Goal: Task Accomplishment & Management: Manage account settings

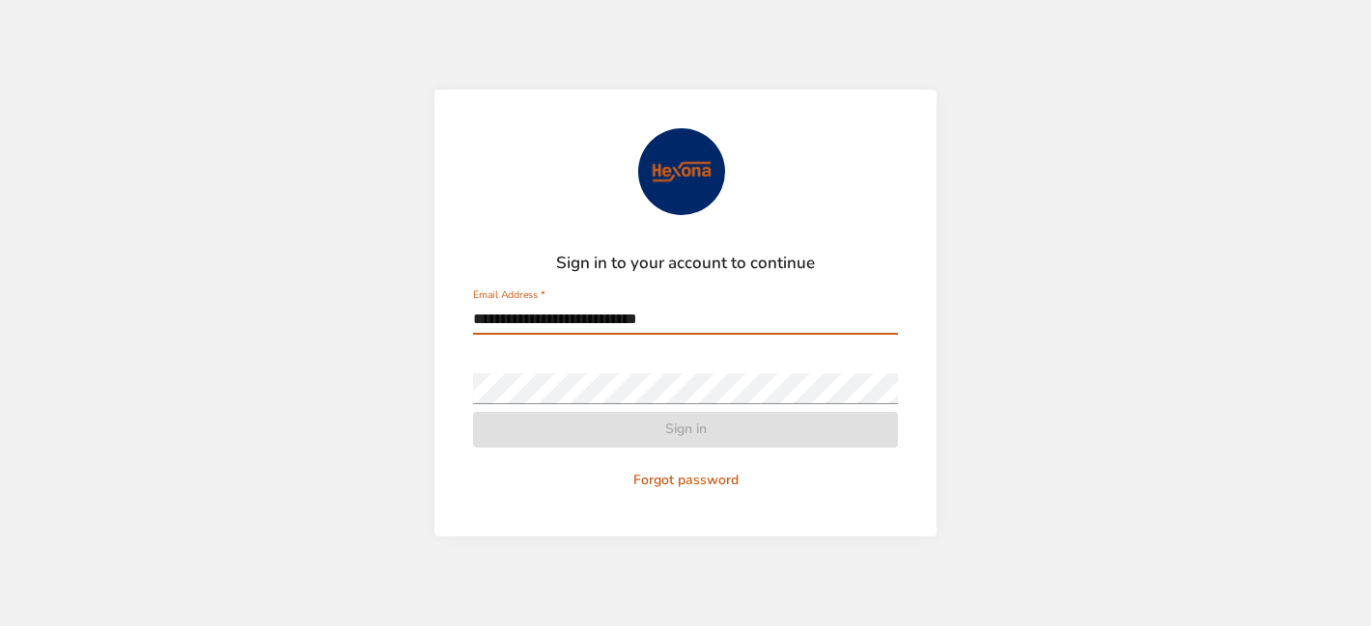
type input "**********"
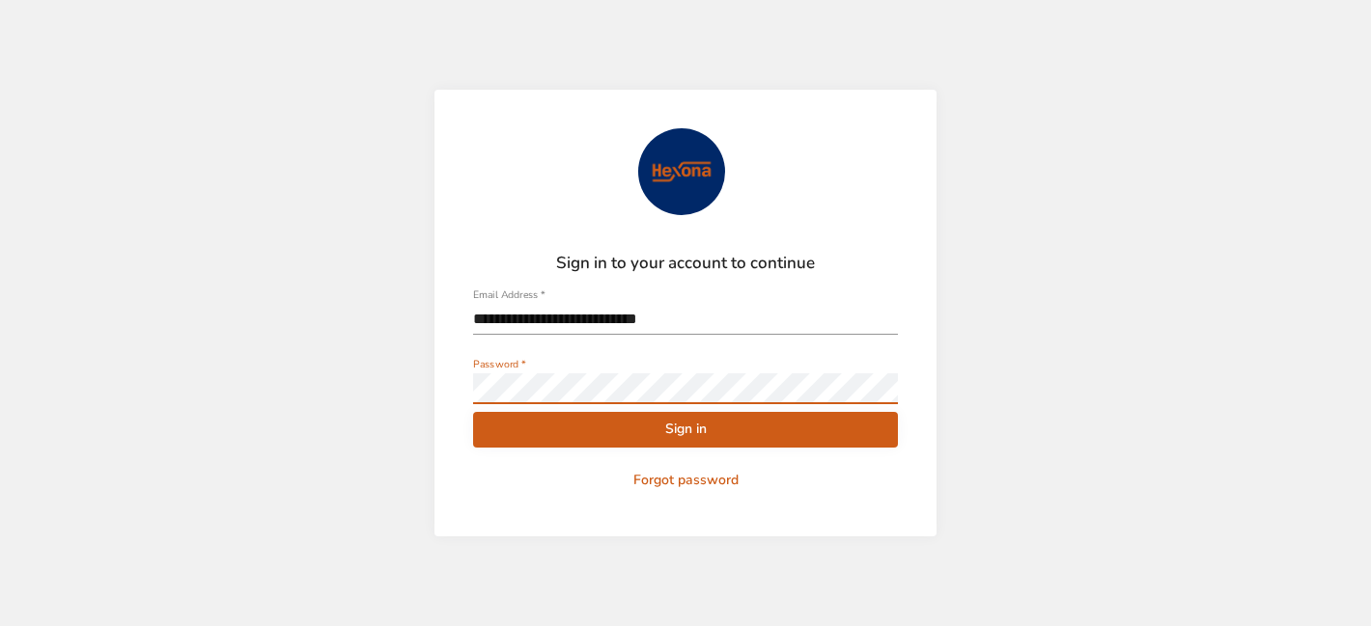
click at [473, 412] on button "Sign in" at bounding box center [685, 430] width 425 height 36
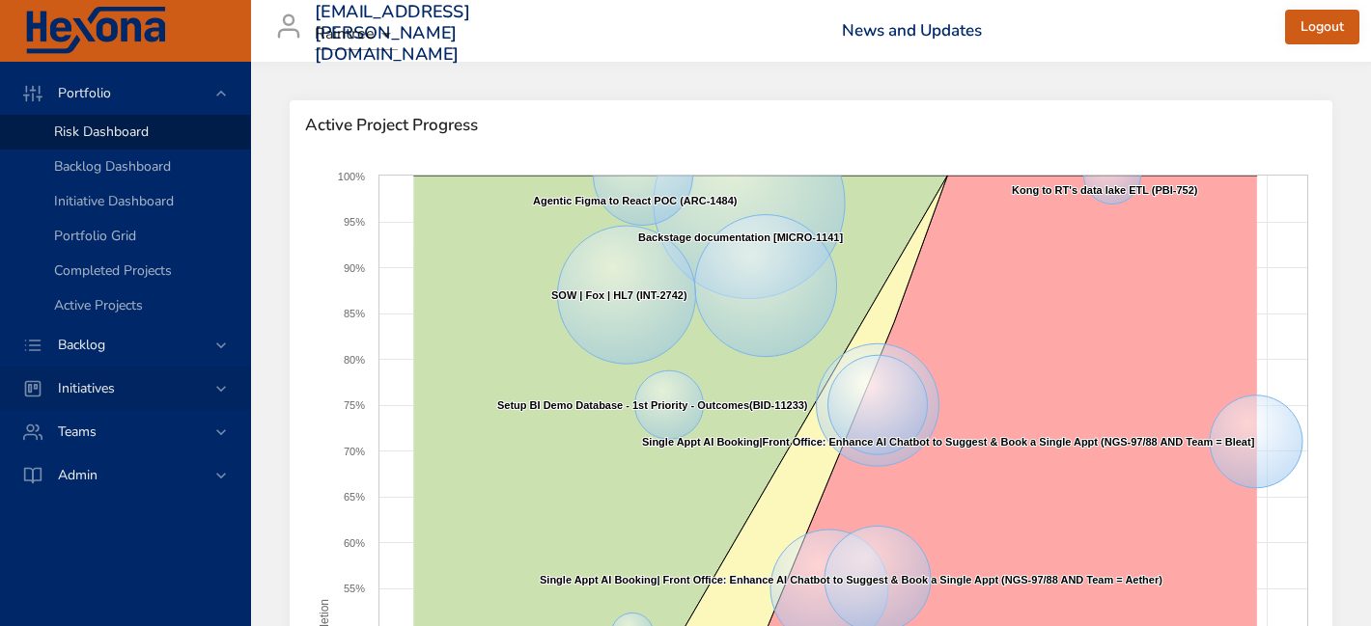
click at [97, 387] on span "Initiatives" at bounding box center [86, 388] width 88 height 18
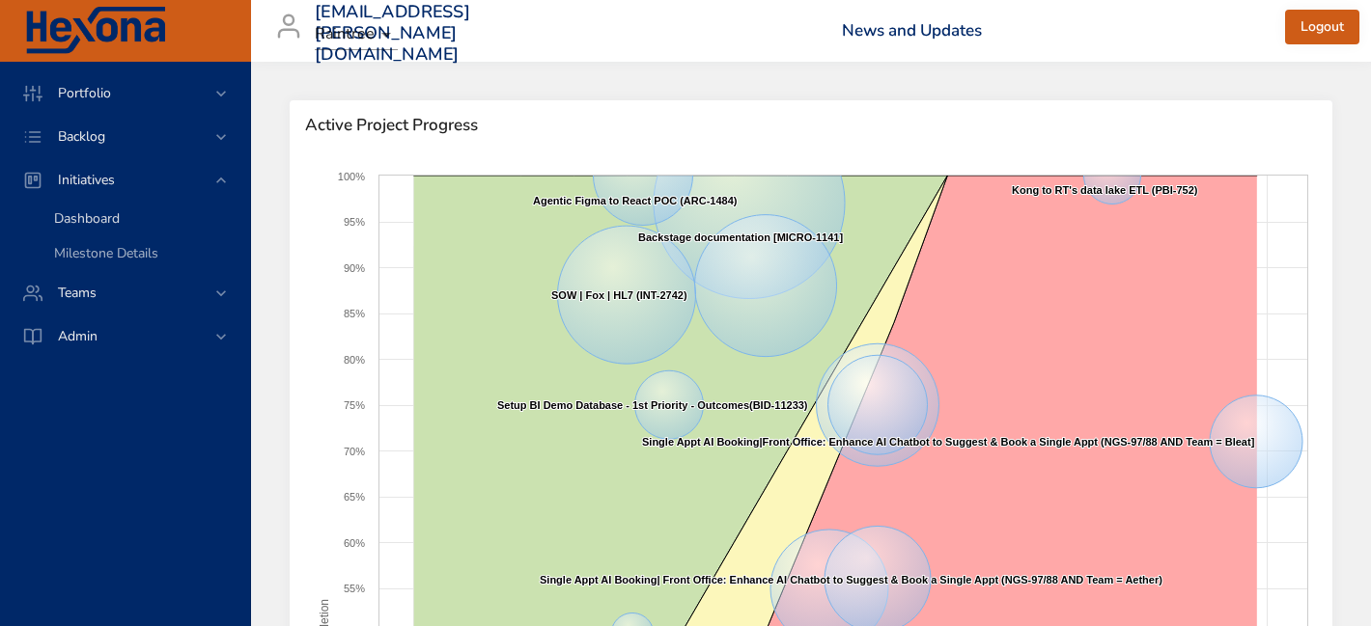
click at [71, 227] on span "Dashboard" at bounding box center [87, 218] width 66 height 18
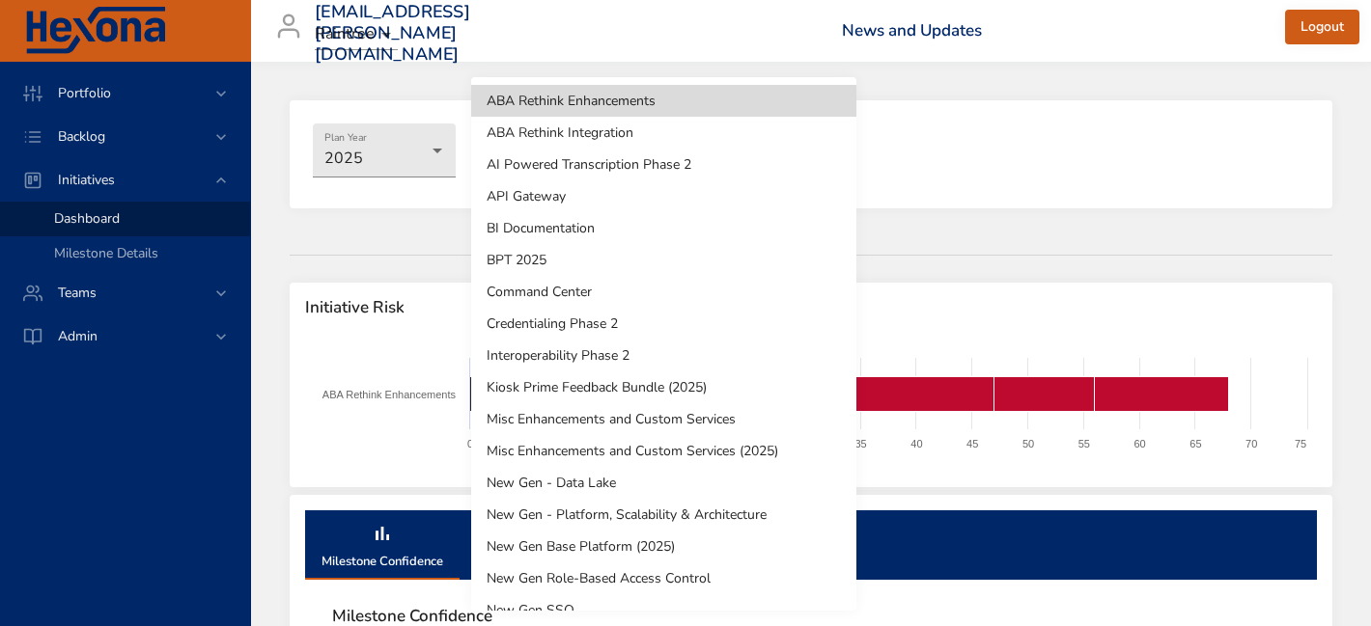
click at [550, 162] on body "Portfolio Backlog Initiatives Dashboard Milestone Details Teams Admin lauren.sm…" at bounding box center [685, 313] width 1371 height 626
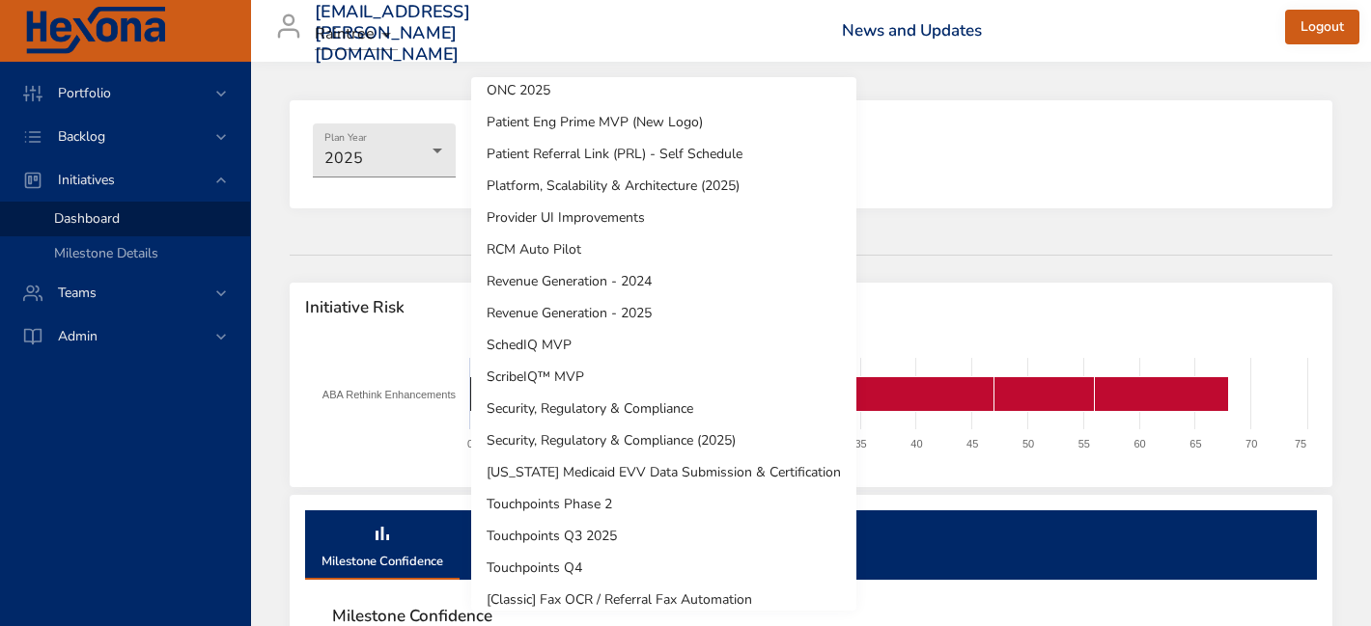
scroll to position [724, 0]
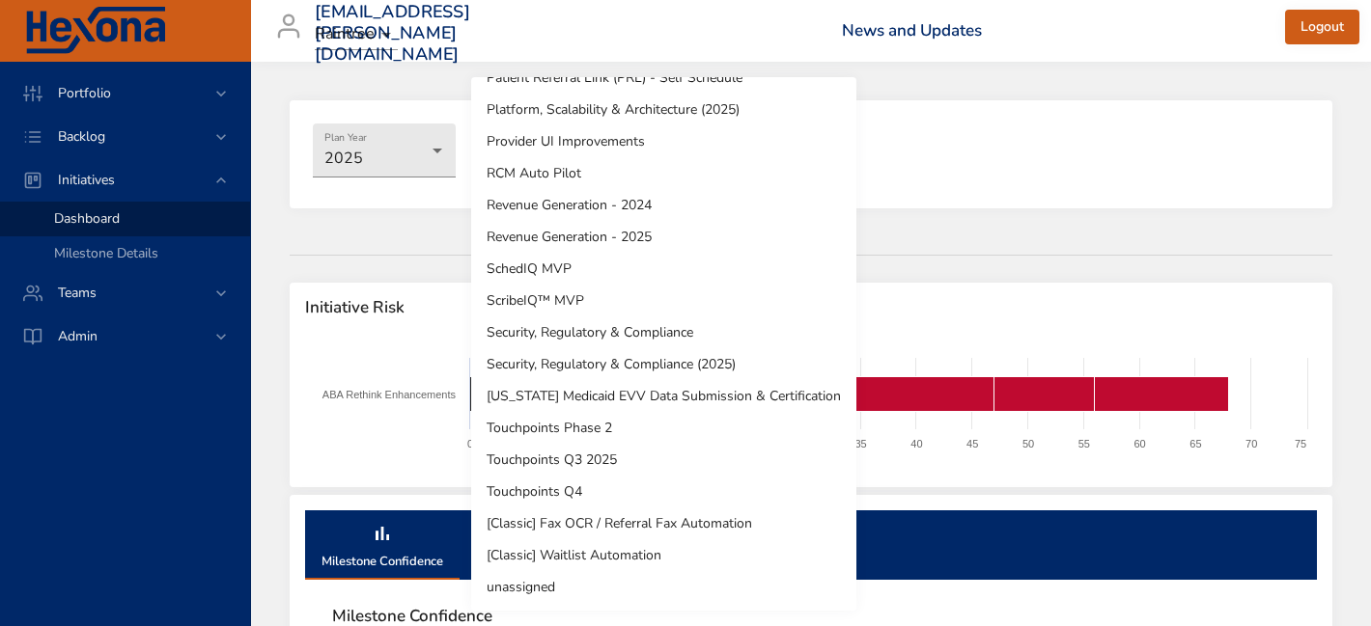
click at [522, 463] on li "Touchpoints Q3 2025" at bounding box center [663, 460] width 385 height 32
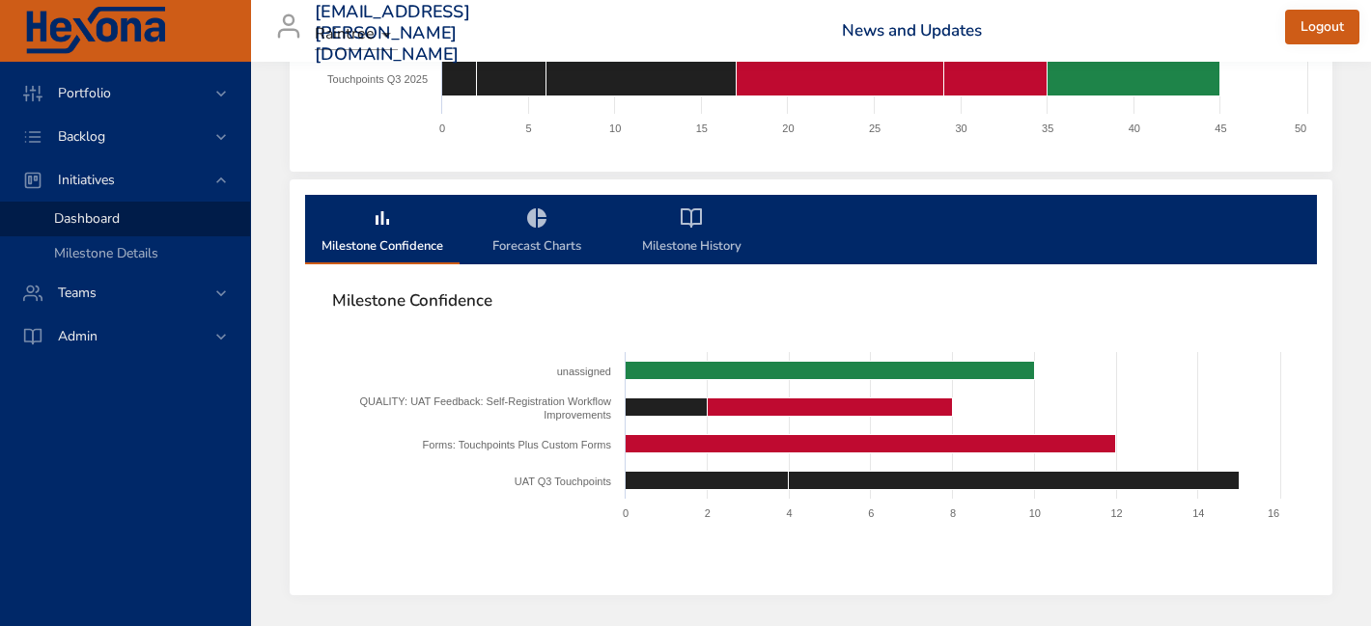
scroll to position [384, 0]
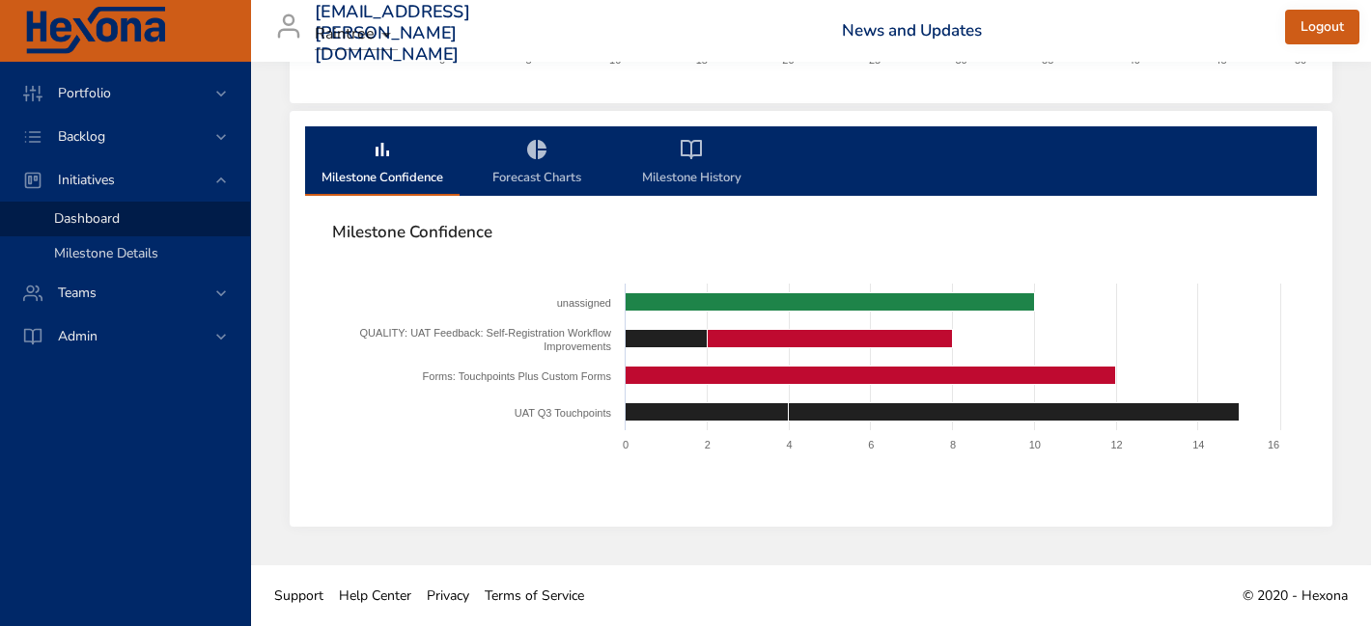
click at [141, 254] on span "Milestone Details" at bounding box center [106, 253] width 104 height 18
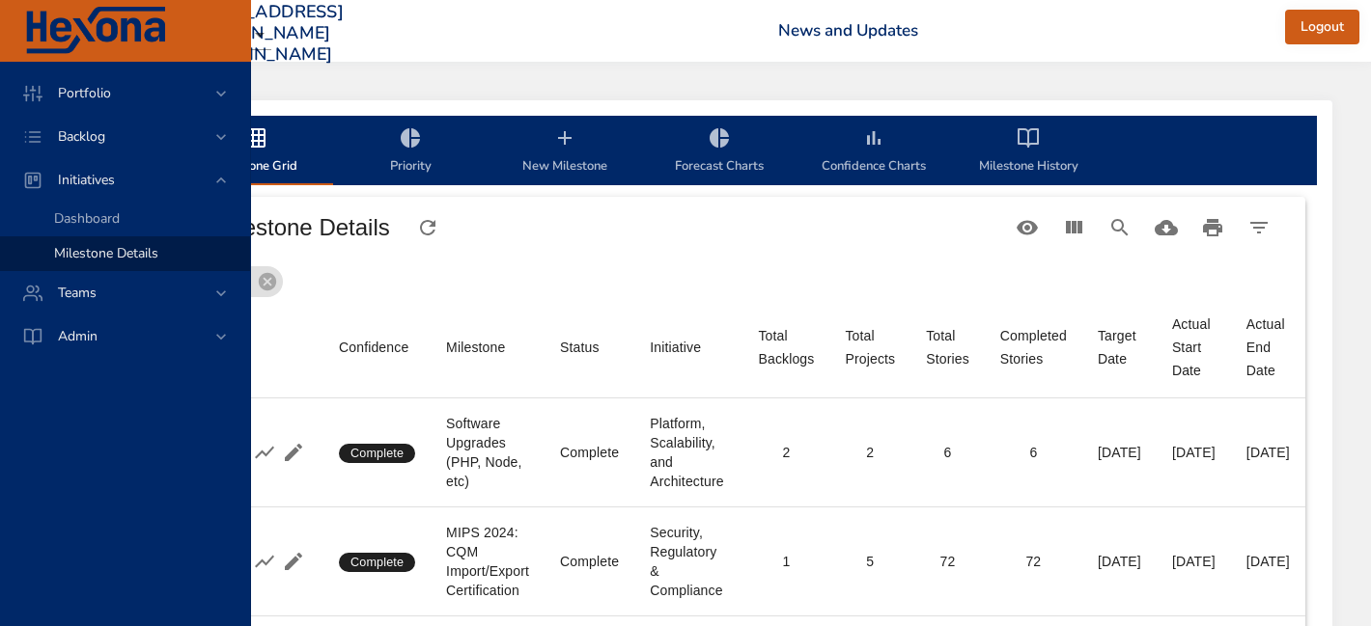
scroll to position [0, 203]
click at [1123, 228] on icon "Search" at bounding box center [1119, 227] width 23 height 23
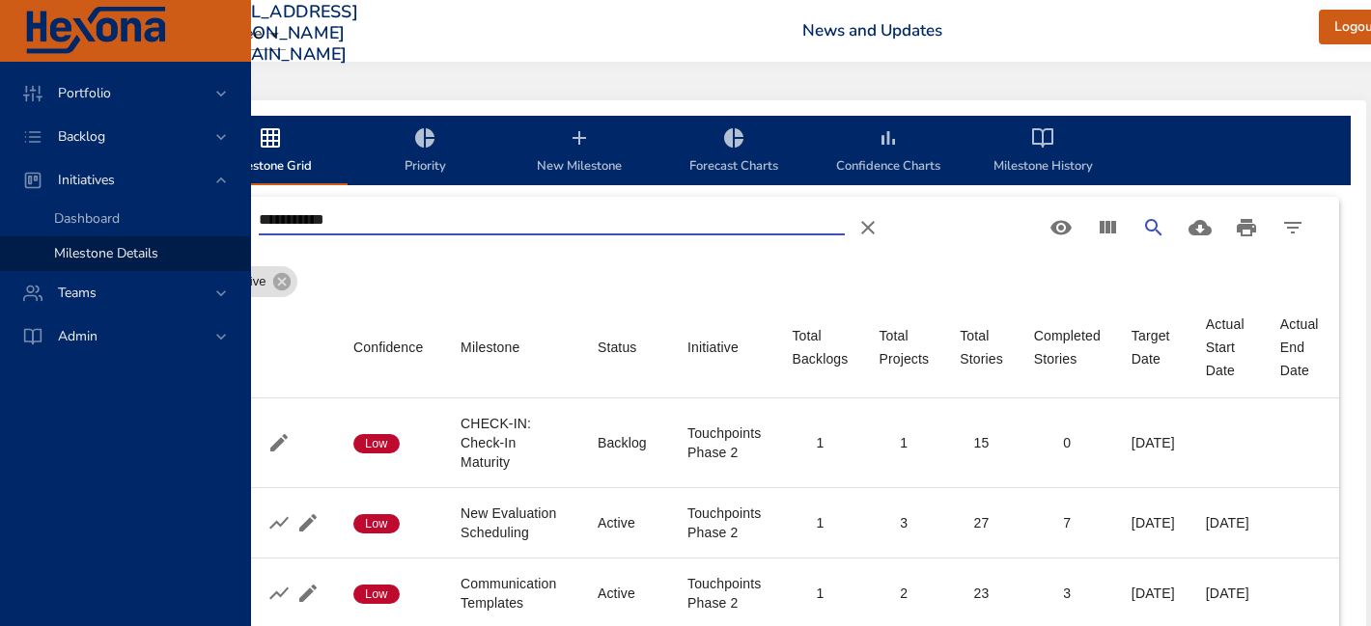
scroll to position [0, 0]
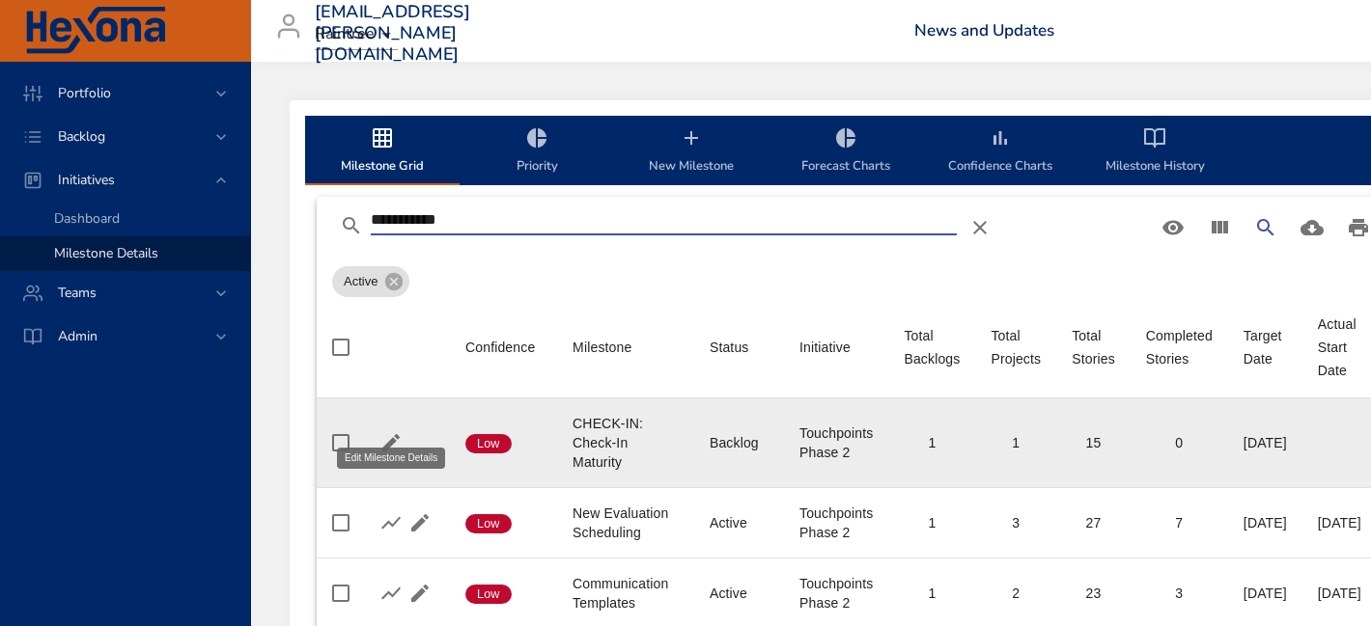
type input "**********"
click at [394, 431] on icon "button" at bounding box center [390, 442] width 23 height 23
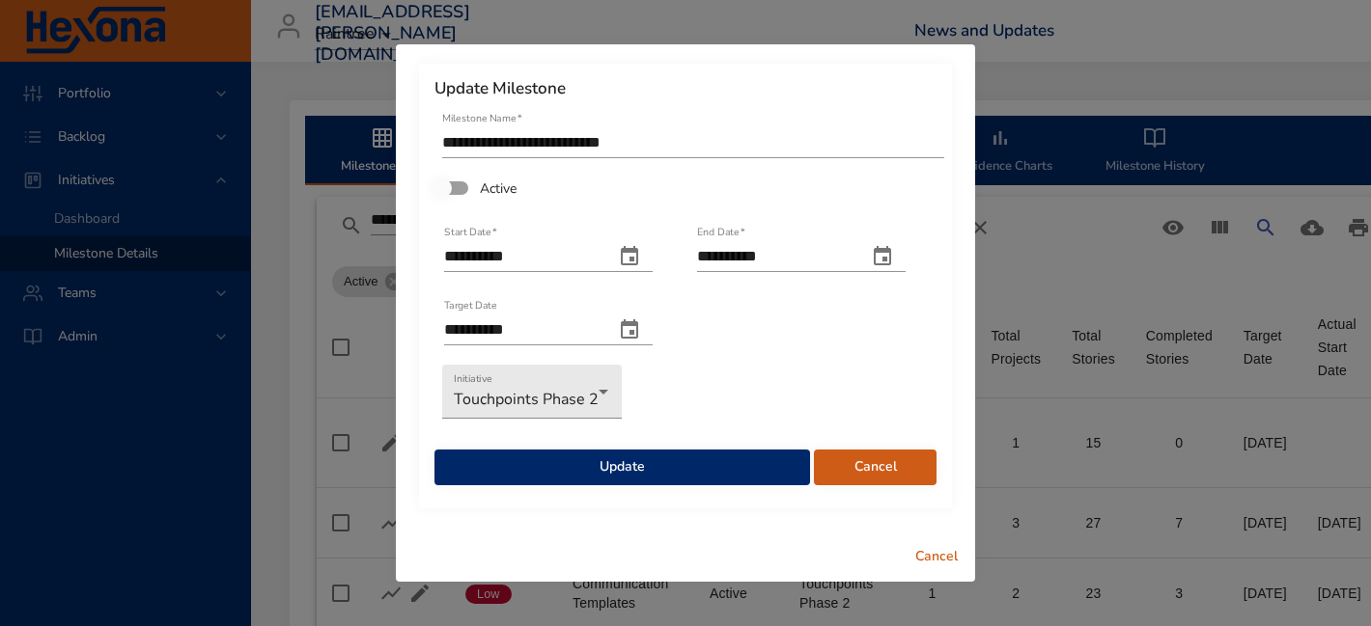
click at [736, 470] on span "Update" at bounding box center [622, 468] width 345 height 24
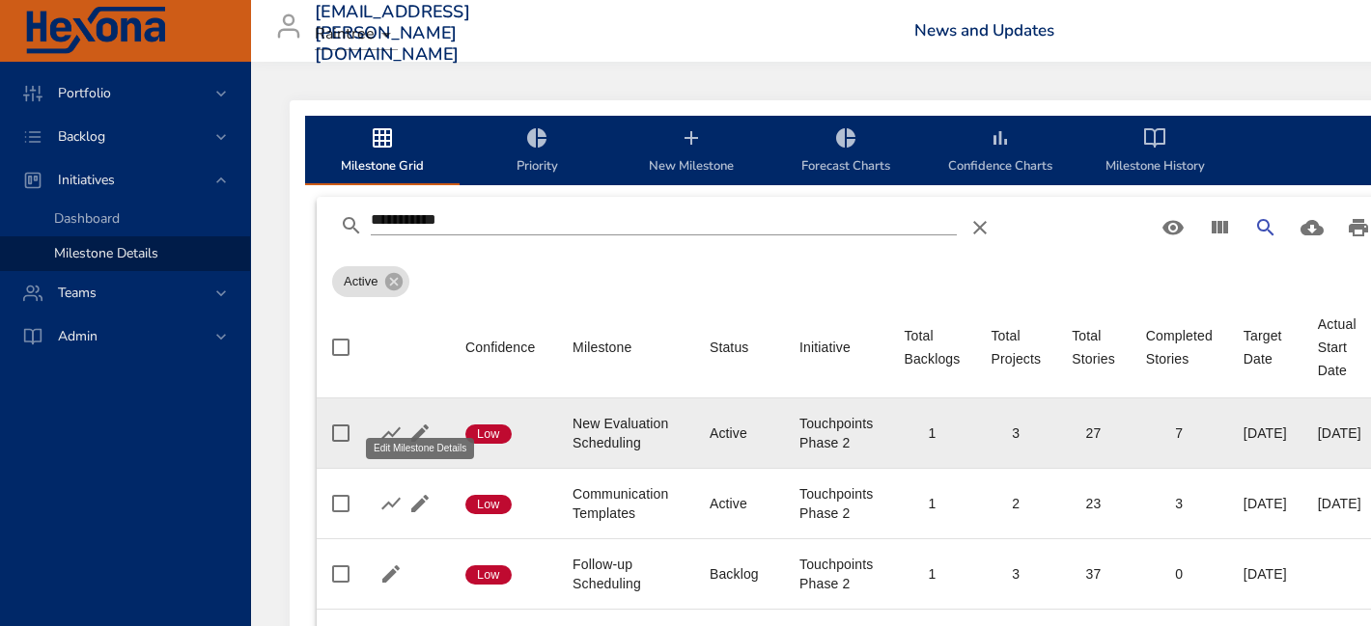
click at [417, 425] on icon "button" at bounding box center [419, 433] width 17 height 17
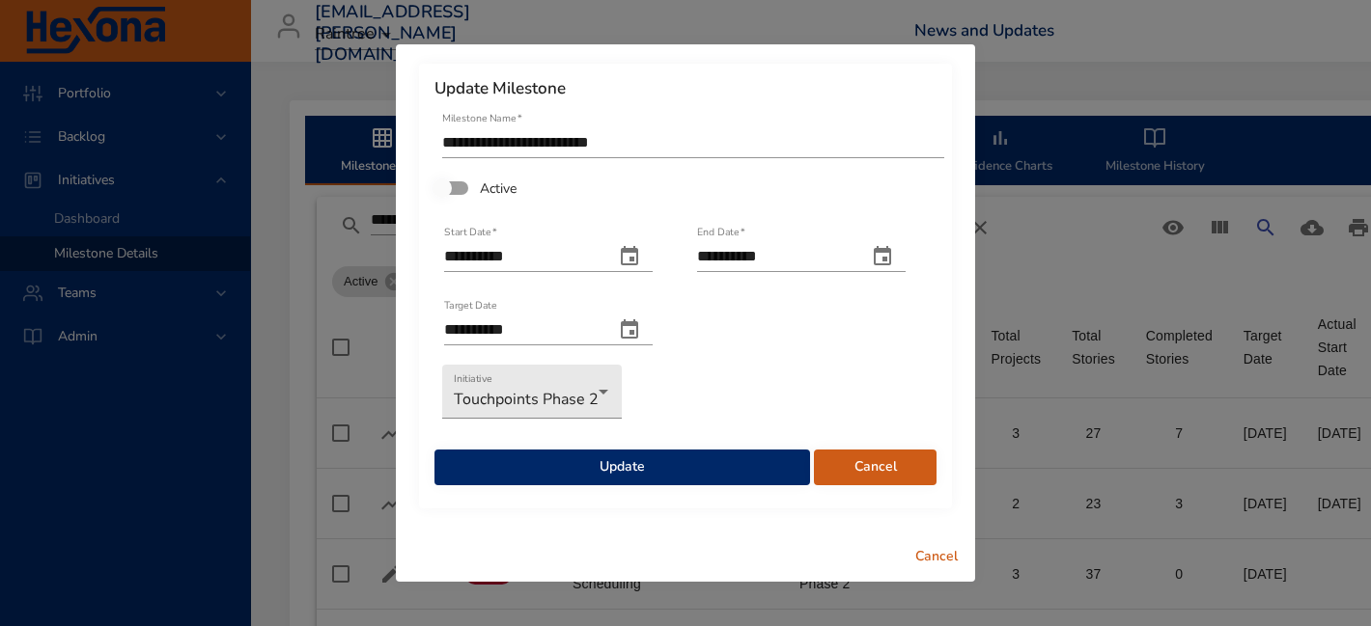
click at [551, 463] on span "Update" at bounding box center [622, 468] width 345 height 24
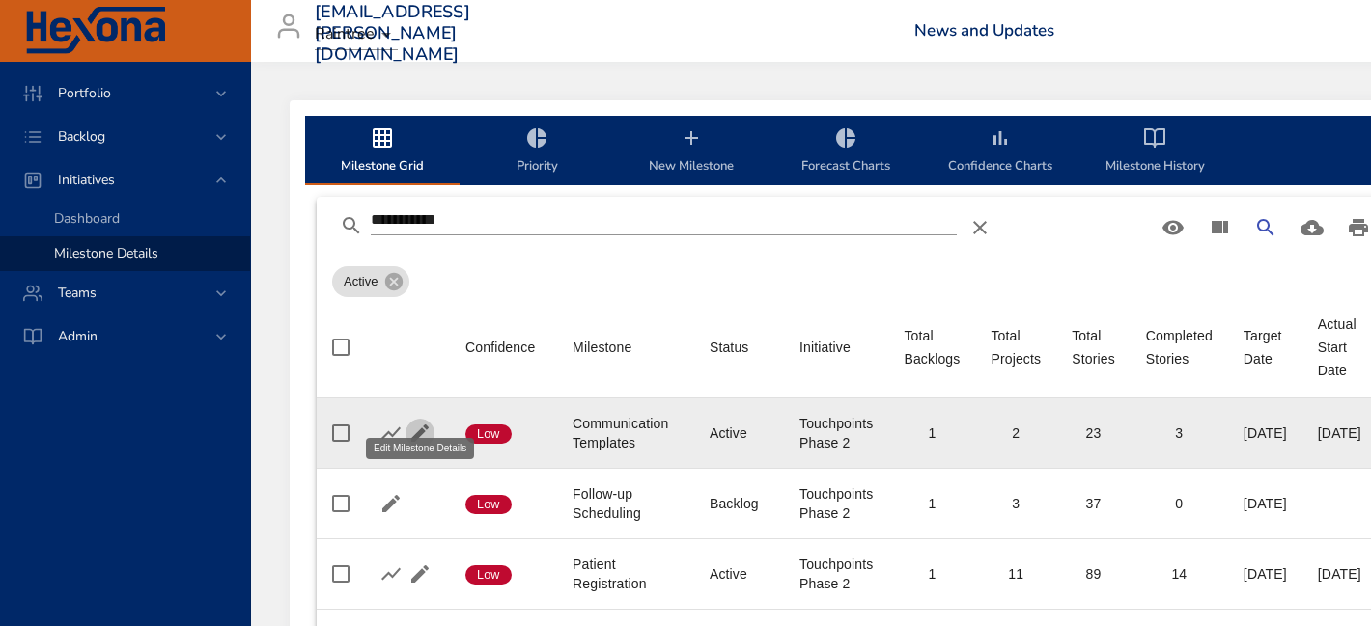
click at [418, 425] on icon "button" at bounding box center [419, 433] width 17 height 17
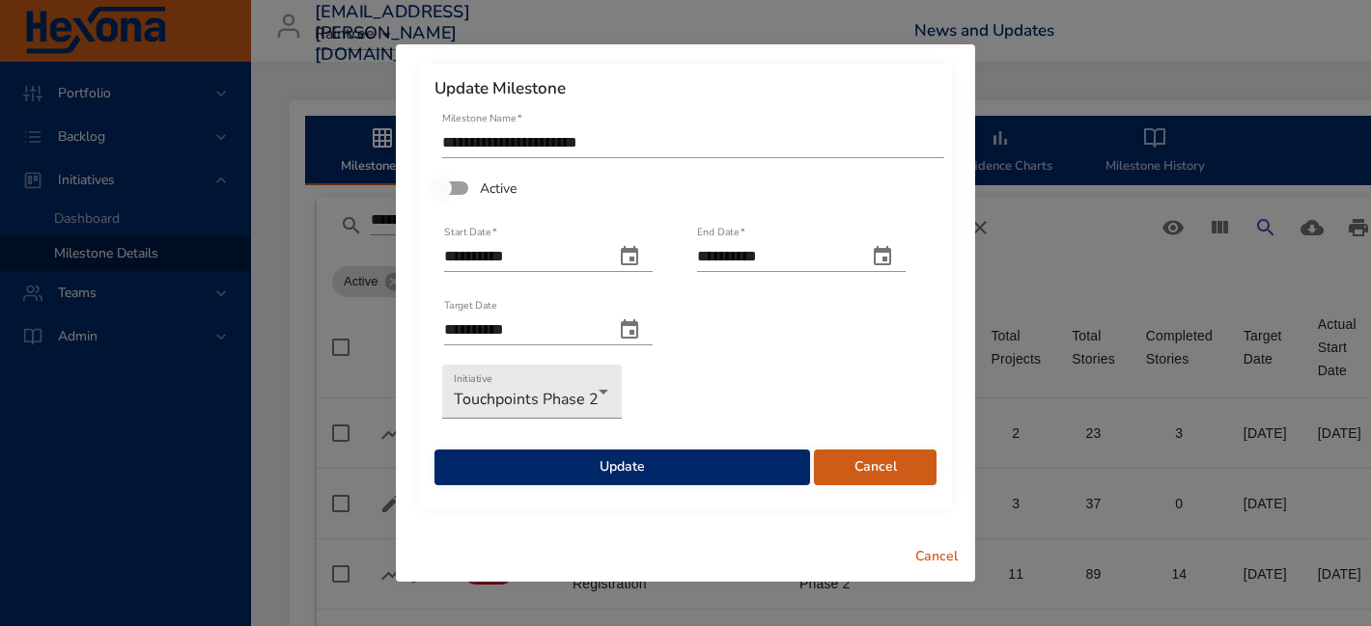
click at [520, 449] on div "Update" at bounding box center [621, 458] width 379 height 59
click at [520, 461] on span "Update" at bounding box center [622, 468] width 345 height 24
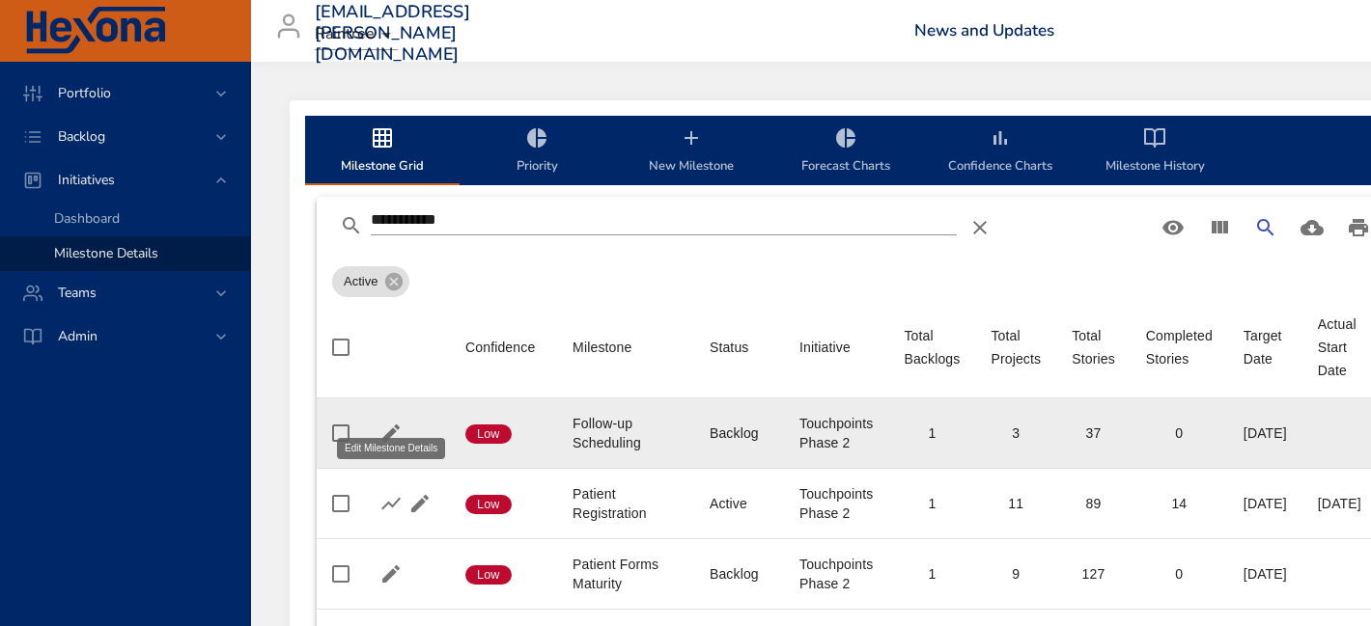
click at [388, 422] on icon "button" at bounding box center [390, 433] width 23 height 23
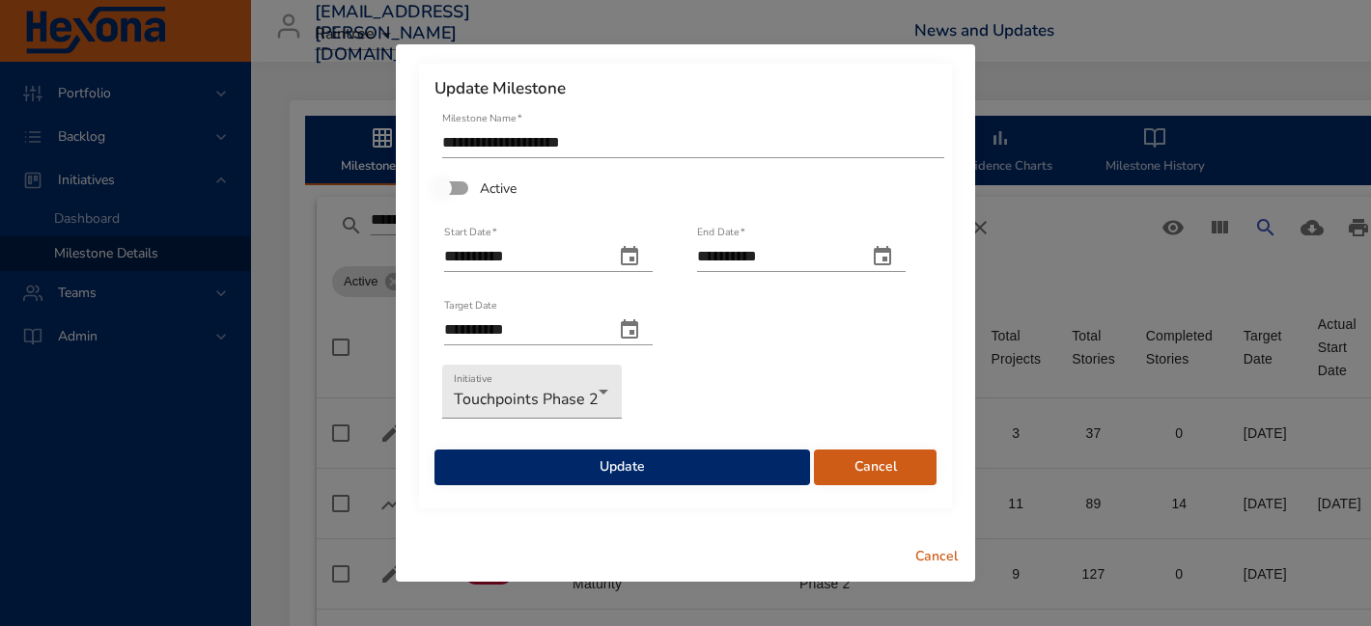
click at [515, 466] on span "Update" at bounding box center [622, 468] width 345 height 24
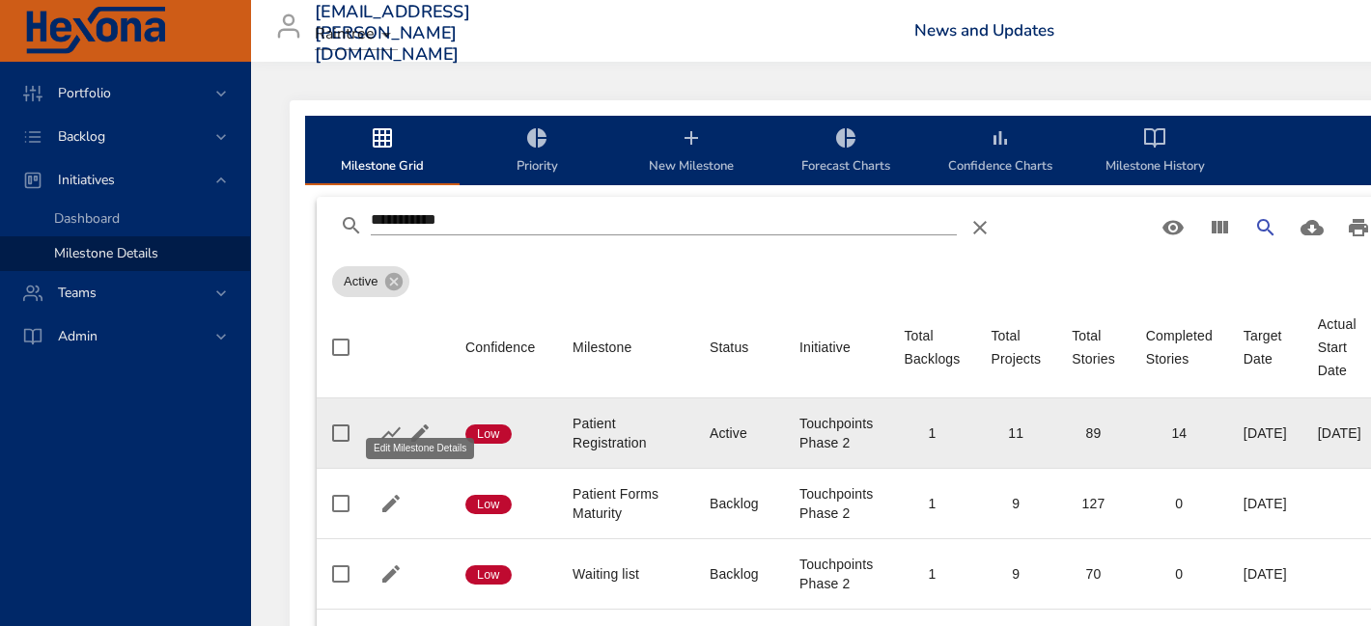
click at [415, 425] on icon "button" at bounding box center [419, 433] width 17 height 17
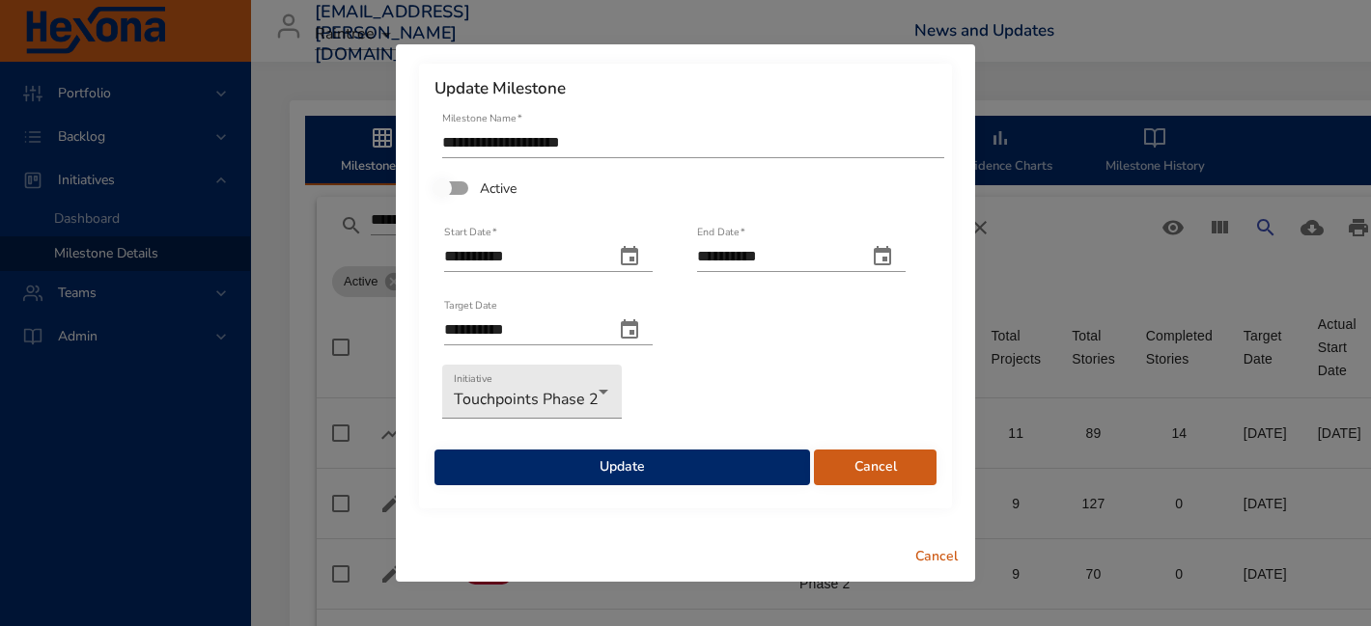
click at [505, 473] on span "Update" at bounding box center [622, 468] width 345 height 24
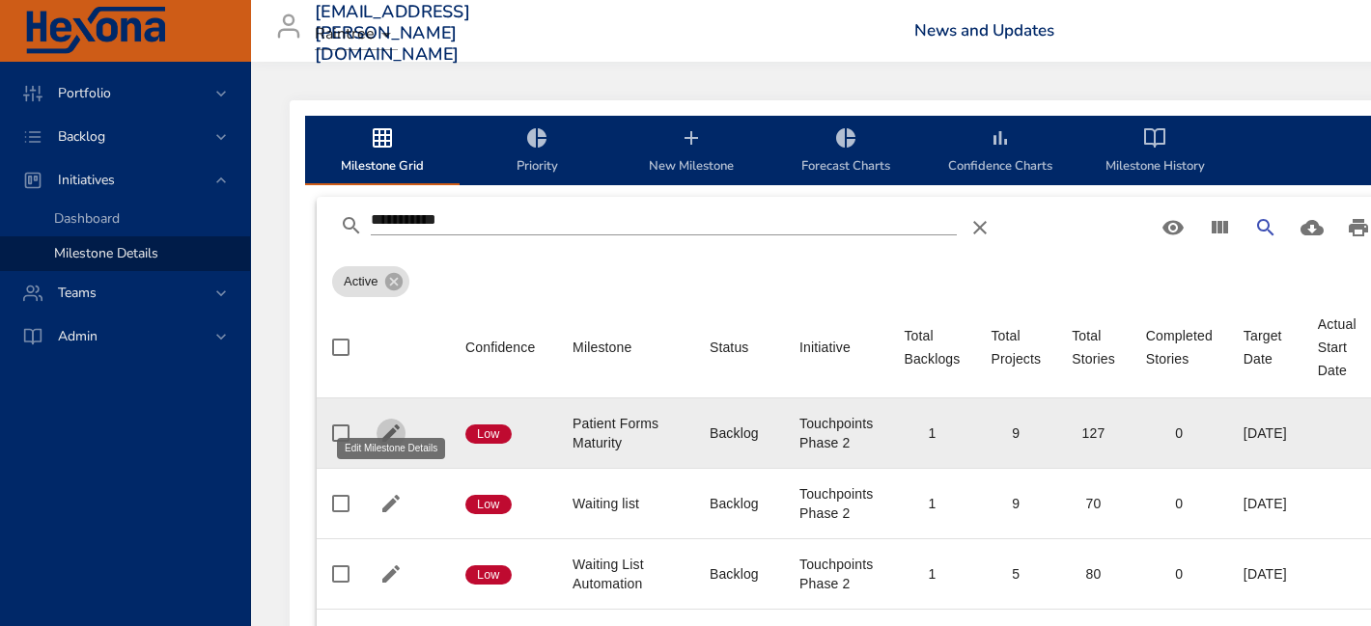
click at [389, 422] on icon "button" at bounding box center [390, 433] width 23 height 23
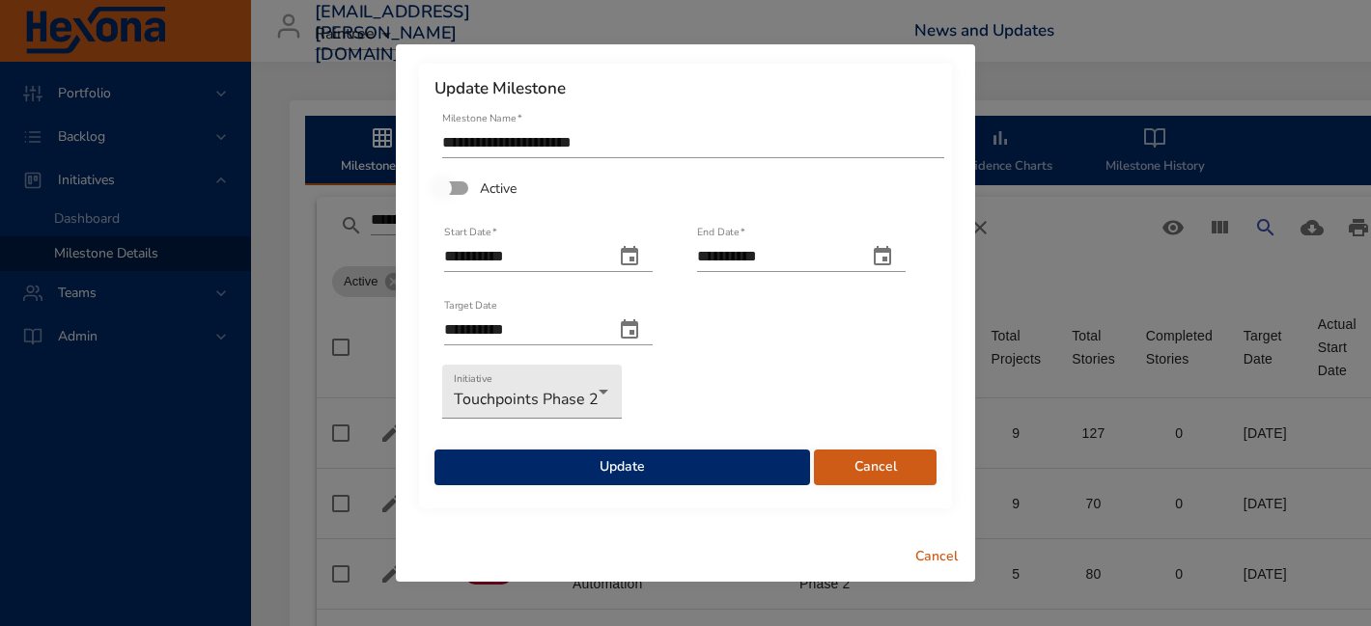
click at [559, 472] on span "Update" at bounding box center [622, 468] width 345 height 24
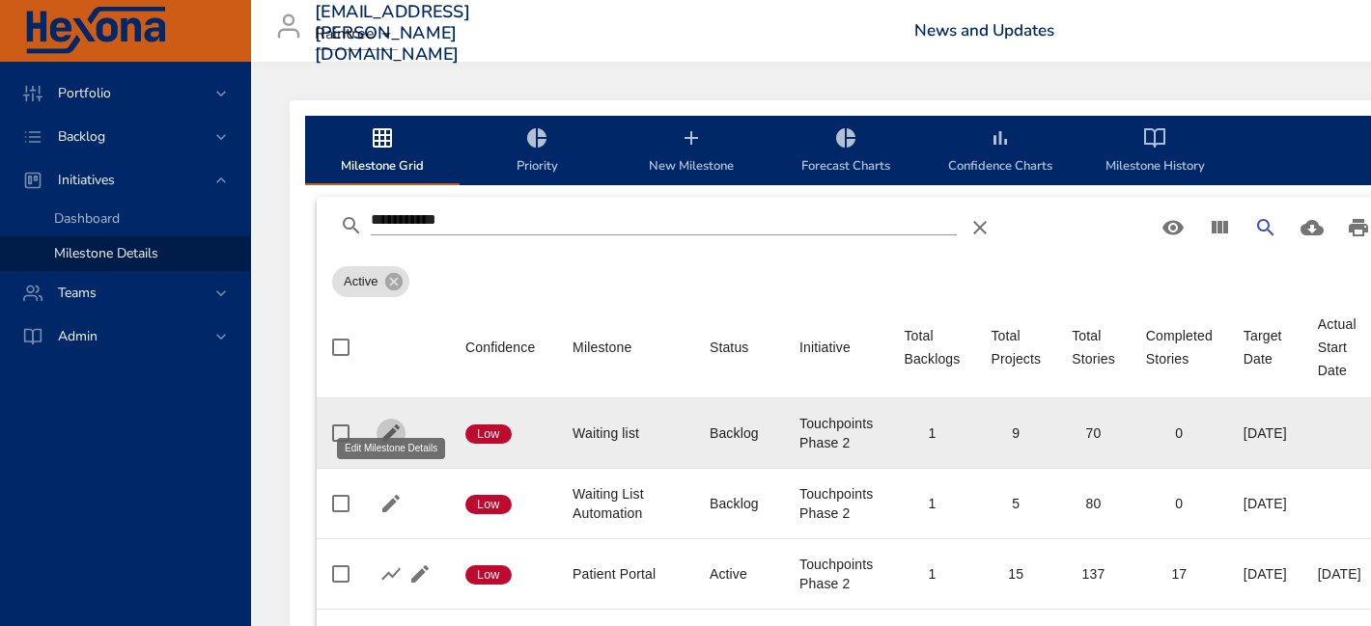
click at [388, 422] on icon "button" at bounding box center [390, 433] width 23 height 23
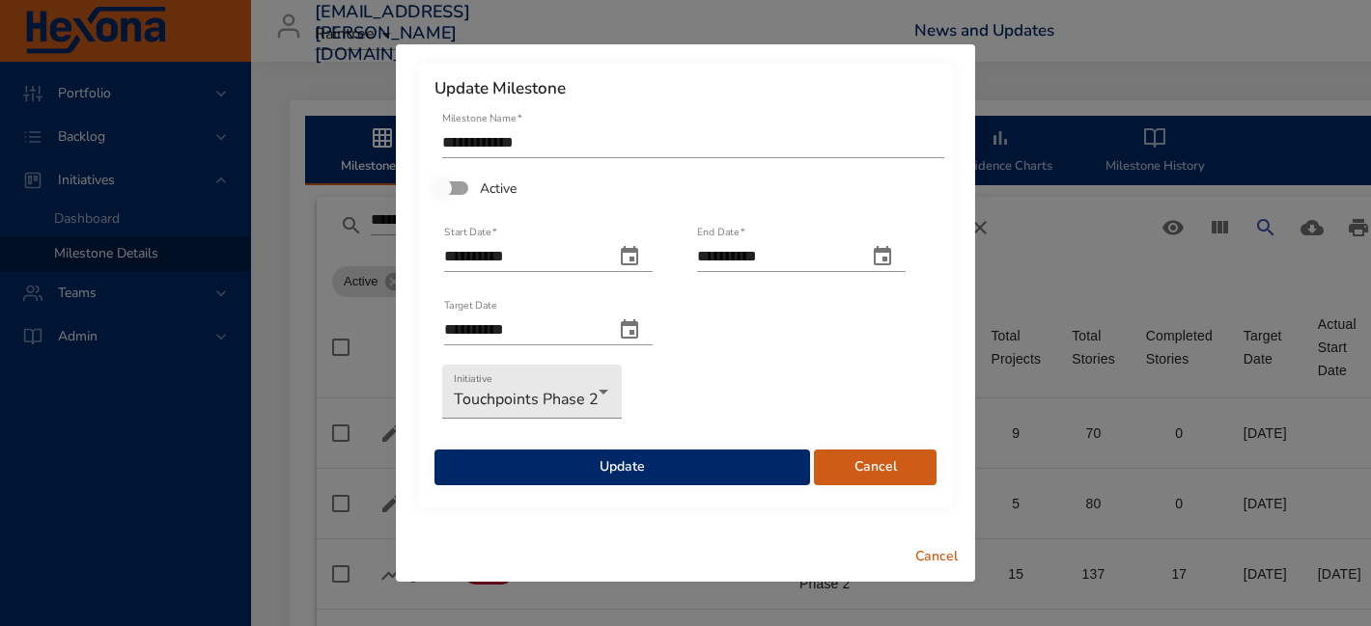
click at [577, 457] on span "Update" at bounding box center [622, 468] width 345 height 24
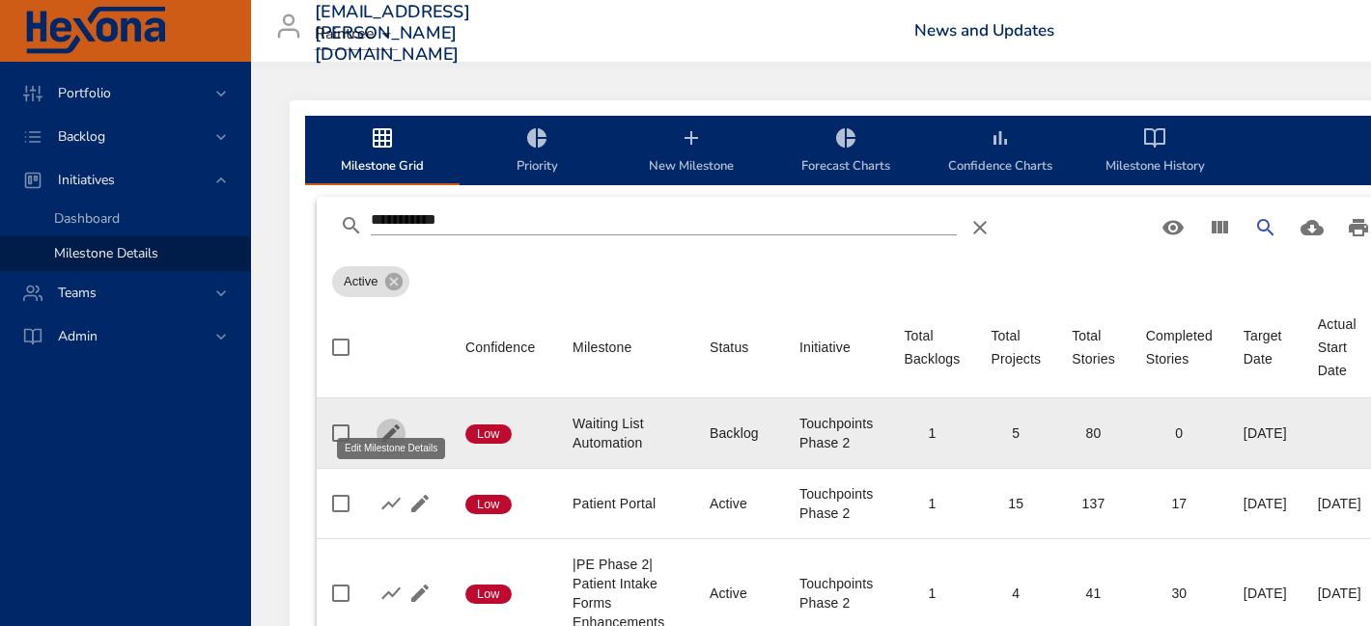
click at [395, 422] on icon "button" at bounding box center [390, 433] width 23 height 23
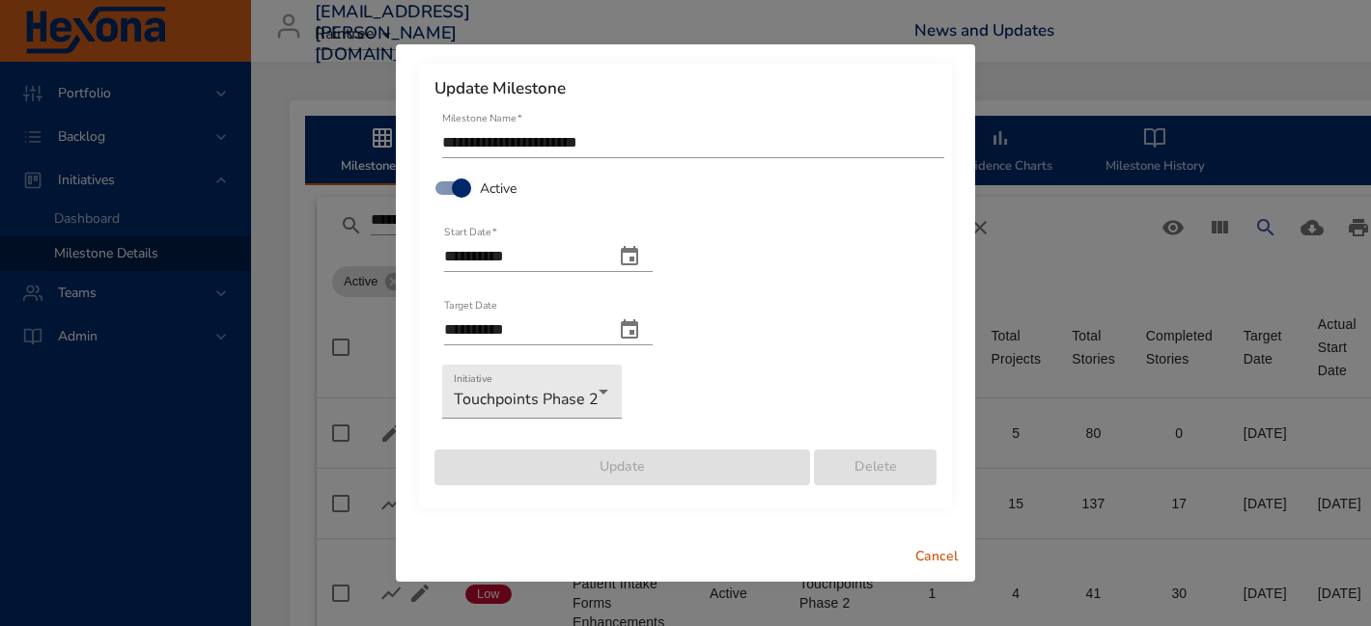
click at [1048, 128] on div "**********" at bounding box center [685, 313] width 1371 height 626
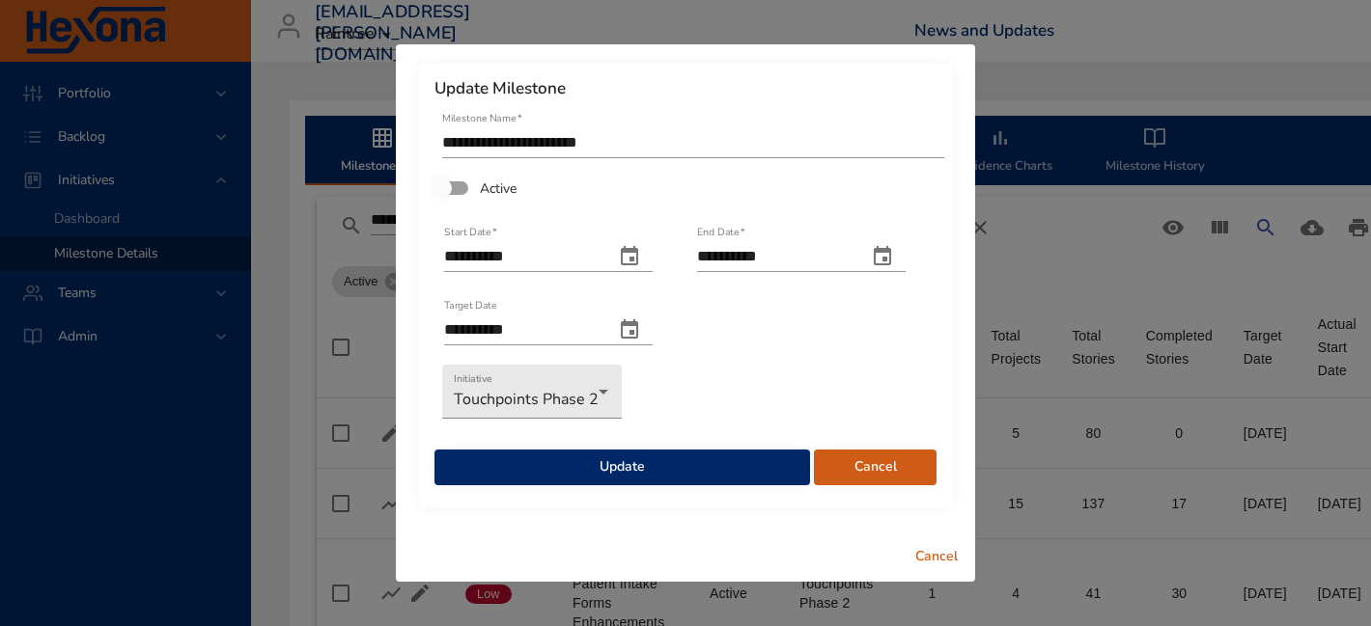
click at [608, 464] on span "Update" at bounding box center [622, 468] width 345 height 24
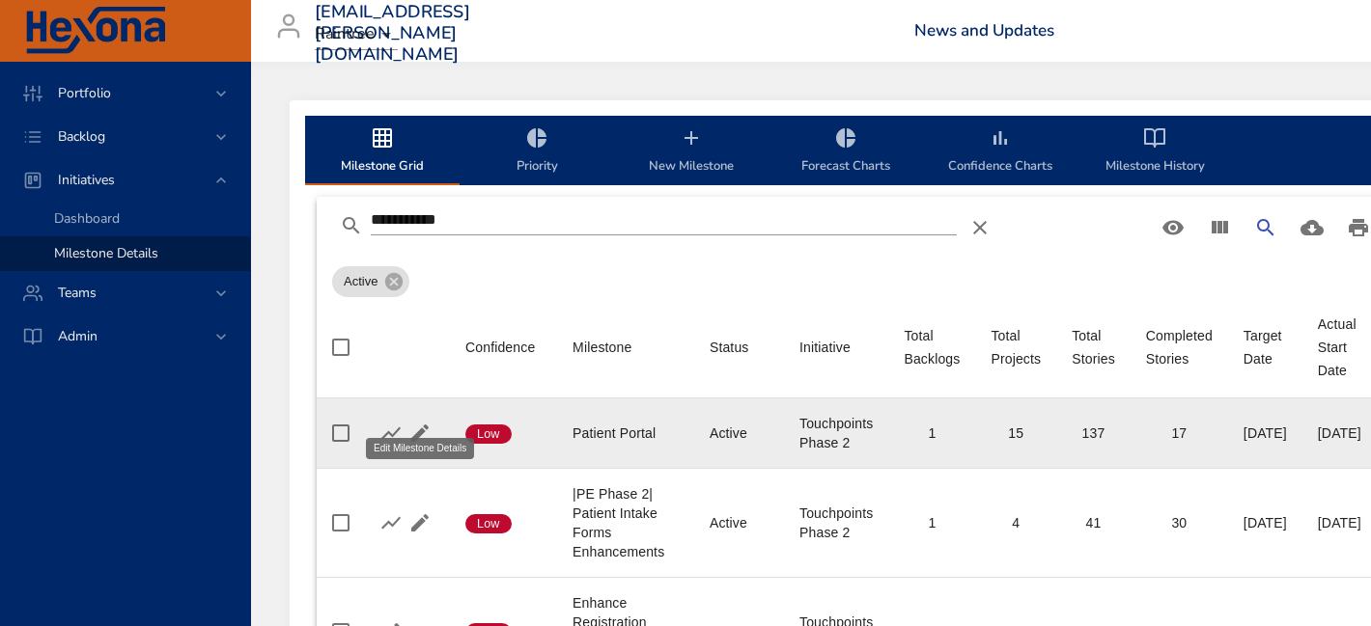
click at [419, 425] on icon "button" at bounding box center [419, 433] width 17 height 17
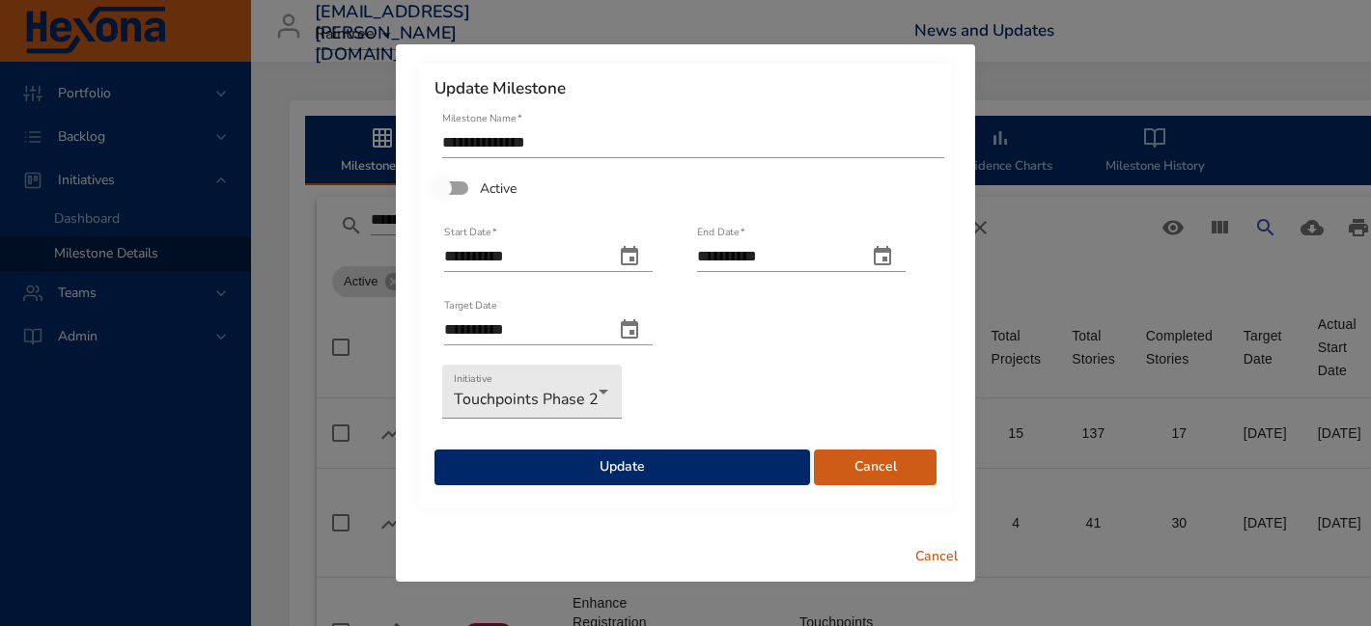
click at [515, 464] on span "Update" at bounding box center [622, 468] width 345 height 24
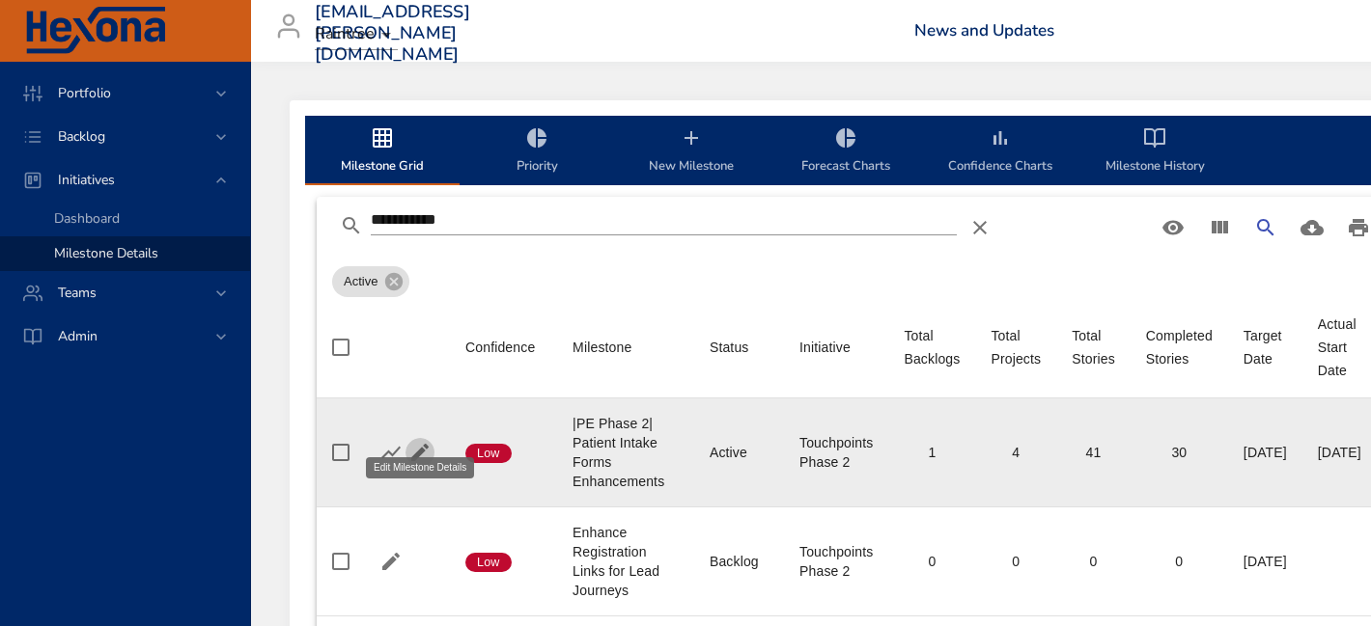
click at [427, 441] on icon "button" at bounding box center [419, 452] width 23 height 23
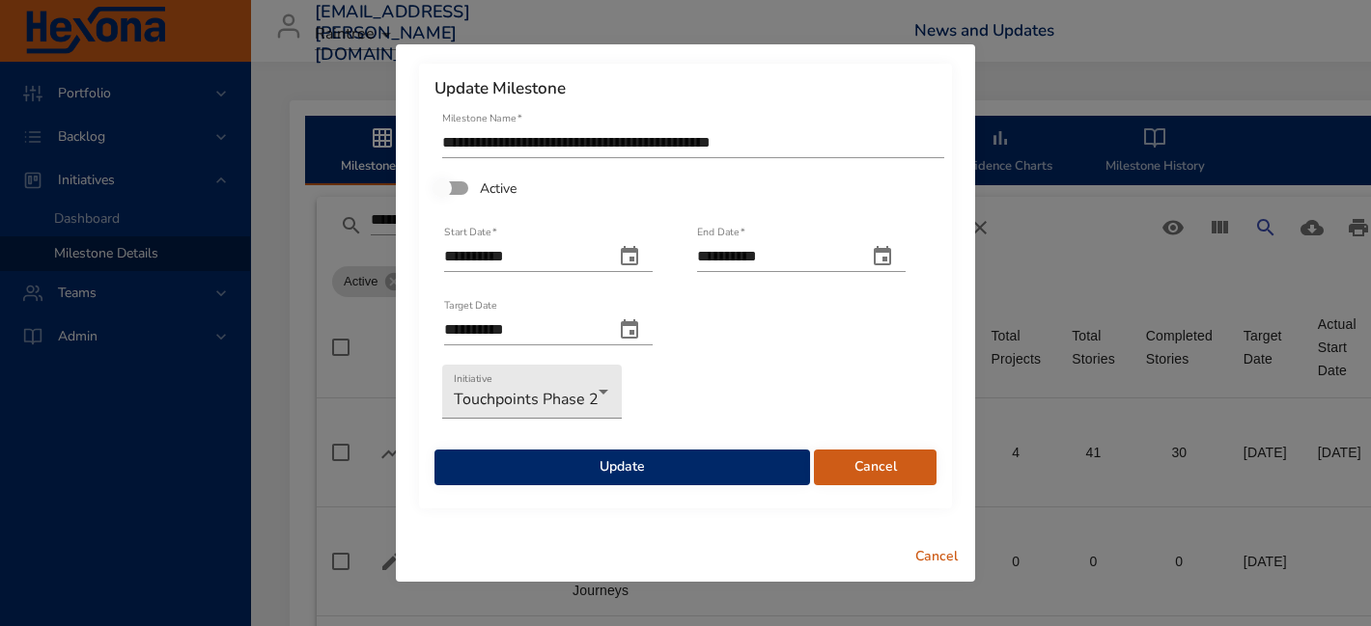
click at [519, 465] on span "Update" at bounding box center [622, 468] width 345 height 24
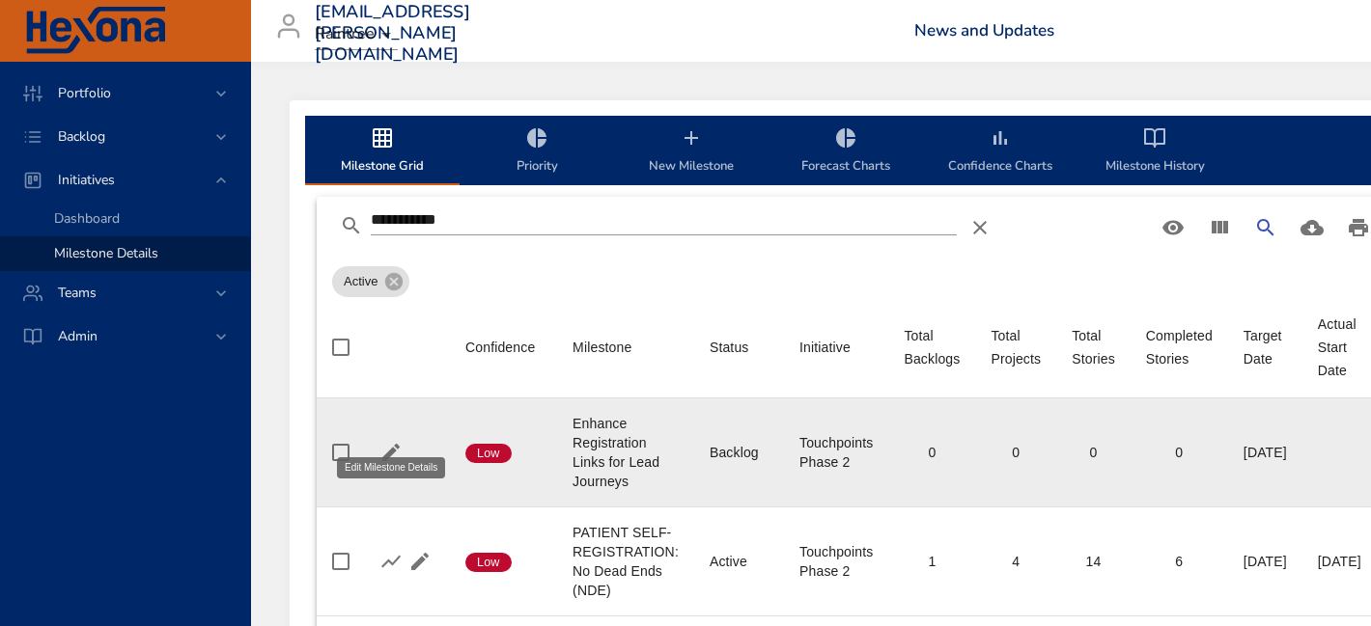
click at [392, 444] on icon "button" at bounding box center [390, 452] width 17 height 17
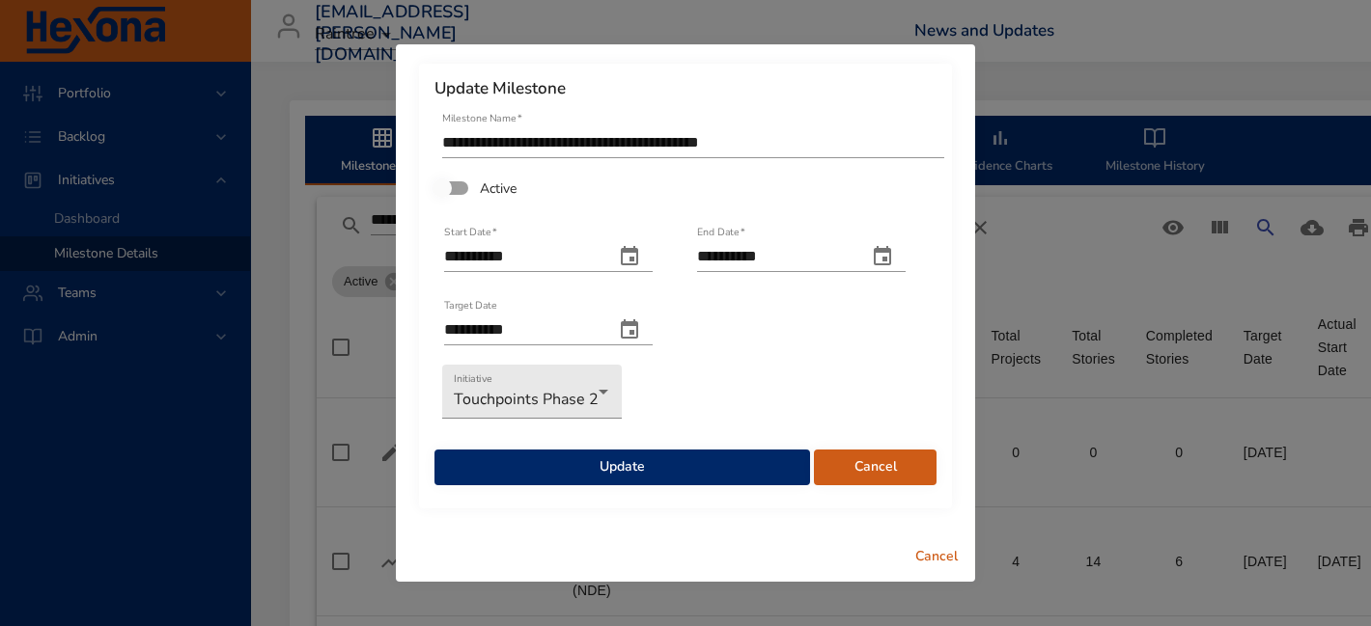
click at [539, 466] on span "Update" at bounding box center [622, 468] width 345 height 24
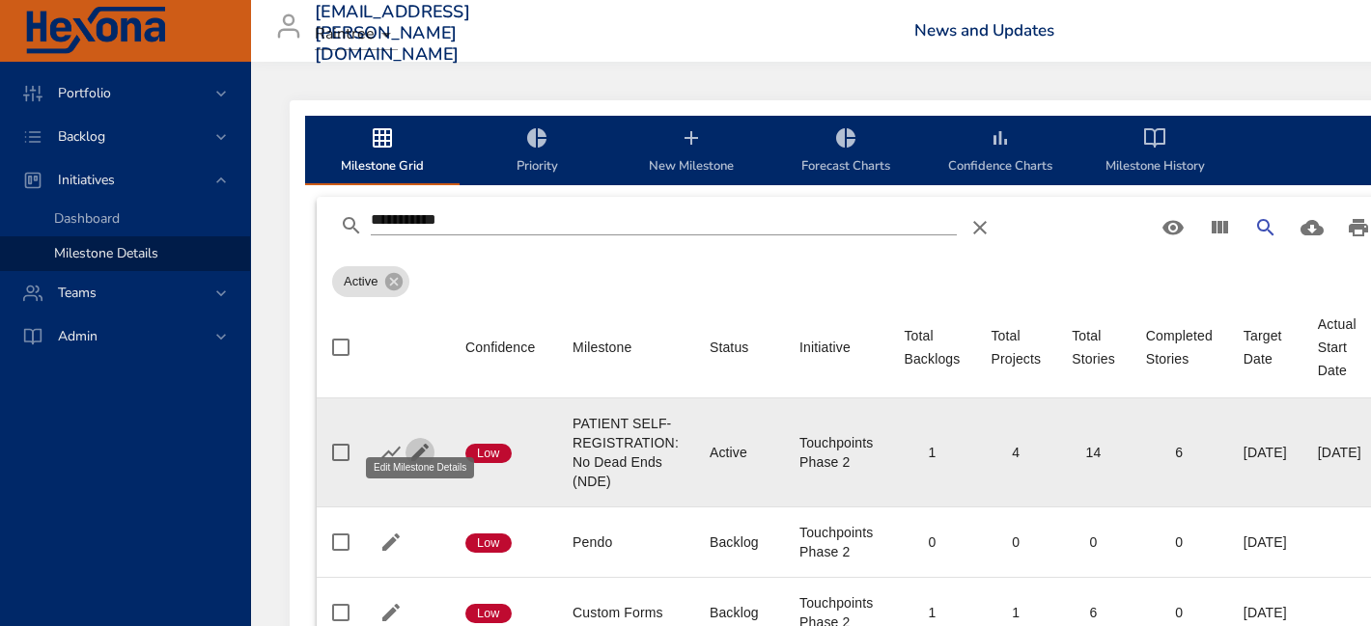
click at [422, 441] on icon "button" at bounding box center [419, 452] width 23 height 23
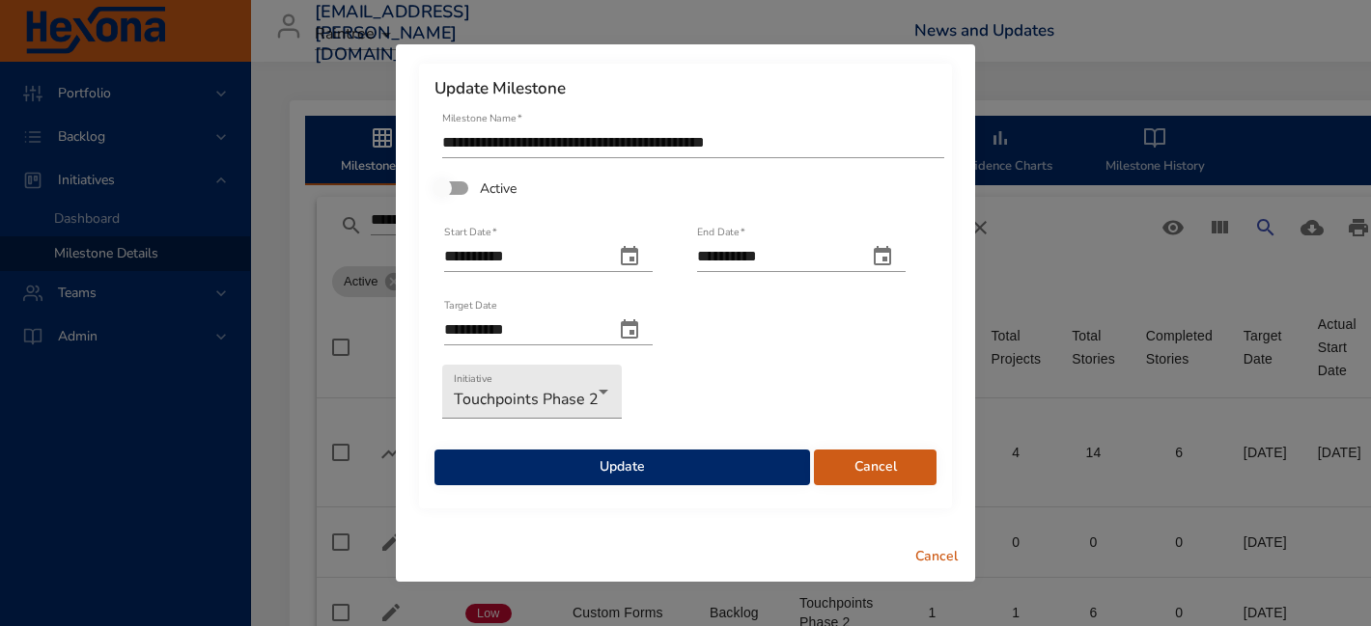
click at [490, 461] on span "Update" at bounding box center [622, 468] width 345 height 24
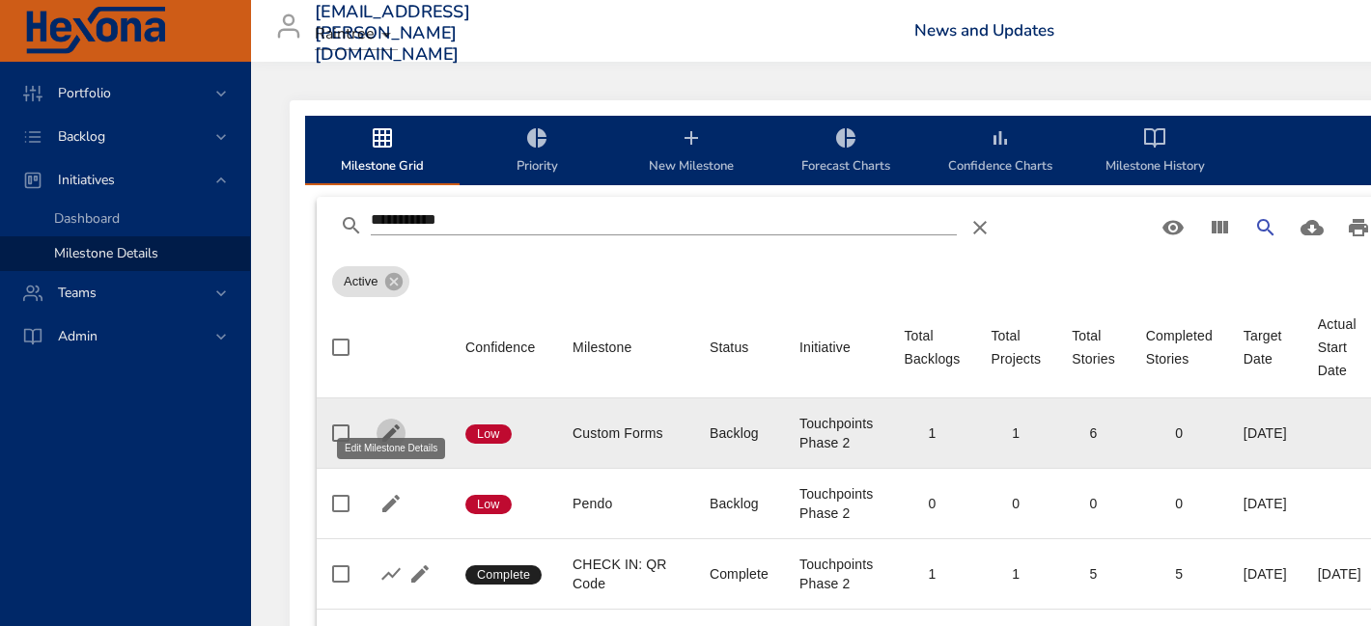
click at [387, 425] on icon "button" at bounding box center [390, 433] width 17 height 17
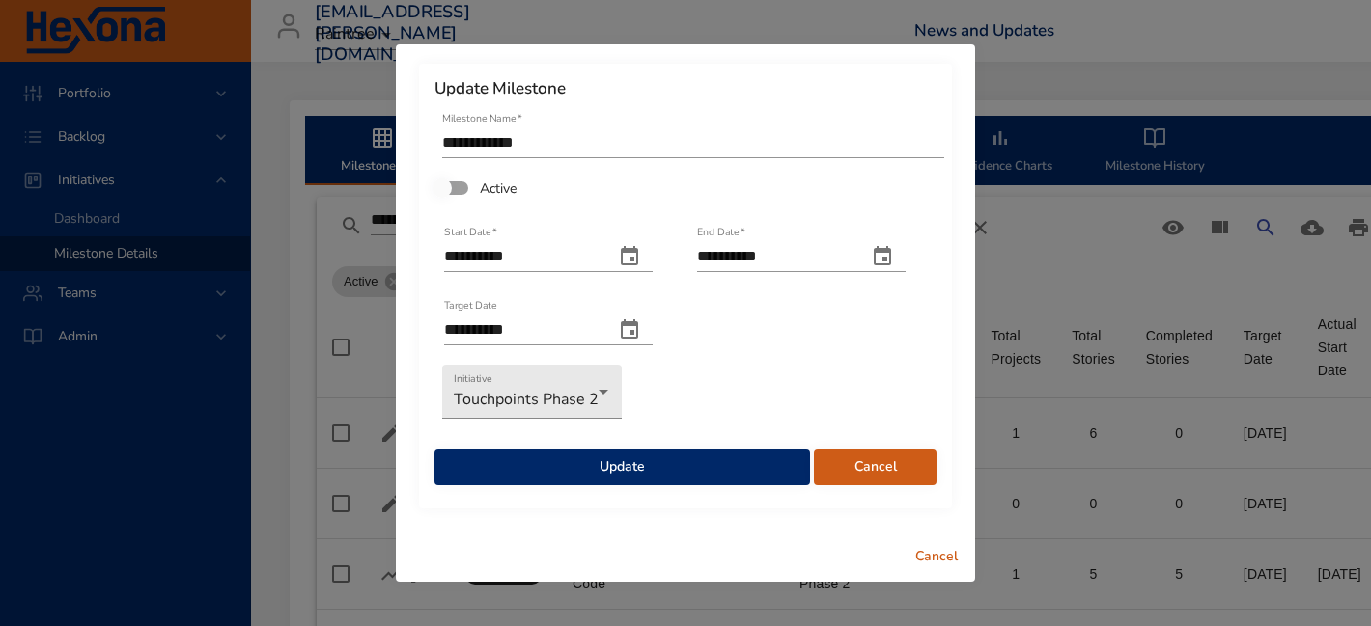
click at [513, 467] on span "Update" at bounding box center [622, 468] width 345 height 24
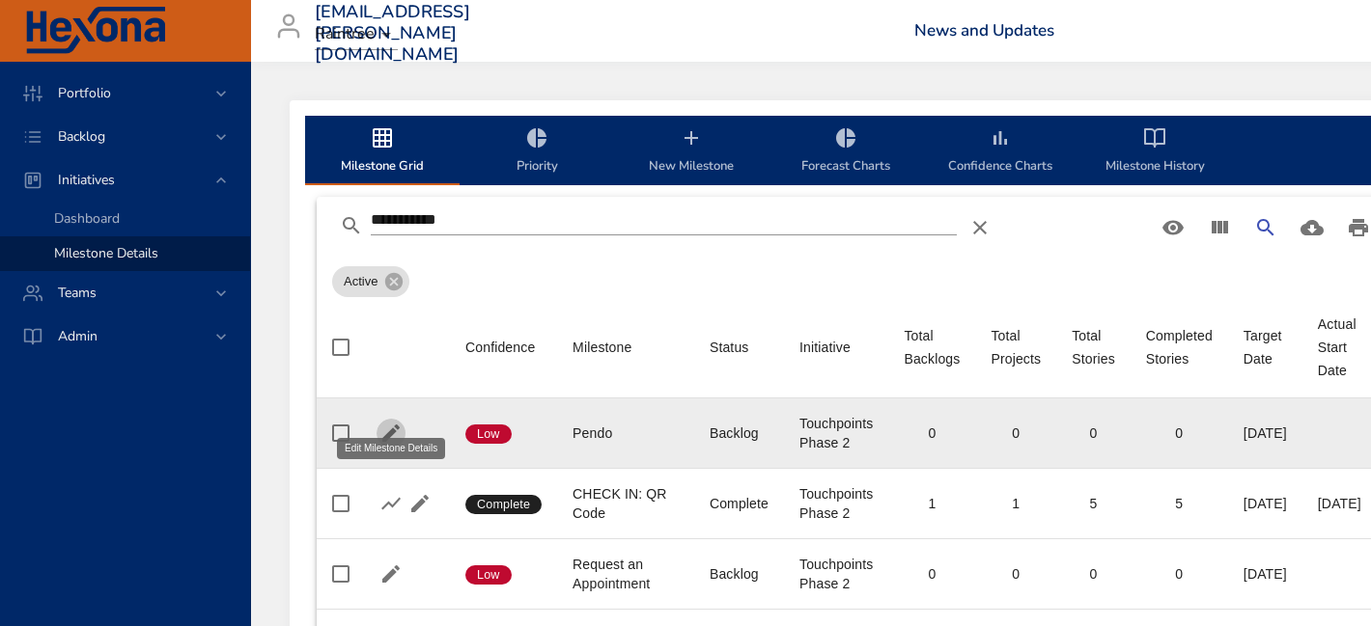
click at [395, 422] on icon "button" at bounding box center [390, 433] width 23 height 23
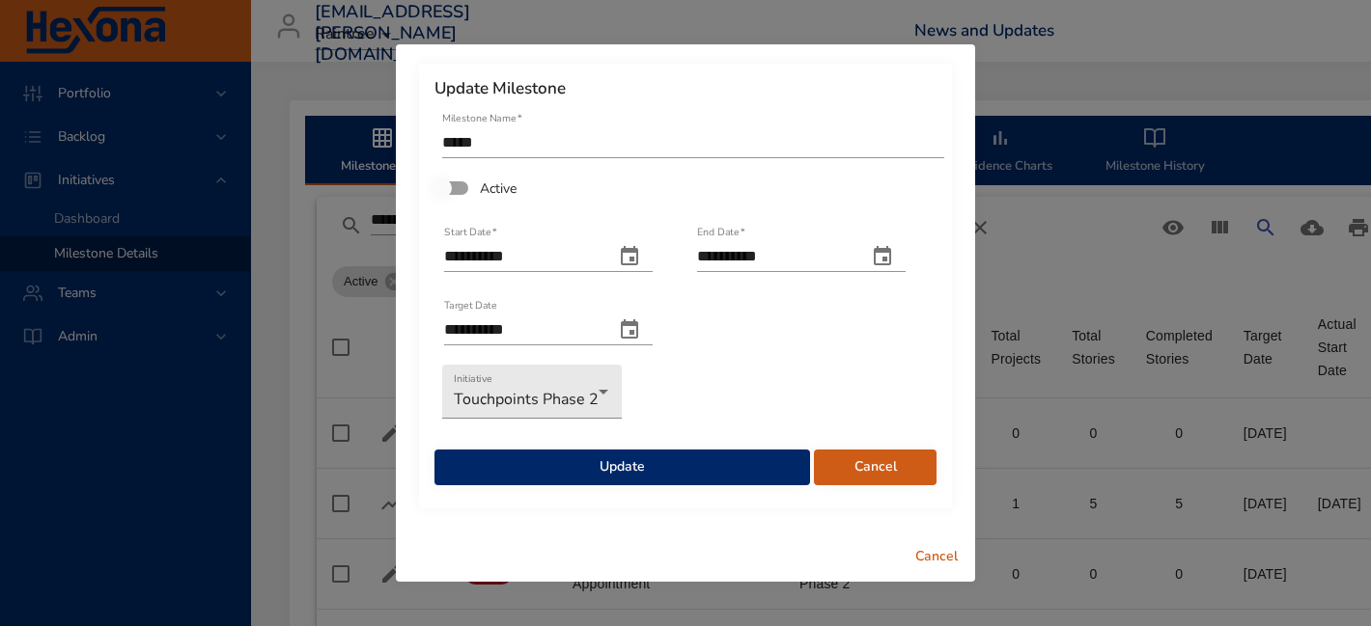
click at [539, 460] on span "Update" at bounding box center [622, 468] width 345 height 24
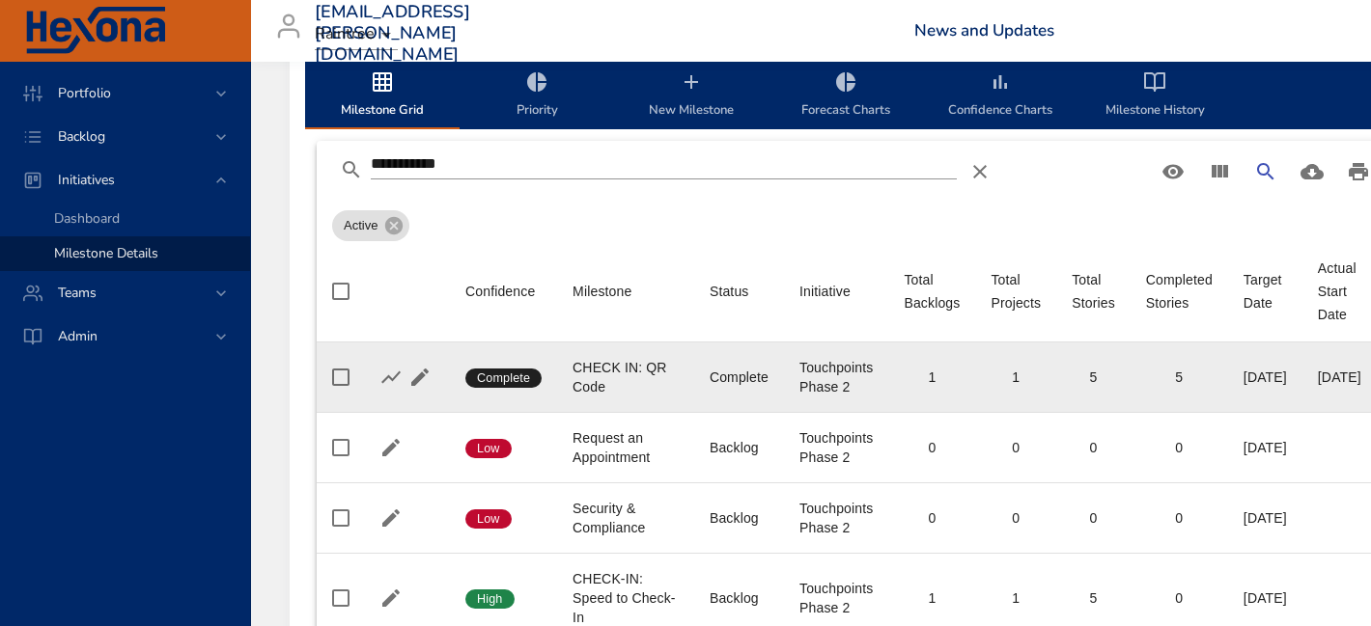
scroll to position [61, 0]
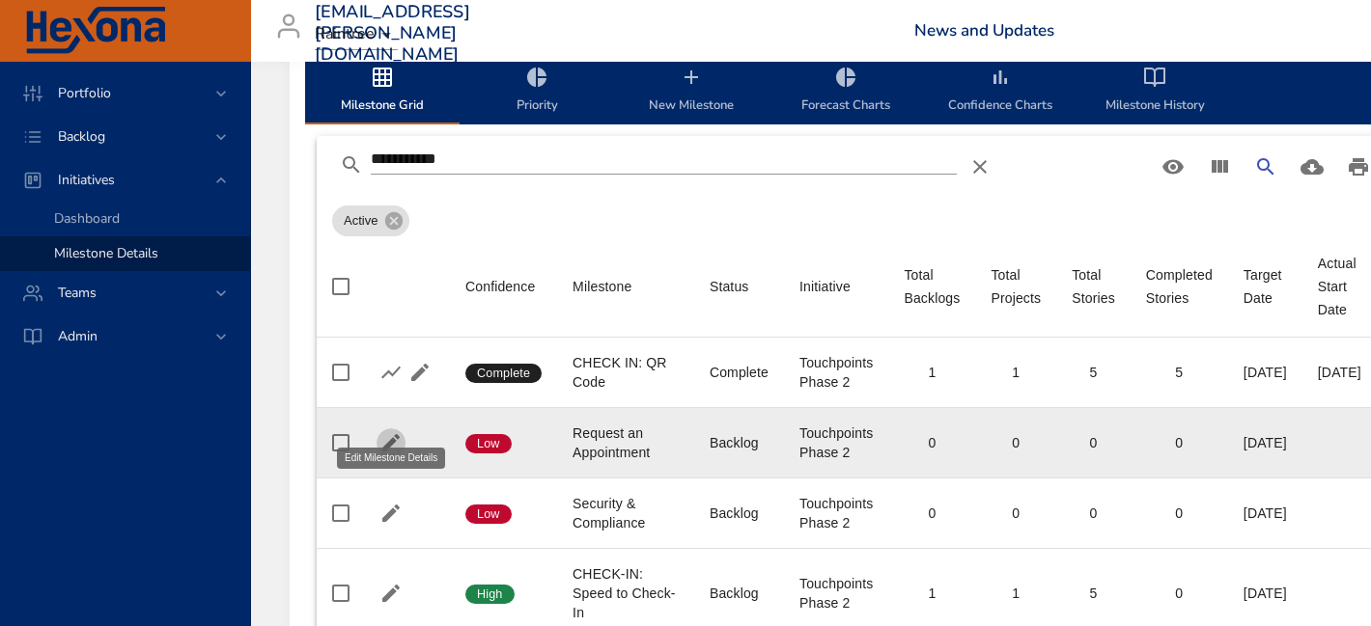
click at [383, 431] on icon "button" at bounding box center [390, 442] width 23 height 23
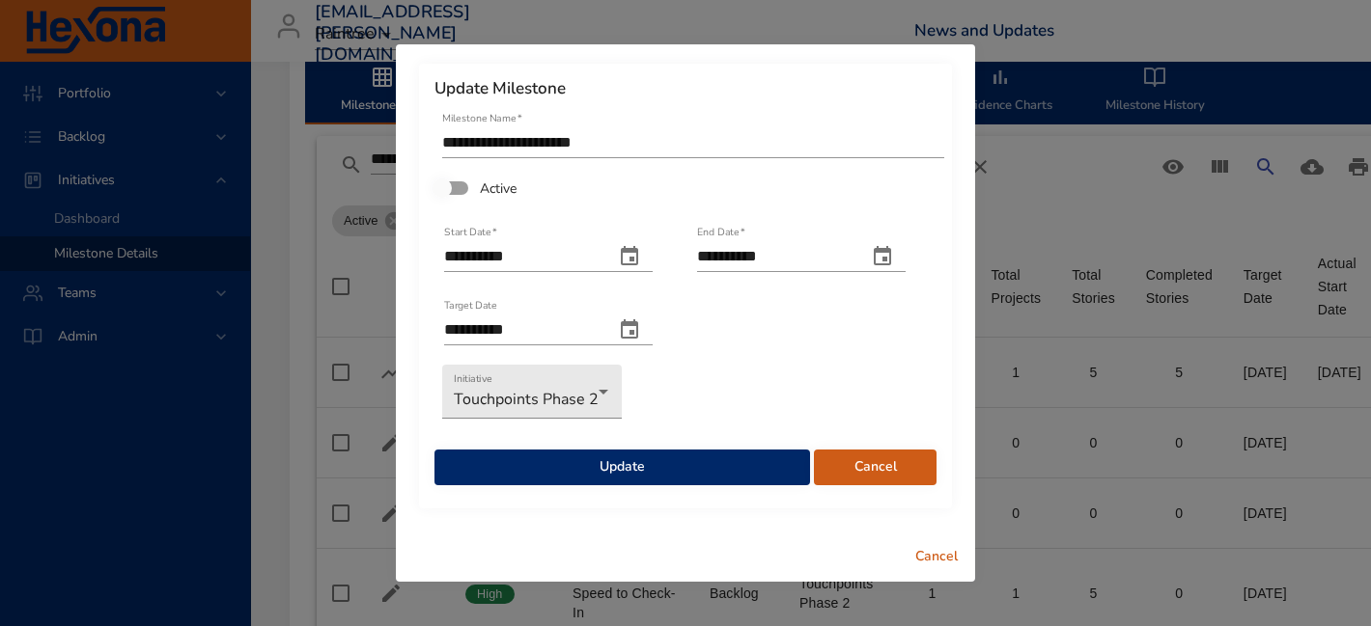
click at [540, 453] on button "Update" at bounding box center [621, 468] width 375 height 36
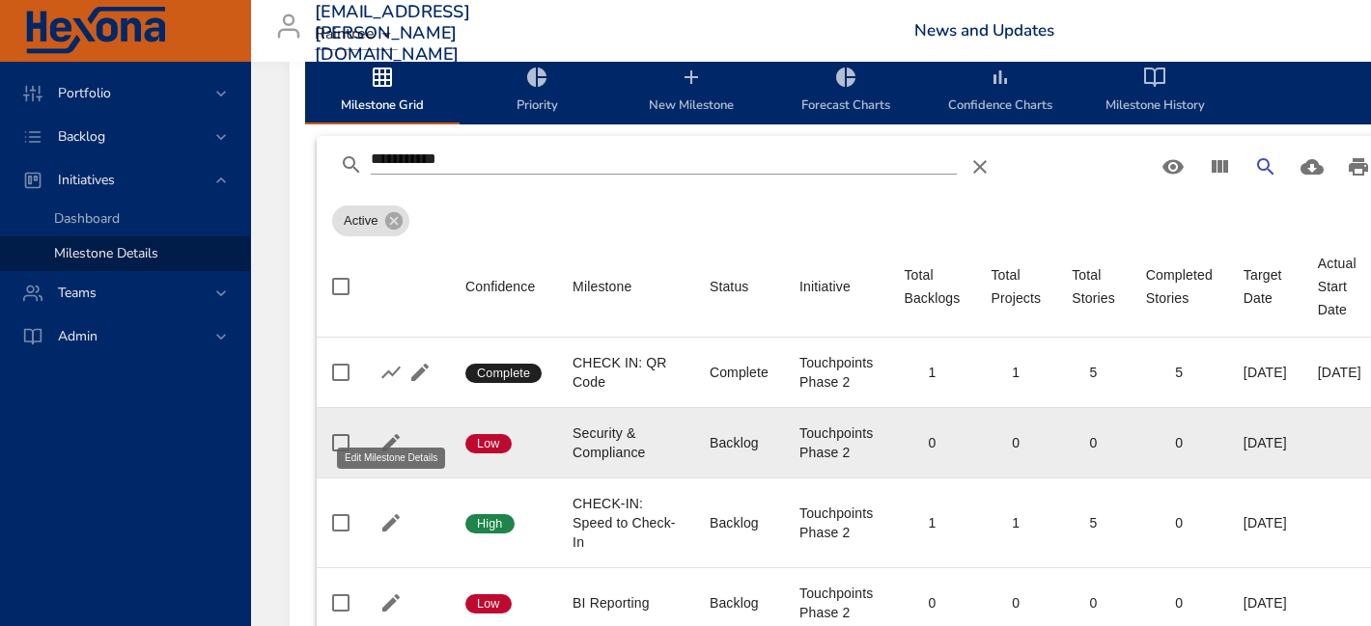
click at [396, 431] on icon "button" at bounding box center [390, 442] width 23 height 23
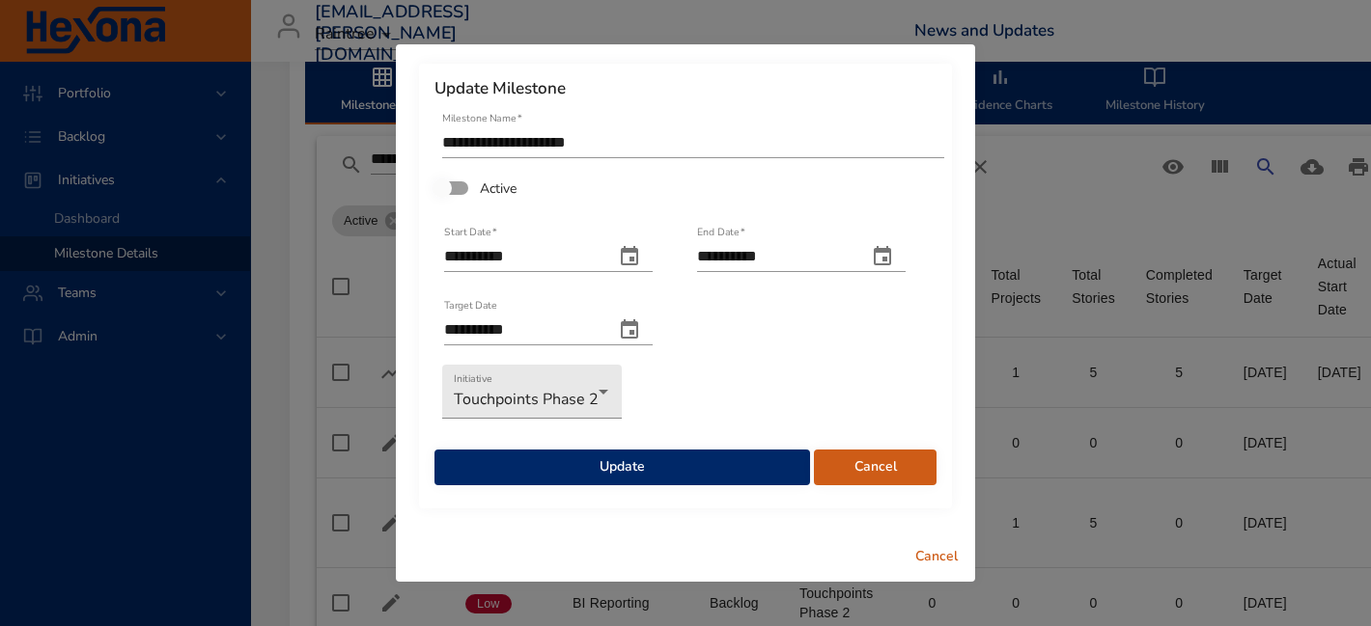
click at [508, 471] on span "Update" at bounding box center [622, 468] width 345 height 24
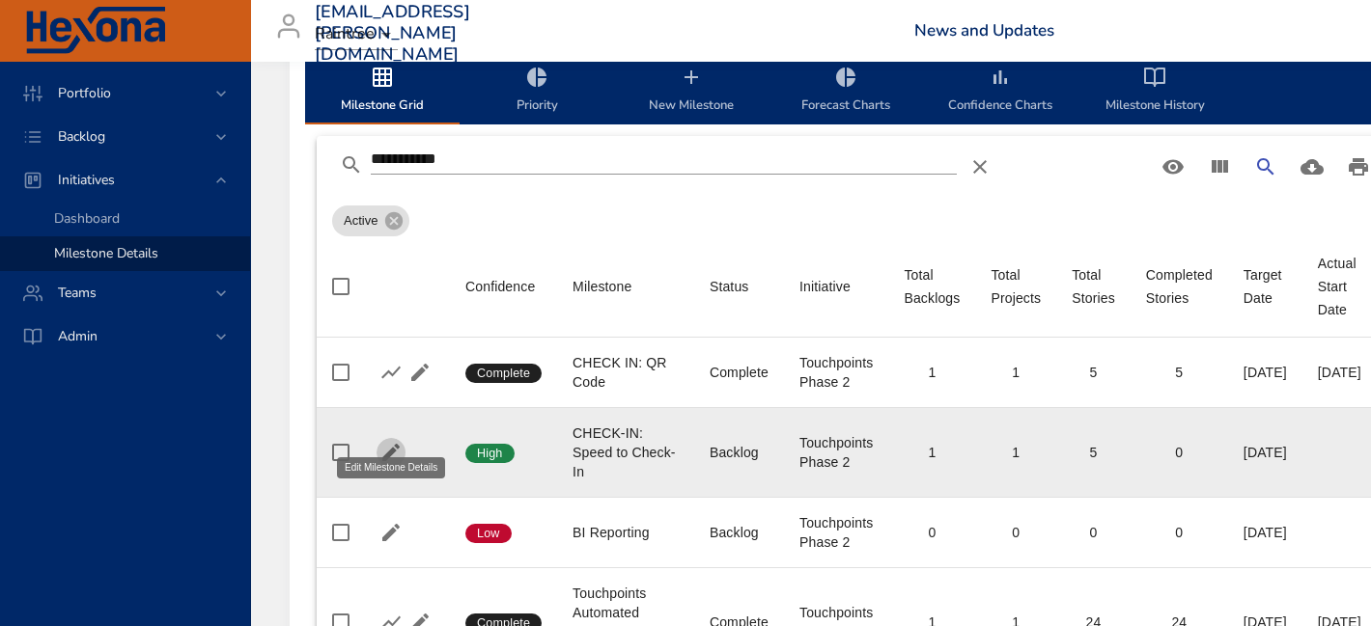
click at [388, 444] on icon "button" at bounding box center [390, 452] width 17 height 17
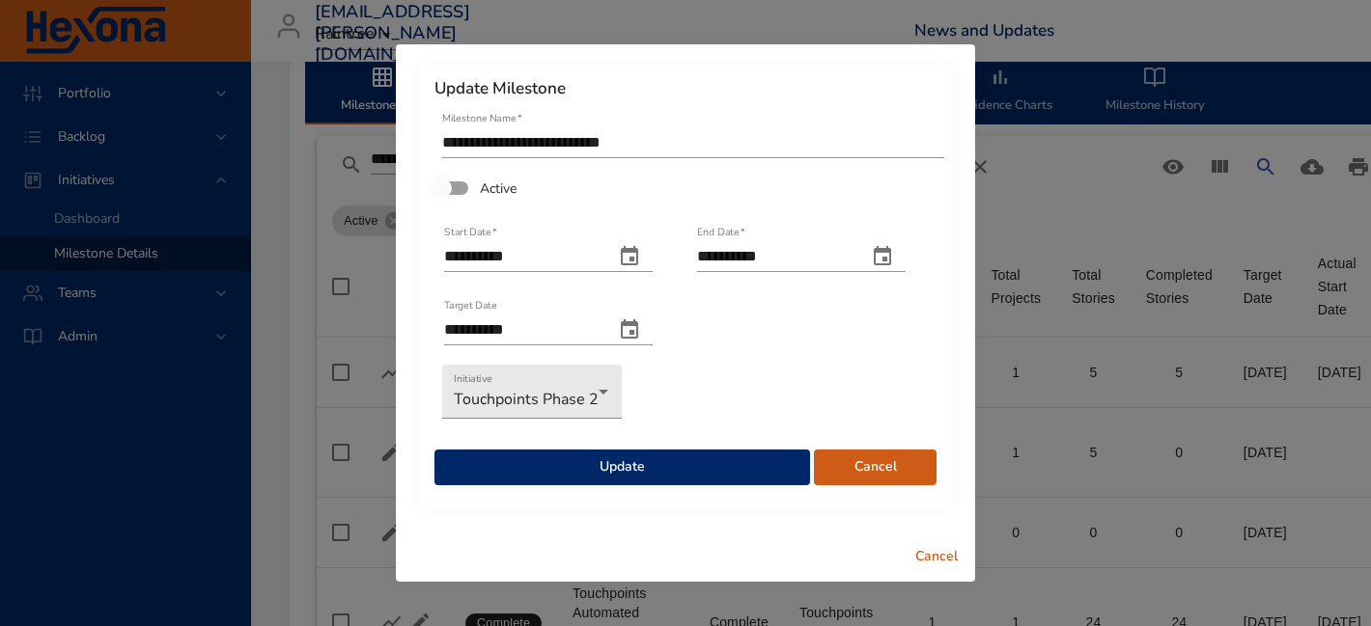
click at [512, 467] on span "Update" at bounding box center [622, 468] width 345 height 24
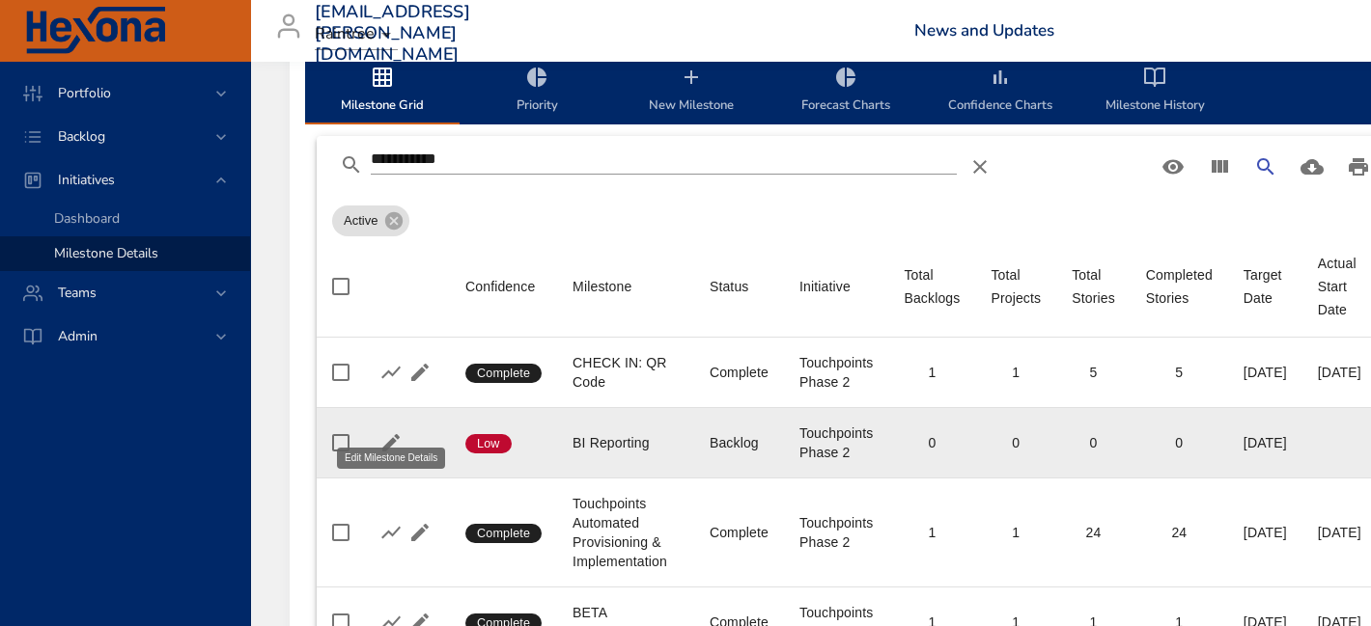
click at [388, 434] on icon "button" at bounding box center [390, 442] width 17 height 17
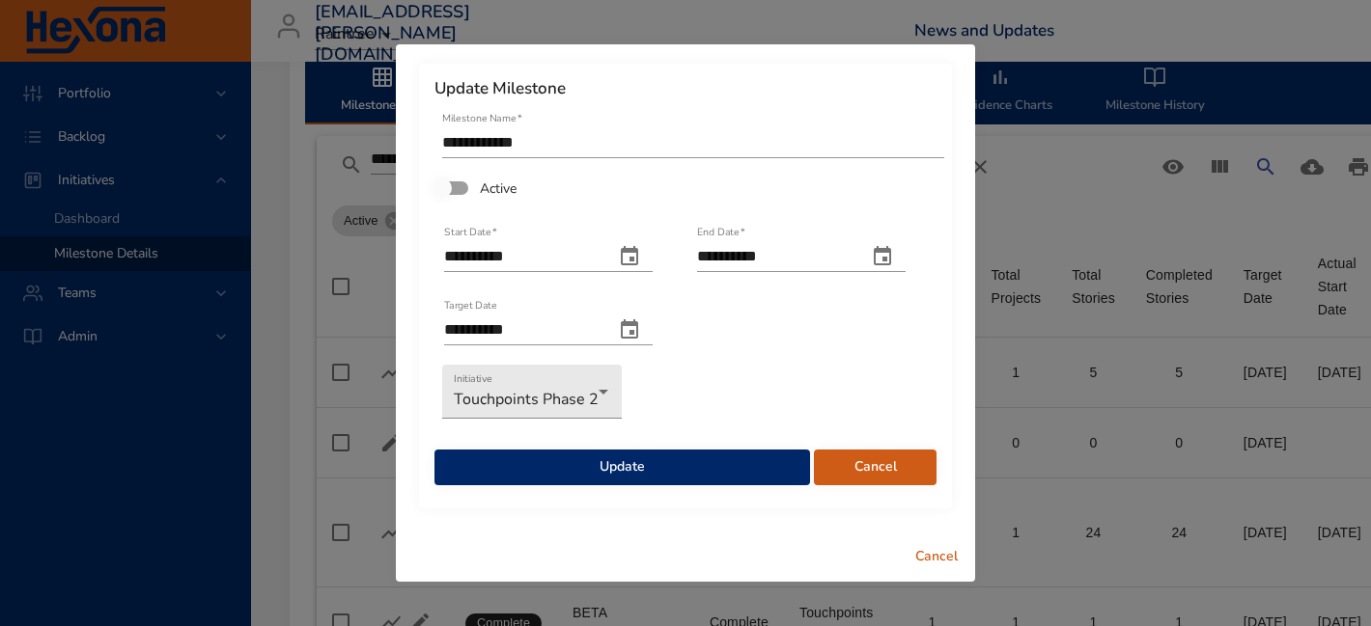
click at [535, 465] on span "Update" at bounding box center [622, 468] width 345 height 24
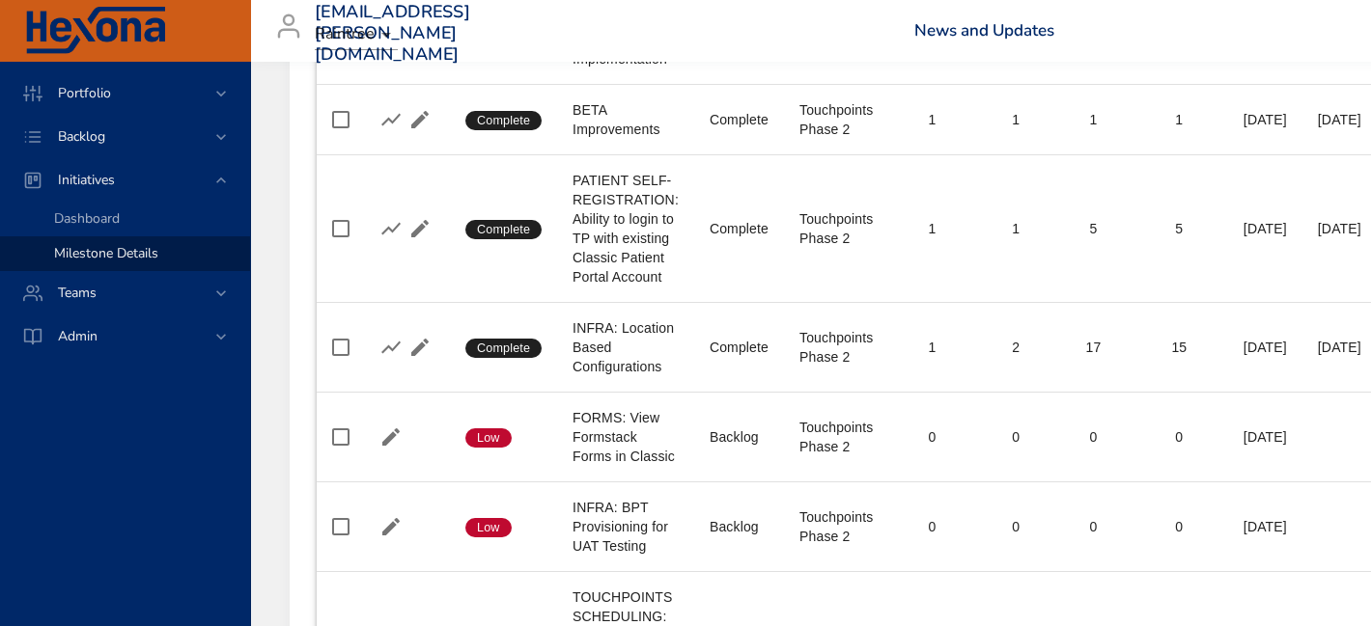
scroll to position [565, 0]
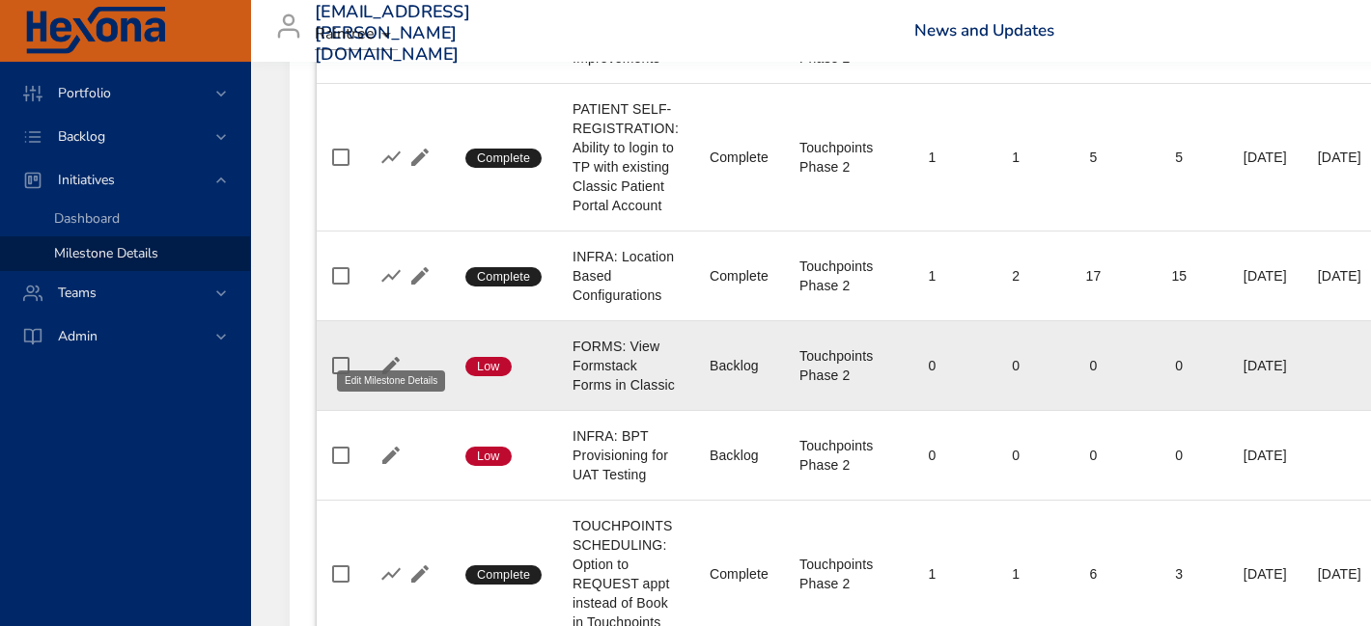
click at [387, 354] on icon "button" at bounding box center [390, 365] width 23 height 23
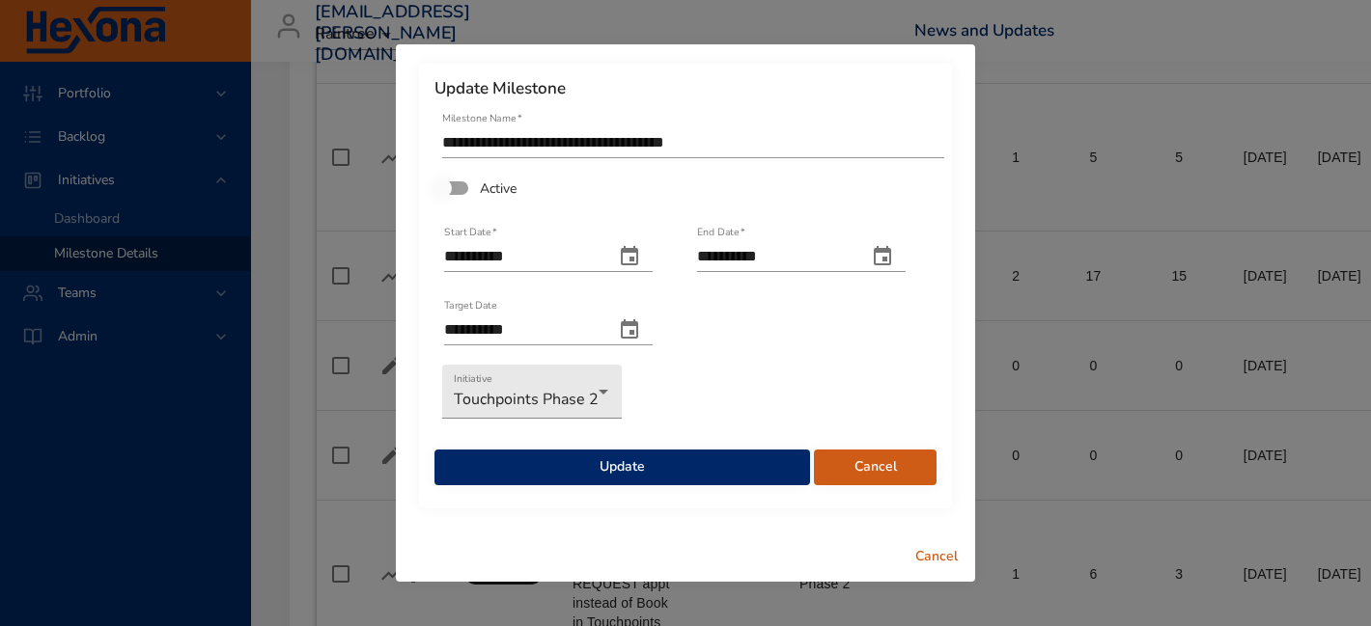
click at [501, 470] on span "Update" at bounding box center [622, 468] width 345 height 24
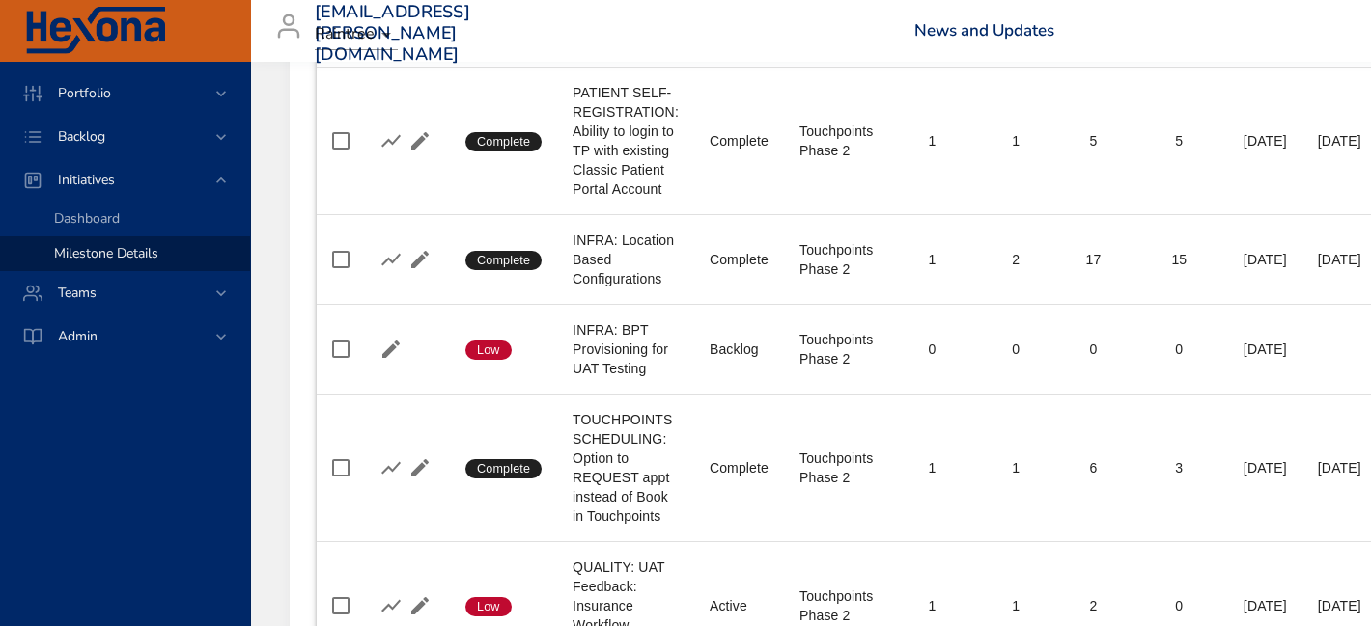
scroll to position [592, 0]
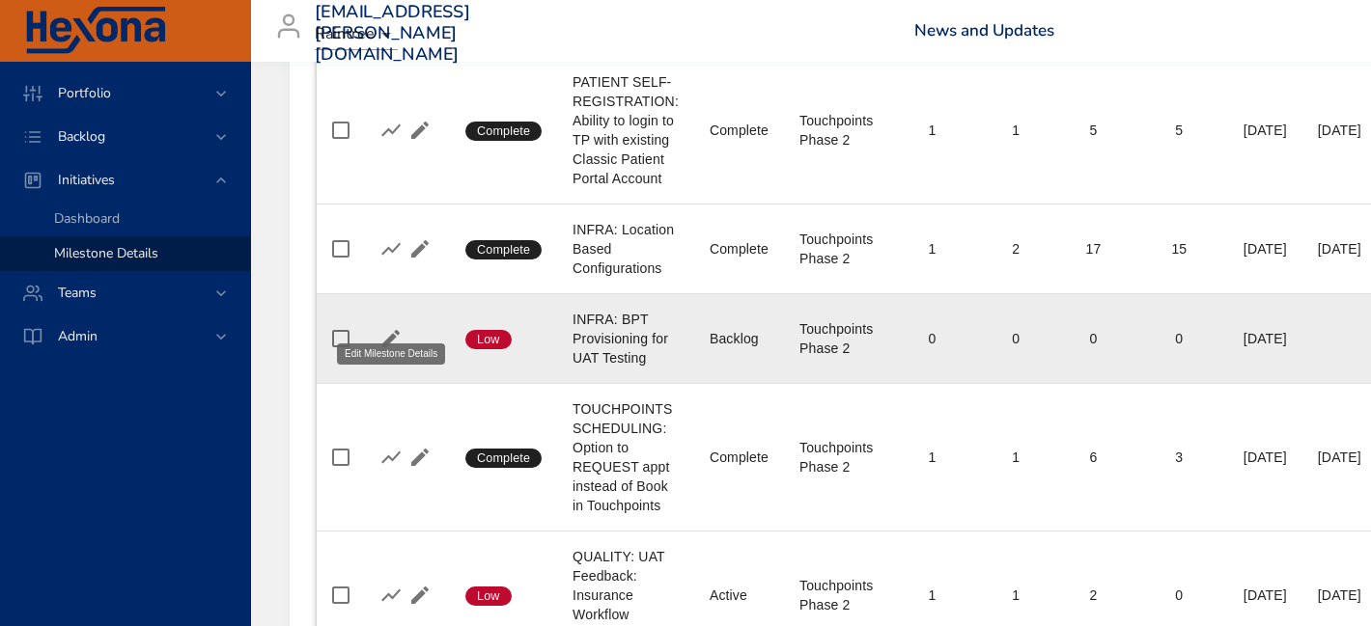
click at [392, 330] on icon "button" at bounding box center [390, 338] width 17 height 17
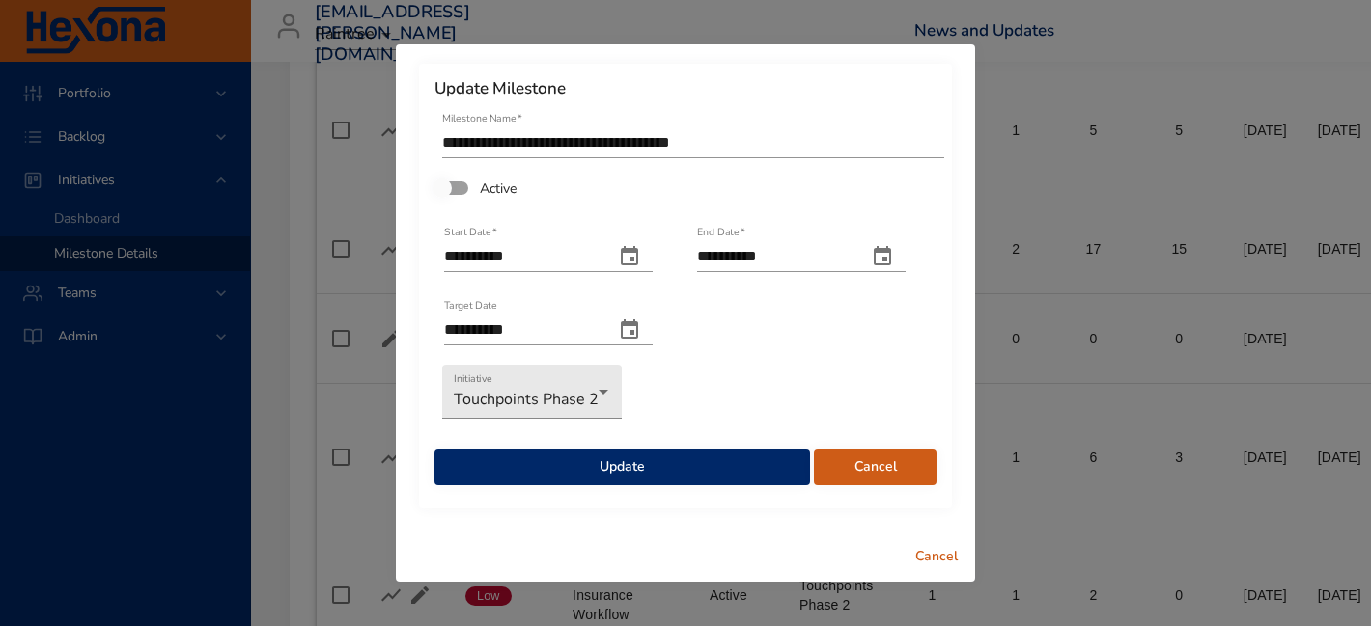
click at [517, 461] on span "Update" at bounding box center [622, 468] width 345 height 24
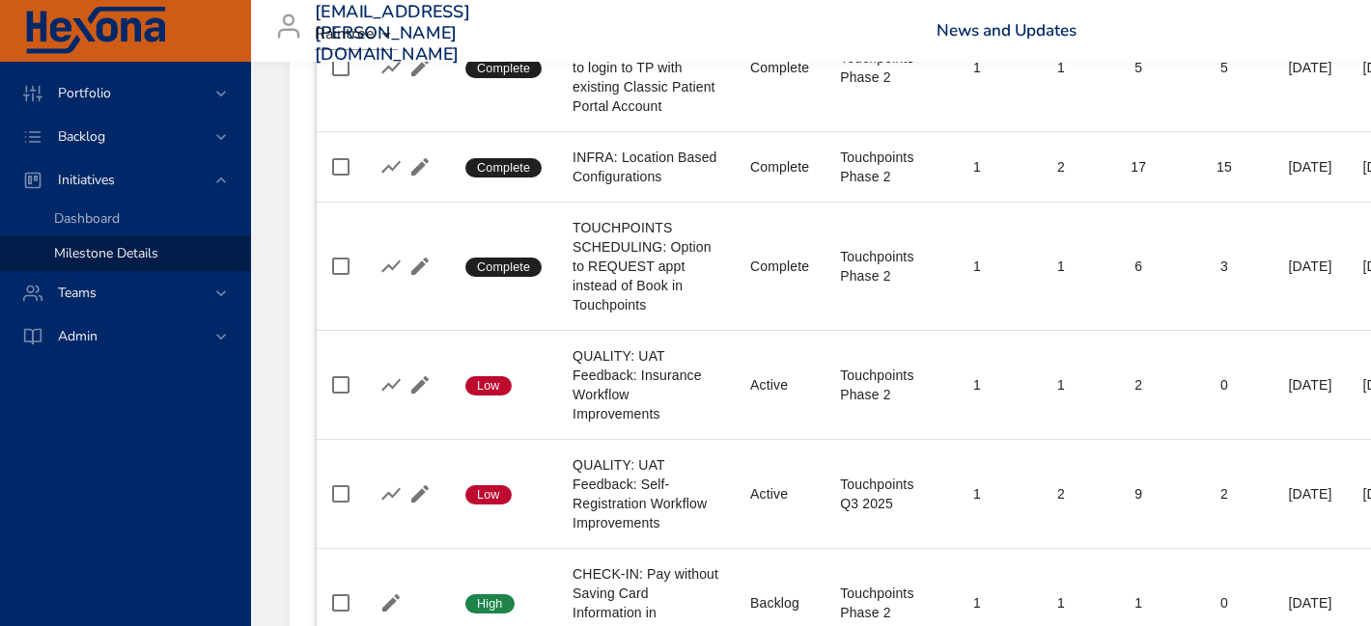
scroll to position [627, 0]
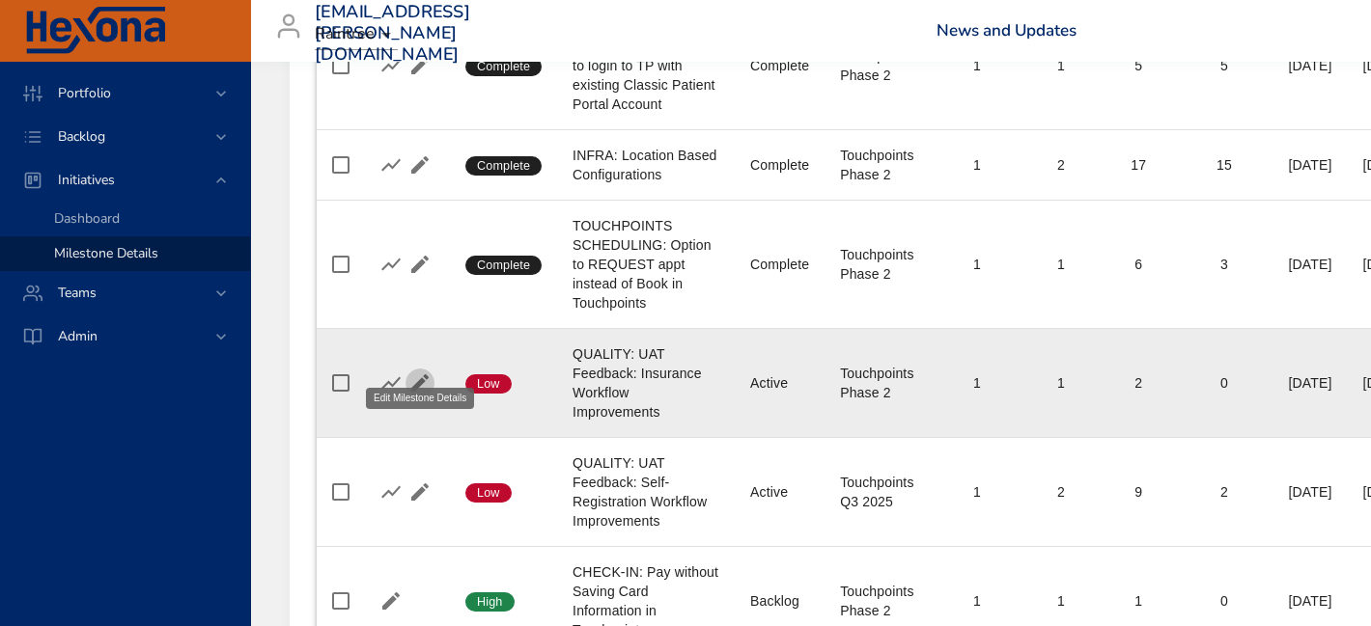
click at [423, 372] on icon "button" at bounding box center [419, 383] width 23 height 23
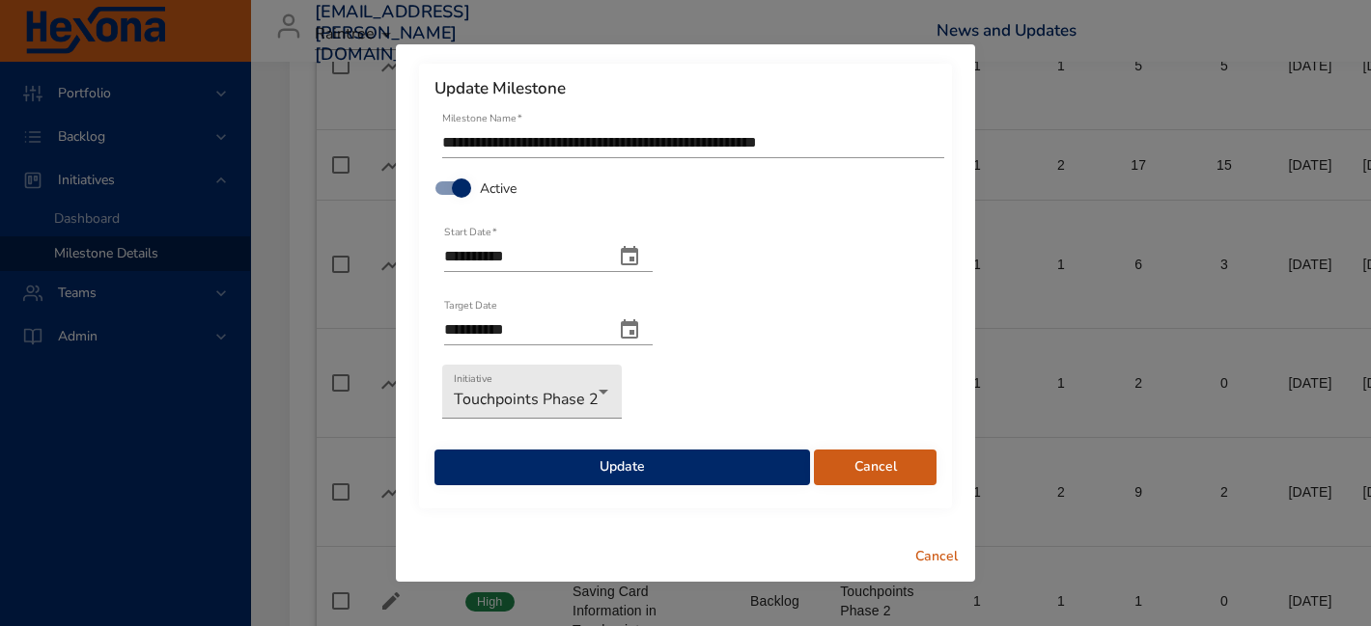
click at [869, 478] on span "Cancel" at bounding box center [875, 468] width 92 height 24
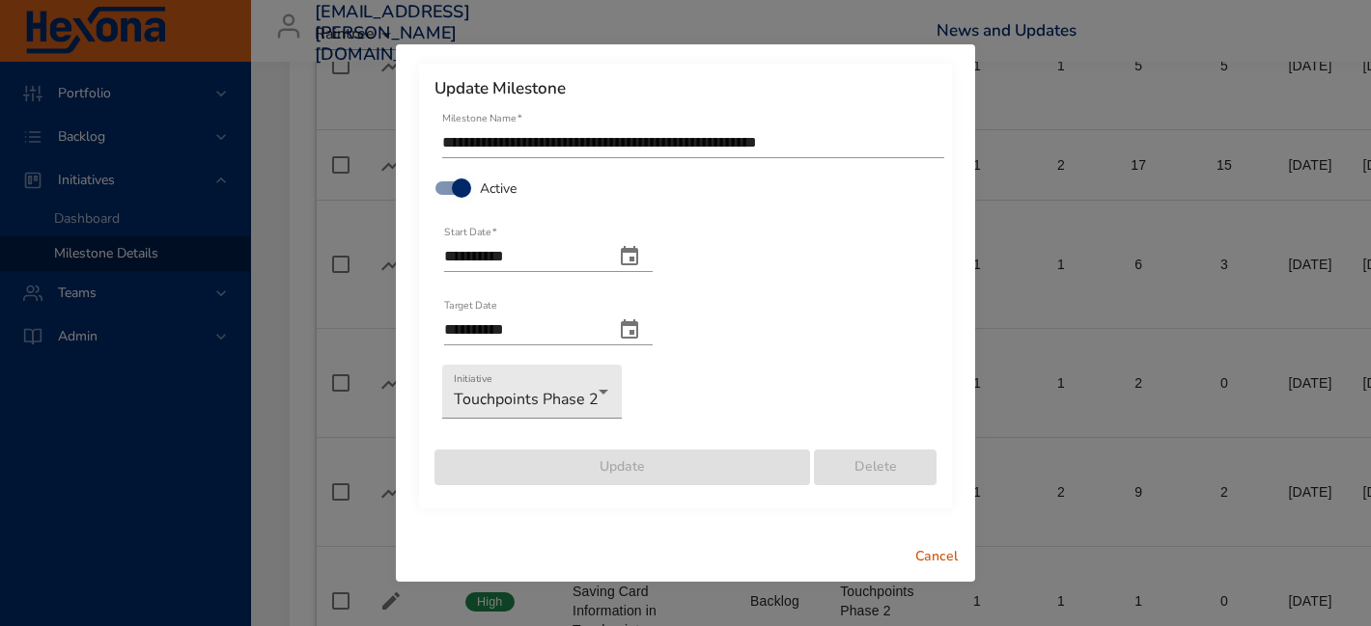
click at [926, 551] on span "Cancel" at bounding box center [936, 557] width 46 height 24
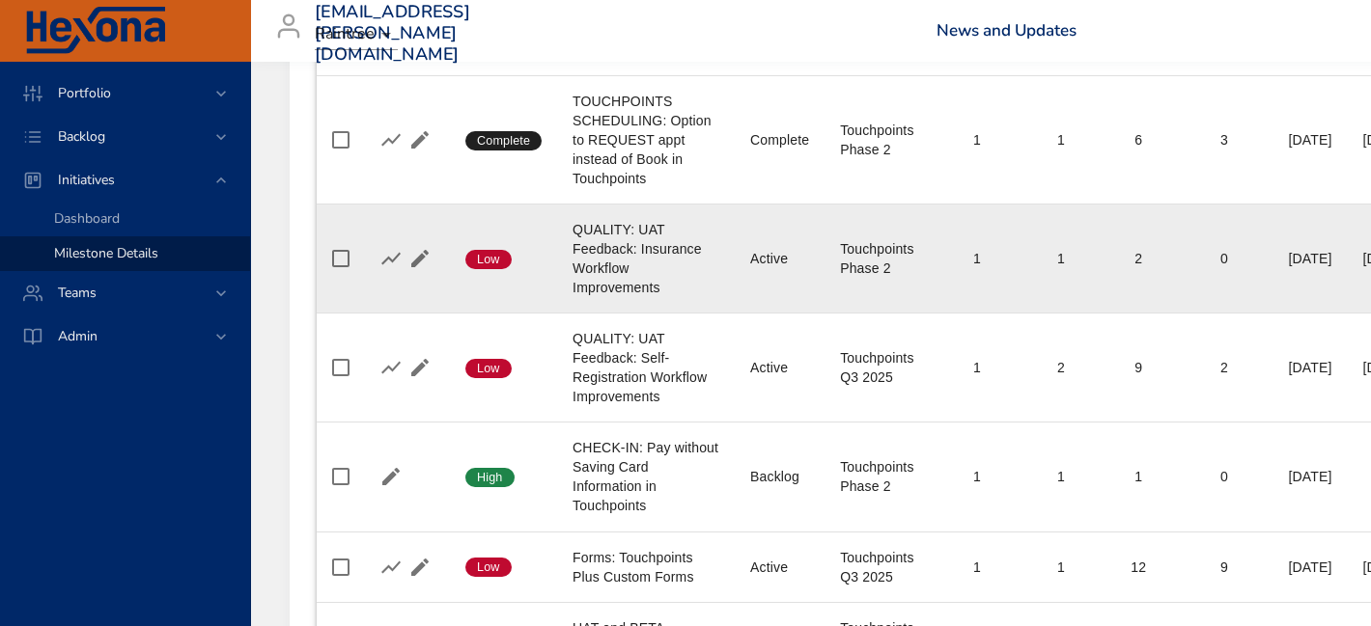
scroll to position [770, 0]
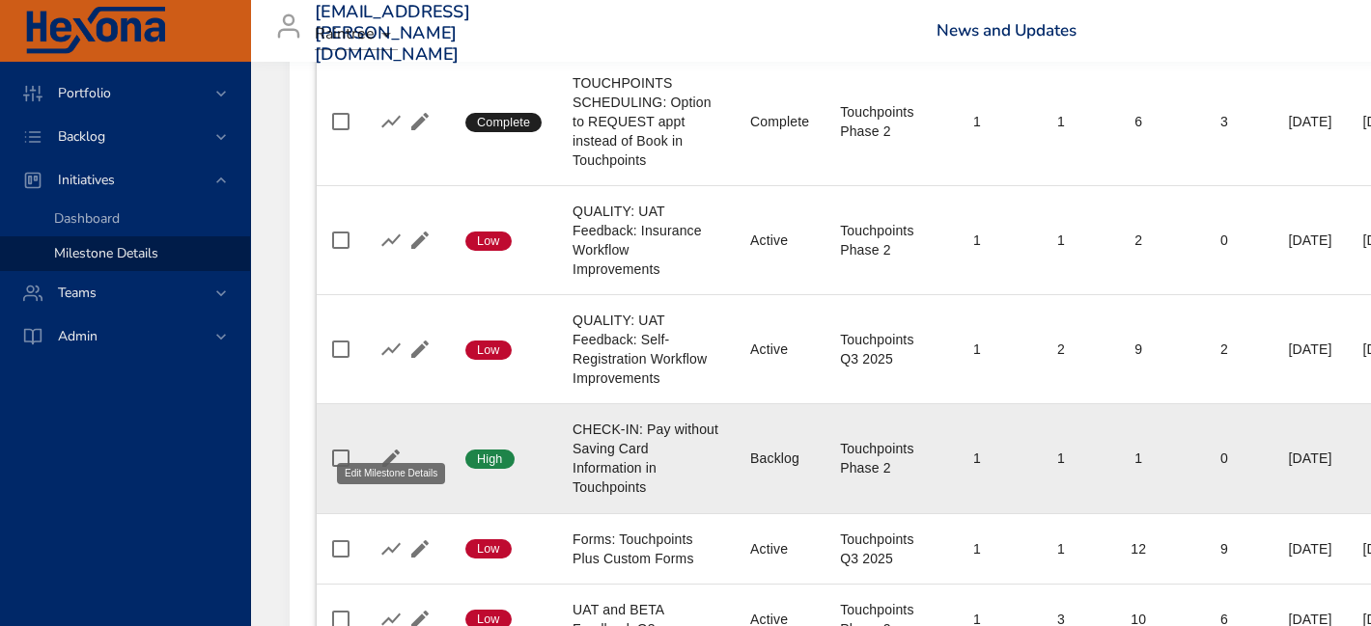
click at [402, 447] on icon "button" at bounding box center [390, 458] width 23 height 23
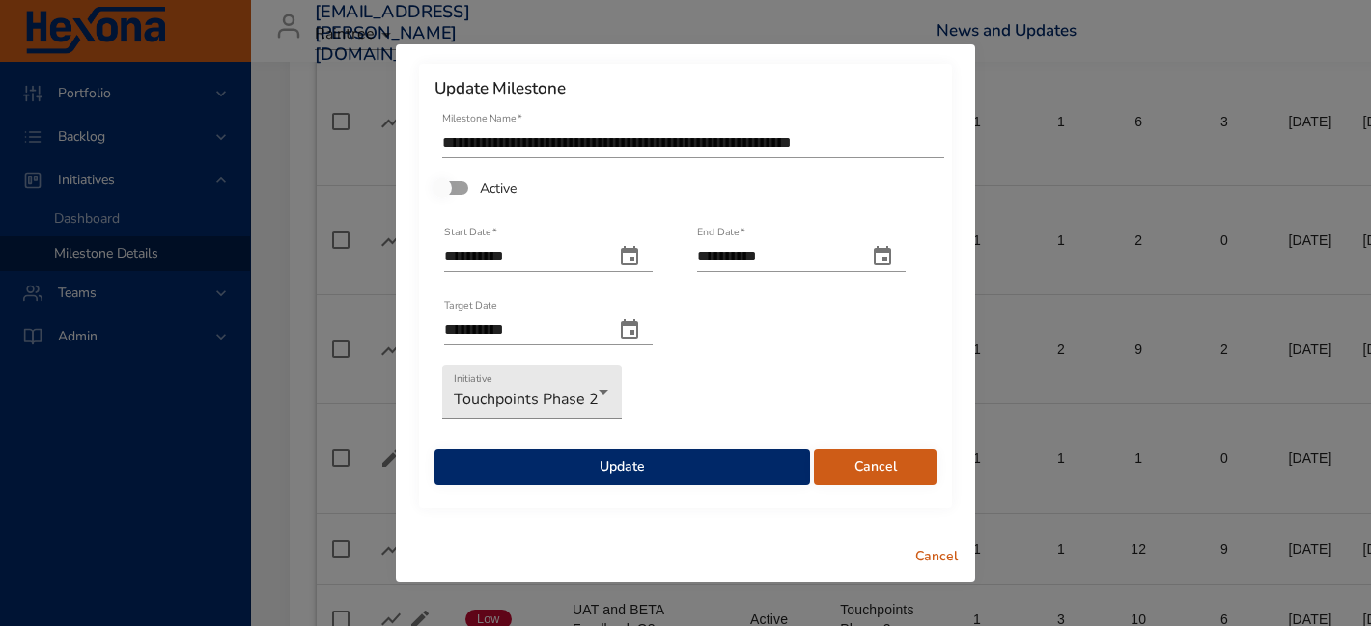
click at [604, 460] on span "Update" at bounding box center [622, 468] width 345 height 24
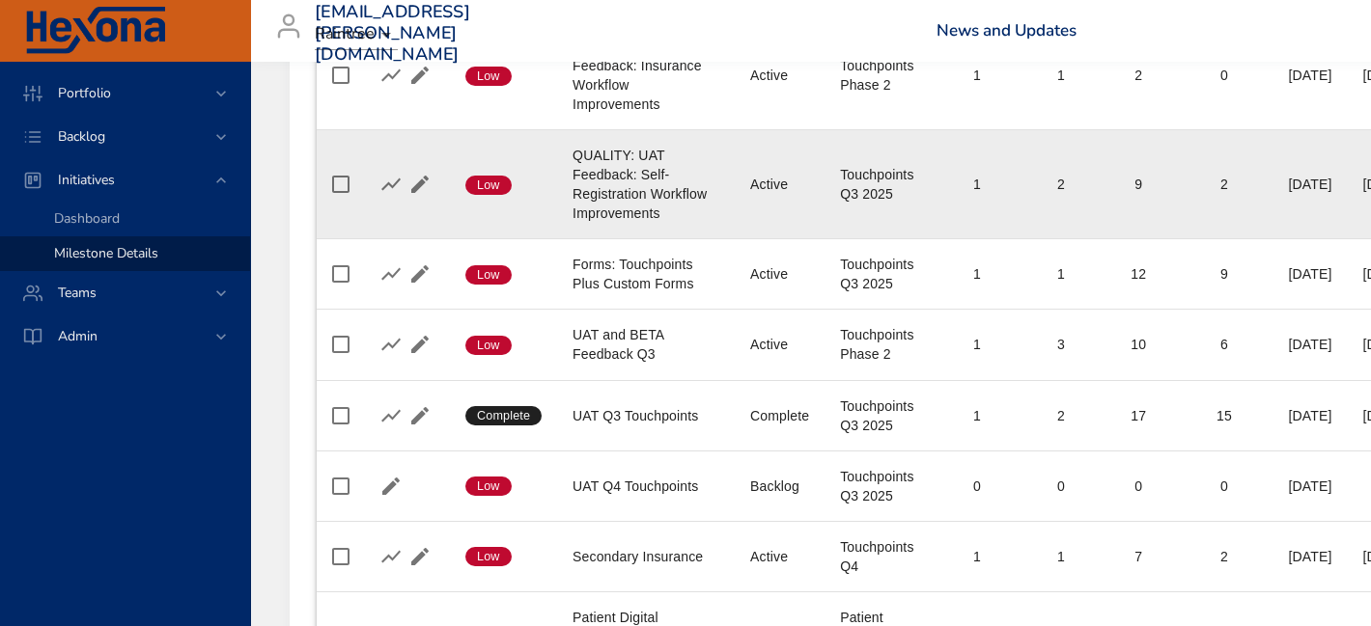
scroll to position [957, 0]
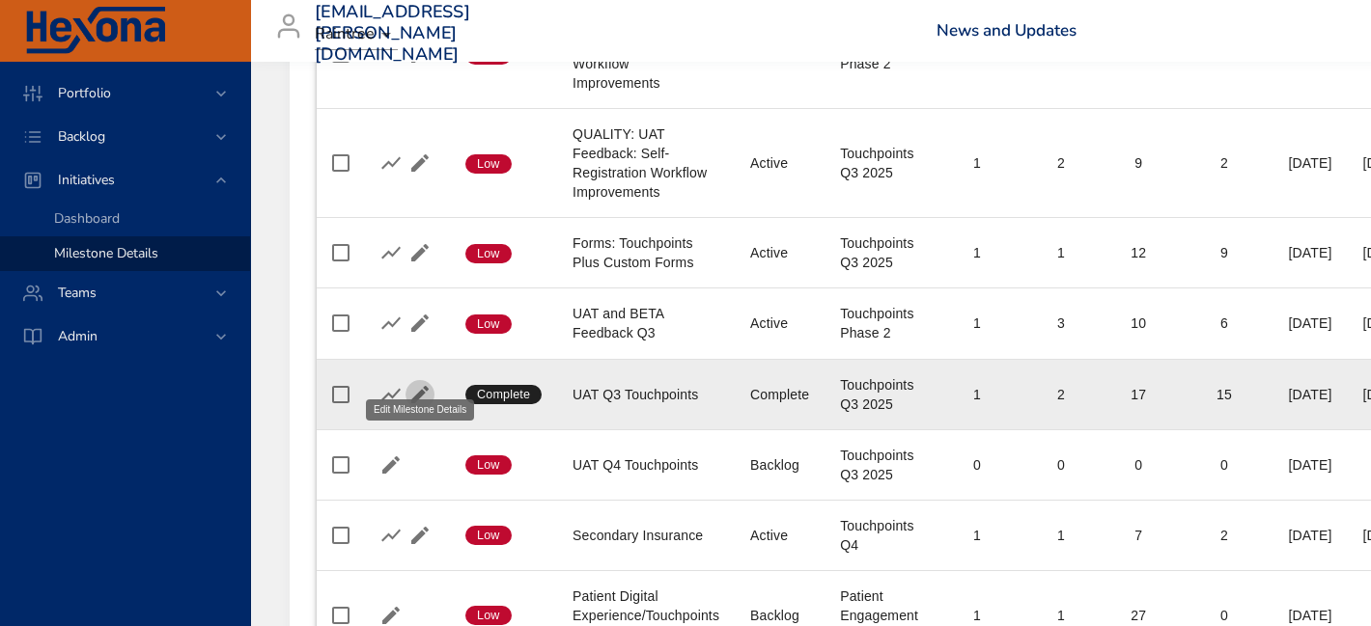
click at [421, 386] on icon "button" at bounding box center [419, 394] width 17 height 17
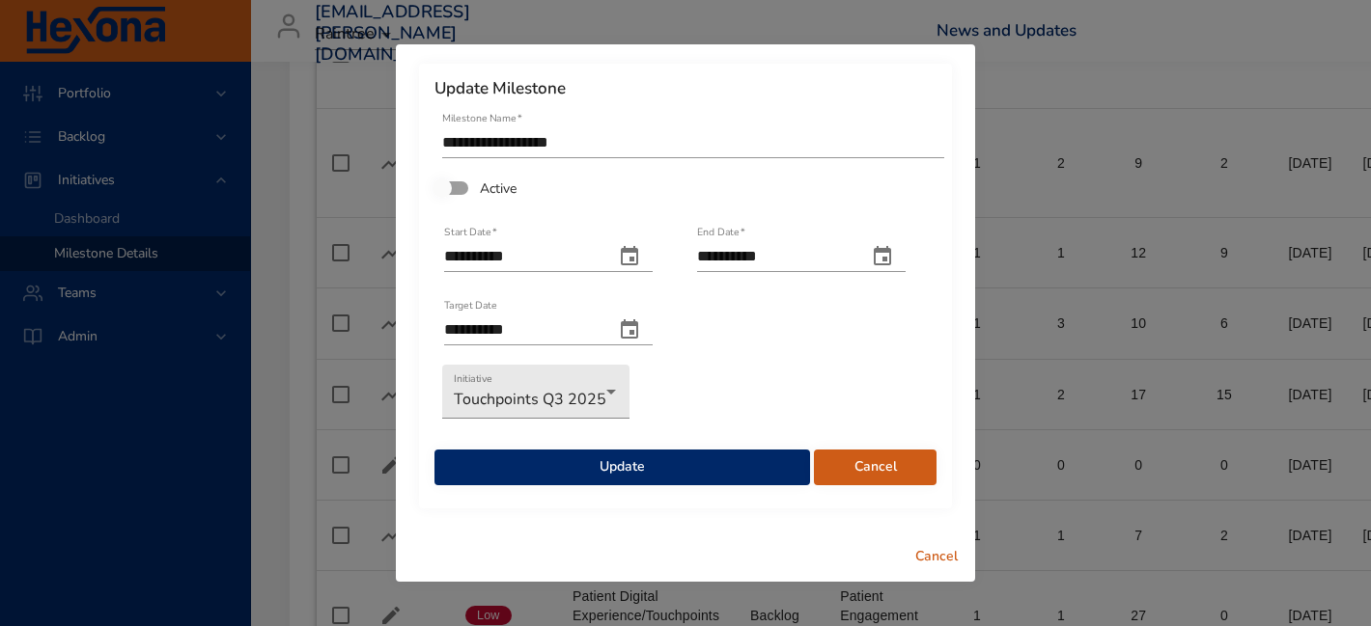
click at [511, 462] on span "Update" at bounding box center [622, 468] width 345 height 24
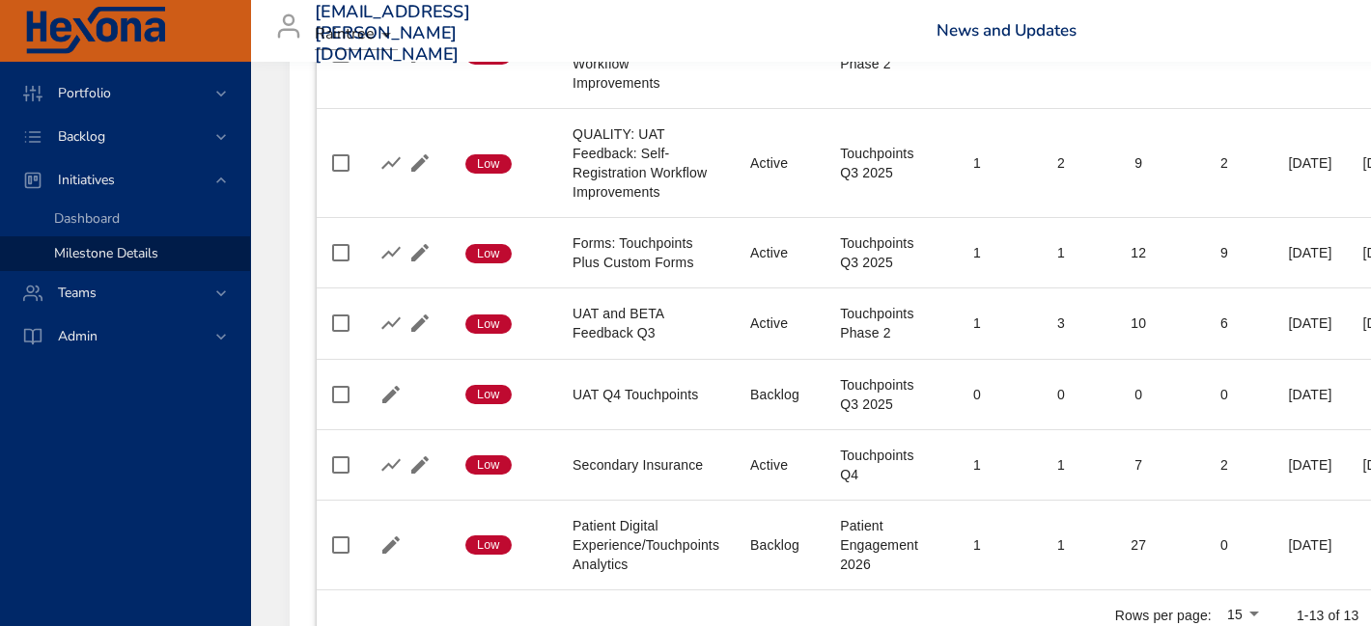
scroll to position [959, 0]
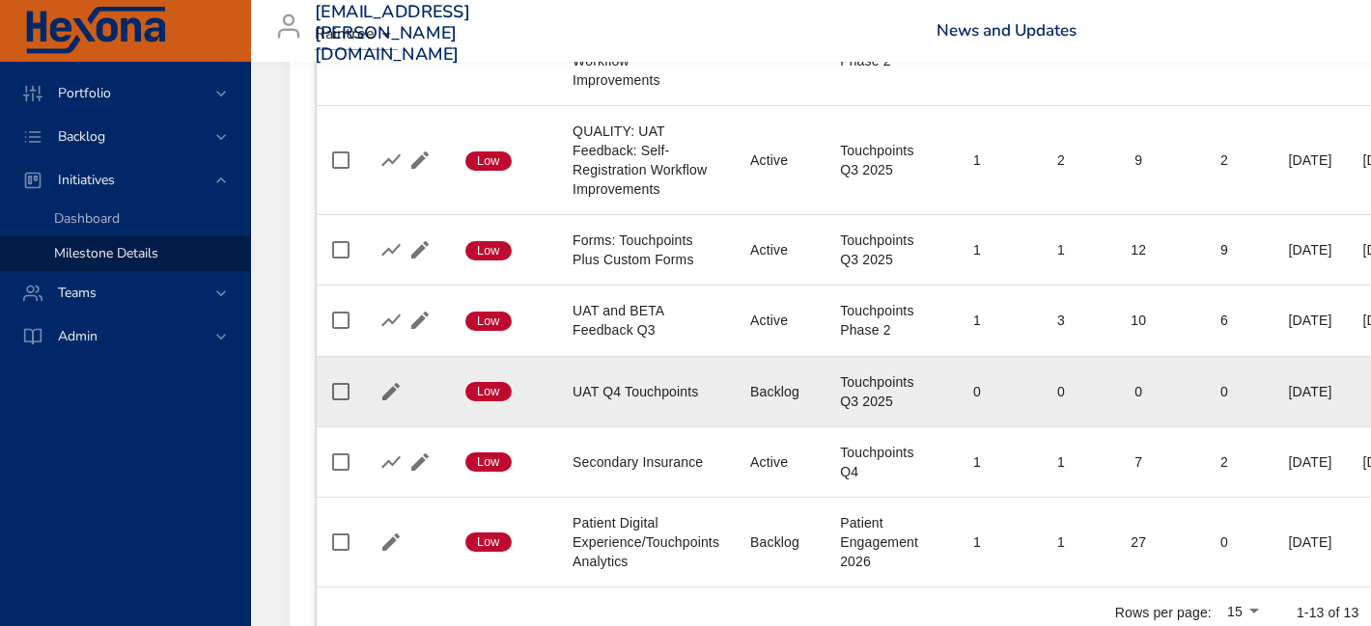
click at [406, 377] on div at bounding box center [405, 391] width 58 height 29
click at [397, 380] on icon "button" at bounding box center [390, 391] width 23 height 23
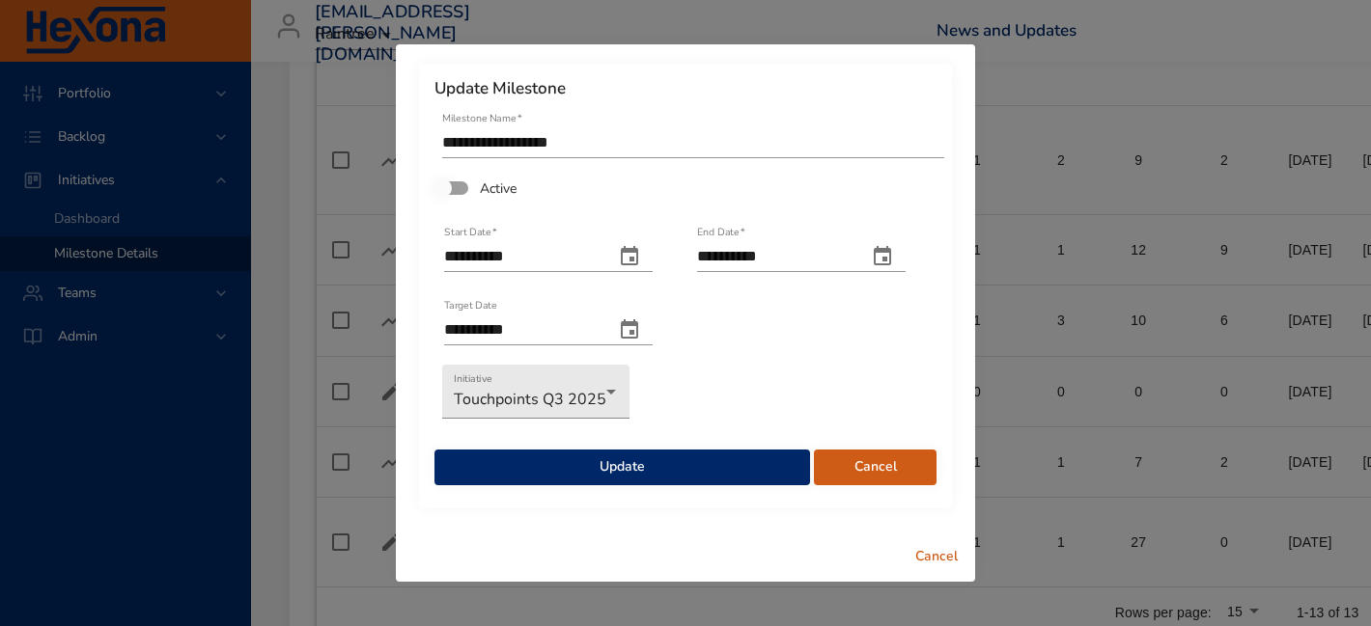
click at [508, 467] on span "Update" at bounding box center [622, 468] width 345 height 24
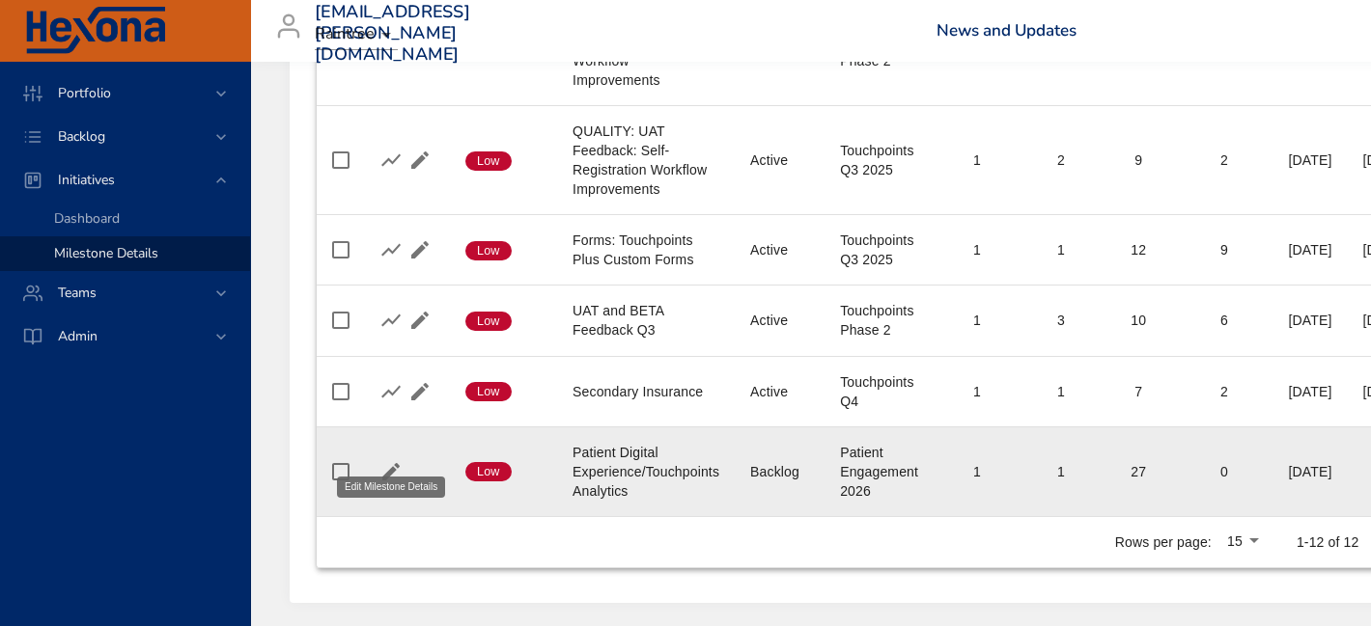
click at [385, 460] on icon "button" at bounding box center [390, 471] width 23 height 23
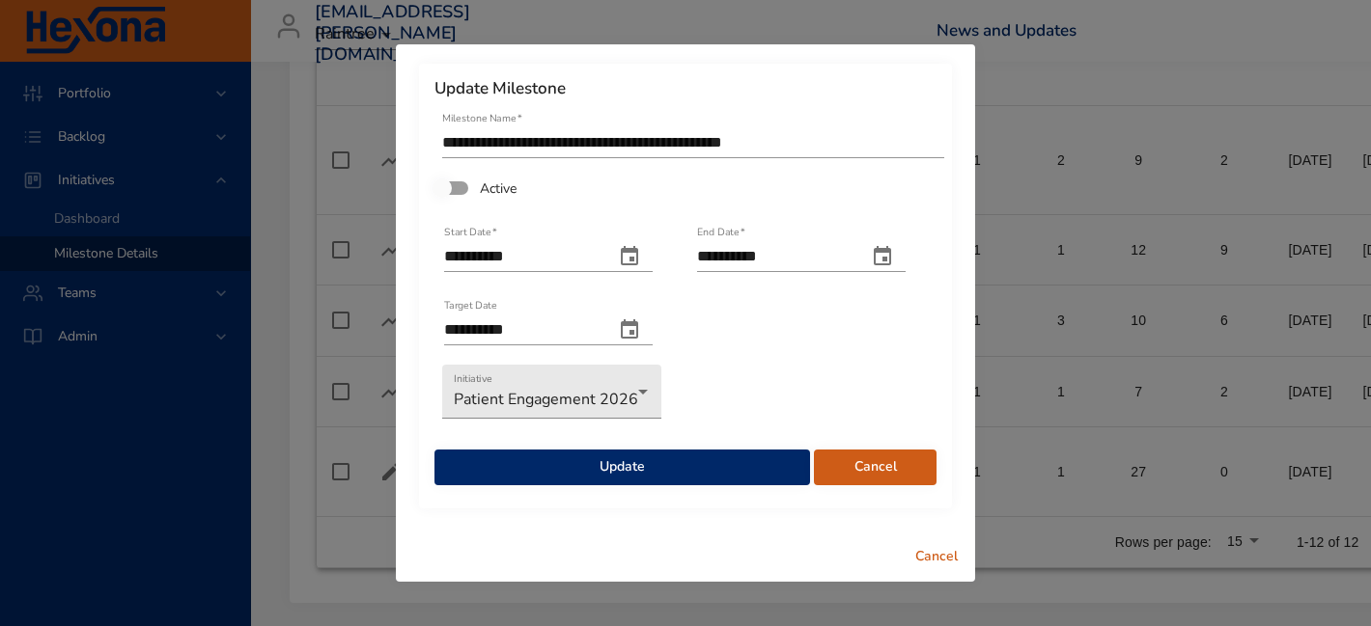
click at [527, 476] on span "Update" at bounding box center [622, 468] width 345 height 24
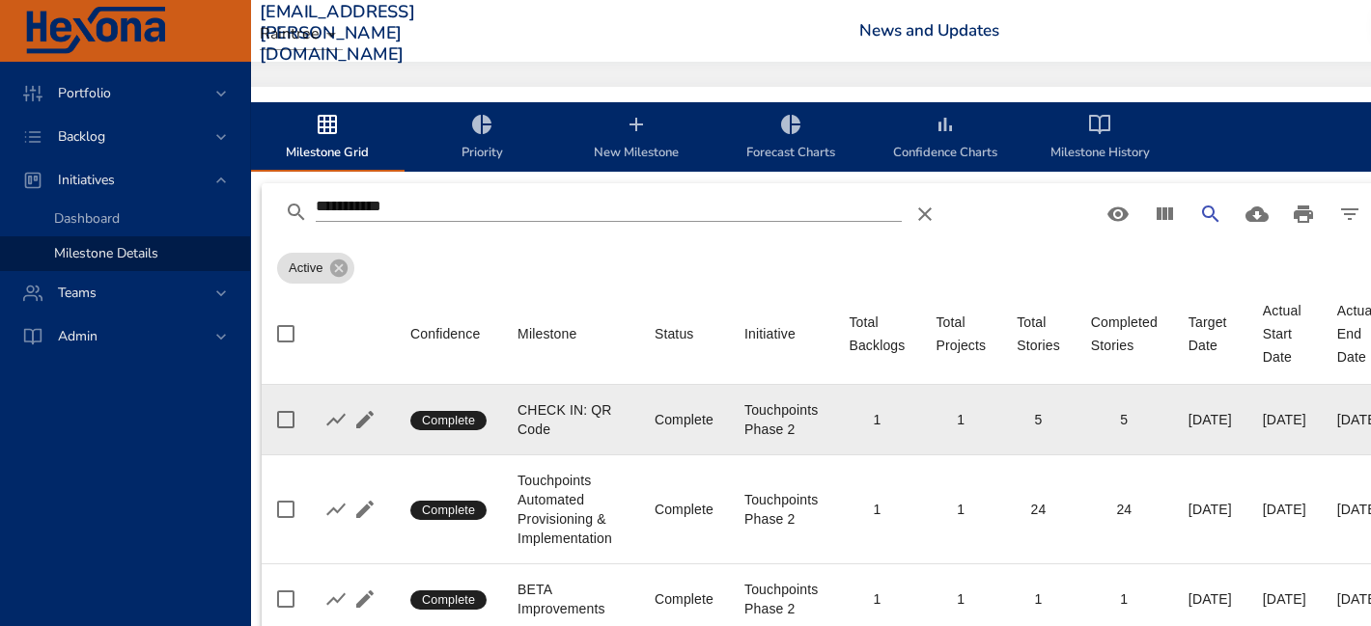
scroll to position [14, 0]
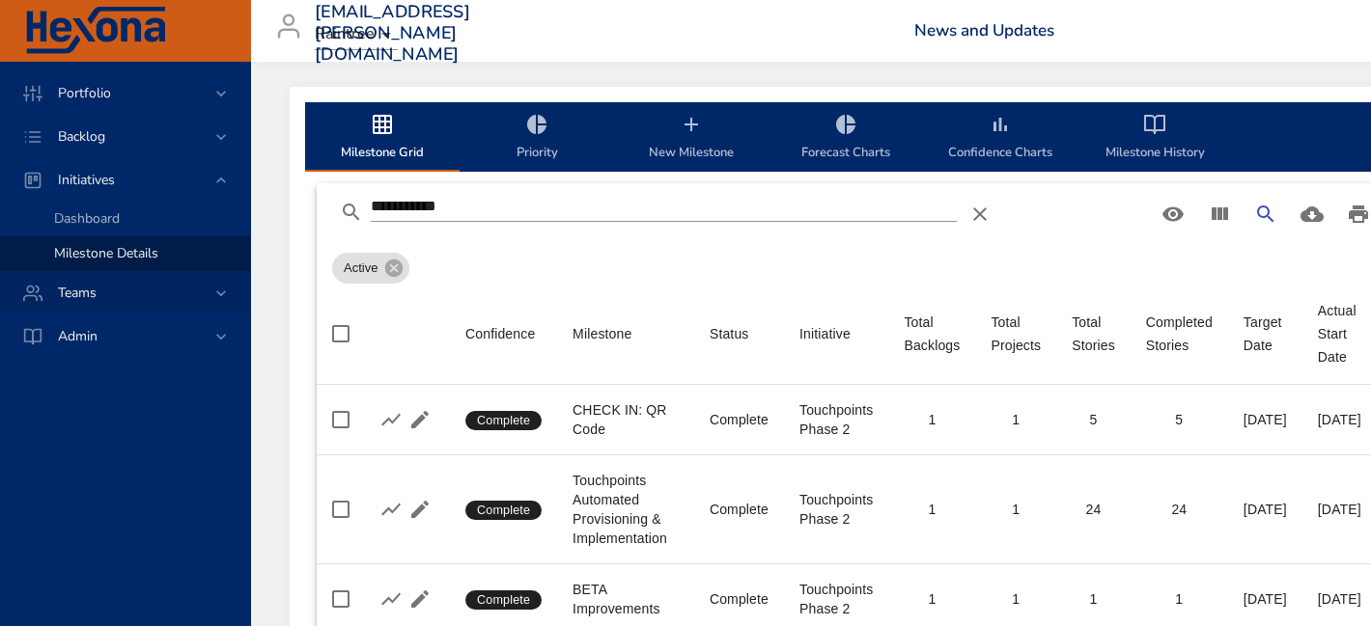
click at [115, 294] on div "Teams" at bounding box center [126, 293] width 169 height 20
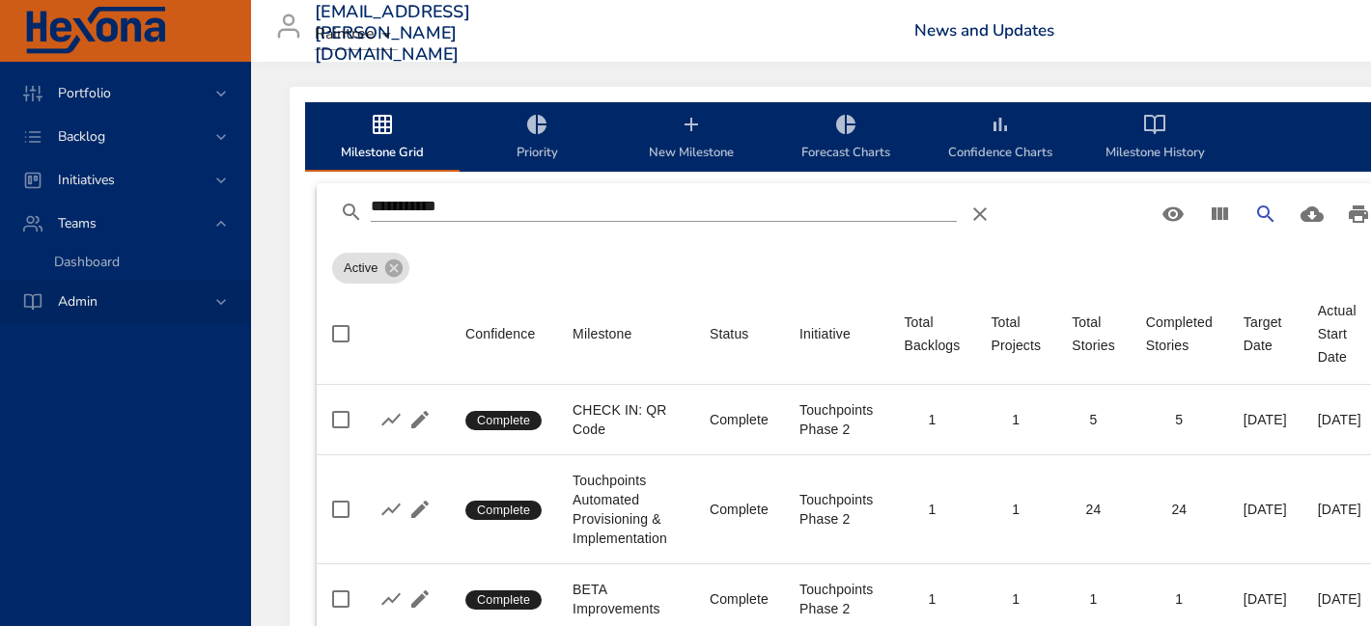
click at [111, 294] on span "Admin" at bounding box center [77, 301] width 70 height 18
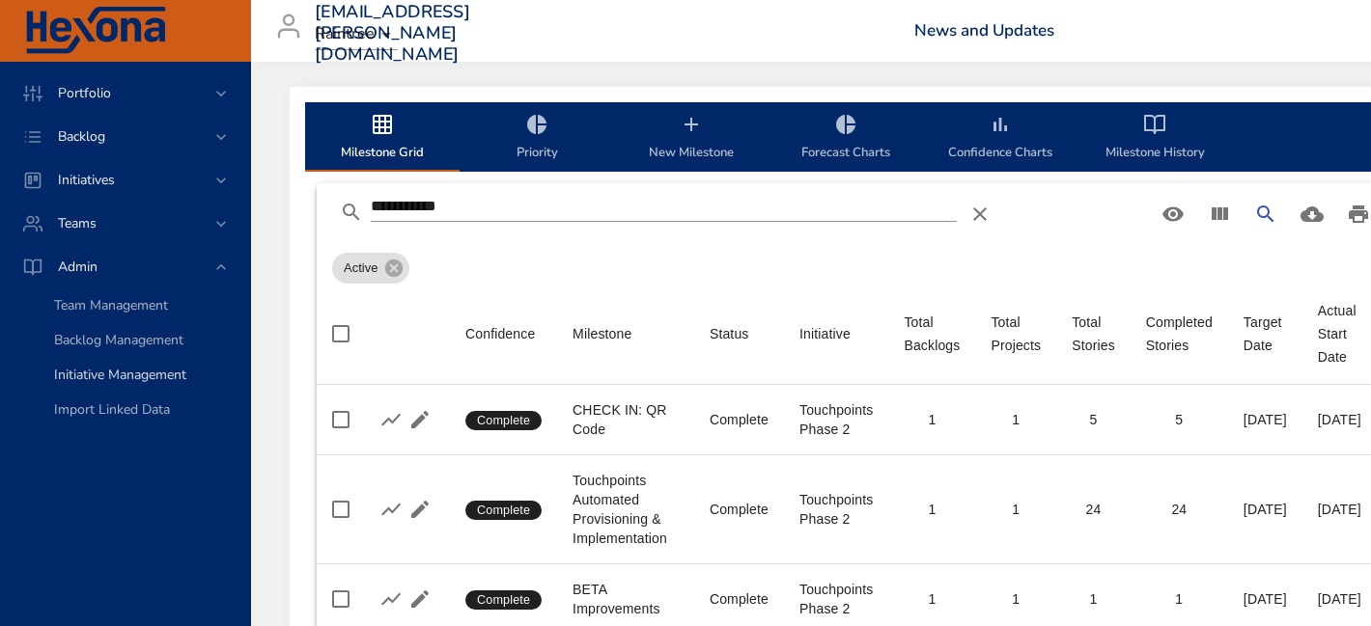
click at [121, 379] on span "Initiative Management" at bounding box center [120, 375] width 132 height 18
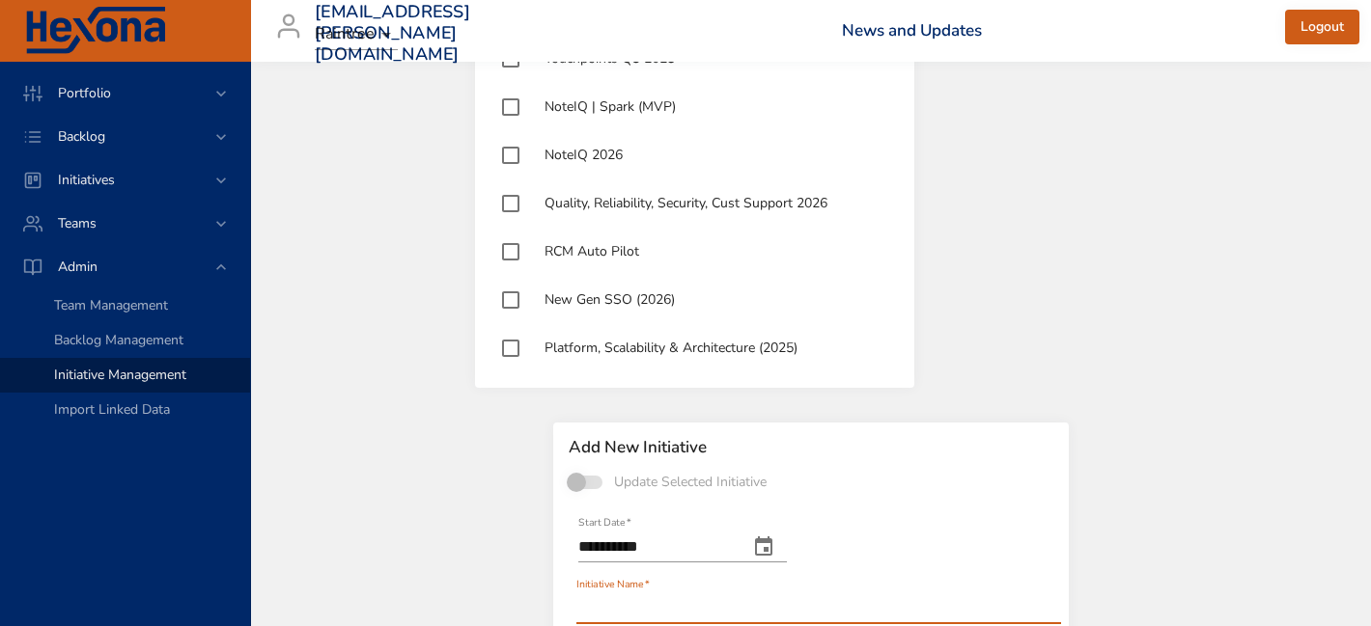
scroll to position [2855, 0]
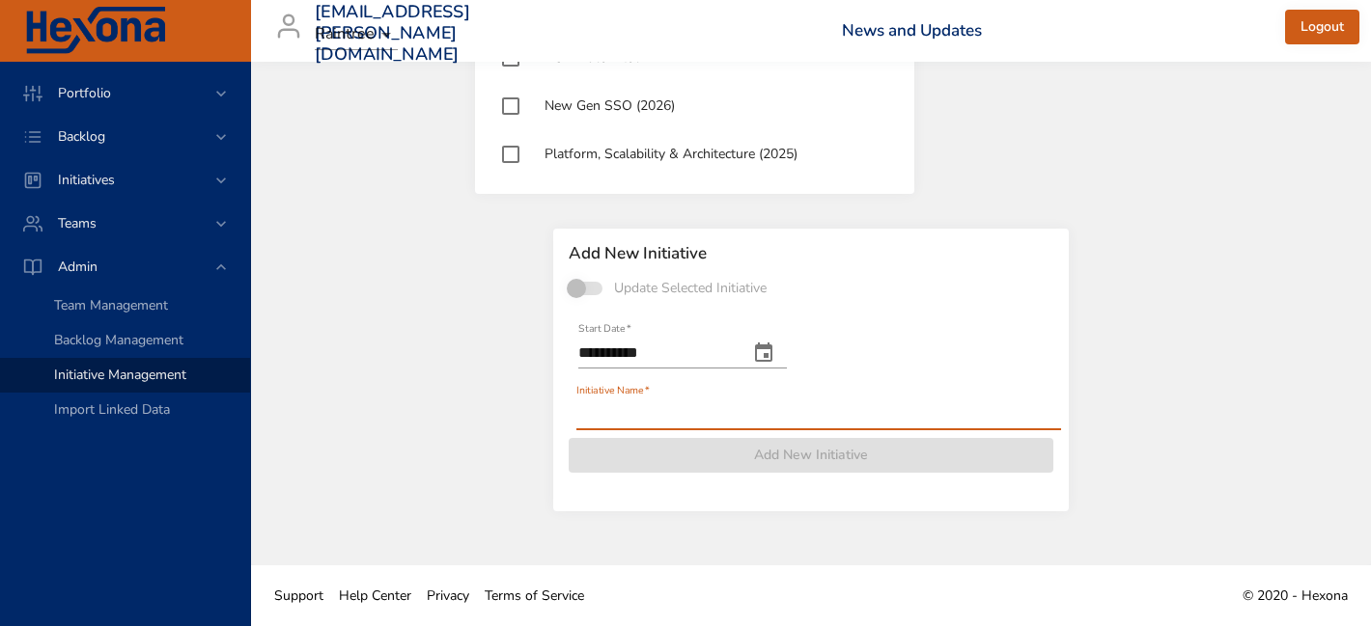
type input "*"
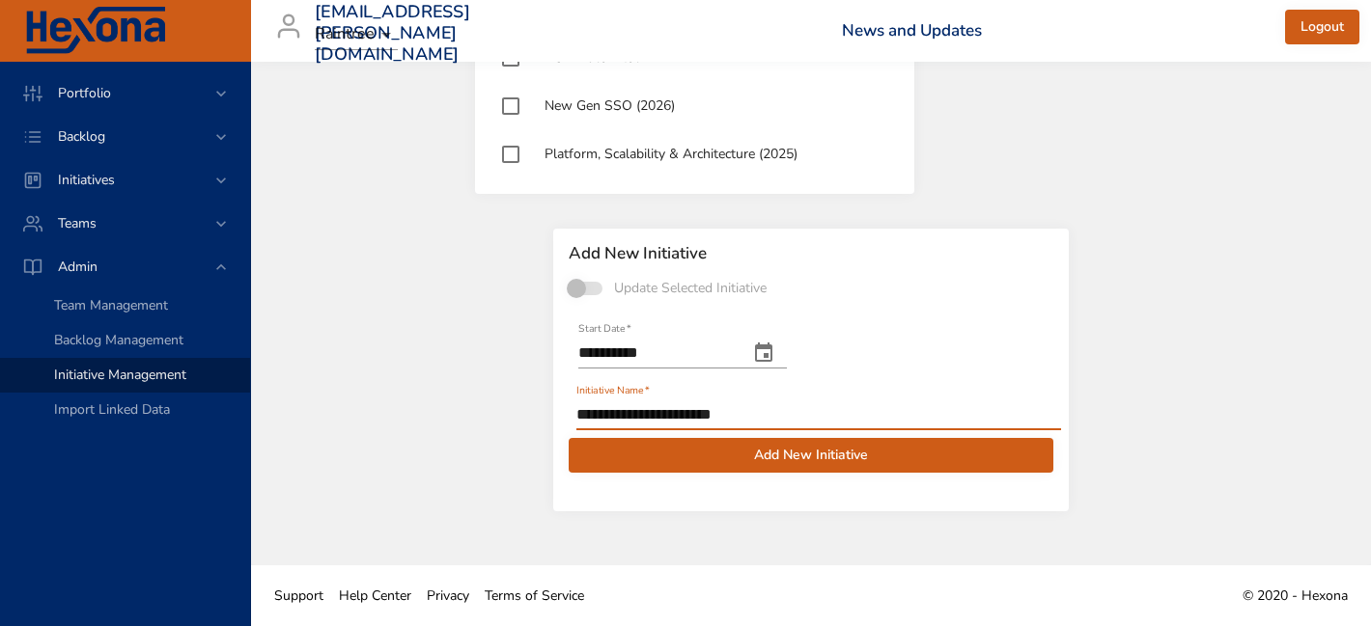
type input "**********"
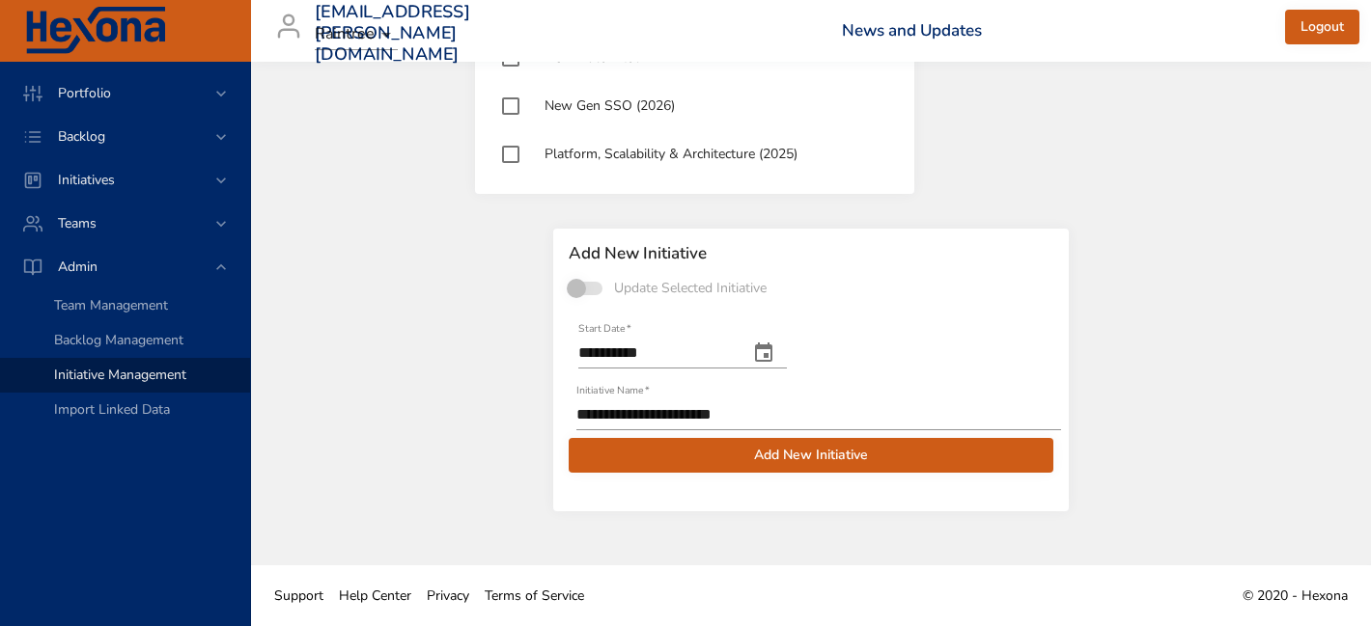
click at [573, 288] on span at bounding box center [585, 289] width 33 height 14
click at [793, 458] on span "Add New Initiative" at bounding box center [811, 456] width 454 height 24
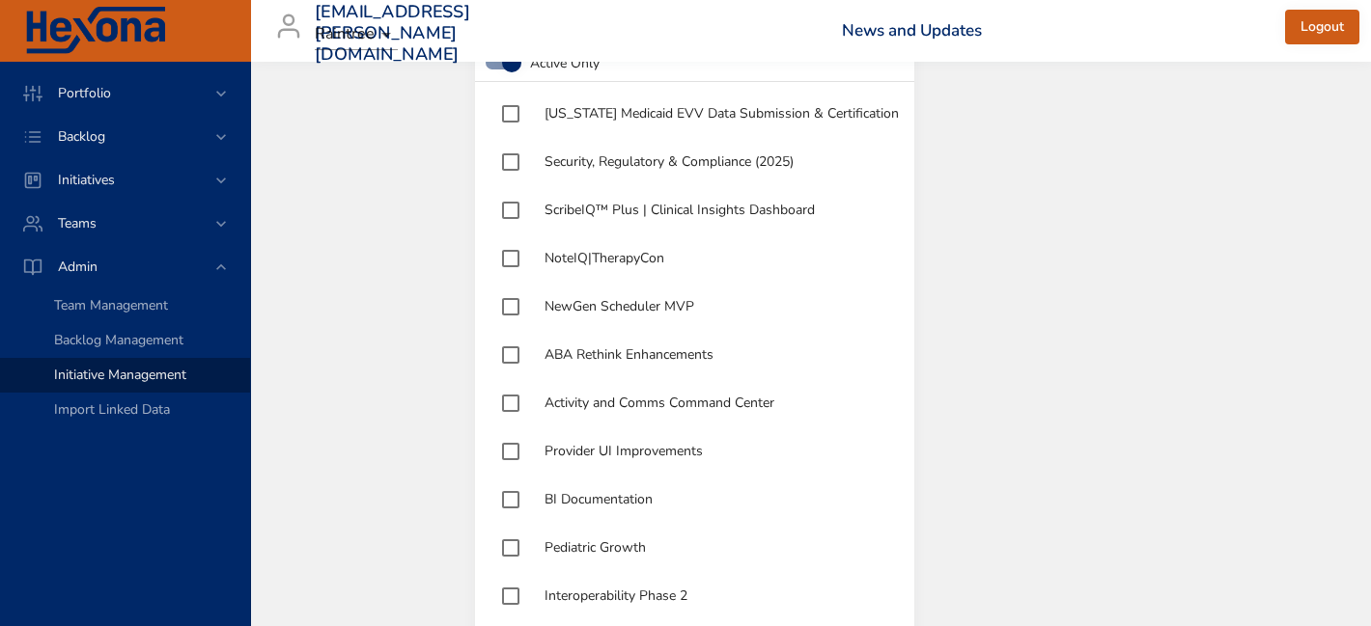
scroll to position [0, 0]
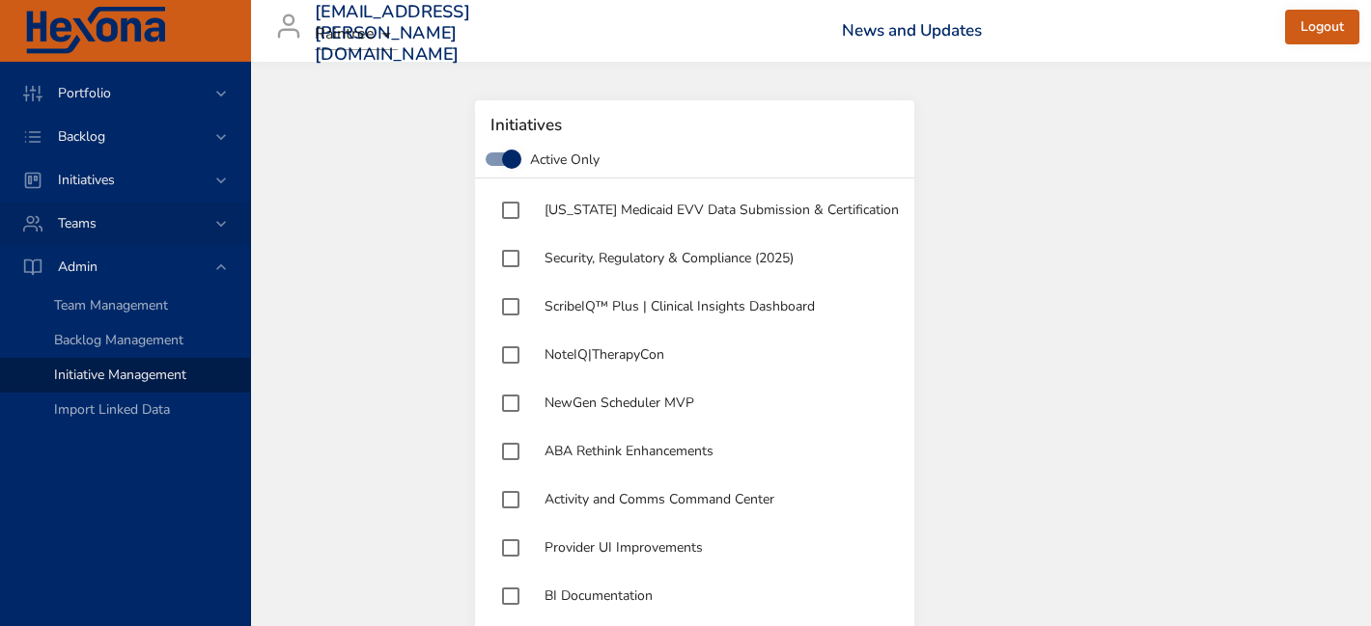
click at [86, 222] on span "Teams" at bounding box center [76, 223] width 69 height 18
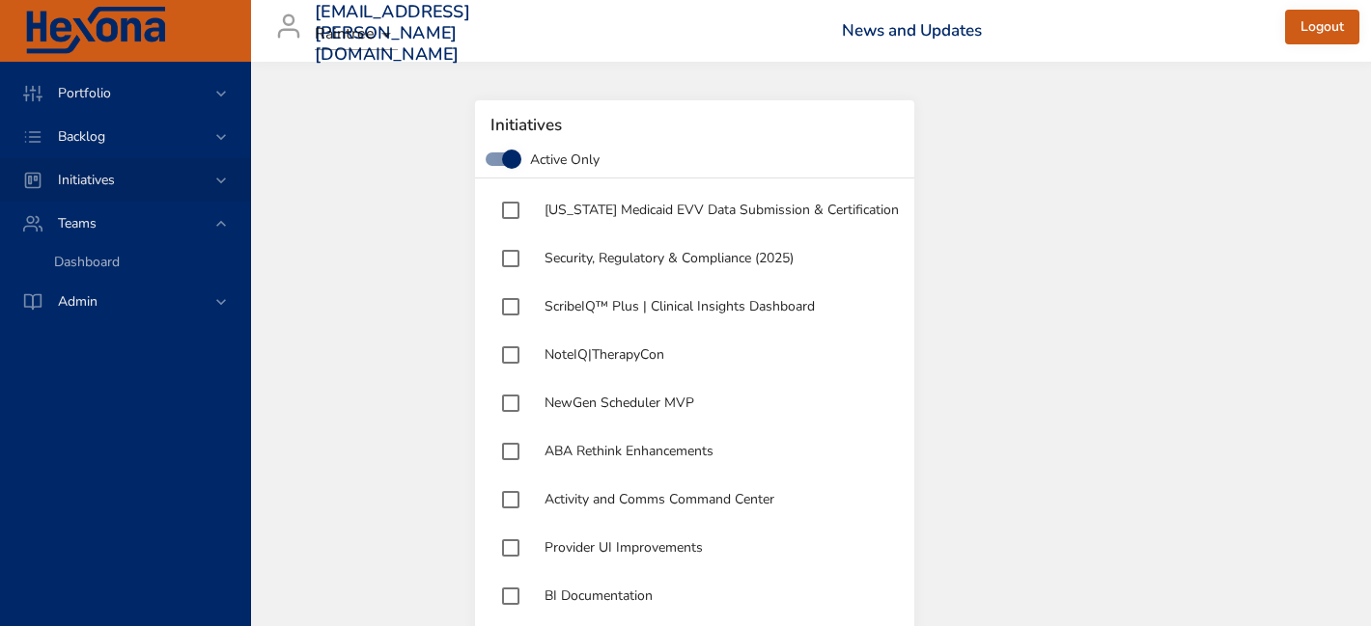
click at [97, 187] on span "Initiatives" at bounding box center [86, 180] width 88 height 18
click at [92, 260] on span "Milestone Details" at bounding box center [106, 253] width 104 height 18
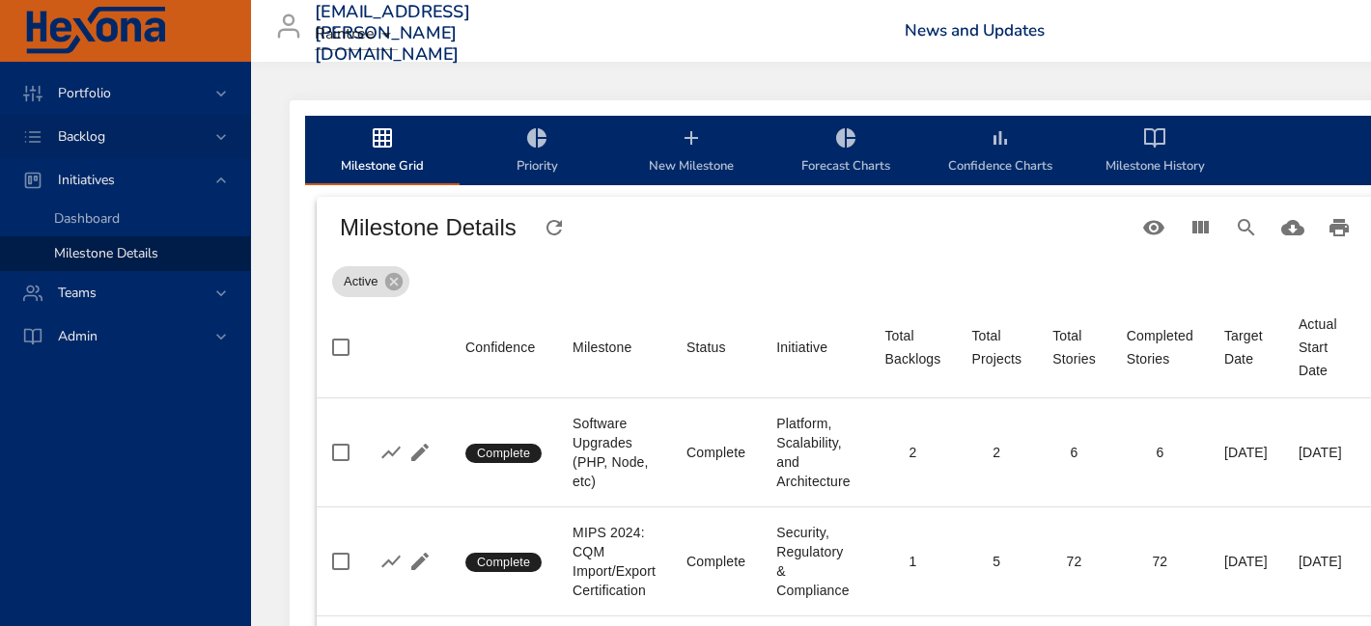
click at [99, 132] on span "Backlog" at bounding box center [81, 136] width 78 height 18
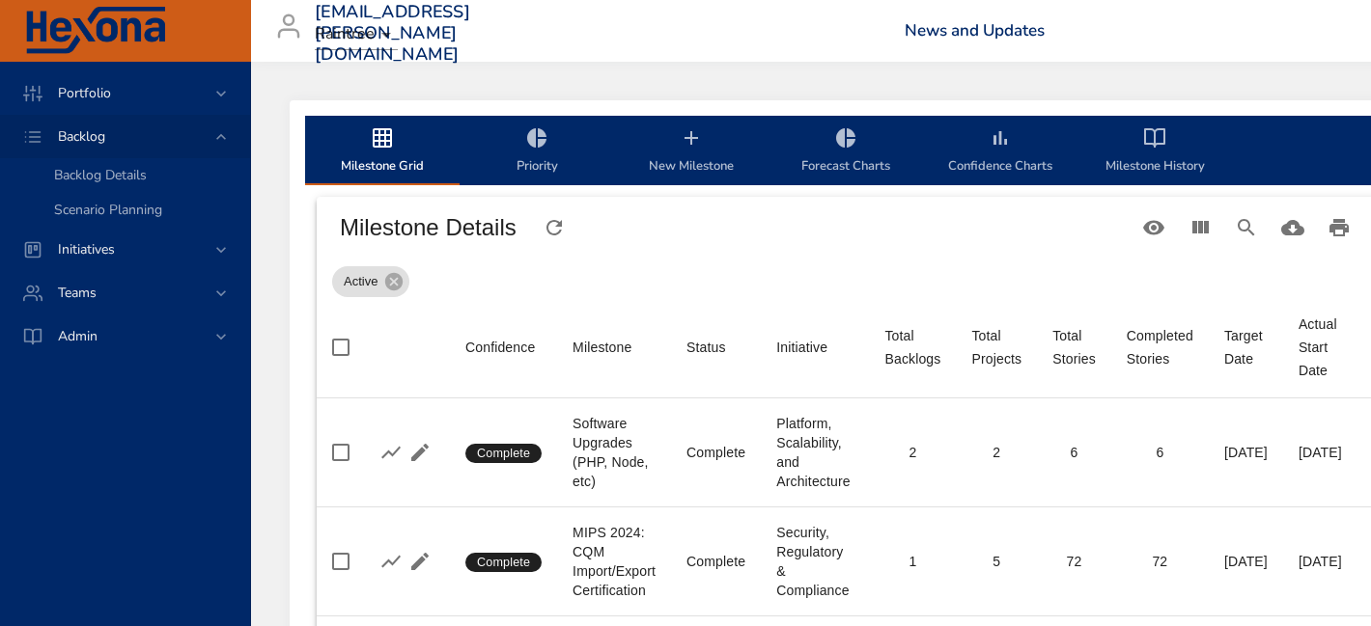
click at [97, 144] on span "Backlog" at bounding box center [81, 136] width 78 height 18
click at [90, 247] on span "Initiatives" at bounding box center [86, 249] width 88 height 18
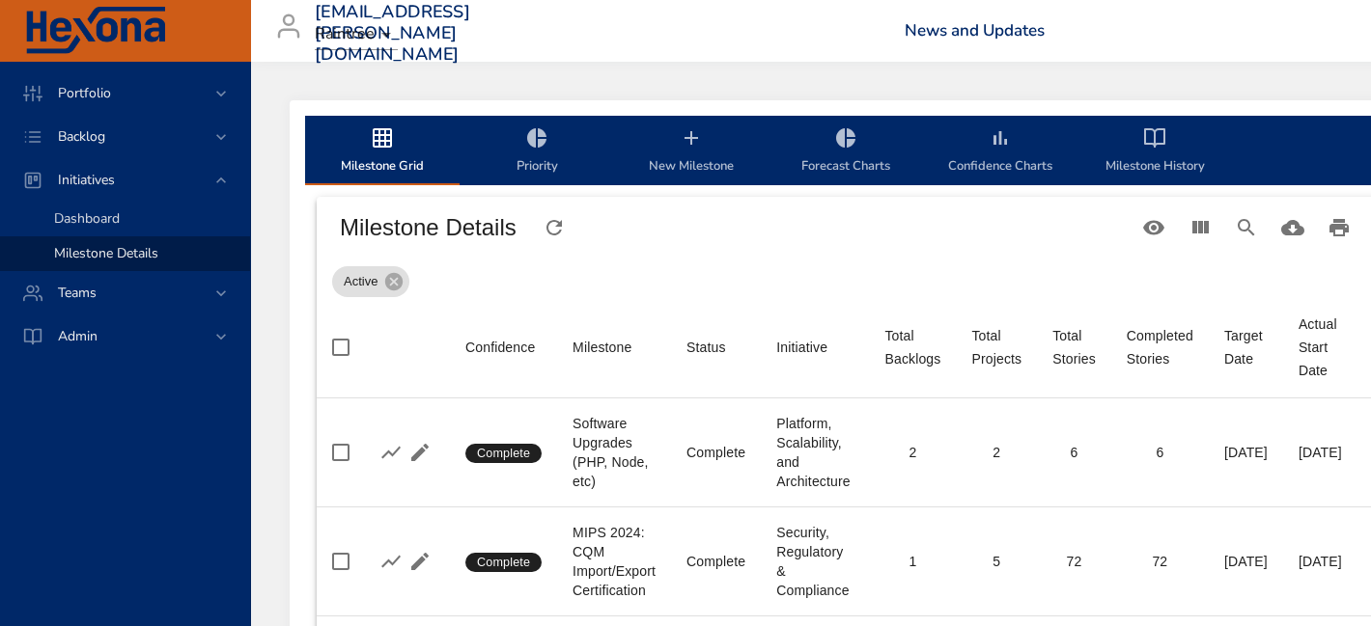
click at [95, 221] on span "Dashboard" at bounding box center [87, 218] width 66 height 18
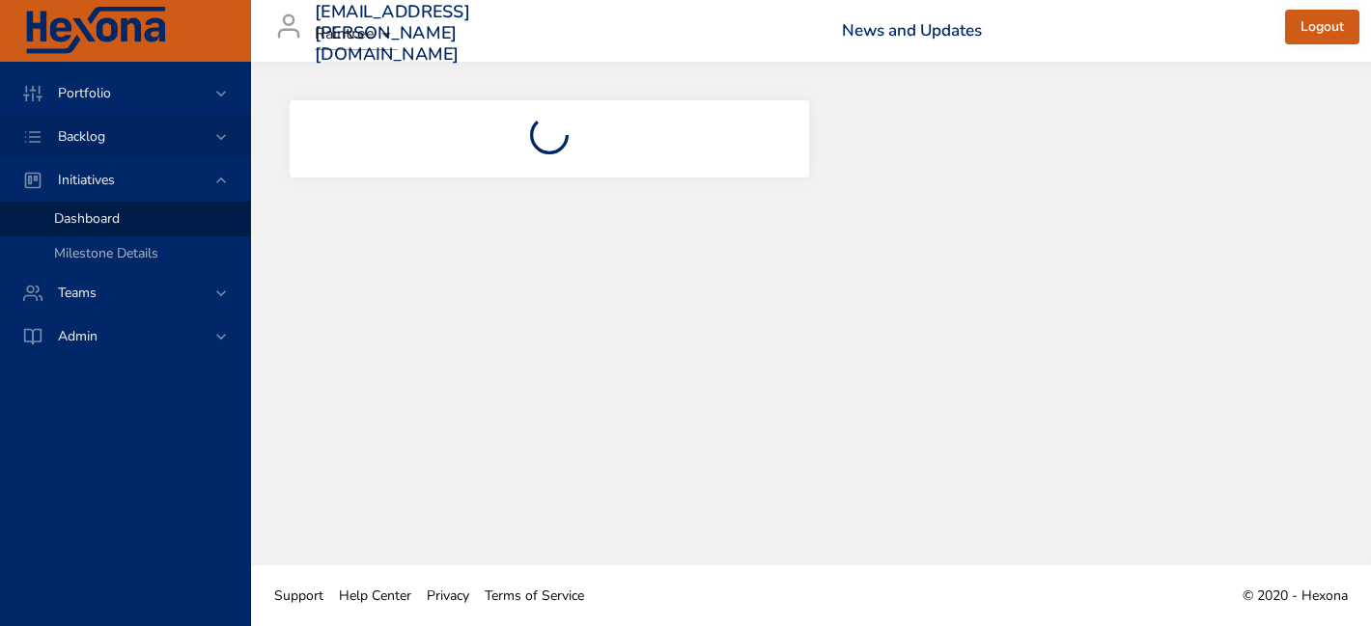
click at [97, 125] on div "Backlog" at bounding box center [125, 136] width 250 height 43
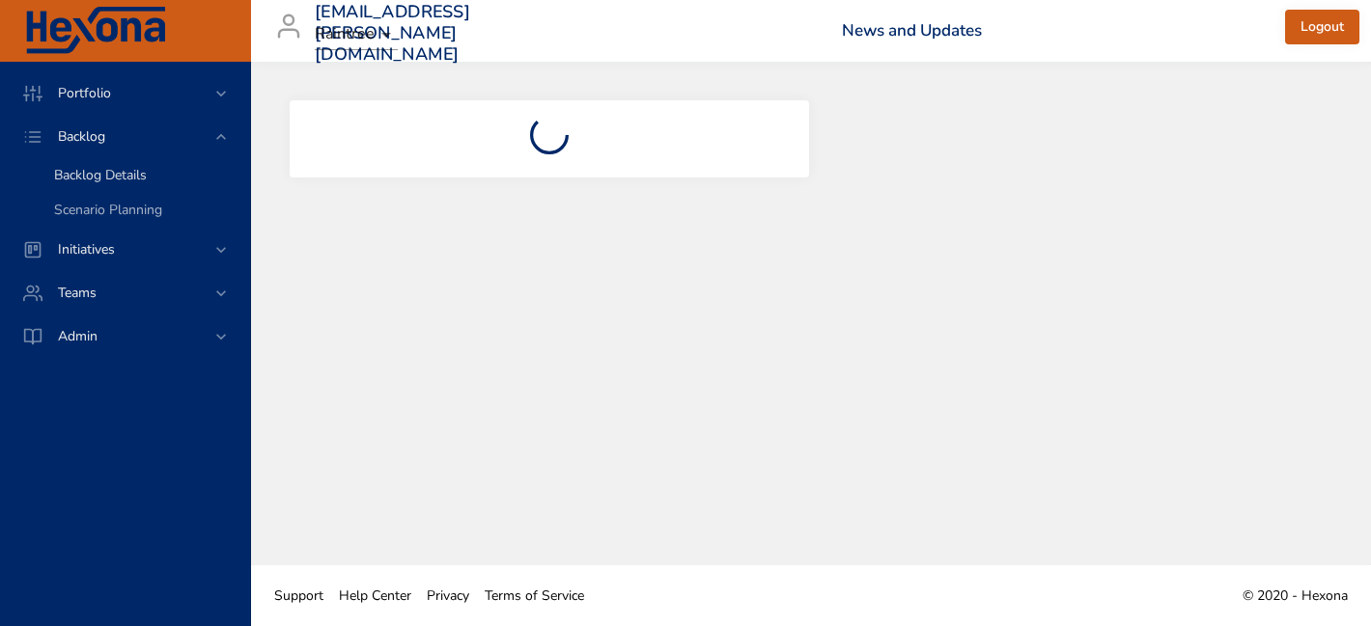
click at [102, 171] on span "Backlog Details" at bounding box center [100, 175] width 93 height 18
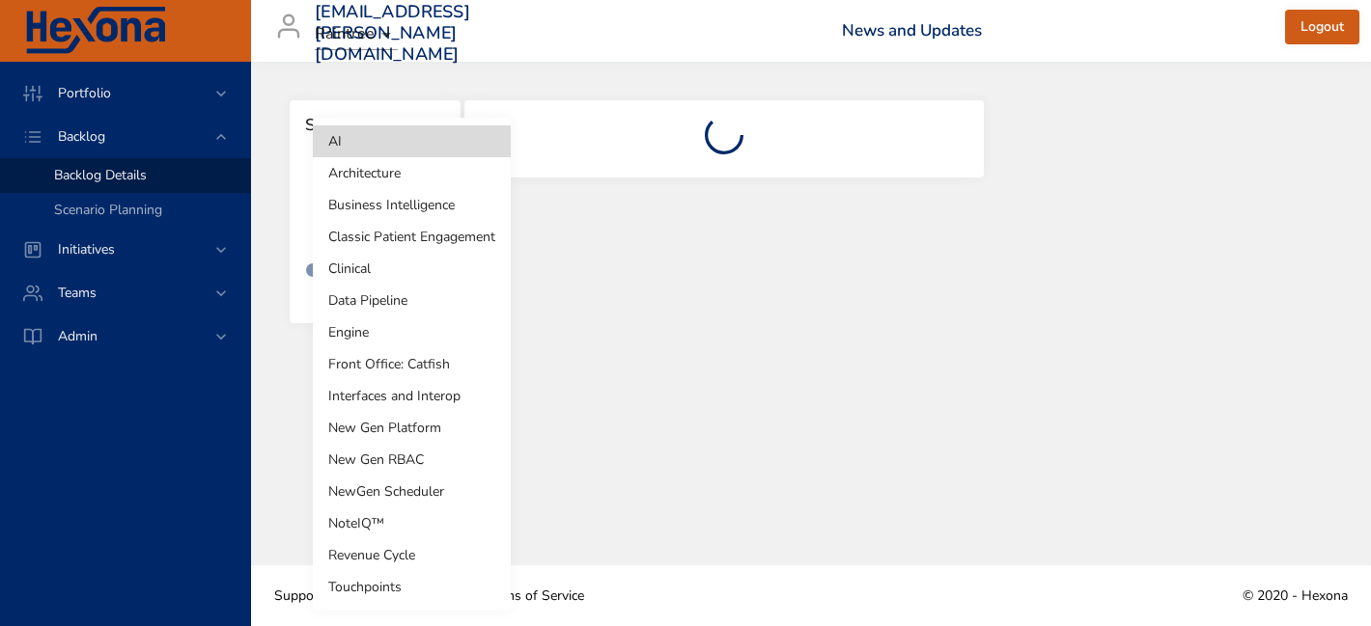
click at [396, 216] on body "Portfolio Backlog Backlog Details Scenario Planning Initiatives Teams Admin lau…" at bounding box center [685, 313] width 1371 height 626
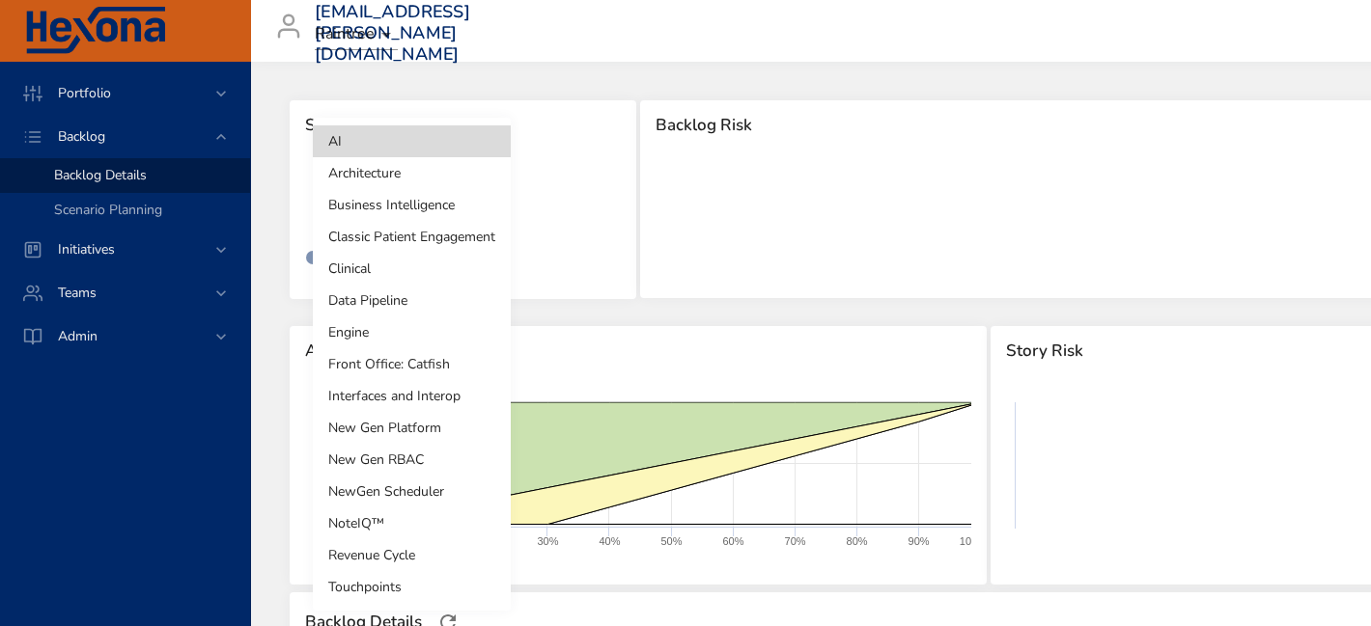
click at [370, 590] on li "Touchpoints" at bounding box center [412, 587] width 198 height 32
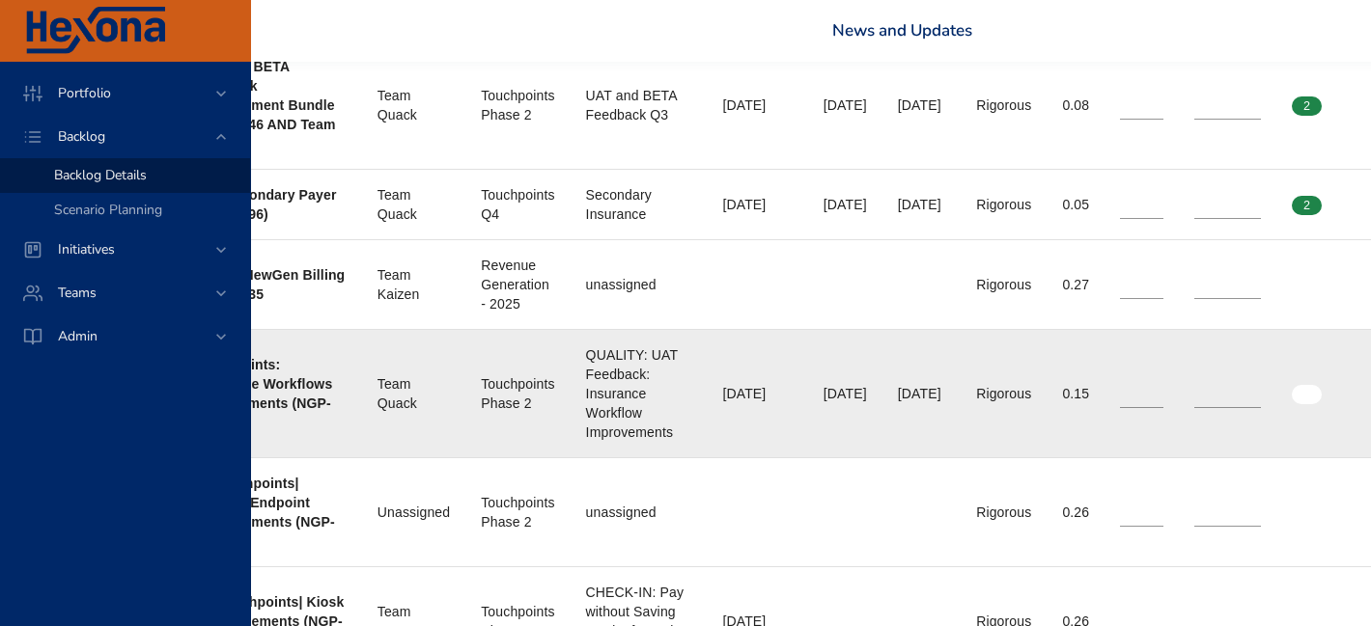
scroll to position [1217, 526]
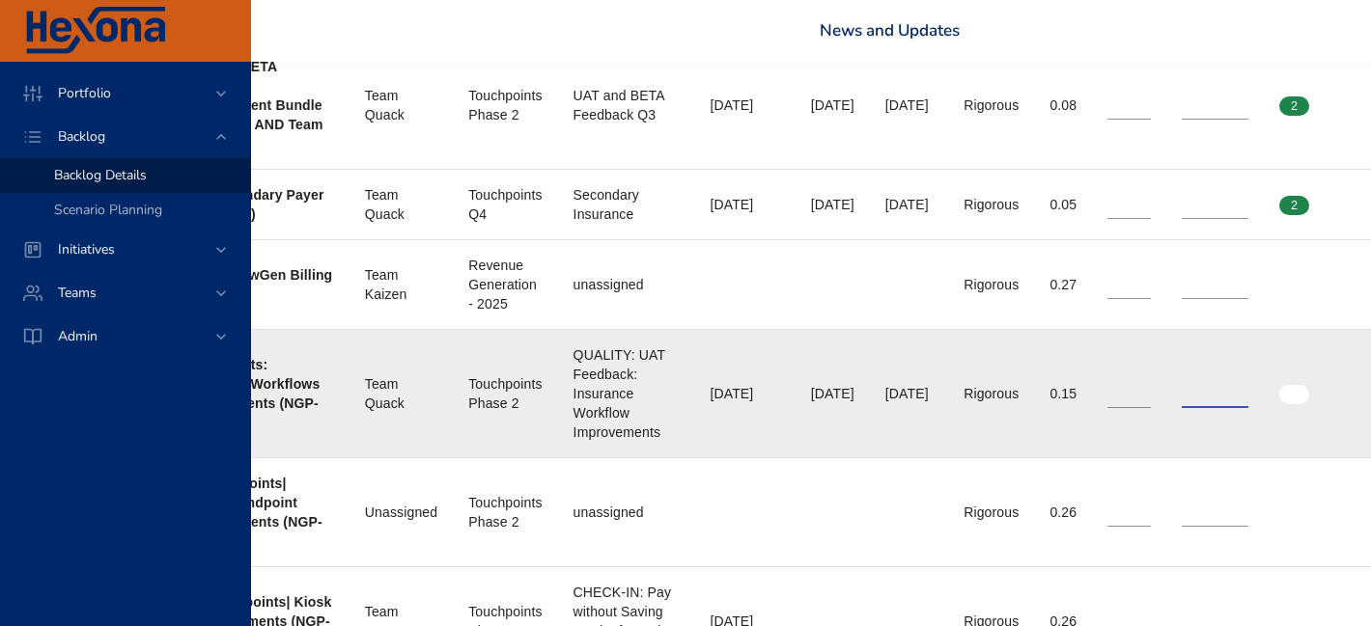
drag, startPoint x: 1259, startPoint y: 390, endPoint x: 1209, endPoint y: 389, distance: 49.2
click at [1209, 389] on tr "Confidence Low Status Active Plan Year 2025 Project Touchpoints: Insurance Work…" at bounding box center [790, 394] width 1998 height 128
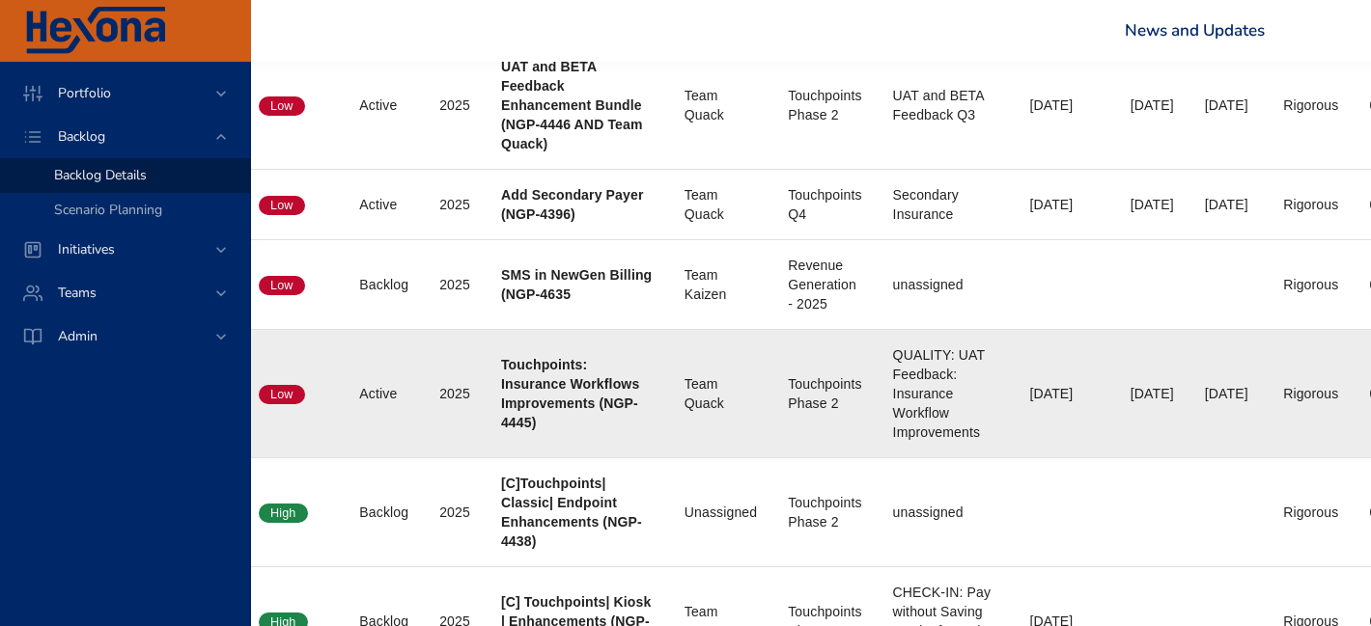
scroll to position [1217, 0]
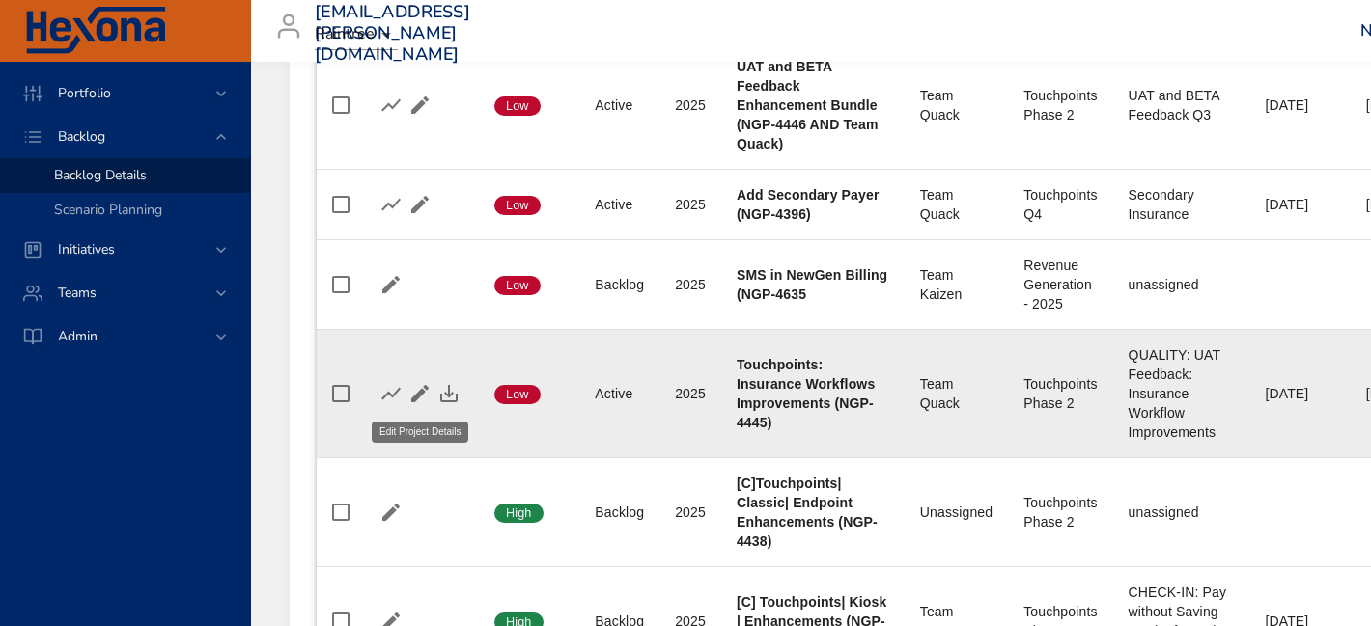
type input "*"
click at [414, 393] on icon "button" at bounding box center [419, 393] width 23 height 23
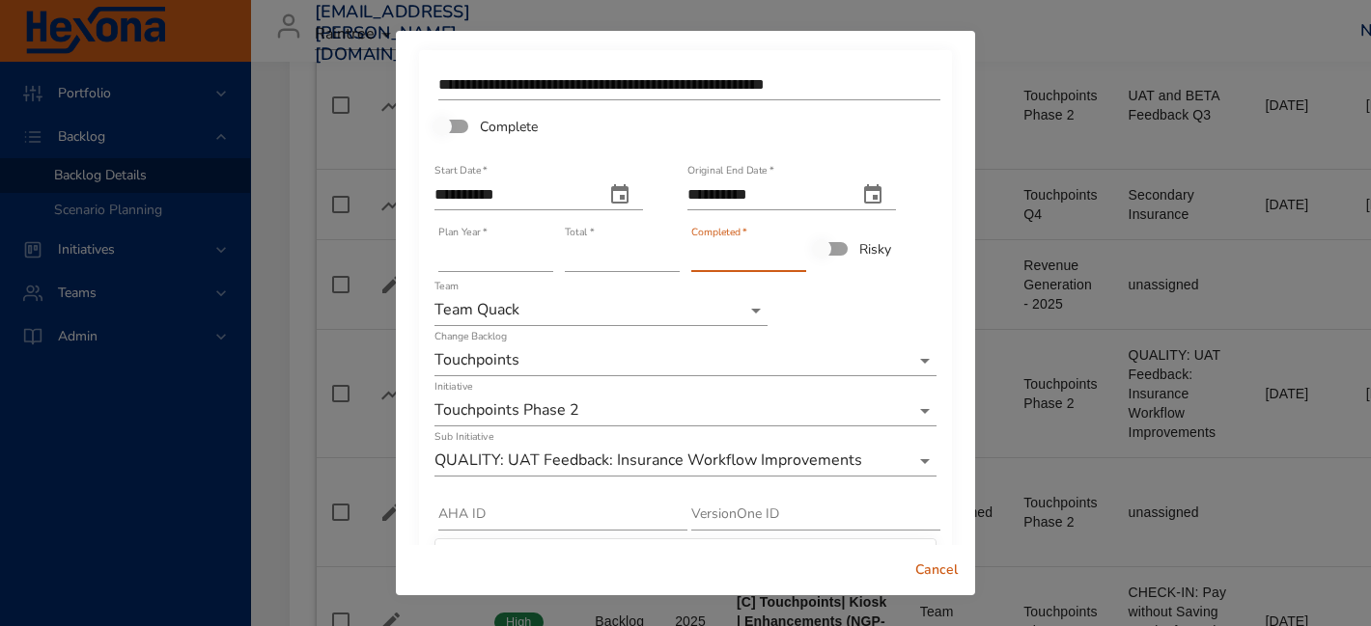
drag, startPoint x: 720, startPoint y: 253, endPoint x: 685, endPoint y: 253, distance: 34.7
click at [687, 253] on div "Completed   * *" at bounding box center [748, 249] width 126 height 58
type input "*"
click at [529, 125] on span "Complete" at bounding box center [509, 127] width 58 height 20
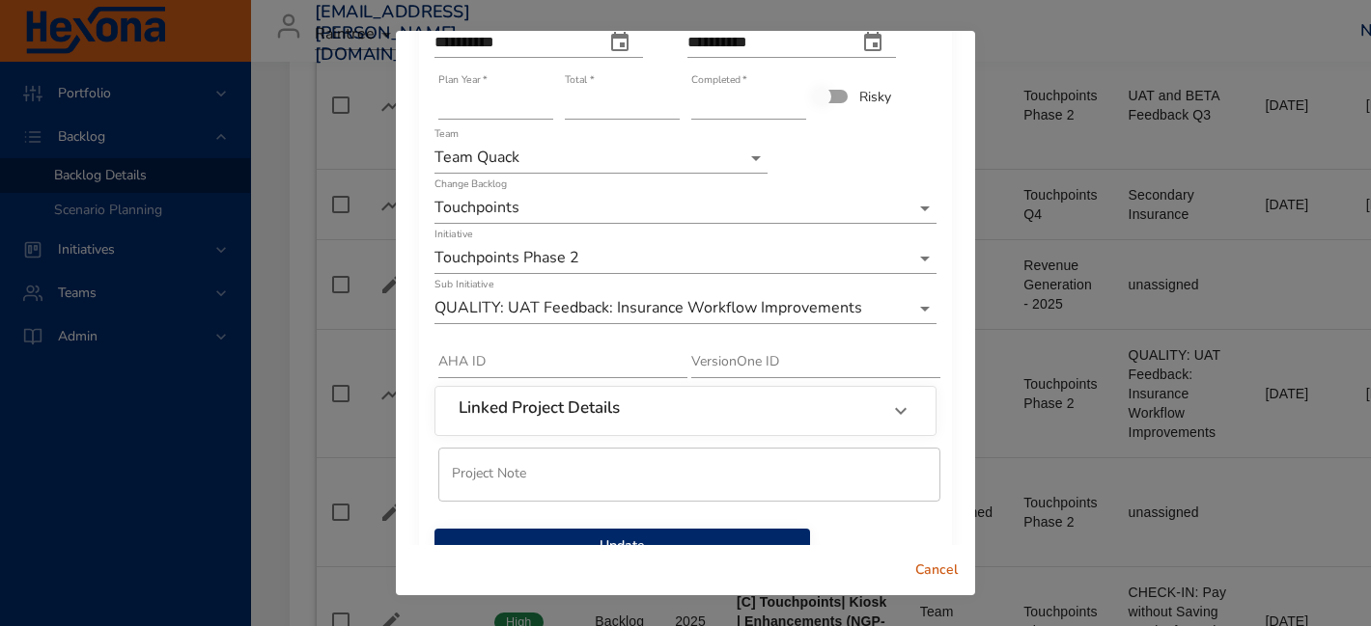
scroll to position [239, 0]
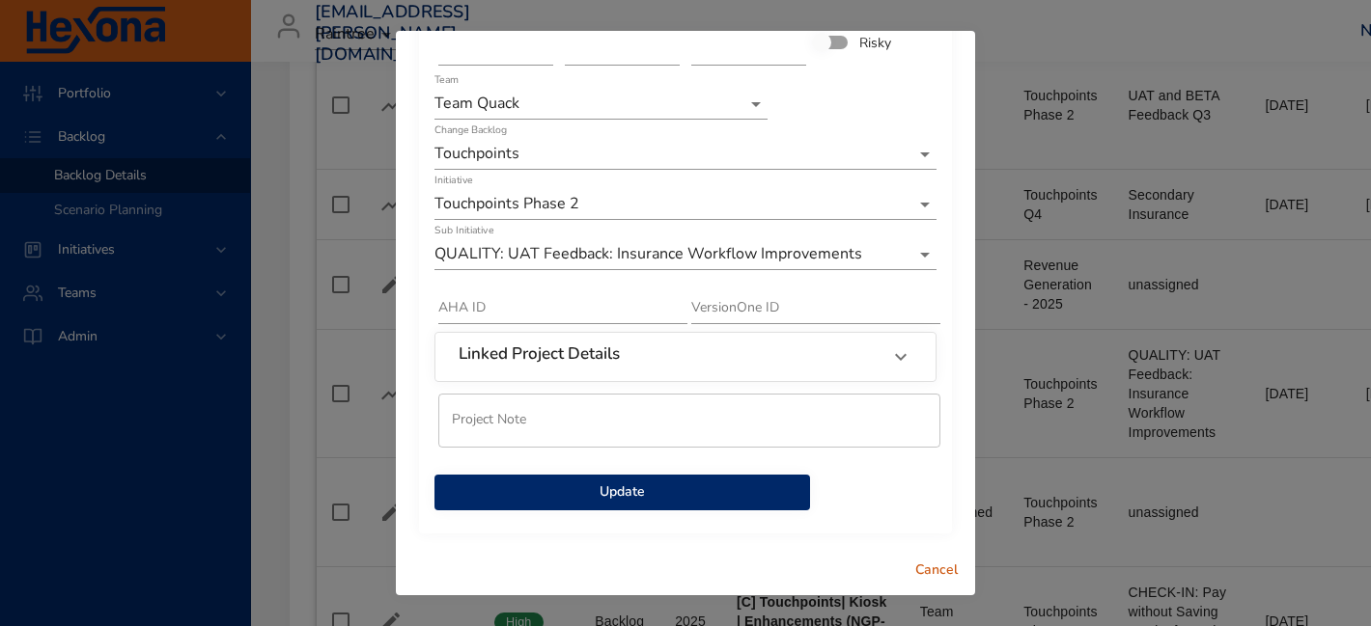
click at [615, 495] on span "Update" at bounding box center [622, 493] width 345 height 24
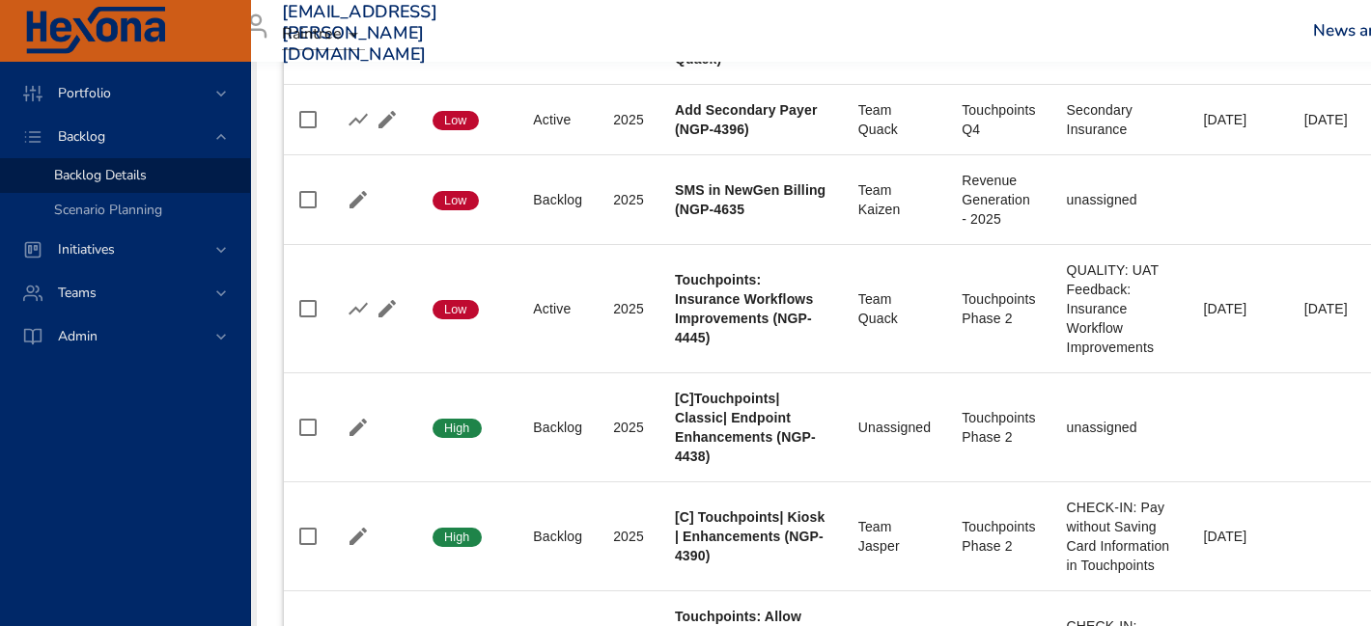
scroll to position [1302, 0]
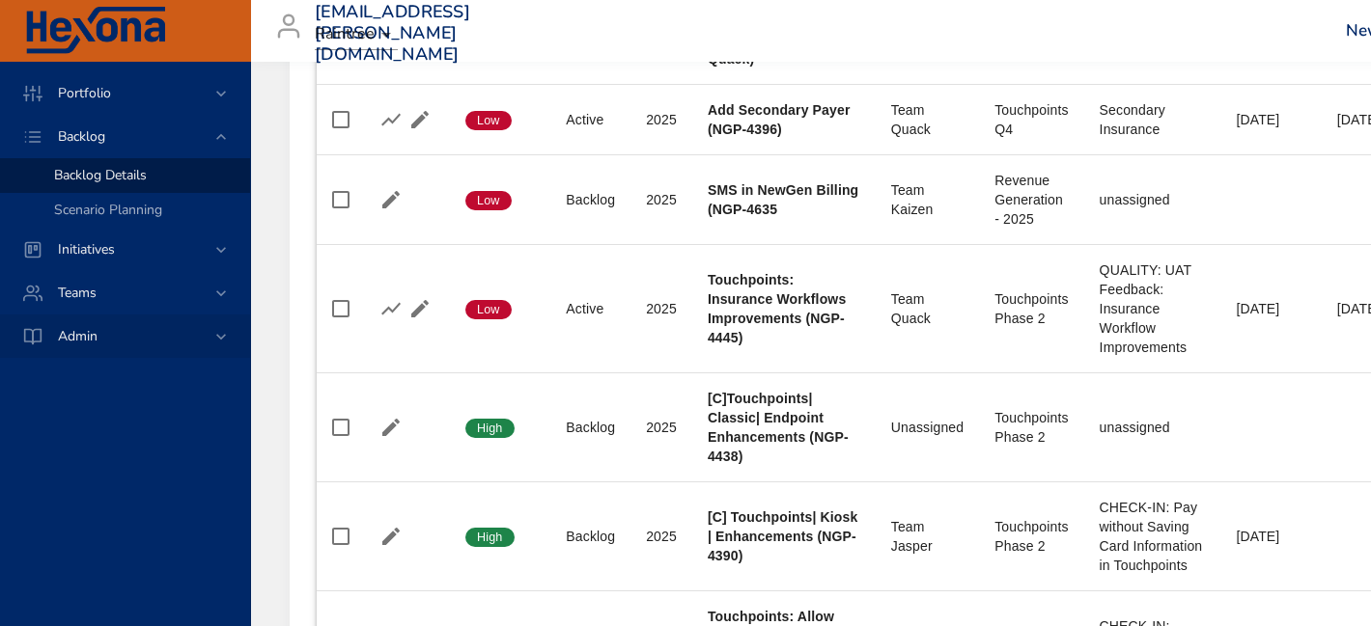
click at [185, 343] on div "Admin" at bounding box center [126, 336] width 169 height 20
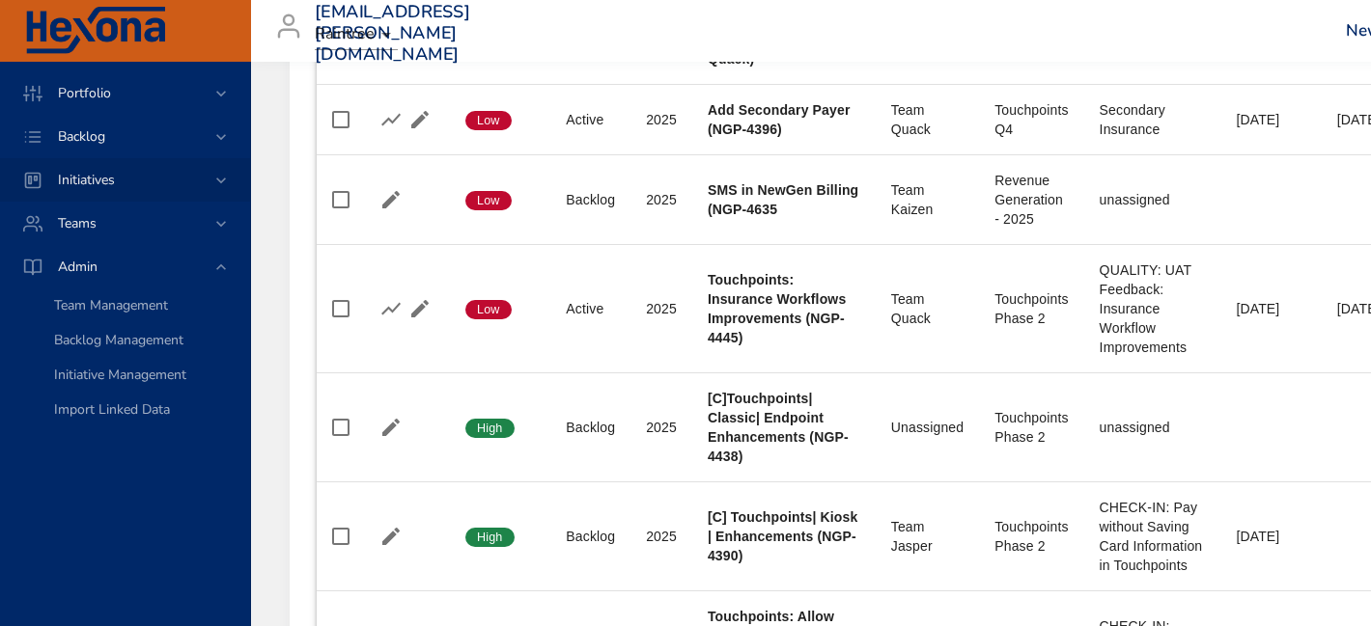
click at [186, 181] on div "Initiatives" at bounding box center [126, 180] width 169 height 20
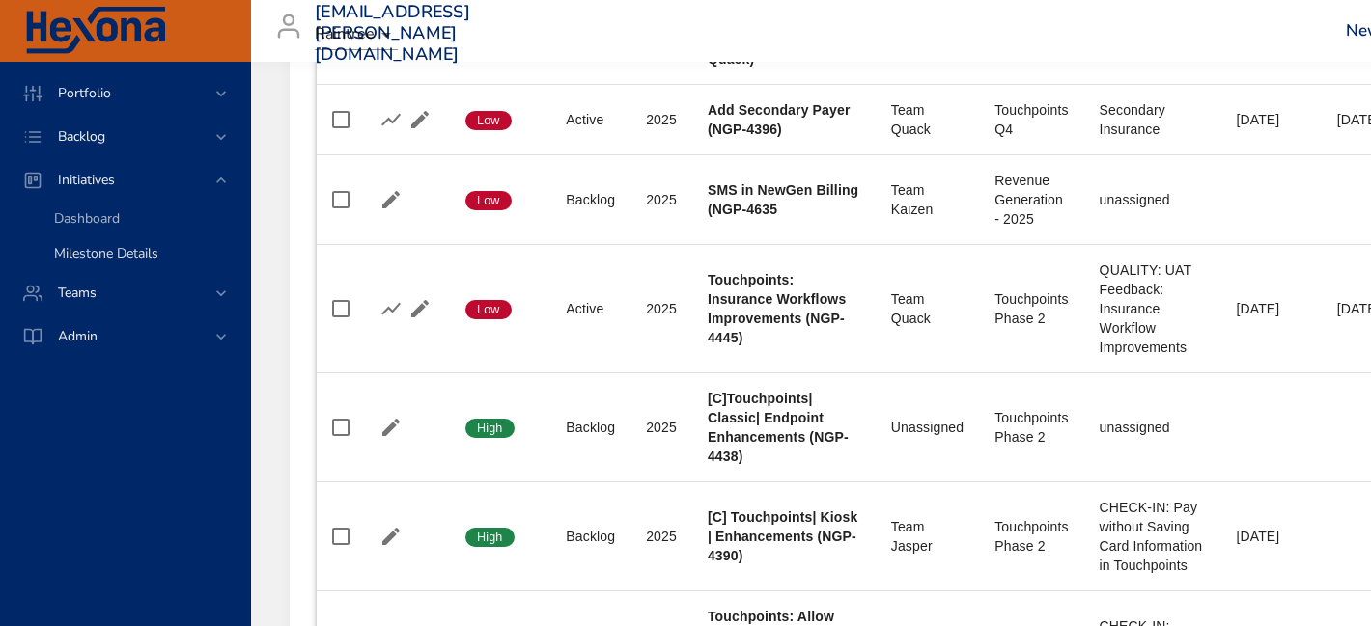
click at [125, 254] on span "Milestone Details" at bounding box center [106, 253] width 104 height 18
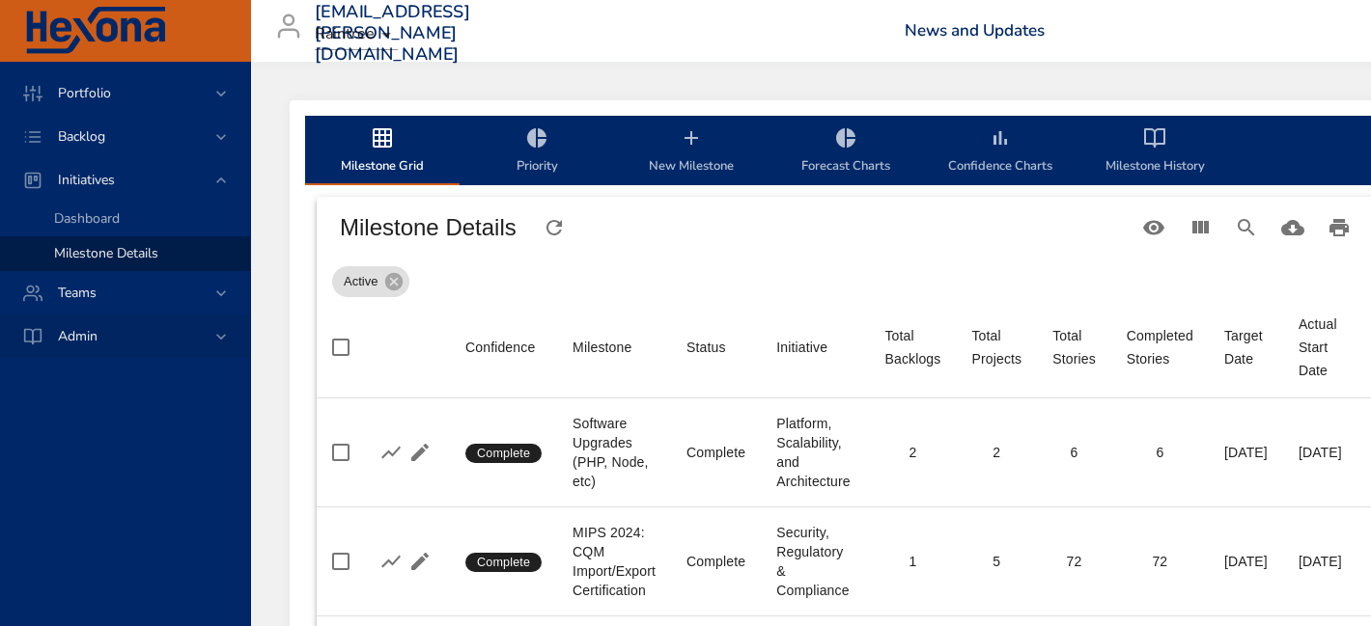
click at [107, 337] on span "Admin" at bounding box center [77, 336] width 70 height 18
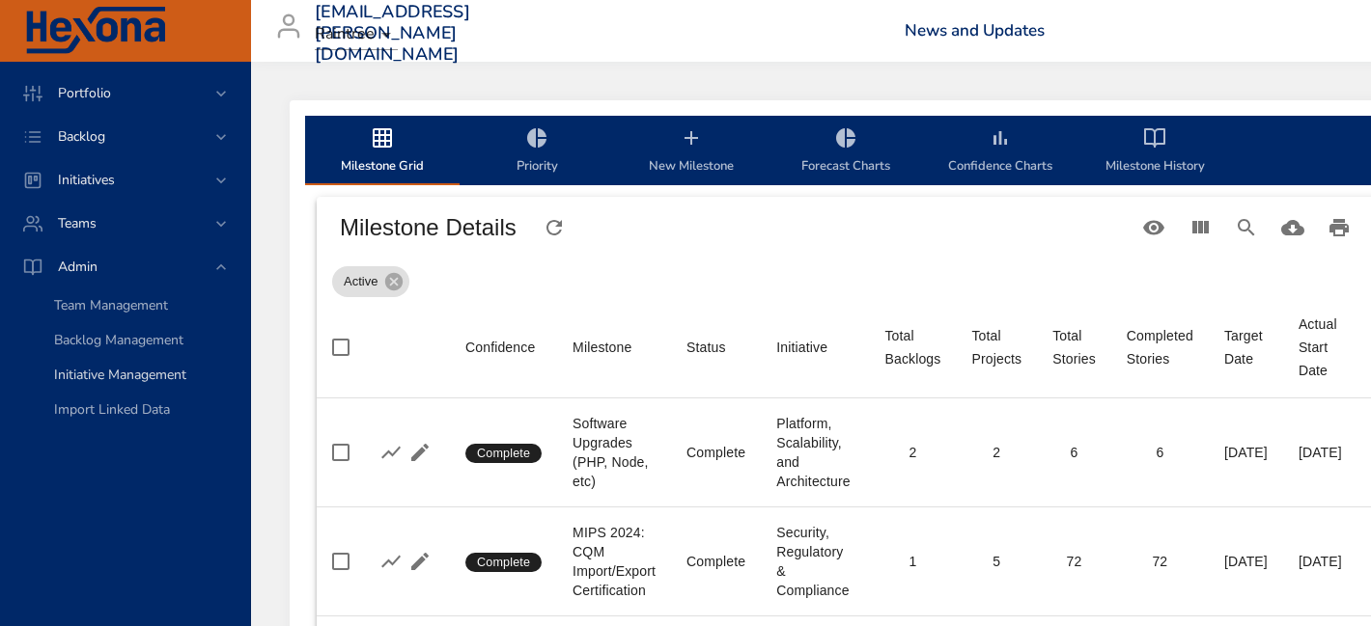
click at [115, 383] on span "Initiative Management" at bounding box center [120, 375] width 132 height 18
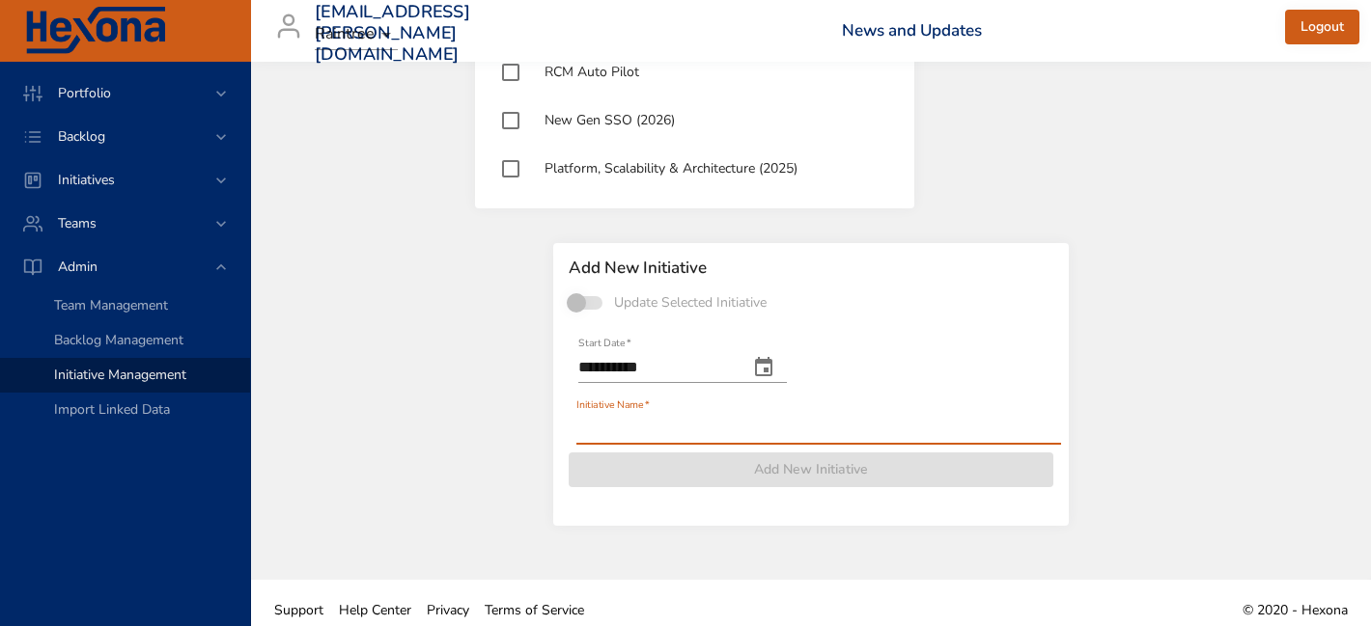
scroll to position [2890, 0]
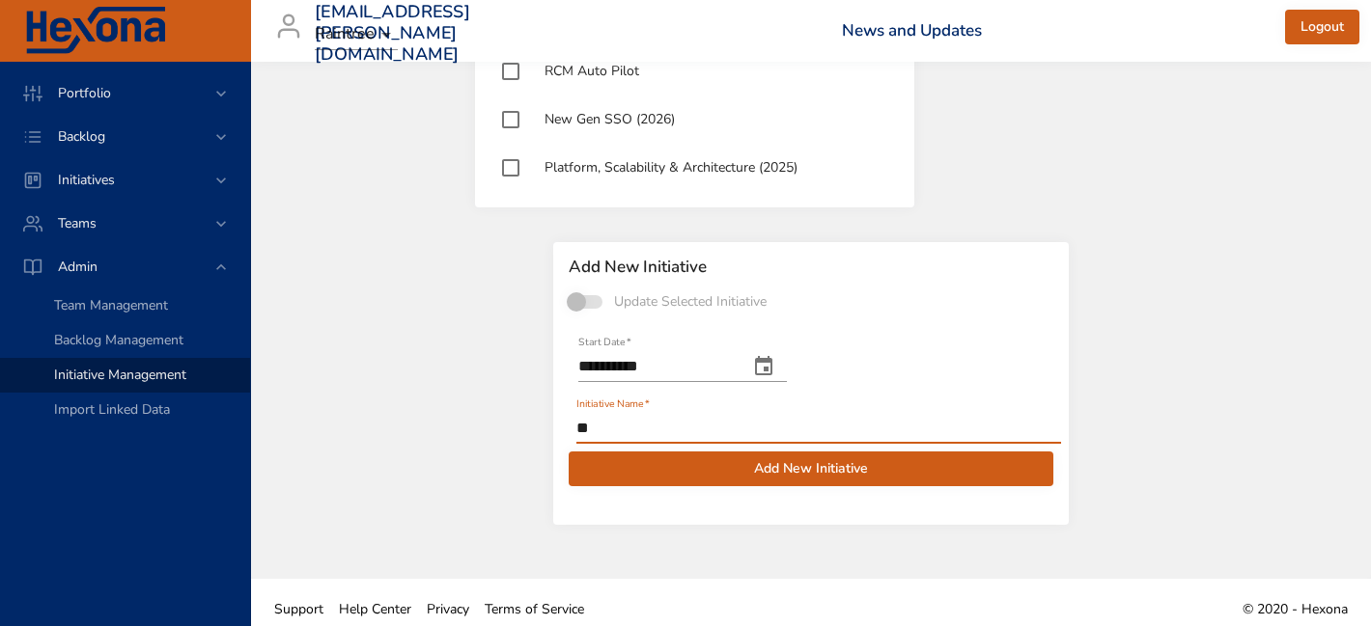
type input "*"
type input "**********"
click at [772, 359] on icon "change date" at bounding box center [763, 365] width 17 height 19
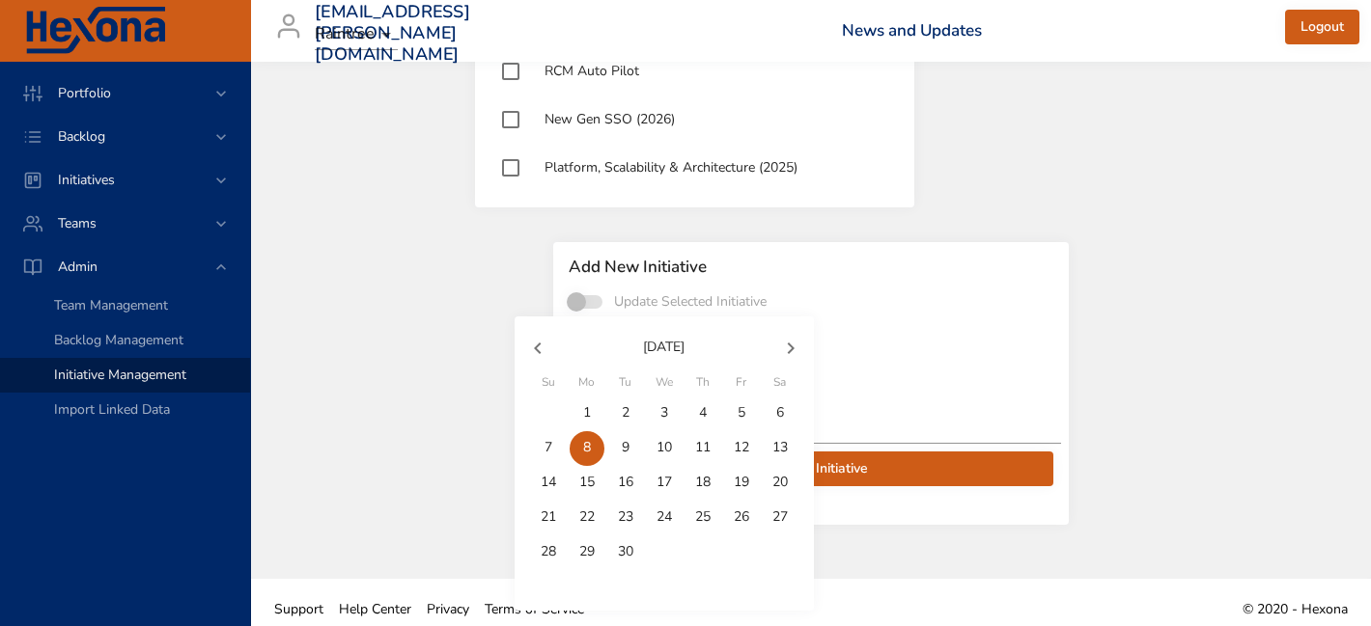
click at [544, 340] on icon "button" at bounding box center [537, 348] width 23 height 23
click at [524, 329] on button "button" at bounding box center [537, 348] width 46 height 46
click at [637, 411] on span "1" at bounding box center [625, 412] width 35 height 19
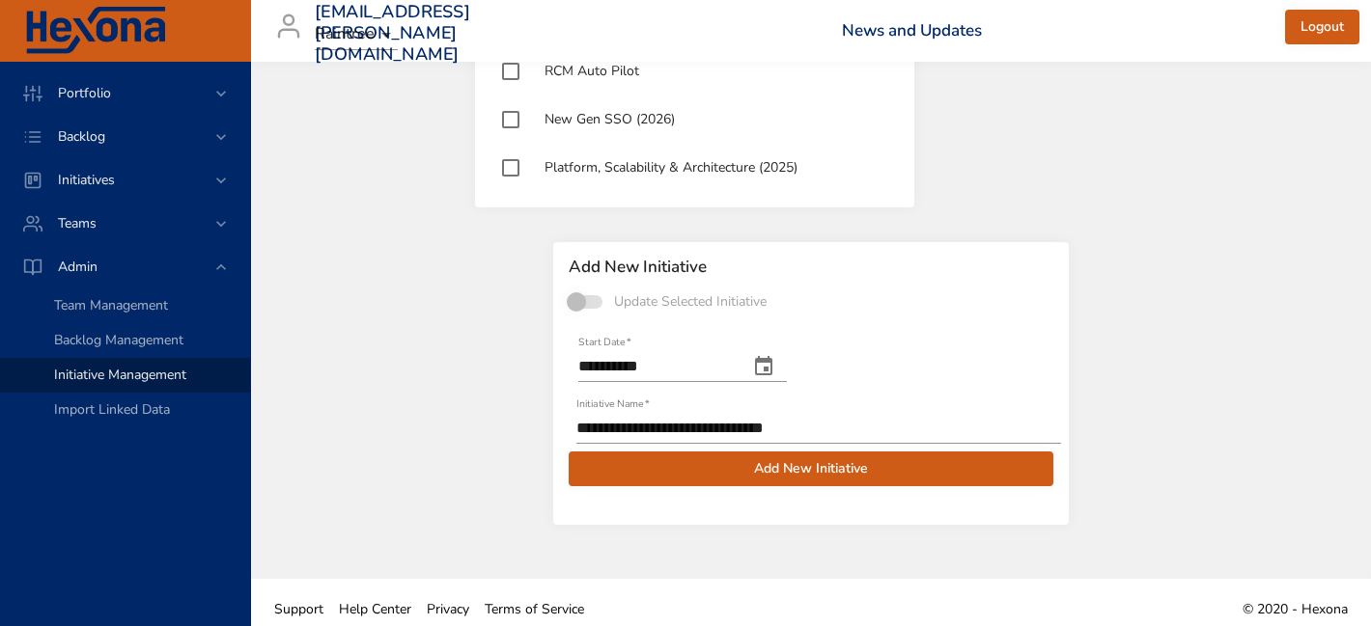
click at [719, 474] on span "Add New Initiative" at bounding box center [811, 470] width 454 height 24
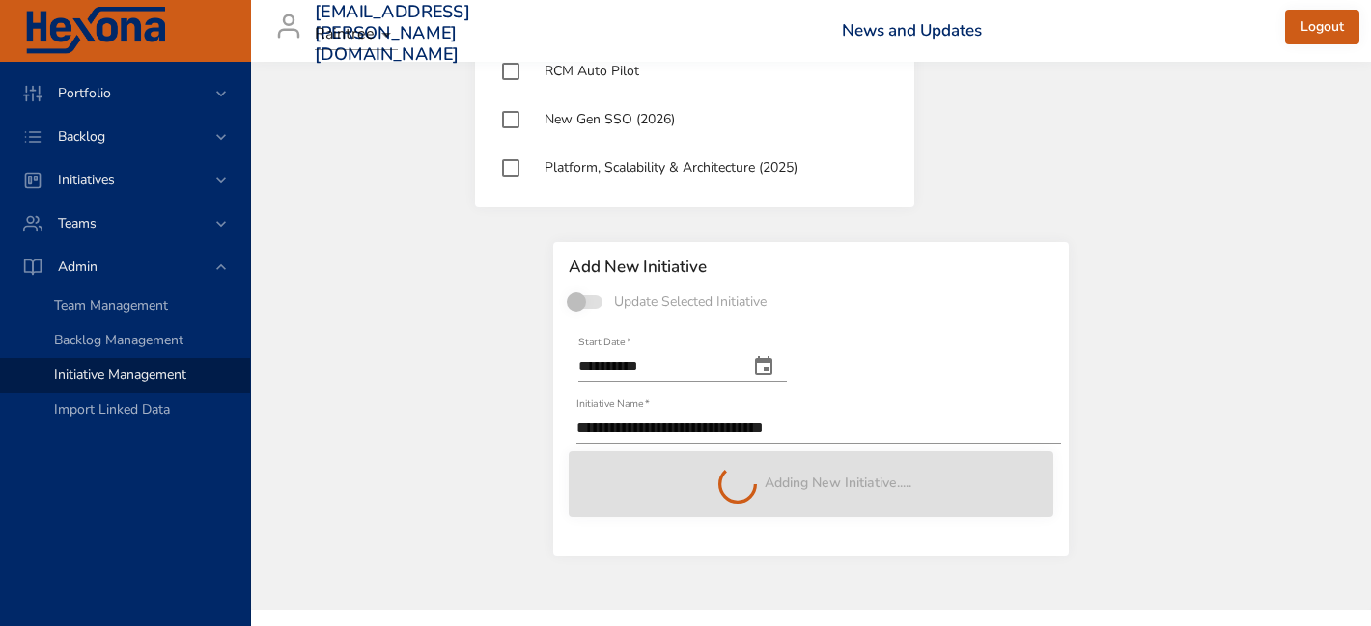
type input "**********"
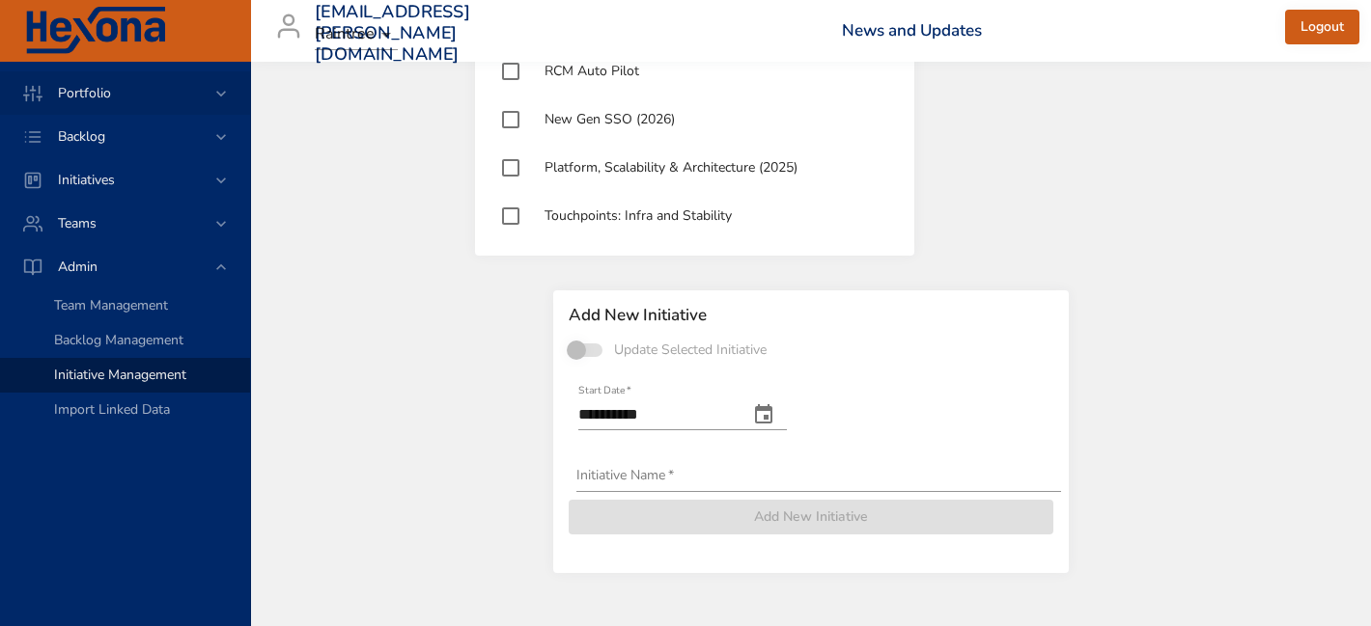
click at [107, 109] on div "Portfolio" at bounding box center [125, 92] width 250 height 43
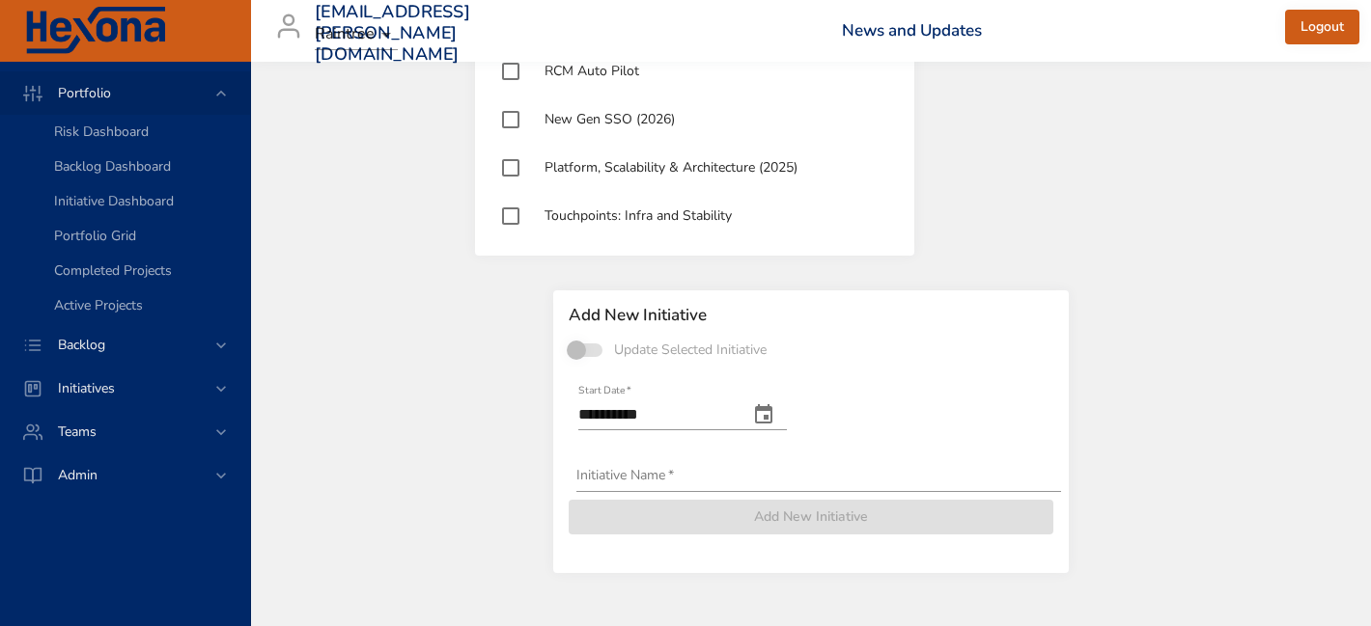
click at [94, 98] on span "Portfolio" at bounding box center [84, 93] width 84 height 18
click at [97, 89] on span "Portfolio" at bounding box center [84, 93] width 84 height 18
click at [77, 335] on div "Backlog" at bounding box center [126, 345] width 169 height 20
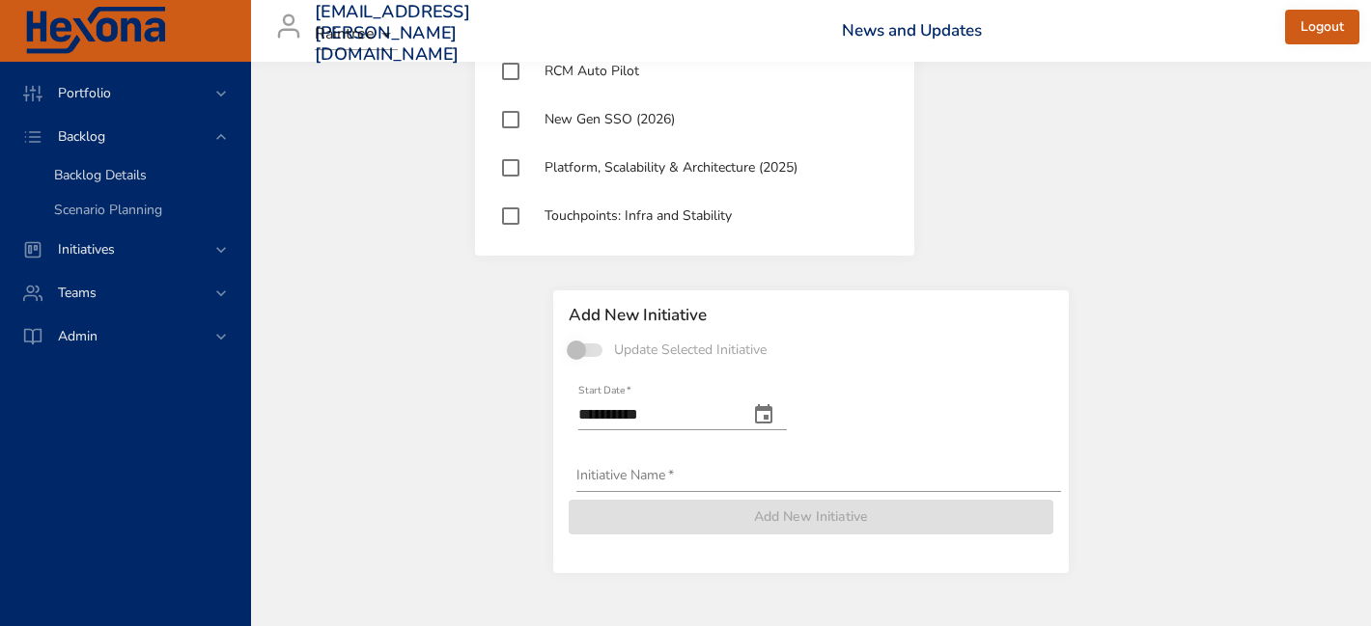
click at [107, 180] on span "Backlog Details" at bounding box center [100, 175] width 93 height 18
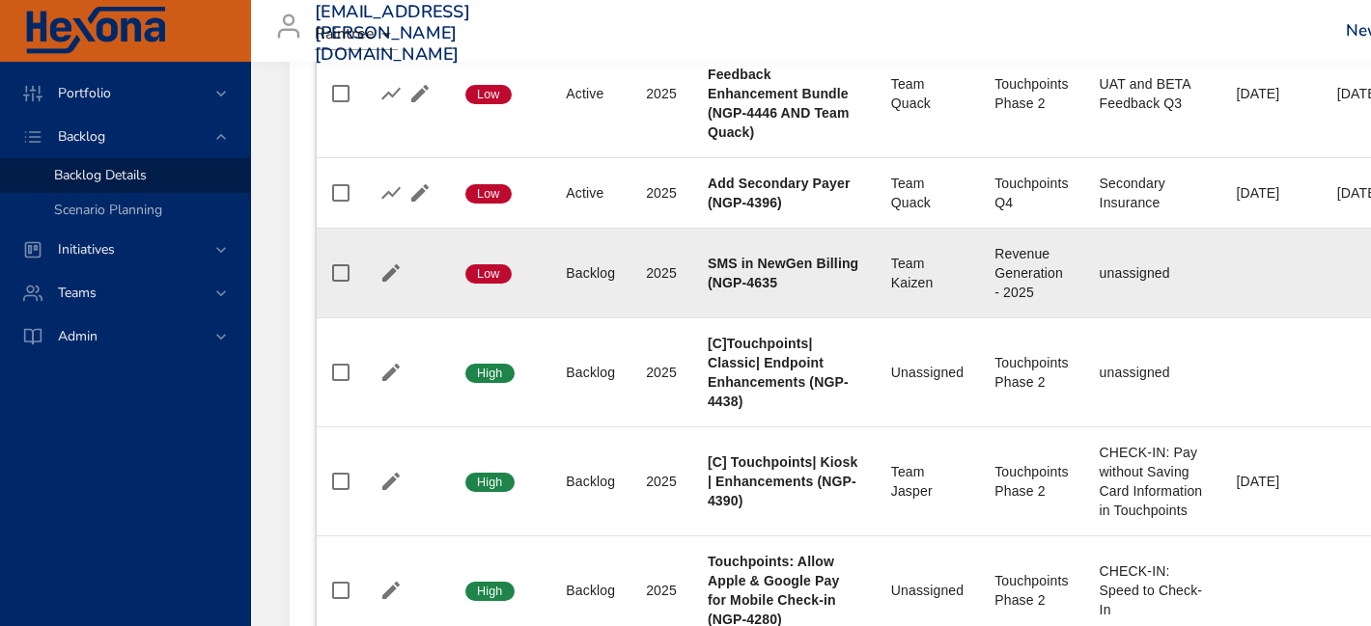
scroll to position [1302, 0]
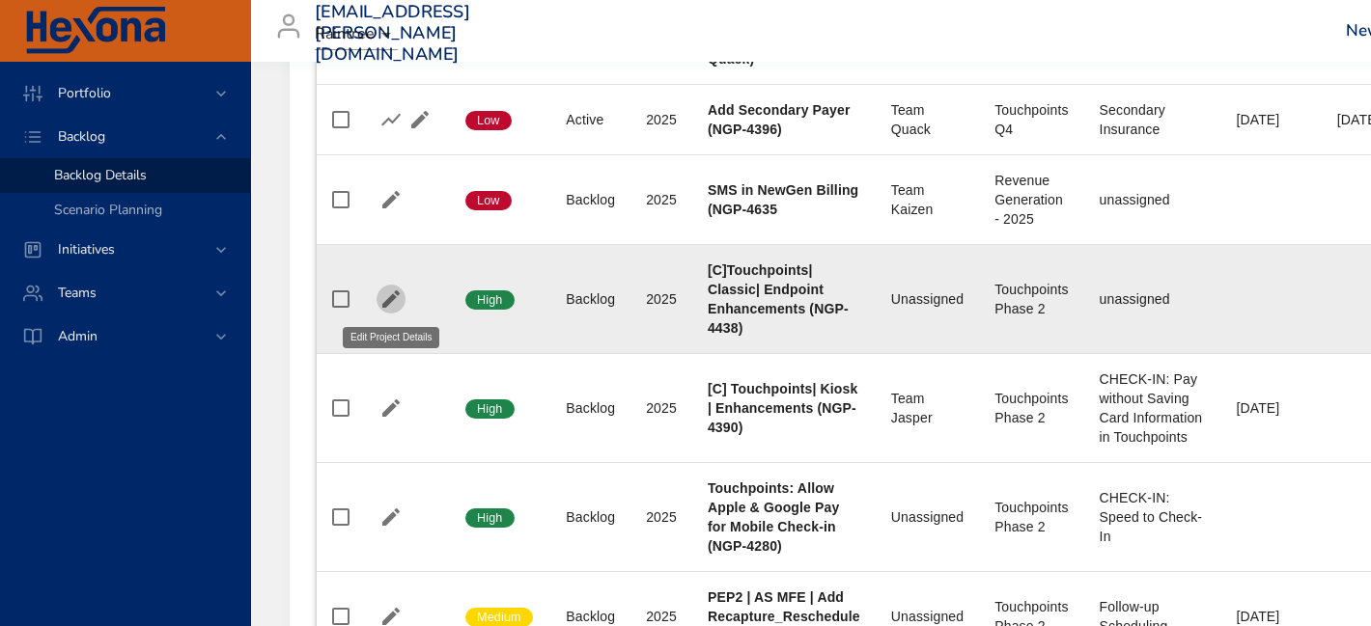
click at [393, 294] on icon "button" at bounding box center [390, 299] width 17 height 17
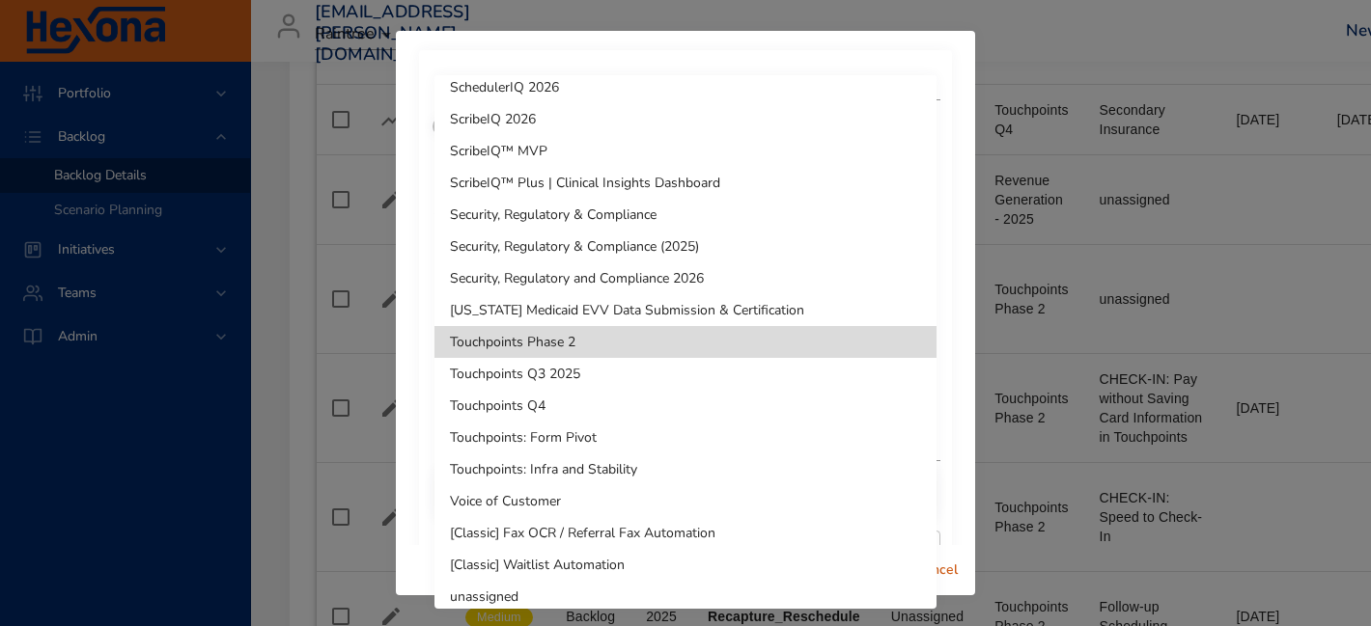
click at [620, 465] on li "Touchpoints: Infra and Stability" at bounding box center [685, 470] width 502 height 32
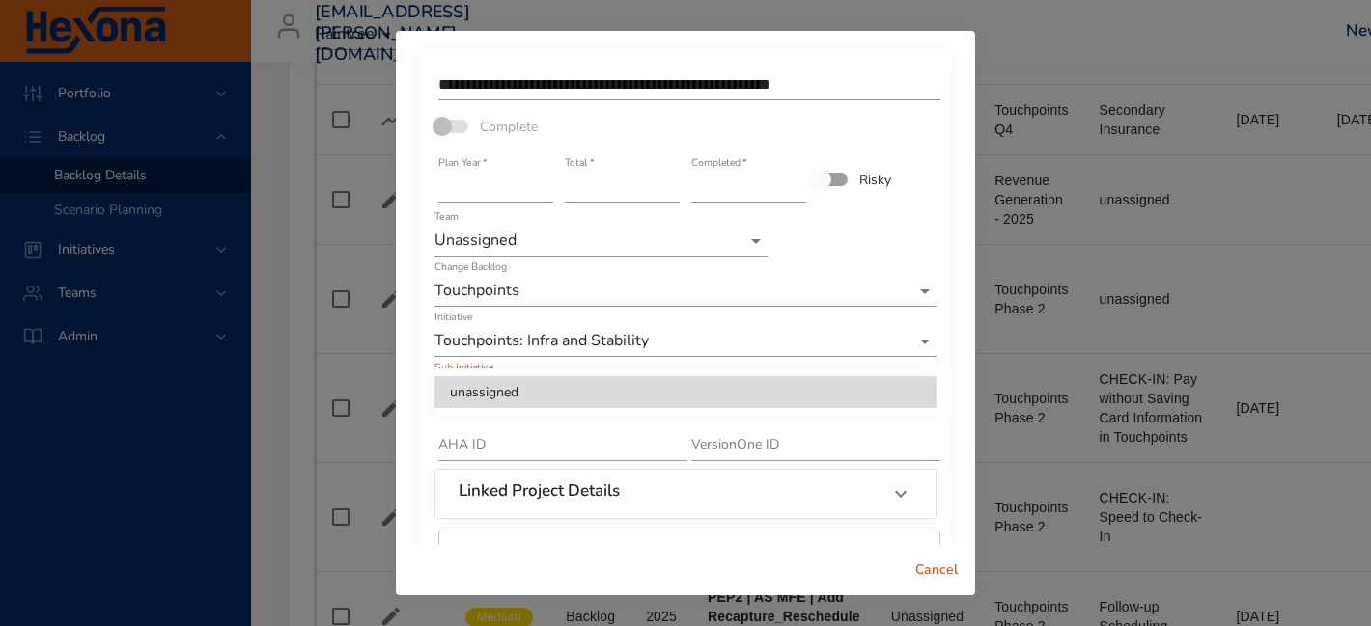
click at [608, 420] on div at bounding box center [685, 313] width 1371 height 626
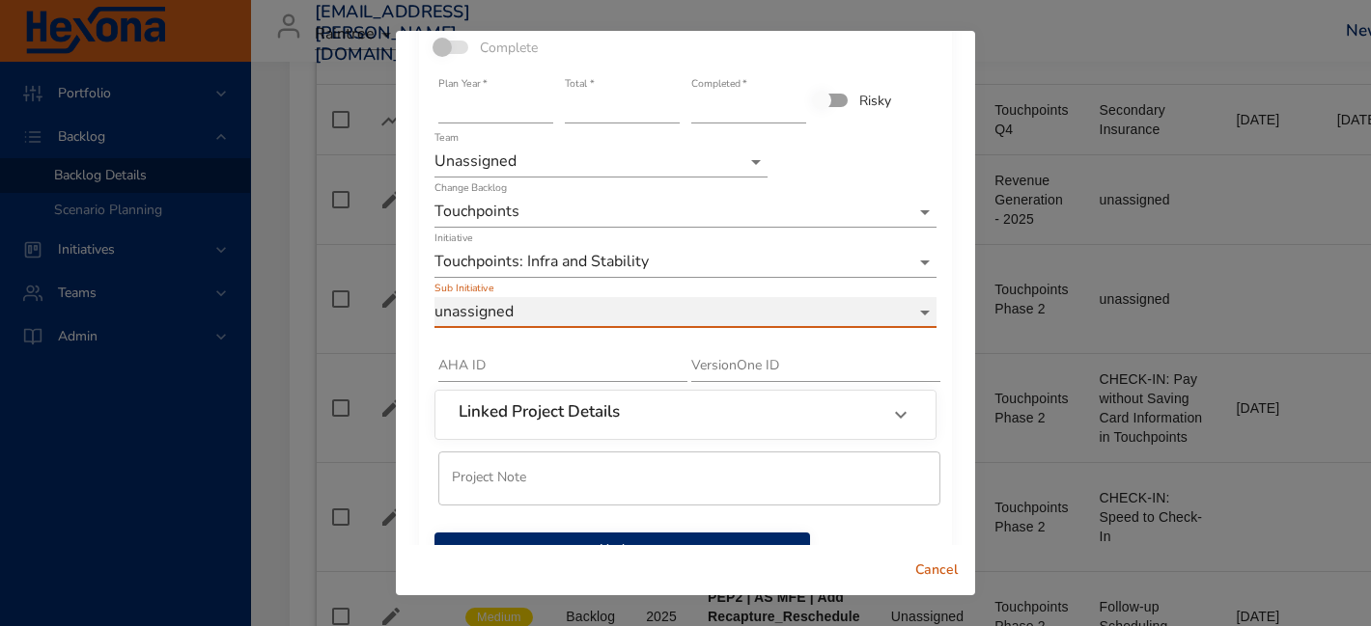
scroll to position [137, 0]
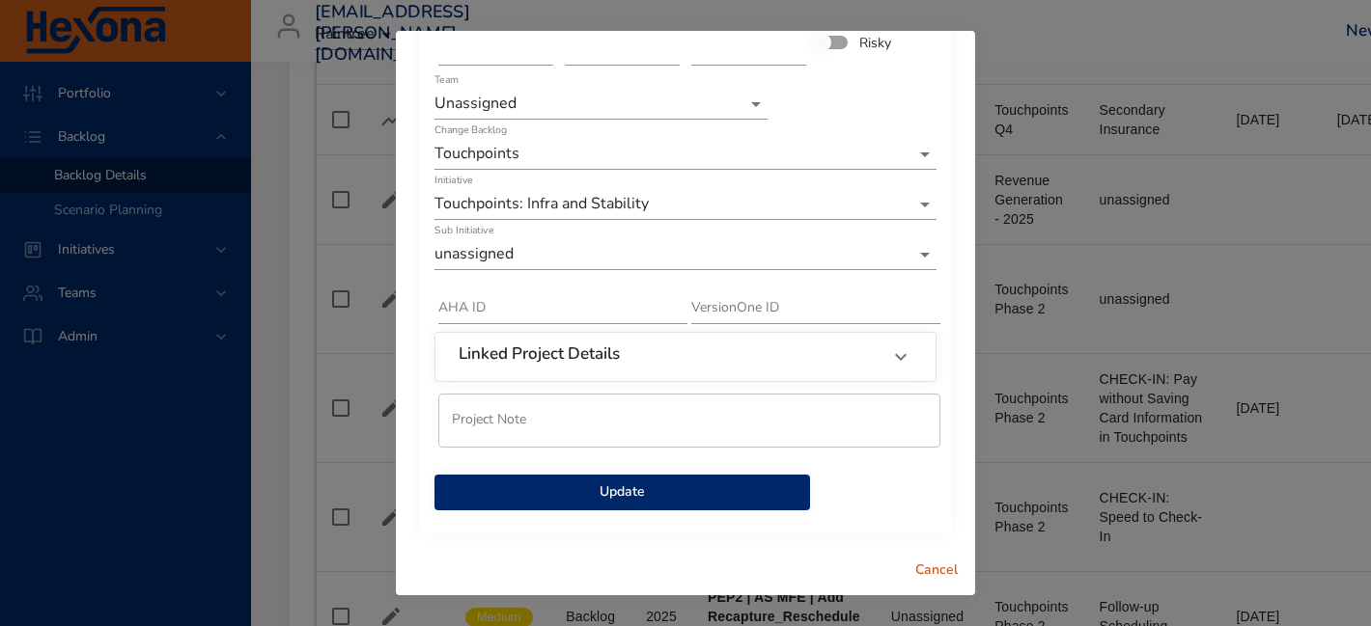
click at [669, 486] on span "Update" at bounding box center [622, 493] width 345 height 24
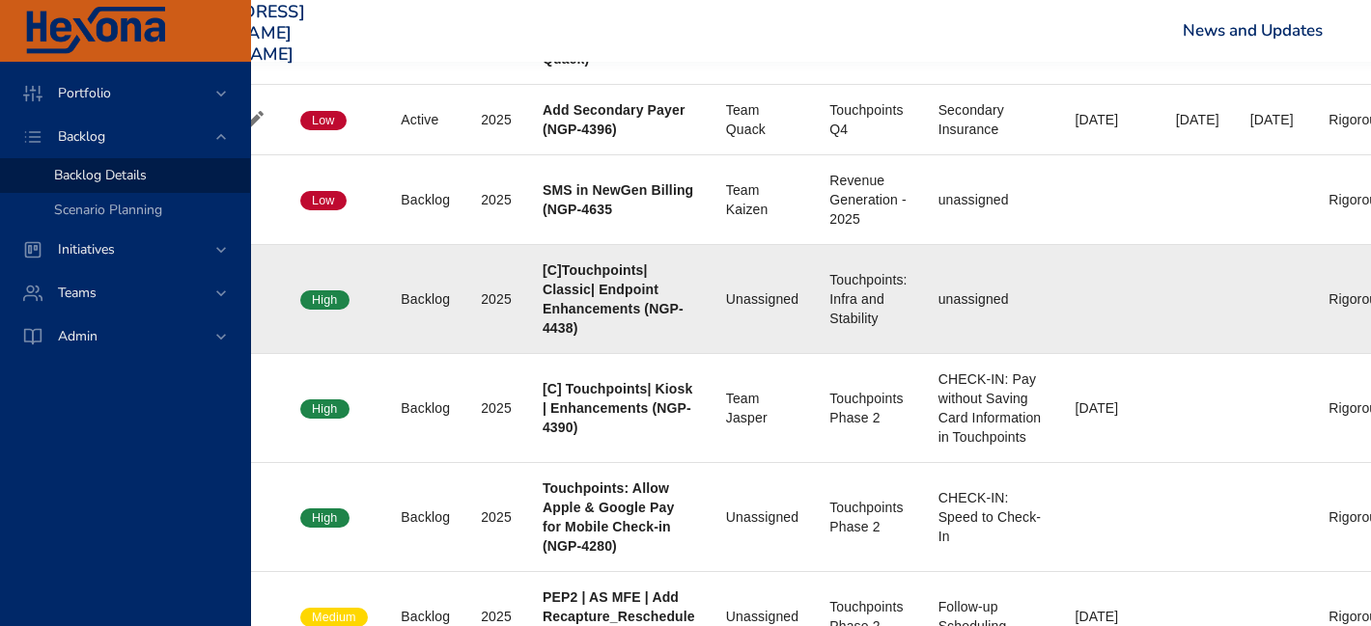
scroll to position [1302, 0]
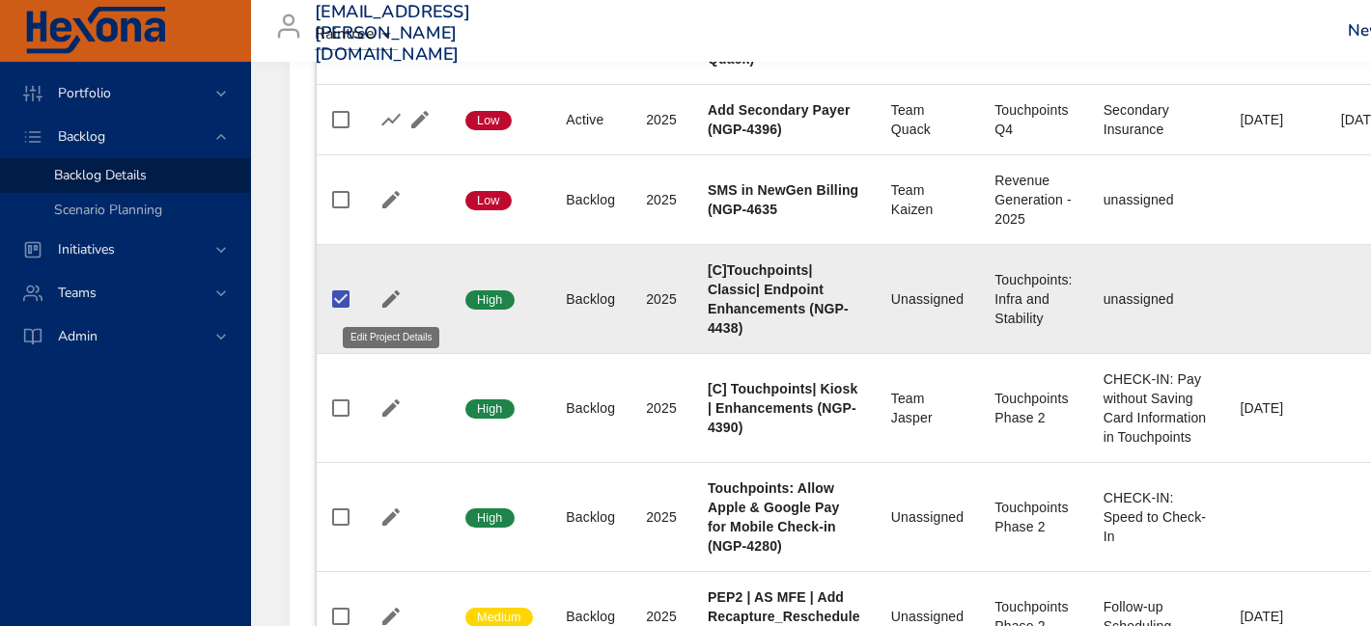
click at [387, 305] on icon "button" at bounding box center [390, 299] width 17 height 17
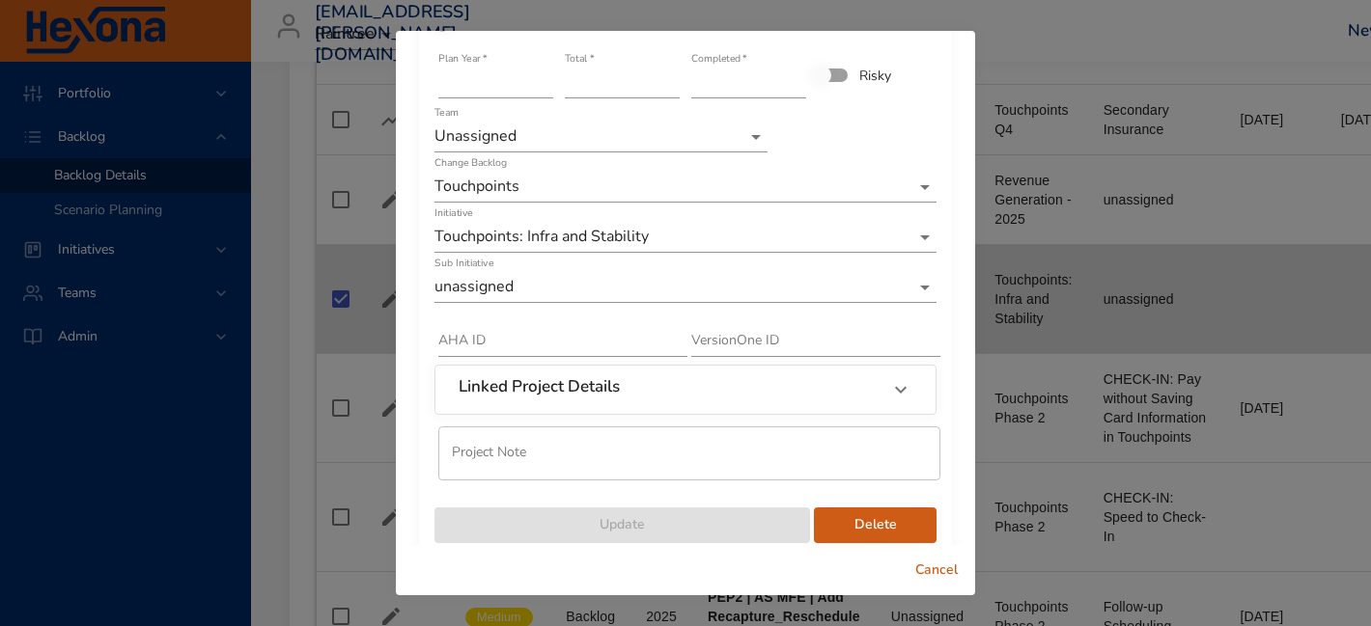
scroll to position [137, 0]
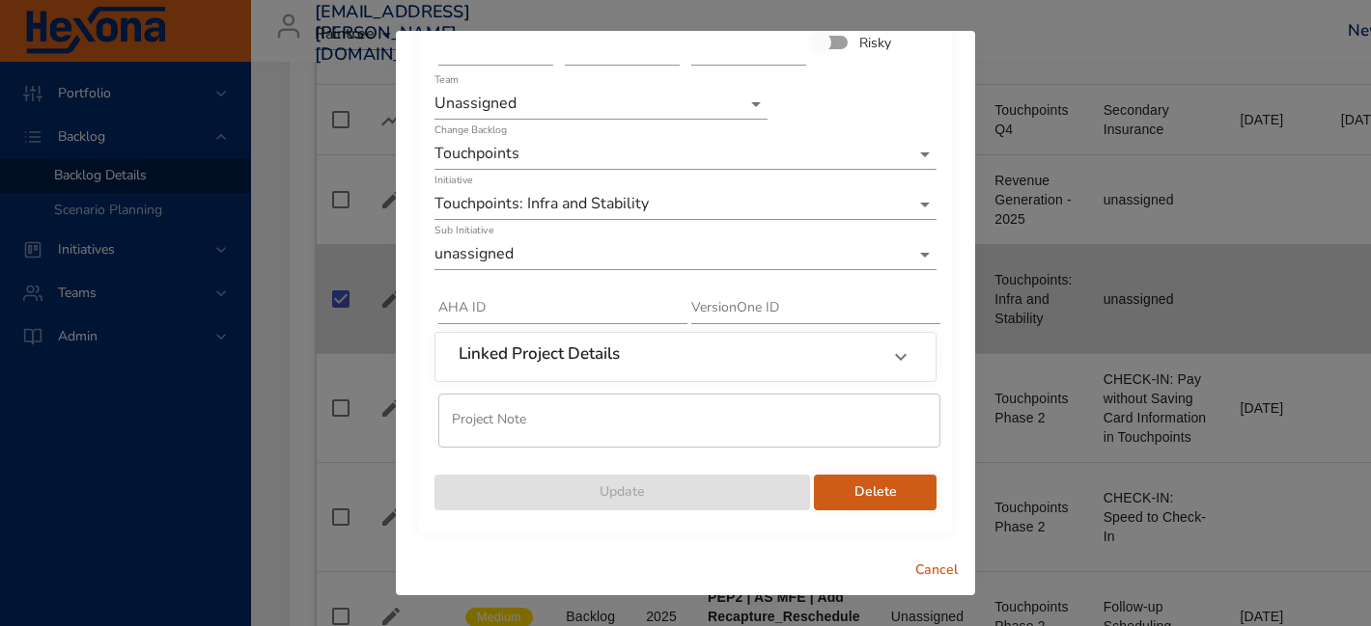
click at [892, 492] on span "Delete" at bounding box center [875, 493] width 92 height 24
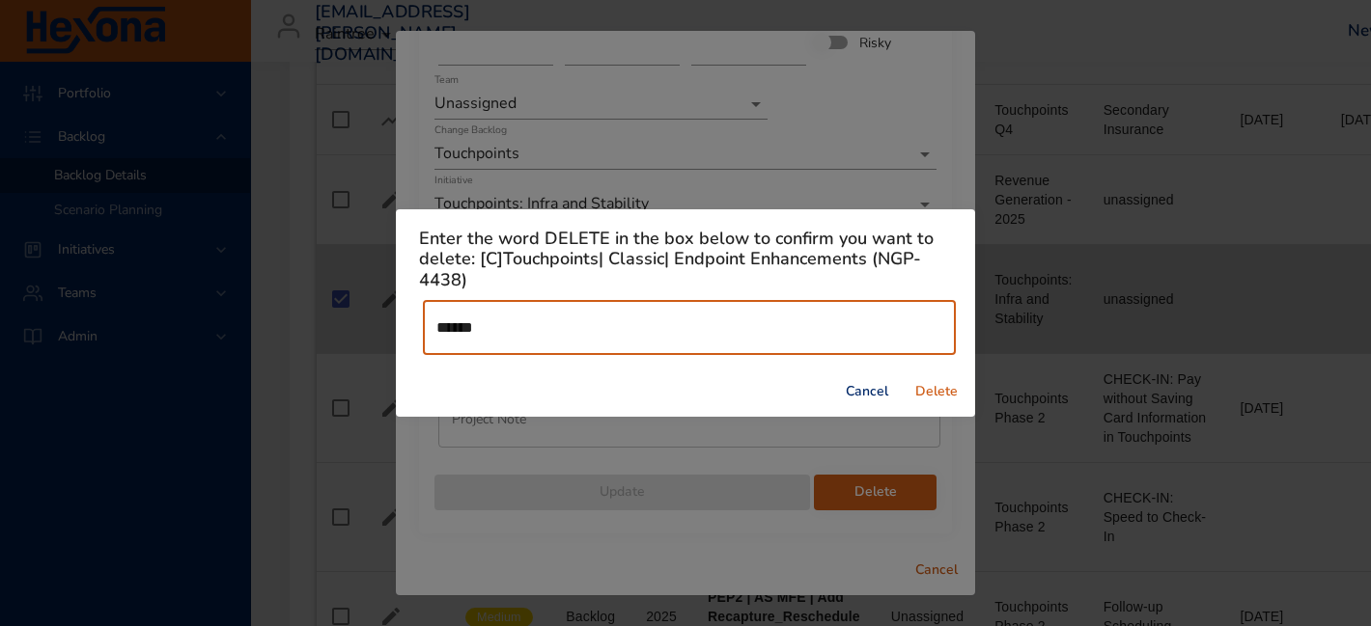
type input "******"
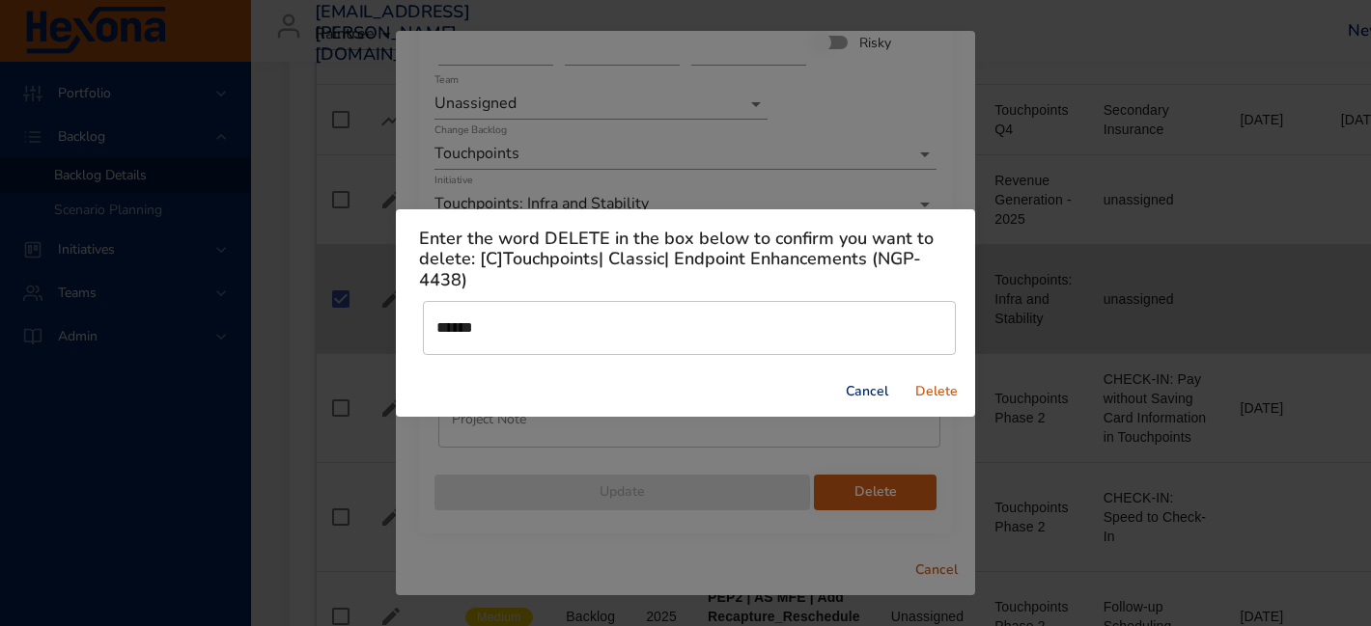
click at [940, 387] on span "Delete" at bounding box center [936, 392] width 46 height 24
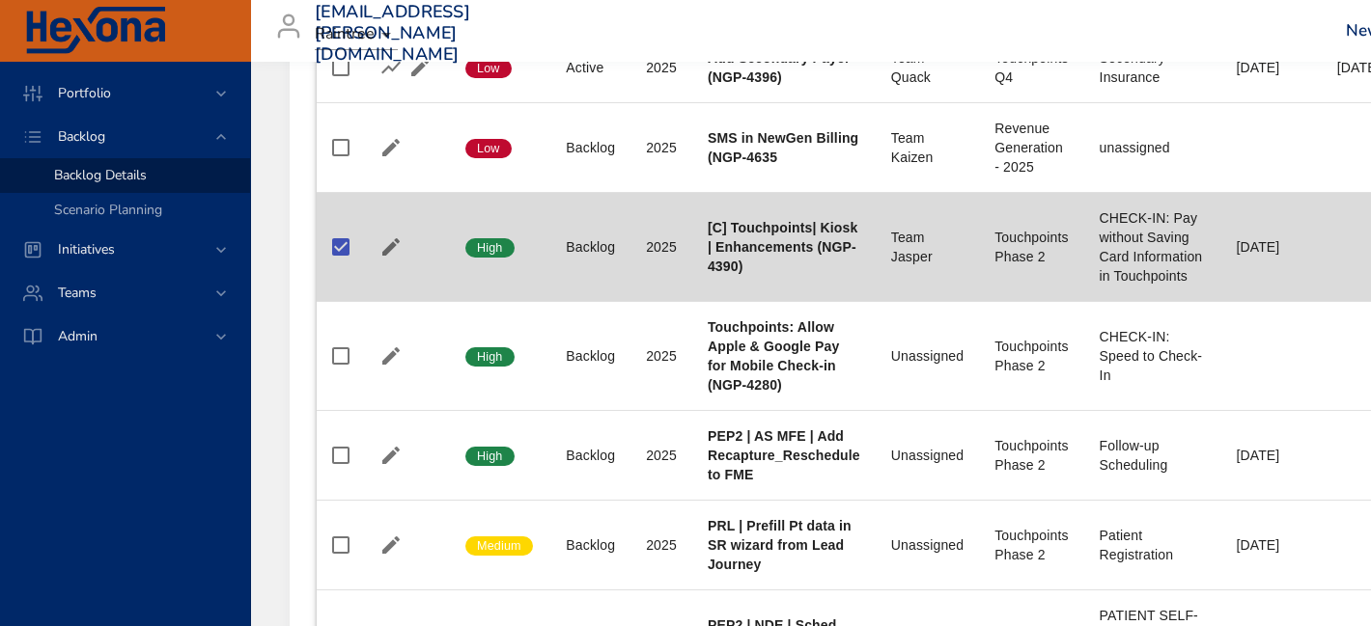
scroll to position [1359, 0]
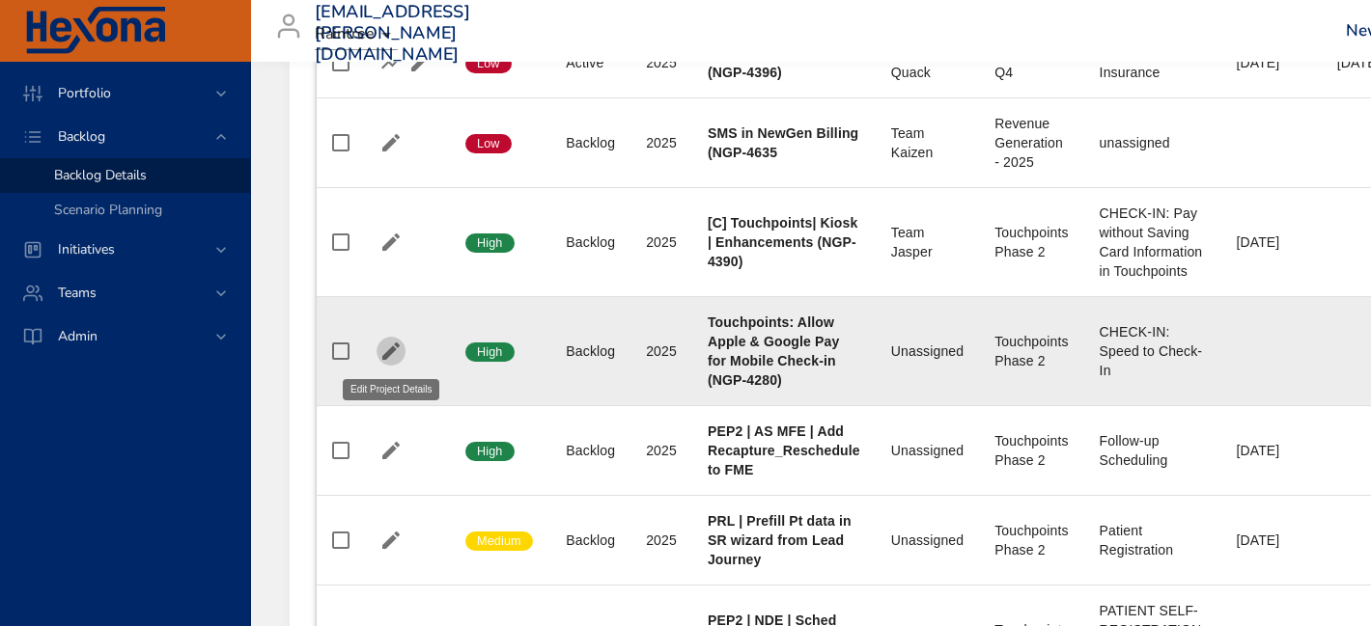
click at [396, 351] on icon "button" at bounding box center [390, 351] width 23 height 23
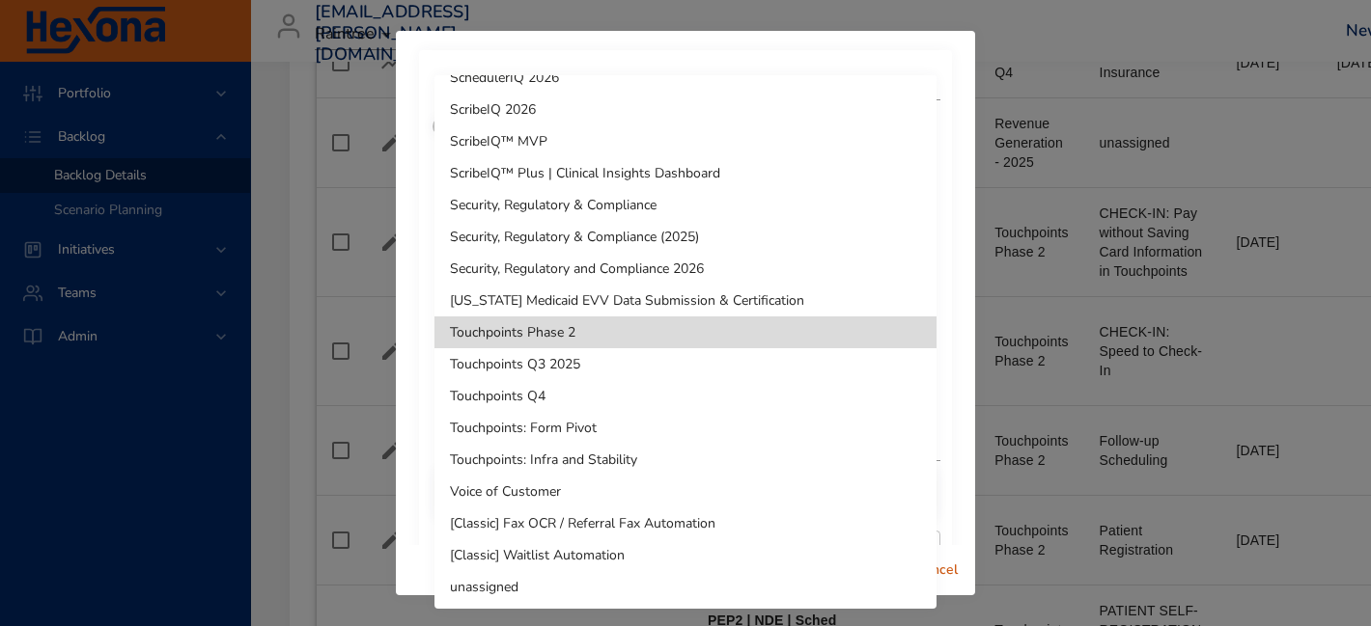
scroll to position [1456, 0]
click at [403, 325] on div at bounding box center [685, 313] width 1371 height 626
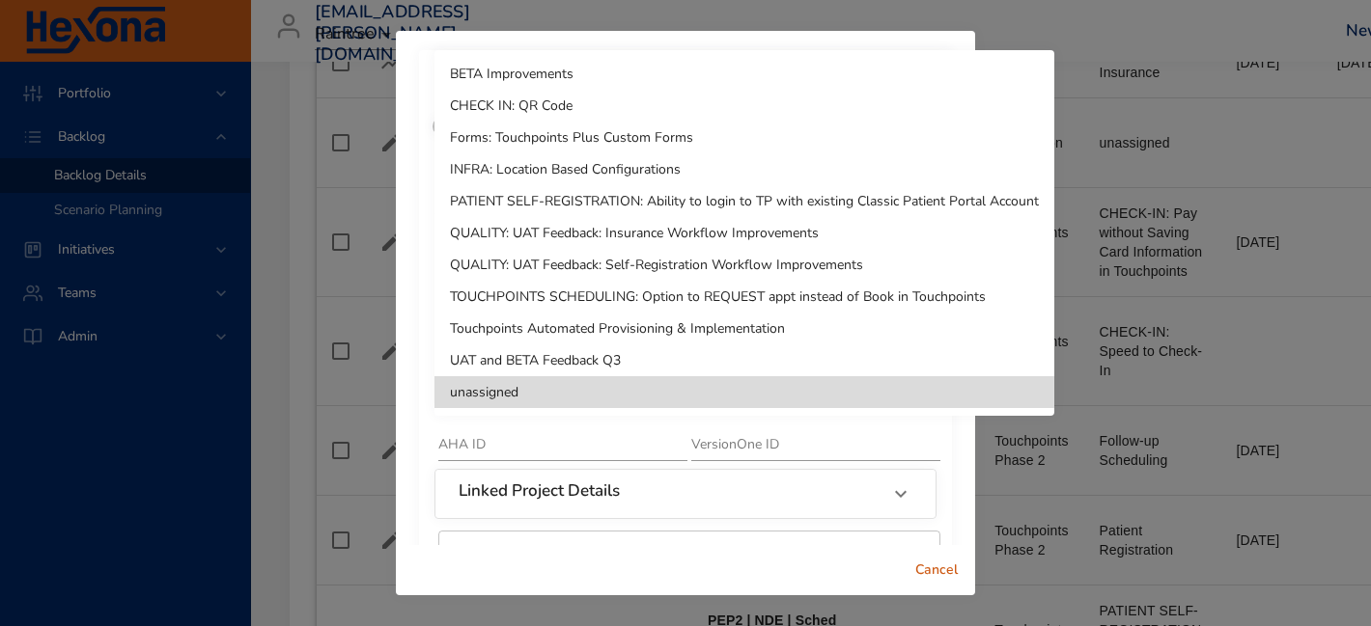
click at [419, 346] on div at bounding box center [685, 313] width 1371 height 626
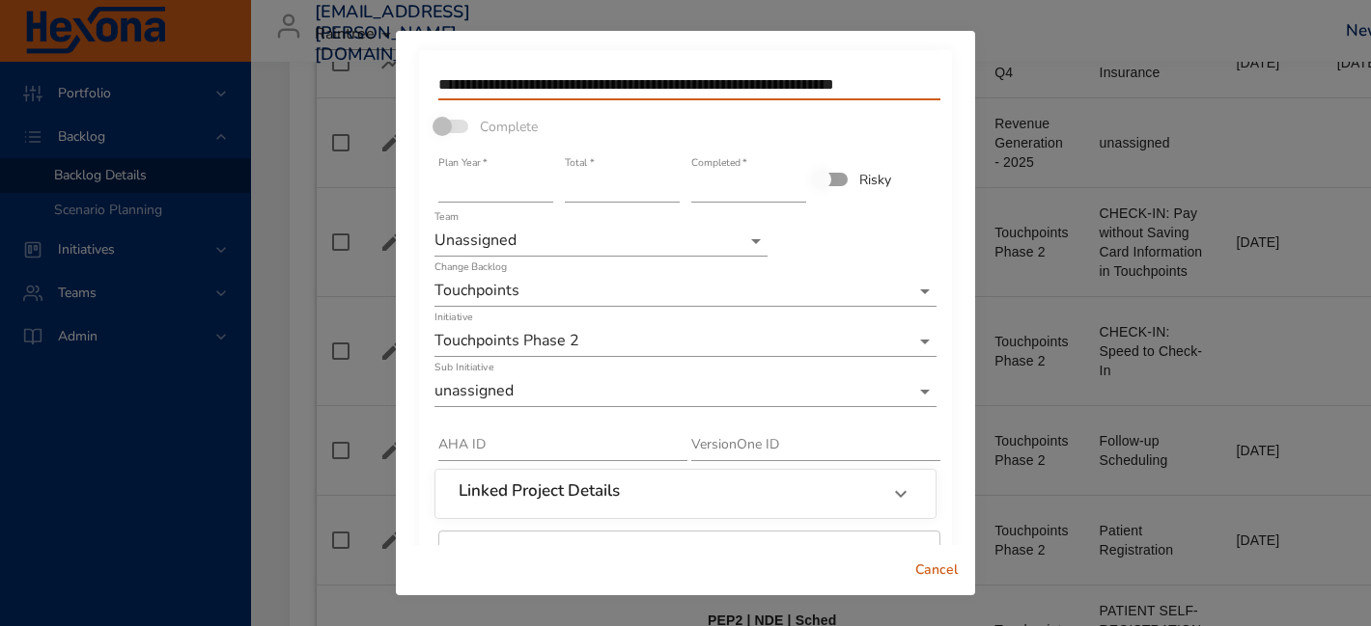
scroll to position [1, 4]
drag, startPoint x: 857, startPoint y: 87, endPoint x: 947, endPoint y: 92, distance: 89.9
click at [947, 92] on div "**********" at bounding box center [685, 360] width 533 height 621
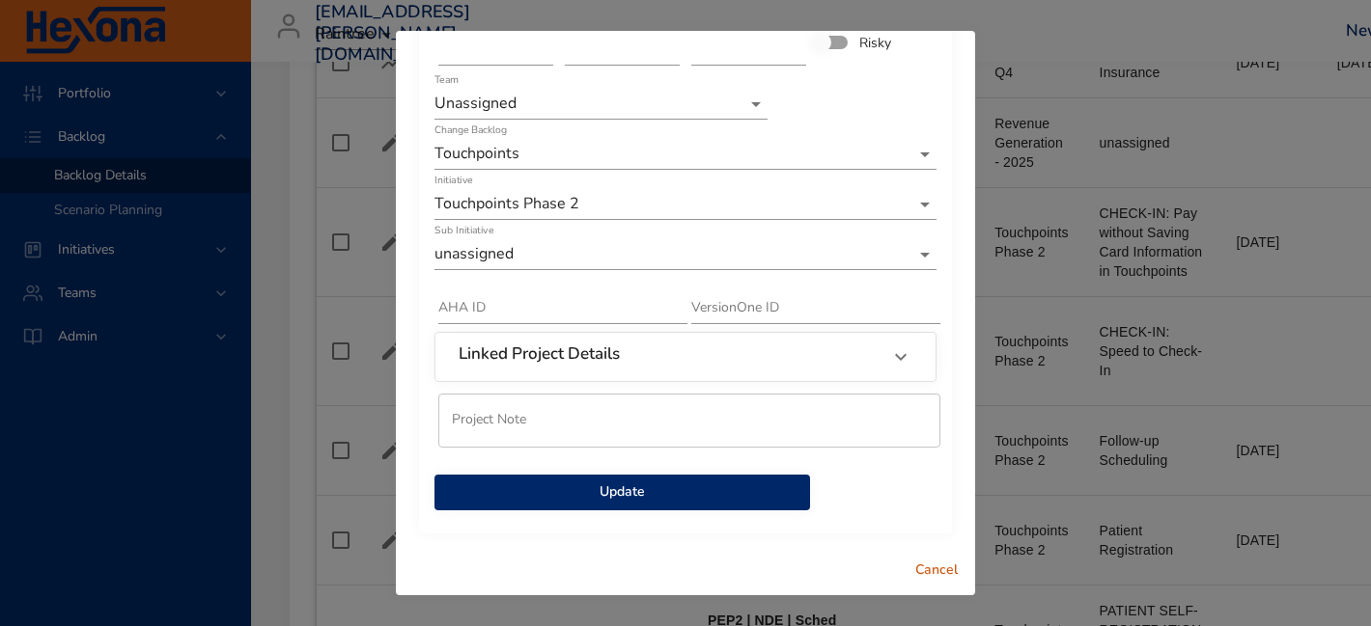
scroll to position [0, 0]
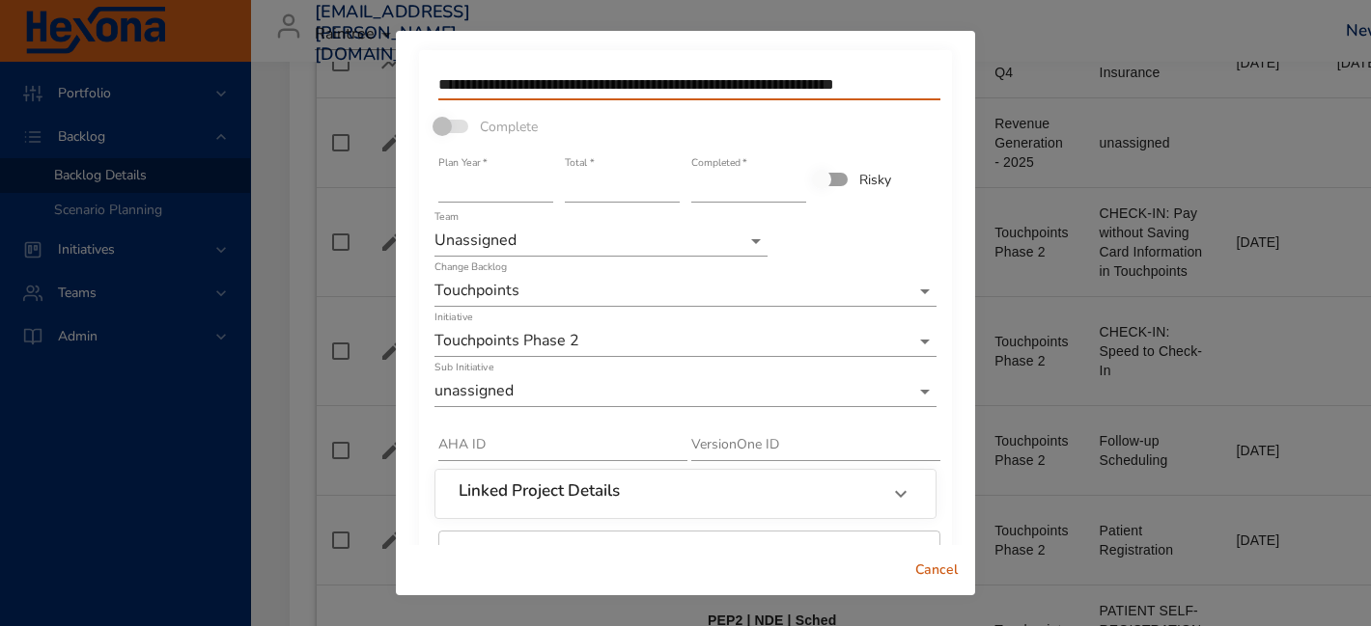
click at [823, 70] on input "**********" at bounding box center [689, 84] width 502 height 31
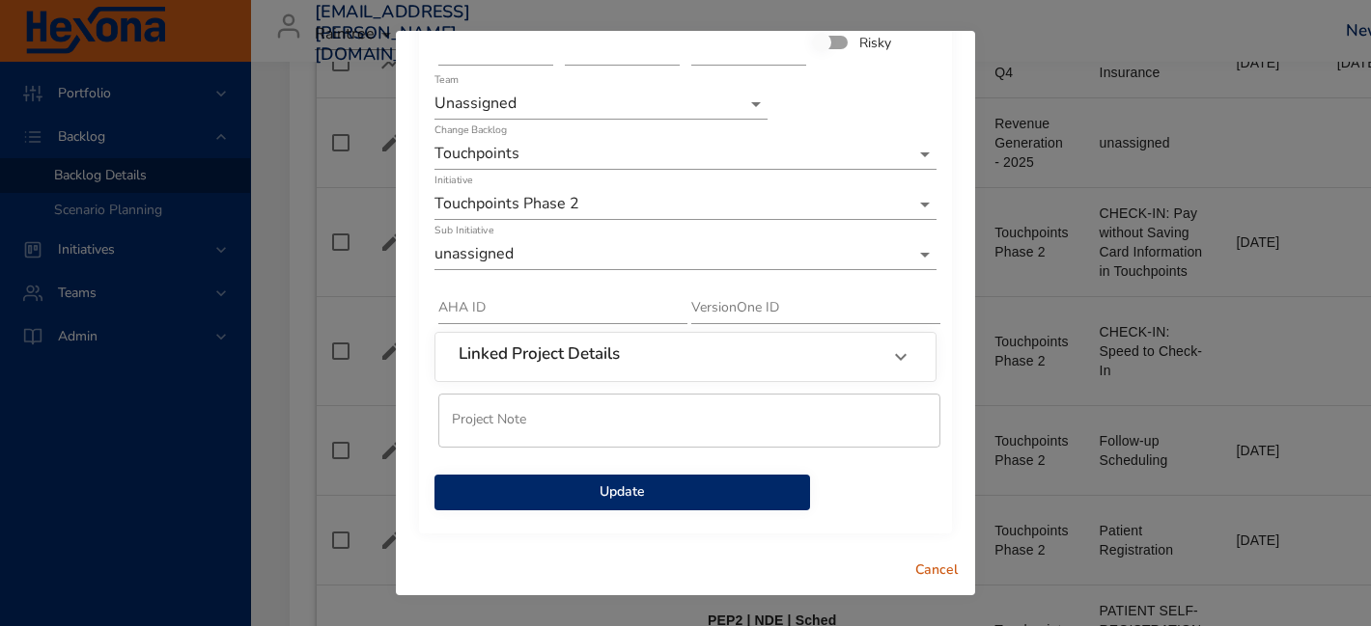
click at [944, 566] on span "Cancel" at bounding box center [936, 571] width 46 height 24
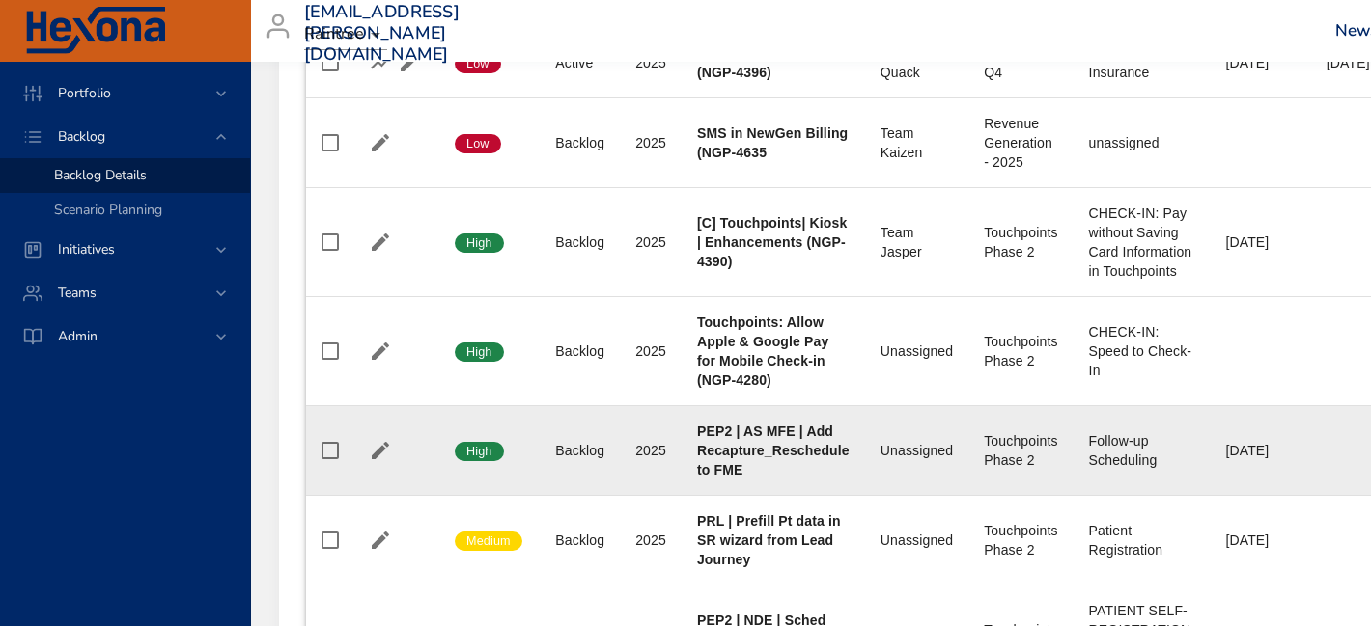
scroll to position [1359, 0]
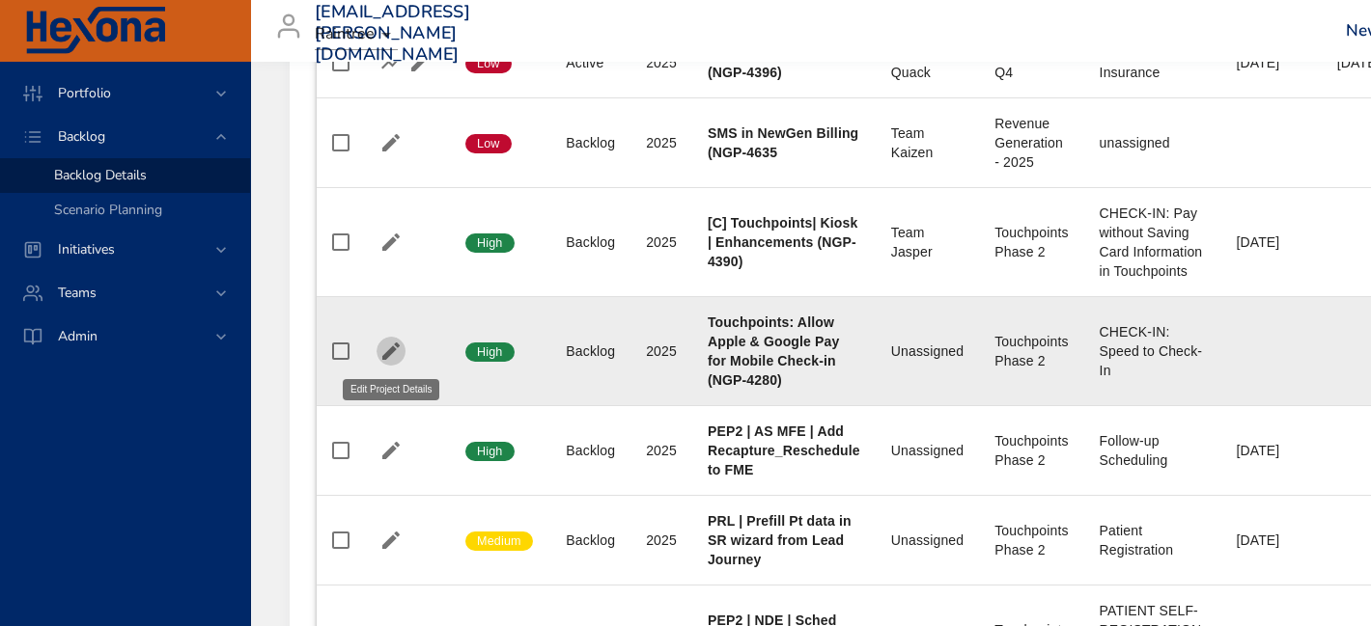
click at [392, 347] on icon "button" at bounding box center [390, 351] width 17 height 17
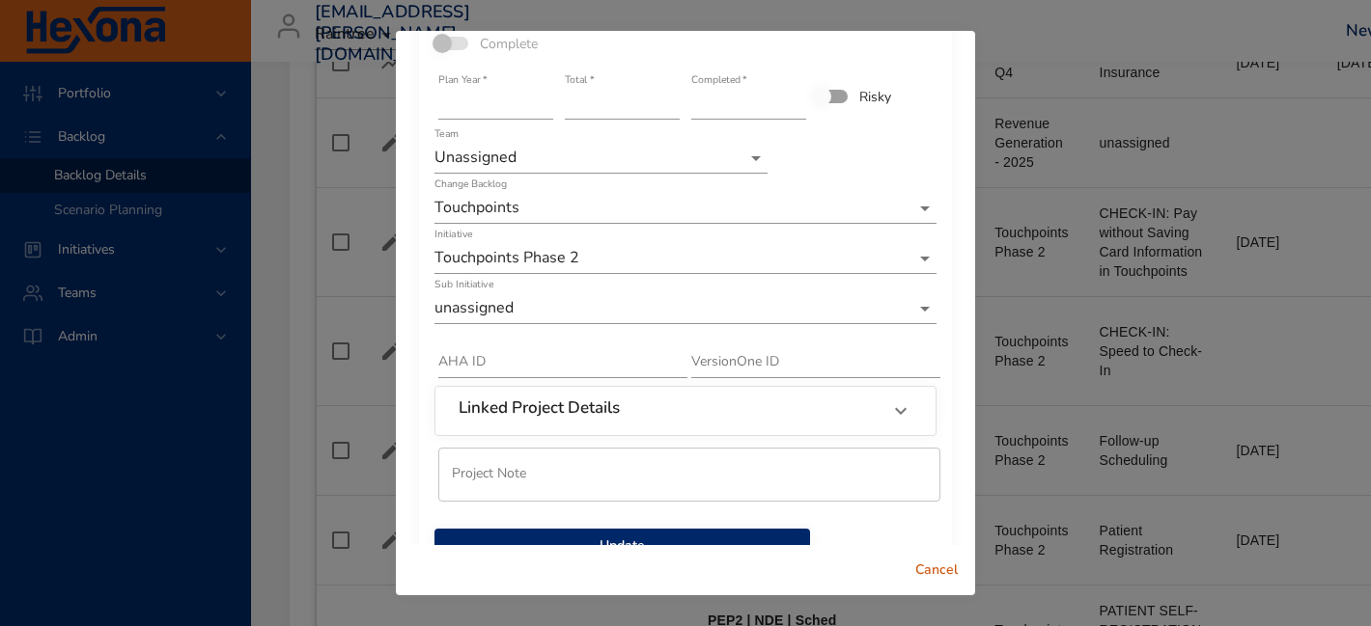
scroll to position [137, 0]
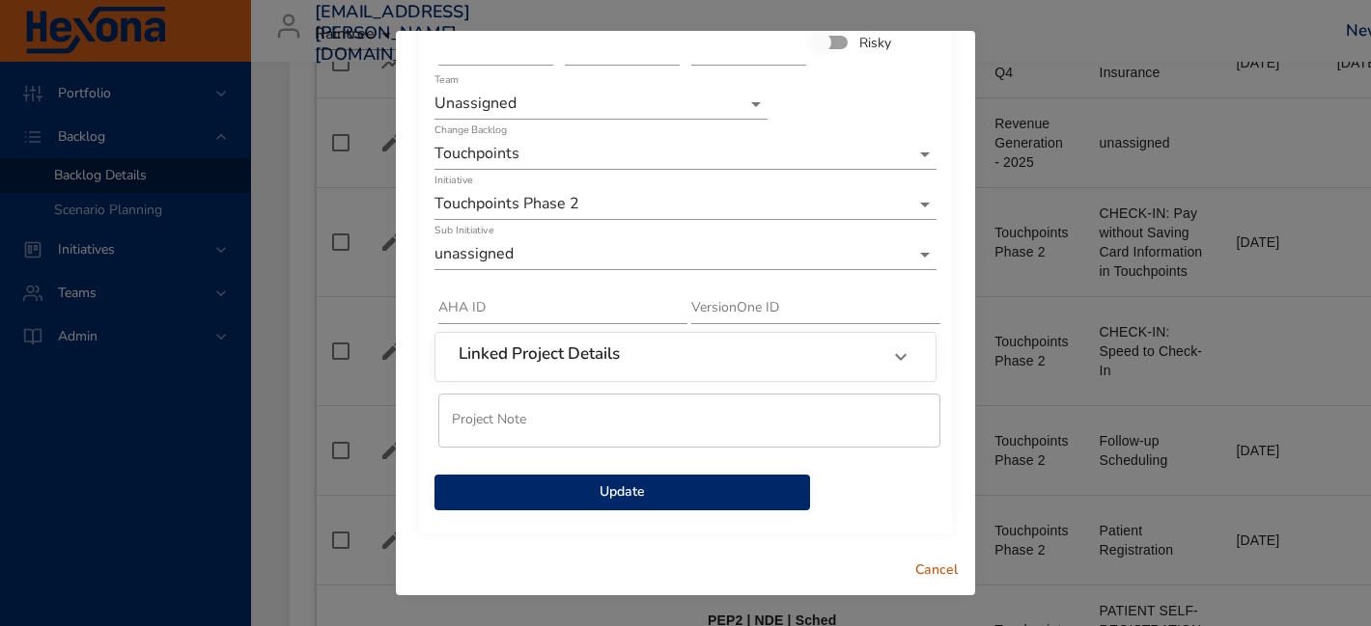
click at [575, 357] on h6 "Linked Project Details" at bounding box center [538, 354] width 161 height 19
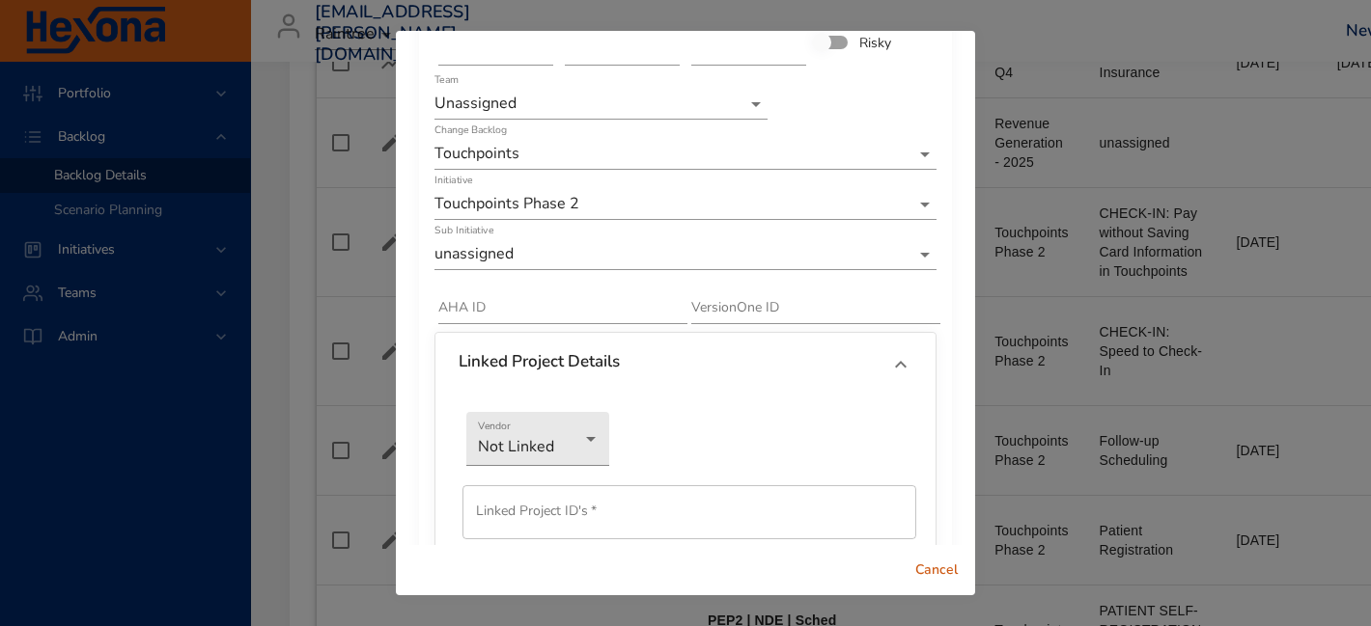
click at [575, 357] on h6 "Linked Project Details" at bounding box center [538, 361] width 161 height 19
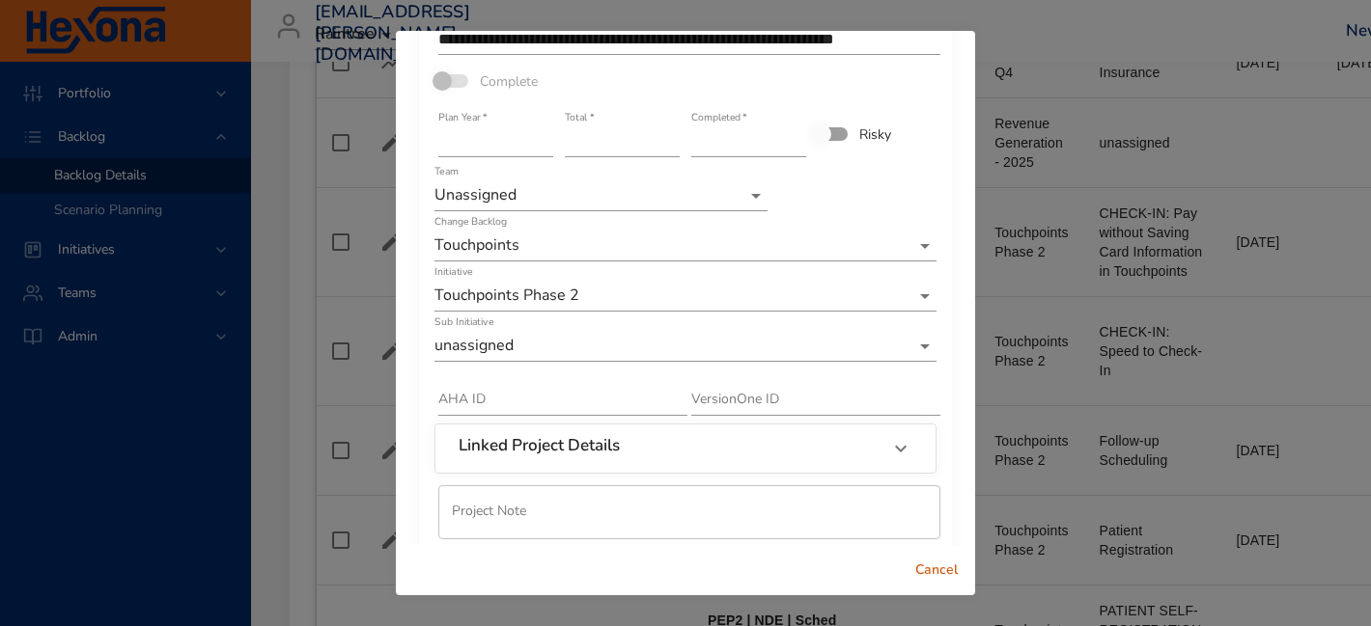
scroll to position [0, 0]
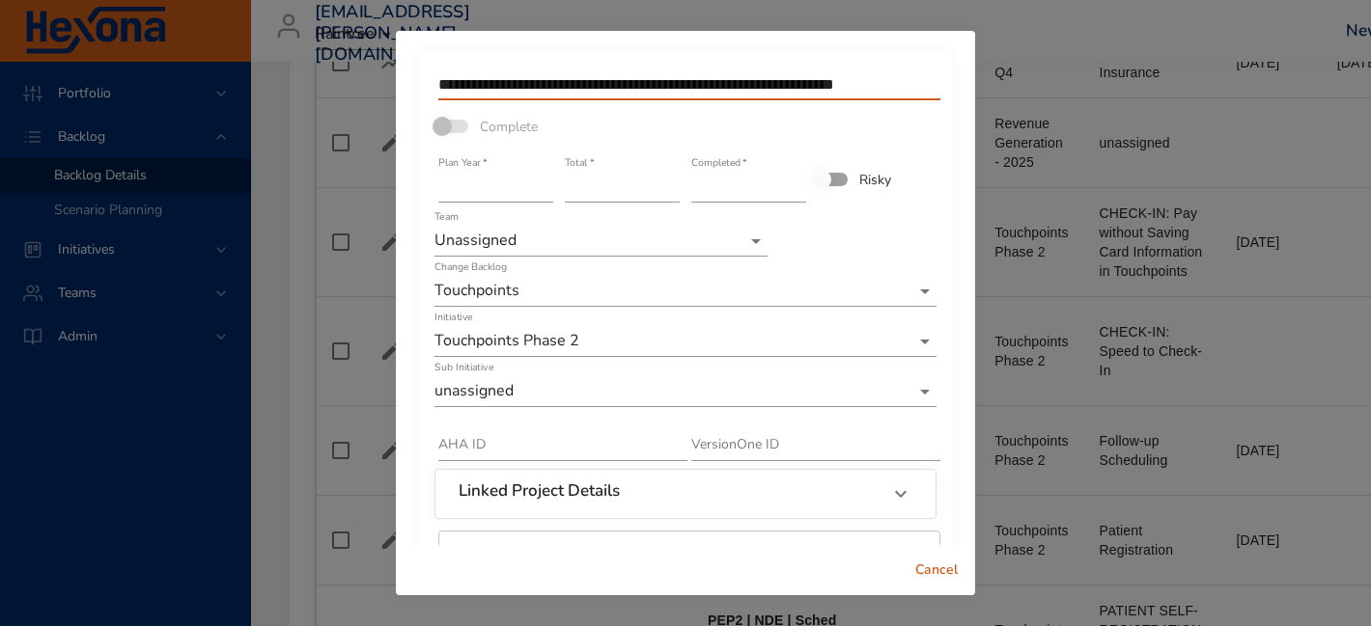
click at [502, 81] on input "**********" at bounding box center [689, 84] width 502 height 31
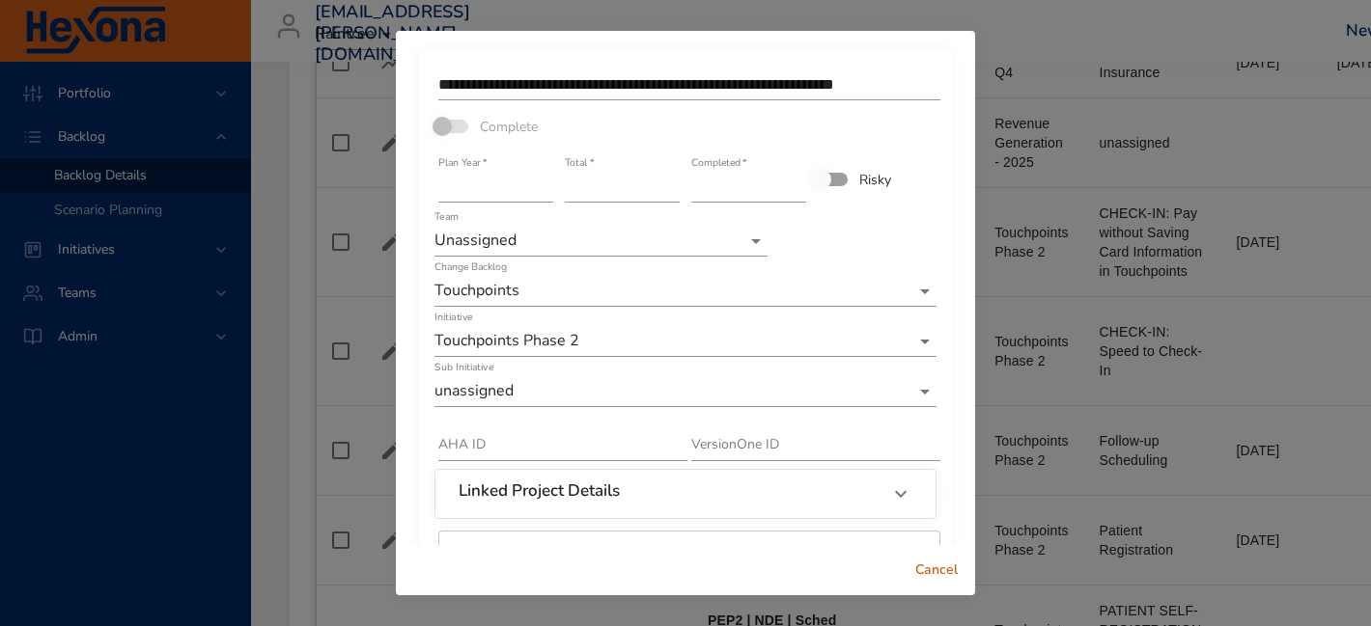
click at [447, 137] on span at bounding box center [452, 126] width 56 height 37
click at [446, 127] on span at bounding box center [451, 127] width 33 height 14
click at [1113, 135] on div "**********" at bounding box center [685, 313] width 1371 height 626
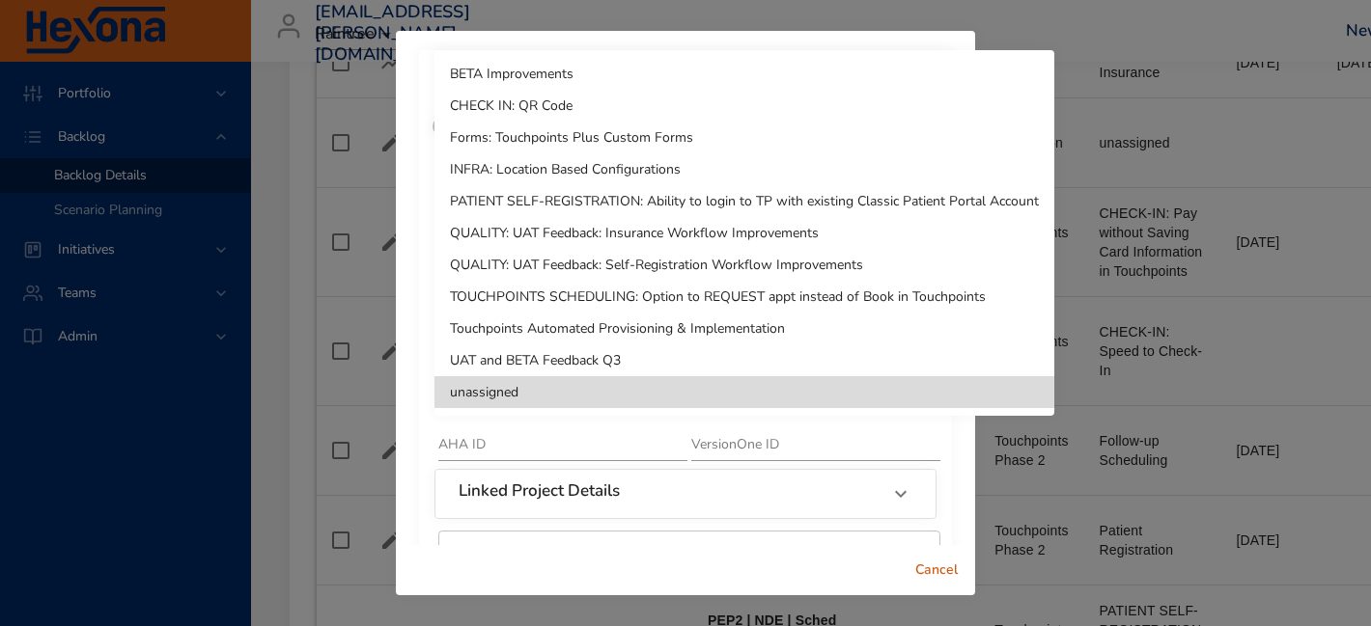
click at [815, 354] on li "UAT and BETA Feedback Q3" at bounding box center [744, 361] width 620 height 32
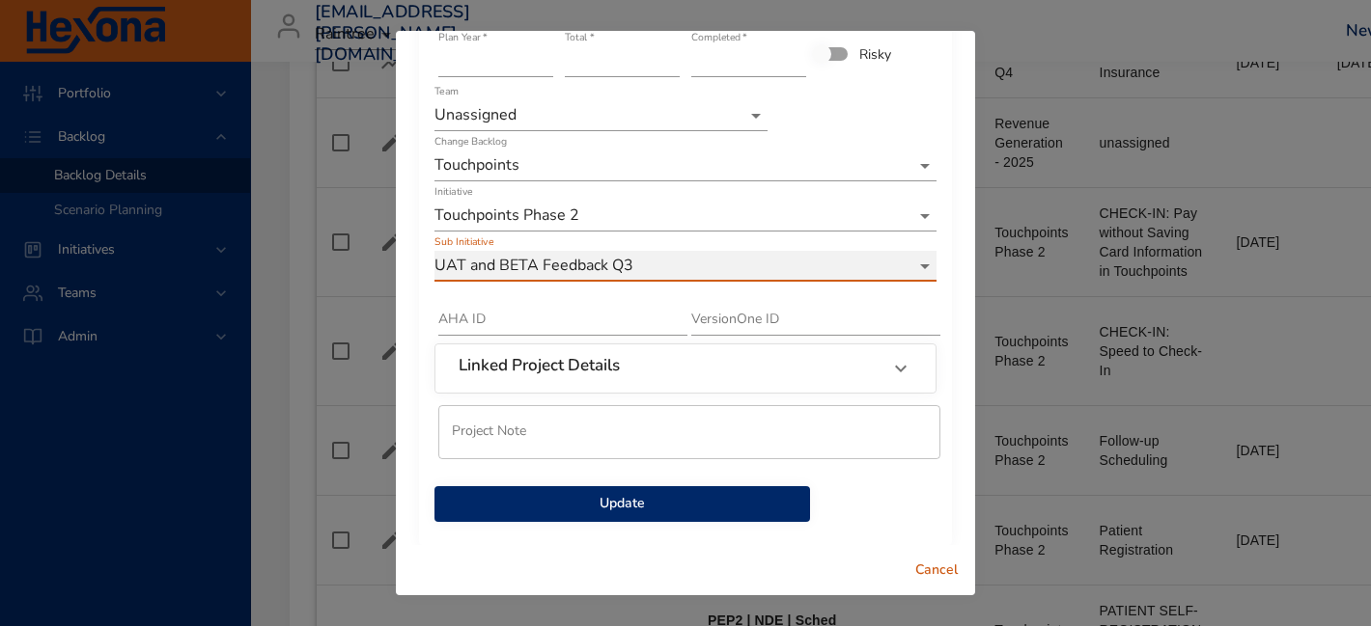
scroll to position [137, 0]
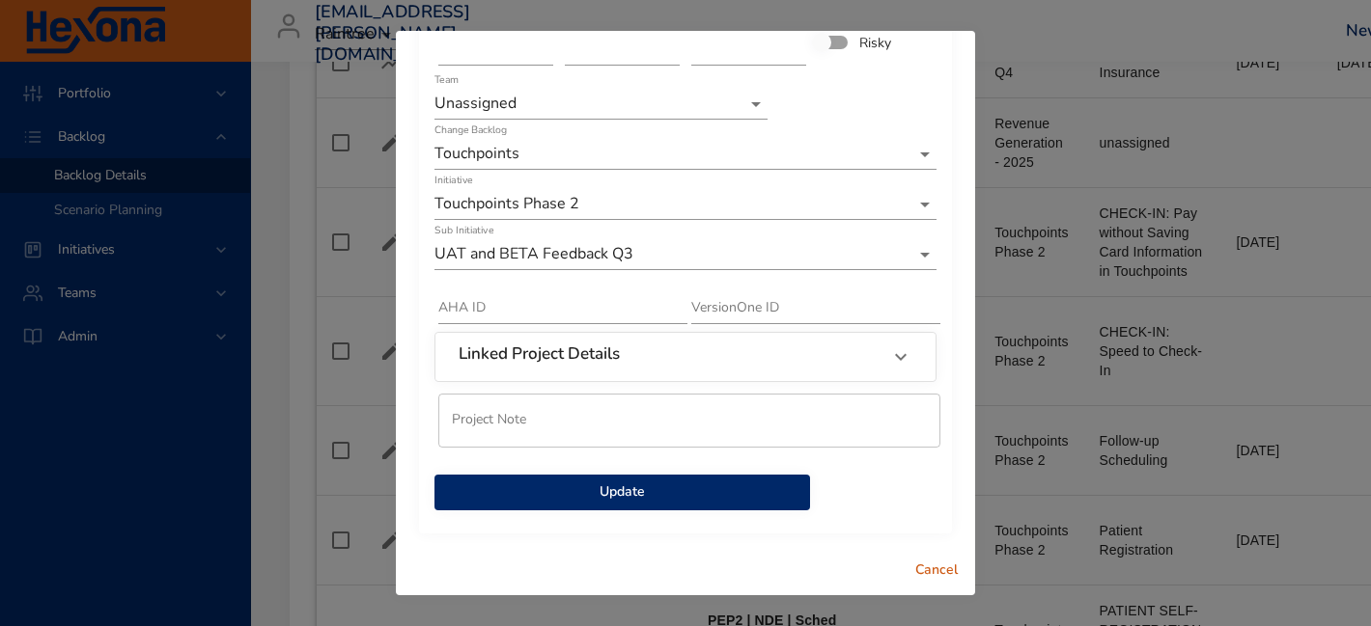
click at [667, 520] on div "**********" at bounding box center [685, 223] width 533 height 621
click at [667, 488] on span "Update" at bounding box center [622, 493] width 345 height 24
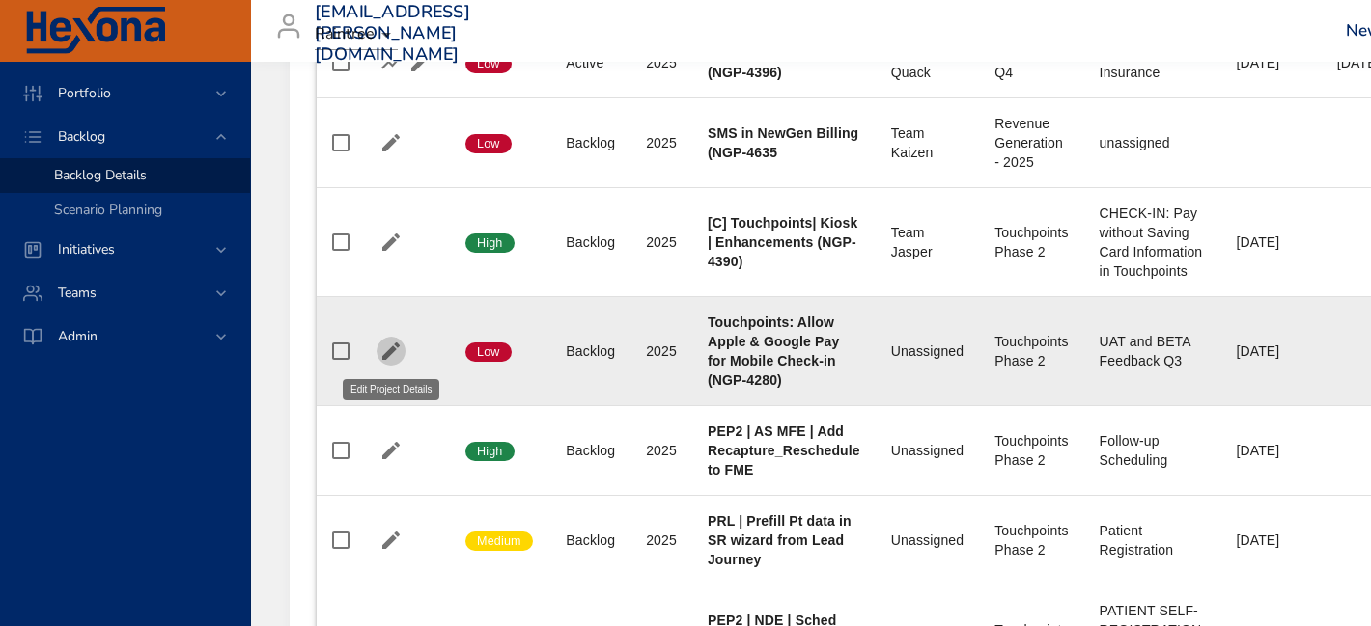
click at [394, 352] on icon "button" at bounding box center [390, 351] width 23 height 23
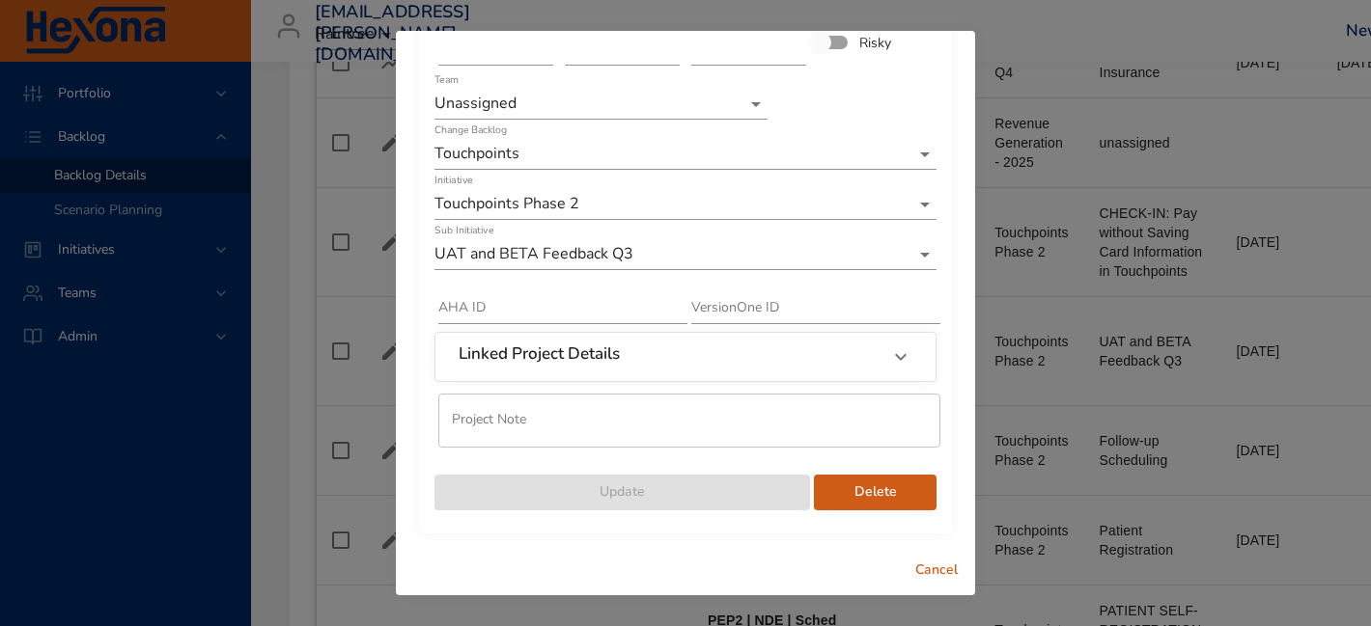
click at [884, 477] on button "Delete" at bounding box center [875, 493] width 123 height 36
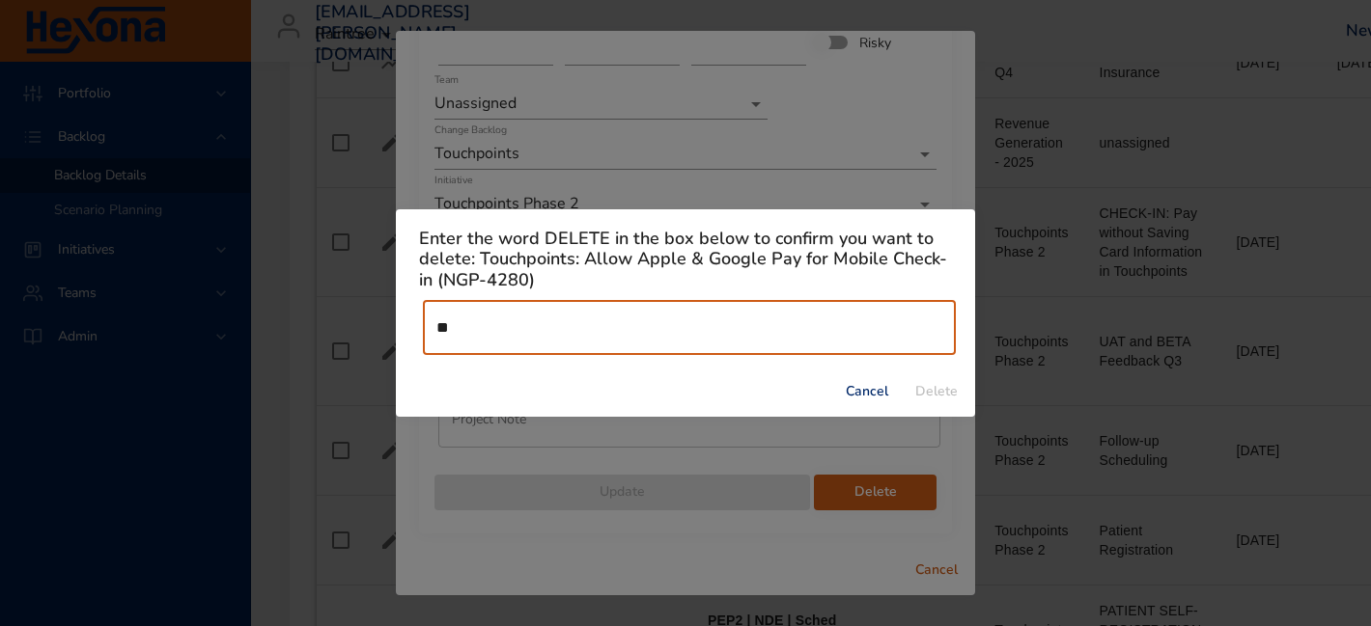
type input "******"
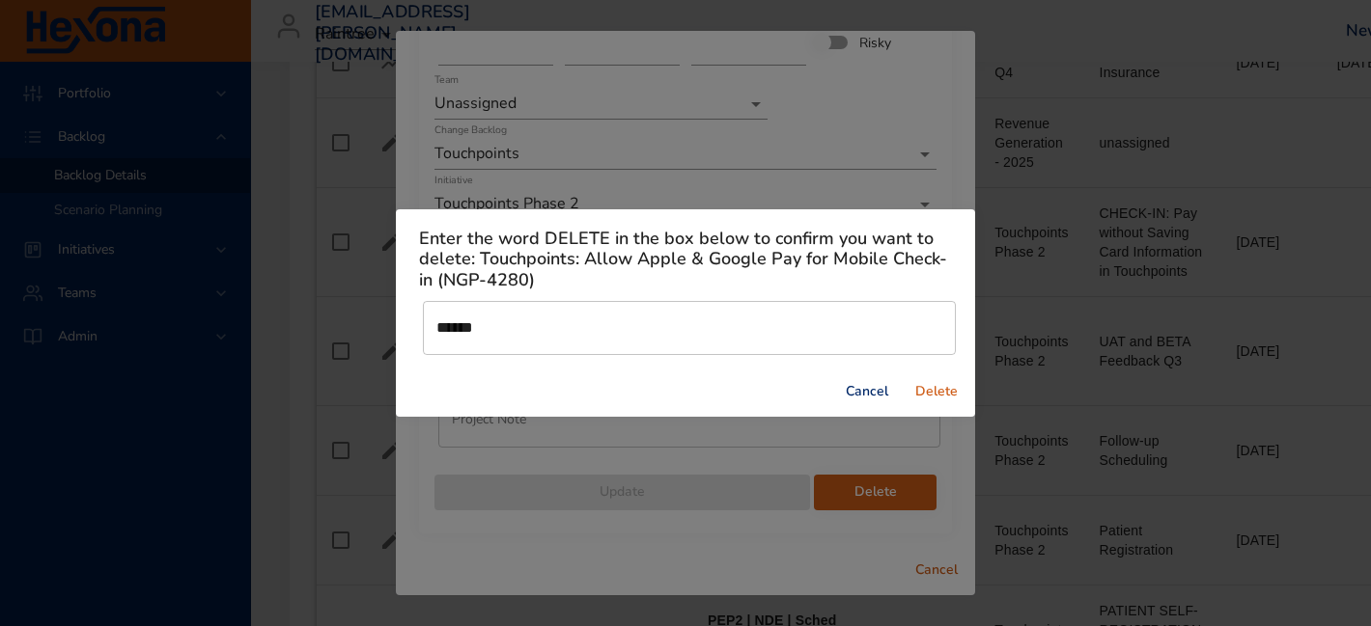
click at [933, 390] on span "Delete" at bounding box center [936, 392] width 46 height 24
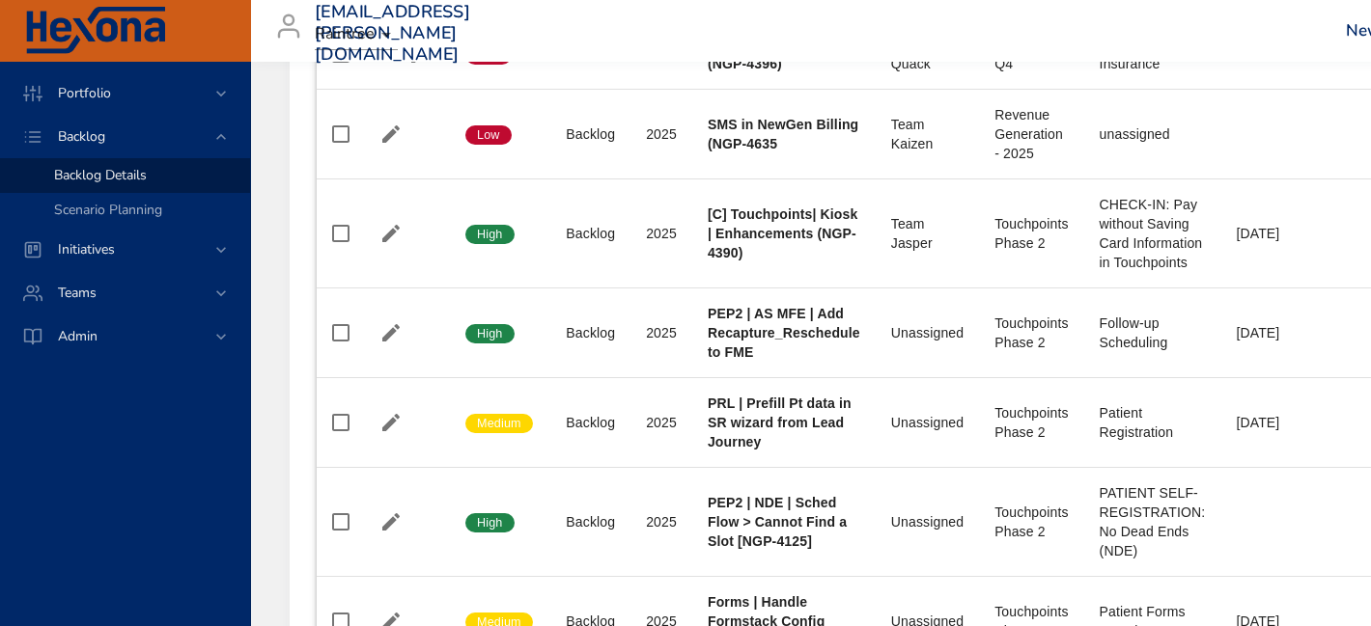
scroll to position [1374, 0]
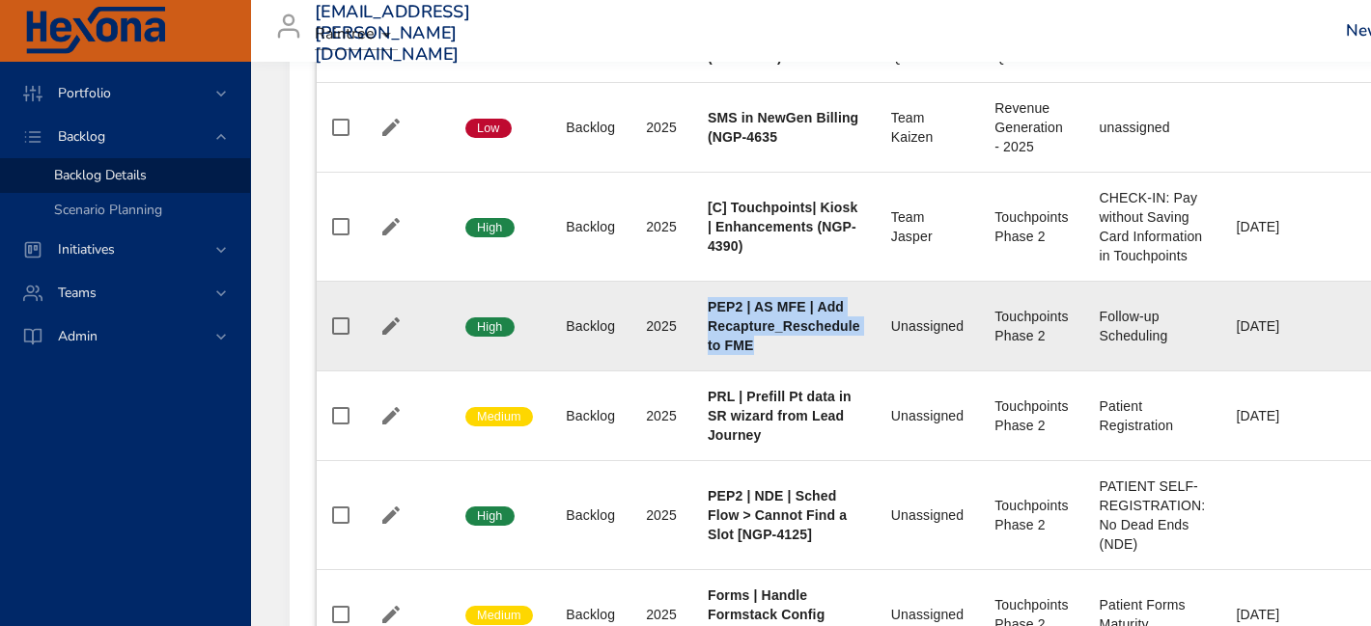
drag, startPoint x: 773, startPoint y: 344, endPoint x: 711, endPoint y: 302, distance: 74.4
click at [711, 302] on div "PEP2 | AS MFE | Add Recapture_Reschedule to FME" at bounding box center [783, 326] width 153 height 58
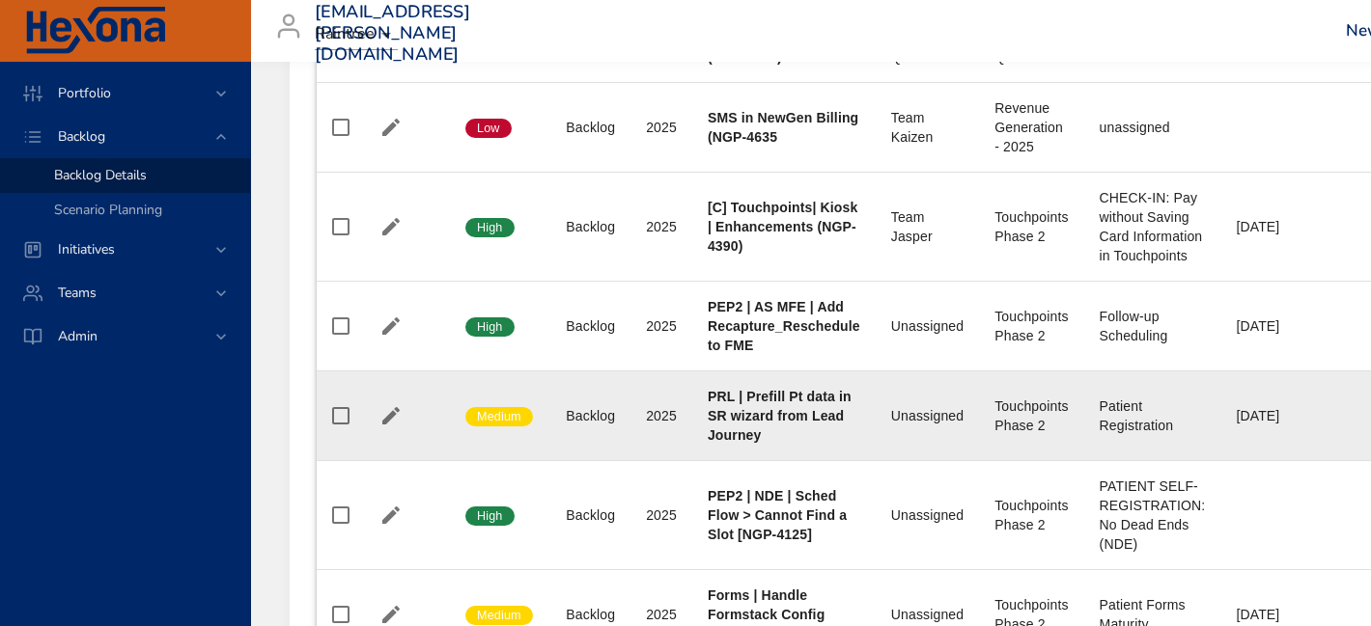
click at [754, 430] on b "PRL | Prefill Pt data in SR wizard from Lead Journey" at bounding box center [779, 416] width 144 height 54
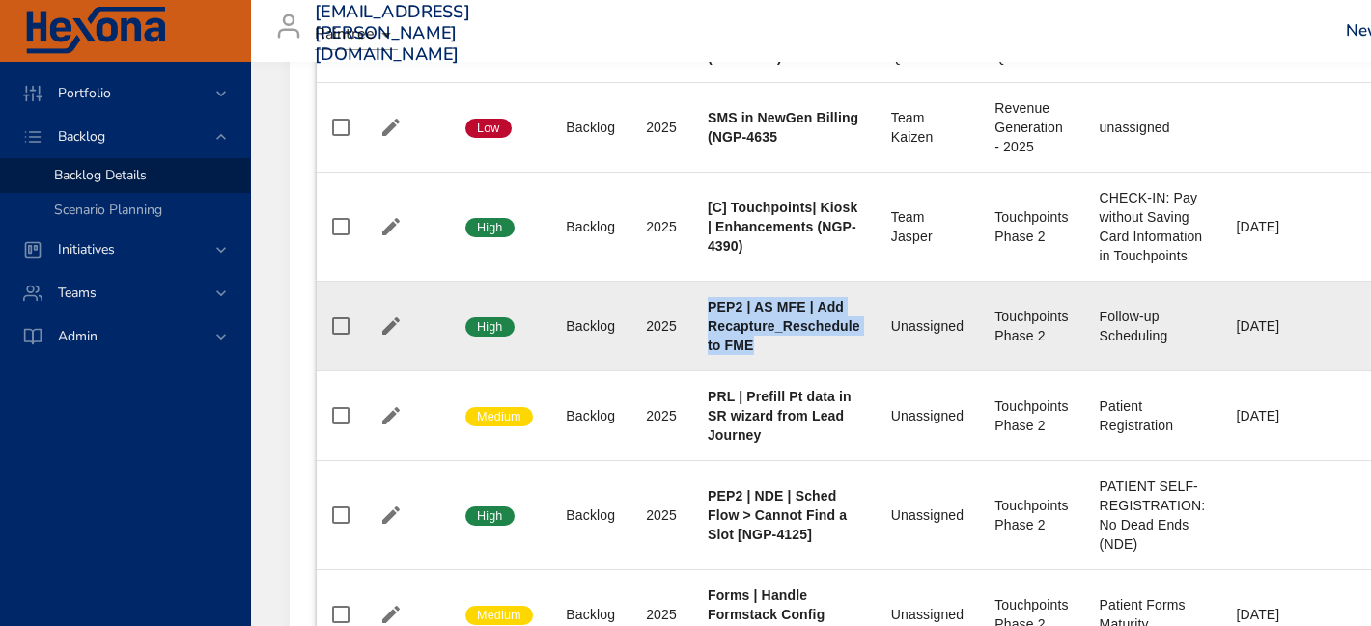
drag, startPoint x: 769, startPoint y: 355, endPoint x: 704, endPoint y: 300, distance: 85.6
click at [704, 300] on td "Project PEP2 | AS MFE | Add Recapture_Reschedule to FME" at bounding box center [783, 327] width 183 height 90
copy b "PEP2 | AS MFE | Add Recapture_Reschedule to FME"
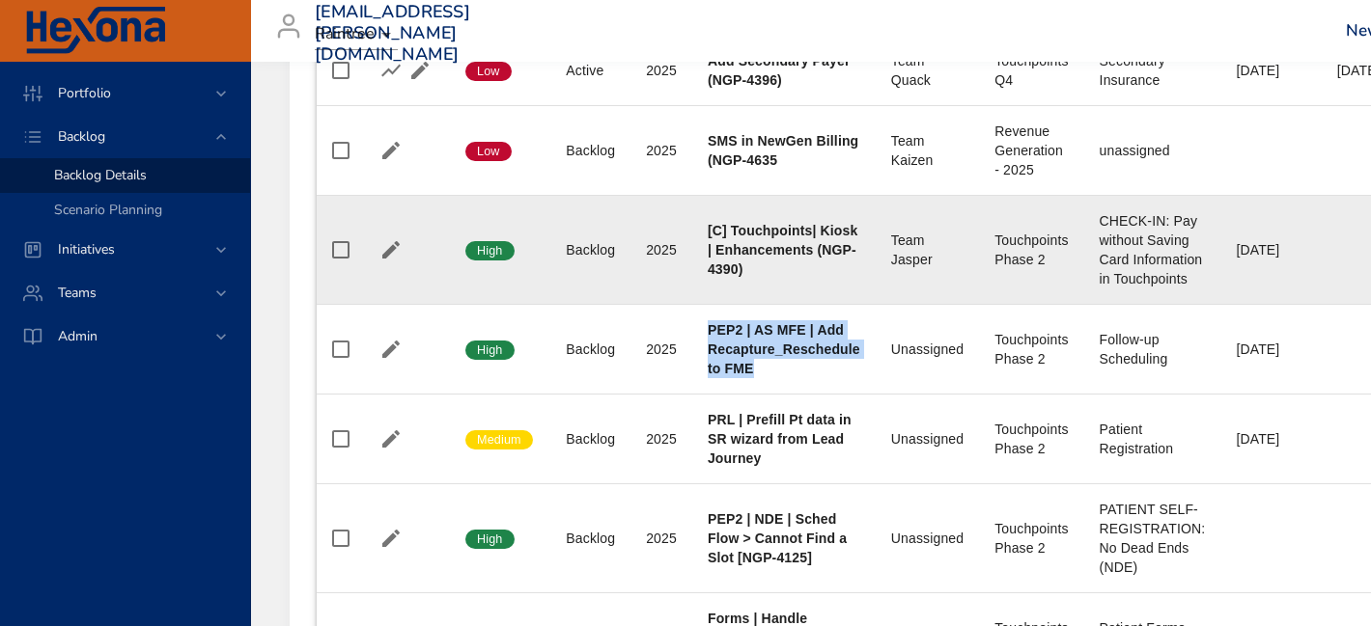
scroll to position [1349, 0]
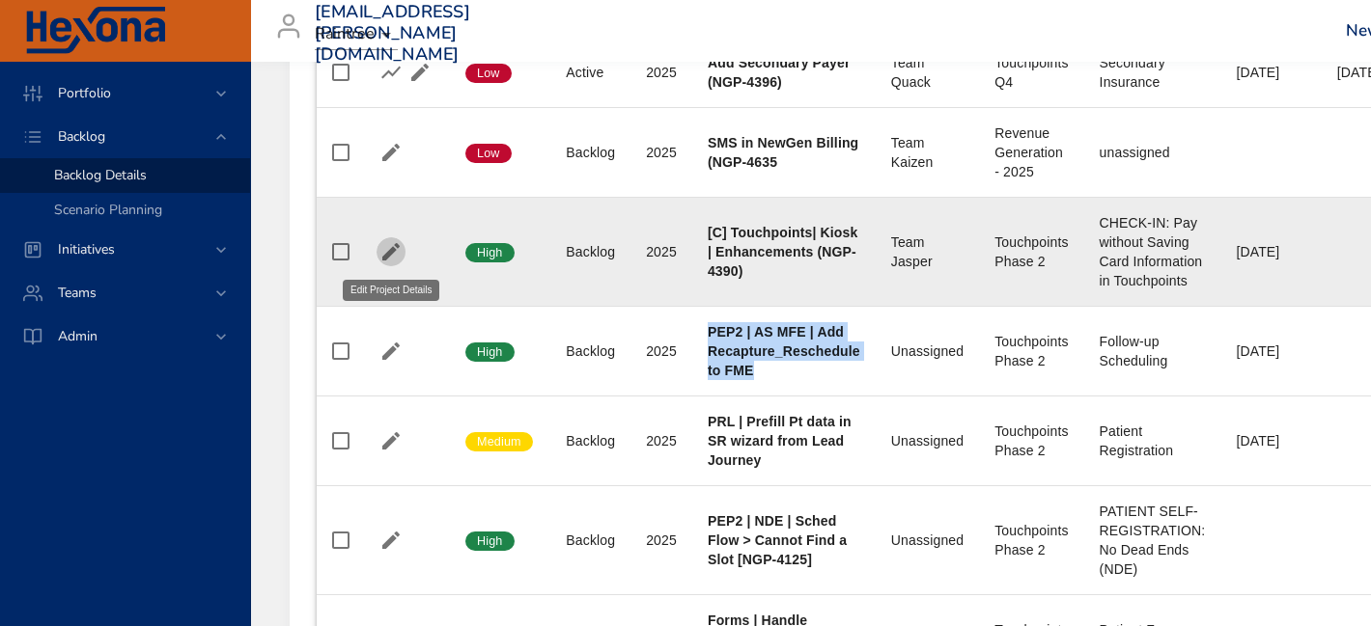
click at [389, 248] on icon "button" at bounding box center [390, 251] width 23 height 23
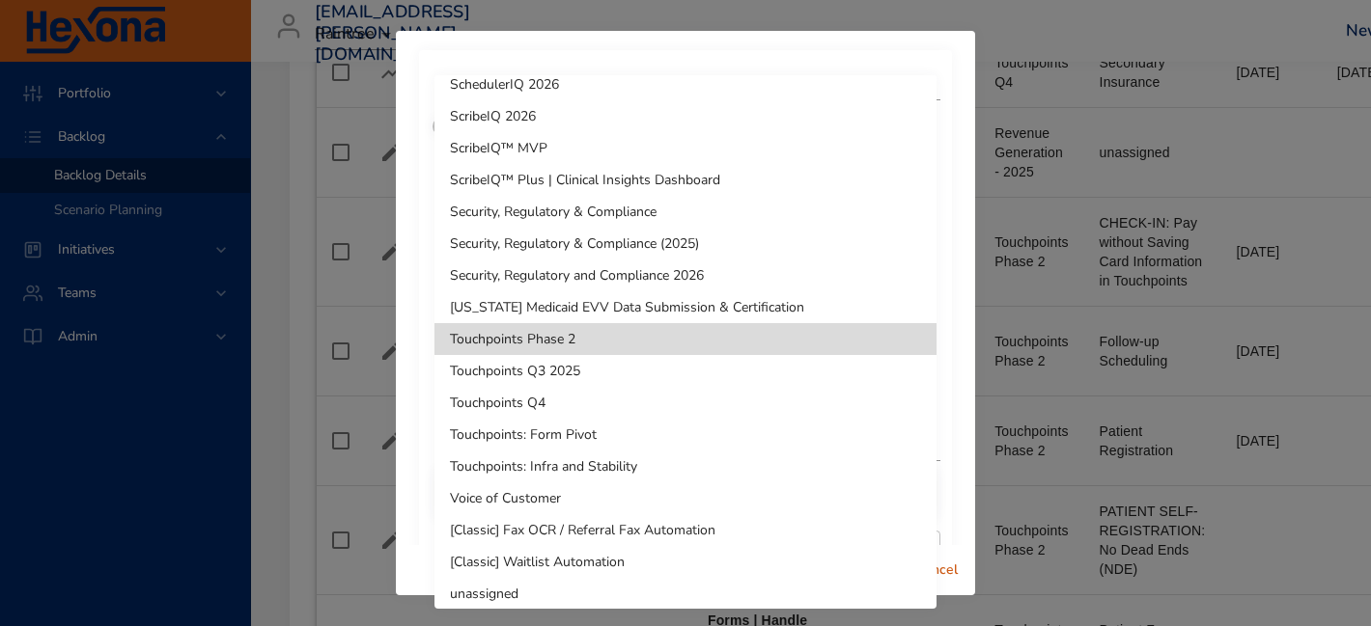
scroll to position [1456, 0]
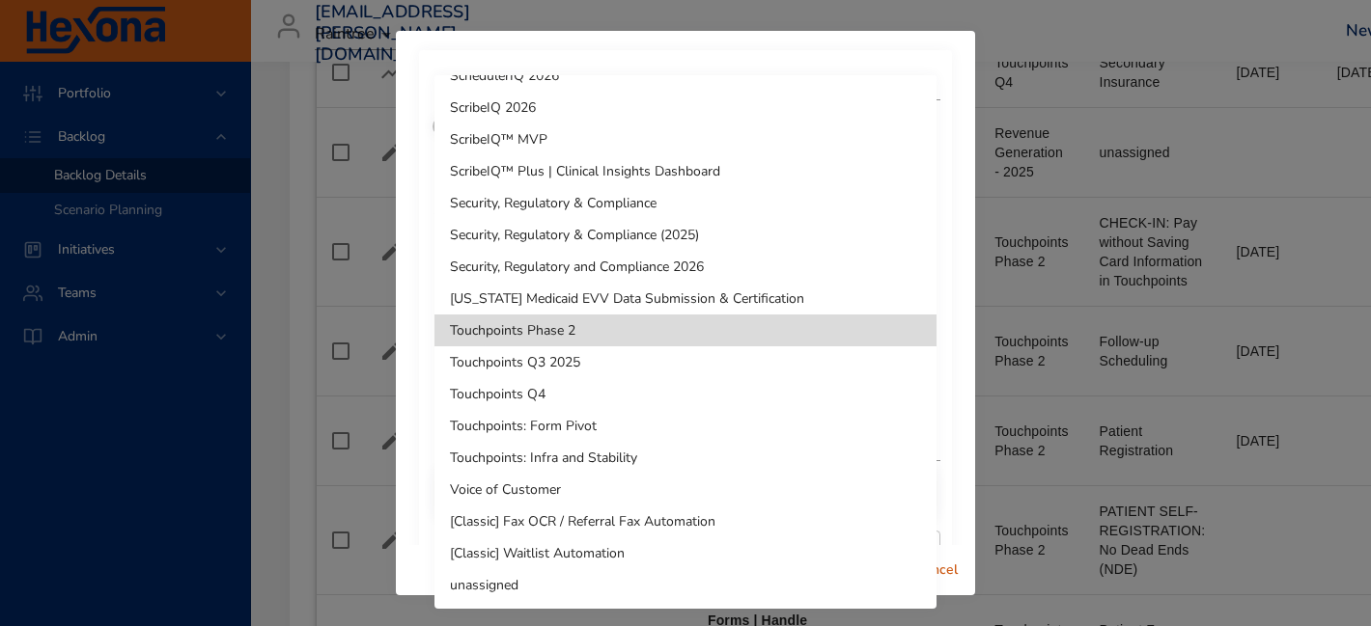
click at [562, 485] on li "Voice of Customer" at bounding box center [685, 490] width 502 height 32
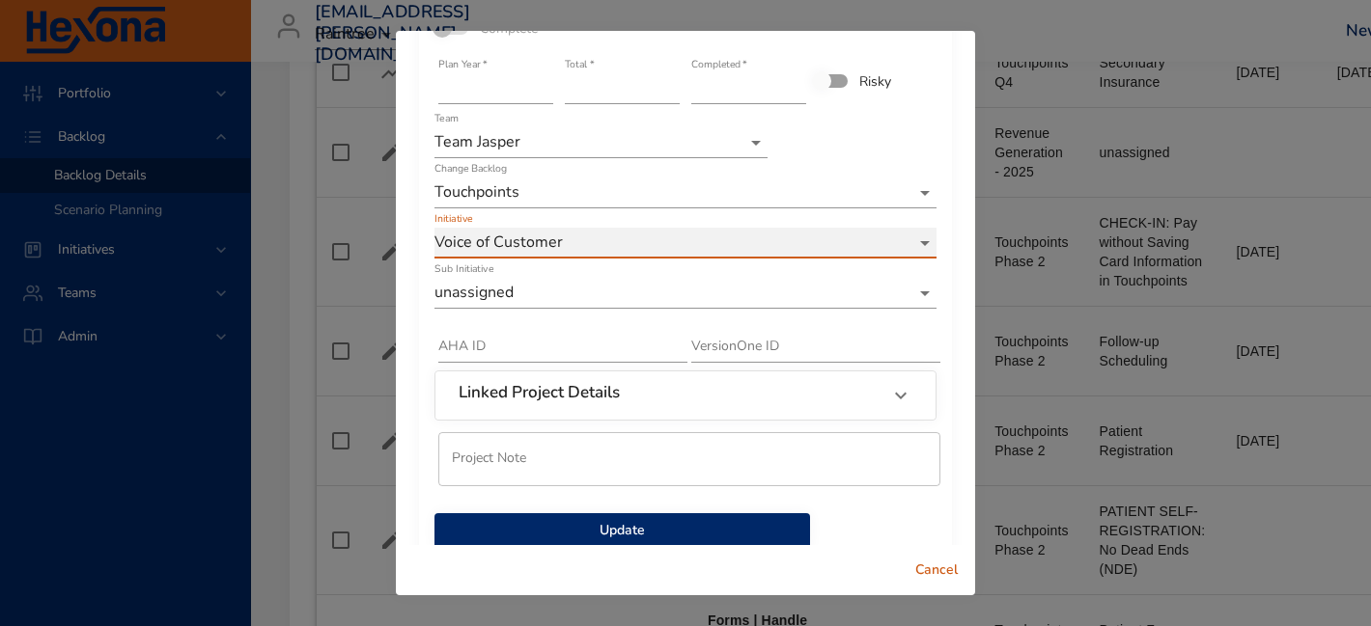
scroll to position [137, 0]
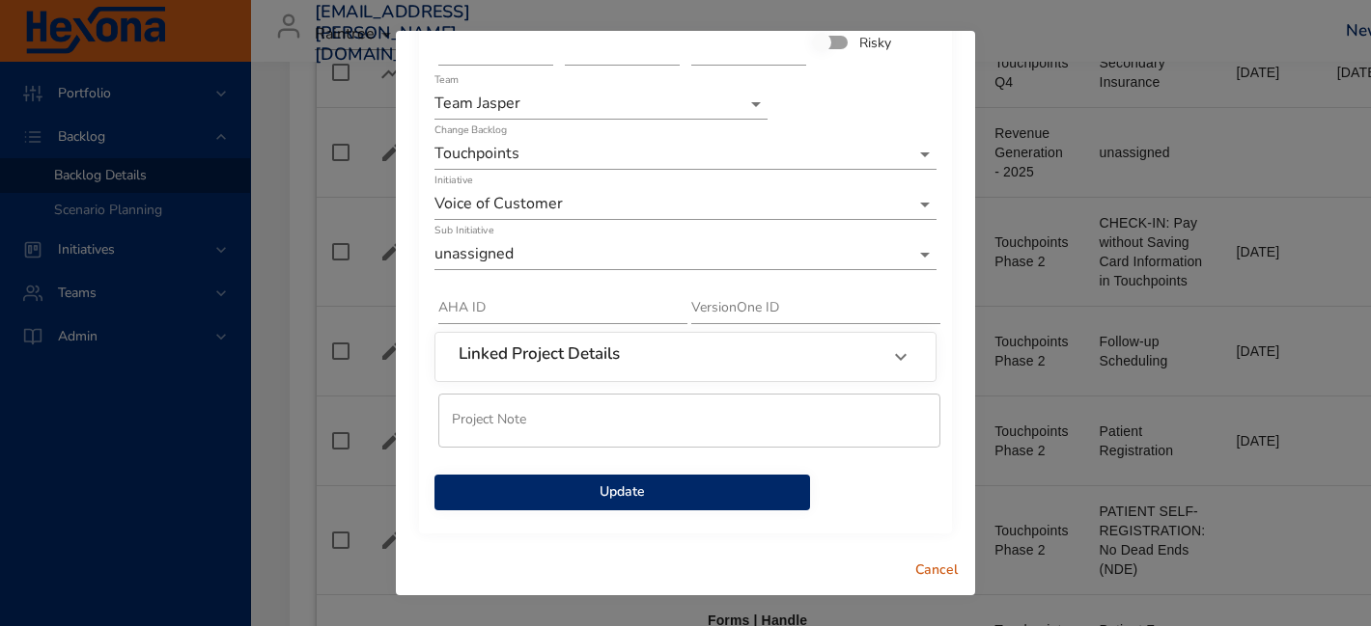
click at [662, 493] on span "Update" at bounding box center [622, 493] width 345 height 24
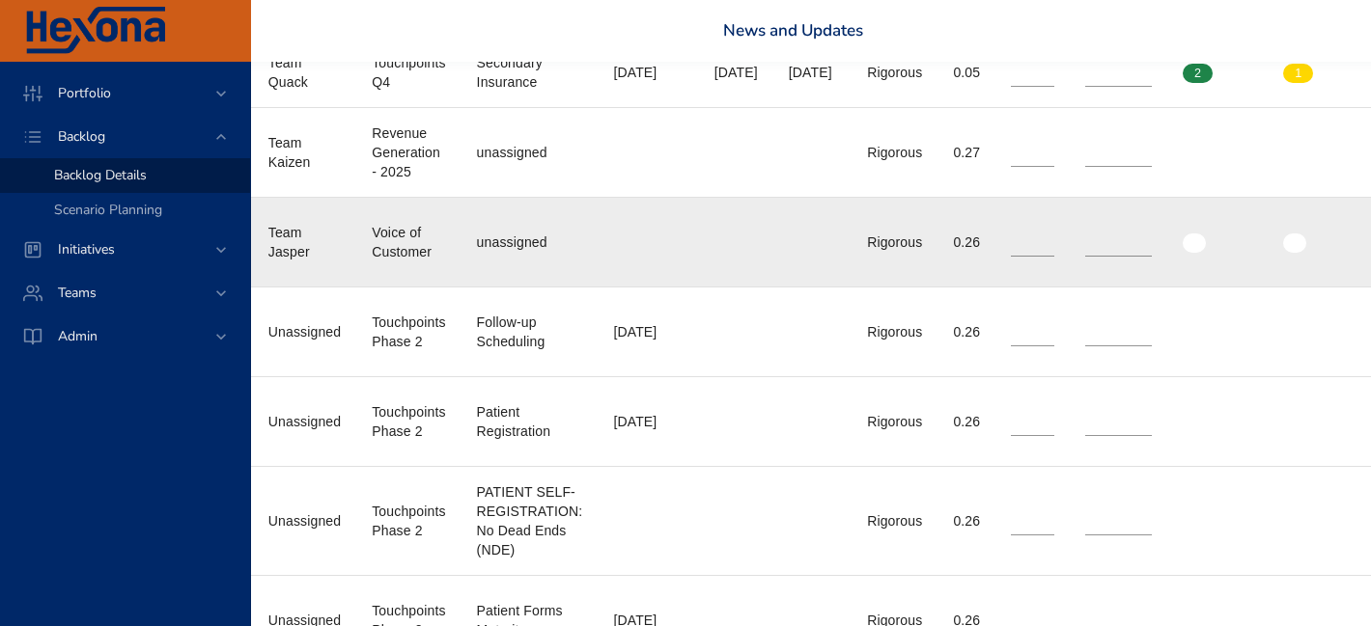
scroll to position [1349, 0]
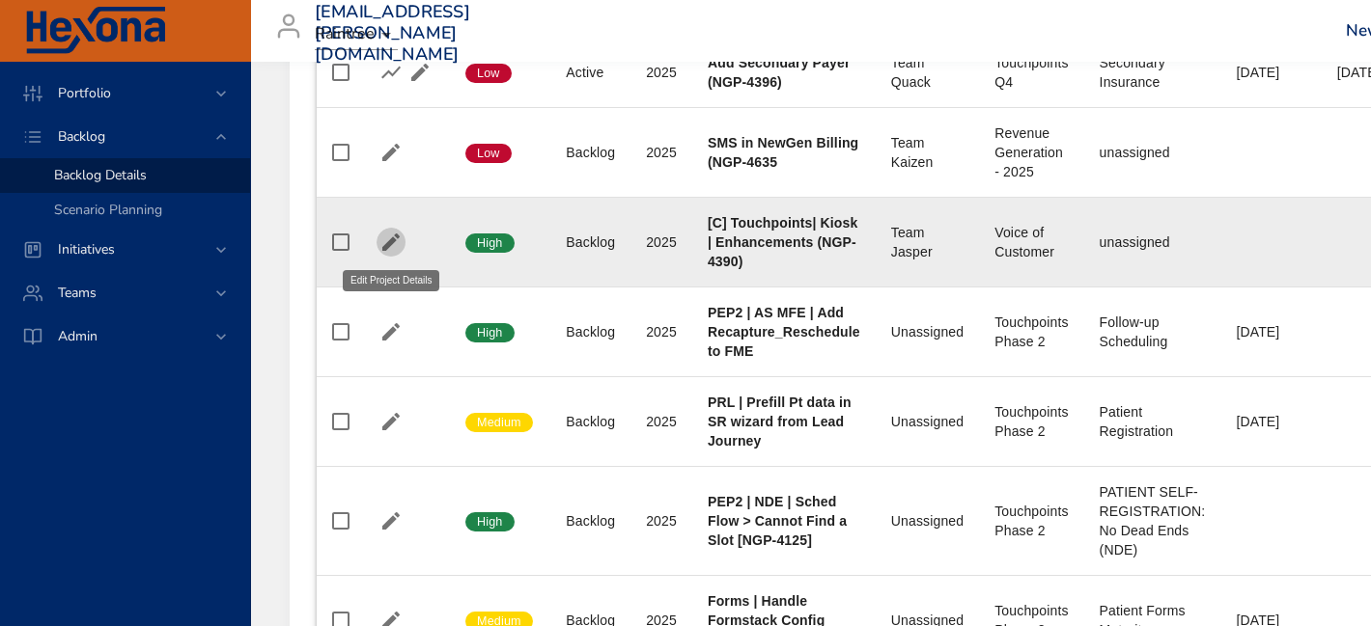
click at [396, 244] on icon "button" at bounding box center [390, 242] width 23 height 23
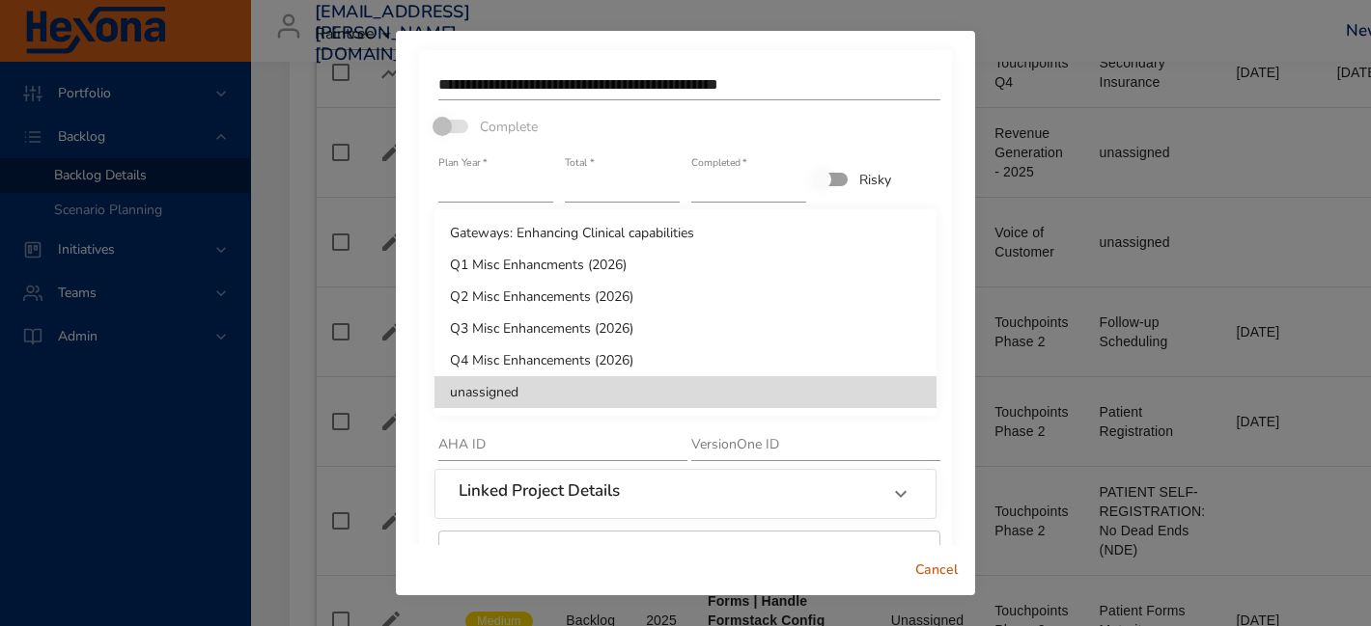
click at [865, 74] on div at bounding box center [685, 313] width 1371 height 626
click at [634, 434] on div at bounding box center [685, 313] width 1371 height 626
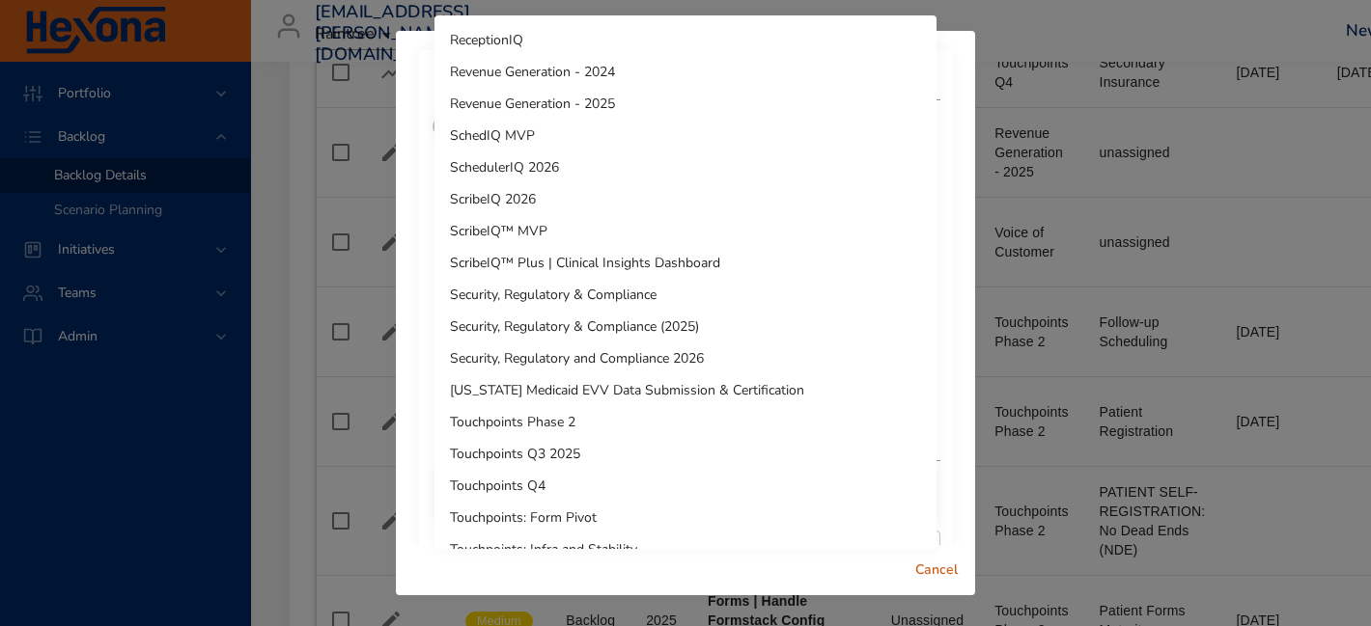
scroll to position [1354, 0]
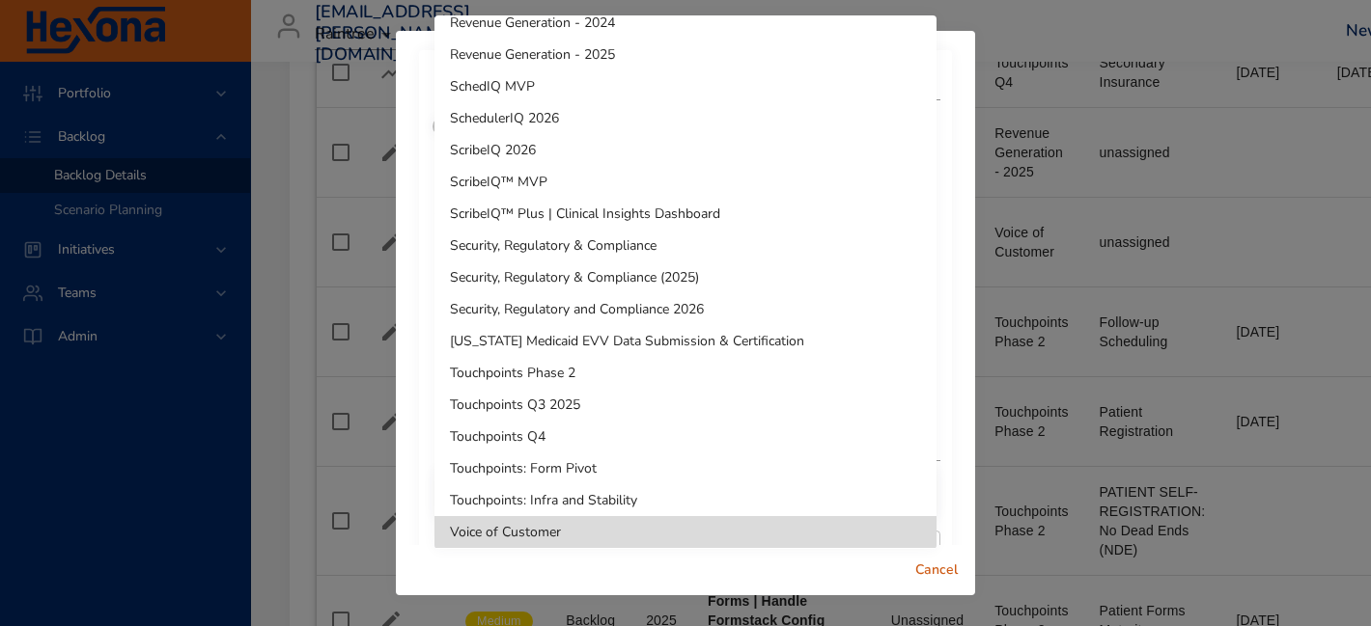
click at [596, 429] on li "Touchpoints Q4" at bounding box center [685, 437] width 502 height 32
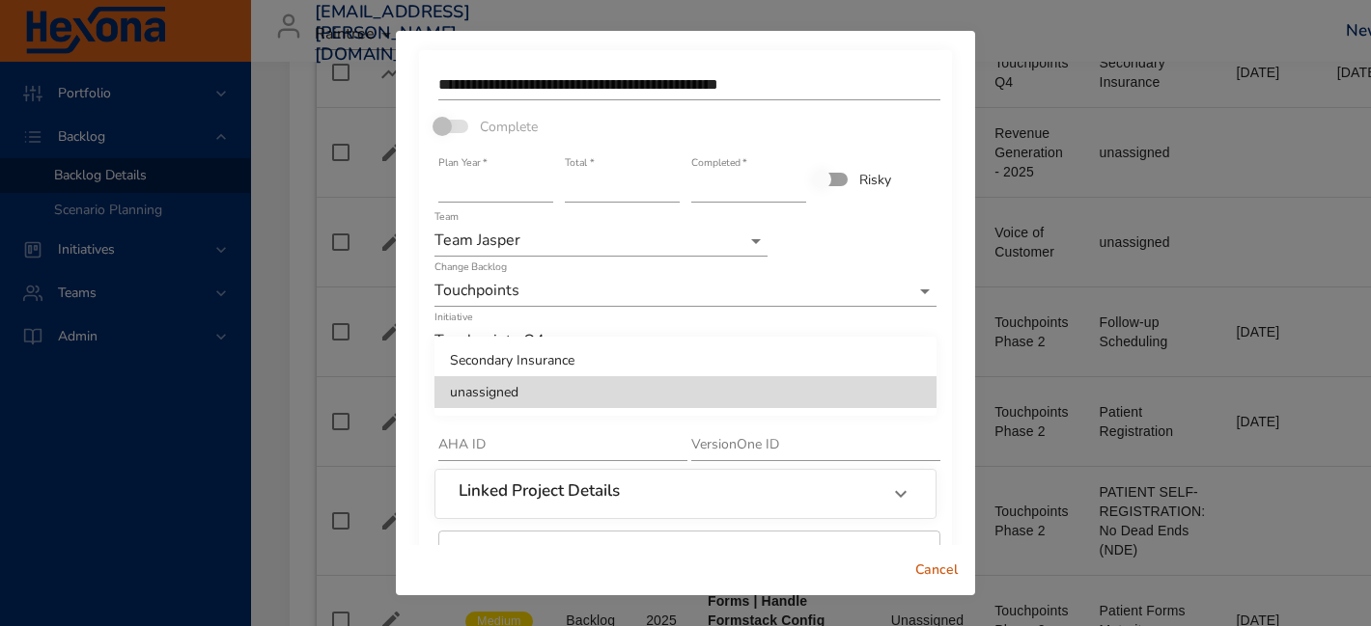
click at [606, 419] on div at bounding box center [685, 313] width 1371 height 626
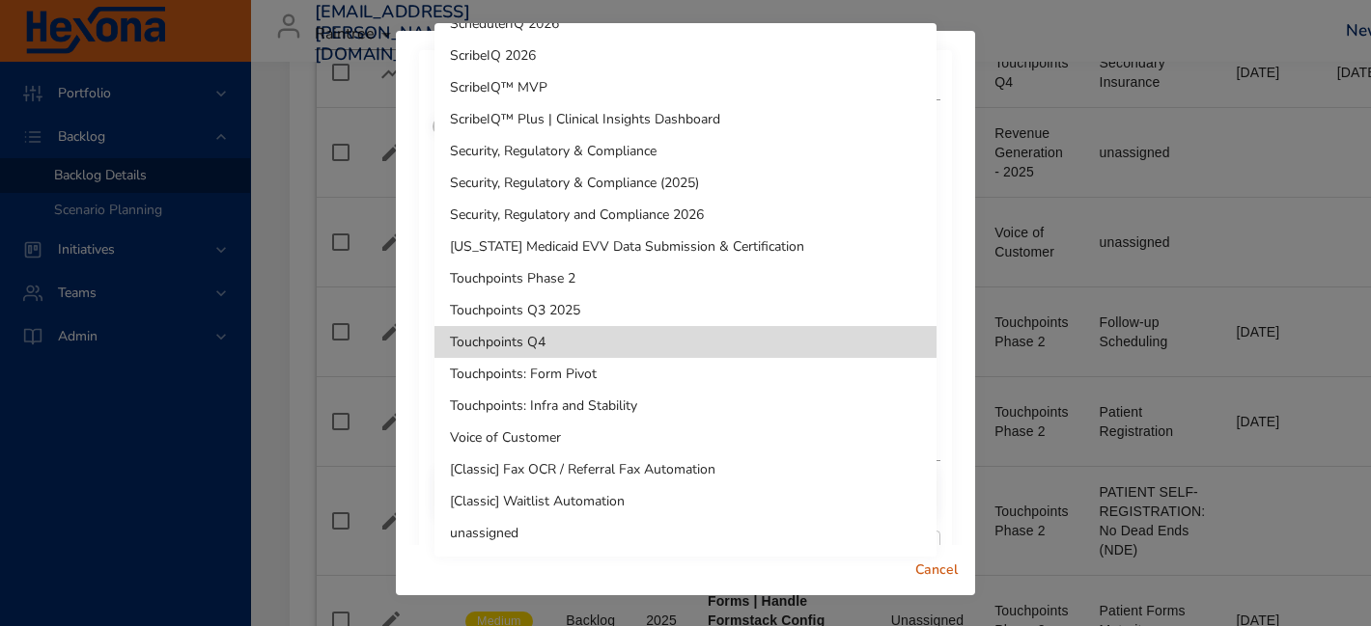
click at [599, 307] on li "Touchpoints Q3 2025" at bounding box center [685, 310] width 502 height 32
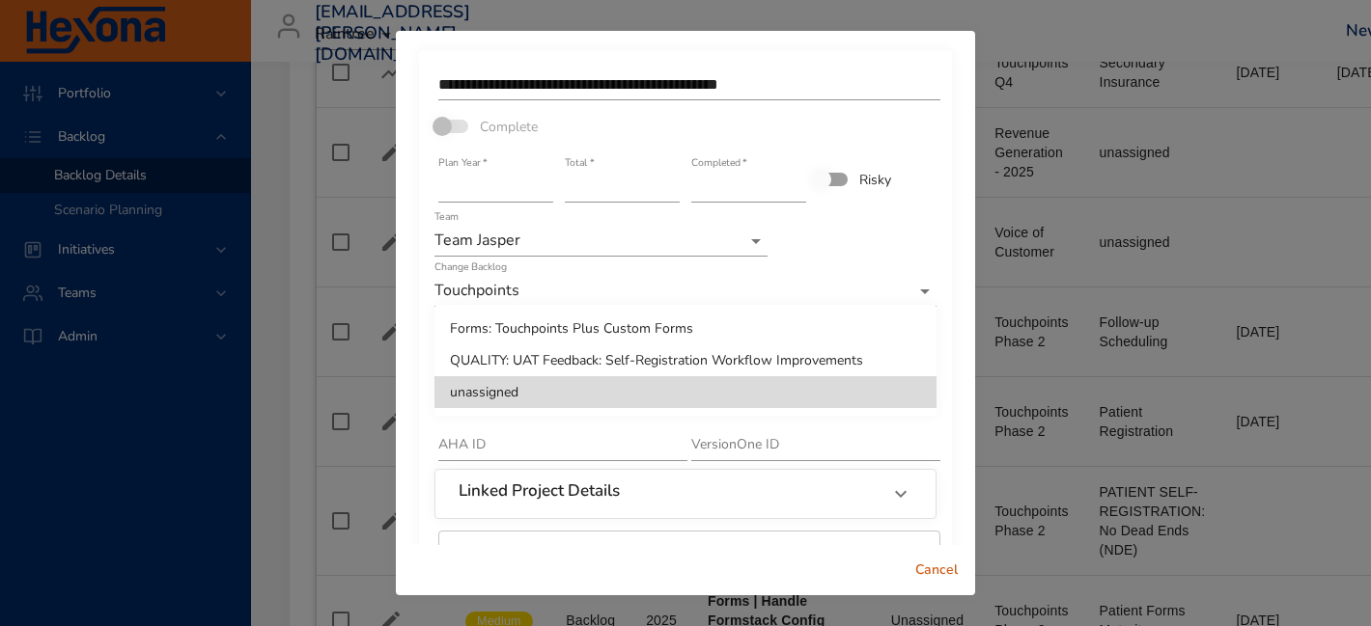
click at [566, 357] on li "QUALITY: UAT Feedback: Self-Registration Workflow Improvements" at bounding box center [685, 361] width 502 height 32
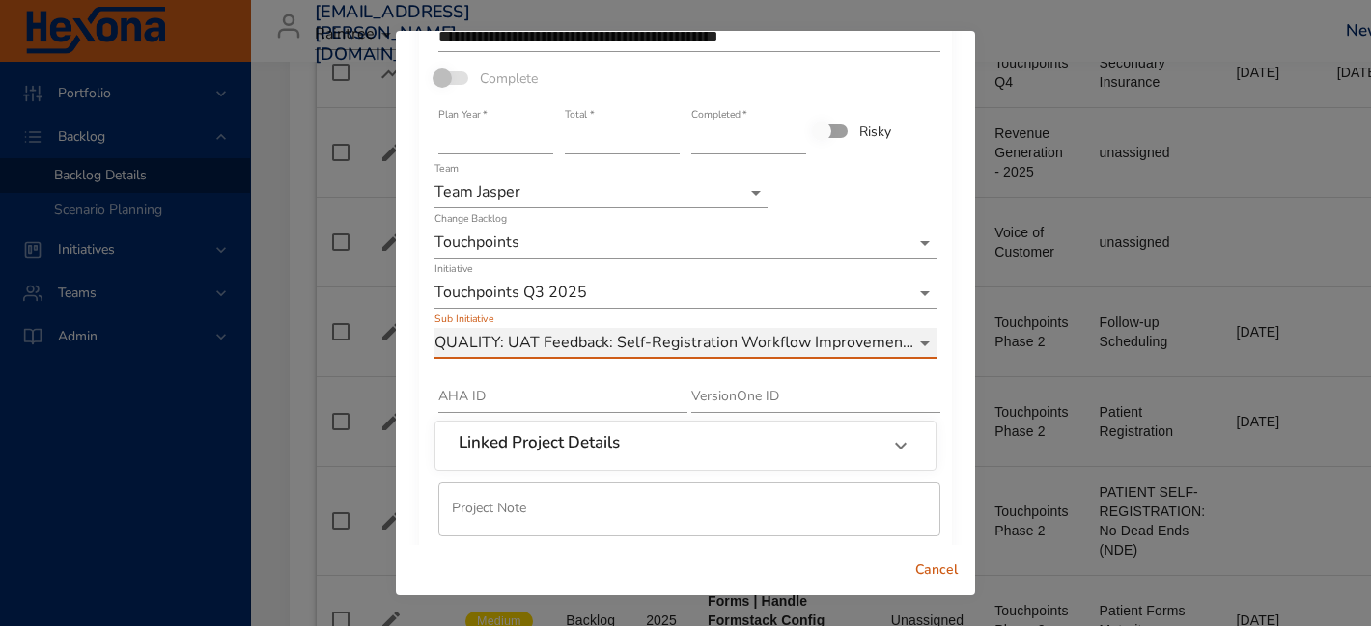
scroll to position [137, 0]
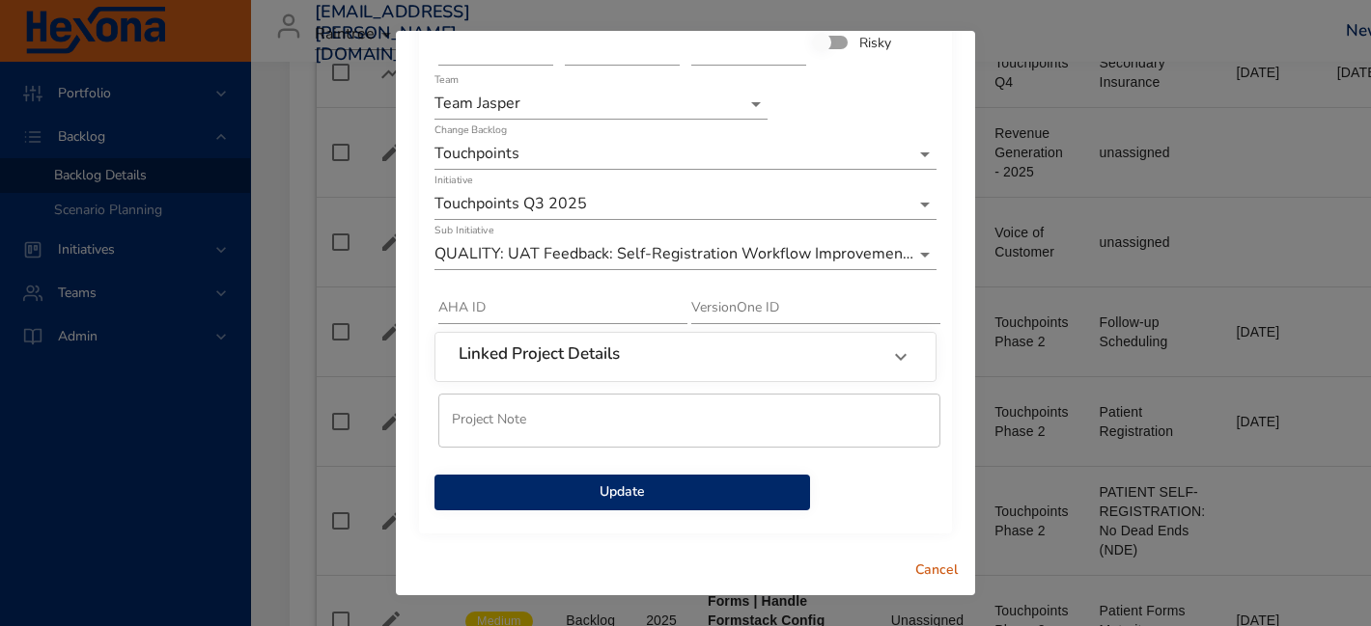
click at [703, 485] on span "Update" at bounding box center [622, 493] width 345 height 24
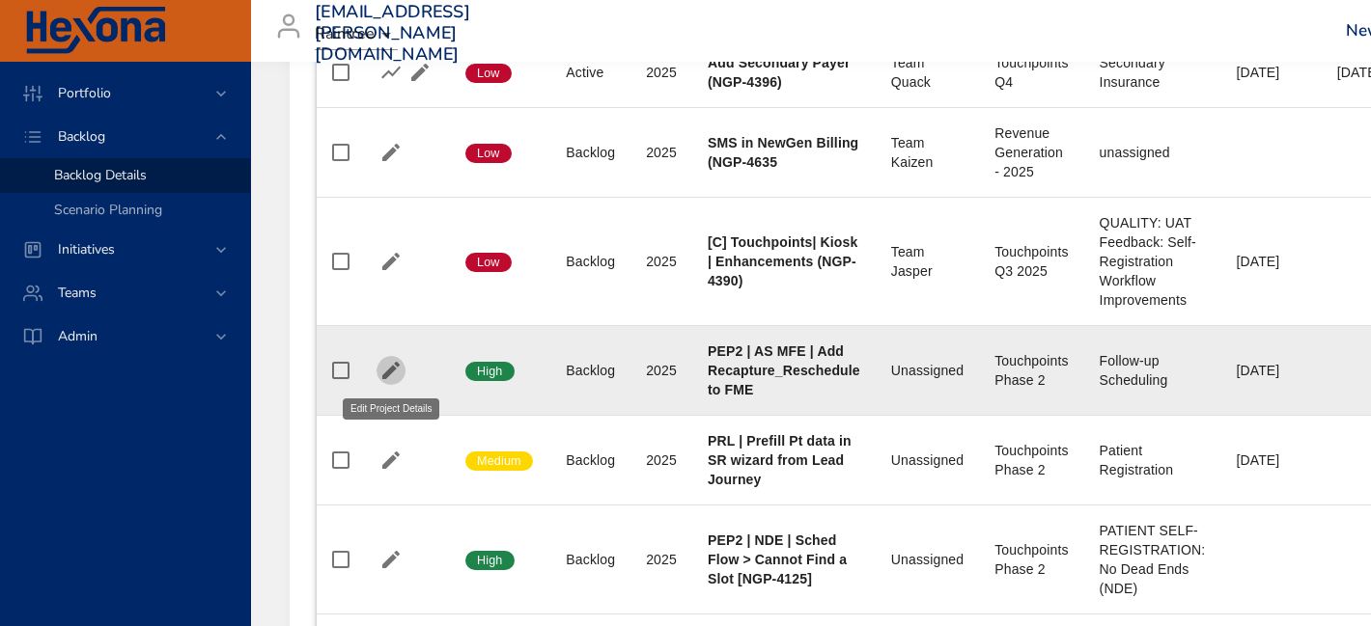
click at [382, 374] on icon "button" at bounding box center [390, 370] width 23 height 23
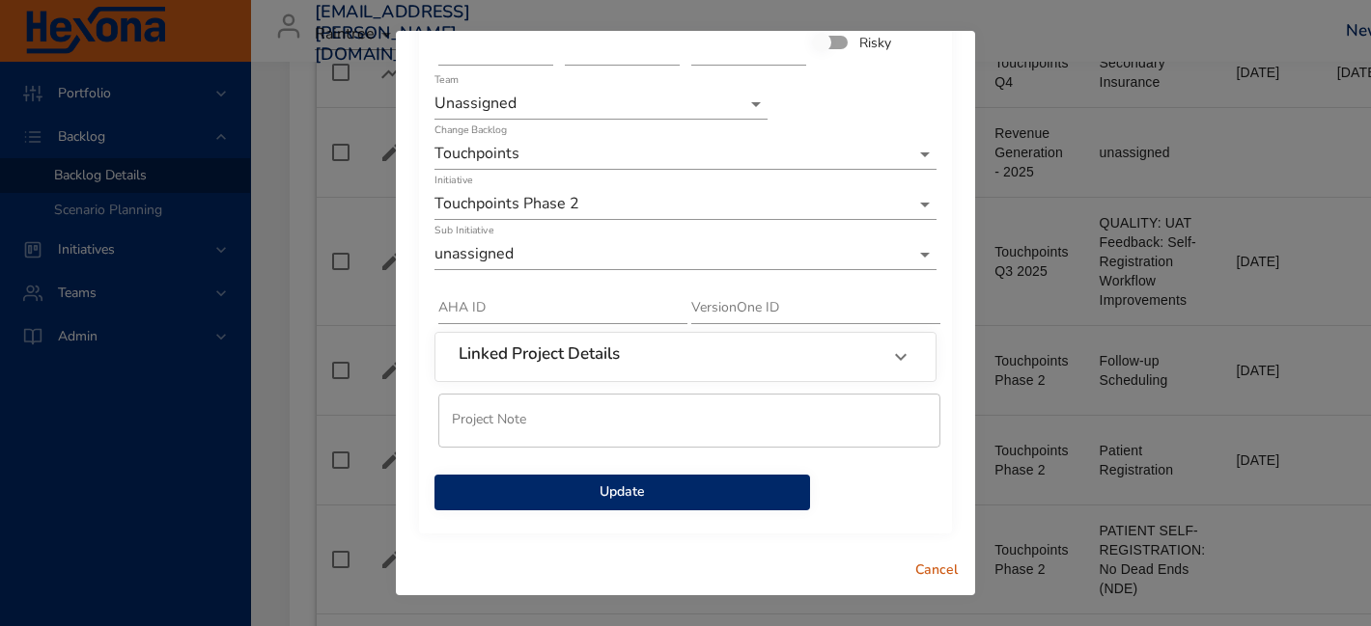
scroll to position [125, 0]
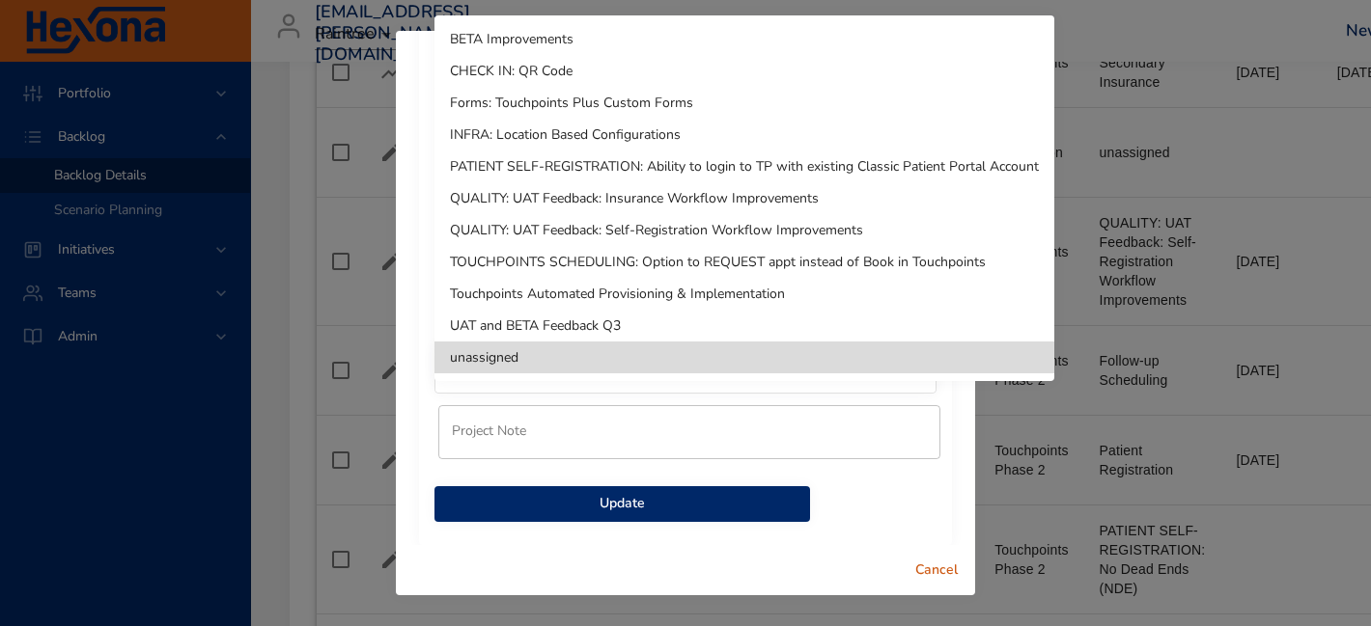
click at [682, 405] on div at bounding box center [685, 313] width 1371 height 626
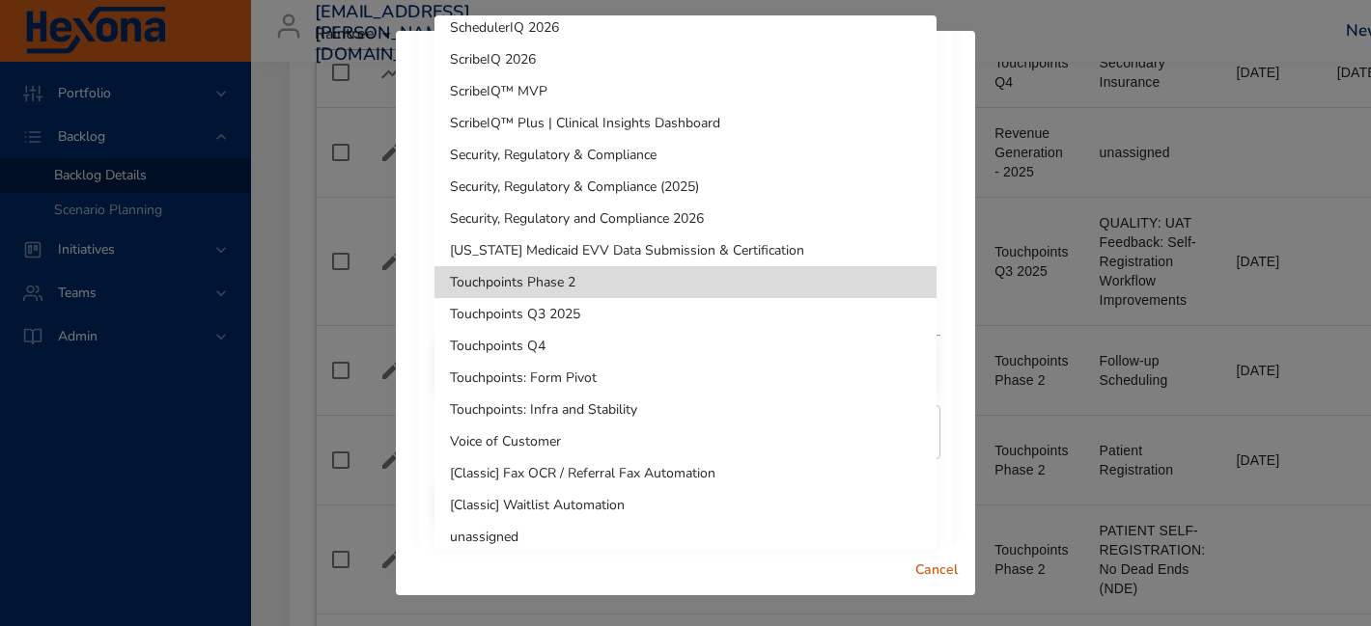
click at [656, 284] on li "Touchpoints Phase 2" at bounding box center [685, 282] width 502 height 32
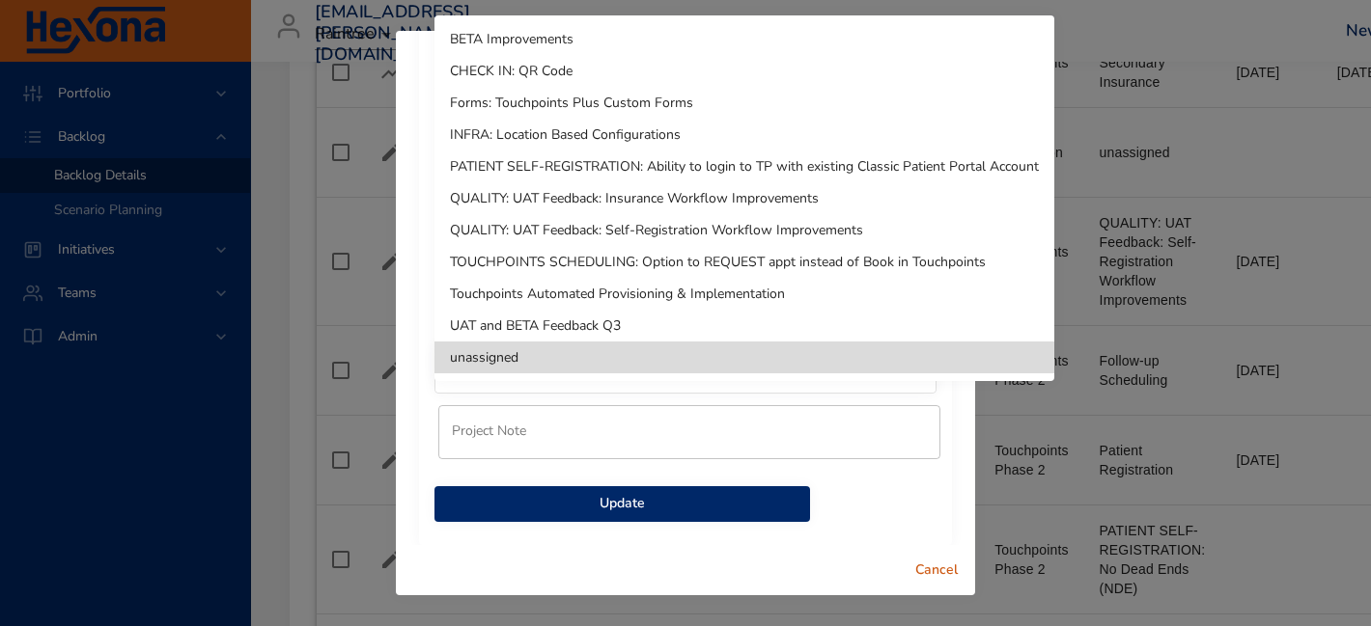
drag, startPoint x: 630, startPoint y: 312, endPoint x: 644, endPoint y: 317, distance: 14.3
click at [644, 317] on li "UAT and BETA Feedback Q3" at bounding box center [744, 326] width 620 height 32
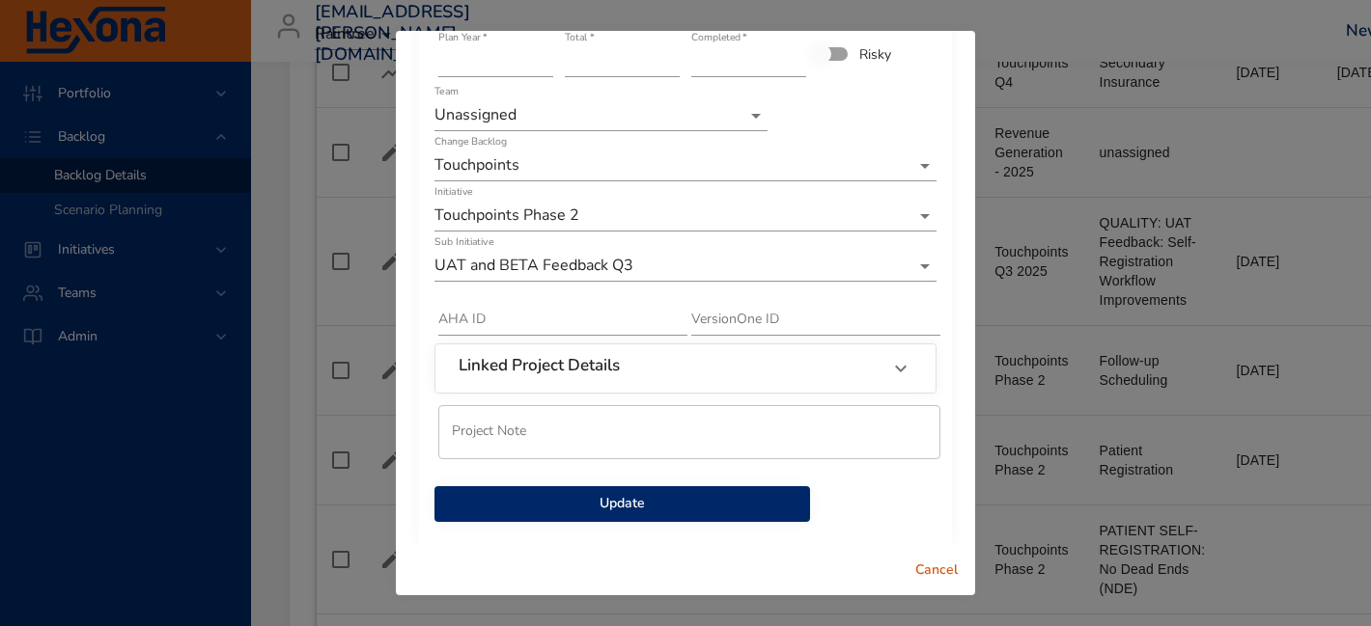
click at [582, 490] on button "Update" at bounding box center [621, 504] width 375 height 36
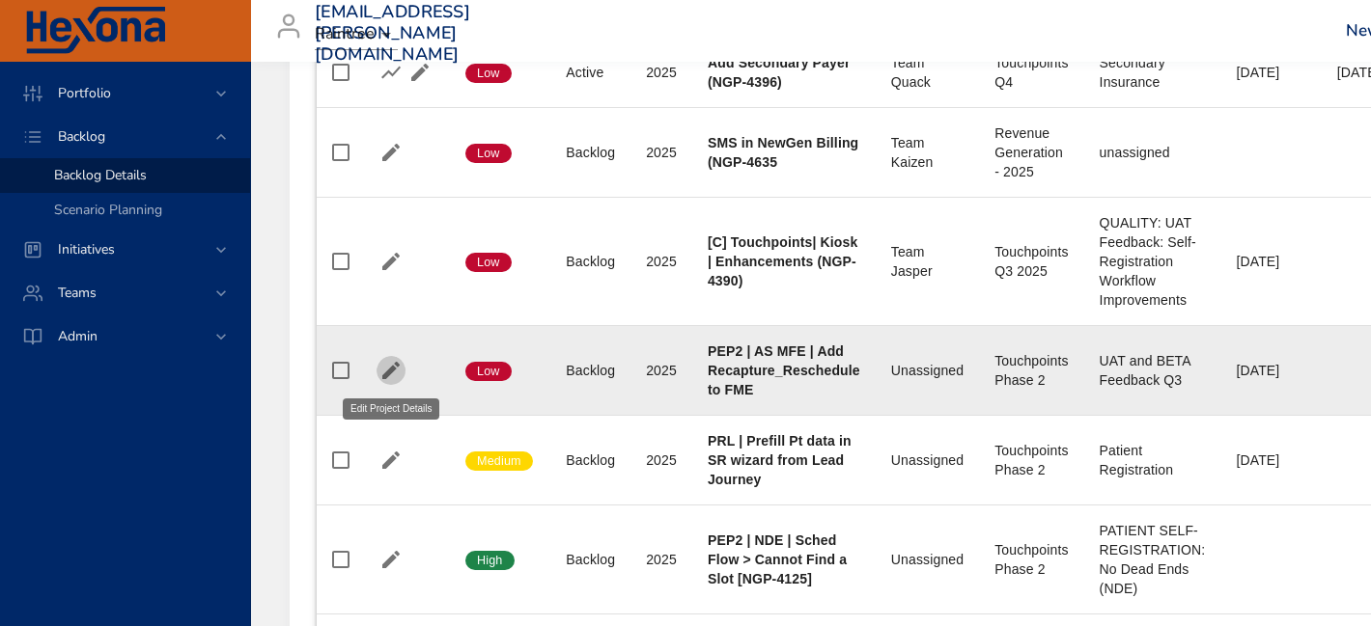
click at [384, 373] on icon "button" at bounding box center [390, 370] width 23 height 23
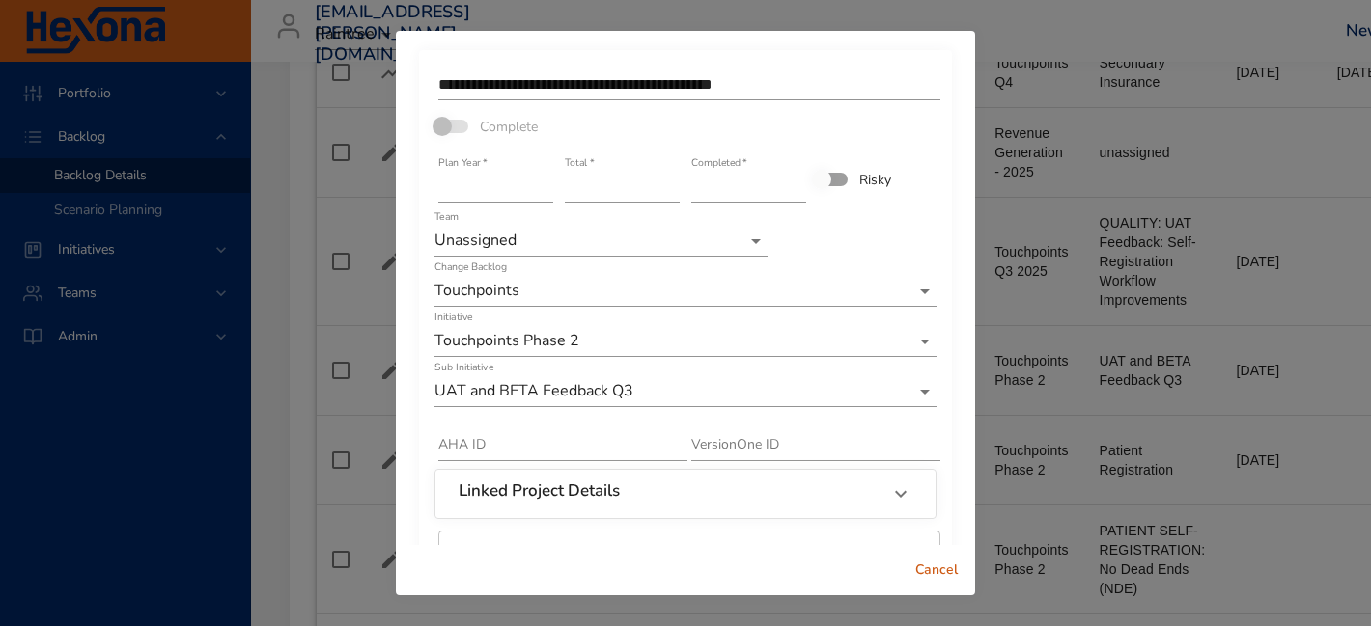
scroll to position [137, 0]
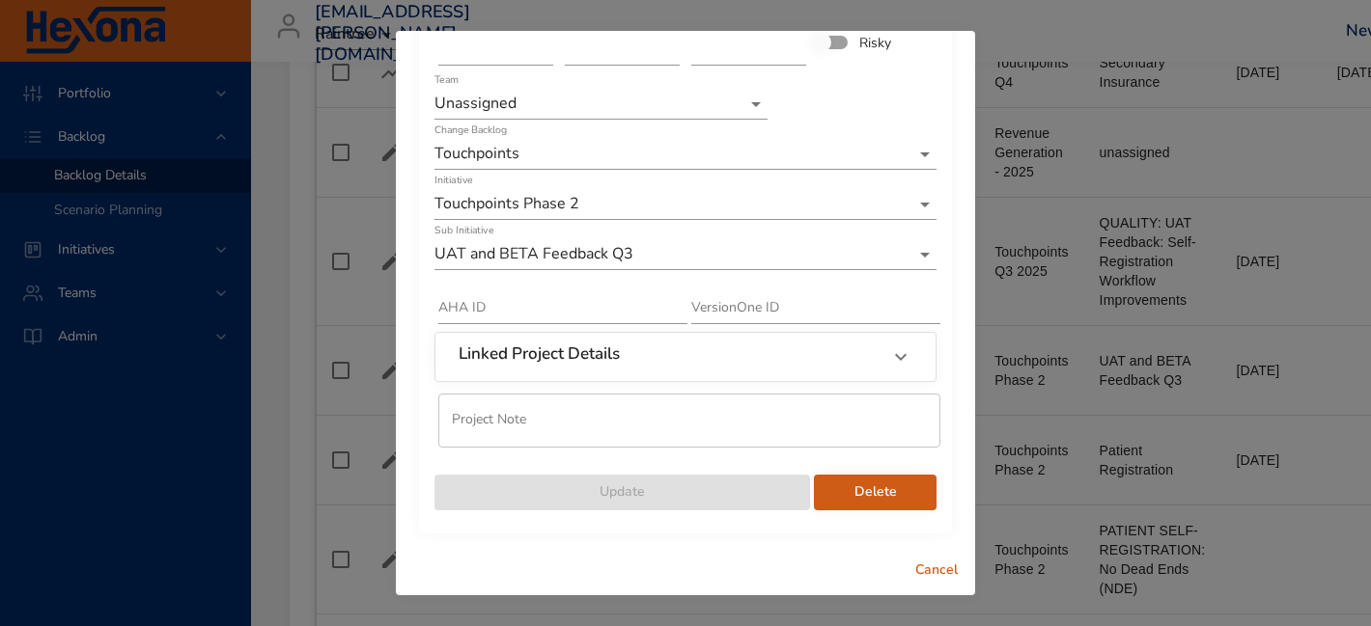
click at [851, 504] on button "Delete" at bounding box center [875, 493] width 123 height 36
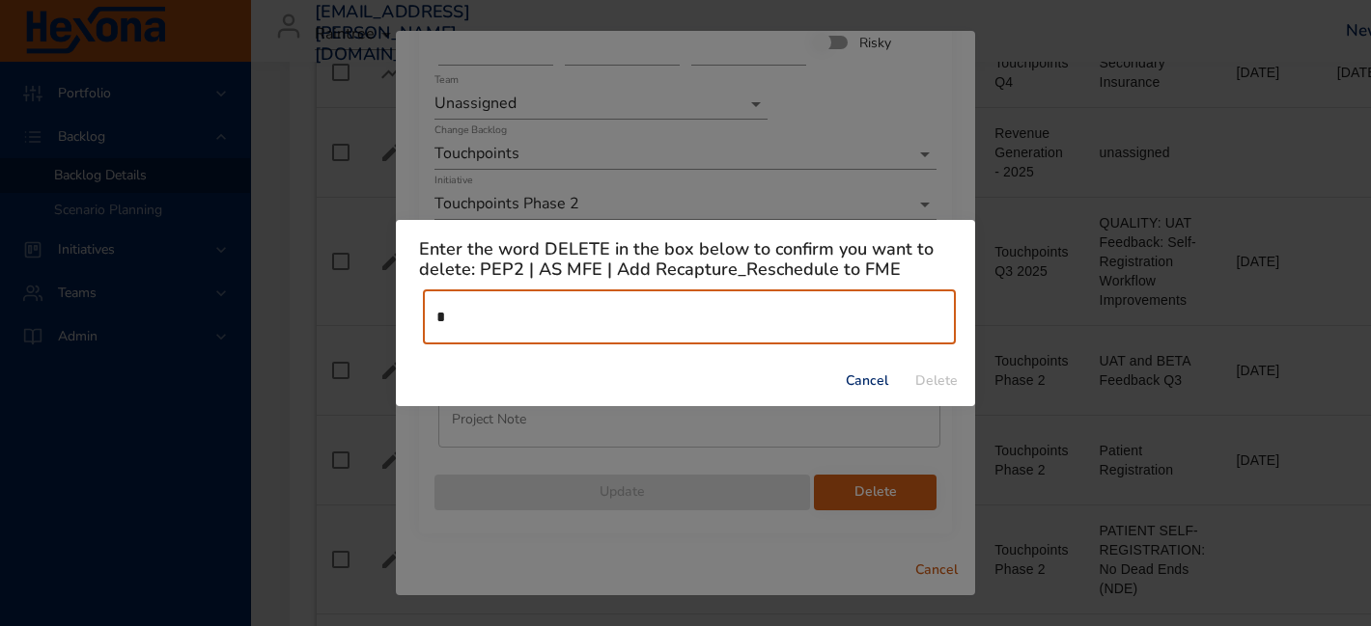
type input "******"
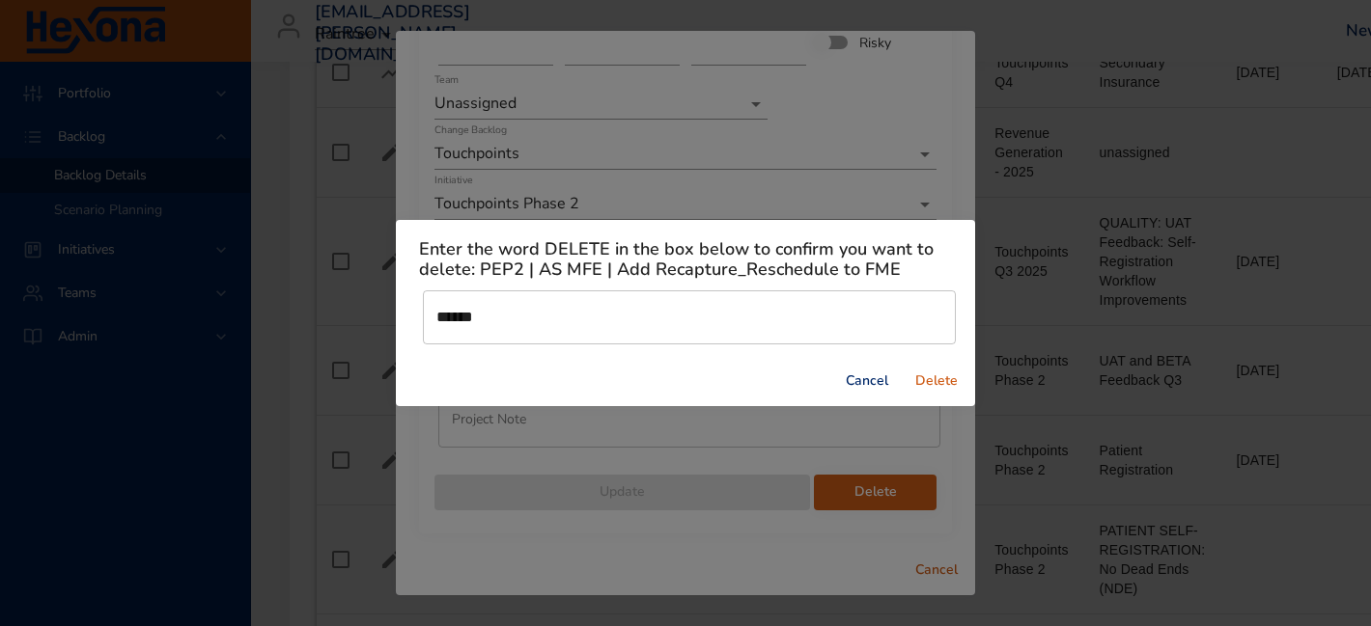
click at [918, 380] on span "Delete" at bounding box center [936, 382] width 46 height 24
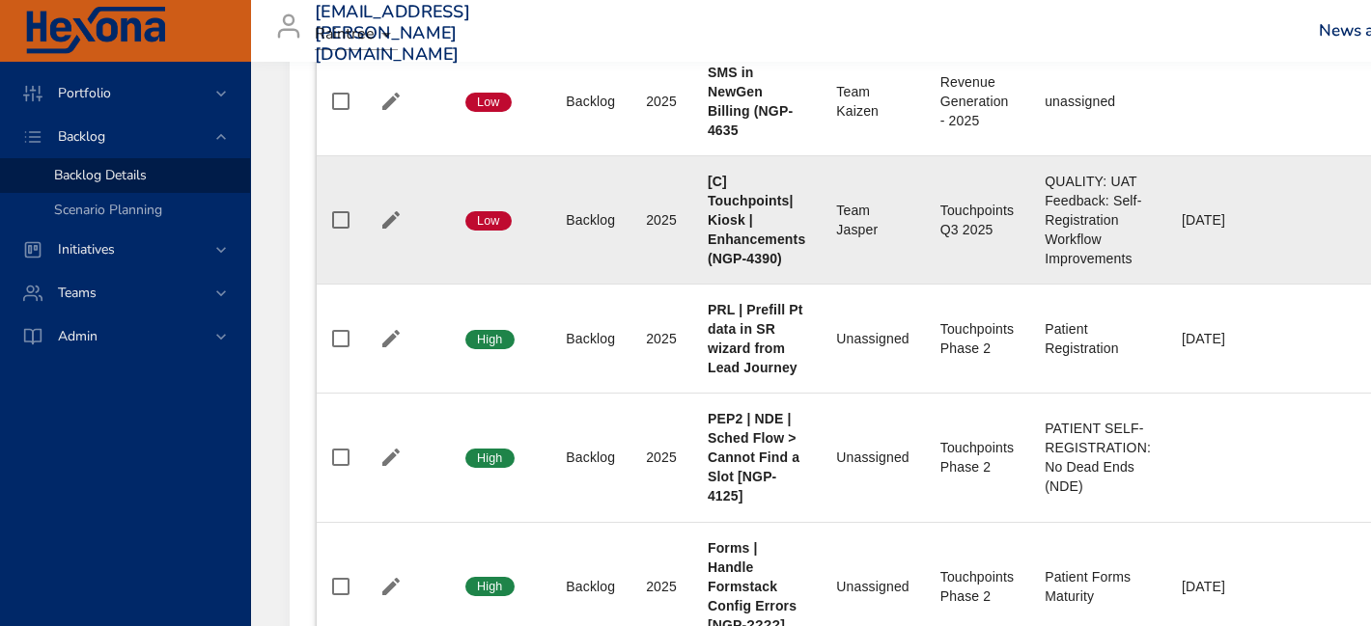
scroll to position [1592, 0]
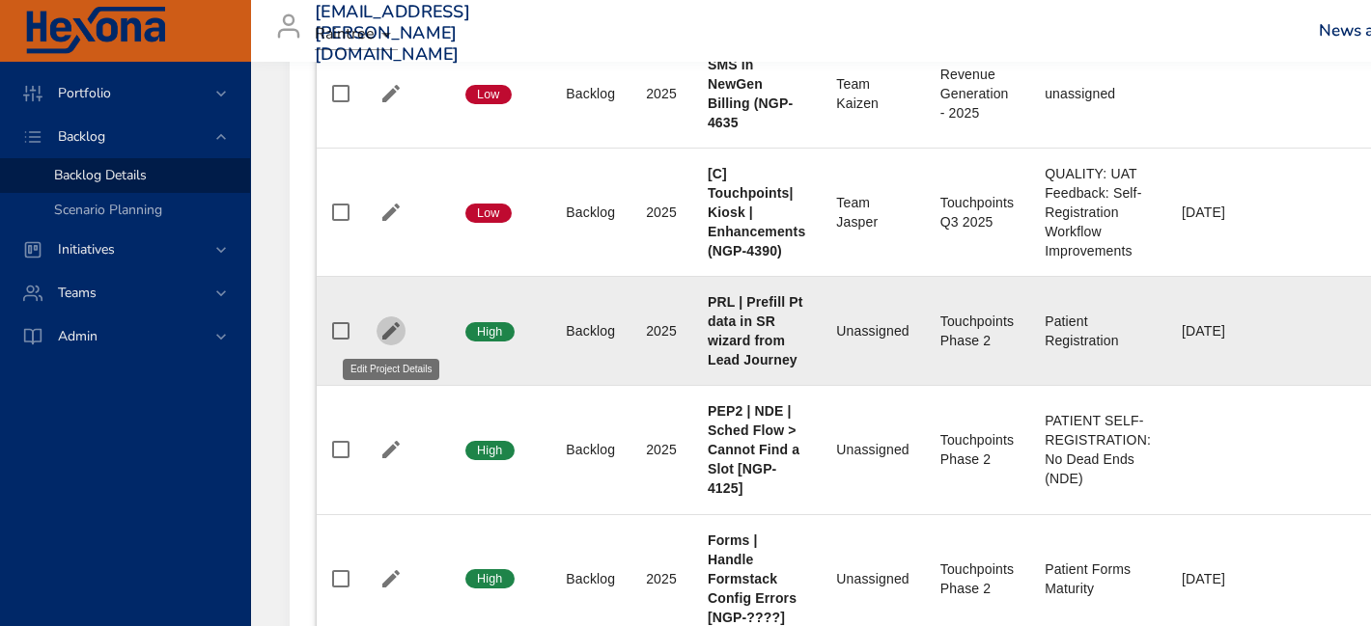
click at [391, 328] on icon "button" at bounding box center [390, 330] width 17 height 17
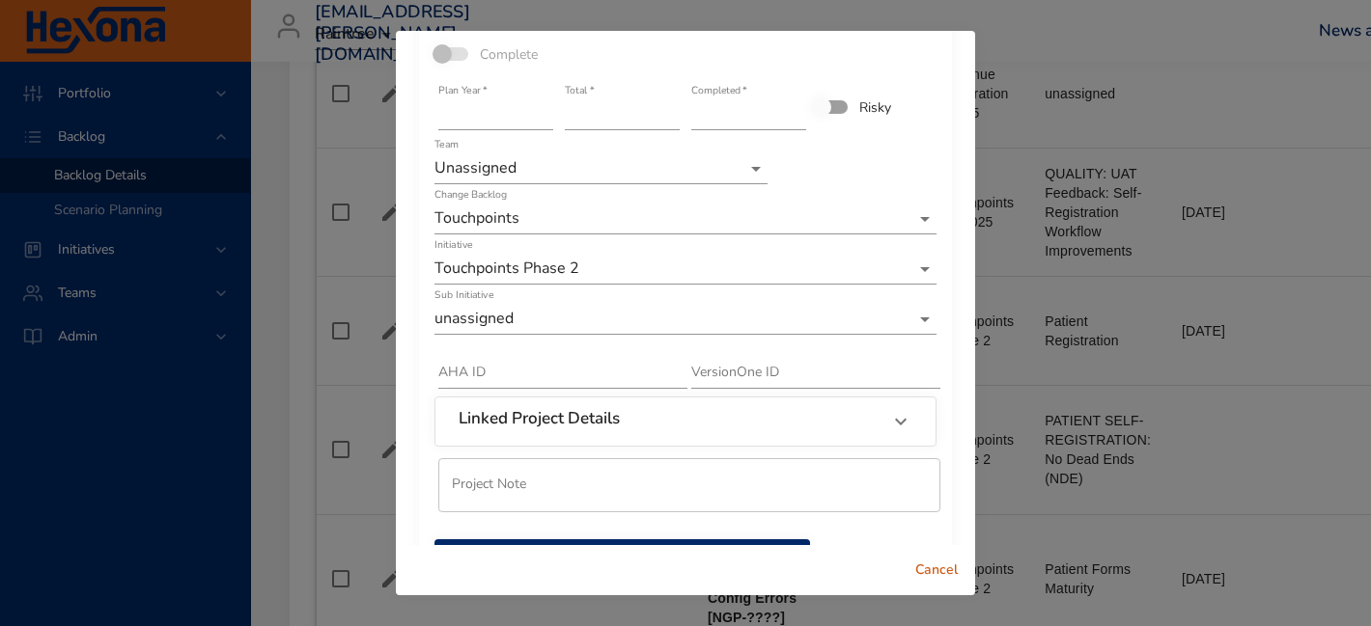
scroll to position [137, 0]
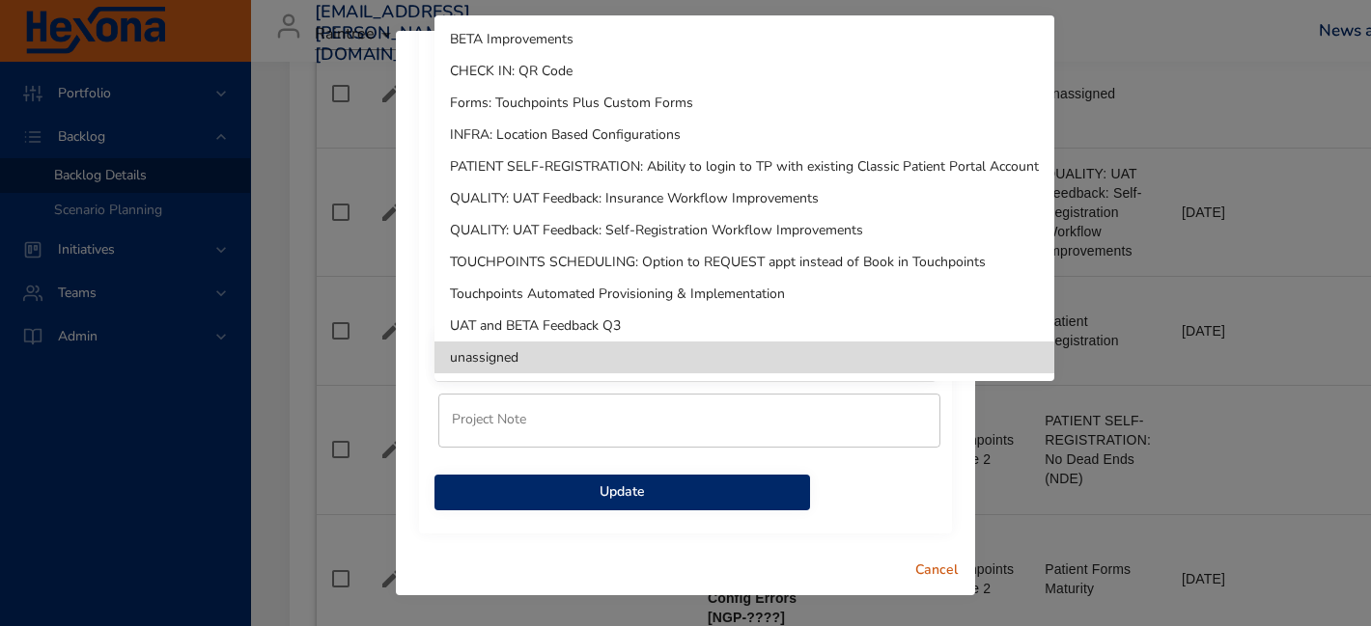
click at [646, 259] on li "TOUCHPOINTS SCHEDULING: Option to REQUEST appt instead of Book in Touchpoints" at bounding box center [744, 262] width 620 height 32
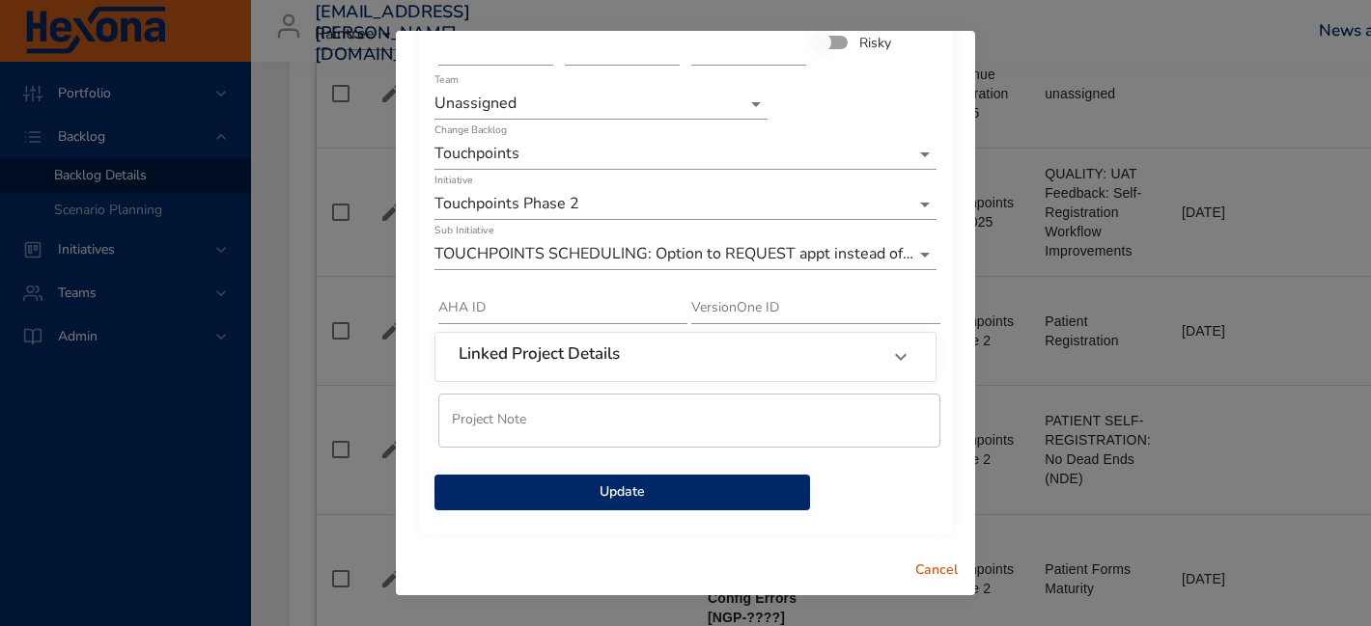
click at [593, 513] on div "**********" at bounding box center [685, 223] width 533 height 621
click at [594, 499] on span "Update" at bounding box center [622, 493] width 345 height 24
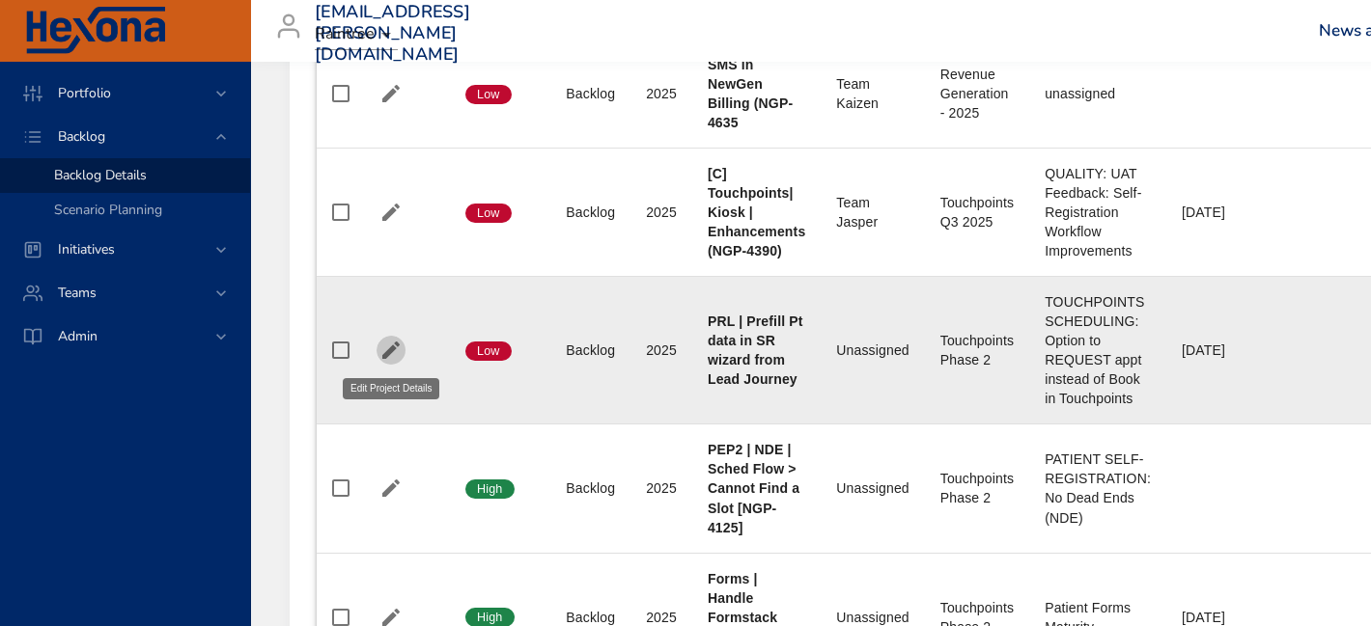
click at [389, 346] on icon "button" at bounding box center [390, 350] width 23 height 23
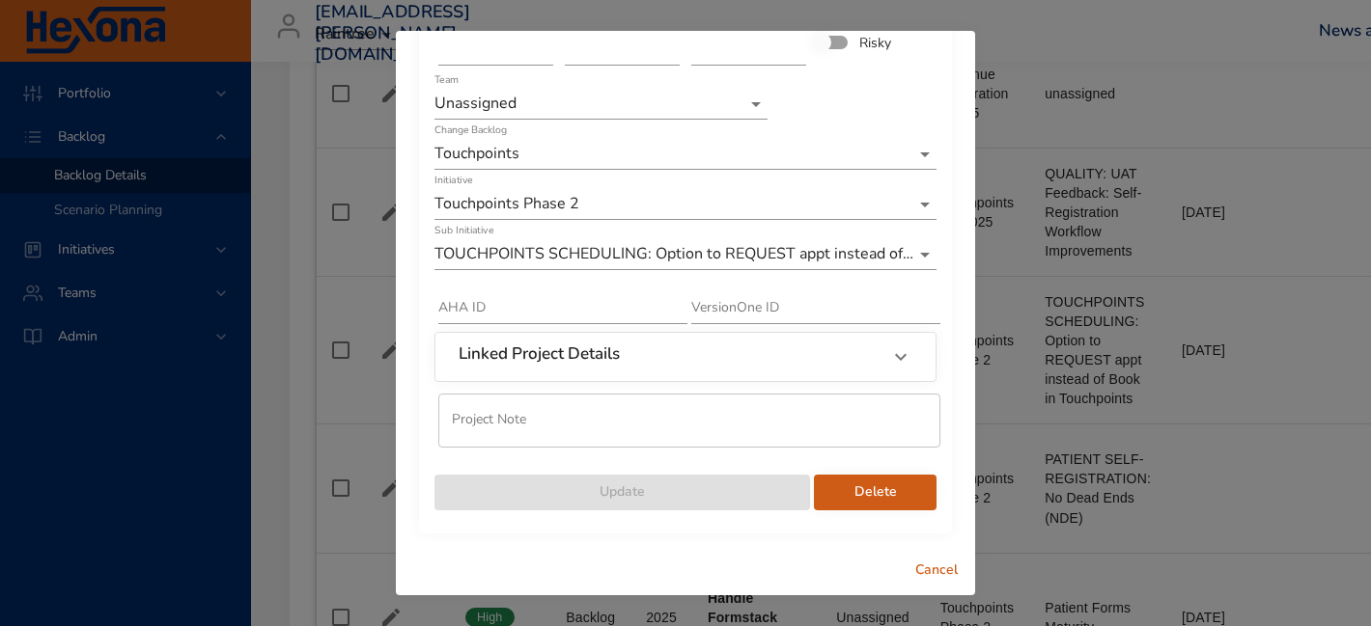
click at [860, 488] on span "Delete" at bounding box center [875, 493] width 92 height 24
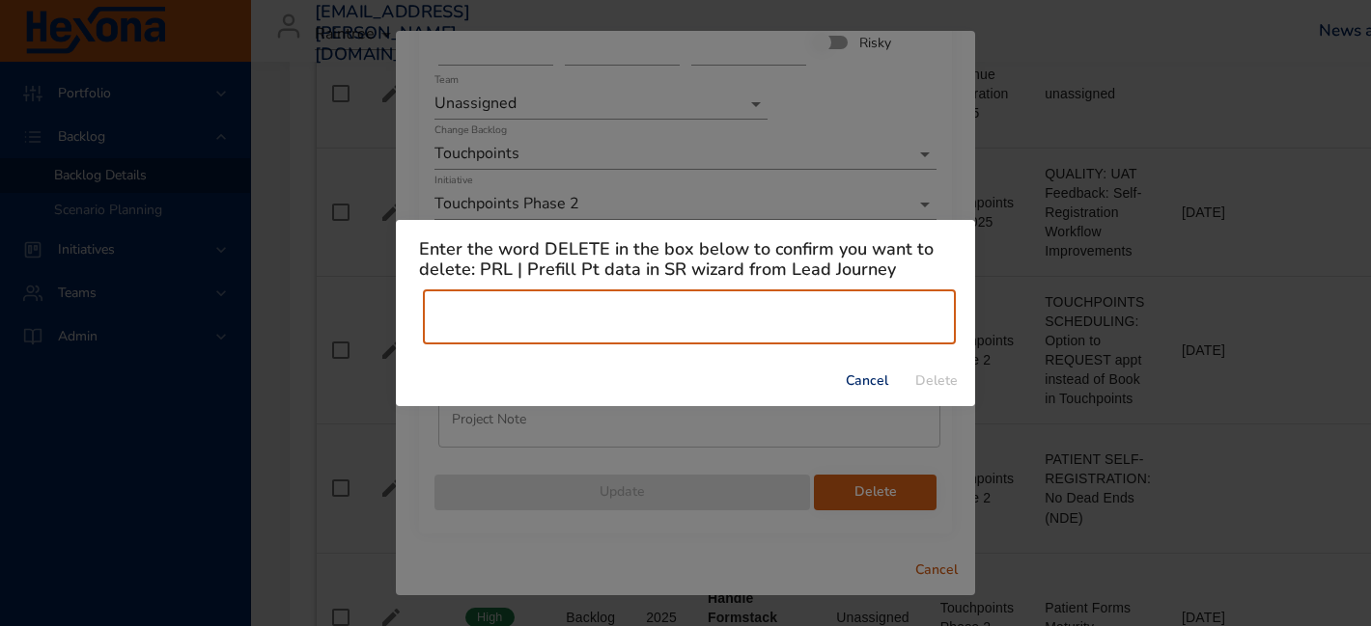
click at [794, 331] on input "text" at bounding box center [689, 318] width 533 height 54
type input "******"
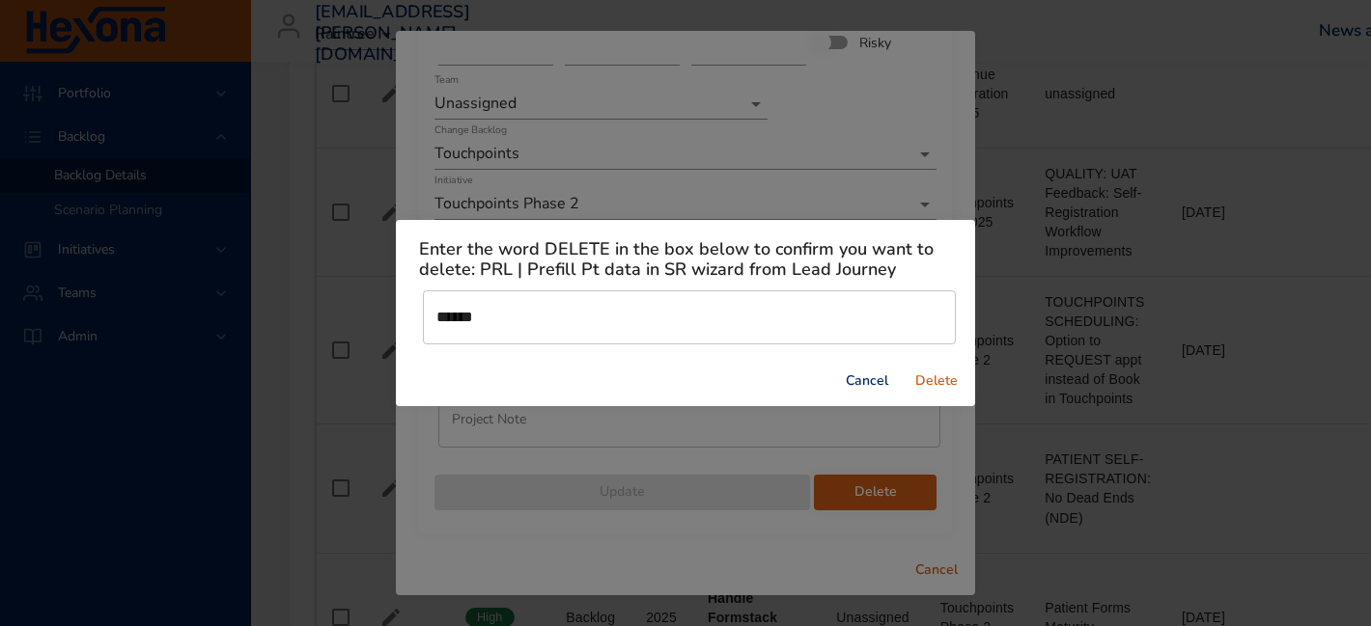
click at [946, 375] on span "Delete" at bounding box center [936, 382] width 46 height 24
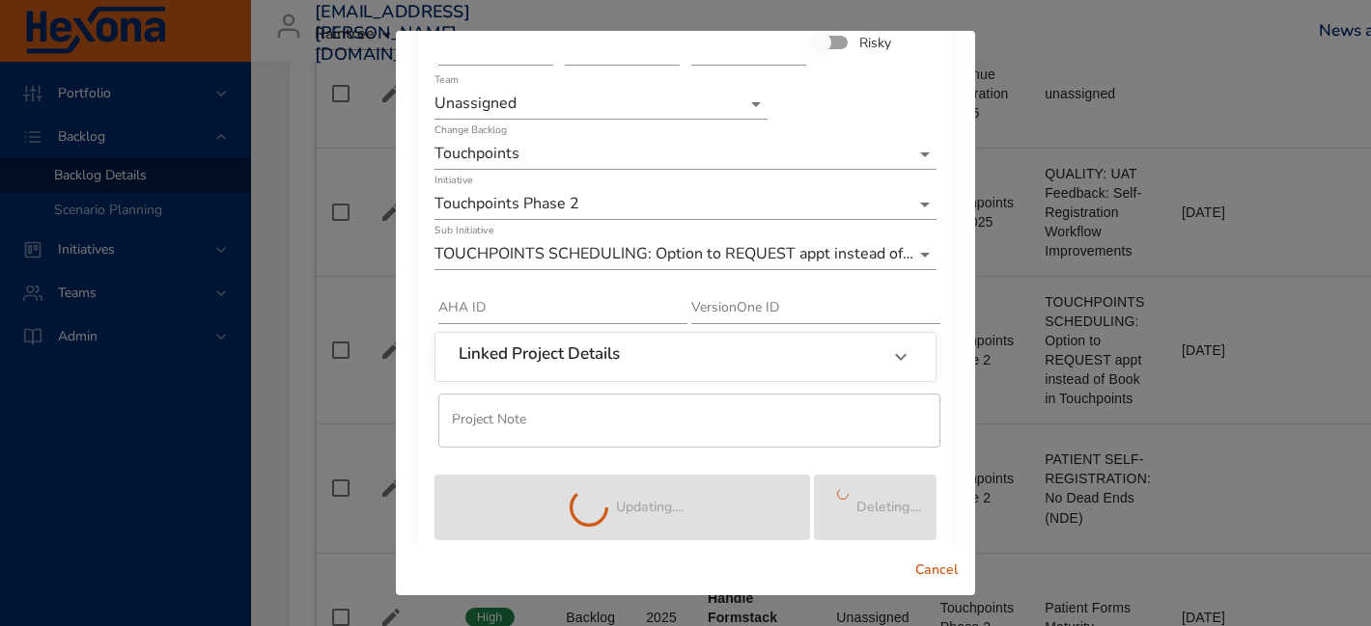
scroll to position [0, 0]
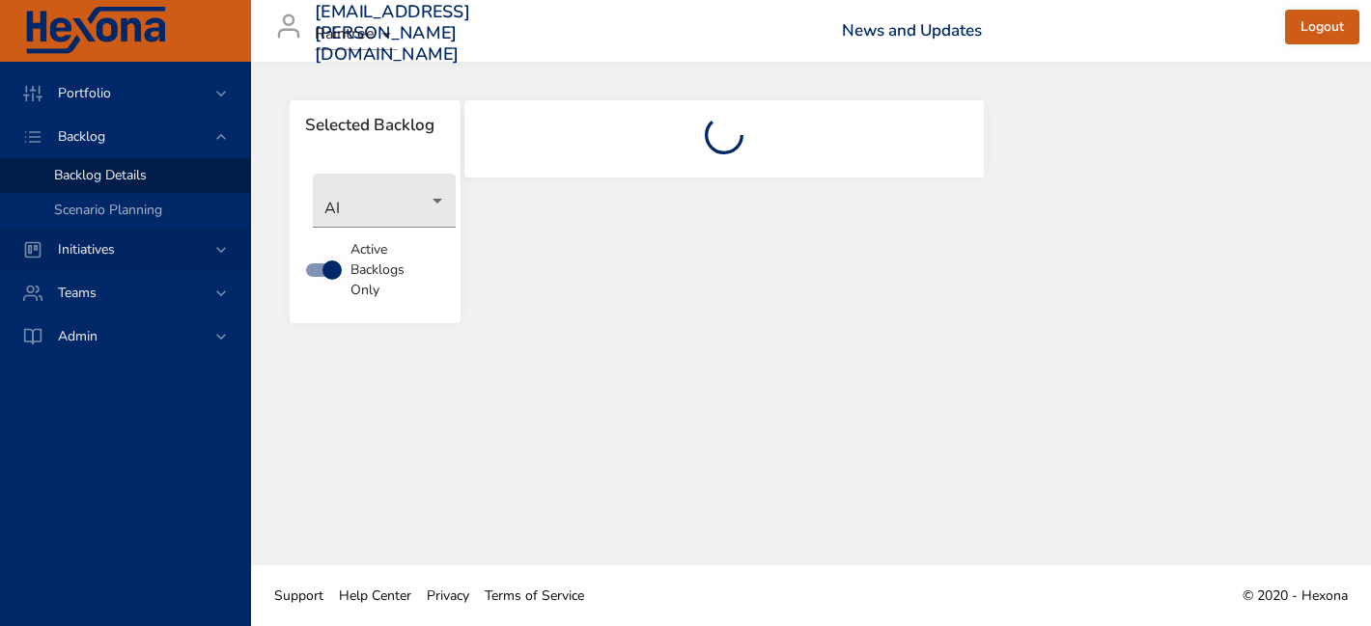
click at [188, 255] on div "Initiatives" at bounding box center [126, 249] width 169 height 20
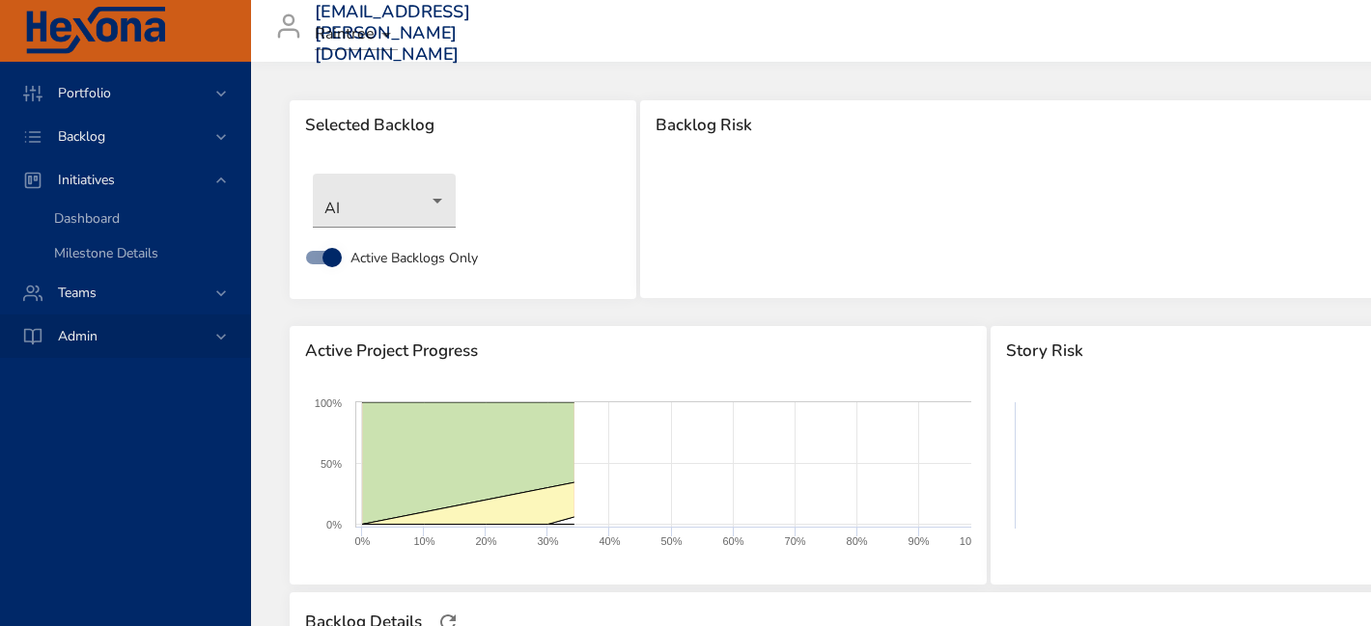
click at [198, 347] on div "Admin" at bounding box center [125, 336] width 250 height 43
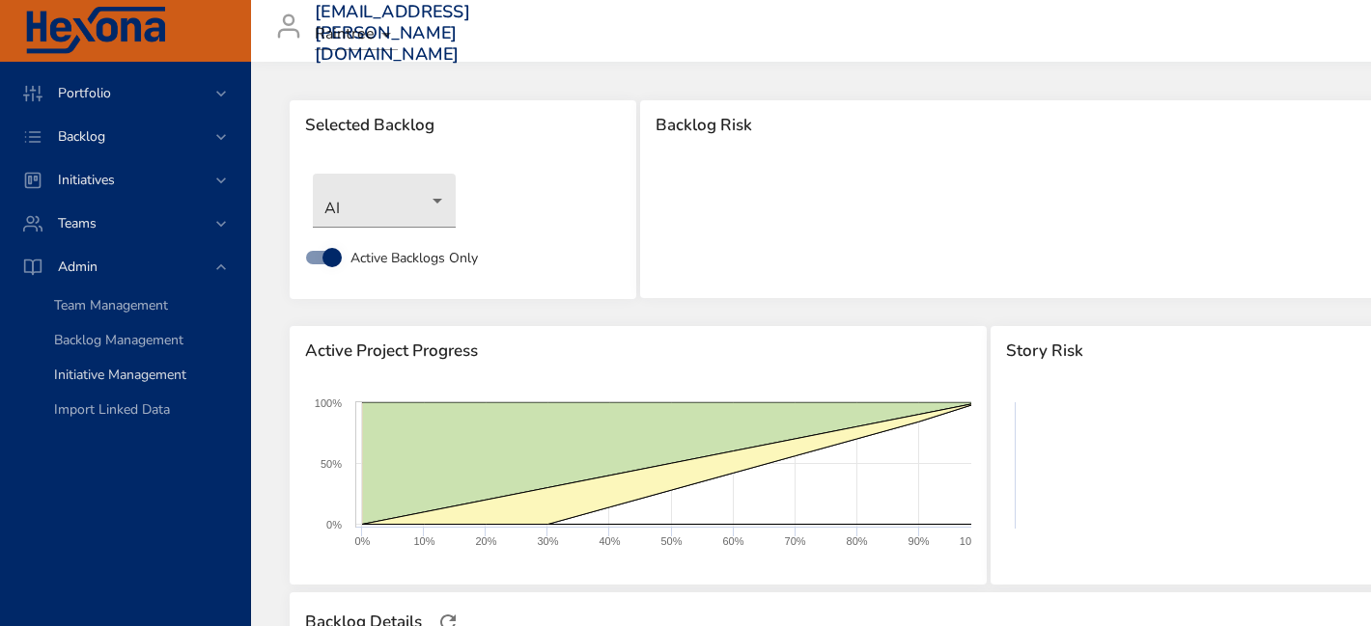
click at [173, 376] on span "Initiative Management" at bounding box center [120, 375] width 132 height 18
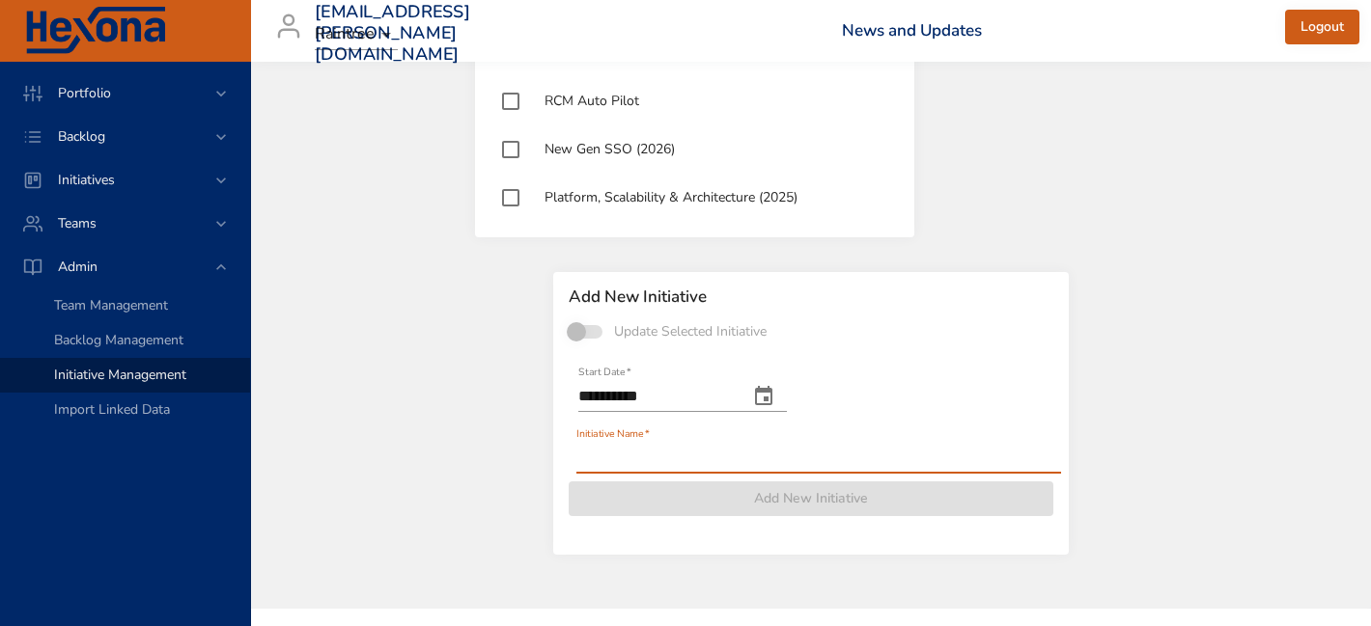
scroll to position [2952, 0]
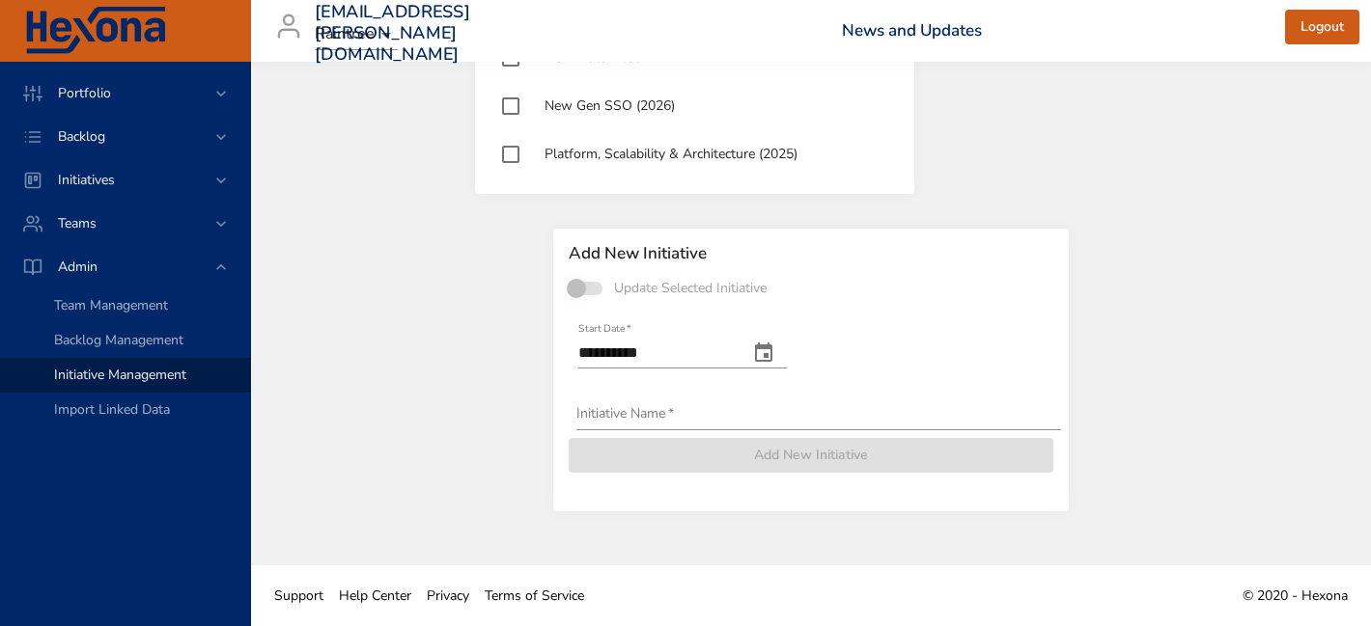
click at [775, 357] on icon "change date" at bounding box center [763, 353] width 23 height 23
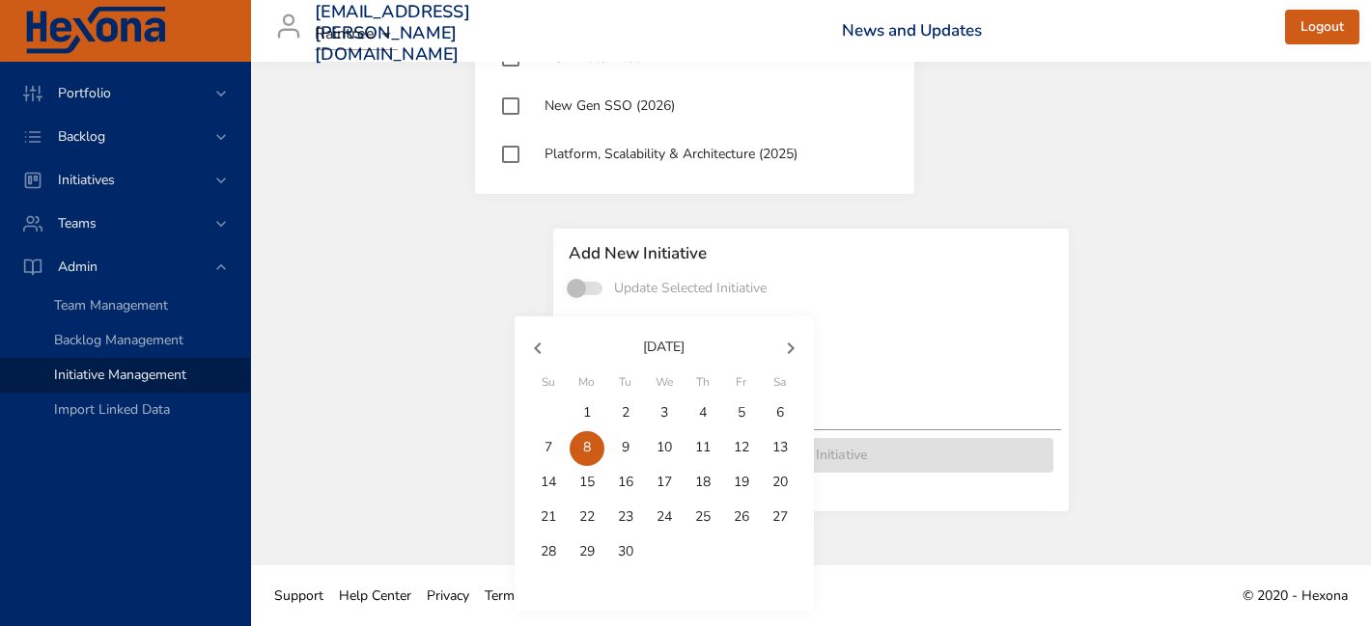
click at [583, 456] on p "8" at bounding box center [587, 447] width 8 height 19
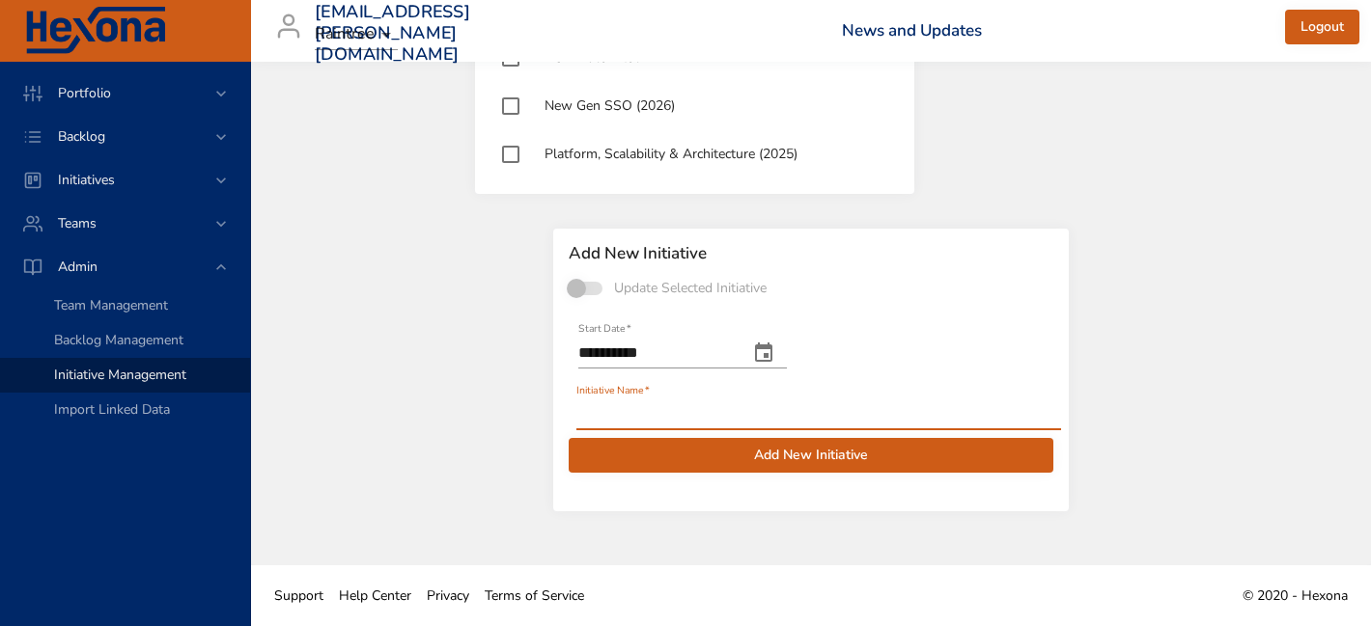
click at [614, 410] on input "Initiative Name   *" at bounding box center [818, 415] width 485 height 31
type input "**********"
click at [741, 462] on span "Add New Initiative" at bounding box center [811, 456] width 454 height 24
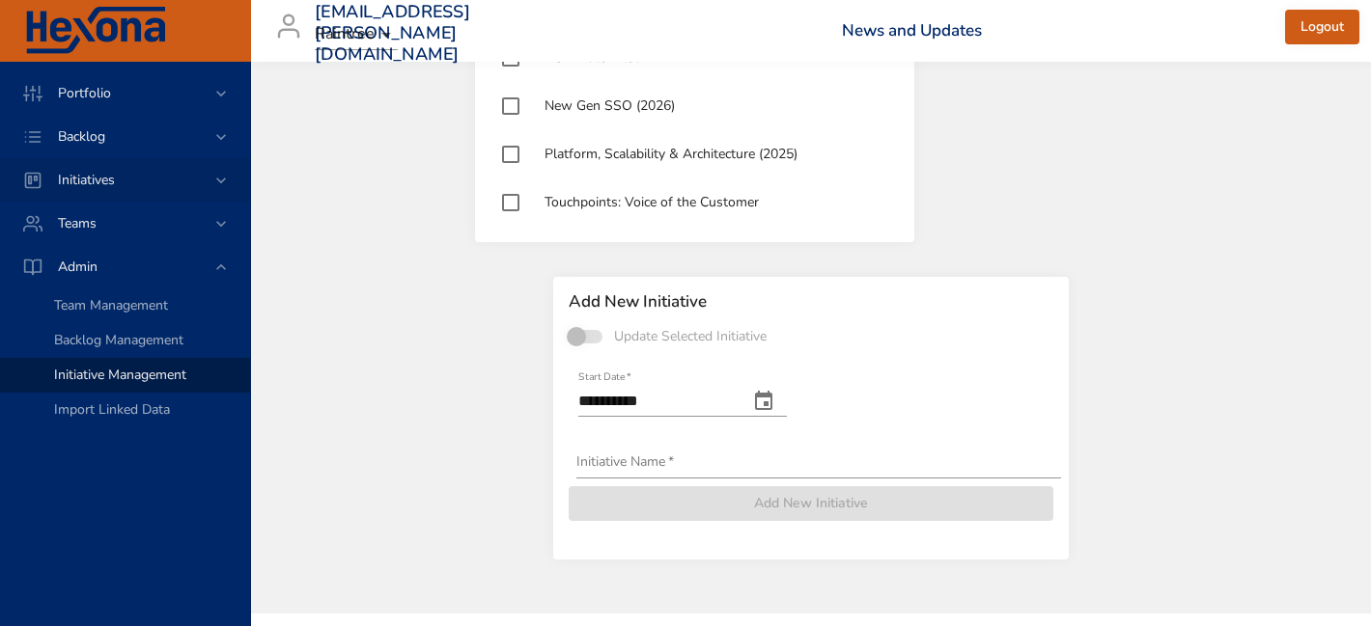
click at [121, 178] on span "Initiatives" at bounding box center [86, 180] width 88 height 18
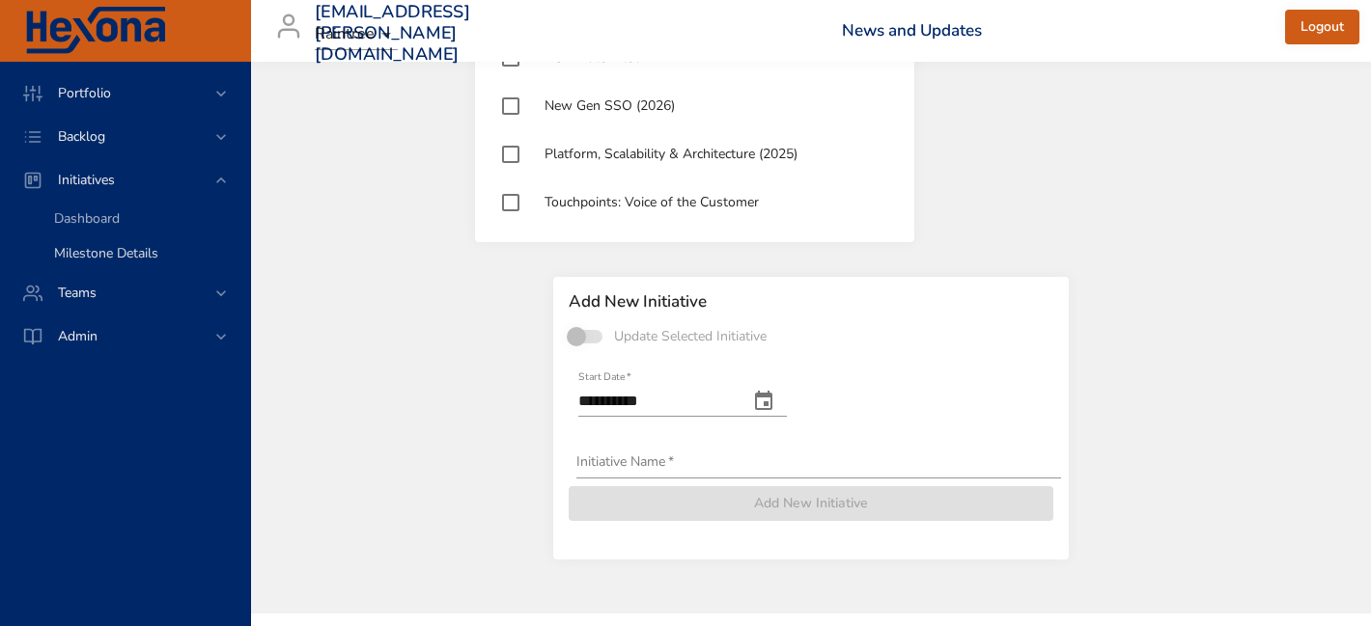
click at [109, 249] on span "Milestone Details" at bounding box center [106, 253] width 104 height 18
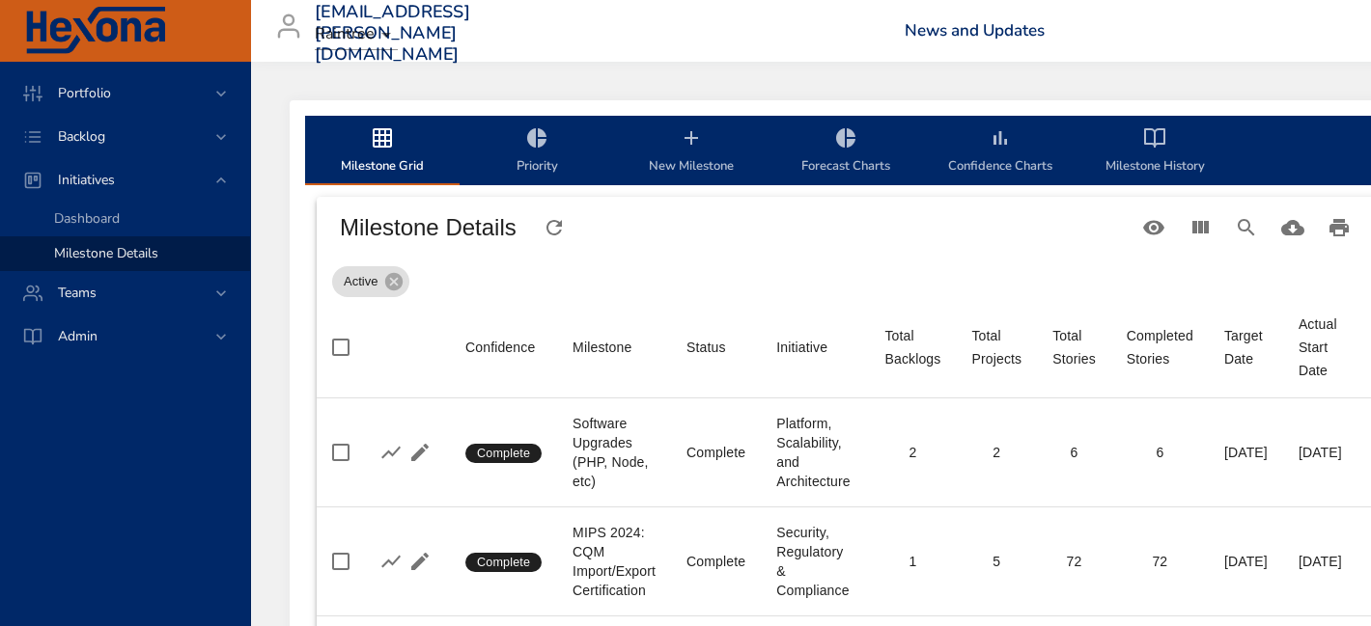
click at [689, 144] on icon "milestone-tabs" at bounding box center [691, 137] width 23 height 23
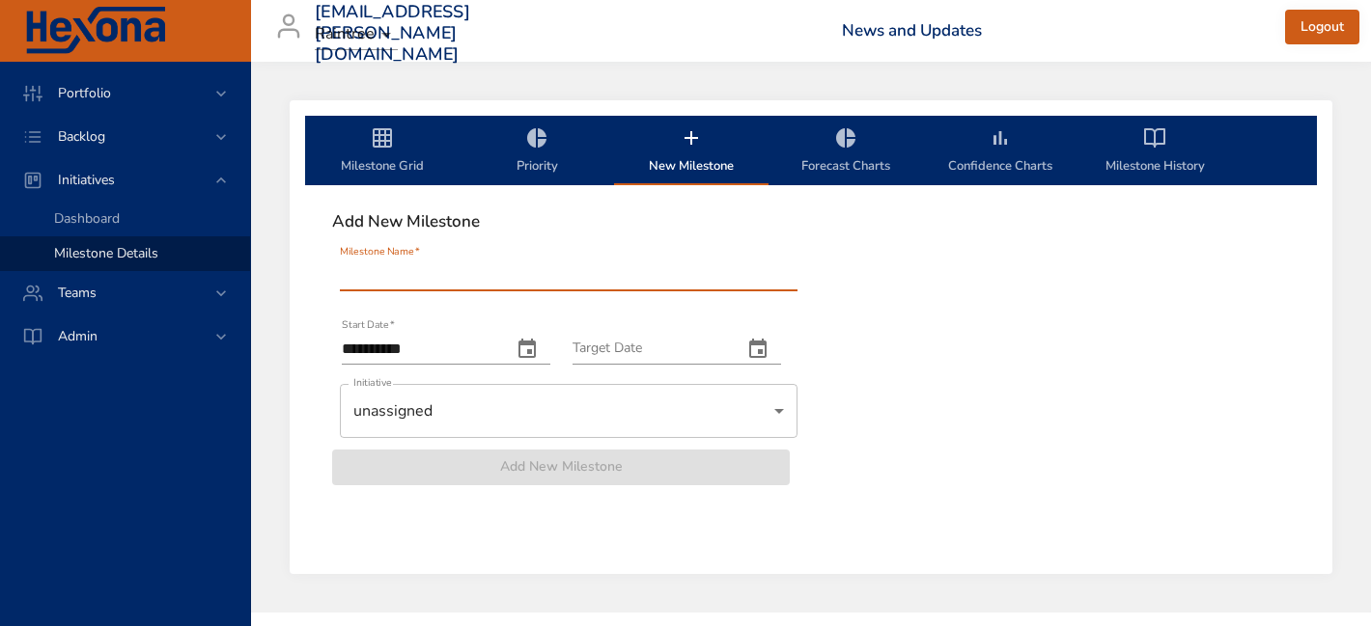
click at [536, 287] on input "Milestone Name   *" at bounding box center [569, 276] width 458 height 31
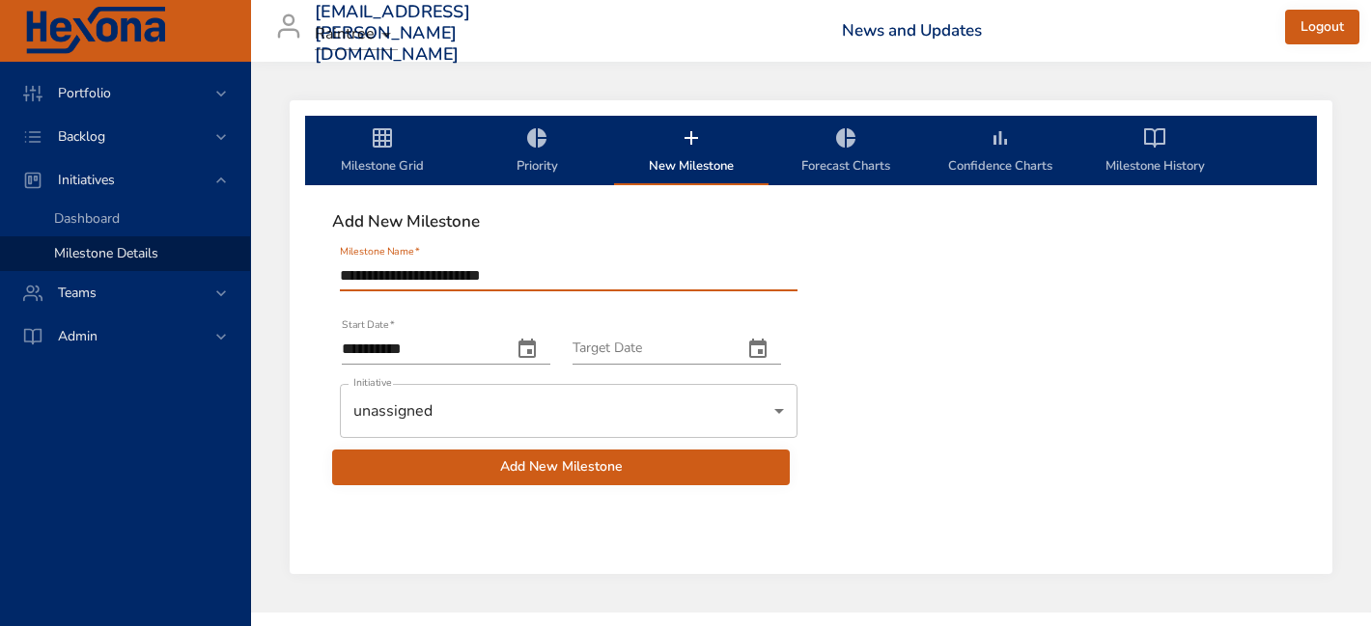
type input "**********"
click at [779, 349] on button "change date" at bounding box center [758, 349] width 46 height 46
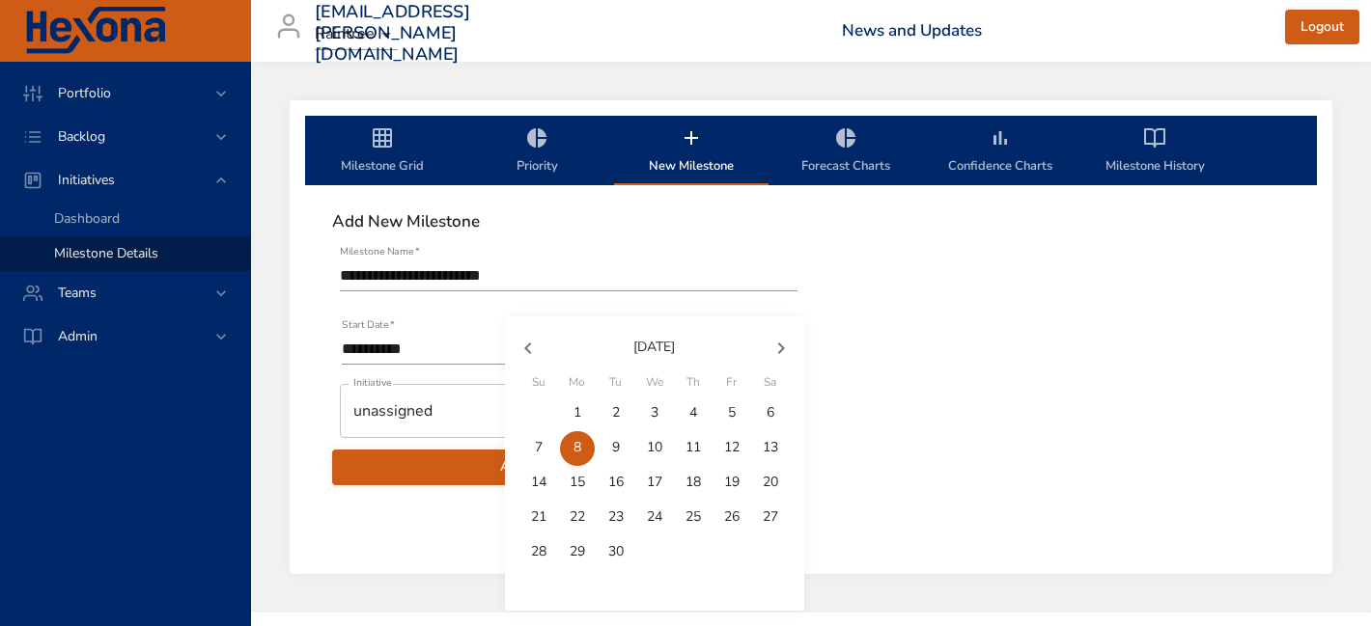
click at [780, 347] on icon "button" at bounding box center [780, 348] width 23 height 23
click at [656, 555] on p "31" at bounding box center [654, 551] width 15 height 19
type input "**********"
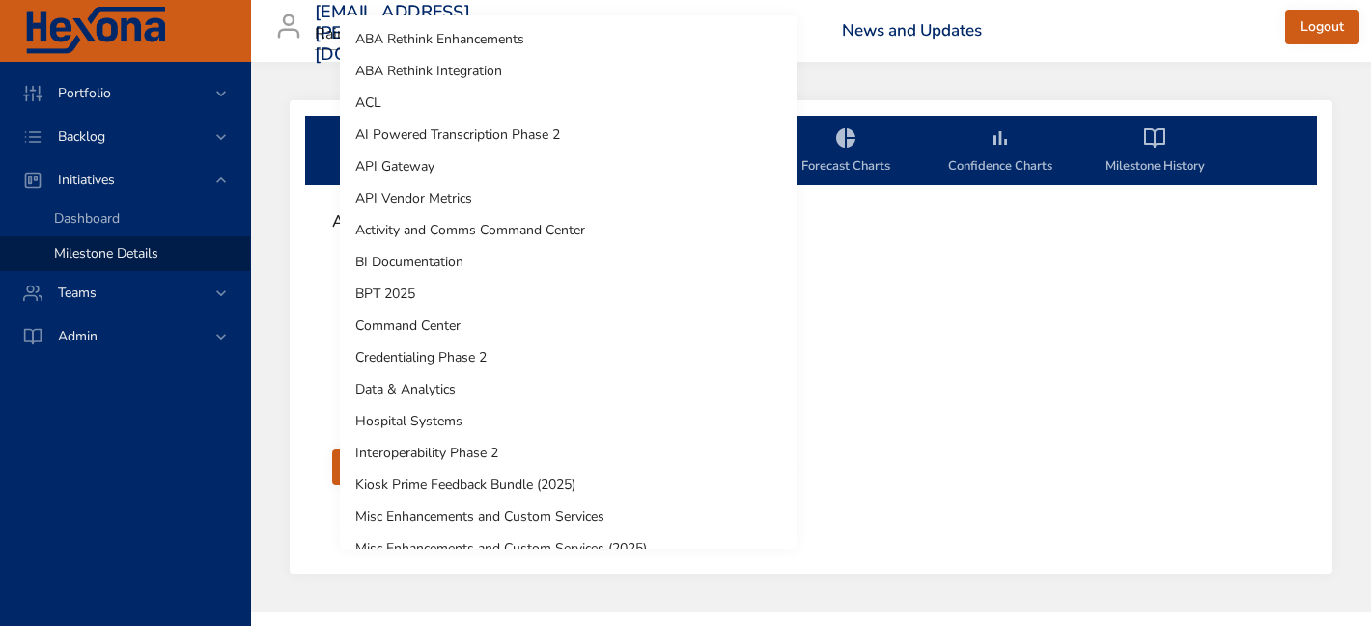
click at [598, 416] on body "**********" at bounding box center [685, 313] width 1371 height 626
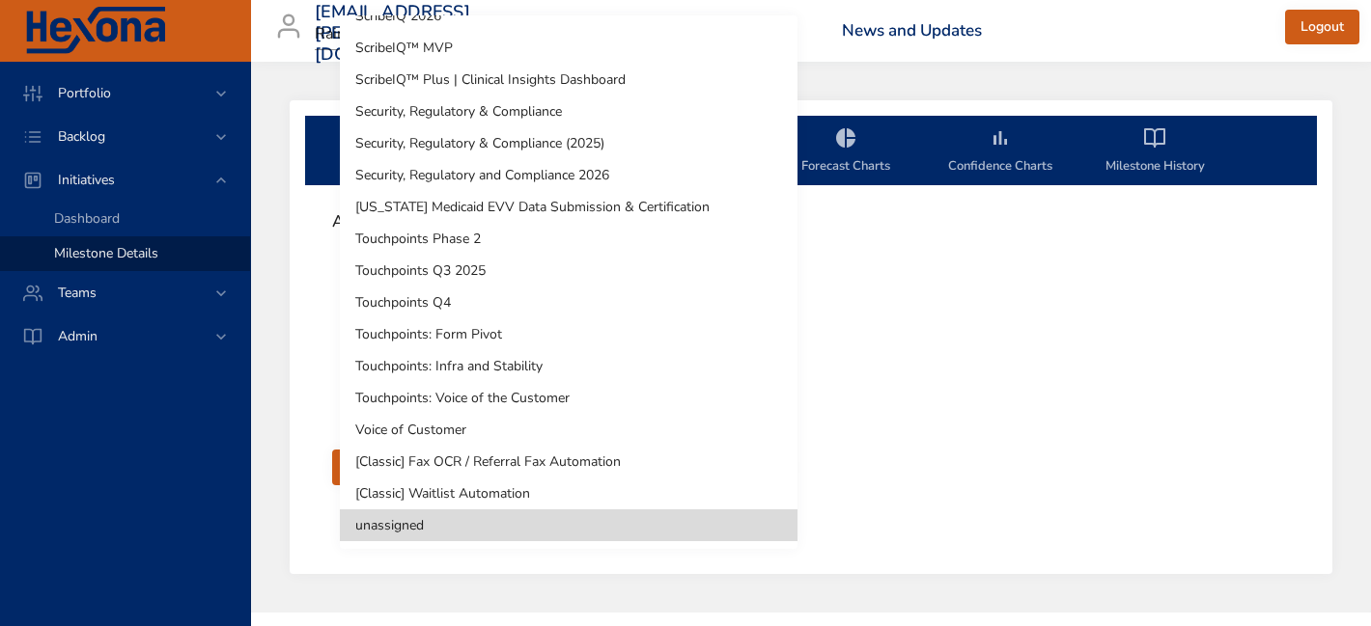
click at [598, 391] on li "Touchpoints: Voice of the Customer" at bounding box center [569, 398] width 458 height 32
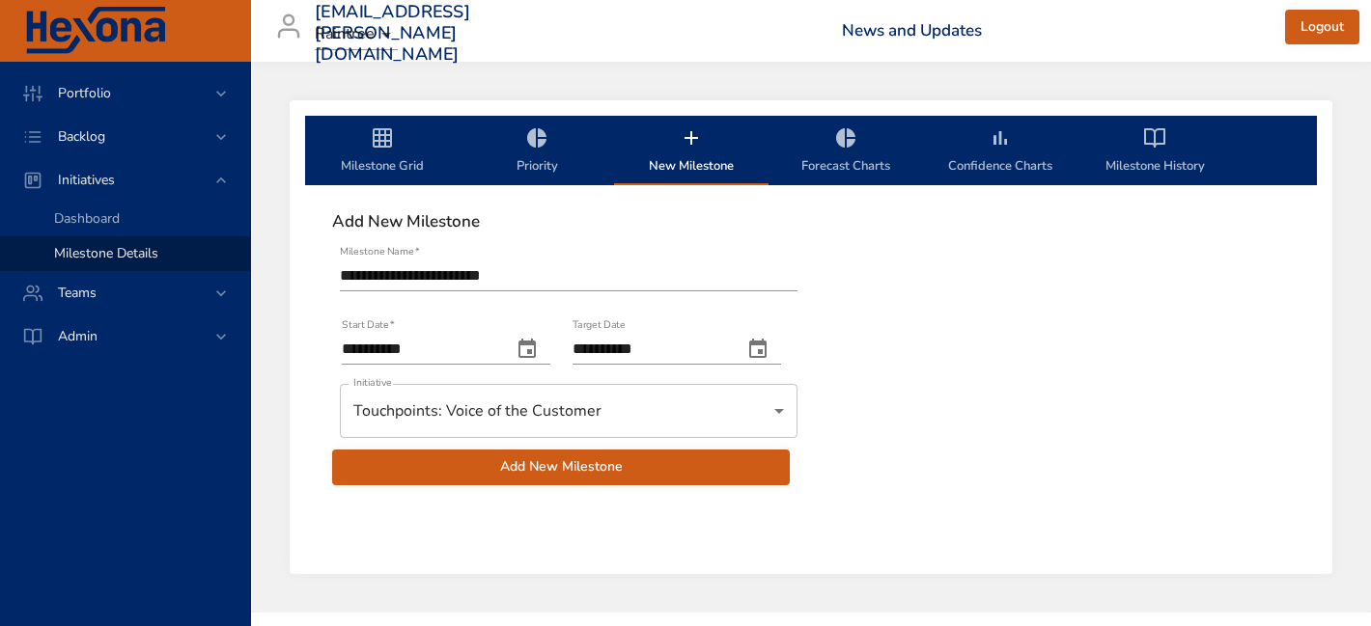
click at [542, 470] on span "Add New Milestone" at bounding box center [560, 468] width 427 height 24
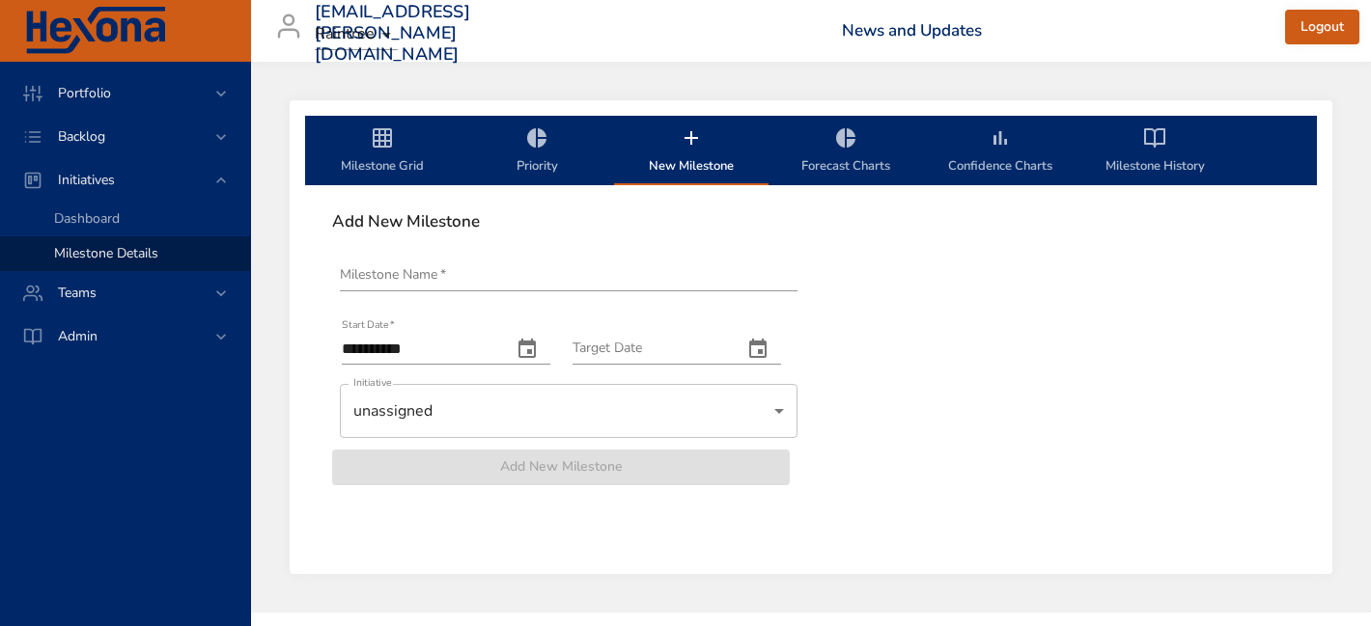
click at [686, 152] on span "New Milestone" at bounding box center [690, 151] width 131 height 51
click at [478, 289] on input "Milestone Name   *" at bounding box center [569, 276] width 458 height 31
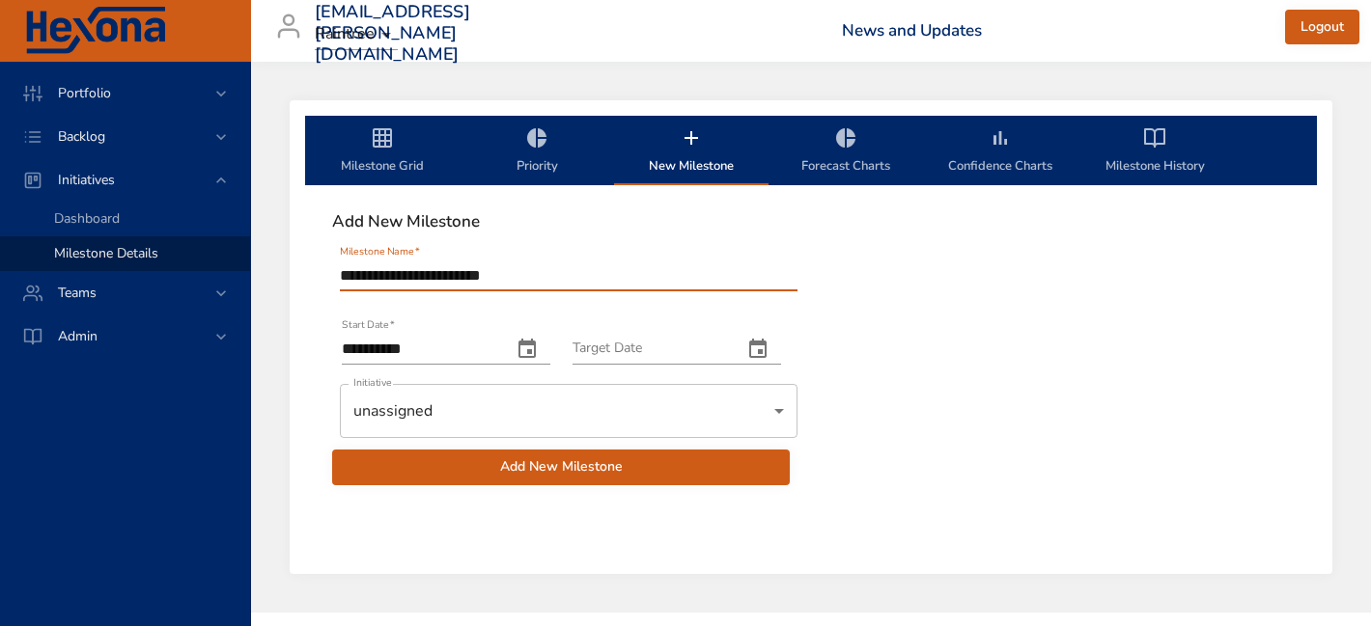
type input "**********"
click at [579, 416] on body "**********" at bounding box center [685, 313] width 1371 height 626
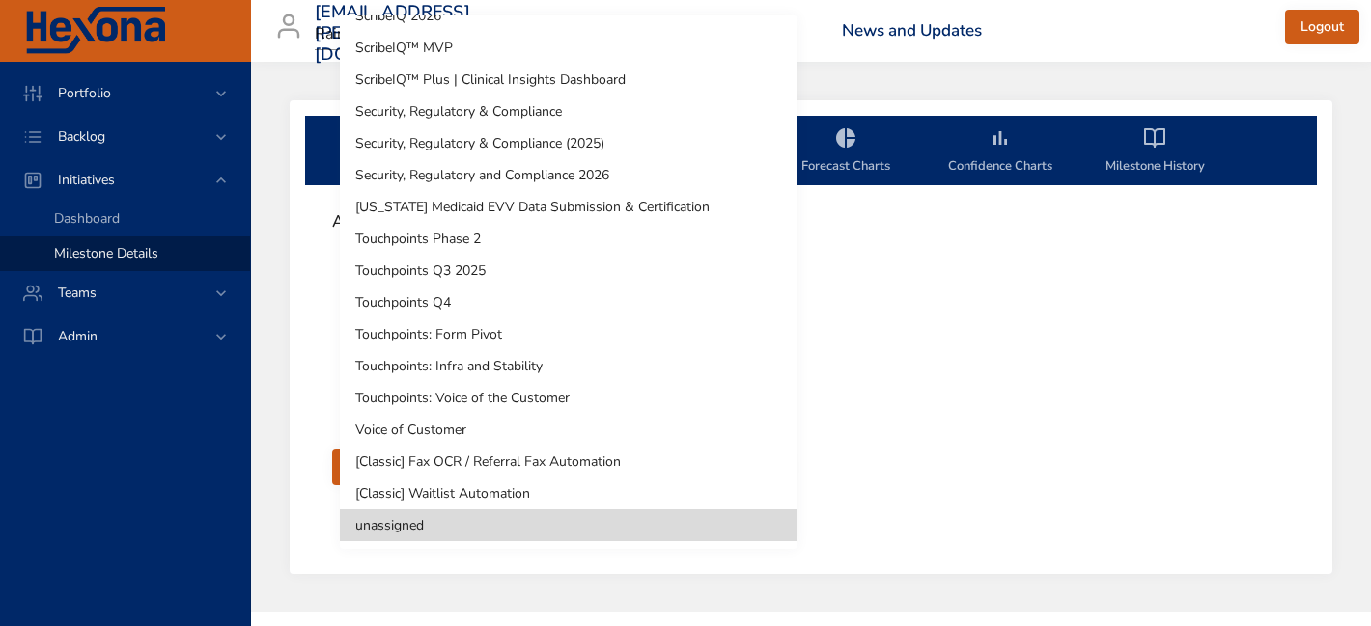
click at [564, 399] on li "Touchpoints: Voice of the Customer" at bounding box center [569, 398] width 458 height 32
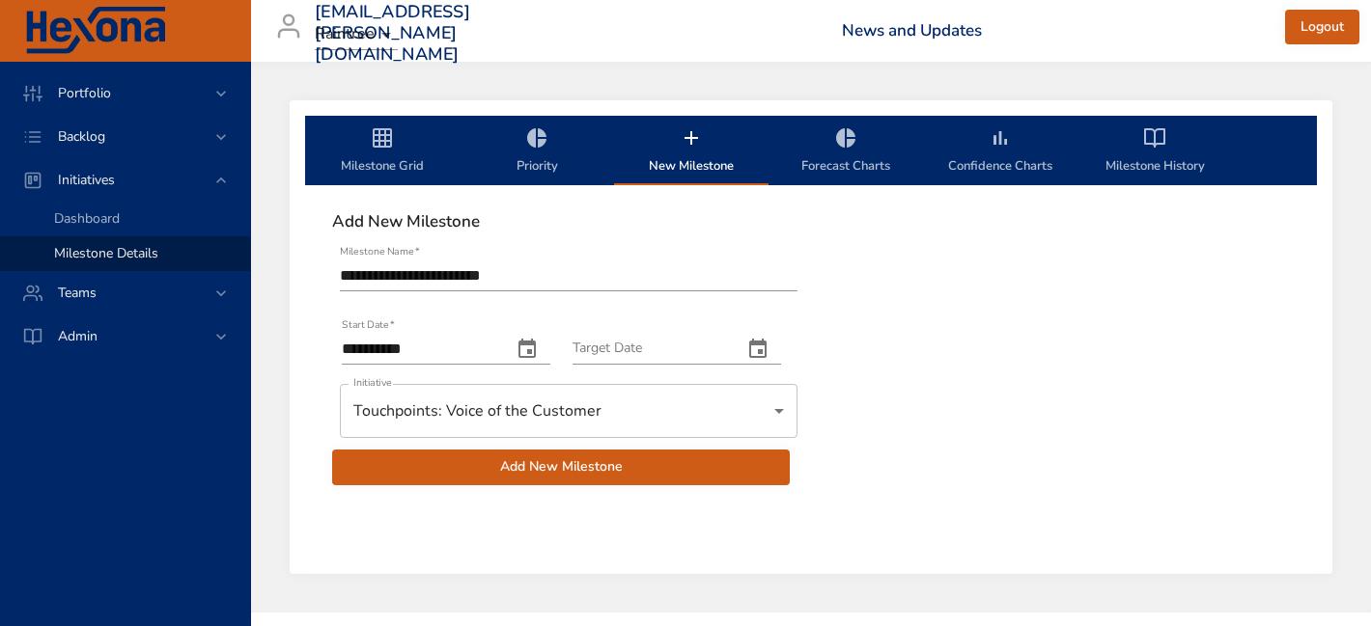
click at [539, 348] on icon "change date" at bounding box center [526, 349] width 23 height 23
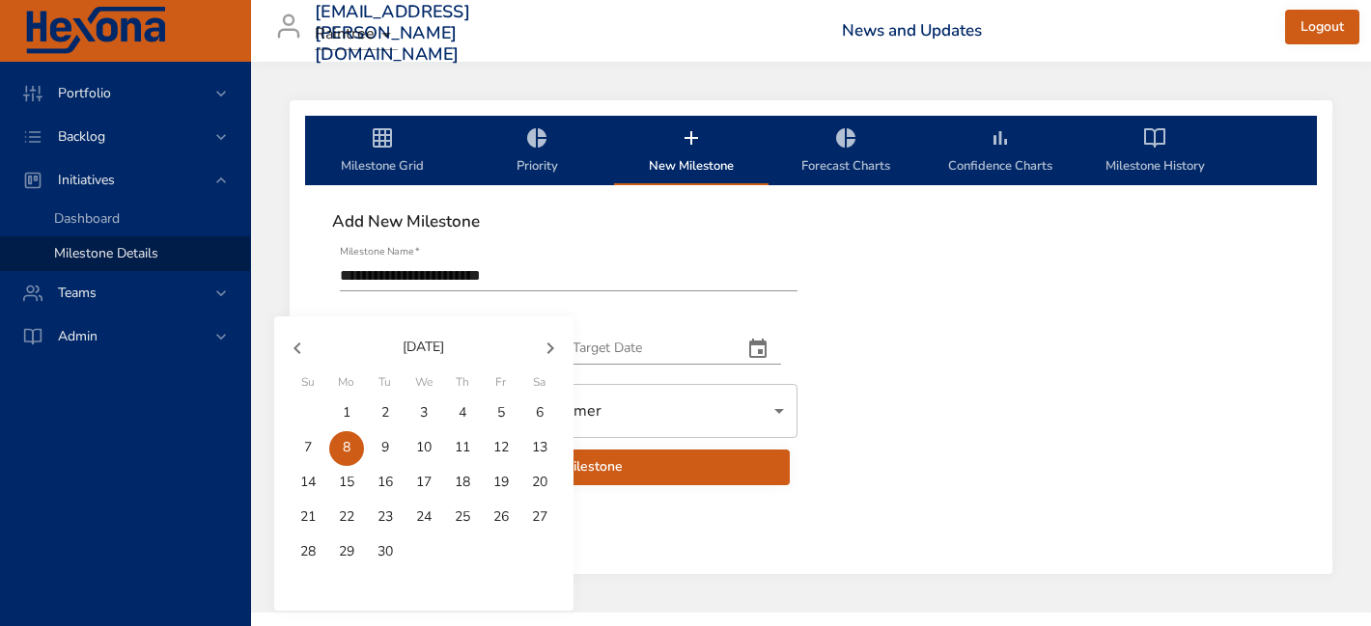
click at [550, 350] on icon "button" at bounding box center [550, 348] width 23 height 23
click at [544, 347] on icon "button" at bounding box center [550, 348] width 23 height 23
click at [461, 402] on button "1" at bounding box center [462, 414] width 35 height 35
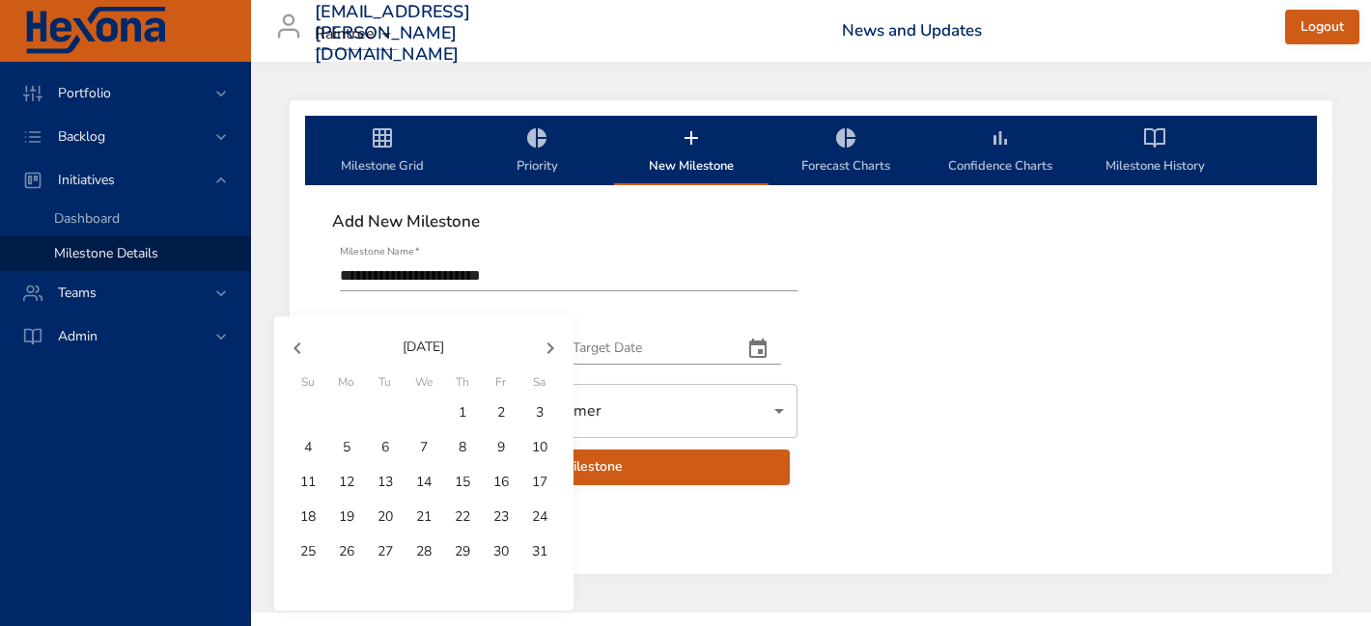
type input "**********"
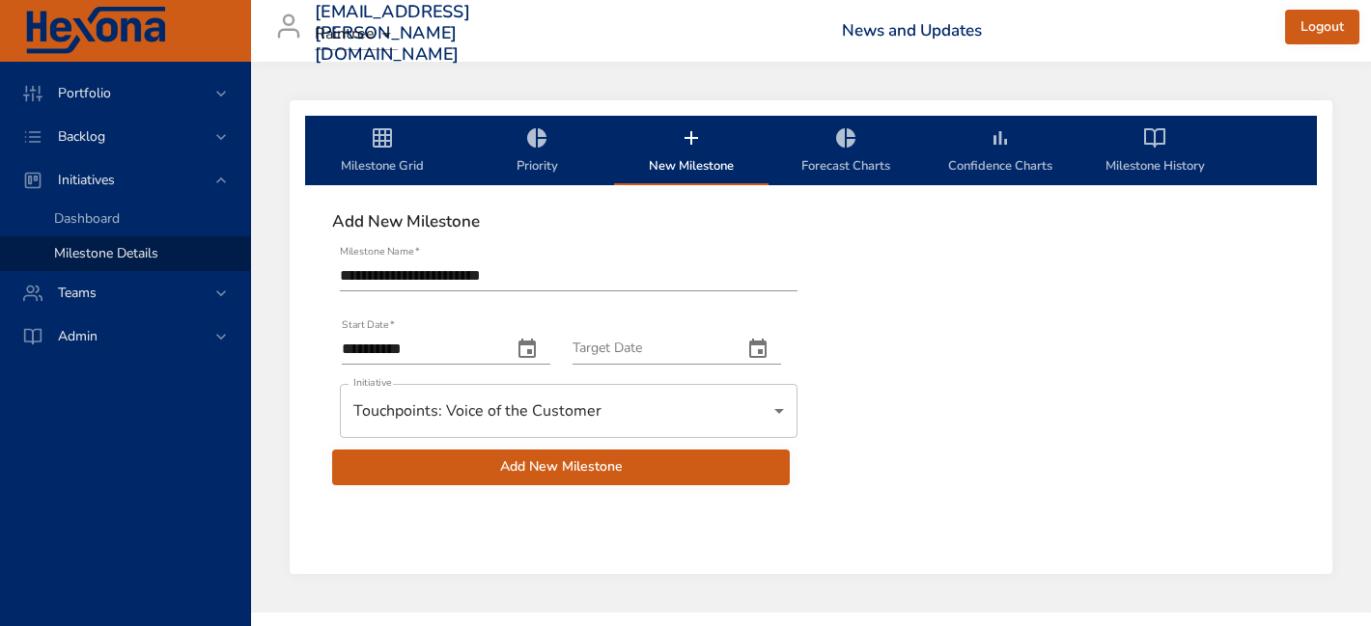
click at [761, 349] on icon "change date" at bounding box center [757, 349] width 23 height 23
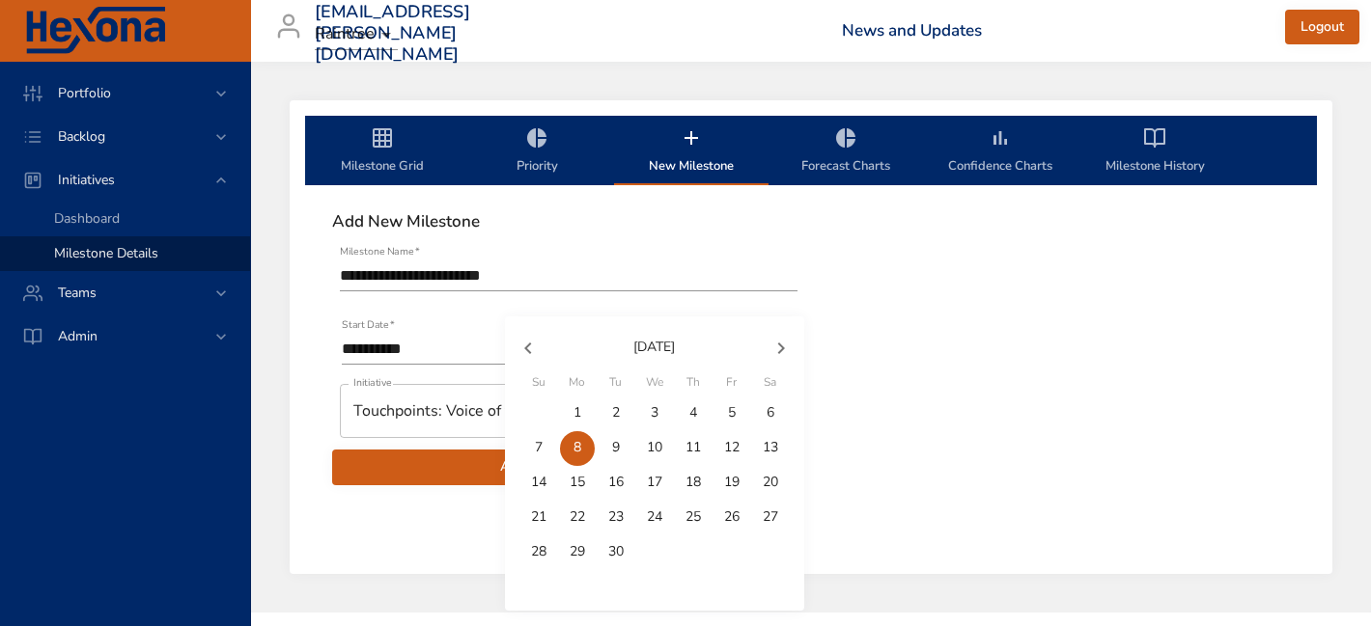
click at [785, 341] on icon "button" at bounding box center [780, 348] width 23 height 23
click at [785, 342] on icon "button" at bounding box center [780, 348] width 23 height 23
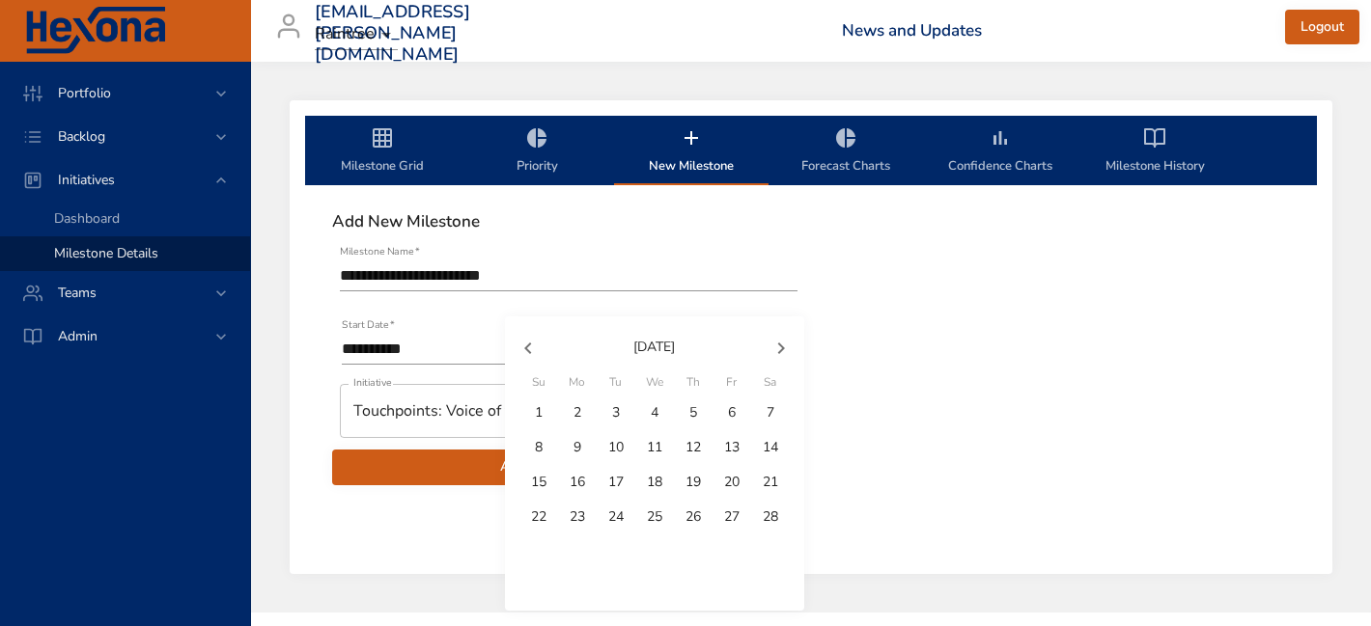
click at [785, 342] on icon "button" at bounding box center [780, 348] width 23 height 23
click at [616, 554] on p "31" at bounding box center [615, 551] width 15 height 19
type input "**********"
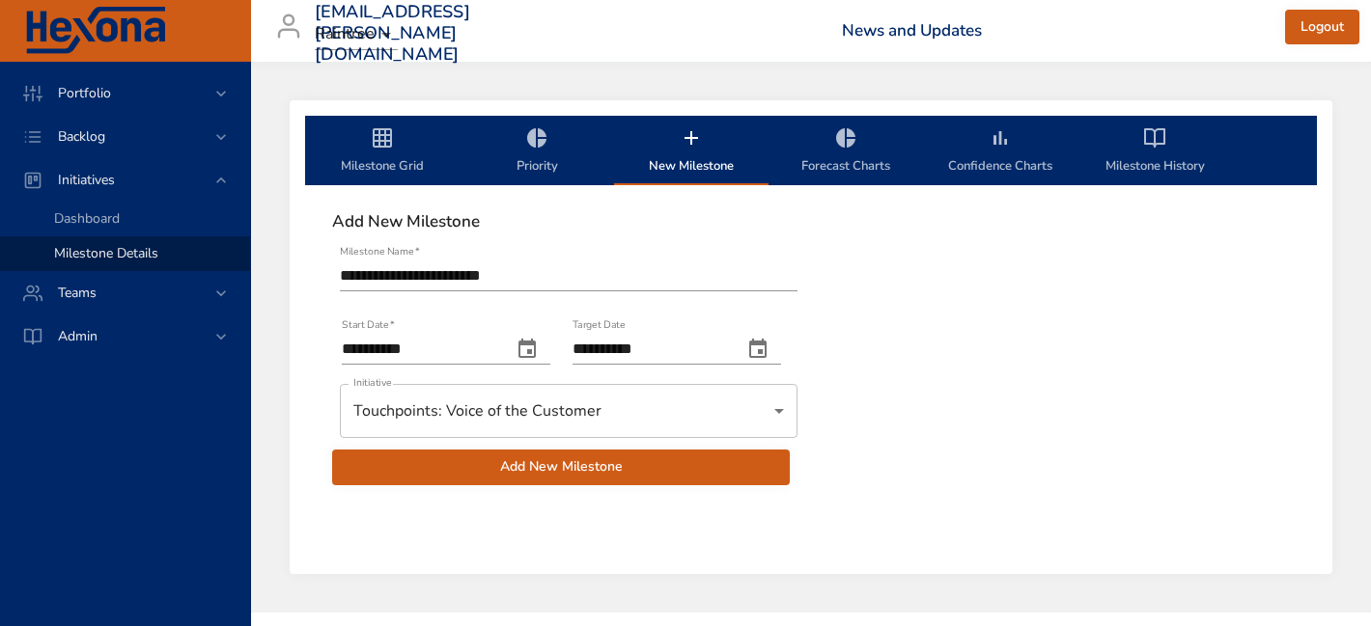
click at [536, 475] on span "Add New Milestone" at bounding box center [560, 468] width 427 height 24
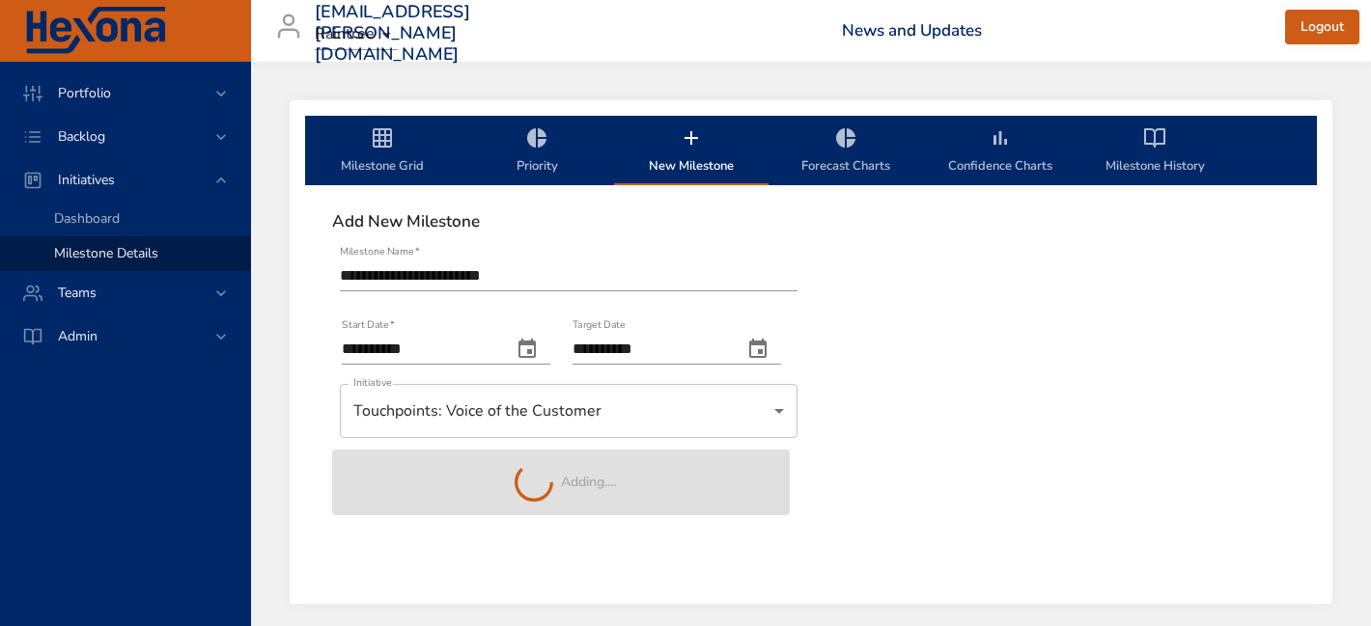
type input "**********"
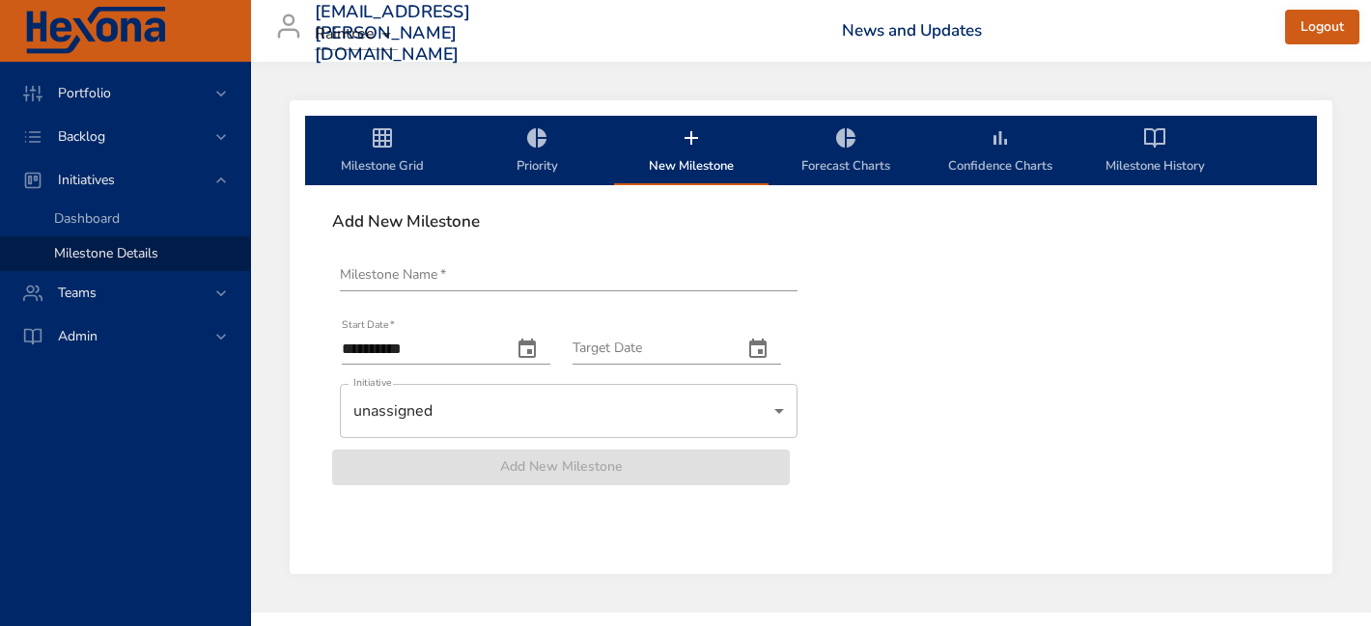
click at [612, 273] on input "Milestone Name   *" at bounding box center [569, 276] width 458 height 31
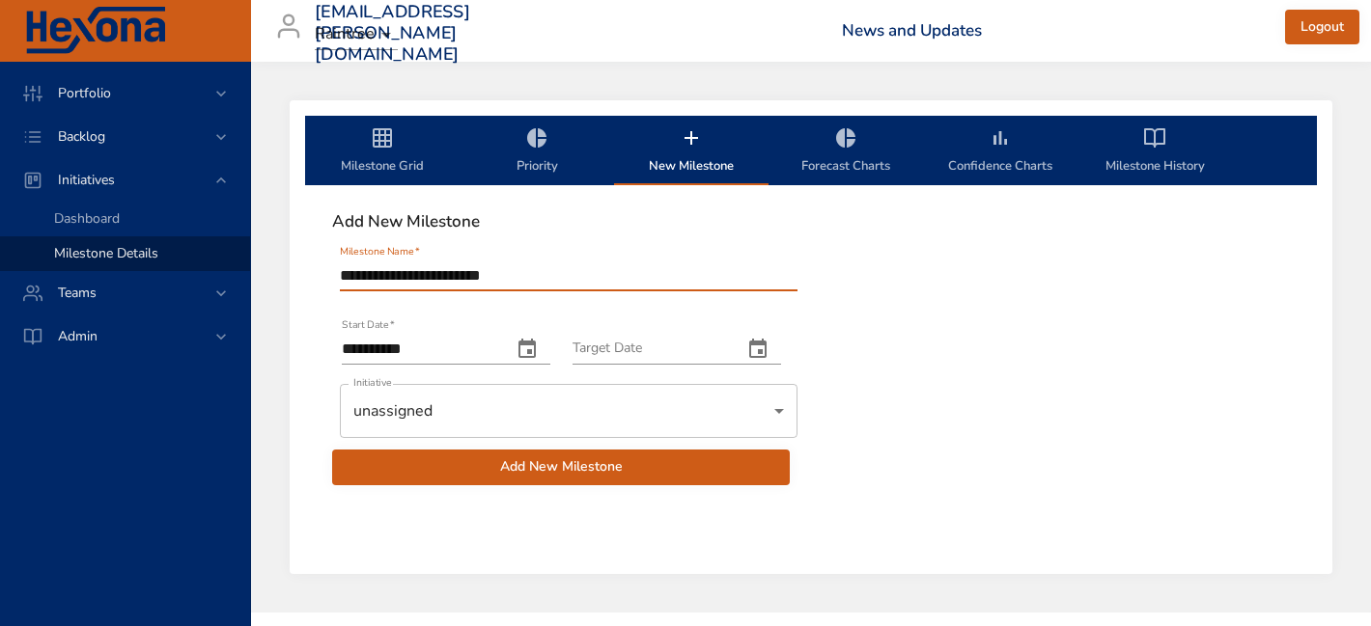
type input "**********"
click at [539, 351] on icon "change date" at bounding box center [526, 349] width 23 height 23
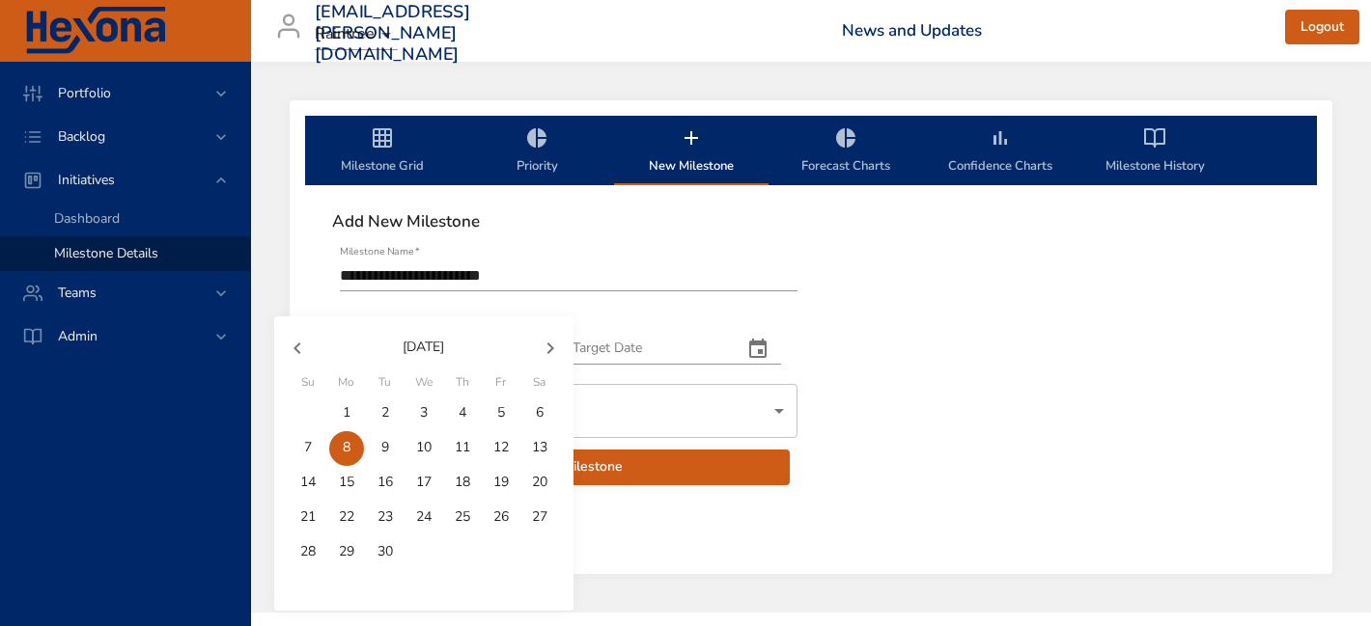
click at [552, 345] on icon "button" at bounding box center [550, 348] width 23 height 23
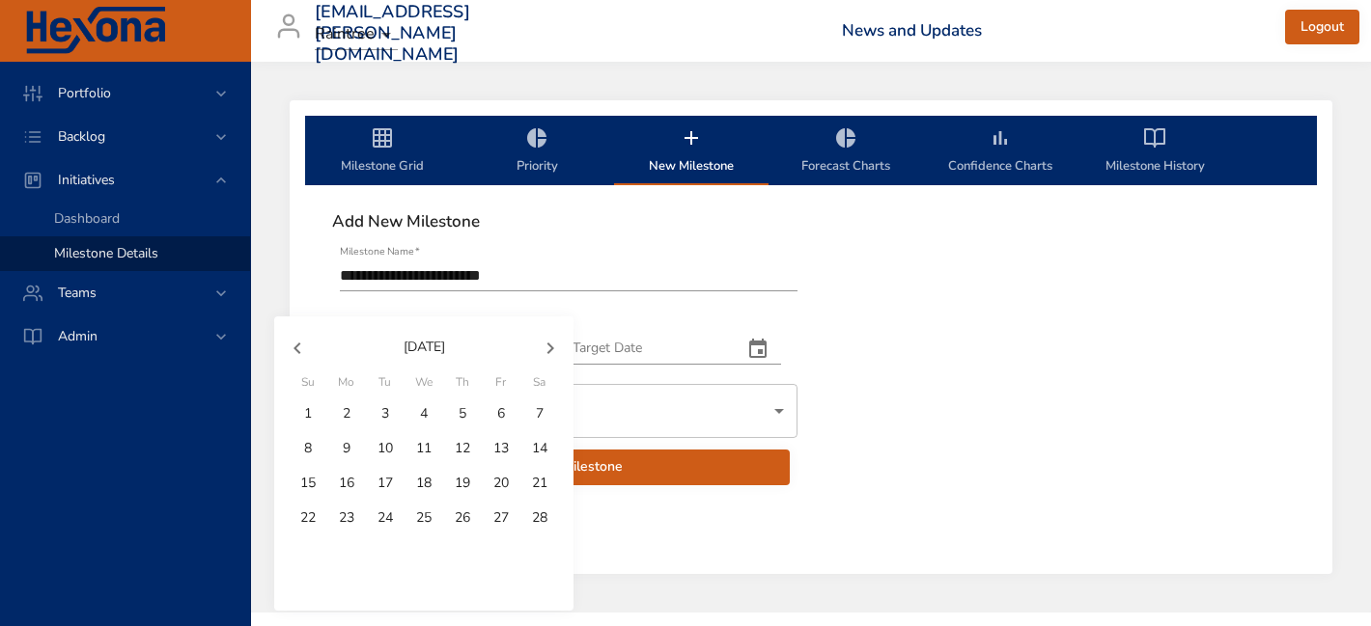
click at [552, 345] on icon "button" at bounding box center [550, 348] width 23 height 23
click at [427, 406] on p "1" at bounding box center [424, 412] width 8 height 19
type input "**********"
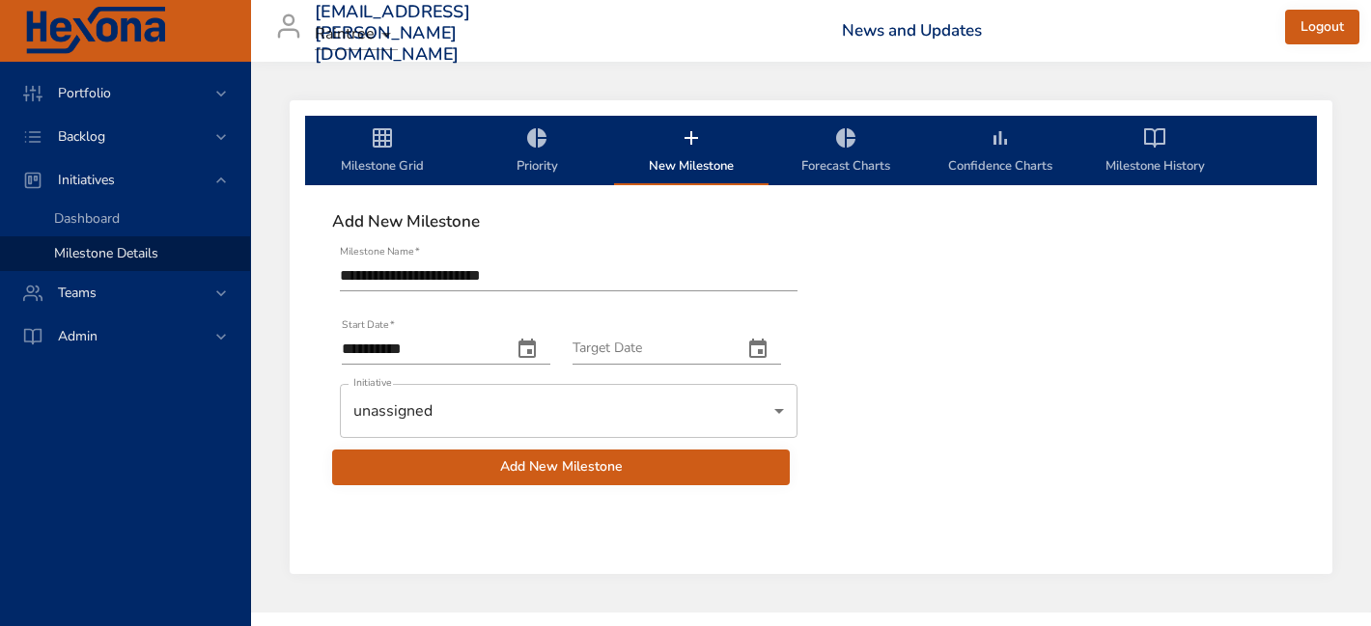
click at [781, 346] on button "change date" at bounding box center [758, 349] width 46 height 46
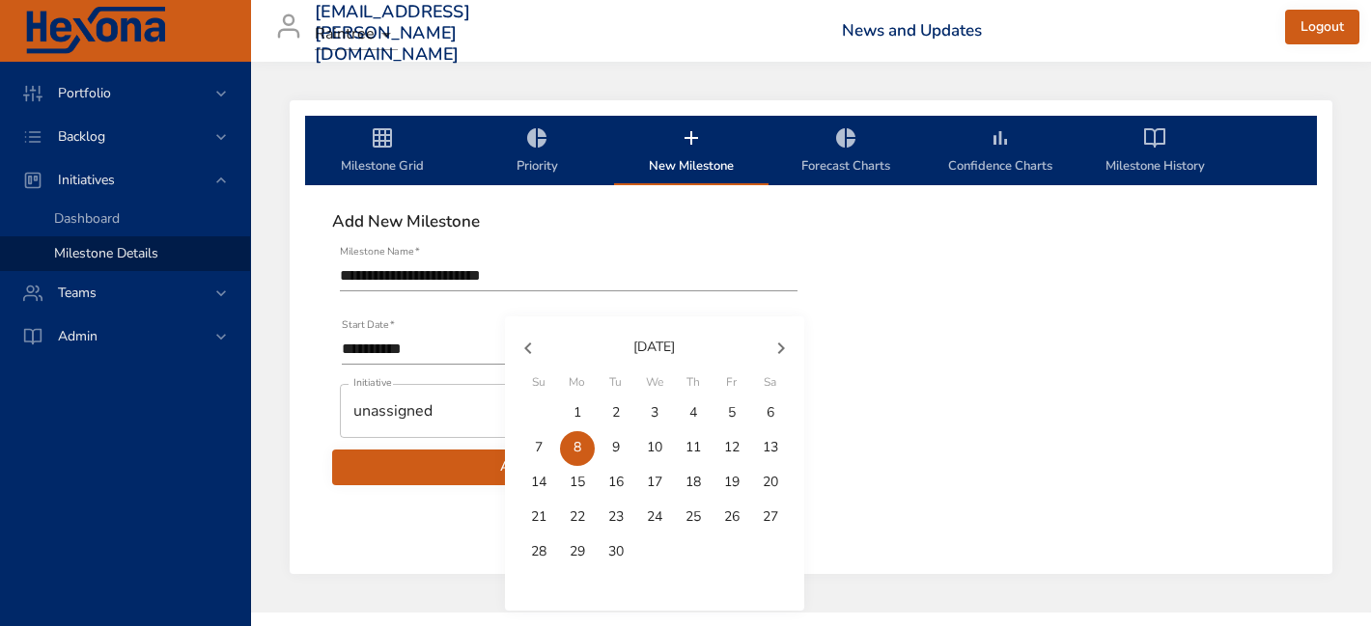
click at [783, 352] on icon "button" at bounding box center [780, 348] width 23 height 23
click at [782, 352] on icon "button" at bounding box center [780, 348] width 23 height 23
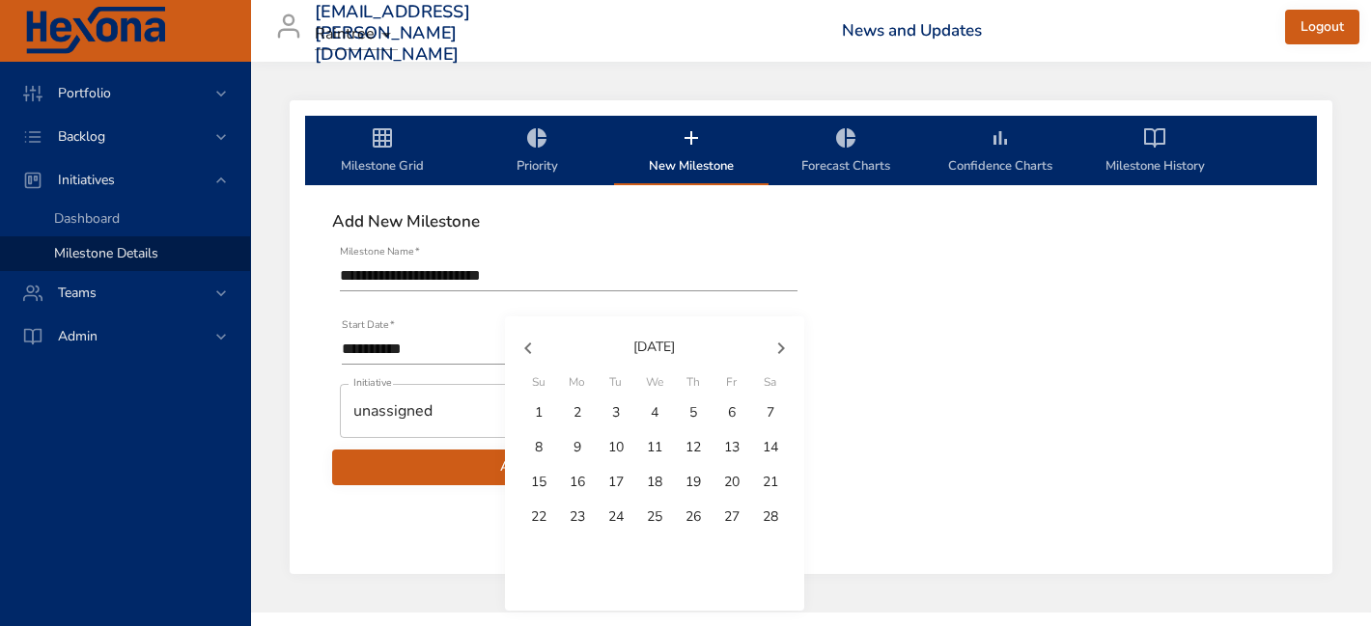
click at [782, 352] on icon "button" at bounding box center [780, 348] width 23 height 23
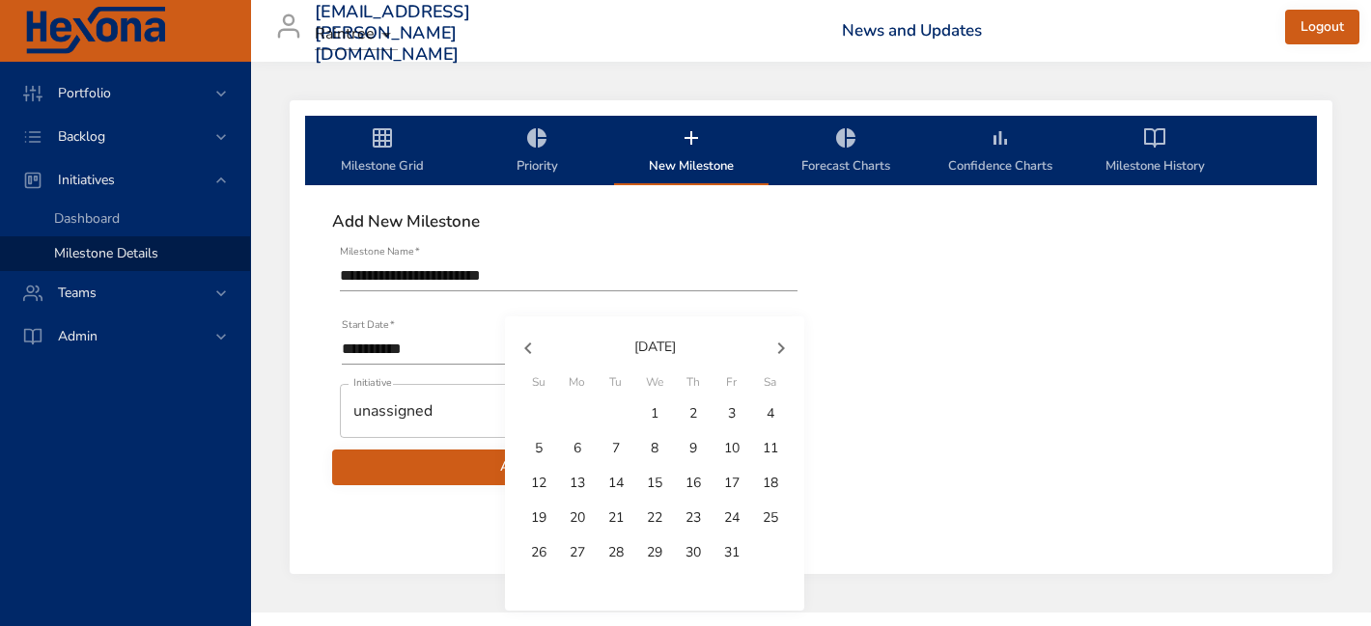
click at [782, 352] on icon "button" at bounding box center [780, 348] width 23 height 23
click at [523, 342] on icon "button" at bounding box center [527, 348] width 23 height 23
click at [734, 550] on p "31" at bounding box center [731, 551] width 15 height 19
type input "**********"
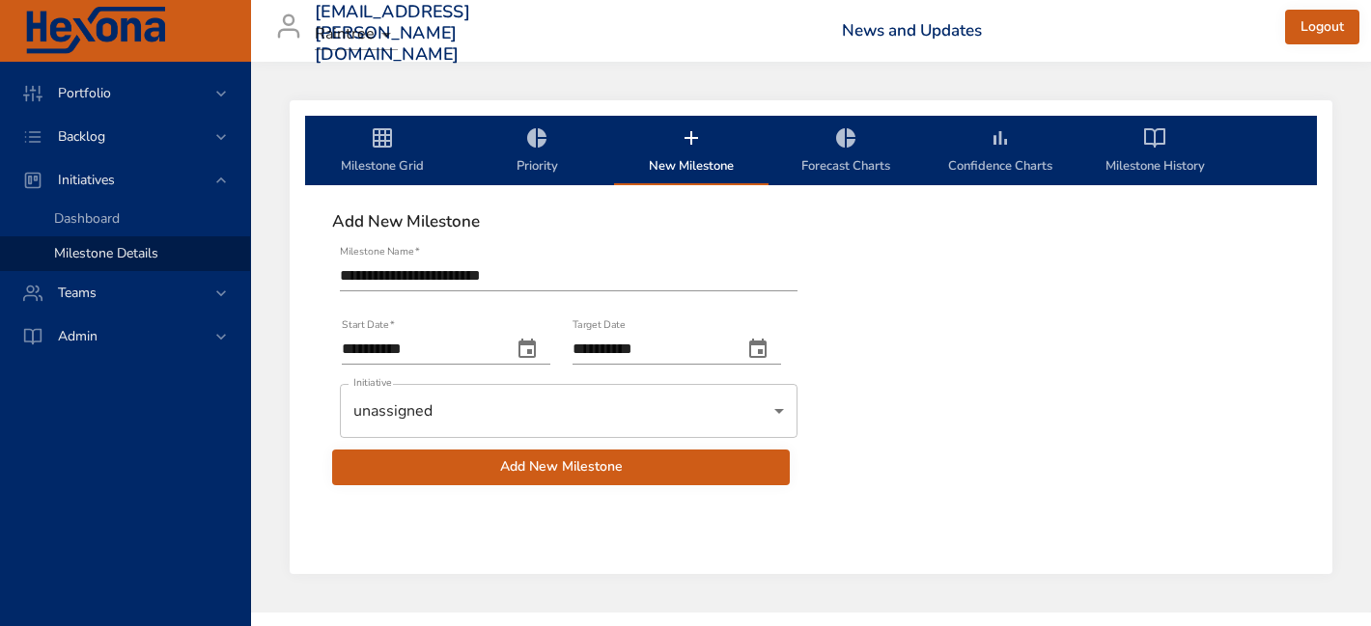
click at [615, 408] on body "**********" at bounding box center [685, 313] width 1371 height 626
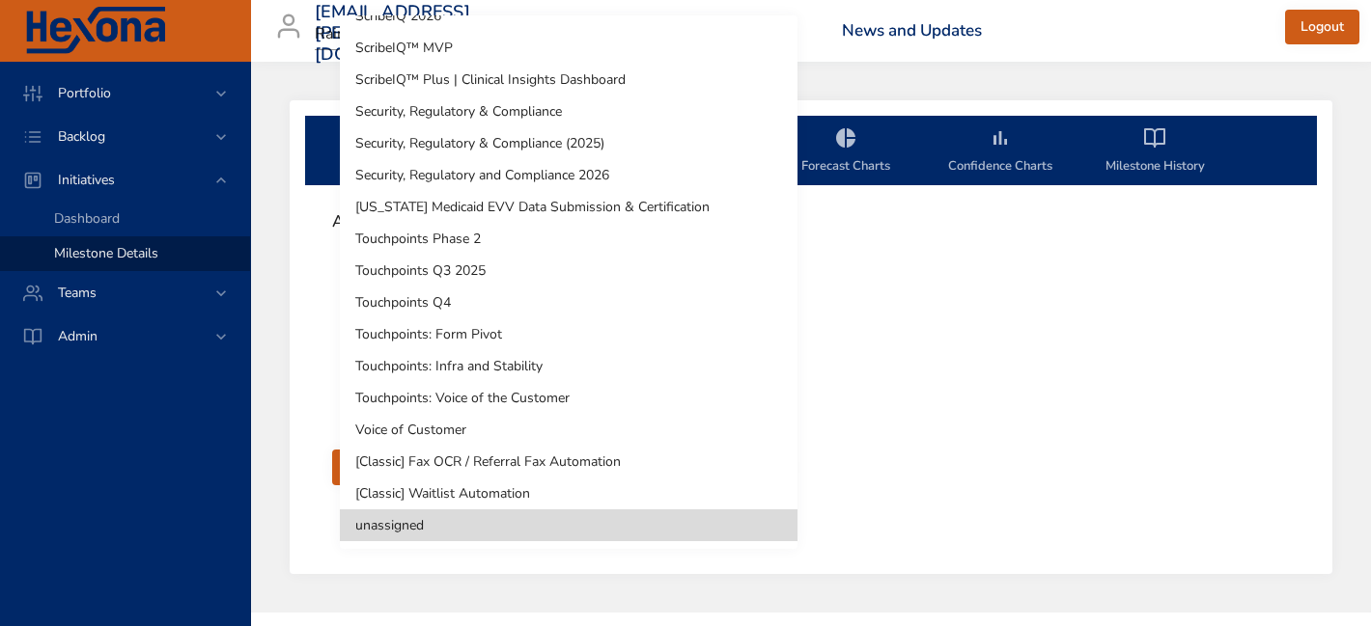
click at [611, 400] on li "Touchpoints: Voice of the Customer" at bounding box center [569, 398] width 458 height 32
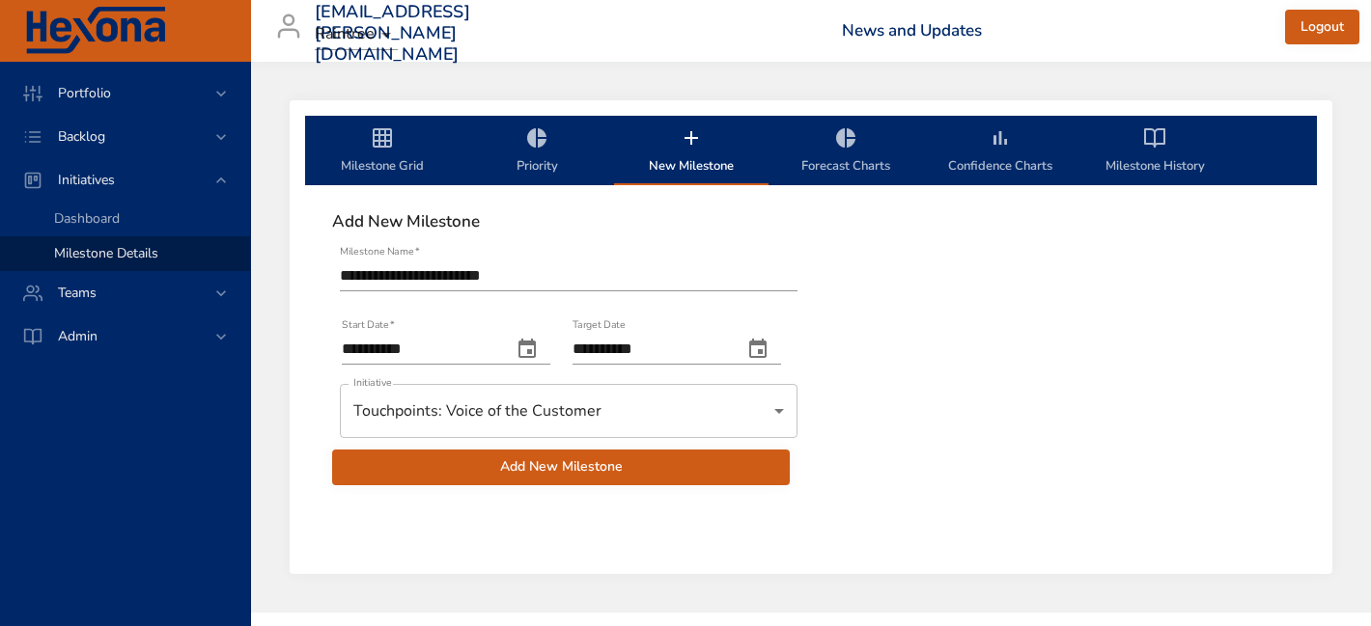
click at [564, 466] on span "Add New Milestone" at bounding box center [560, 468] width 427 height 24
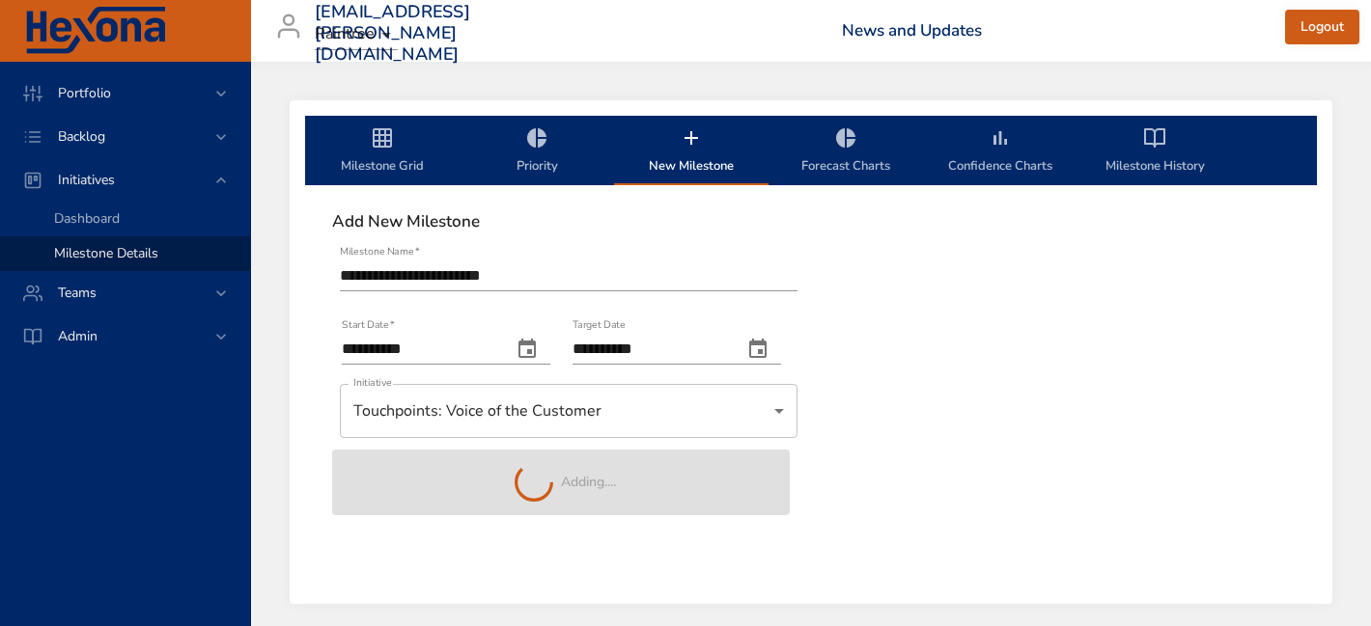
type input "**********"
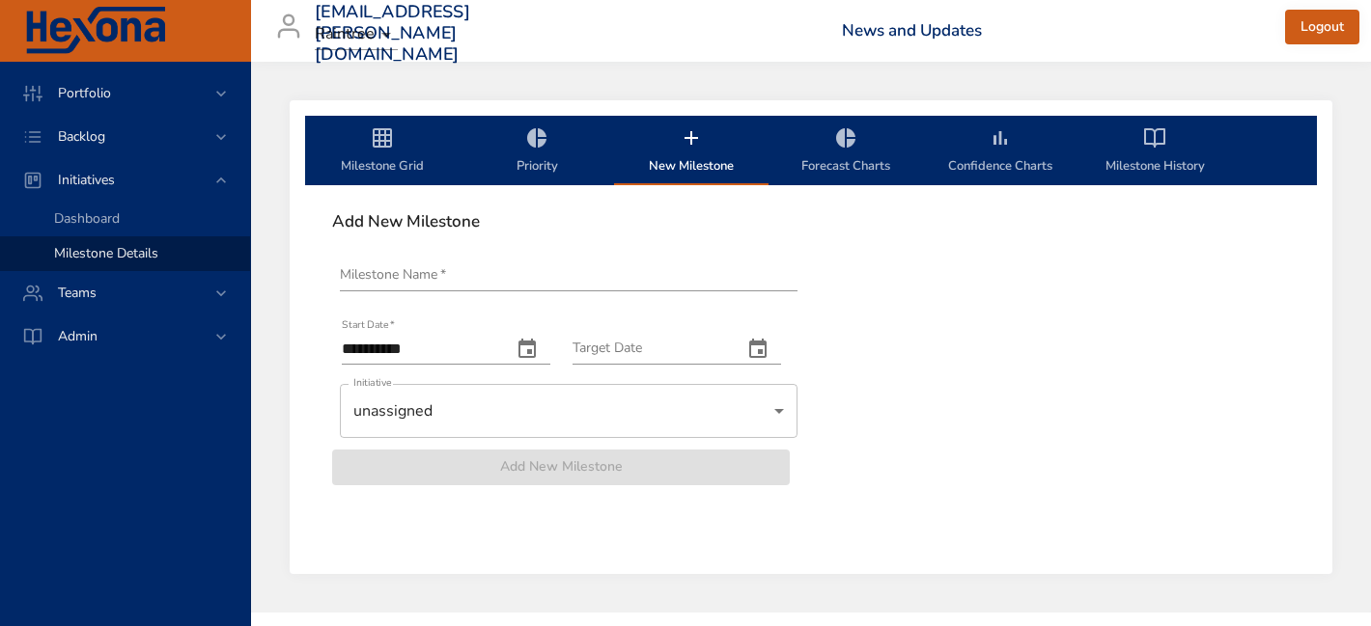
click at [624, 283] on input "Milestone Name   *" at bounding box center [569, 276] width 458 height 31
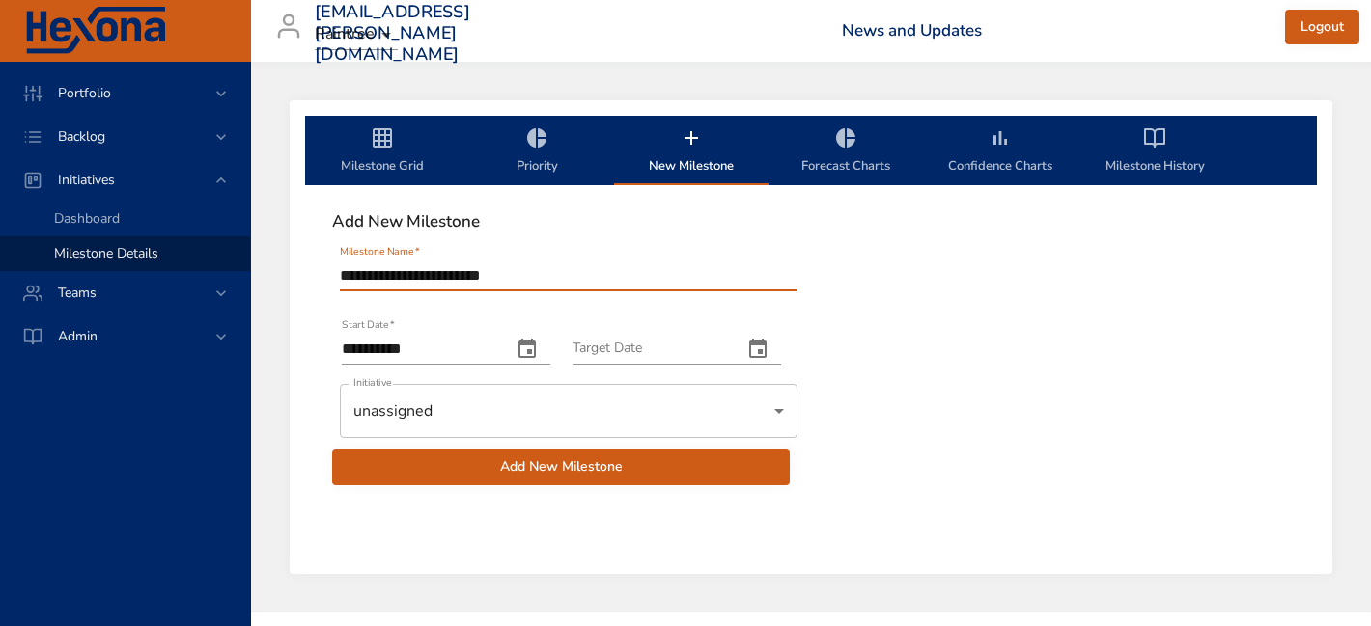
type input "**********"
click at [537, 347] on icon "change date" at bounding box center [526, 349] width 23 height 23
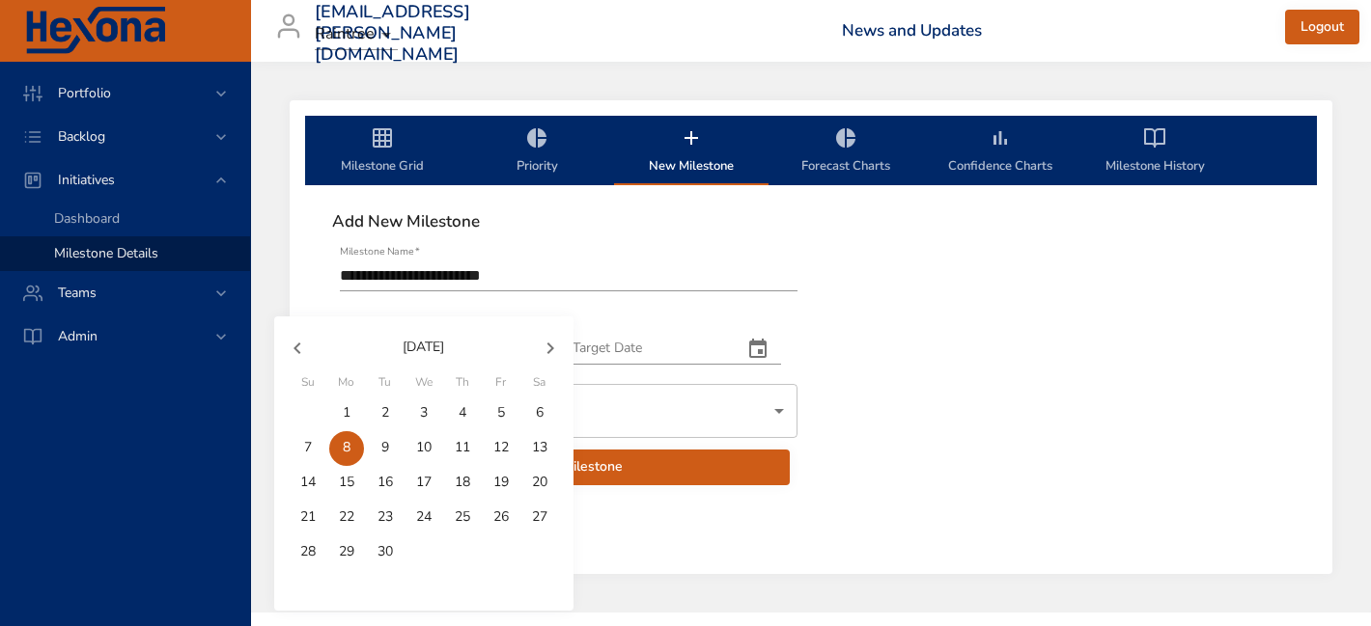
click at [550, 343] on icon "button" at bounding box center [550, 348] width 23 height 23
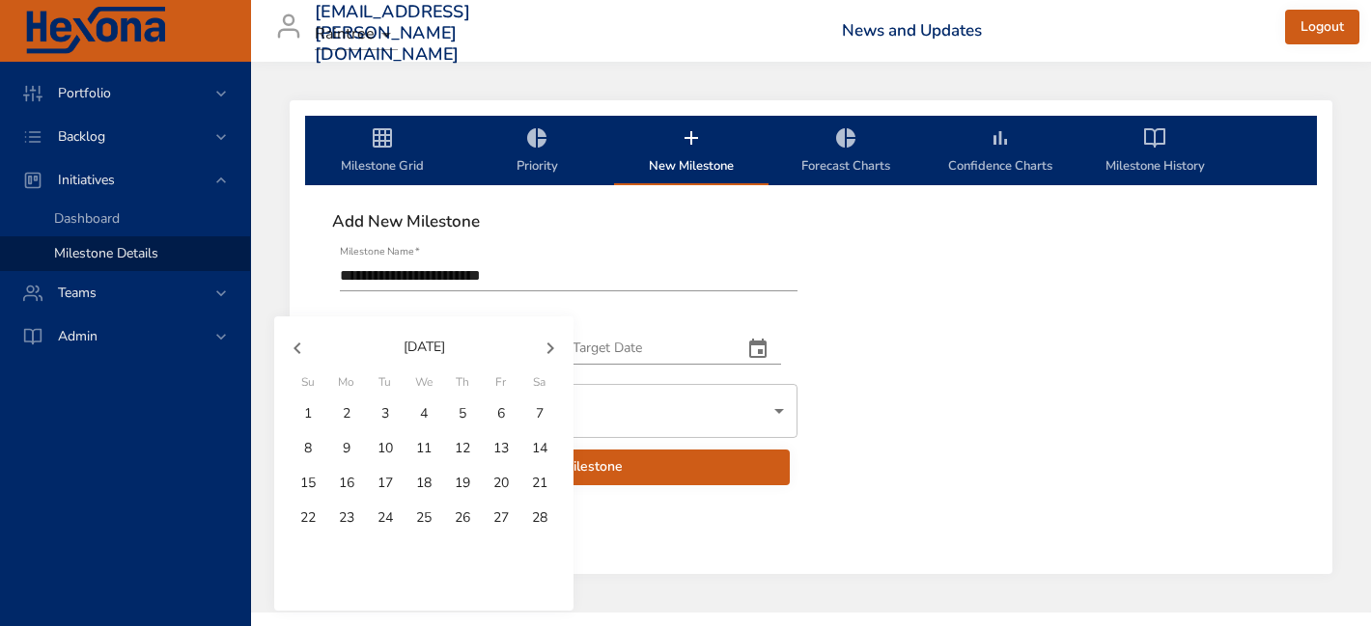
click at [550, 343] on icon "button" at bounding box center [550, 348] width 23 height 23
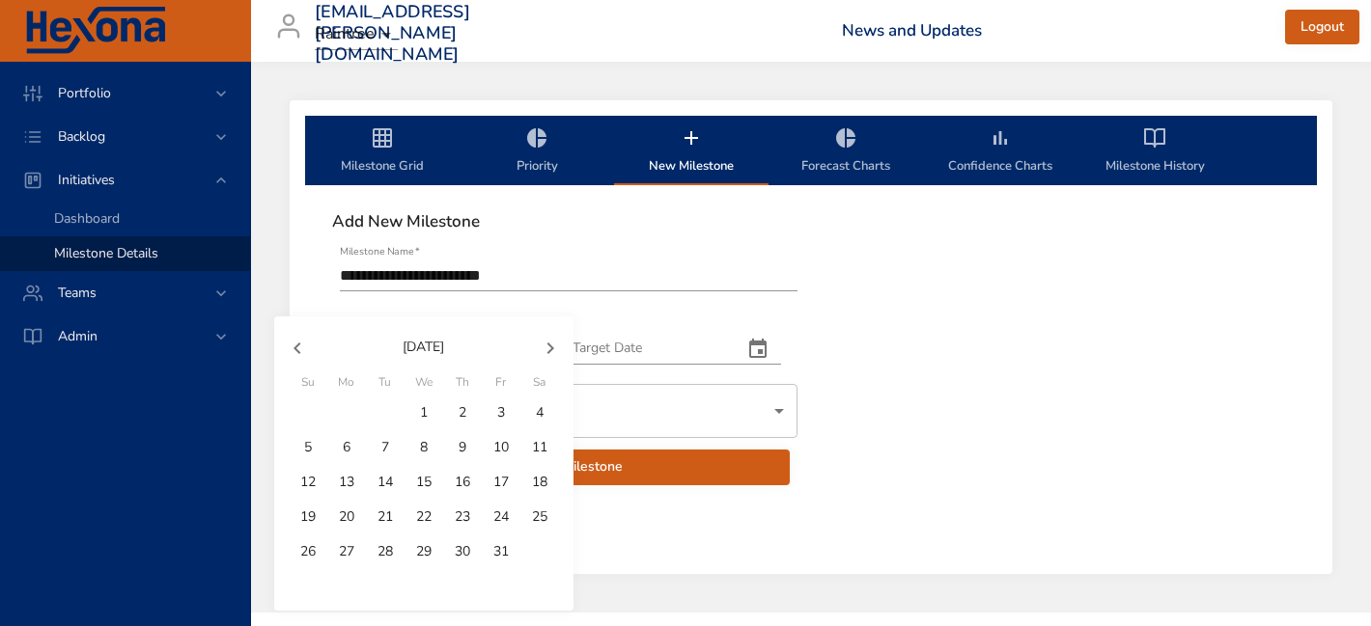
click at [433, 411] on span "1" at bounding box center [423, 412] width 35 height 19
type input "**********"
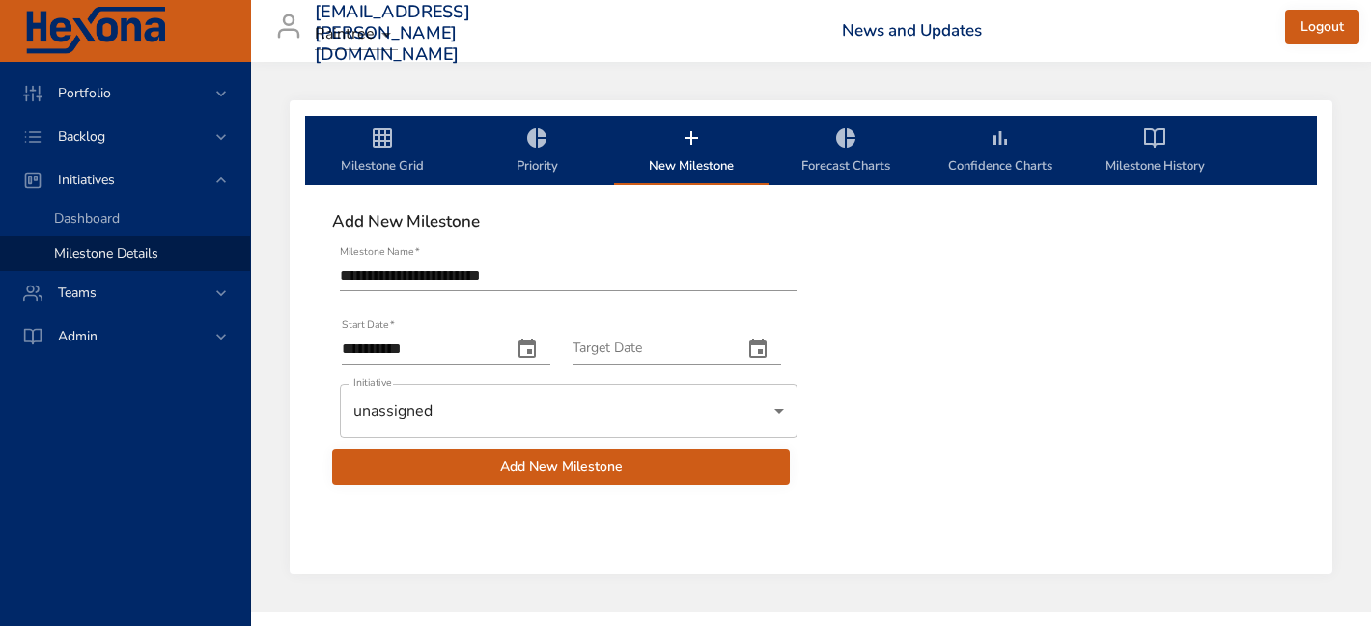
click at [769, 338] on icon "change date" at bounding box center [757, 349] width 23 height 23
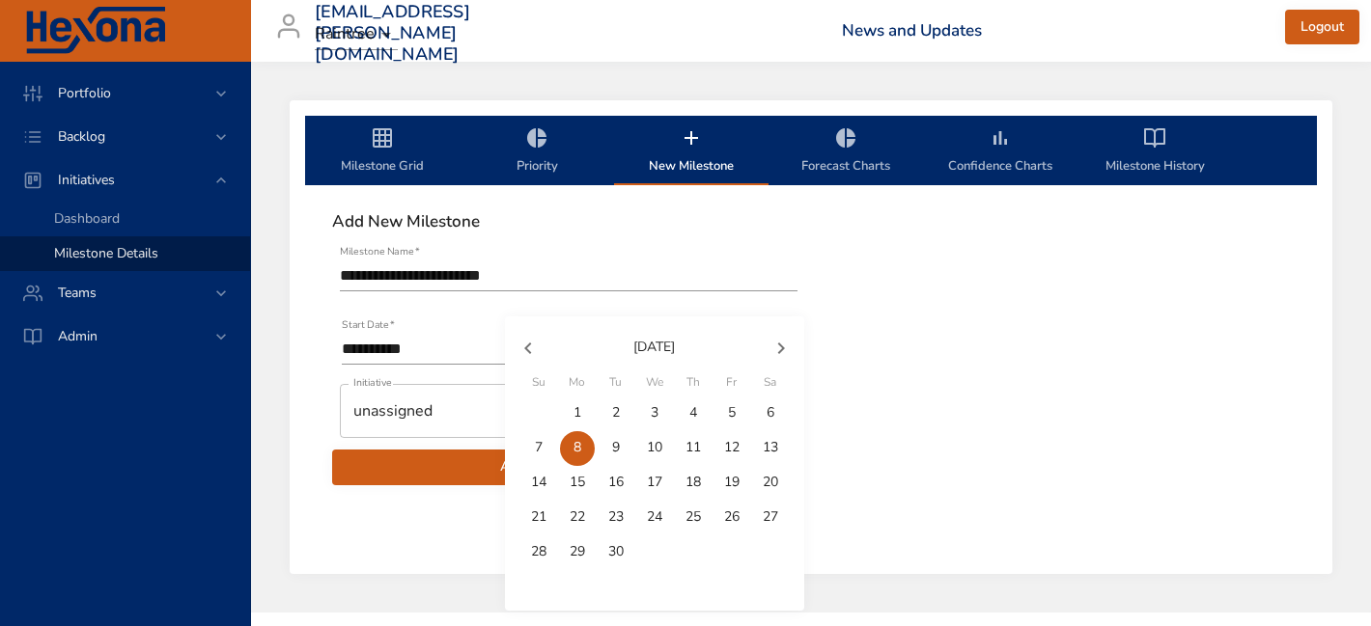
click at [786, 344] on icon "button" at bounding box center [780, 348] width 23 height 23
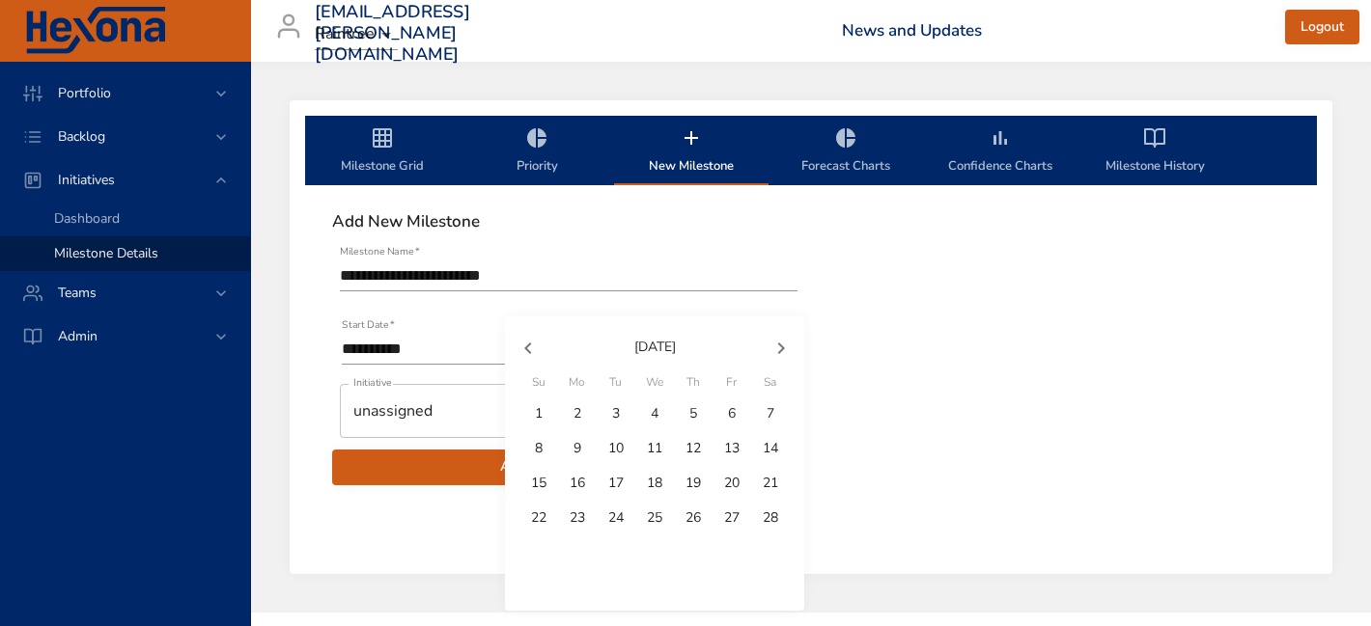
click at [786, 344] on icon "button" at bounding box center [780, 348] width 23 height 23
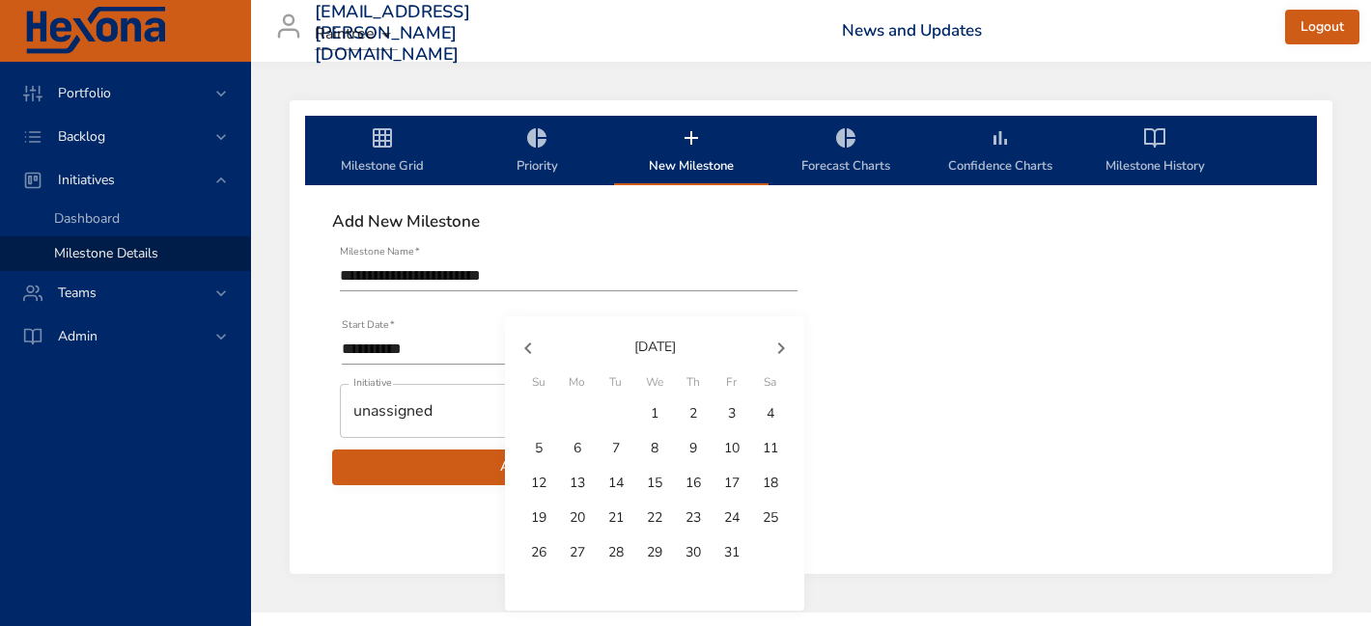
click at [786, 344] on icon "button" at bounding box center [780, 348] width 23 height 23
click at [538, 343] on icon "button" at bounding box center [527, 348] width 23 height 23
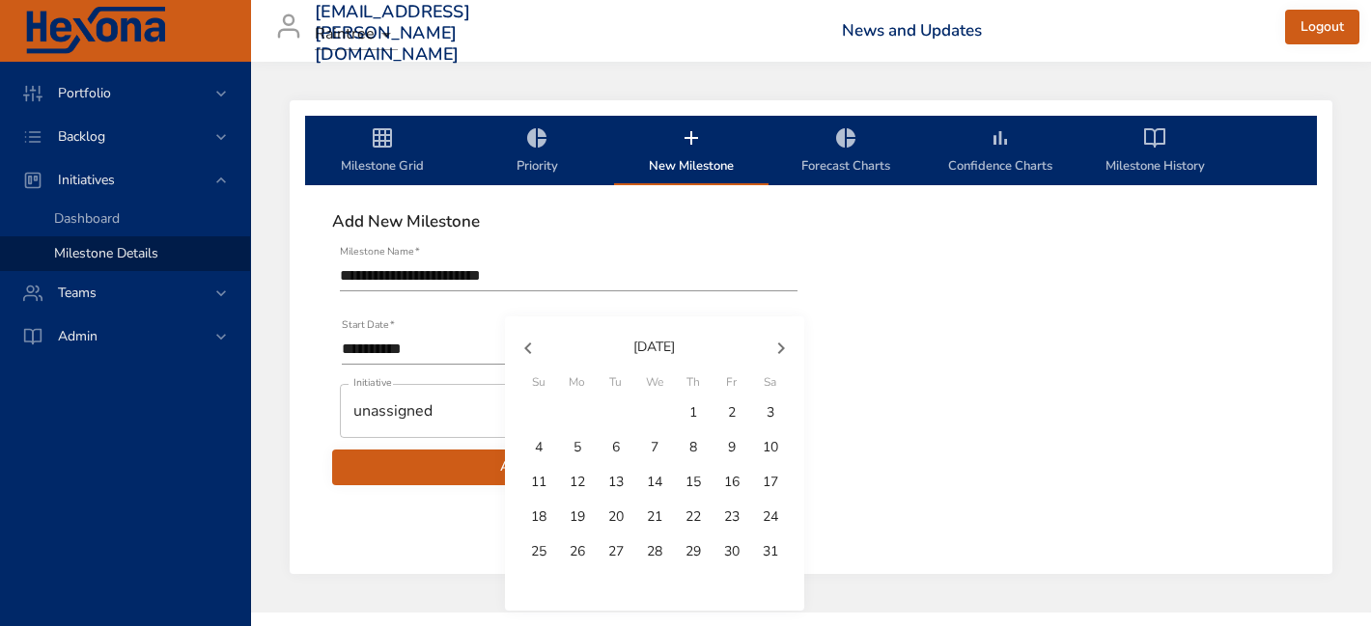
click at [533, 343] on icon "button" at bounding box center [527, 348] width 23 height 23
click at [647, 547] on p "30" at bounding box center [654, 551] width 15 height 19
type input "**********"
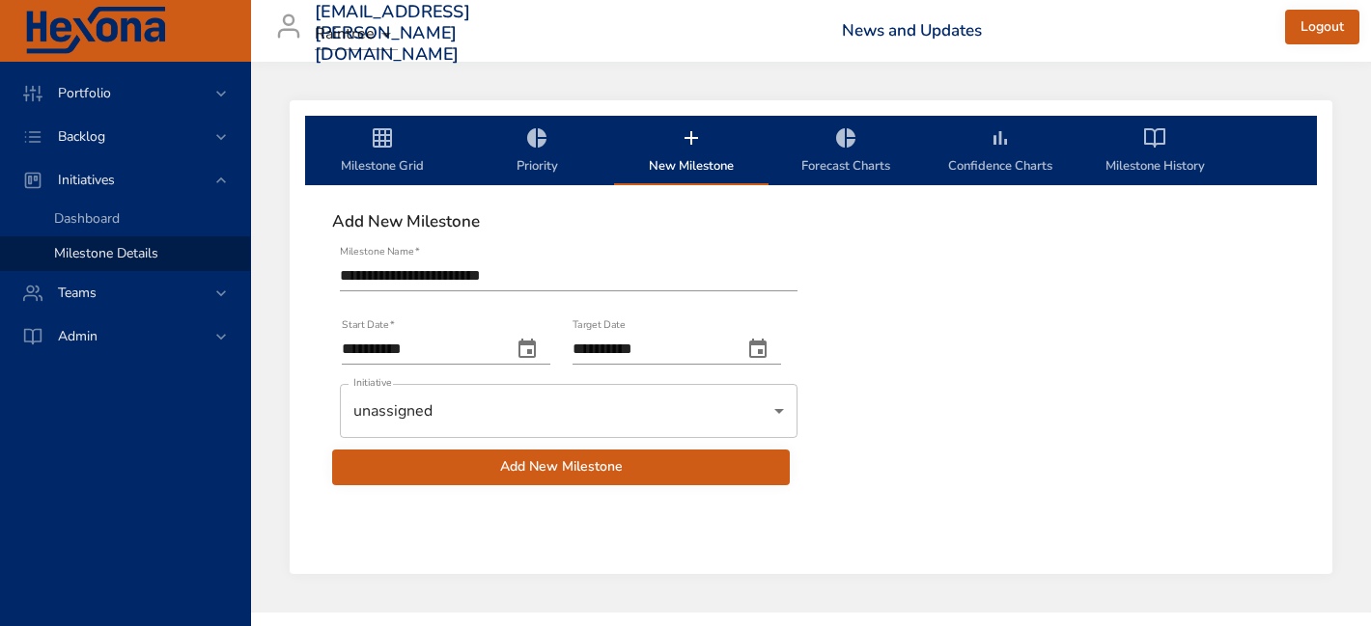
click at [628, 425] on body "**********" at bounding box center [685, 313] width 1371 height 626
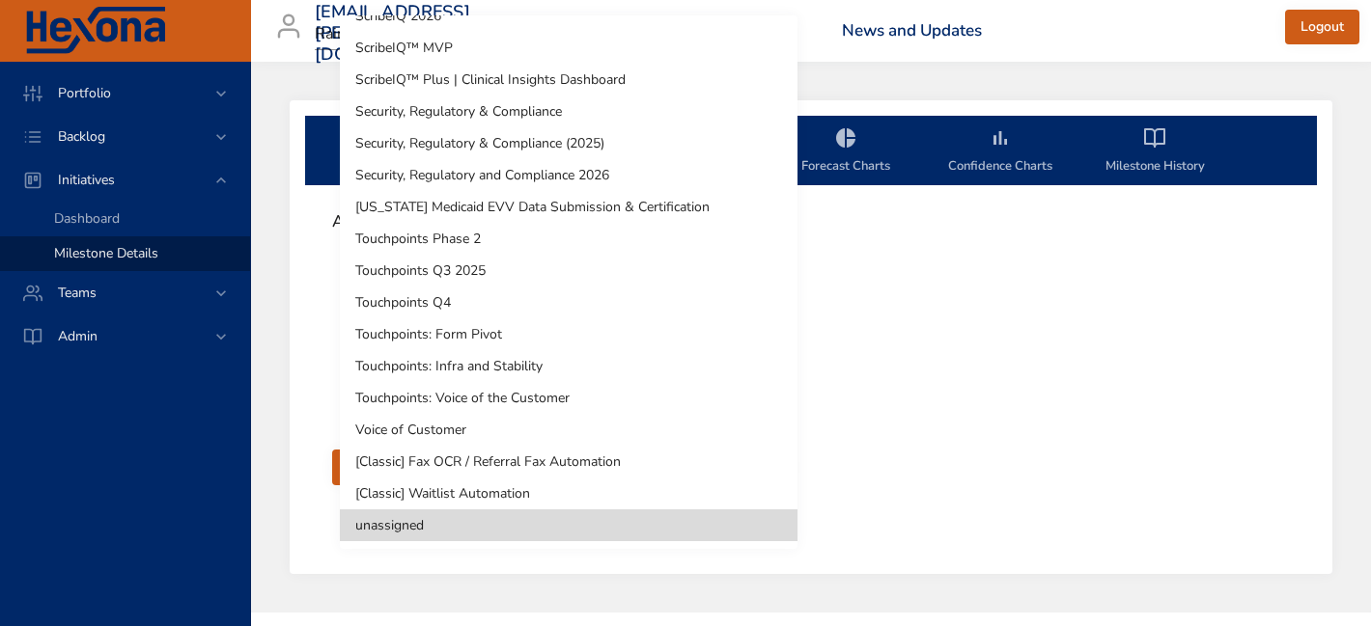
click at [573, 394] on li "Touchpoints: Voice of the Customer" at bounding box center [569, 398] width 458 height 32
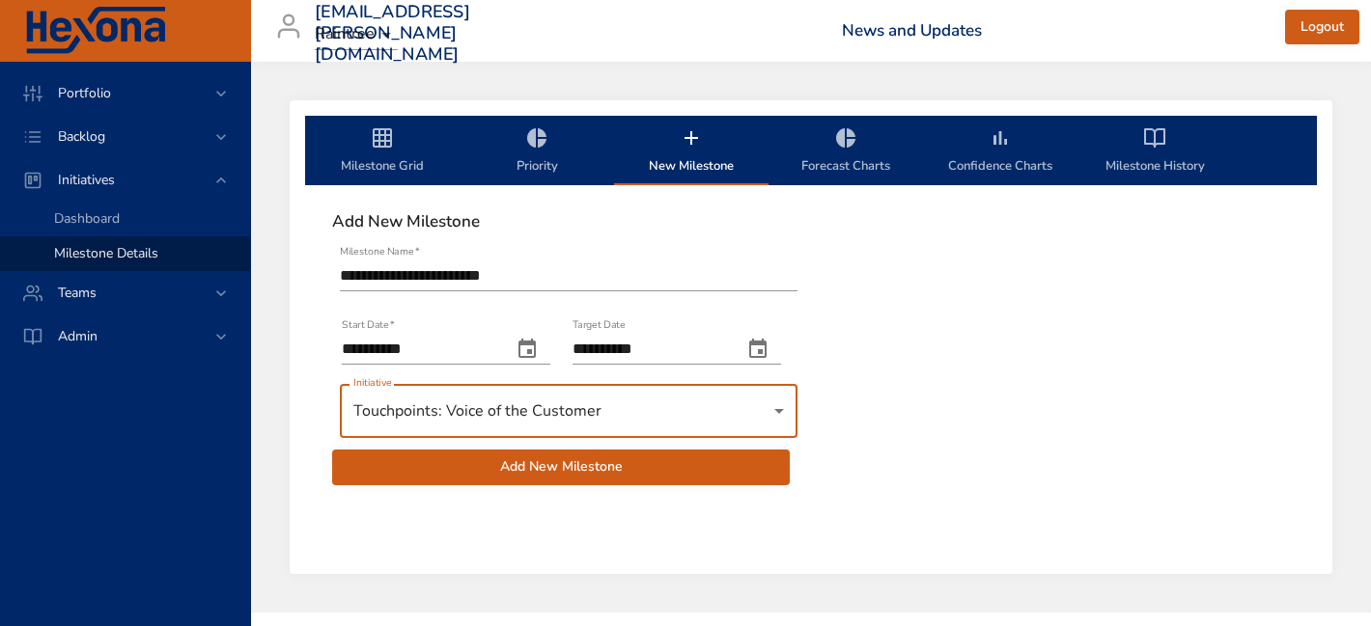
click at [508, 467] on span "Add New Milestone" at bounding box center [560, 468] width 427 height 24
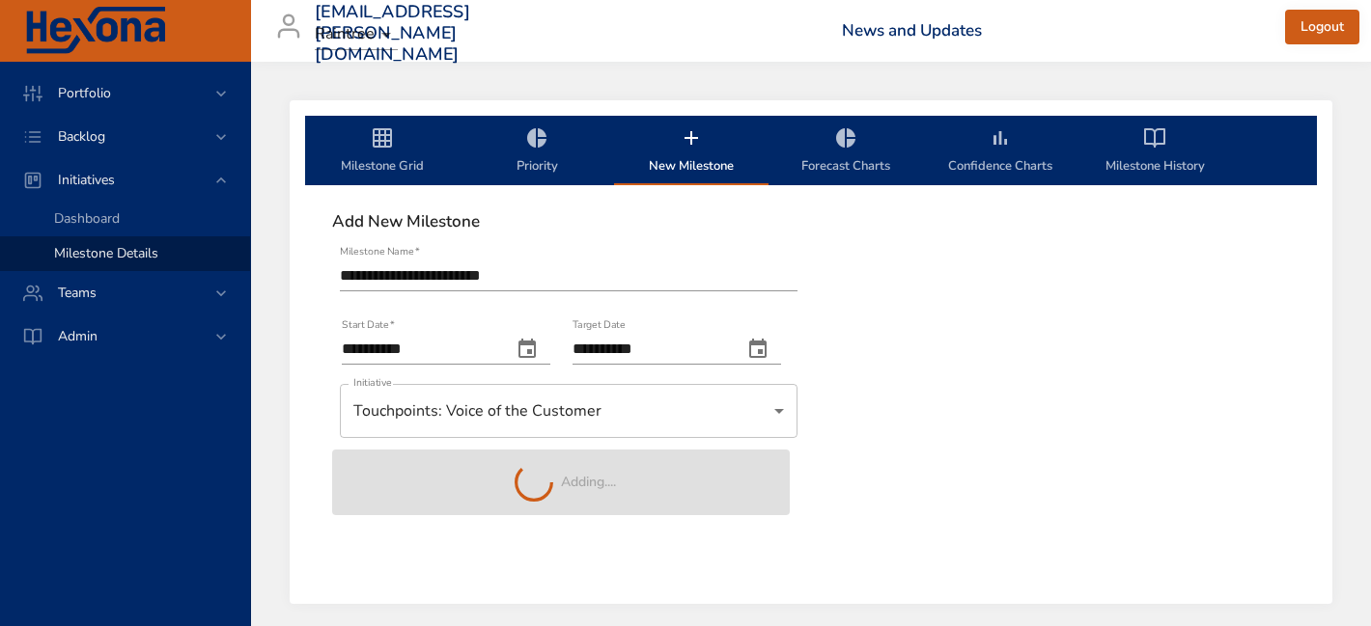
type input "**********"
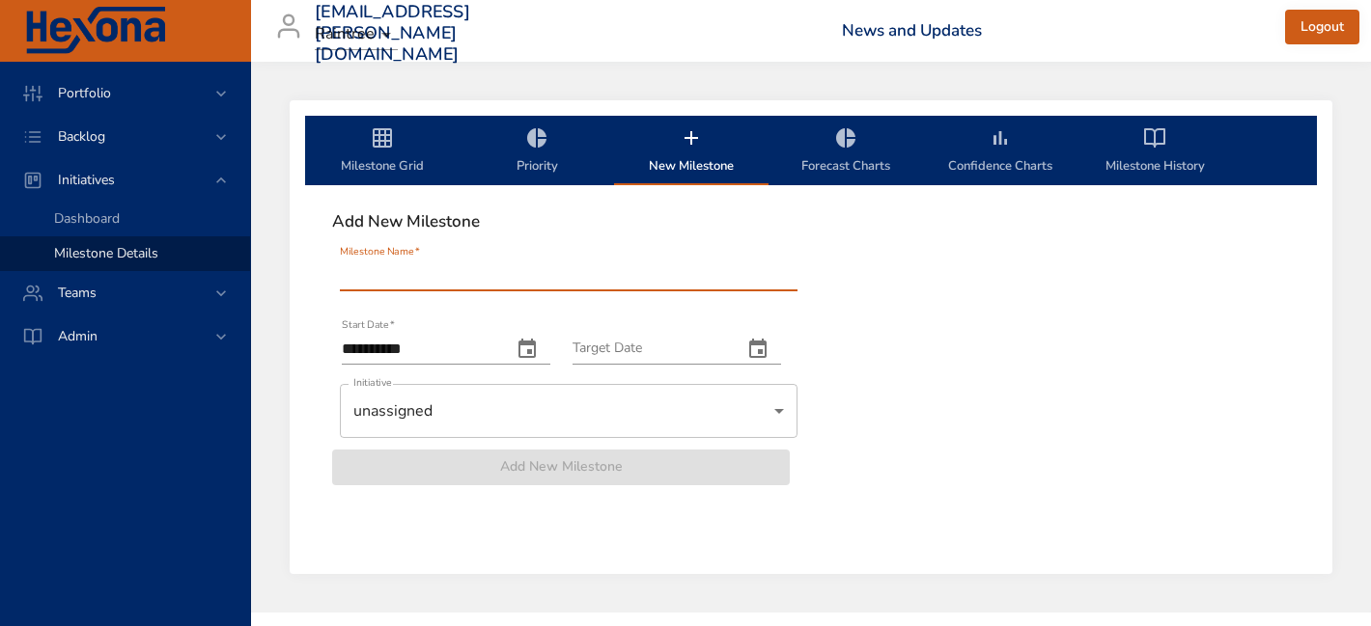
click at [485, 291] on input "Milestone Name   *" at bounding box center [569, 276] width 458 height 31
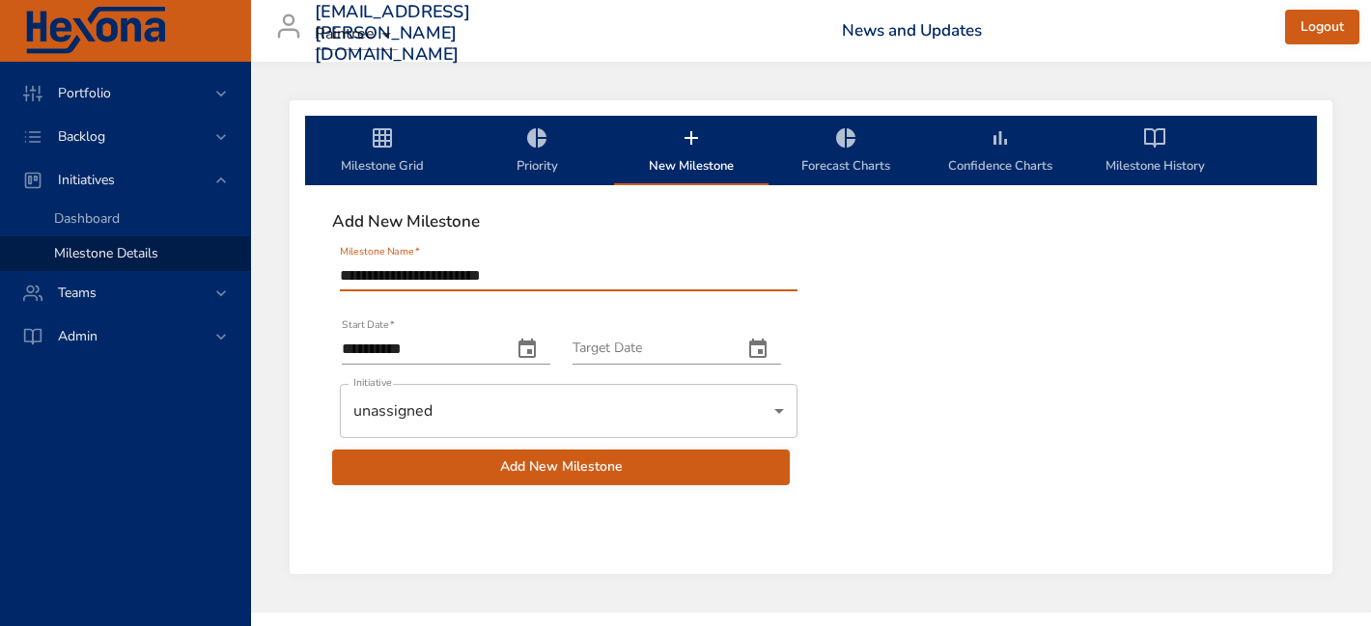
type input "**********"
click at [539, 347] on icon "change date" at bounding box center [526, 349] width 23 height 23
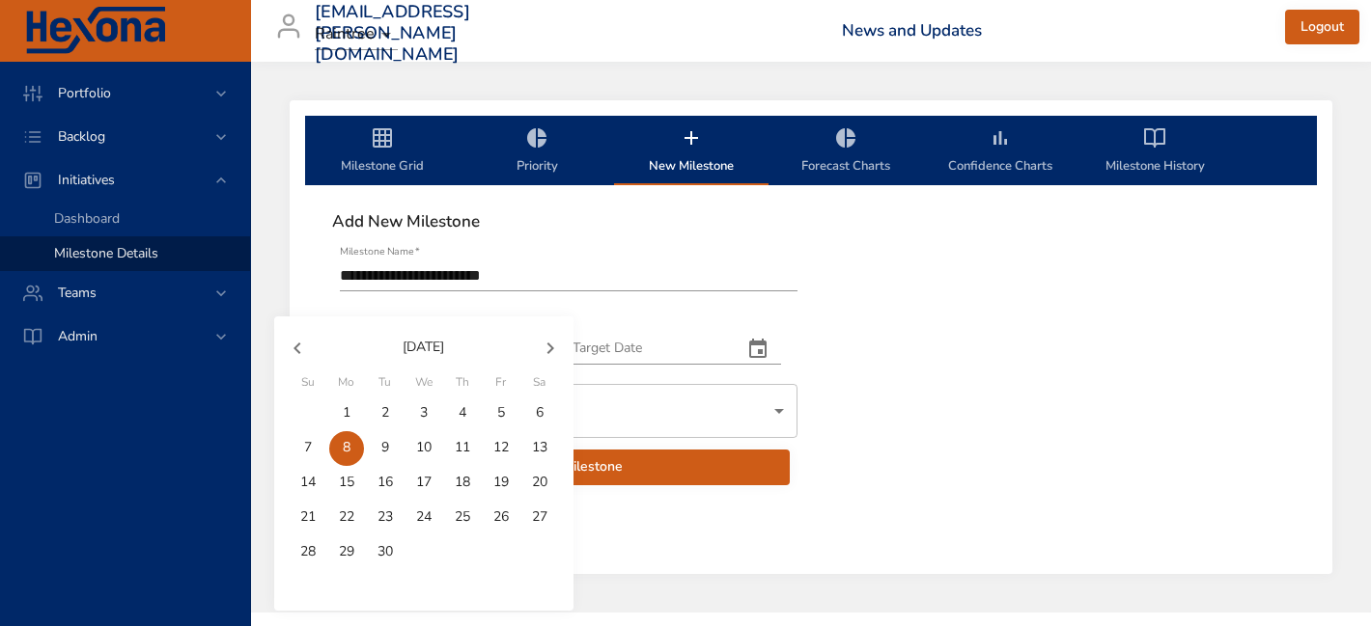
click at [557, 348] on icon "button" at bounding box center [550, 348] width 23 height 23
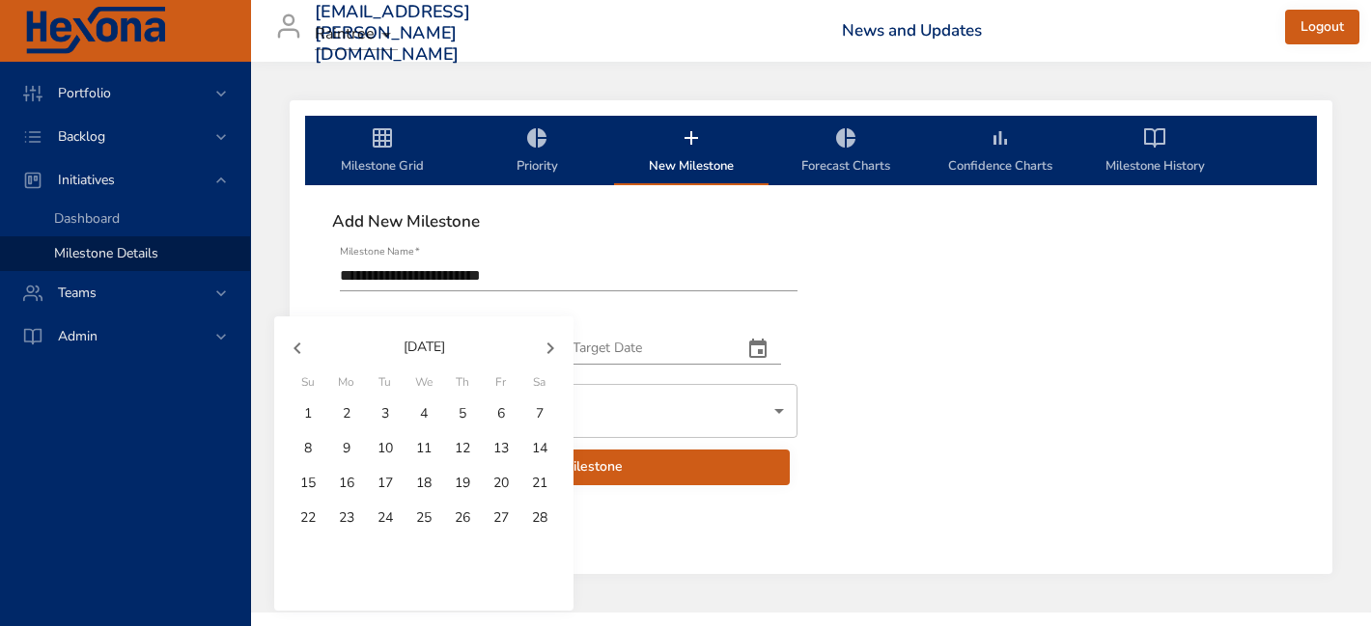
click at [557, 348] on icon "button" at bounding box center [550, 348] width 23 height 23
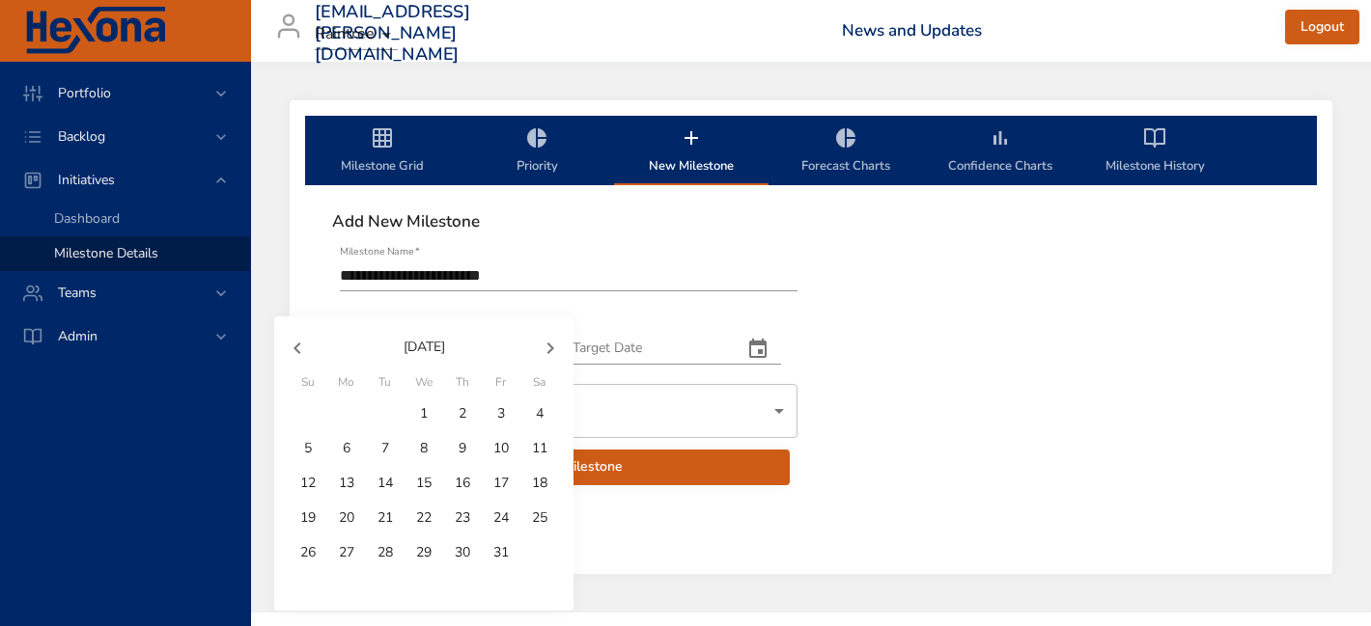
click at [557, 348] on icon "button" at bounding box center [550, 348] width 23 height 23
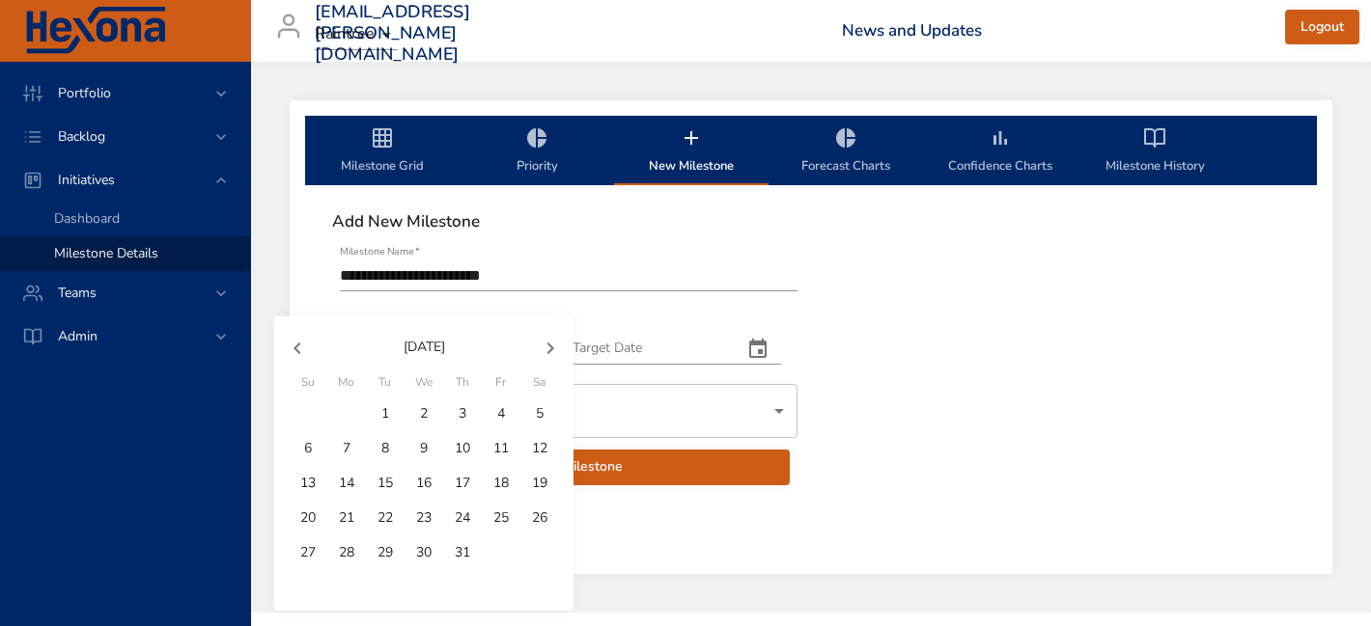
click at [557, 348] on icon "button" at bounding box center [550, 348] width 23 height 23
click at [292, 341] on icon "button" at bounding box center [297, 348] width 23 height 23
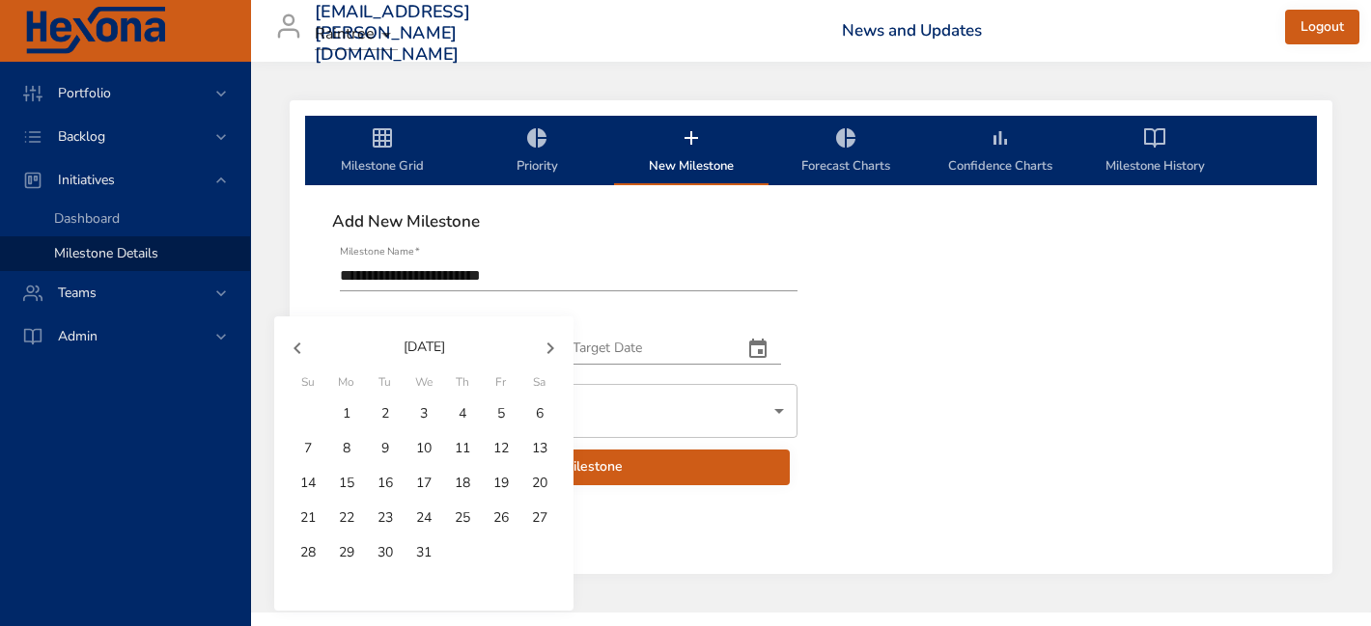
click at [291, 341] on icon "button" at bounding box center [297, 348] width 23 height 23
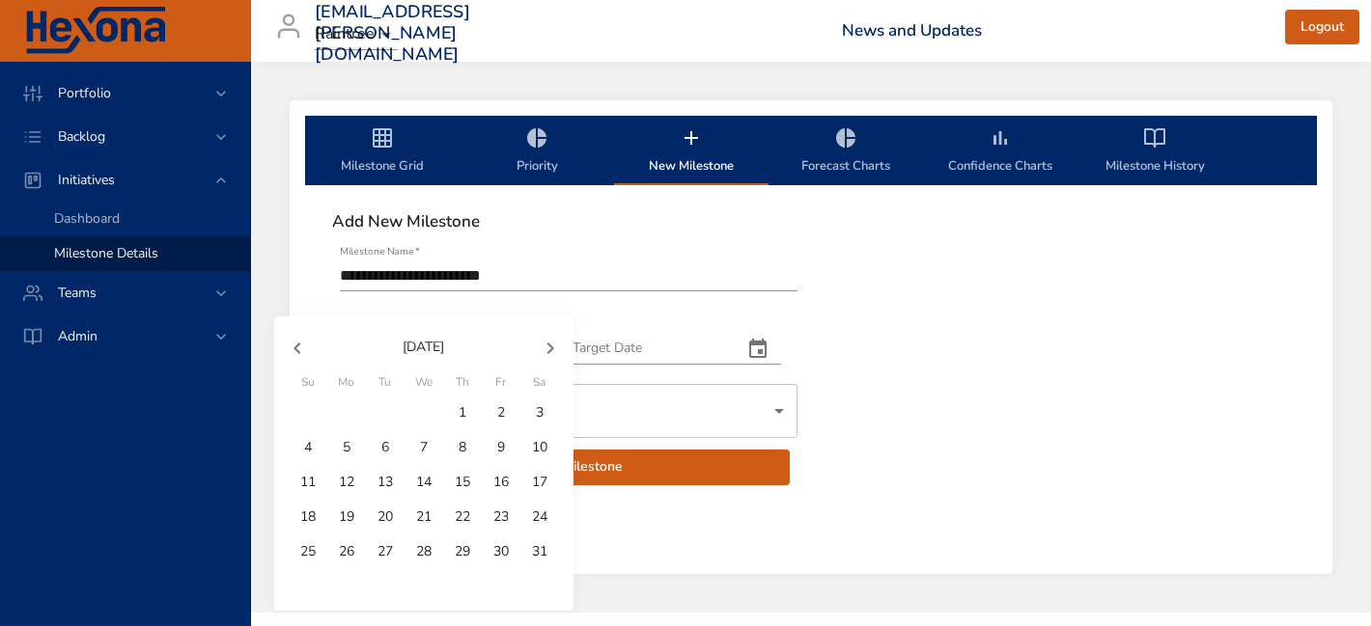
click at [460, 414] on p "1" at bounding box center [462, 412] width 8 height 19
type input "**********"
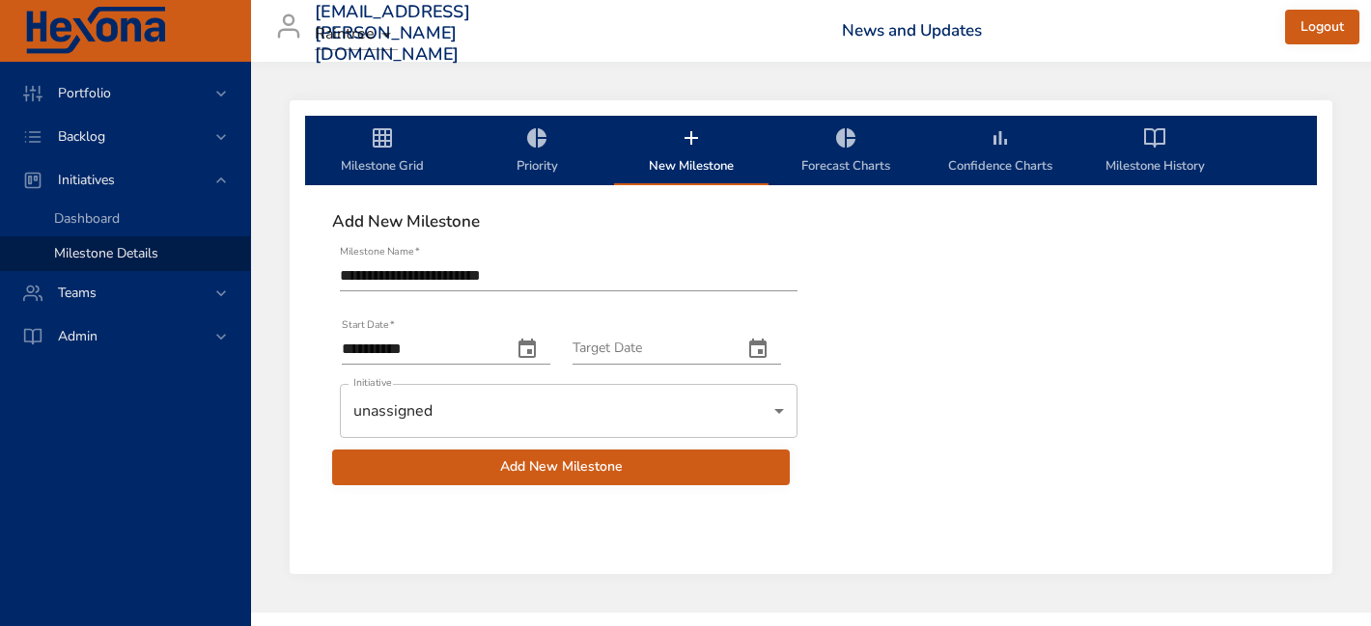
click at [765, 349] on icon "change date" at bounding box center [757, 349] width 23 height 23
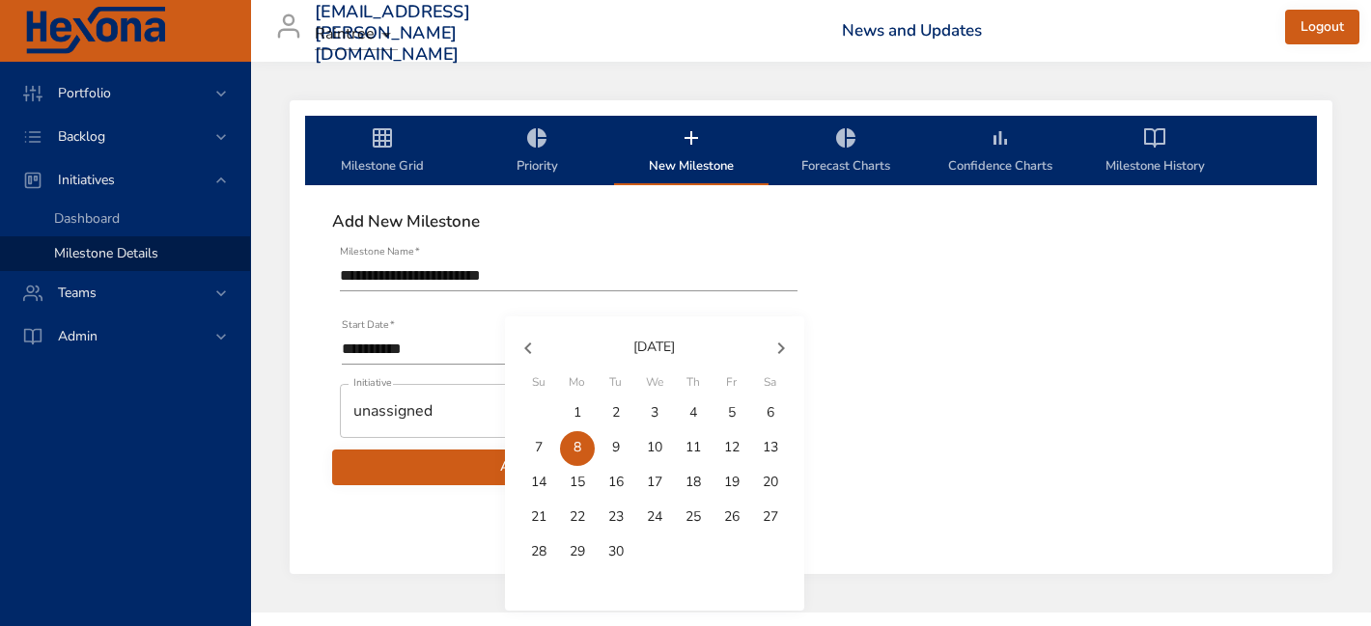
click at [786, 347] on icon "button" at bounding box center [780, 348] width 23 height 23
click at [796, 348] on button "button" at bounding box center [781, 348] width 46 height 46
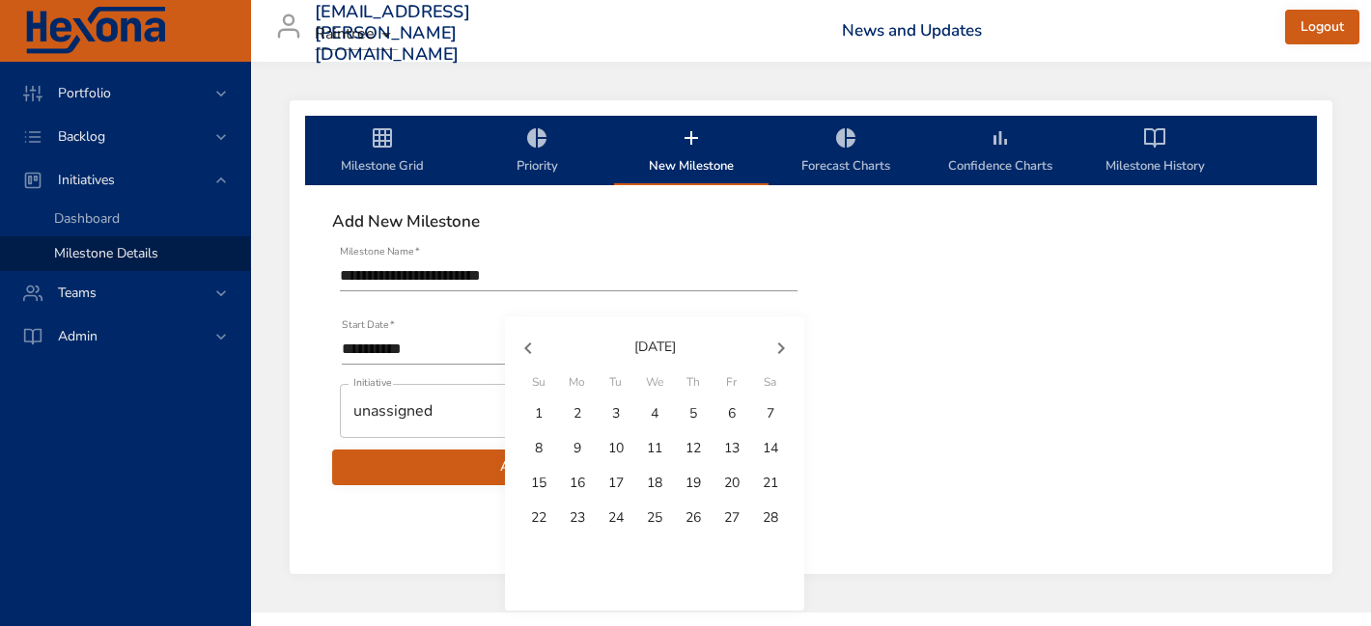
click at [796, 348] on button "button" at bounding box center [781, 348] width 46 height 46
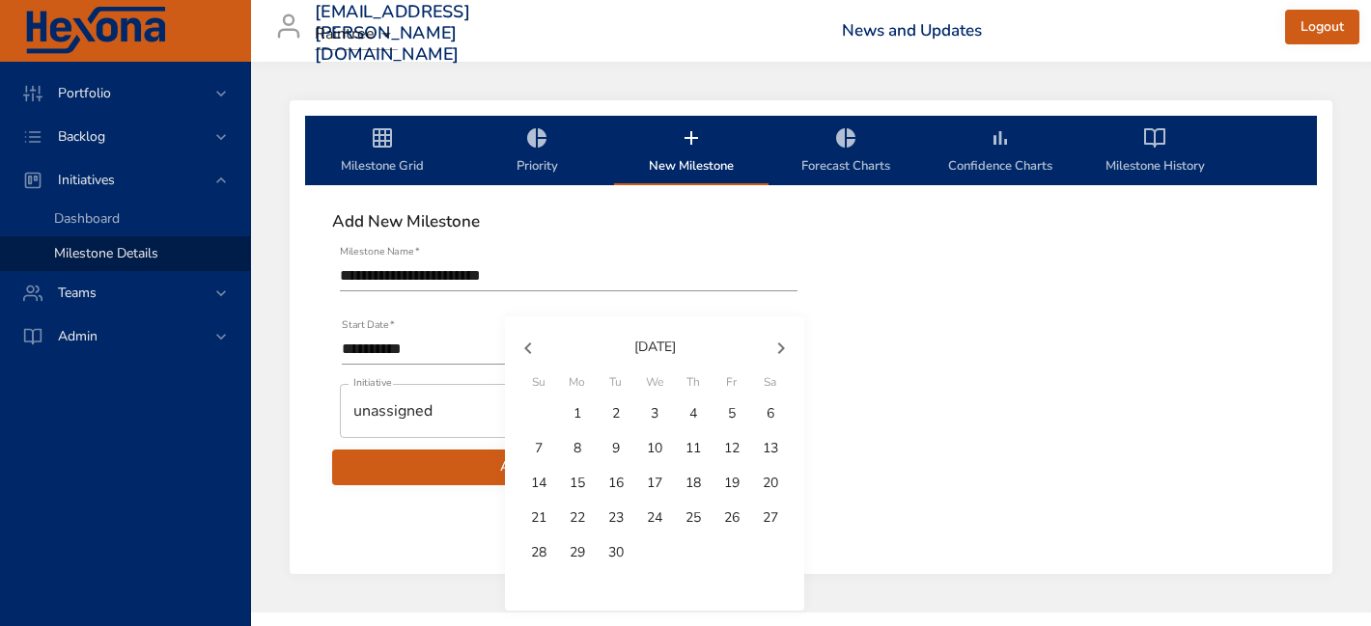
click at [796, 348] on button "button" at bounding box center [781, 348] width 46 height 46
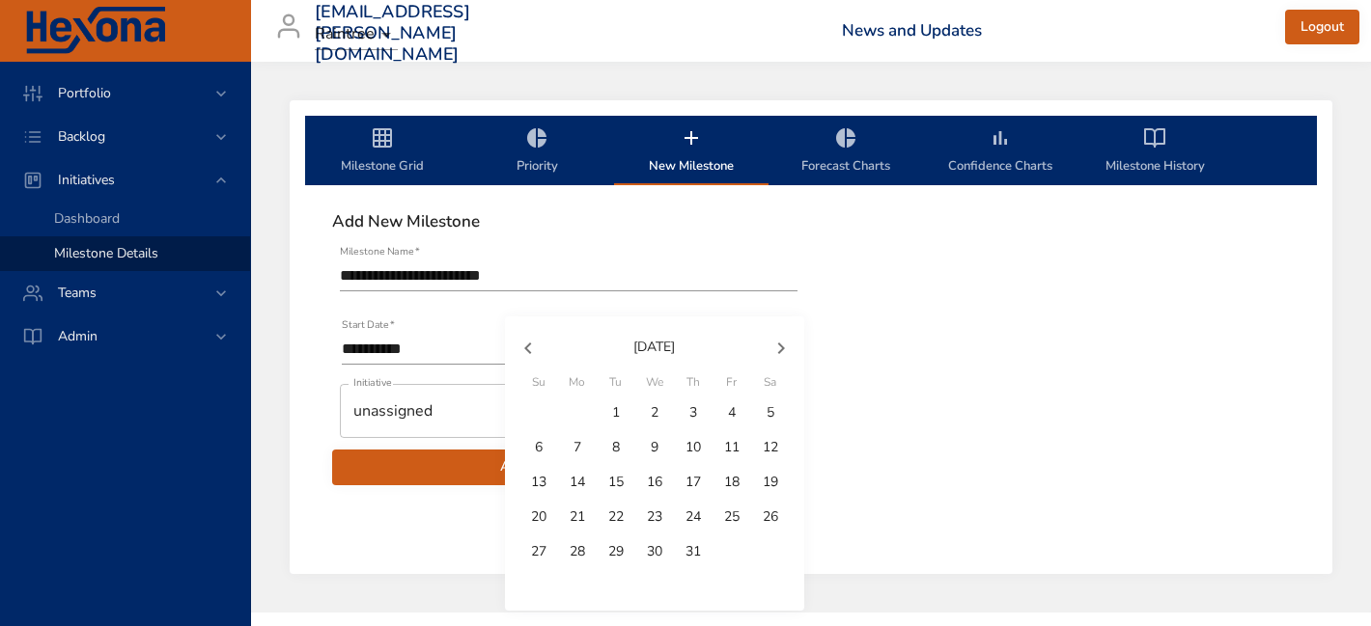
click at [691, 553] on p "31" at bounding box center [692, 551] width 15 height 19
type input "**********"
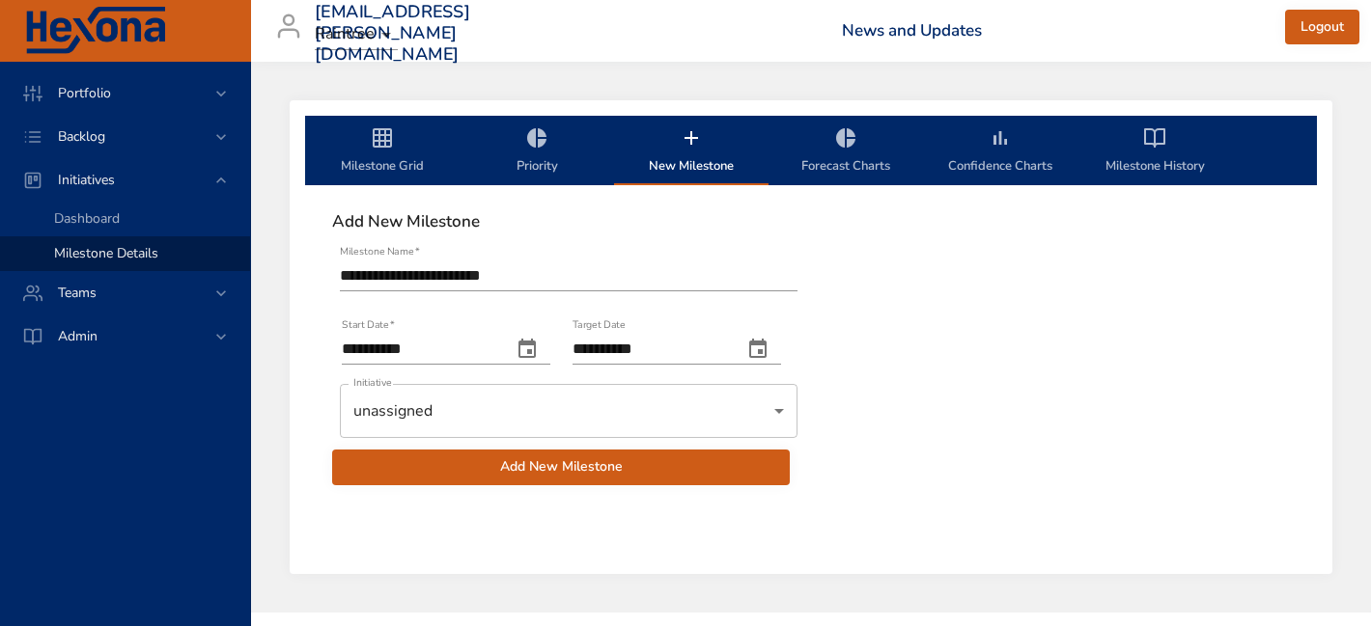
click at [611, 411] on body "**********" at bounding box center [685, 313] width 1371 height 626
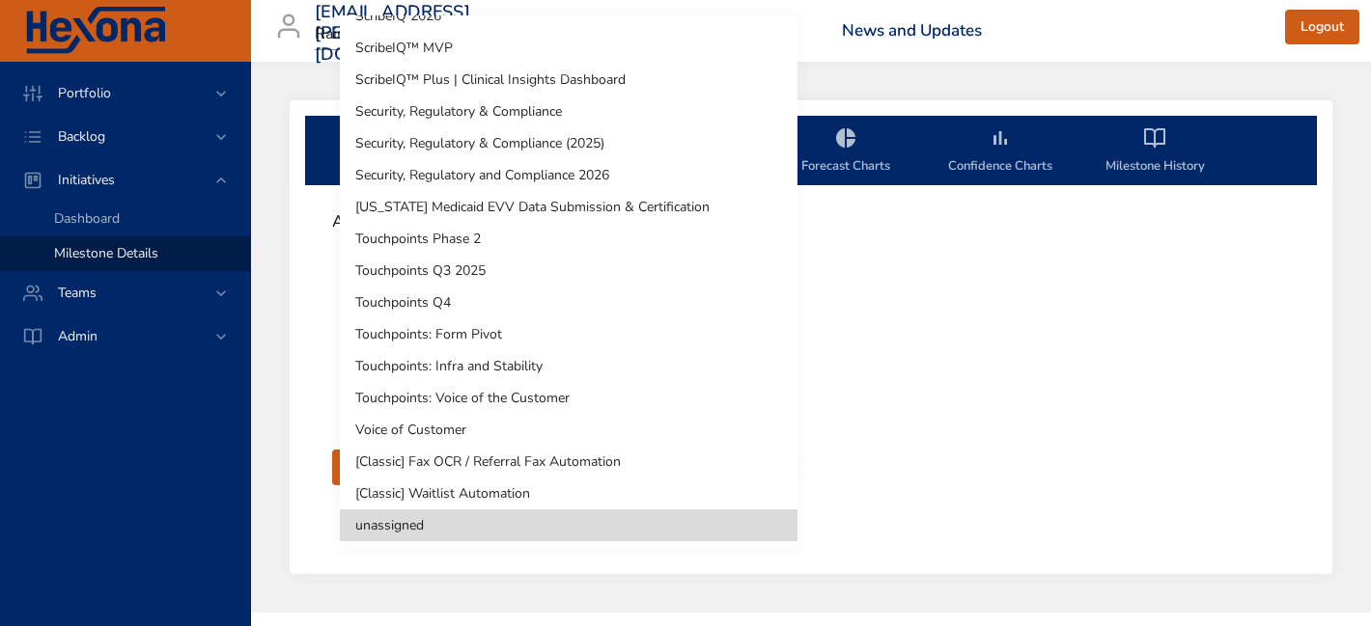
click at [579, 398] on li "Touchpoints: Voice of the Customer" at bounding box center [569, 398] width 458 height 32
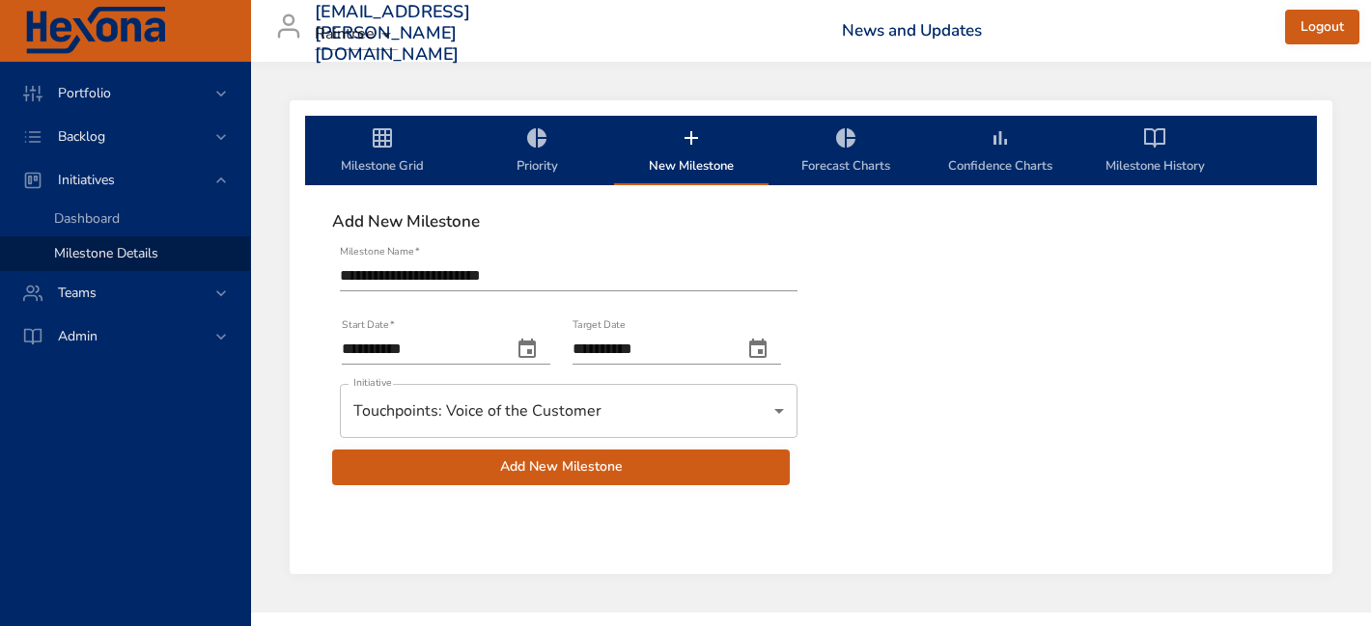
click at [546, 458] on span "Add New Milestone" at bounding box center [560, 468] width 427 height 24
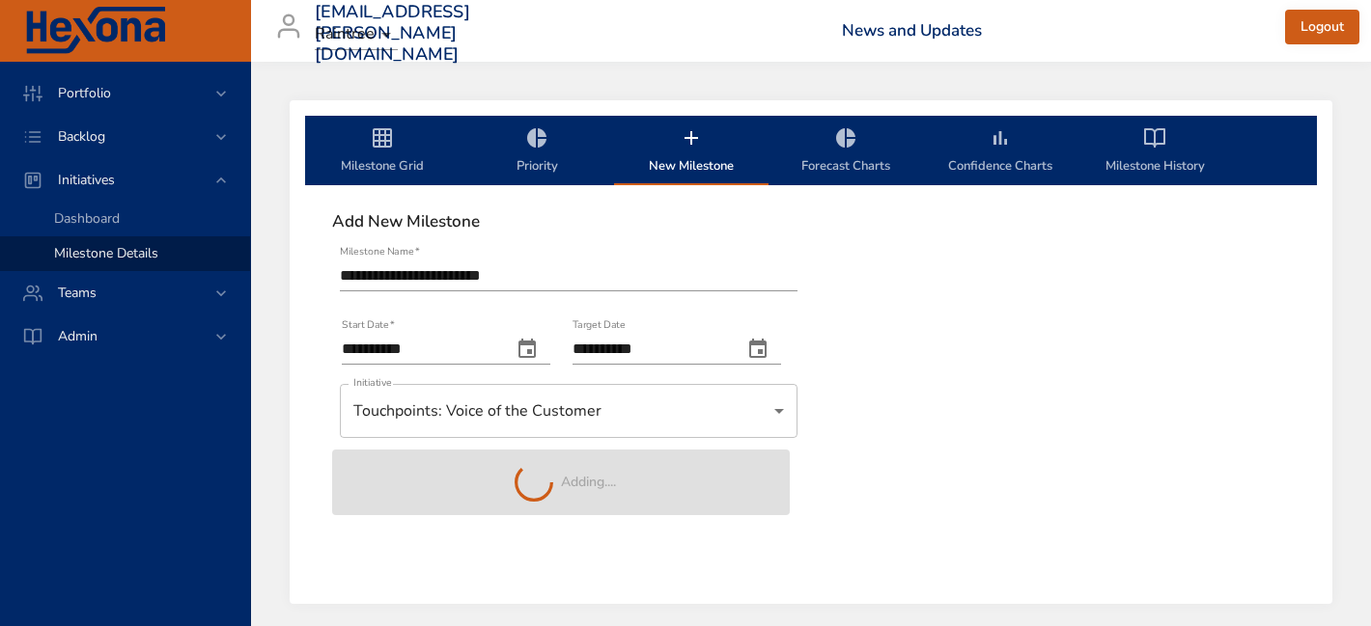
type input "**********"
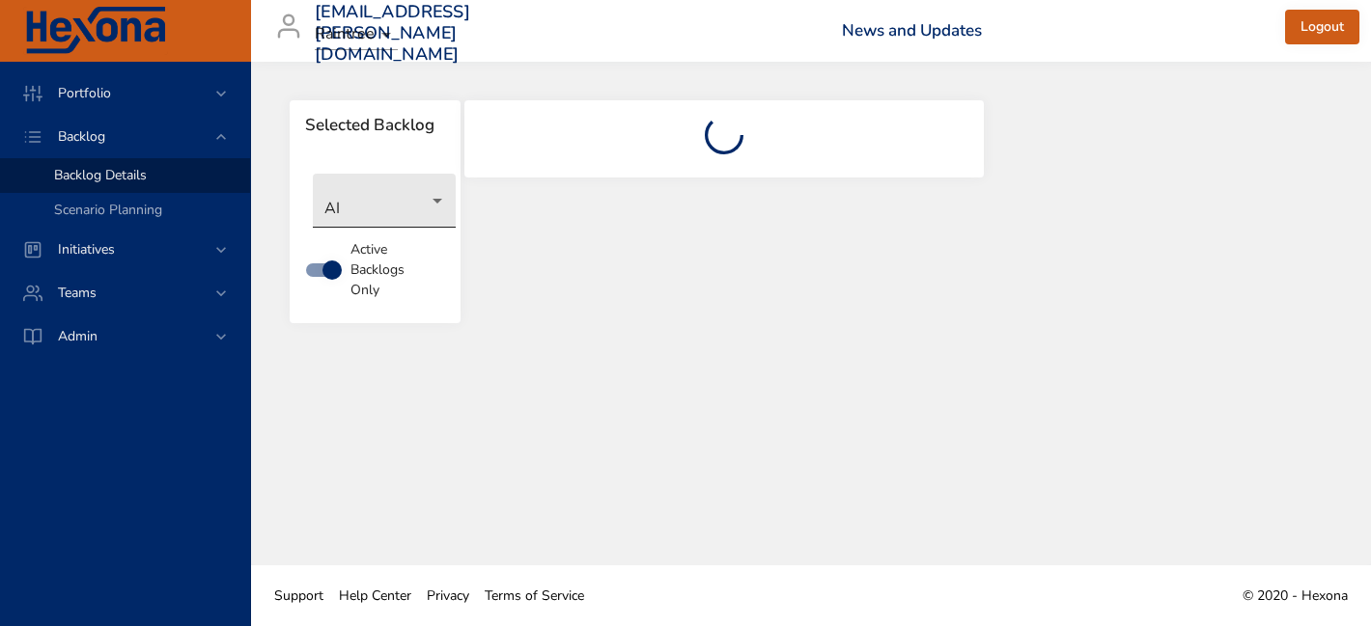
click at [365, 194] on body "Portfolio Backlog Backlog Details Scenario Planning Initiatives Teams Admin [EM…" at bounding box center [685, 313] width 1371 height 626
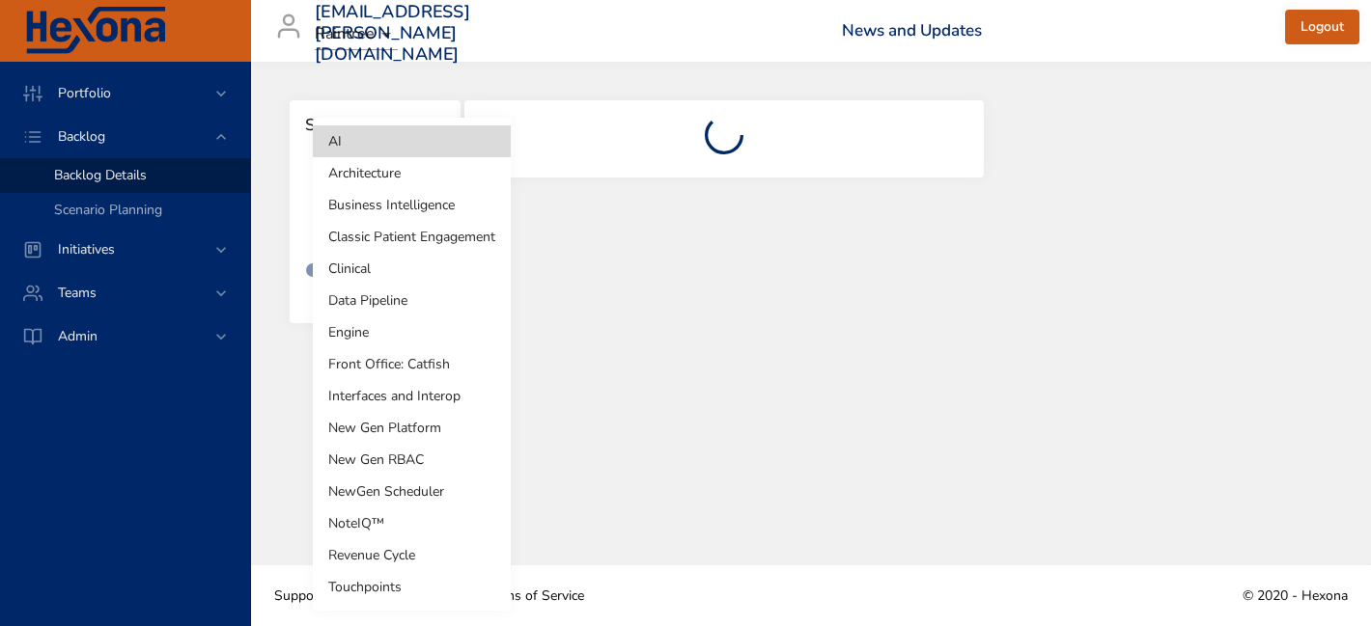
click at [373, 580] on li "Touchpoints" at bounding box center [412, 587] width 198 height 32
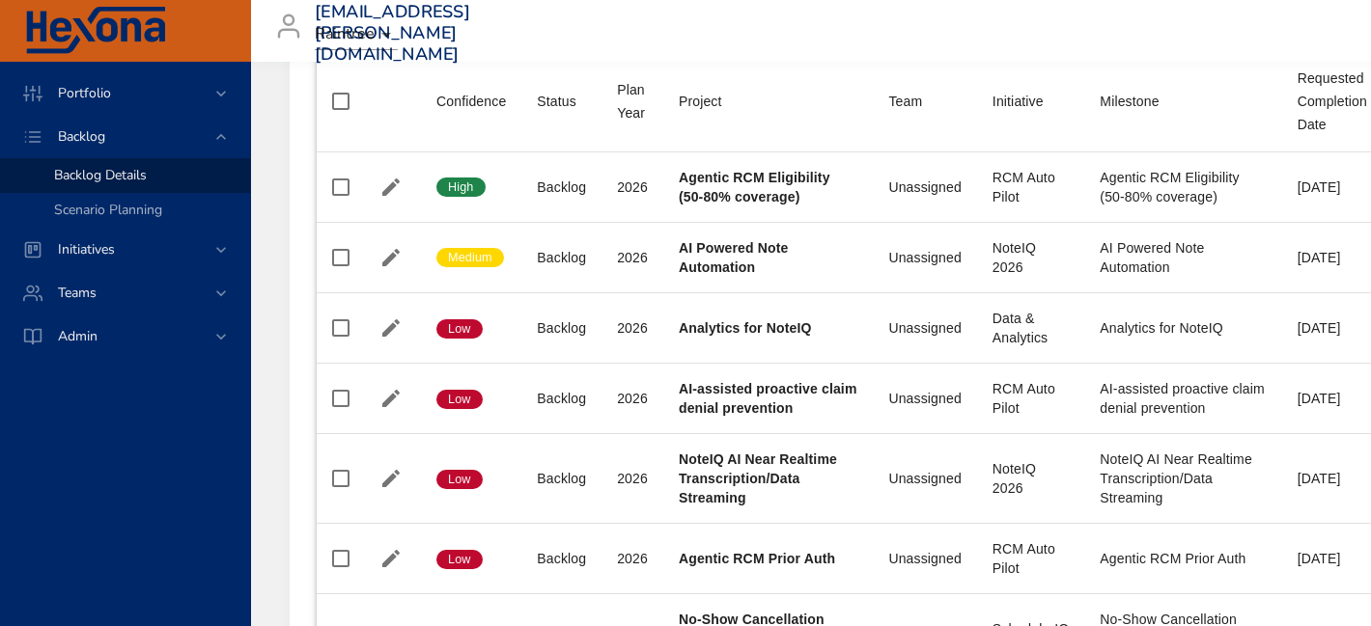
scroll to position [282, 0]
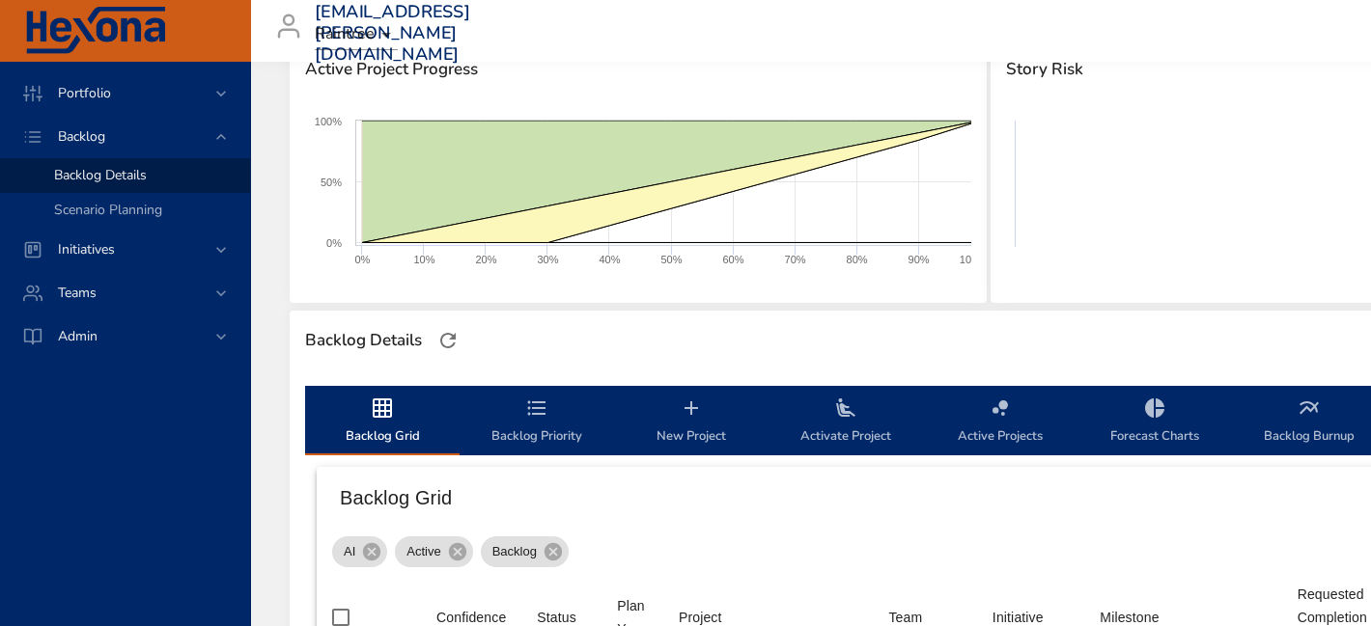
type input "**"
type input "*"
type input "**"
type input "*"
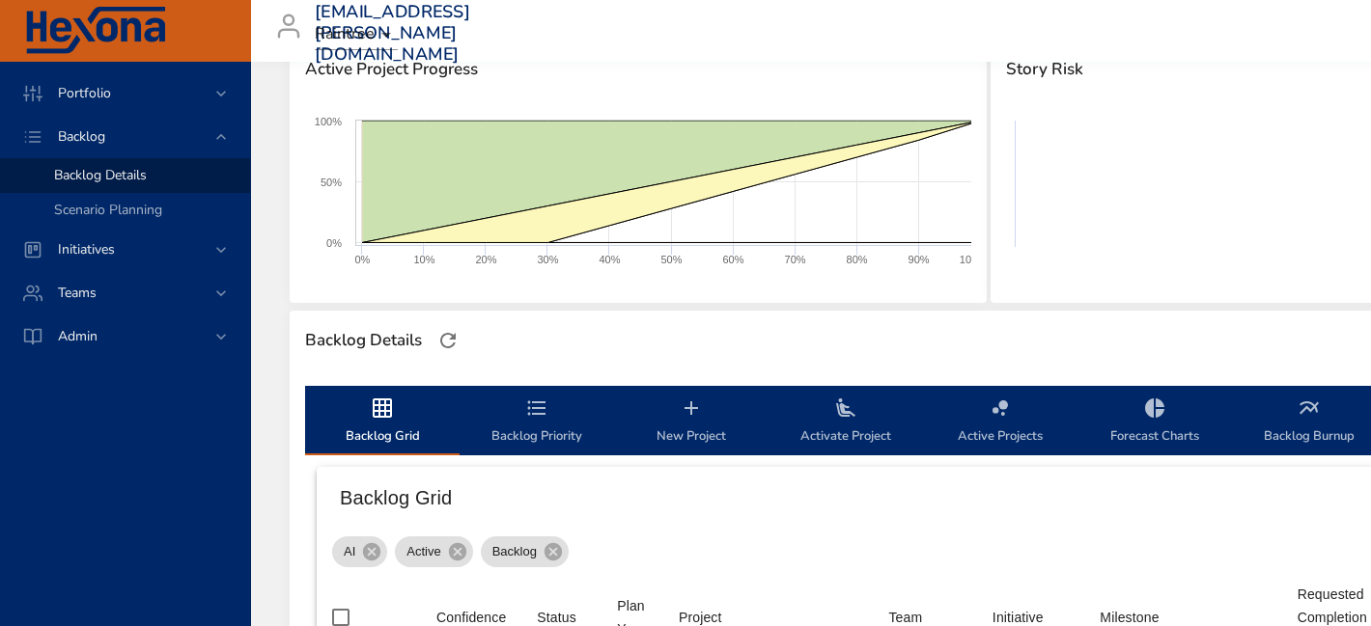
type input "*"
type input "**"
type input "*"
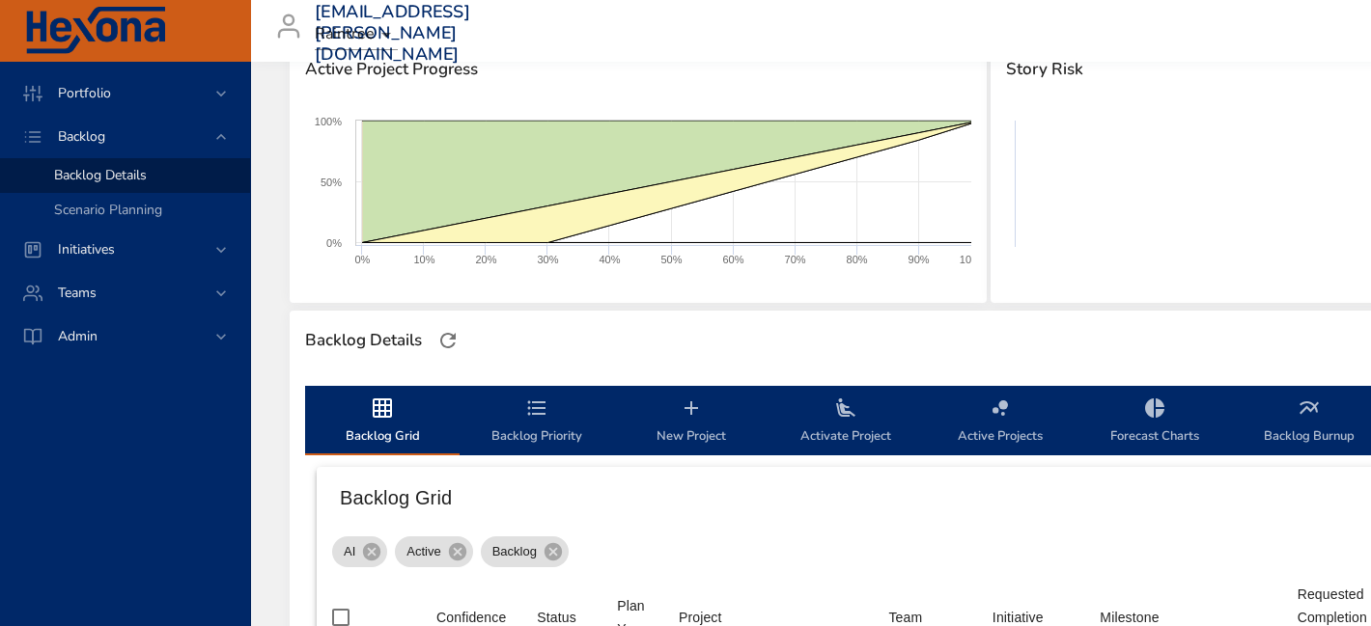
type input "*"
type input "**"
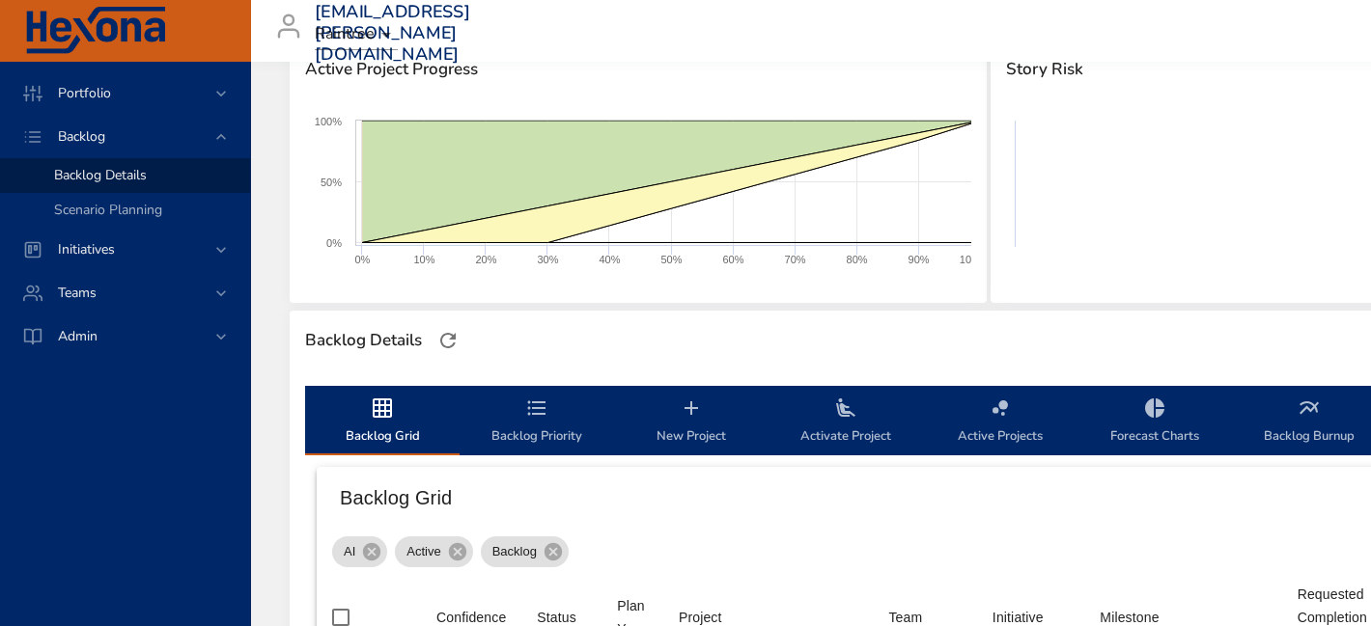
type input "**"
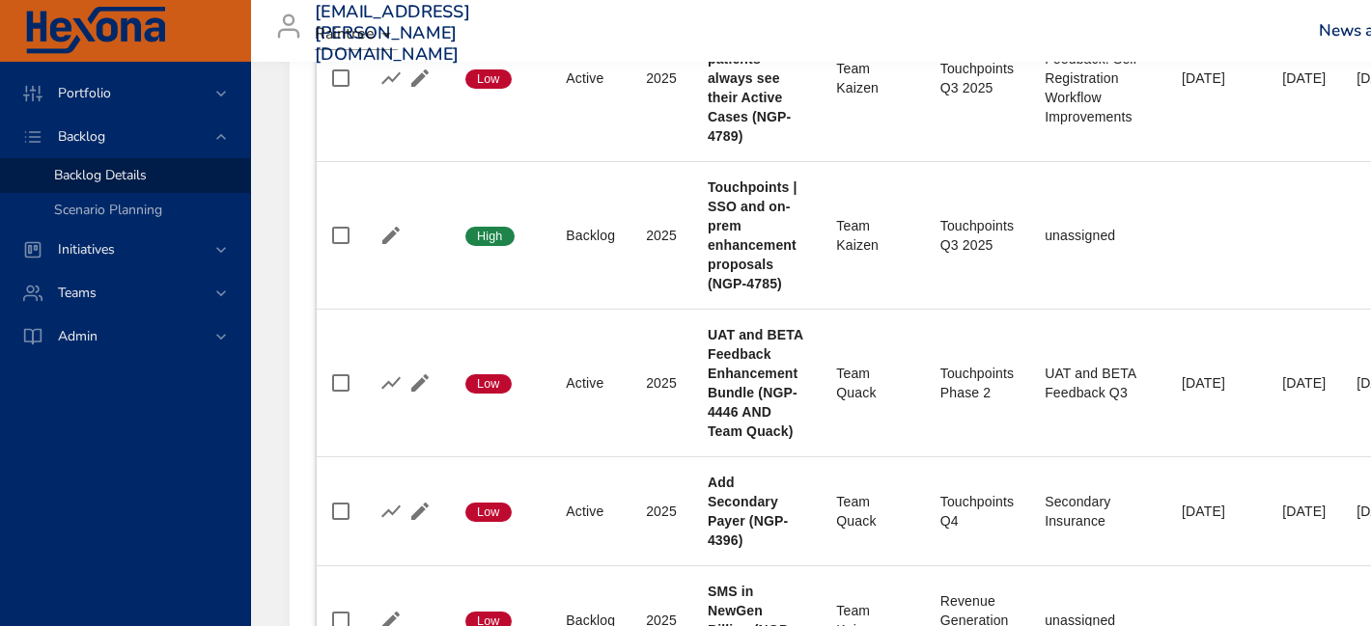
scroll to position [1061, 0]
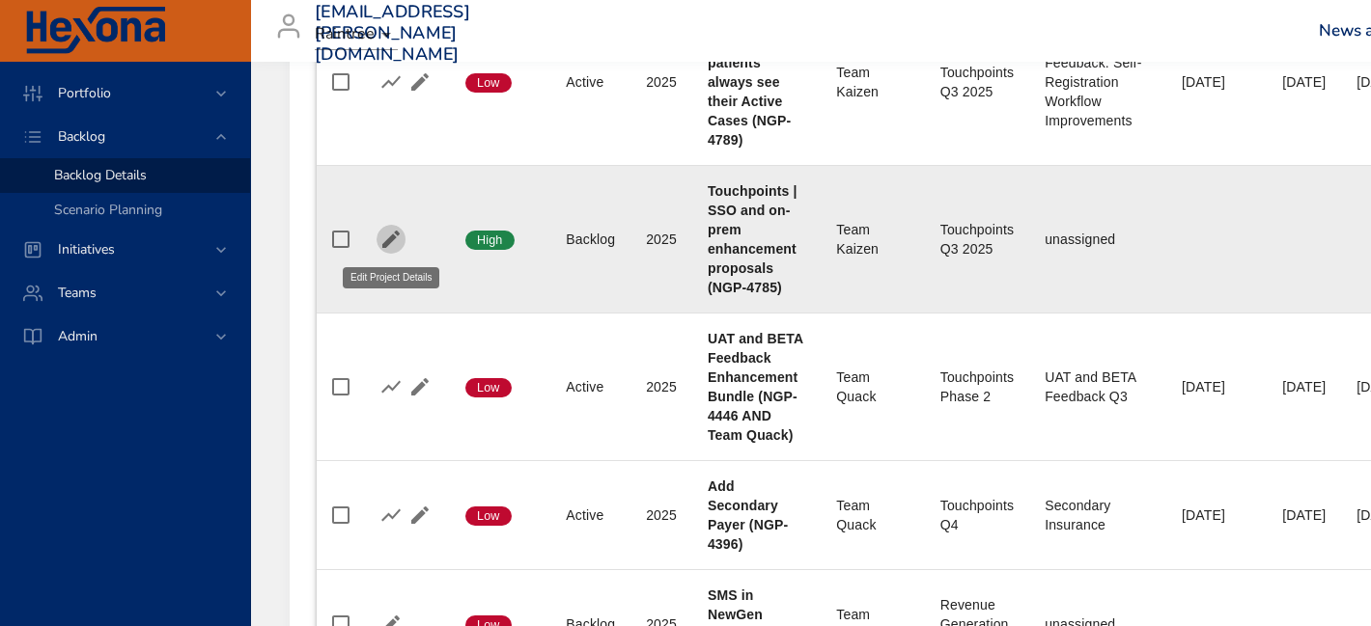
click at [397, 240] on icon "button" at bounding box center [390, 239] width 23 height 23
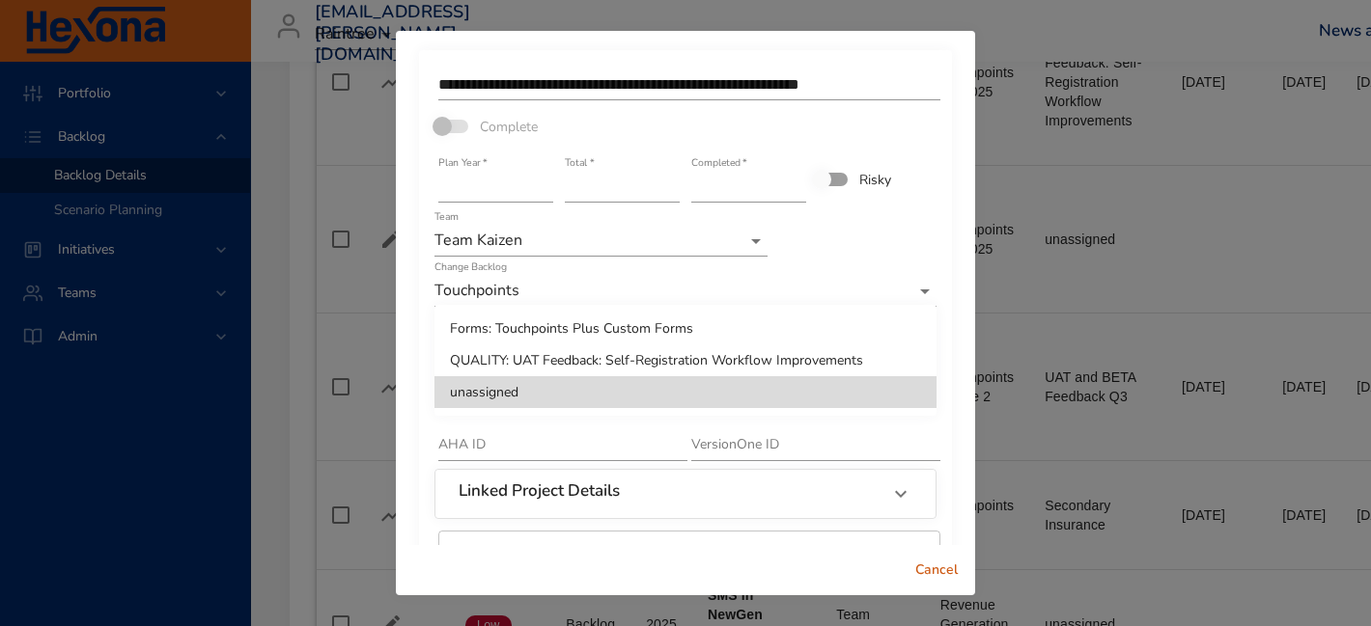
click at [559, 413] on ul "Forms: Touchpoints Plus Custom Forms QUALITY: UAT Feedback: Self-Registration W…" at bounding box center [685, 360] width 502 height 111
click at [557, 431] on div at bounding box center [685, 313] width 1371 height 626
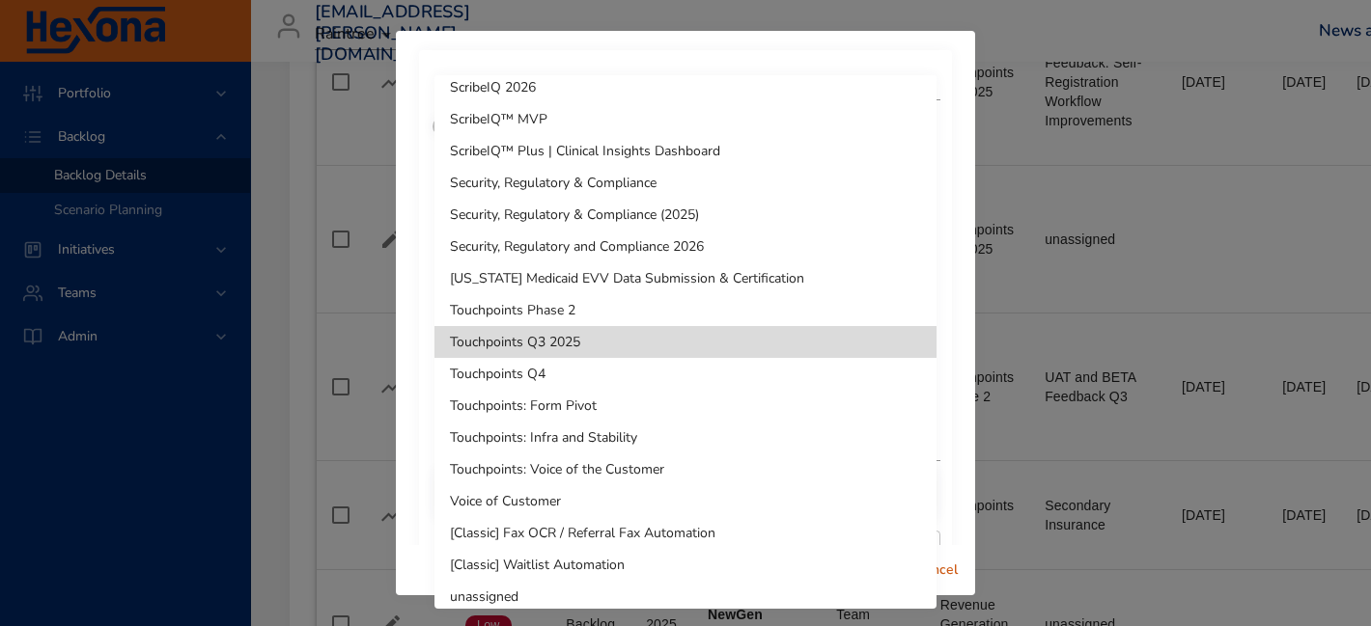
scroll to position [1488, 0]
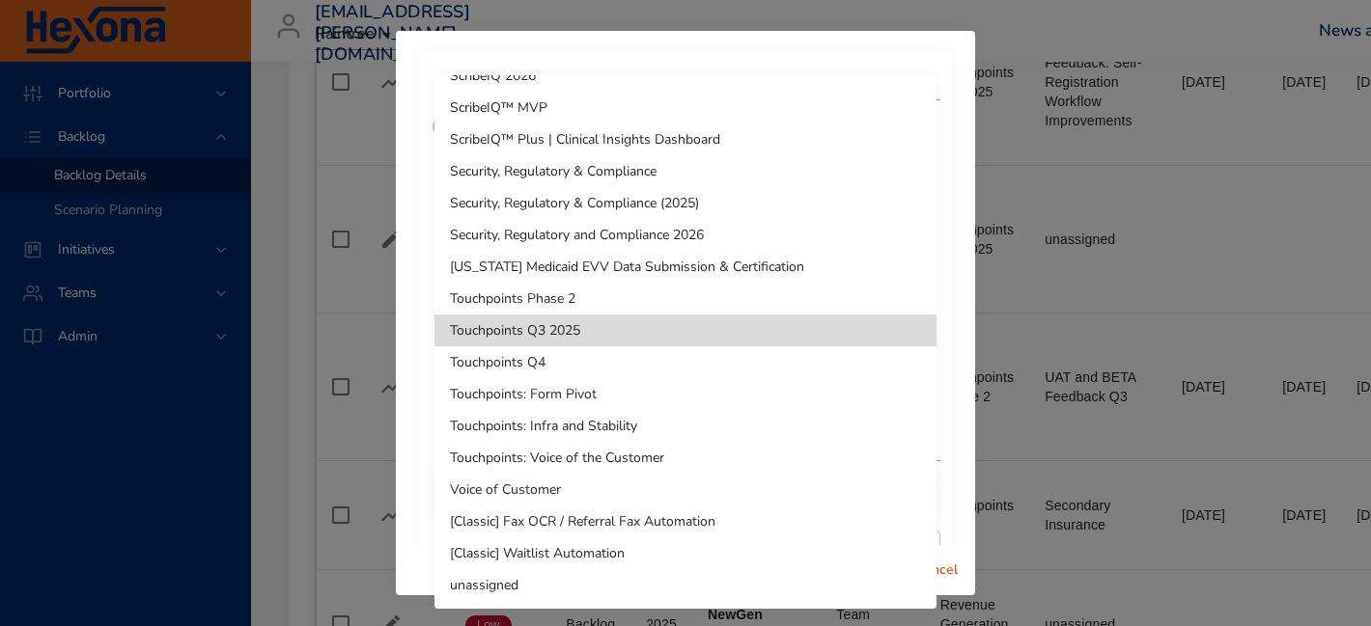
click at [566, 449] on li "Touchpoints: Voice of the Customer" at bounding box center [685, 458] width 502 height 32
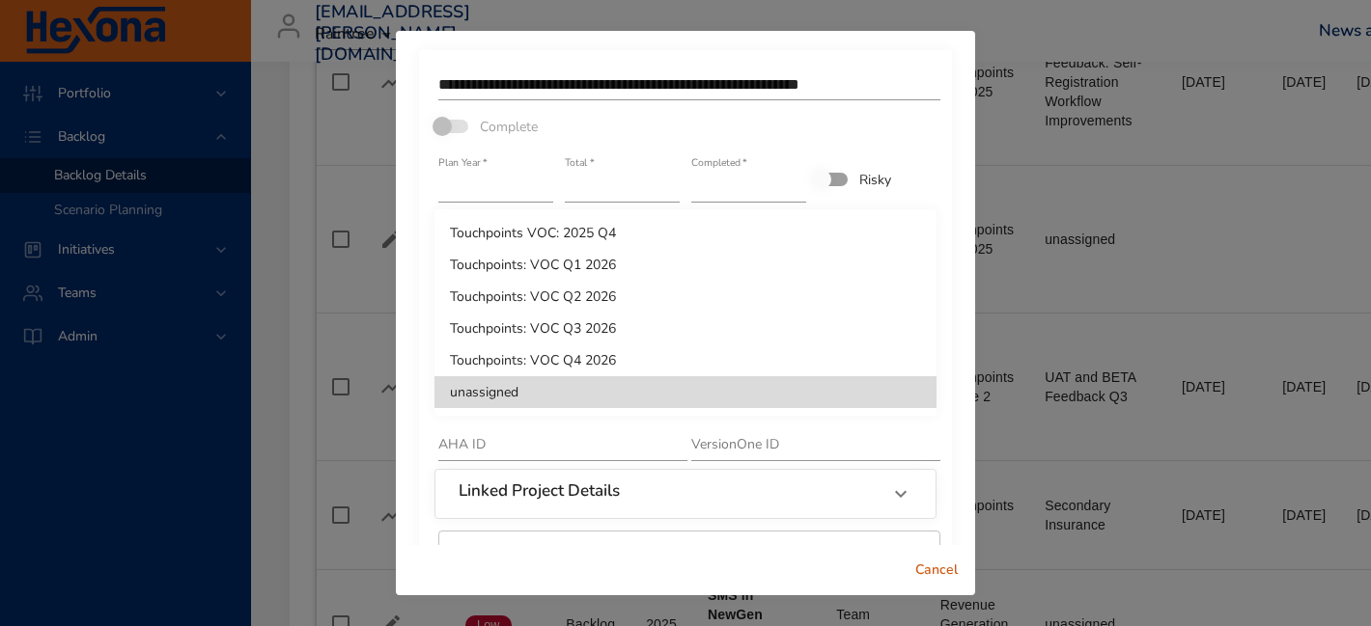
click at [615, 235] on li "Touchpoints VOC: 2025 Q4" at bounding box center [685, 233] width 502 height 32
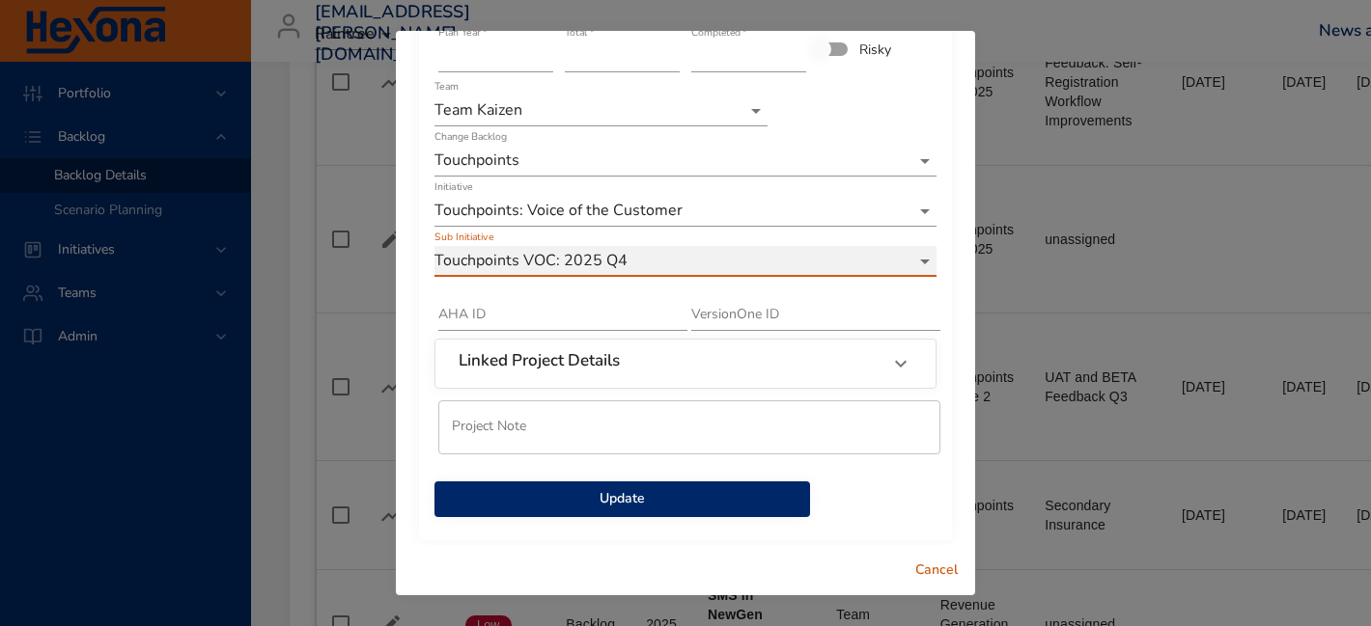
scroll to position [133, 0]
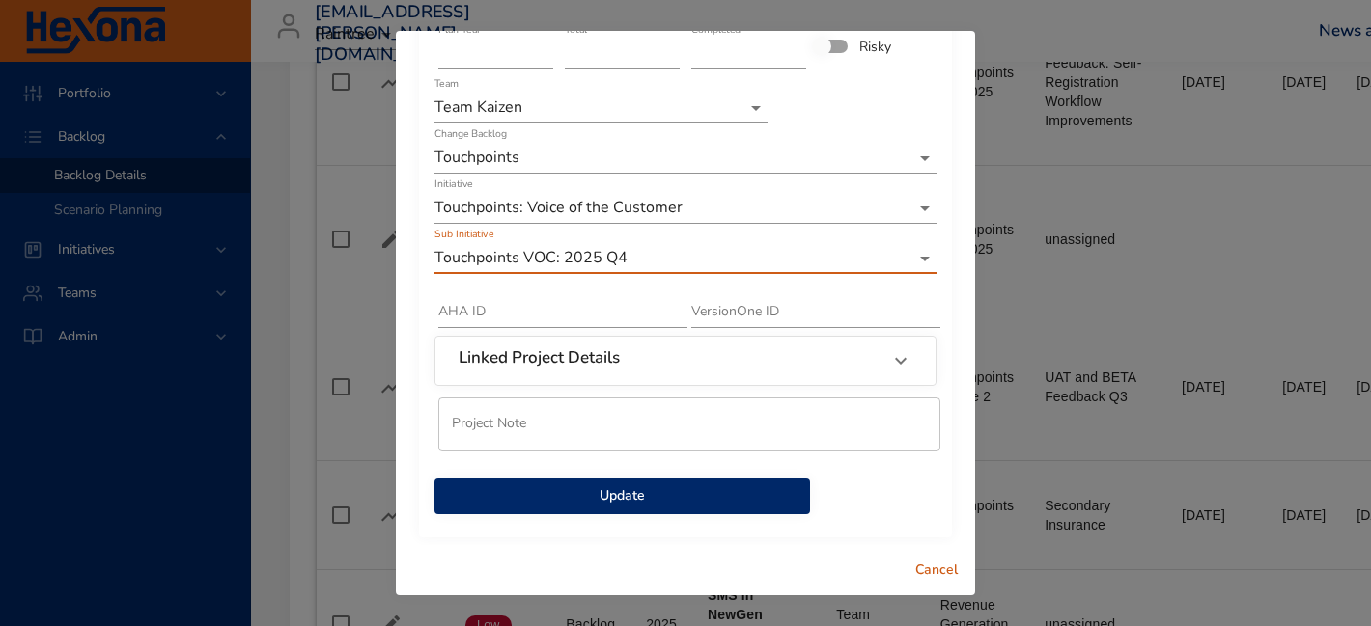
click at [665, 506] on span "Update" at bounding box center [622, 497] width 345 height 24
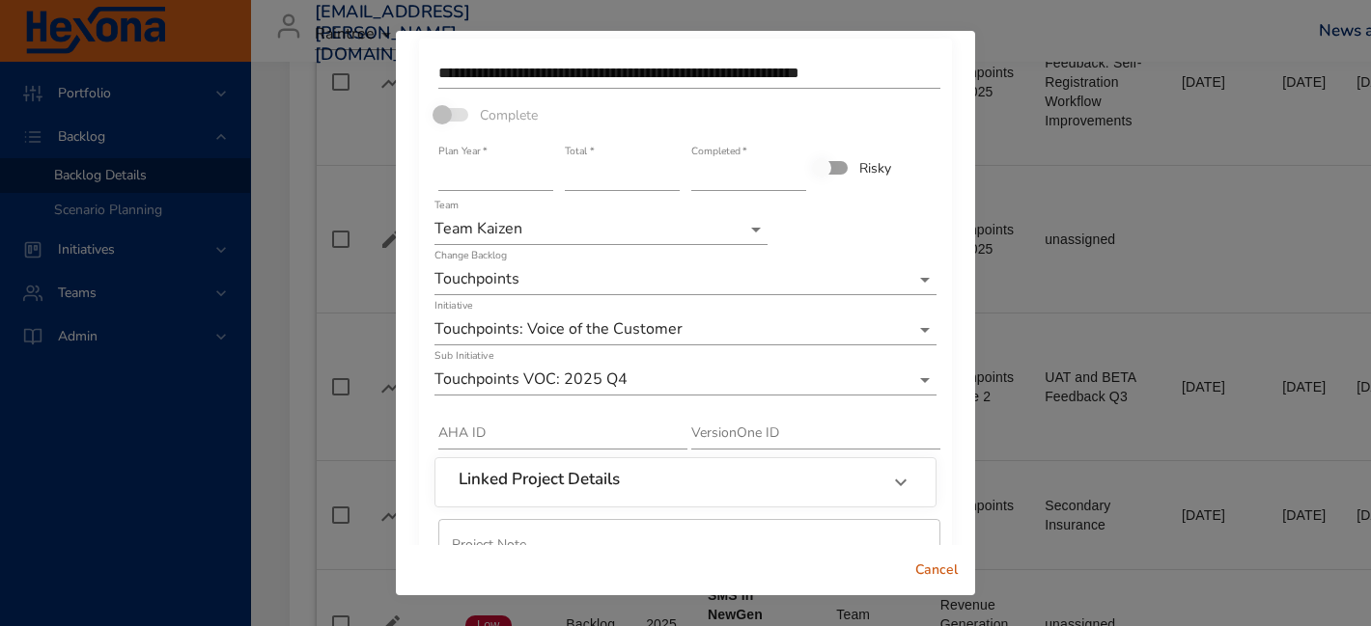
scroll to position [0, 0]
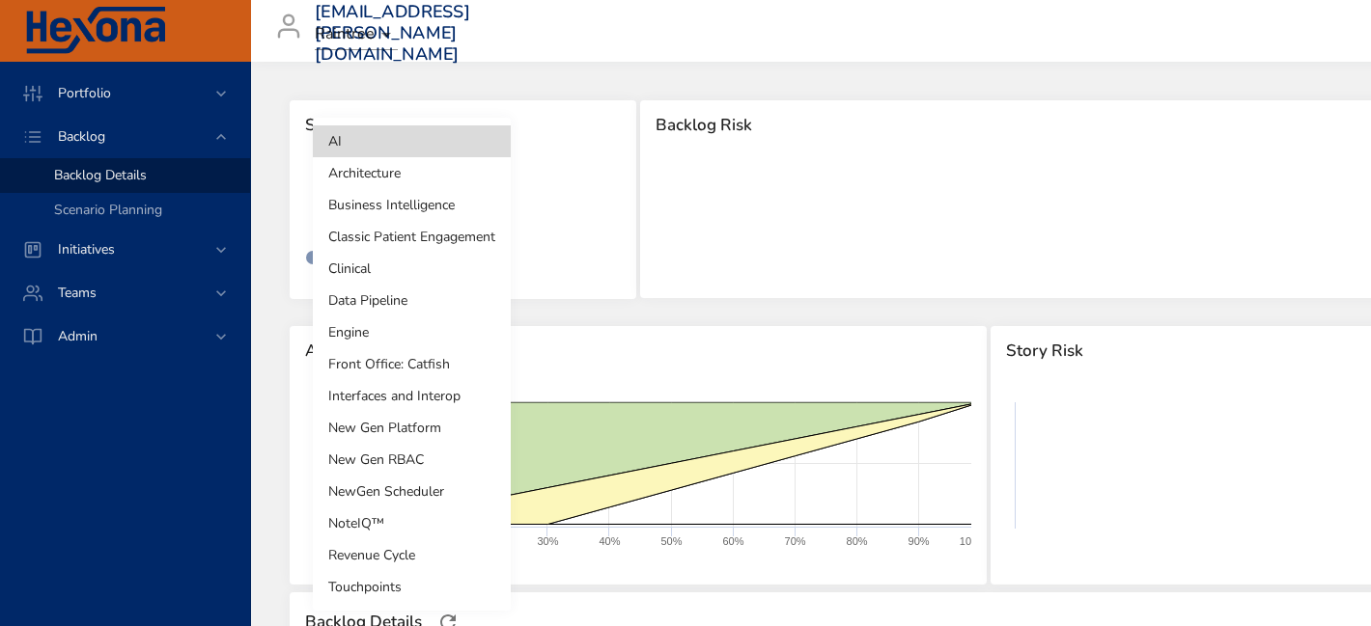
click at [377, 185] on body "Portfolio Backlog Backlog Details Scenario Planning Initiatives Teams Admin [EM…" at bounding box center [685, 313] width 1371 height 626
click at [385, 585] on li "Touchpoints" at bounding box center [412, 587] width 198 height 32
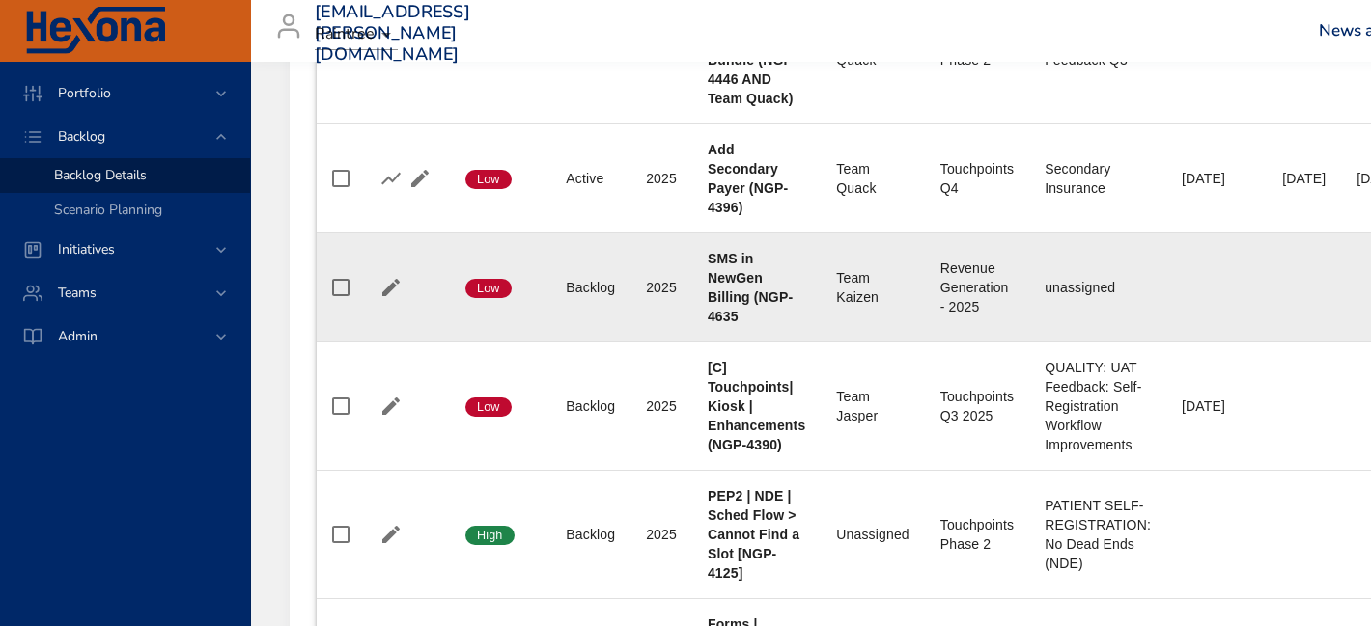
scroll to position [1395, 0]
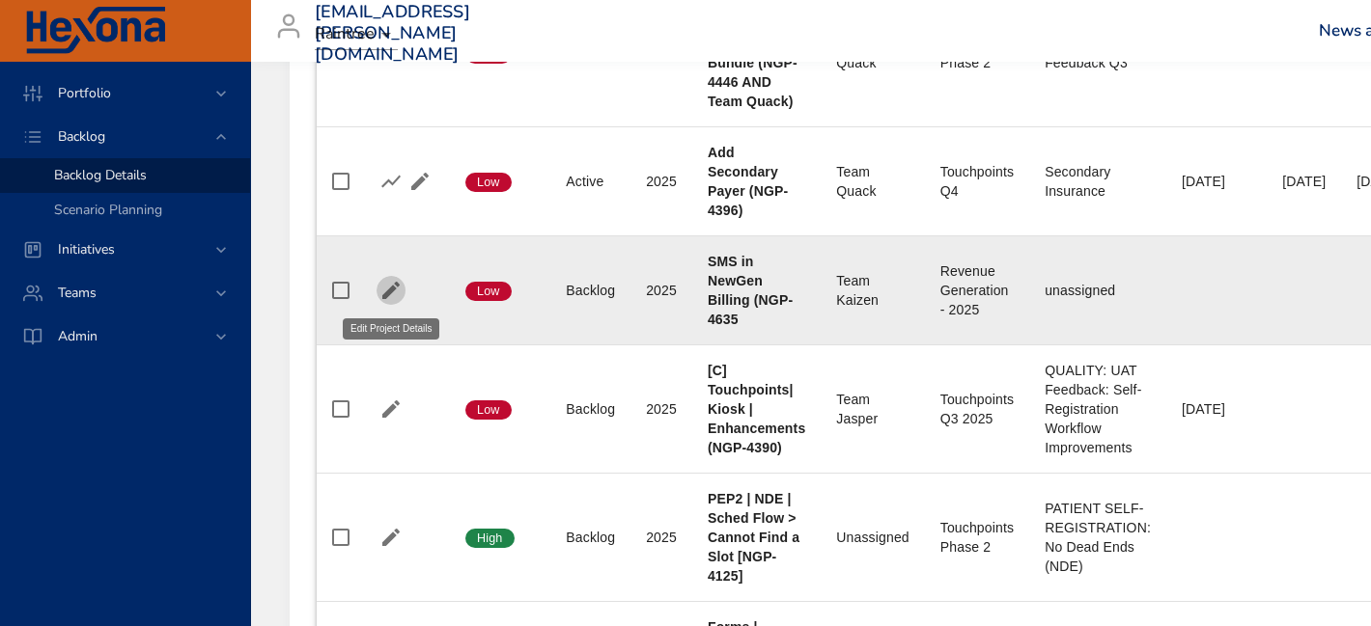
click at [393, 289] on icon "button" at bounding box center [390, 290] width 17 height 17
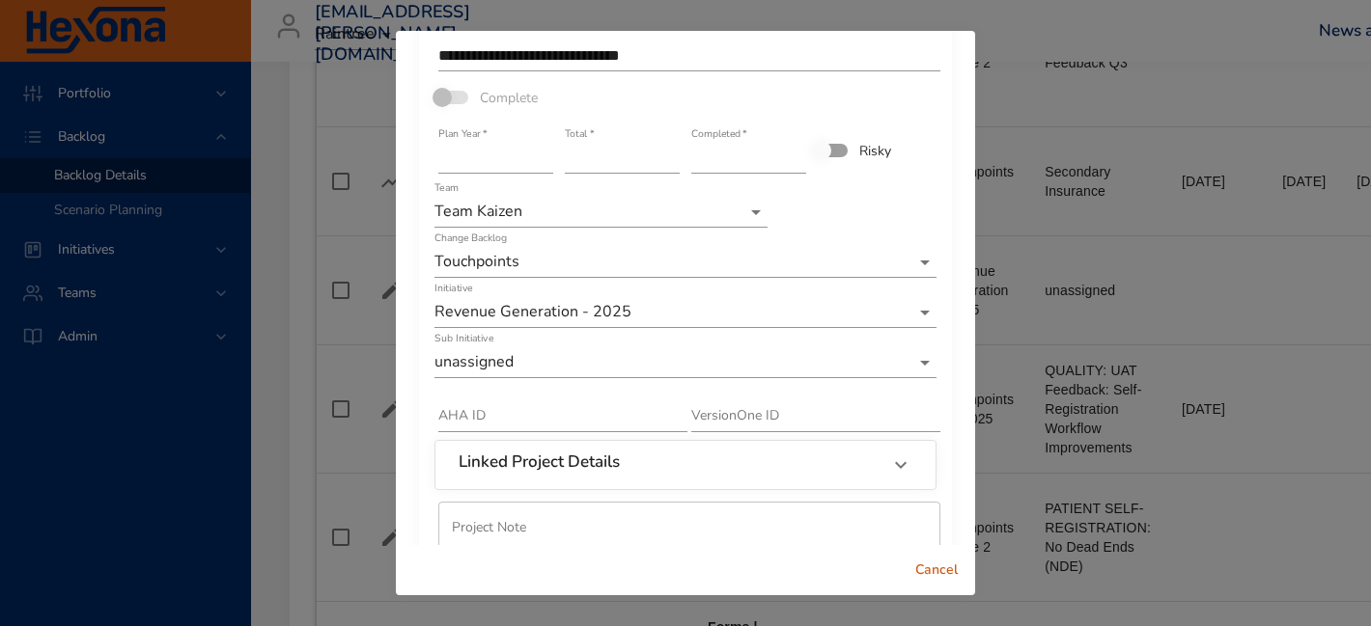
scroll to position [32, 0]
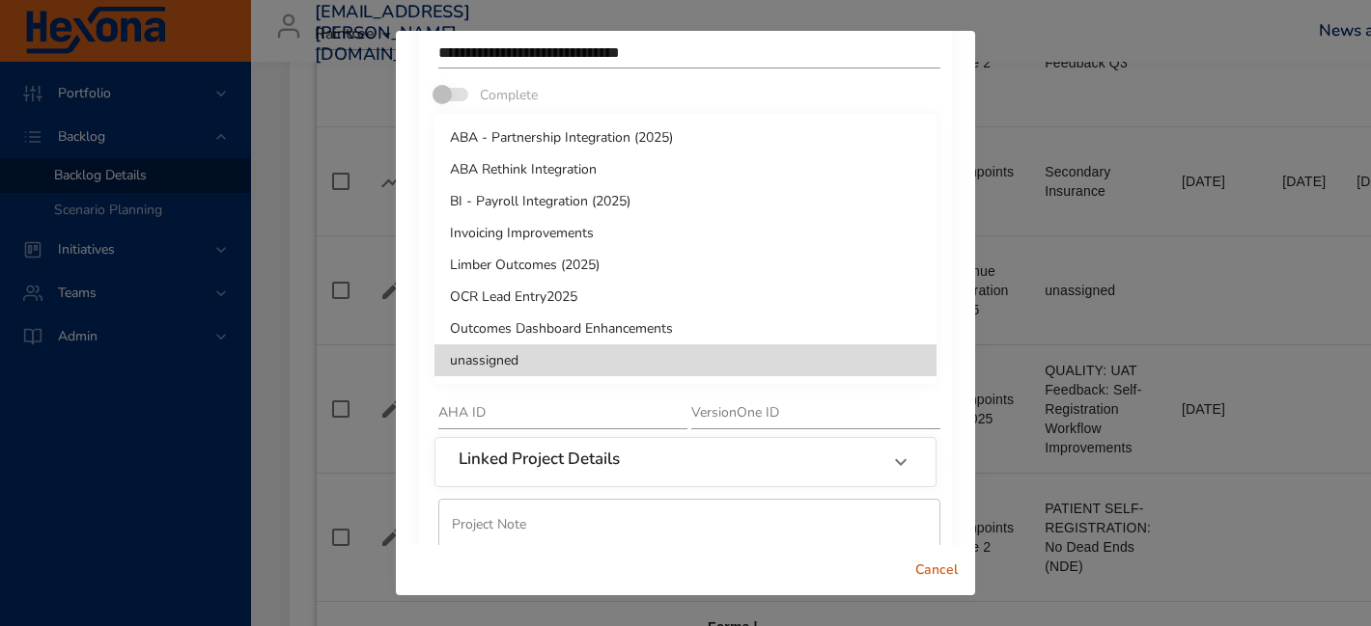
click at [613, 392] on div at bounding box center [685, 313] width 1371 height 626
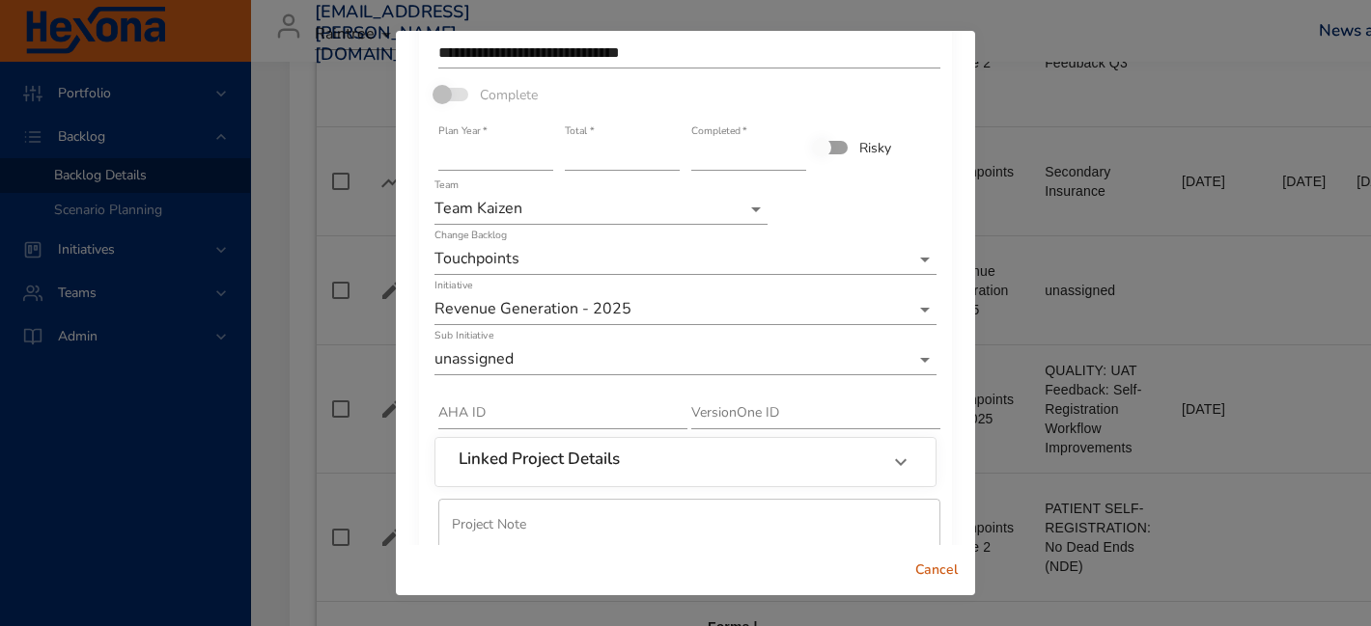
click at [955, 573] on span "Cancel" at bounding box center [936, 571] width 46 height 24
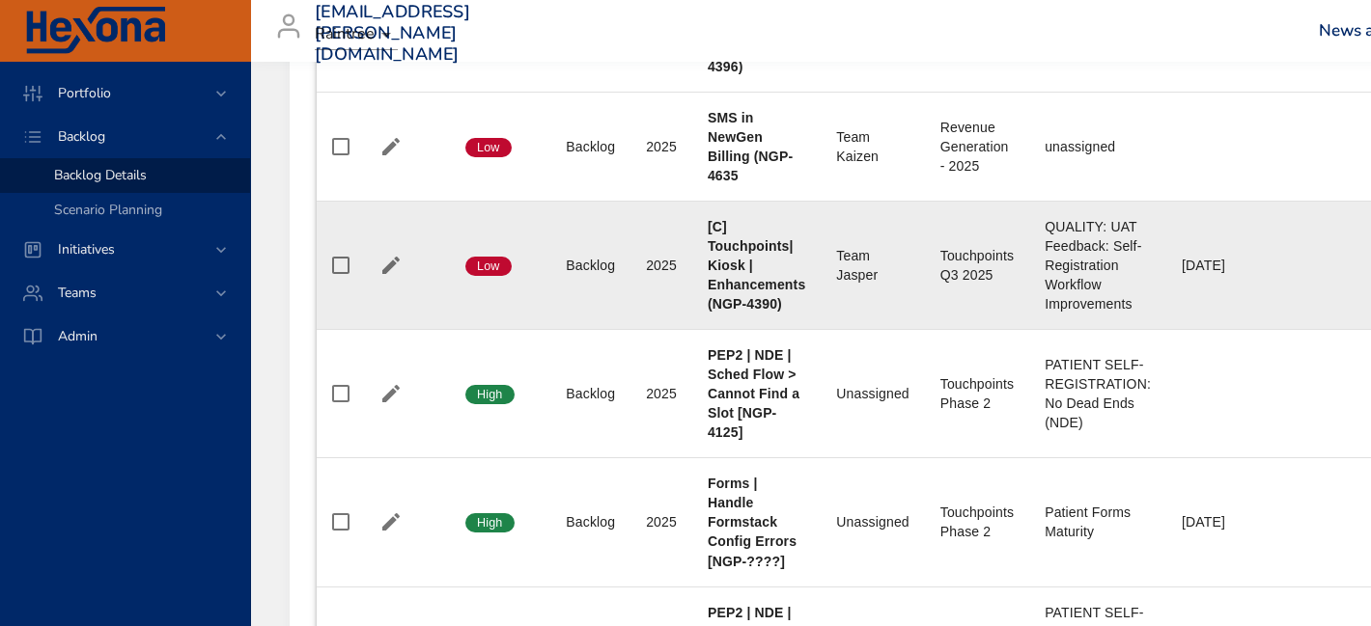
scroll to position [1546, 0]
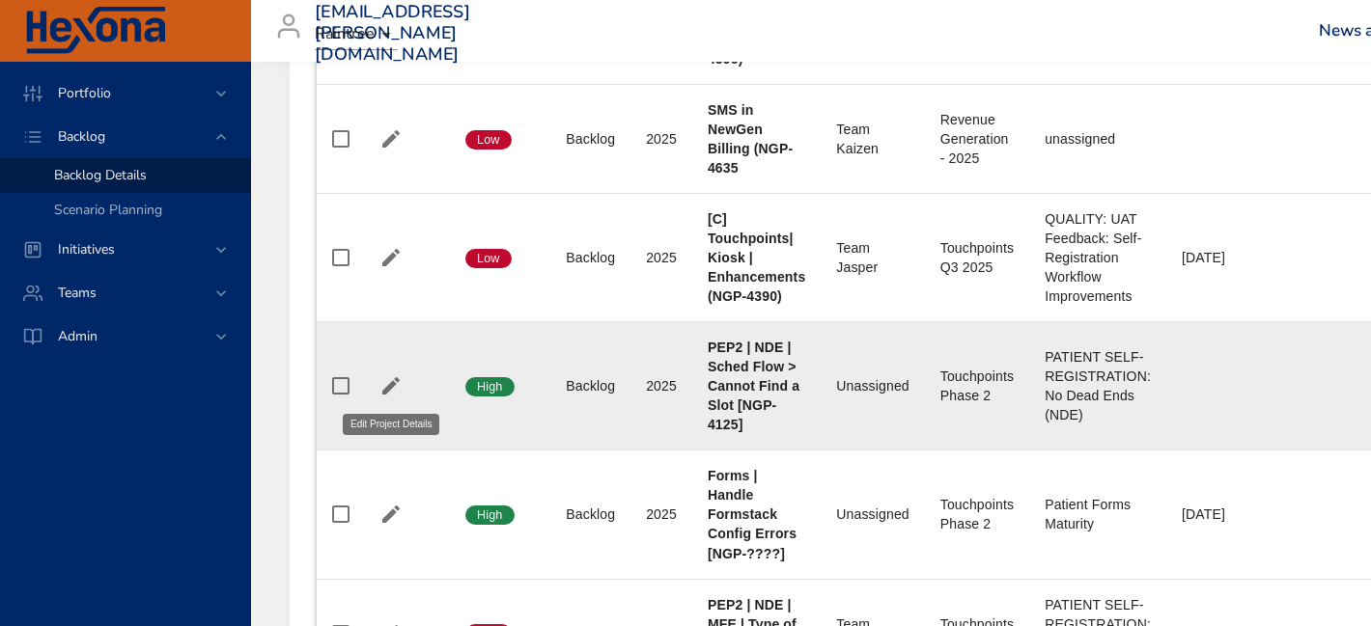
click at [401, 388] on icon "button" at bounding box center [390, 385] width 23 height 23
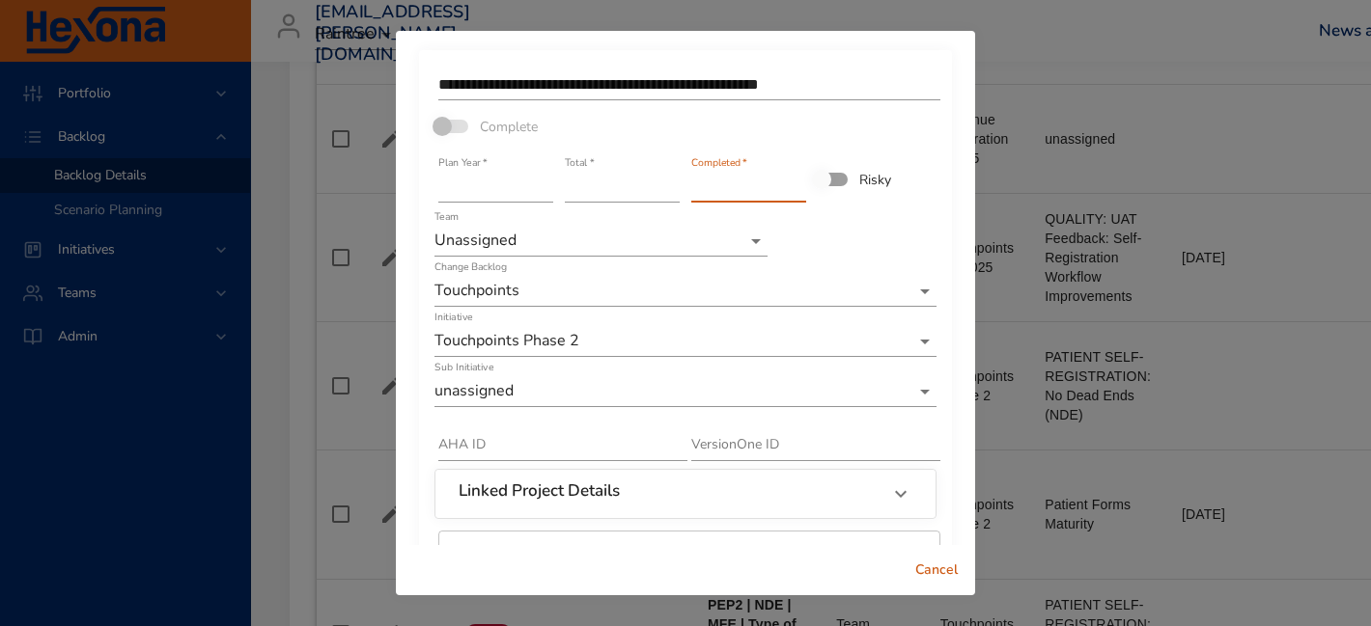
drag, startPoint x: 714, startPoint y: 187, endPoint x: 672, endPoint y: 187, distance: 42.5
click at [672, 187] on div "**********" at bounding box center [685, 357] width 506 height 586
drag, startPoint x: 607, startPoint y: 198, endPoint x: 563, endPoint y: 198, distance: 44.4
click at [563, 198] on div "Total   * *" at bounding box center [622, 180] width 126 height 58
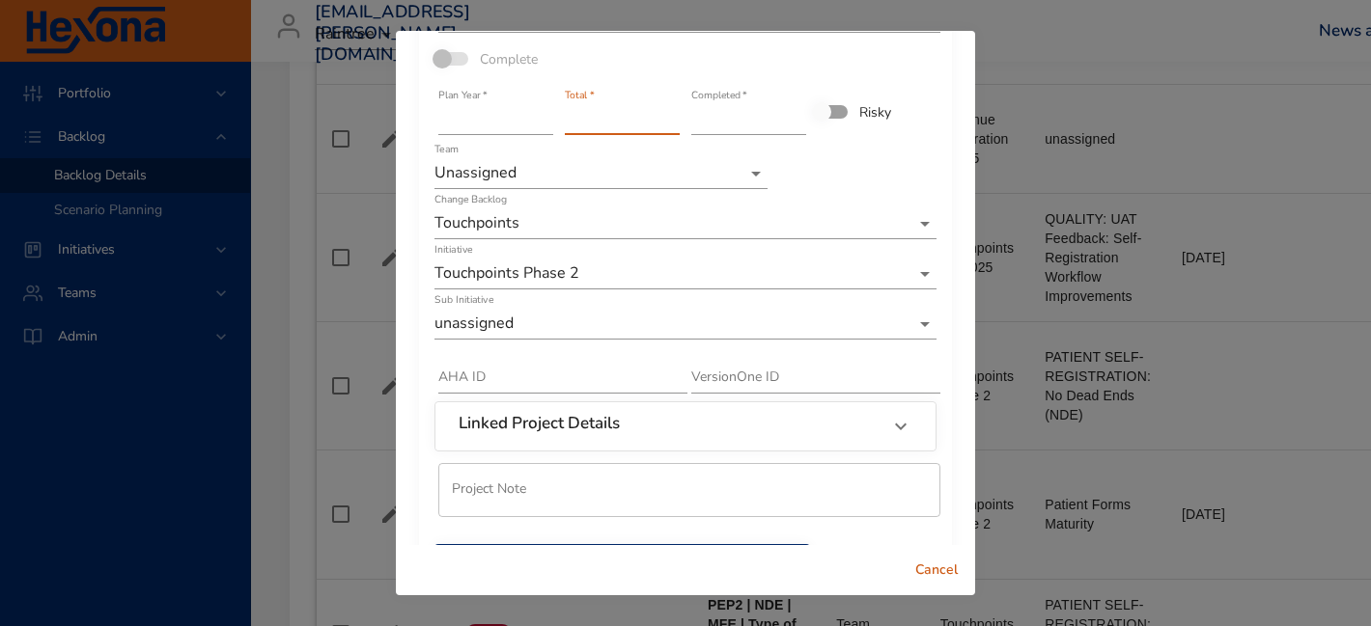
scroll to position [0, 0]
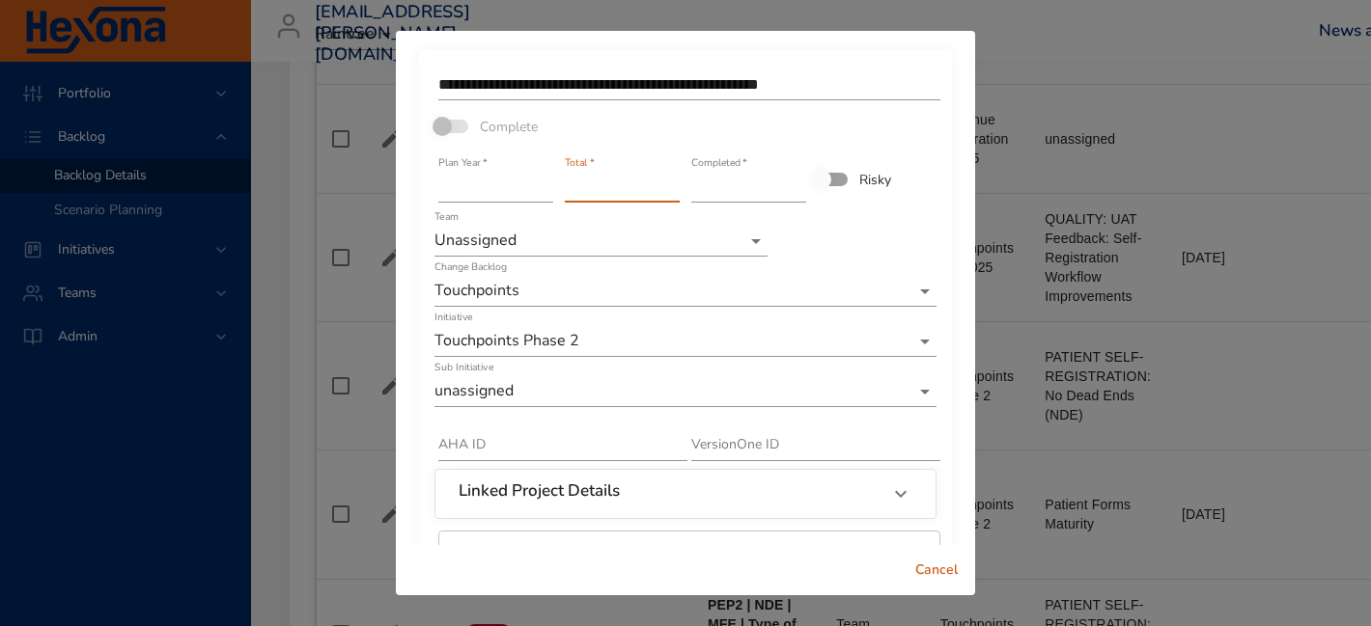
drag, startPoint x: 602, startPoint y: 184, endPoint x: 536, endPoint y: 181, distance: 66.7
click at [542, 184] on div "**********" at bounding box center [685, 357] width 506 height 586
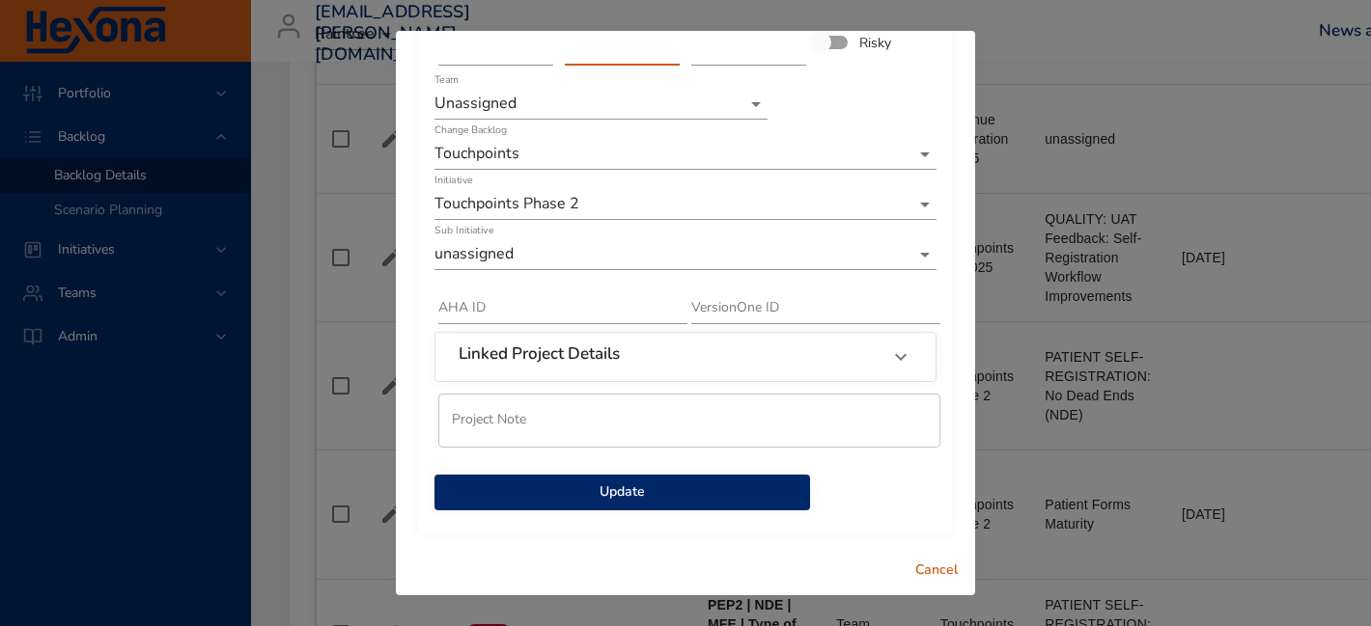
type input "*"
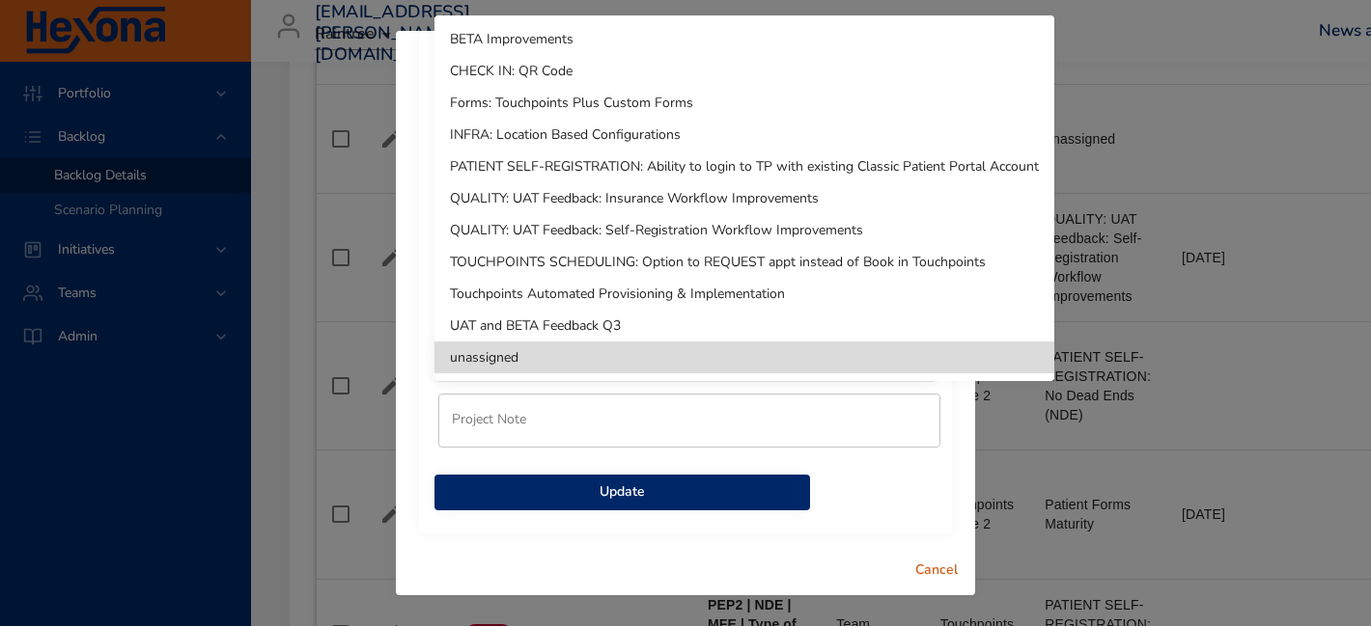
click at [616, 236] on li "QUALITY: UAT Feedback: Self-Registration Workflow Improvements" at bounding box center [744, 230] width 620 height 32
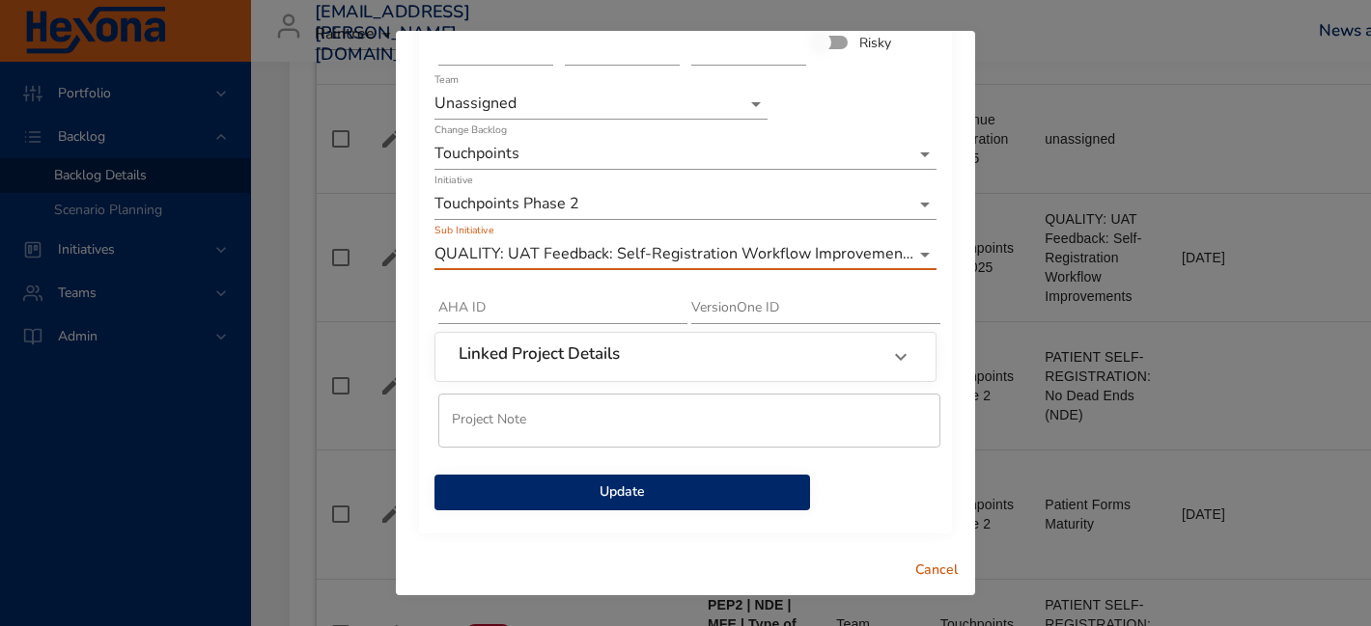
click at [619, 499] on span "Update" at bounding box center [622, 493] width 345 height 24
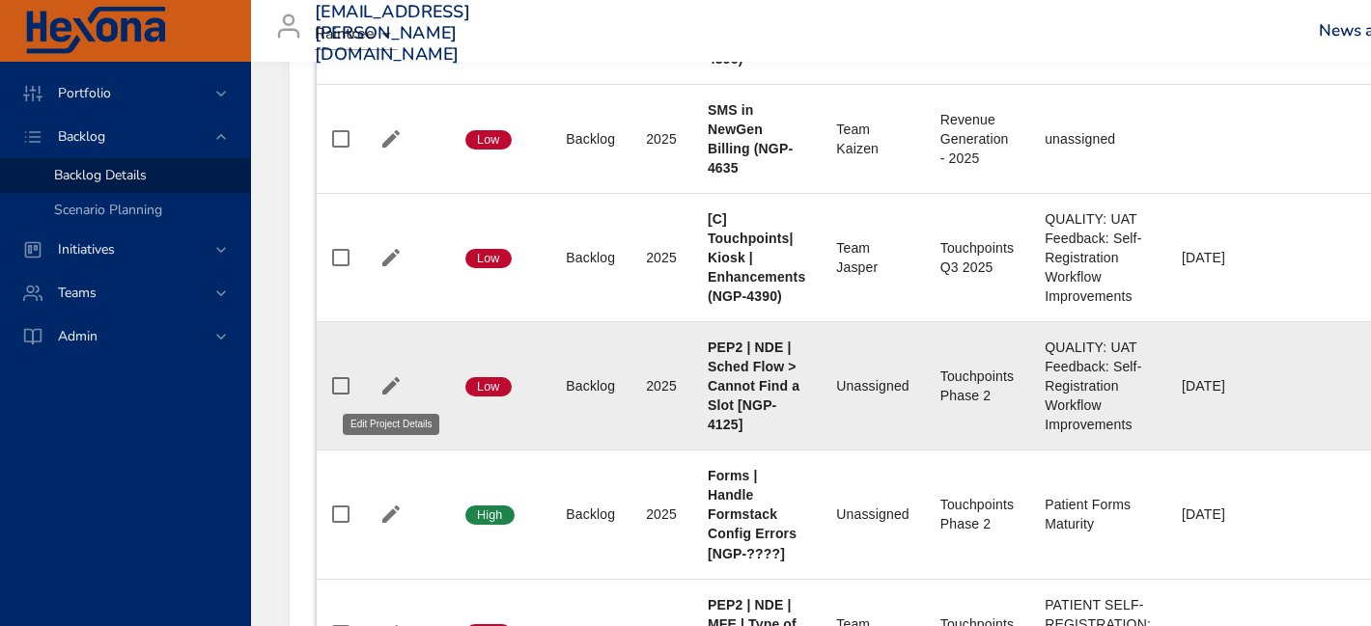
click at [400, 394] on icon "button" at bounding box center [390, 385] width 23 height 23
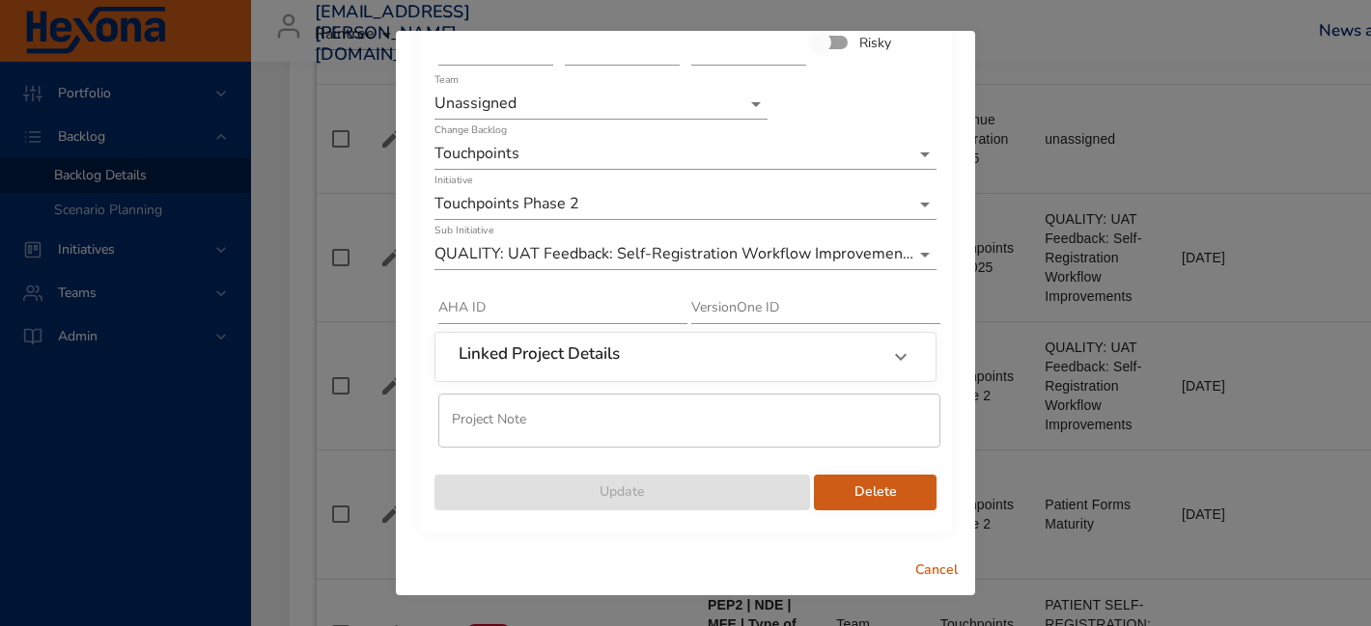
click at [885, 495] on span "Delete" at bounding box center [875, 493] width 92 height 24
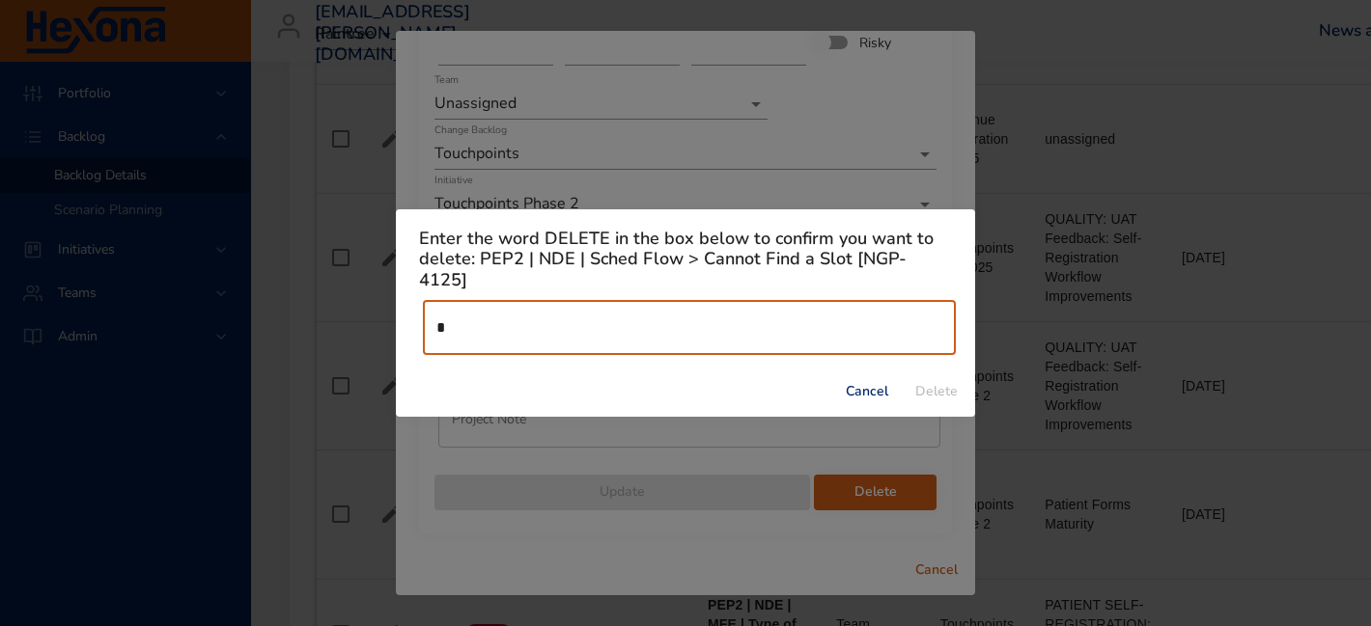
type input "******"
click at [953, 380] on span "Delete" at bounding box center [936, 392] width 46 height 24
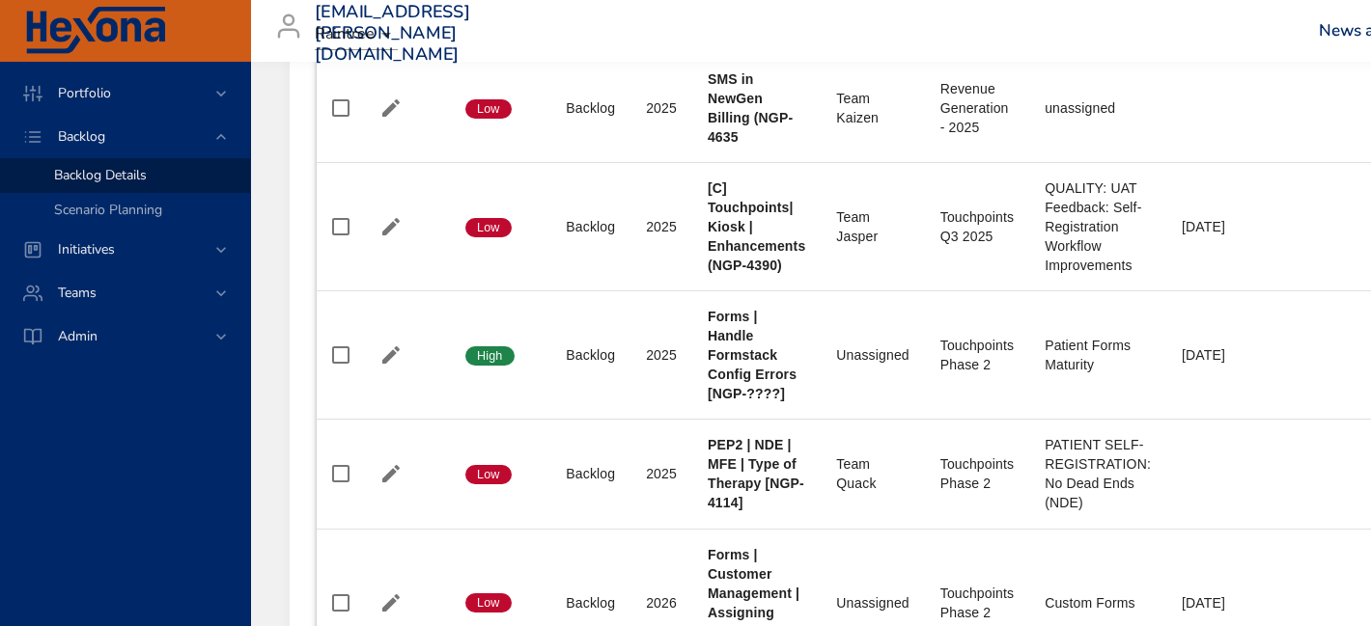
scroll to position [1590, 0]
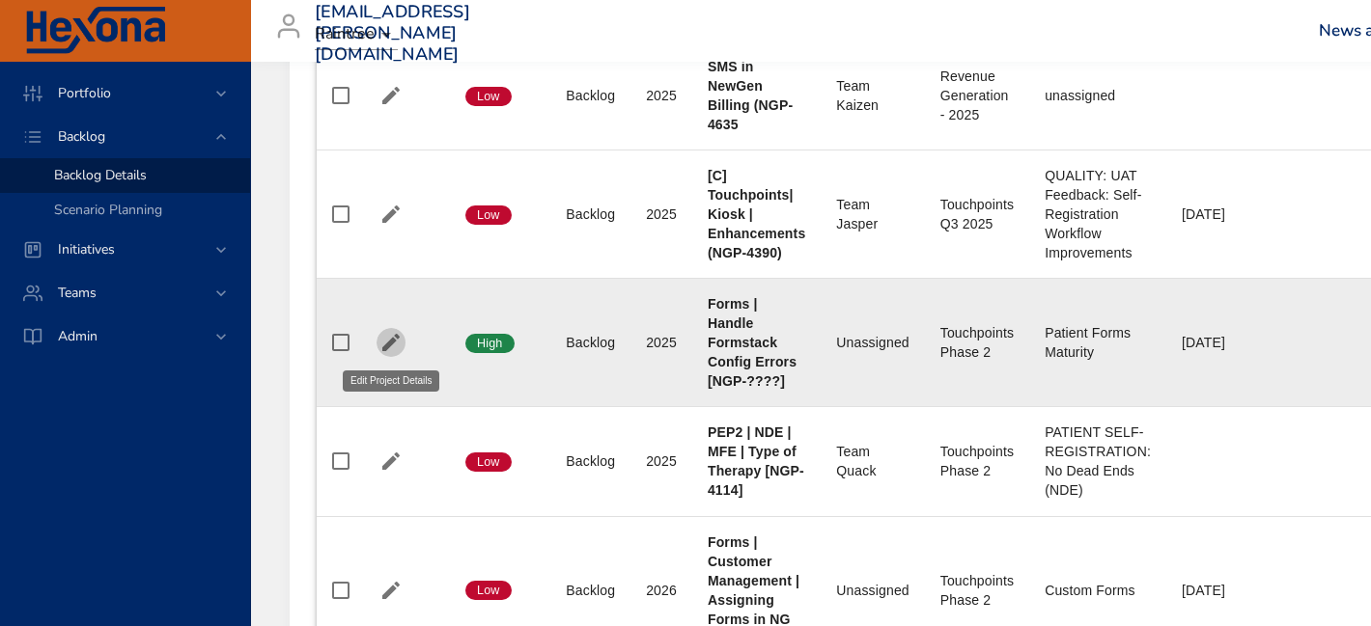
click at [390, 339] on icon "button" at bounding box center [390, 342] width 23 height 23
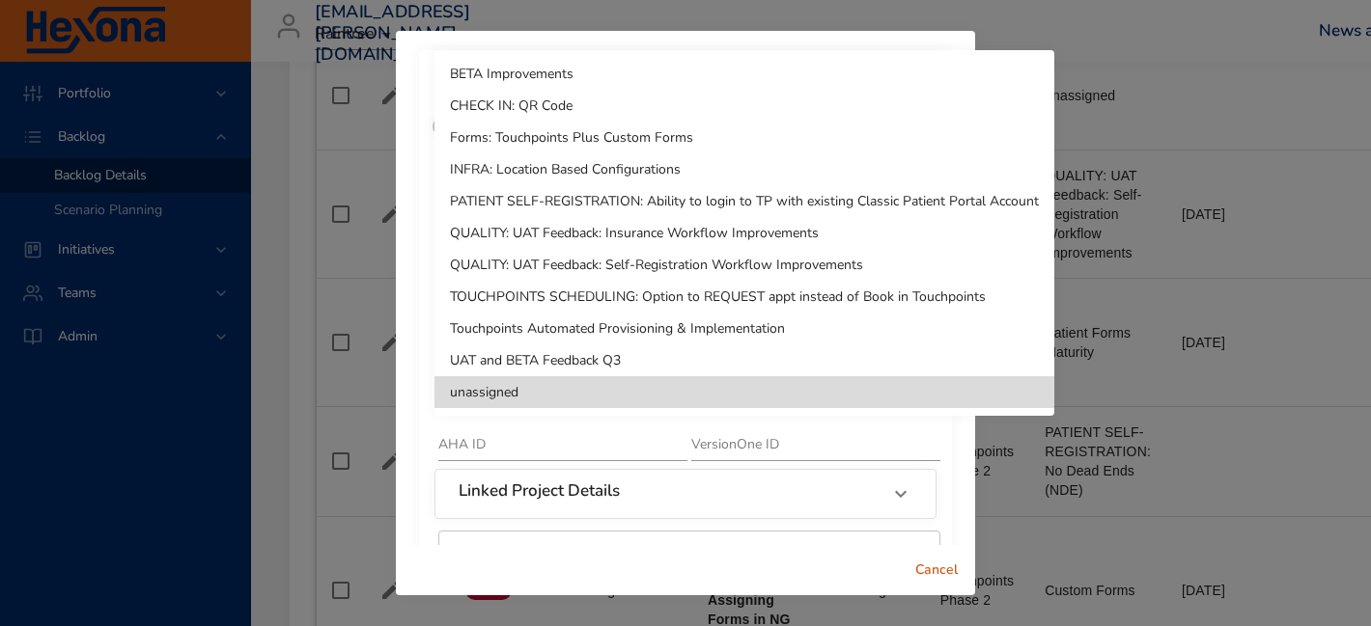
click at [563, 356] on li "UAT and BETA Feedback Q3" at bounding box center [744, 361] width 620 height 32
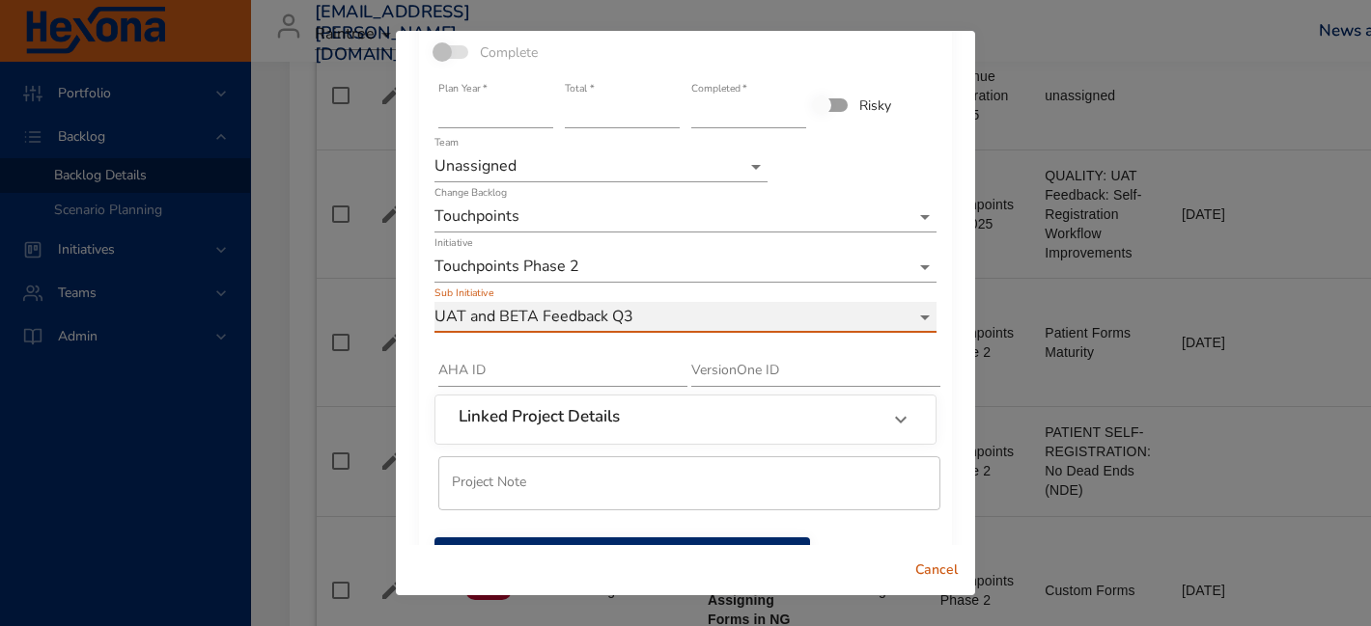
scroll to position [137, 0]
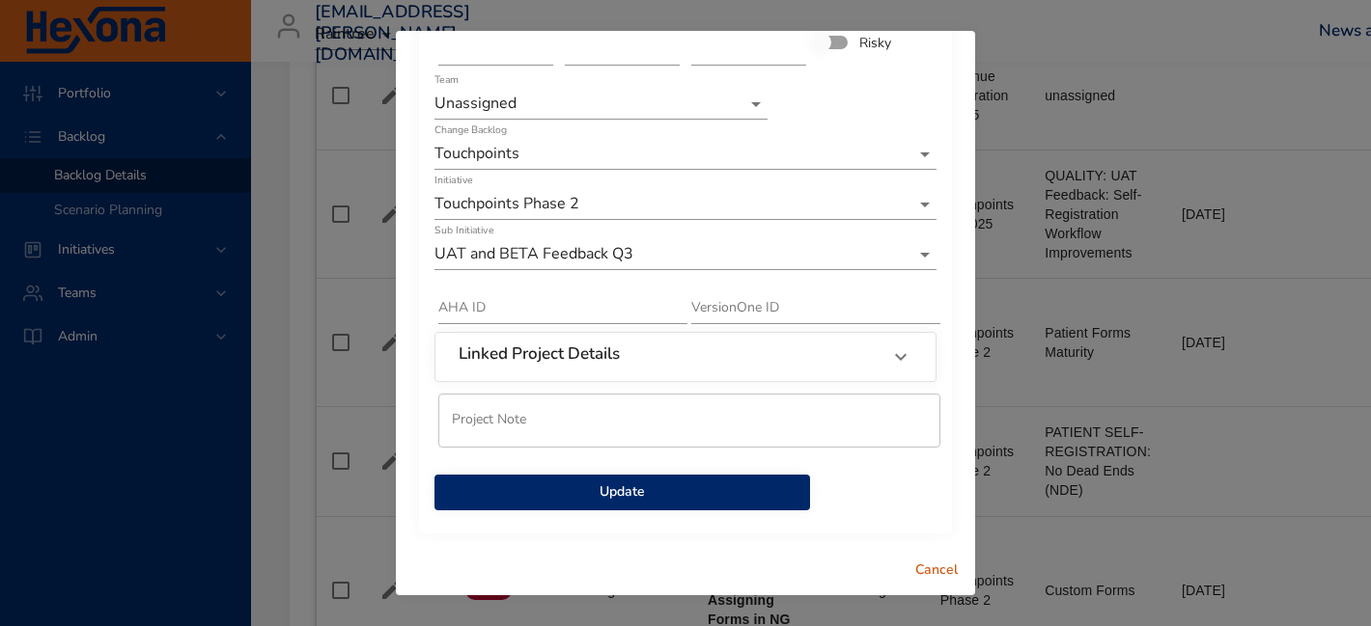
click at [627, 500] on span "Update" at bounding box center [622, 493] width 345 height 24
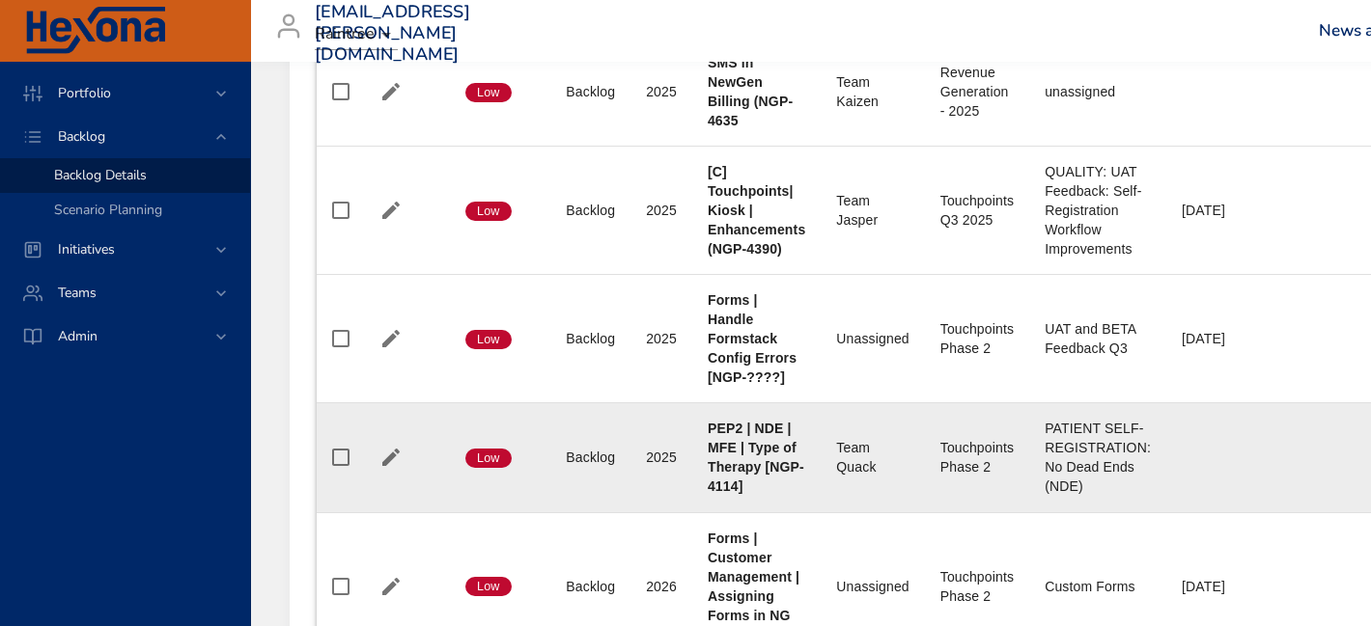
scroll to position [1627, 0]
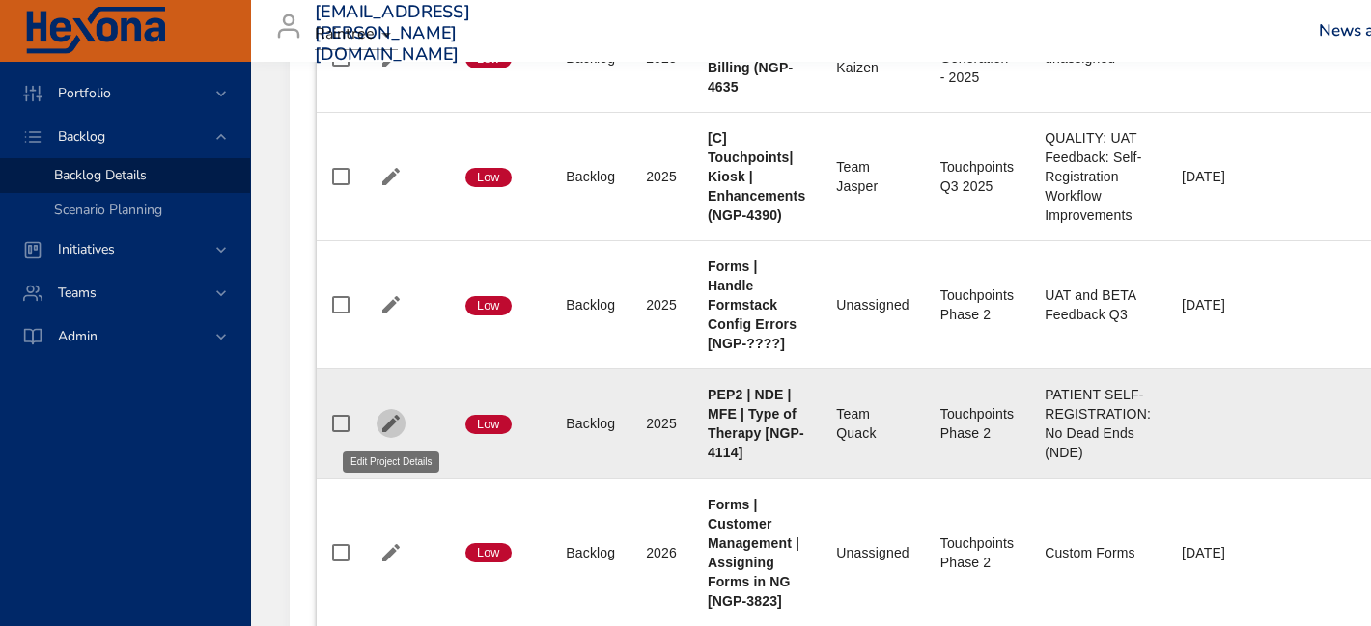
click at [392, 427] on icon "button" at bounding box center [390, 423] width 23 height 23
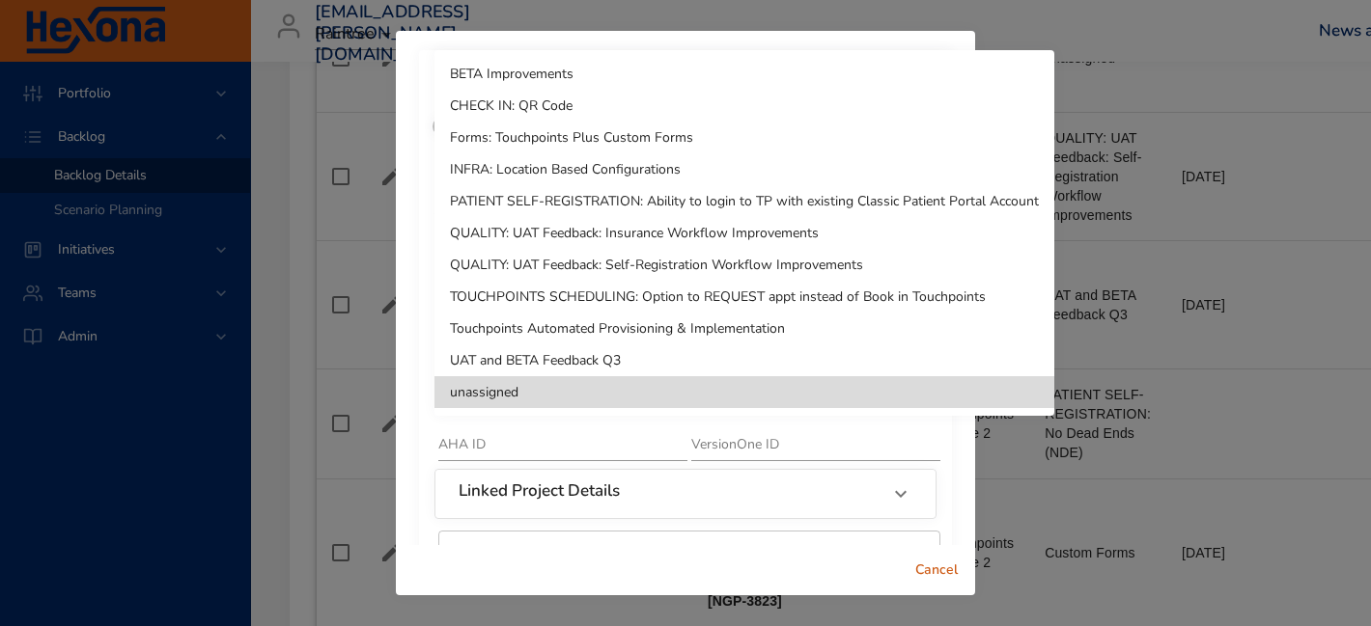
click at [558, 362] on li "UAT and BETA Feedback Q3" at bounding box center [744, 361] width 620 height 32
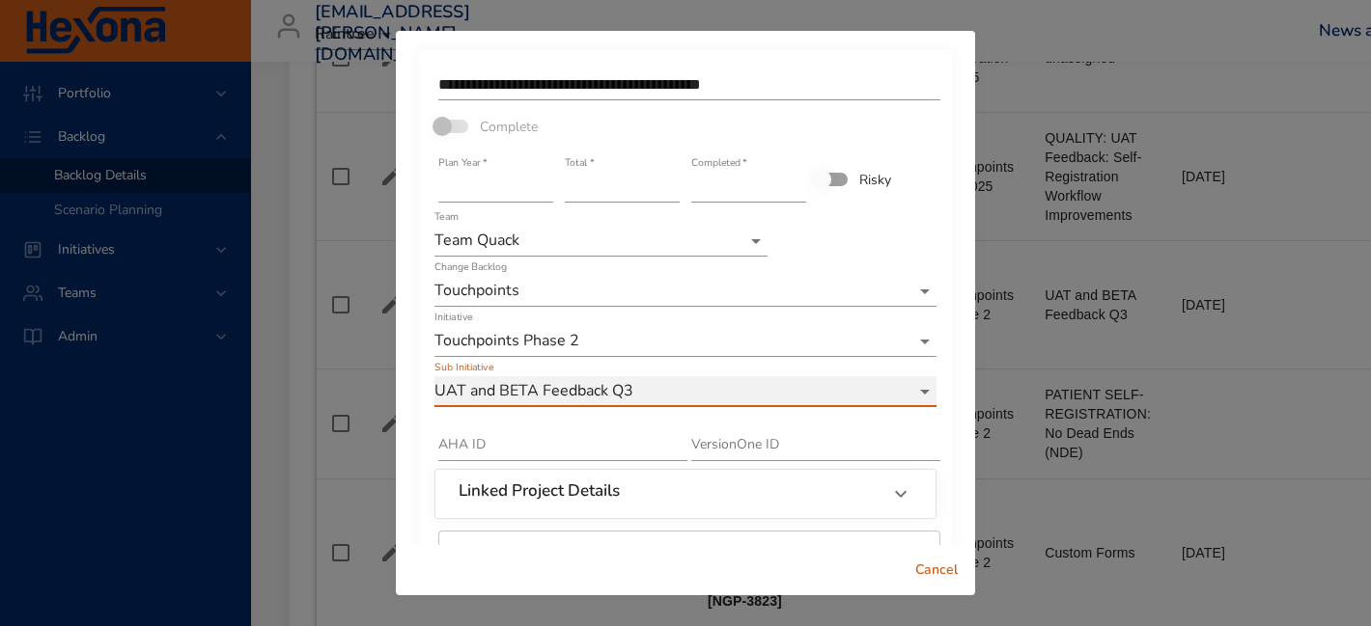
scroll to position [137, 0]
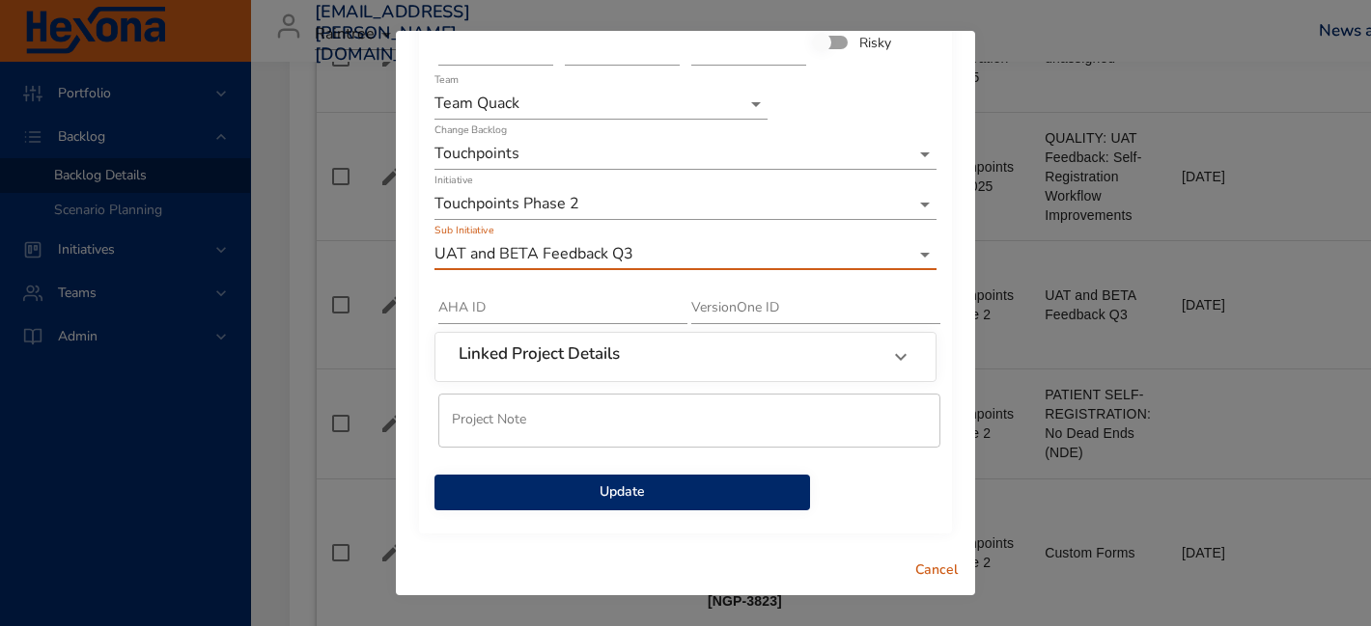
click at [564, 493] on span "Update" at bounding box center [622, 493] width 345 height 24
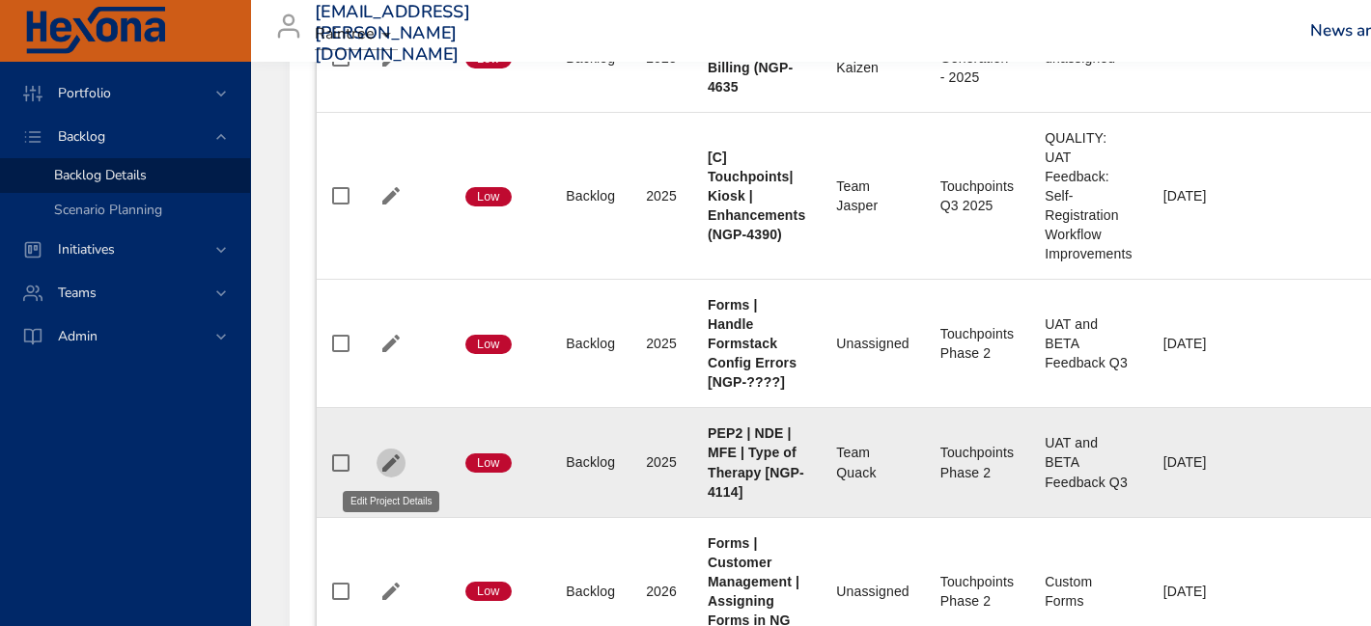
click at [395, 462] on icon "button" at bounding box center [390, 462] width 17 height 17
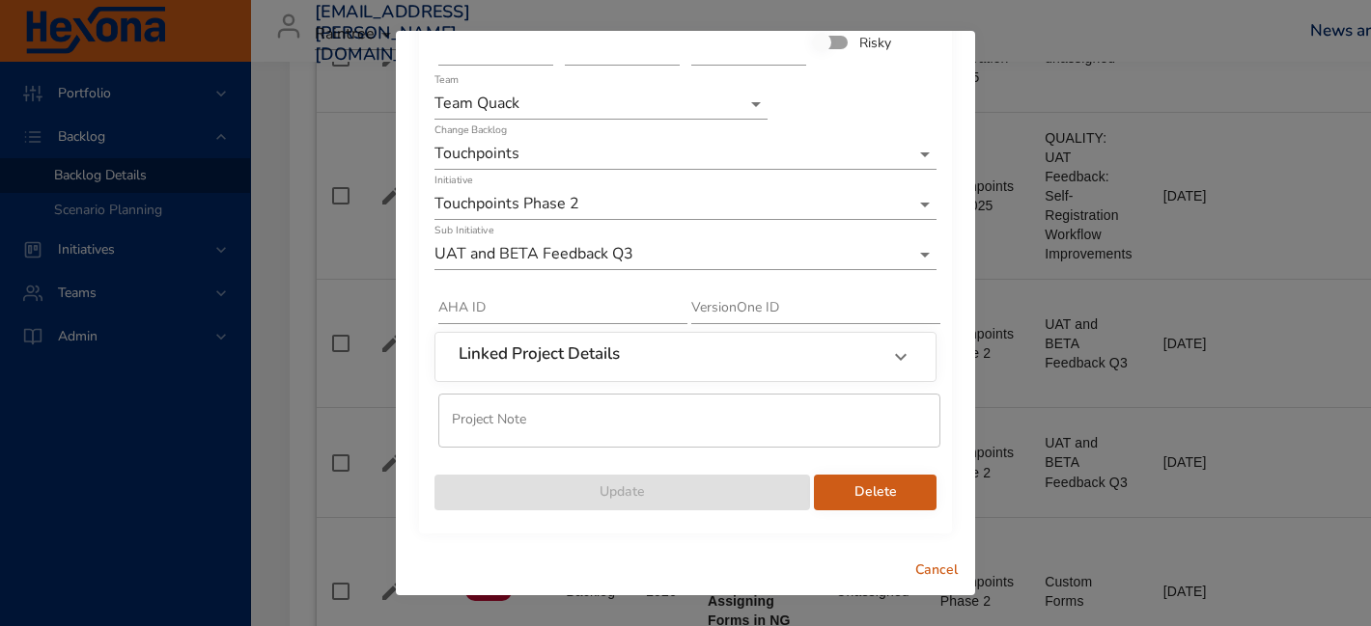
click at [852, 486] on span "Delete" at bounding box center [875, 493] width 92 height 24
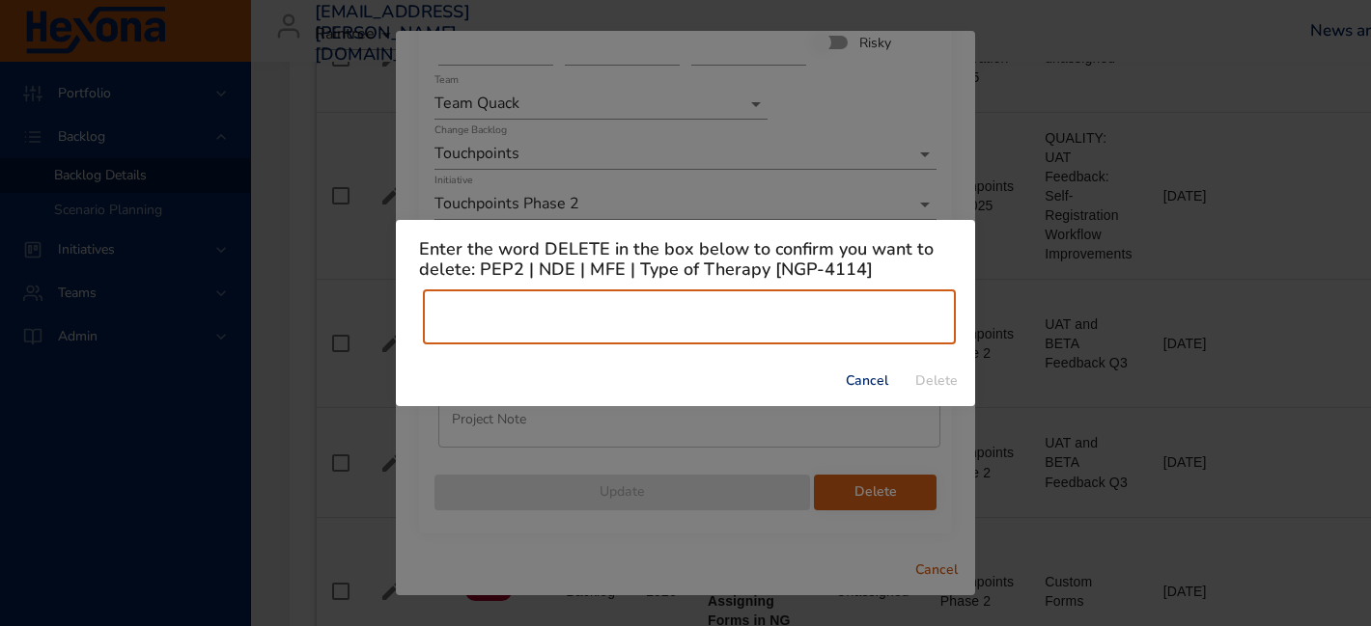
click at [714, 308] on input "text" at bounding box center [689, 318] width 533 height 54
type input "******"
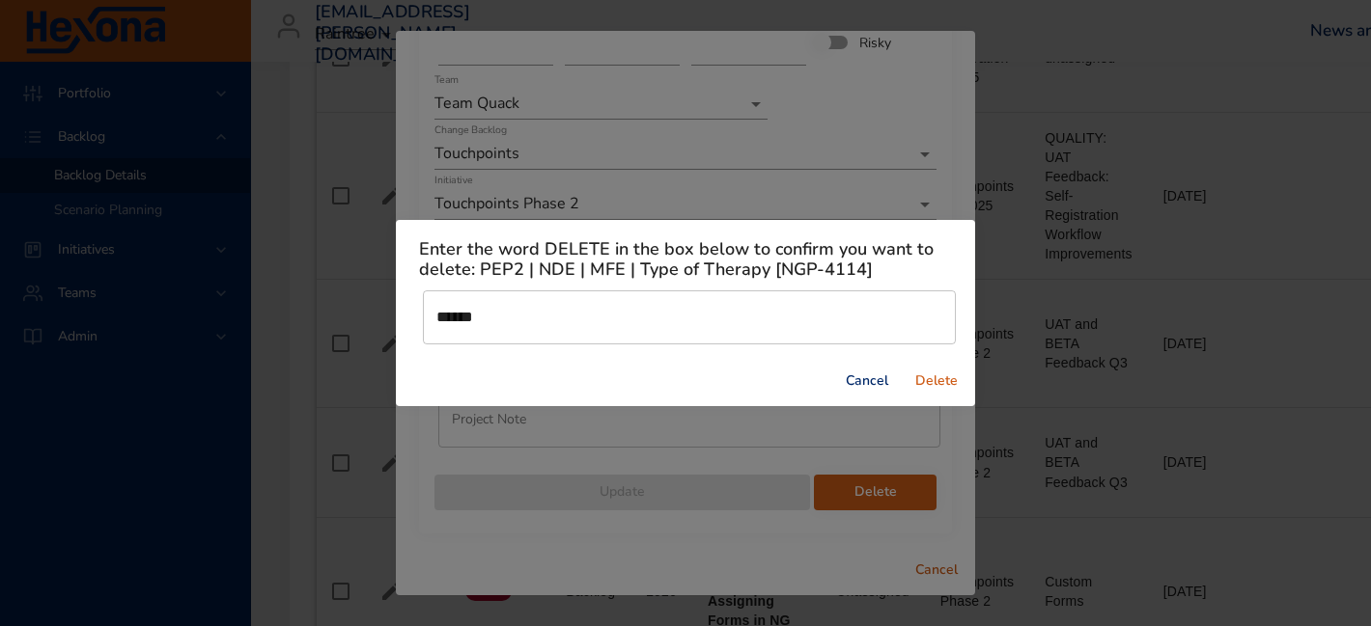
click at [944, 372] on span "Delete" at bounding box center [936, 382] width 46 height 24
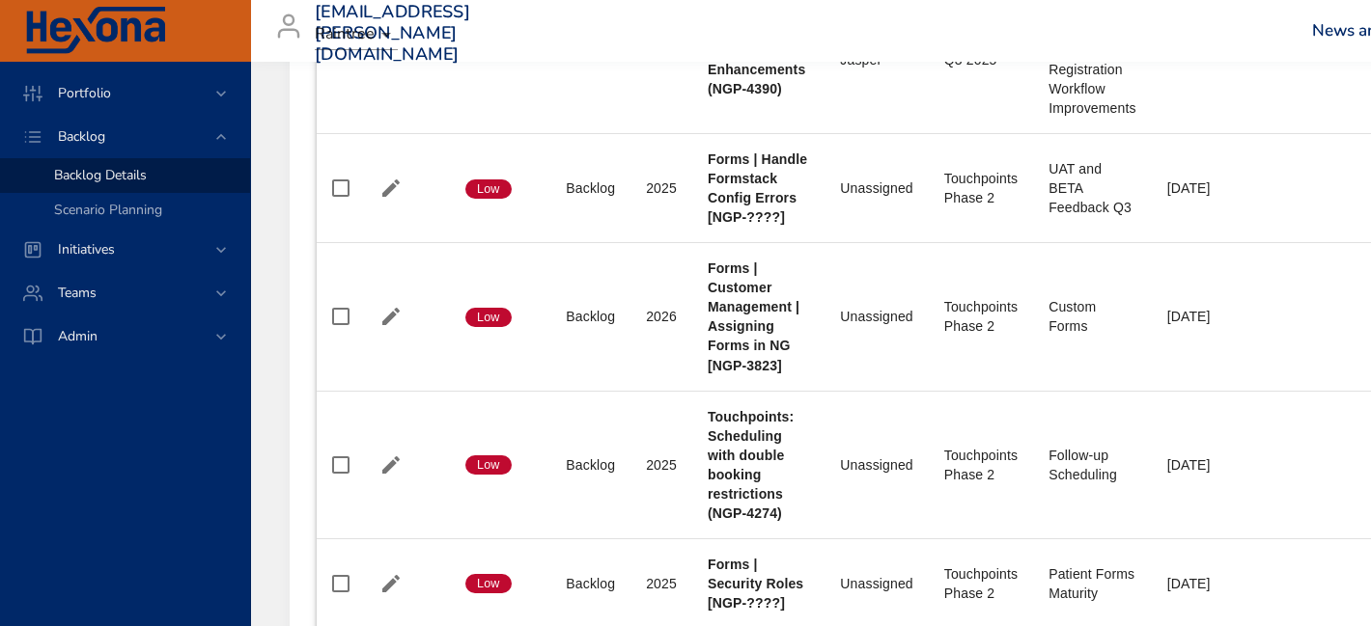
scroll to position [1745, 0]
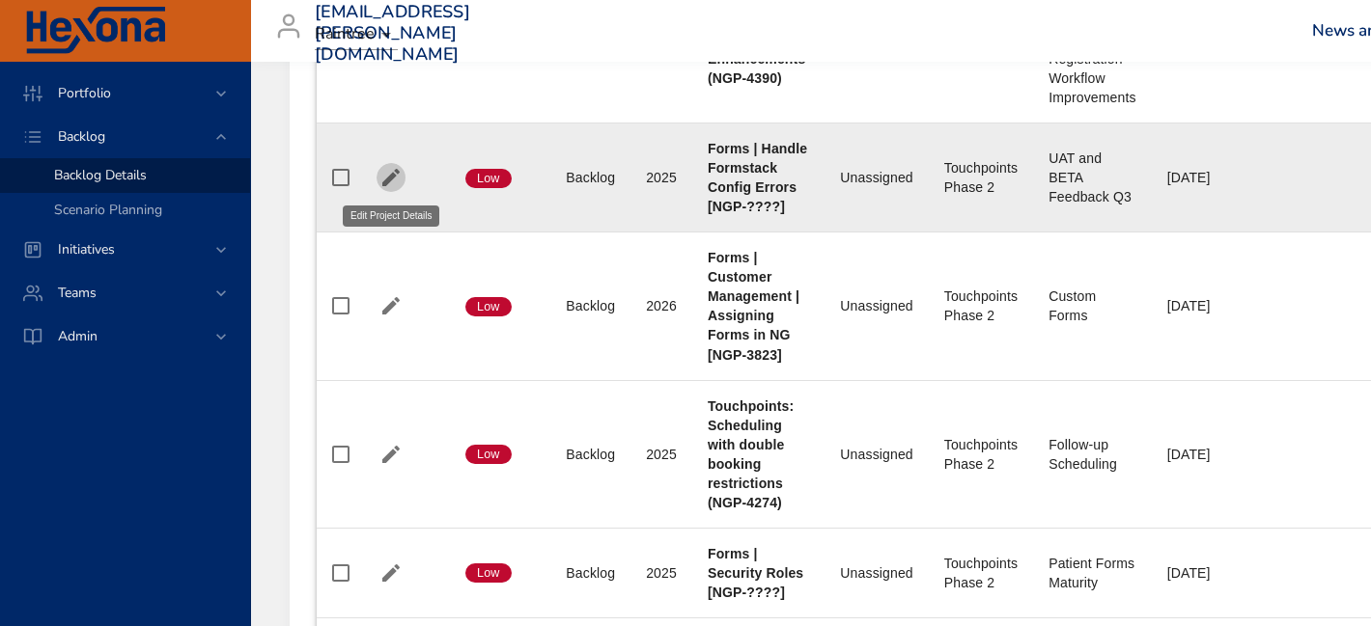
click at [382, 181] on icon "button" at bounding box center [390, 177] width 23 height 23
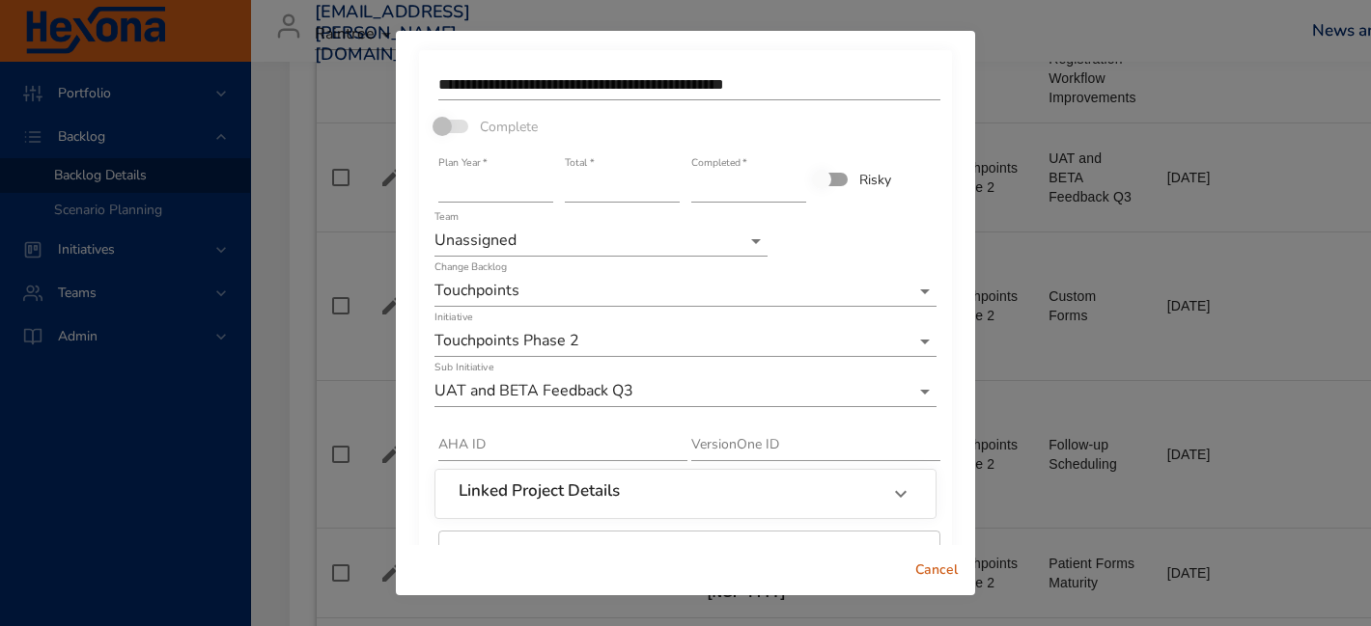
scroll to position [137, 0]
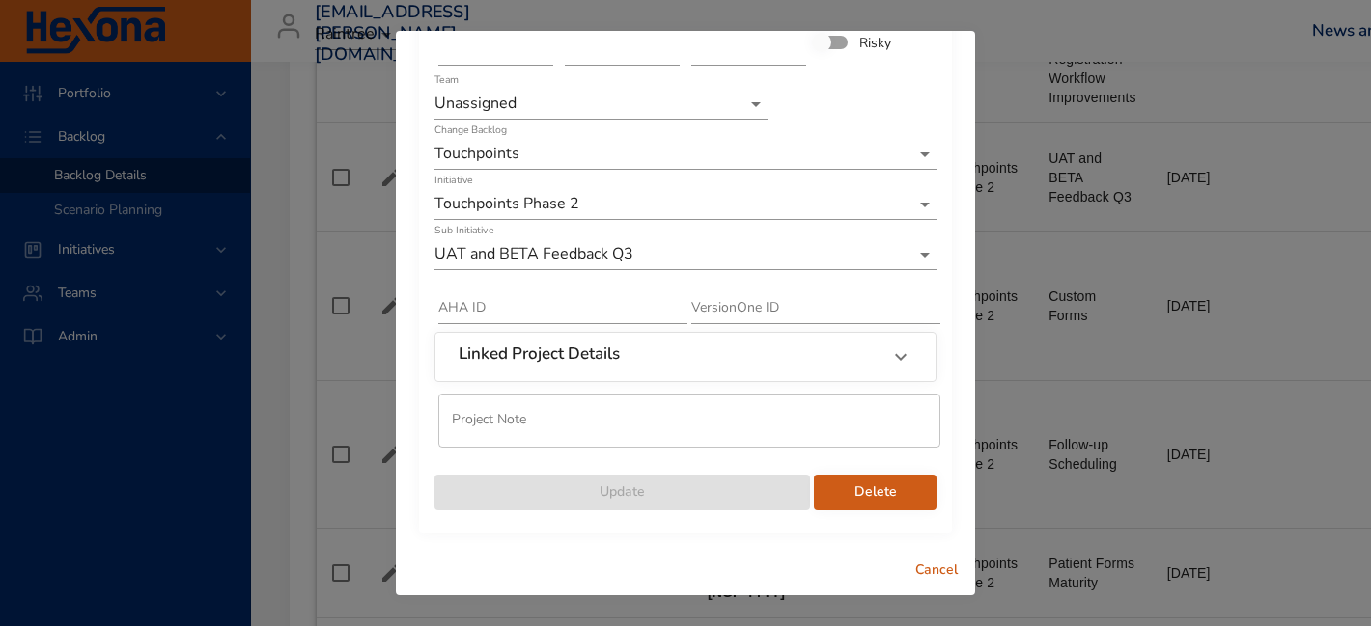
click at [913, 483] on span "Delete" at bounding box center [875, 493] width 92 height 24
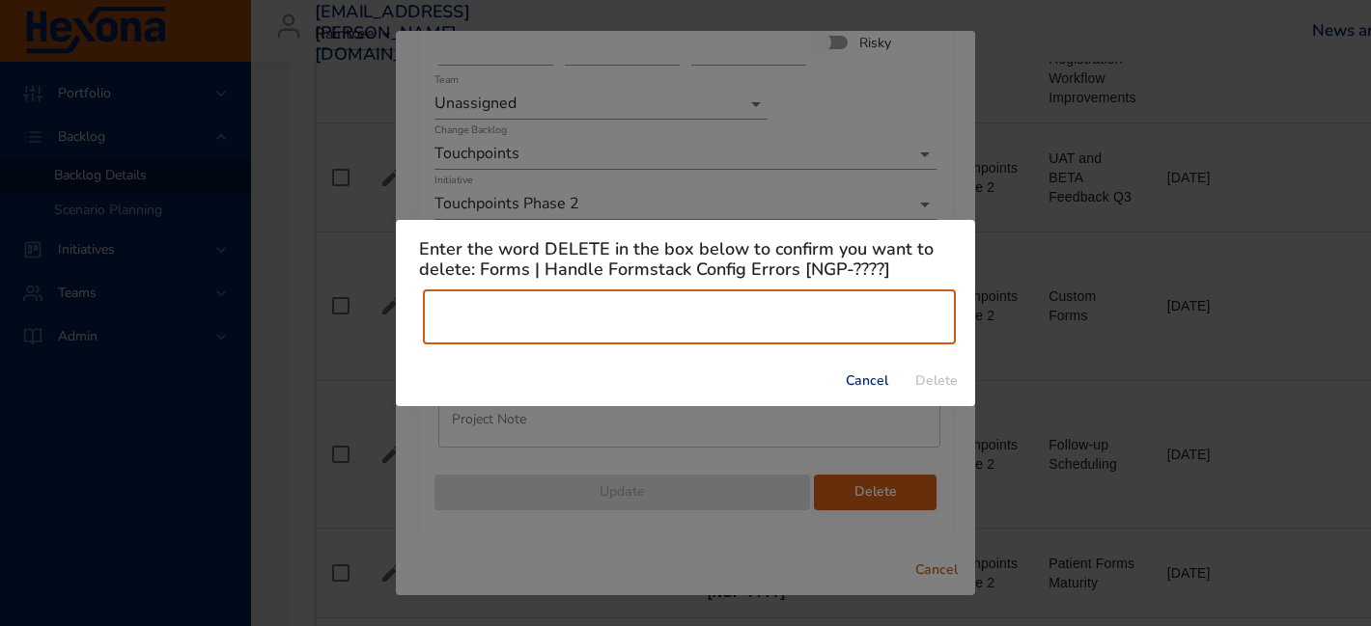
click at [810, 316] on input "text" at bounding box center [689, 318] width 533 height 54
type input "******"
click at [955, 377] on span "Delete" at bounding box center [936, 382] width 46 height 24
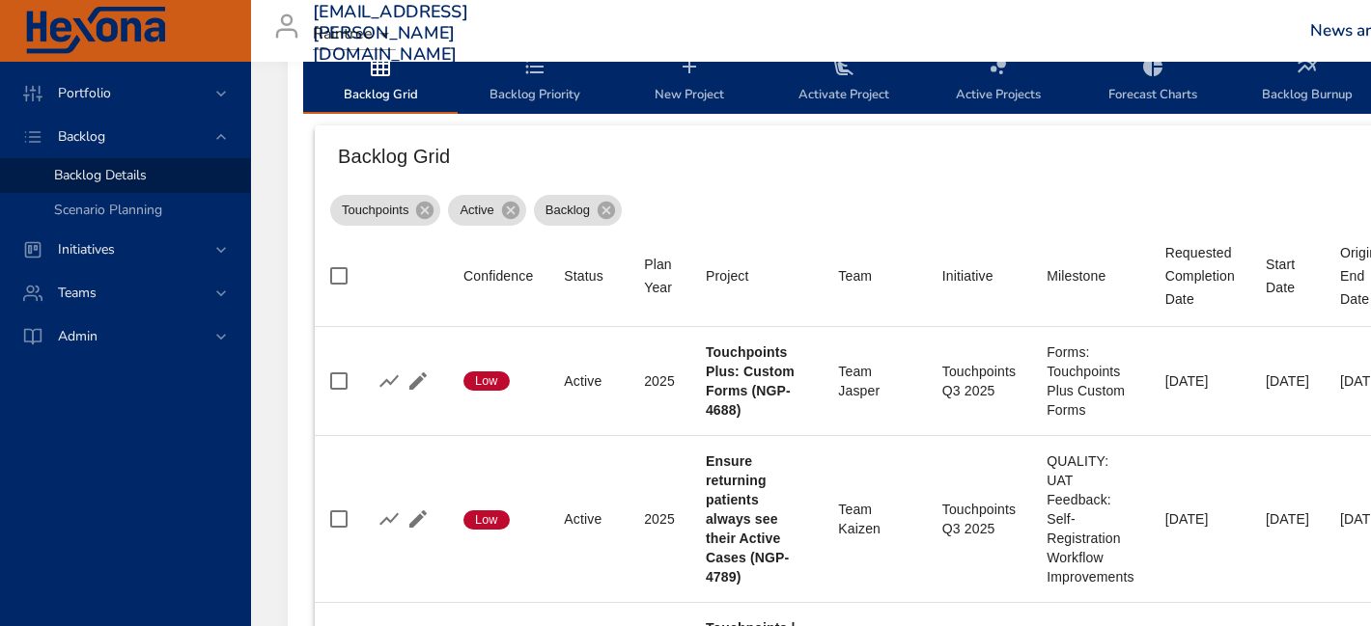
scroll to position [511, 2]
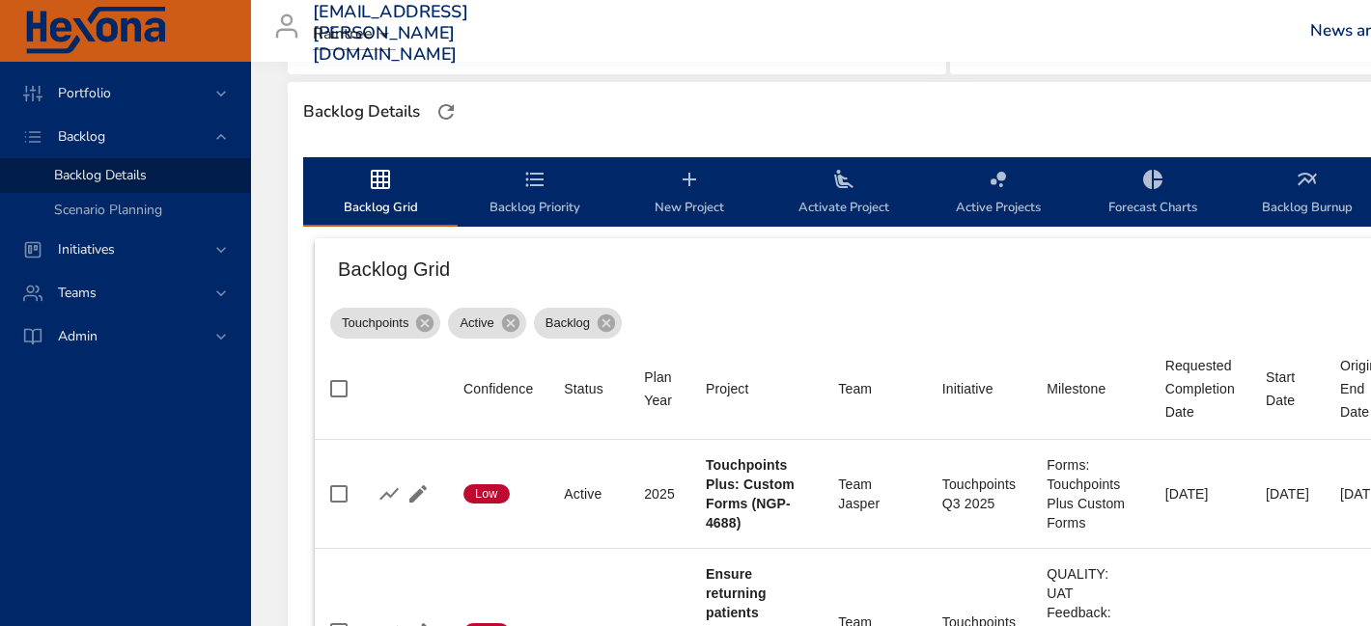
click at [537, 207] on span "Backlog Priority" at bounding box center [534, 193] width 131 height 51
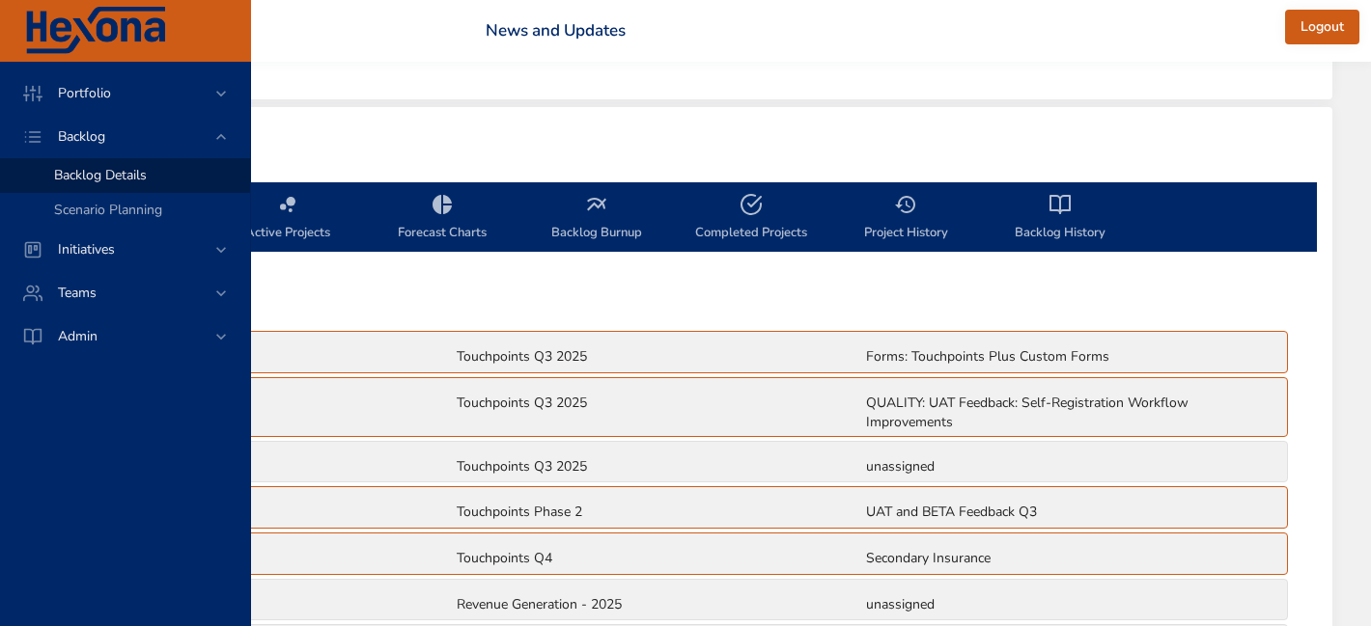
scroll to position [485, 0]
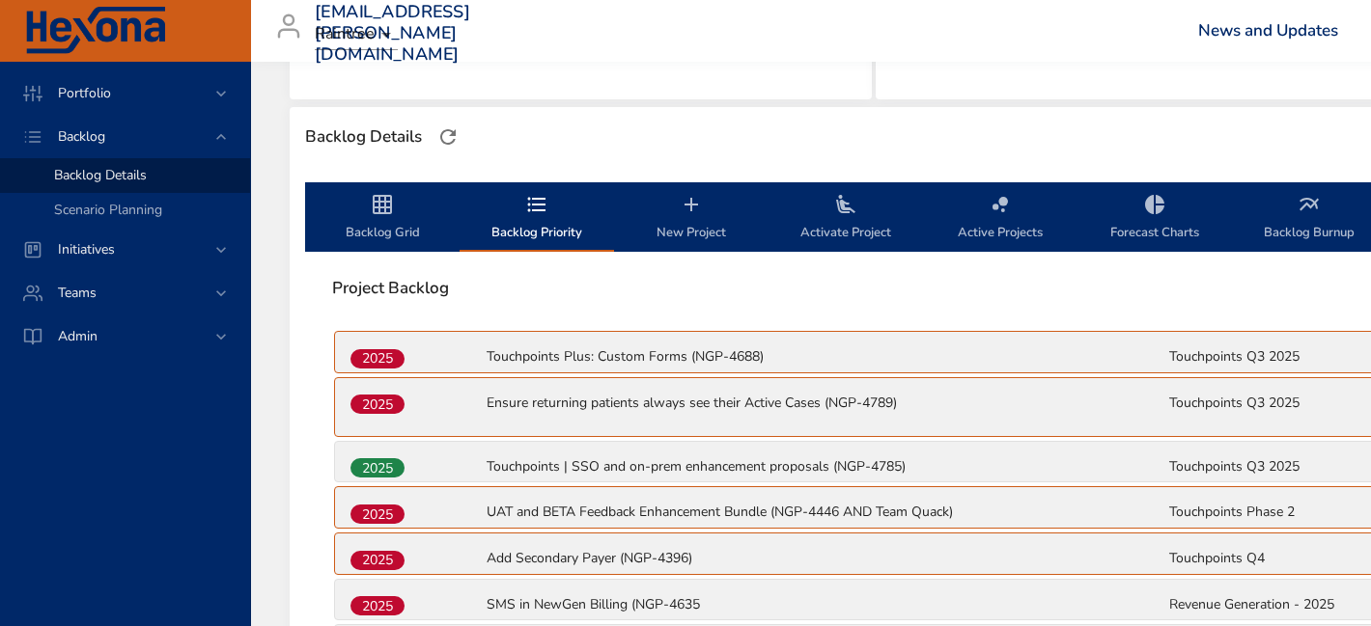
click at [388, 220] on span "Backlog Grid" at bounding box center [382, 218] width 131 height 51
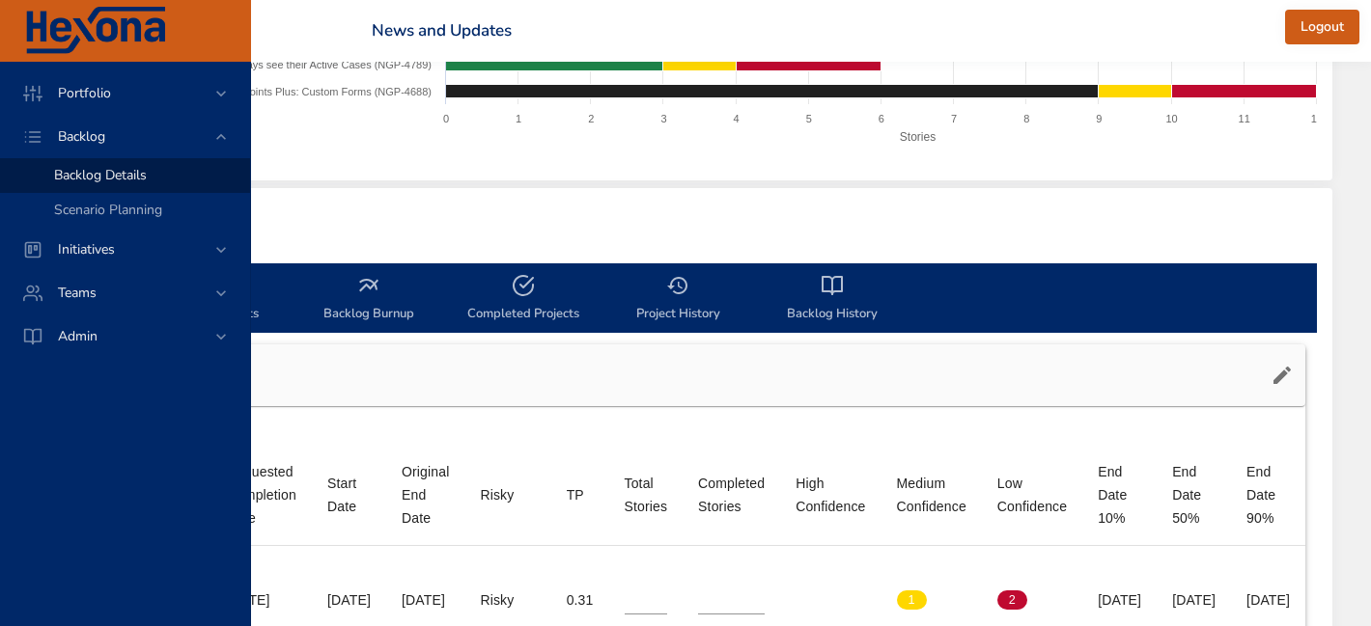
scroll to position [404, 1064]
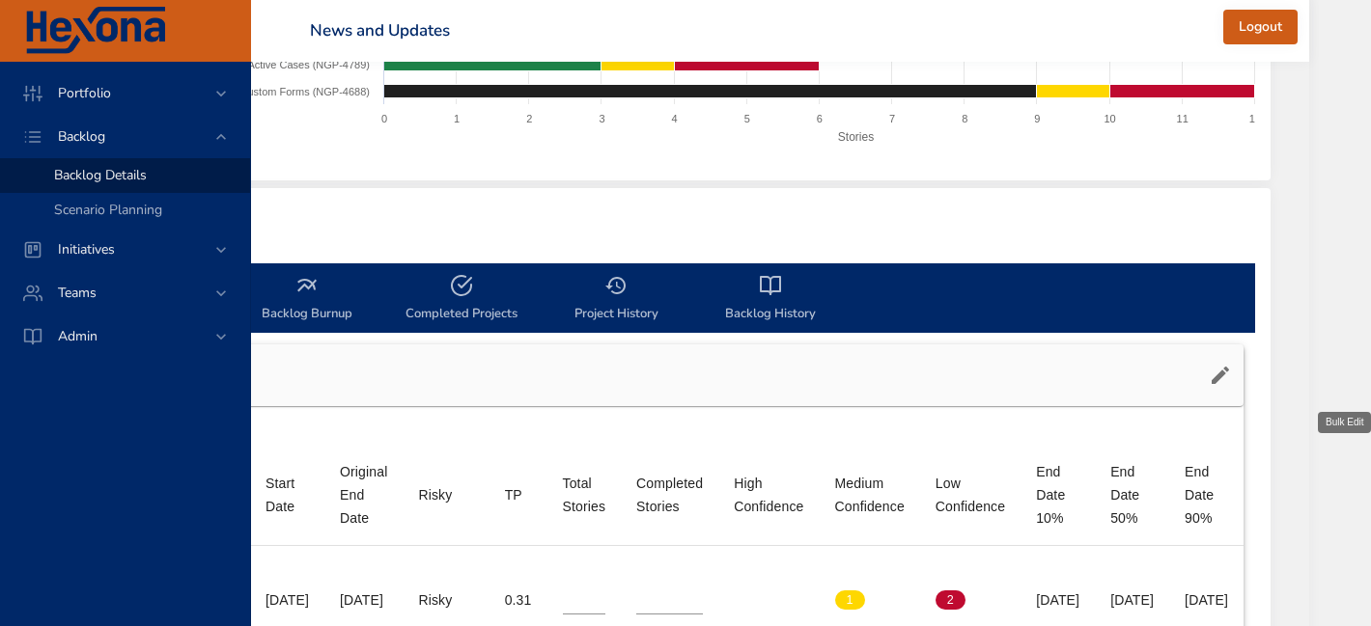
click at [1229, 373] on icon "button" at bounding box center [1219, 375] width 17 height 17
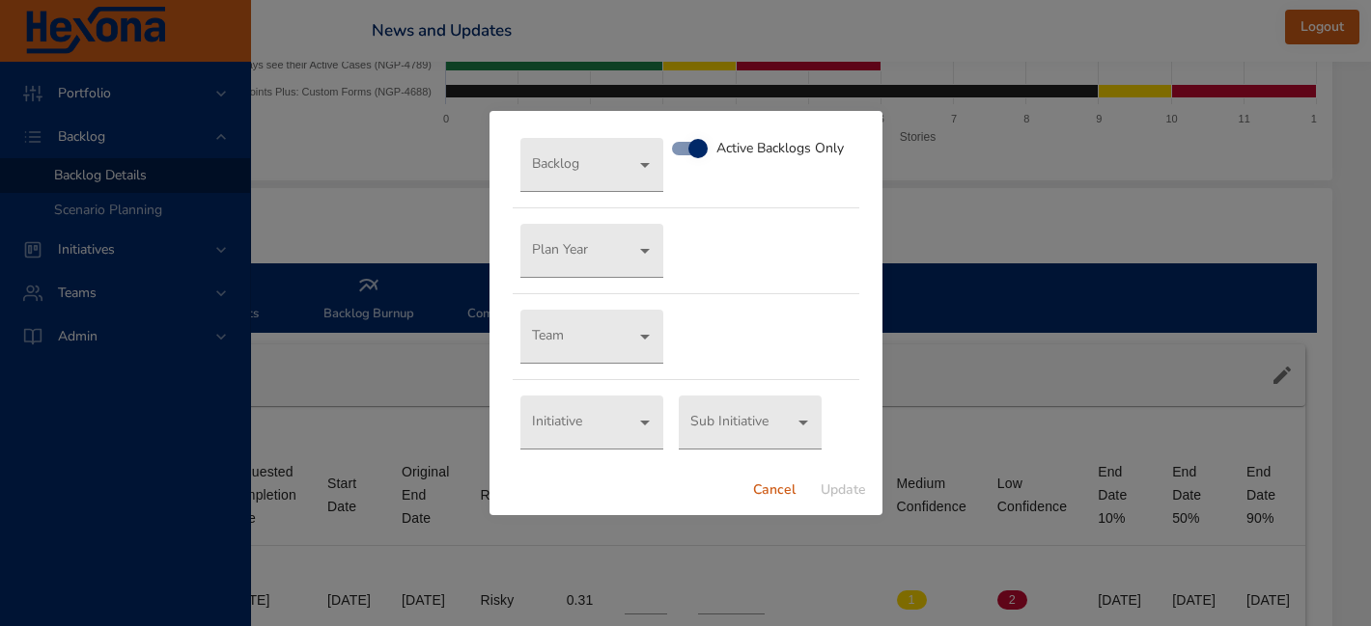
drag, startPoint x: 763, startPoint y: 490, endPoint x: 798, endPoint y: 247, distance: 245.7
click at [797, 247] on div "Backlog ​ Active Backlogs Only Plan Year ​ Team ​ Initiative ​ Sub Initiative ​…" at bounding box center [685, 313] width 393 height 405
click at [773, 488] on span "Cancel" at bounding box center [774, 491] width 46 height 24
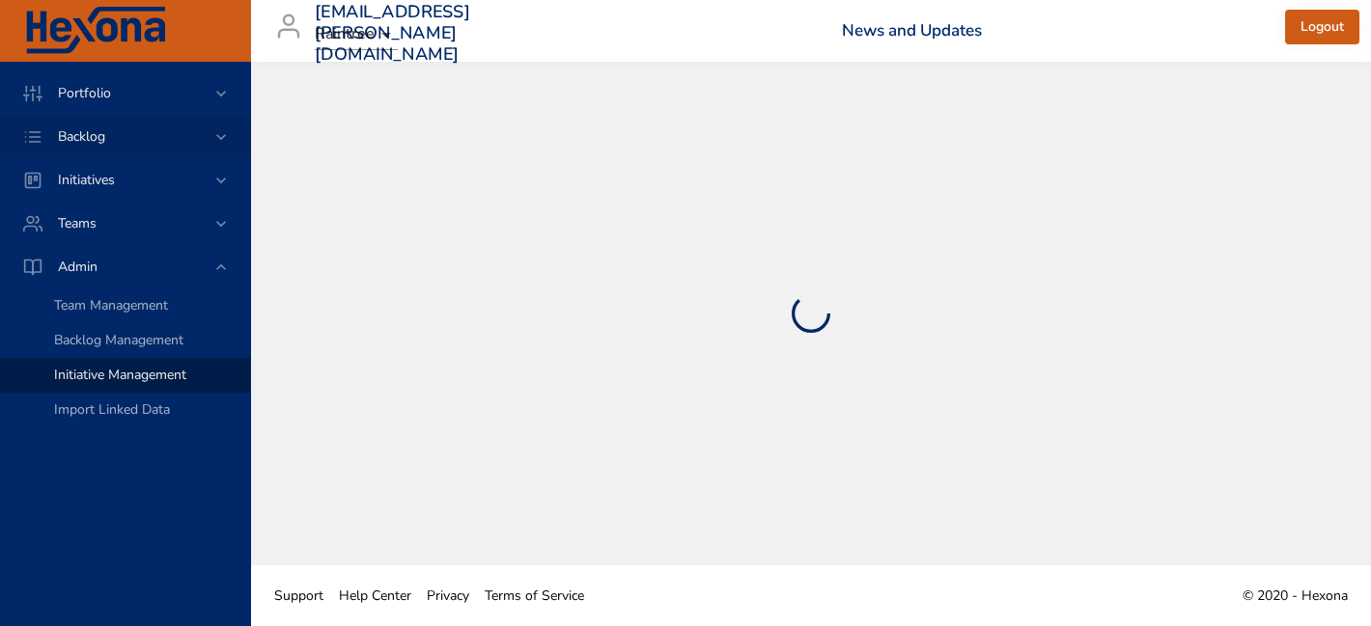
click at [81, 140] on span "Backlog" at bounding box center [81, 136] width 78 height 18
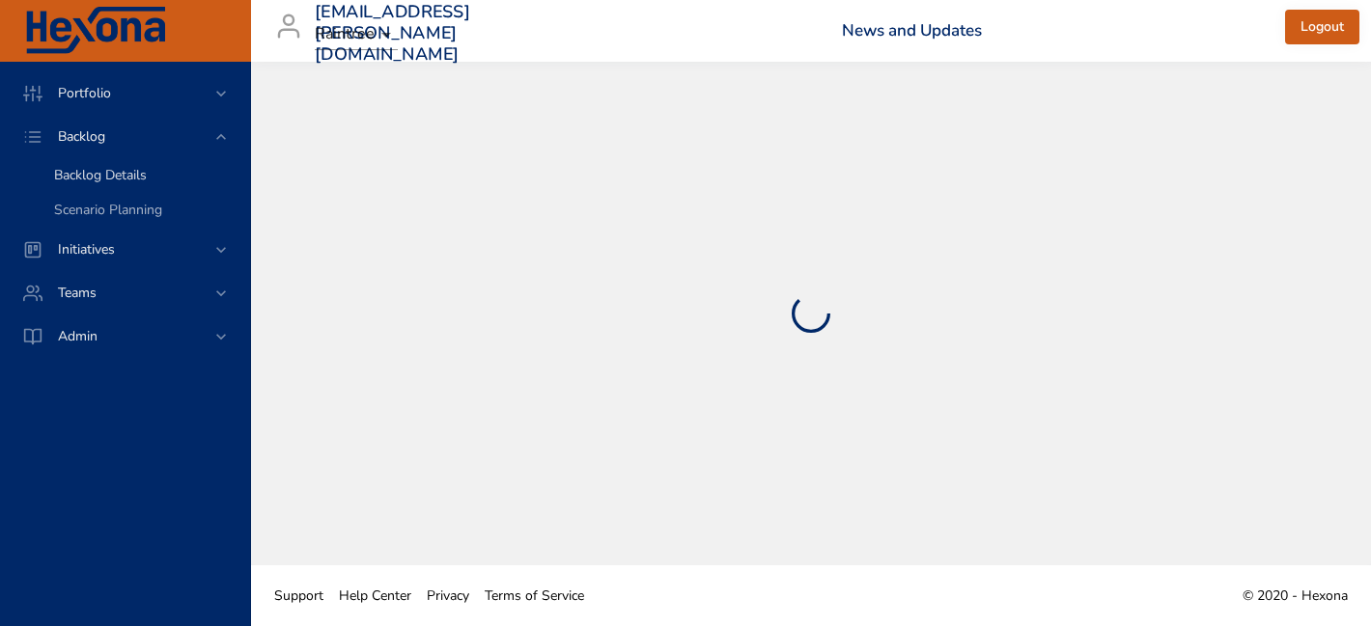
click at [104, 181] on span "Backlog Details" at bounding box center [100, 175] width 93 height 18
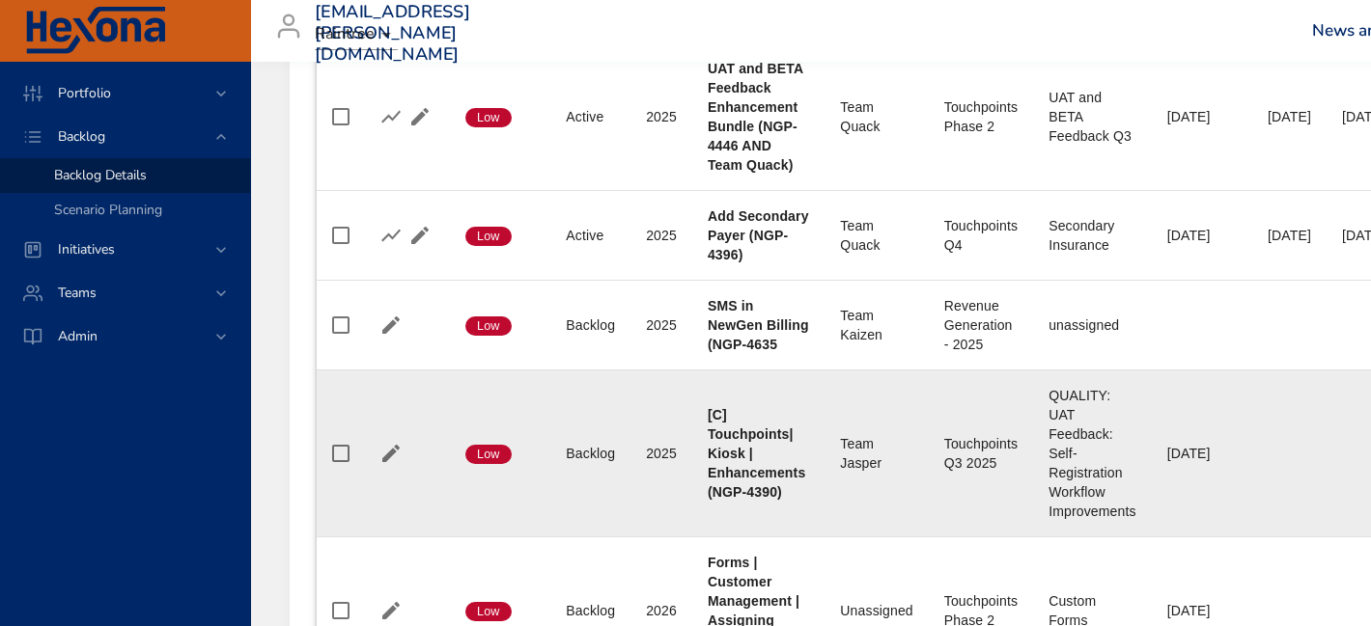
scroll to position [1307, 0]
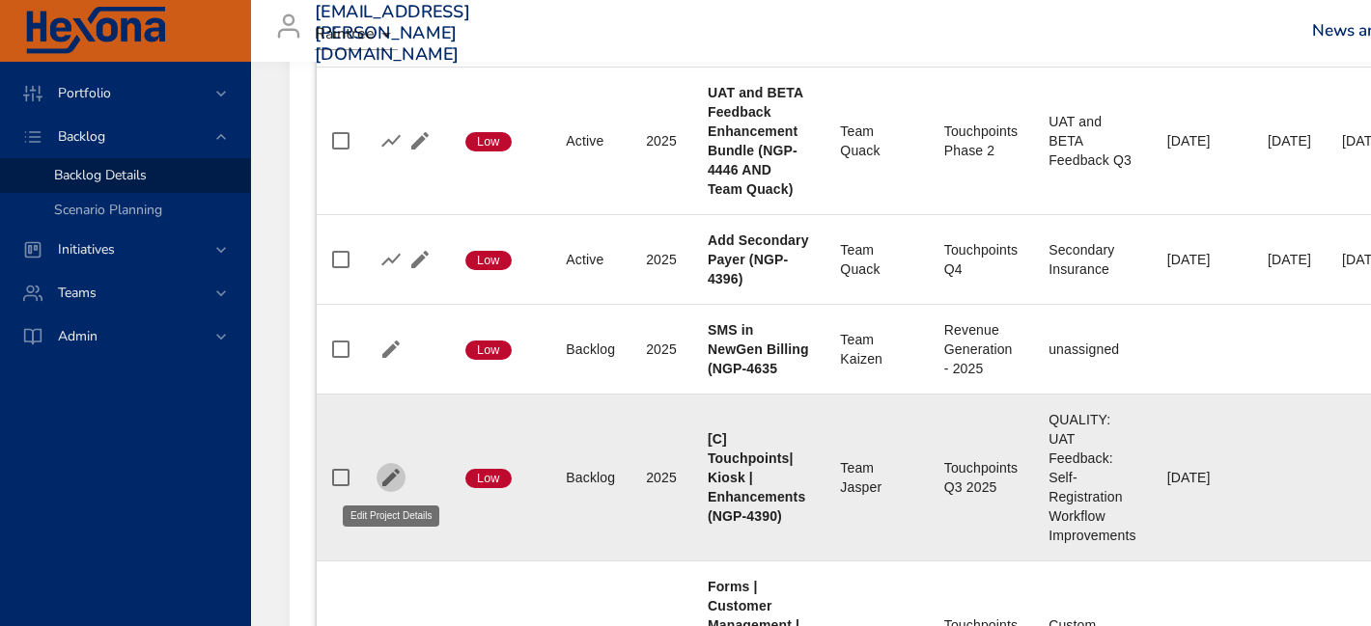
click at [389, 475] on icon "button" at bounding box center [390, 477] width 23 height 23
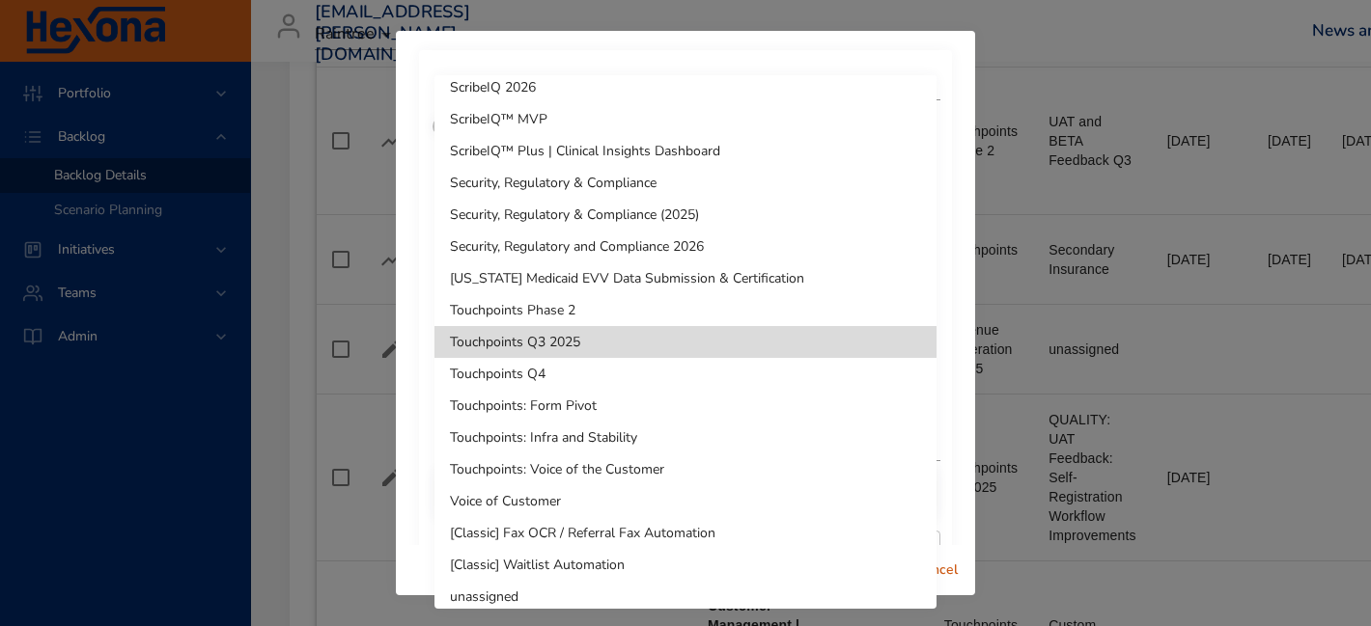
click at [759, 337] on li "Touchpoints Q3 2025" at bounding box center [685, 342] width 502 height 32
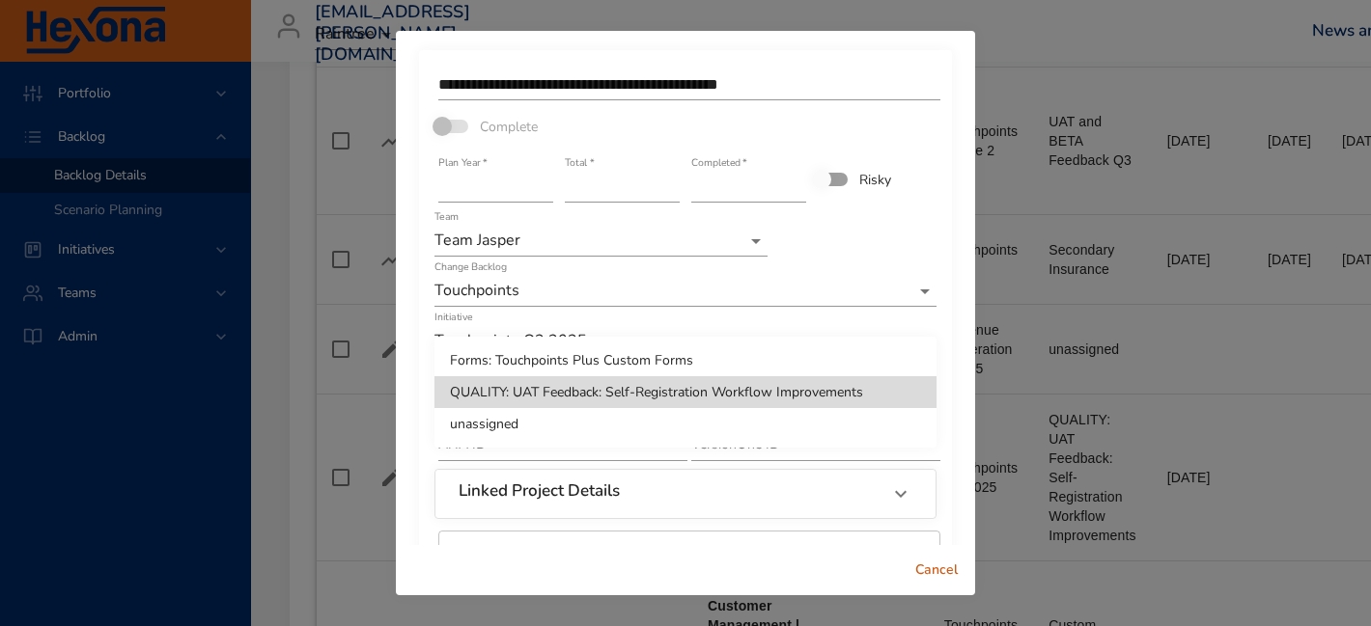
click at [741, 298] on div at bounding box center [685, 313] width 1371 height 626
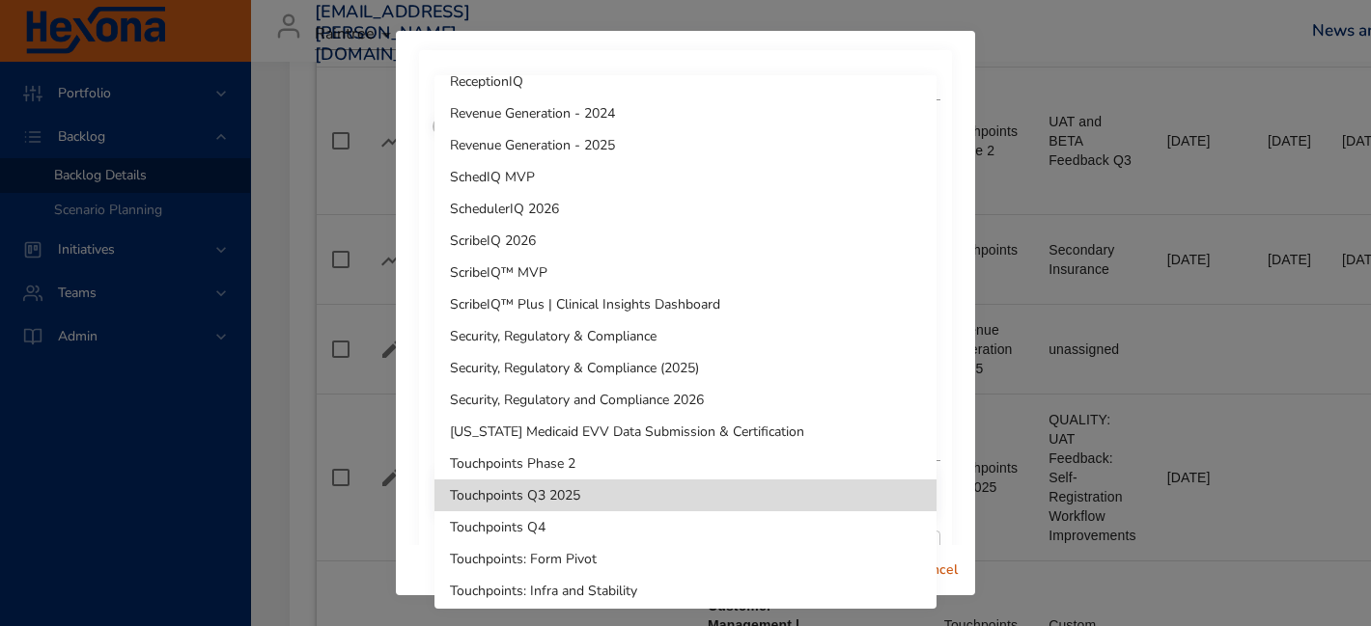
scroll to position [1488, 0]
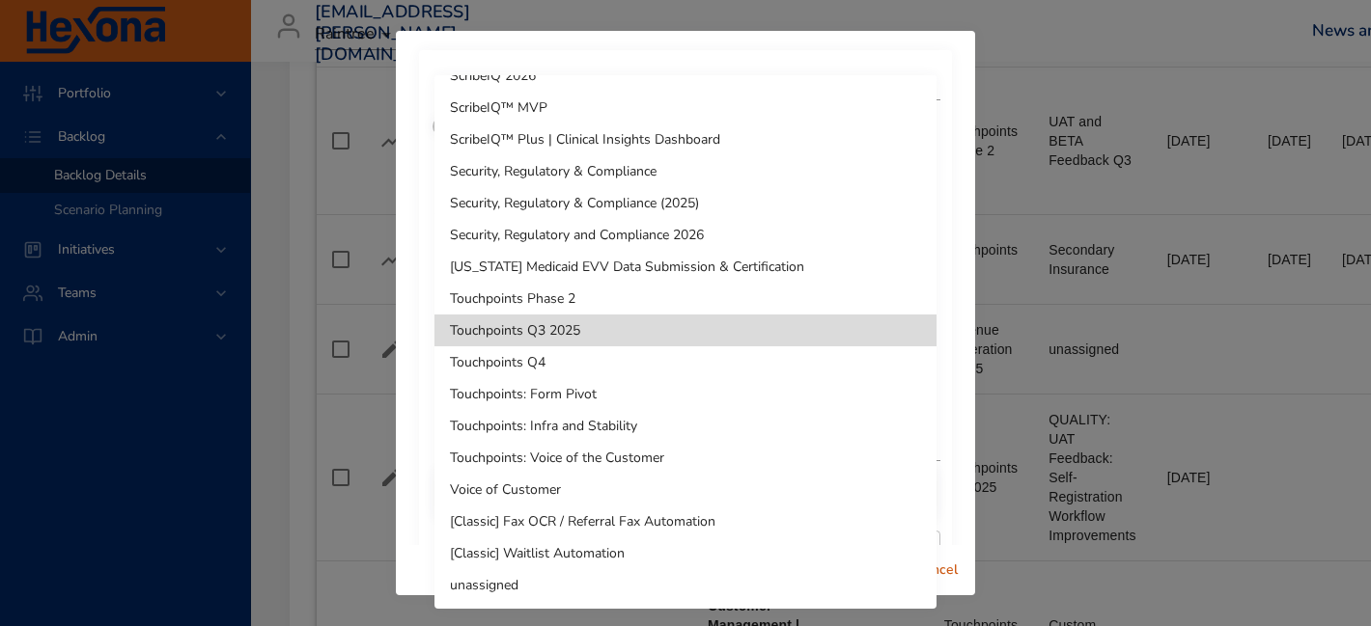
click at [689, 457] on li "Touchpoints: Voice of the Customer" at bounding box center [685, 458] width 502 height 32
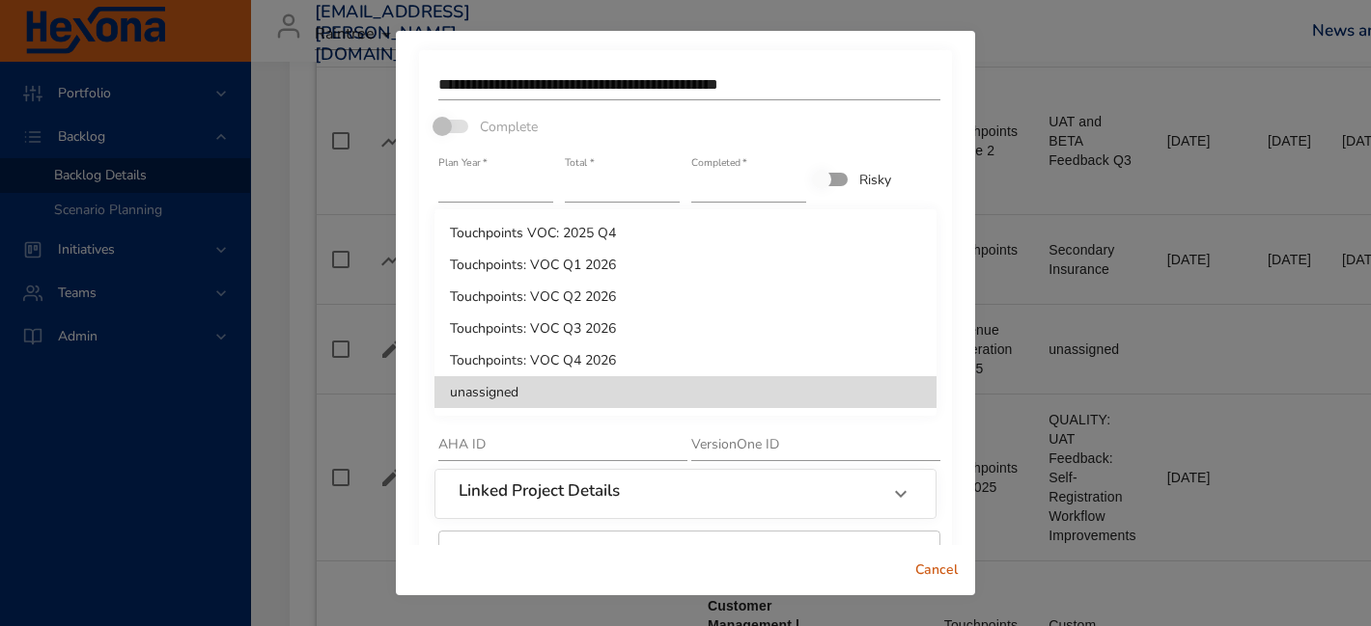
drag, startPoint x: 700, startPoint y: 351, endPoint x: 692, endPoint y: 257, distance: 94.9
click at [692, 257] on ul "Touchpoints VOC: 2025 Q4 Touchpoints: VOC Q1 2026 Touchpoints: VOC Q2 2026 Touc…" at bounding box center [685, 312] width 502 height 207
click at [639, 223] on li "Touchpoints VOC: 2025 Q4" at bounding box center [685, 233] width 502 height 32
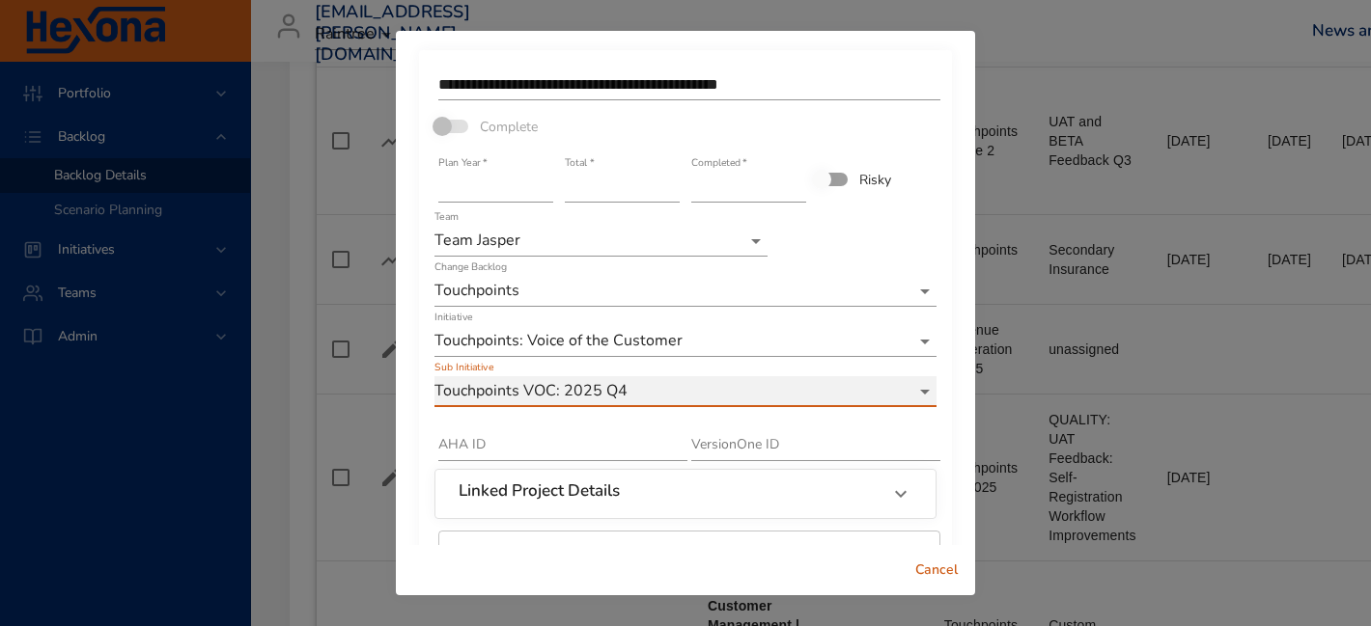
scroll to position [137, 0]
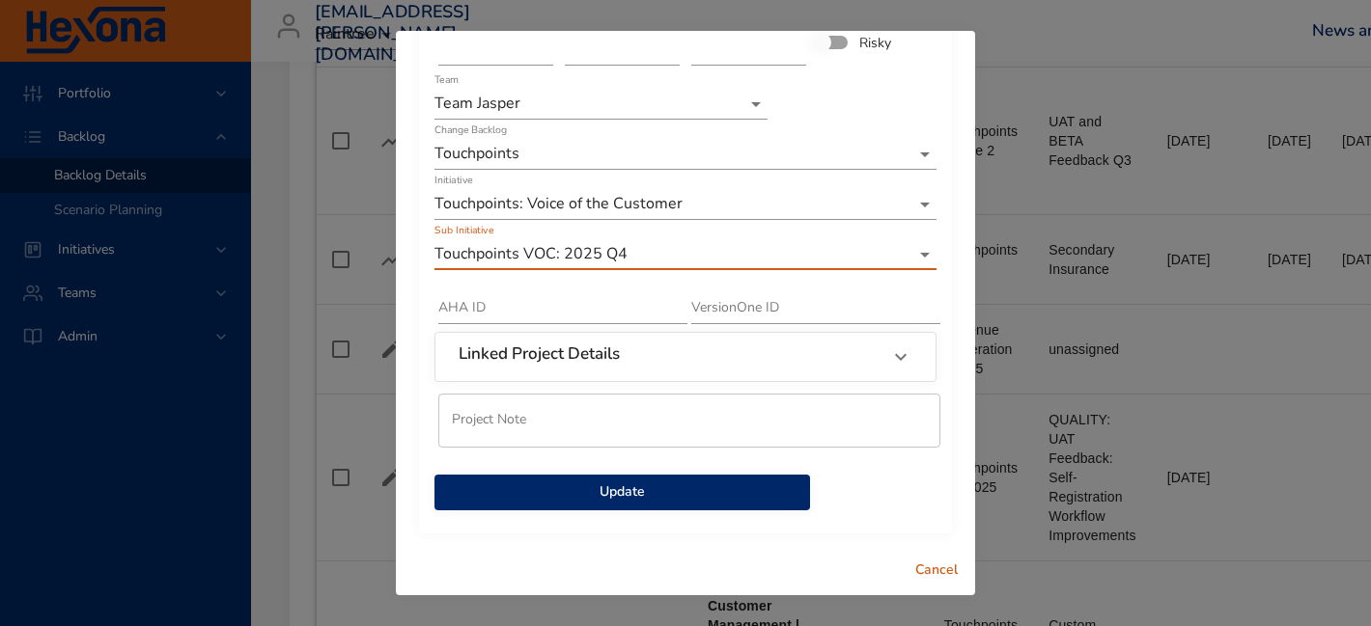
click at [694, 495] on span "Update" at bounding box center [622, 493] width 345 height 24
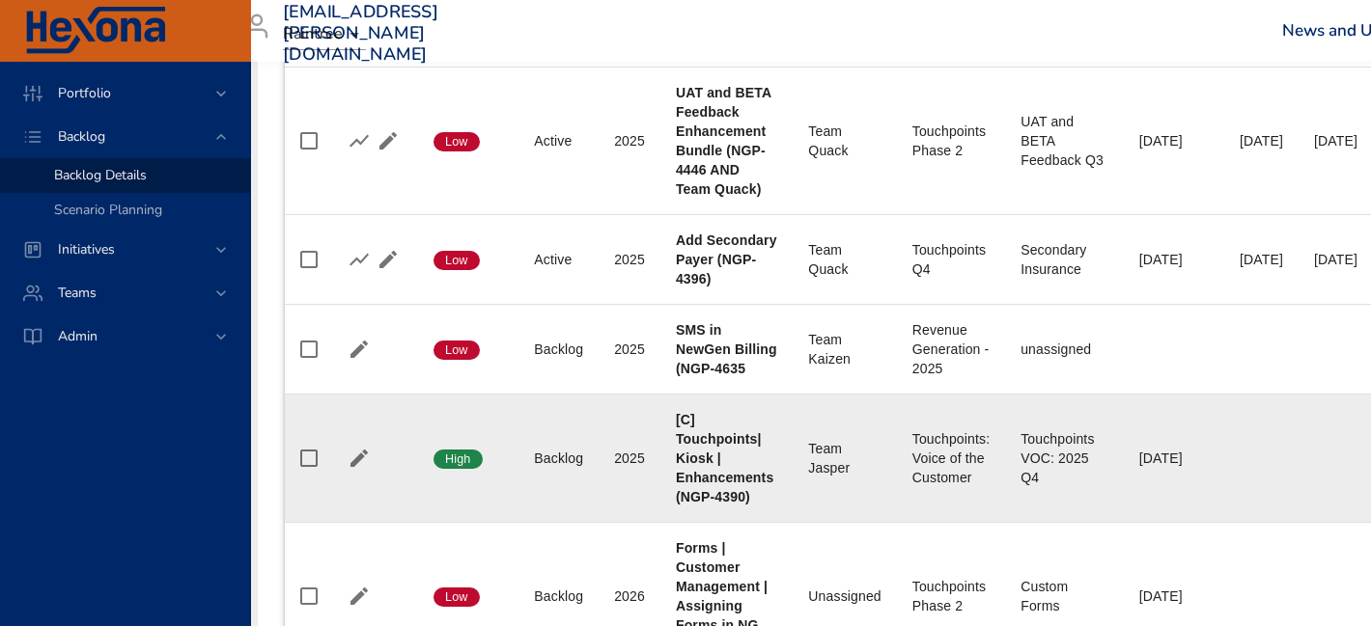
scroll to position [1307, 31]
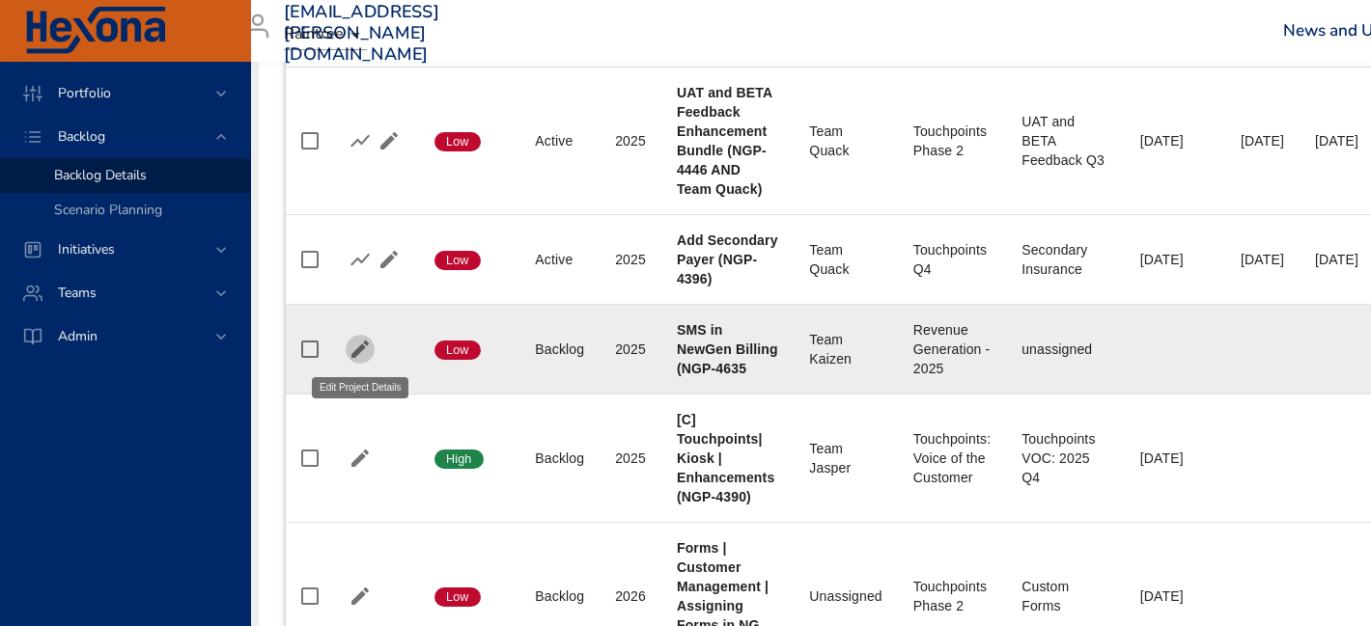
click at [364, 347] on icon "button" at bounding box center [359, 349] width 17 height 17
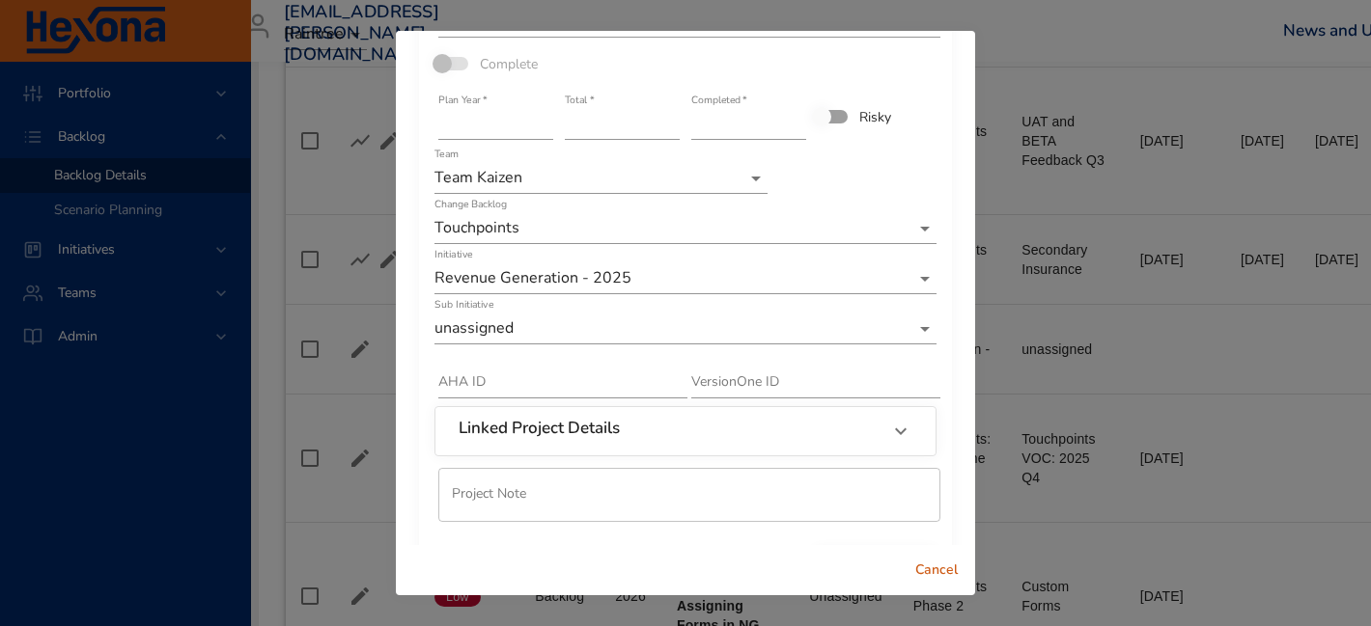
scroll to position [66, 0]
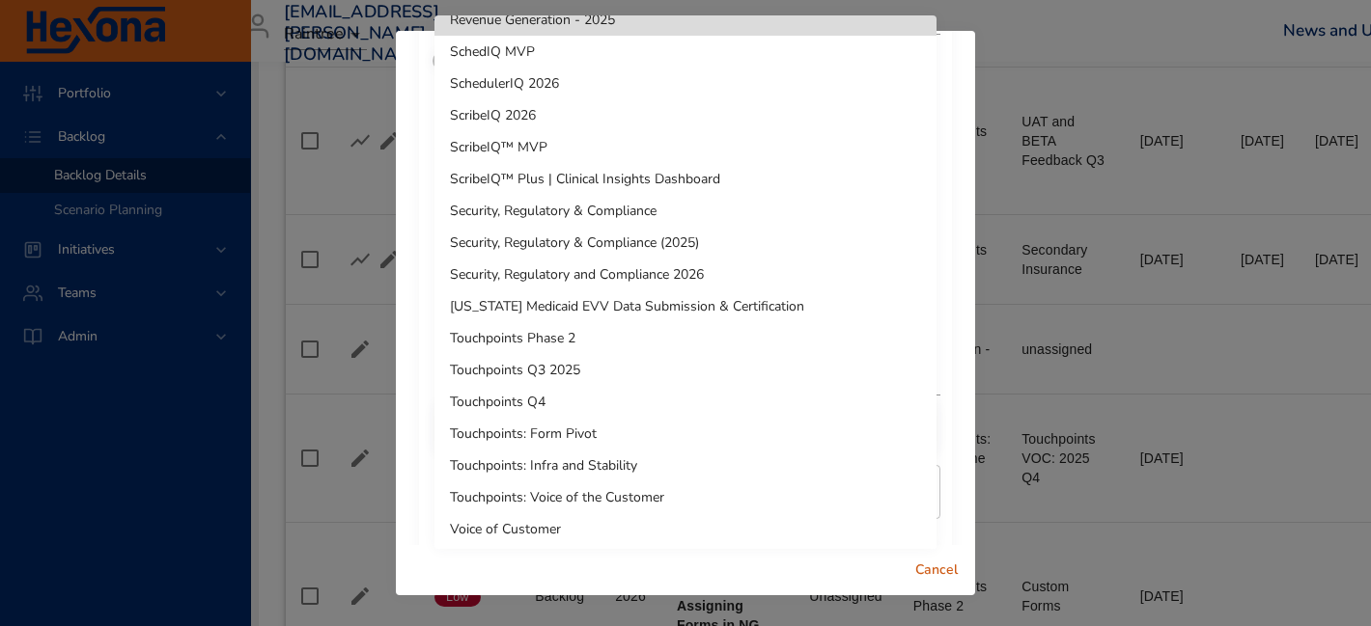
scroll to position [1488, 0]
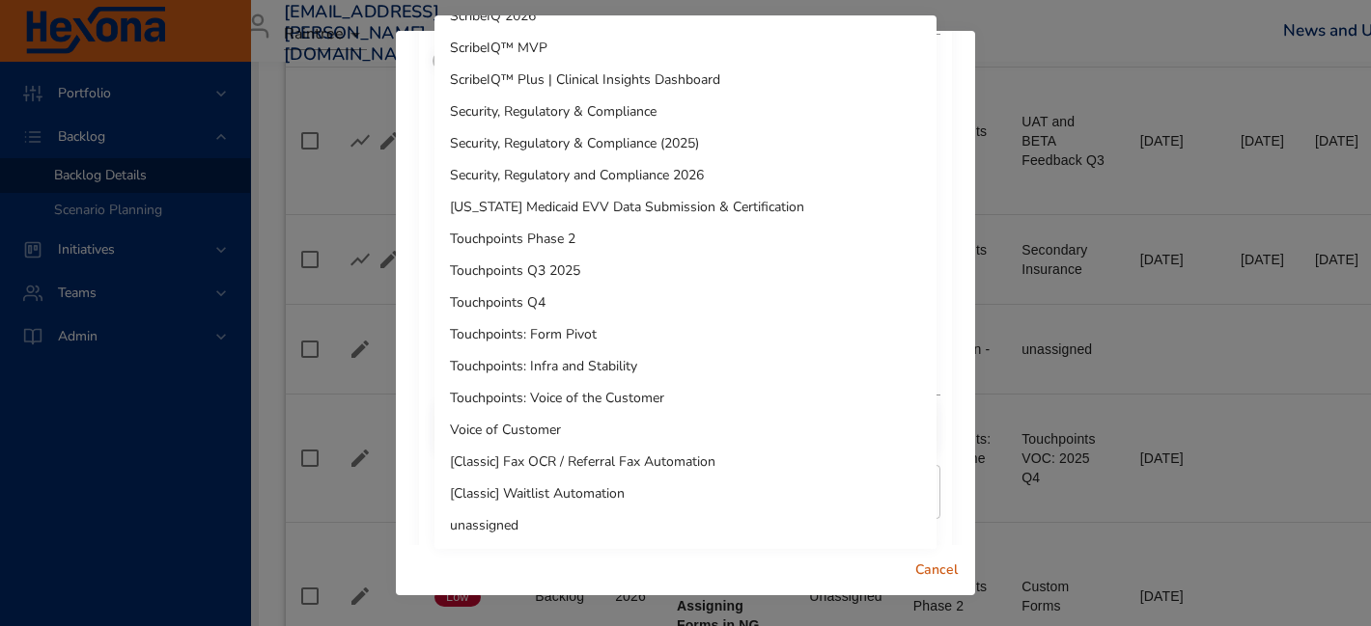
click at [703, 361] on li "Touchpoints: Infra and Stability" at bounding box center [685, 366] width 502 height 32
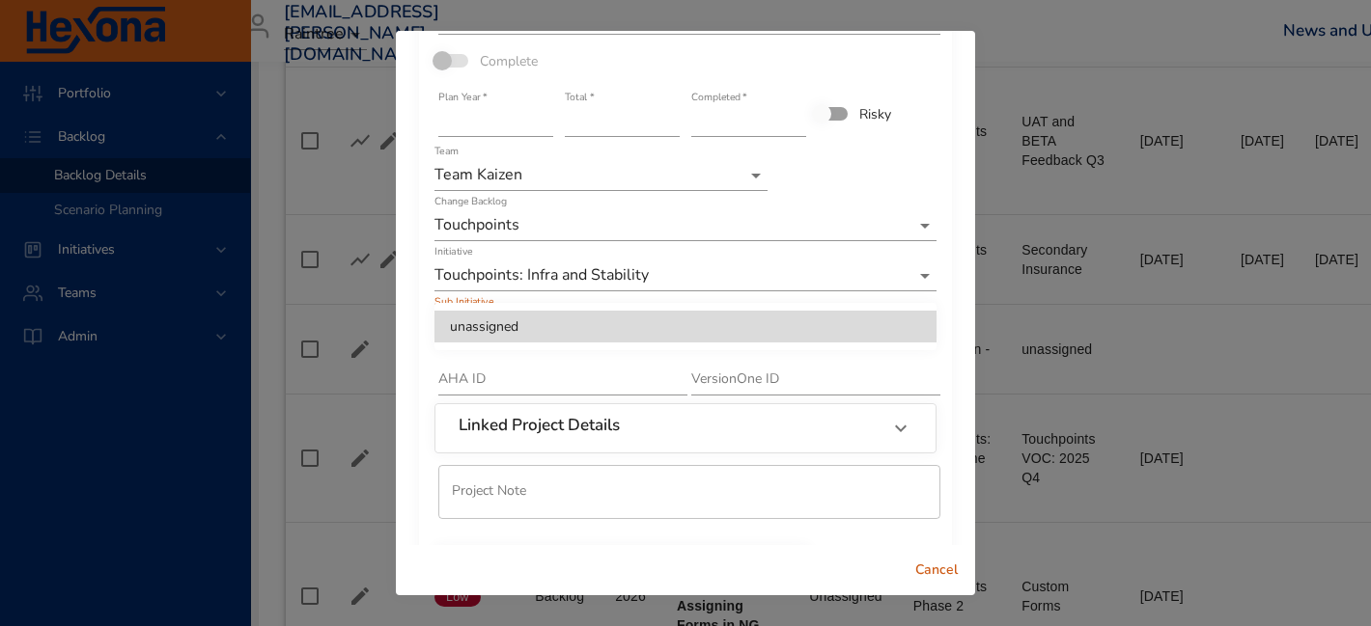
click at [710, 315] on li "unassigned" at bounding box center [685, 327] width 502 height 32
click at [707, 267] on div at bounding box center [685, 313] width 1371 height 626
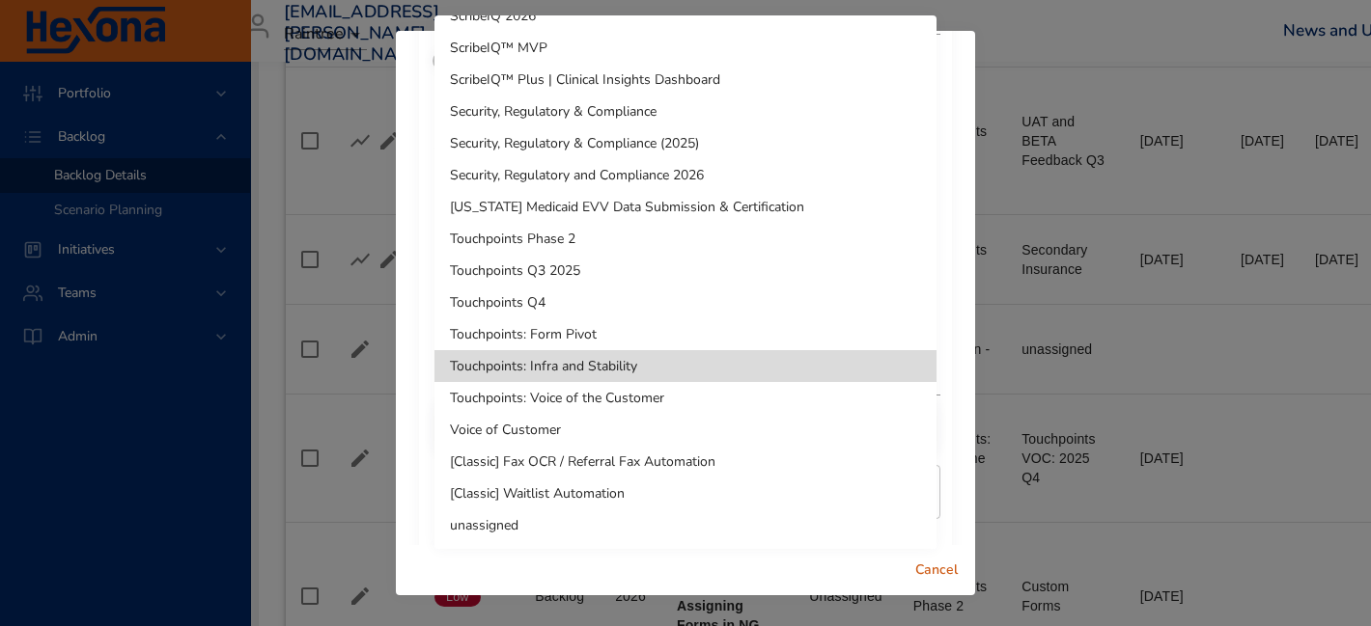
click at [675, 296] on li "Touchpoints Q4" at bounding box center [685, 303] width 502 height 32
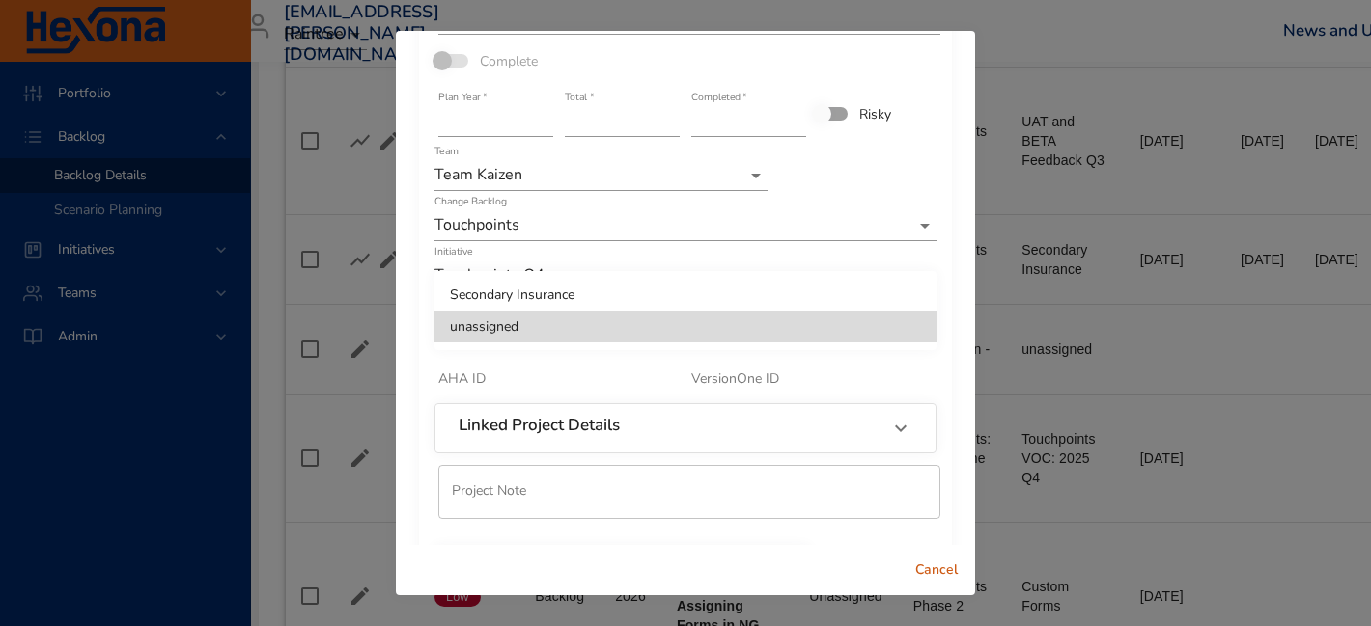
click at [647, 329] on li "unassigned" at bounding box center [685, 327] width 502 height 32
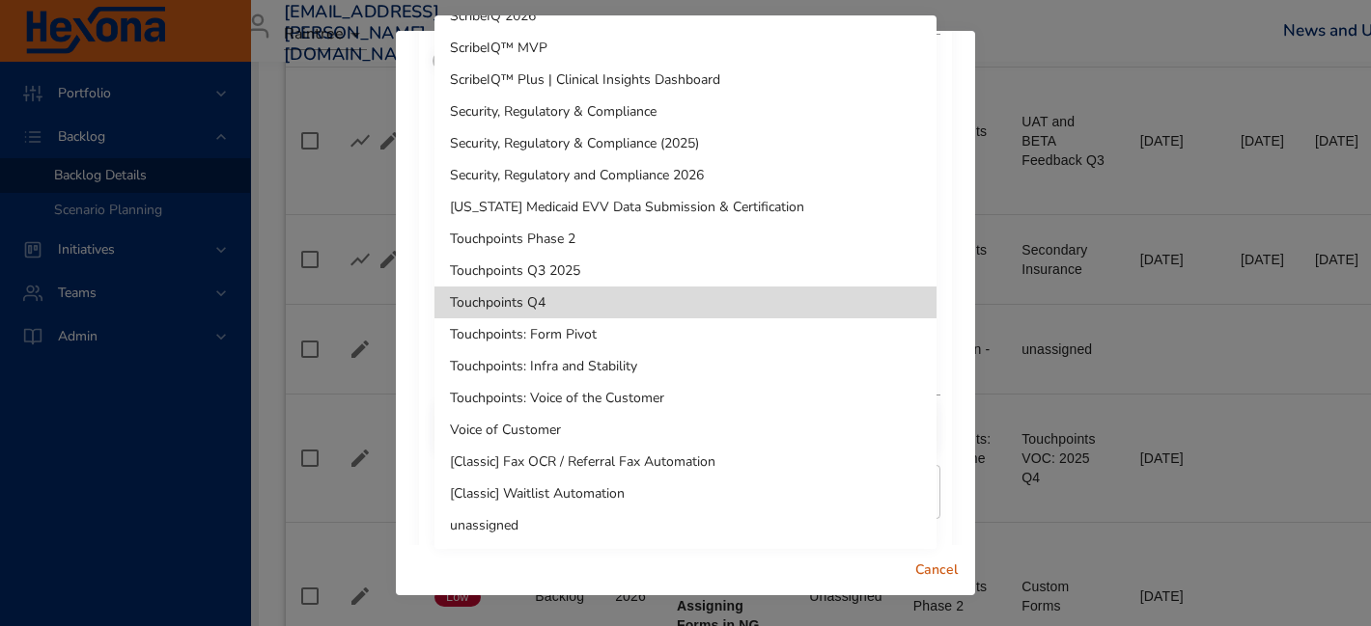
click at [965, 46] on div at bounding box center [685, 313] width 1371 height 626
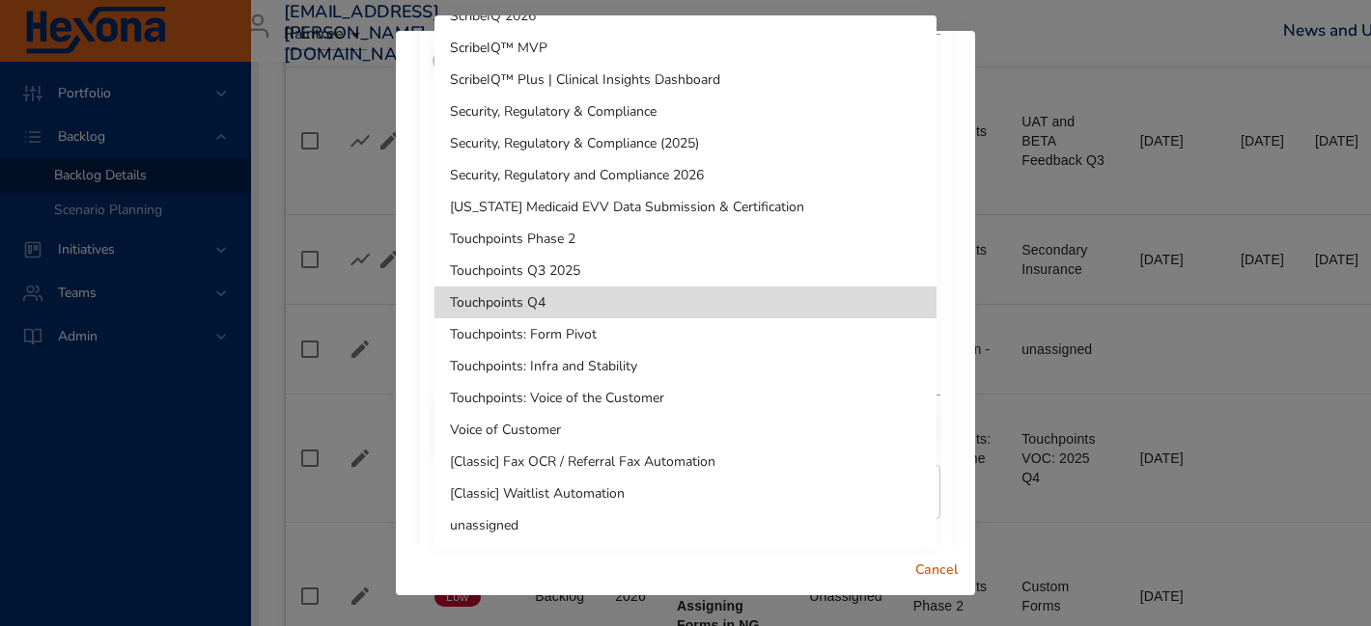
click at [695, 374] on li "Touchpoints: Infra and Stability" at bounding box center [685, 366] width 502 height 32
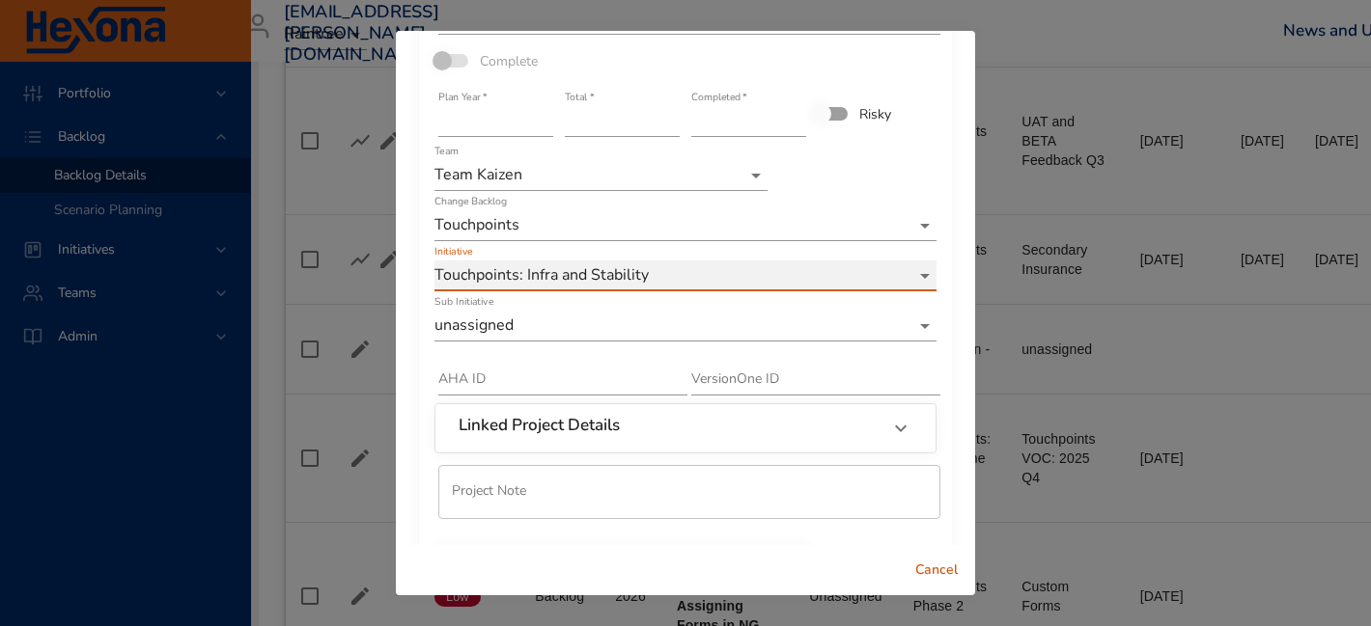
scroll to position [137, 0]
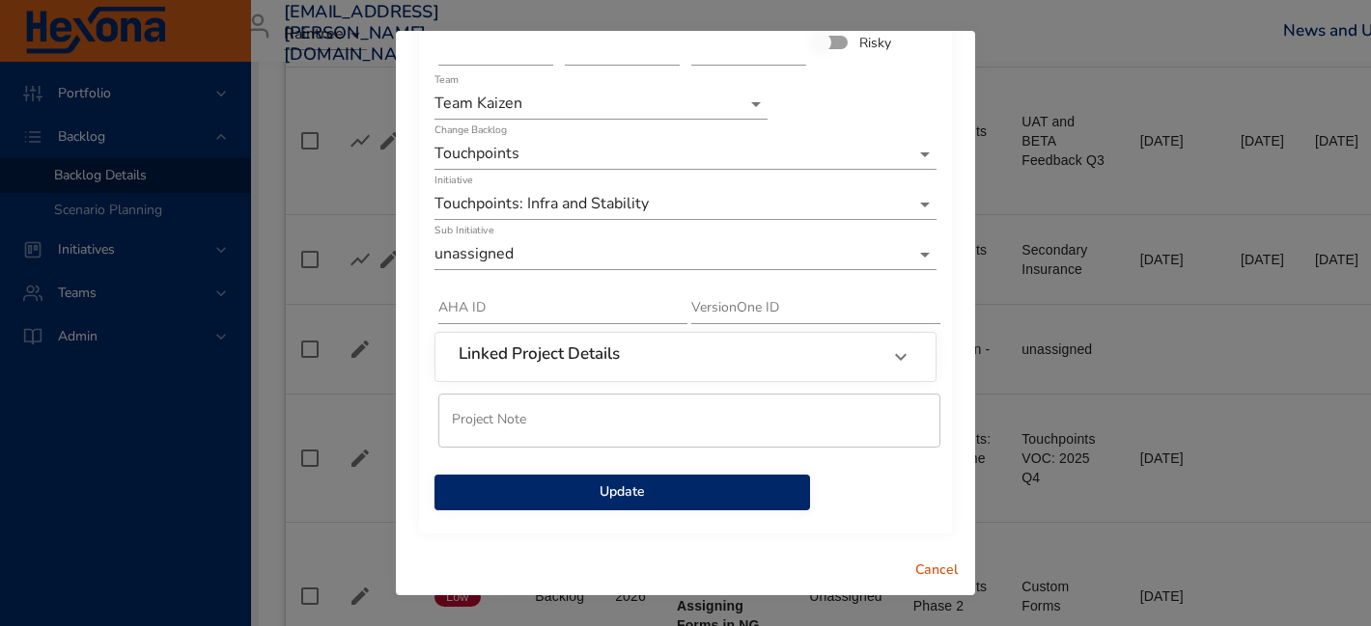
click at [715, 490] on span "Update" at bounding box center [622, 493] width 345 height 24
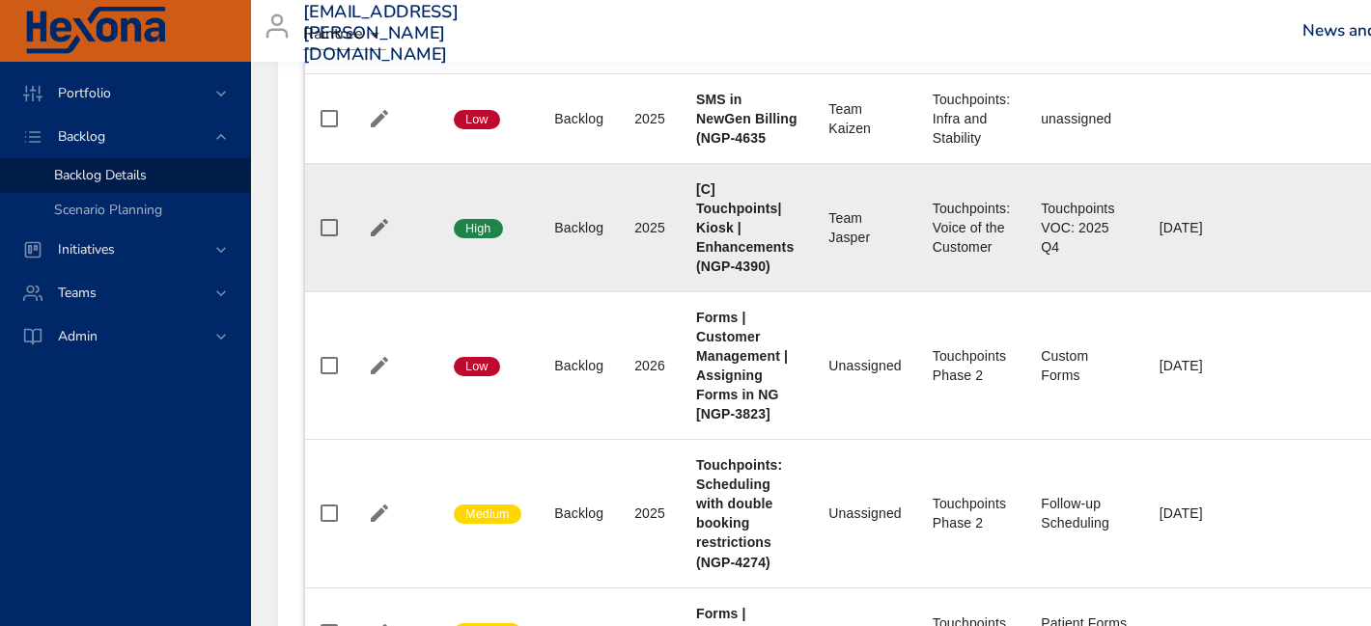
scroll to position [1550, 12]
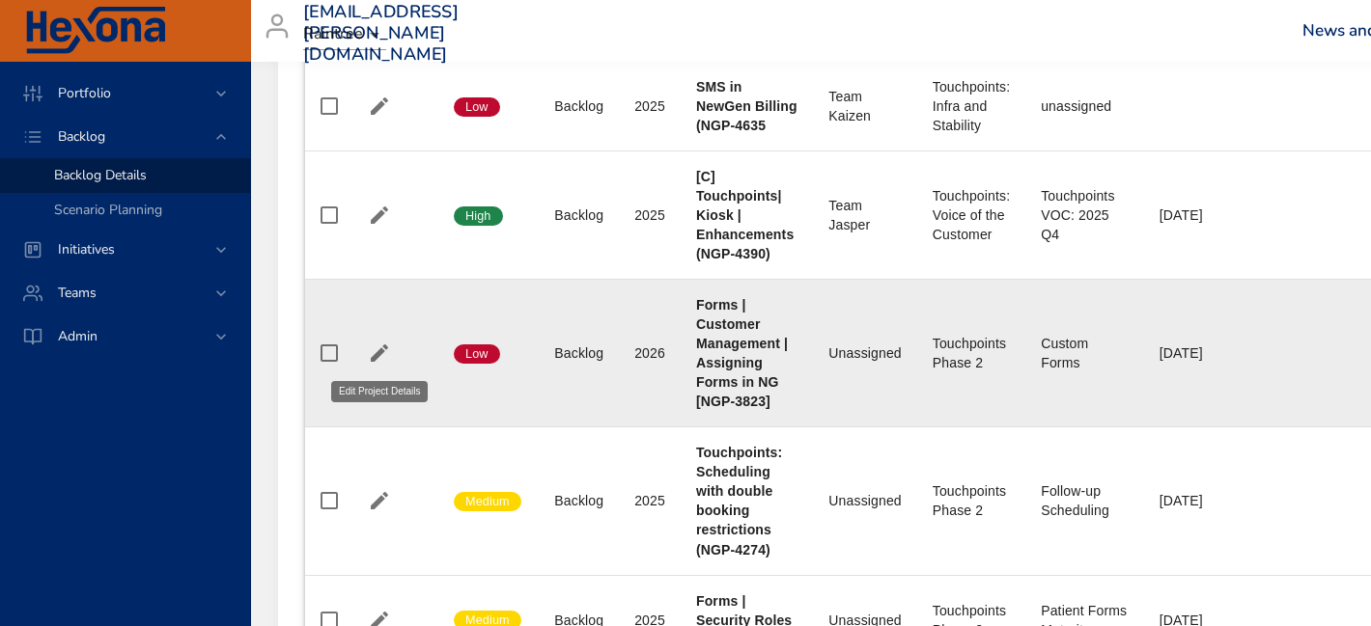
click at [382, 349] on icon "button" at bounding box center [379, 353] width 17 height 17
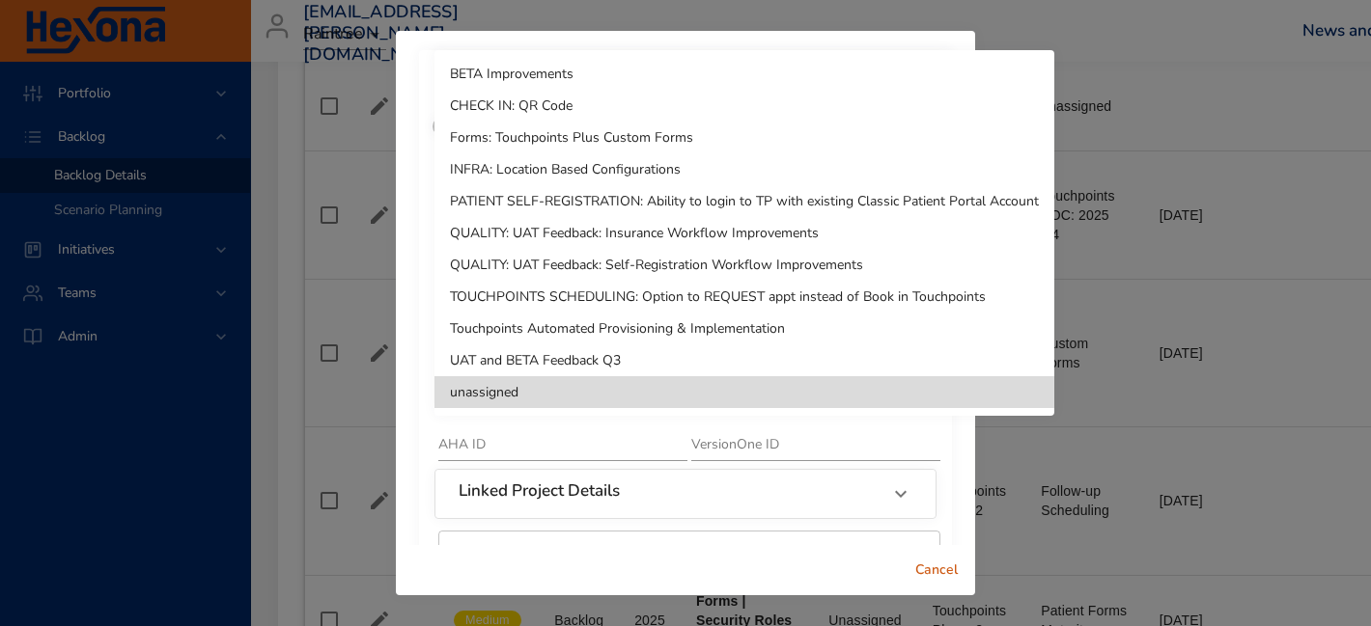
click at [679, 341] on li "Touchpoints Automated Provisioning & Implementation" at bounding box center [744, 329] width 620 height 32
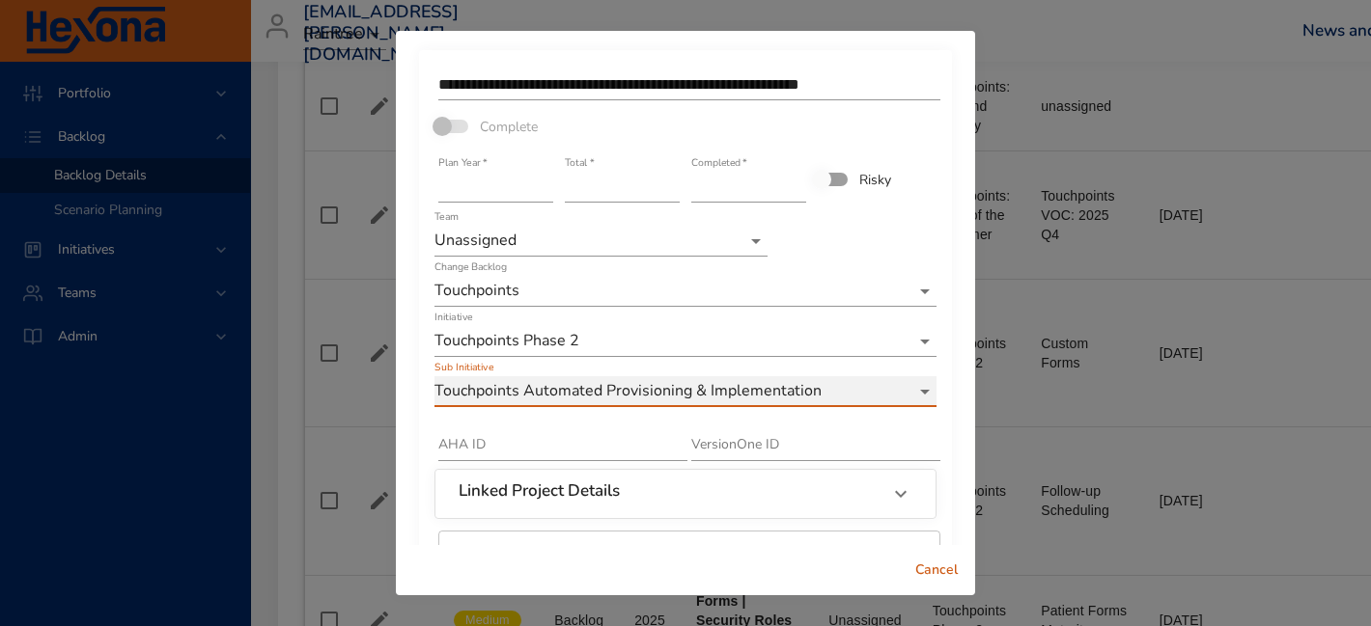
scroll to position [137, 0]
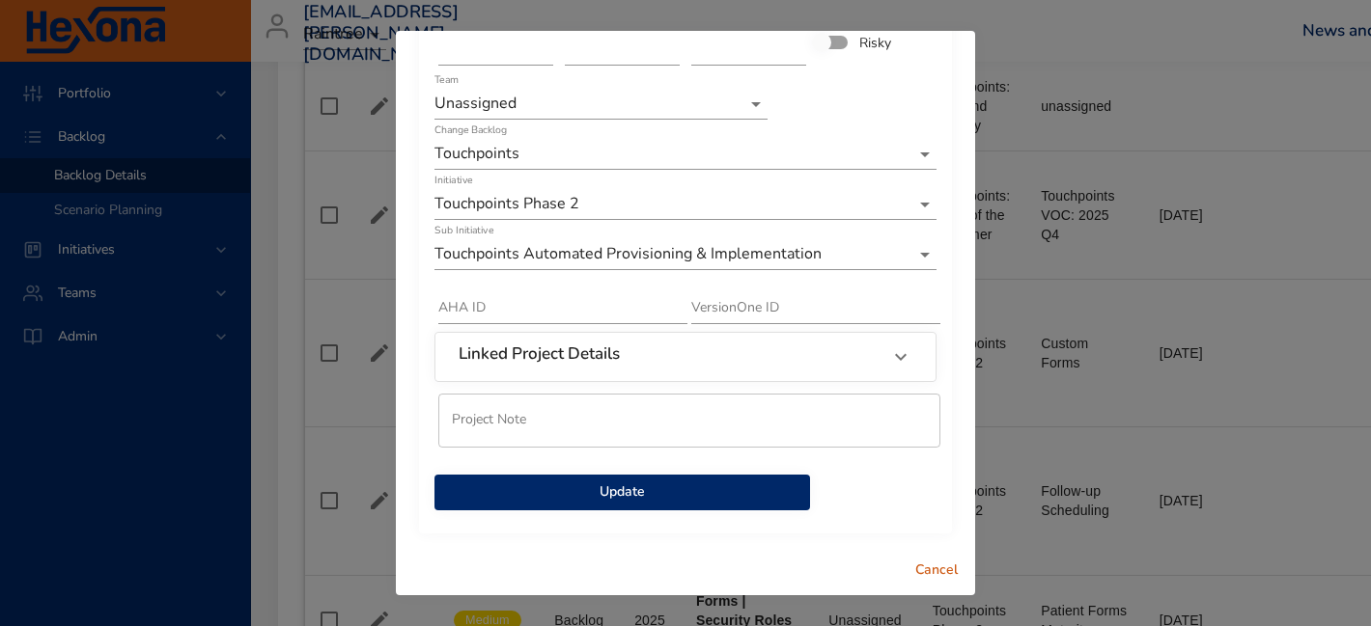
click at [635, 486] on span "Update" at bounding box center [622, 493] width 345 height 24
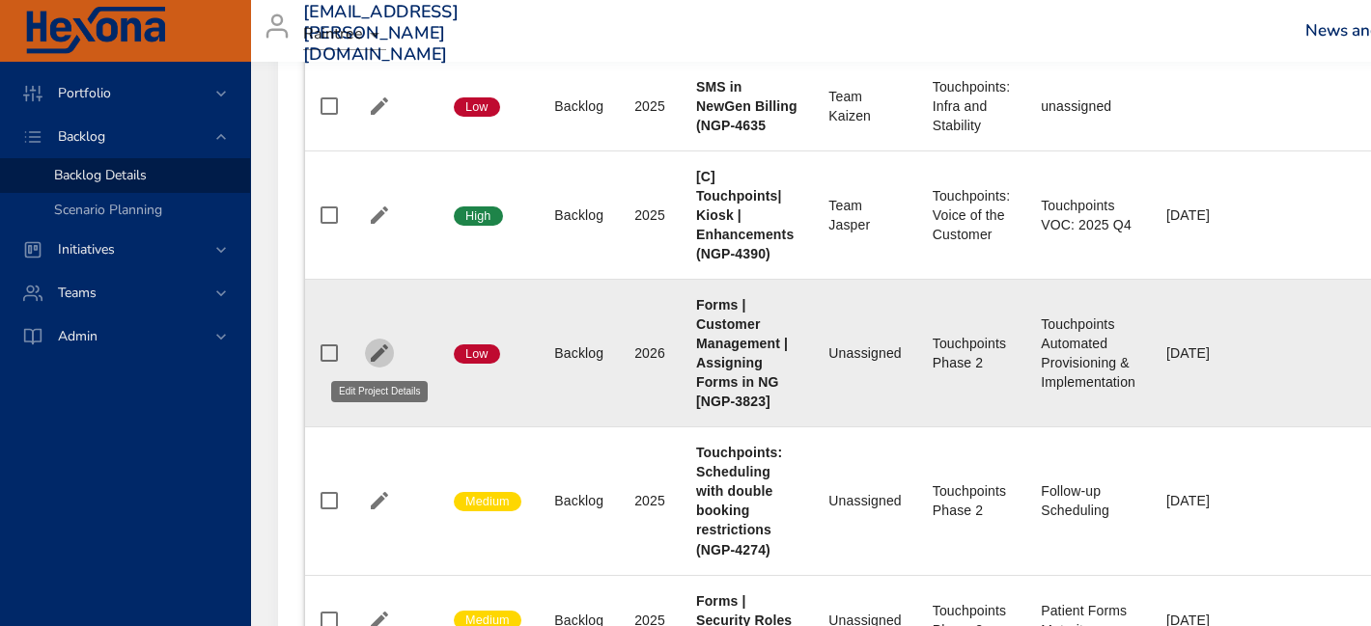
click at [377, 344] on icon "button" at bounding box center [379, 353] width 23 height 23
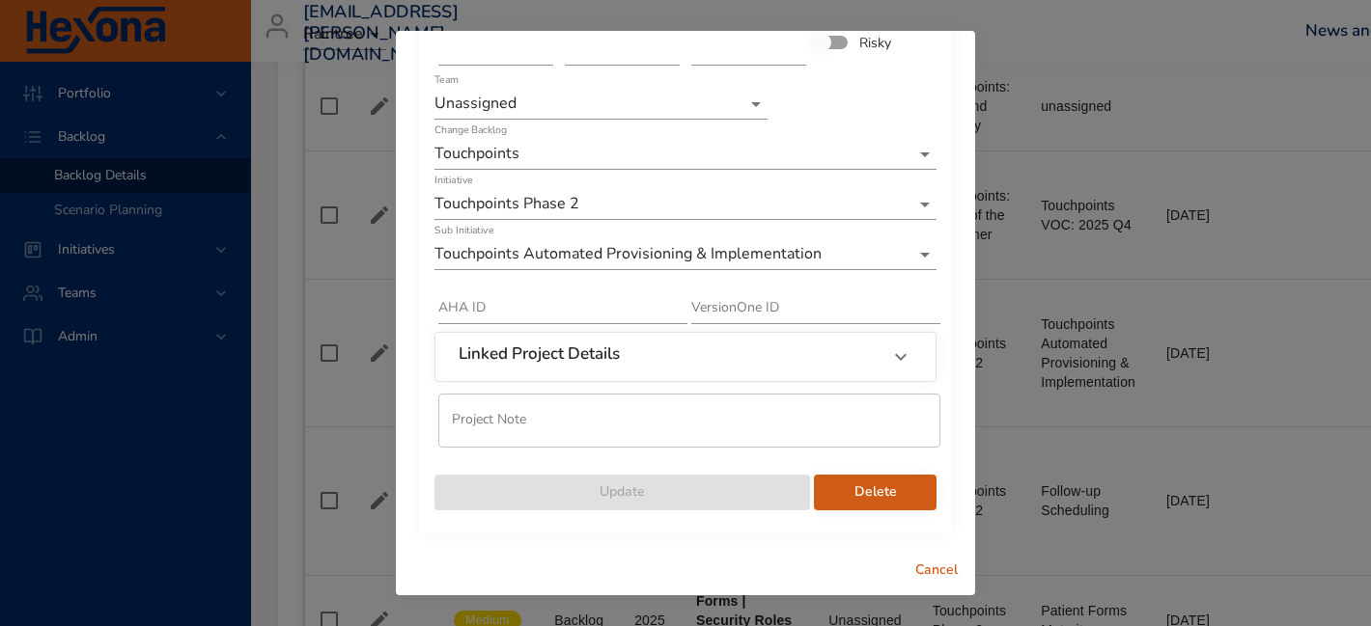
click at [706, 426] on input "text" at bounding box center [689, 421] width 502 height 54
click at [874, 489] on span "Delete" at bounding box center [875, 493] width 92 height 24
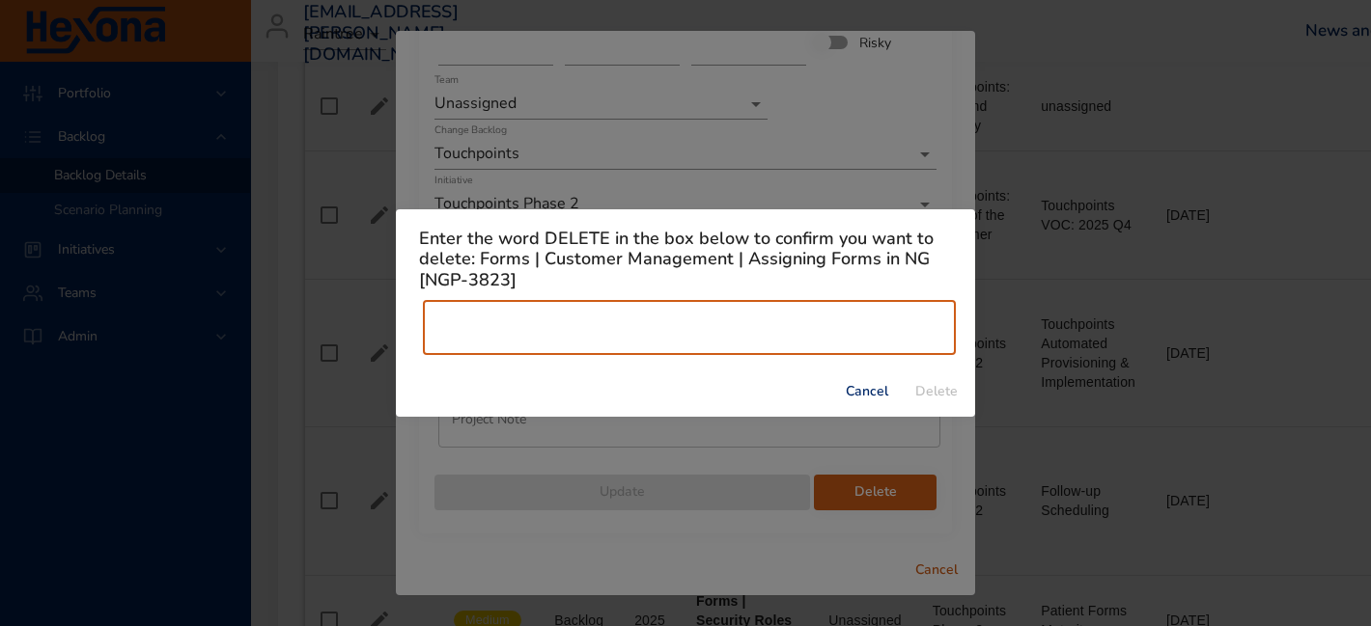
click at [827, 344] on input "text" at bounding box center [689, 328] width 533 height 54
type input "******"
click at [937, 396] on span "Delete" at bounding box center [936, 392] width 46 height 24
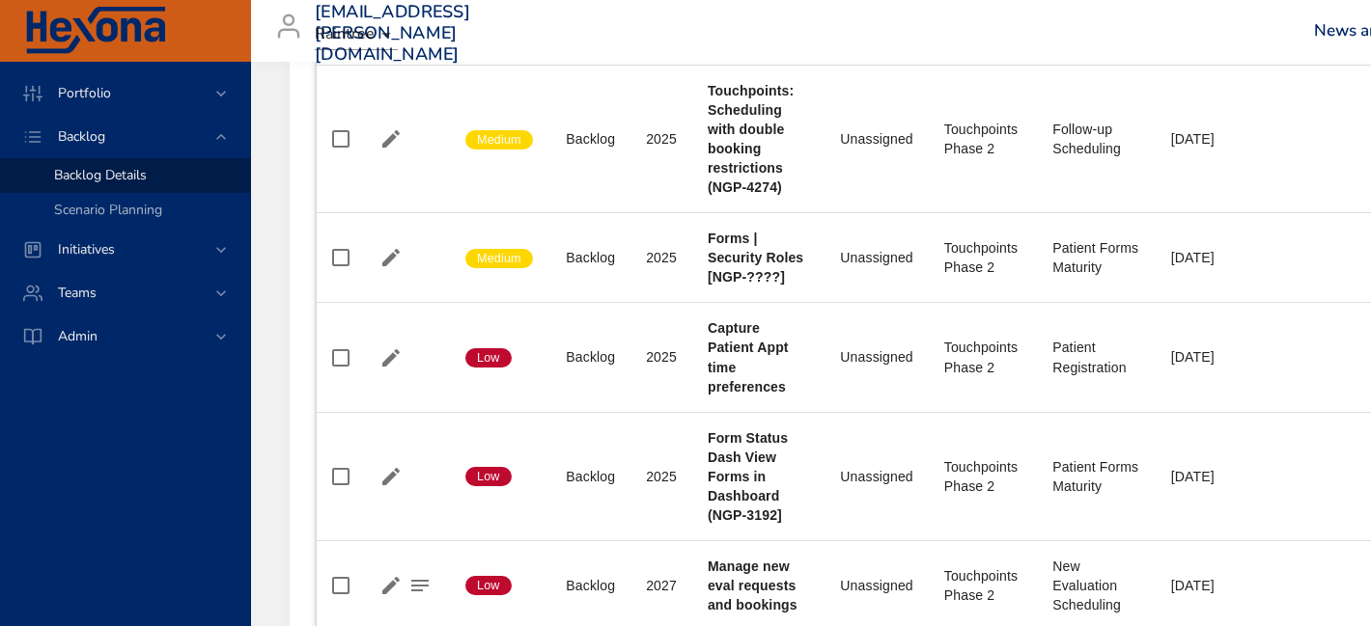
scroll to position [1779, 0]
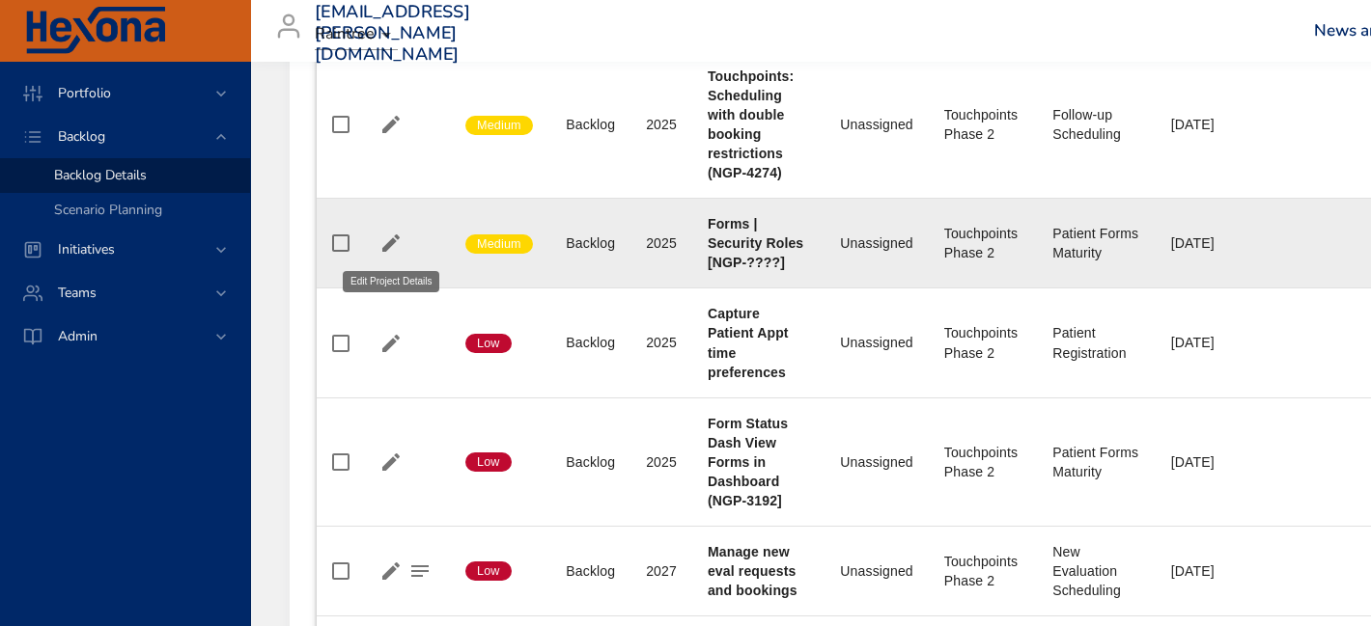
click at [386, 247] on icon "button" at bounding box center [390, 243] width 17 height 17
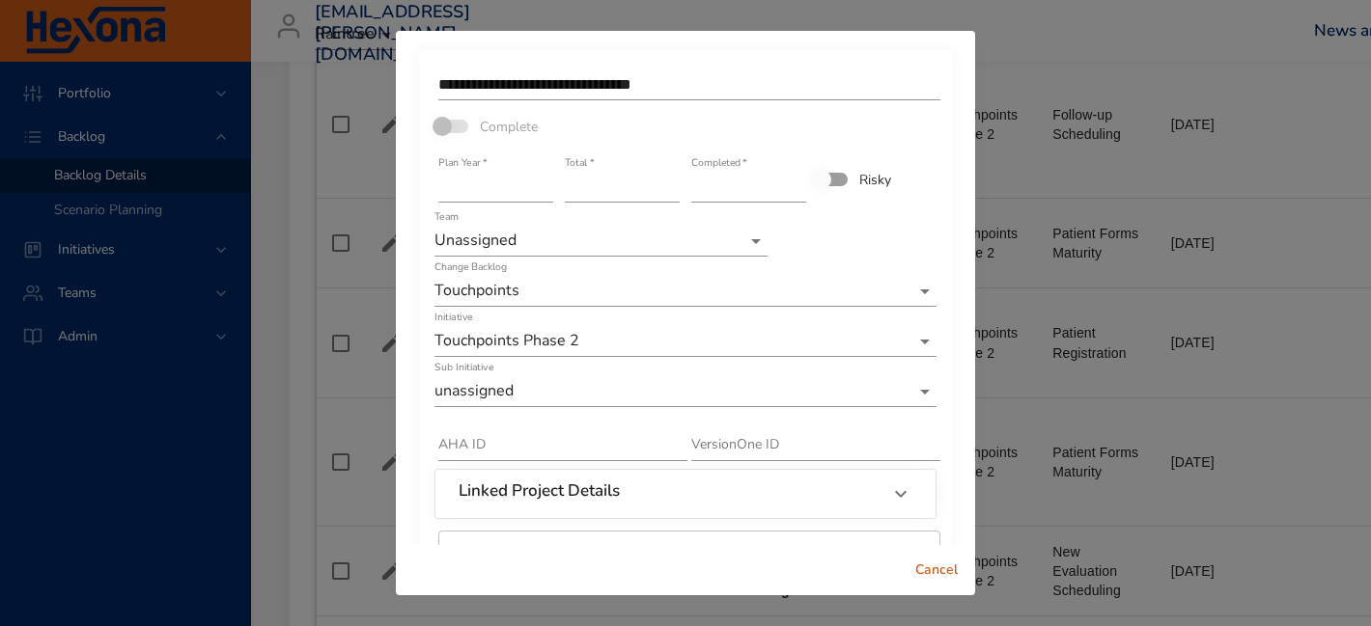
click at [630, 367] on div "Sub Initiative unassigned" at bounding box center [685, 384] width 502 height 46
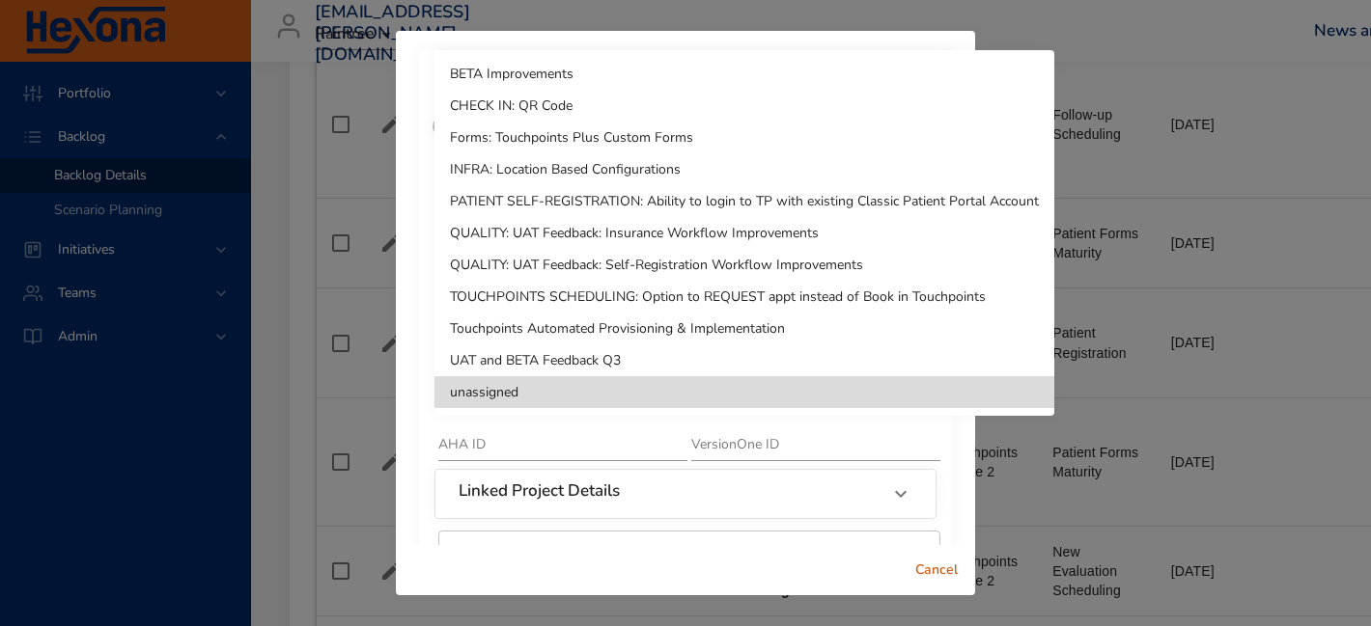
click at [629, 325] on li "Touchpoints Automated Provisioning & Implementation" at bounding box center [744, 329] width 620 height 32
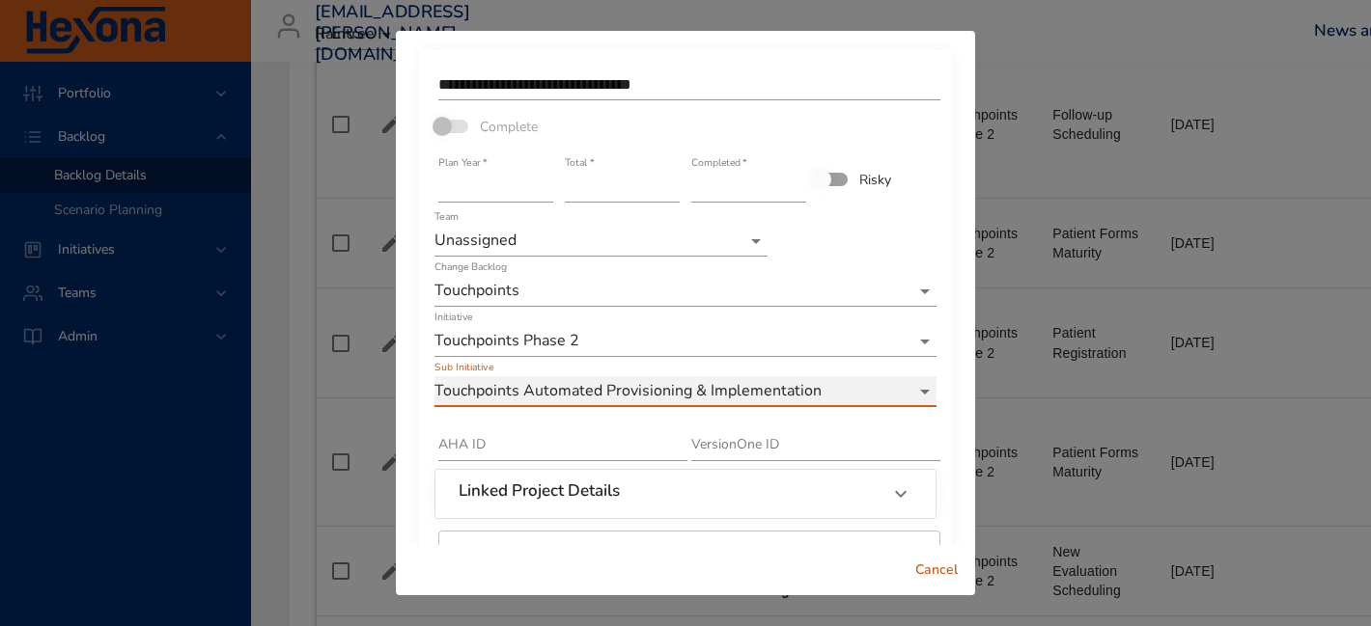
scroll to position [137, 0]
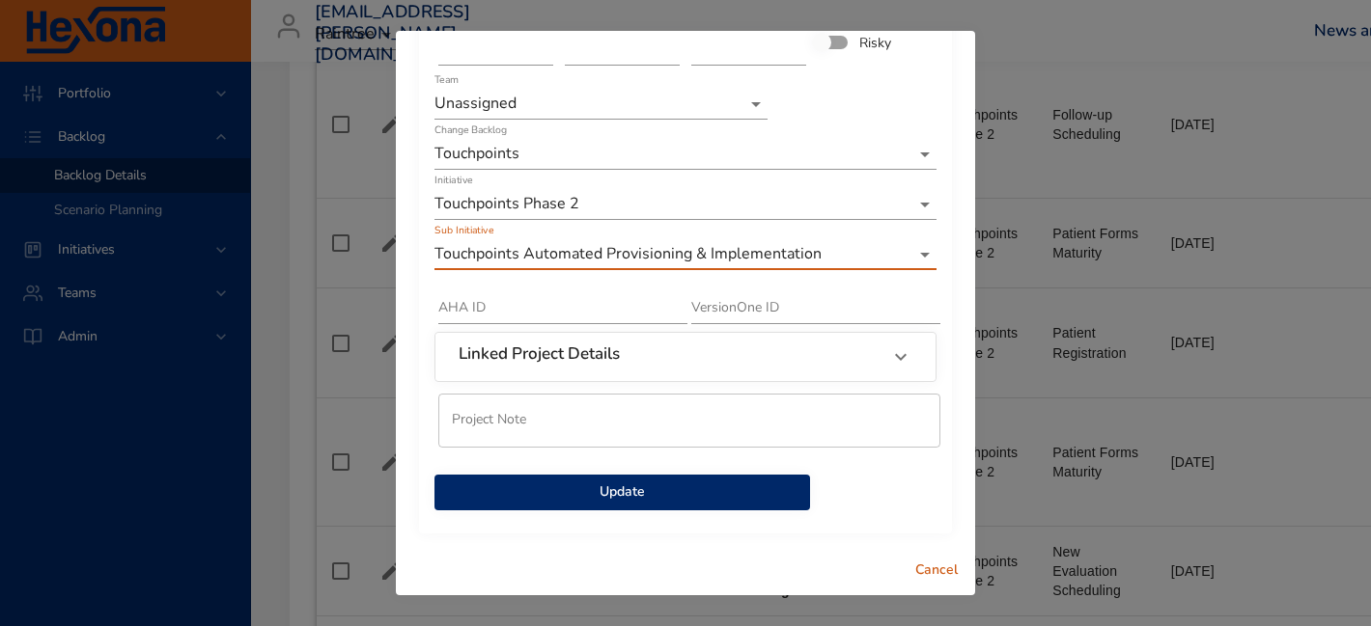
click at [624, 499] on span "Update" at bounding box center [622, 493] width 345 height 24
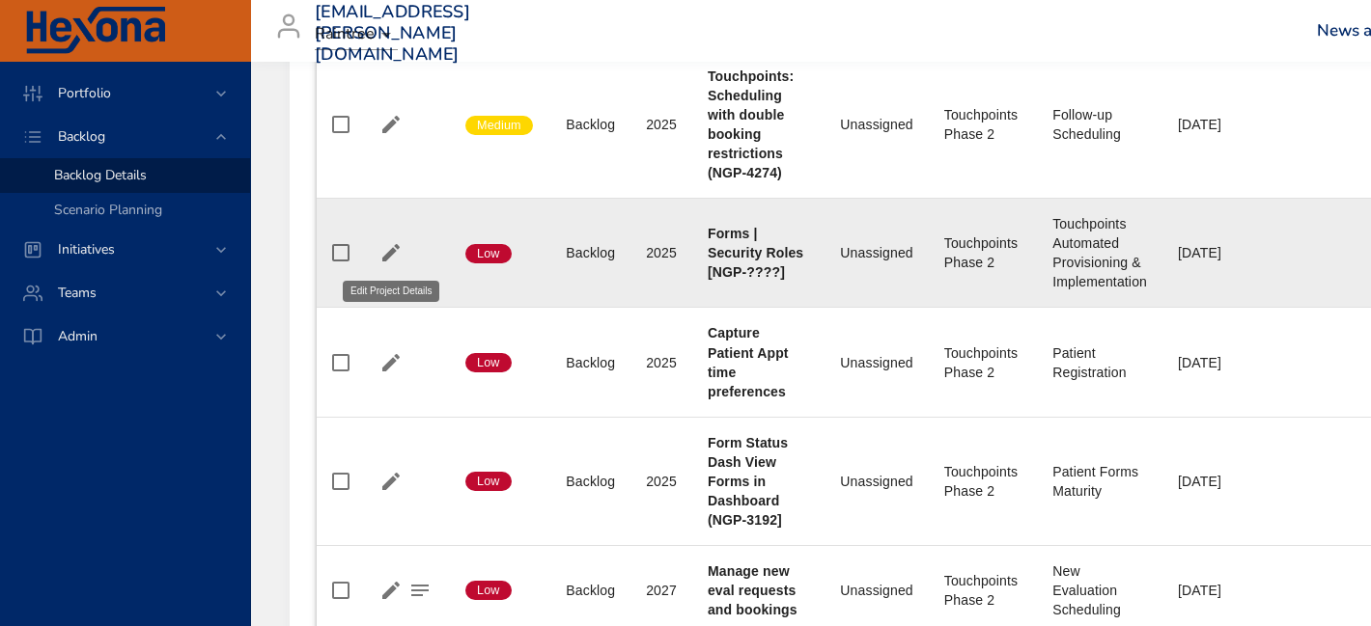
click at [393, 244] on icon "button" at bounding box center [390, 252] width 23 height 23
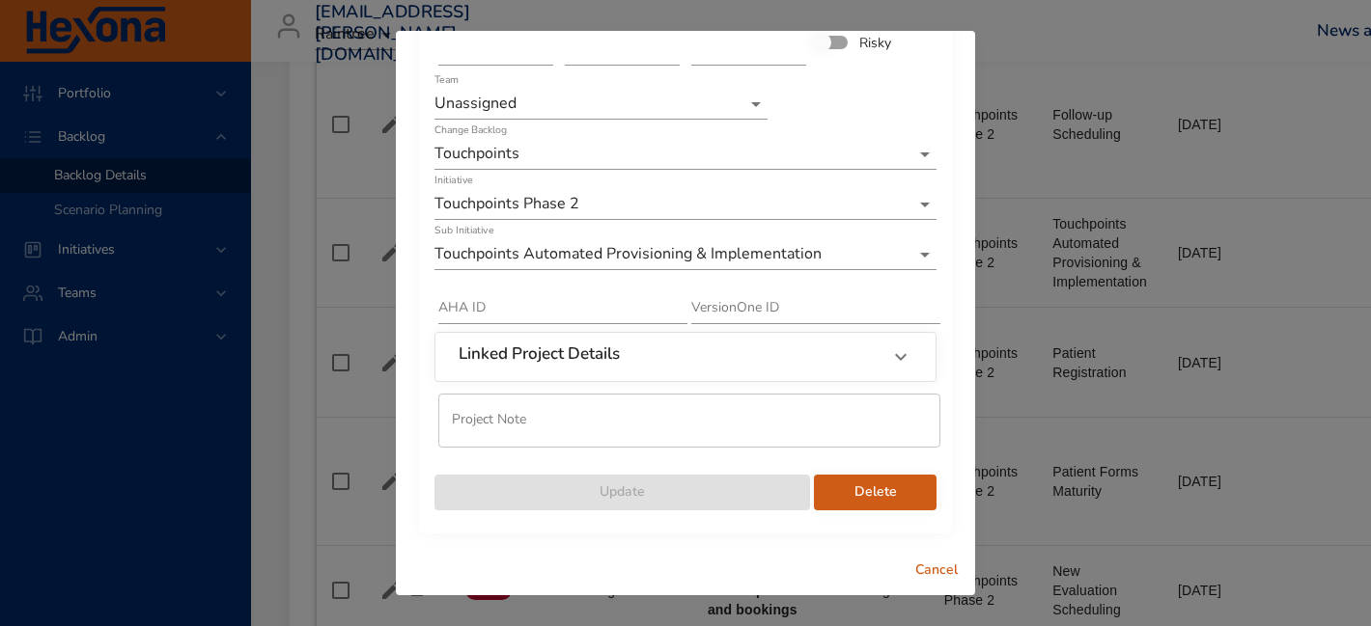
click at [874, 490] on span "Delete" at bounding box center [875, 493] width 92 height 24
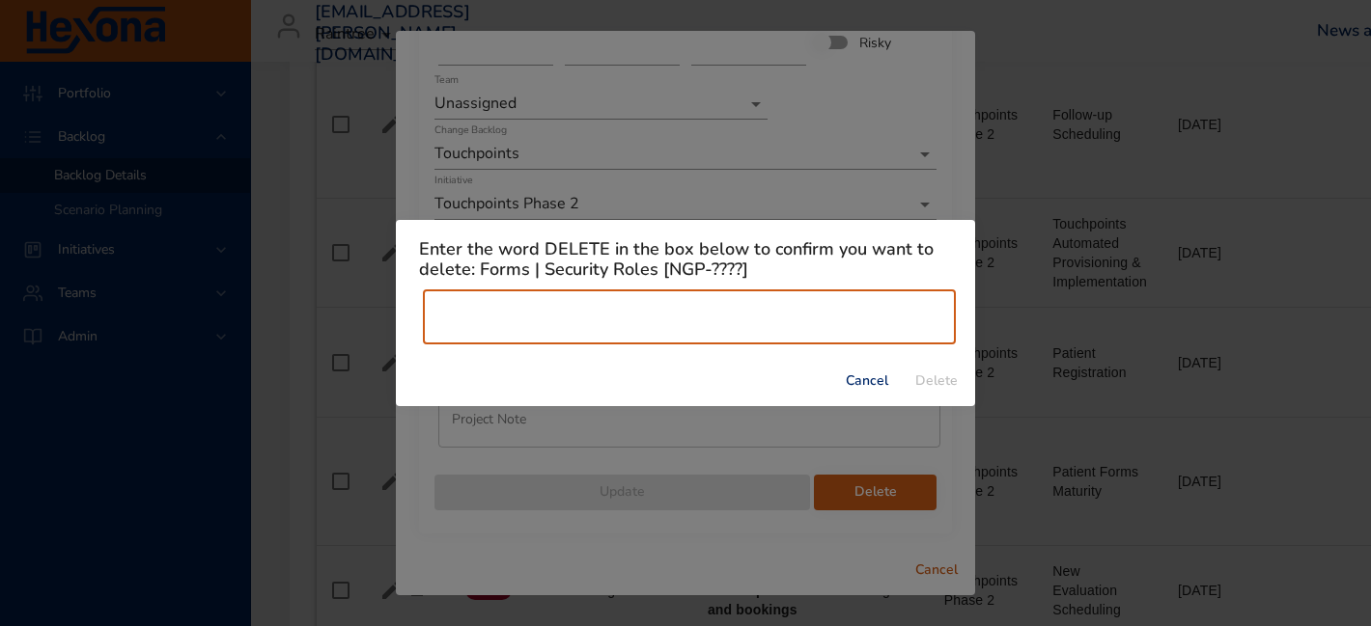
click at [778, 322] on input "text" at bounding box center [689, 318] width 533 height 54
type input "******"
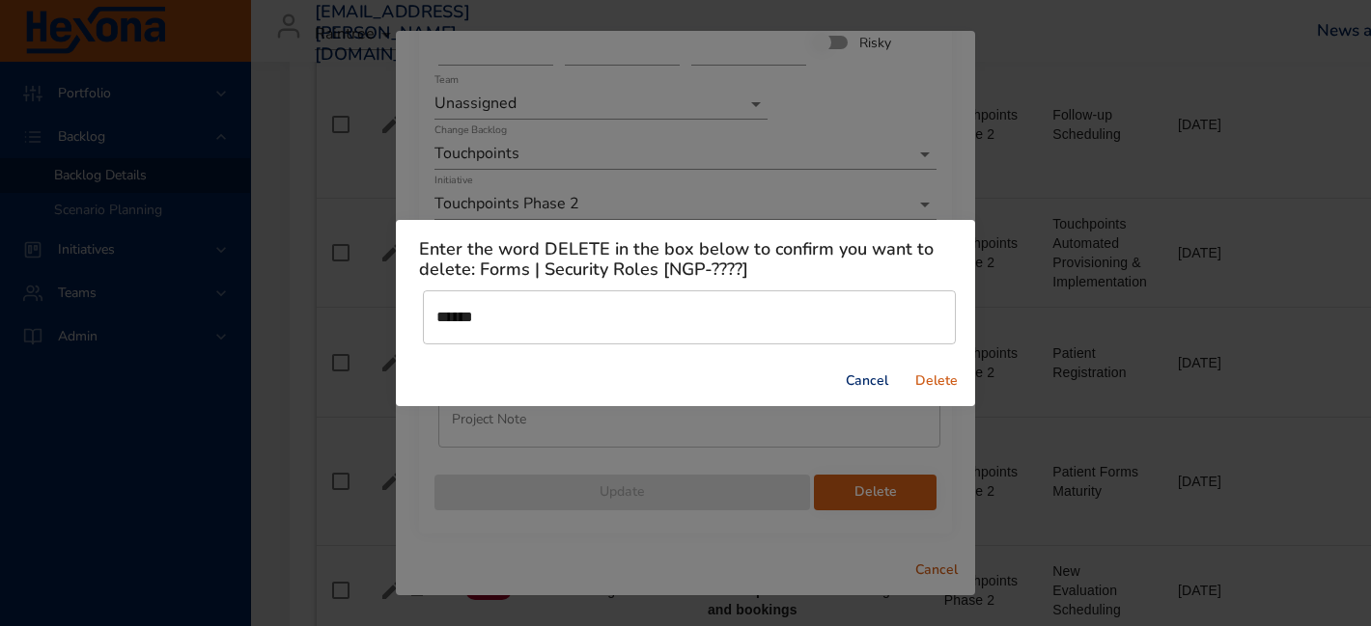
click at [932, 380] on span "Delete" at bounding box center [936, 382] width 46 height 24
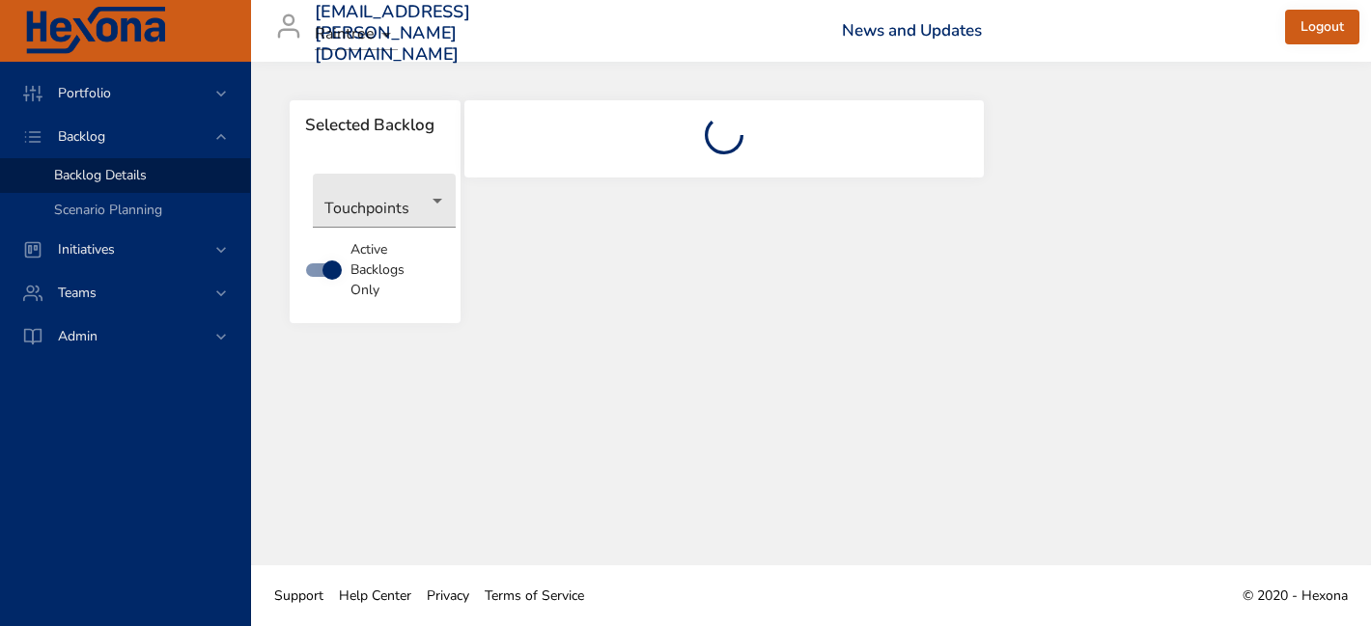
scroll to position [0, 0]
click at [410, 179] on body "Portfolio Backlog Backlog Details Scenario Planning Initiatives Teams Admin [EM…" at bounding box center [685, 313] width 1371 height 626
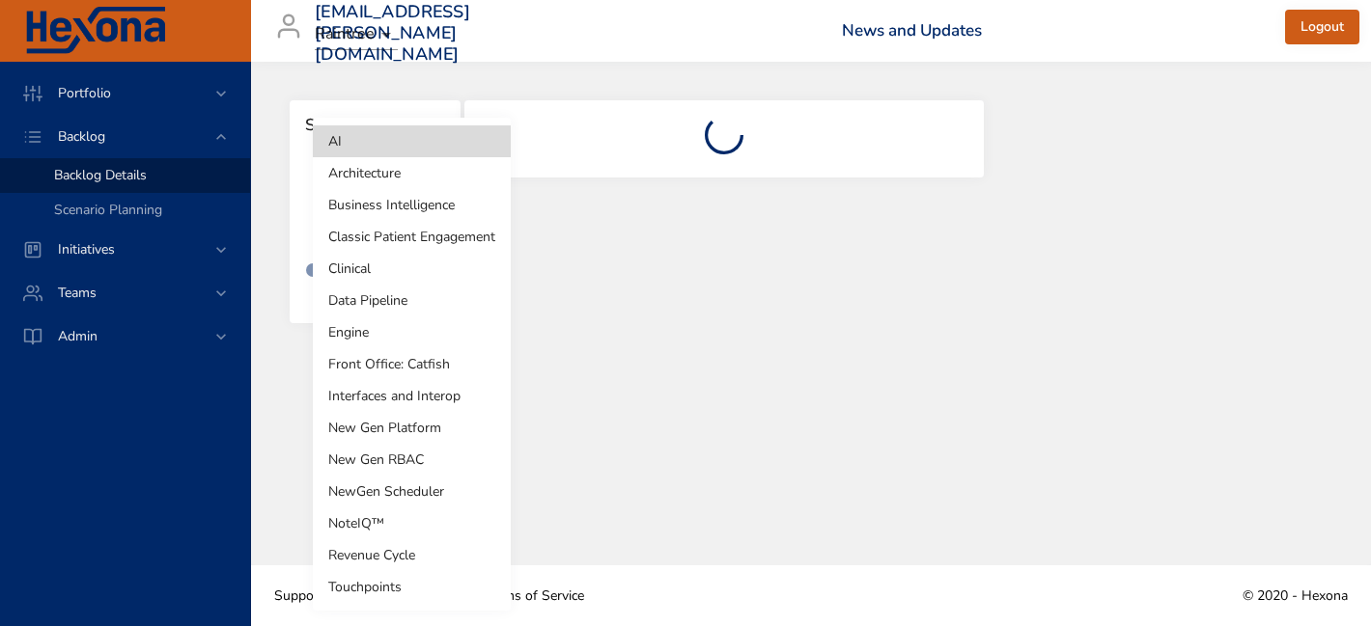
click at [377, 594] on li "Touchpoints" at bounding box center [412, 587] width 198 height 32
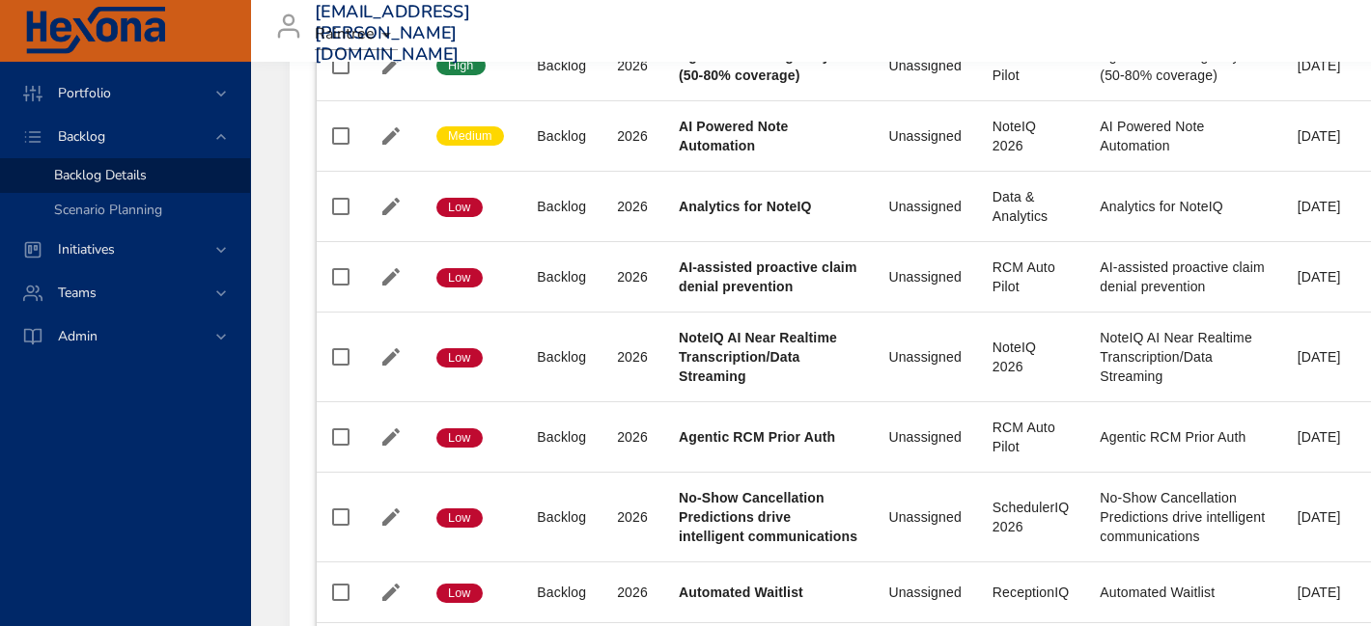
type input "**"
type input "*"
type input "**"
type input "*"
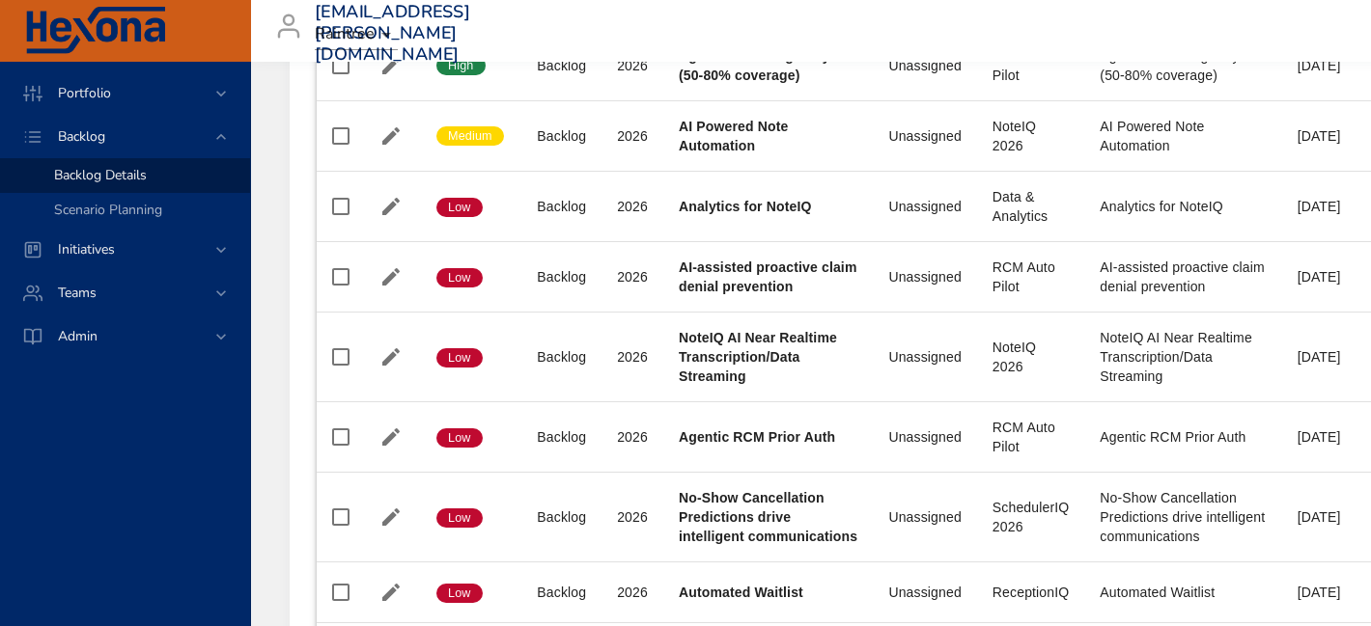
type input "*"
type input "**"
type input "*"
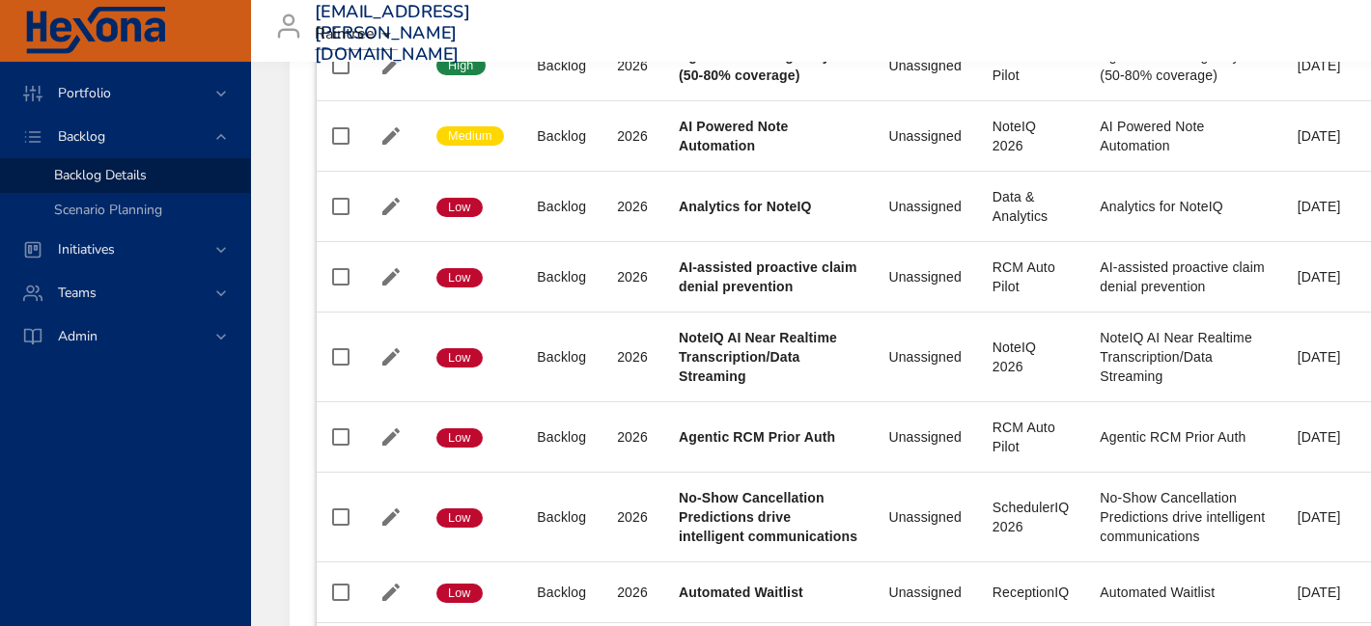
type input "**"
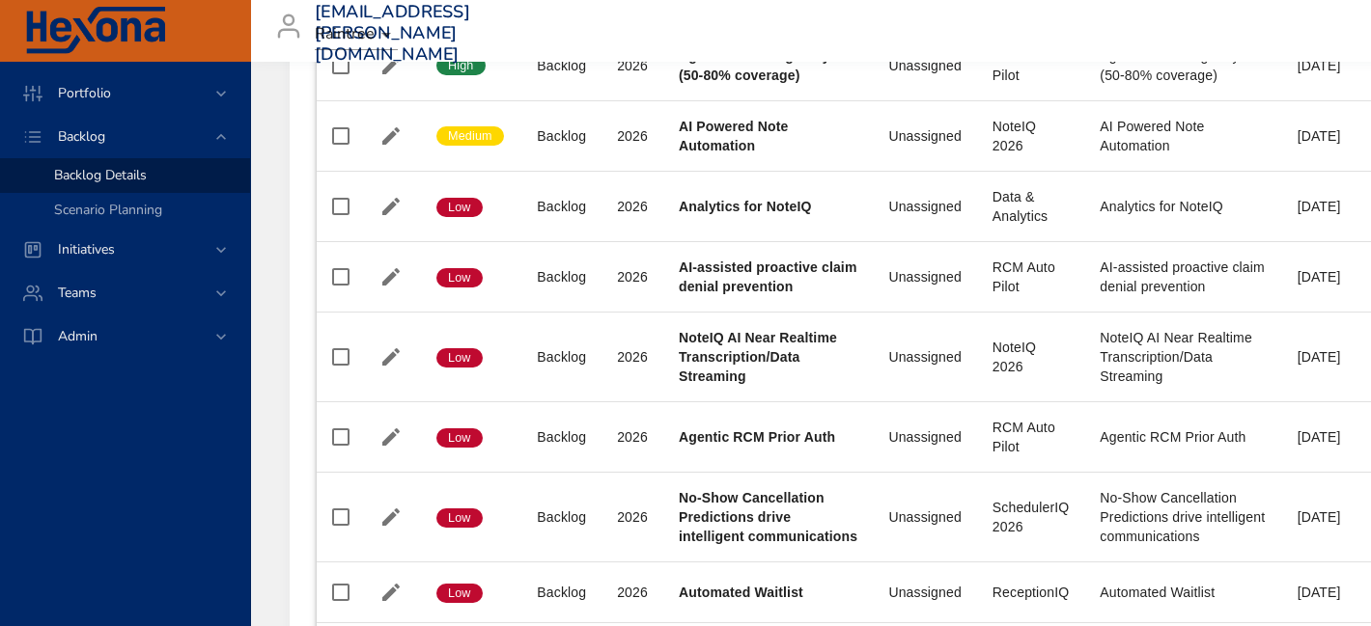
type input "**"
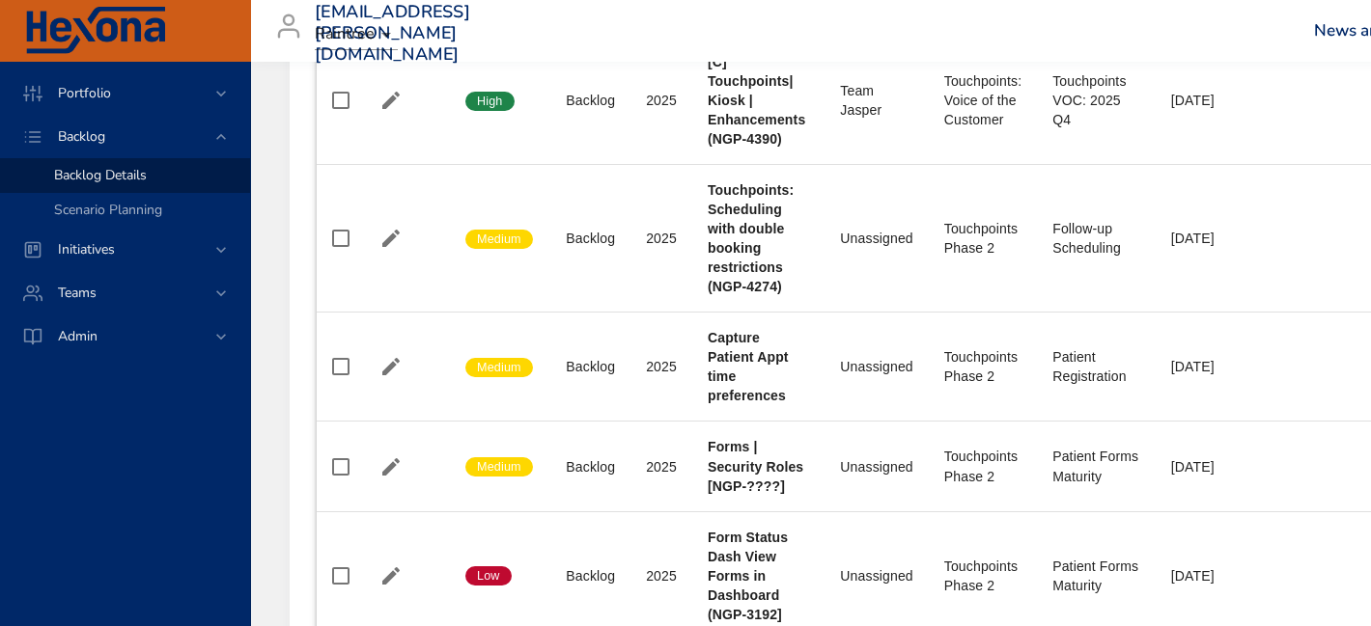
scroll to position [1686, 0]
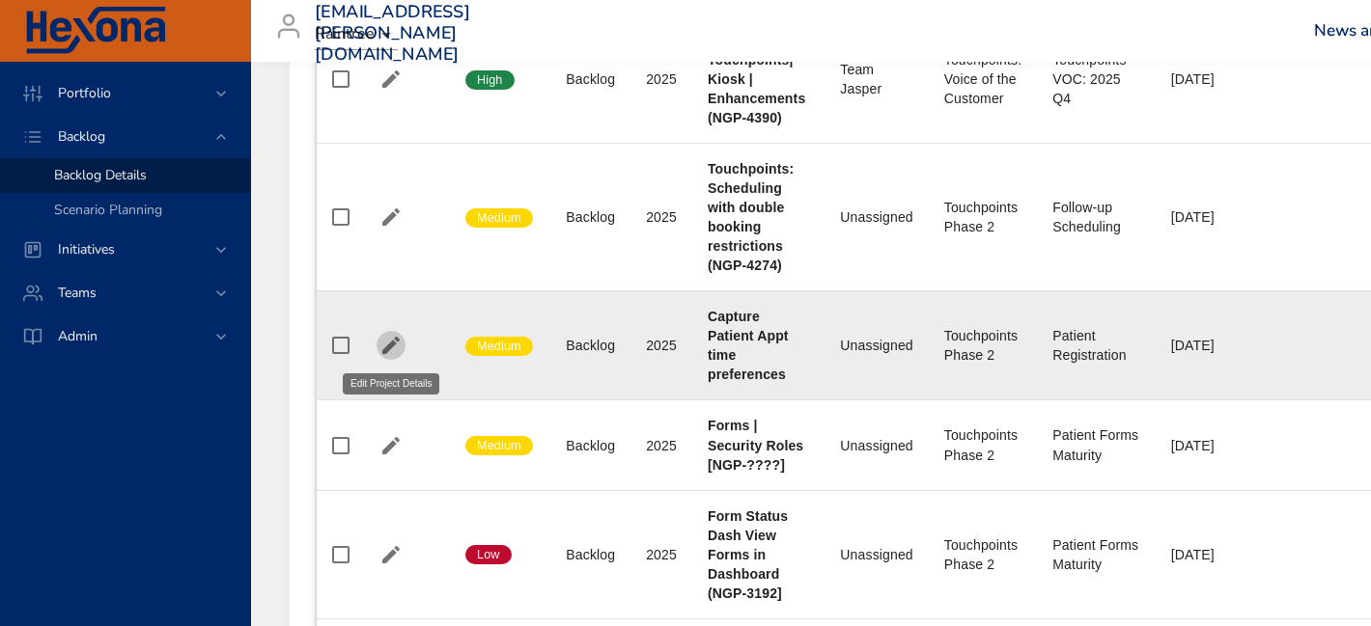
click at [389, 356] on icon "button" at bounding box center [390, 345] width 23 height 23
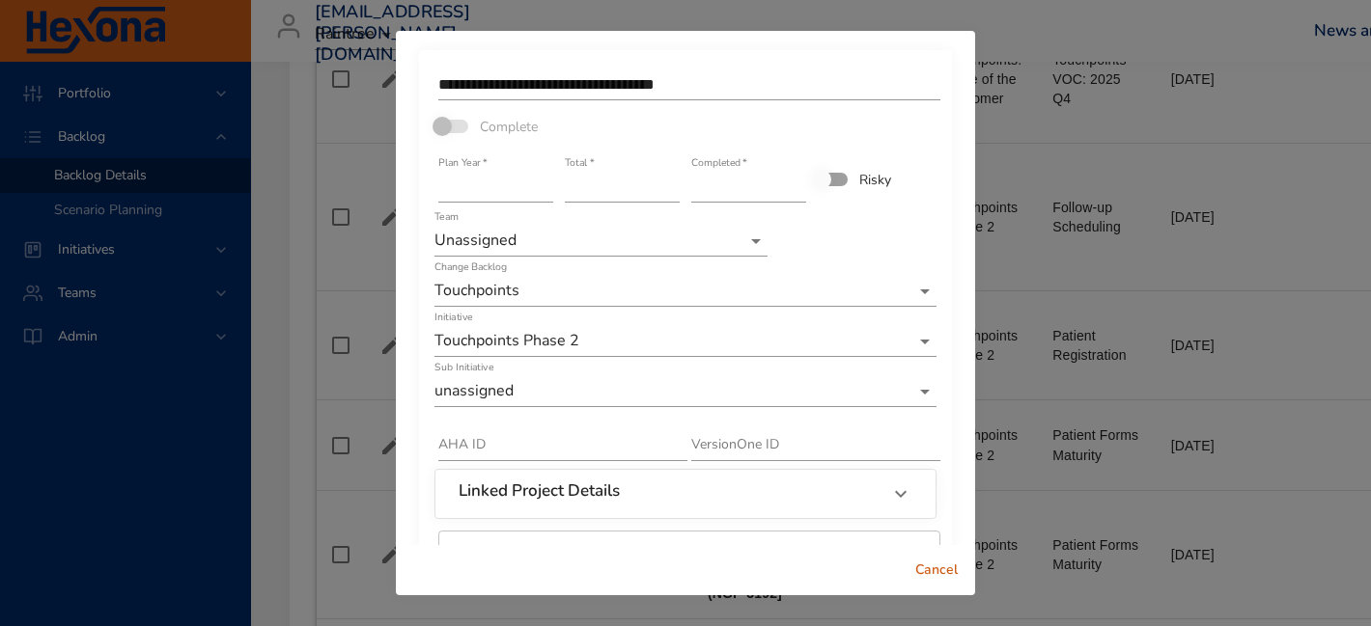
scroll to position [137, 0]
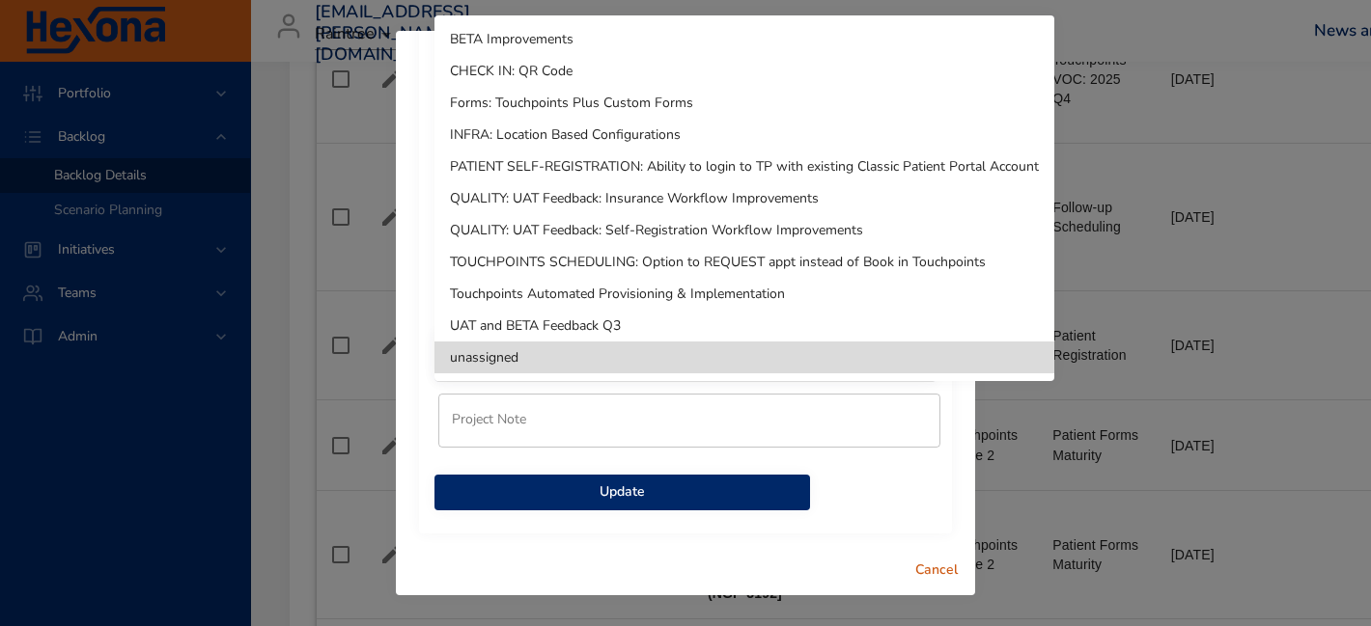
click at [657, 269] on li "TOUCHPOINTS SCHEDULING: Option to REQUEST appt instead of Book in Touchpoints" at bounding box center [744, 262] width 620 height 32
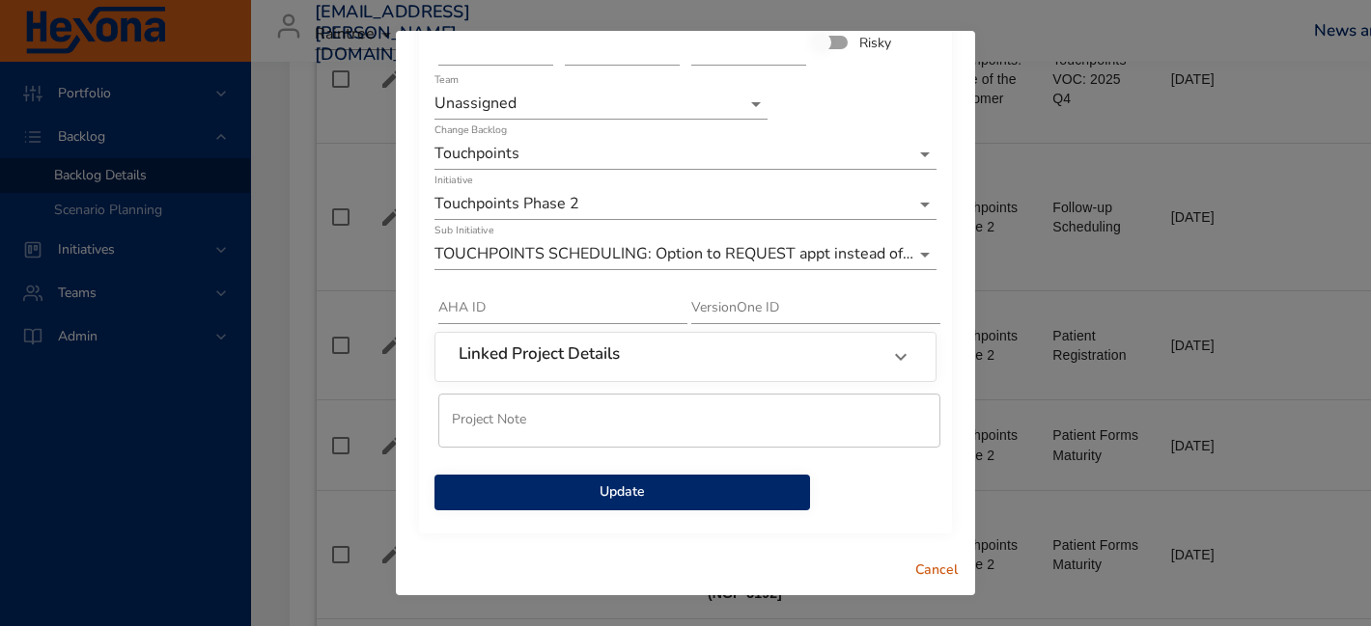
click at [618, 502] on span "Update" at bounding box center [622, 493] width 345 height 24
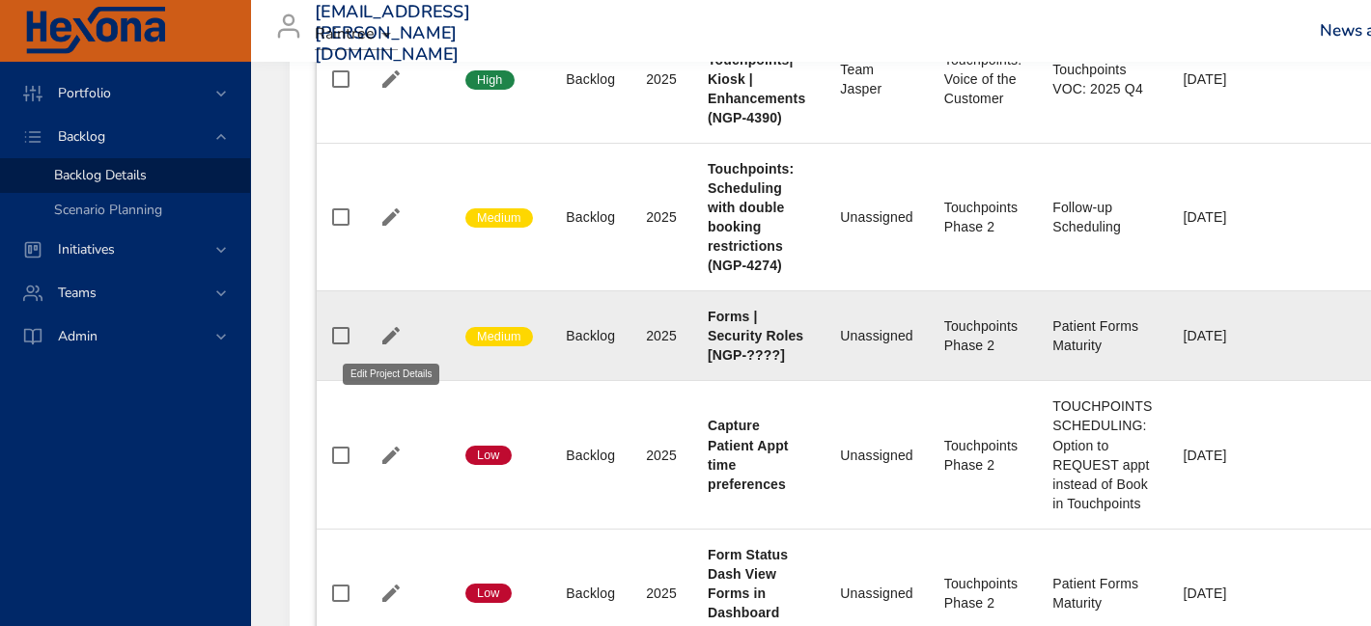
click at [398, 331] on icon "button" at bounding box center [390, 335] width 17 height 17
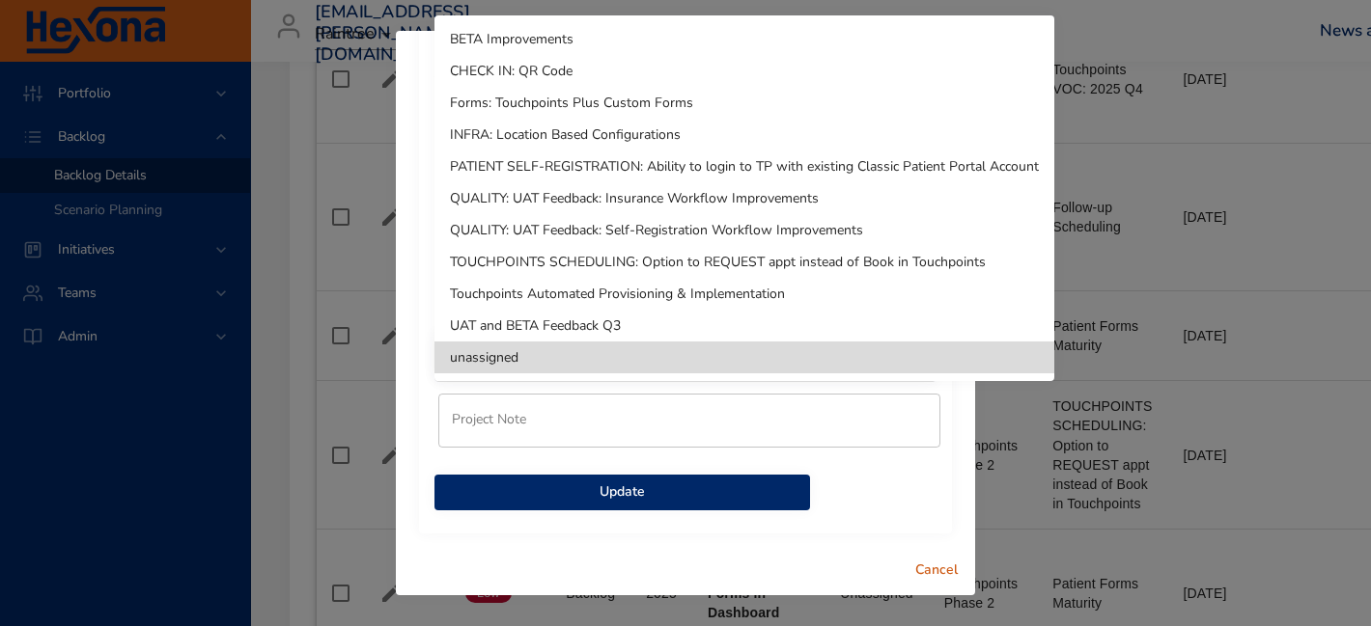
click at [653, 277] on li "TOUCHPOINTS SCHEDULING: Option to REQUEST appt instead of Book in Touchpoints" at bounding box center [744, 262] width 620 height 32
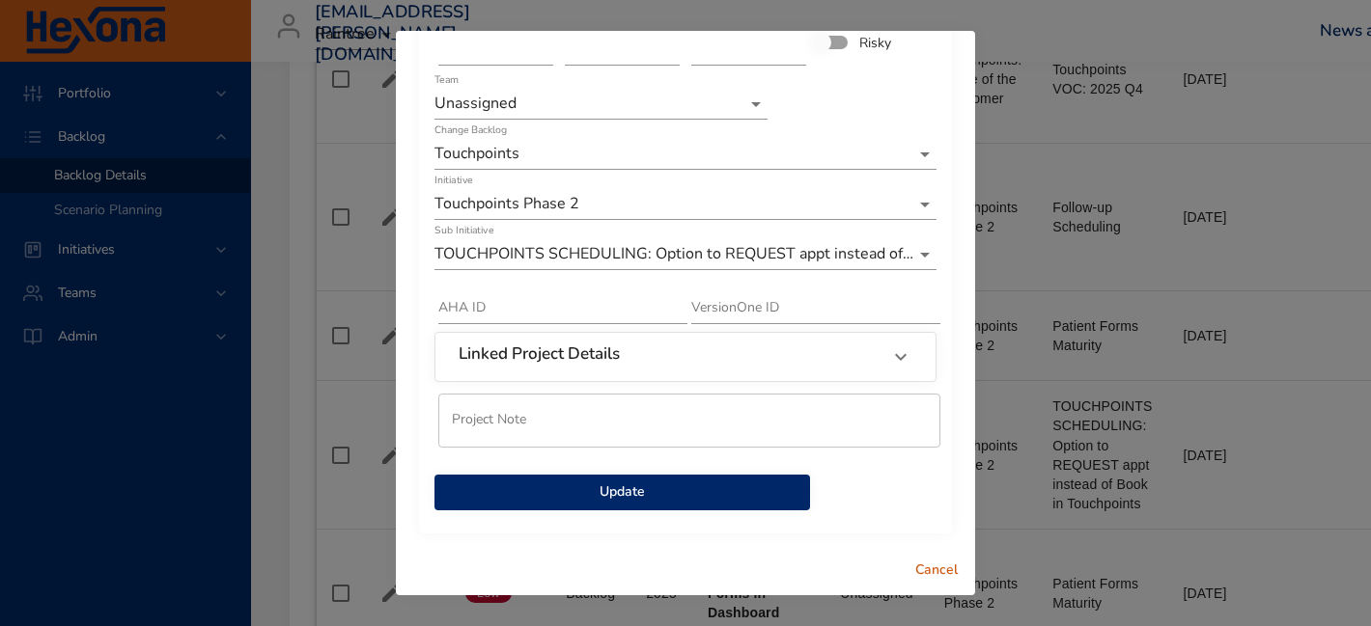
click at [598, 495] on span "Update" at bounding box center [622, 493] width 345 height 24
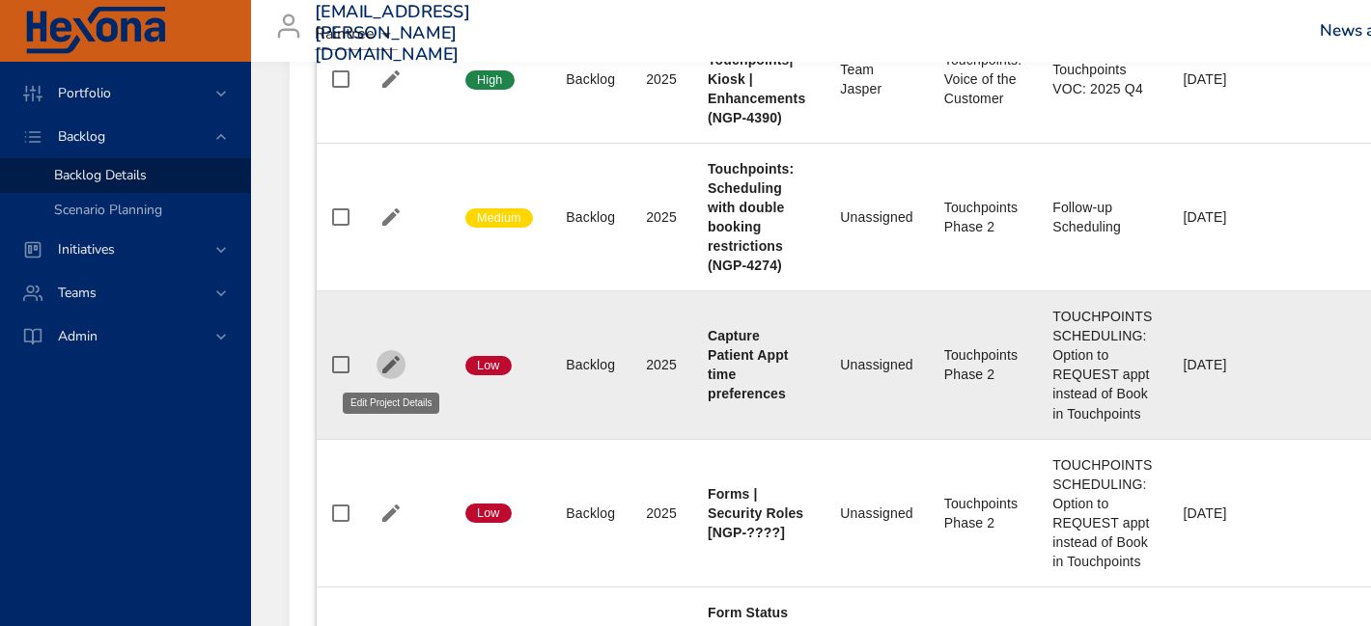
click at [391, 365] on icon "button" at bounding box center [390, 364] width 17 height 17
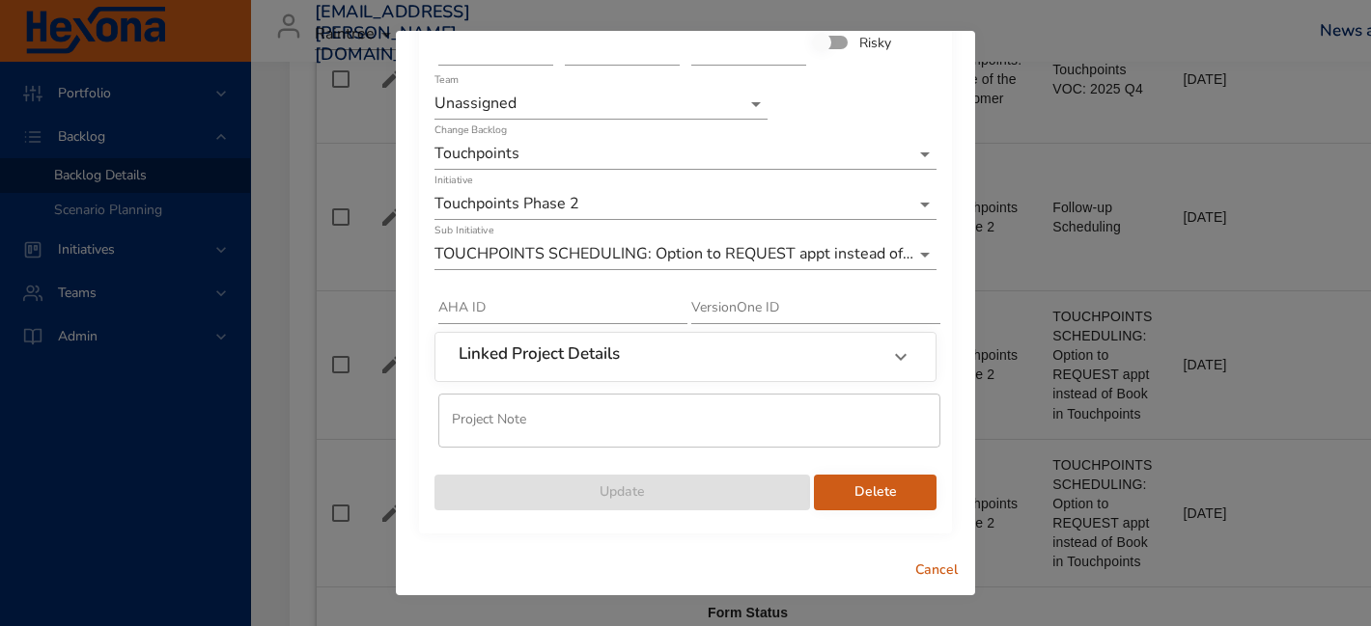
click at [848, 493] on span "Delete" at bounding box center [875, 493] width 92 height 24
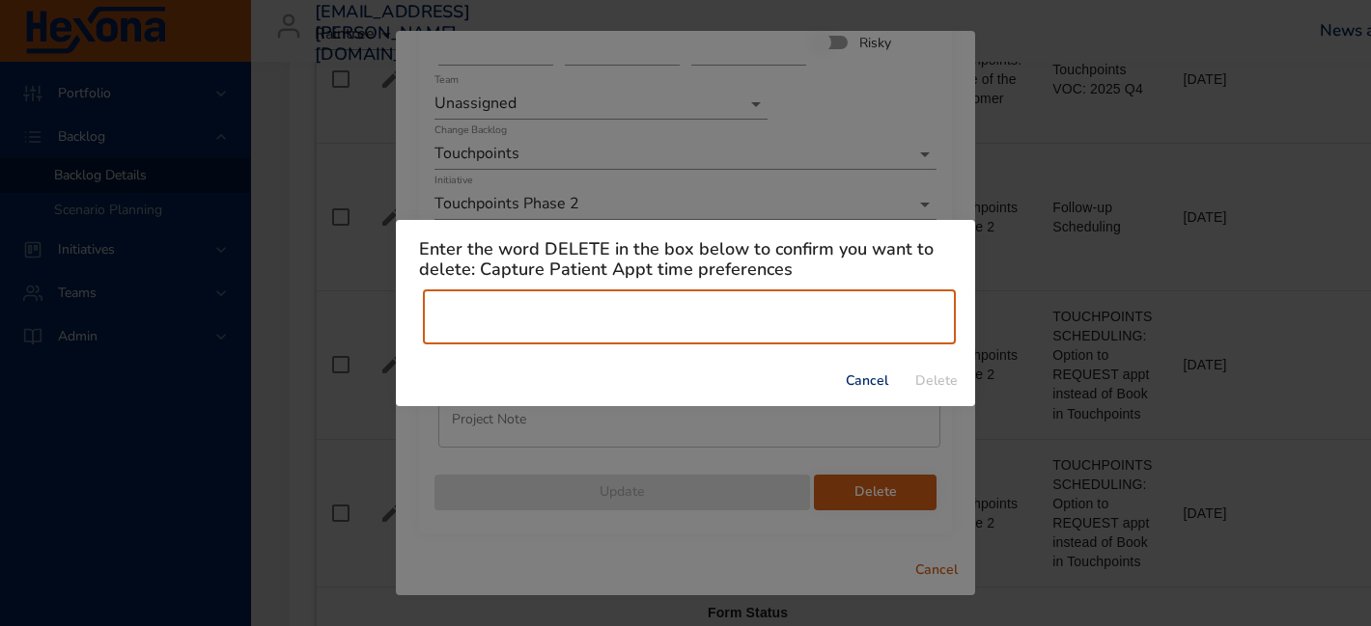
click at [720, 321] on input "text" at bounding box center [689, 318] width 533 height 54
type input "******"
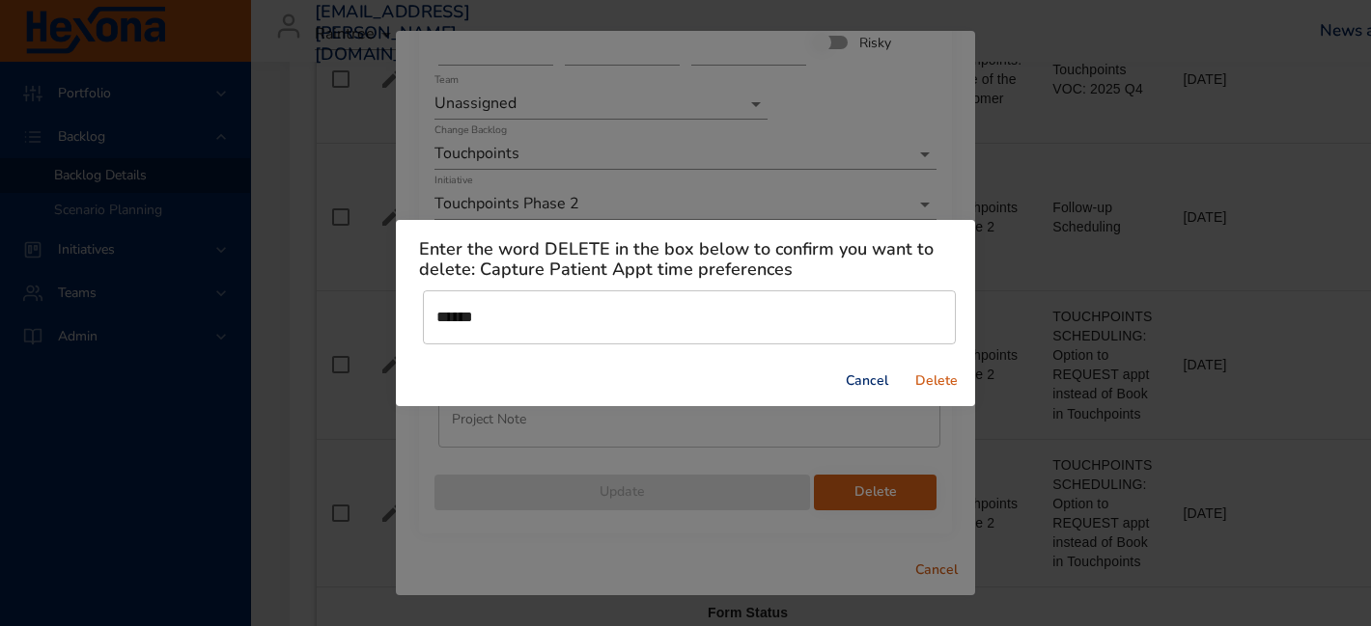
click at [941, 377] on span "Delete" at bounding box center [936, 382] width 46 height 24
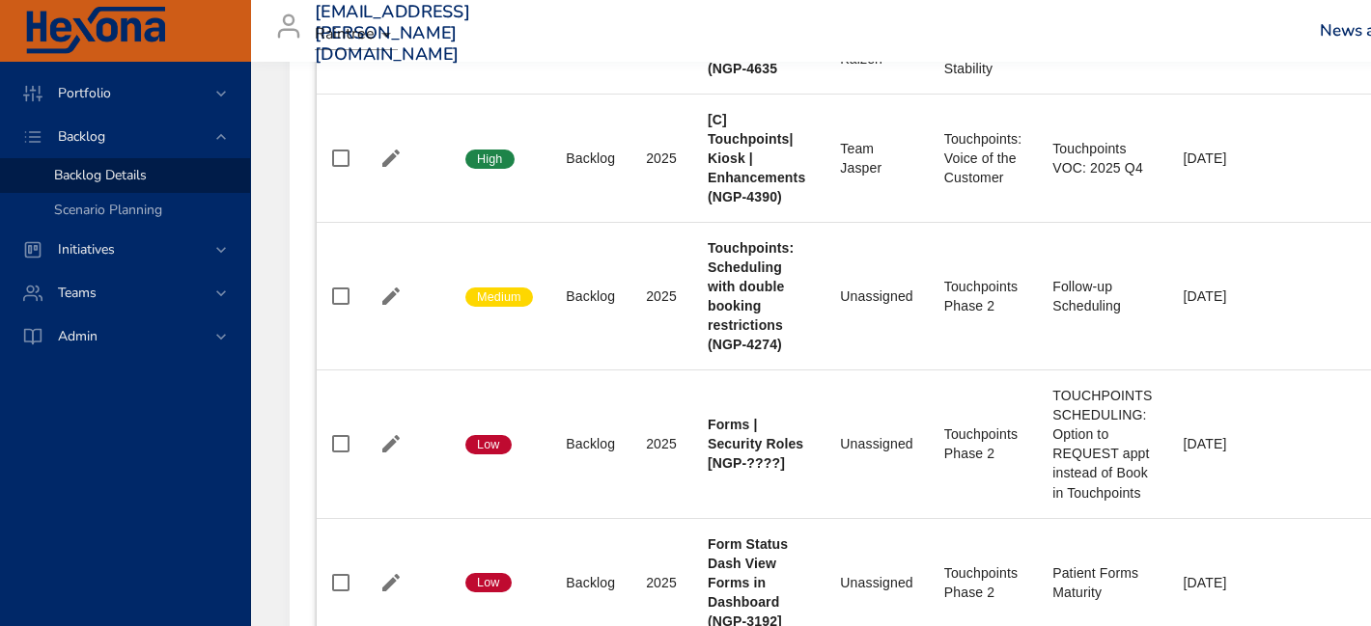
scroll to position [1610, 0]
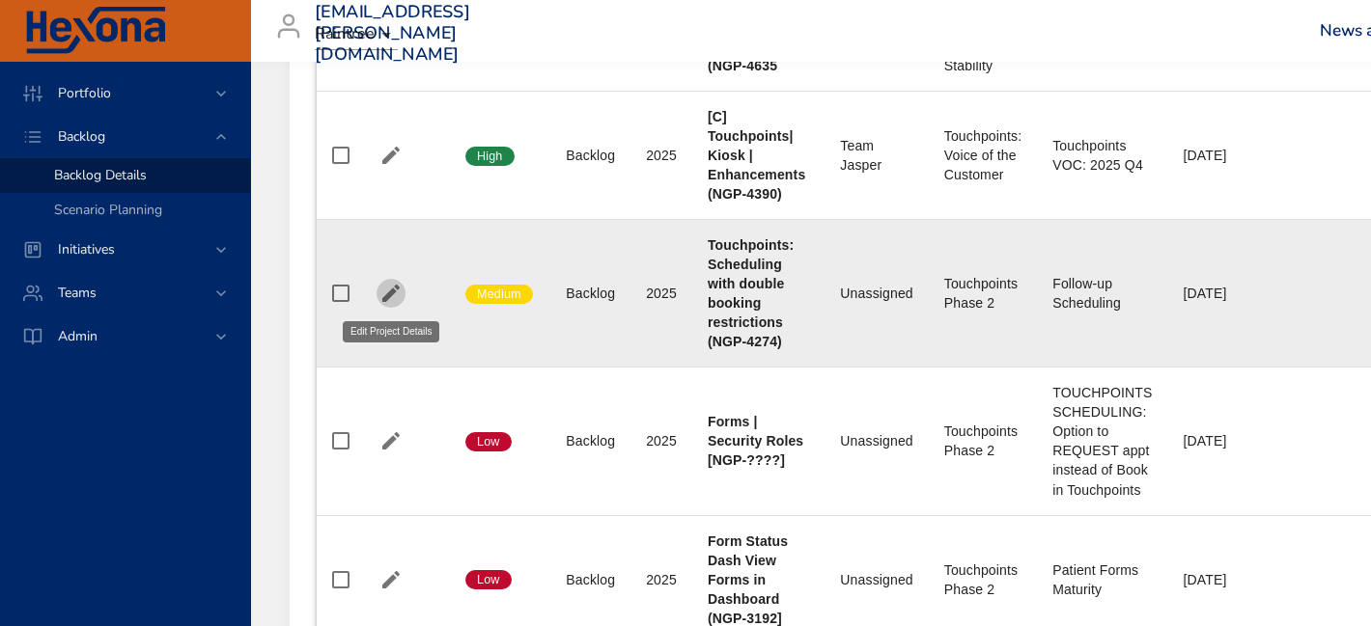
click at [387, 290] on icon "button" at bounding box center [390, 293] width 23 height 23
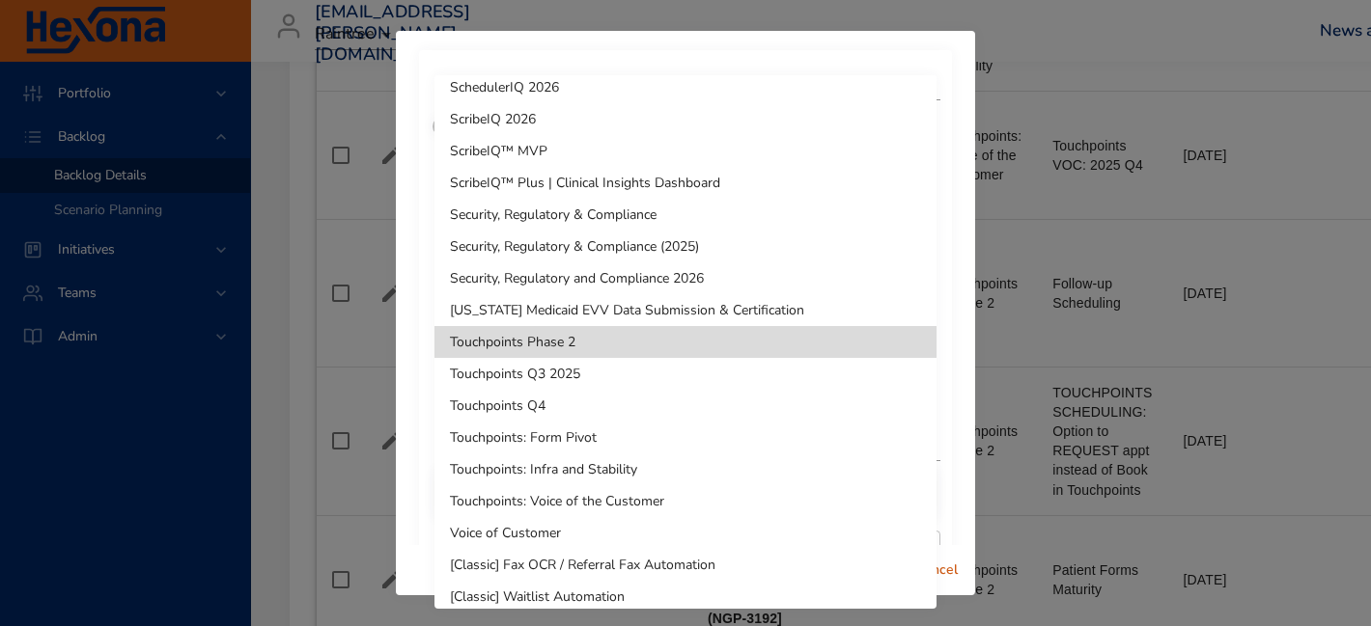
scroll to position [1488, 0]
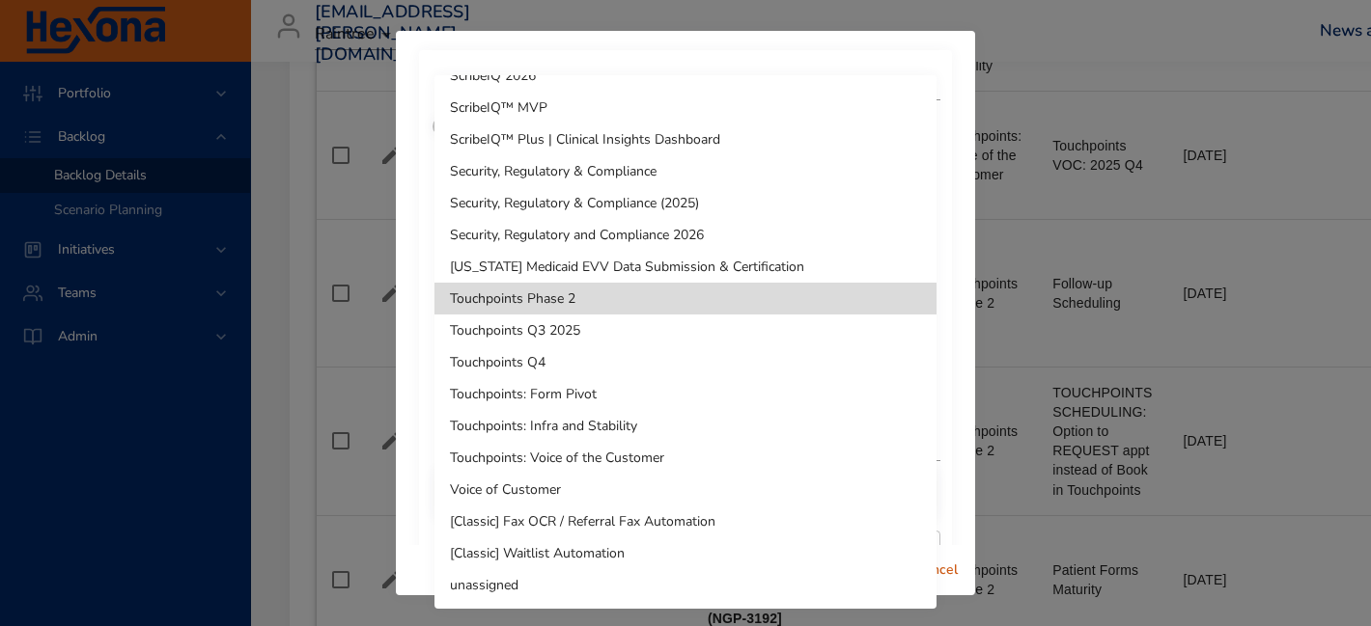
click at [593, 458] on li "Touchpoints: Voice of the Customer" at bounding box center [685, 458] width 502 height 32
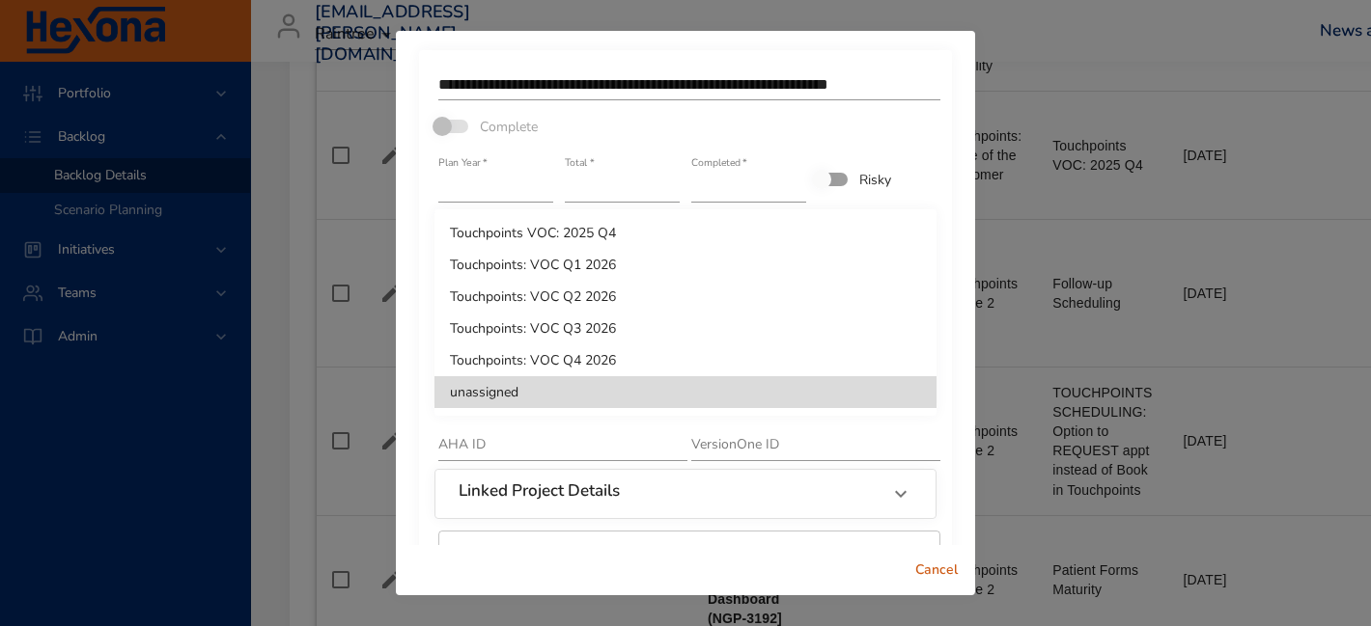
click at [655, 261] on li "Touchpoints: VOC Q1 2026" at bounding box center [685, 265] width 502 height 32
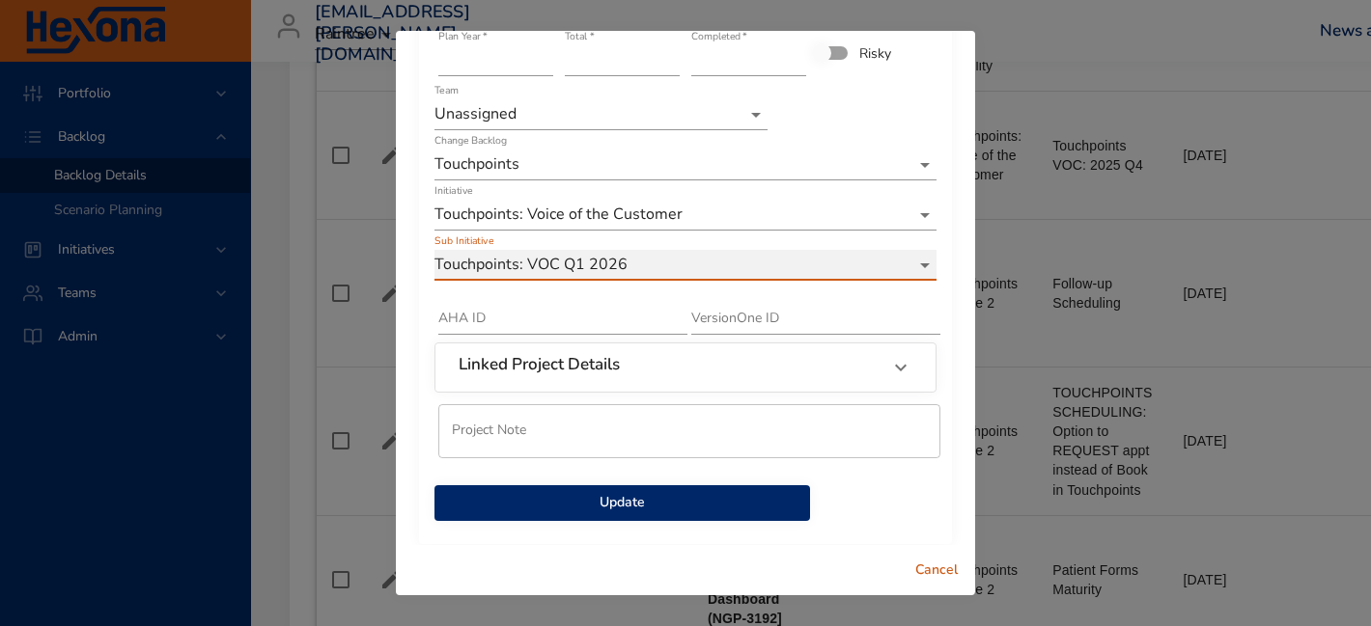
scroll to position [137, 0]
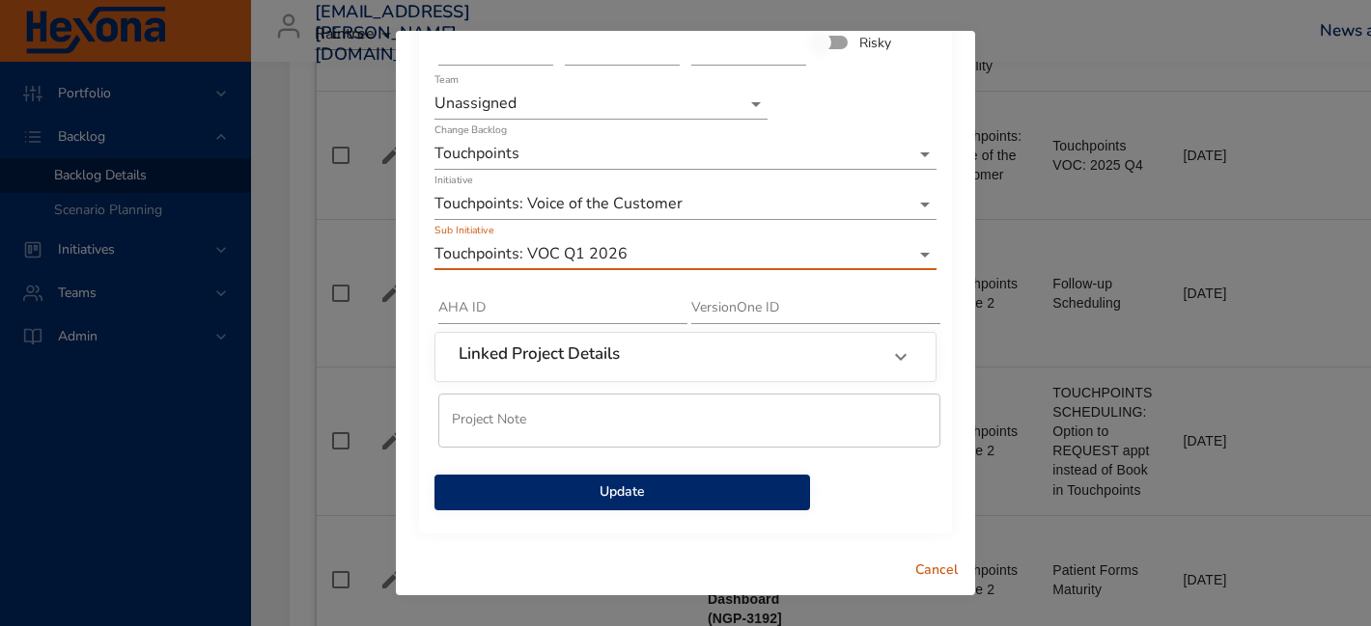
click at [619, 495] on span "Update" at bounding box center [622, 493] width 345 height 24
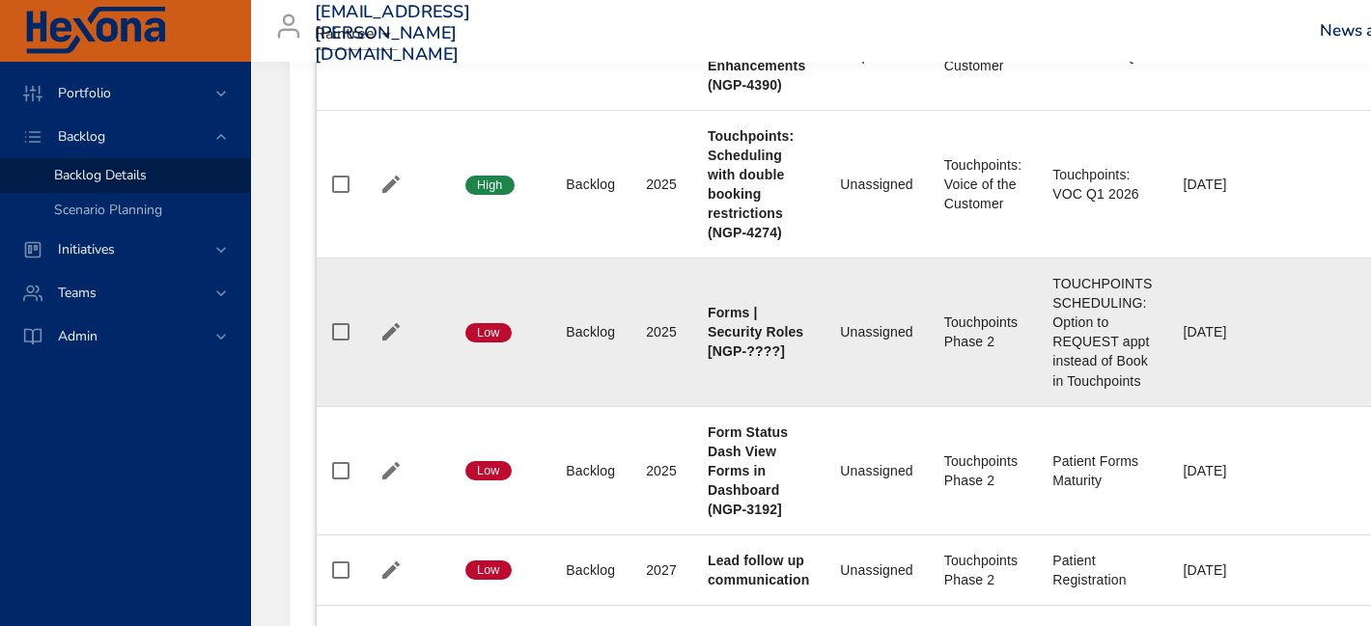
scroll to position [1731, 0]
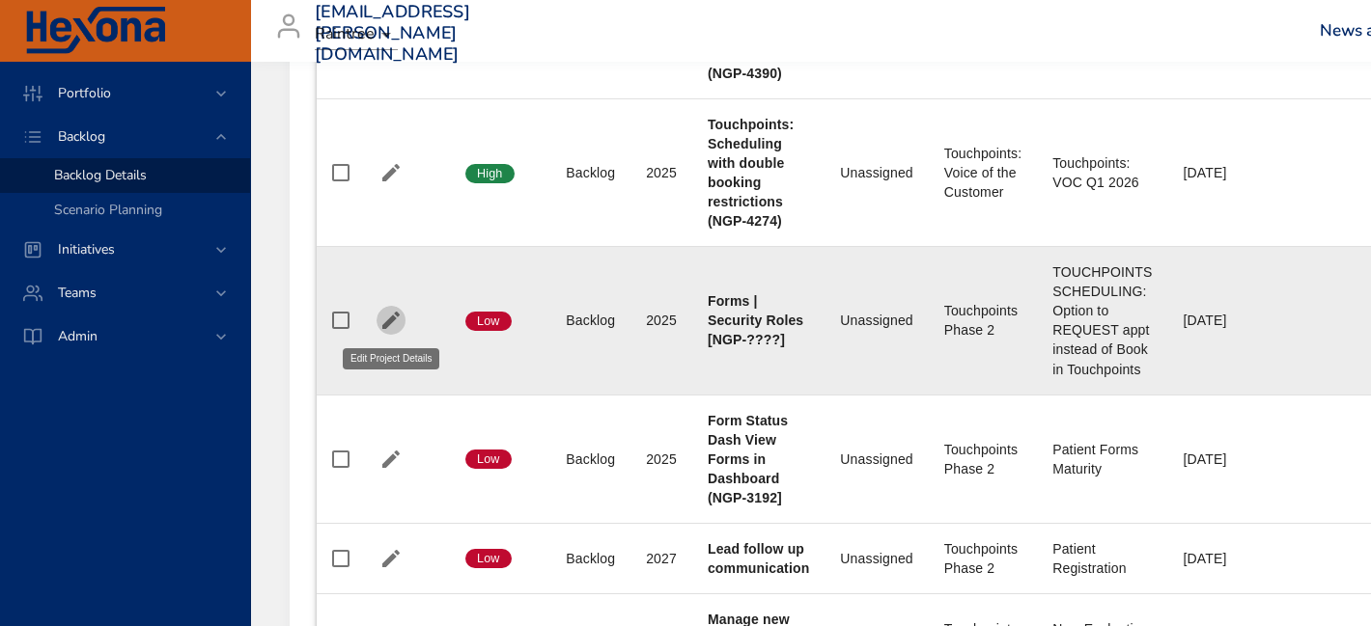
click at [387, 326] on icon "button" at bounding box center [390, 320] width 17 height 17
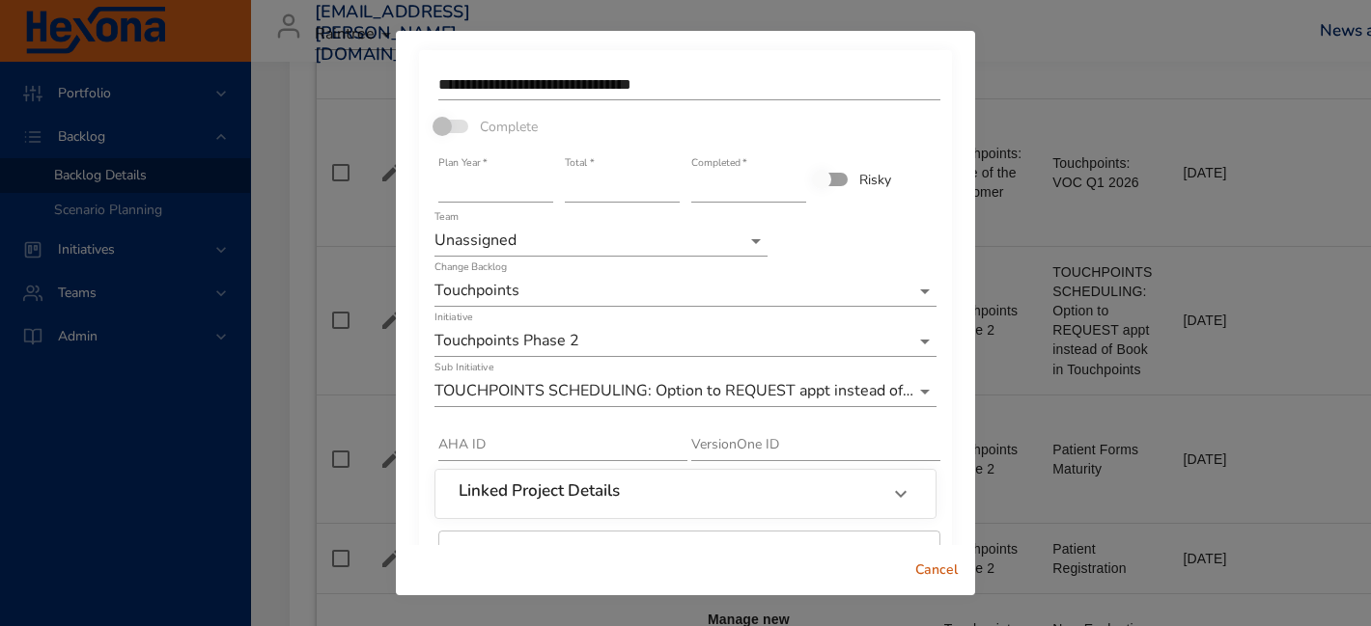
scroll to position [137, 0]
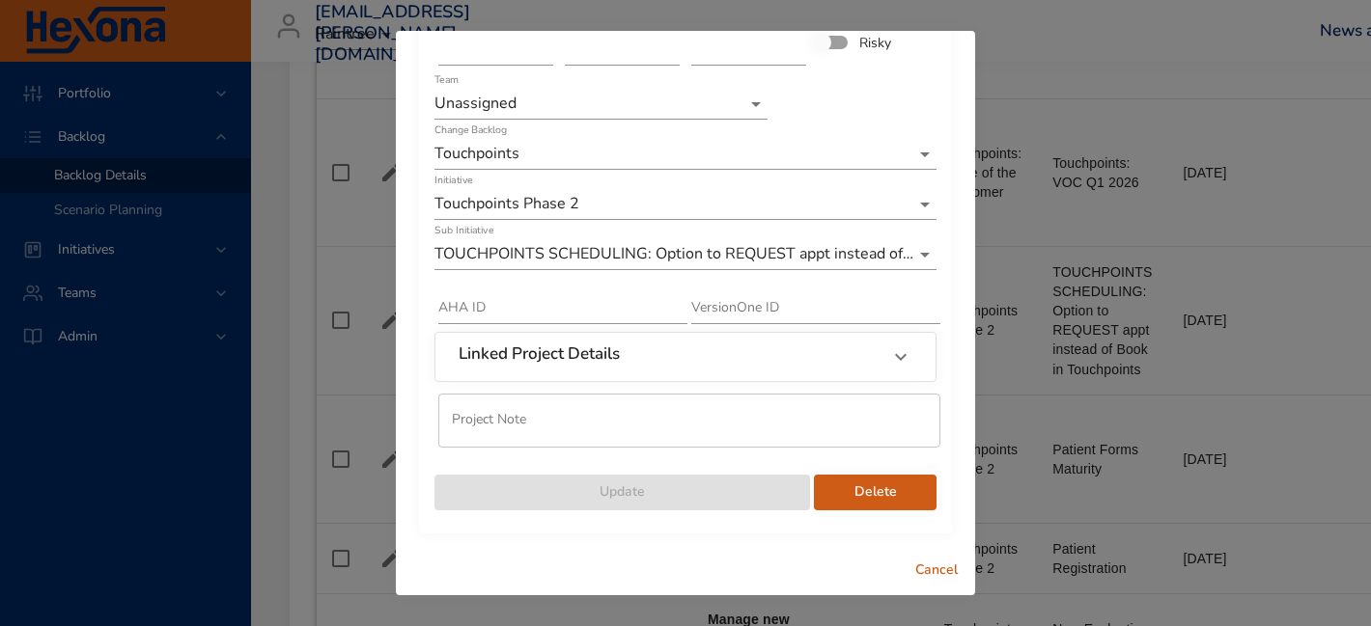
click at [885, 491] on span "Delete" at bounding box center [875, 493] width 92 height 24
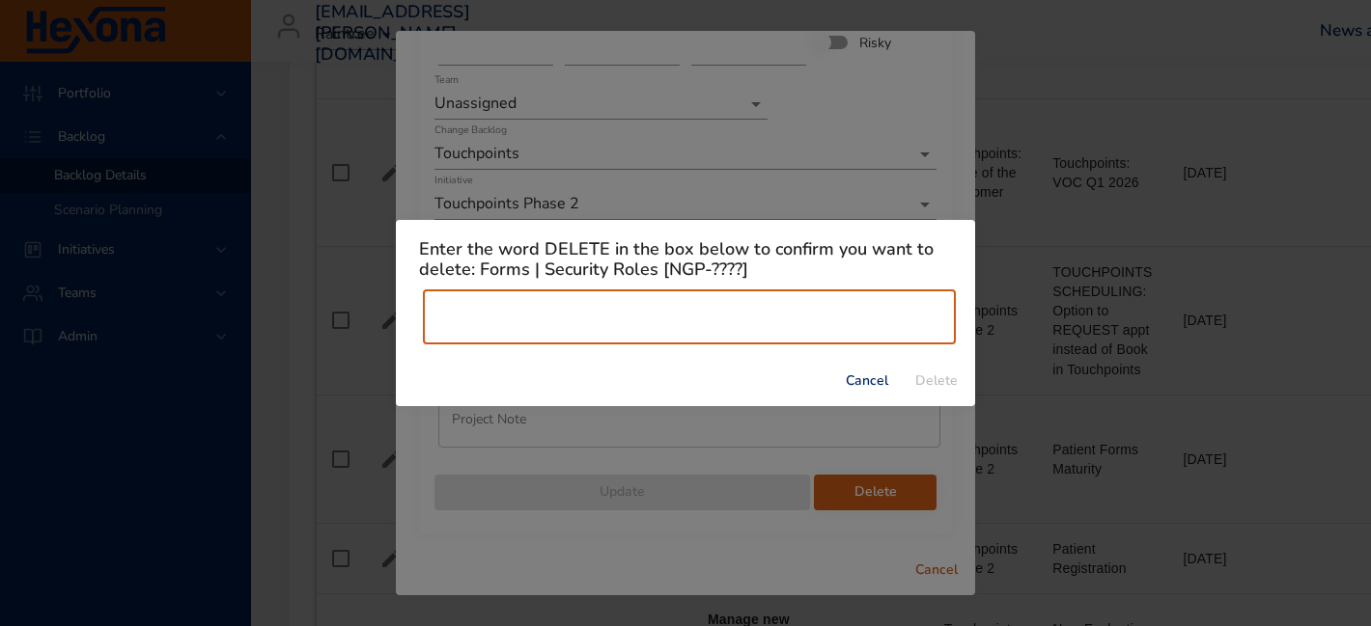
click at [797, 316] on input "text" at bounding box center [689, 318] width 533 height 54
type input "******"
click at [933, 378] on span "Delete" at bounding box center [936, 382] width 46 height 24
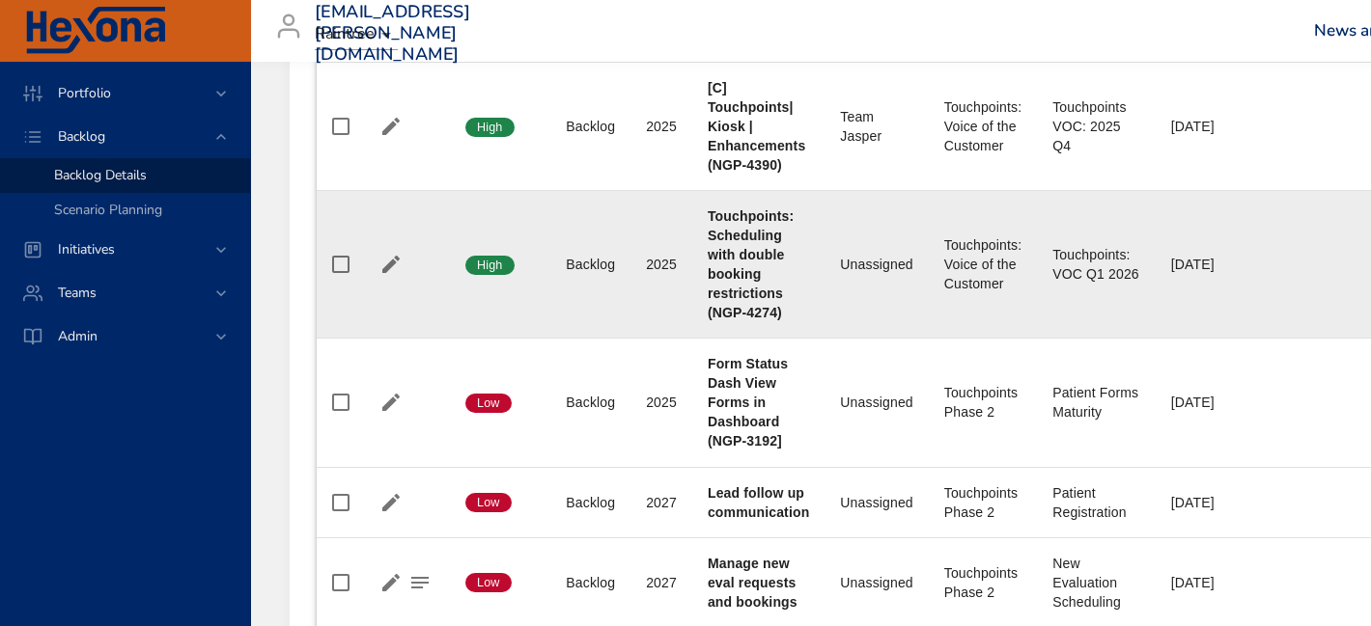
scroll to position [1659, 0]
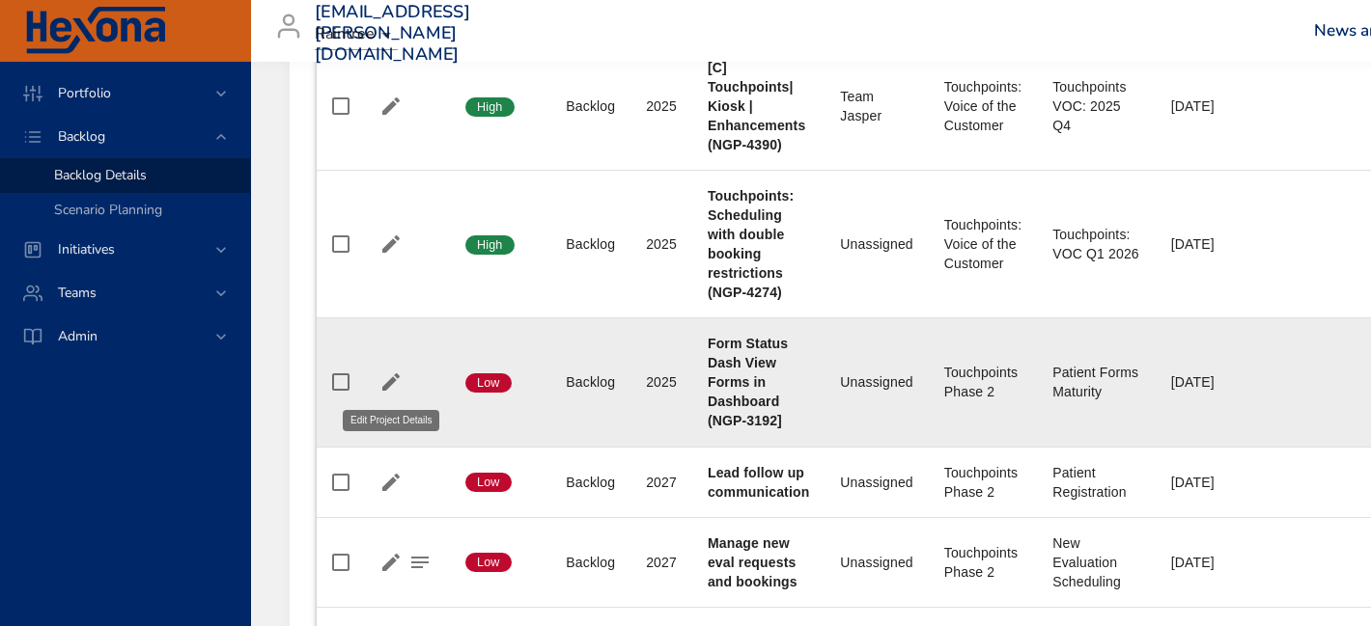
click at [393, 381] on icon "button" at bounding box center [390, 382] width 17 height 17
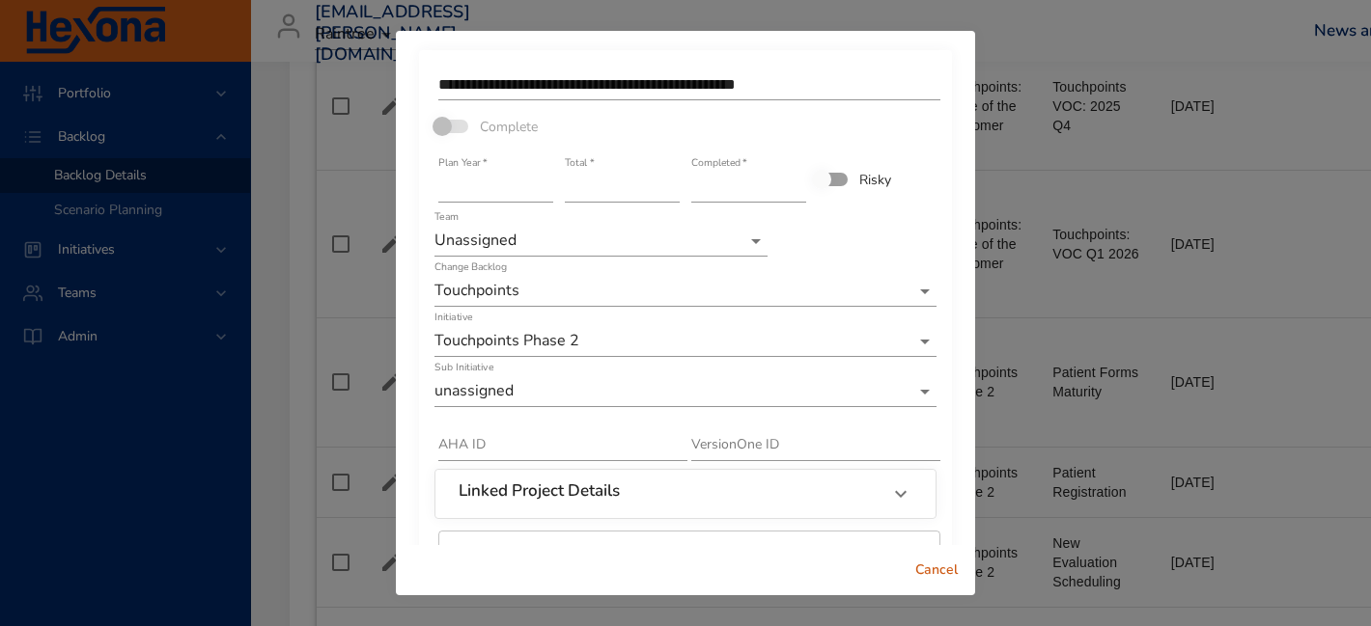
scroll to position [137, 0]
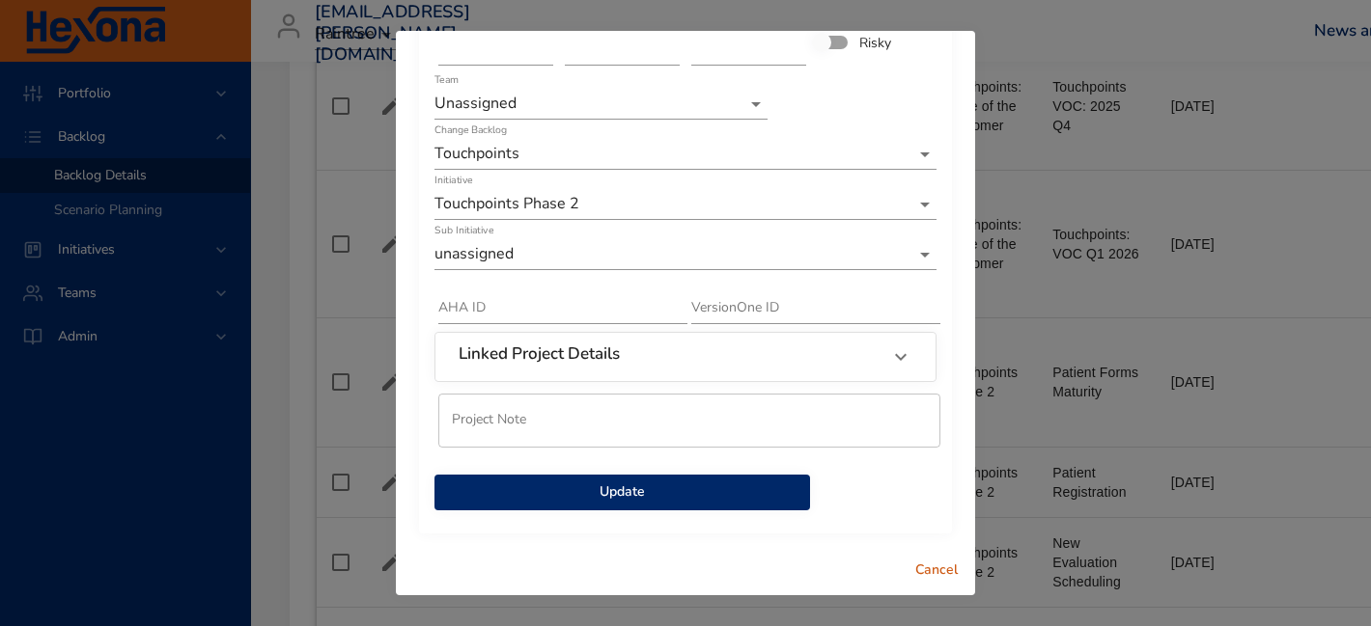
click at [613, 228] on div "Sub Initiative unassigned" at bounding box center [685, 247] width 502 height 46
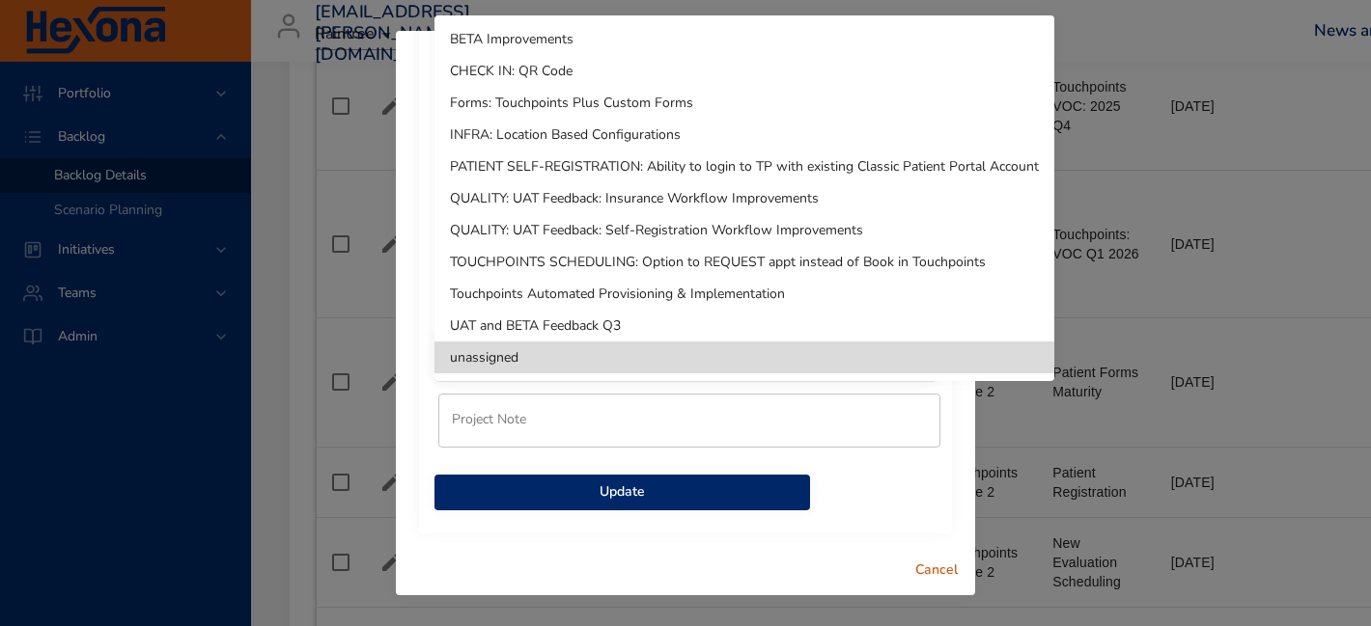
click at [619, 210] on li "QUALITY: UAT Feedback: Insurance Workflow Improvements" at bounding box center [744, 198] width 620 height 32
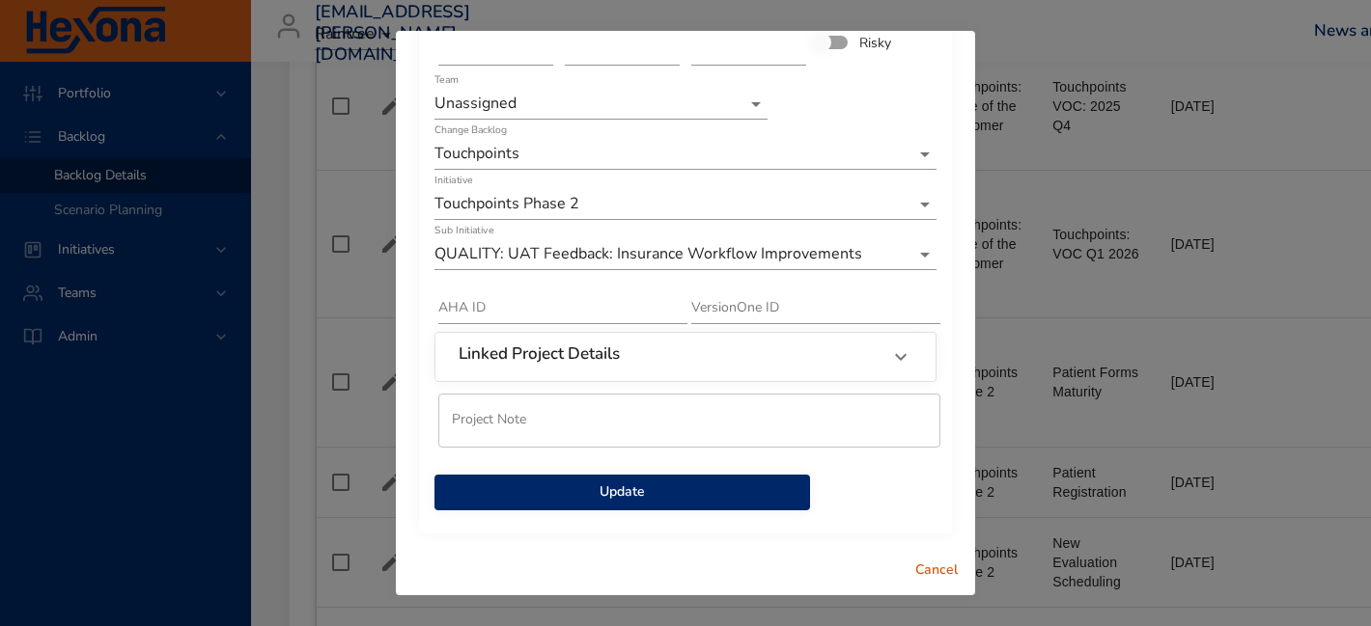
click at [583, 495] on span "Update" at bounding box center [622, 493] width 345 height 24
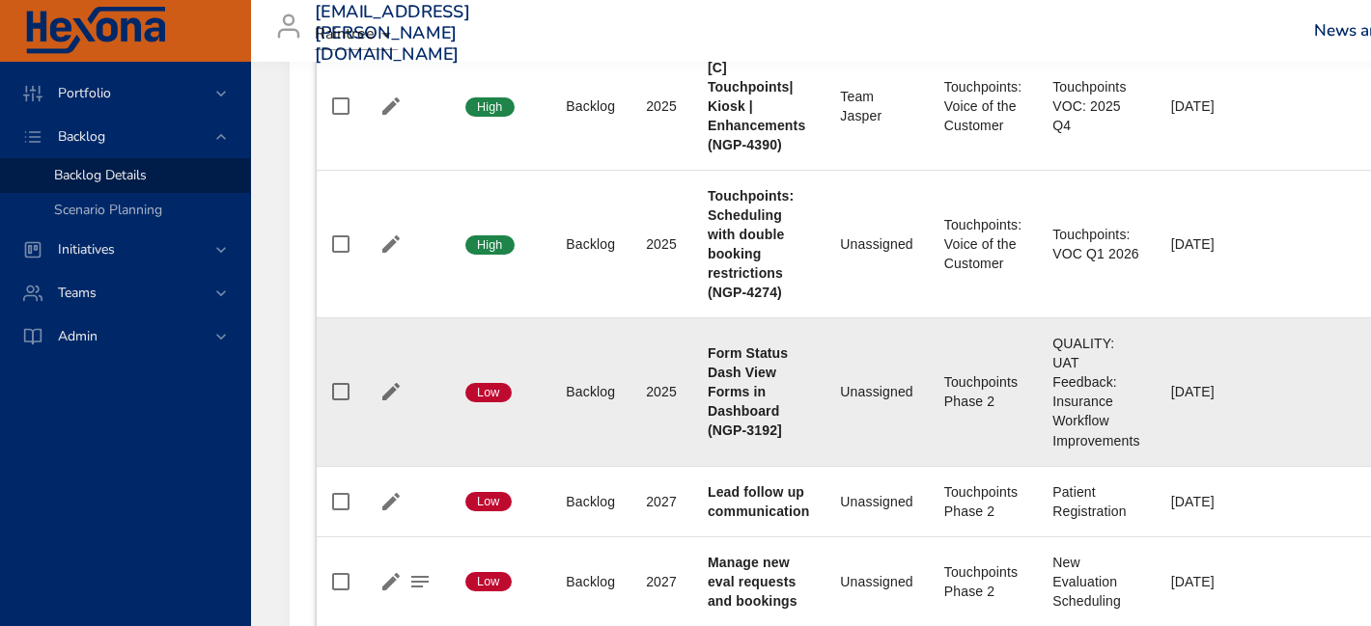
click at [405, 388] on div at bounding box center [405, 391] width 58 height 29
click at [385, 387] on icon "button" at bounding box center [390, 391] width 23 height 23
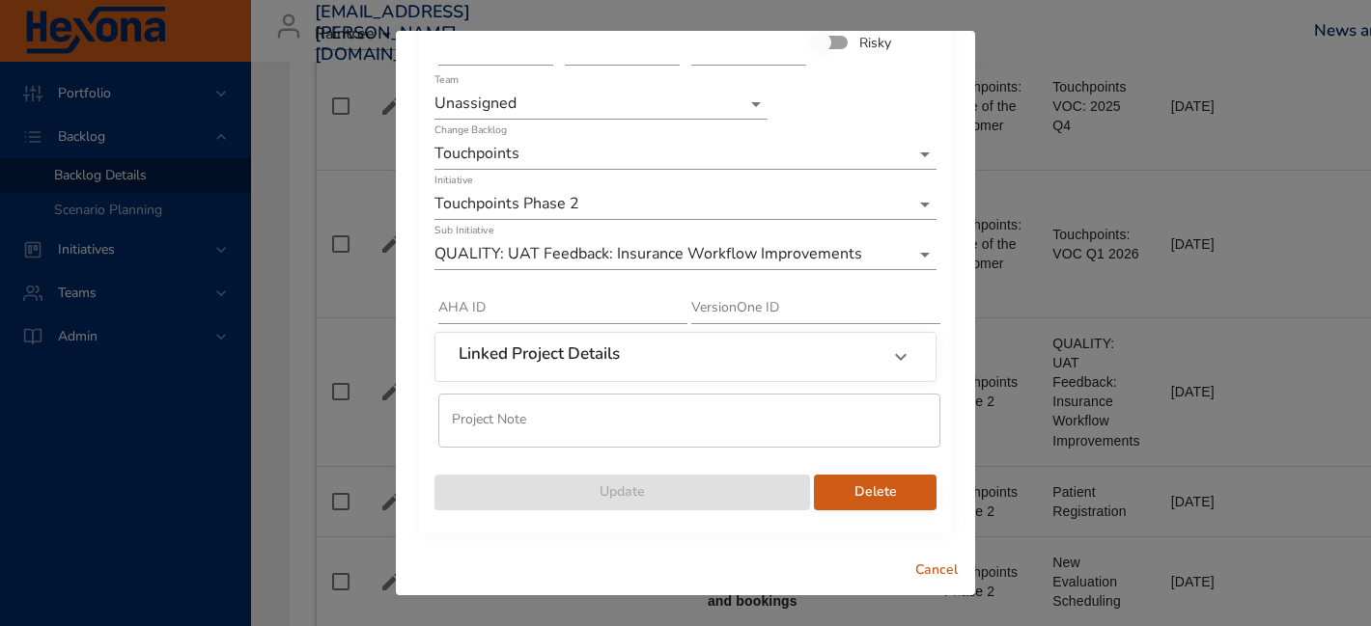
click at [855, 492] on span "Delete" at bounding box center [875, 493] width 92 height 24
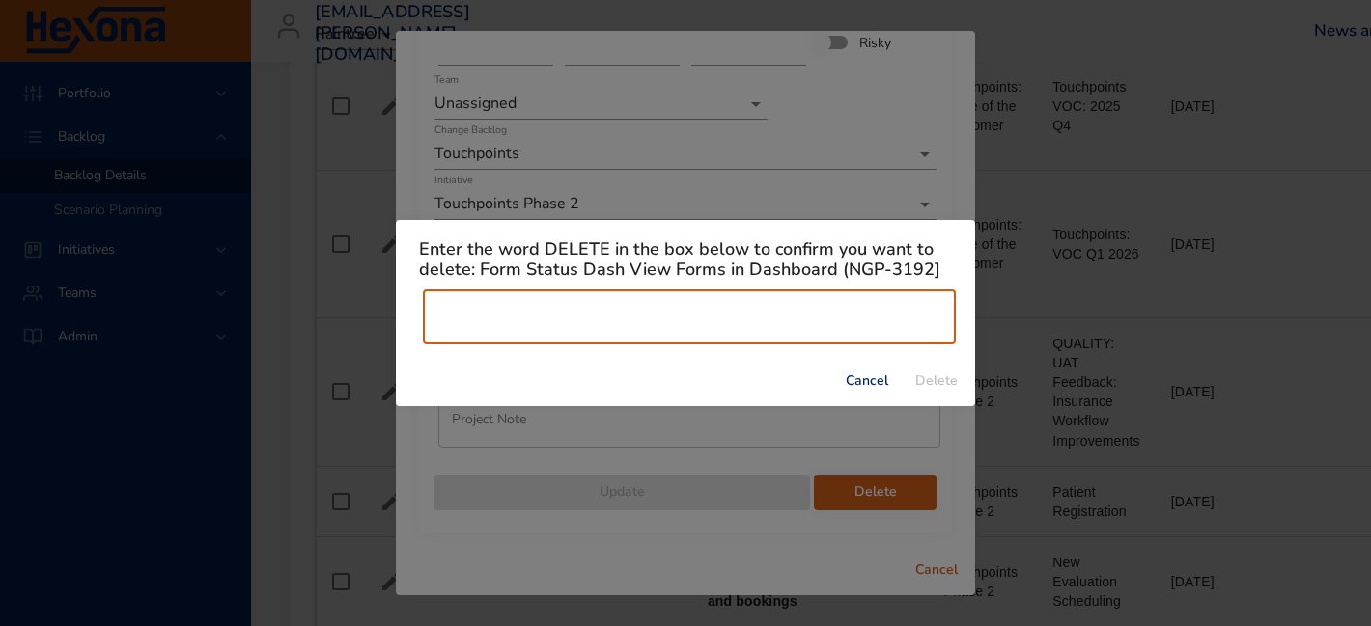
click at [744, 329] on input "text" at bounding box center [689, 318] width 533 height 54
click at [703, 307] on input "text" at bounding box center [689, 318] width 533 height 54
click at [515, 322] on input "text" at bounding box center [689, 318] width 533 height 54
click at [432, 312] on input "text" at bounding box center [689, 318] width 533 height 54
click at [460, 322] on input "text" at bounding box center [689, 318] width 533 height 54
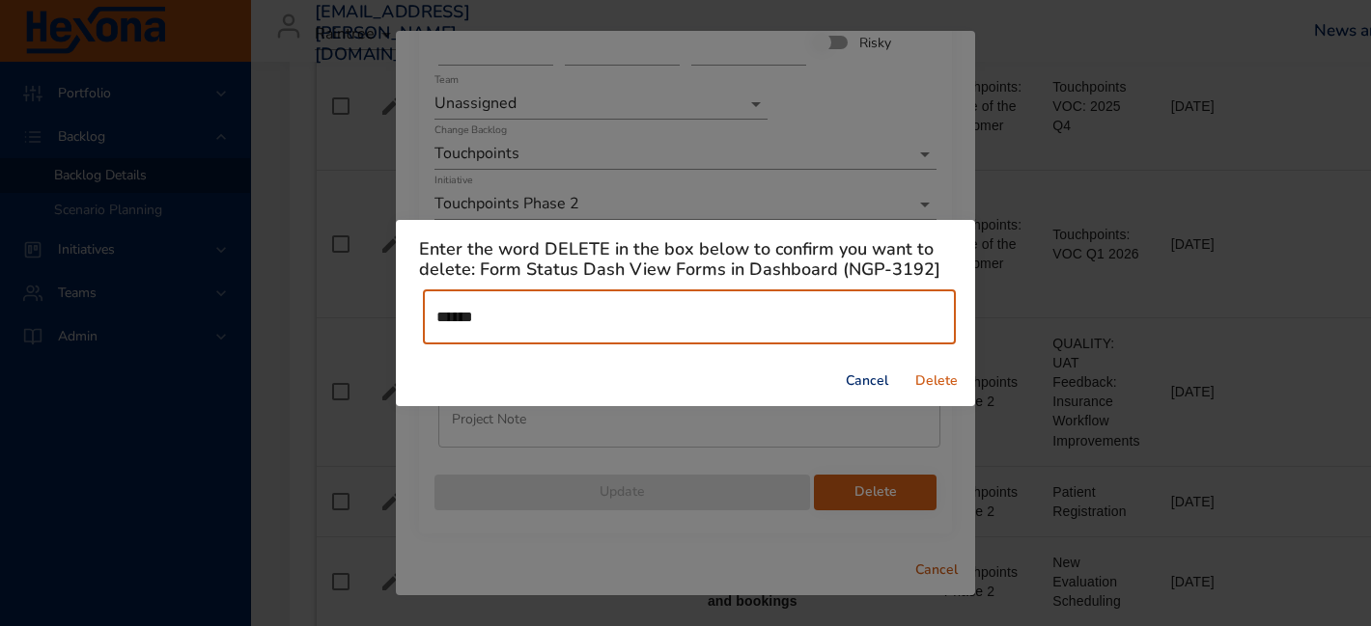
type input "******"
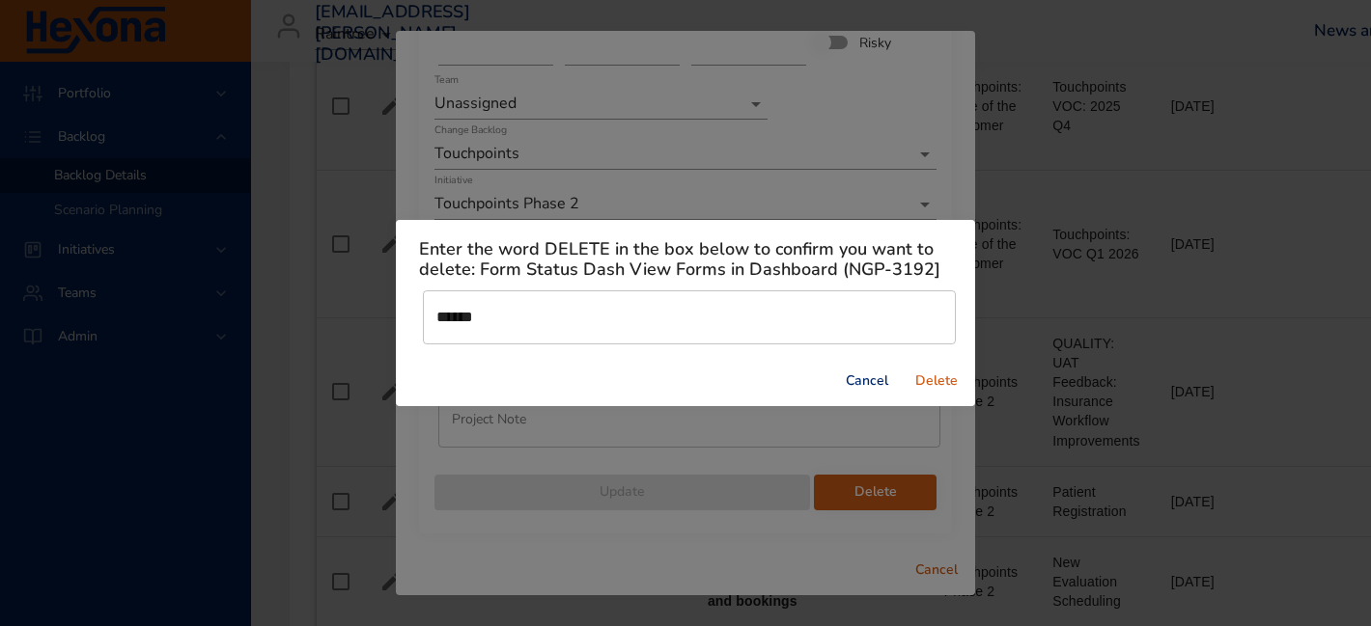
click at [939, 382] on span "Delete" at bounding box center [936, 382] width 46 height 24
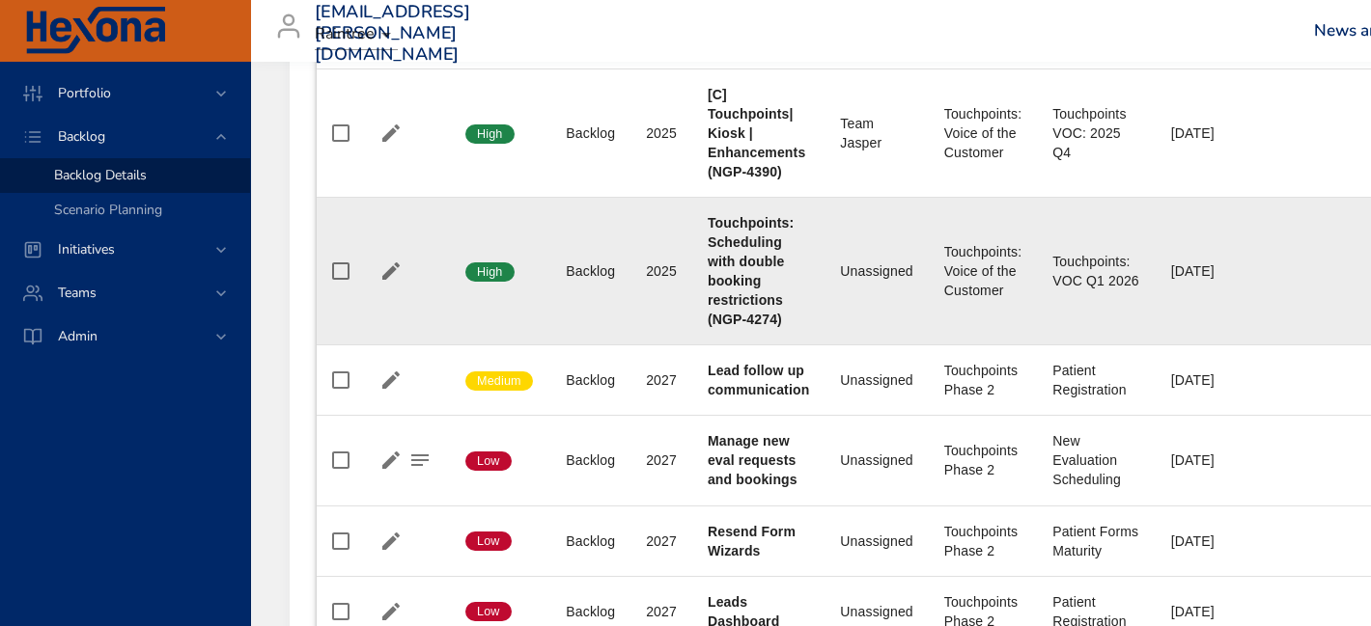
scroll to position [1641, 0]
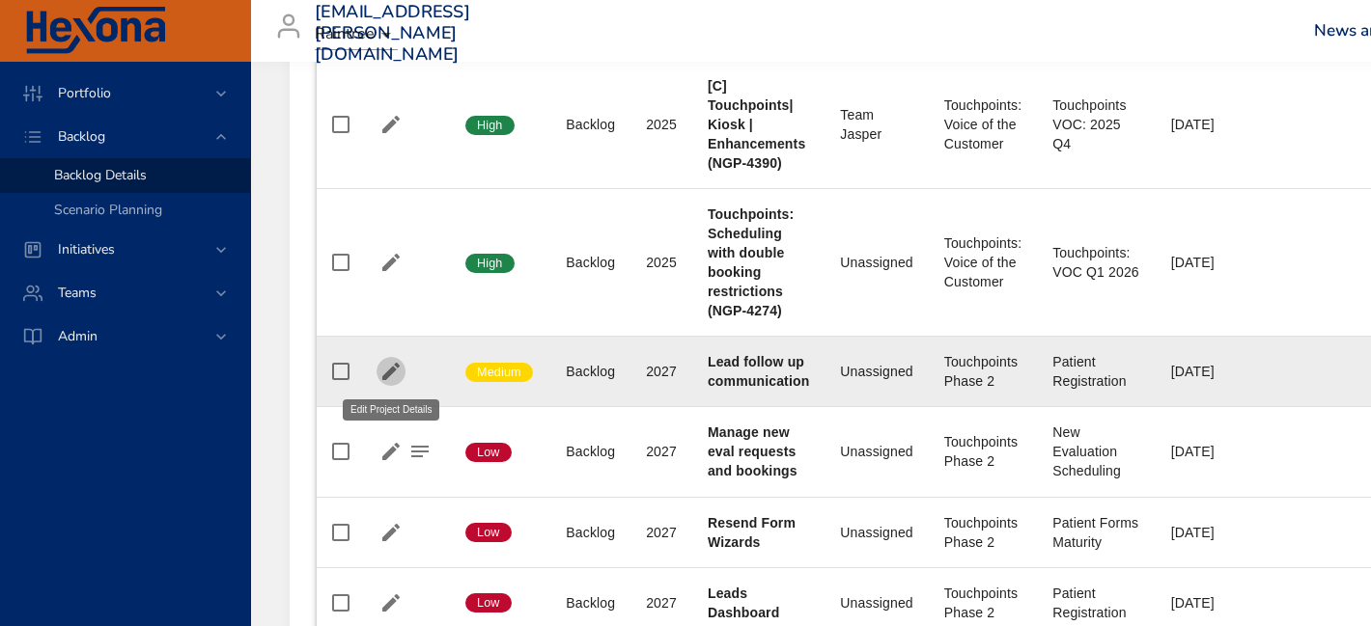
click at [388, 367] on icon "button" at bounding box center [390, 371] width 23 height 23
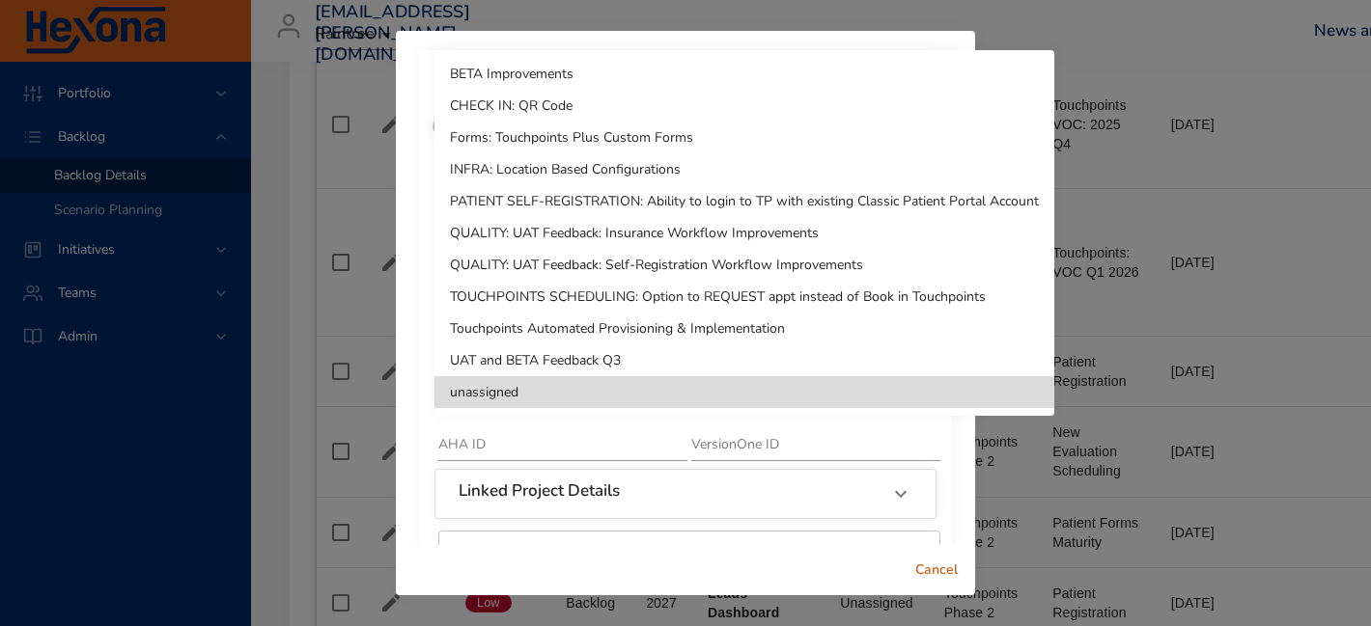
click at [556, 292] on li "TOUCHPOINTS SCHEDULING: Option to REQUEST appt instead of Book in Touchpoints" at bounding box center [744, 297] width 620 height 32
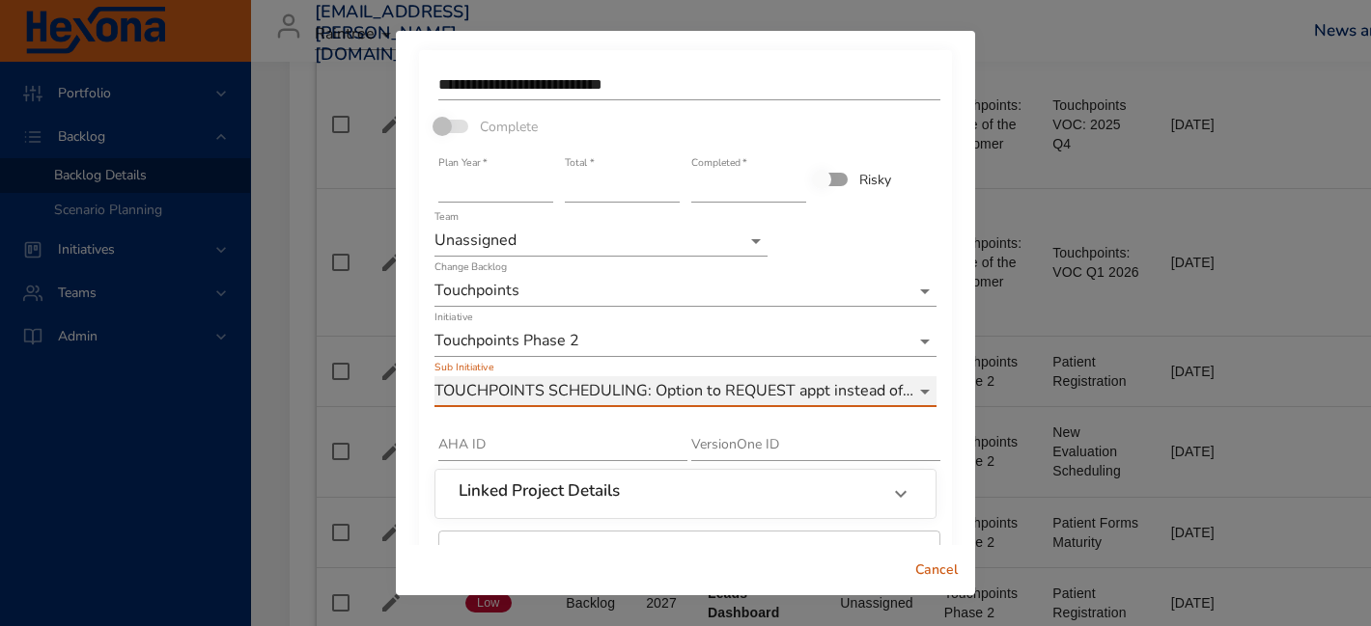
scroll to position [137, 0]
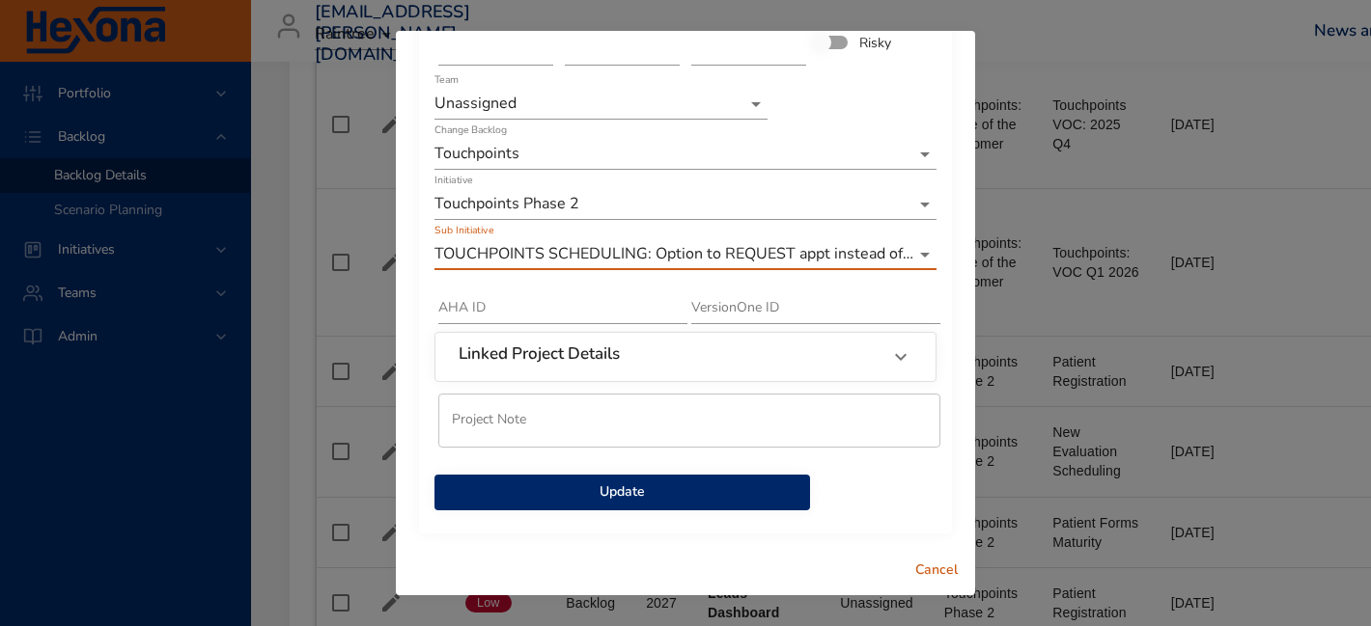
click at [729, 499] on span "Update" at bounding box center [622, 493] width 345 height 24
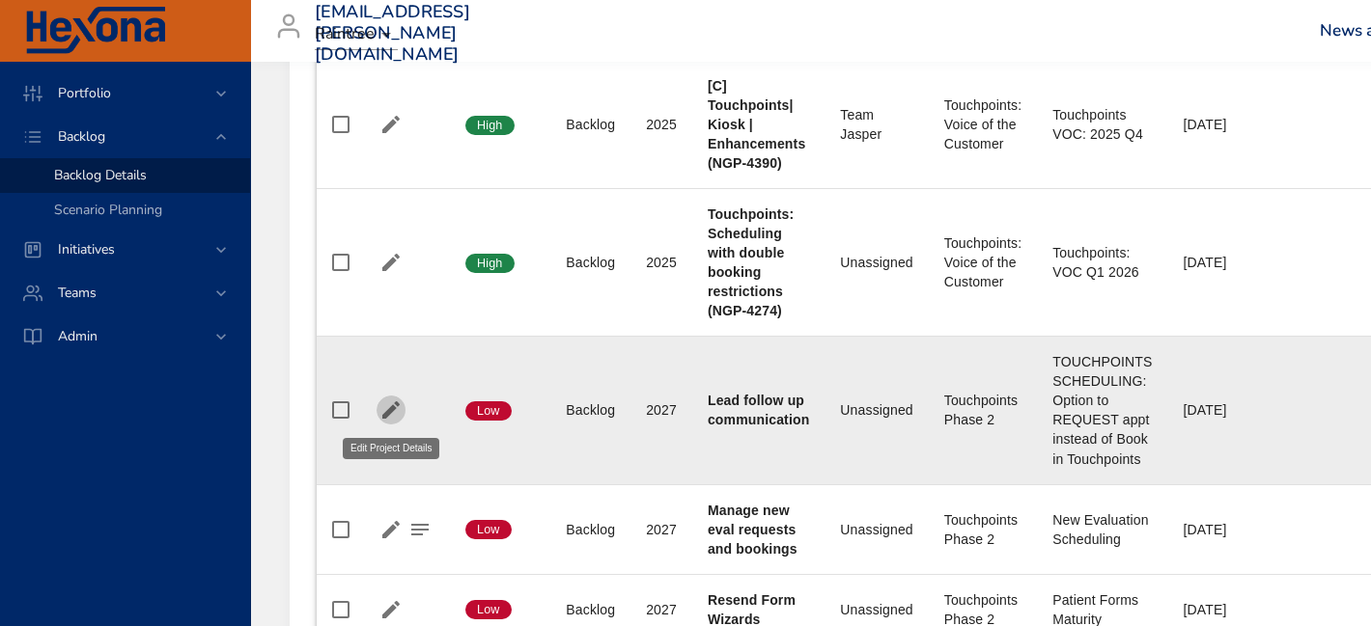
click at [384, 412] on icon "button" at bounding box center [390, 410] width 23 height 23
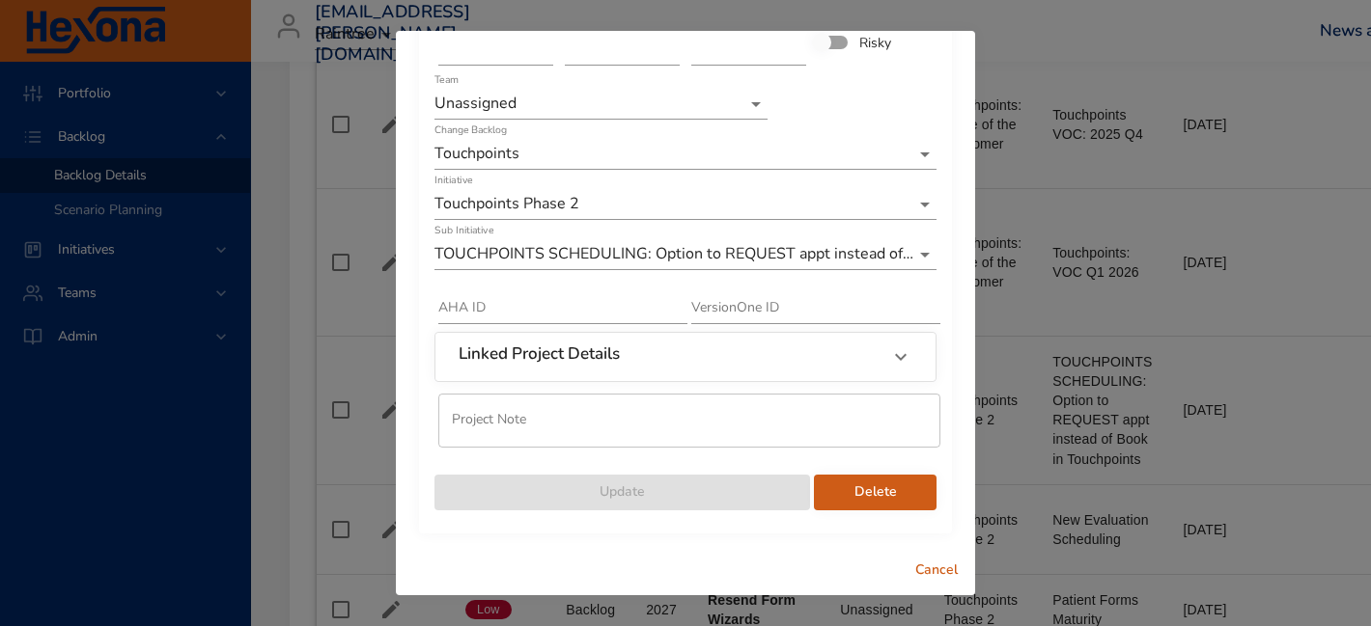
click at [902, 497] on span "Delete" at bounding box center [875, 493] width 92 height 24
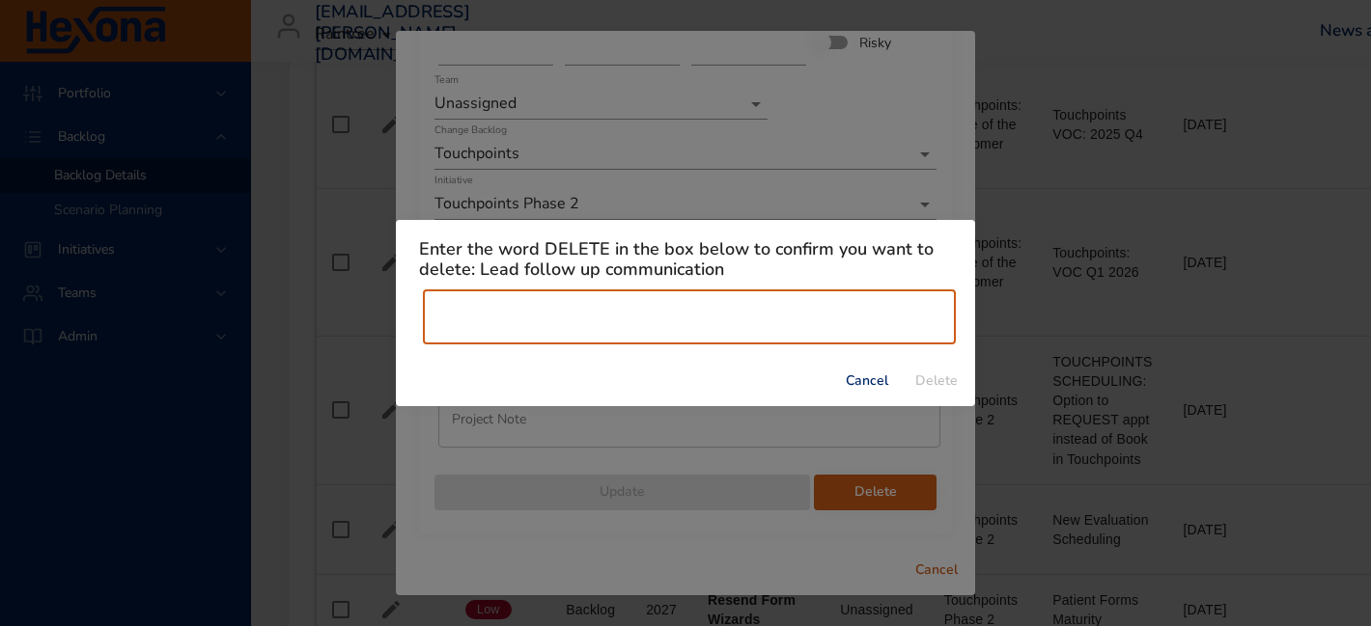
click at [520, 296] on input "text" at bounding box center [689, 318] width 533 height 54
type input "******"
click at [940, 380] on span "Delete" at bounding box center [936, 382] width 46 height 24
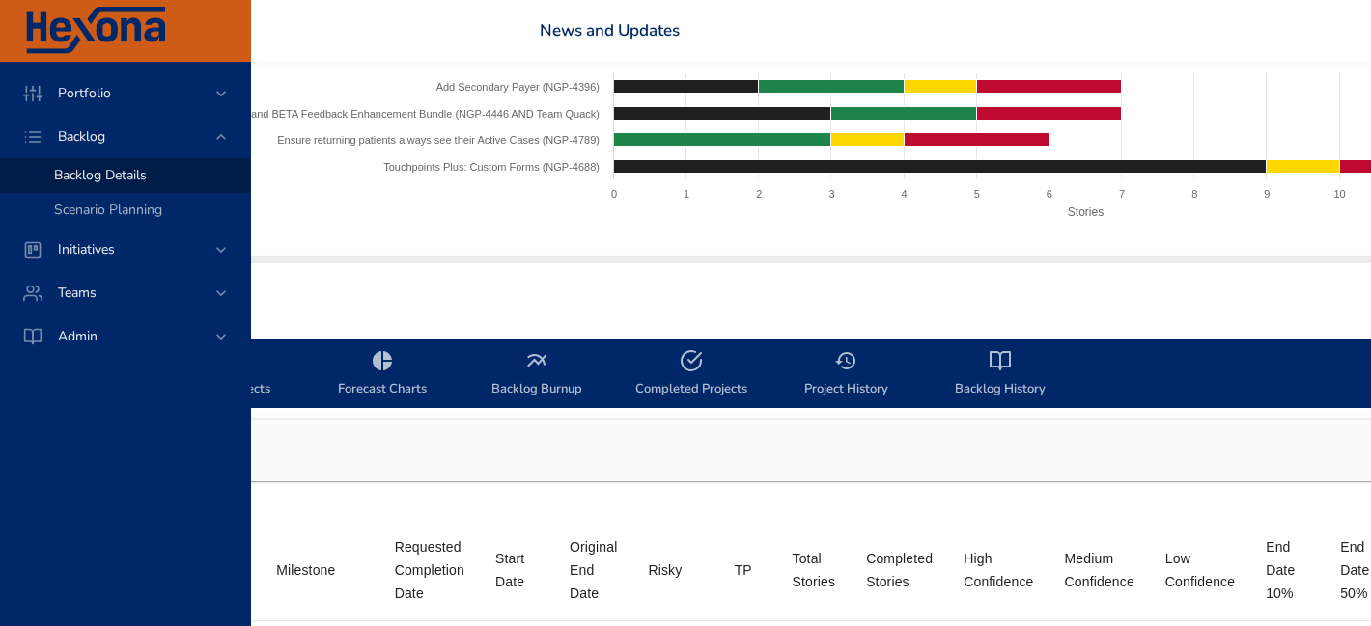
scroll to position [329, 1064]
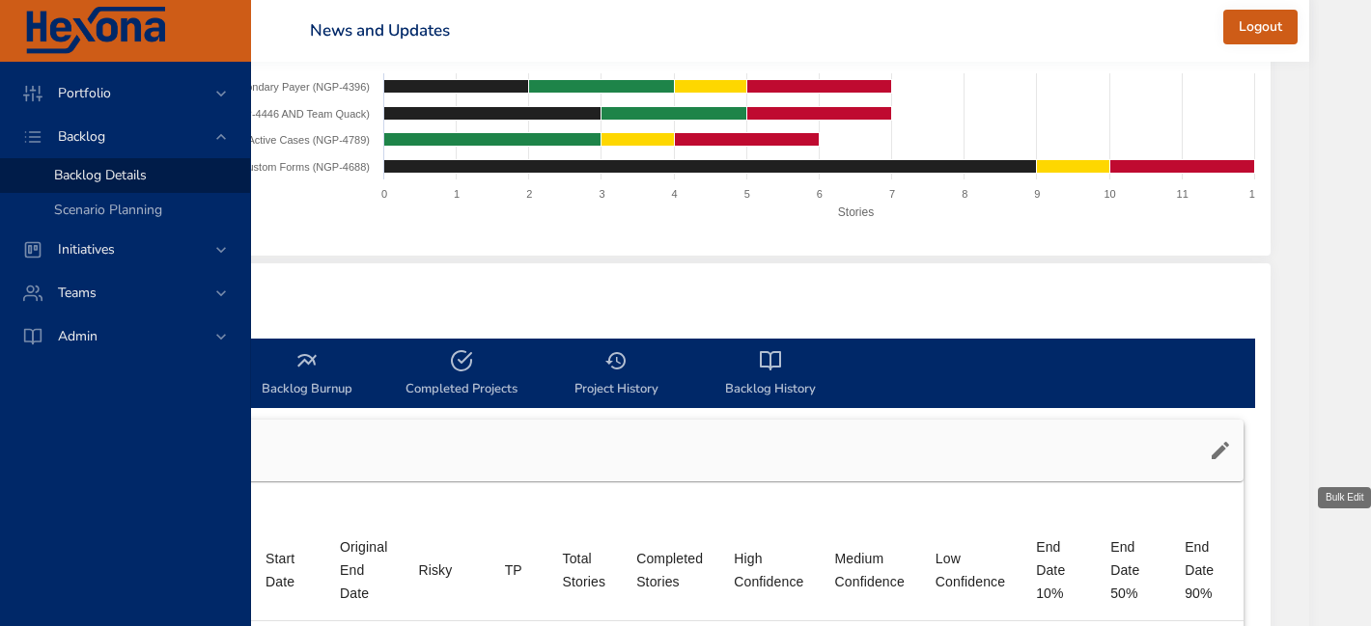
click at [1232, 448] on icon "button" at bounding box center [1219, 450] width 23 height 23
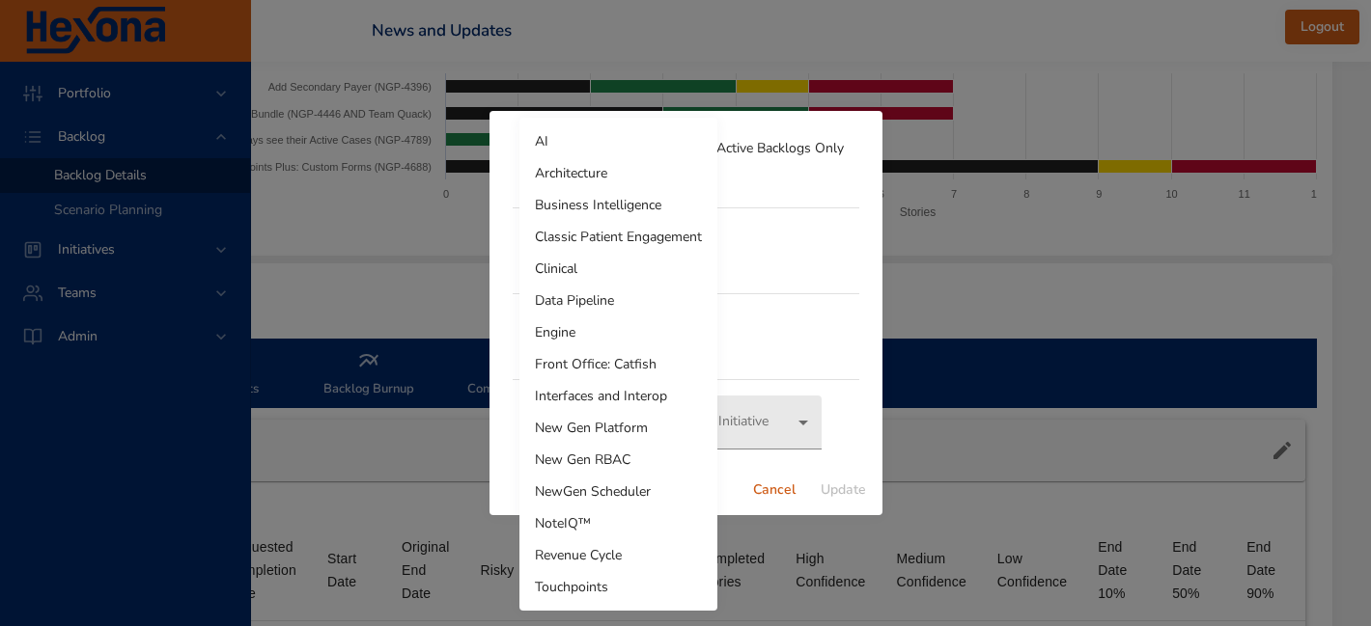
click at [597, 591] on li "Touchpoints" at bounding box center [618, 587] width 198 height 32
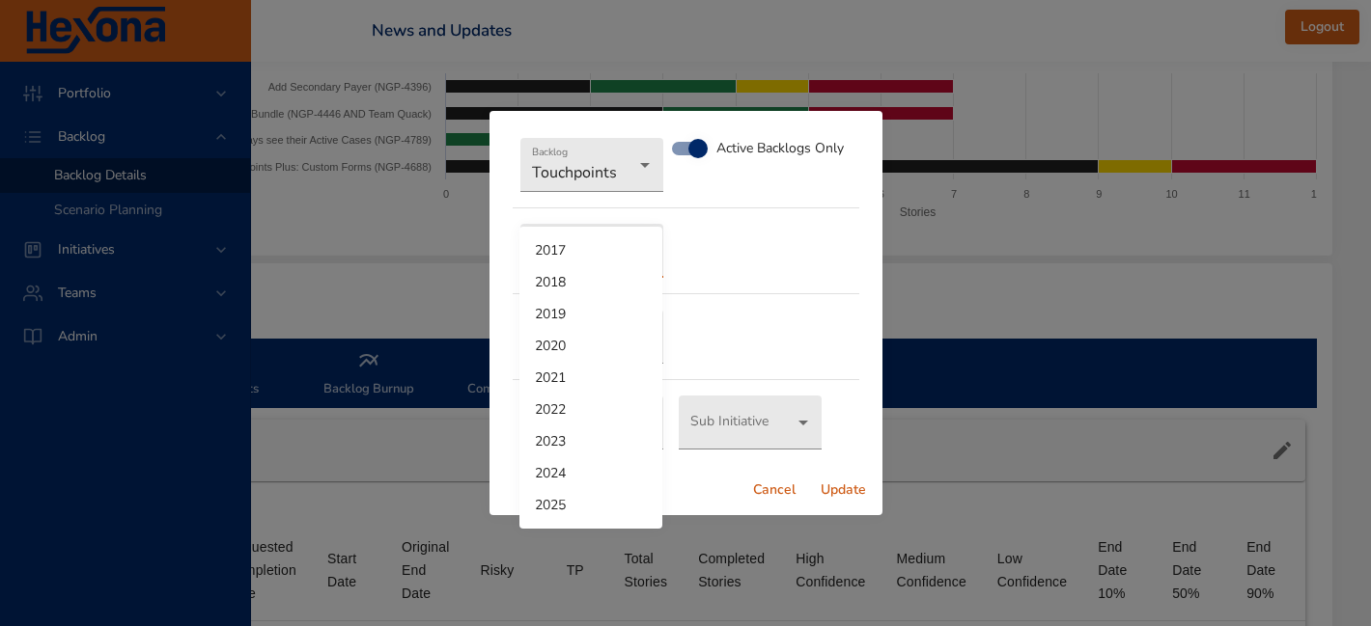
click at [740, 271] on div at bounding box center [685, 313] width 1371 height 626
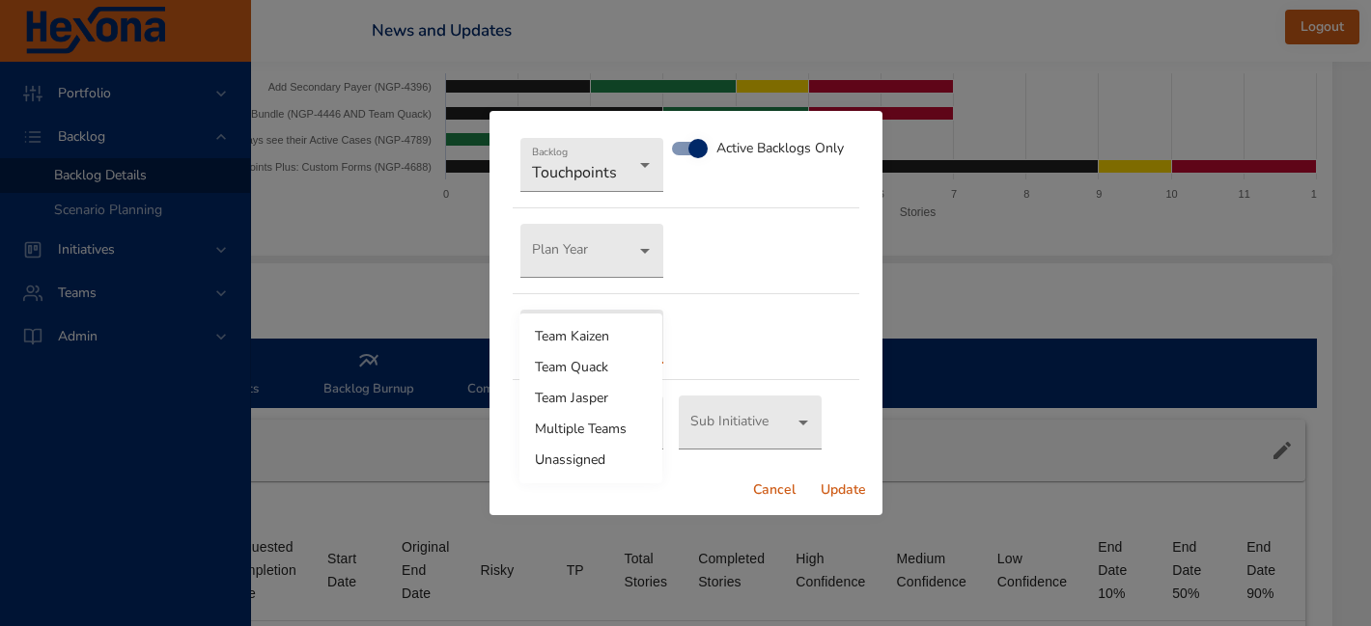
click at [771, 284] on div at bounding box center [685, 313] width 1371 height 626
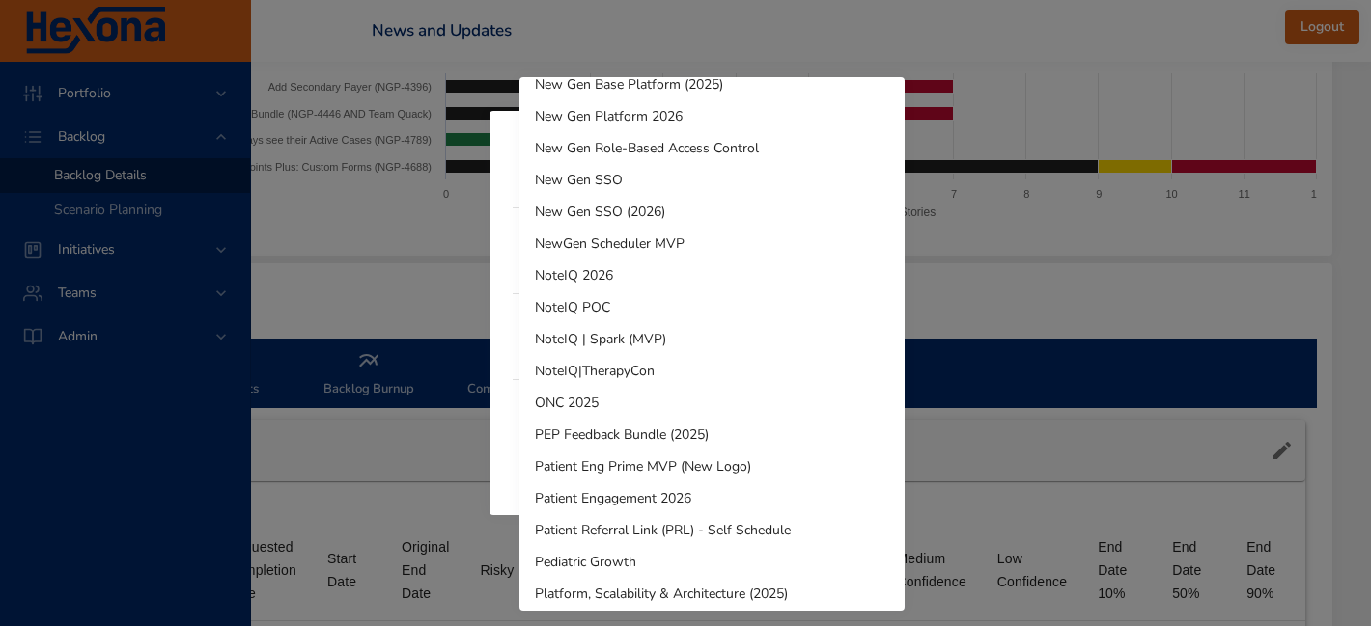
scroll to position [818, 0]
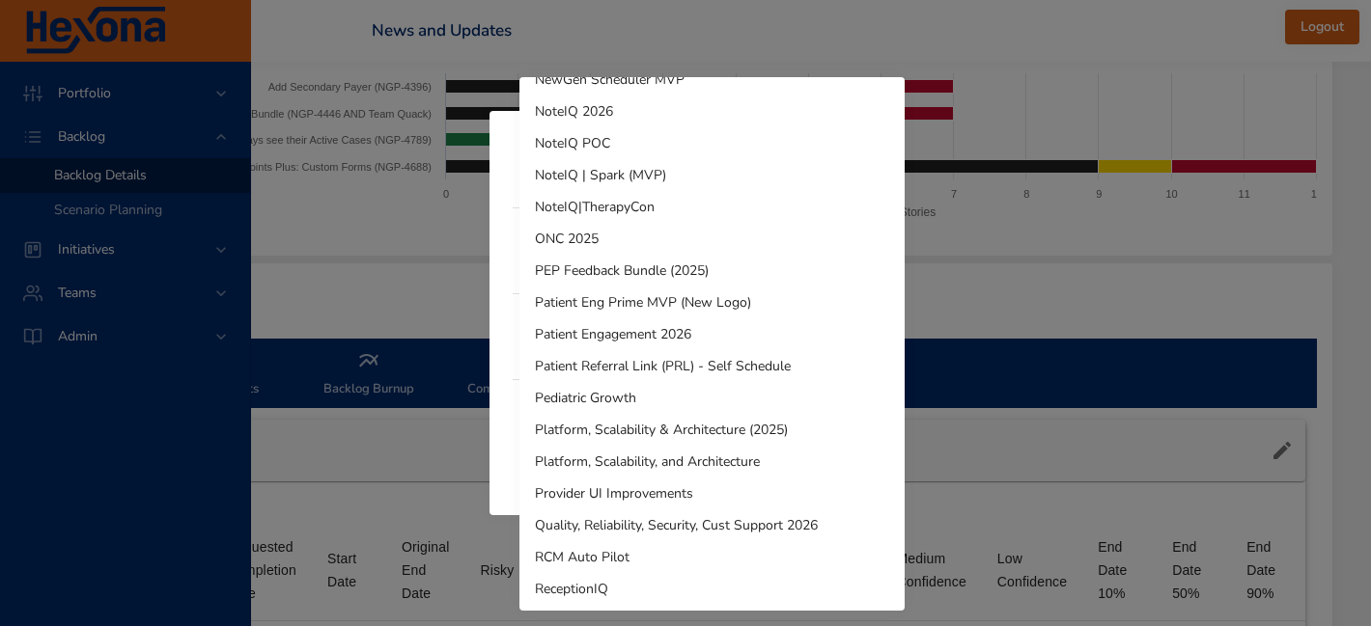
click at [487, 393] on div at bounding box center [685, 313] width 1371 height 626
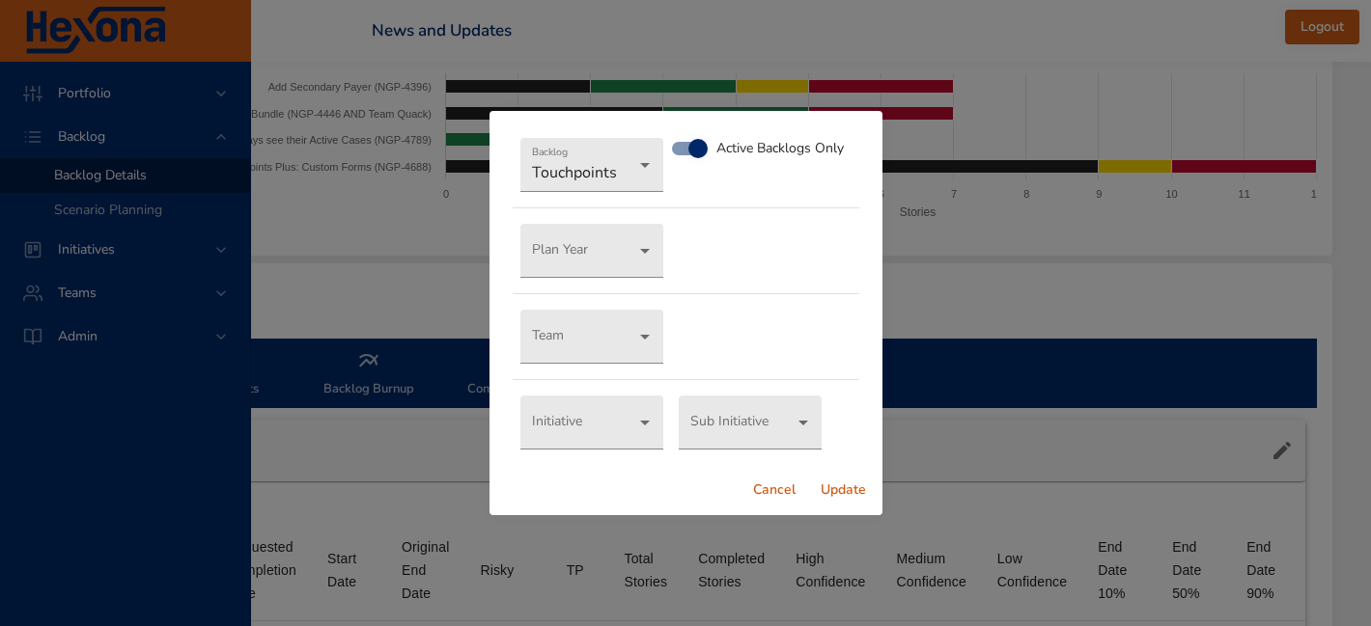
click at [772, 487] on span "Cancel" at bounding box center [774, 491] width 46 height 24
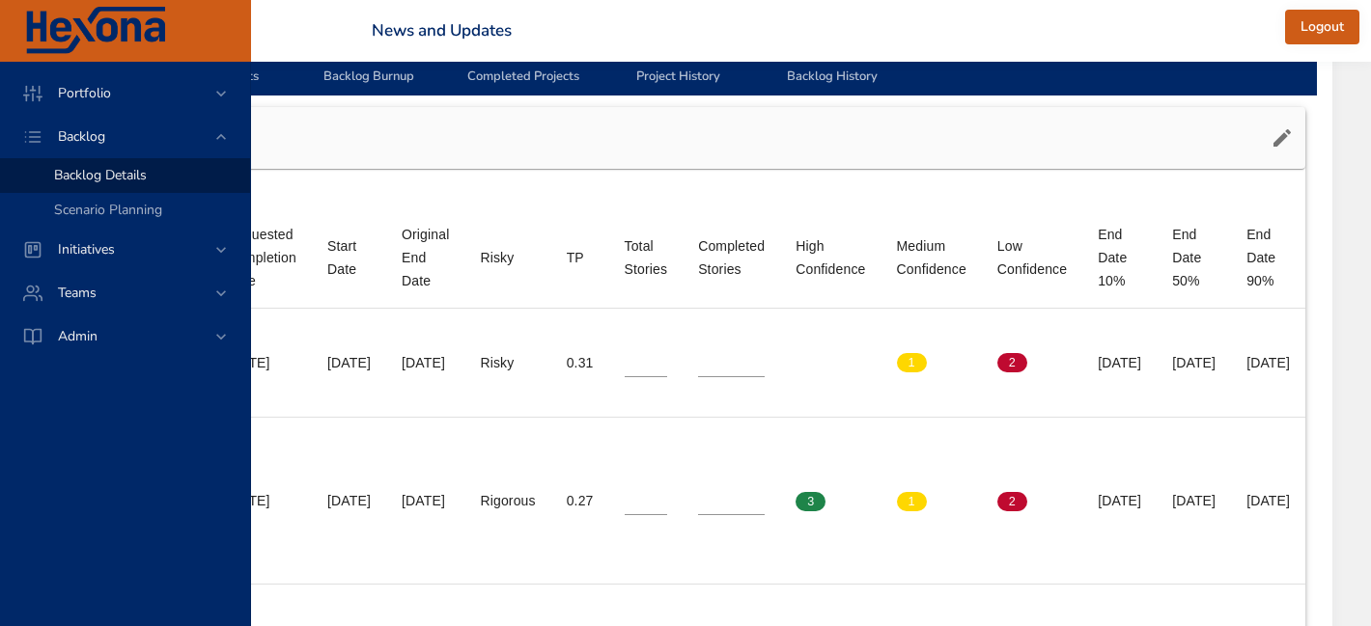
scroll to position [644, 1064]
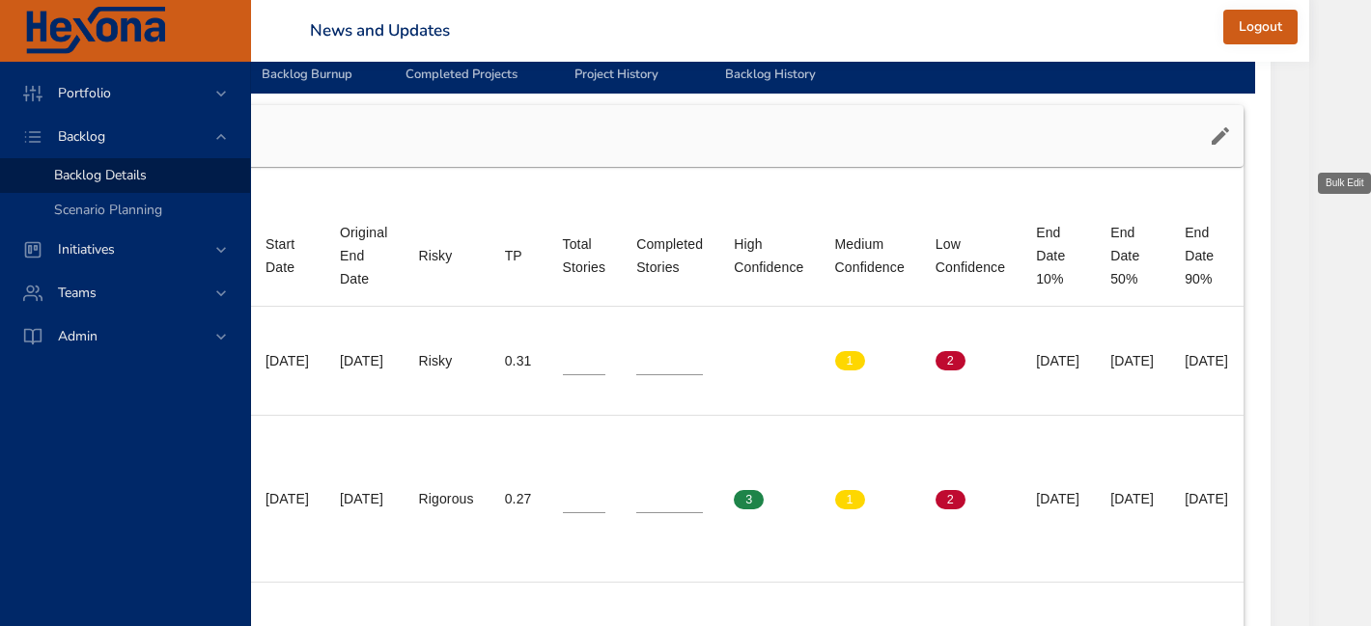
click at [1232, 142] on icon "button" at bounding box center [1219, 136] width 23 height 23
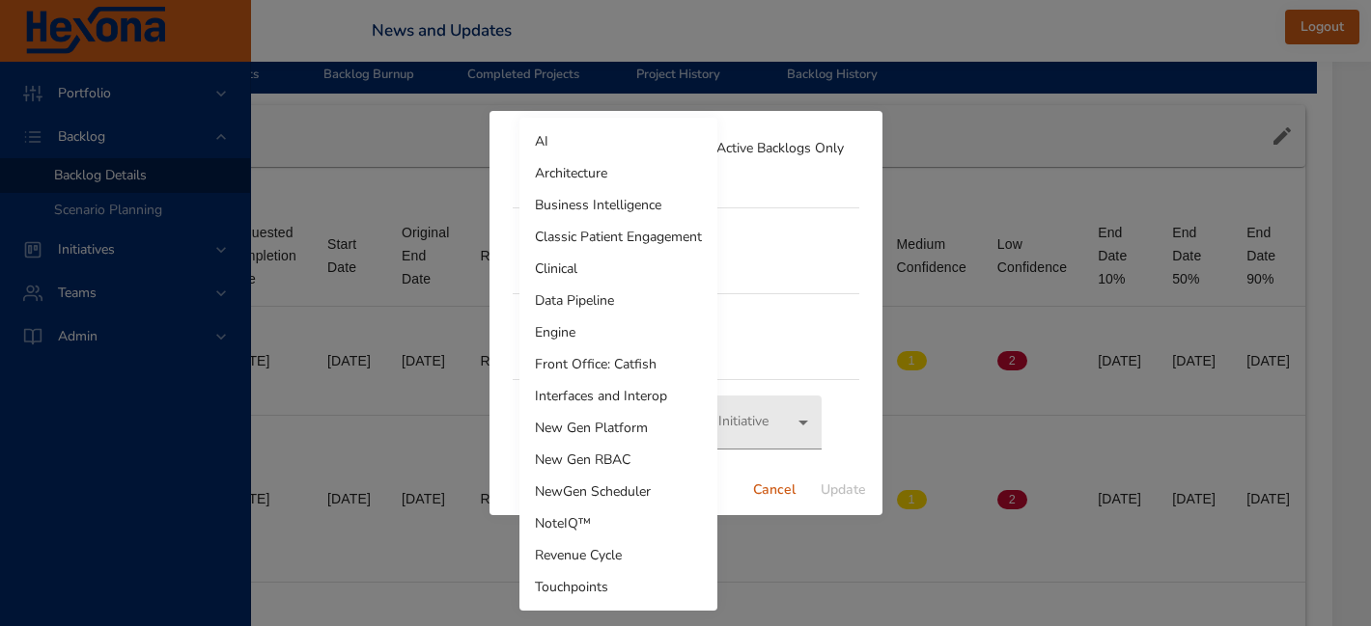
click at [567, 576] on li "Touchpoints" at bounding box center [618, 587] width 198 height 32
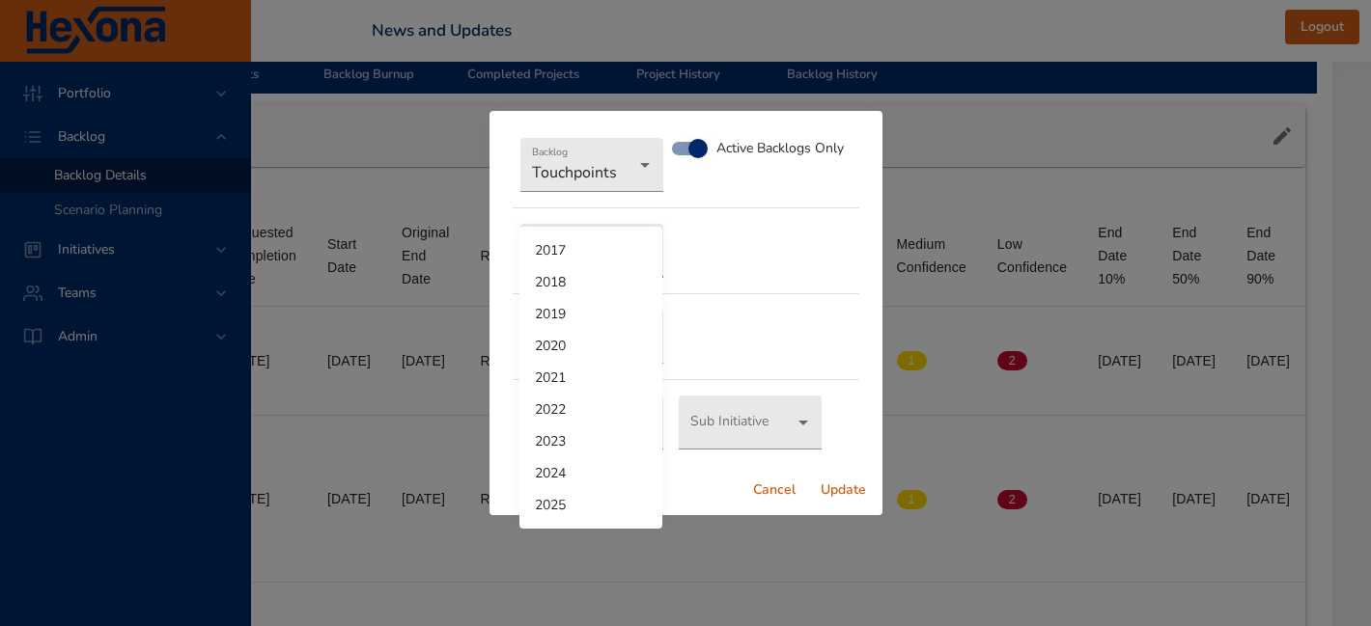
click at [567, 508] on li "2025" at bounding box center [590, 505] width 143 height 32
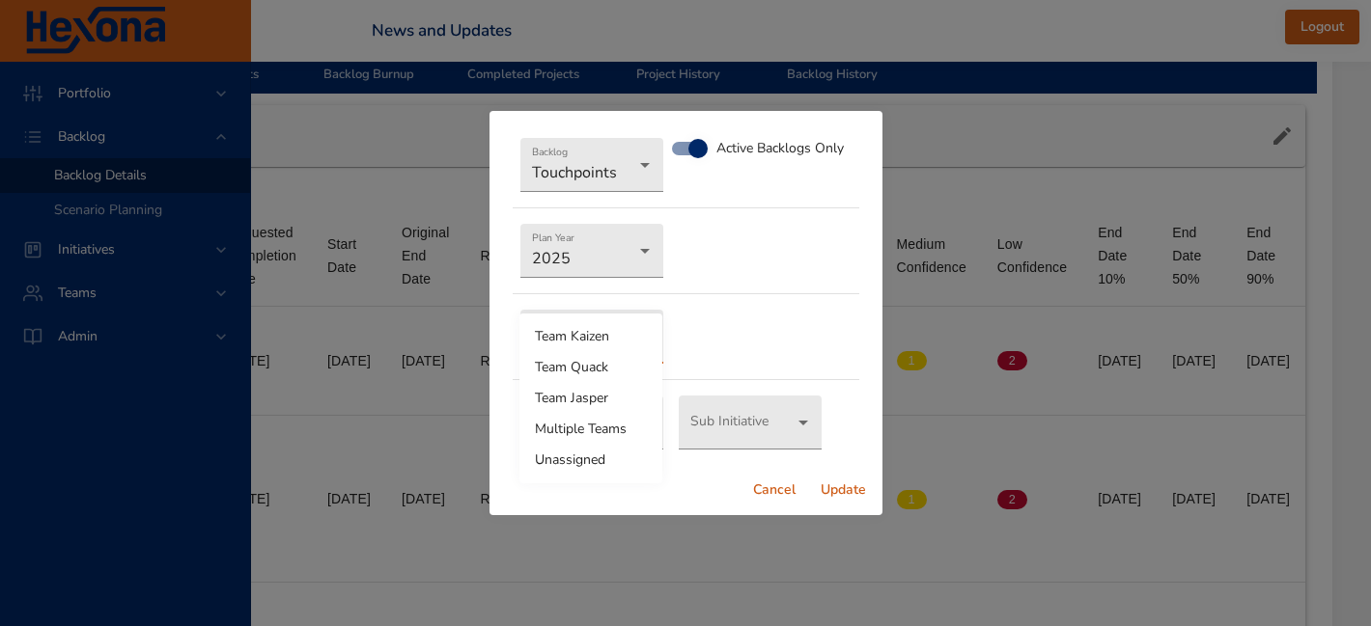
click at [697, 291] on div at bounding box center [685, 313] width 1371 height 626
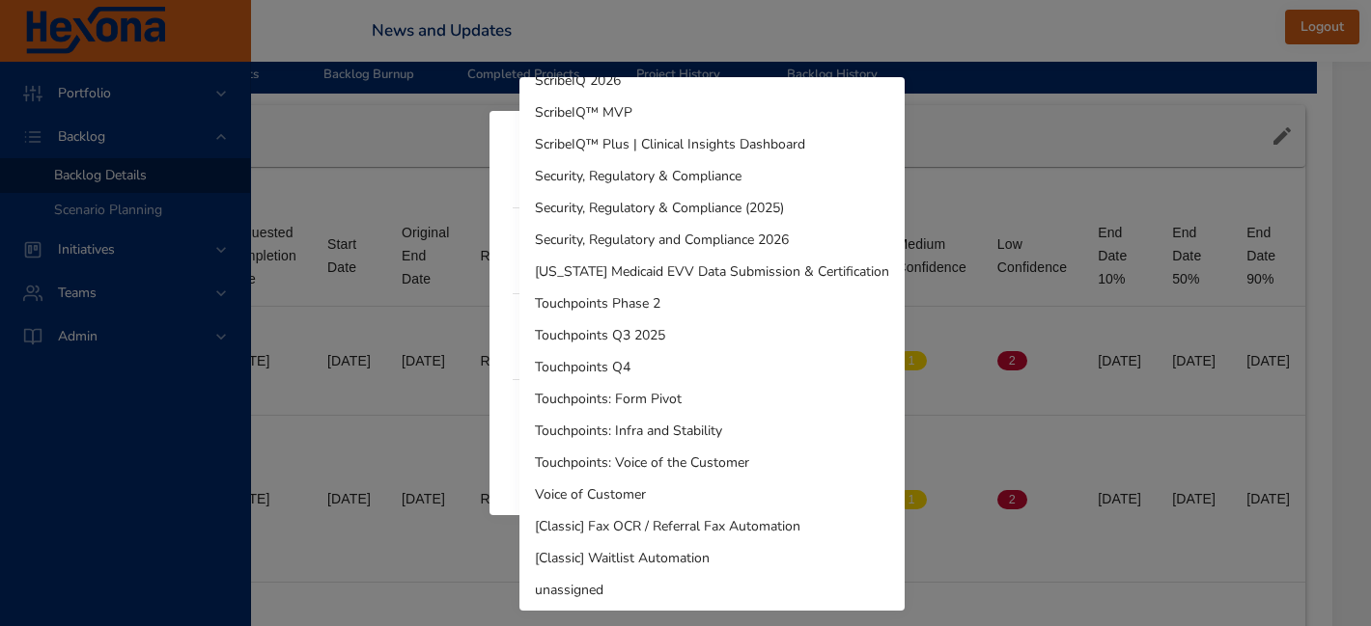
scroll to position [1488, 0]
click at [639, 303] on li "Touchpoints Phase 2" at bounding box center [711, 301] width 385 height 32
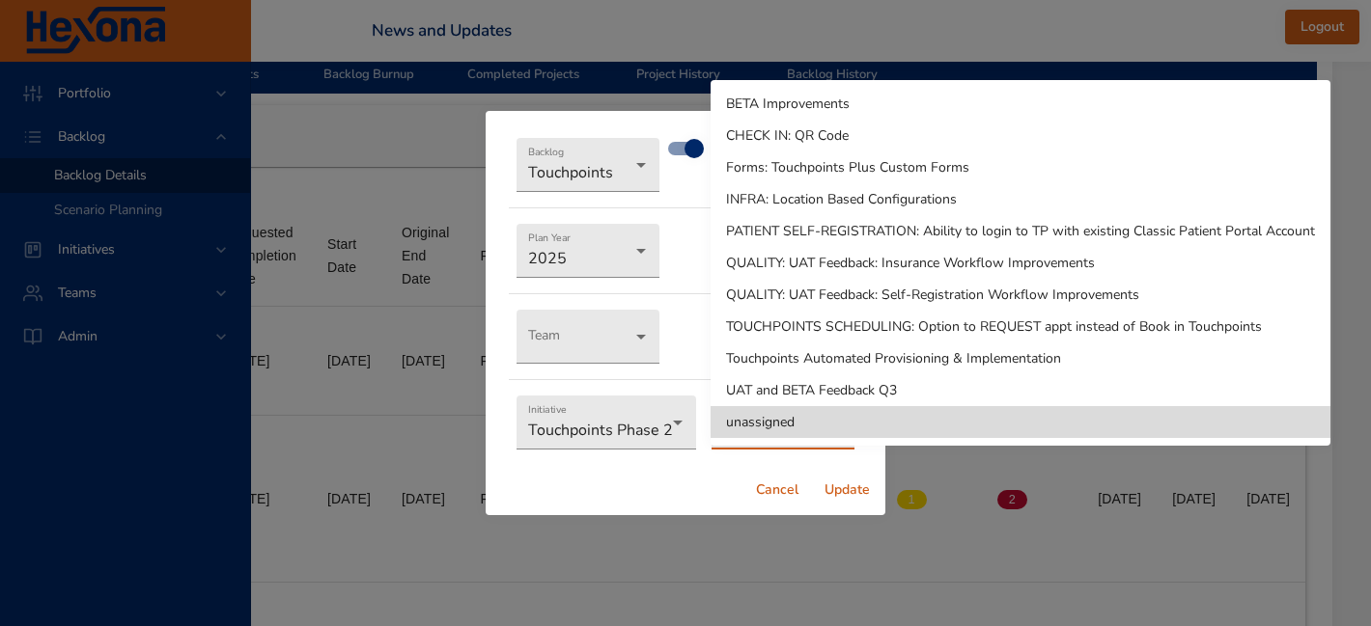
click at [658, 421] on div at bounding box center [685, 313] width 1371 height 626
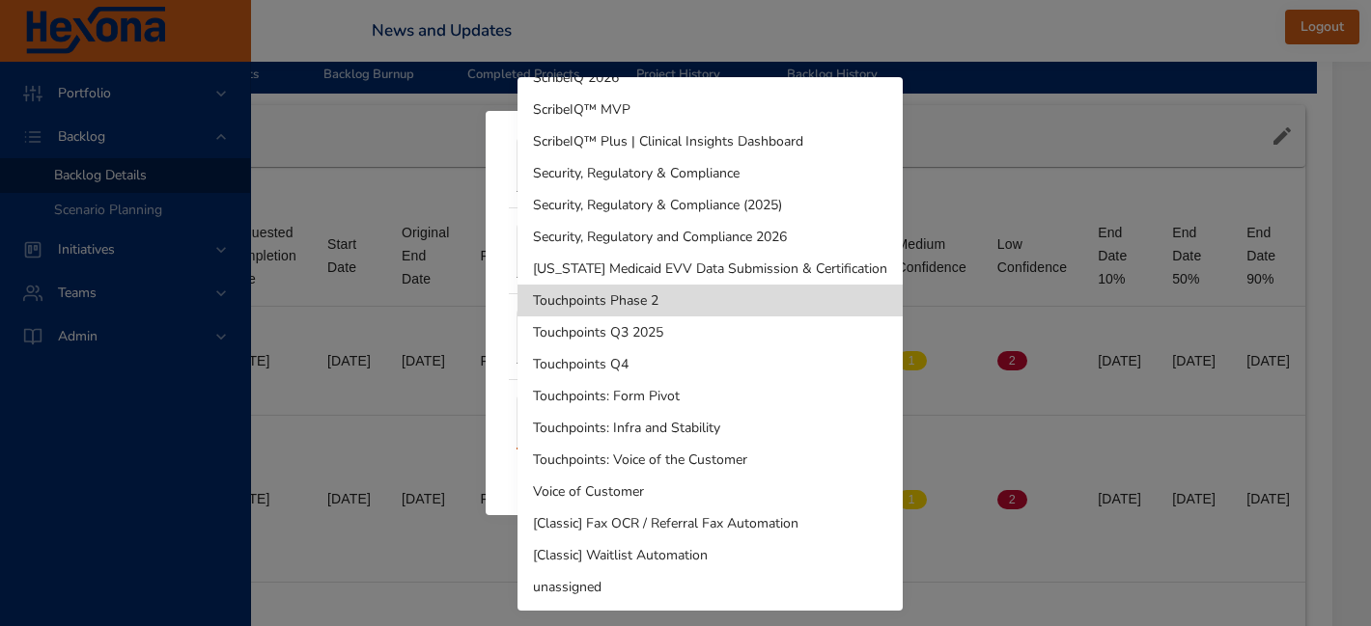
click at [659, 304] on li "Touchpoints Phase 2" at bounding box center [709, 301] width 385 height 32
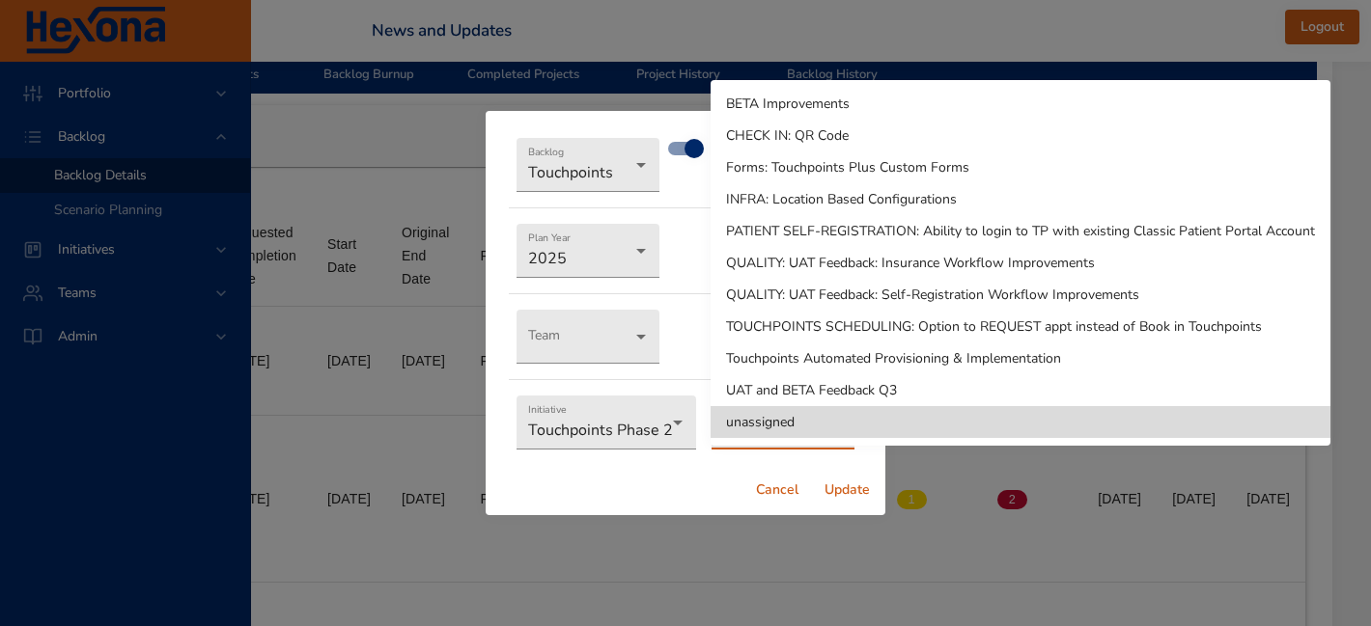
click at [762, 421] on li "unassigned" at bounding box center [1020, 422] width 620 height 32
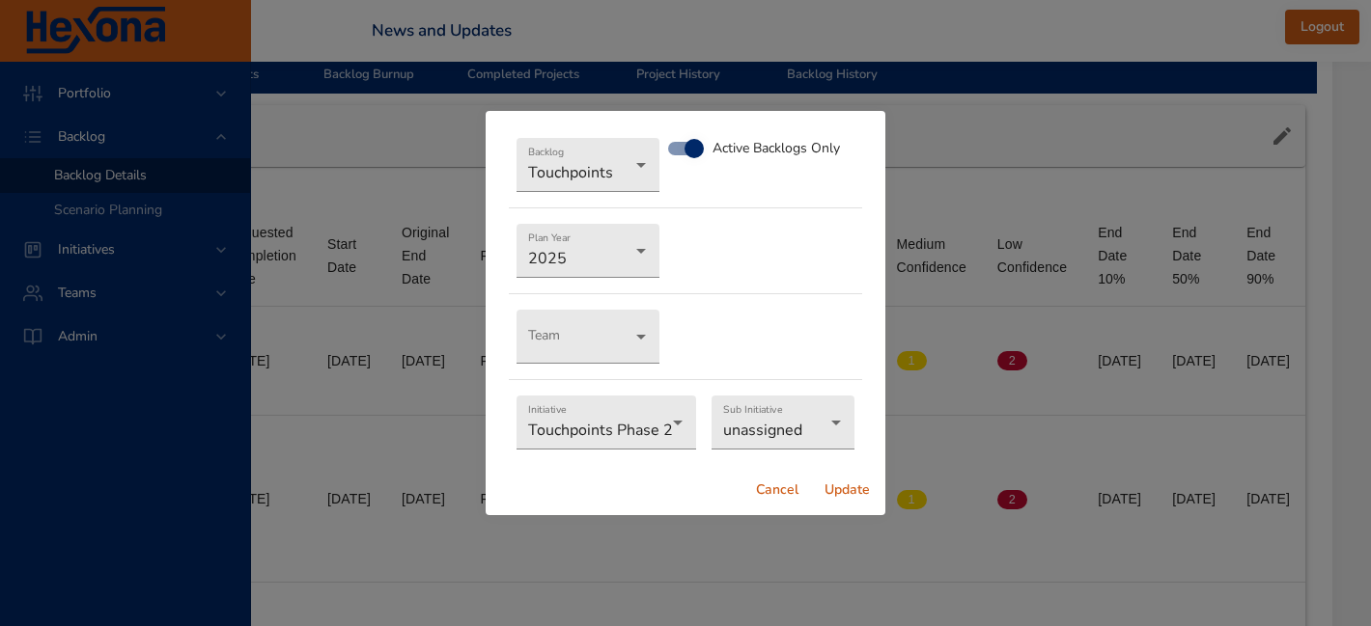
click at [839, 496] on span "Update" at bounding box center [846, 491] width 46 height 24
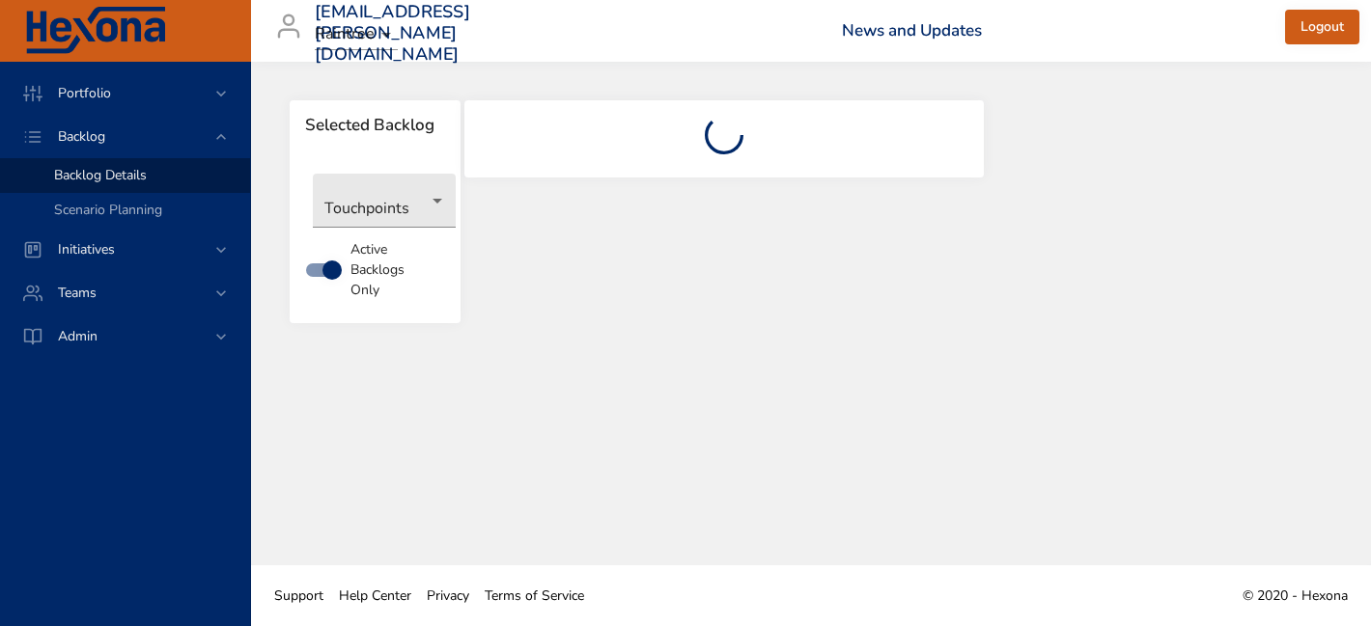
scroll to position [0, 0]
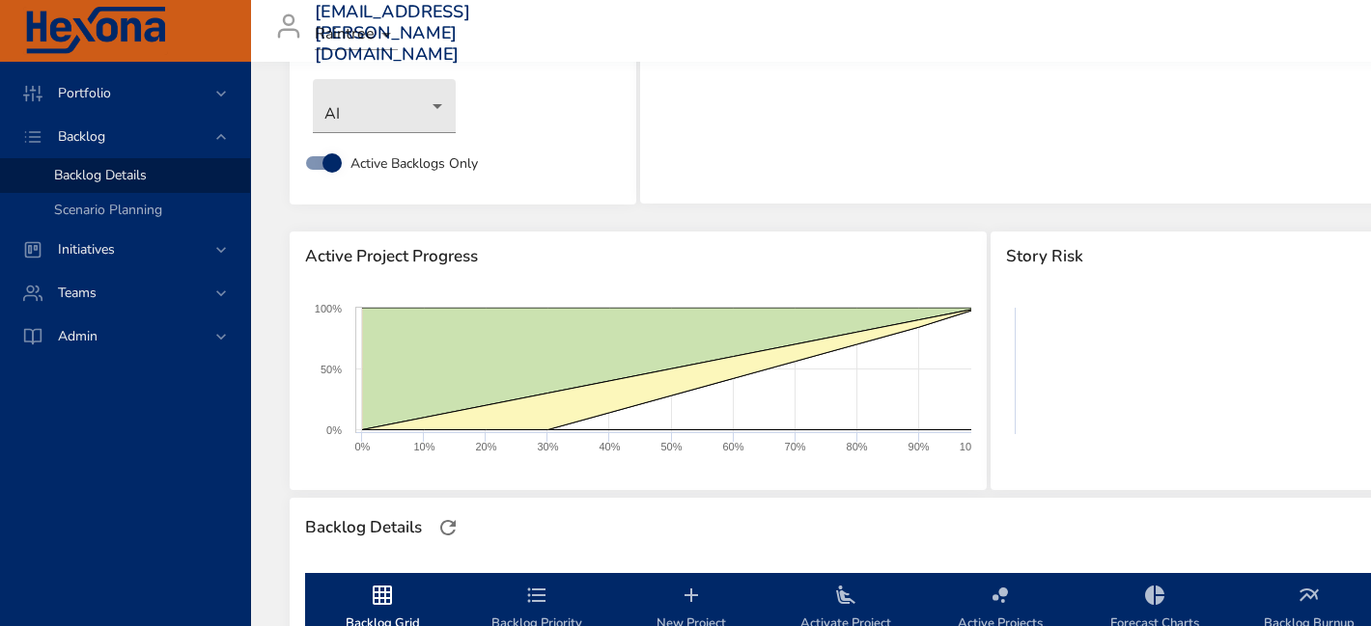
scroll to position [109, 0]
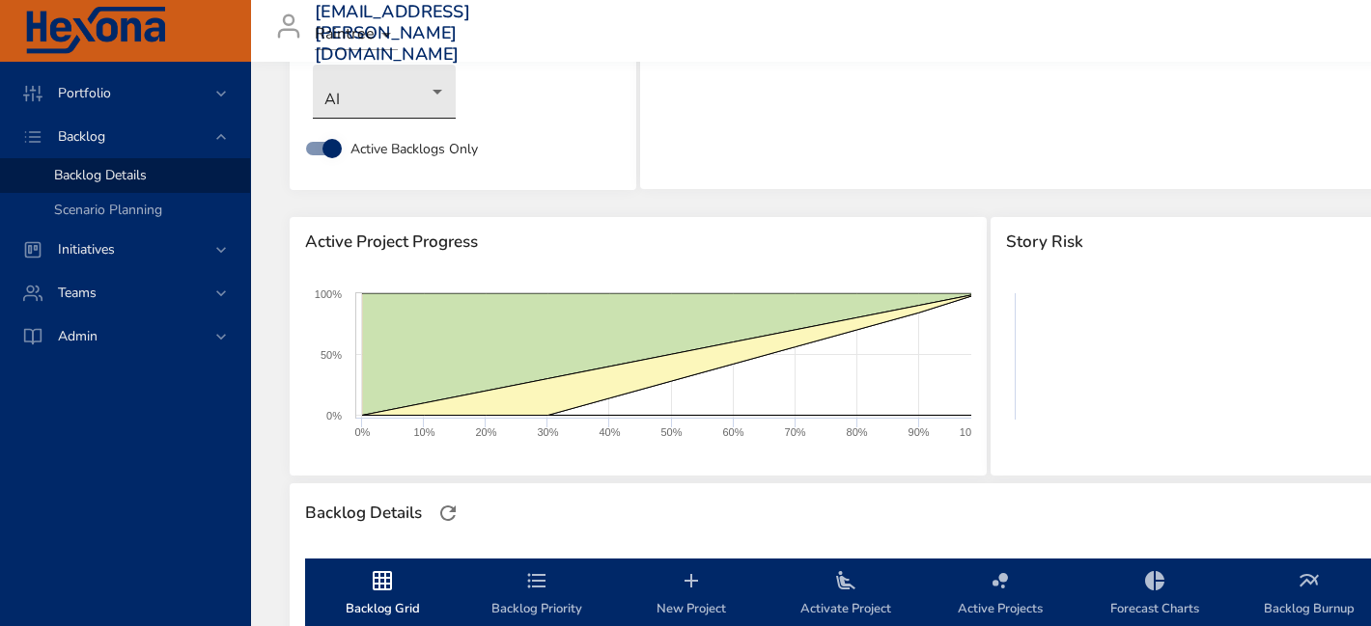
click at [409, 109] on body "Portfolio Backlog Backlog Details Scenario Planning Initiatives Teams Admin [EM…" at bounding box center [685, 204] width 1371 height 626
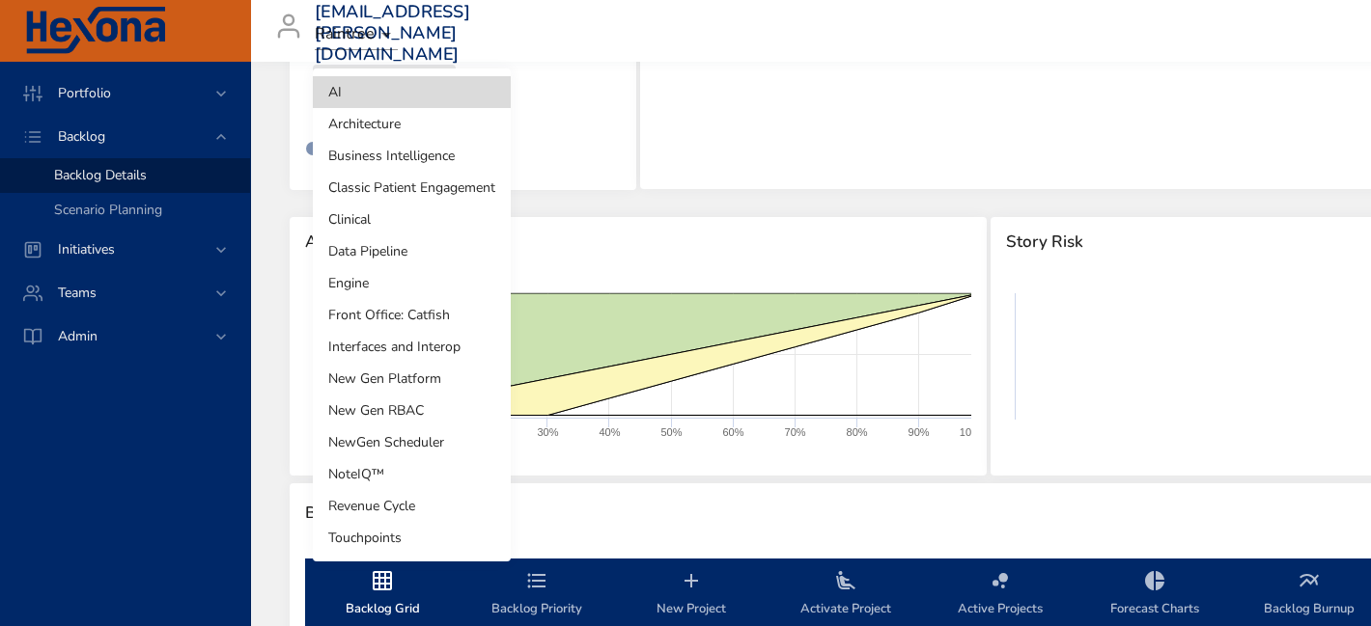
click at [373, 529] on li "Touchpoints" at bounding box center [412, 538] width 198 height 32
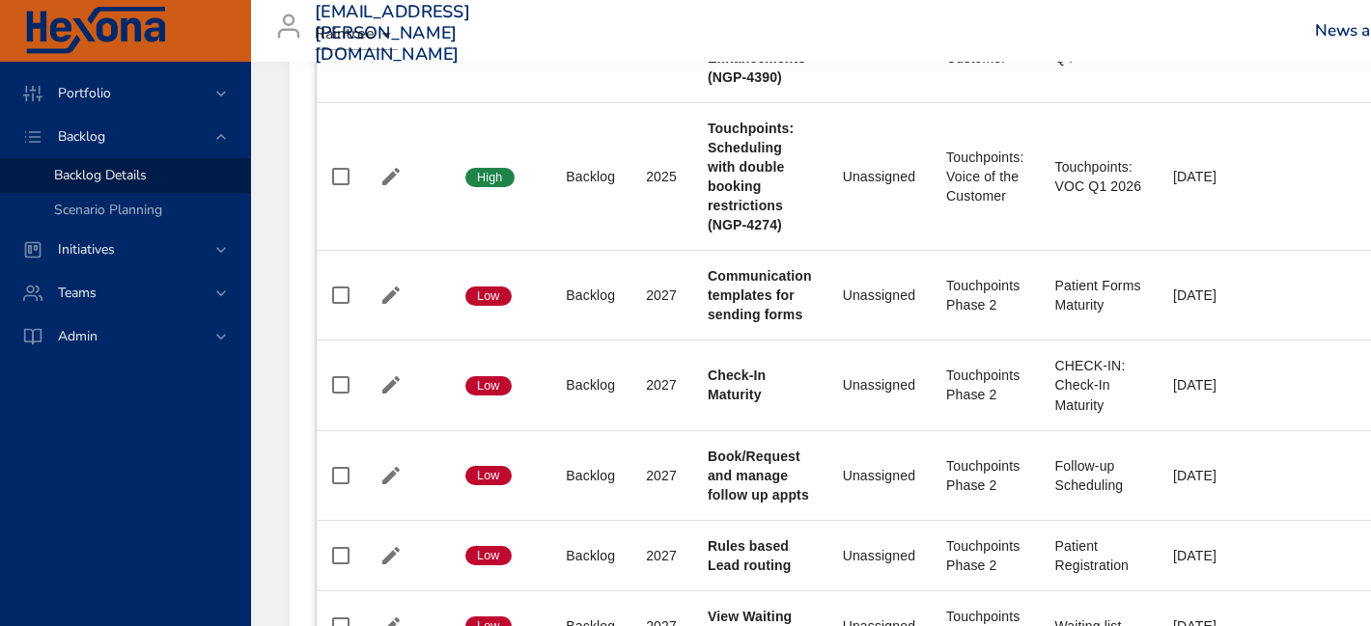
scroll to position [1729, 0]
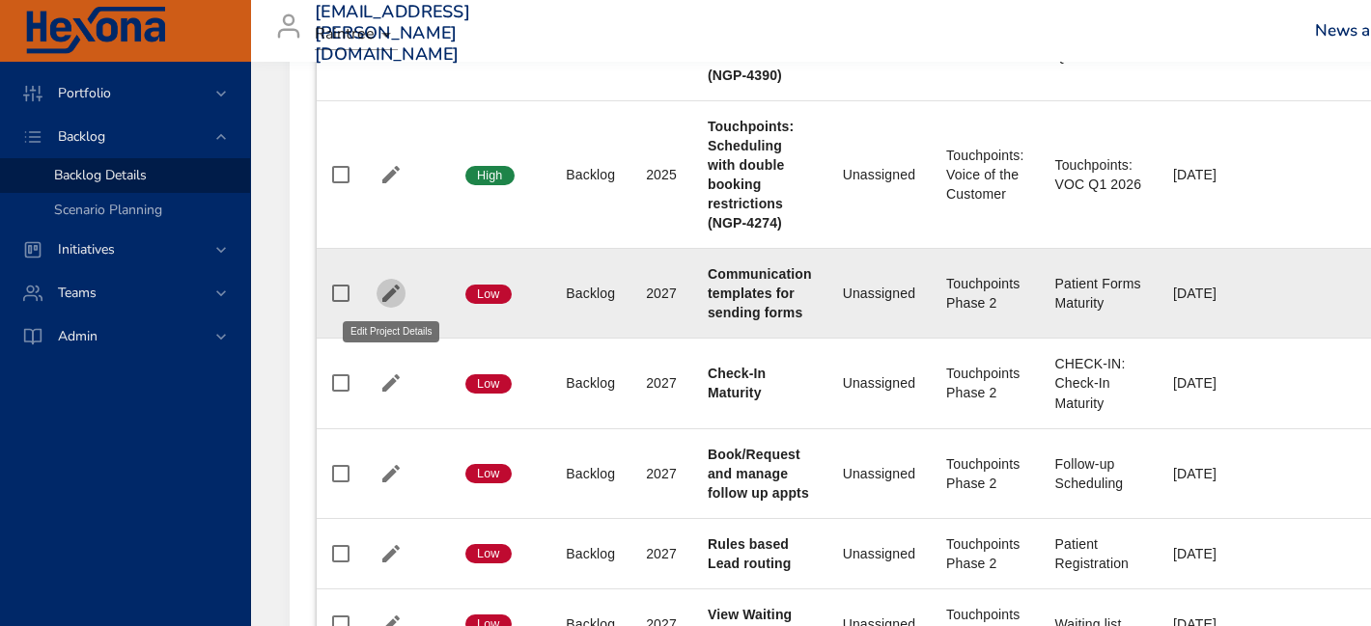
click at [386, 293] on icon "button" at bounding box center [390, 293] width 23 height 23
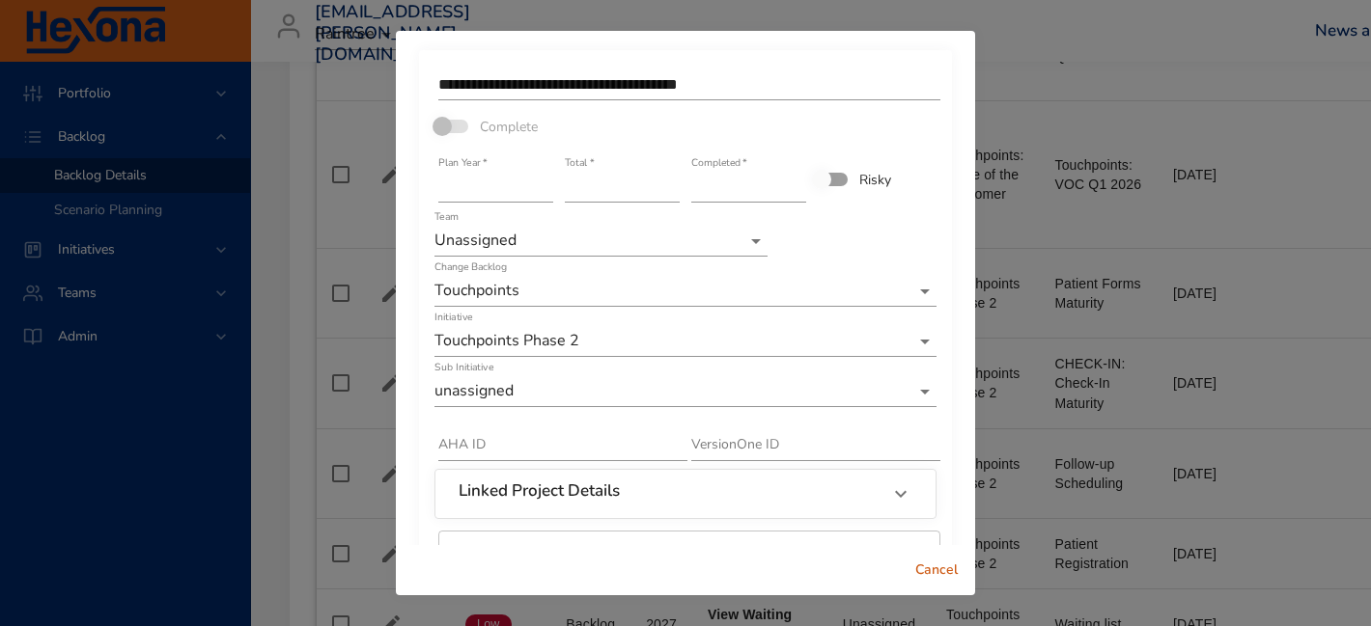
click at [938, 565] on span "Cancel" at bounding box center [936, 571] width 46 height 24
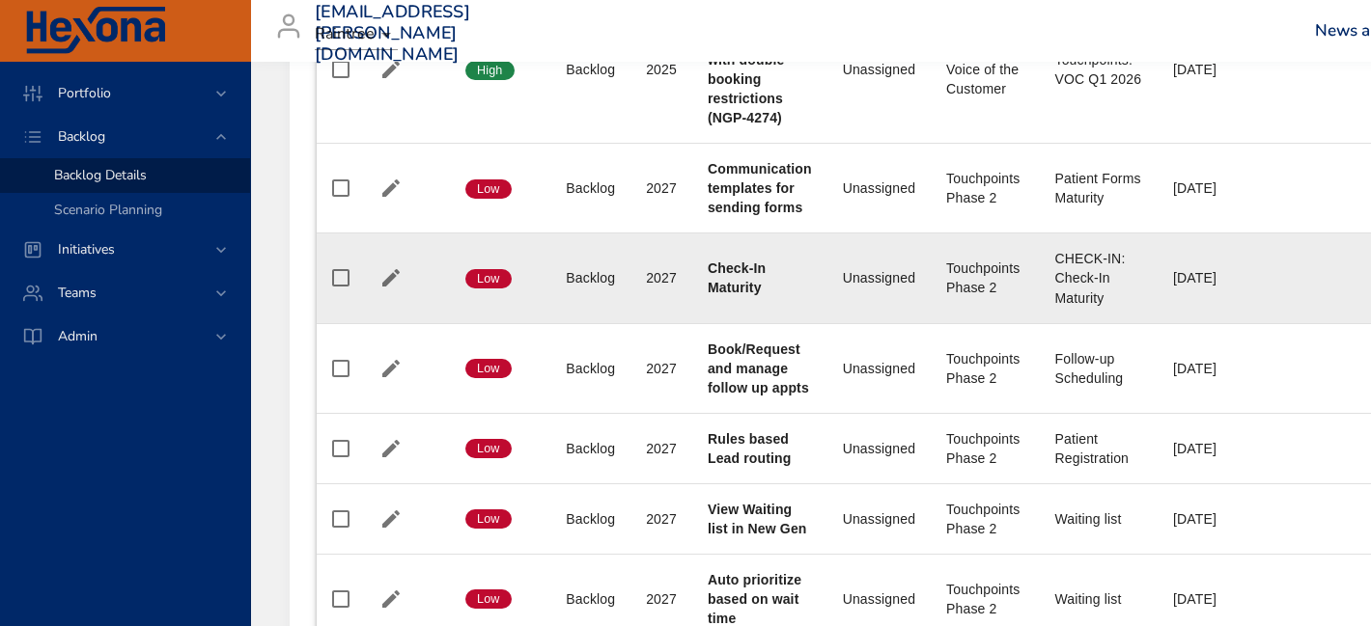
scroll to position [1784, 0]
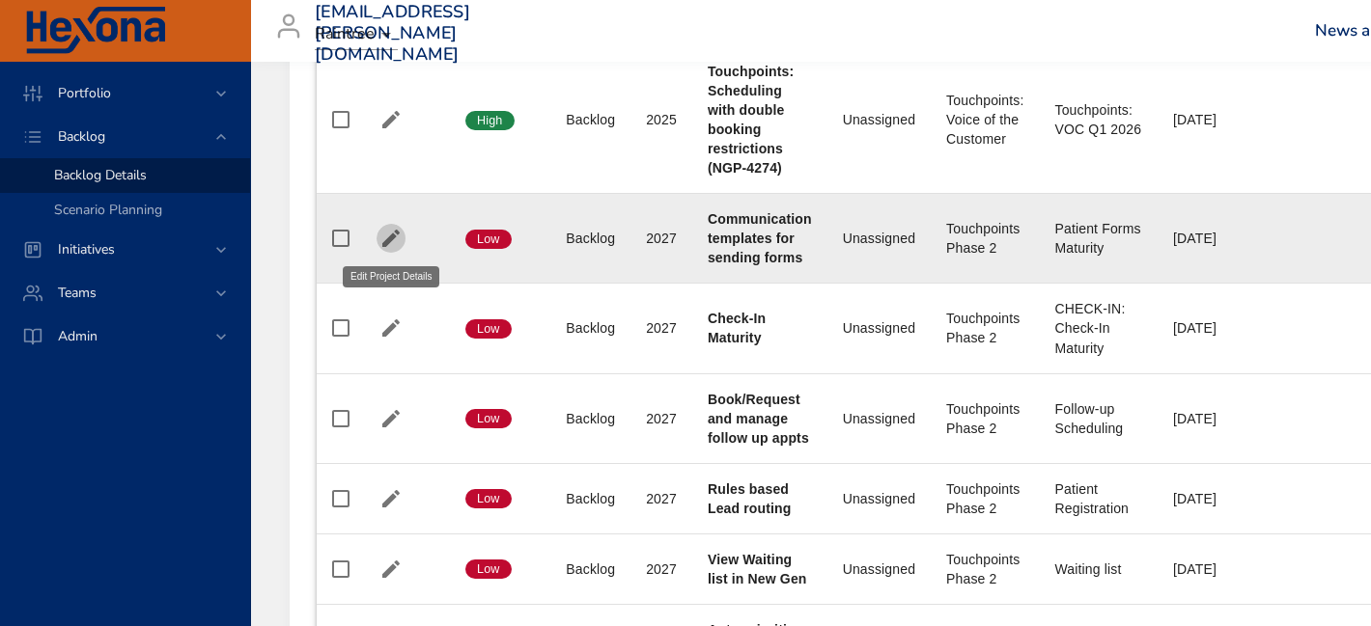
click at [394, 236] on icon "button" at bounding box center [390, 238] width 17 height 17
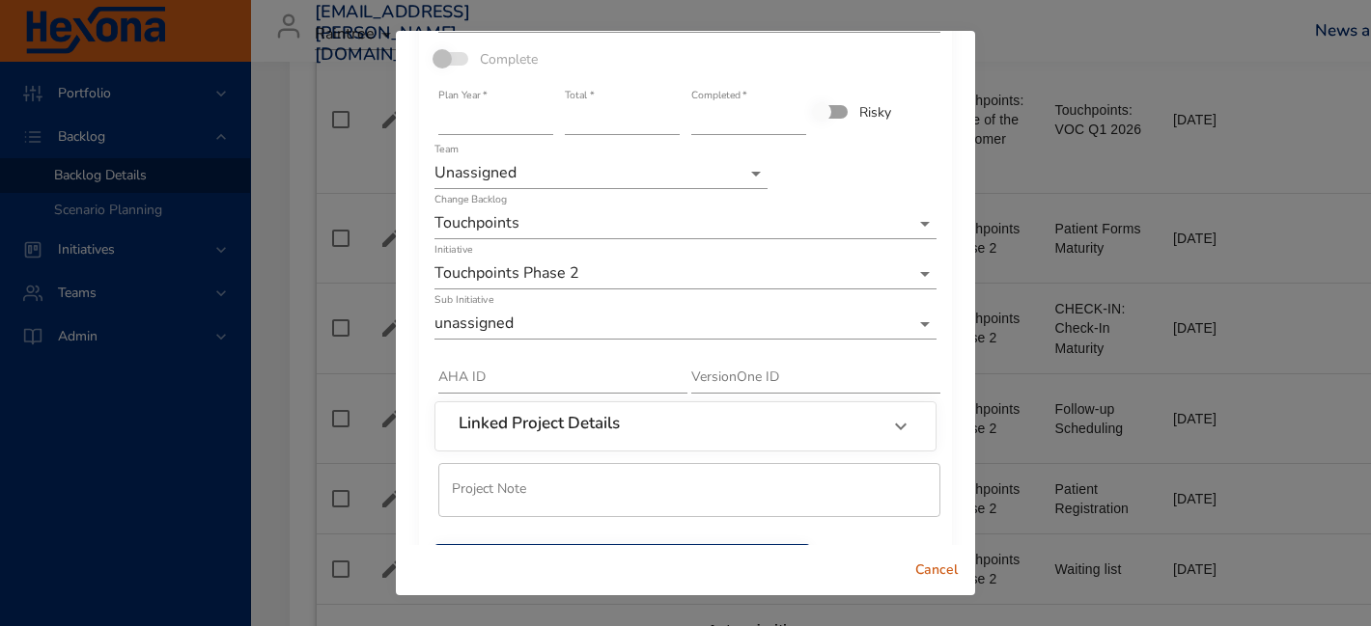
scroll to position [23, 0]
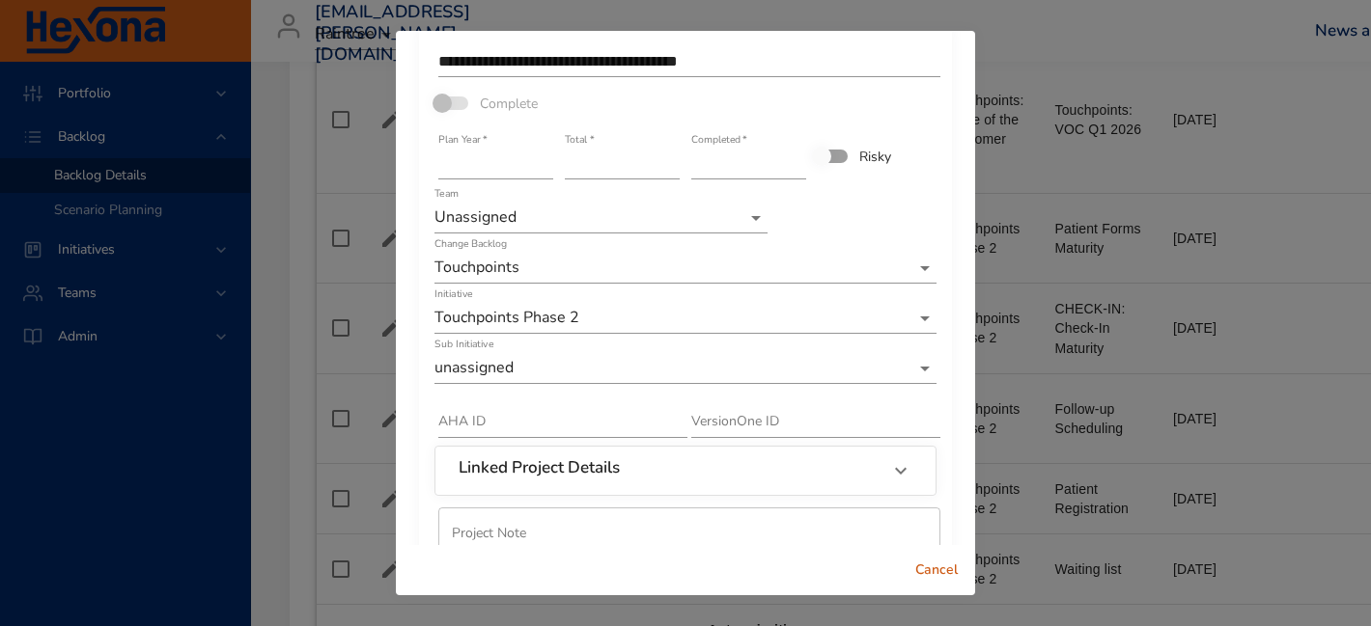
click at [945, 575] on span "Cancel" at bounding box center [936, 571] width 46 height 24
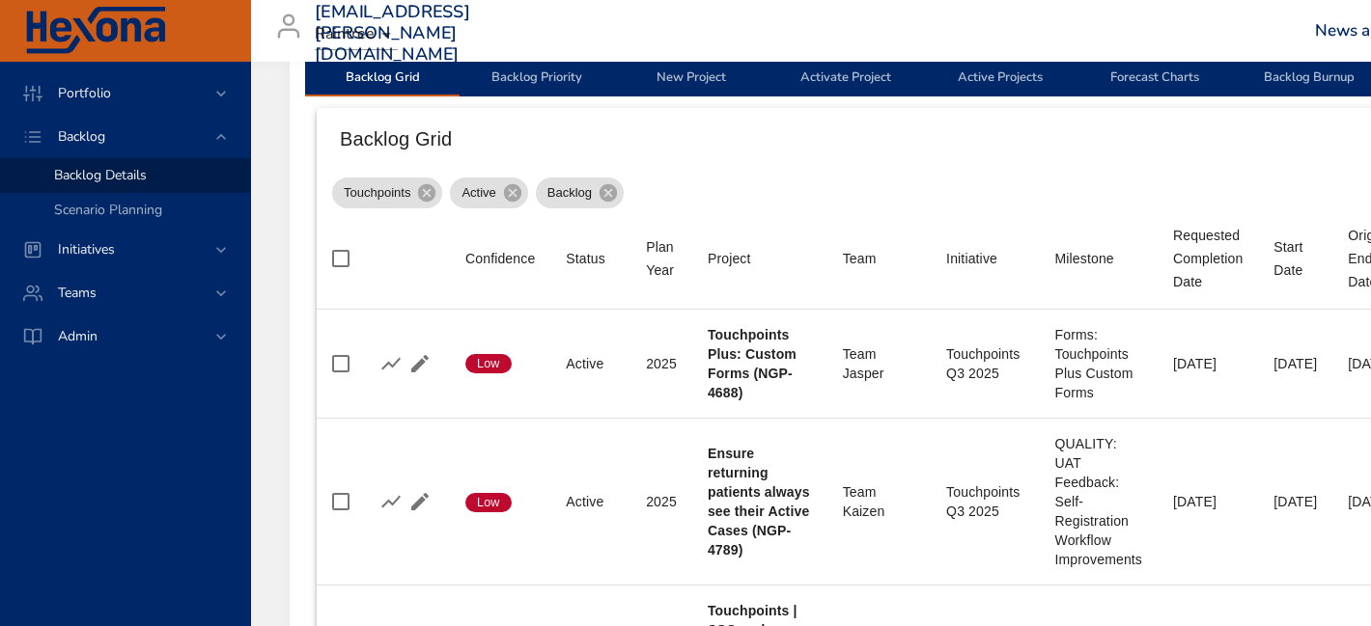
scroll to position [632, 0]
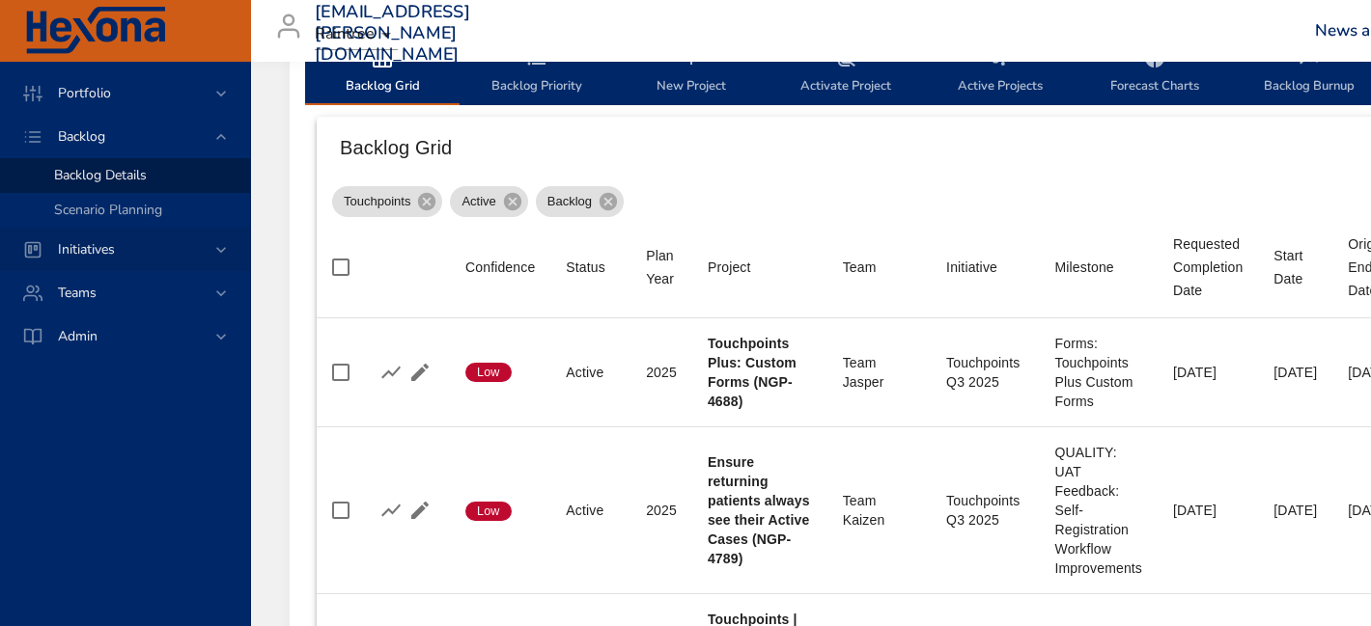
click at [137, 250] on div "Initiatives" at bounding box center [126, 249] width 169 height 20
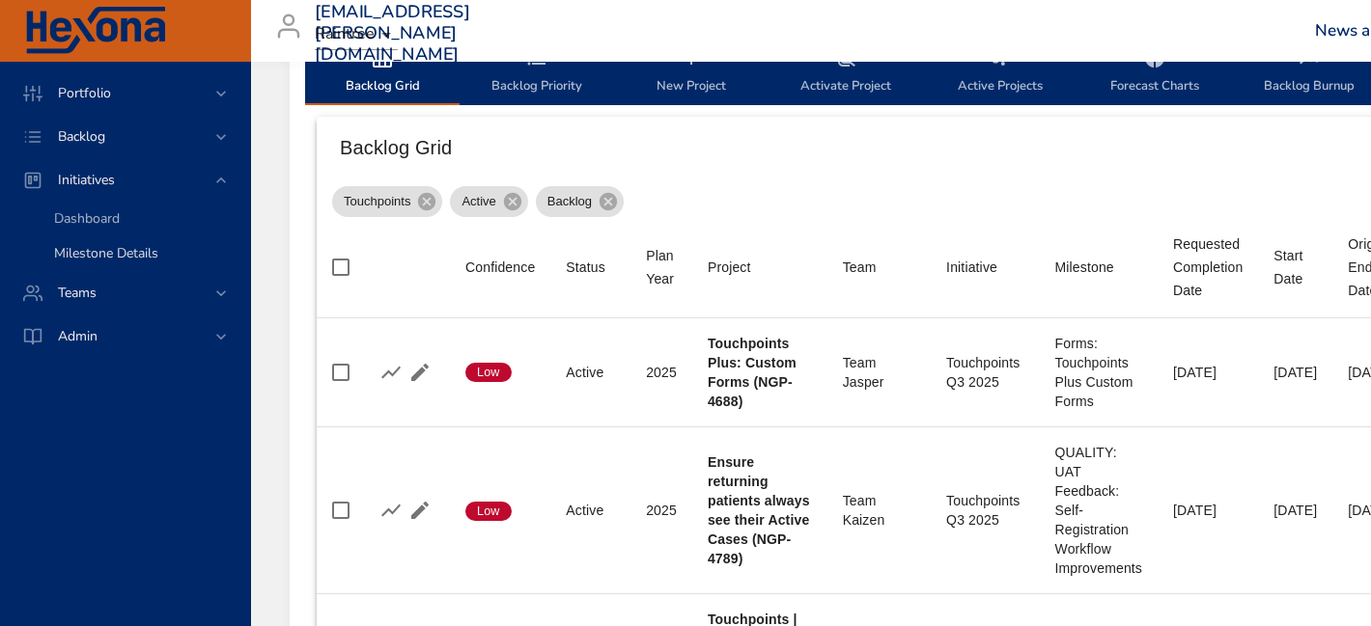
click at [109, 254] on span "Milestone Details" at bounding box center [106, 253] width 104 height 18
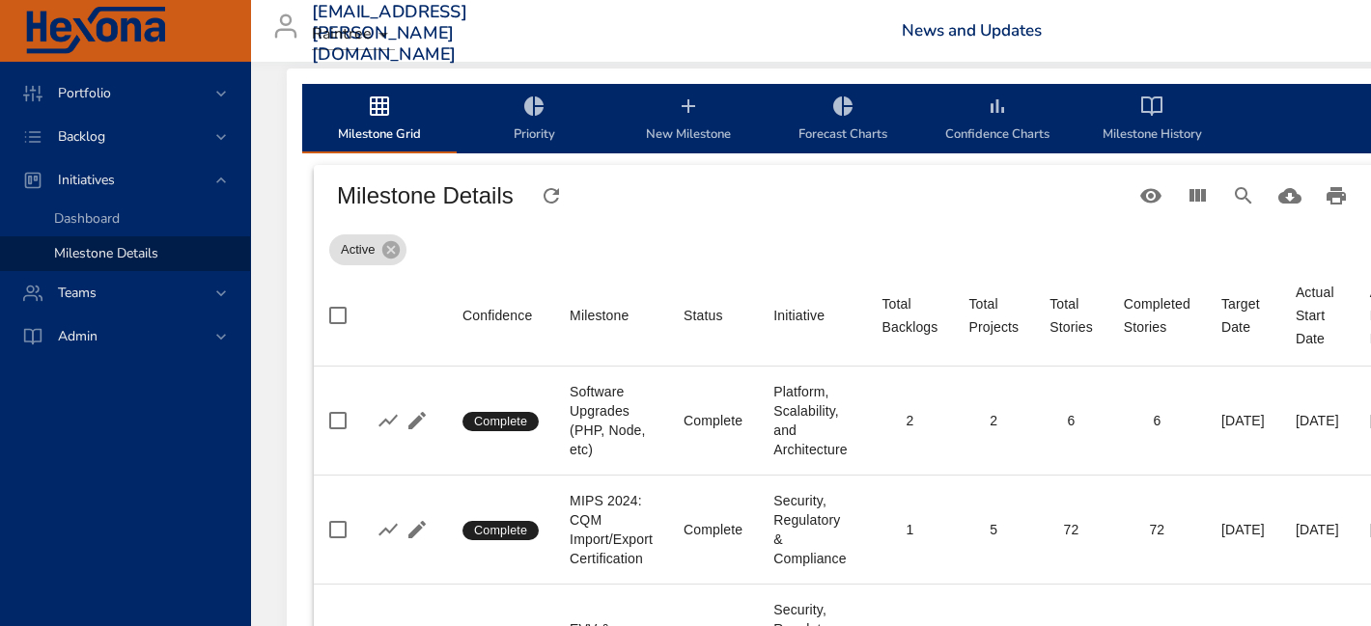
scroll to position [32, 7]
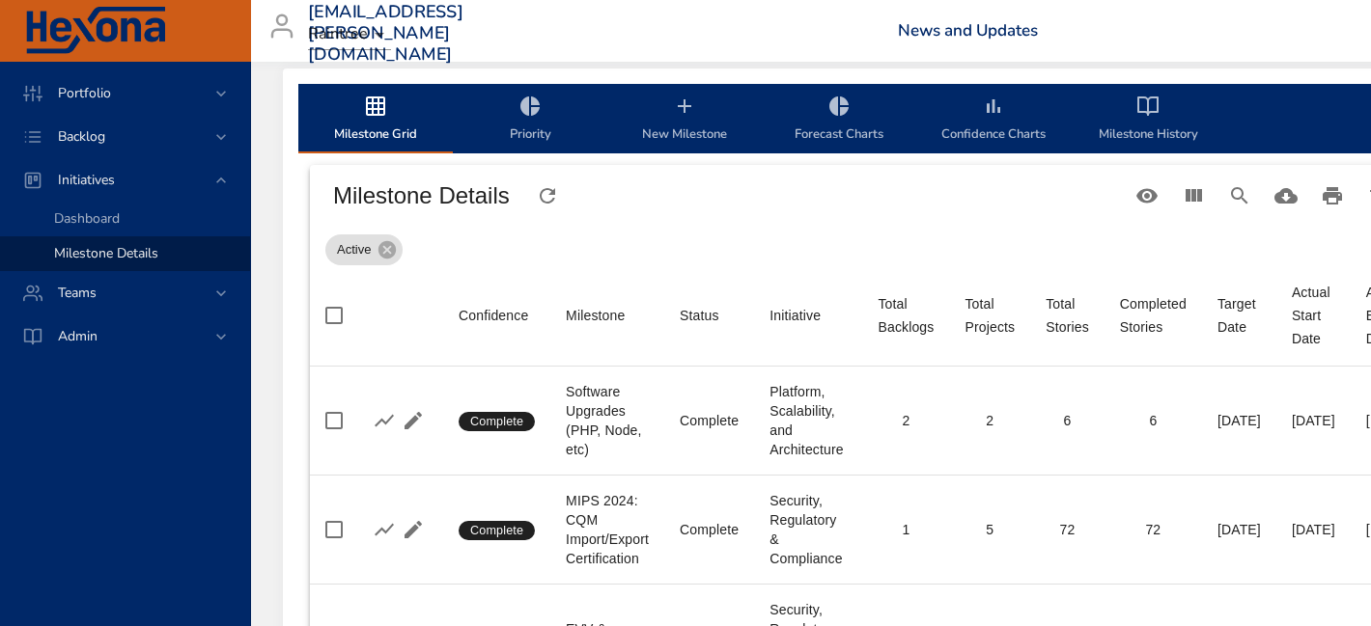
click at [689, 112] on icon "milestone-tabs" at bounding box center [684, 106] width 23 height 23
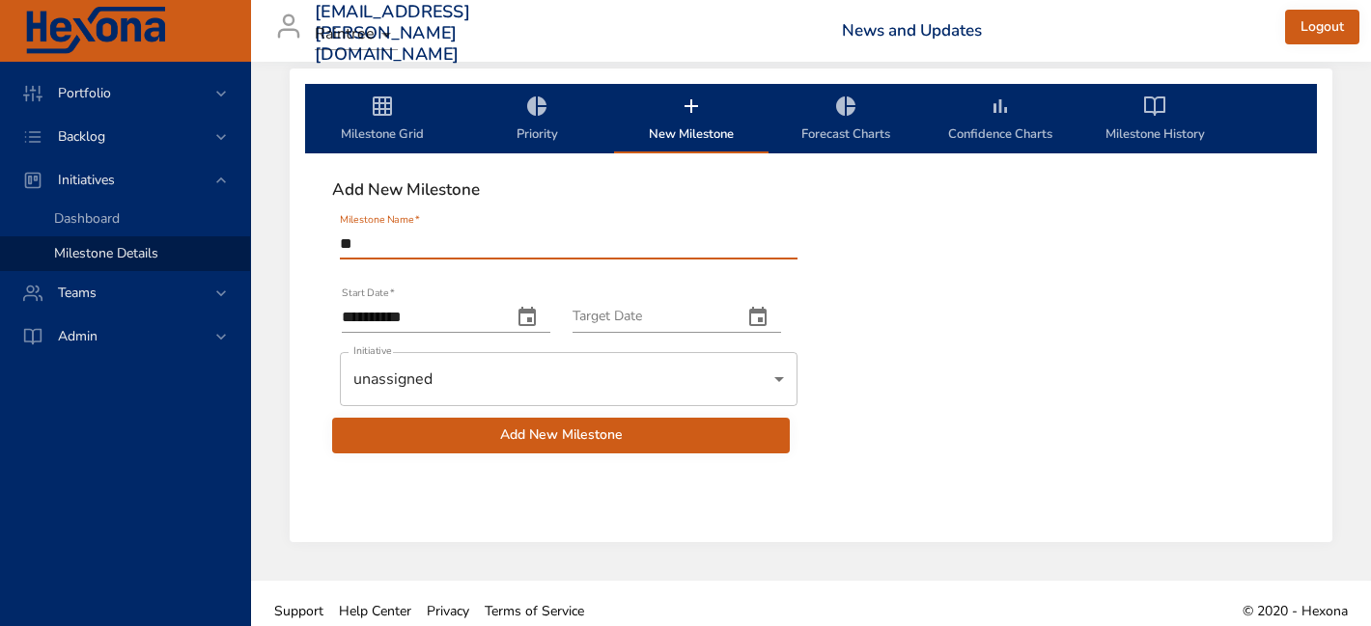
type input "*"
type input "******"
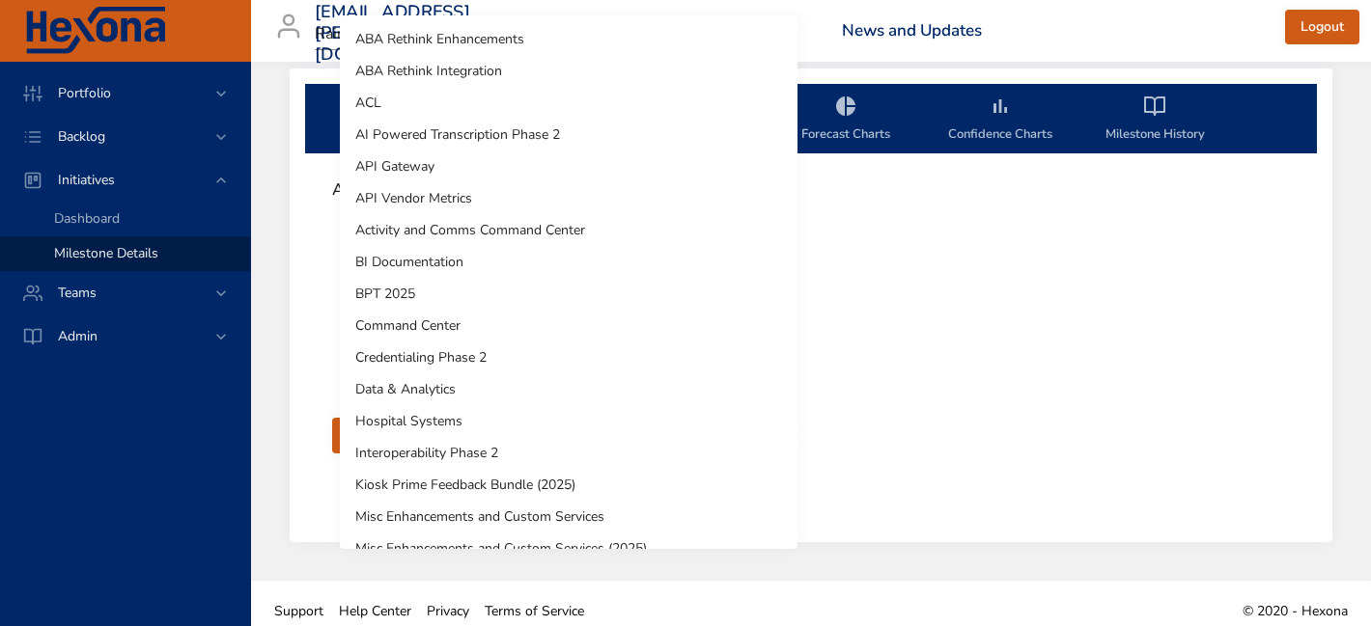
click at [592, 383] on body "**********" at bounding box center [685, 281] width 1371 height 626
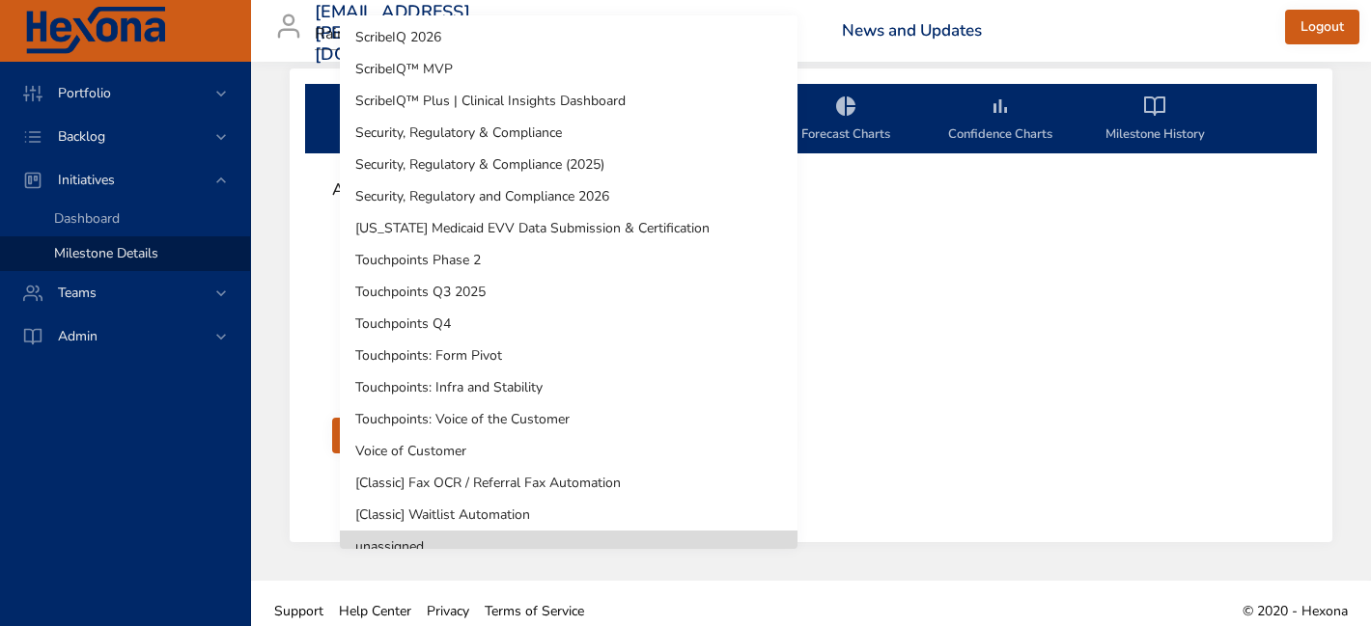
scroll to position [1488, 0]
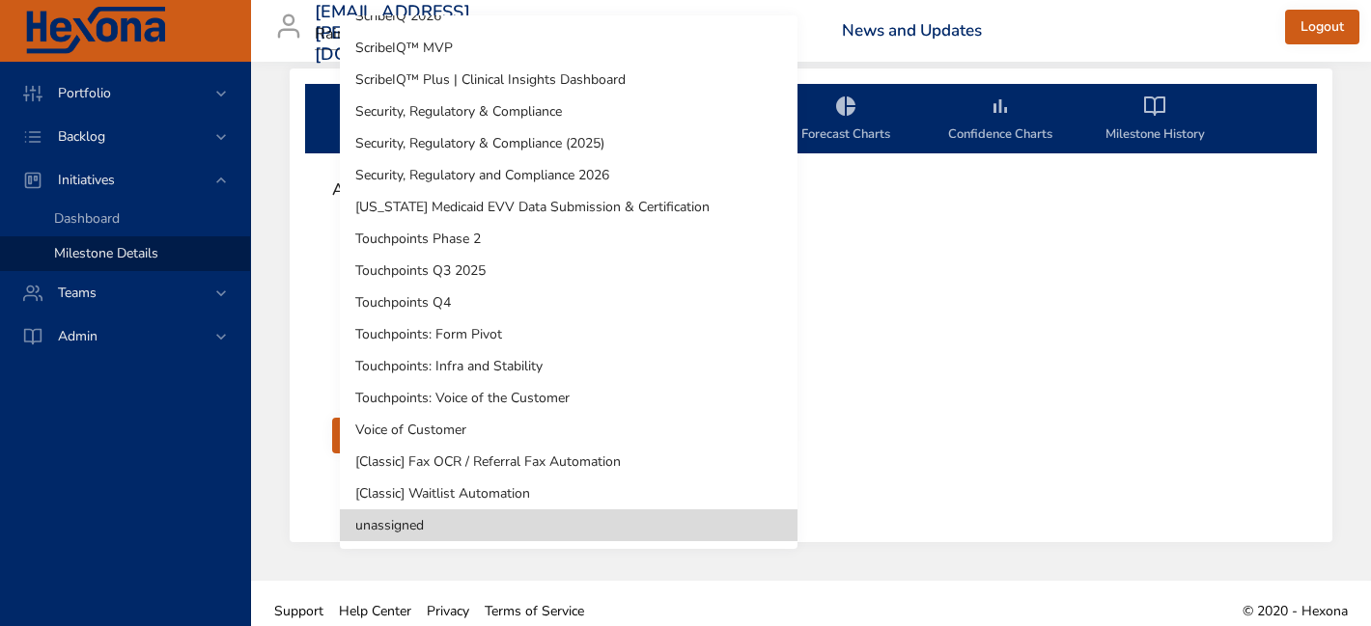
click at [453, 236] on li "Touchpoints Phase 2" at bounding box center [569, 239] width 458 height 32
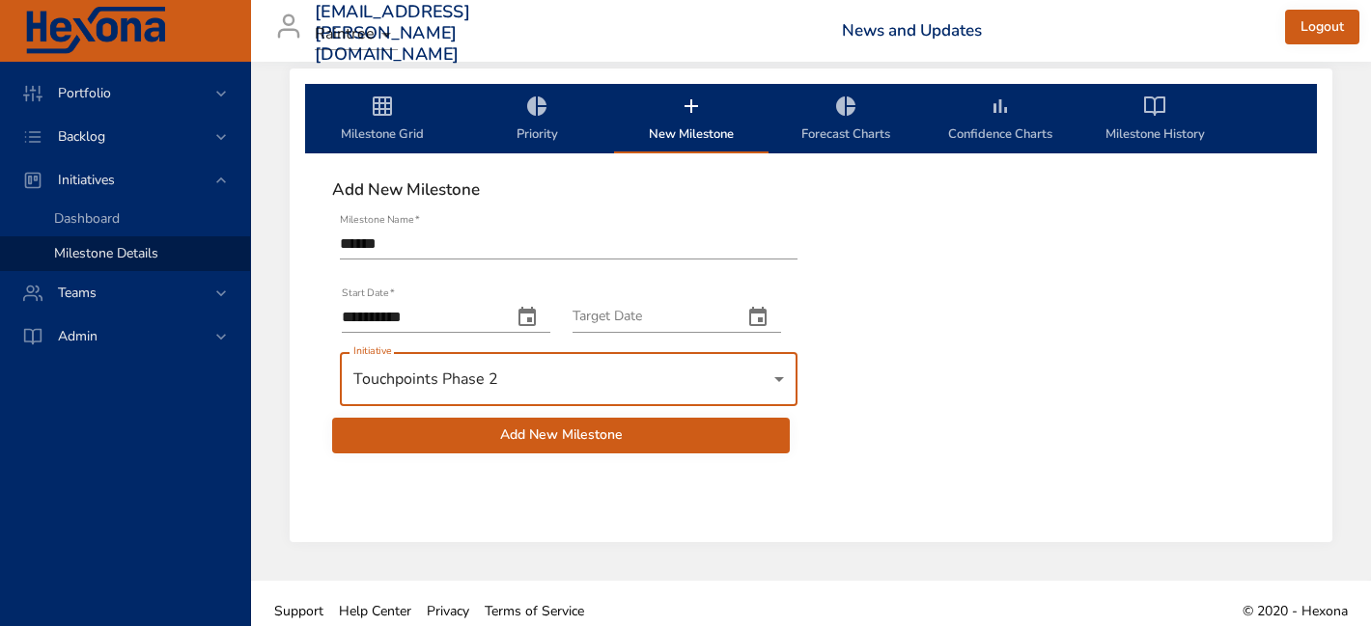
click at [764, 308] on icon "change date" at bounding box center [757, 317] width 23 height 23
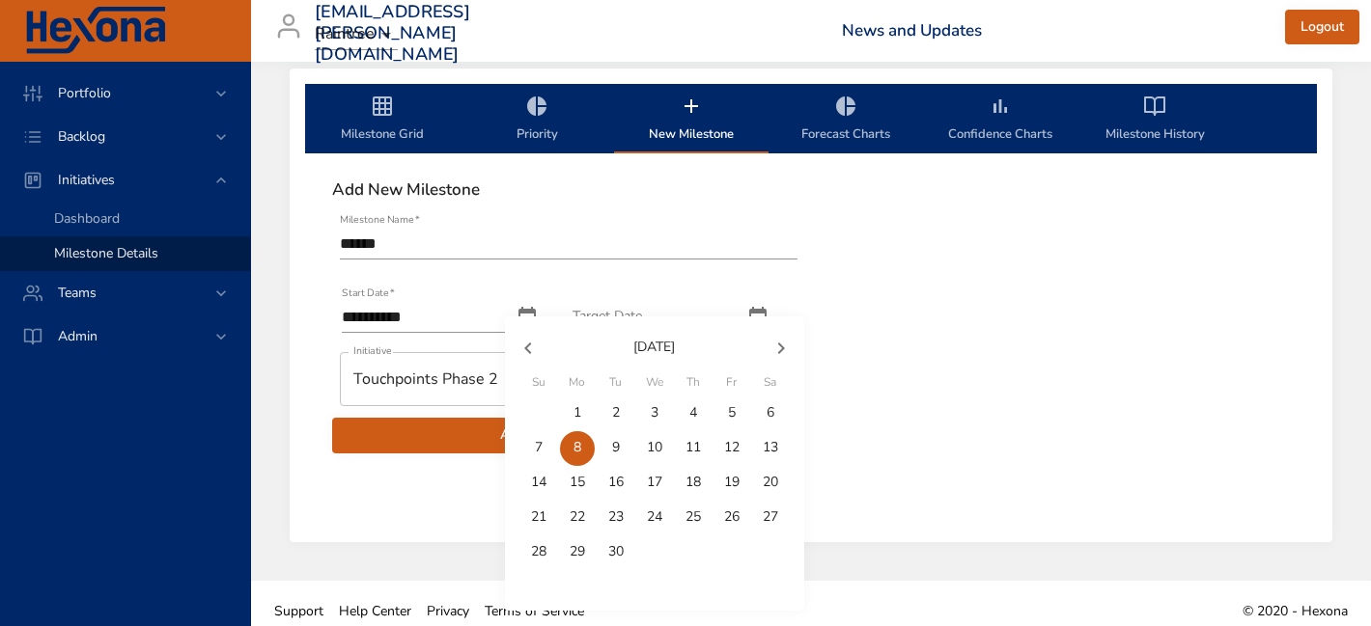
click at [611, 538] on button "30" at bounding box center [615, 553] width 35 height 35
type input "**********"
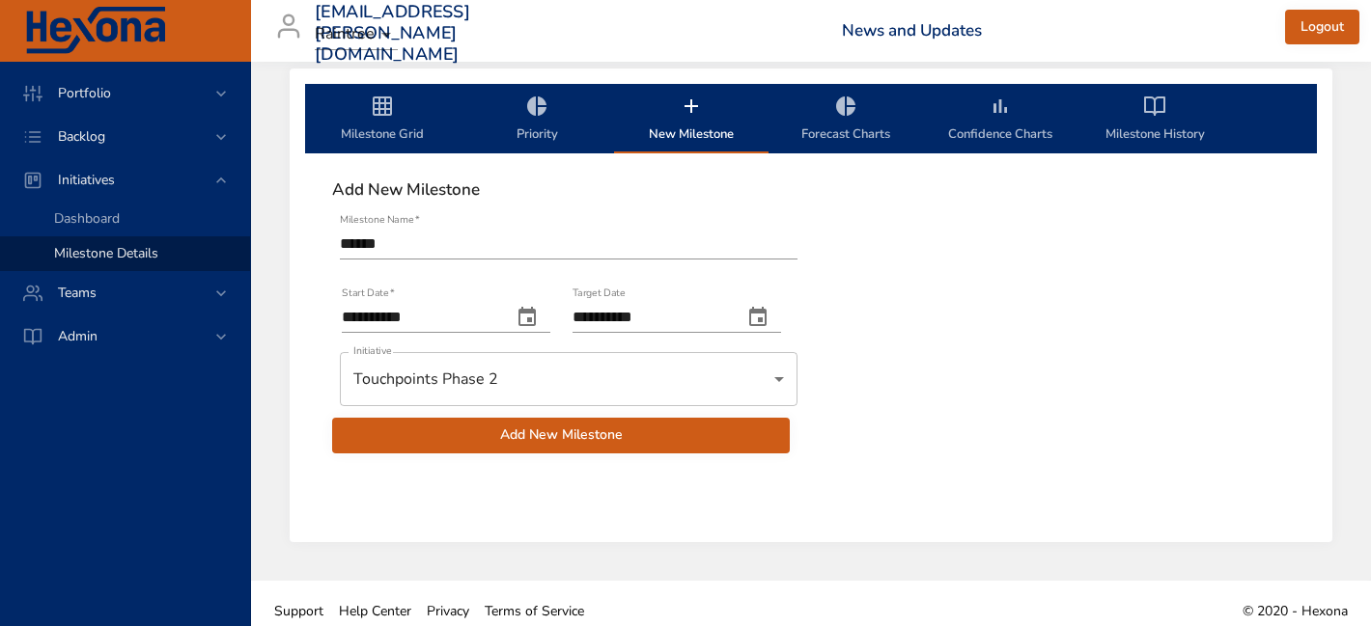
click at [576, 439] on span "Add New Milestone" at bounding box center [560, 436] width 427 height 24
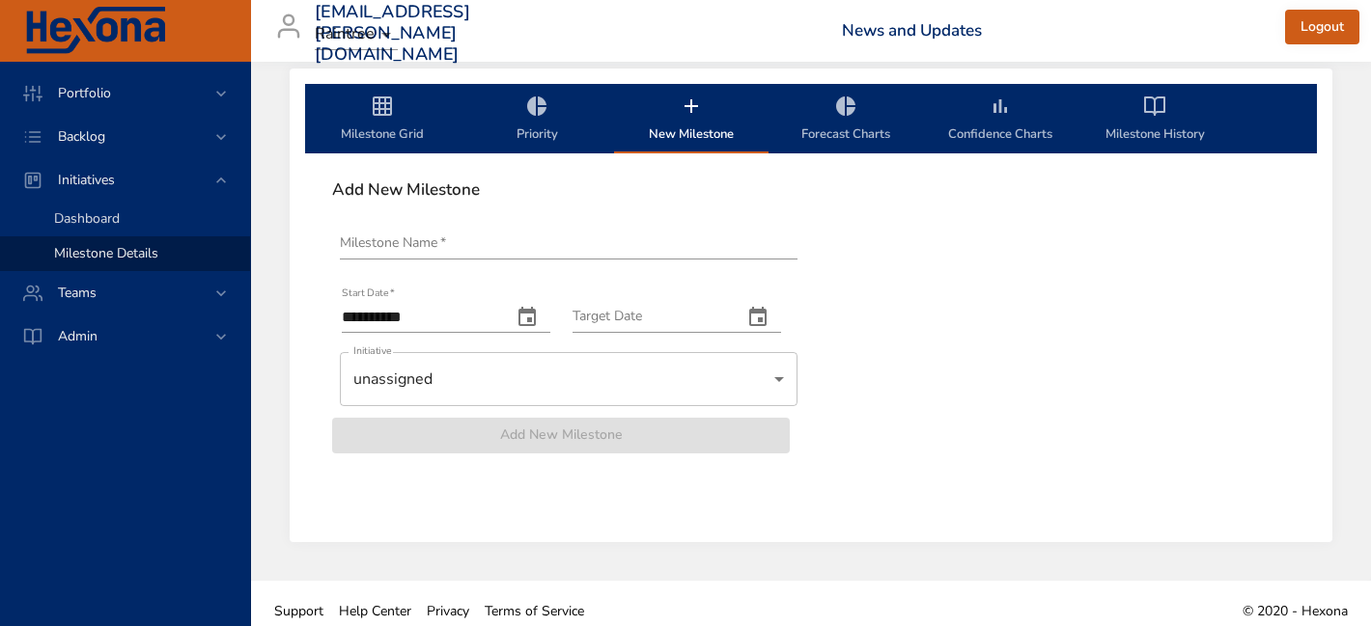
click at [114, 212] on span "Dashboard" at bounding box center [87, 218] width 66 height 18
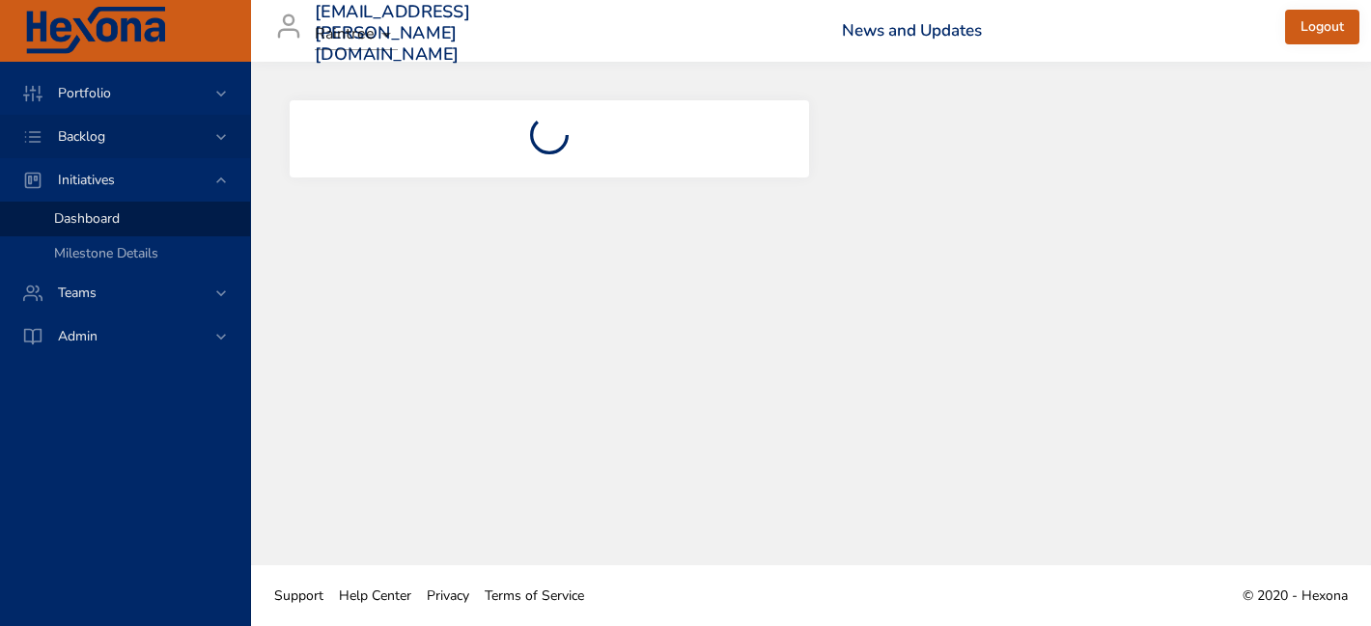
click at [97, 132] on span "Backlog" at bounding box center [81, 136] width 78 height 18
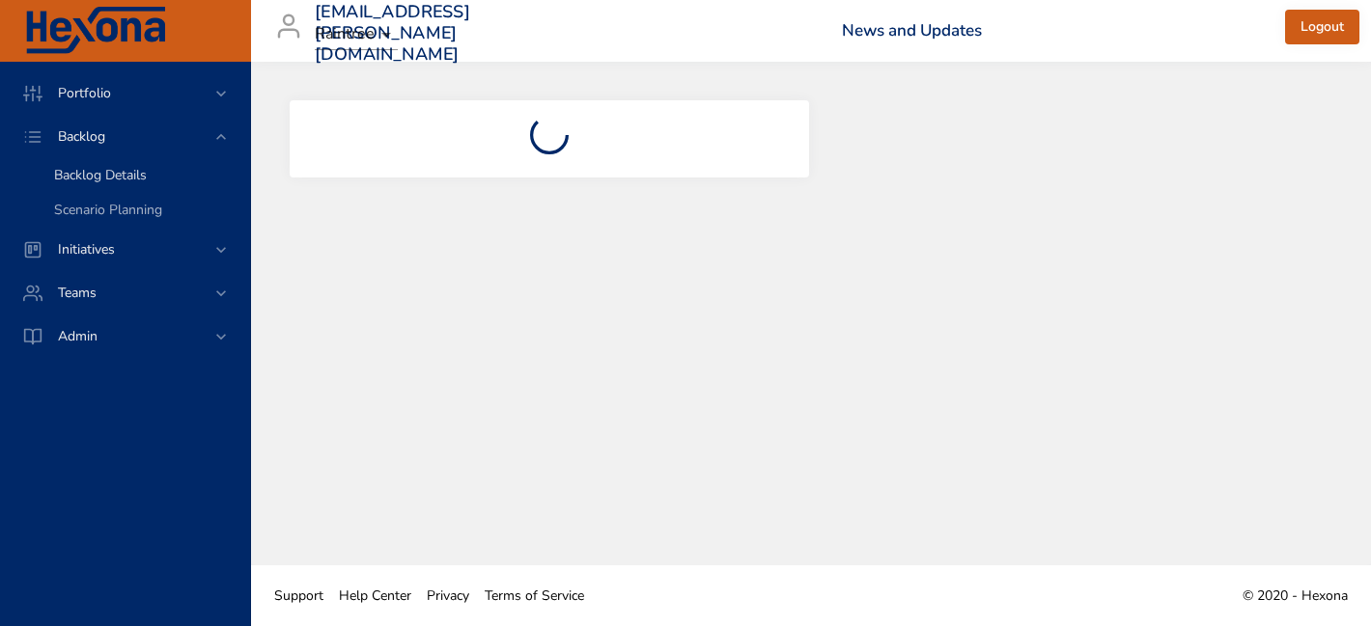
click at [92, 171] on span "Backlog Details" at bounding box center [100, 175] width 93 height 18
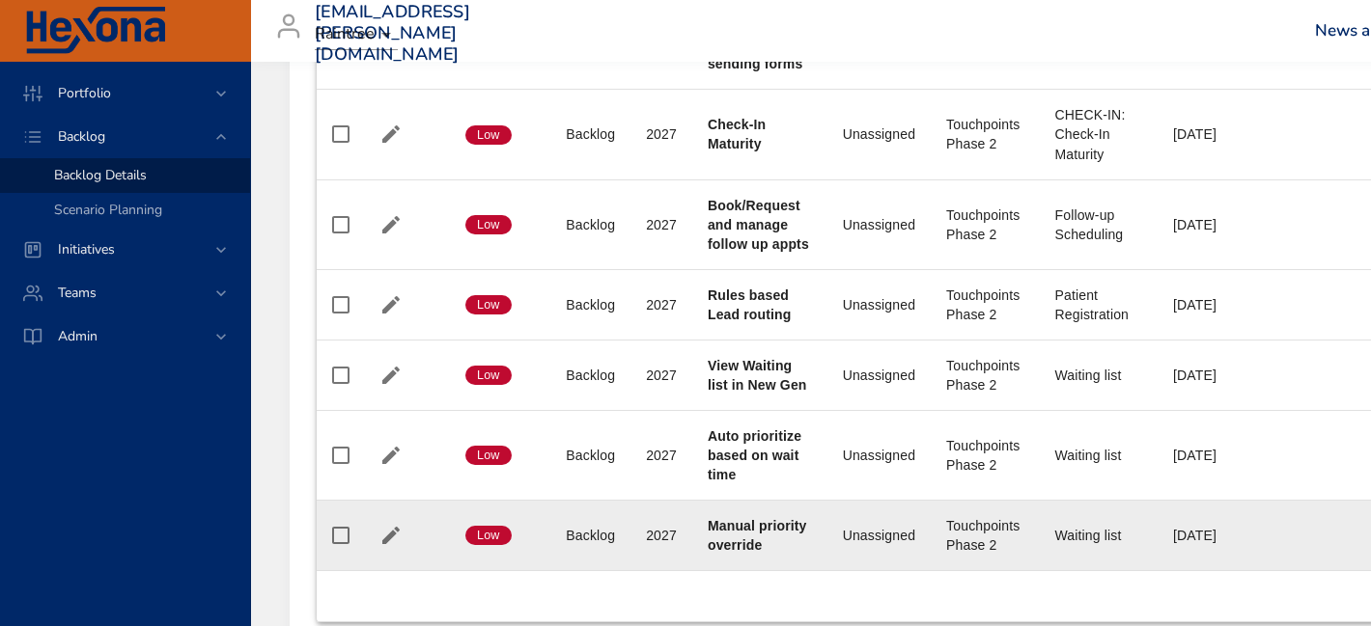
scroll to position [1985, 0]
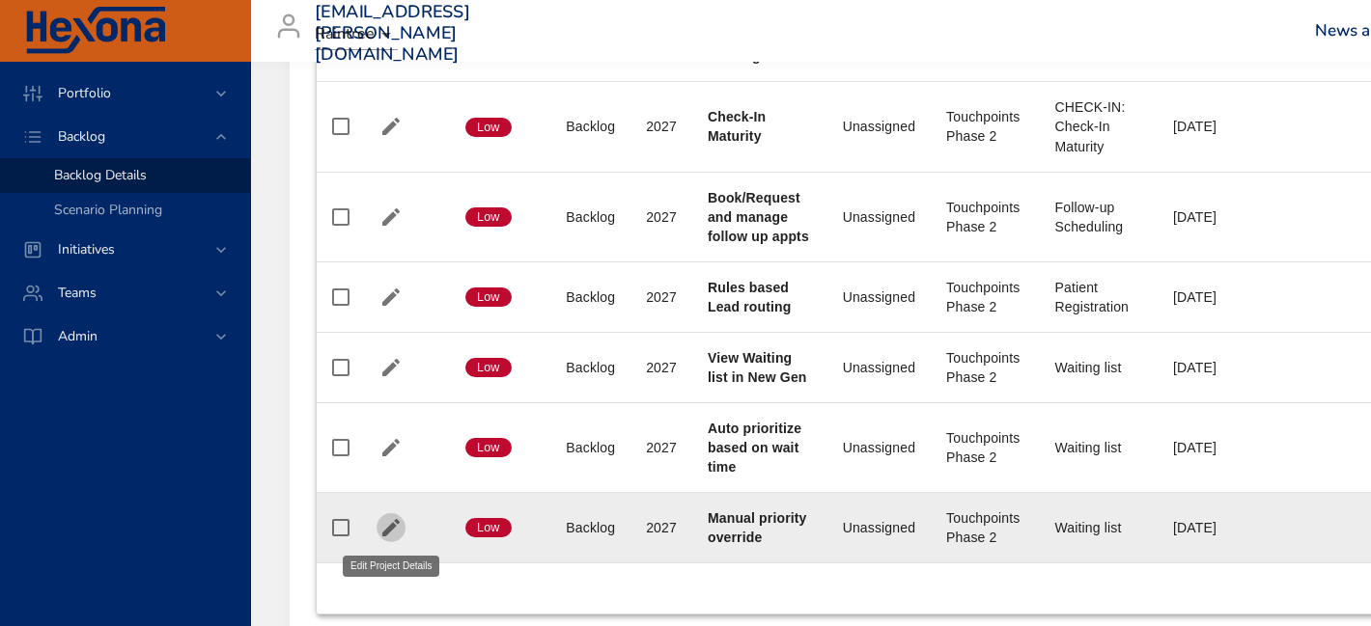
click at [383, 519] on icon "button" at bounding box center [390, 527] width 23 height 23
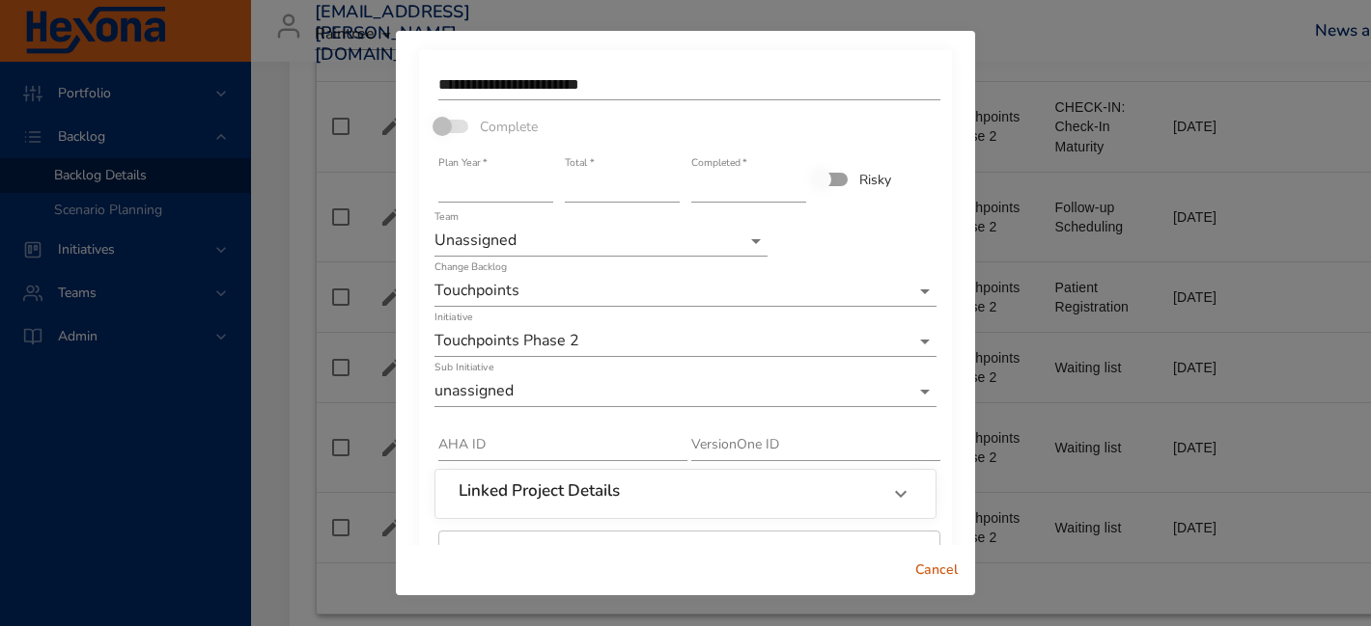
click at [656, 374] on div "Sub Initiative unassigned" at bounding box center [685, 384] width 502 height 46
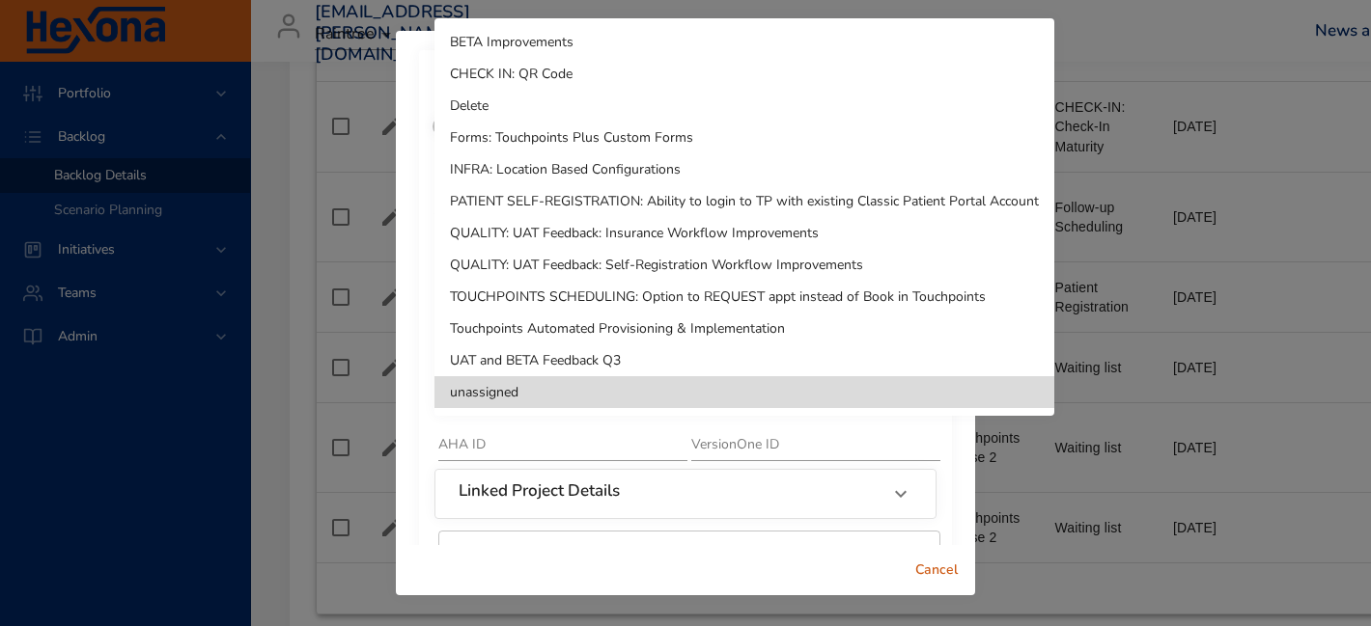
click at [608, 117] on li "Delete" at bounding box center [744, 106] width 620 height 32
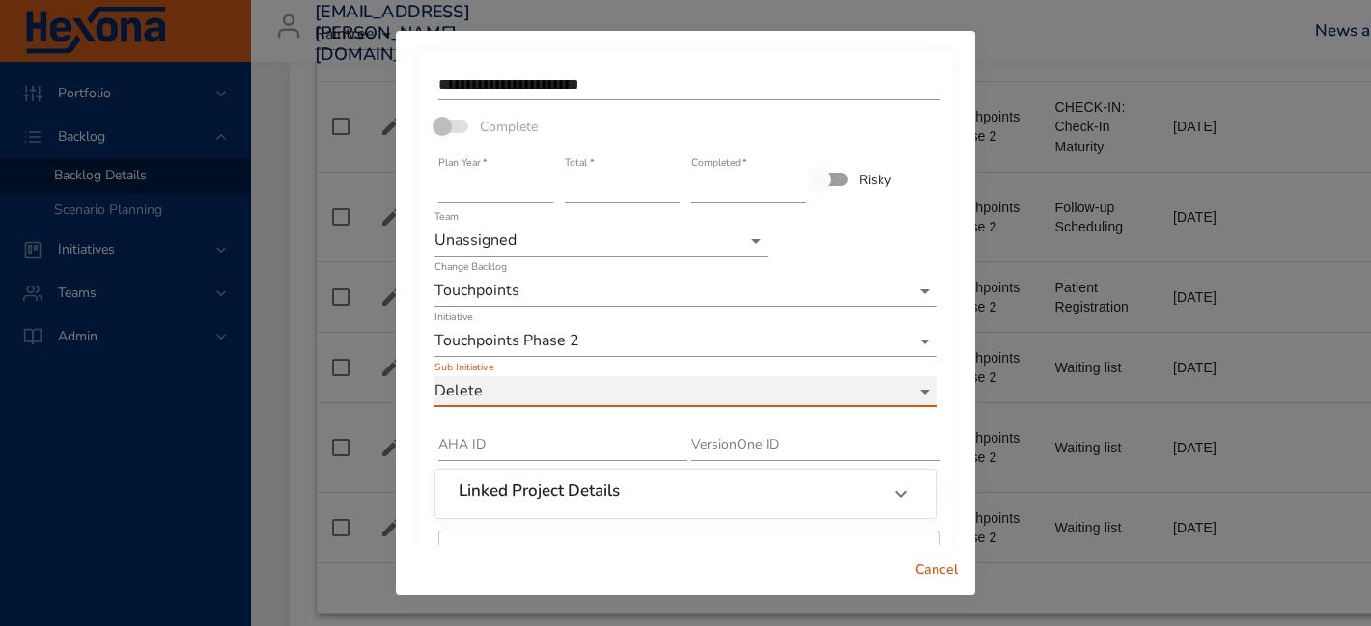
scroll to position [137, 0]
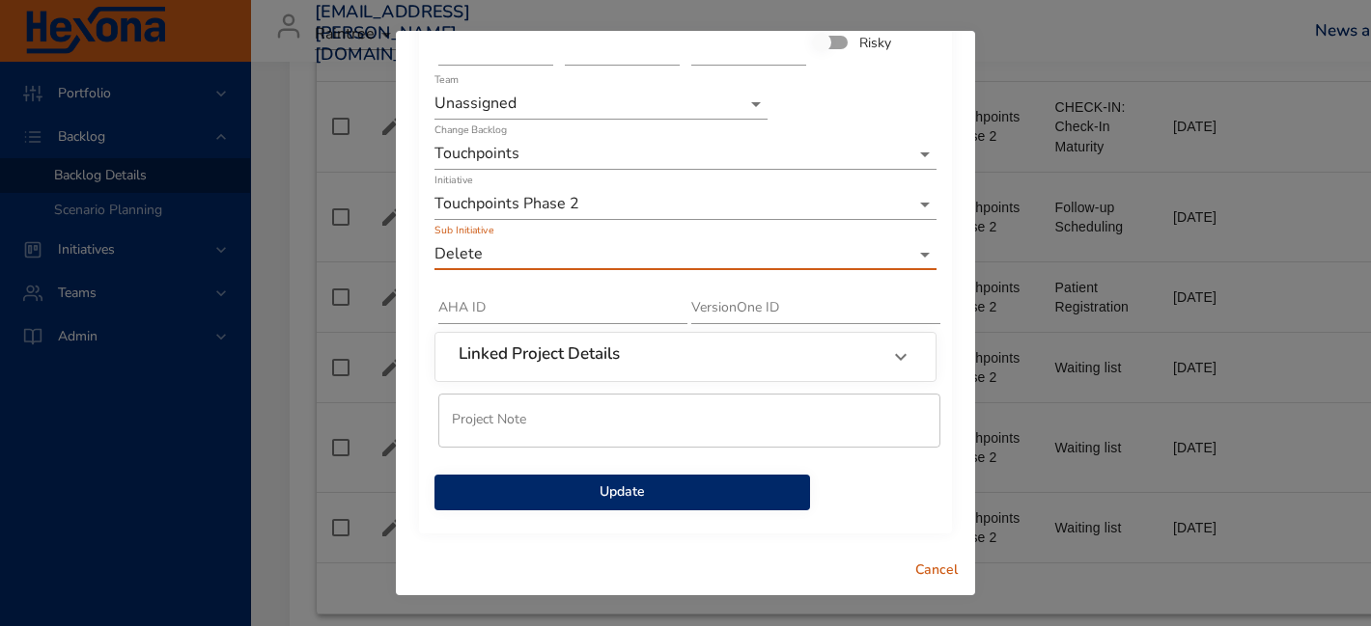
click at [636, 502] on span "Update" at bounding box center [622, 493] width 345 height 24
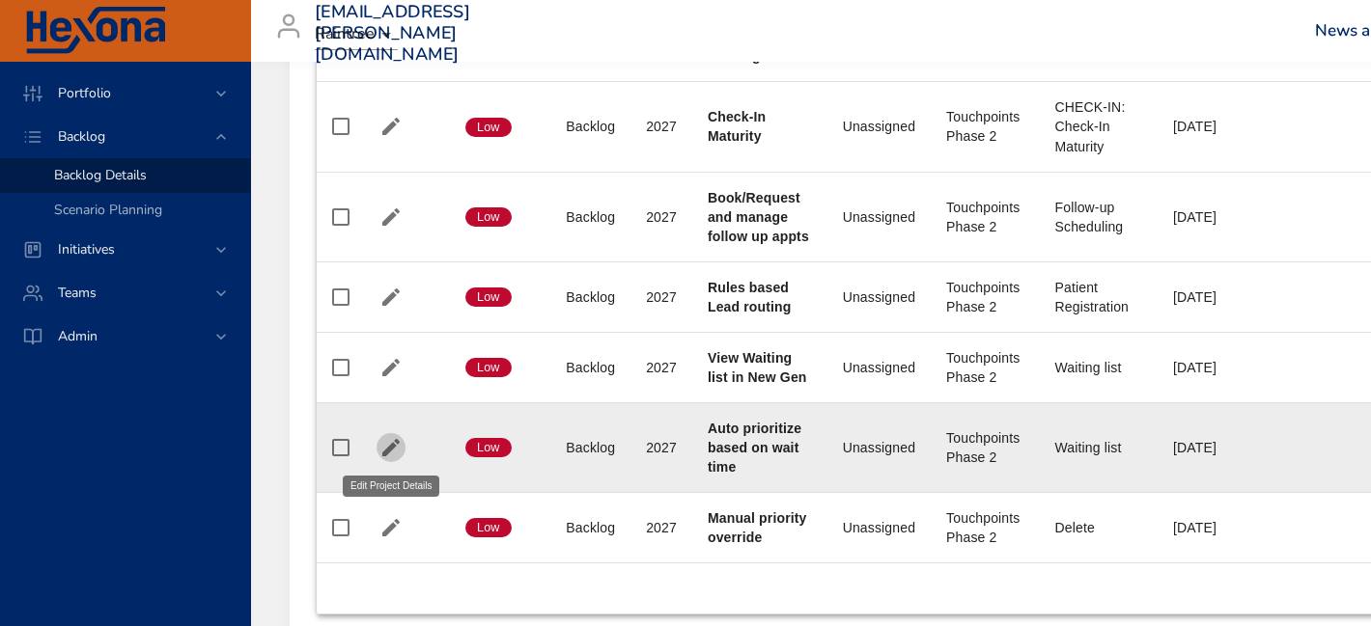
click at [384, 449] on icon "button" at bounding box center [390, 447] width 23 height 23
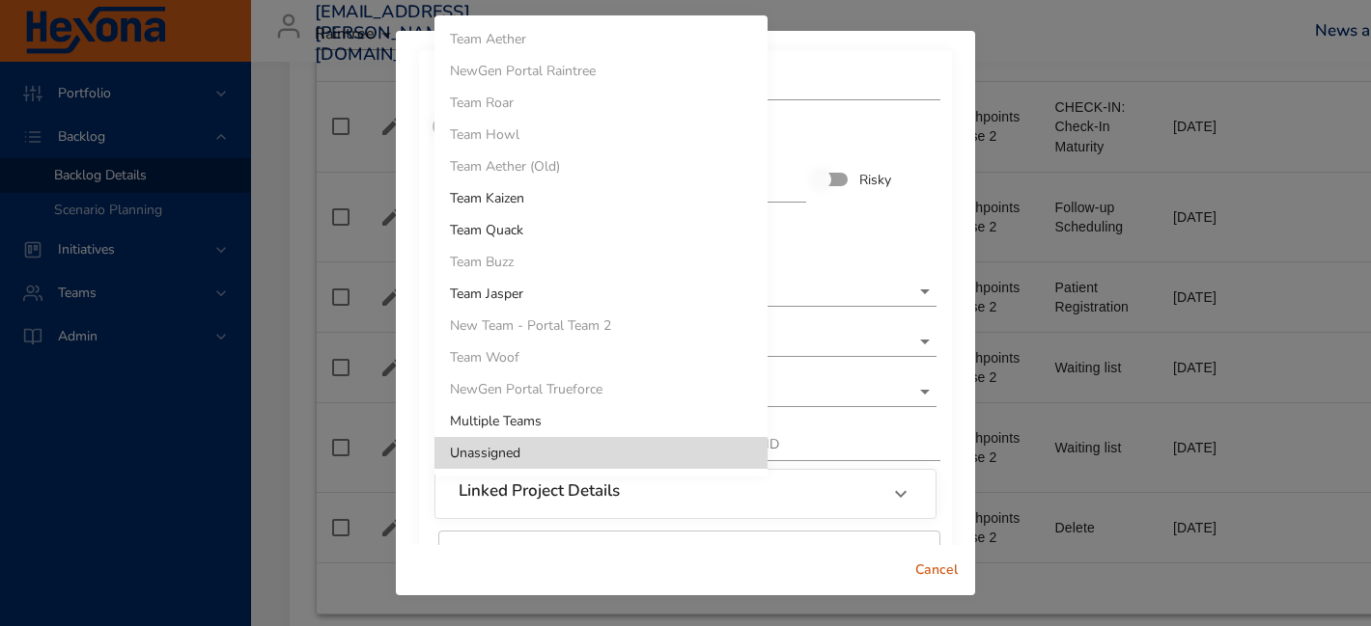
click at [805, 220] on div at bounding box center [685, 313] width 1371 height 626
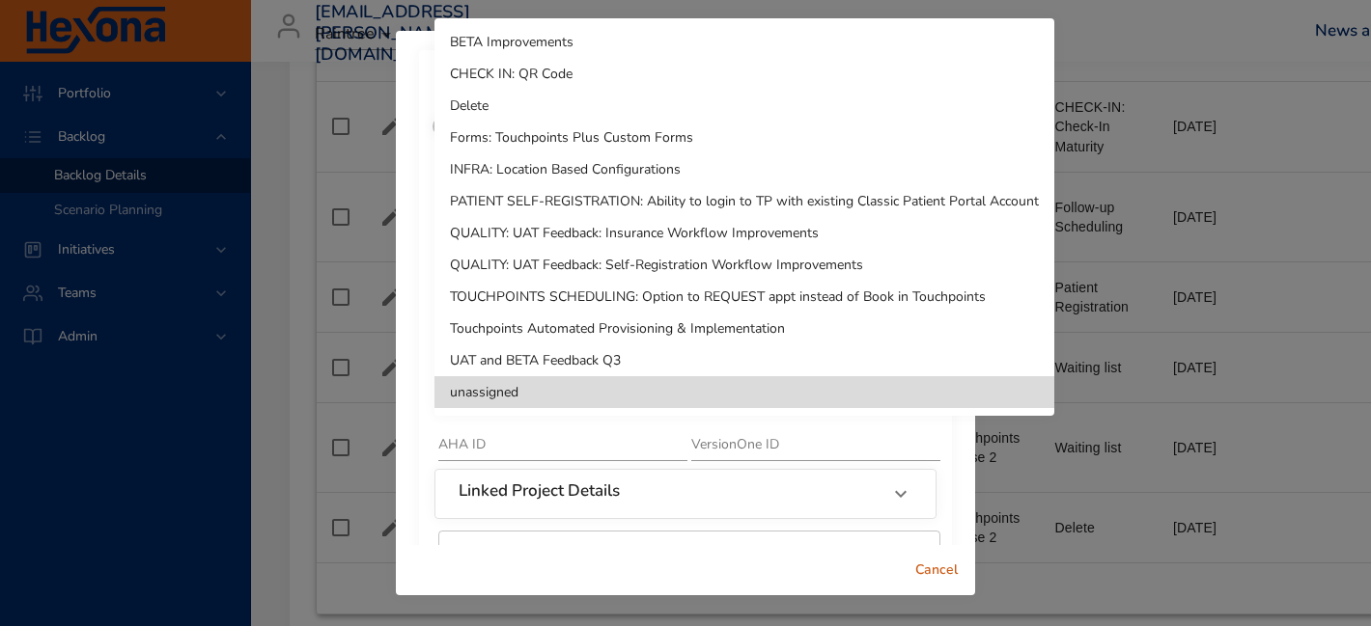
click at [621, 103] on li "Delete" at bounding box center [744, 106] width 620 height 32
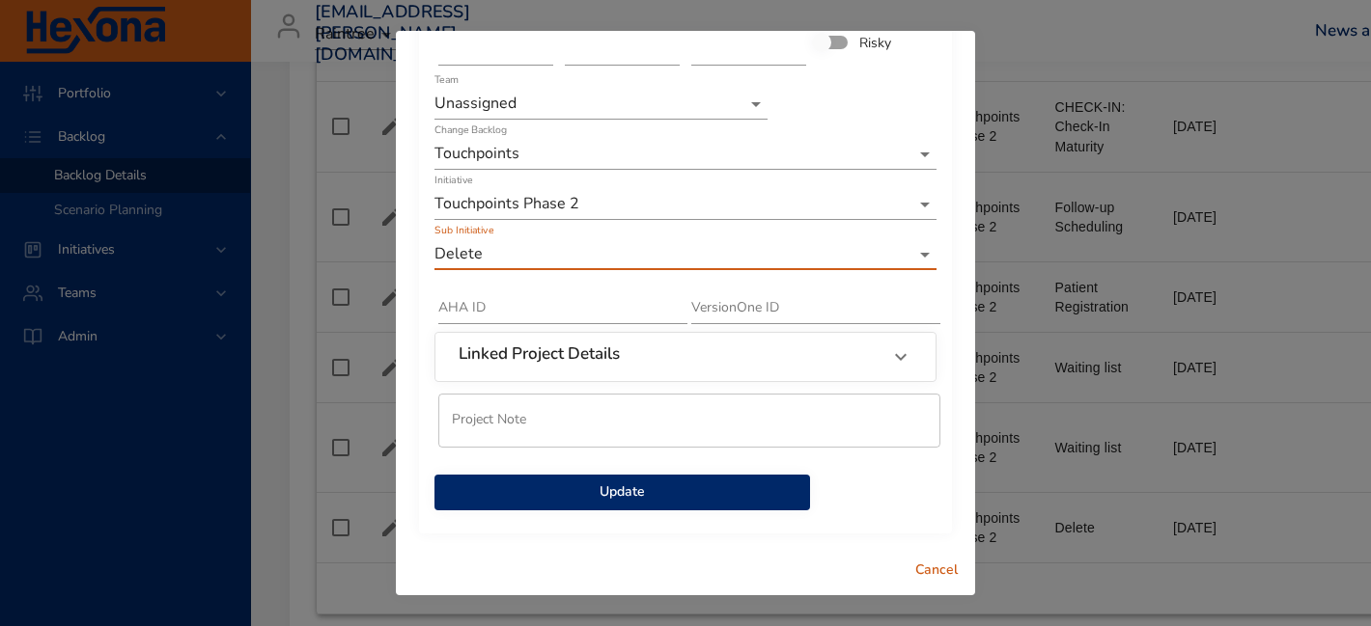
click at [656, 508] on button "Update" at bounding box center [621, 493] width 375 height 36
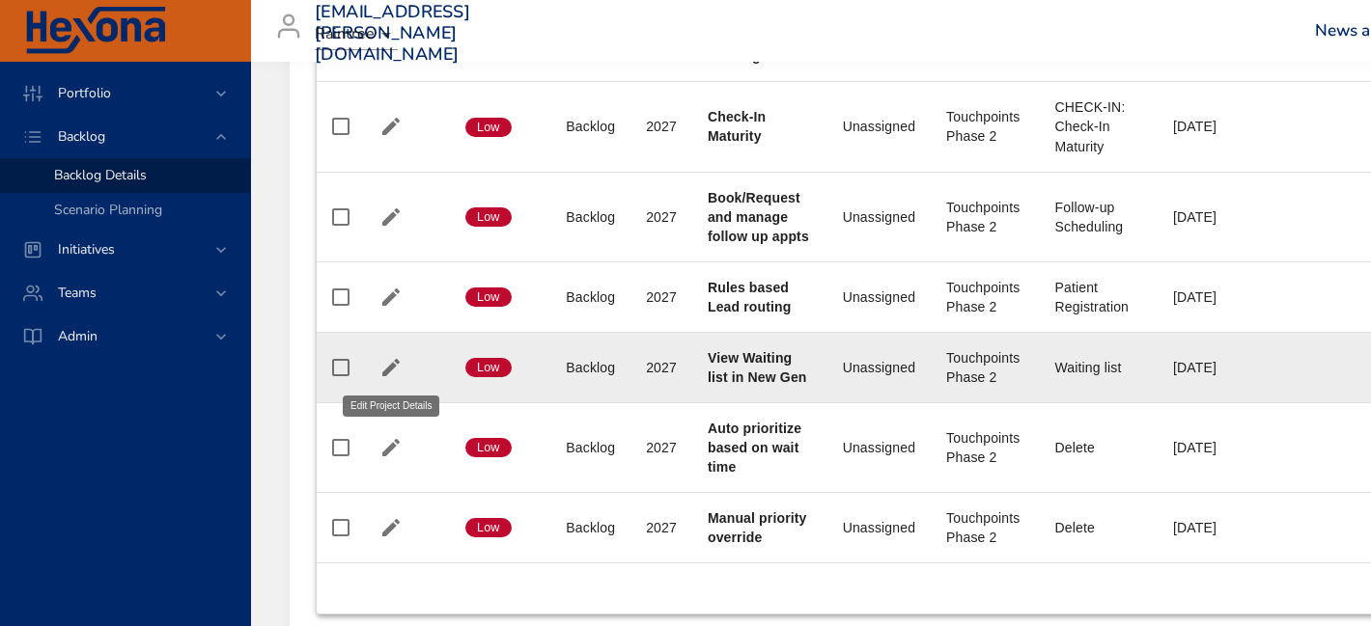
click at [386, 369] on icon "button" at bounding box center [390, 367] width 17 height 17
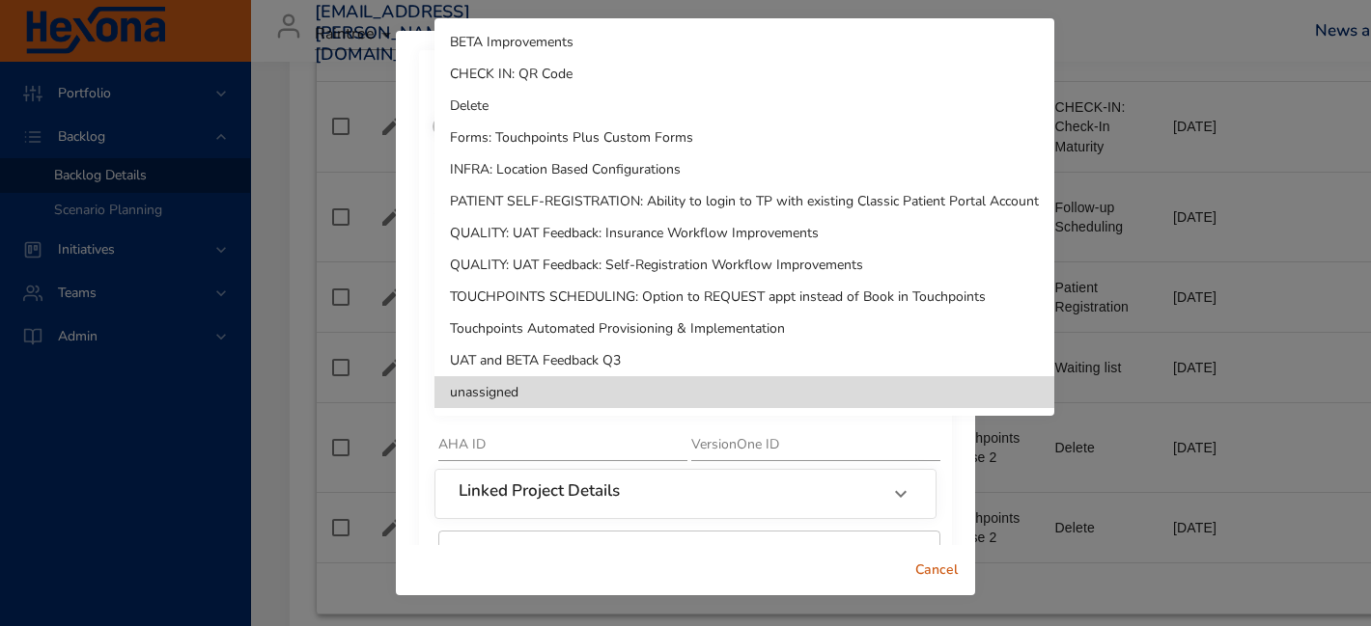
click at [606, 114] on li "Delete" at bounding box center [744, 106] width 620 height 32
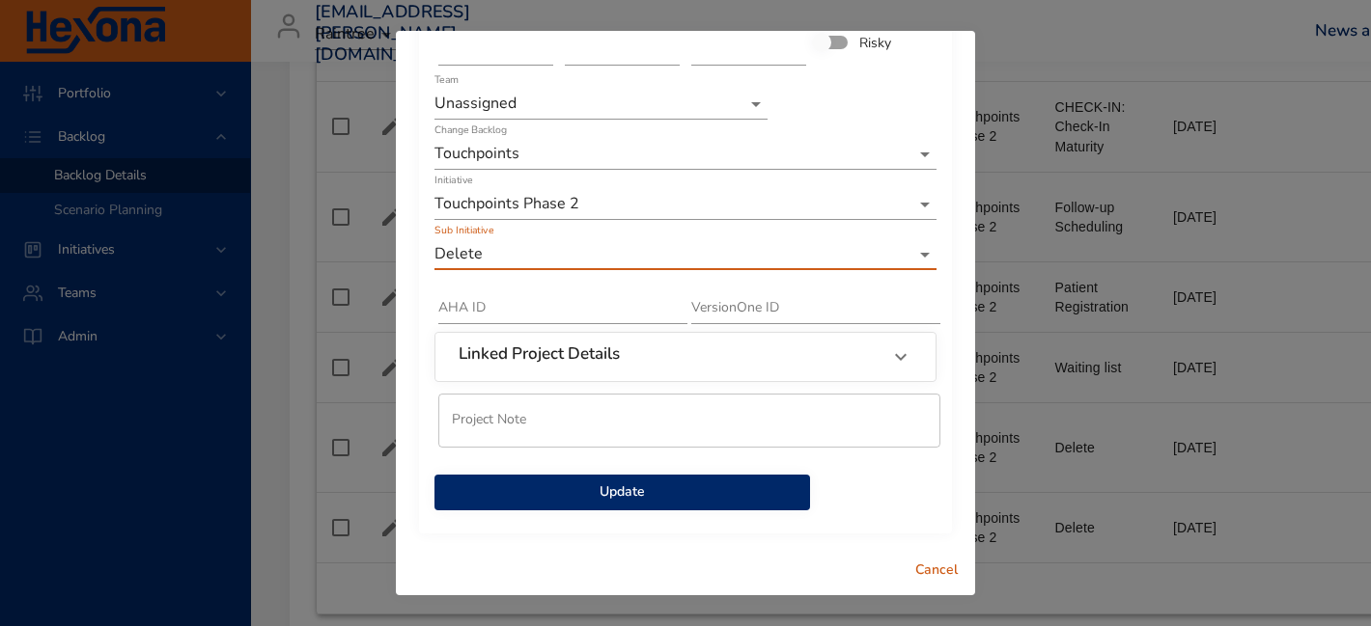
click at [677, 499] on span "Update" at bounding box center [622, 493] width 345 height 24
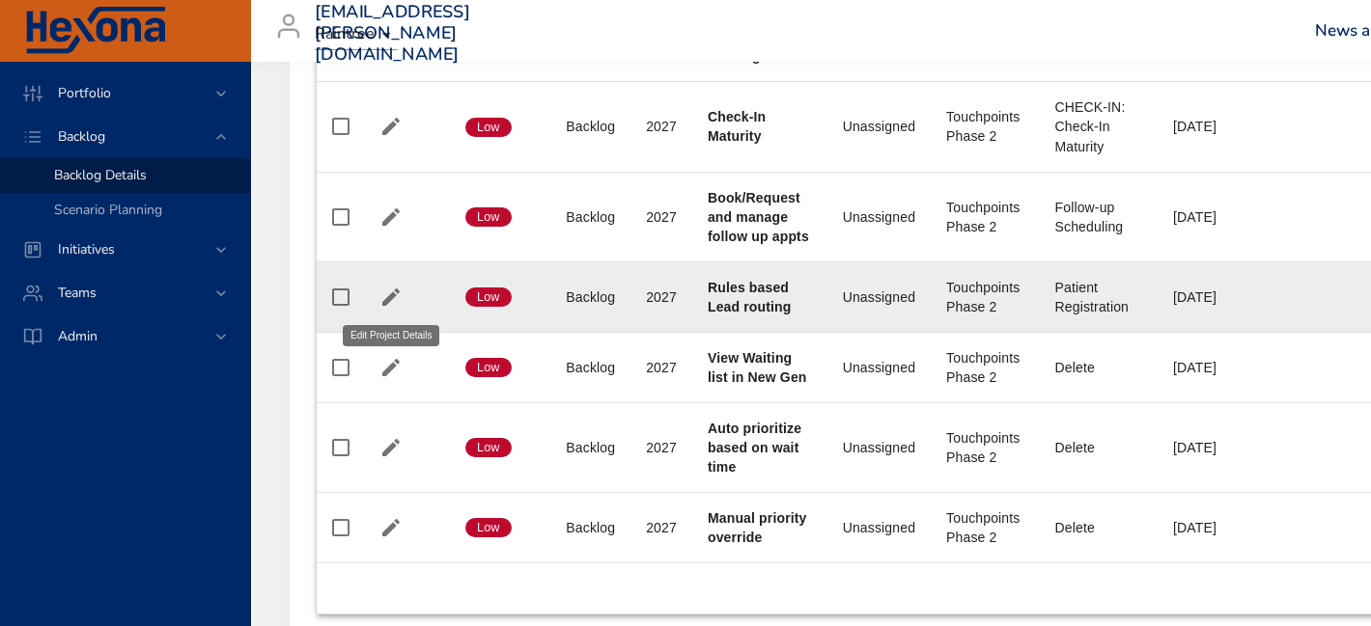
click at [396, 293] on icon "button" at bounding box center [390, 297] width 17 height 17
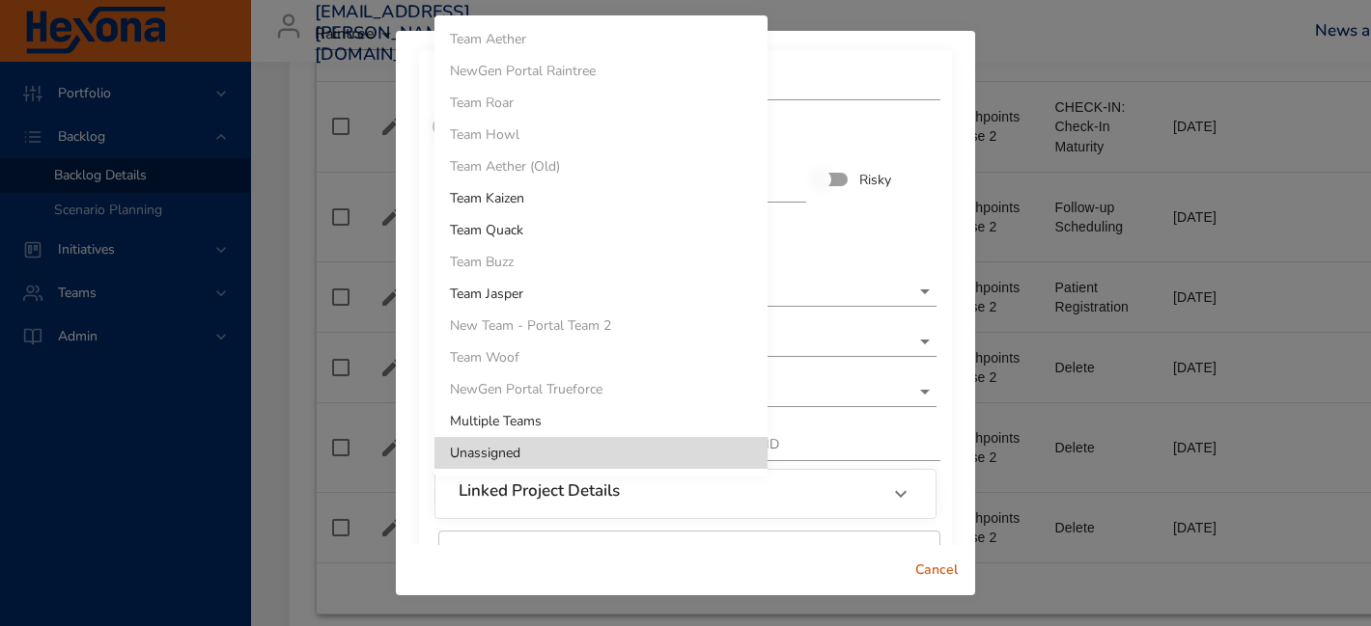
click at [797, 250] on div at bounding box center [685, 313] width 1371 height 626
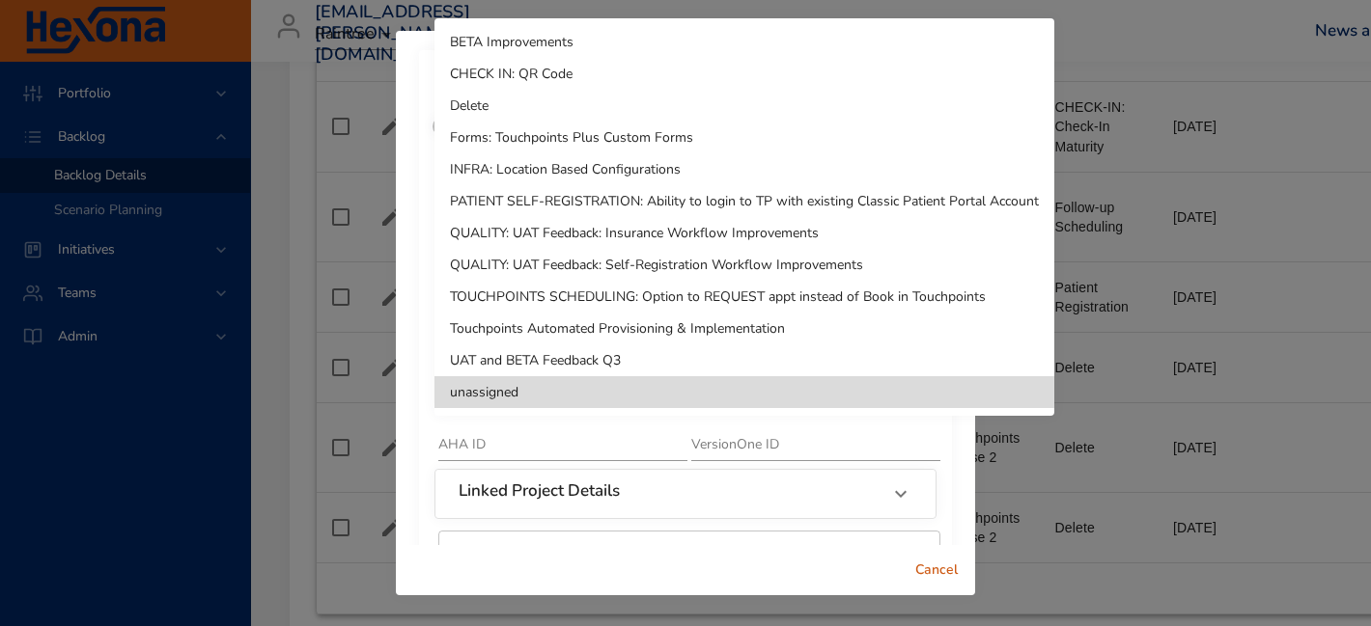
click at [604, 105] on li "Delete" at bounding box center [744, 106] width 620 height 32
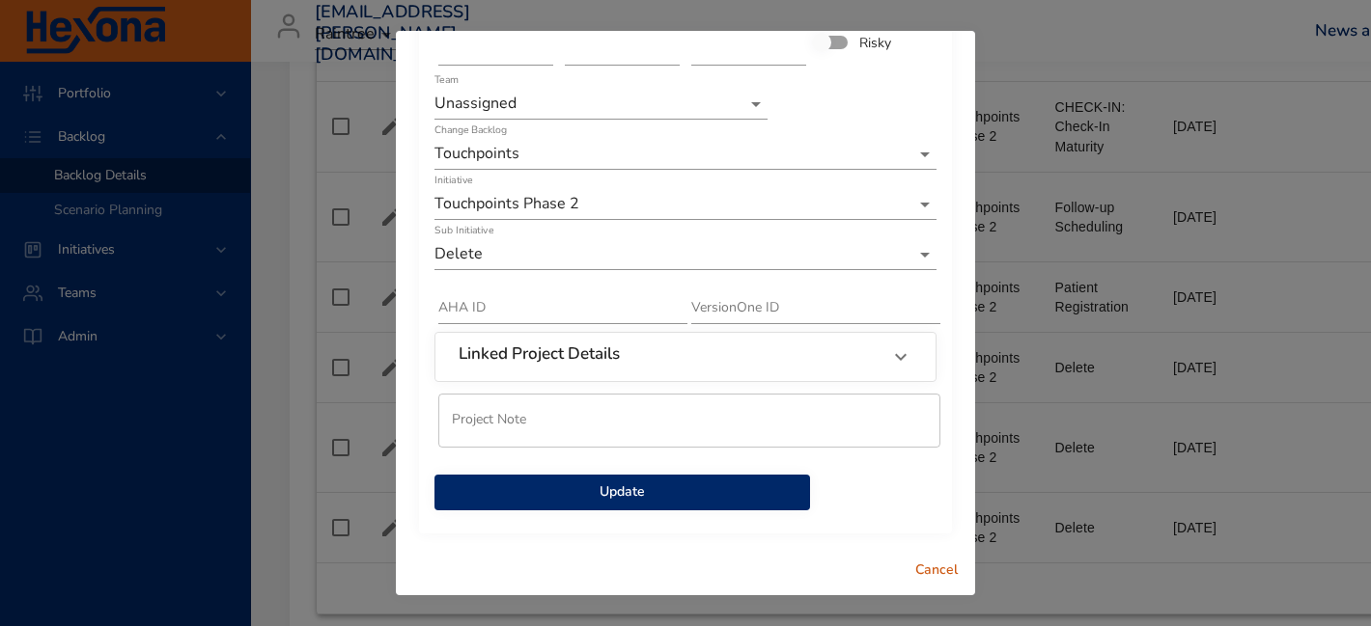
click at [676, 499] on span "Update" at bounding box center [622, 493] width 345 height 24
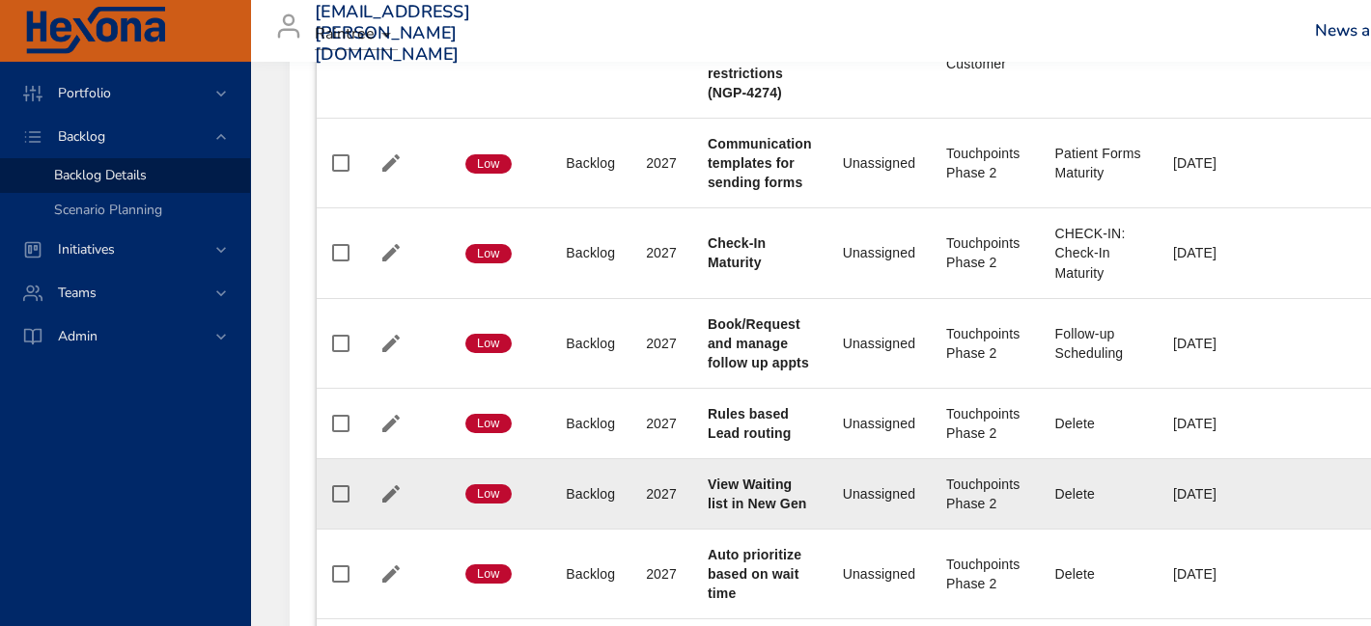
scroll to position [1825, 0]
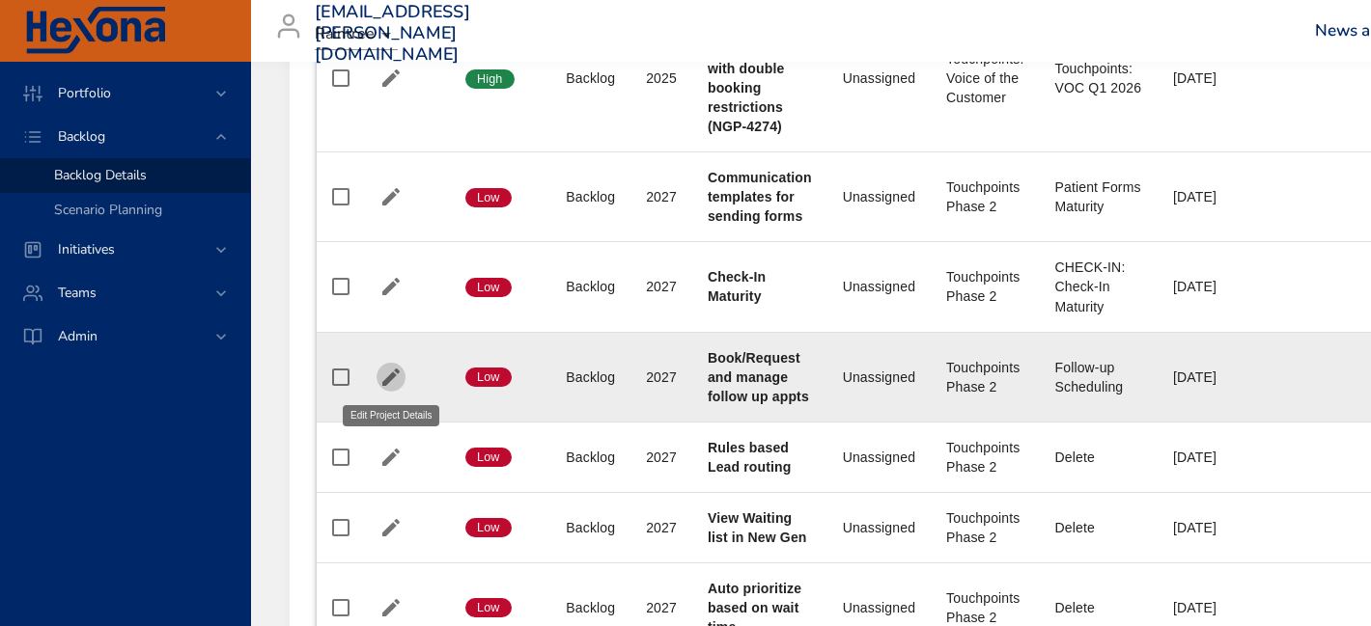
click at [384, 379] on icon "button" at bounding box center [390, 377] width 17 height 17
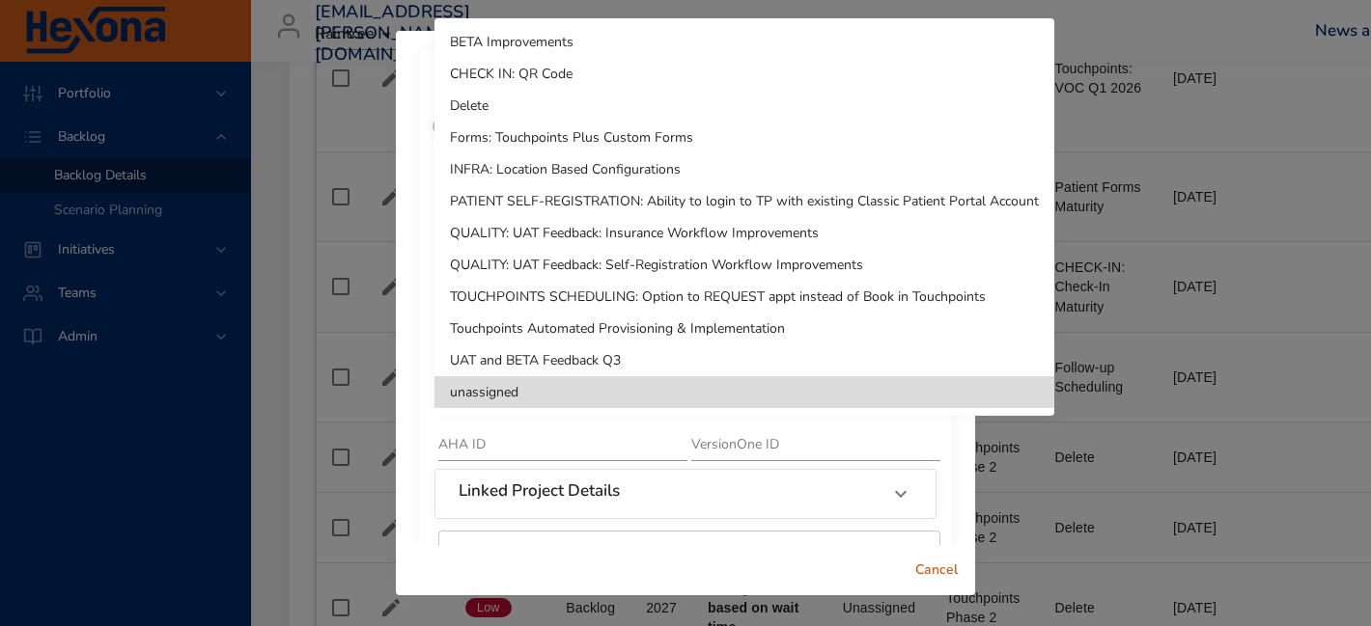
click at [565, 108] on li "Delete" at bounding box center [744, 106] width 620 height 32
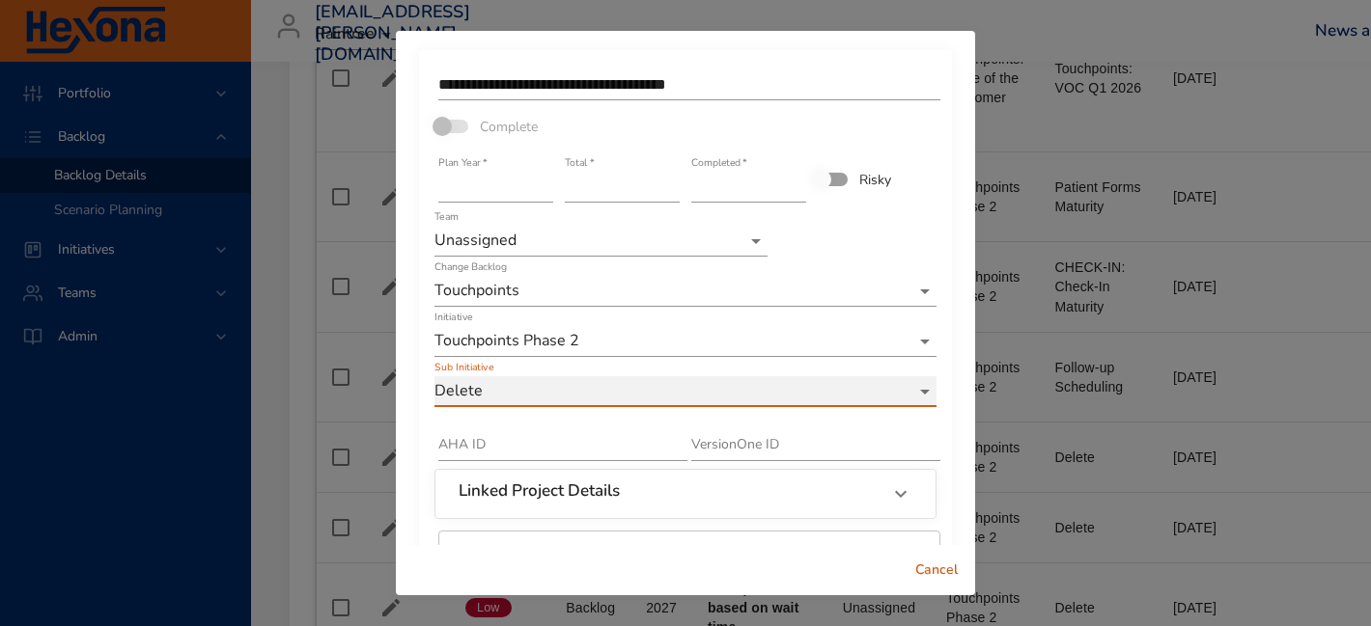
scroll to position [137, 0]
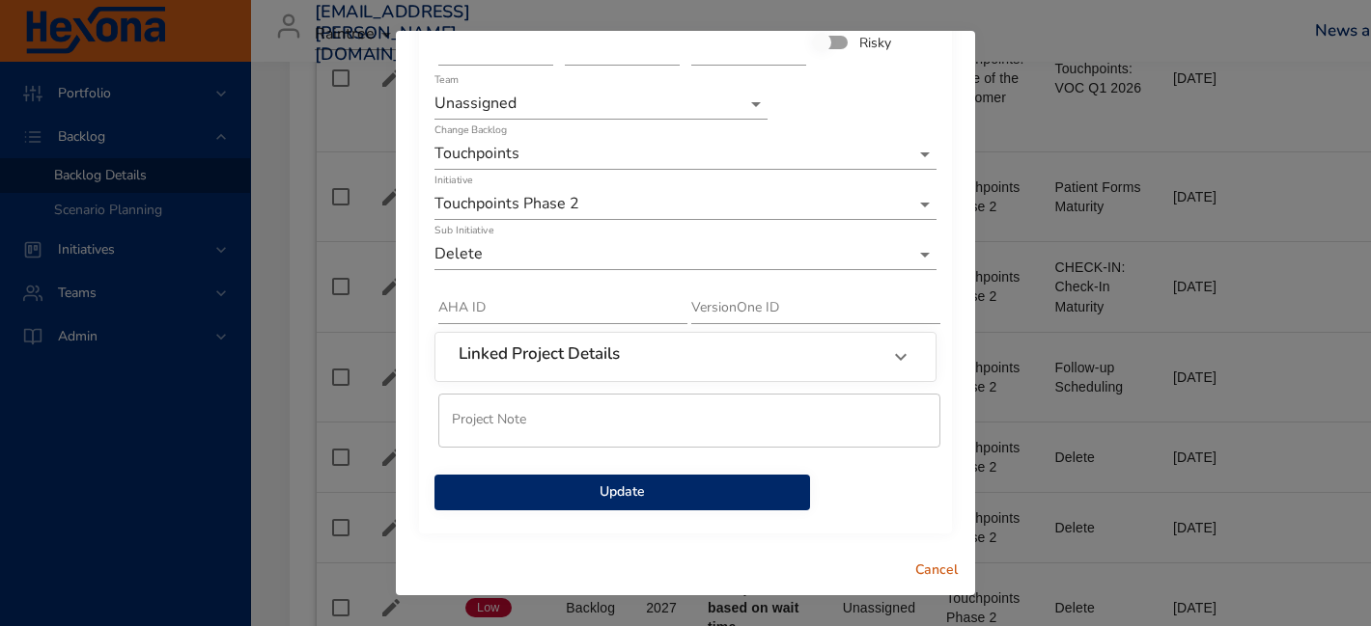
click at [633, 506] on button "Update" at bounding box center [621, 493] width 375 height 36
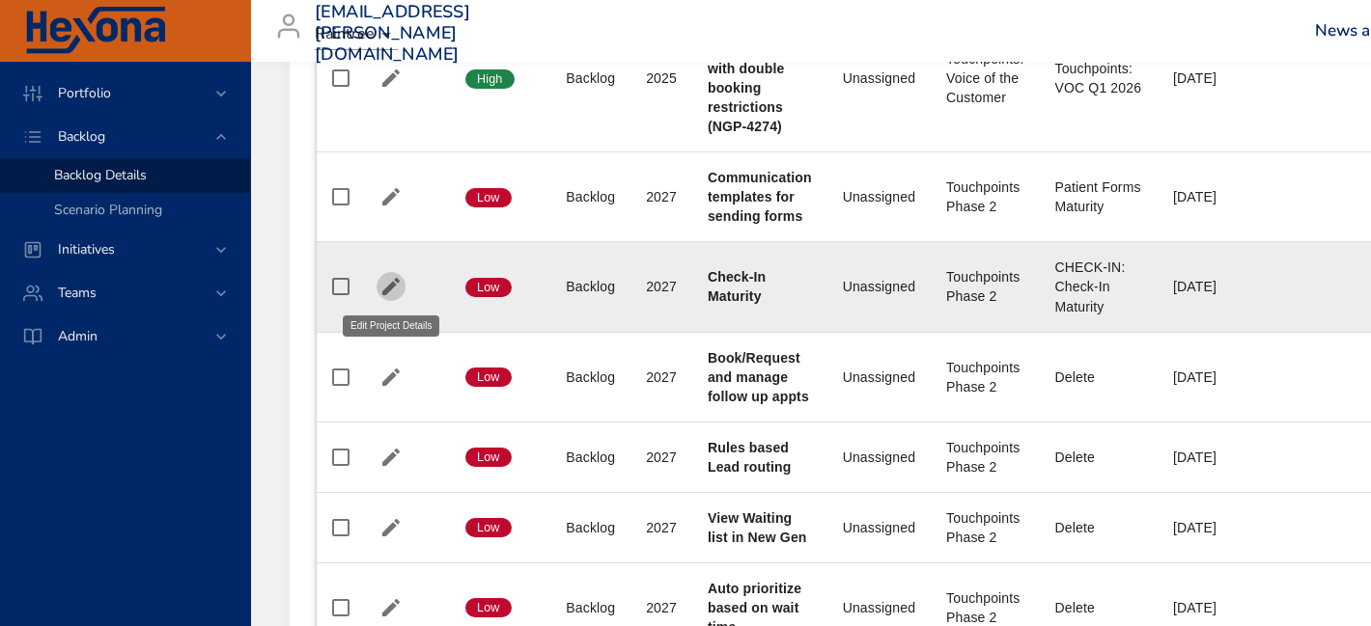
click at [400, 277] on icon "button" at bounding box center [390, 286] width 23 height 23
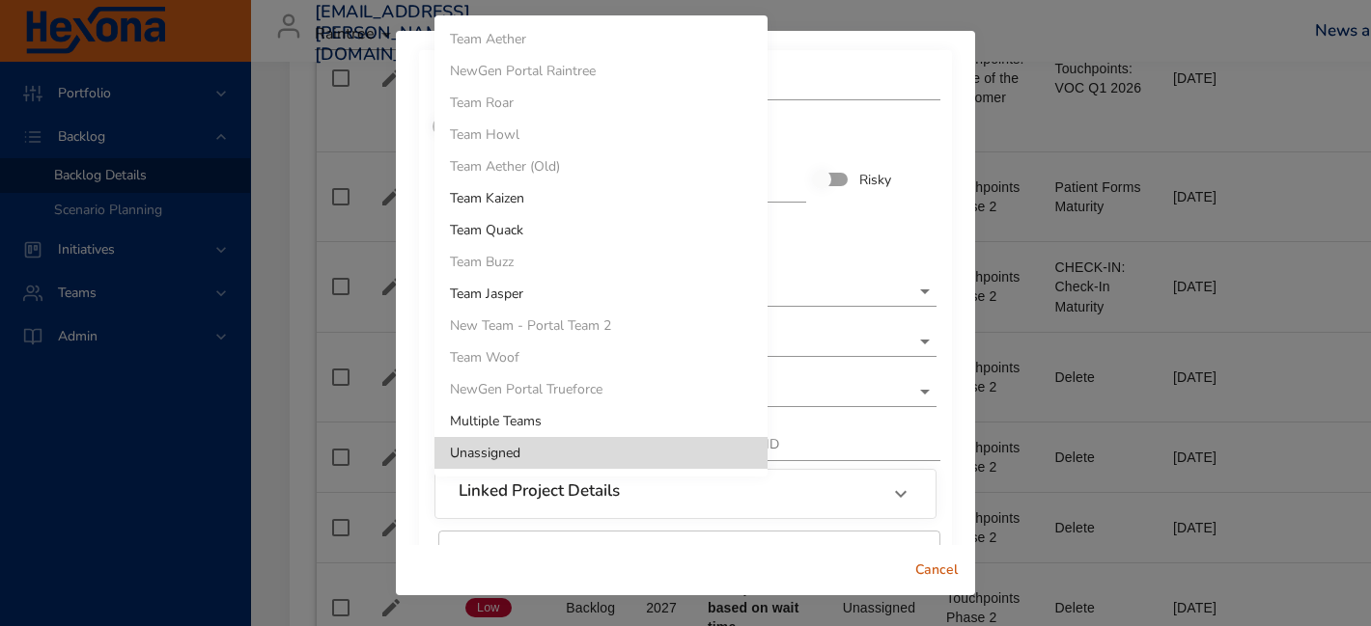
drag, startPoint x: 535, startPoint y: 242, endPoint x: 841, endPoint y: 211, distance: 307.5
click at [842, 230] on div at bounding box center [685, 313] width 1371 height 626
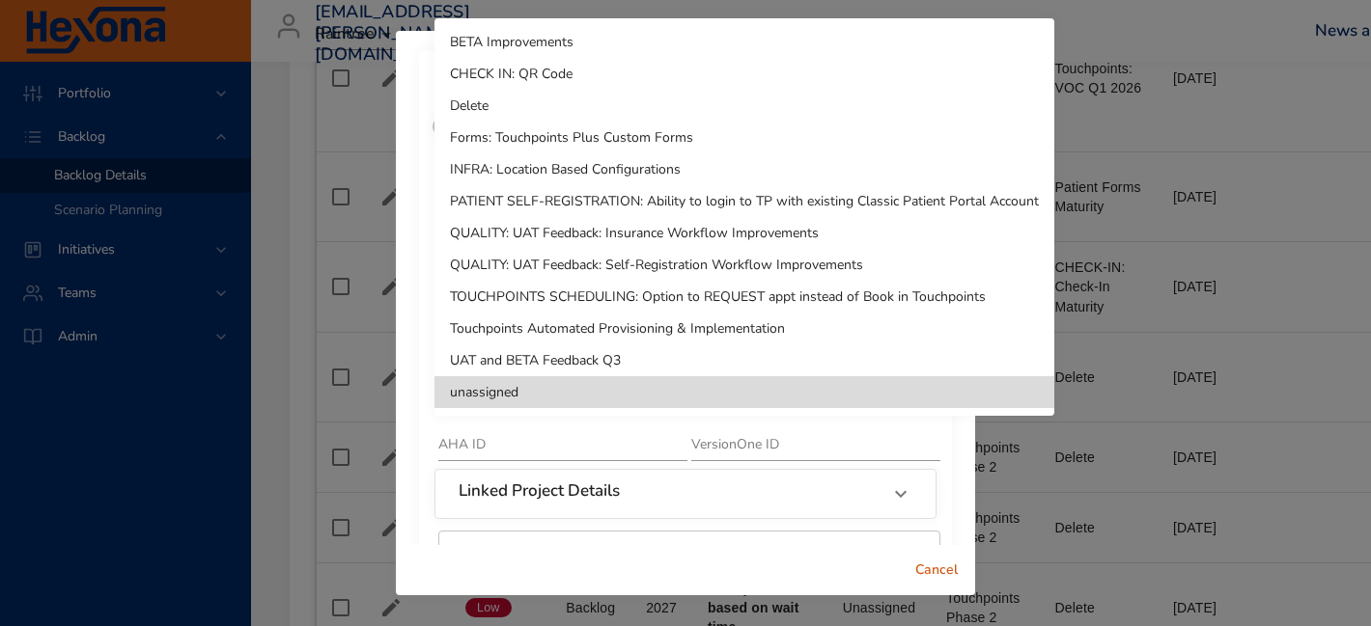
click at [611, 109] on li "Delete" at bounding box center [744, 106] width 620 height 32
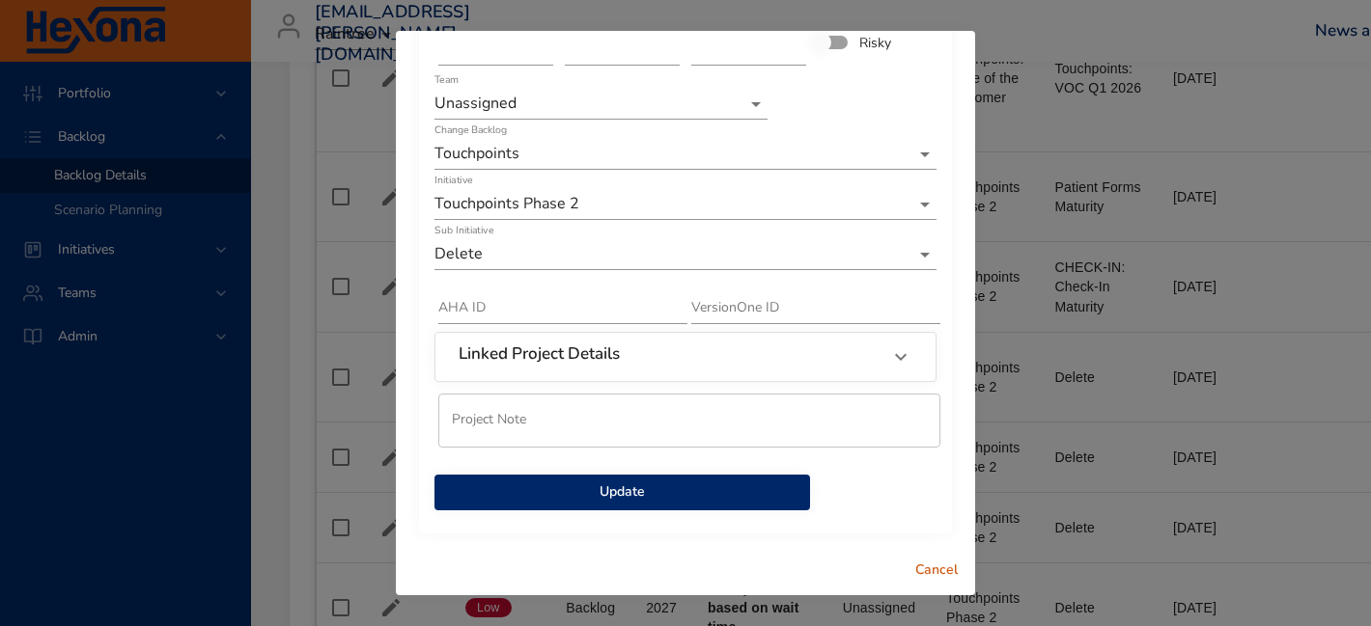
click at [711, 504] on span "Update" at bounding box center [622, 493] width 345 height 24
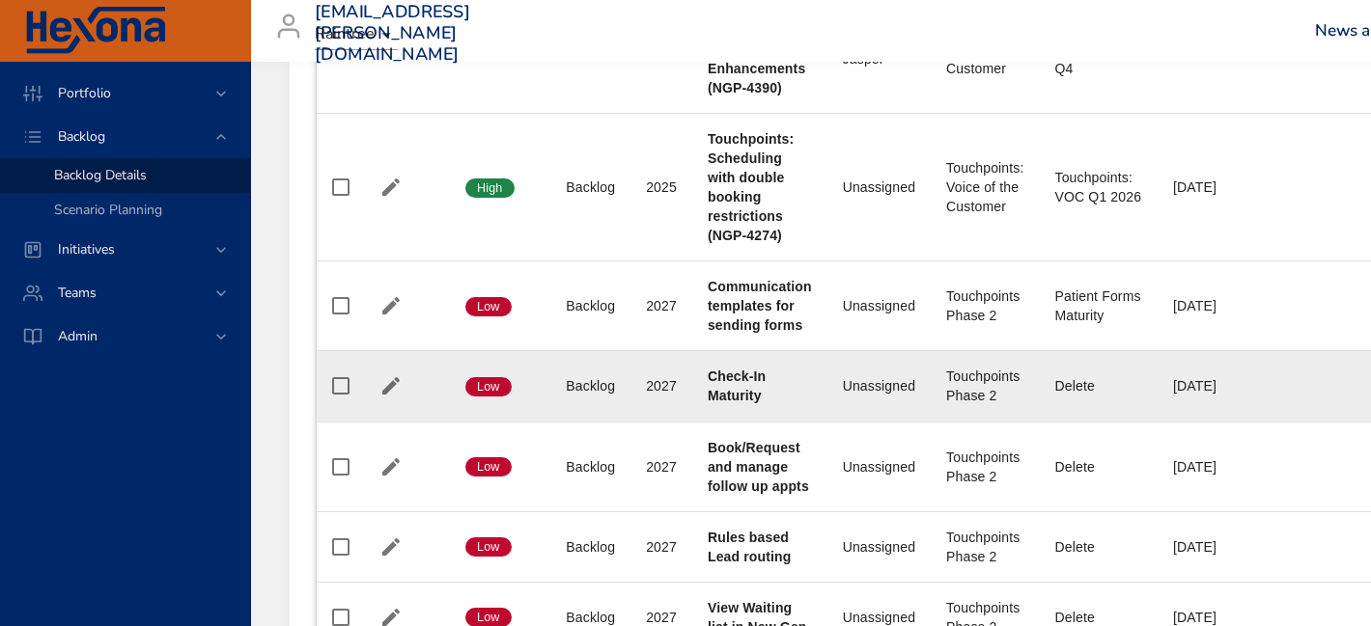
scroll to position [1672, 0]
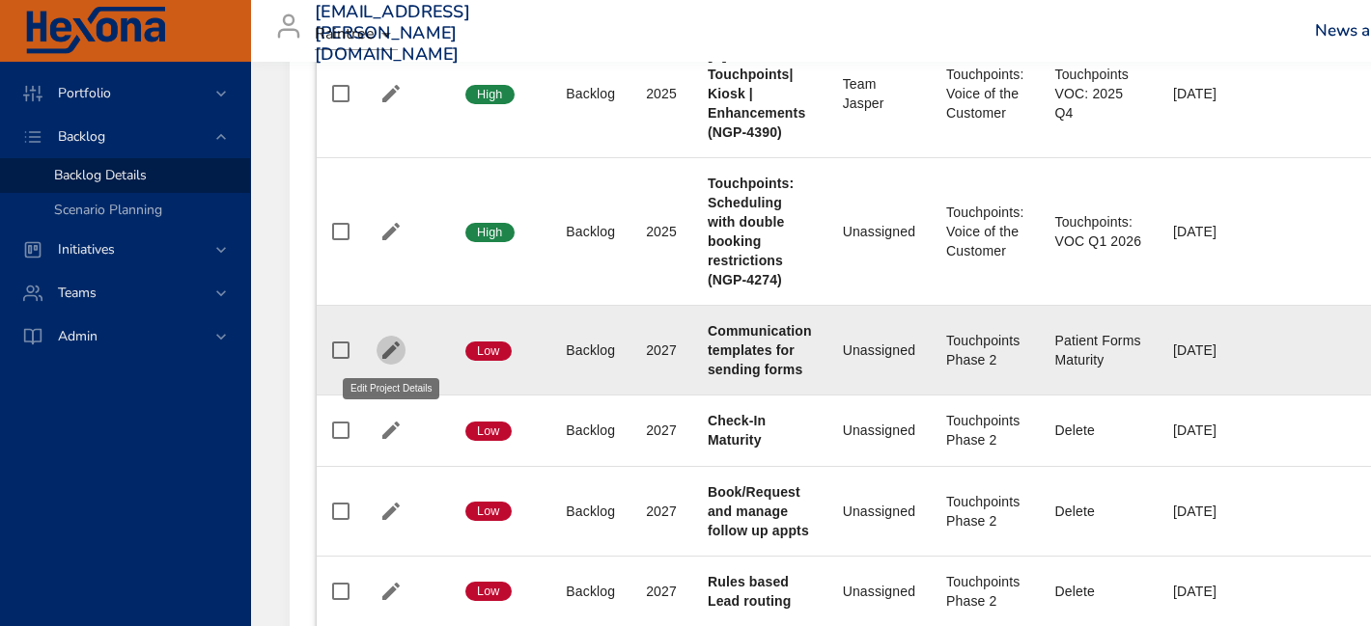
click at [385, 345] on icon "button" at bounding box center [390, 350] width 23 height 23
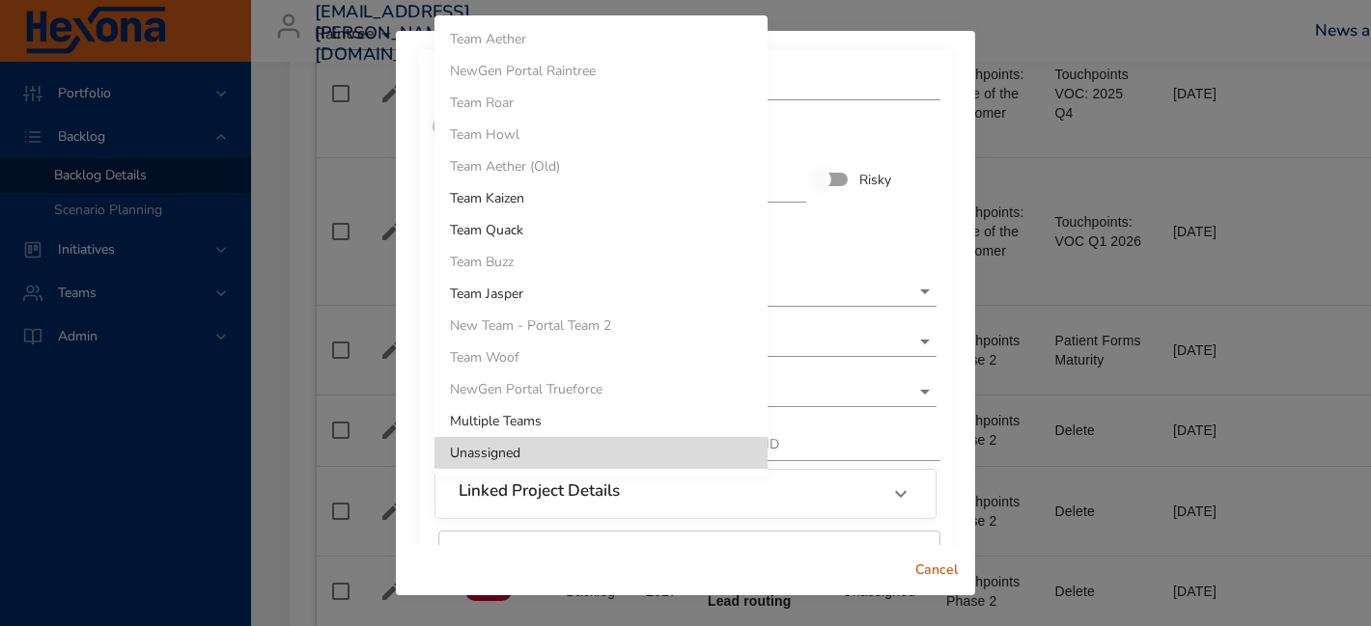
click at [887, 251] on div at bounding box center [685, 313] width 1371 height 626
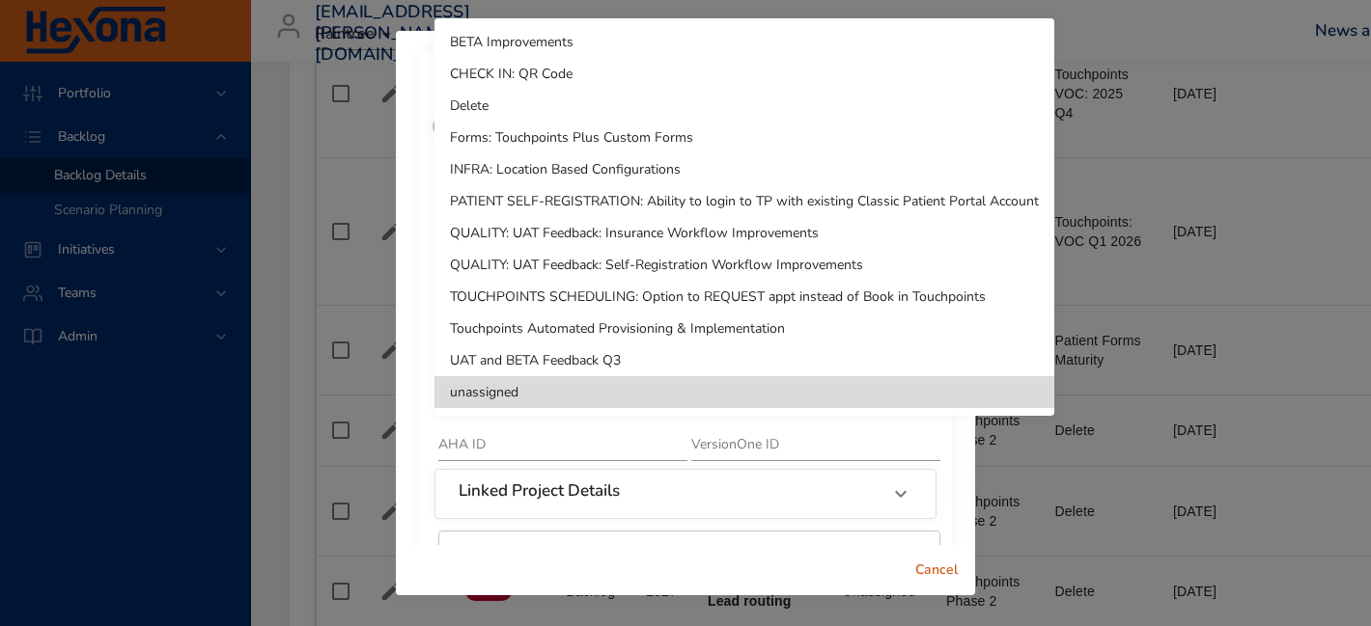
click at [638, 107] on li "Delete" at bounding box center [744, 106] width 620 height 32
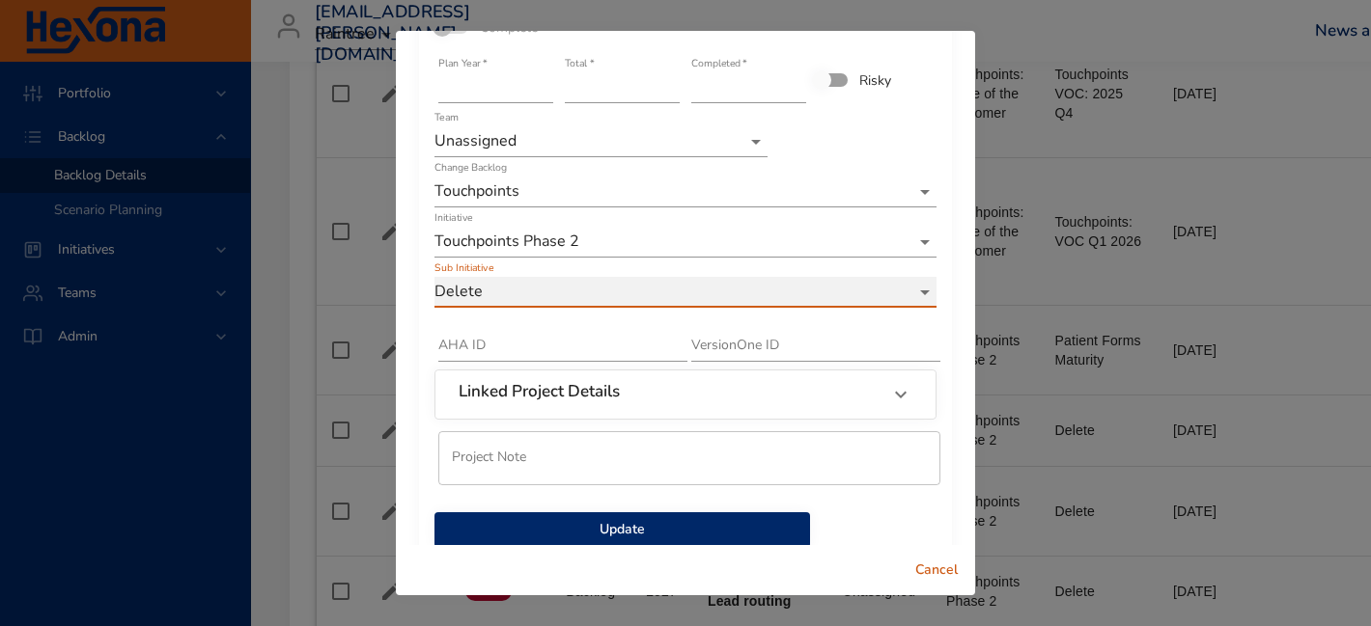
scroll to position [137, 0]
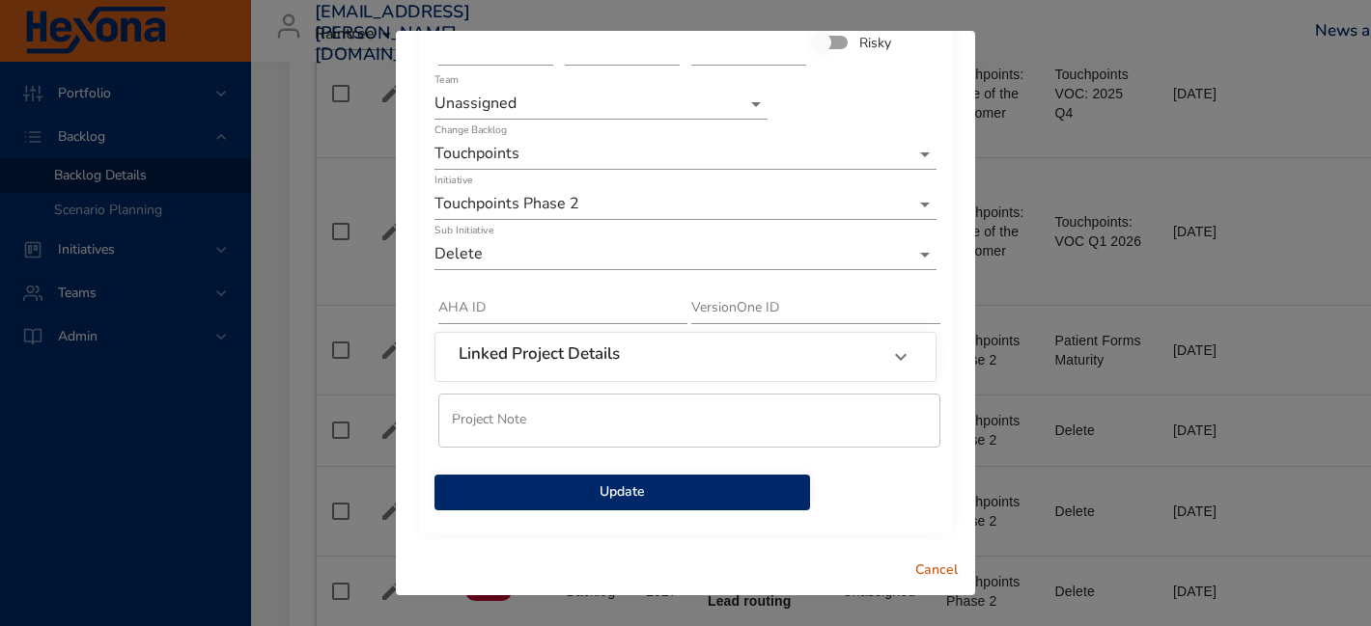
click at [650, 491] on span "Update" at bounding box center [622, 493] width 345 height 24
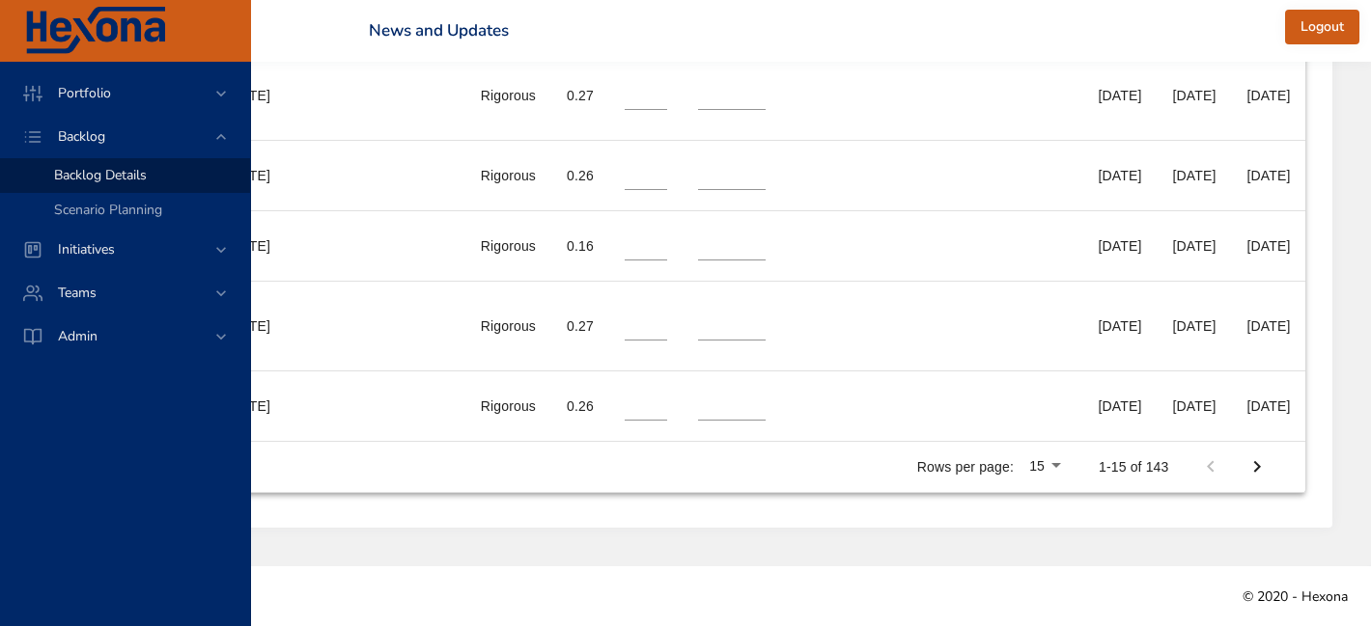
scroll to position [2088, 1070]
click at [1262, 475] on icon "Next Page" at bounding box center [1256, 467] width 23 height 23
type input "*"
type input "**"
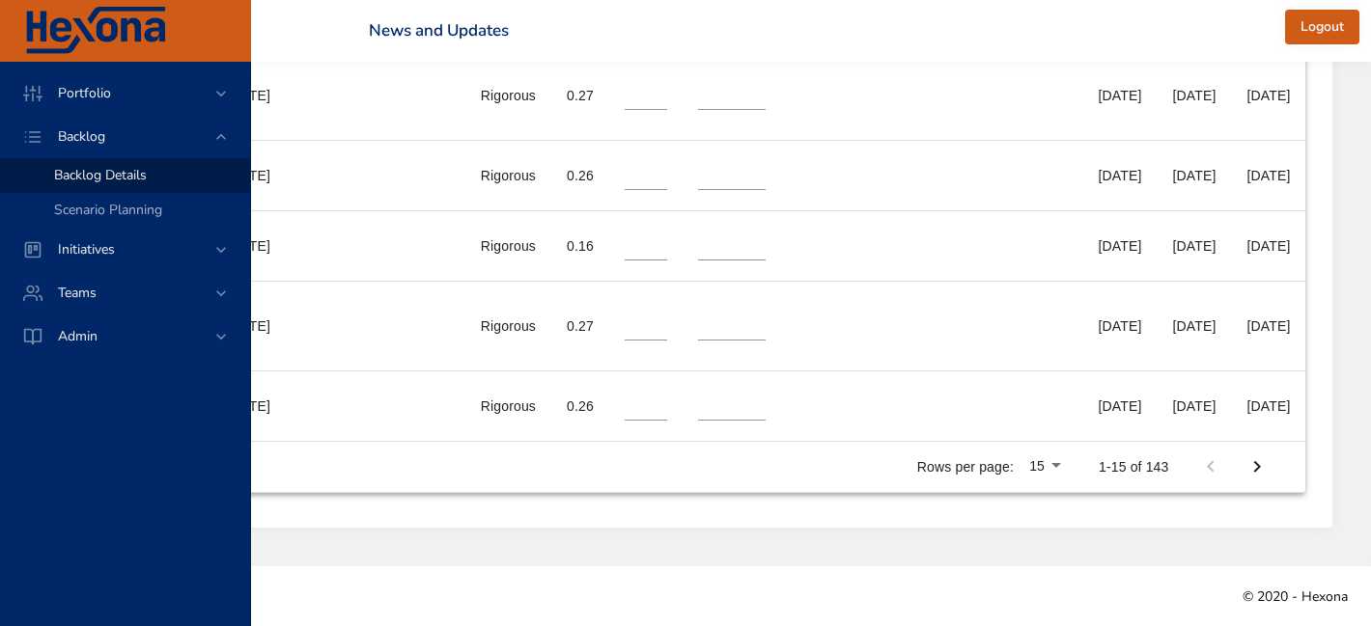
type input "*"
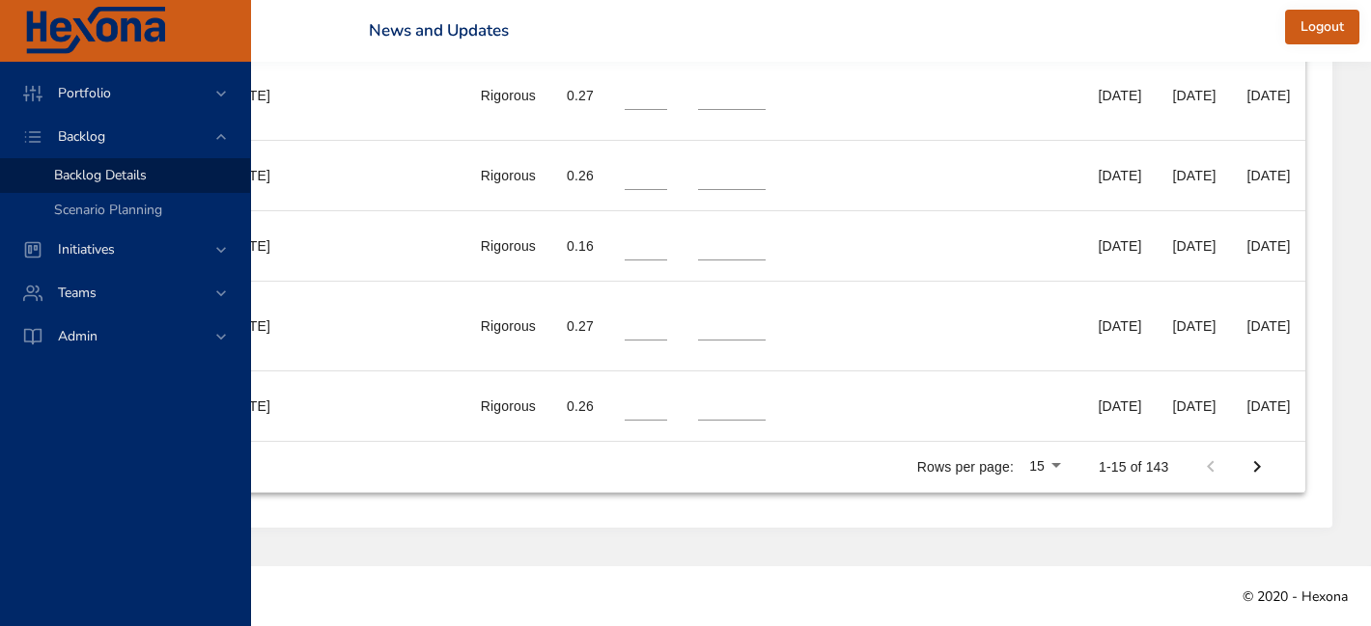
type input "*"
type input "**"
type input "*"
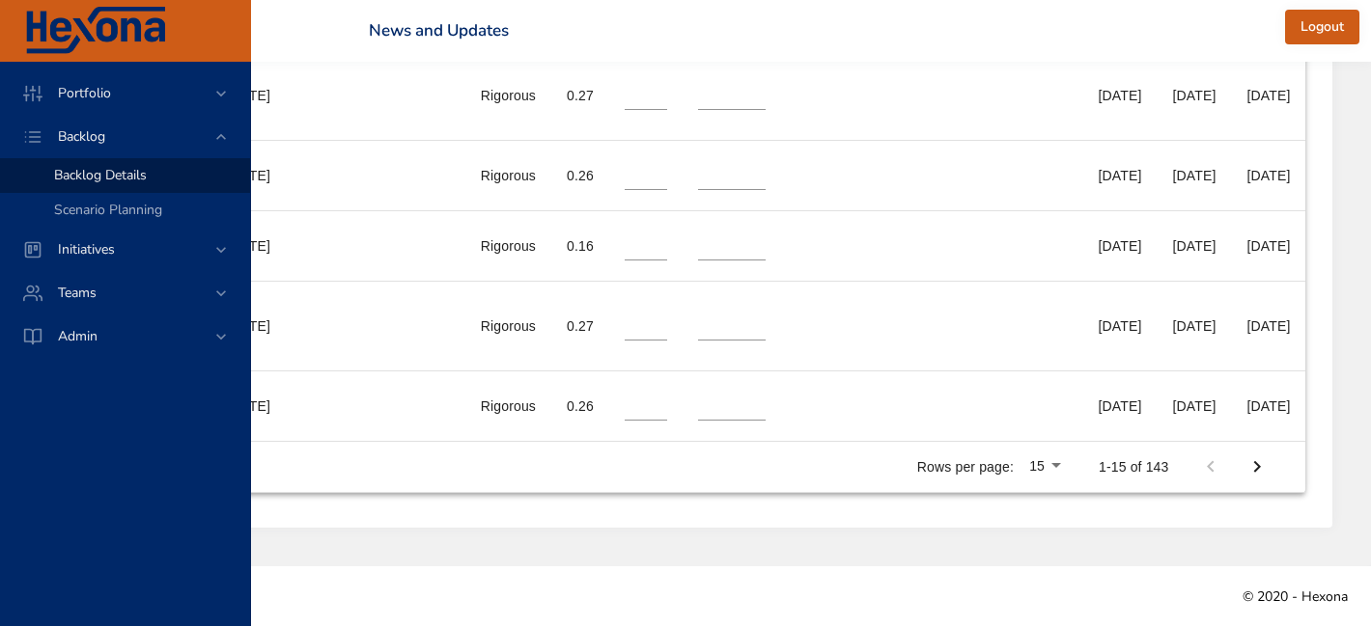
type input "*"
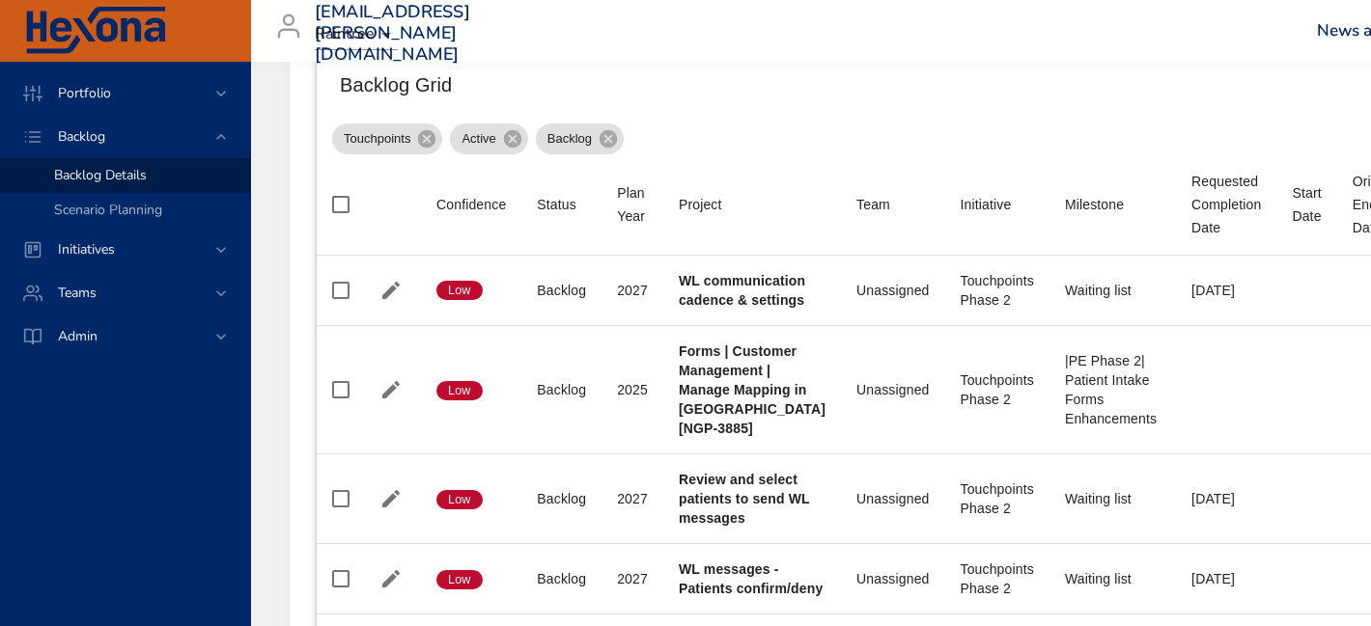
scroll to position [680, 0]
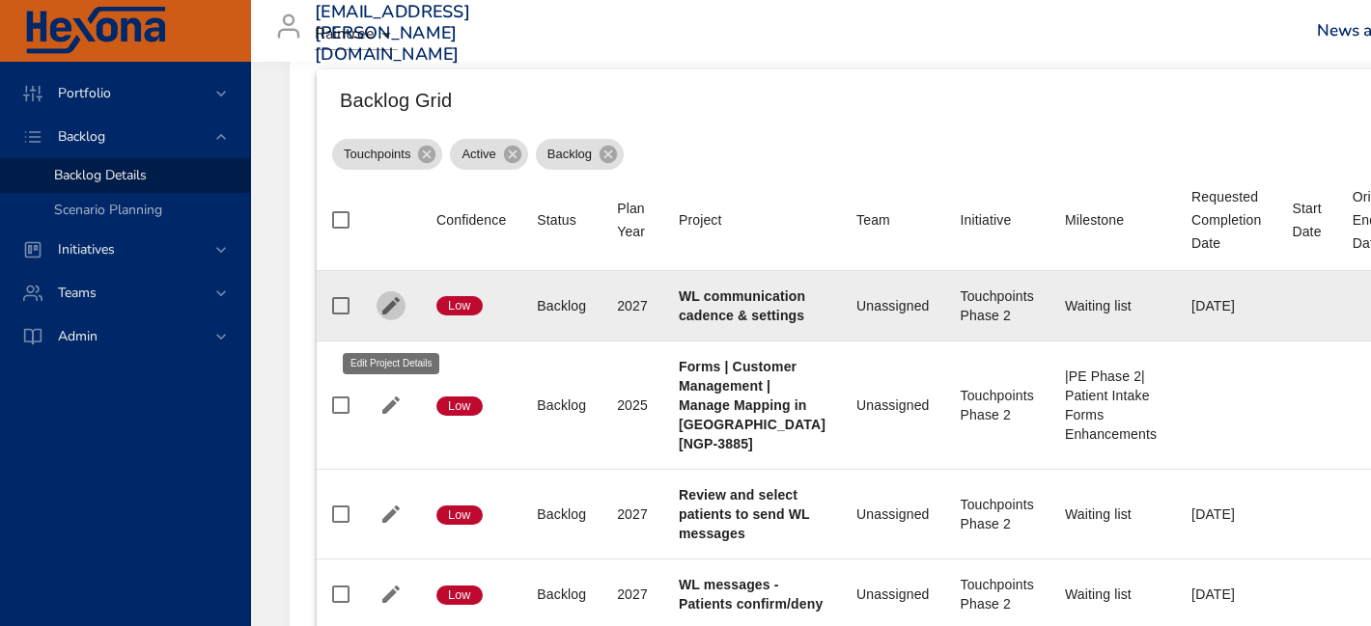
click at [388, 318] on icon "button" at bounding box center [390, 305] width 23 height 23
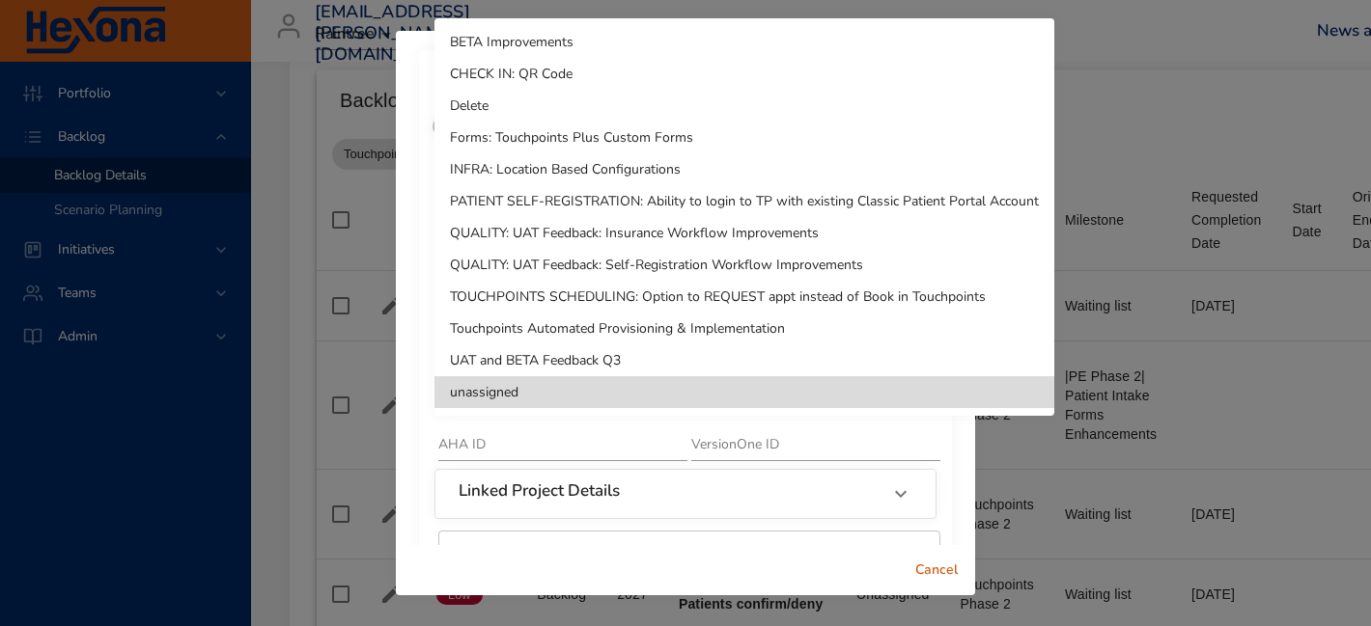
click at [639, 118] on li "Delete" at bounding box center [744, 106] width 620 height 32
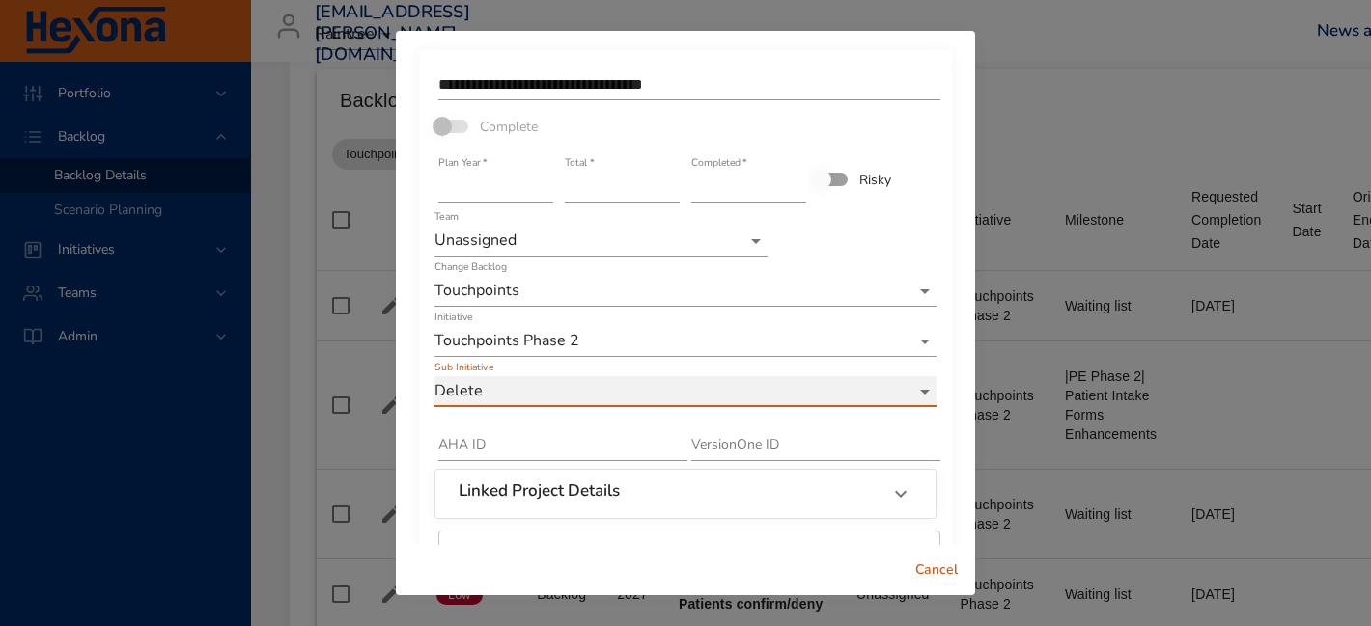
scroll to position [137, 0]
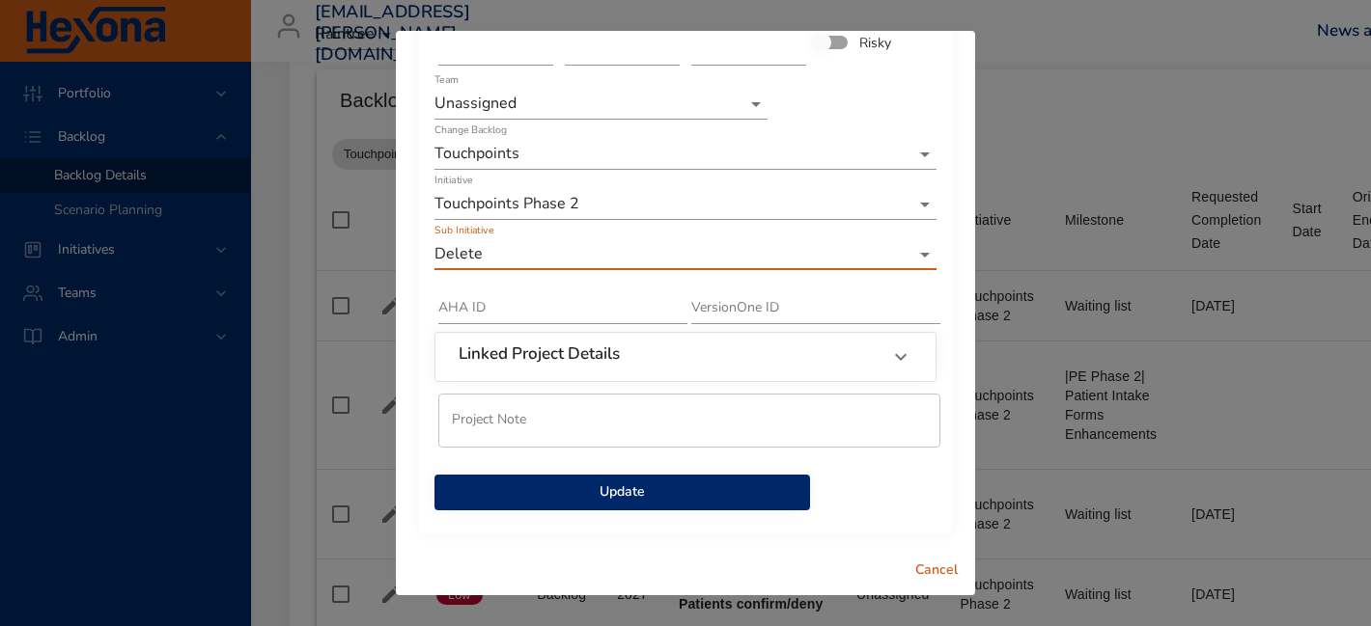
click at [675, 478] on button "Update" at bounding box center [621, 493] width 375 height 36
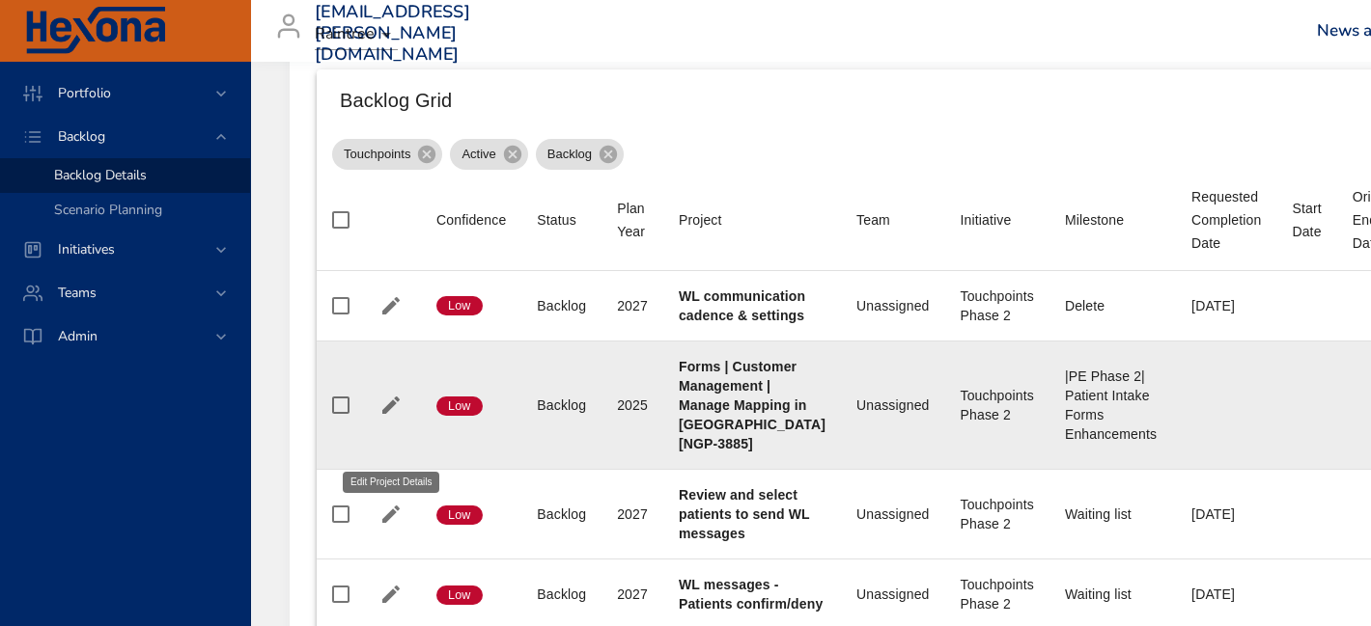
click at [395, 414] on icon "button" at bounding box center [390, 405] width 17 height 17
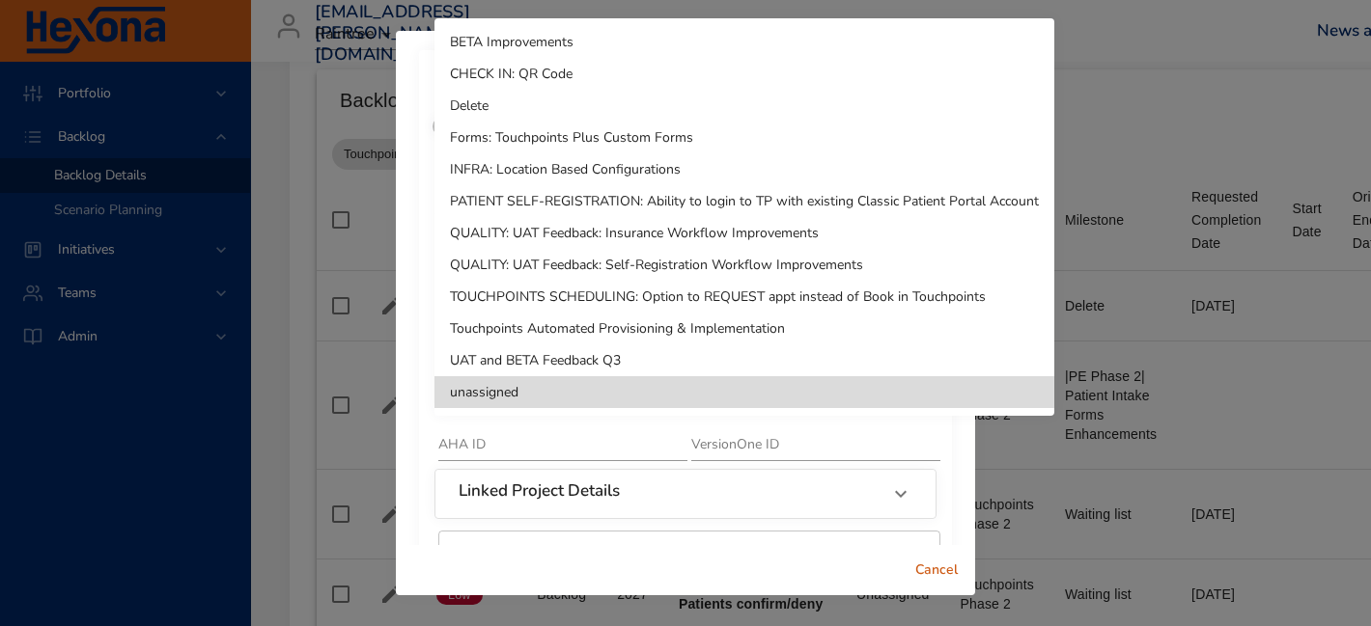
click at [574, 96] on li "Delete" at bounding box center [744, 106] width 620 height 32
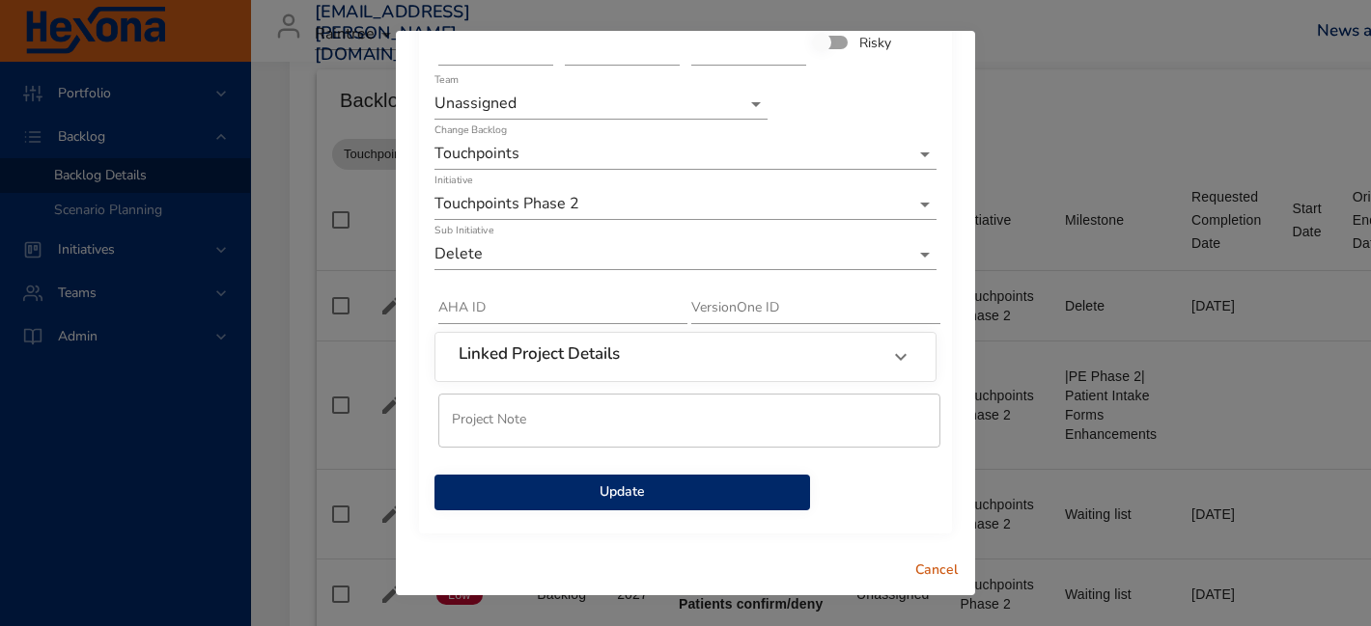
click at [763, 481] on span "Update" at bounding box center [622, 493] width 345 height 24
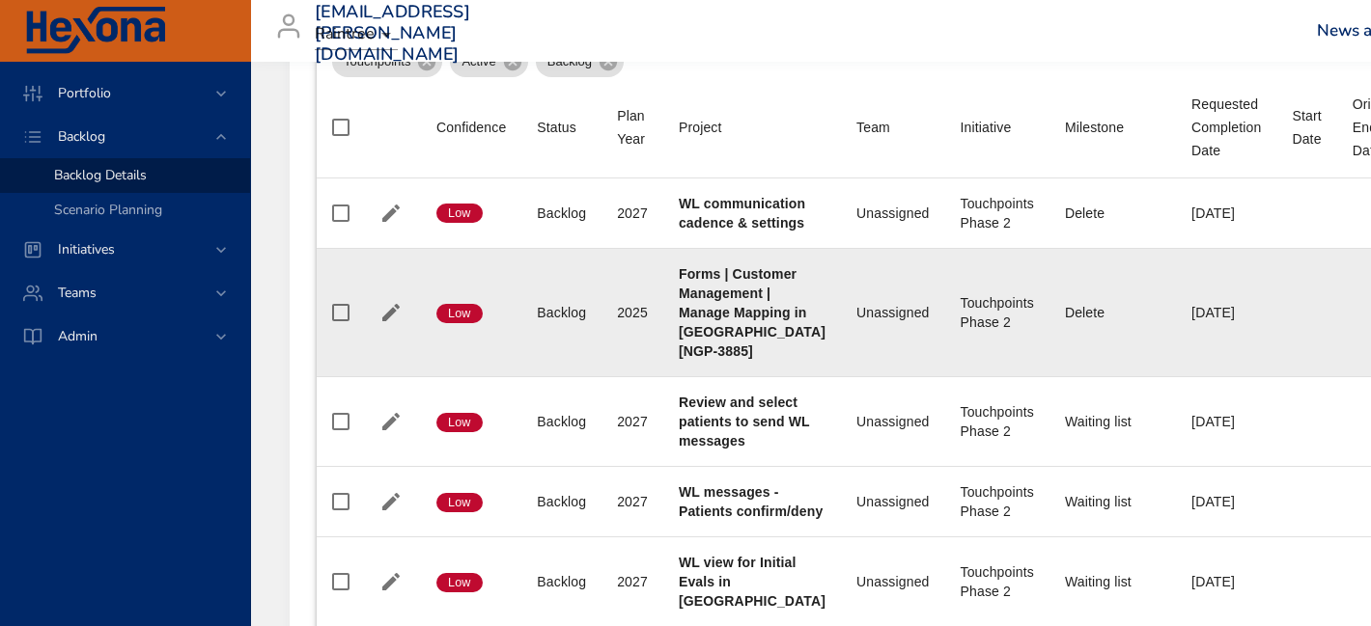
scroll to position [777, 0]
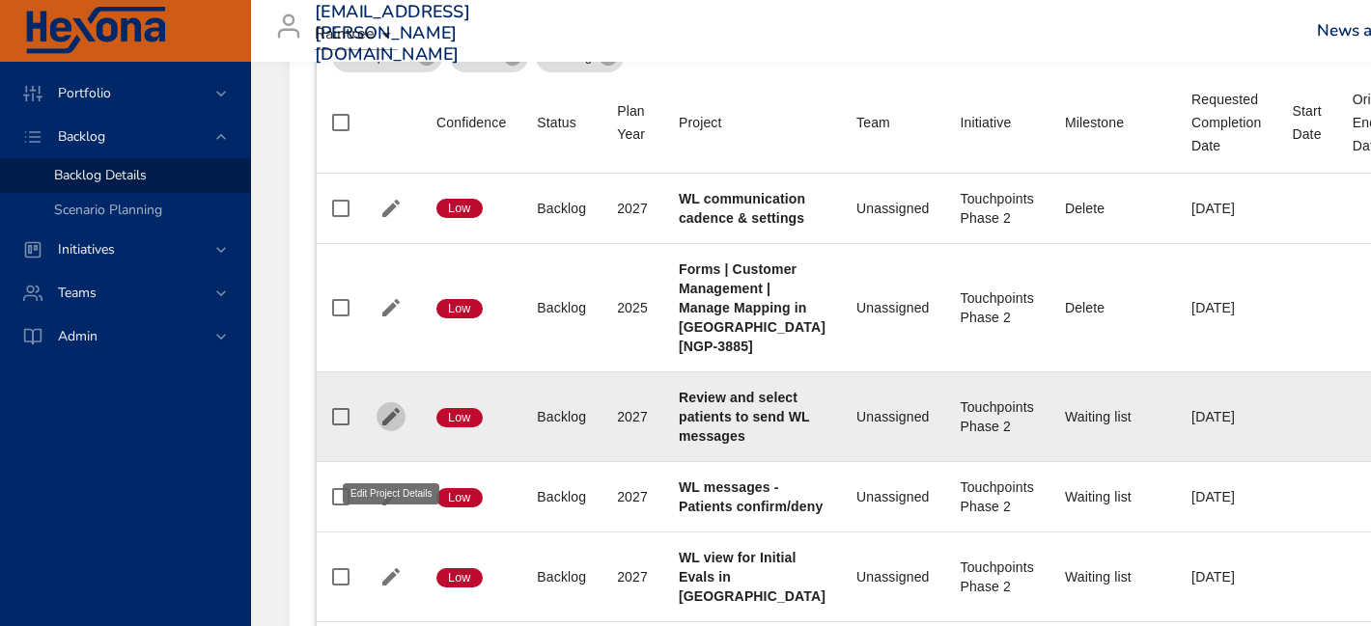
click at [387, 429] on icon "button" at bounding box center [390, 416] width 23 height 23
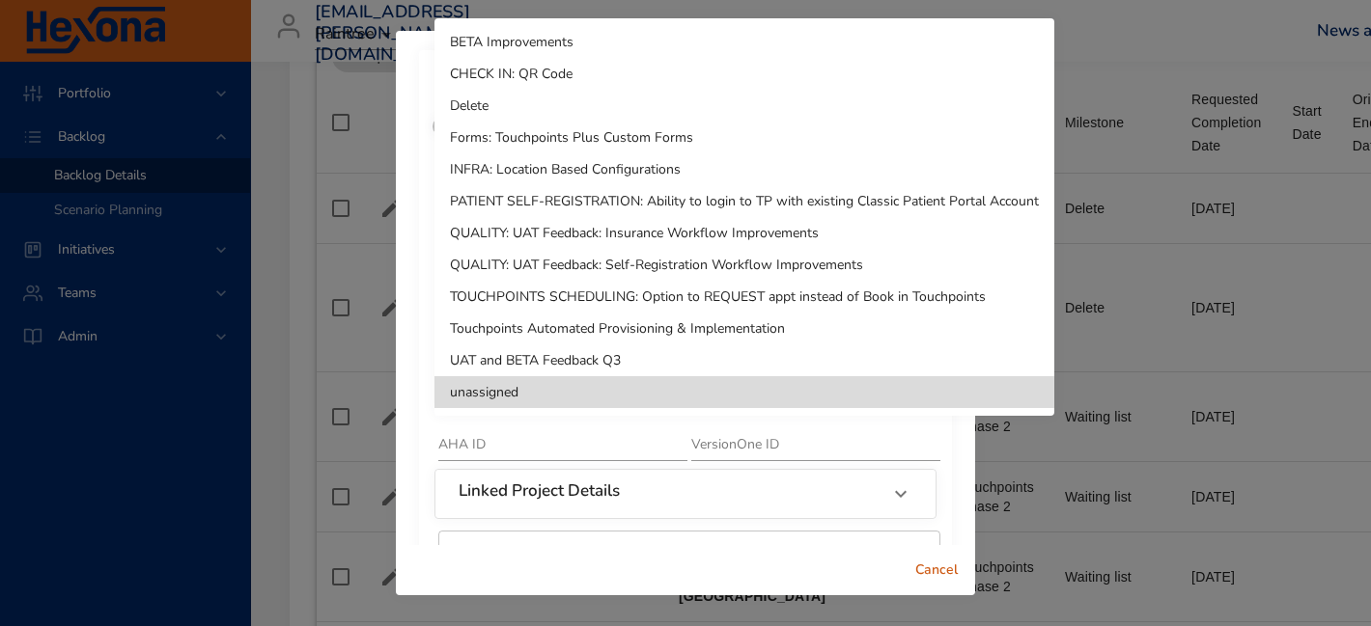
click at [566, 96] on li "Delete" at bounding box center [744, 106] width 620 height 32
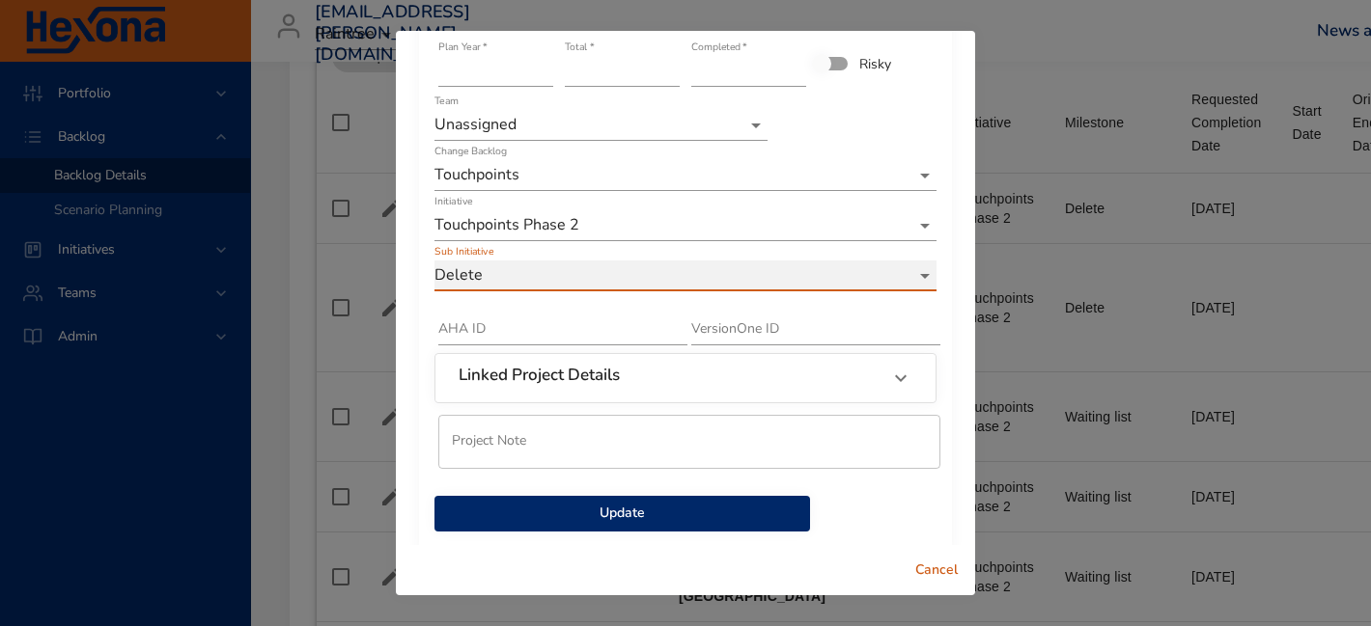
scroll to position [137, 0]
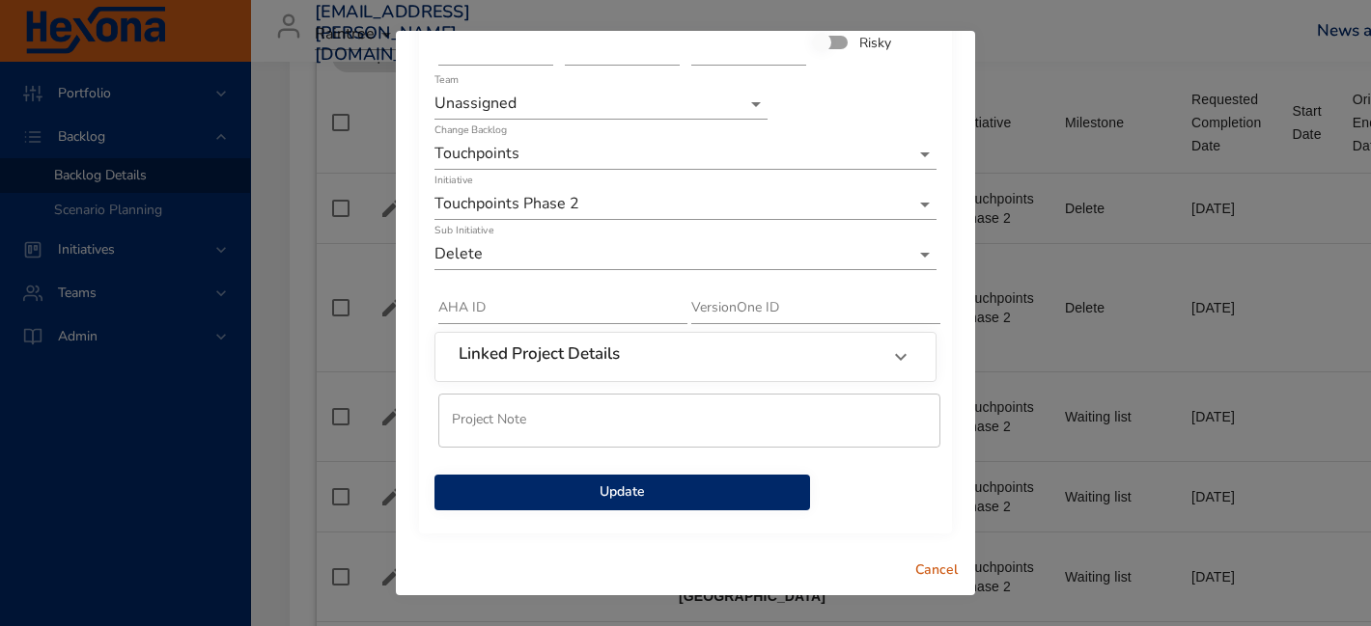
click at [662, 487] on span "Update" at bounding box center [622, 493] width 345 height 24
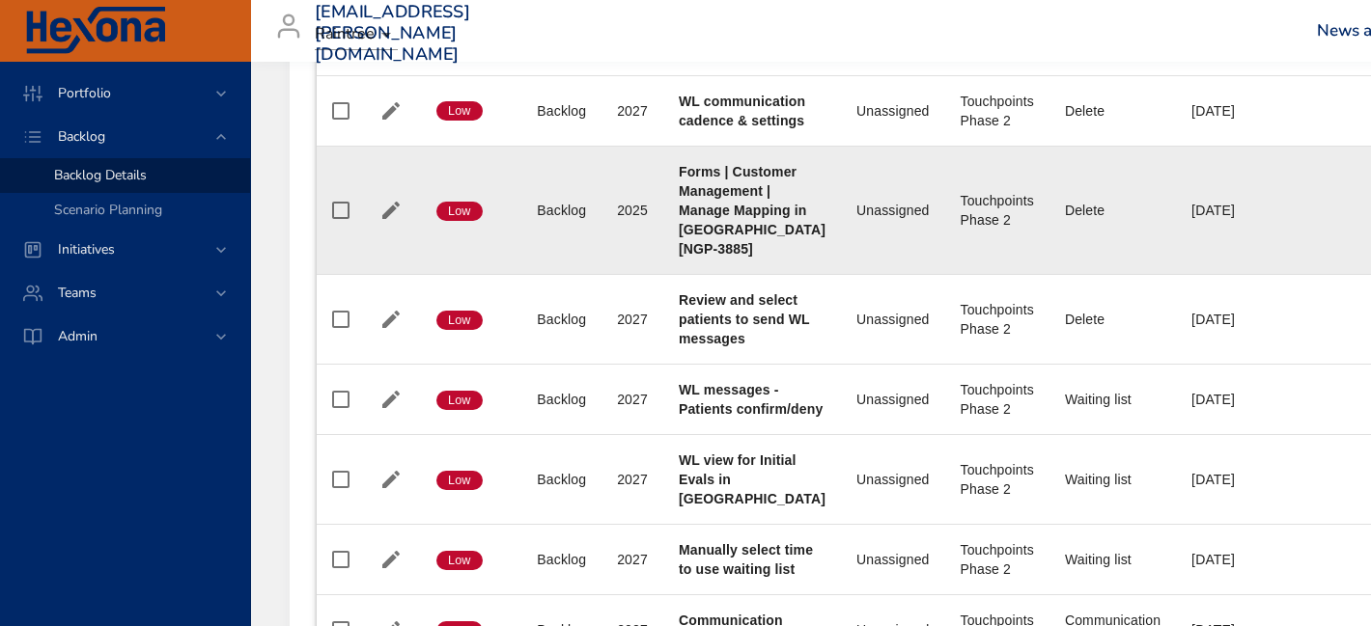
scroll to position [887, 0]
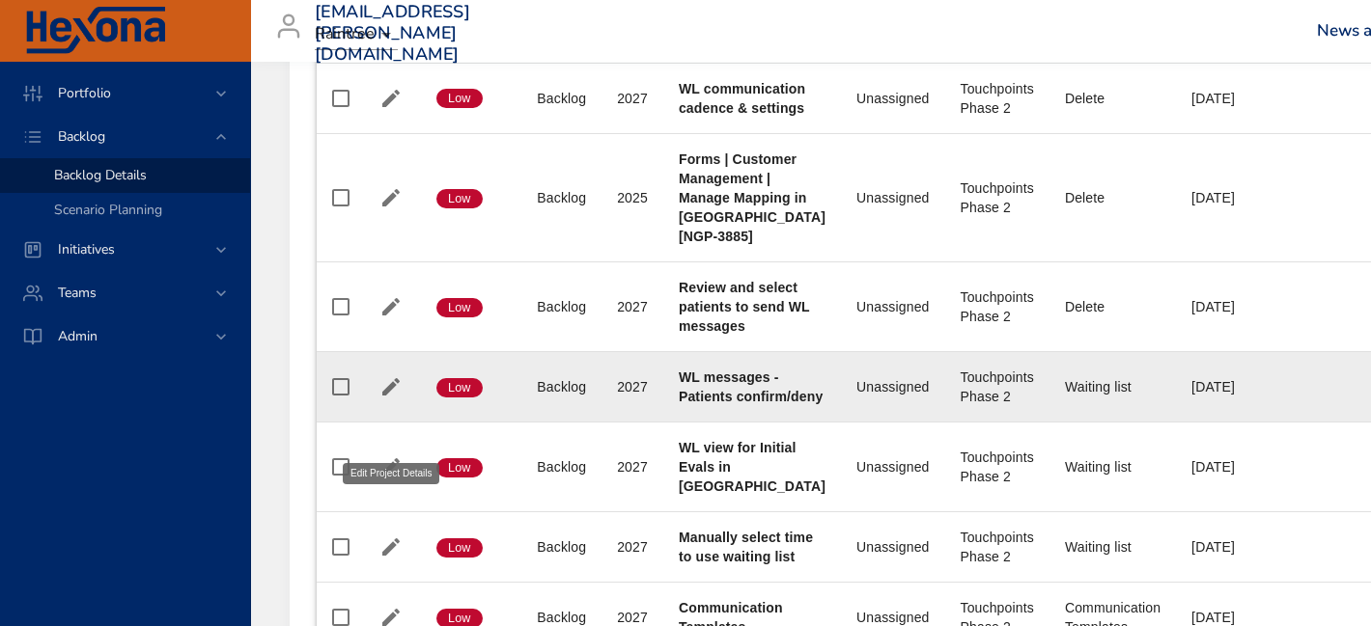
click at [388, 399] on icon "button" at bounding box center [390, 386] width 23 height 23
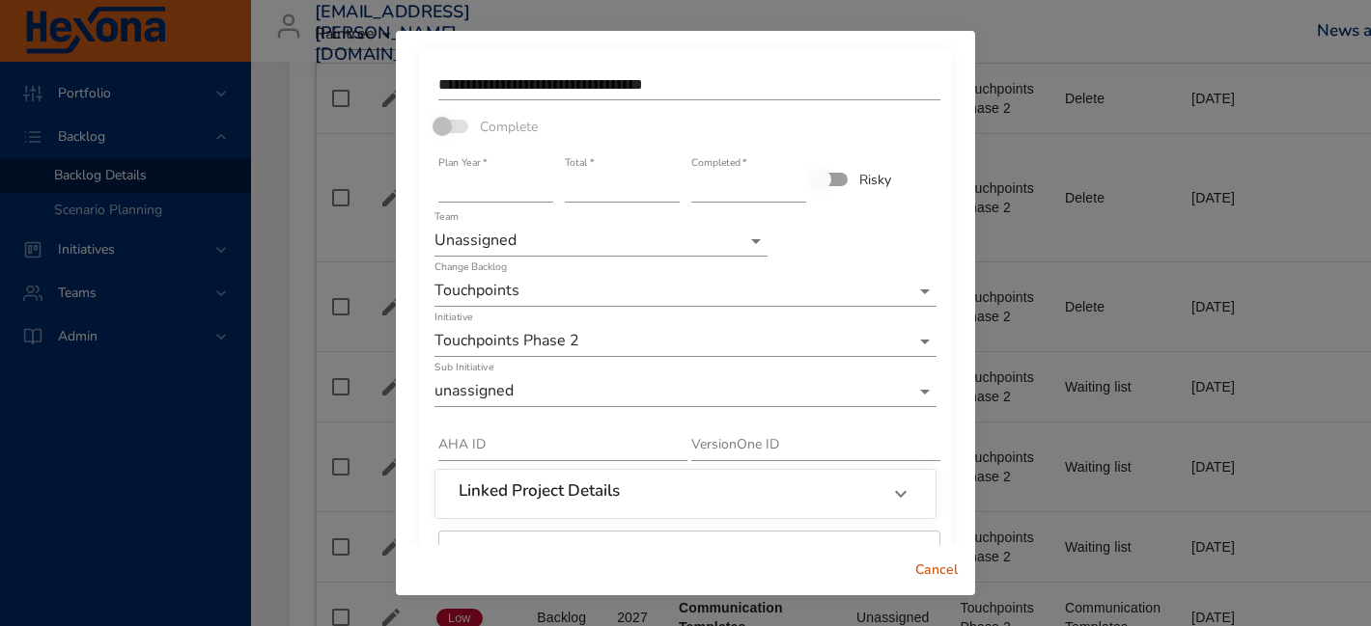
click at [479, 412] on div "AHA ID" at bounding box center [558, 438] width 253 height 58
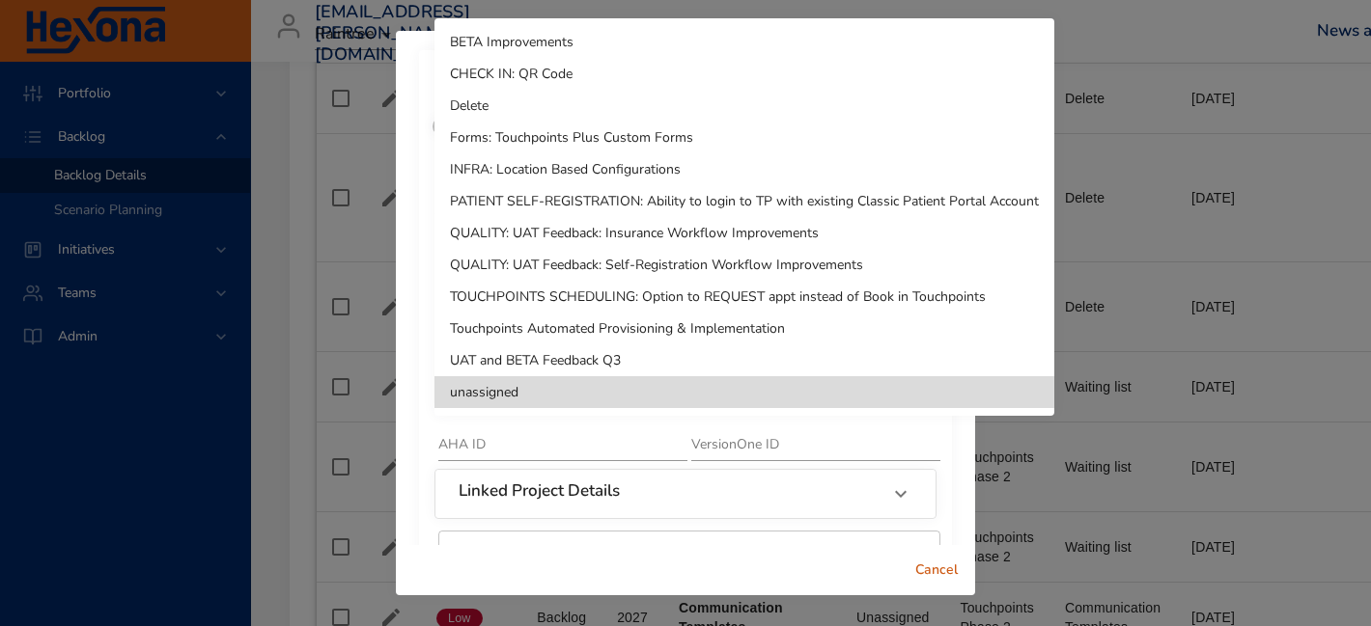
click at [521, 97] on li "Delete" at bounding box center [744, 106] width 620 height 32
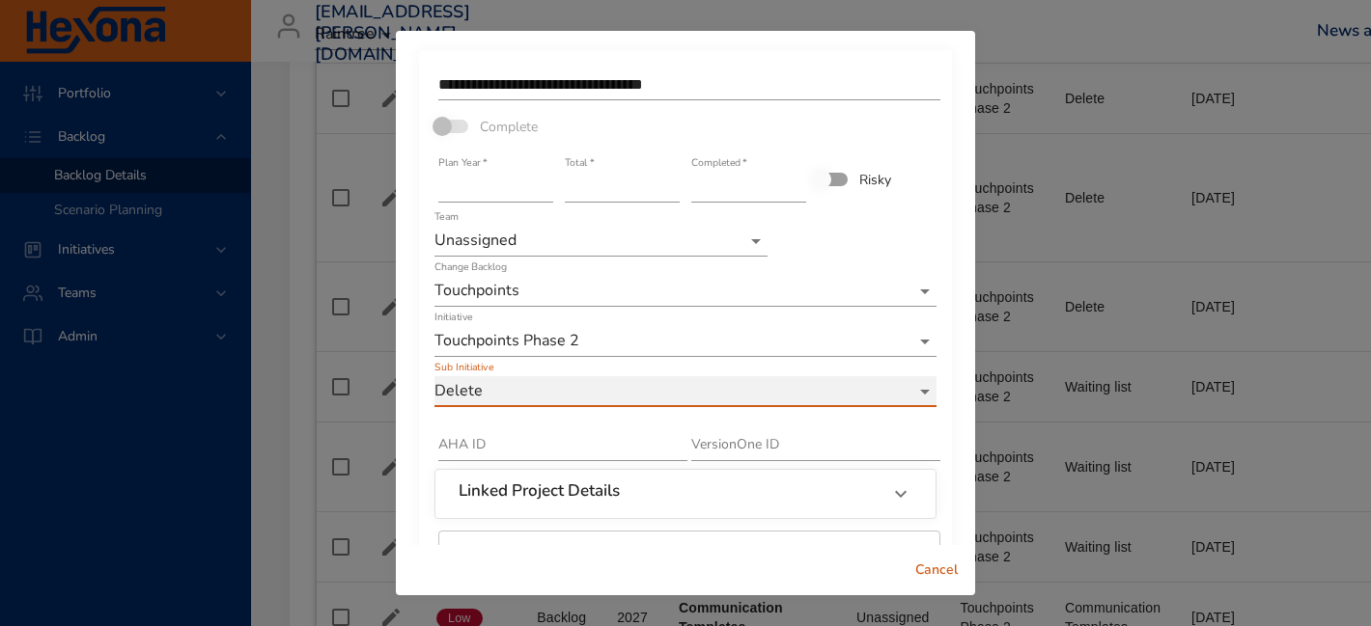
scroll to position [137, 0]
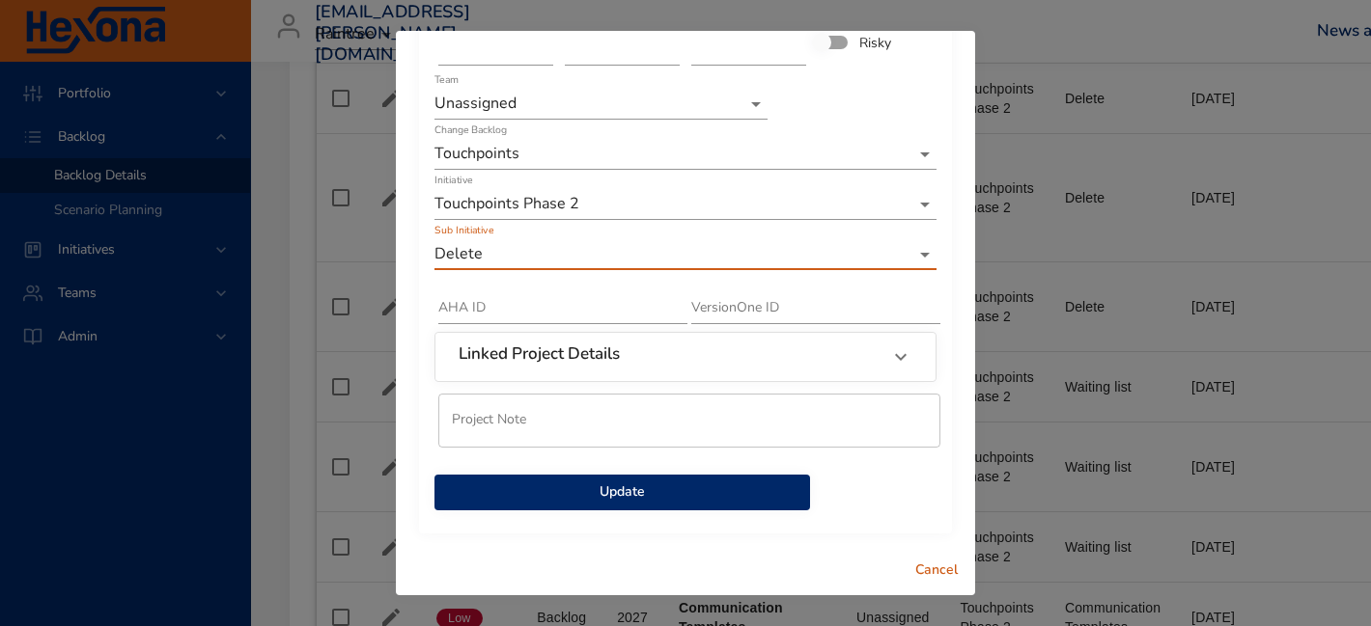
click at [644, 491] on span "Update" at bounding box center [622, 493] width 345 height 24
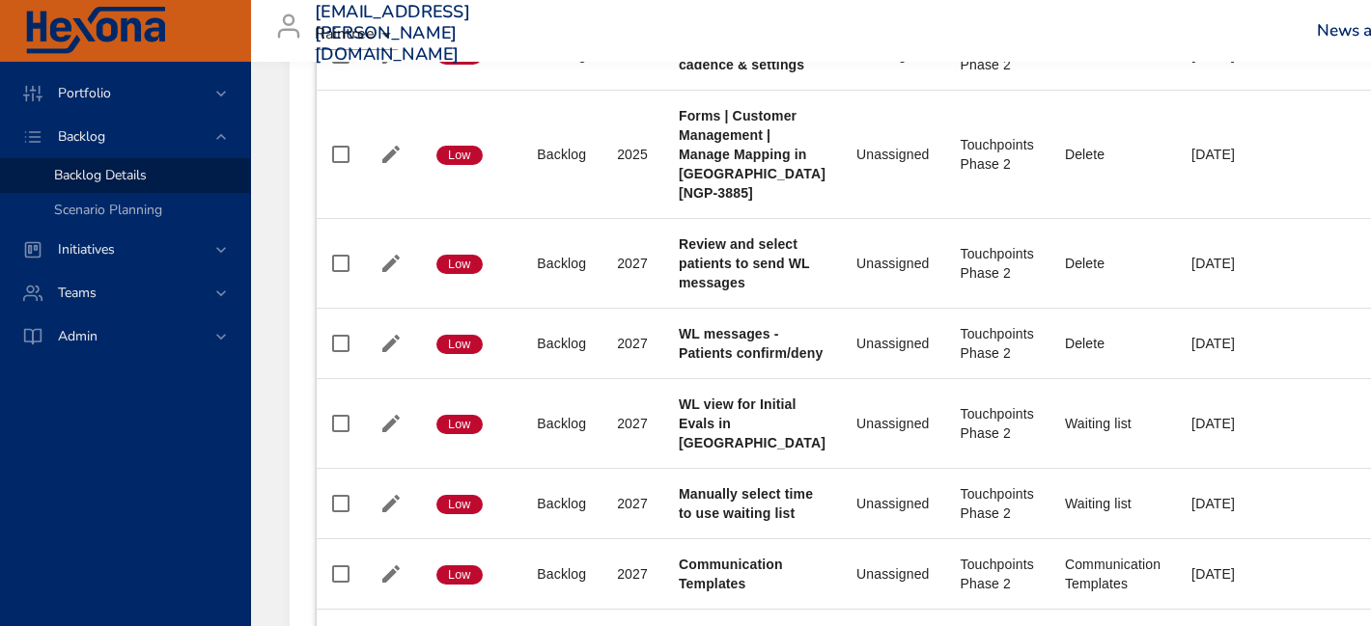
scroll to position [932, 0]
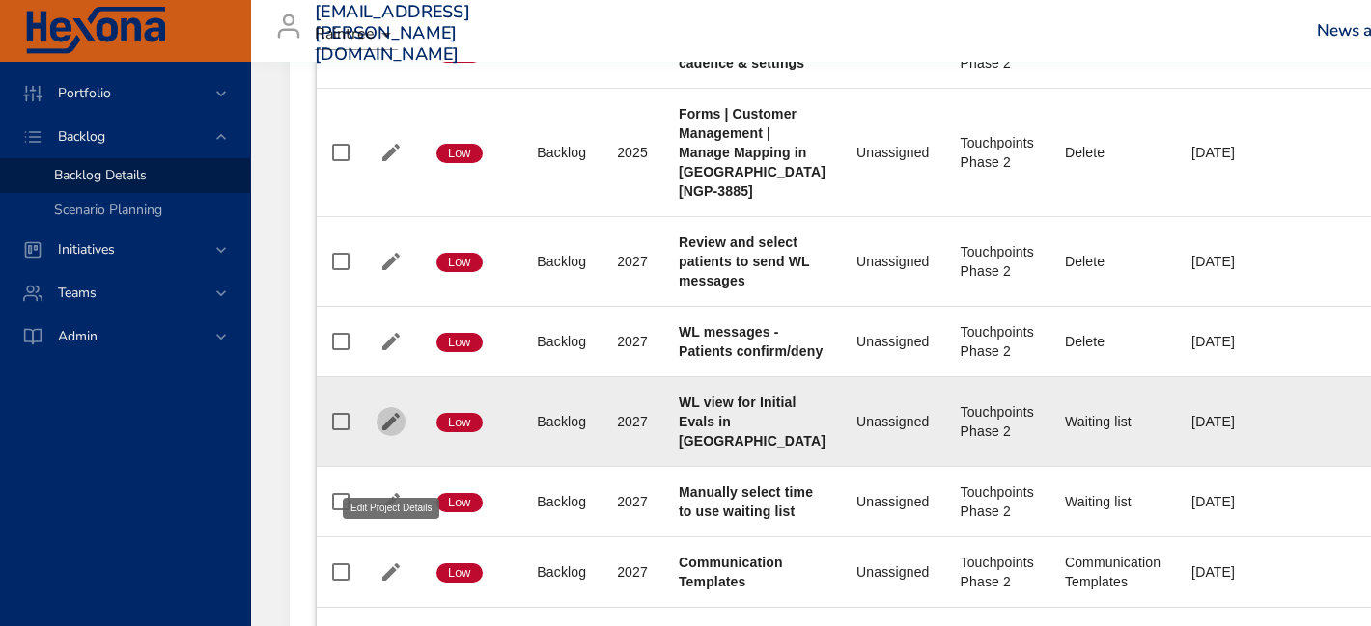
click at [392, 430] on icon "button" at bounding box center [390, 421] width 17 height 17
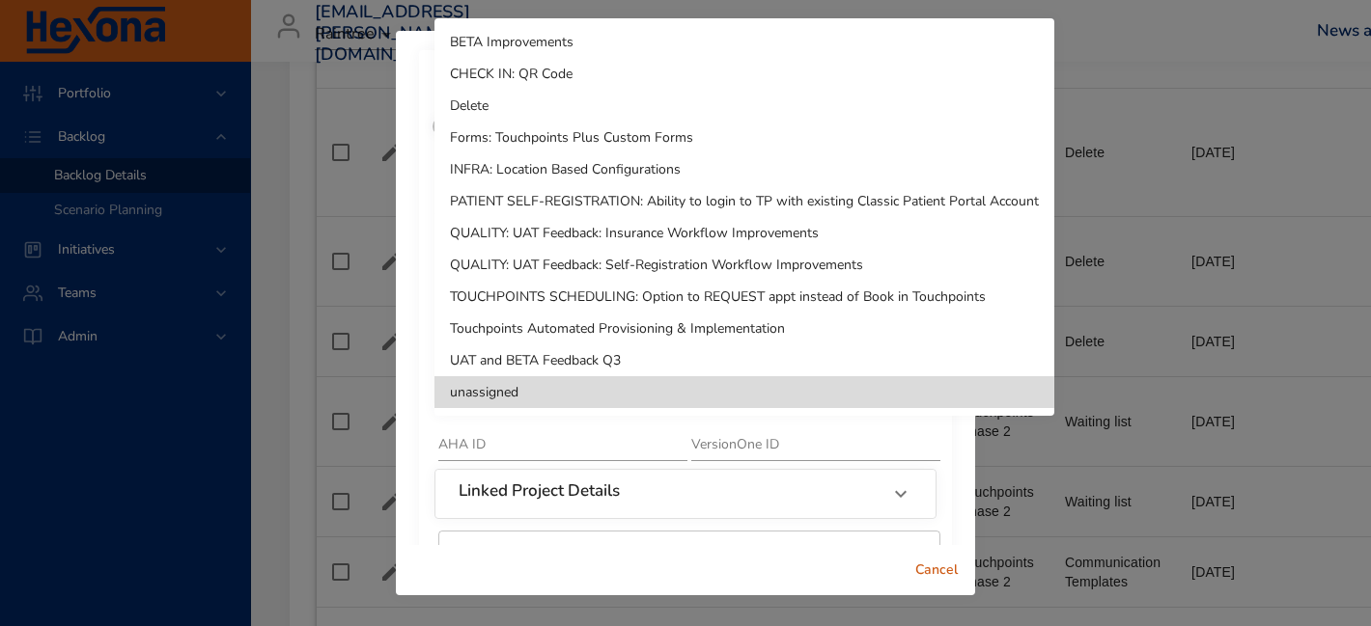
click at [514, 114] on li "Delete" at bounding box center [744, 106] width 620 height 32
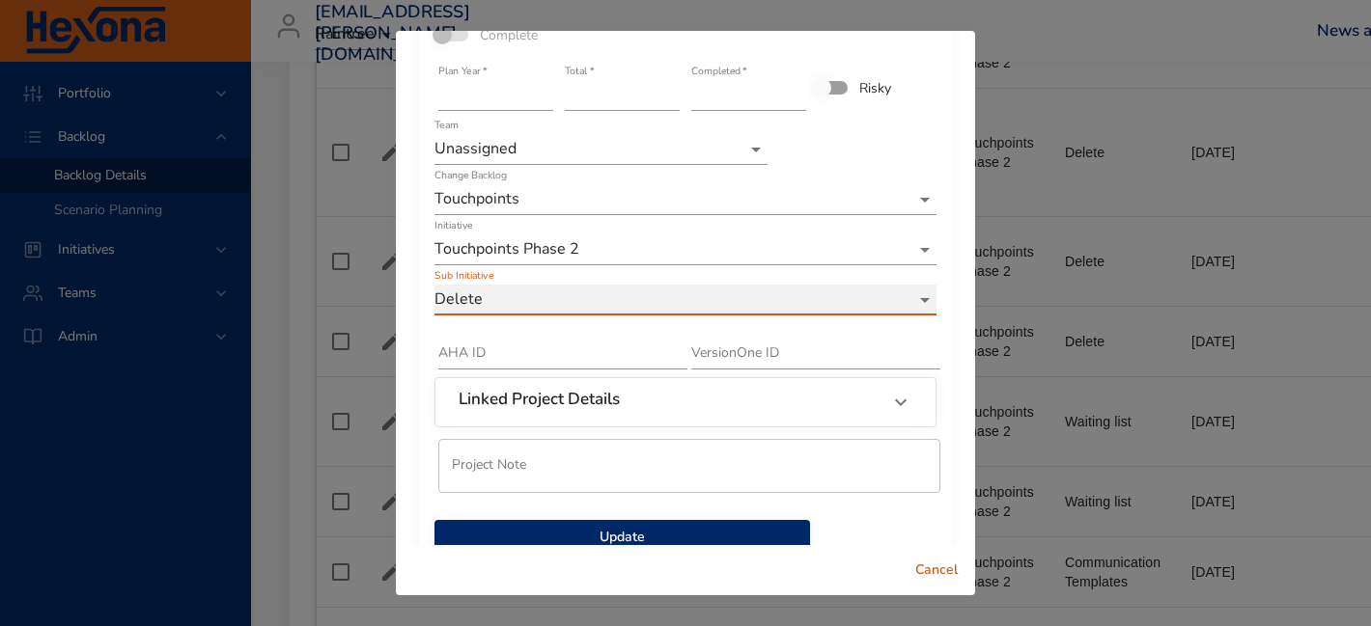
scroll to position [137, 0]
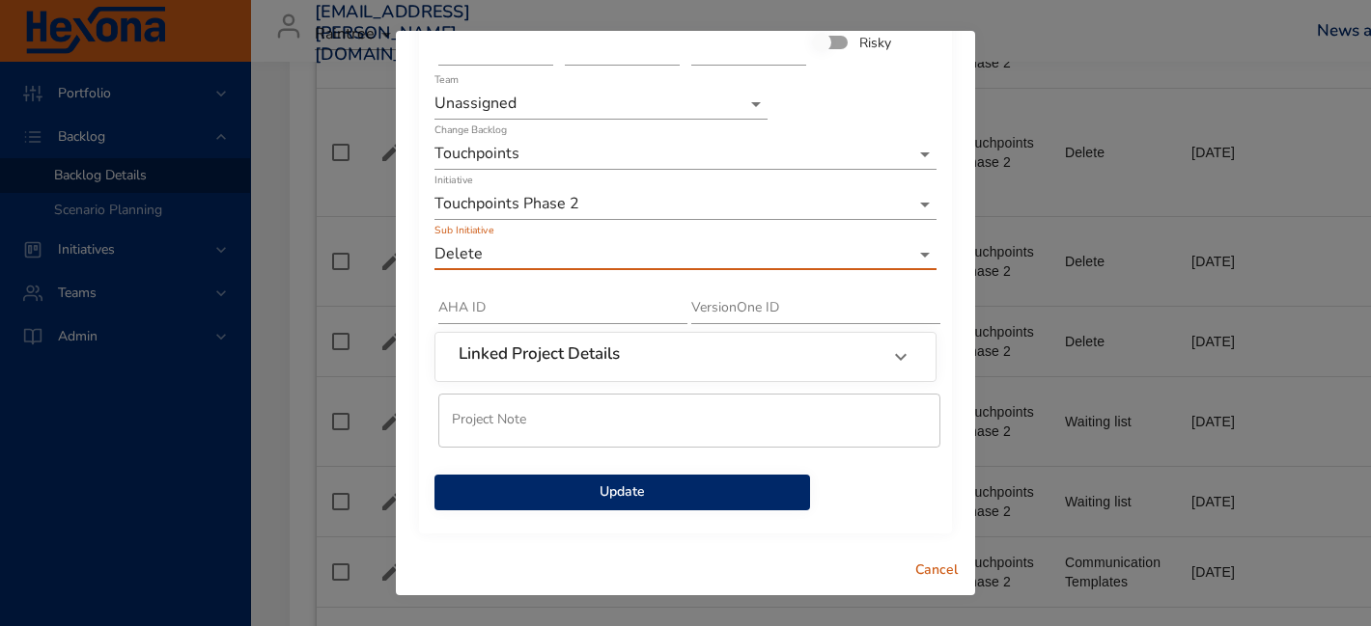
click at [568, 508] on button "Update" at bounding box center [621, 493] width 375 height 36
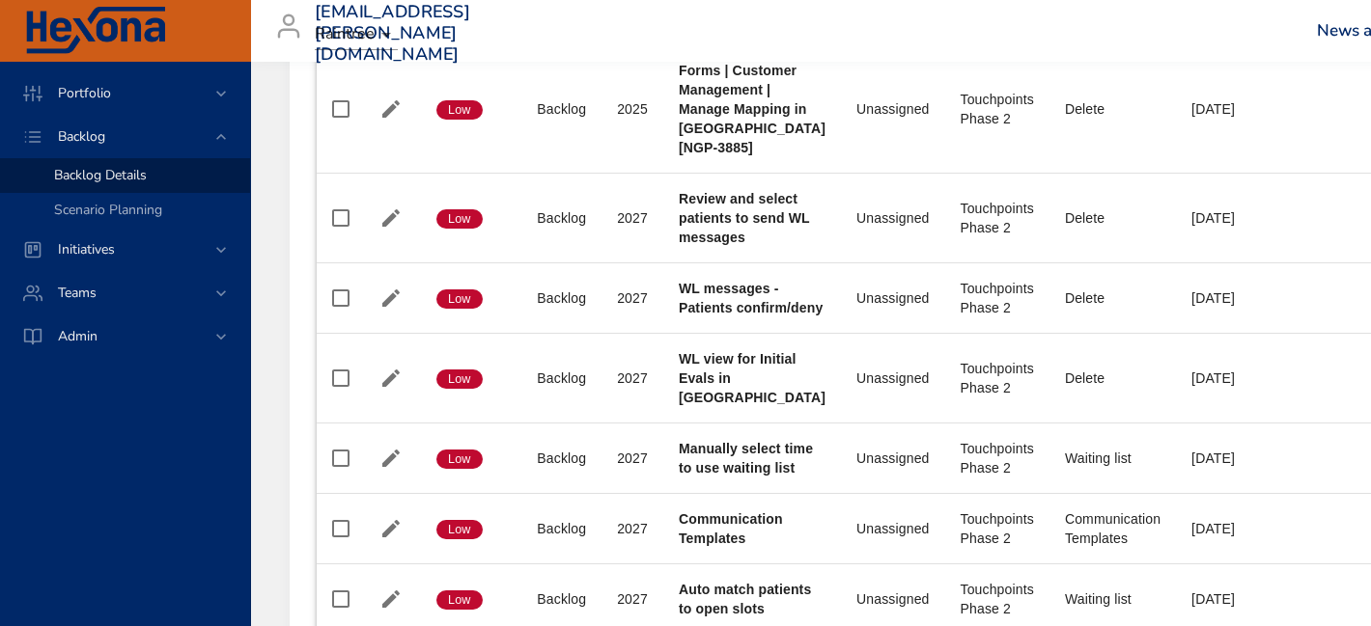
scroll to position [1030, 0]
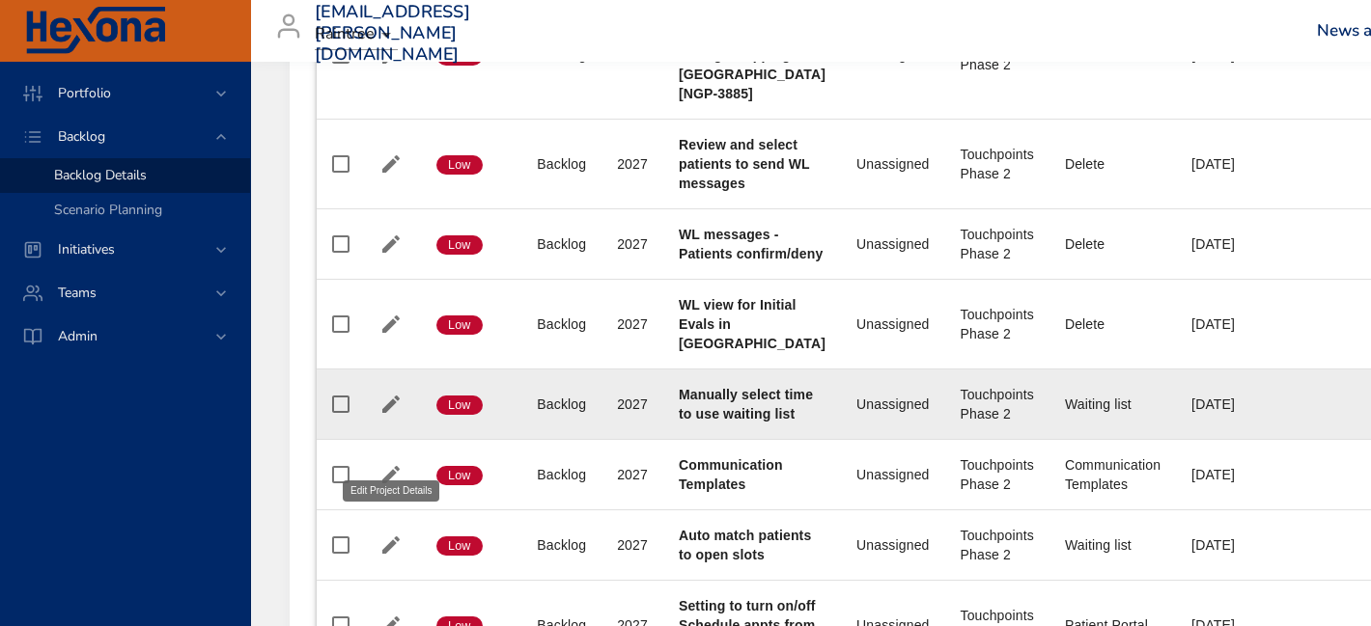
click at [391, 413] on icon "button" at bounding box center [390, 404] width 17 height 17
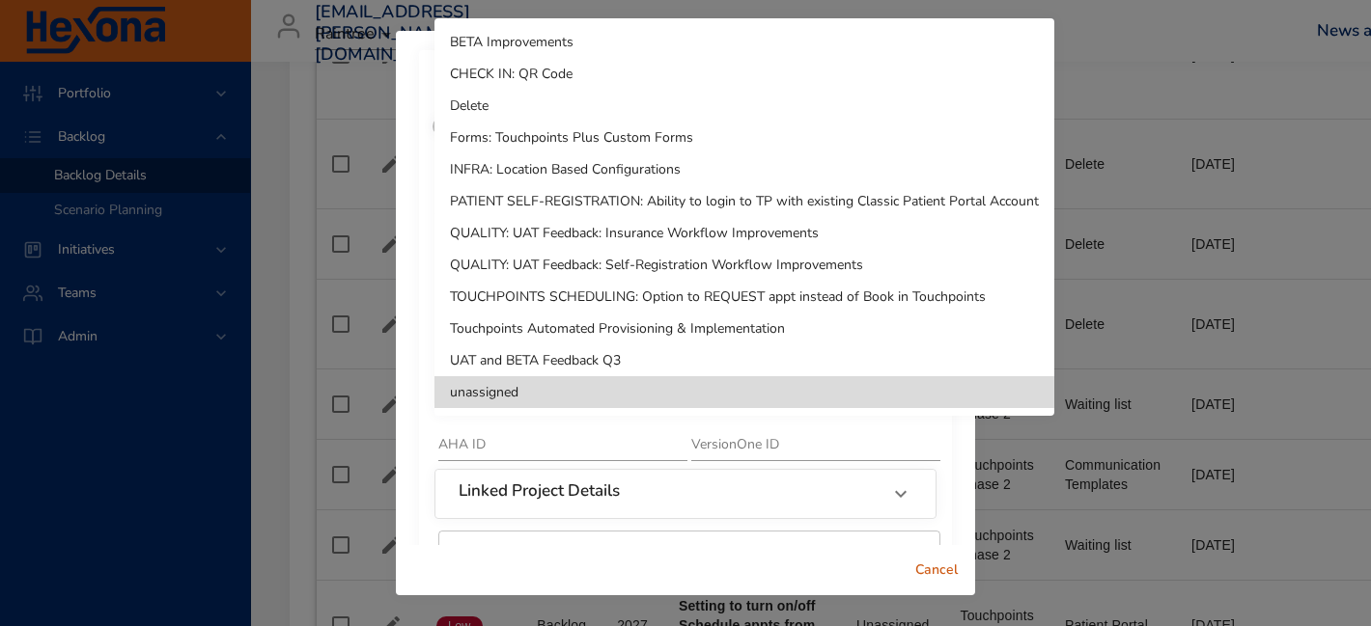
click at [566, 112] on li "Delete" at bounding box center [744, 106] width 620 height 32
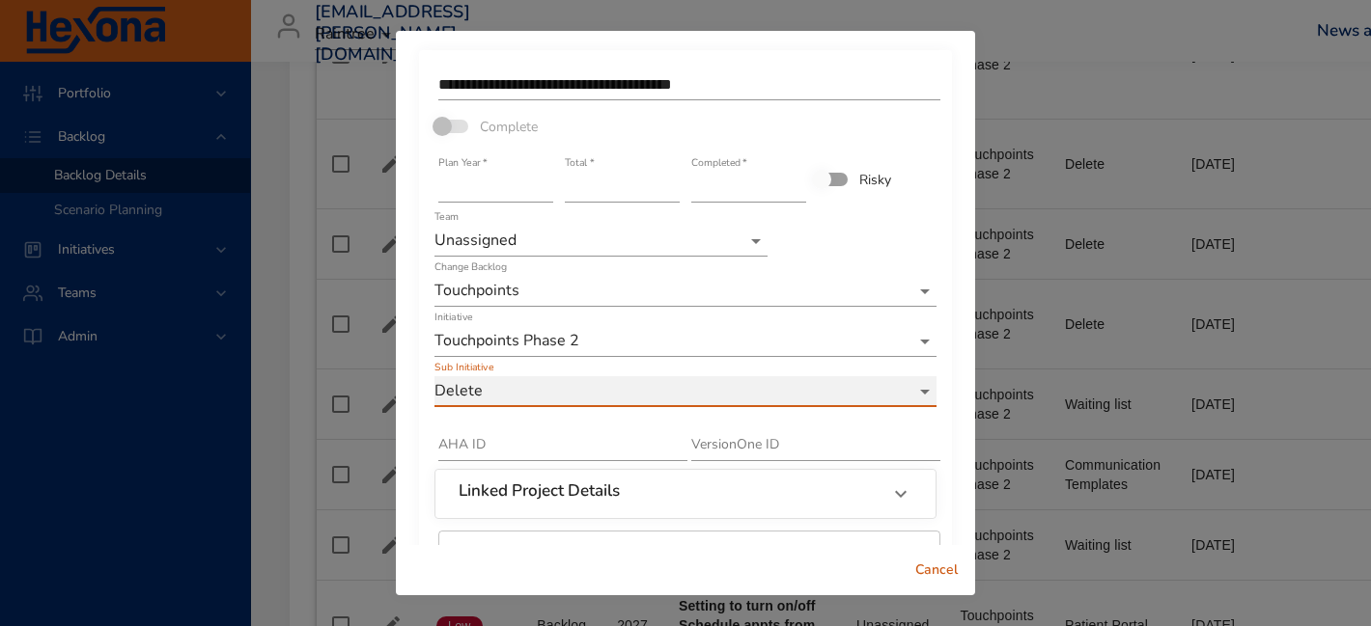
scroll to position [137, 0]
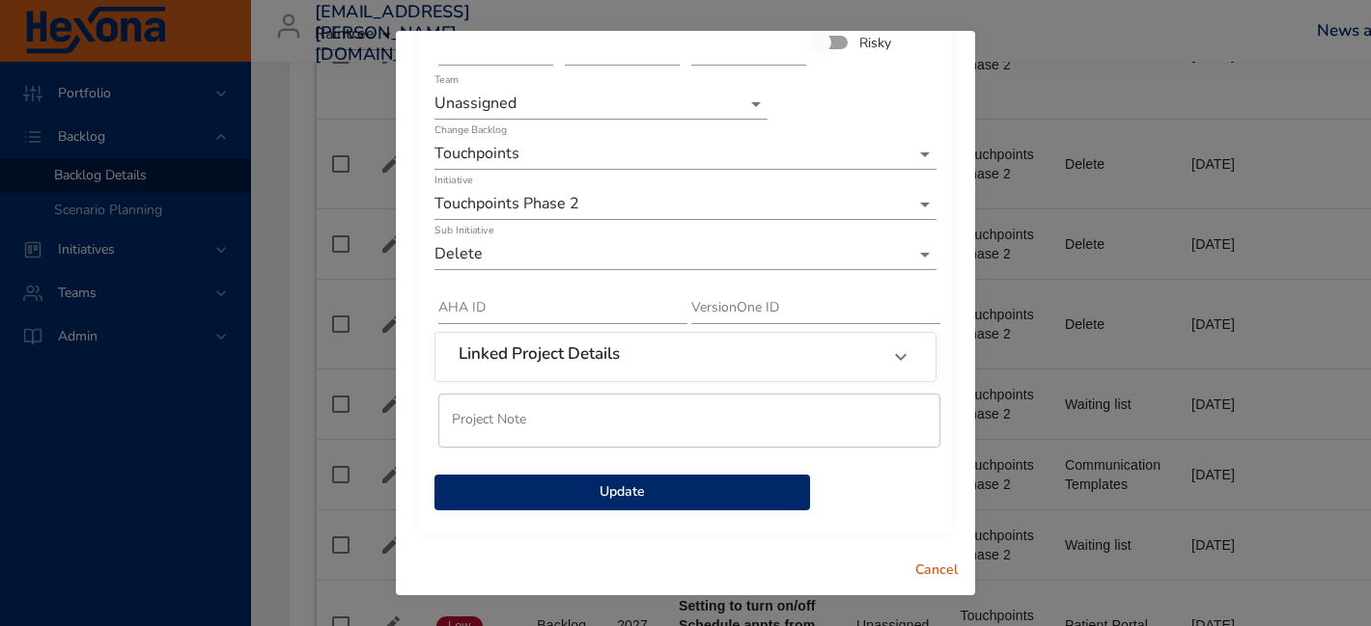
click at [716, 499] on span "Update" at bounding box center [622, 493] width 345 height 24
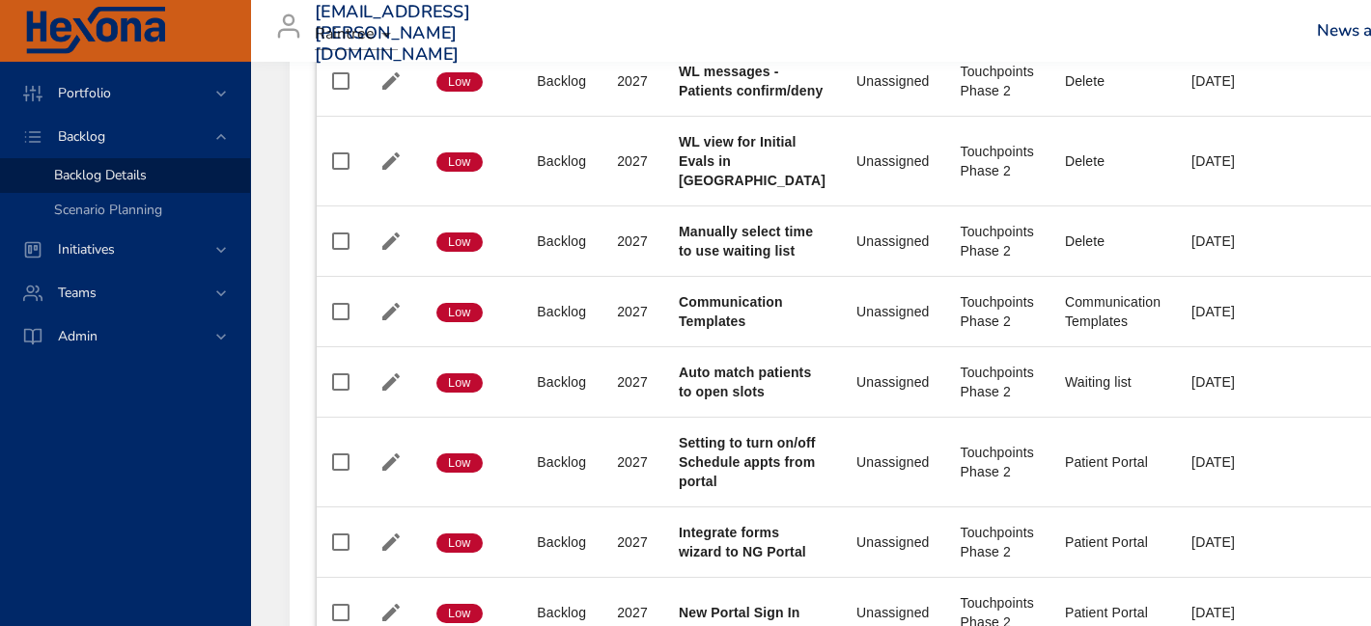
scroll to position [1214, 0]
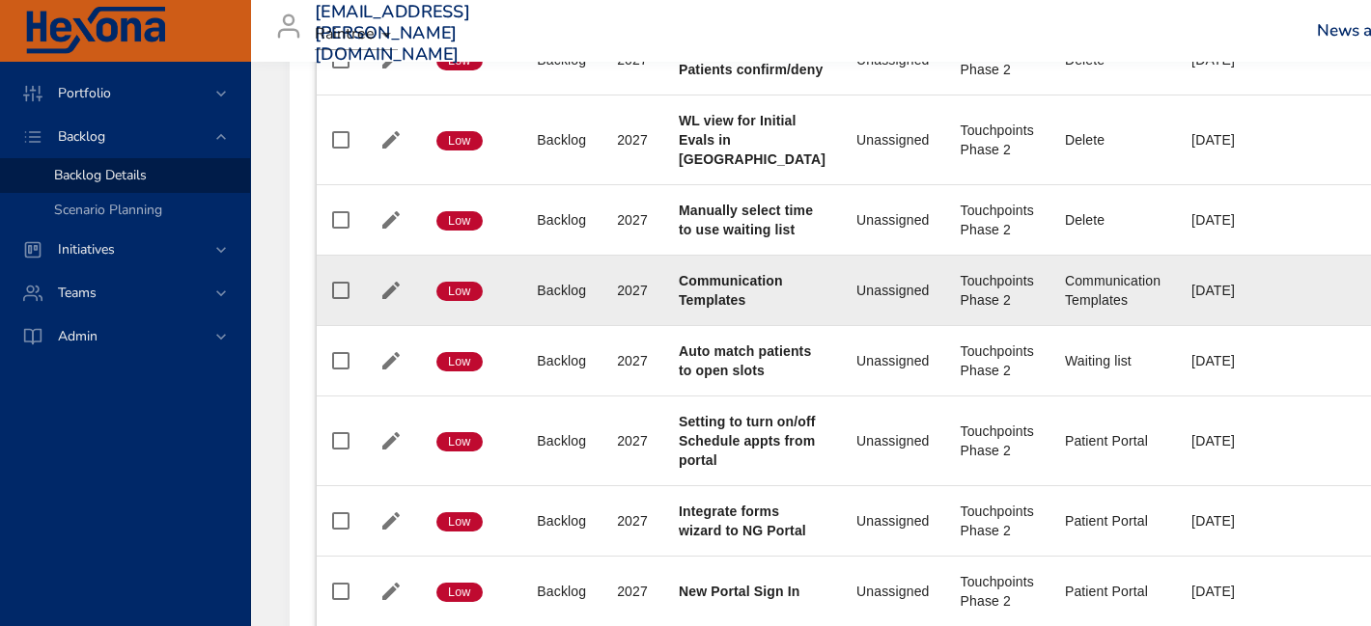
click at [389, 302] on icon "button" at bounding box center [390, 290] width 23 height 23
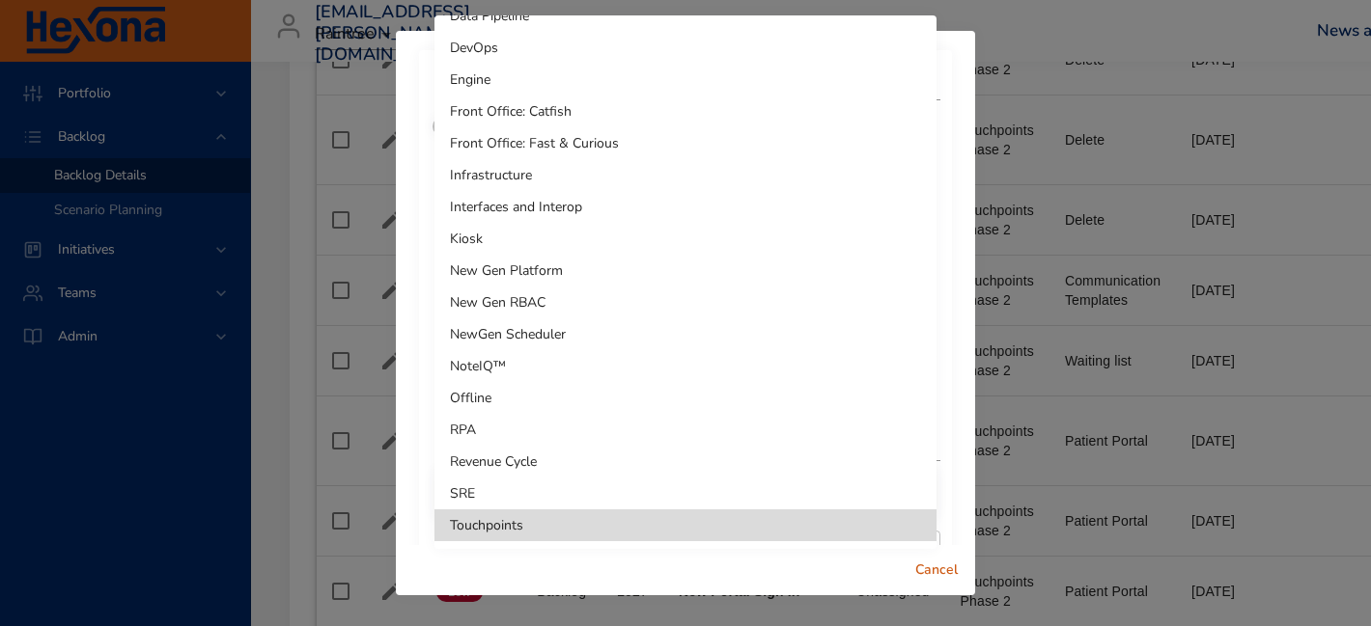
click at [482, 292] on li "New Gen RBAC" at bounding box center [685, 303] width 502 height 32
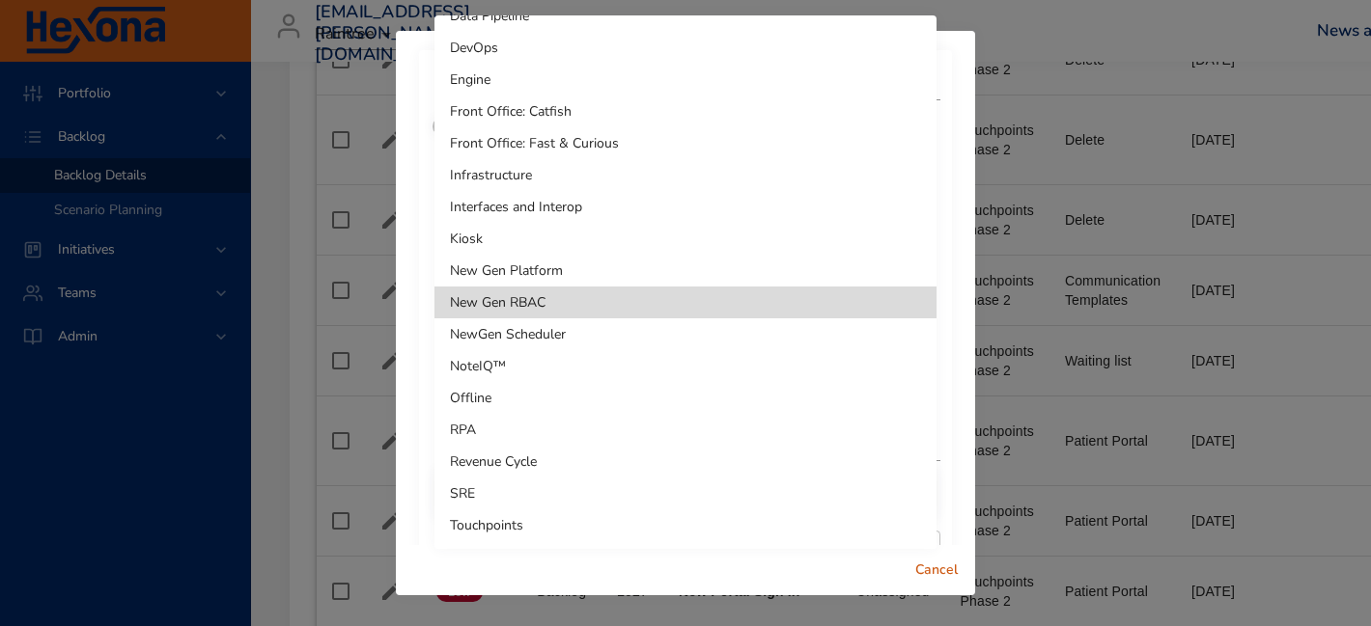
drag, startPoint x: 503, startPoint y: 508, endPoint x: 499, endPoint y: 534, distance: 26.3
click at [499, 534] on ul "ABA AI Agent Backlog Architecture BI DE Business Intelligence Classic Patient E…" at bounding box center [685, 79] width 502 height 939
click at [499, 534] on li "Touchpoints" at bounding box center [685, 526] width 502 height 32
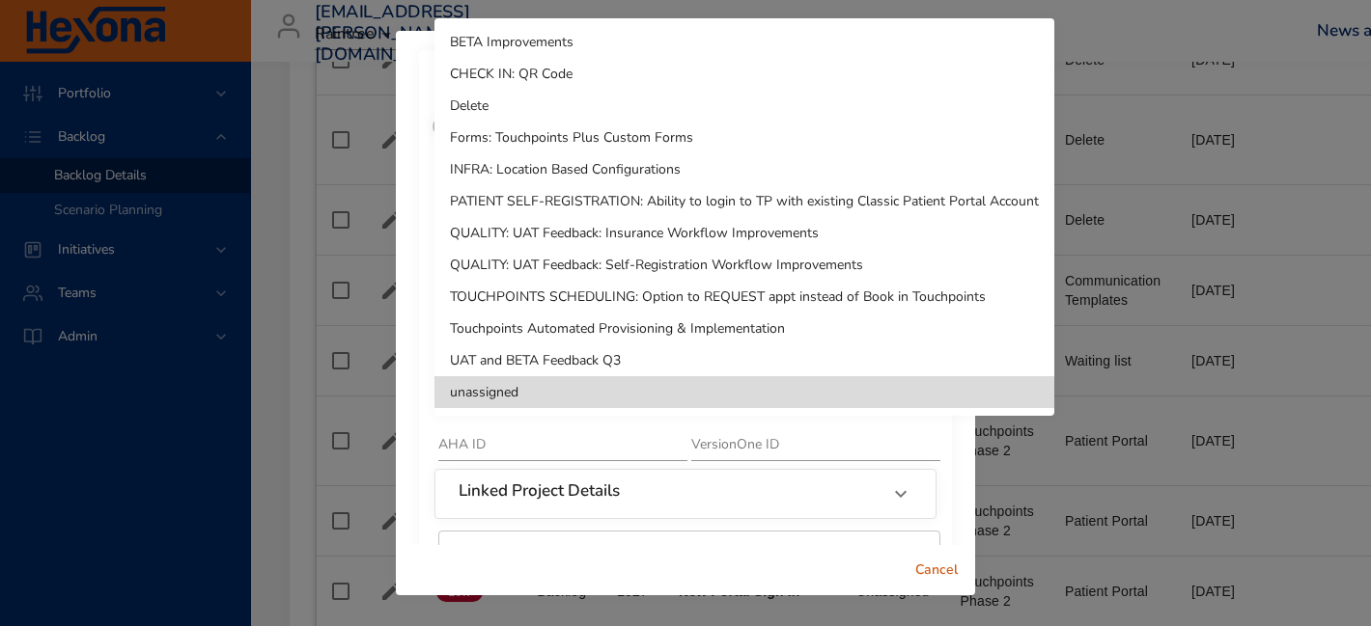
click at [534, 106] on li "Delete" at bounding box center [744, 106] width 620 height 32
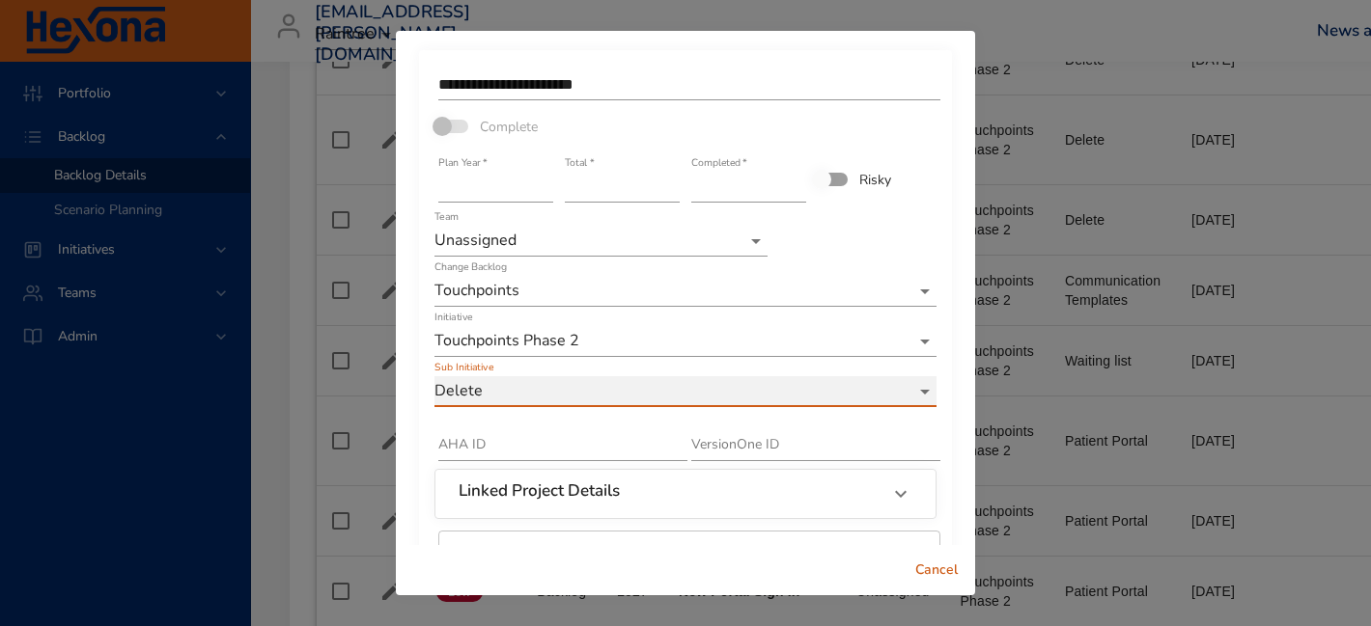
scroll to position [137, 0]
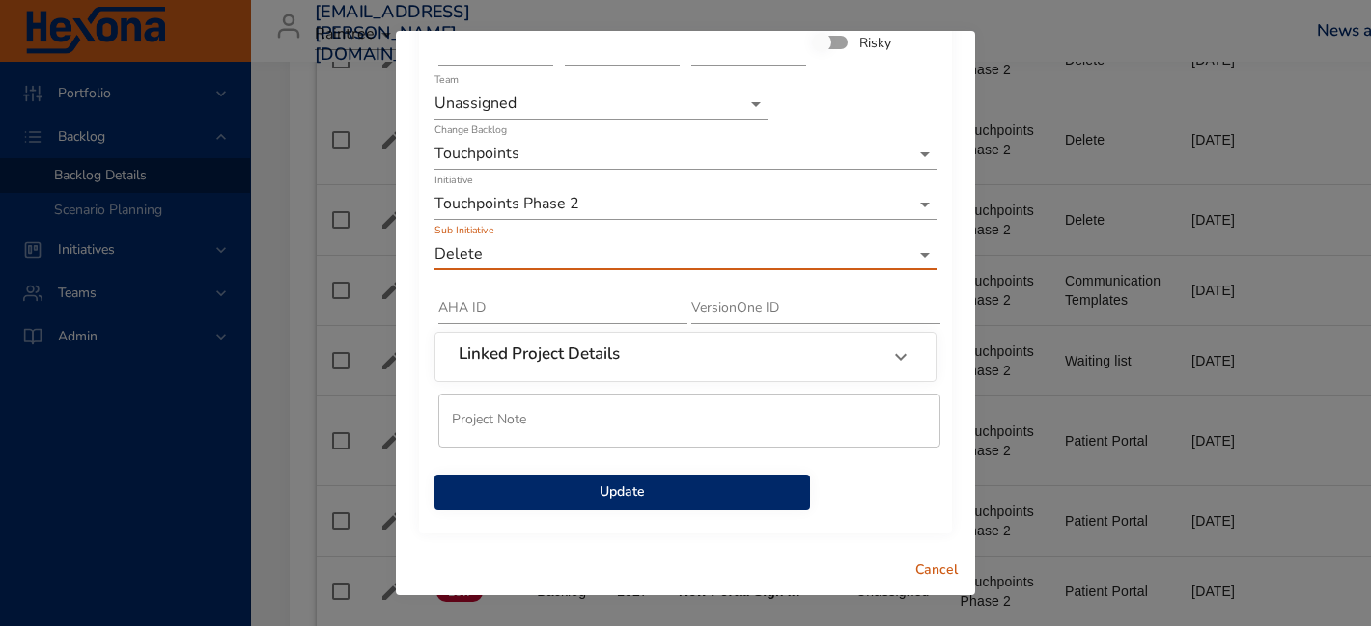
click at [626, 503] on span "Update" at bounding box center [622, 493] width 345 height 24
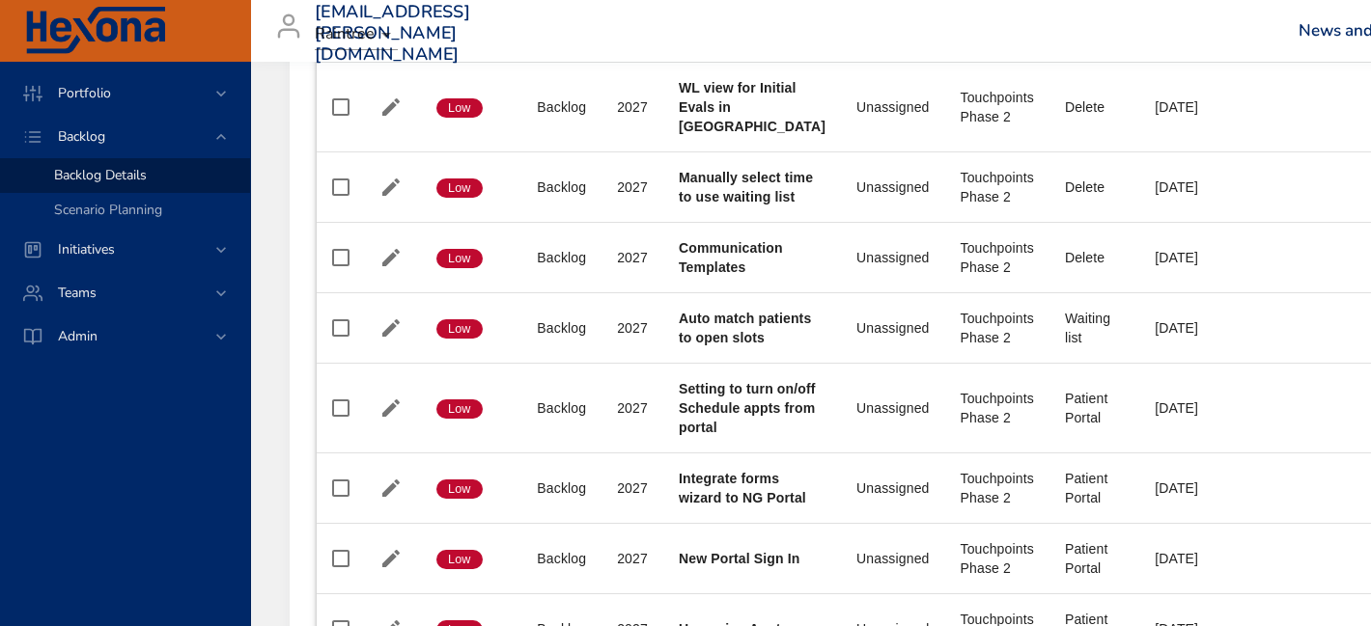
scroll to position [1265, 0]
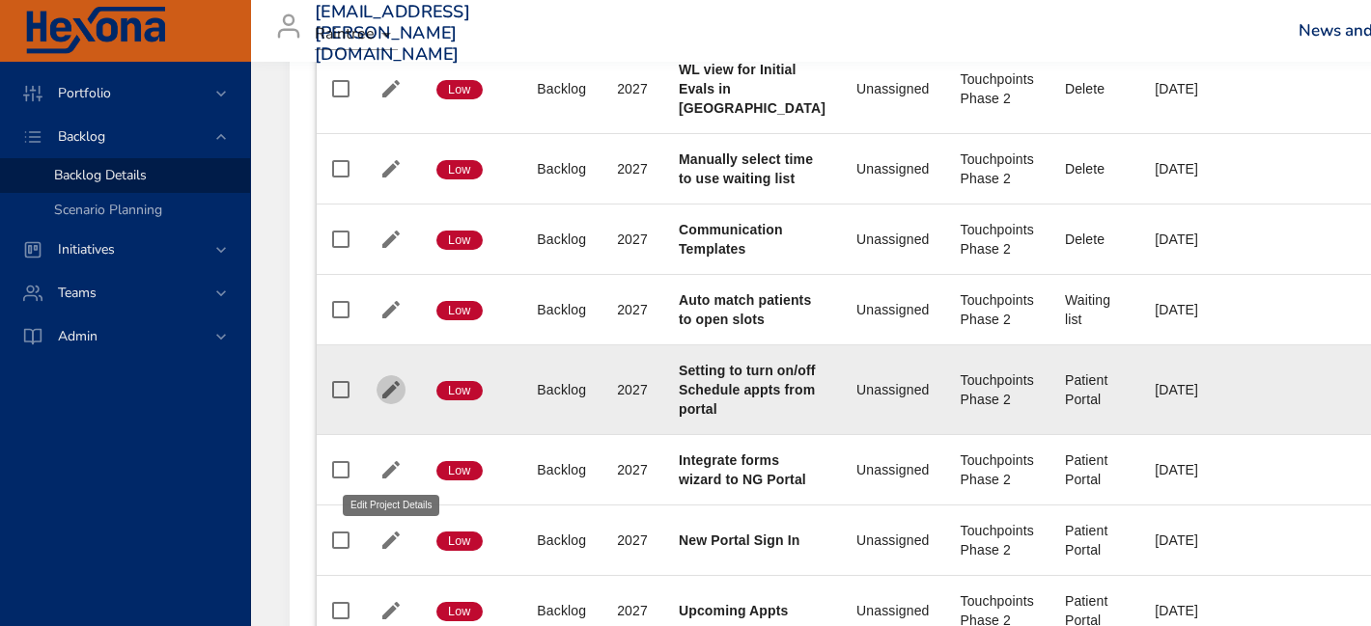
click at [387, 402] on icon "button" at bounding box center [390, 389] width 23 height 23
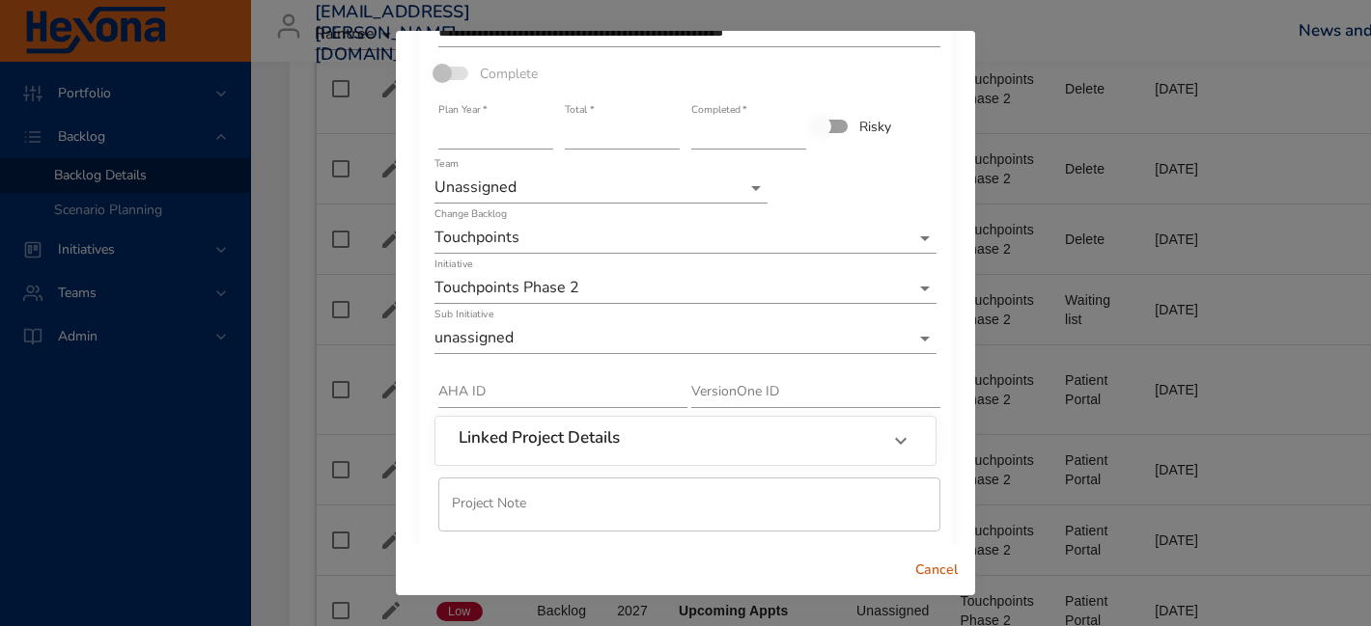
scroll to position [70, 0]
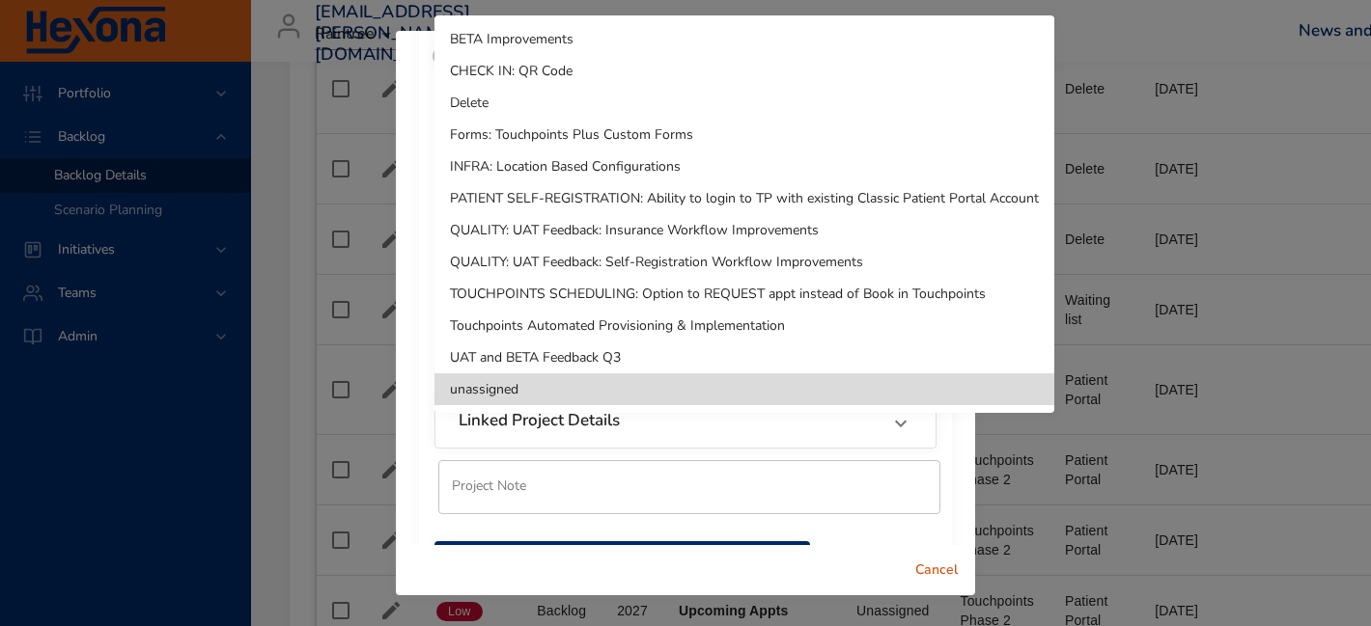
click at [487, 104] on li "Delete" at bounding box center [744, 103] width 620 height 32
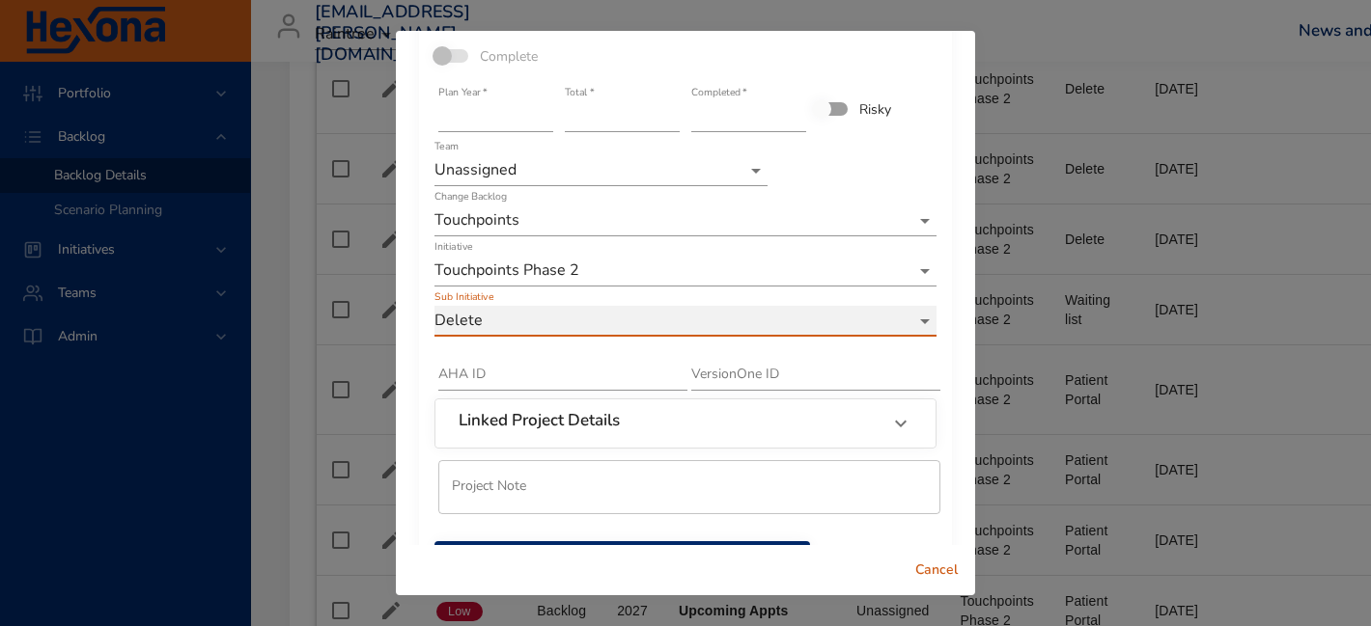
scroll to position [137, 0]
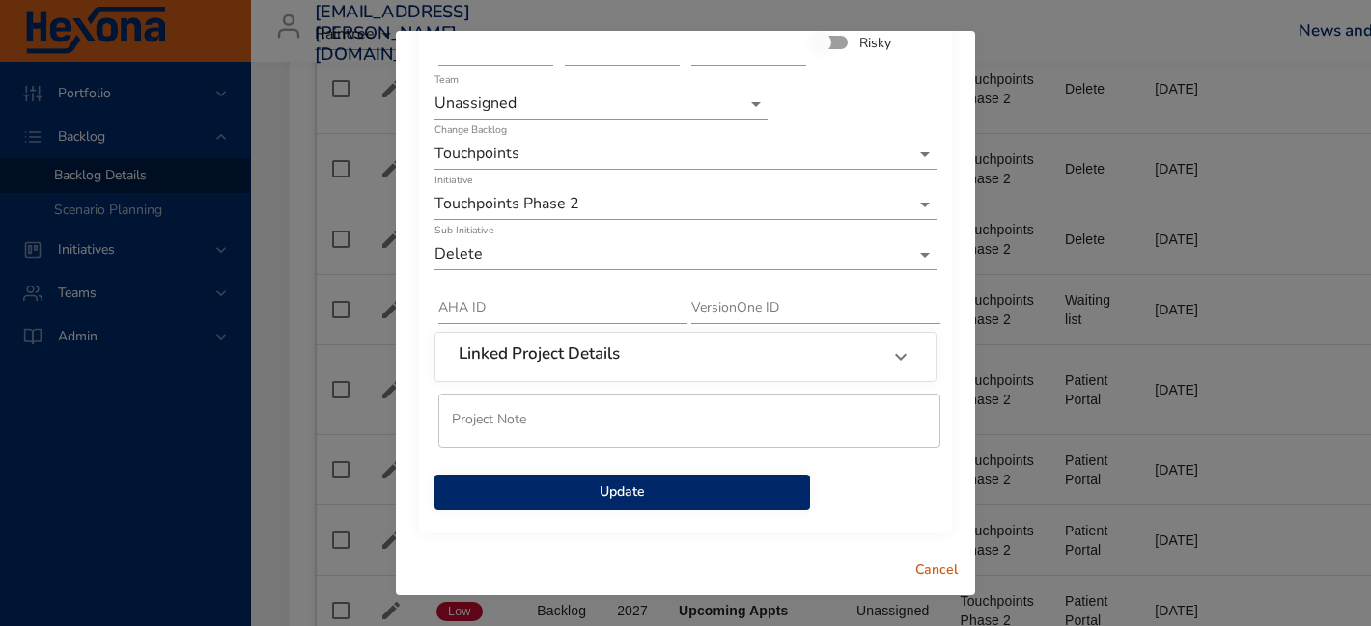
click at [626, 490] on span "Update" at bounding box center [622, 493] width 345 height 24
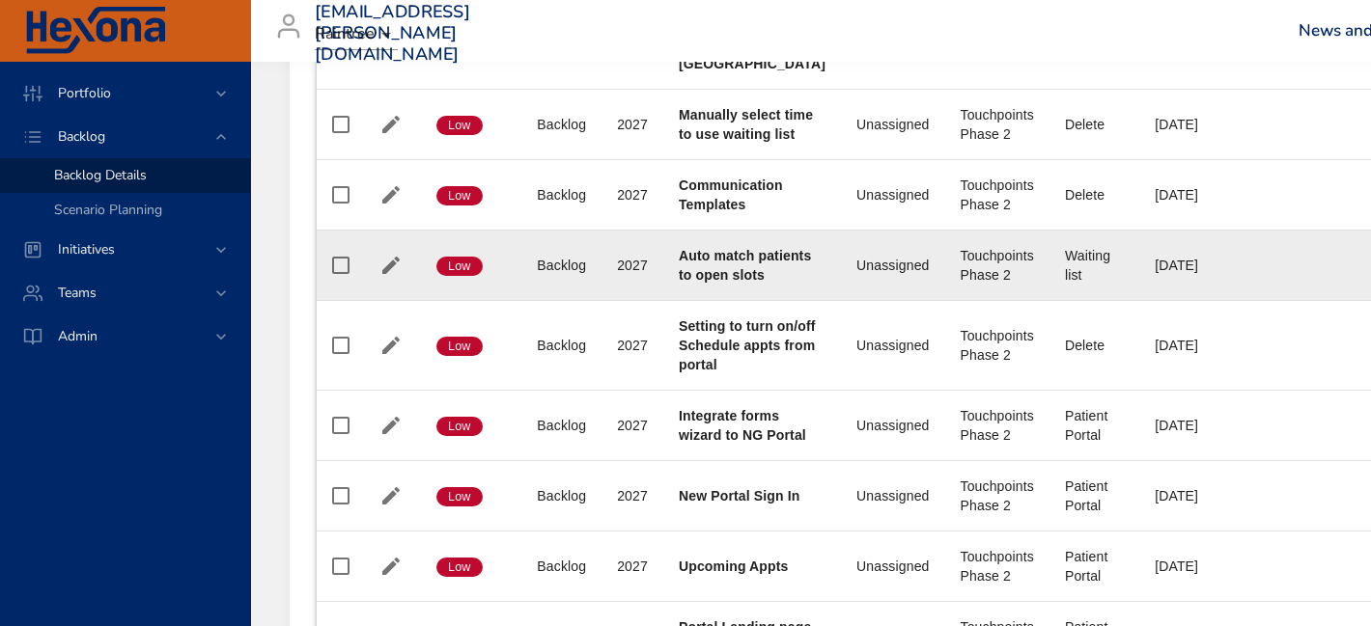
scroll to position [1313, 0]
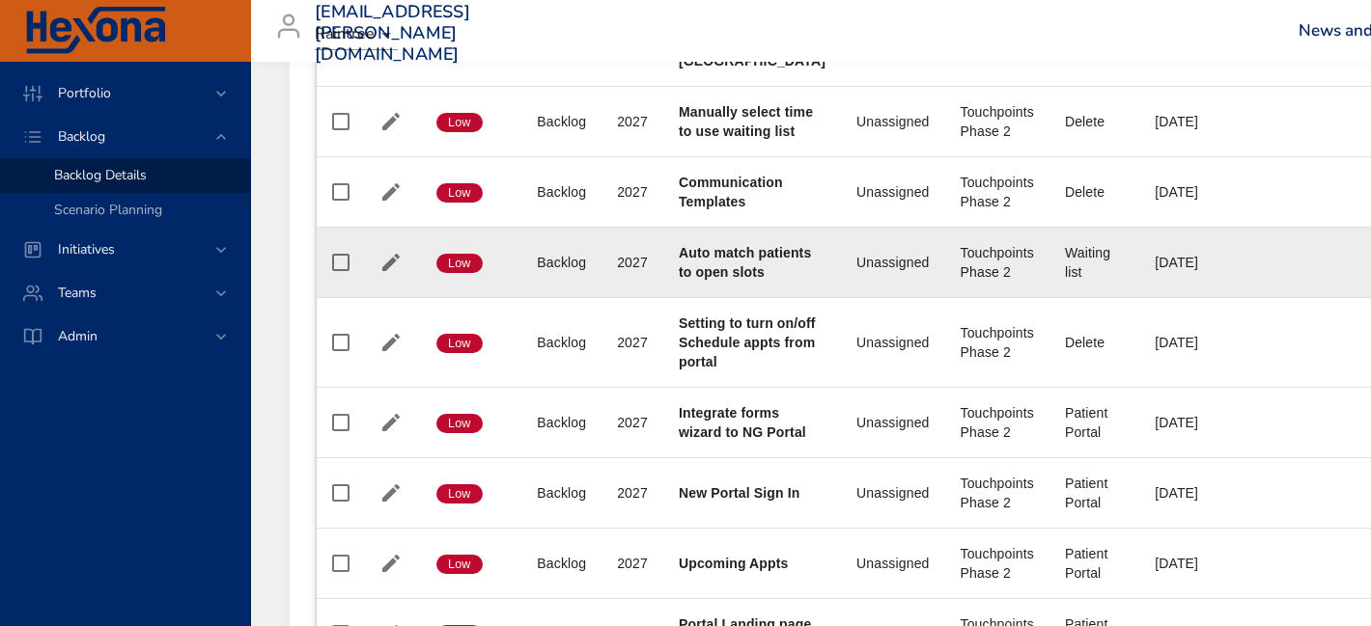
click at [372, 298] on td at bounding box center [391, 263] width 60 height 70
click at [388, 271] on icon "button" at bounding box center [390, 262] width 17 height 17
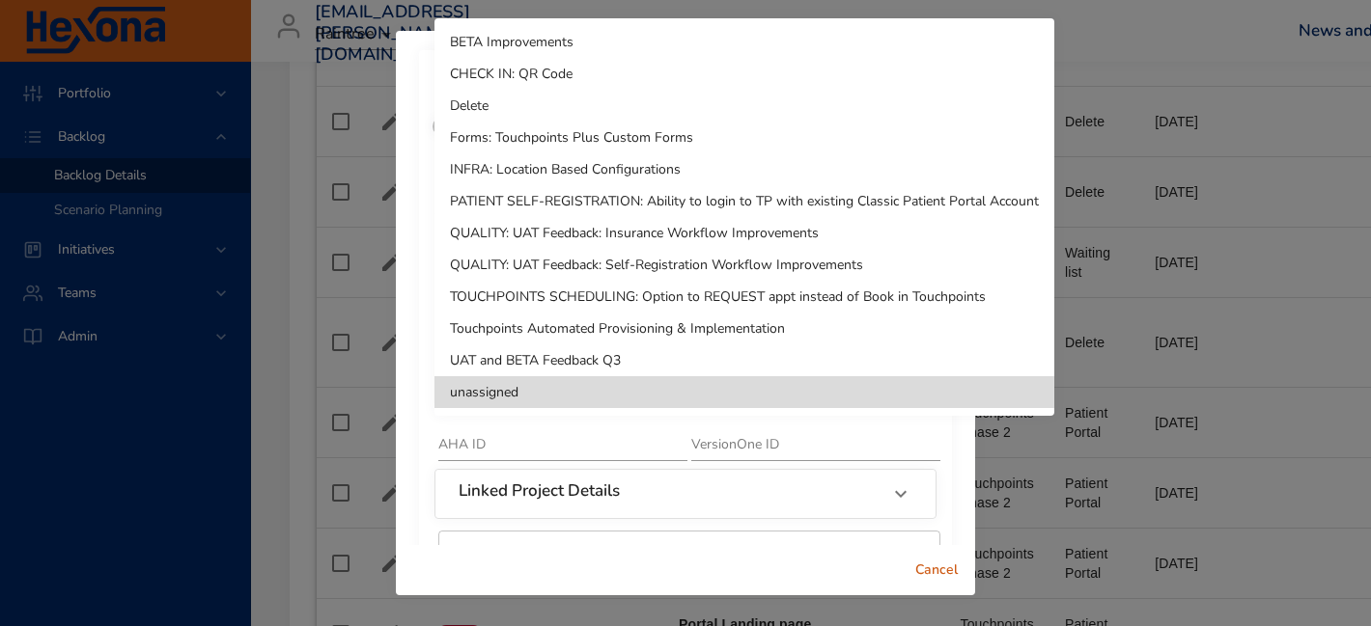
click at [551, 91] on li "Delete" at bounding box center [744, 106] width 620 height 32
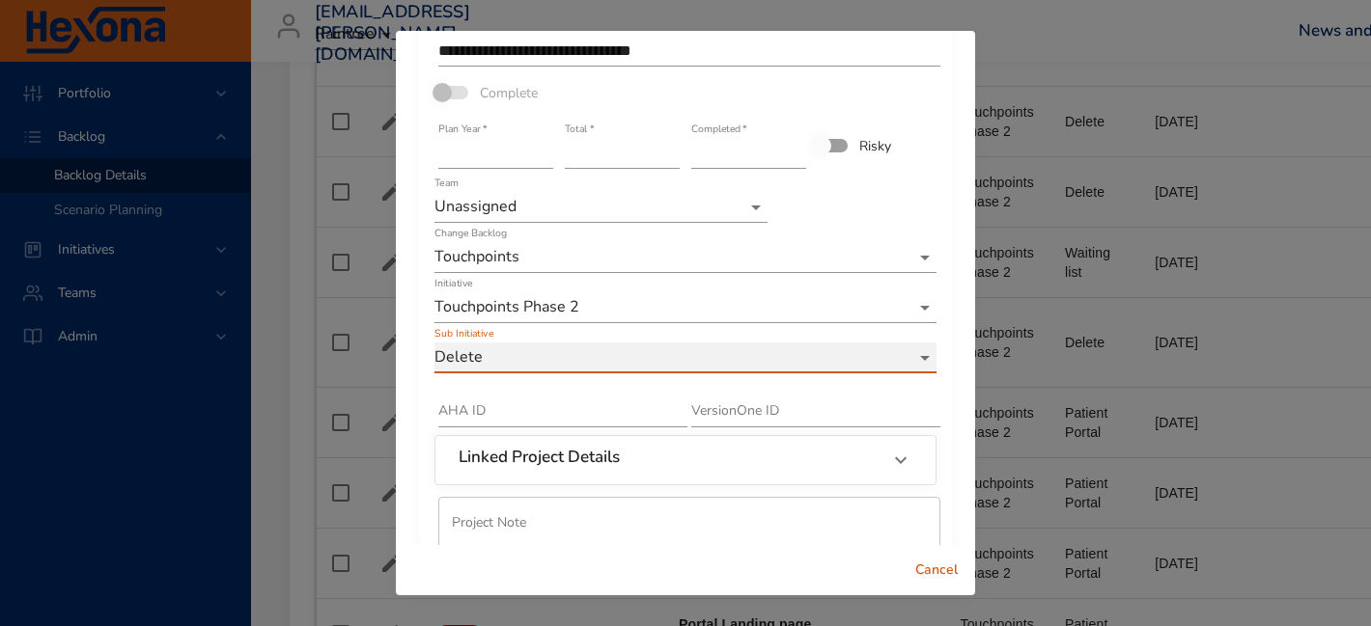
scroll to position [137, 0]
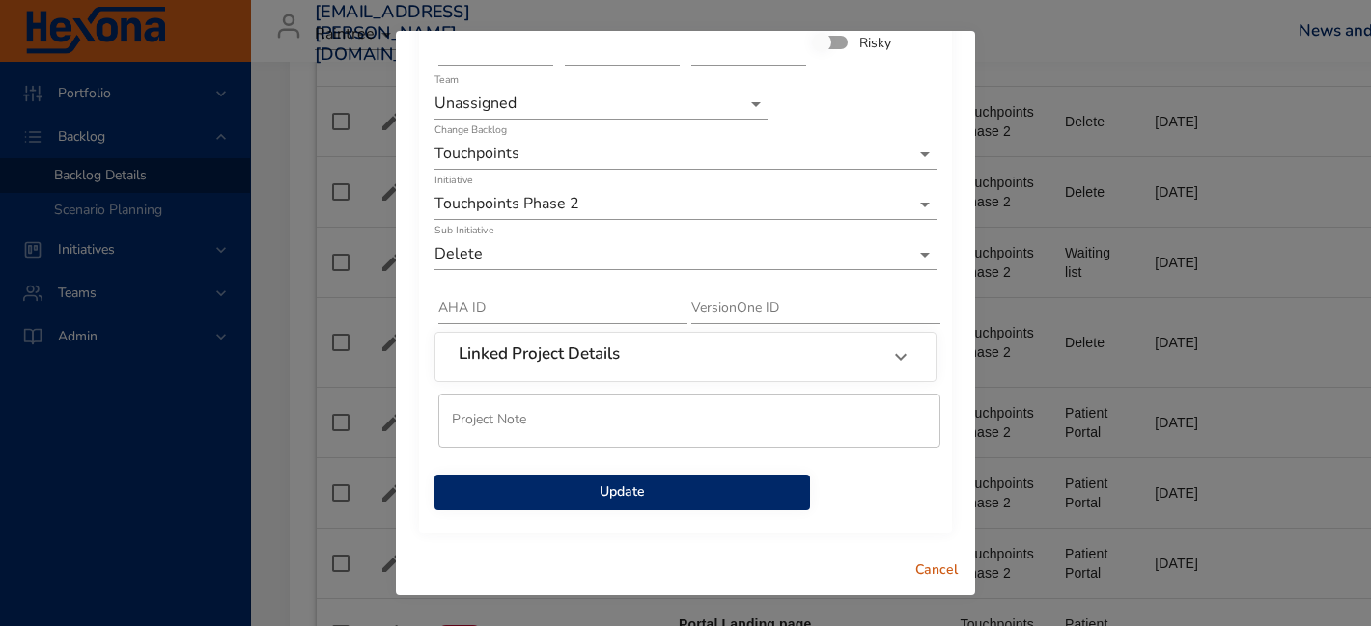
click at [605, 503] on span "Update" at bounding box center [622, 493] width 345 height 24
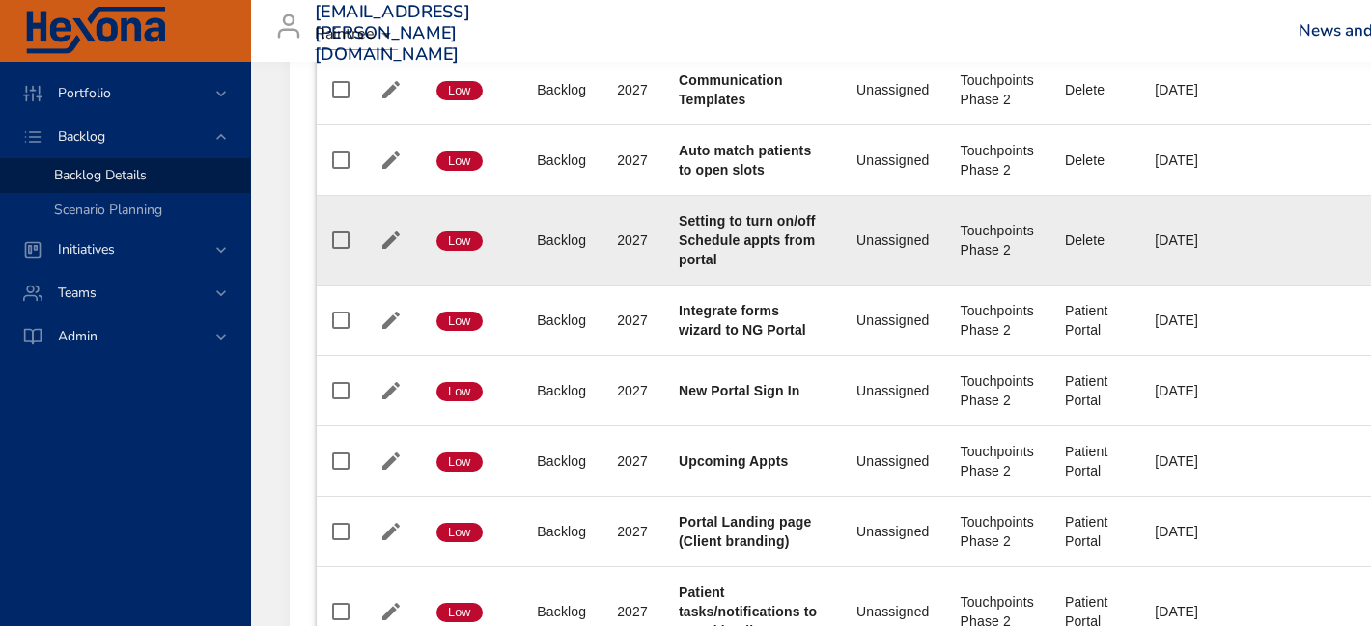
scroll to position [1418, 0]
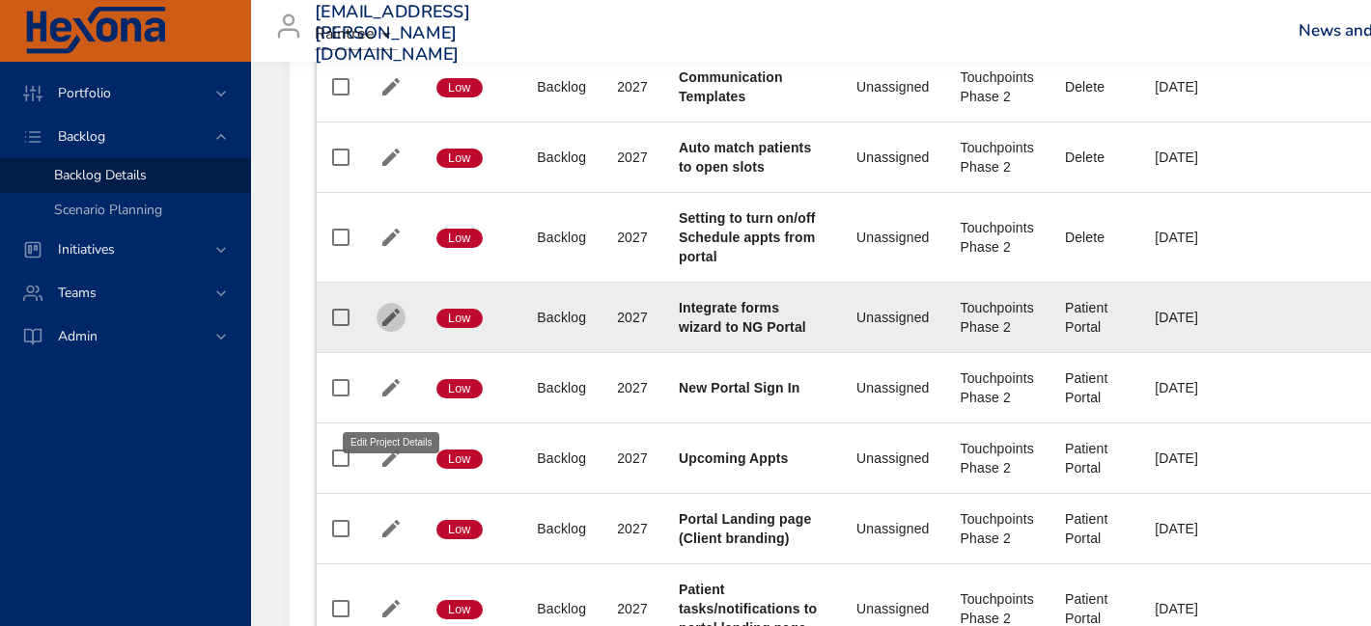
click at [386, 329] on icon "button" at bounding box center [390, 317] width 23 height 23
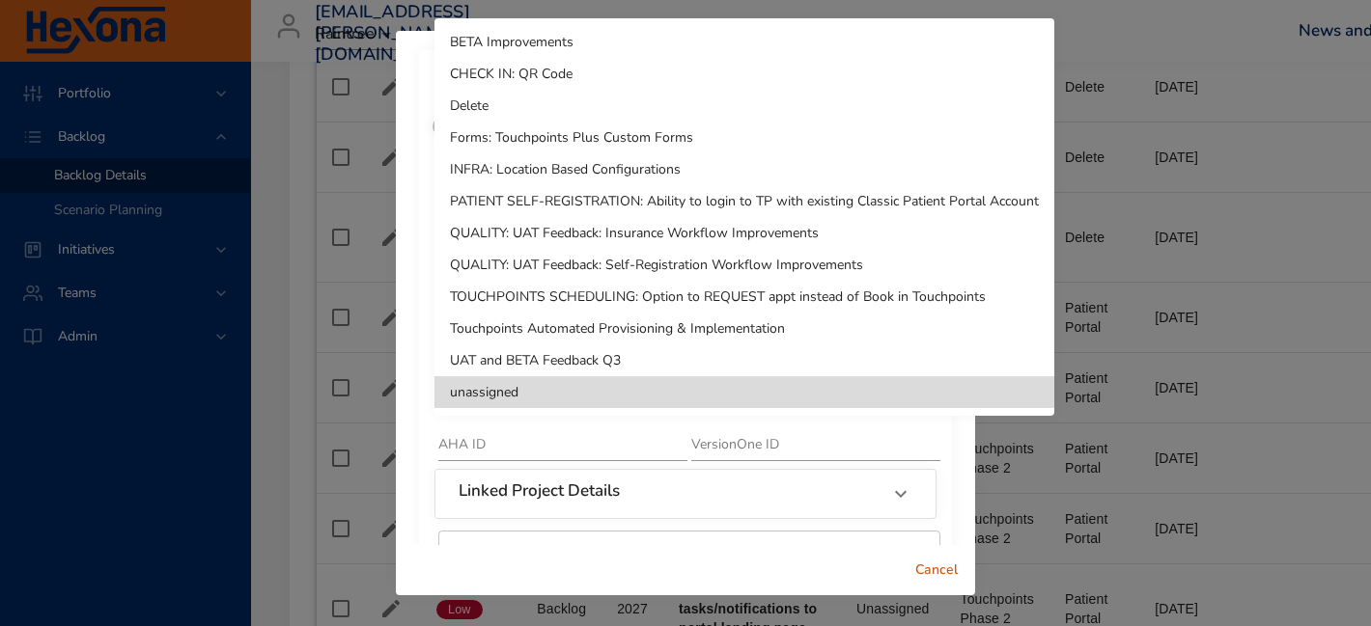
click at [513, 99] on li "Delete" at bounding box center [744, 106] width 620 height 32
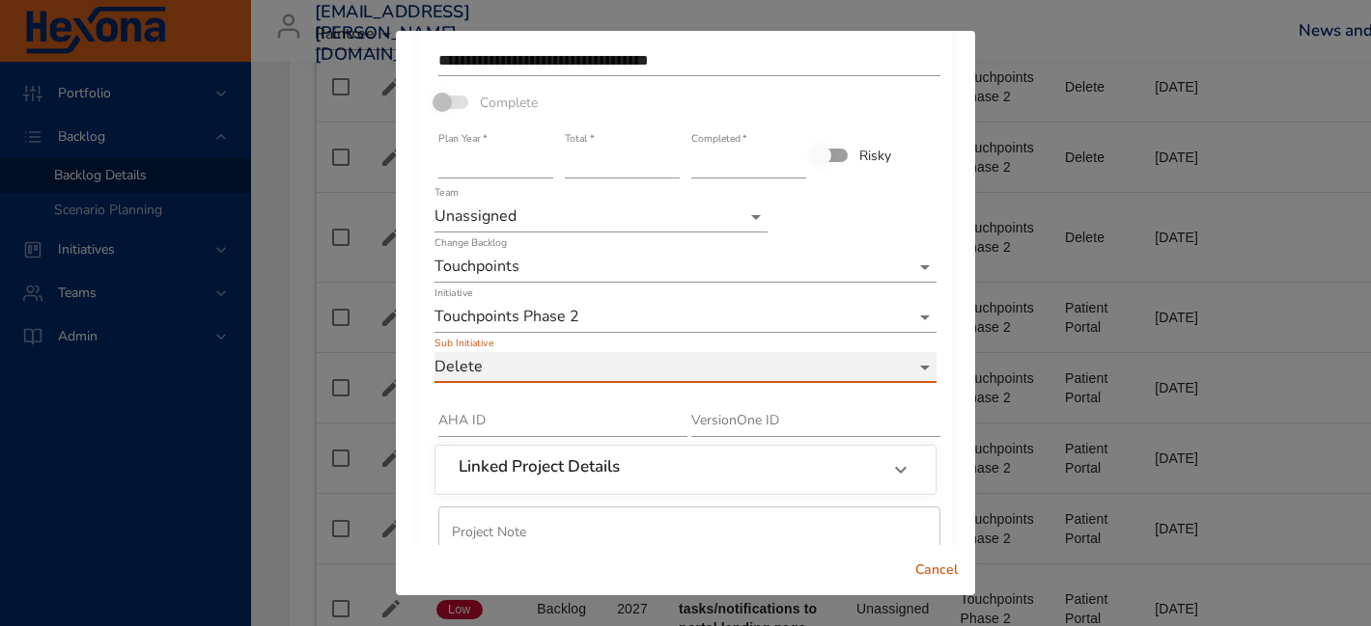
scroll to position [137, 0]
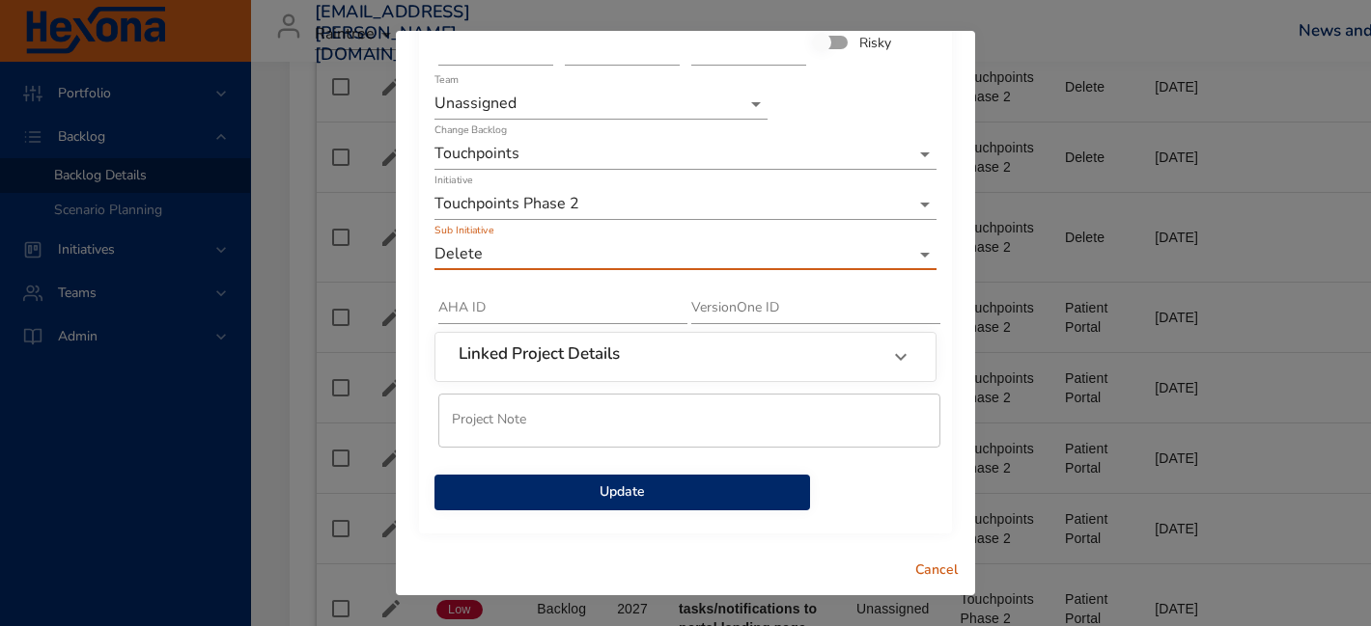
click at [534, 499] on span "Update" at bounding box center [622, 493] width 345 height 24
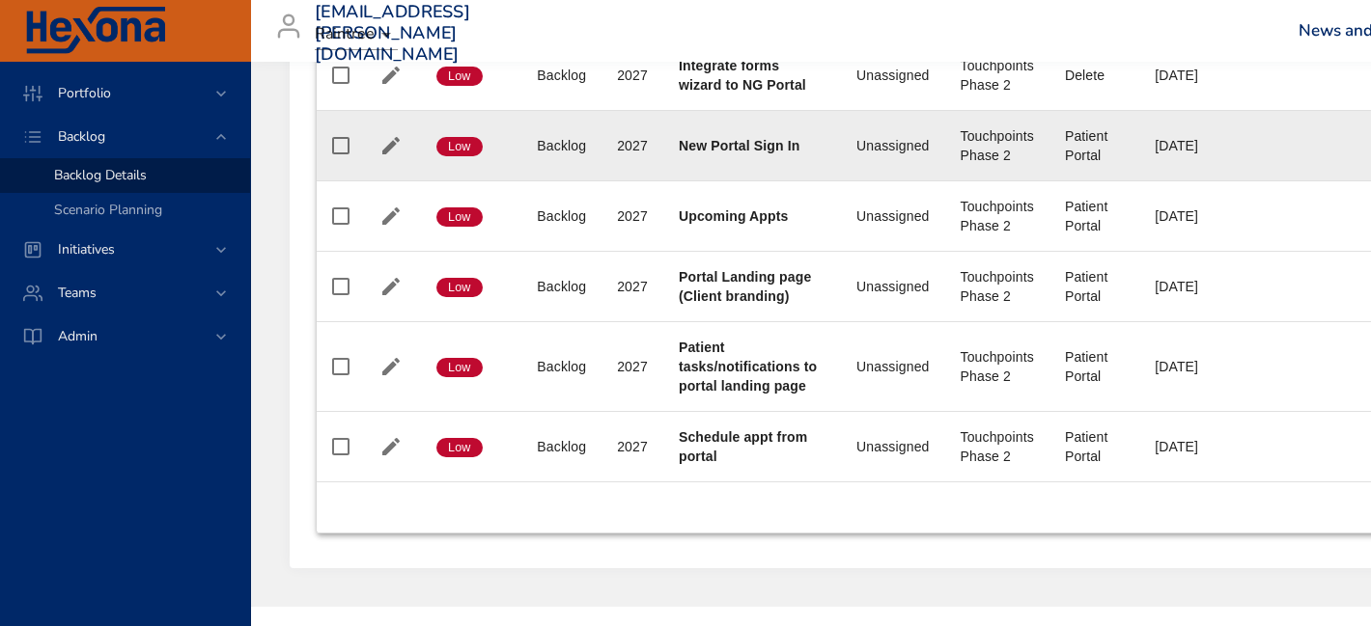
scroll to position [1674, 0]
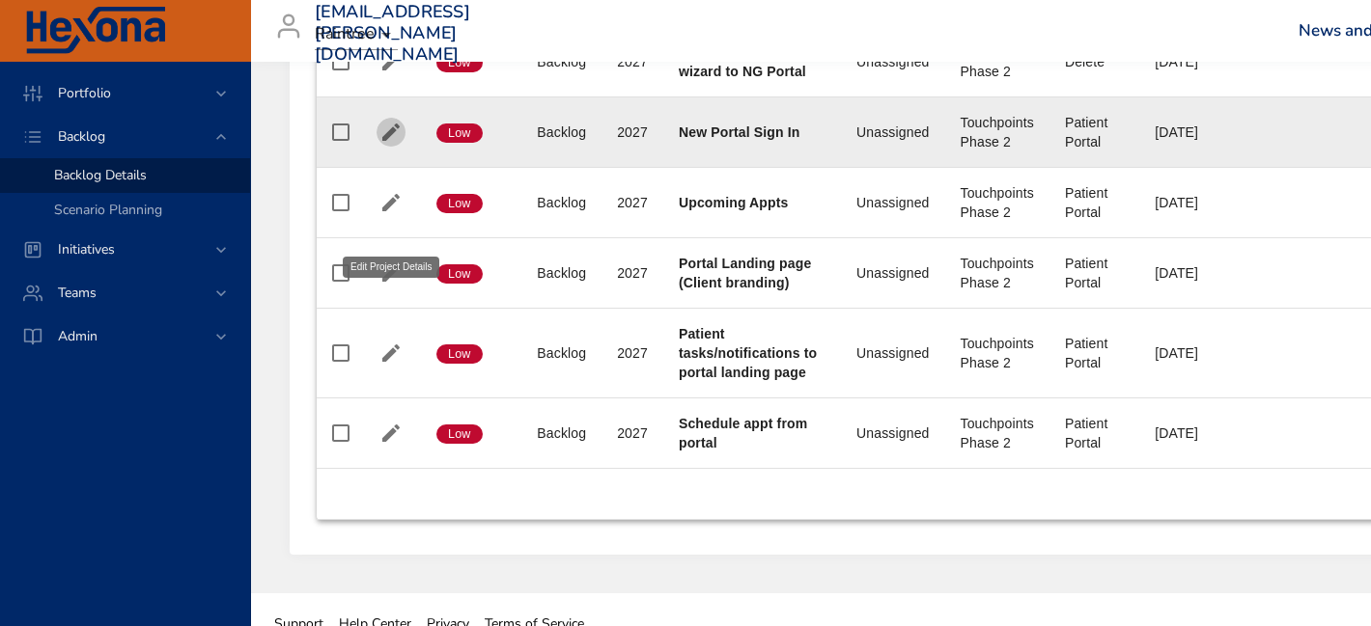
click at [396, 141] on icon "button" at bounding box center [390, 132] width 17 height 17
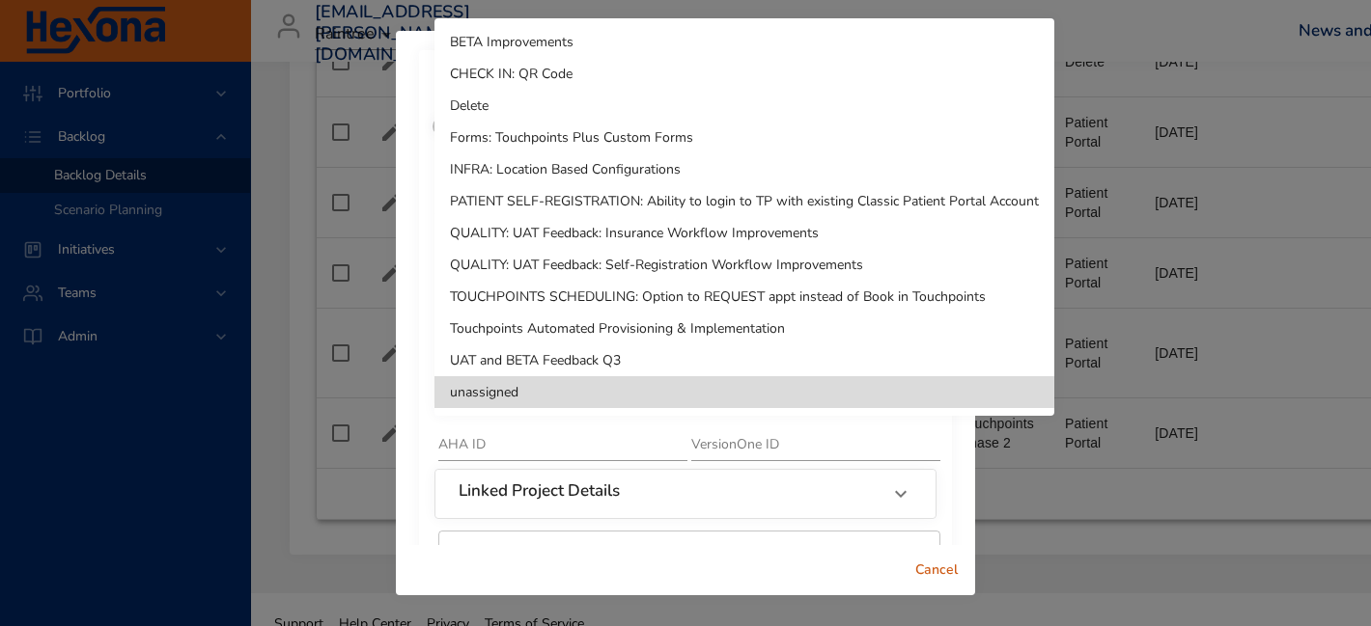
click at [519, 91] on li "Delete" at bounding box center [744, 106] width 620 height 32
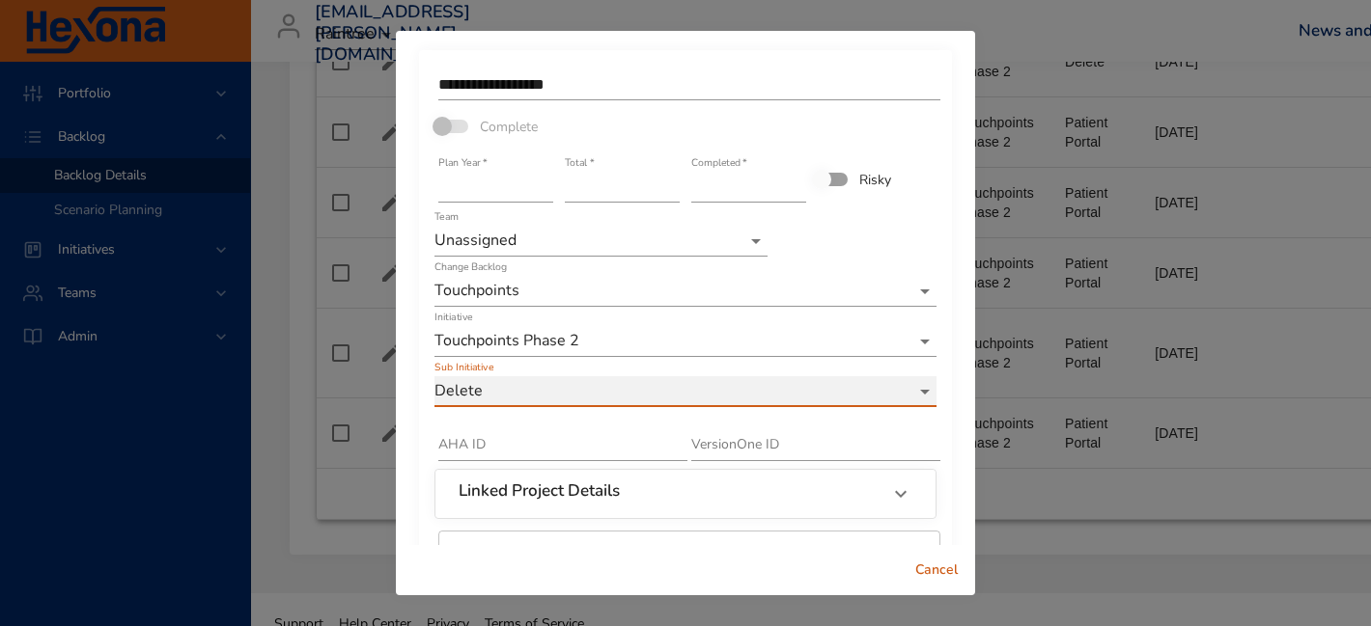
scroll to position [137, 0]
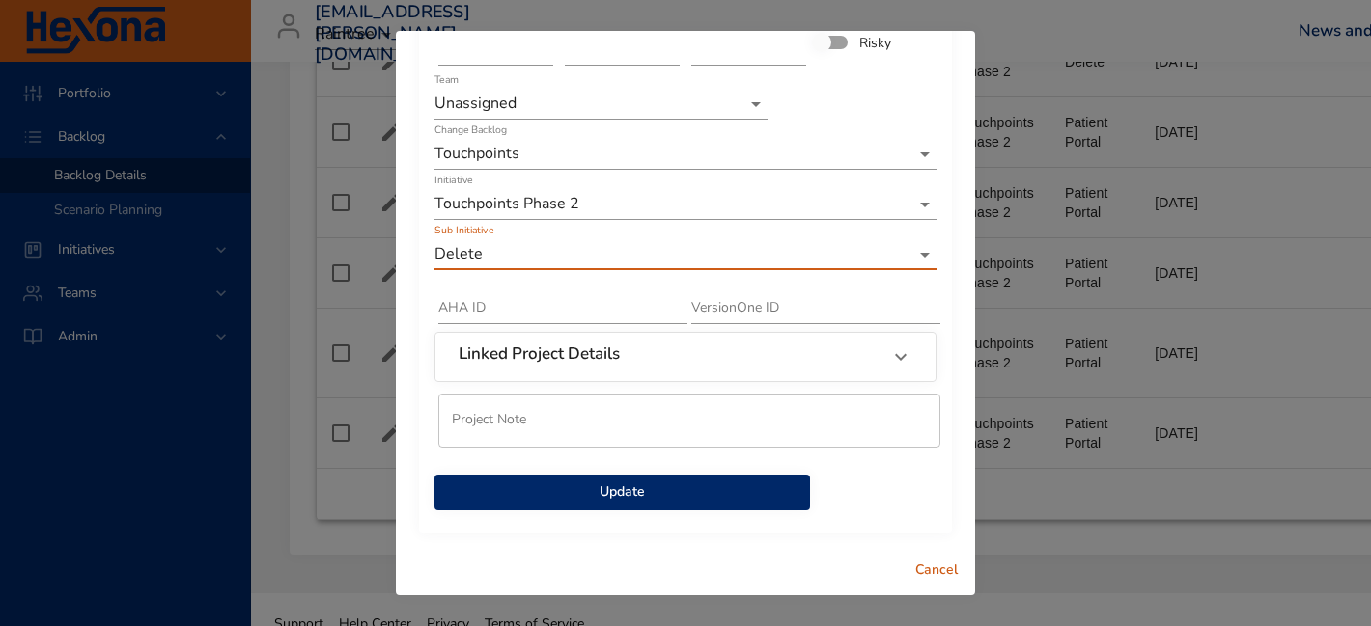
click at [552, 506] on button "Update" at bounding box center [621, 493] width 375 height 36
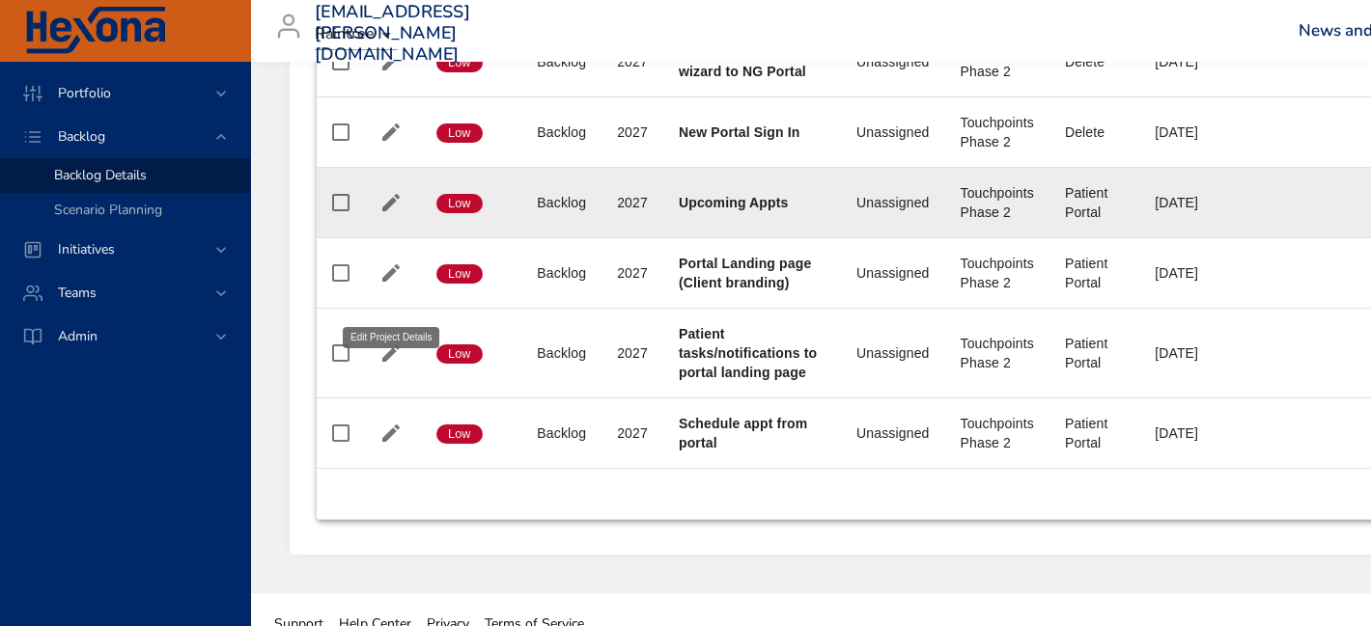
click at [393, 214] on icon "button" at bounding box center [390, 202] width 23 height 23
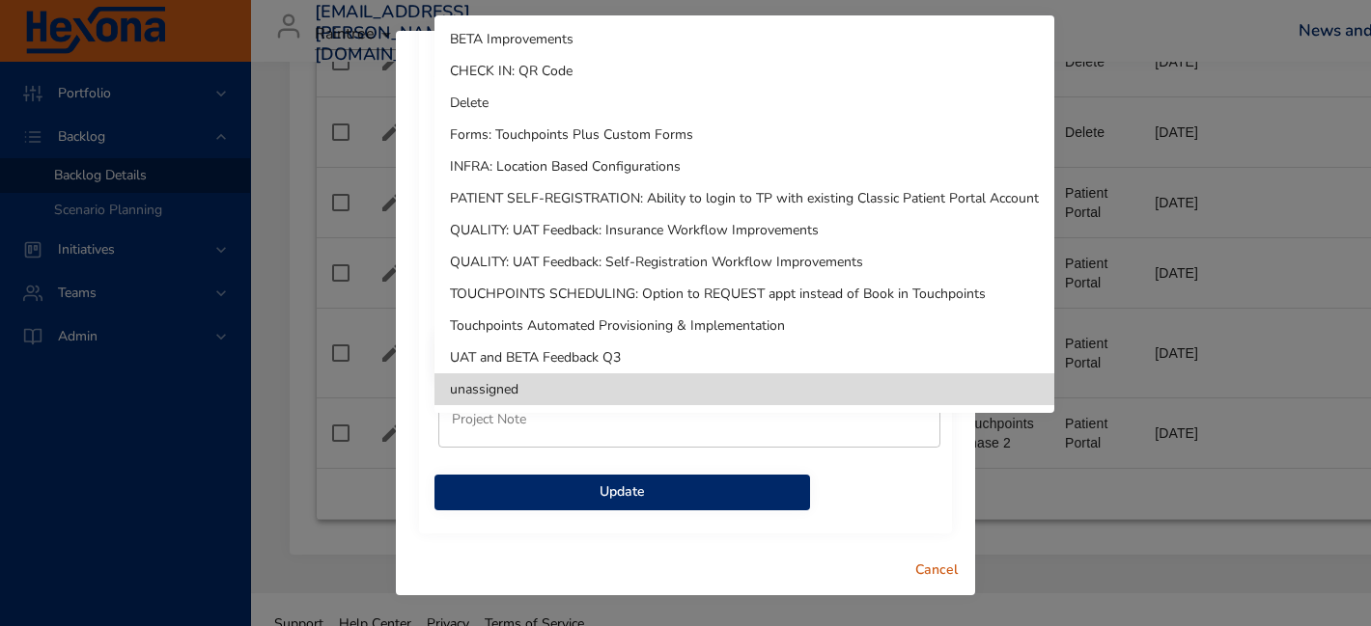
click at [544, 87] on li "Delete" at bounding box center [744, 103] width 620 height 32
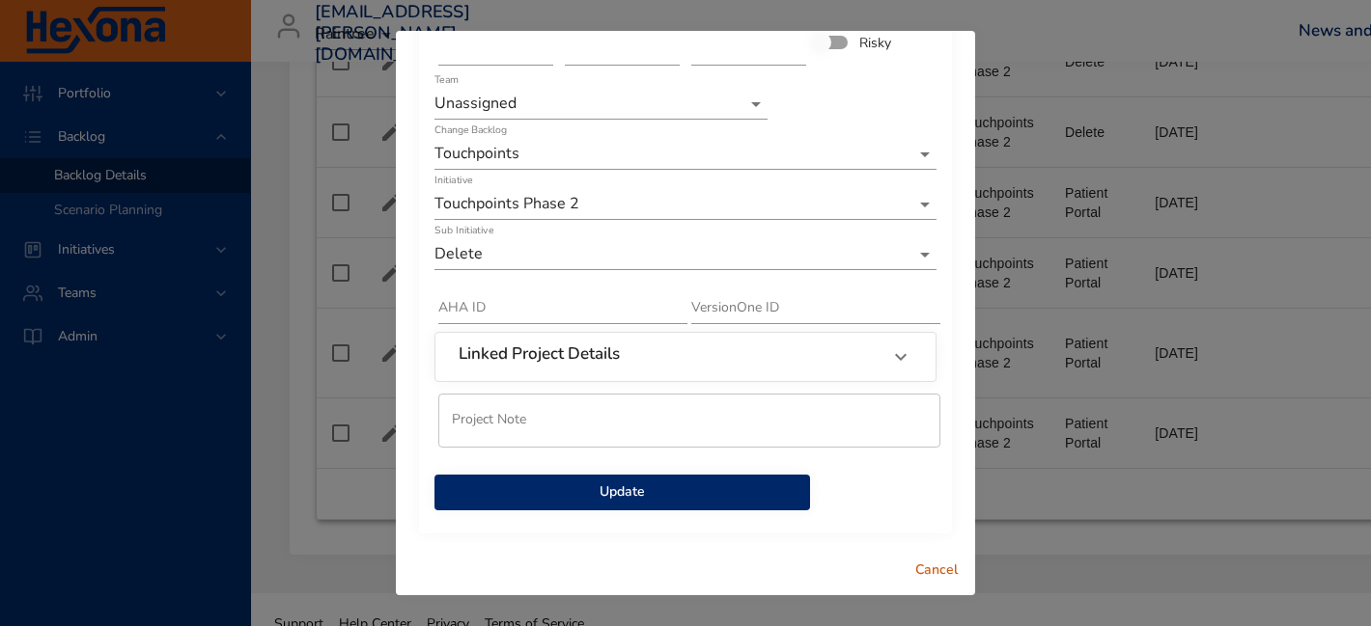
click at [559, 495] on span "Update" at bounding box center [622, 493] width 345 height 24
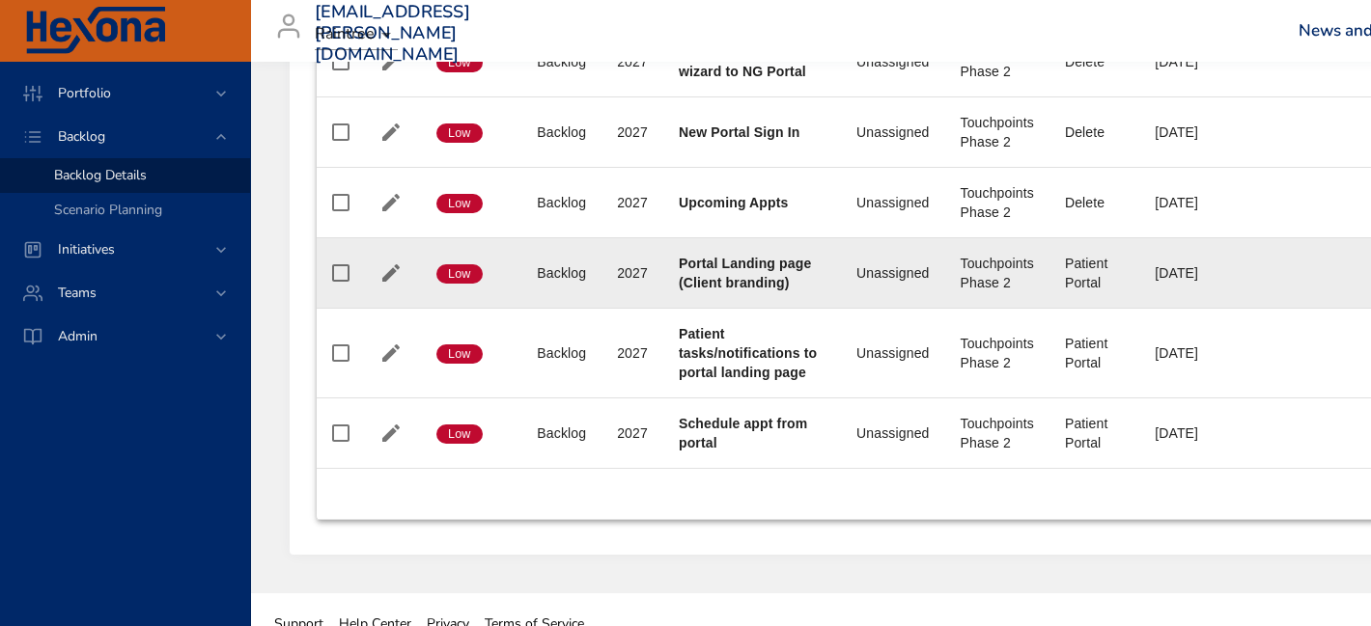
scroll to position [1687, 0]
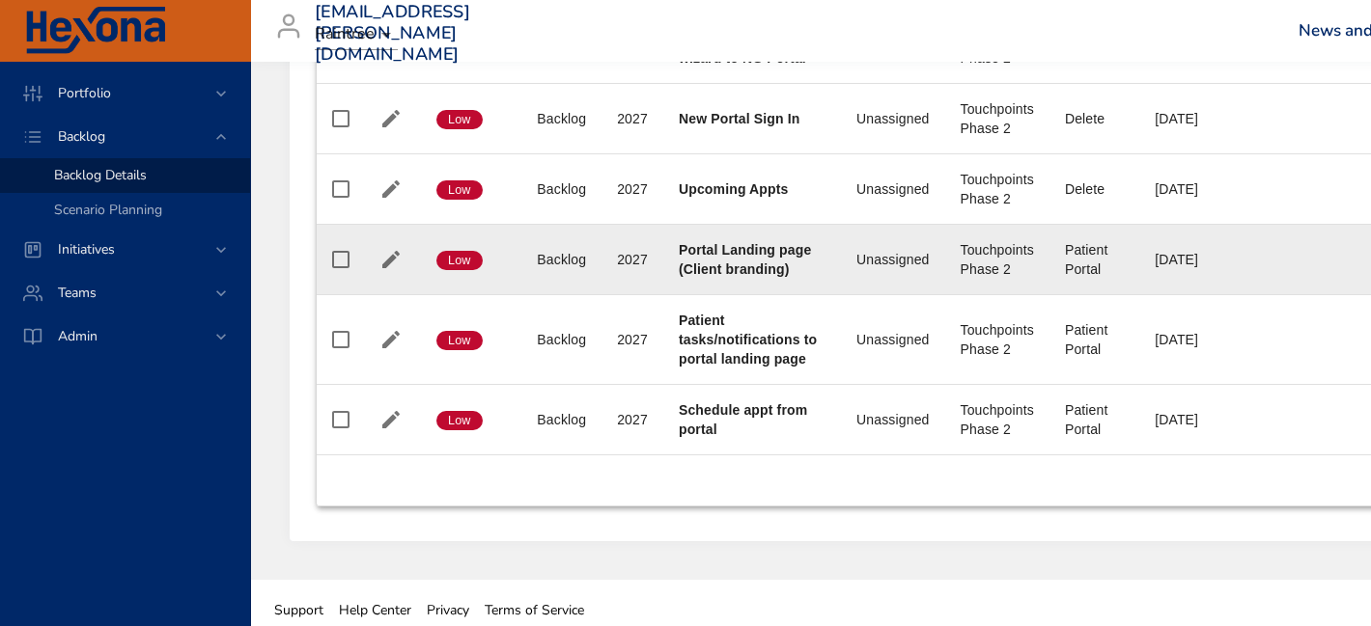
click at [393, 271] on icon "button" at bounding box center [390, 259] width 23 height 23
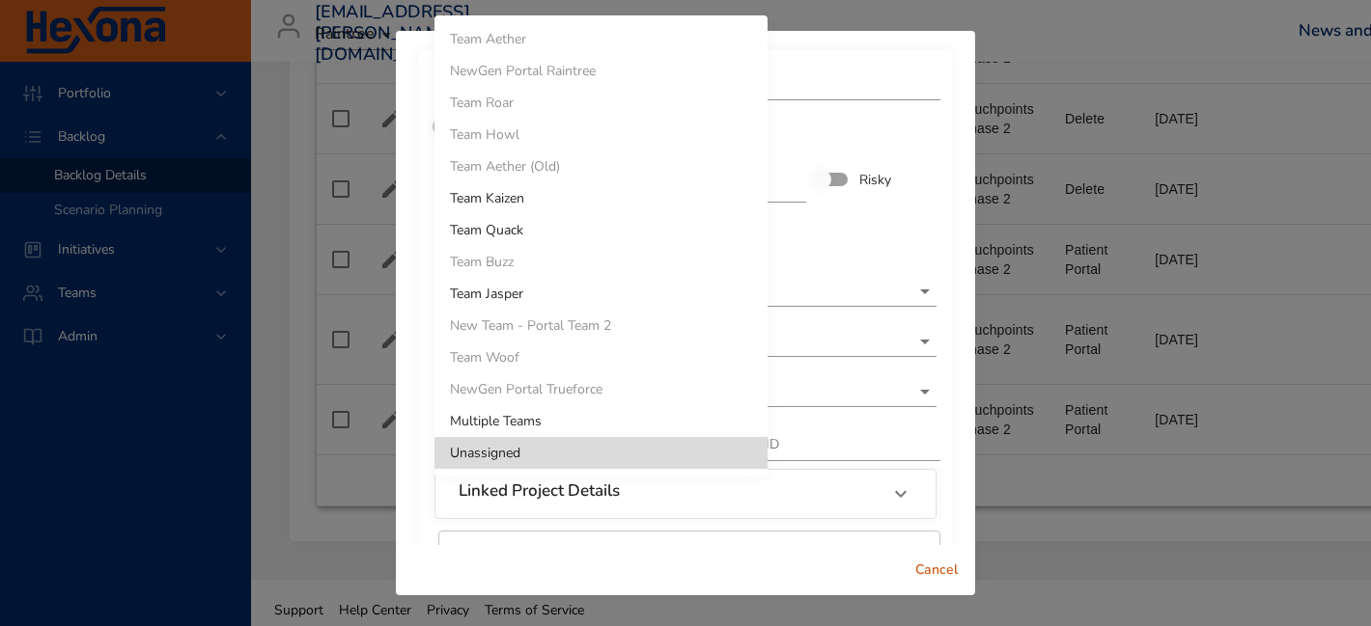
click at [870, 240] on div at bounding box center [685, 313] width 1371 height 626
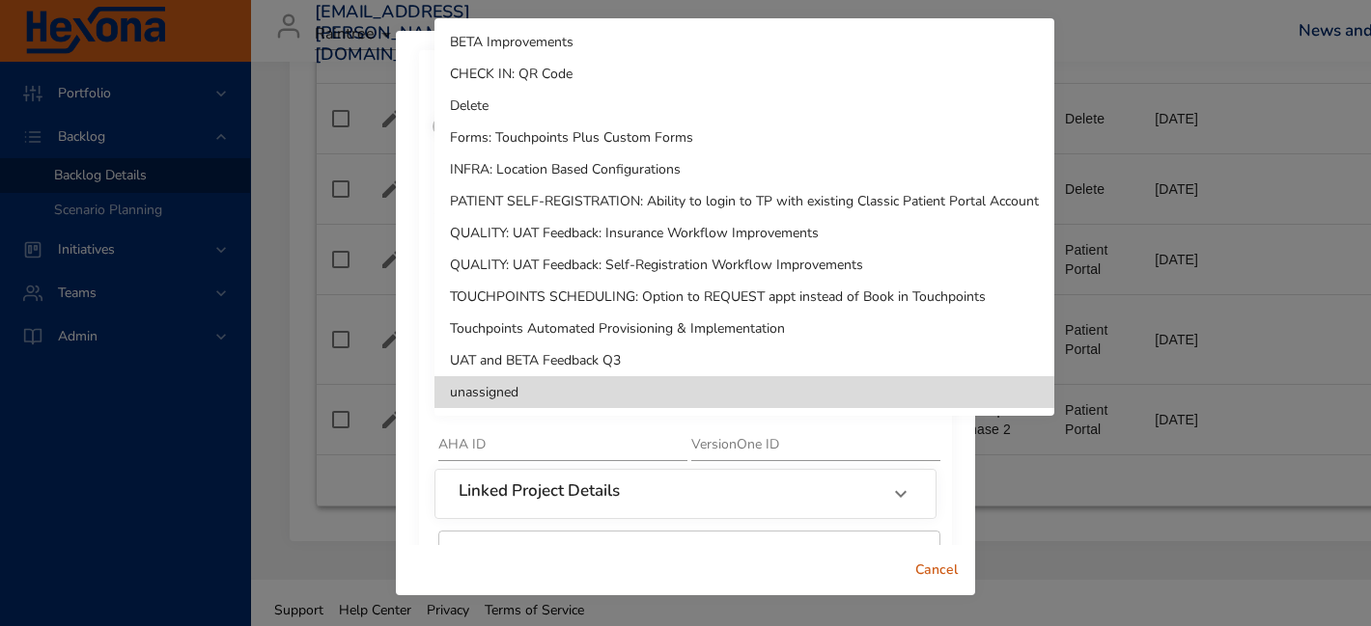
click at [597, 103] on li "Delete" at bounding box center [744, 106] width 620 height 32
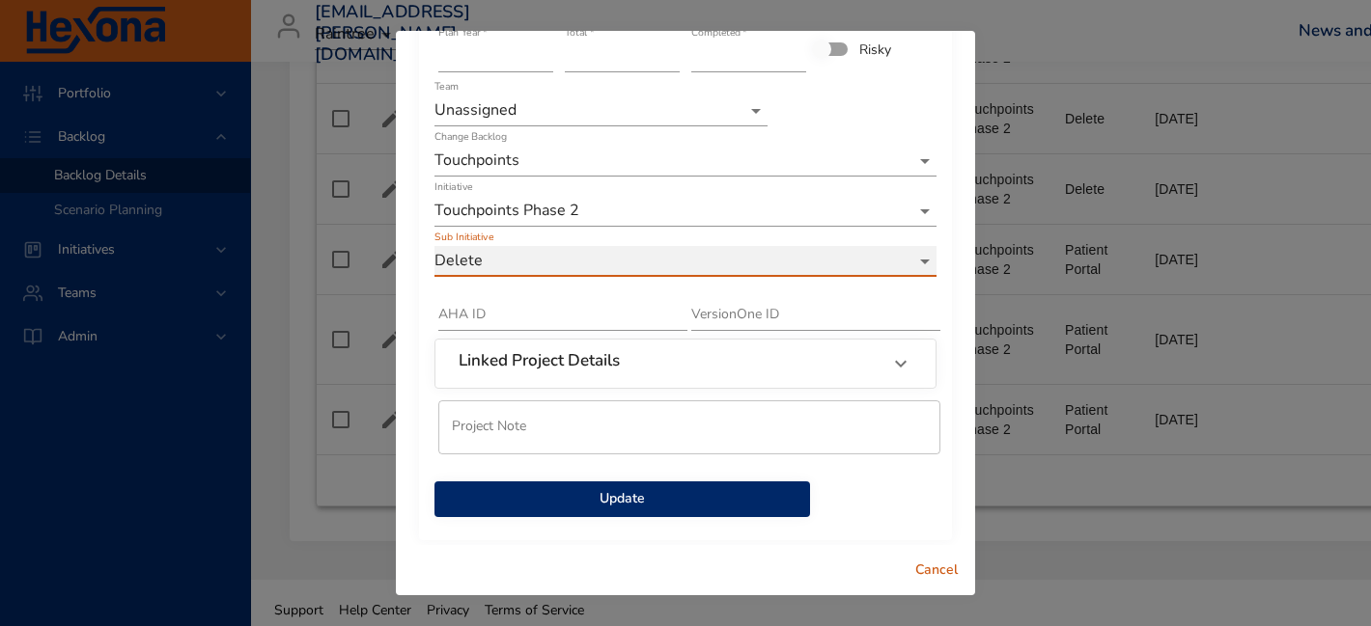
scroll to position [137, 0]
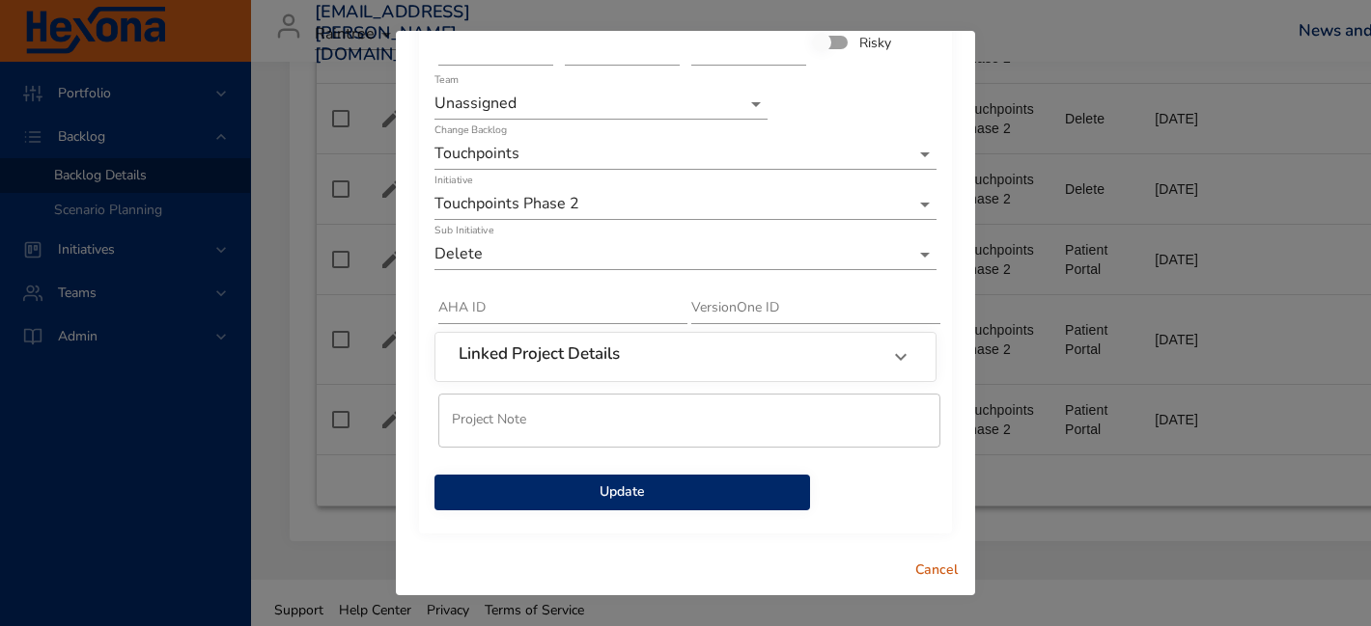
click at [521, 488] on span "Update" at bounding box center [622, 493] width 345 height 24
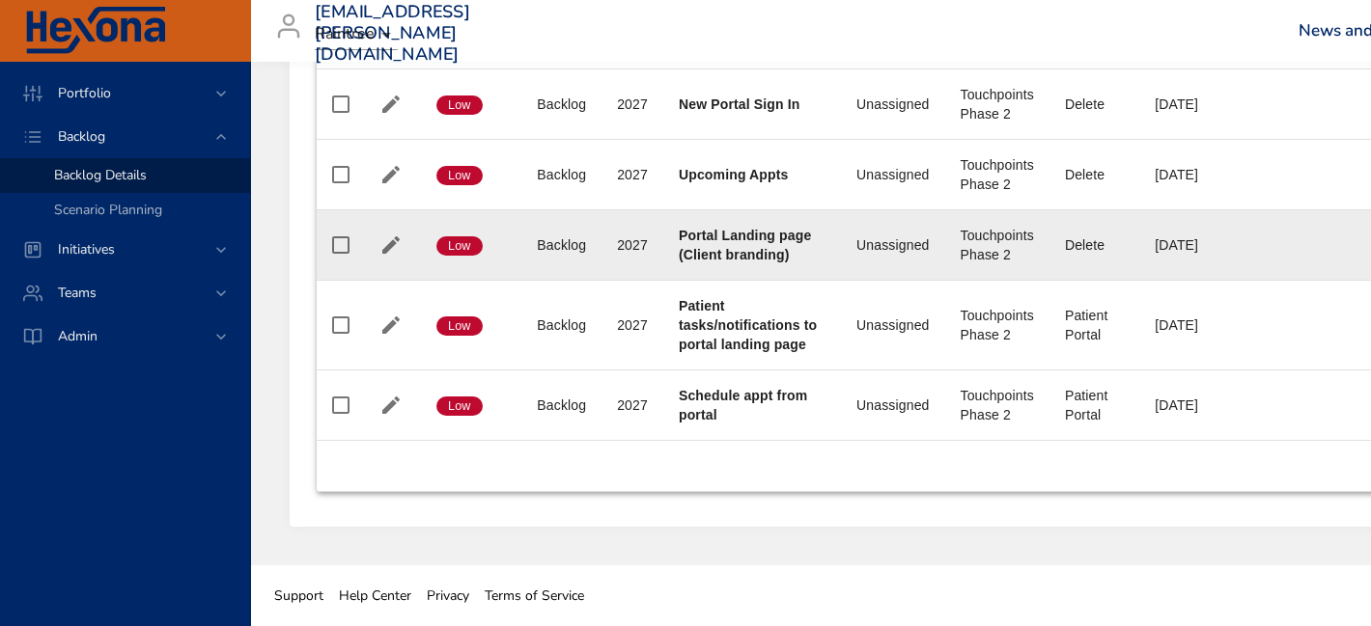
scroll to position [1795, 0]
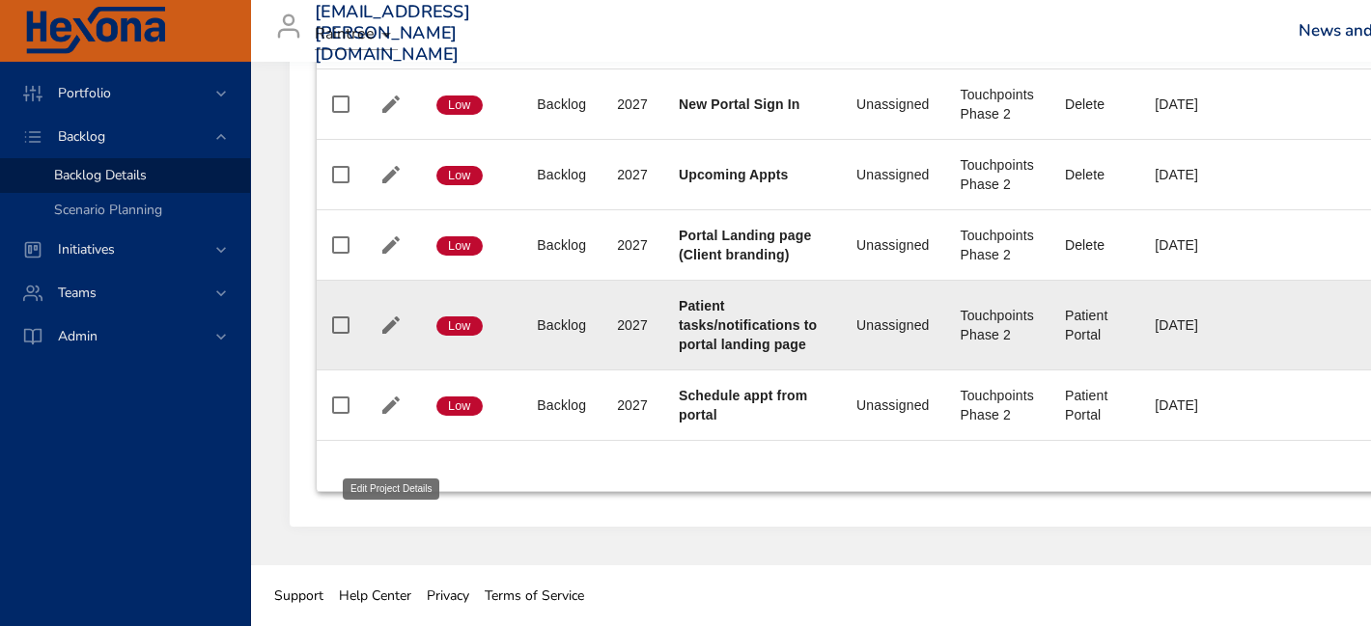
click at [400, 337] on icon "button" at bounding box center [390, 325] width 23 height 23
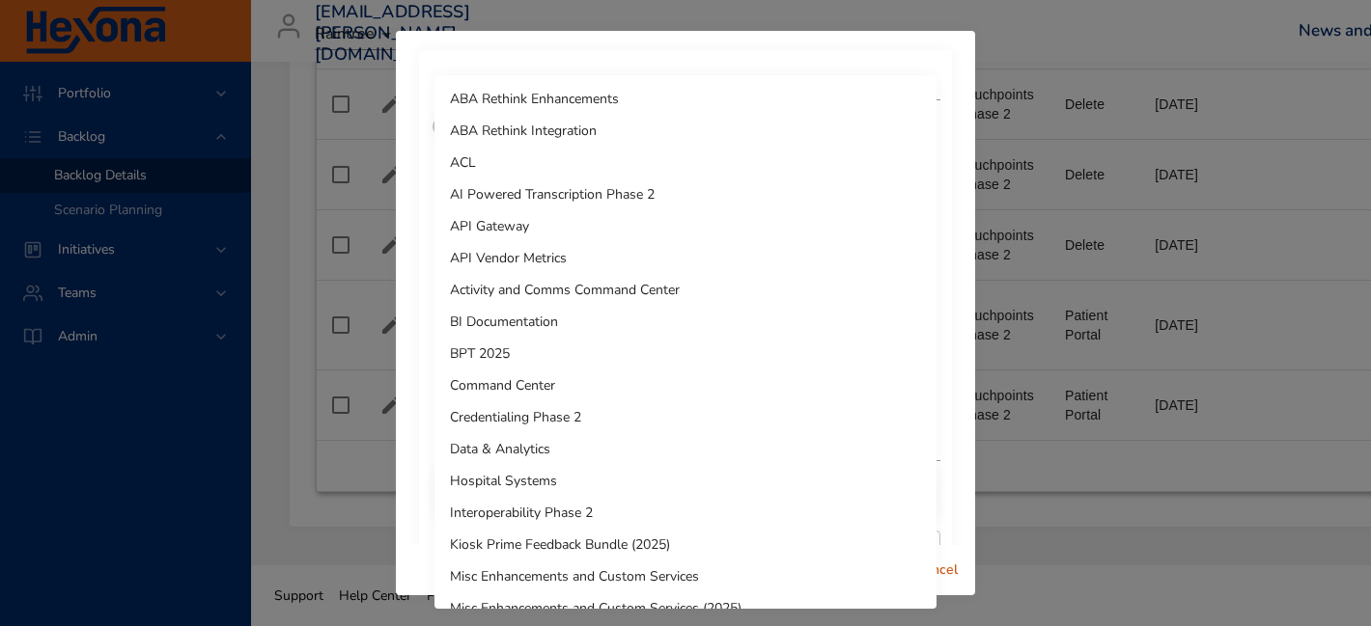
scroll to position [1445, 0]
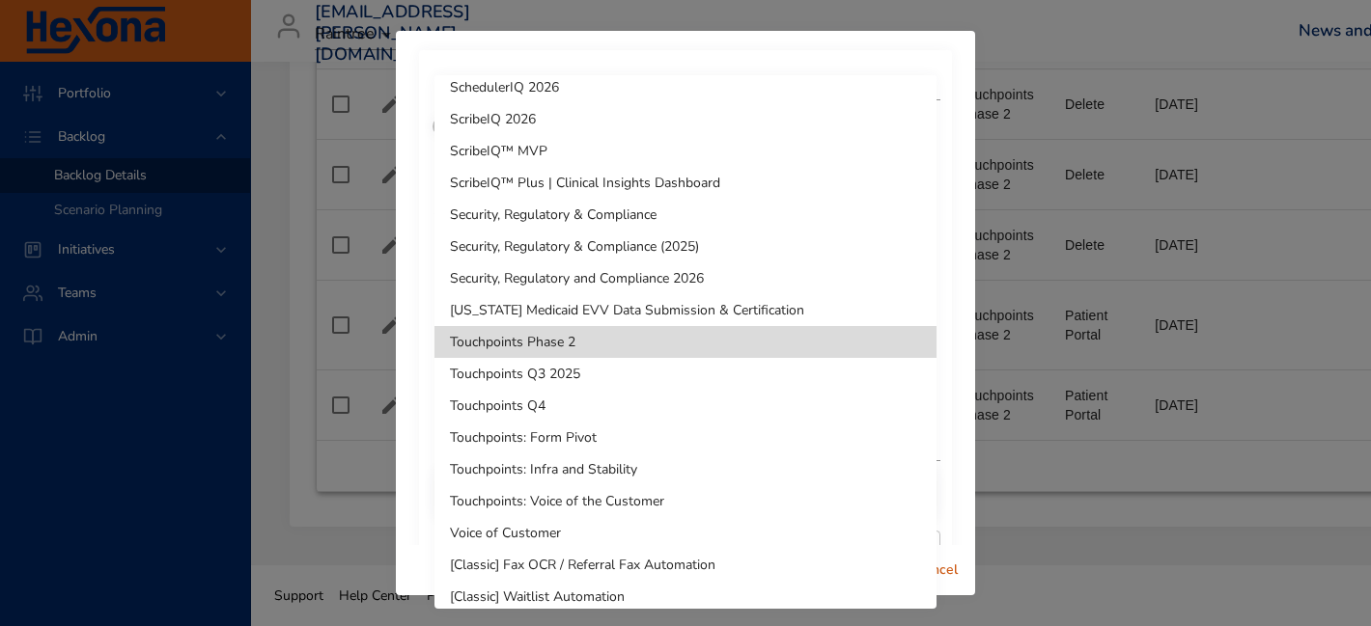
click at [612, 333] on li "Touchpoints Phase 2" at bounding box center [685, 342] width 502 height 32
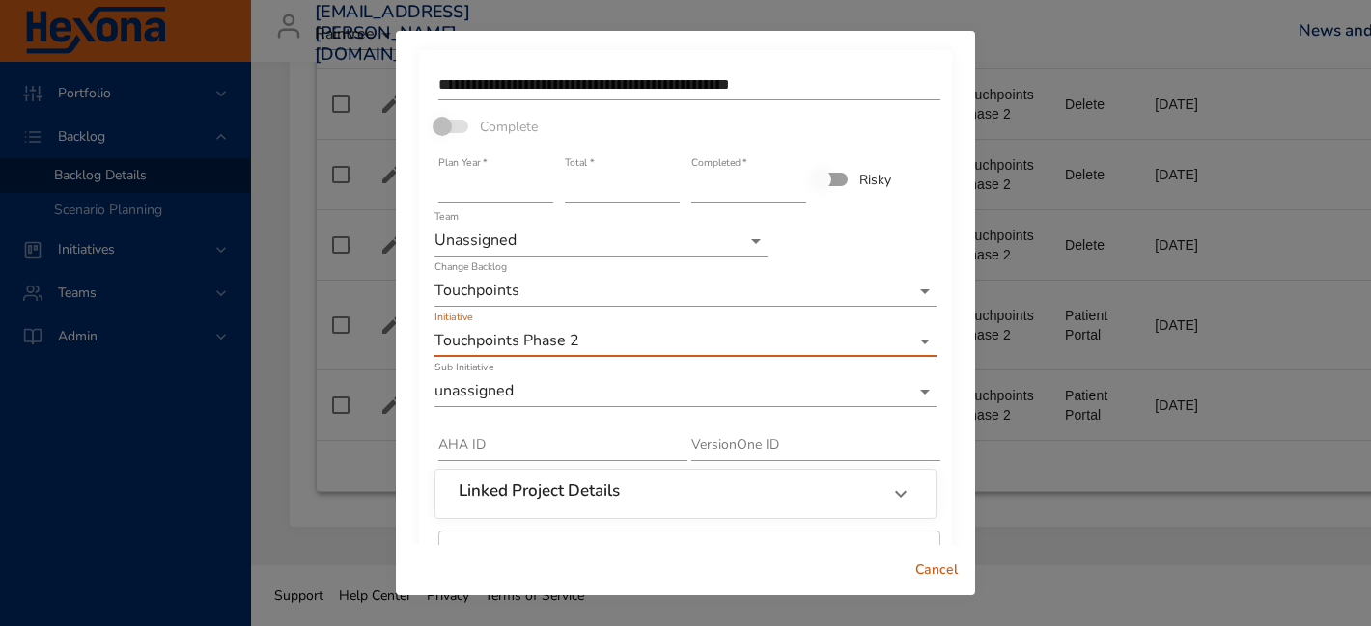
click at [598, 261] on div "Change Backlog Touchpoints" at bounding box center [685, 284] width 502 height 46
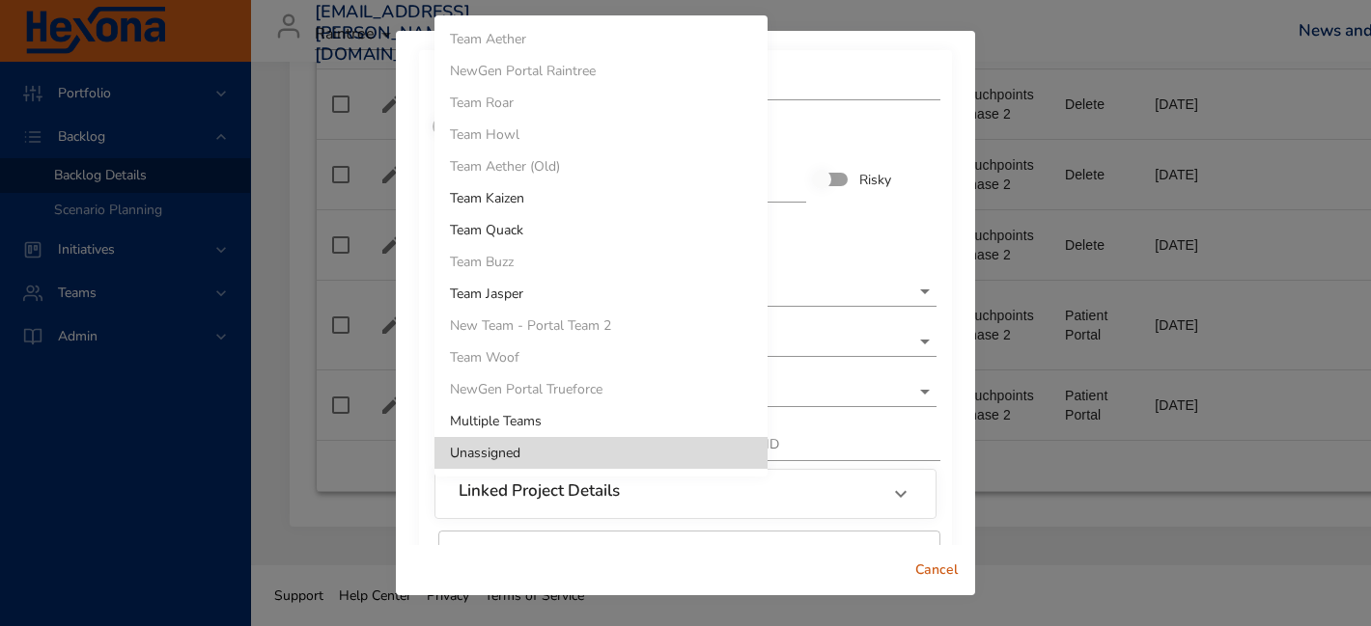
click at [768, 233] on div at bounding box center [685, 313] width 1371 height 626
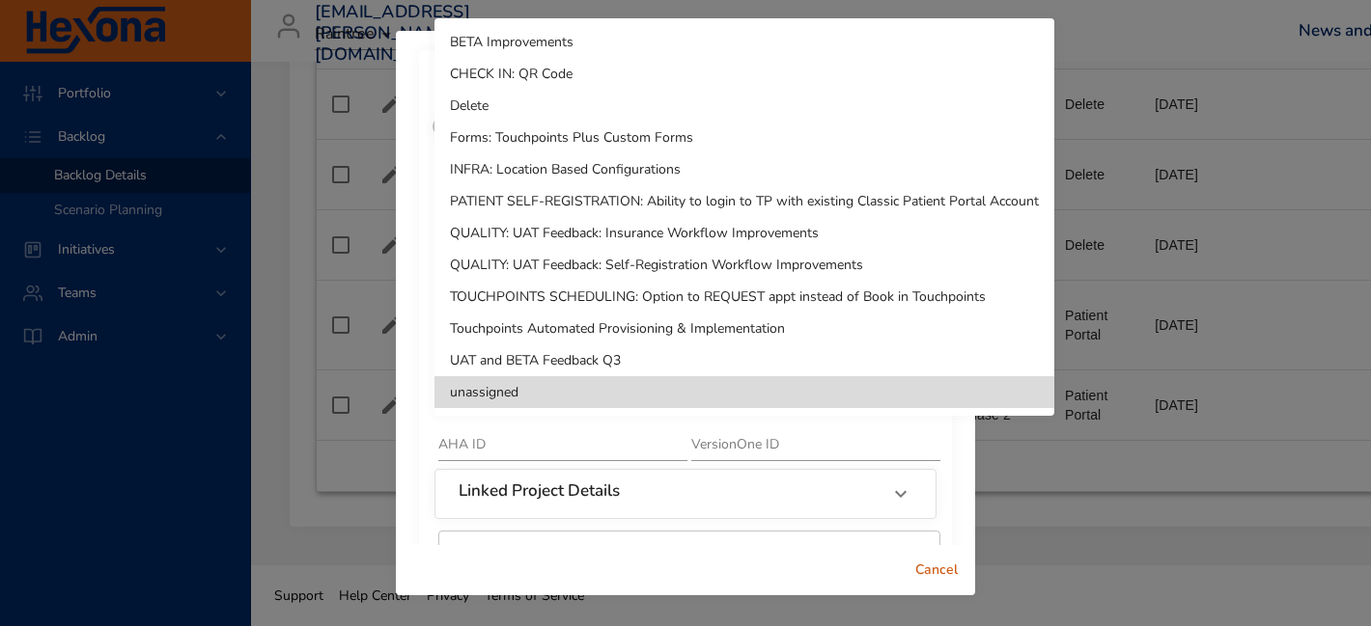
click at [621, 90] on li "Delete" at bounding box center [744, 106] width 620 height 32
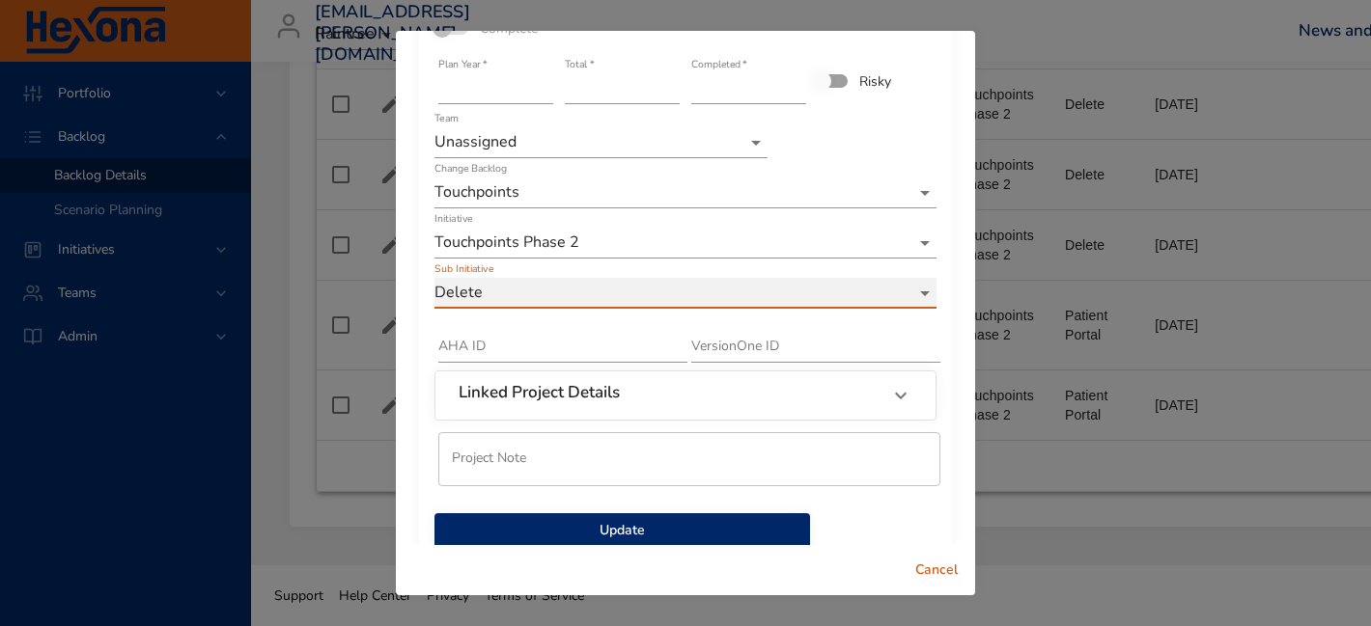
scroll to position [137, 0]
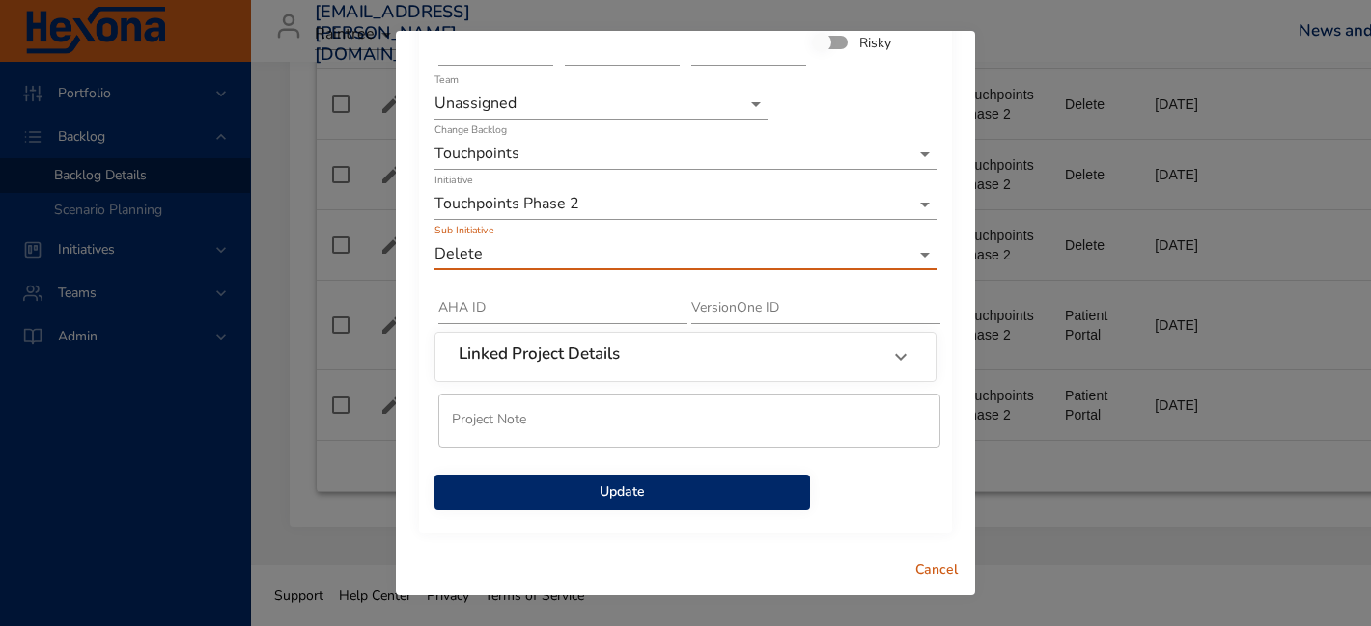
click at [642, 497] on span "Update" at bounding box center [622, 493] width 345 height 24
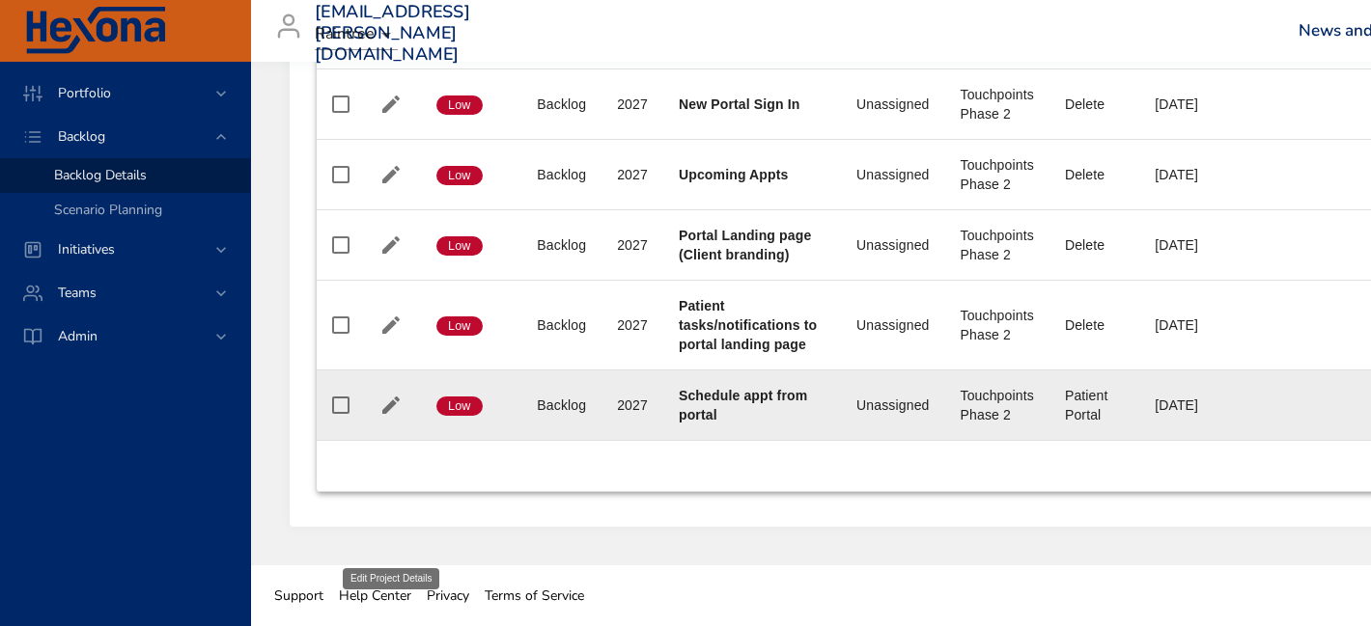
click at [382, 417] on icon "button" at bounding box center [390, 405] width 23 height 23
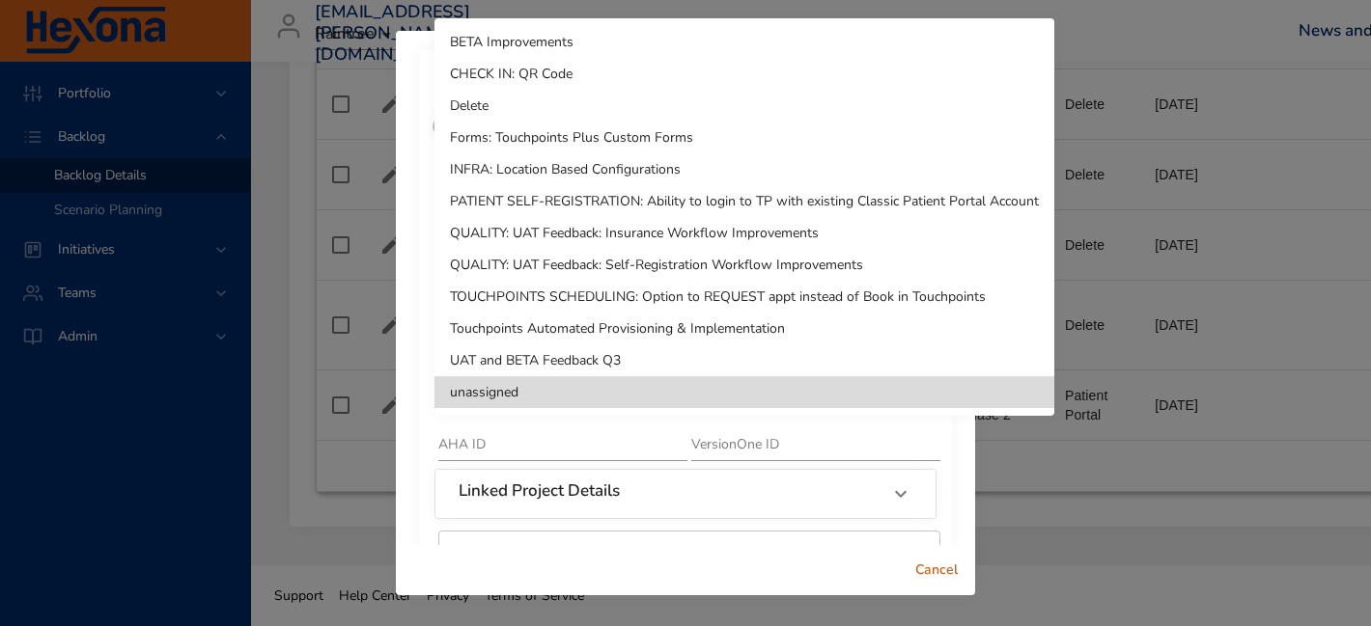
click at [622, 391] on li "unassigned" at bounding box center [744, 392] width 620 height 32
click at [741, 98] on li "Delete" at bounding box center [744, 106] width 620 height 32
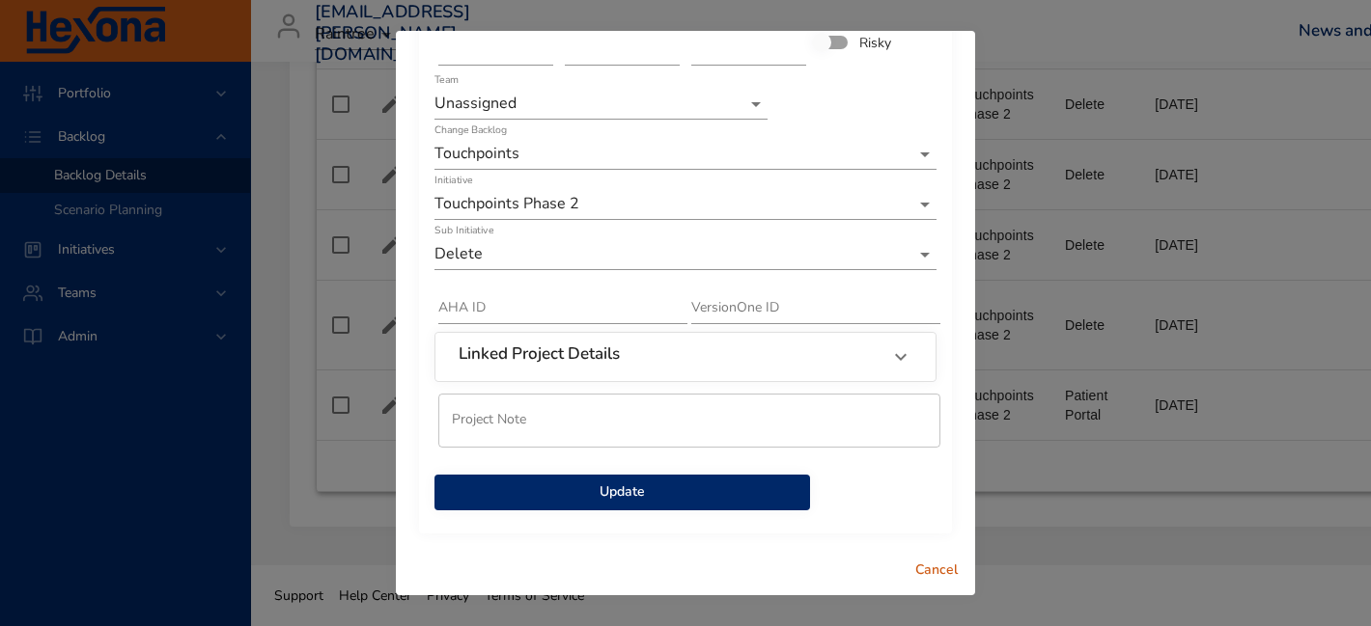
click at [675, 497] on span "Update" at bounding box center [622, 493] width 345 height 24
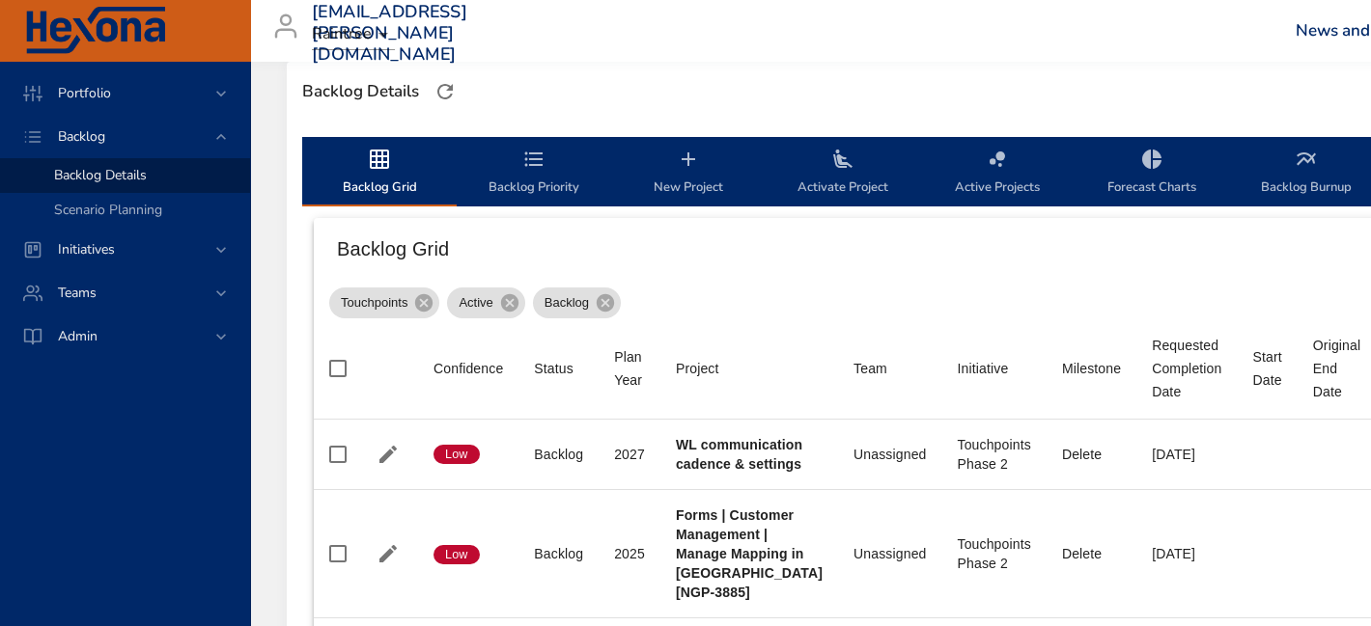
scroll to position [644, 3]
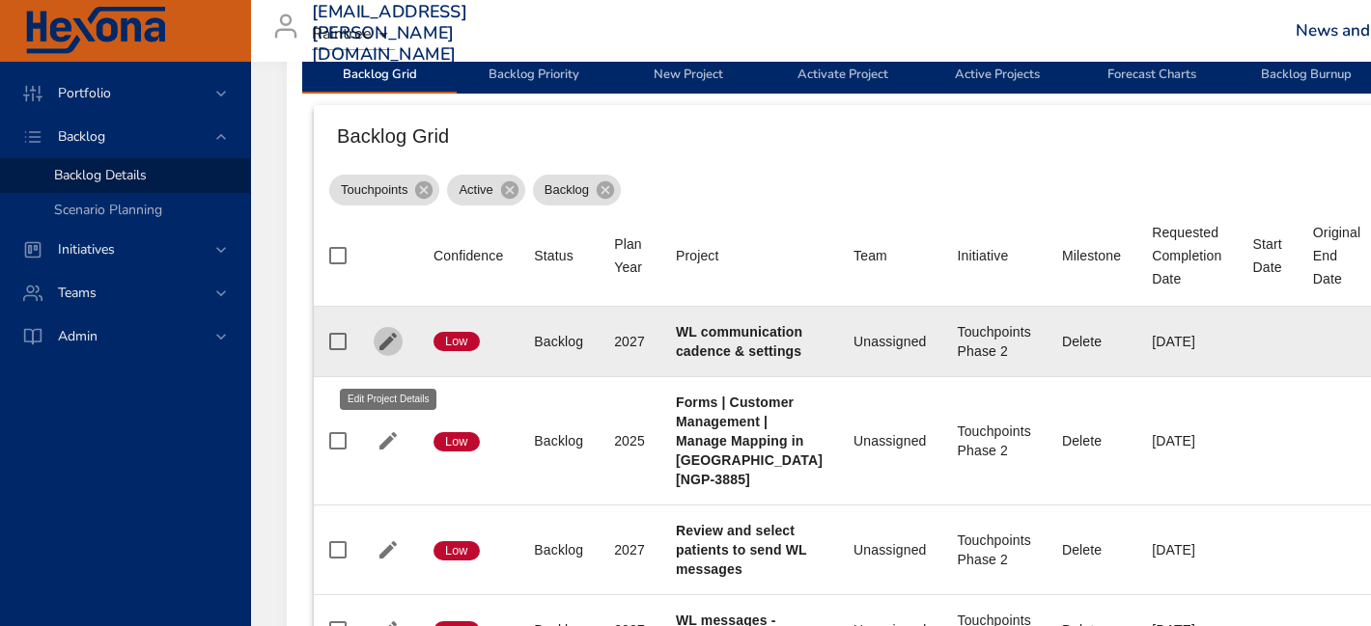
click at [375, 354] on button "button" at bounding box center [388, 341] width 29 height 29
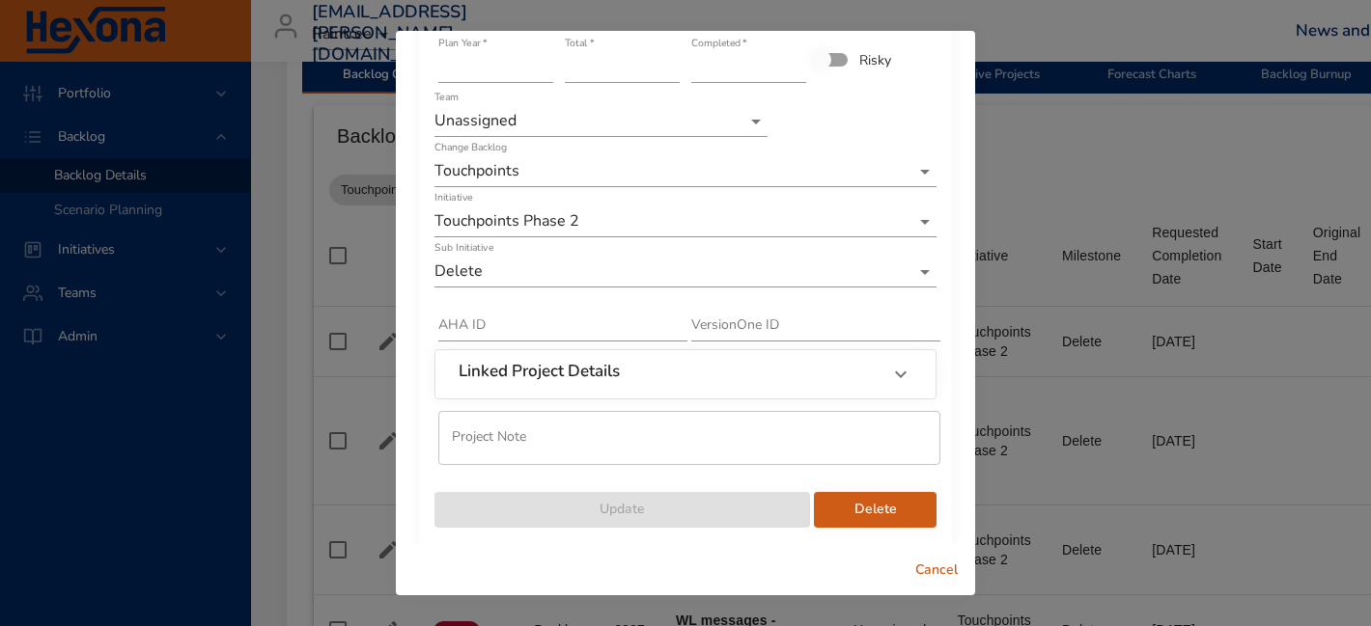
scroll to position [137, 0]
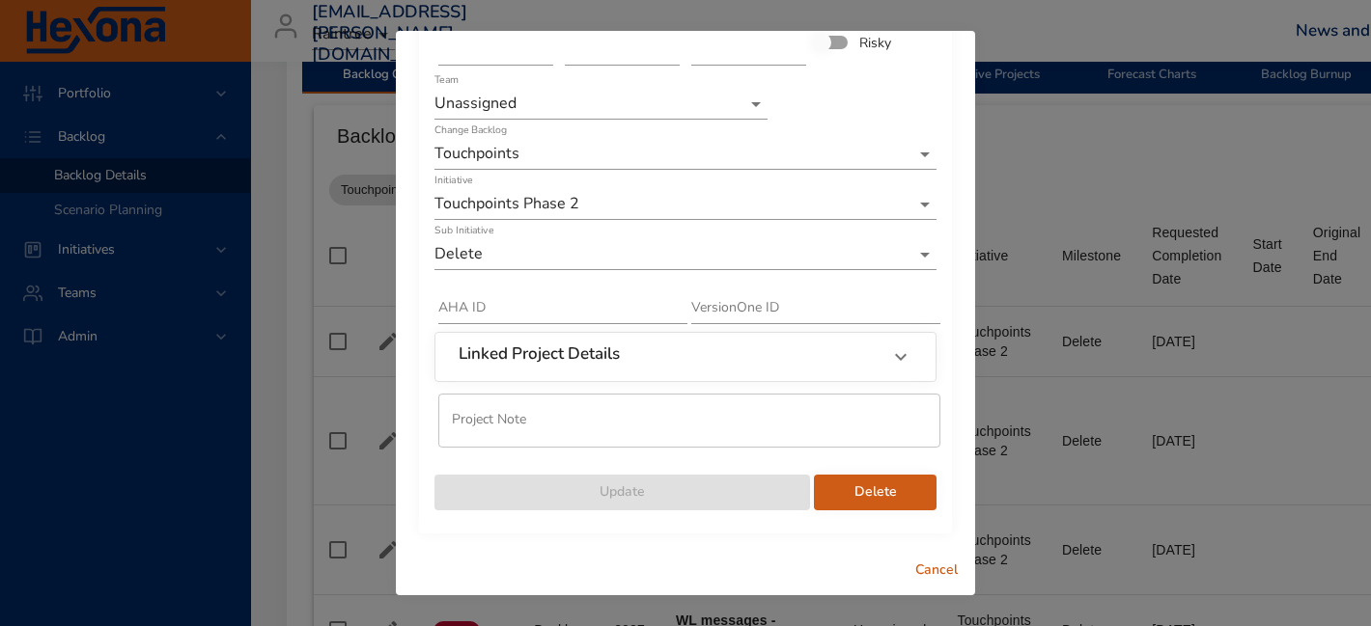
click at [870, 489] on span "Delete" at bounding box center [875, 493] width 92 height 24
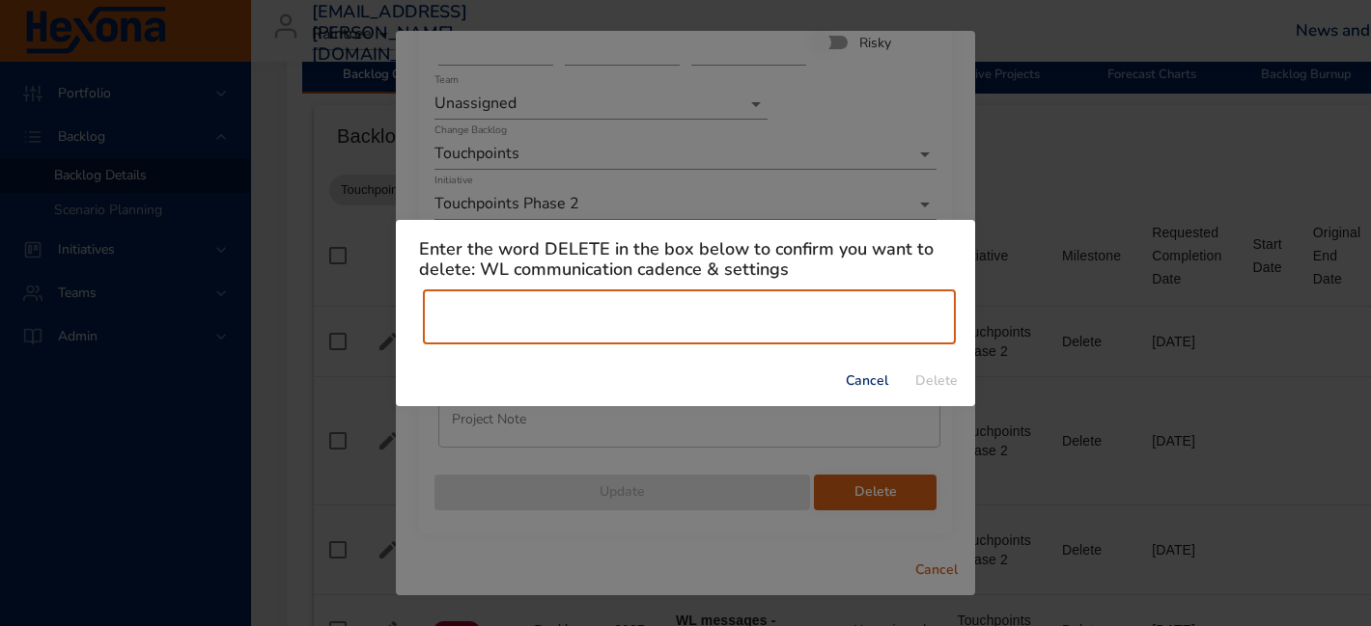
click at [724, 330] on input "text" at bounding box center [689, 318] width 533 height 54
type input "******"
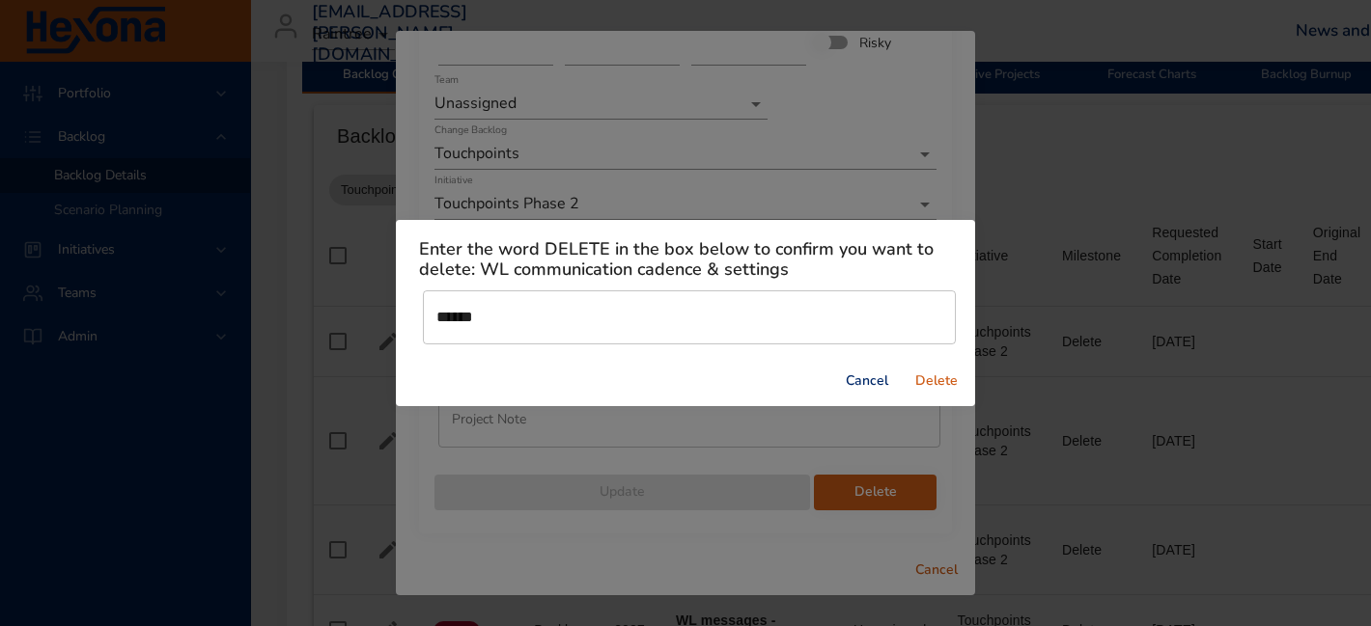
click at [921, 382] on span "Delete" at bounding box center [936, 382] width 46 height 24
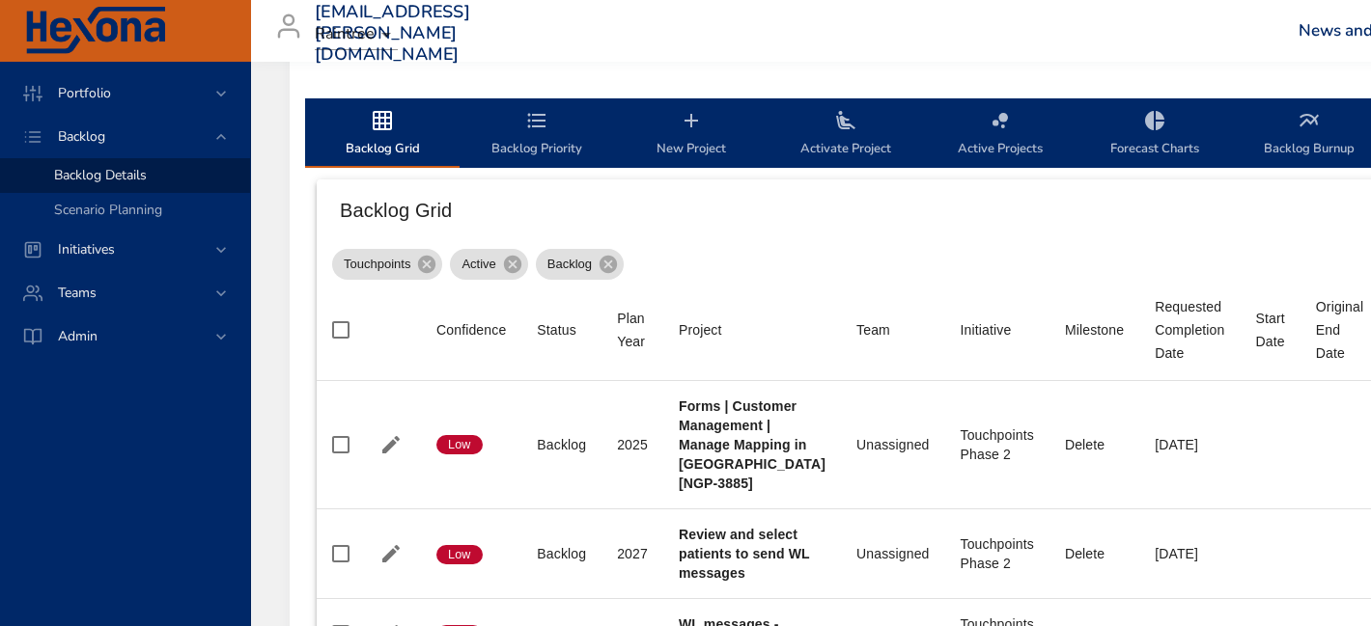
scroll to position [617, 0]
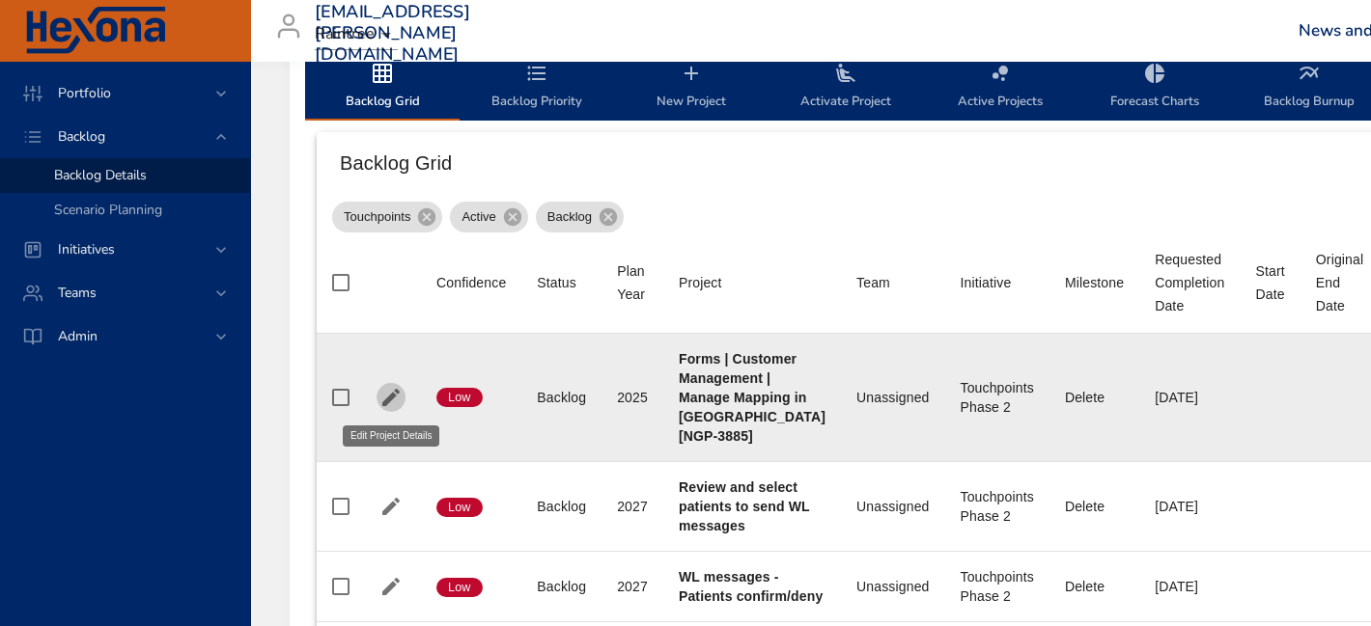
click at [388, 395] on icon "button" at bounding box center [390, 397] width 23 height 23
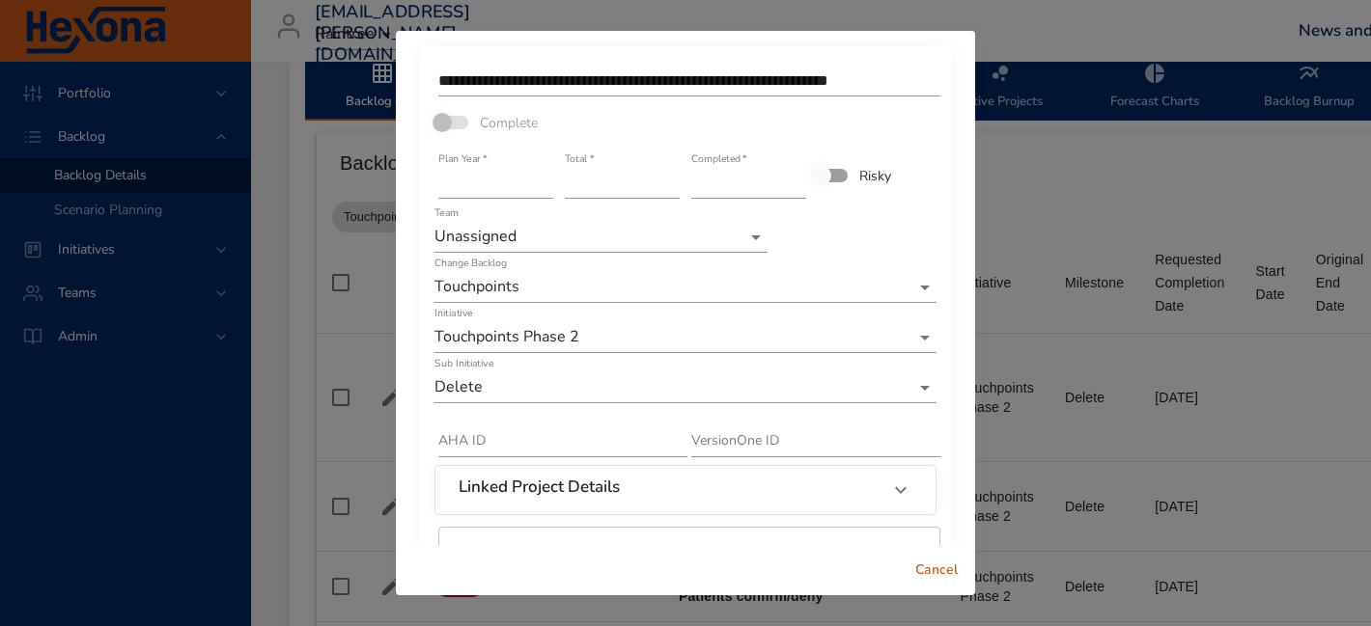
scroll to position [12, 0]
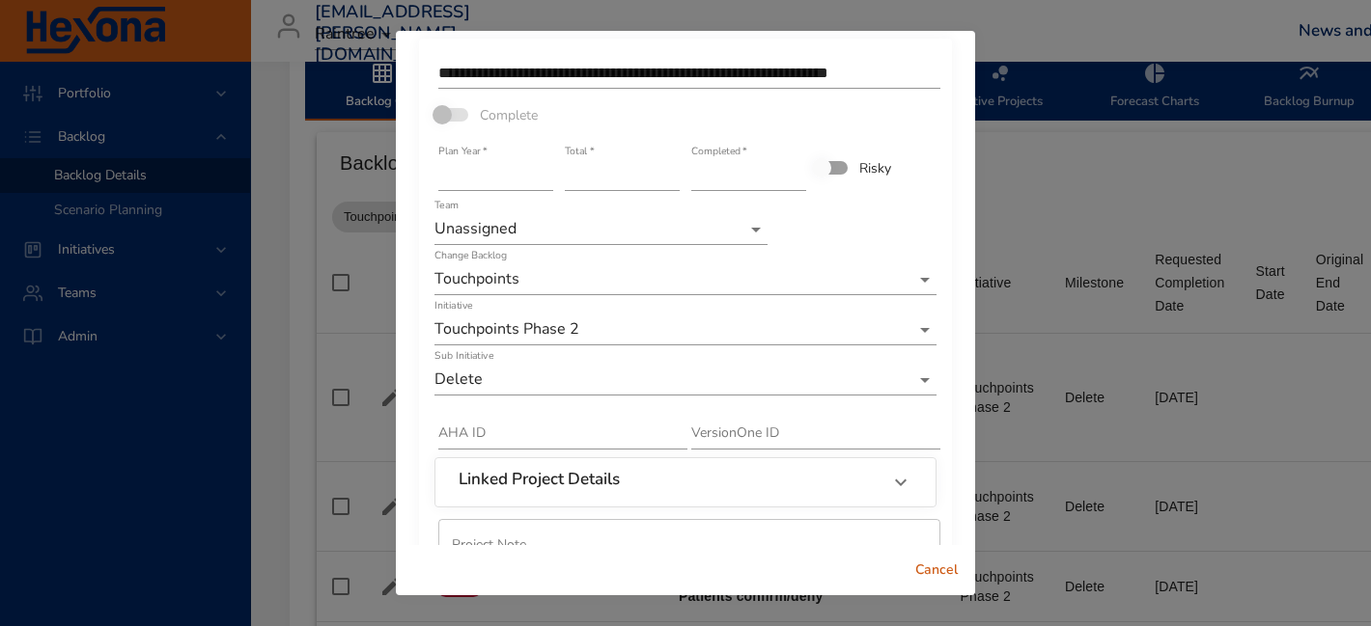
click at [948, 574] on span "Cancel" at bounding box center [936, 571] width 46 height 24
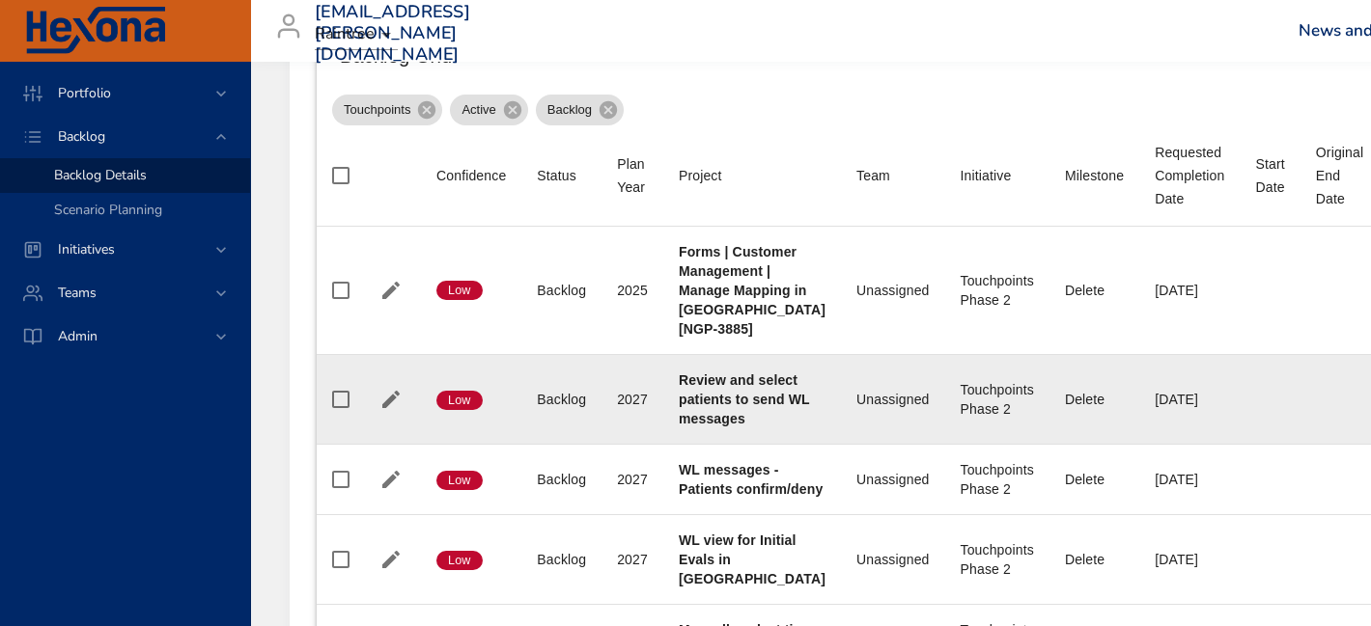
scroll to position [736, 0]
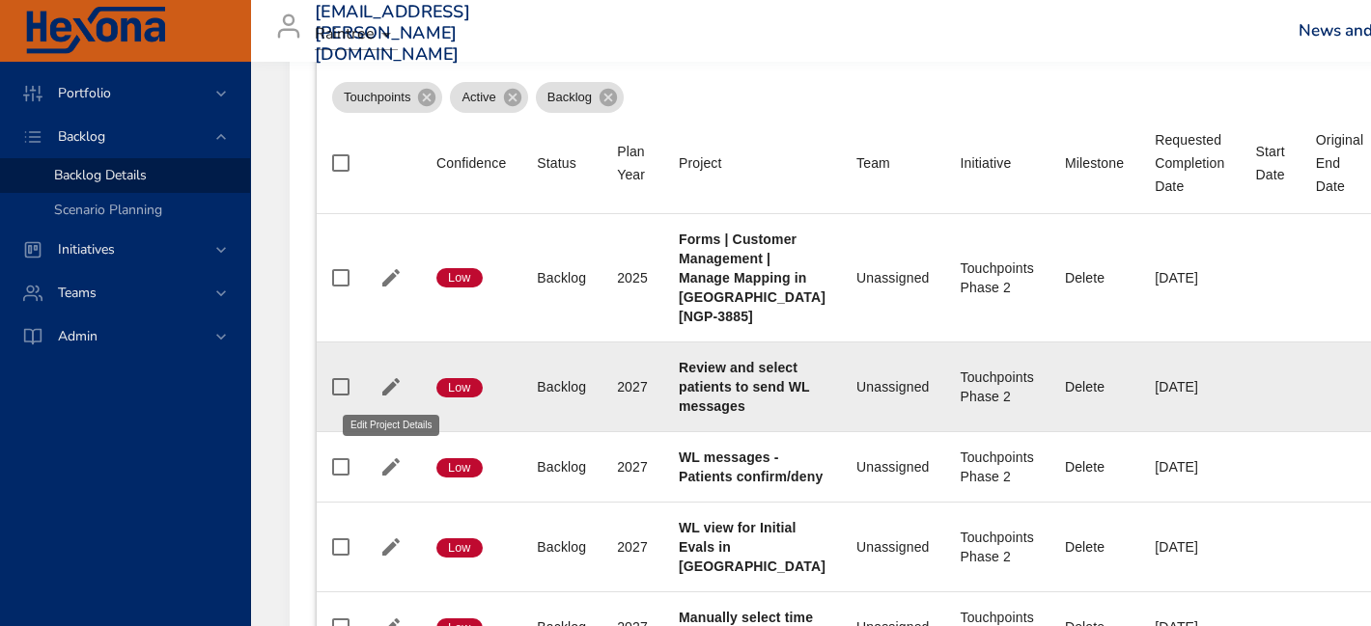
click at [386, 388] on icon "button" at bounding box center [390, 386] width 17 height 17
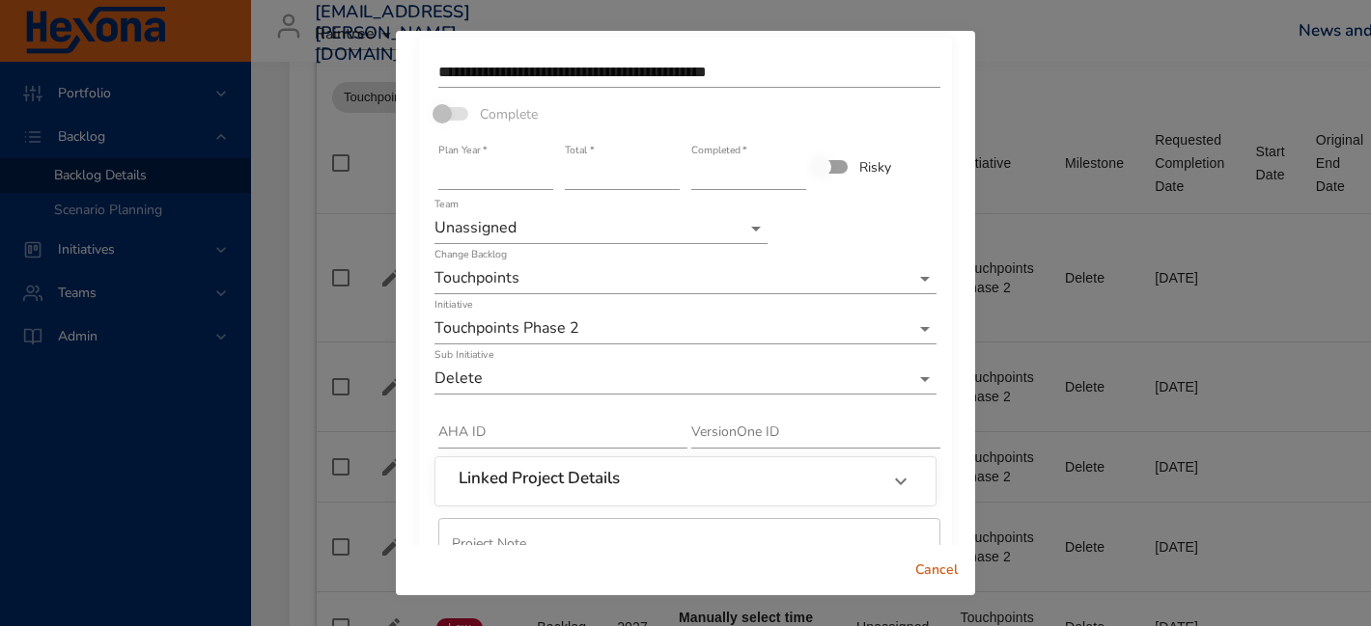
scroll to position [48, 0]
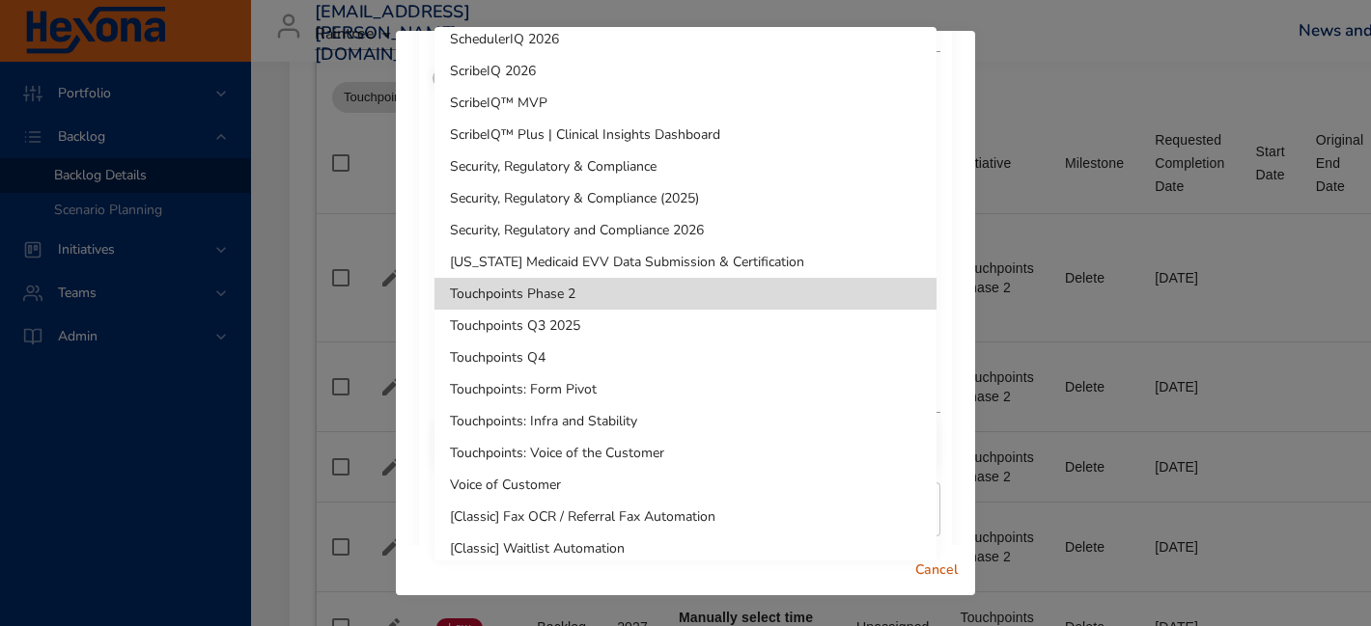
click at [672, 286] on li "Touchpoints Phase 2" at bounding box center [685, 294] width 502 height 32
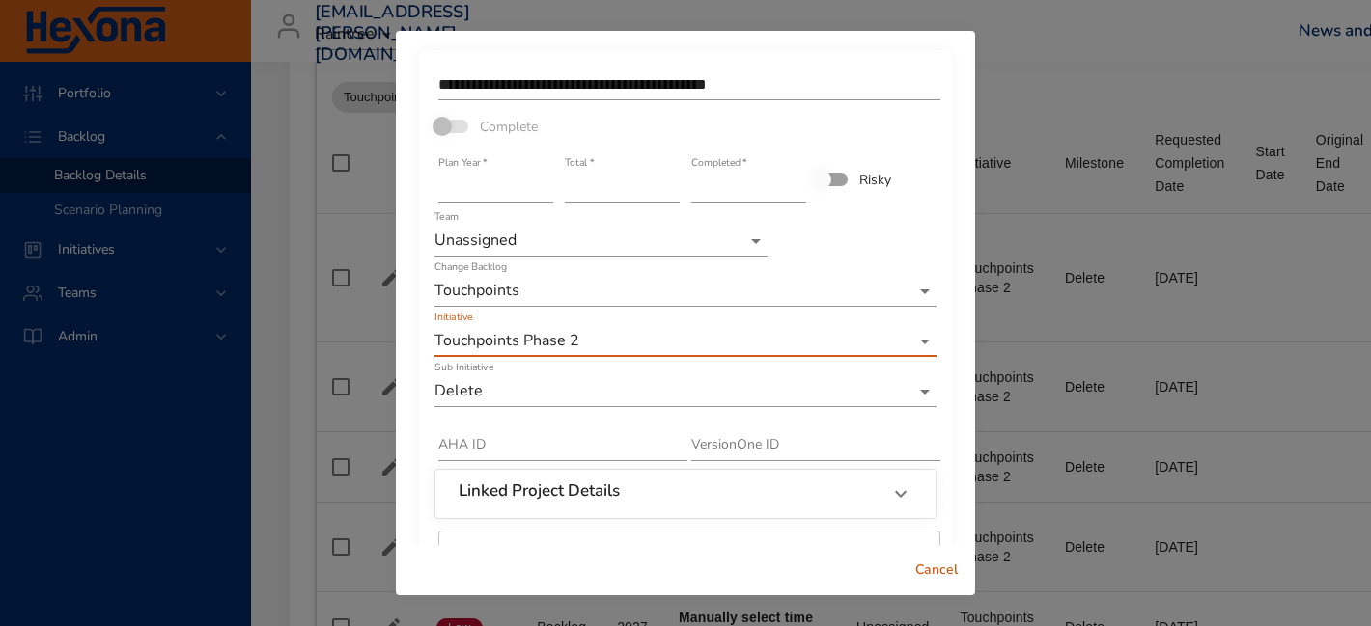
scroll to position [137, 0]
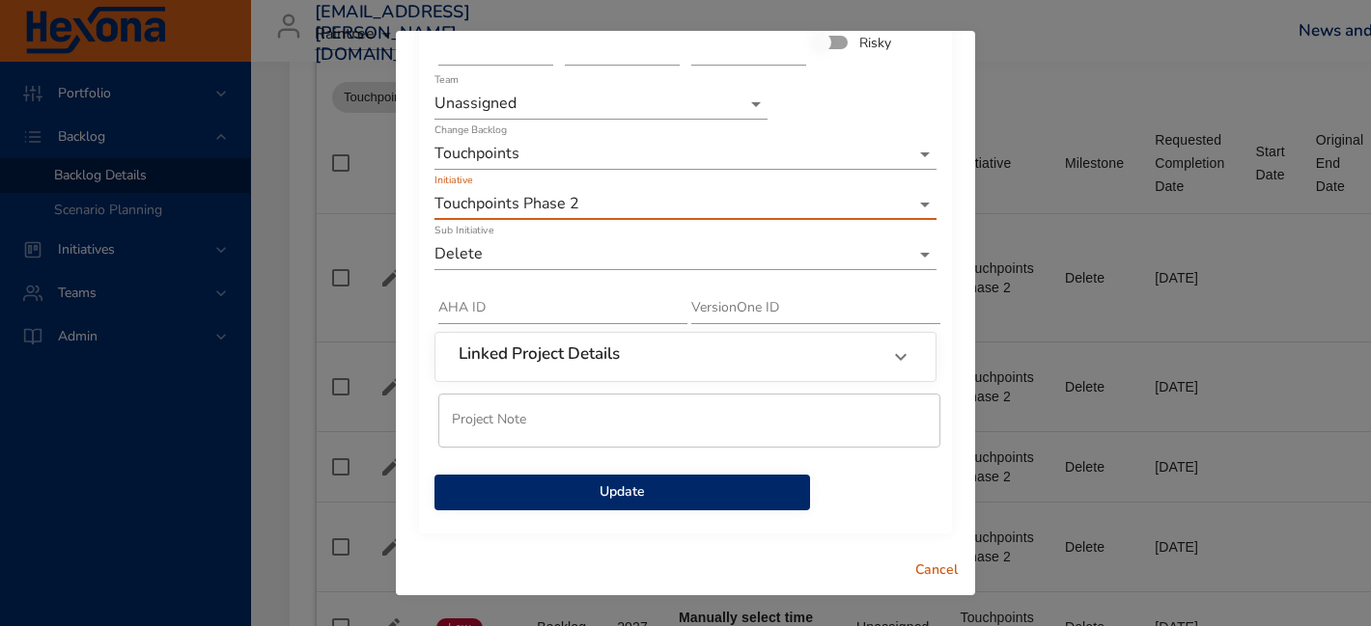
click at [931, 585] on button "Cancel" at bounding box center [936, 571] width 62 height 36
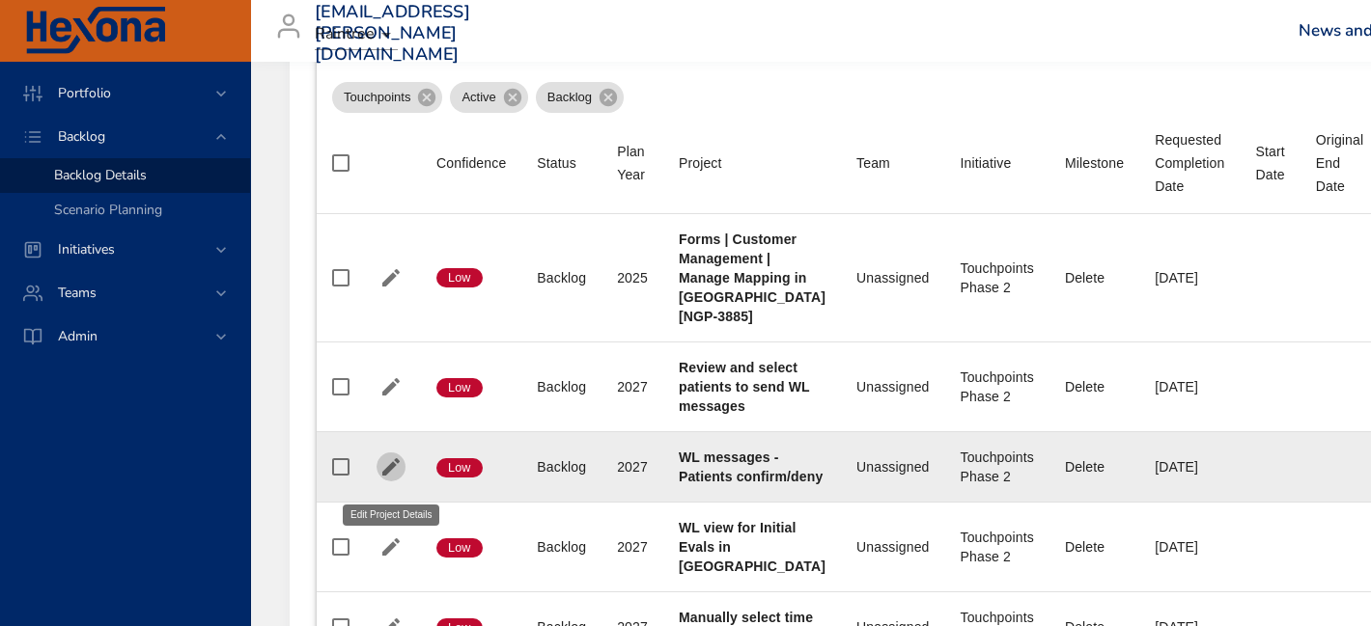
click at [386, 466] on icon "button" at bounding box center [390, 467] width 23 height 23
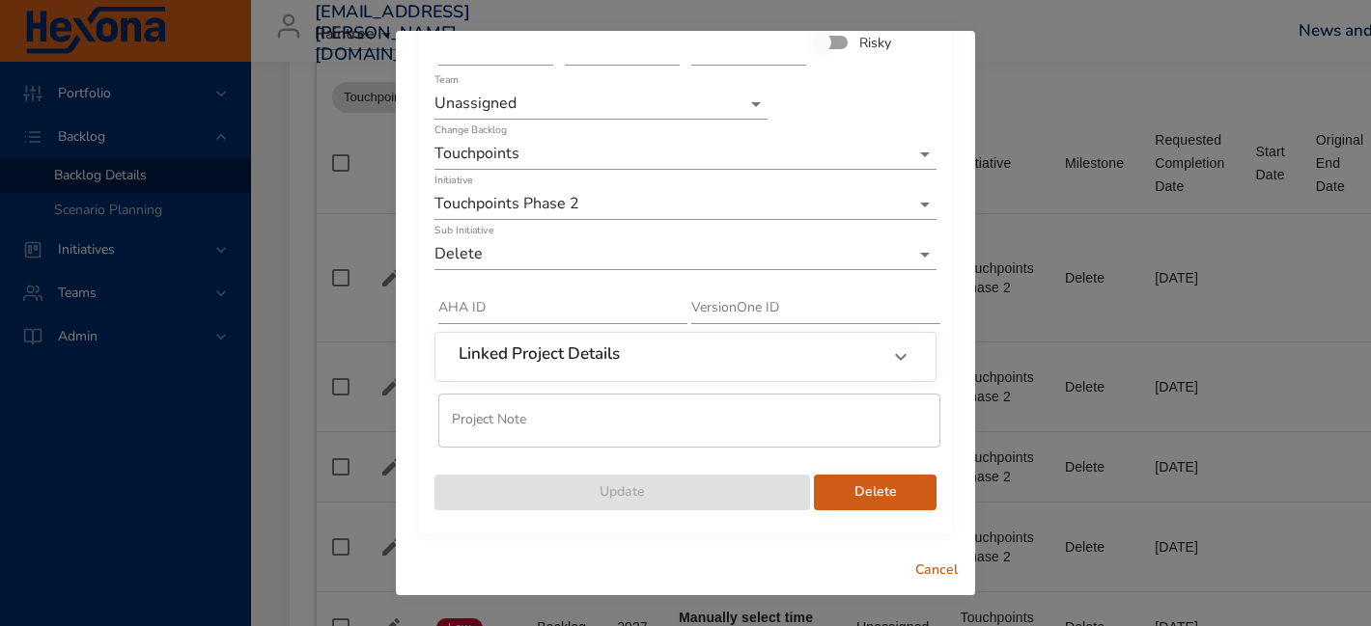
click at [869, 491] on span "Delete" at bounding box center [875, 493] width 92 height 24
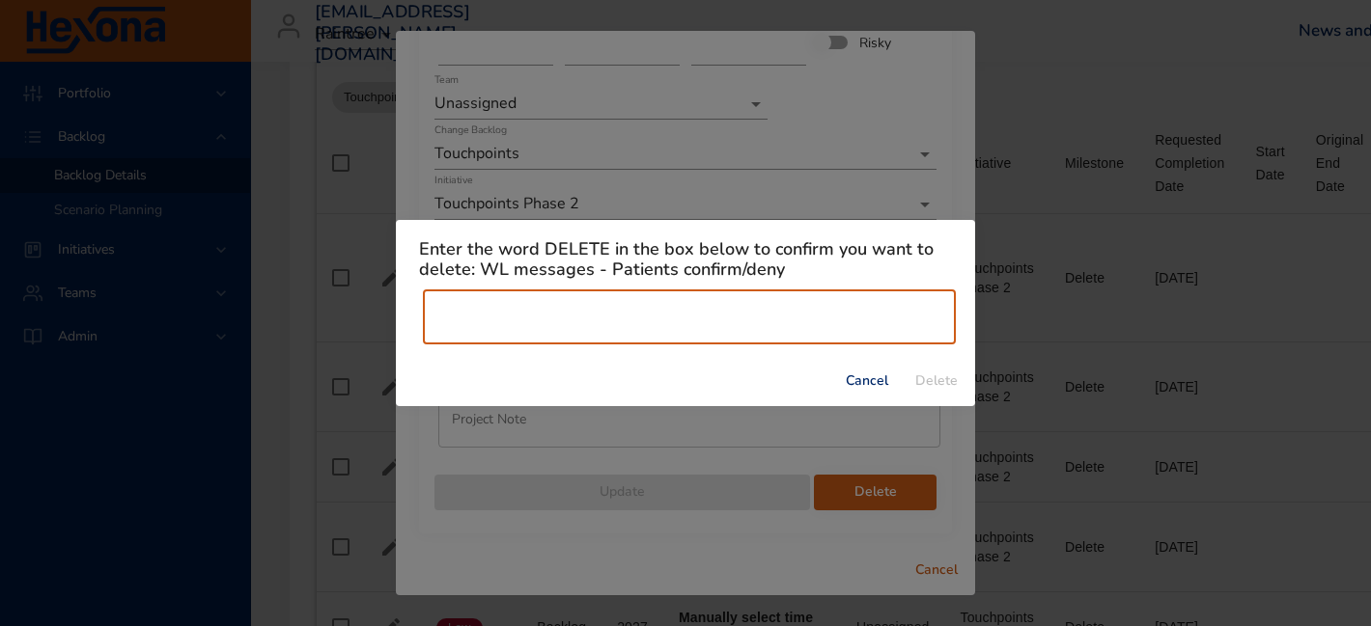
click at [668, 292] on input "text" at bounding box center [689, 318] width 533 height 54
type input "******"
click at [933, 374] on span "Delete" at bounding box center [936, 382] width 46 height 24
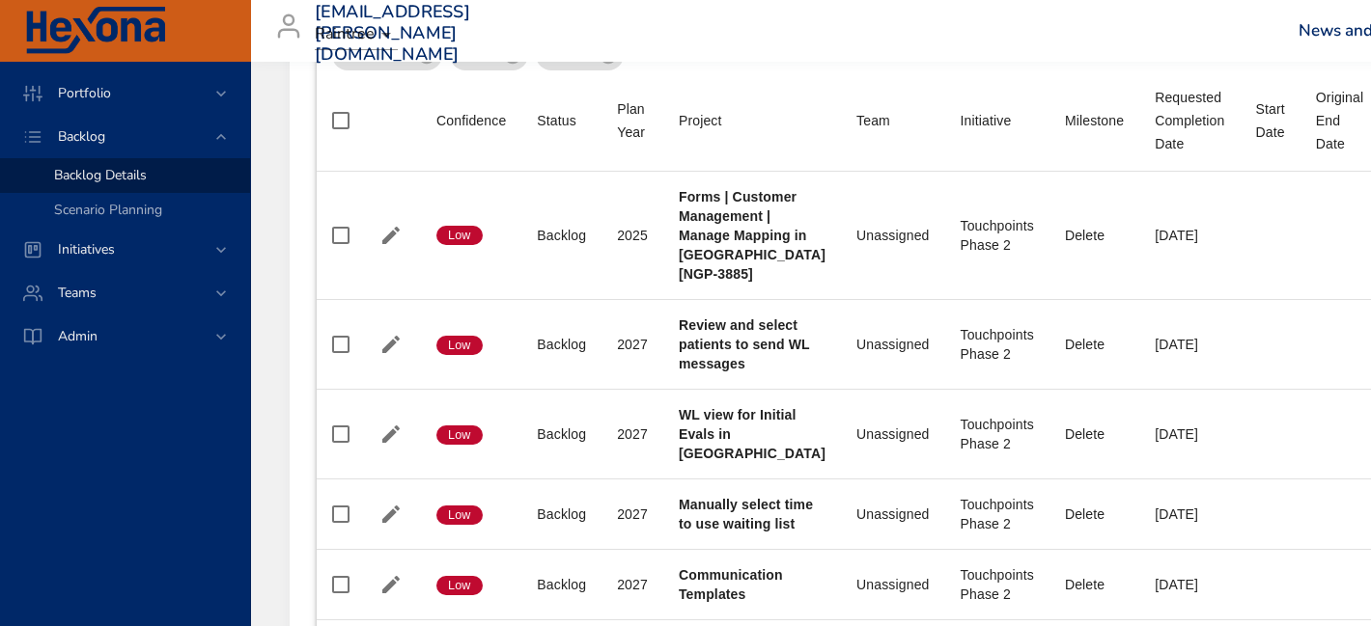
scroll to position [790, 0]
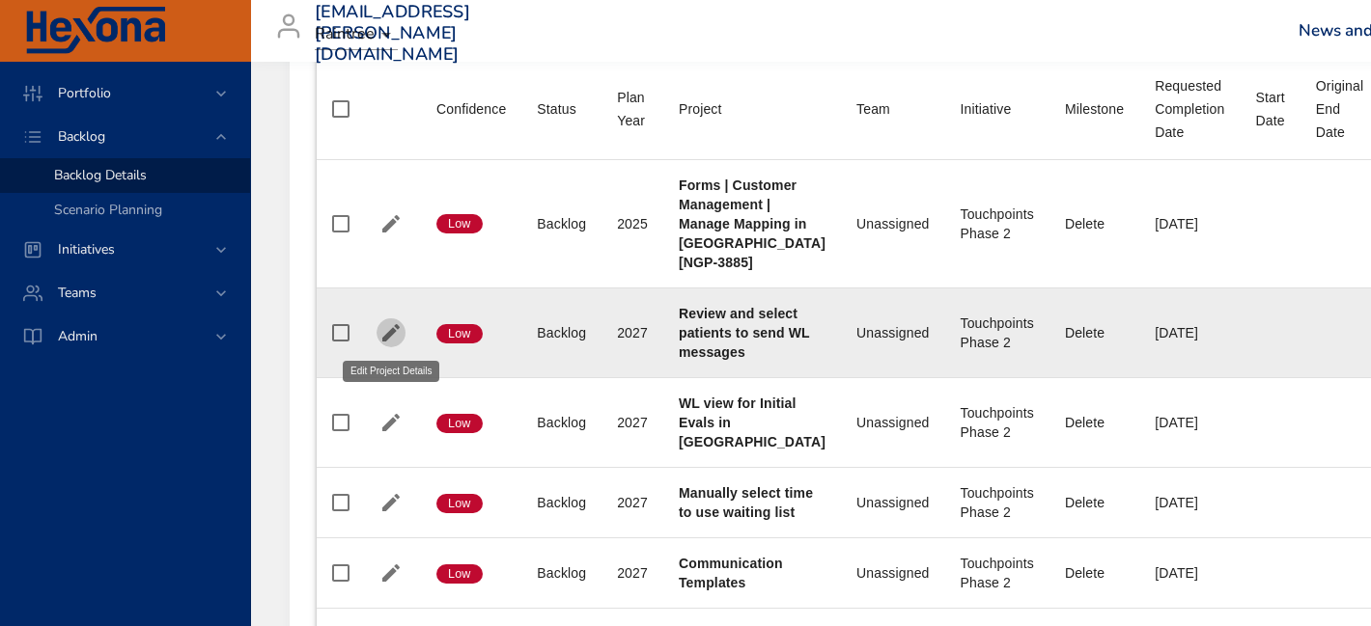
click at [395, 328] on icon "button" at bounding box center [390, 332] width 23 height 23
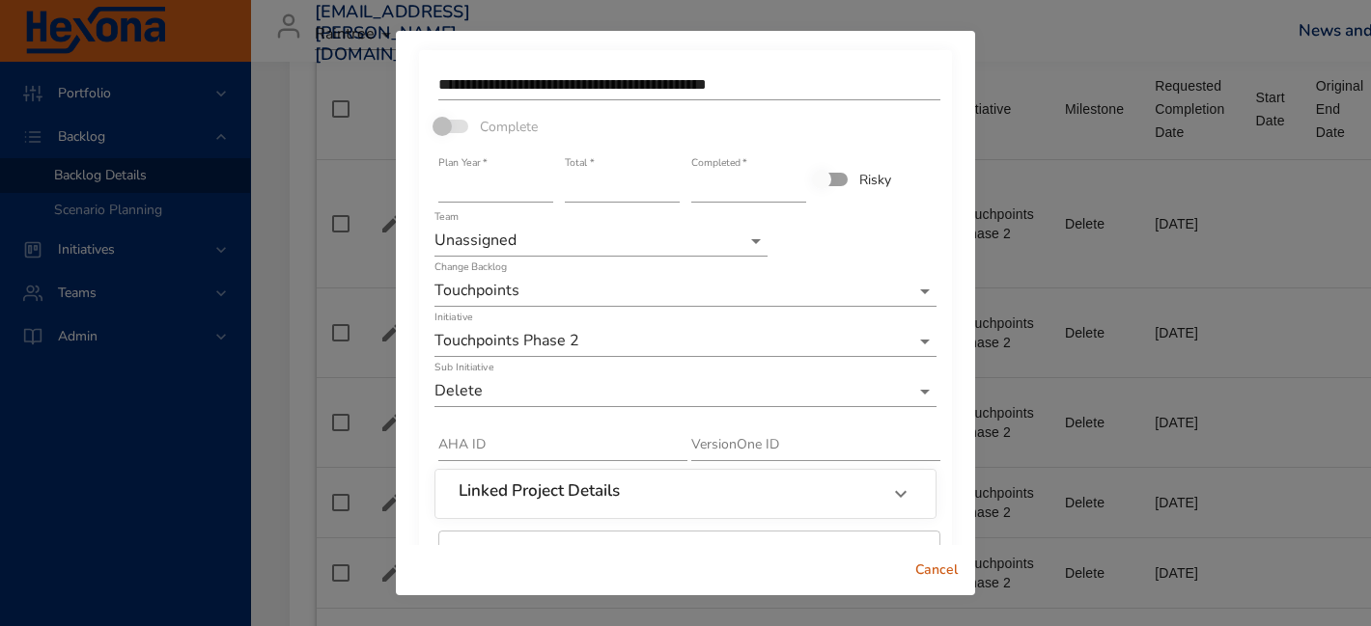
scroll to position [137, 0]
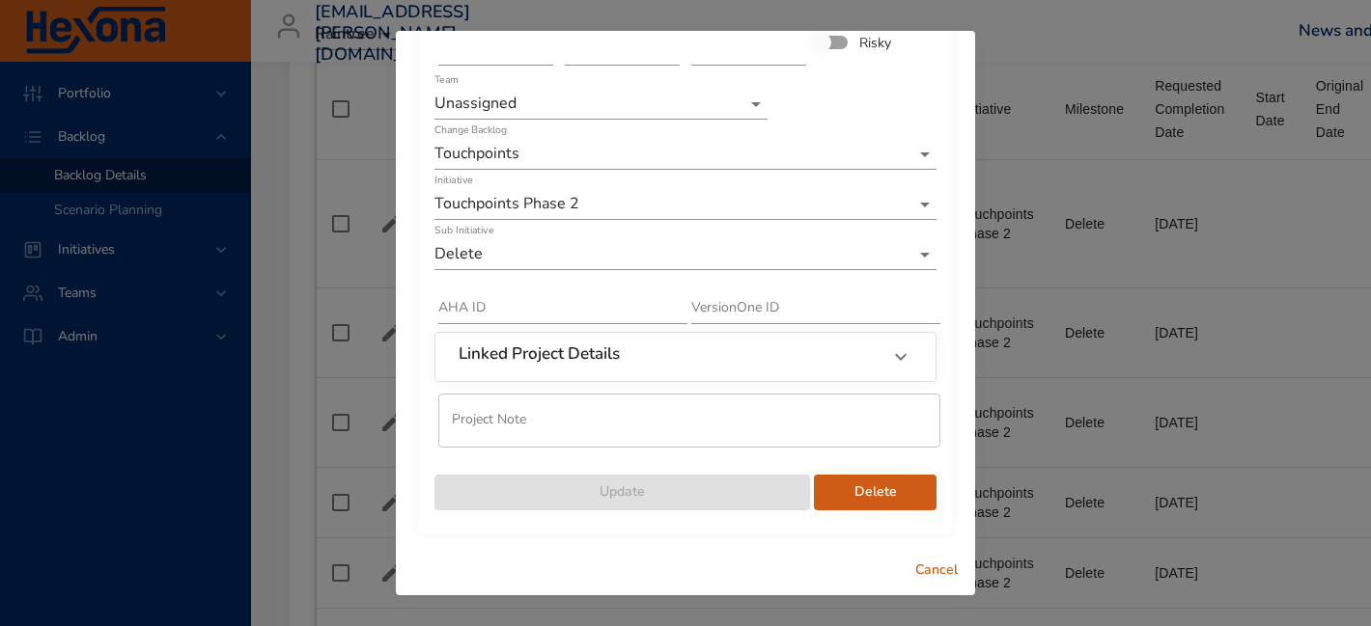
click at [886, 496] on span "Delete" at bounding box center [875, 493] width 92 height 24
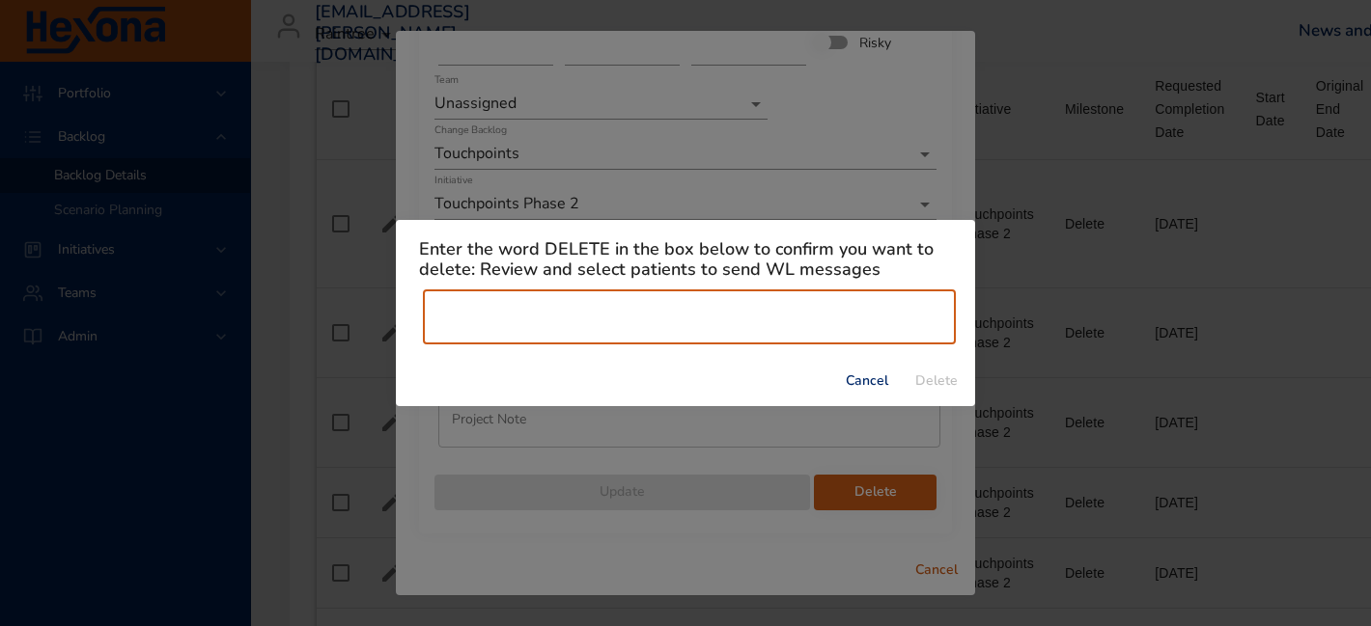
click at [775, 316] on input "text" at bounding box center [689, 318] width 533 height 54
type input "******"
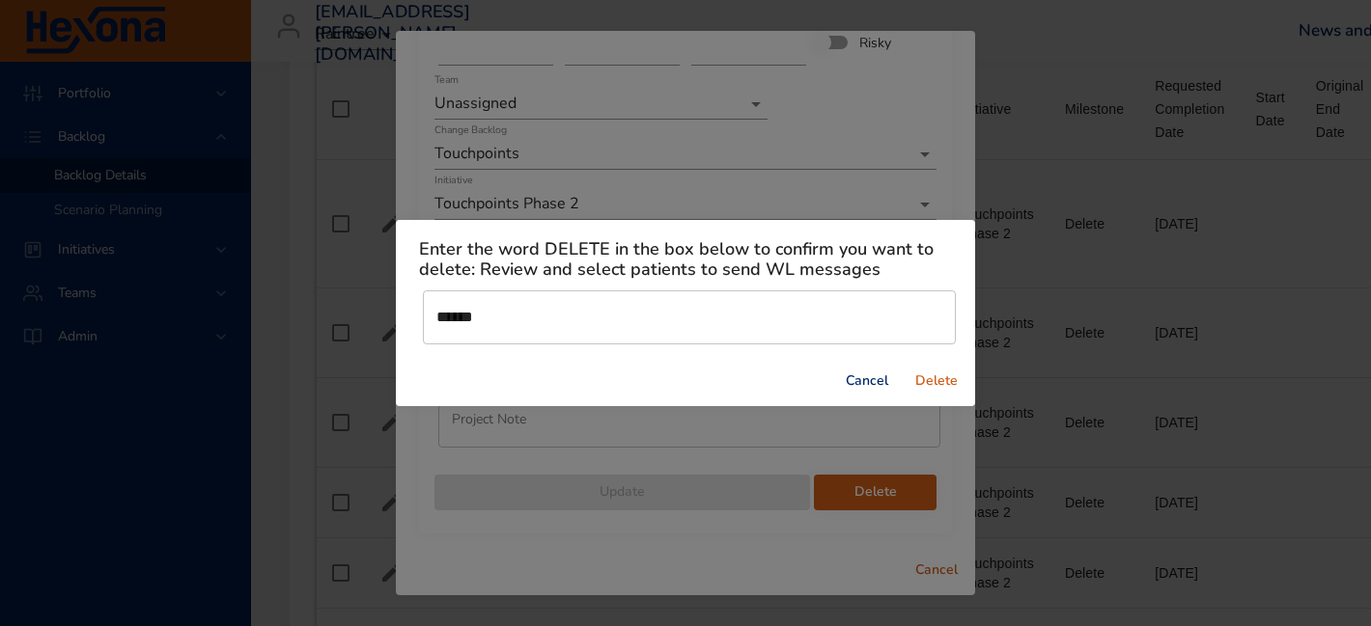
click at [945, 383] on span "Delete" at bounding box center [936, 382] width 46 height 24
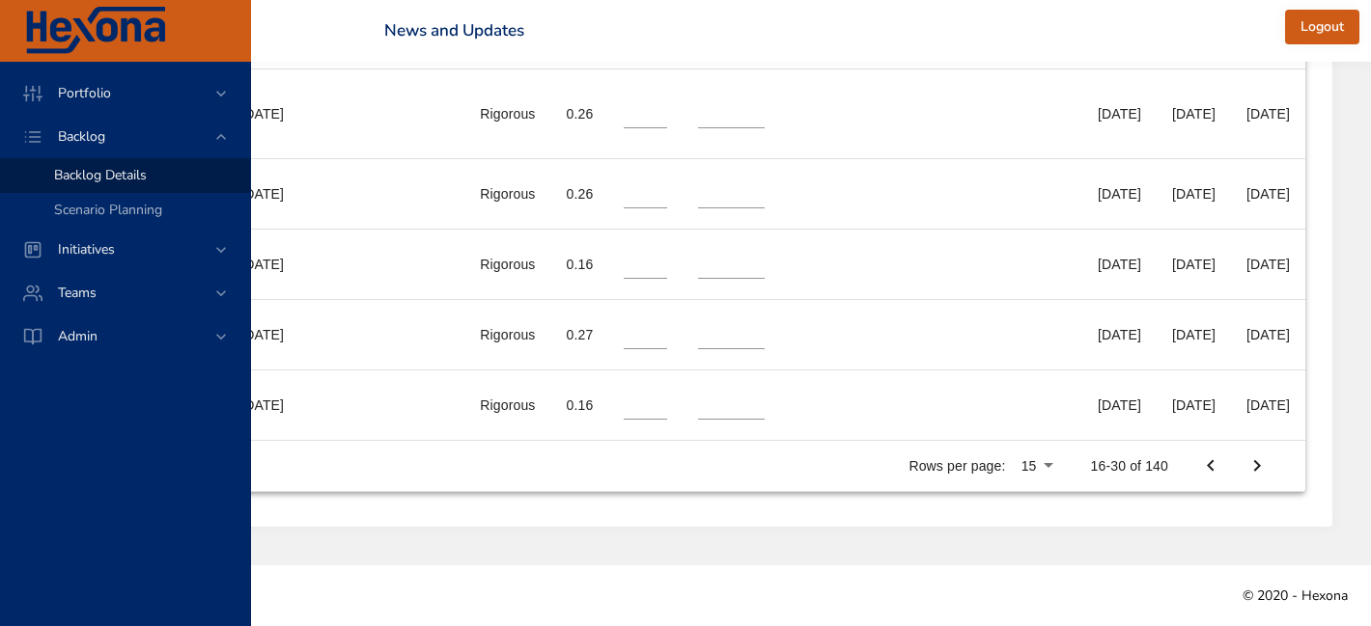
scroll to position [1752, 965]
click at [1266, 471] on icon "Next Page" at bounding box center [1256, 466] width 23 height 23
type input "**"
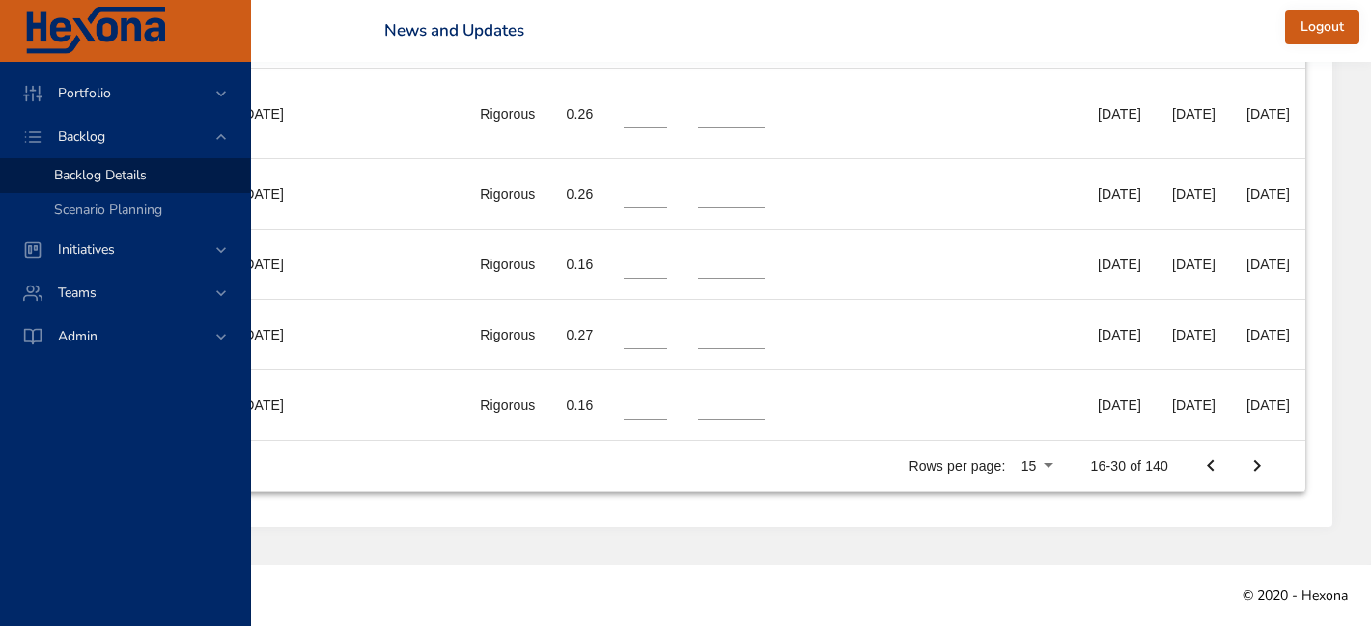
type input "**"
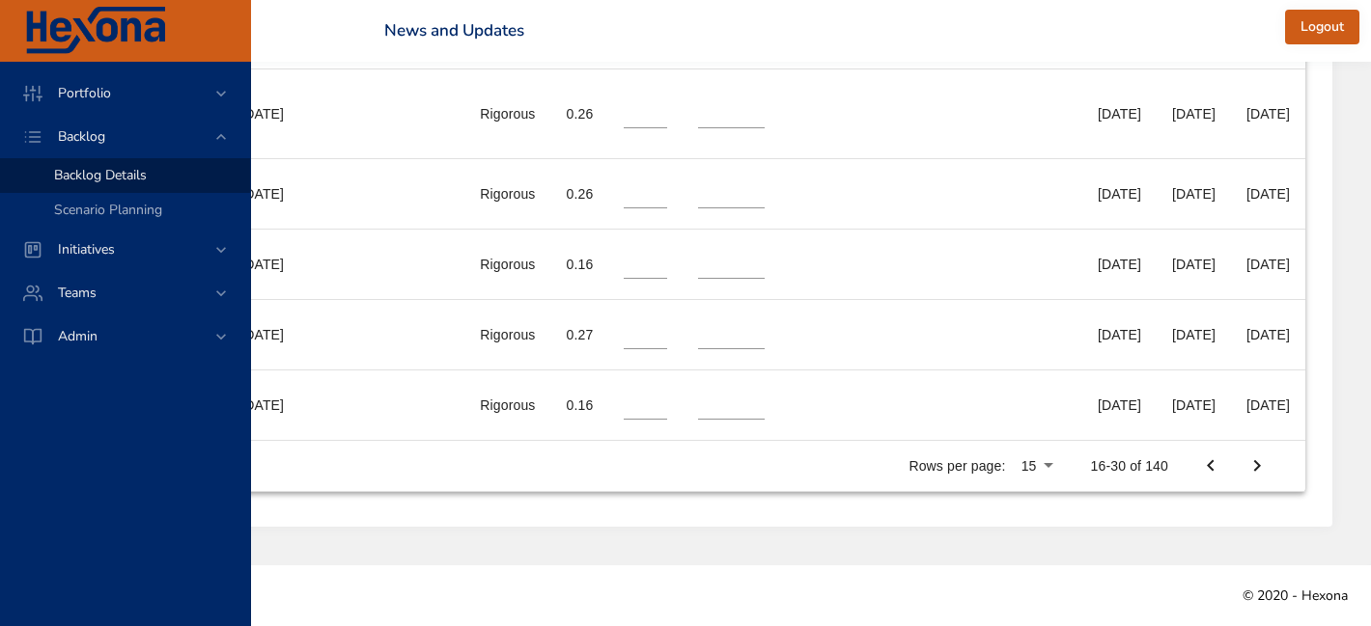
type input "*"
type input "**"
type input "*"
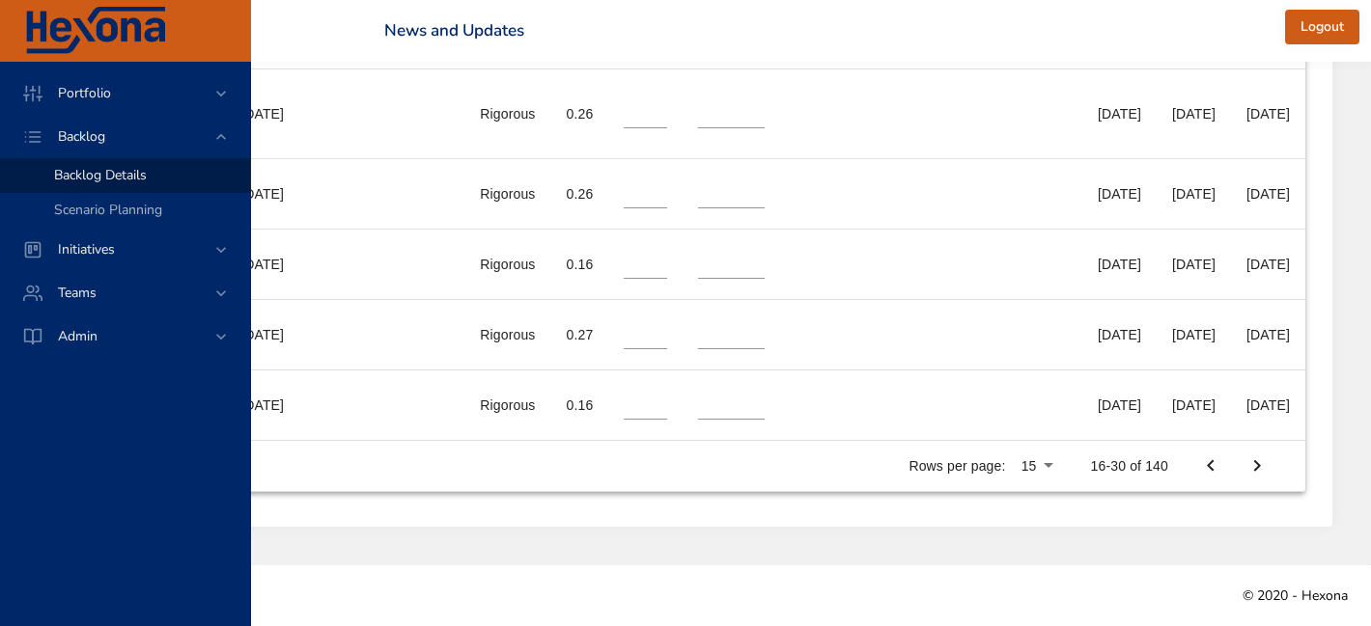
type input "*"
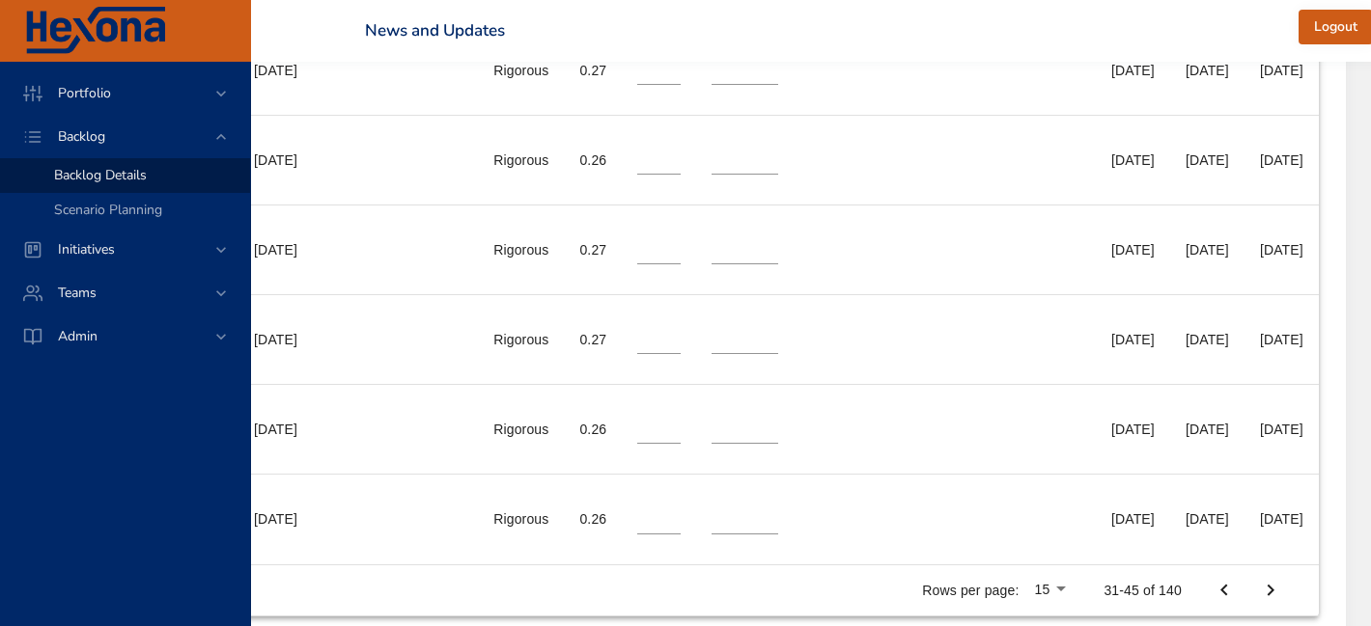
scroll to position [1811, 965]
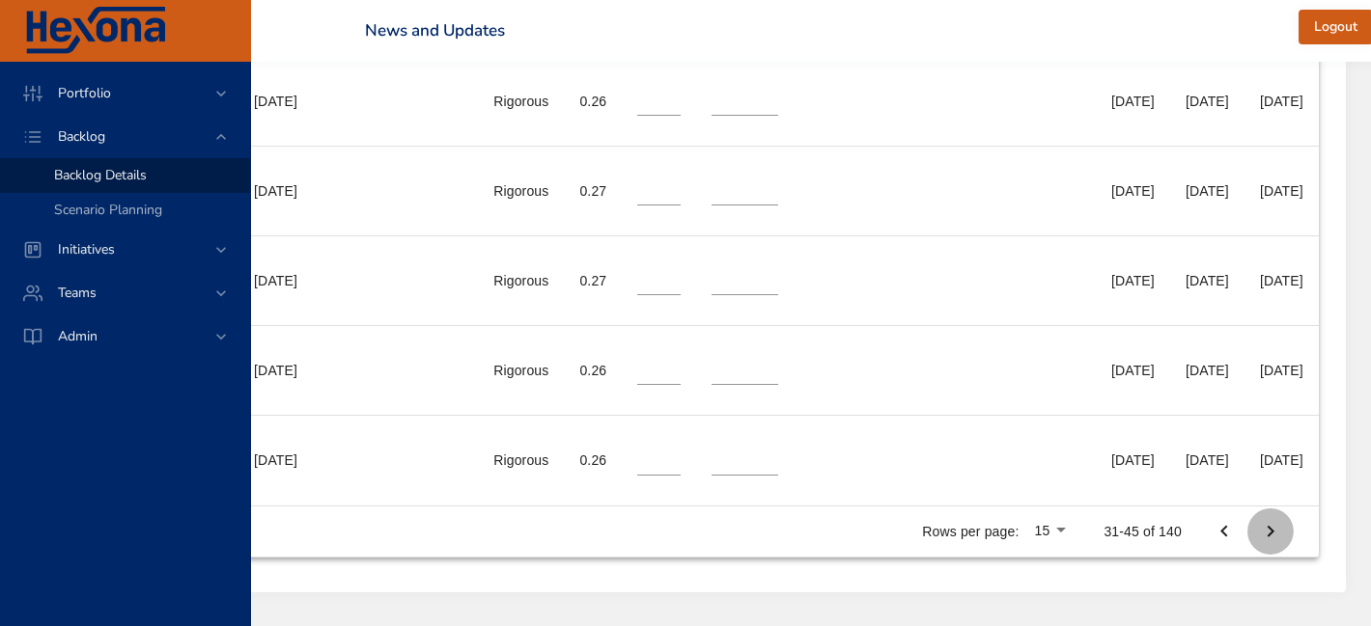
click at [1282, 525] on icon "Next Page" at bounding box center [1270, 531] width 23 height 23
type input "*"
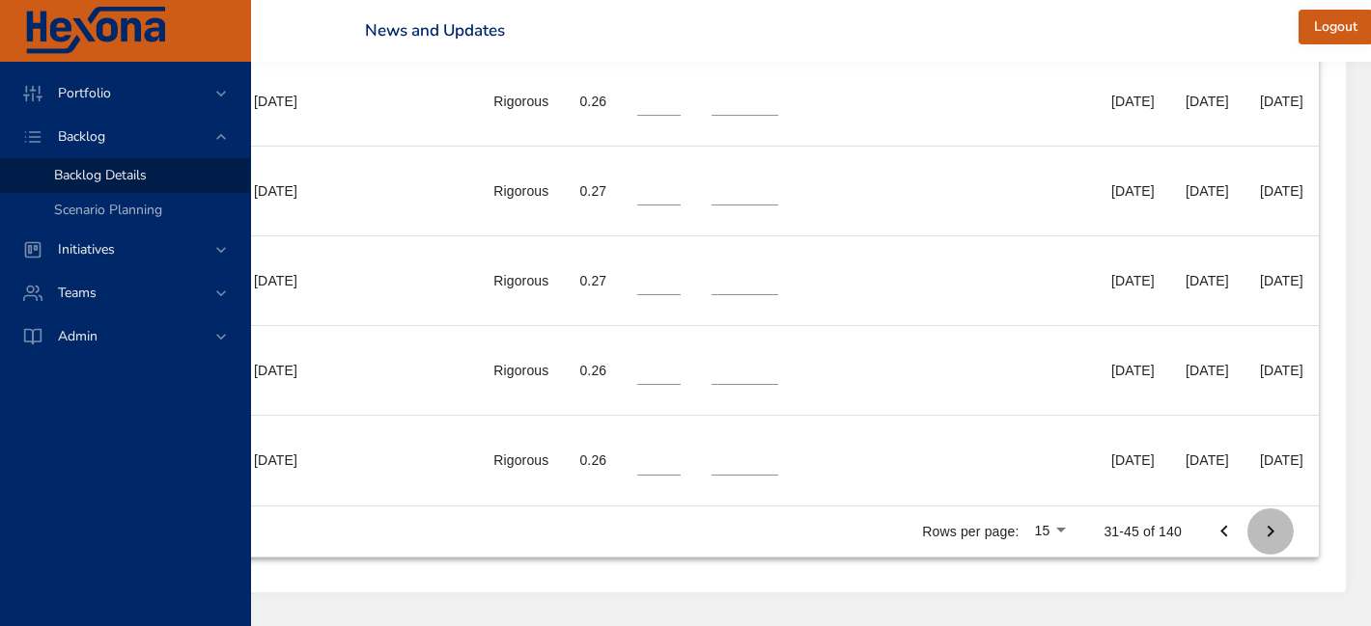
type input "*"
type input "**"
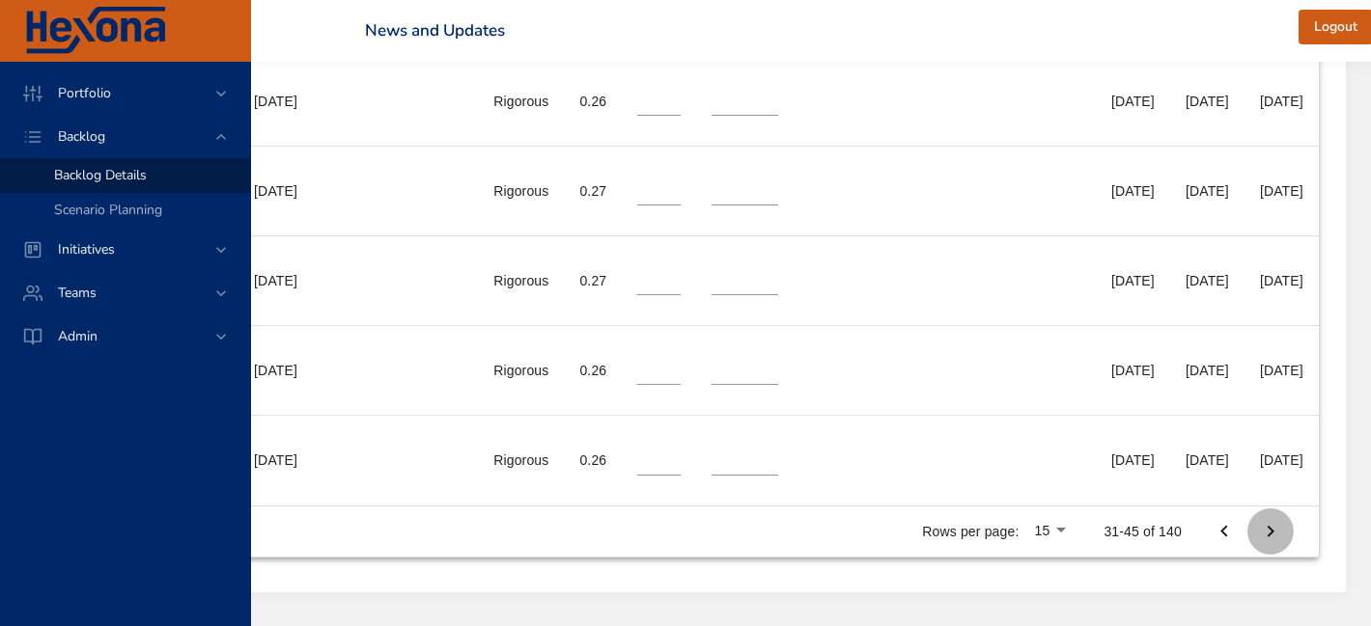
type input "**"
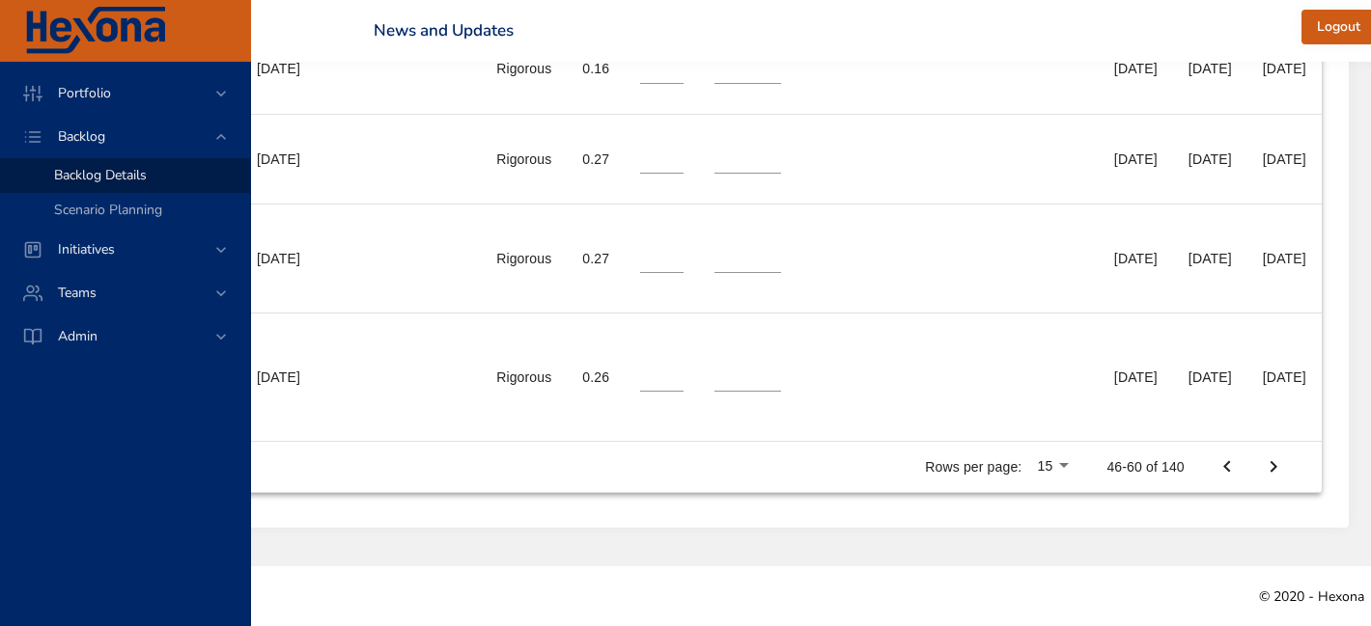
scroll to position [2088, 1044]
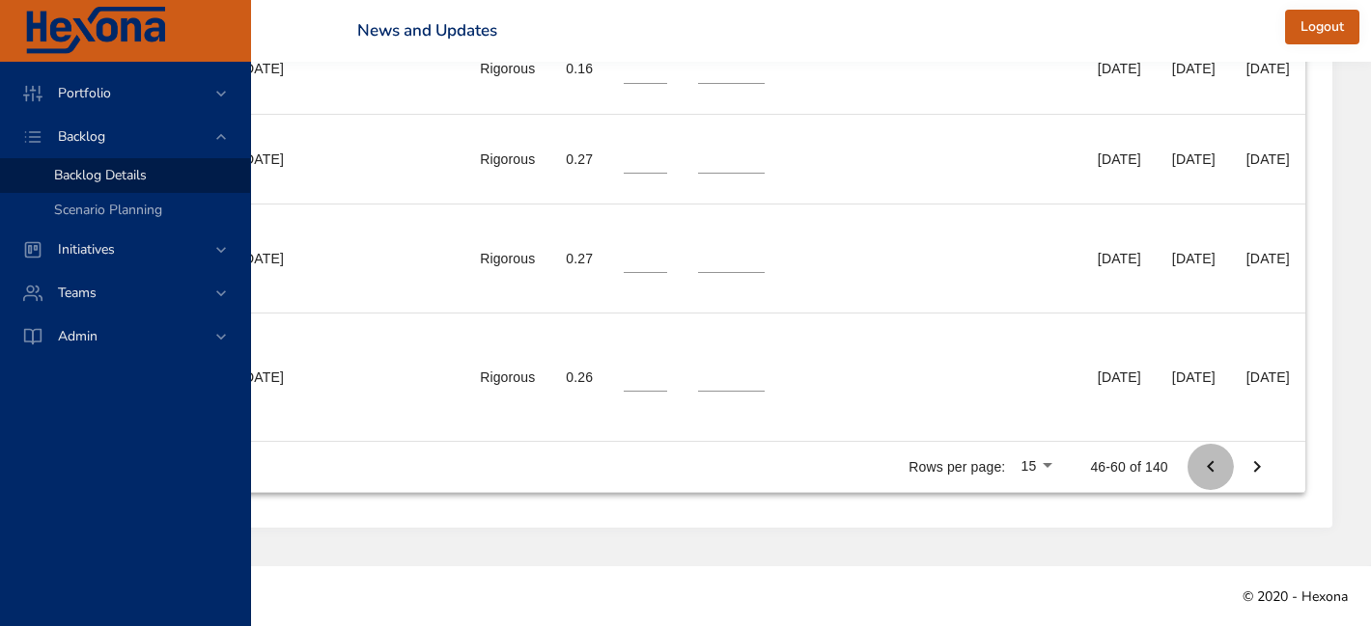
click at [1211, 466] on icon "Previous Page" at bounding box center [1210, 467] width 23 height 23
type input "**"
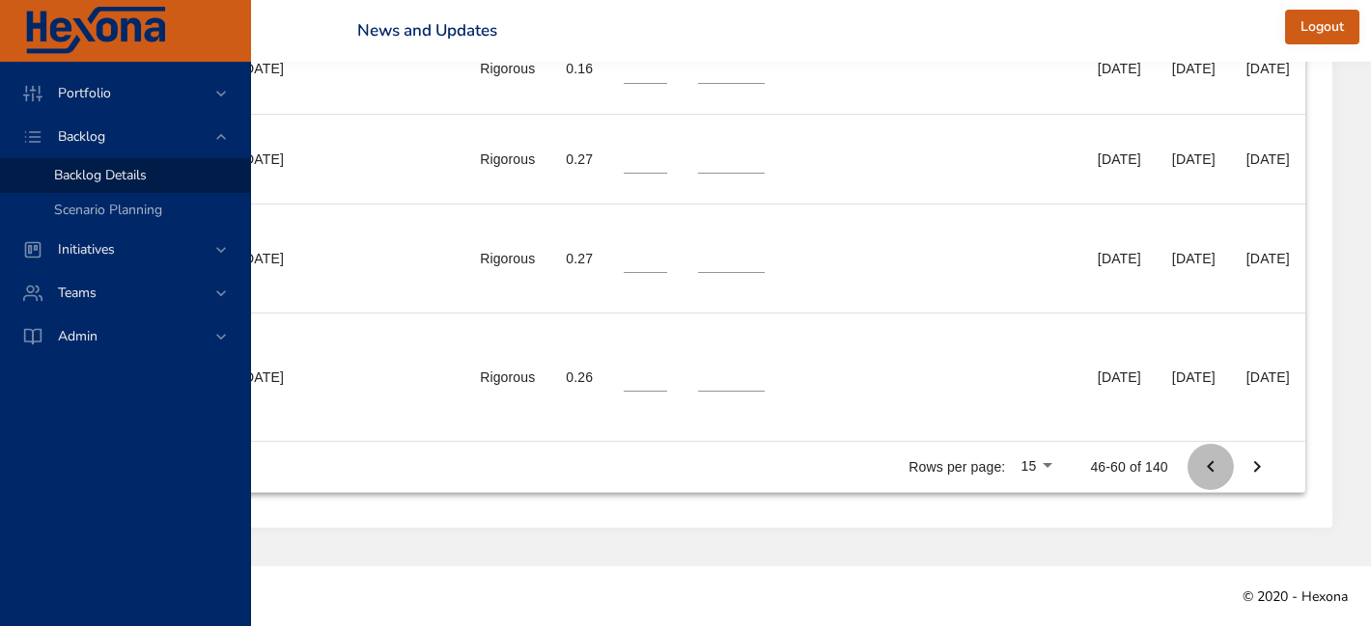
type input "**"
type input "*"
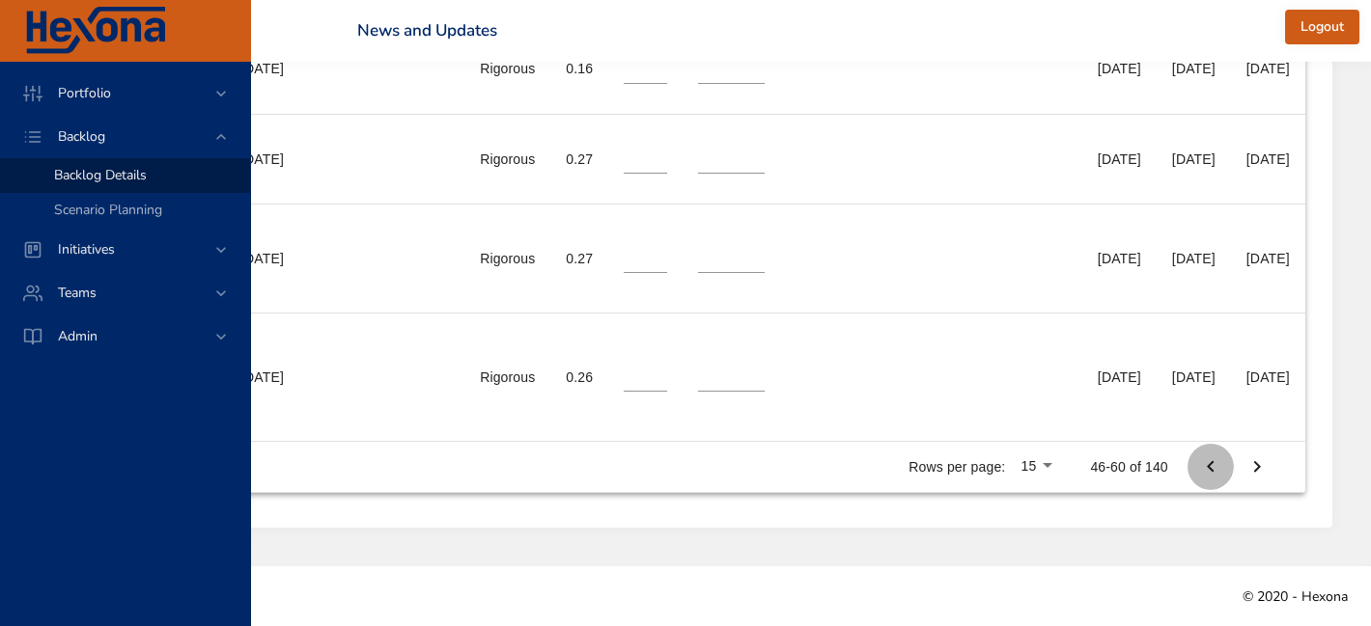
type input "**"
type input "*"
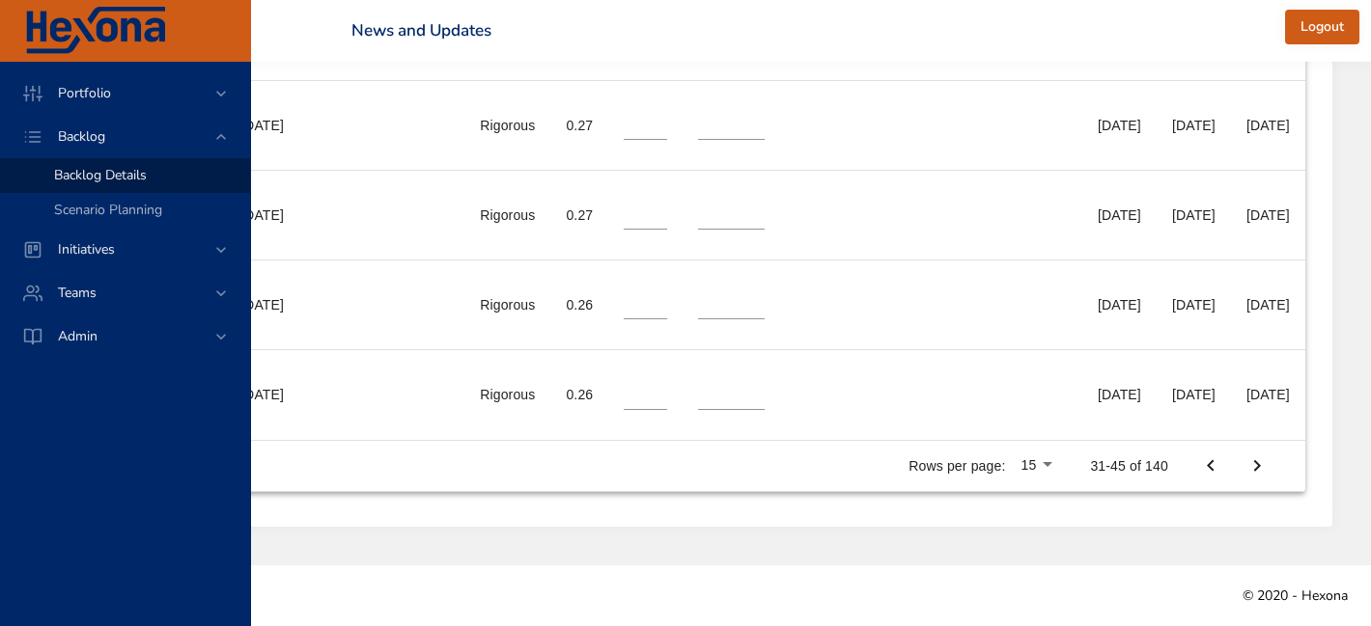
scroll to position [1875, 1044]
click at [1217, 467] on icon "Previous Page" at bounding box center [1210, 467] width 23 height 23
type input "**"
type input "*"
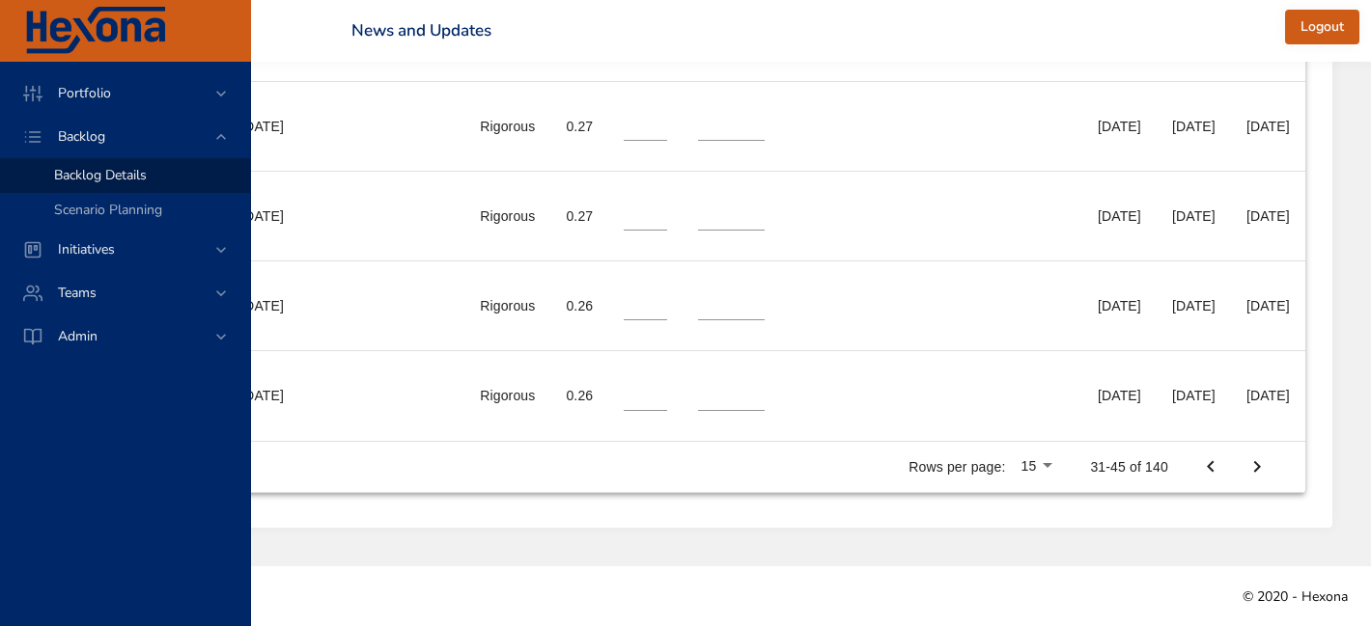
type input "**"
type input "*"
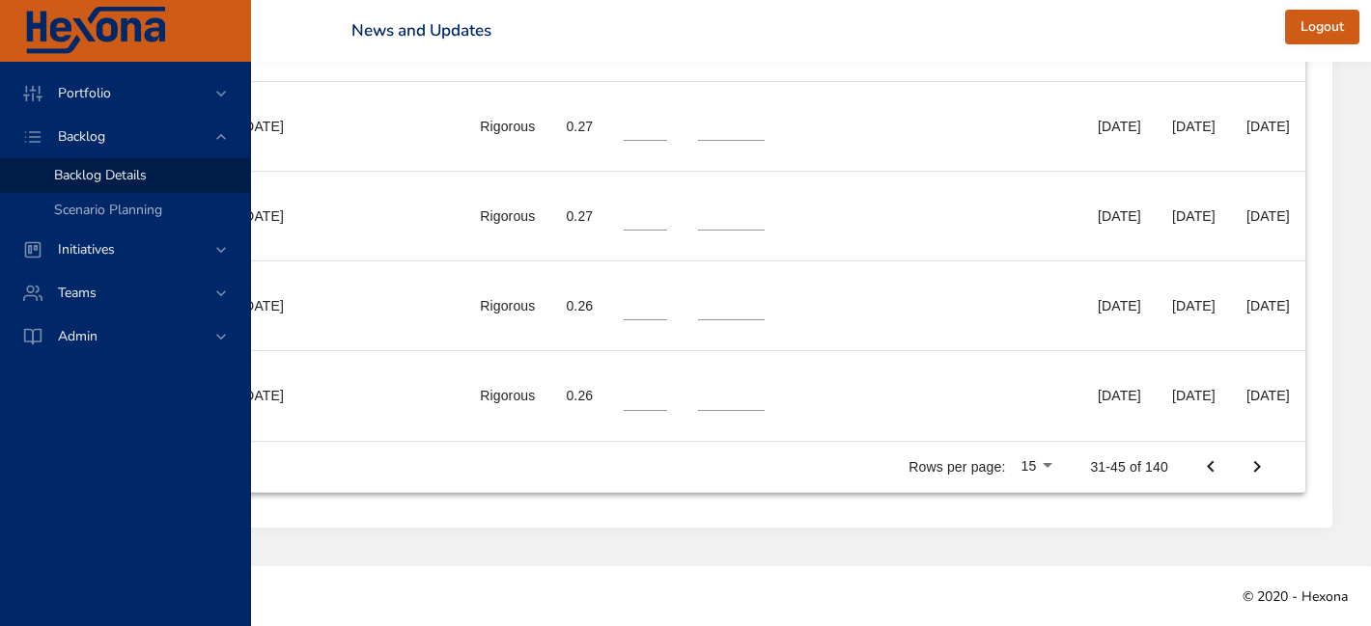
type input "*"
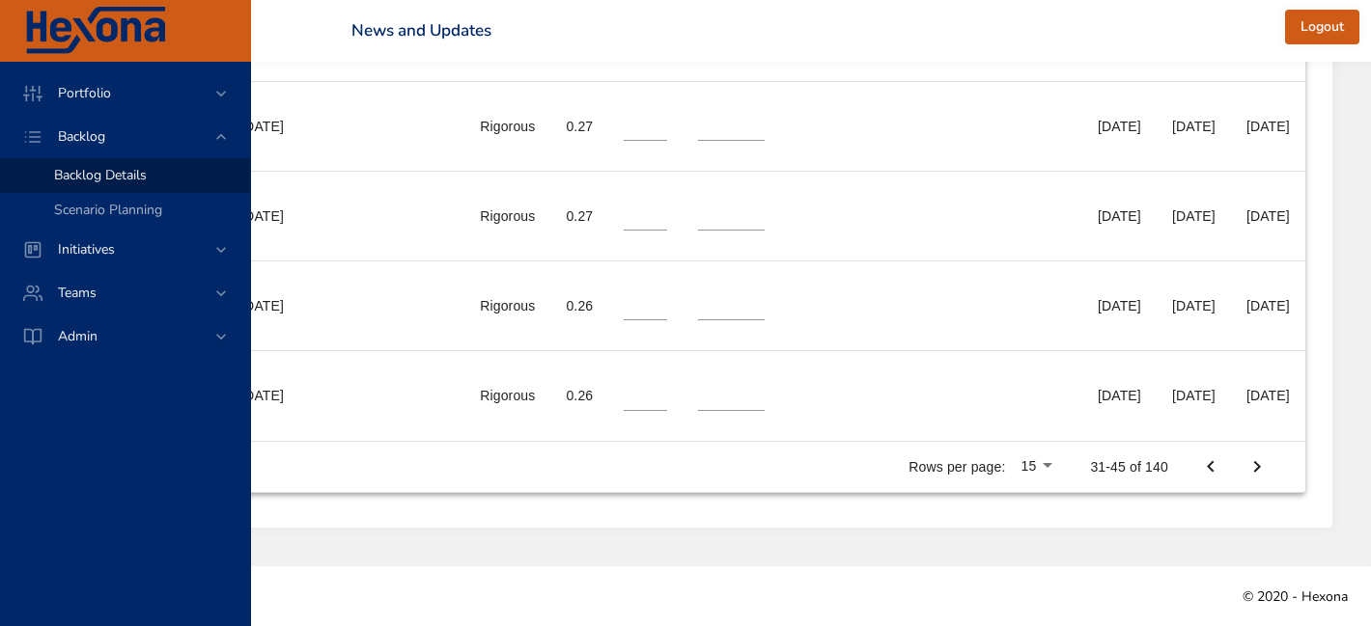
type input "**"
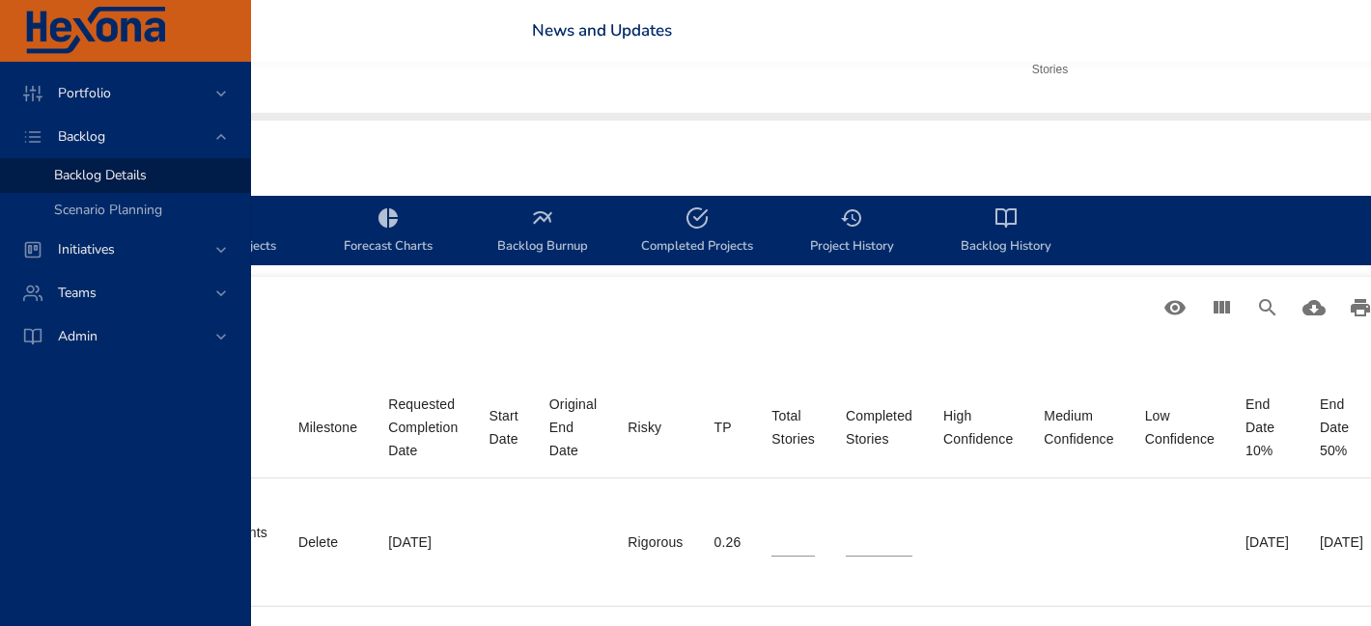
scroll to position [472, 0]
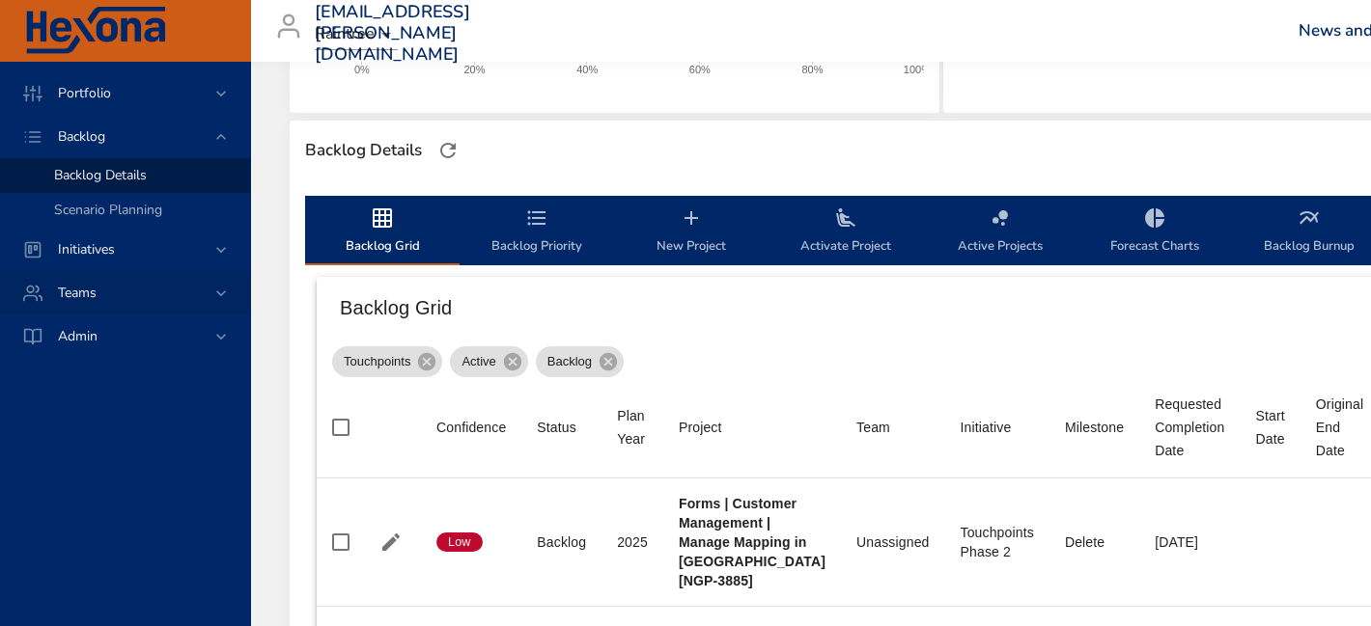
click at [59, 290] on span "Teams" at bounding box center [76, 293] width 69 height 18
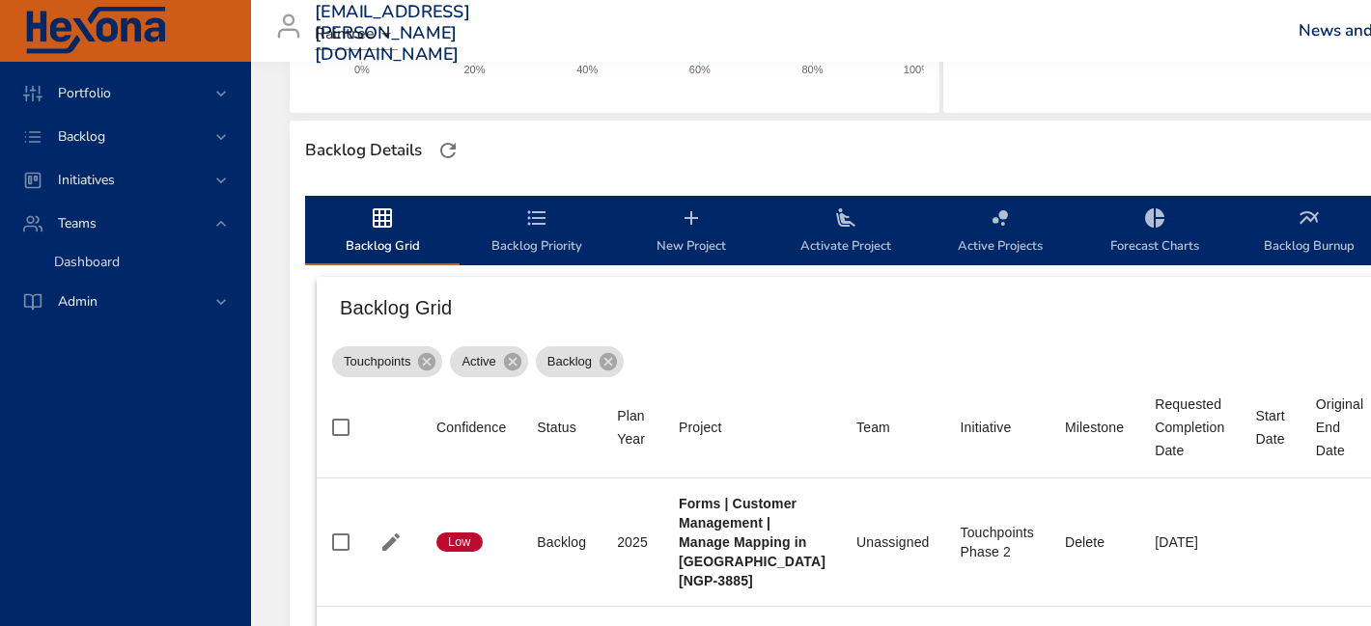
click at [97, 257] on span "Dashboard" at bounding box center [87, 262] width 66 height 18
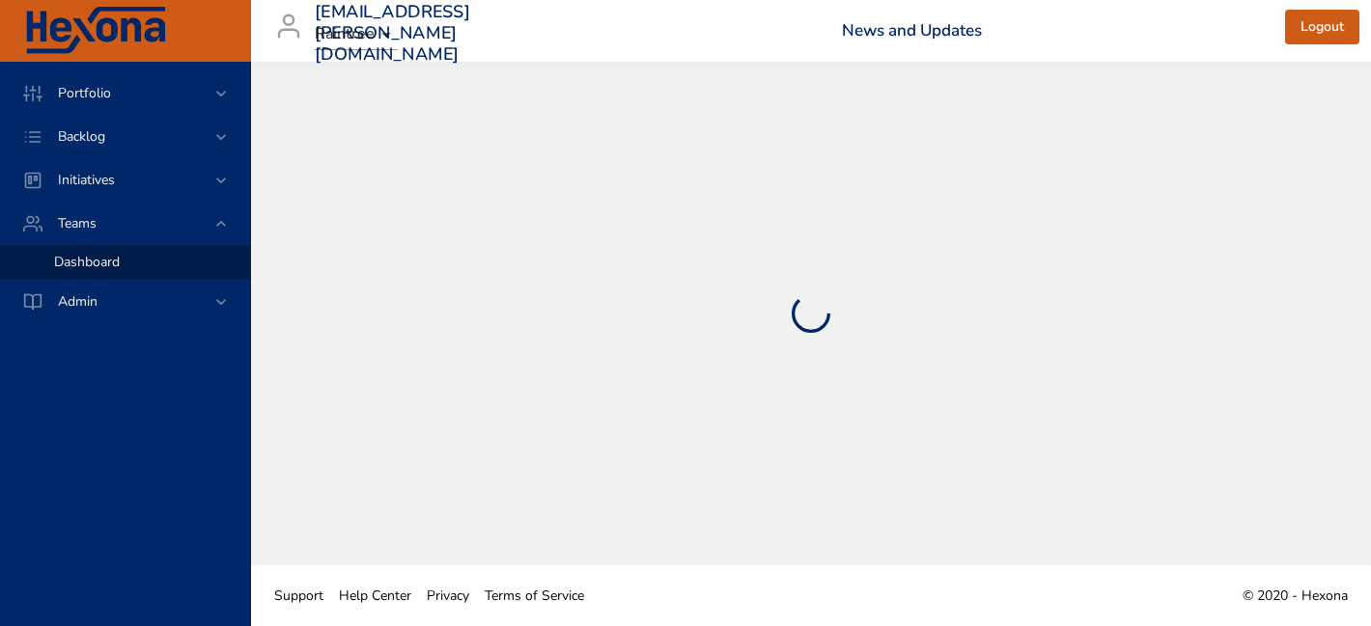
select select "***"
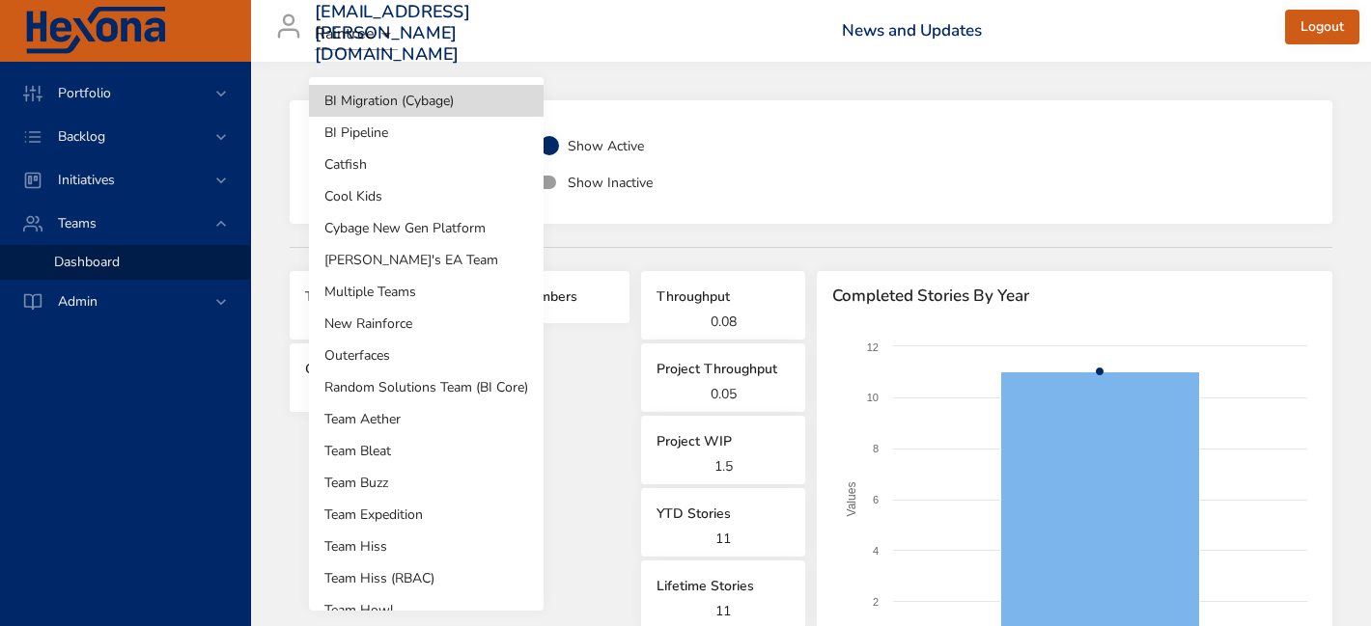
click at [458, 174] on body "**********" at bounding box center [685, 313] width 1371 height 626
click at [763, 138] on div at bounding box center [685, 313] width 1371 height 626
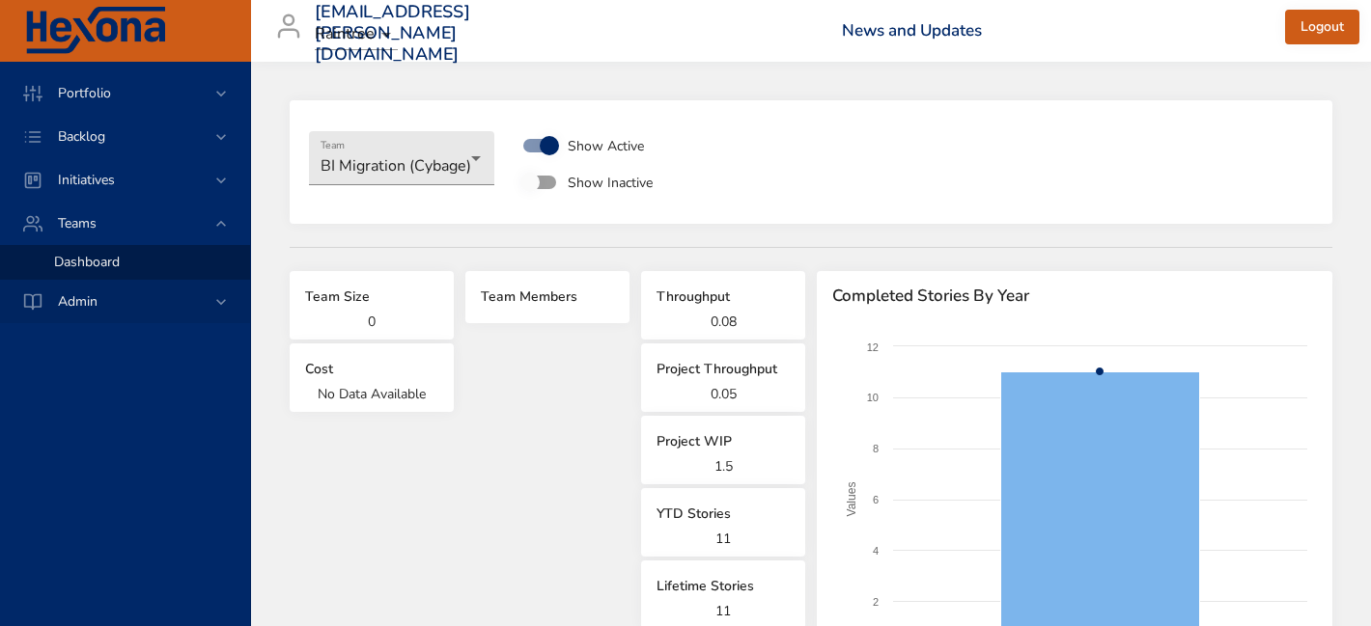
click at [118, 309] on div "Admin" at bounding box center [126, 301] width 169 height 20
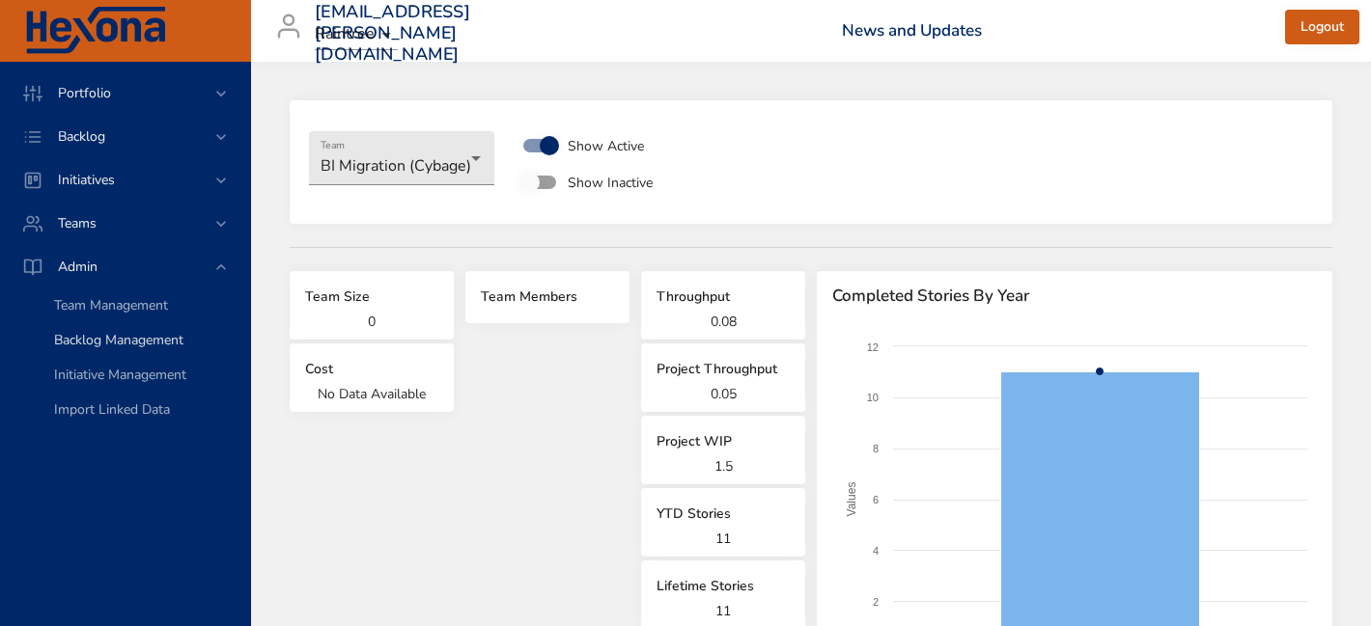
click at [116, 350] on link "Backlog Management" at bounding box center [125, 340] width 250 height 35
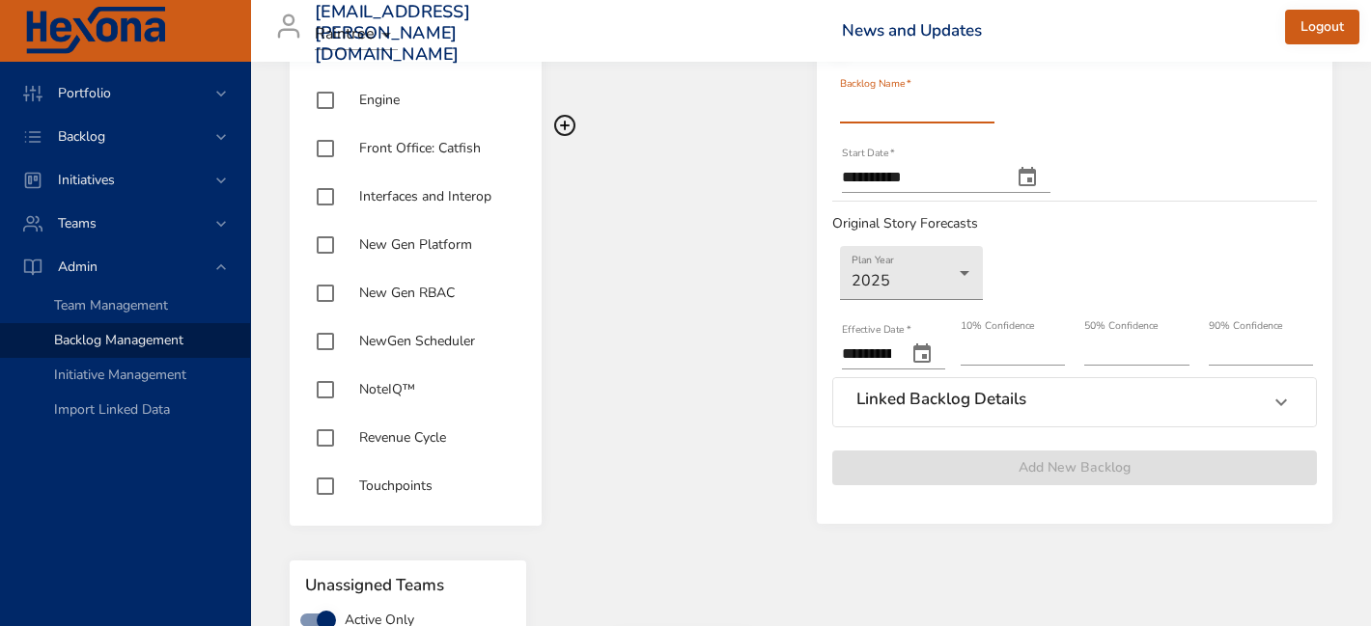
scroll to position [402, 0]
click at [424, 480] on span "Touchpoints" at bounding box center [395, 484] width 73 height 18
type input "**********"
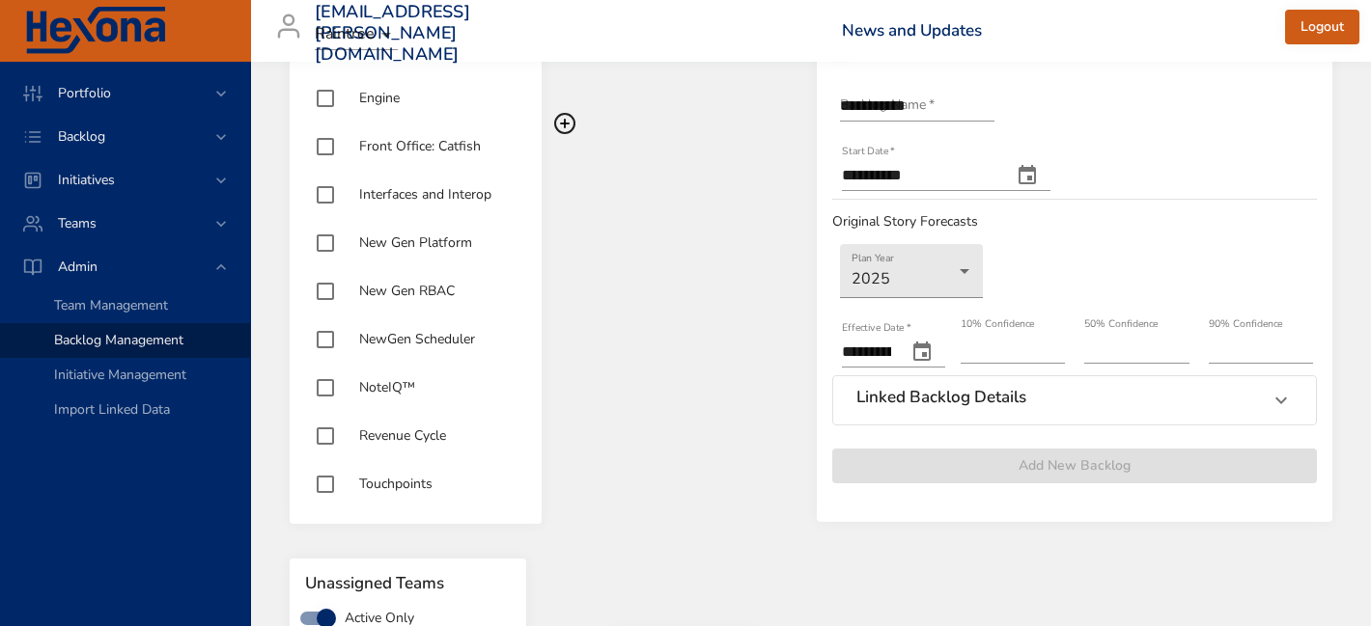
type input "***"
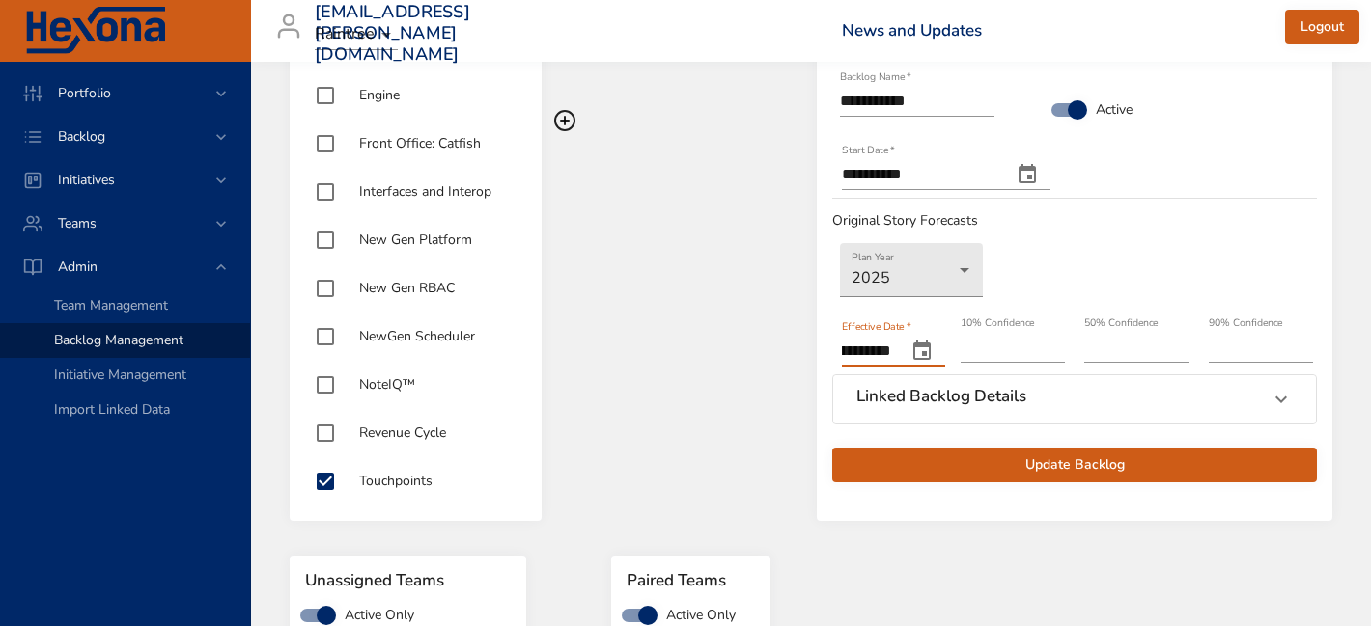
scroll to position [1, 34]
drag, startPoint x: 863, startPoint y: 348, endPoint x: 912, endPoint y: 350, distance: 49.3
click at [915, 350] on div "**********" at bounding box center [893, 351] width 103 height 31
click at [733, 355] on div "Backlogs Active Only AI Architecture Business Intelligence Classic Patient Enga…" at bounding box center [547, 261] width 527 height 1142
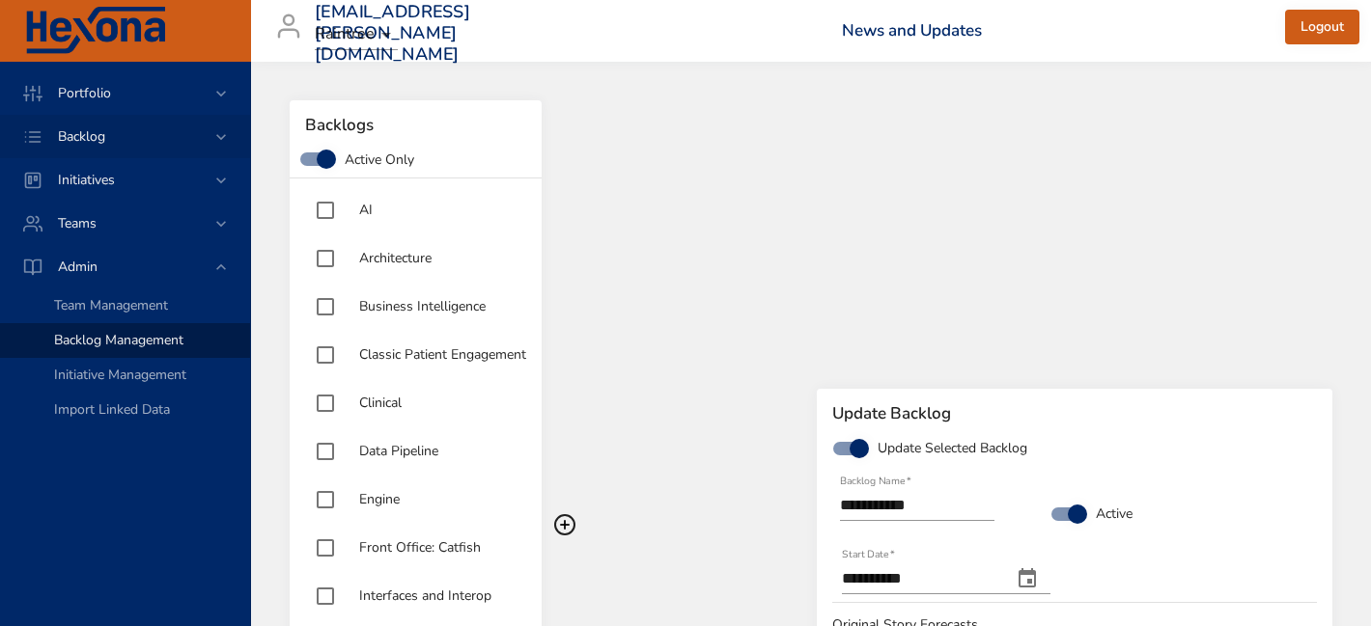
click at [100, 135] on span "Backlog" at bounding box center [81, 136] width 78 height 18
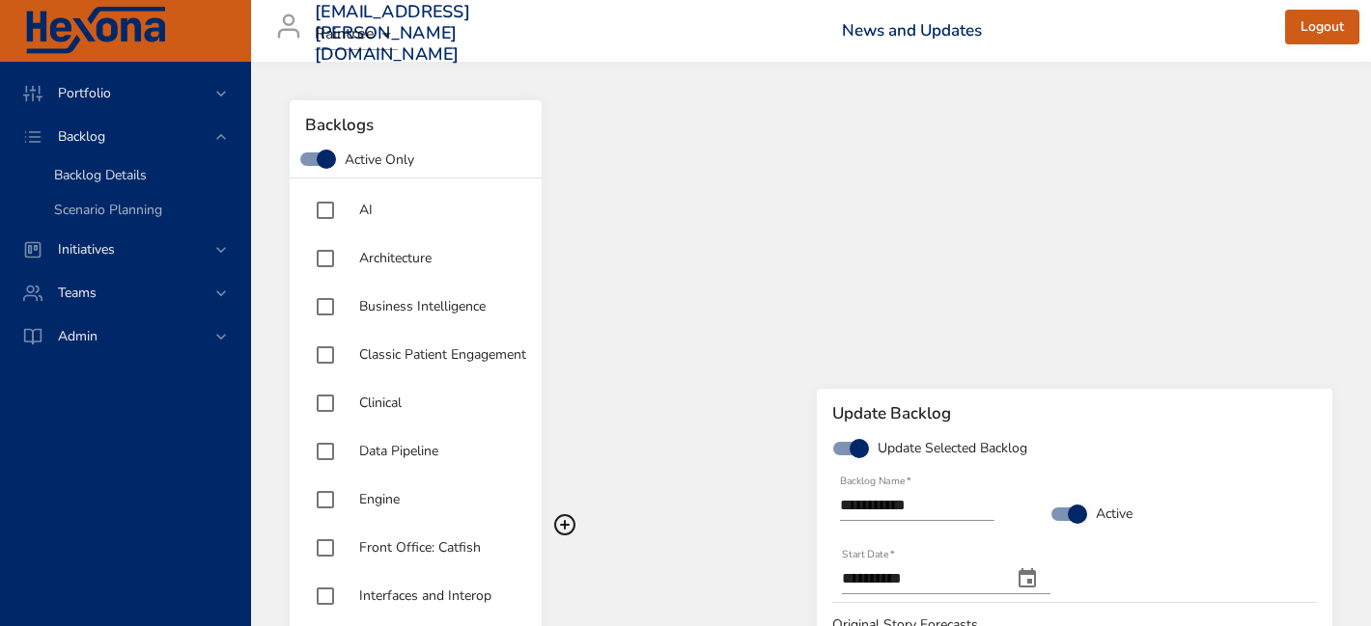
click at [103, 177] on span "Backlog Details" at bounding box center [100, 175] width 93 height 18
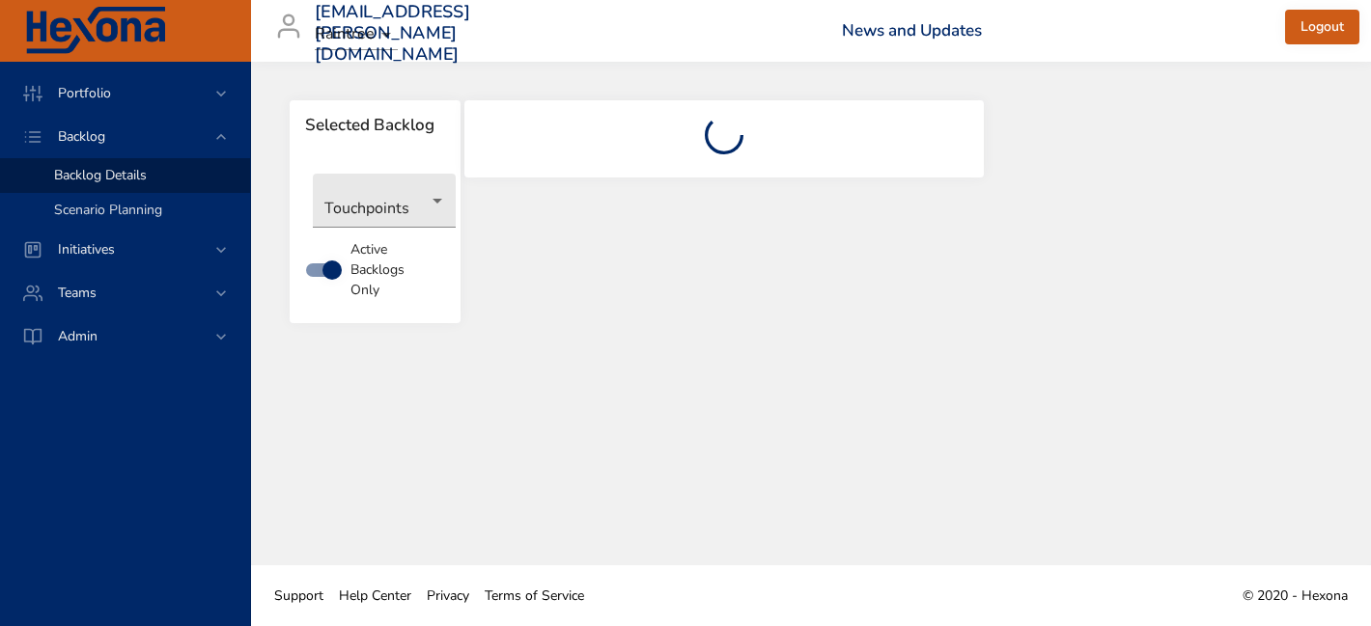
click at [97, 208] on span "Scenario Planning" at bounding box center [108, 210] width 108 height 18
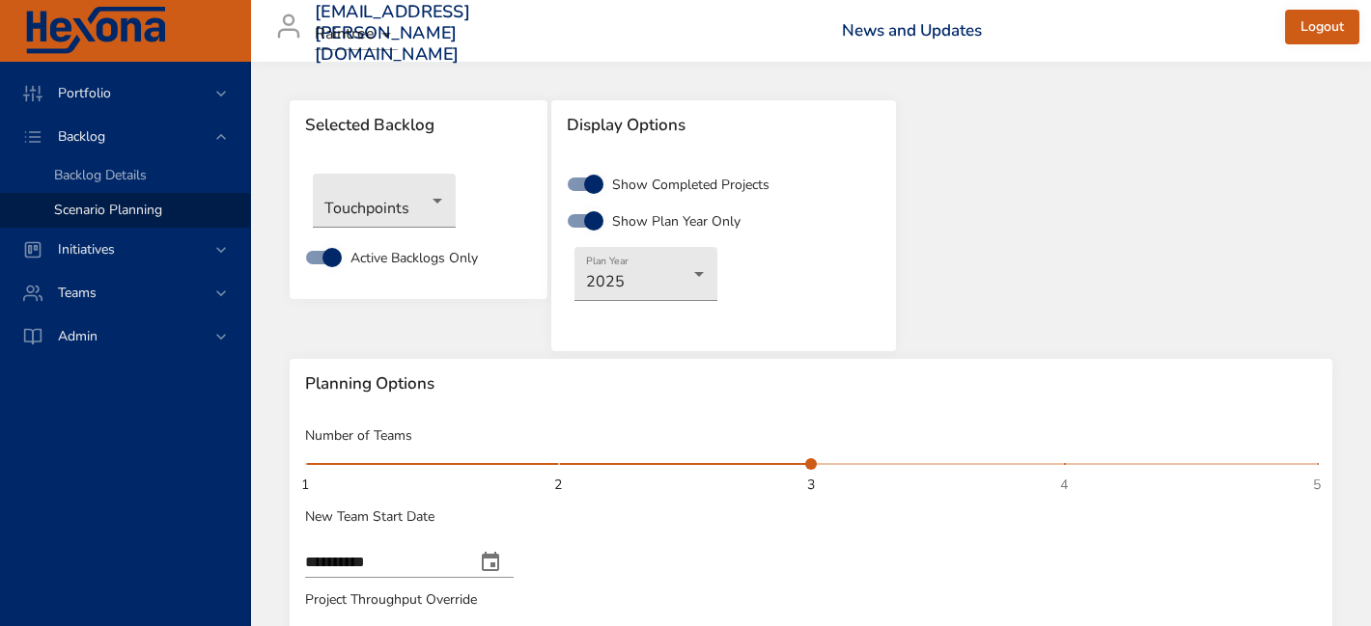
click at [652, 310] on div "Show Completed Projects Show Plan Year Only Plan Year 2025" at bounding box center [723, 251] width 345 height 201
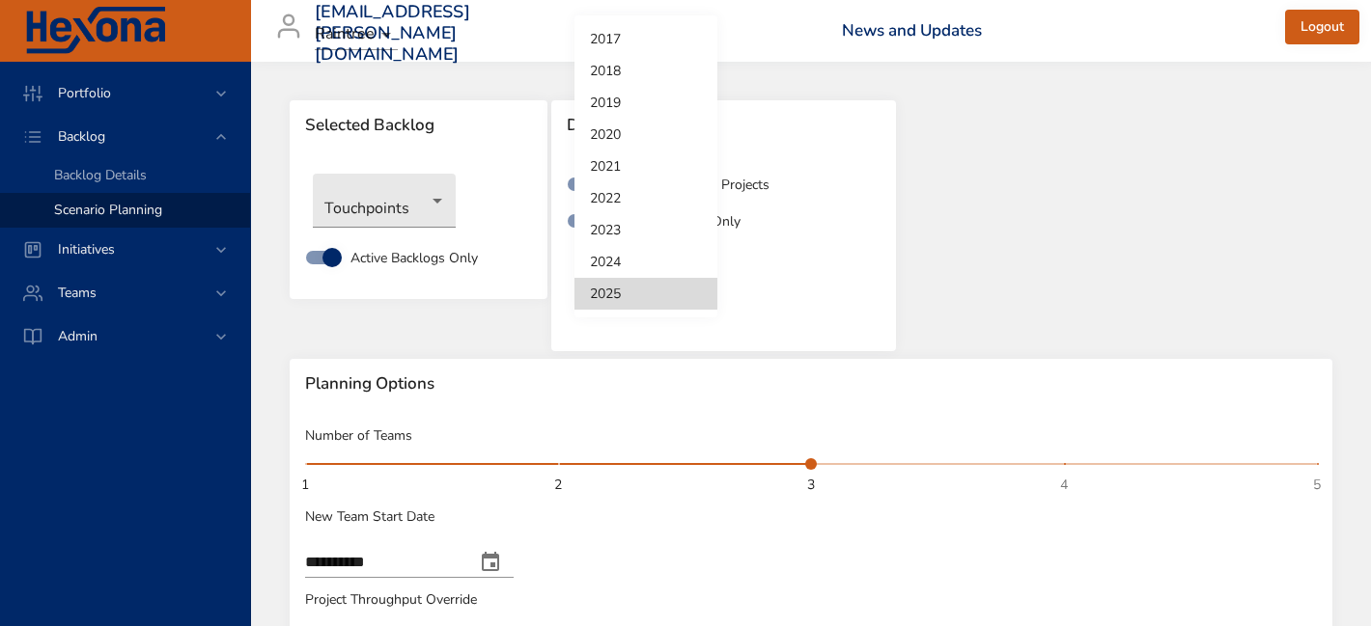
click at [652, 283] on body "**********" at bounding box center [685, 313] width 1371 height 626
click at [1007, 224] on div at bounding box center [685, 313] width 1371 height 626
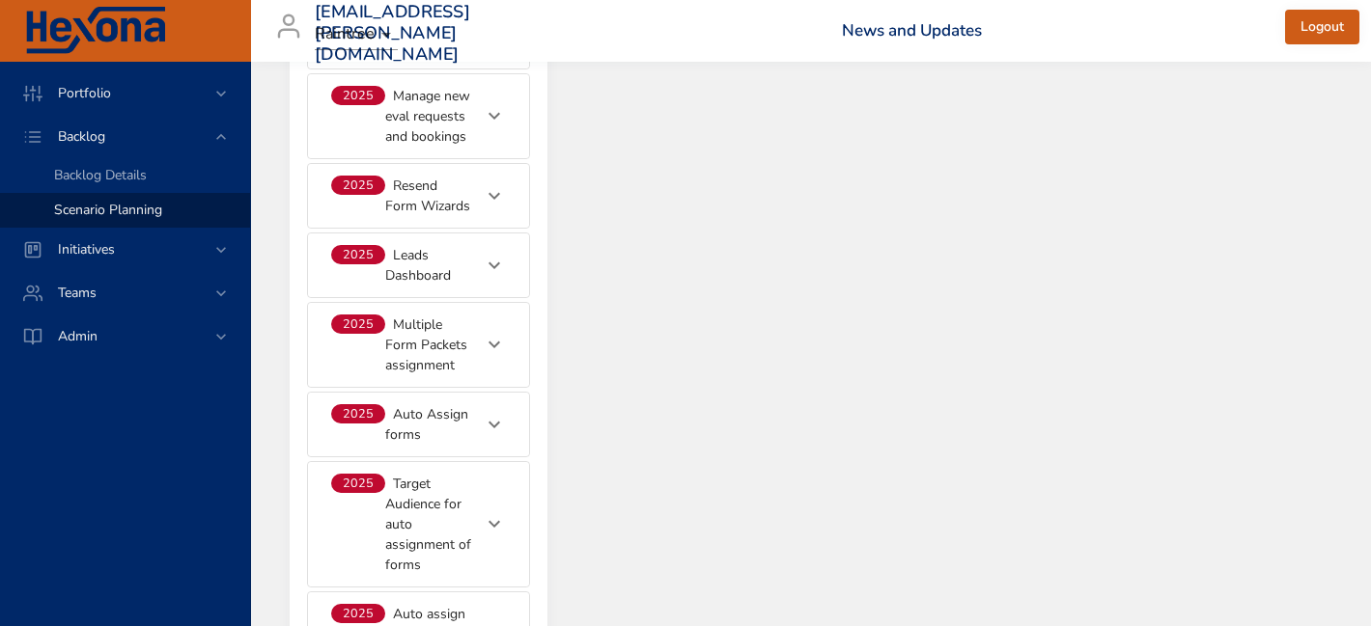
scroll to position [8634, 0]
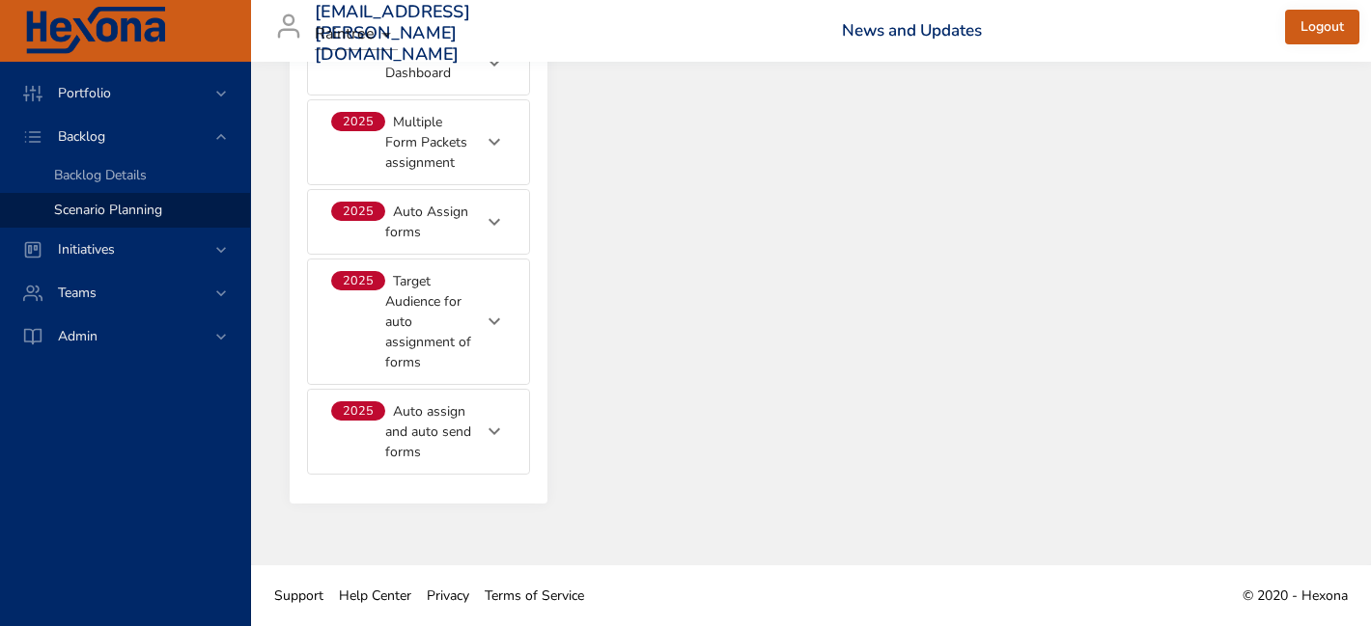
click at [472, 438] on div at bounding box center [494, 431] width 46 height 46
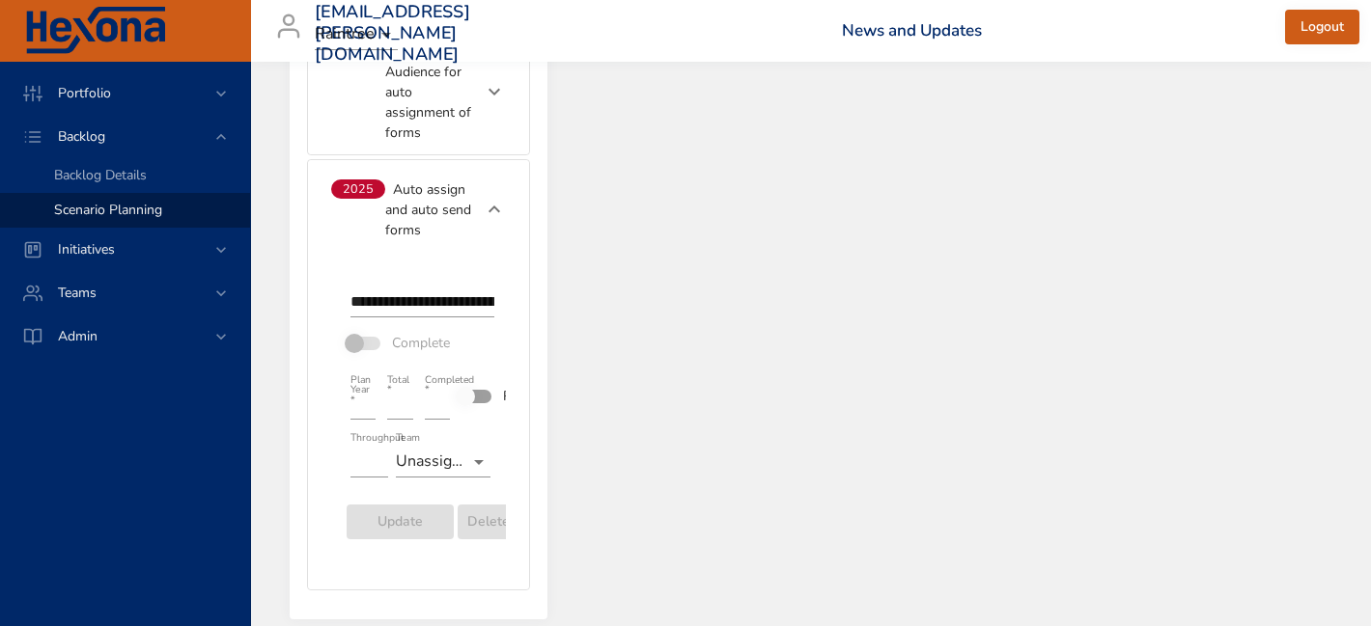
scroll to position [8980, 0]
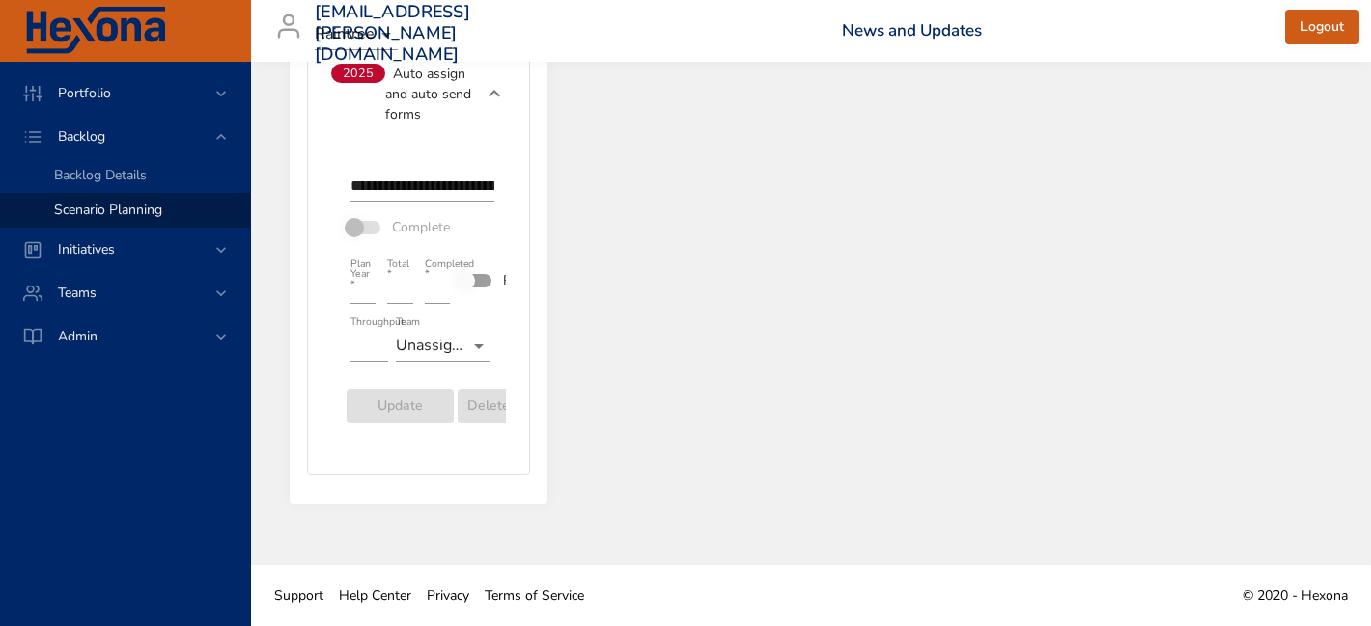
click at [479, 95] on div at bounding box center [494, 93] width 46 height 46
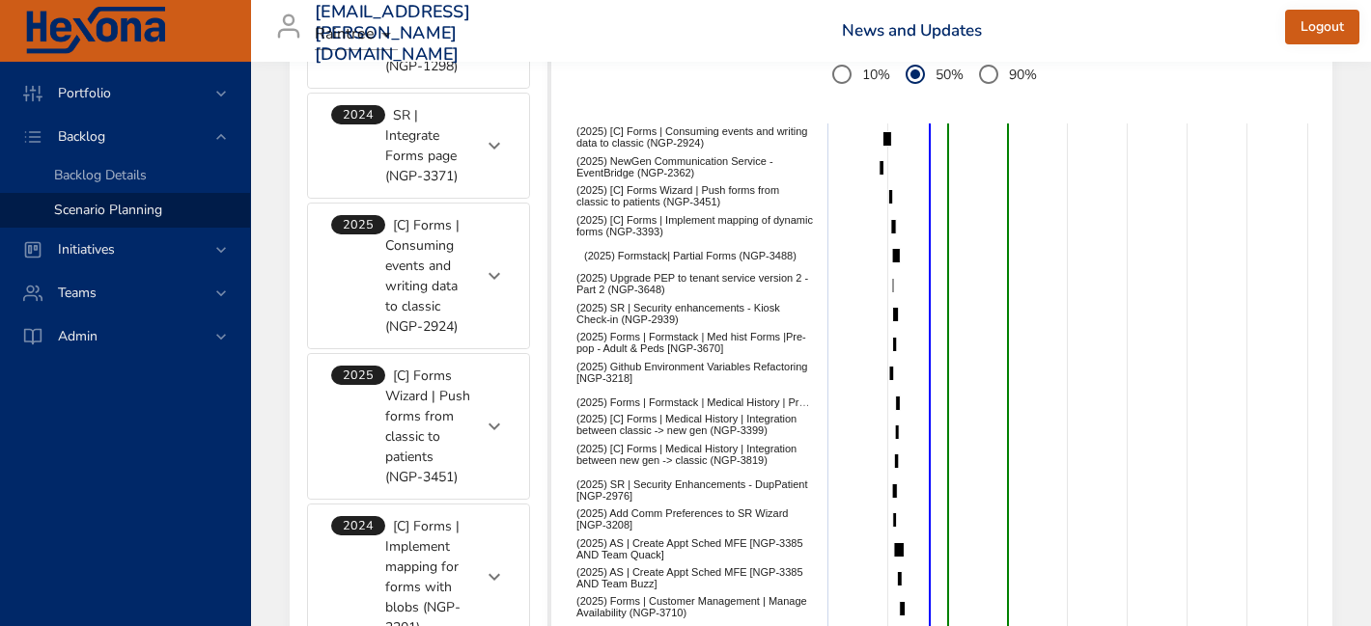
scroll to position [810, 0]
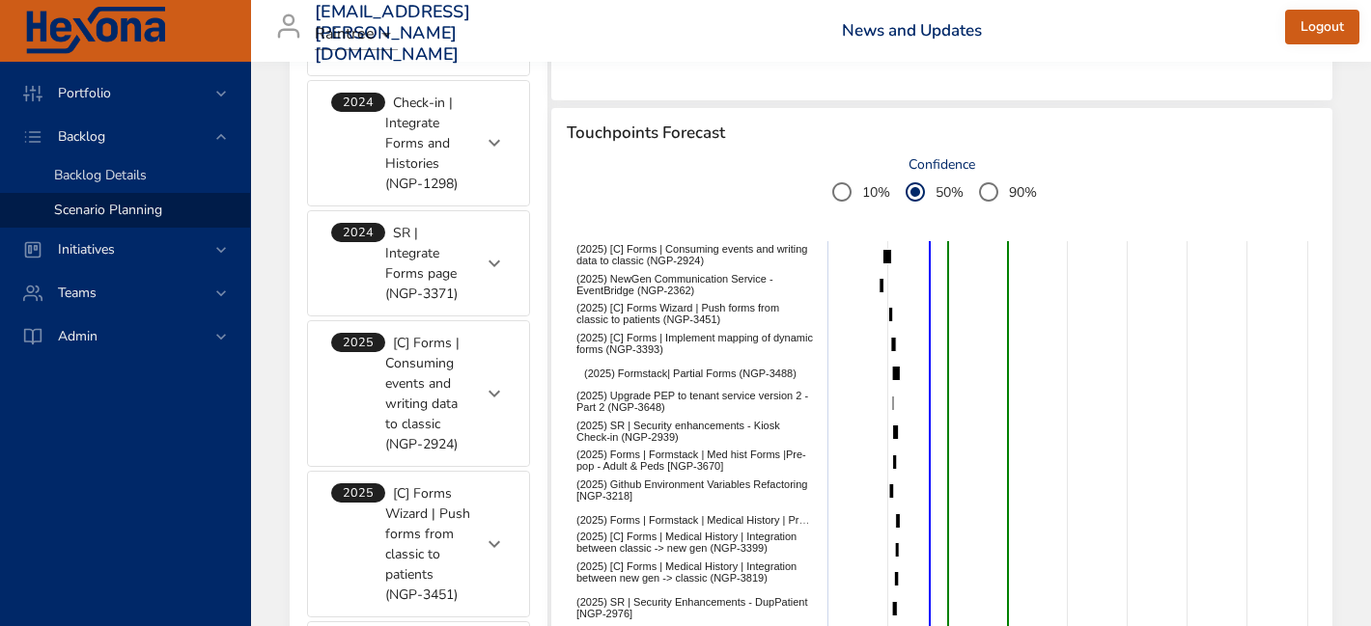
click at [125, 167] on span "Backlog Details" at bounding box center [100, 175] width 93 height 18
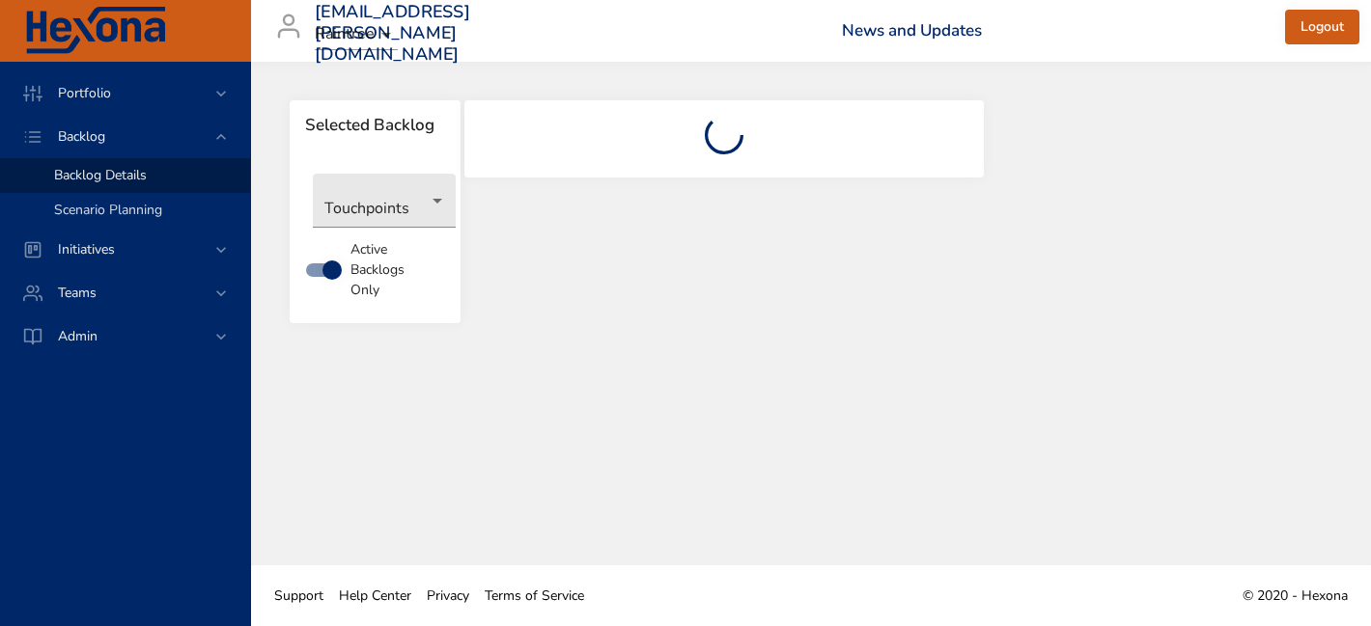
click at [111, 208] on span "Scenario Planning" at bounding box center [108, 210] width 108 height 18
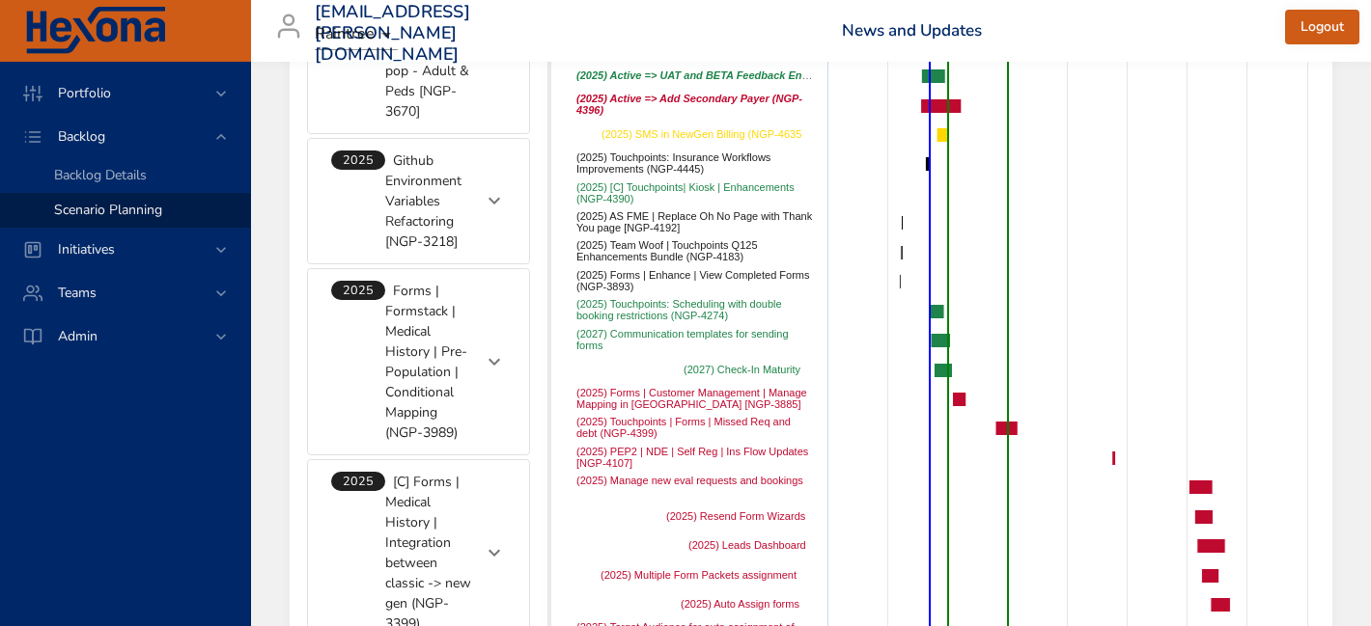
scroll to position [2140, 0]
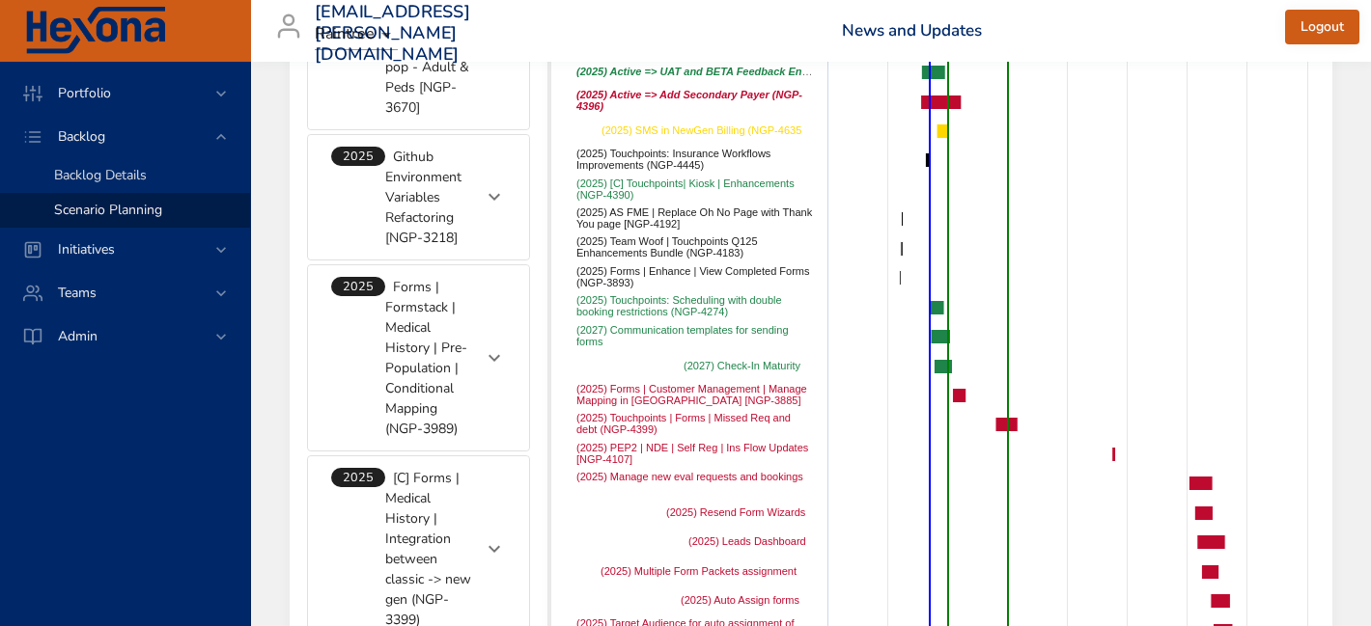
click at [117, 167] on span "Backlog Details" at bounding box center [100, 175] width 93 height 18
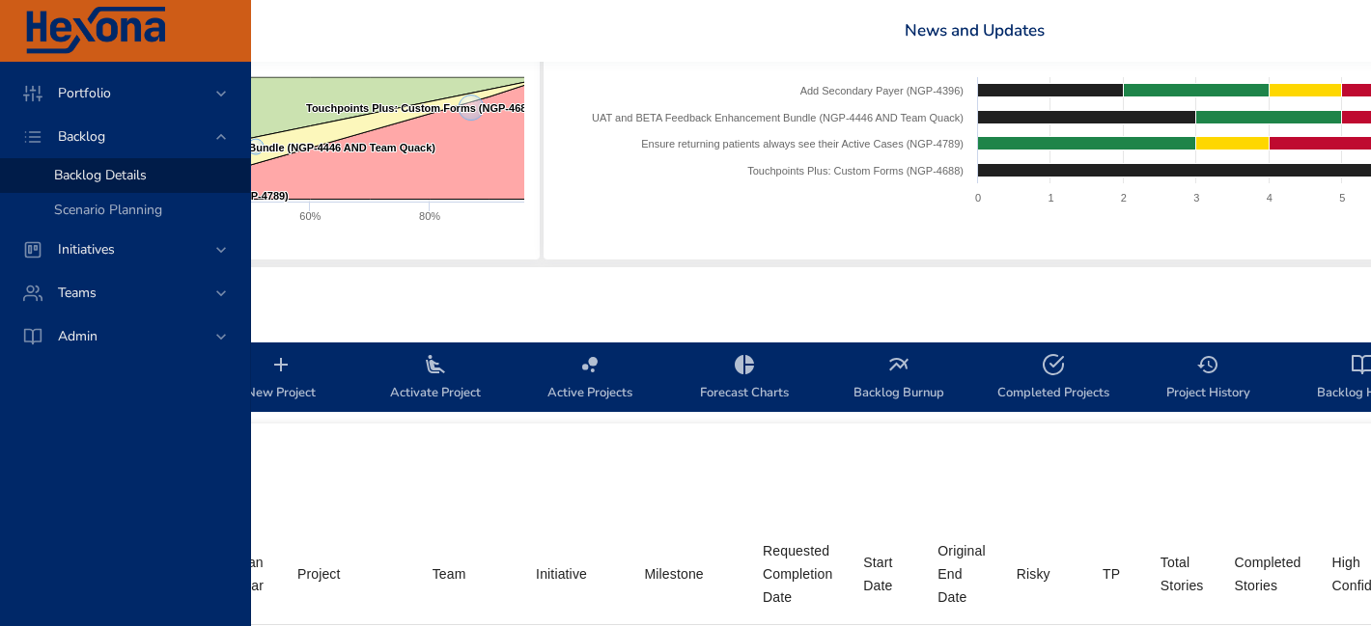
scroll to position [325, 535]
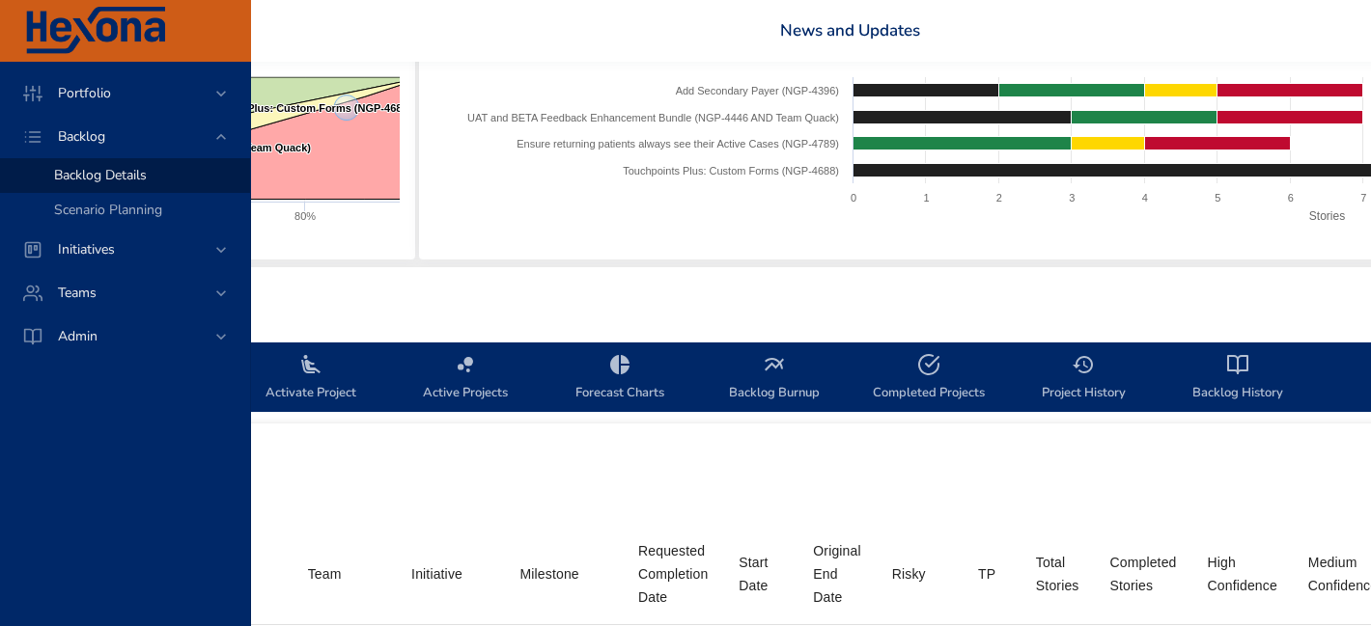
click at [914, 370] on span "Completed Projects" at bounding box center [928, 378] width 131 height 51
select select "***"
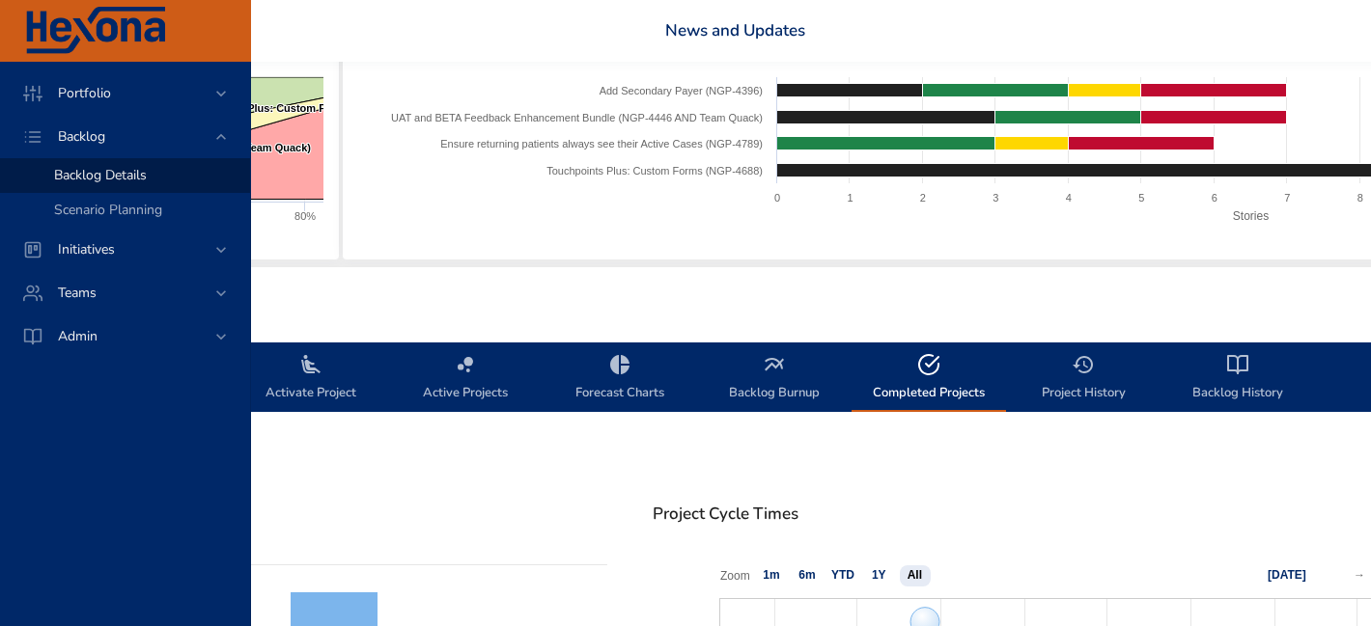
click at [1061, 376] on span "Project History" at bounding box center [1082, 378] width 131 height 51
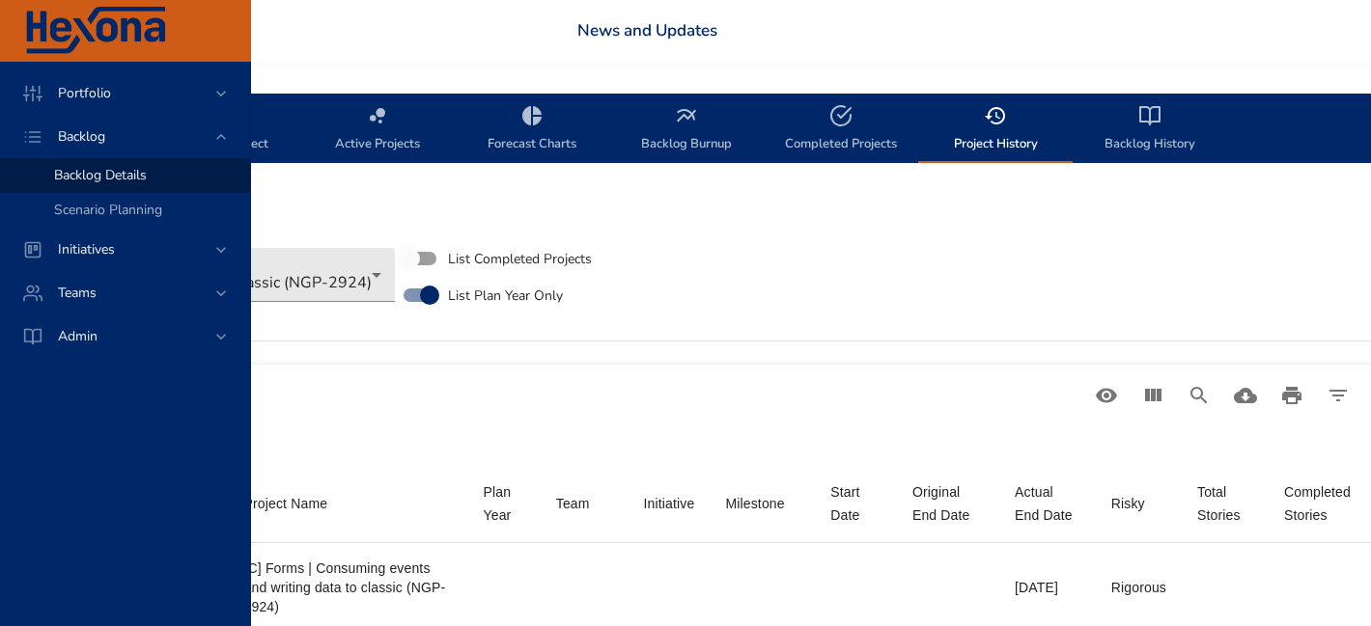
scroll to position [574, 717]
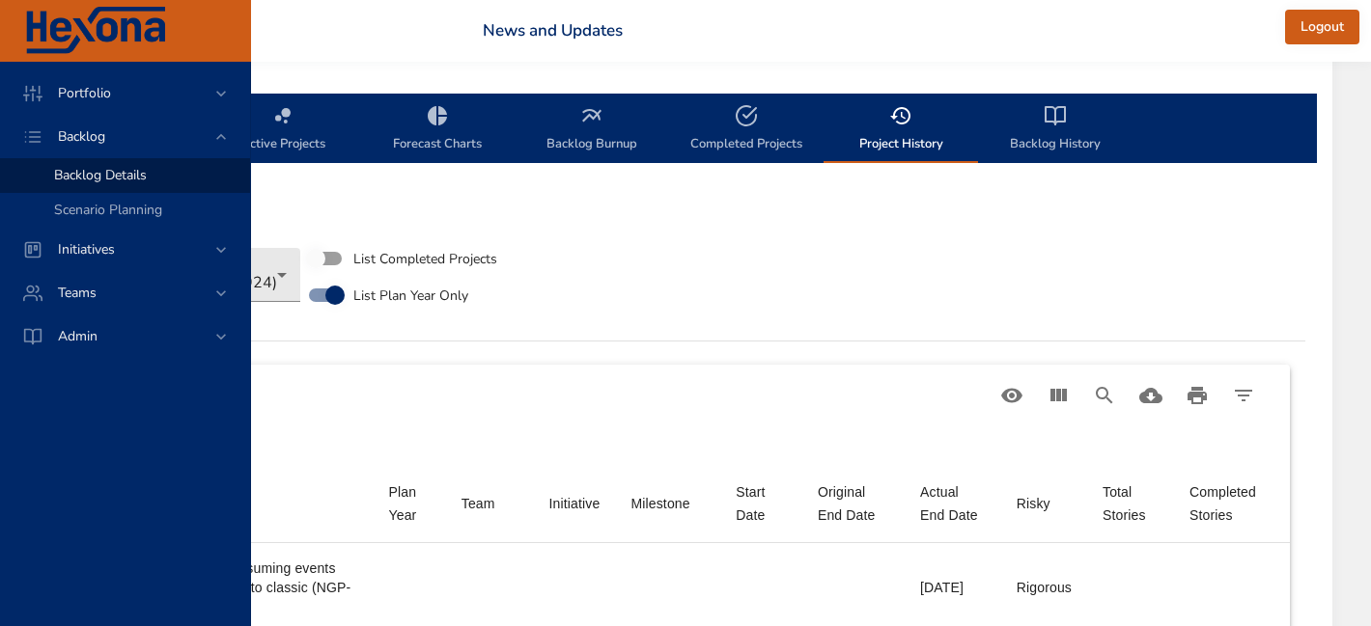
click at [1052, 153] on span "Backlog History" at bounding box center [1054, 129] width 131 height 51
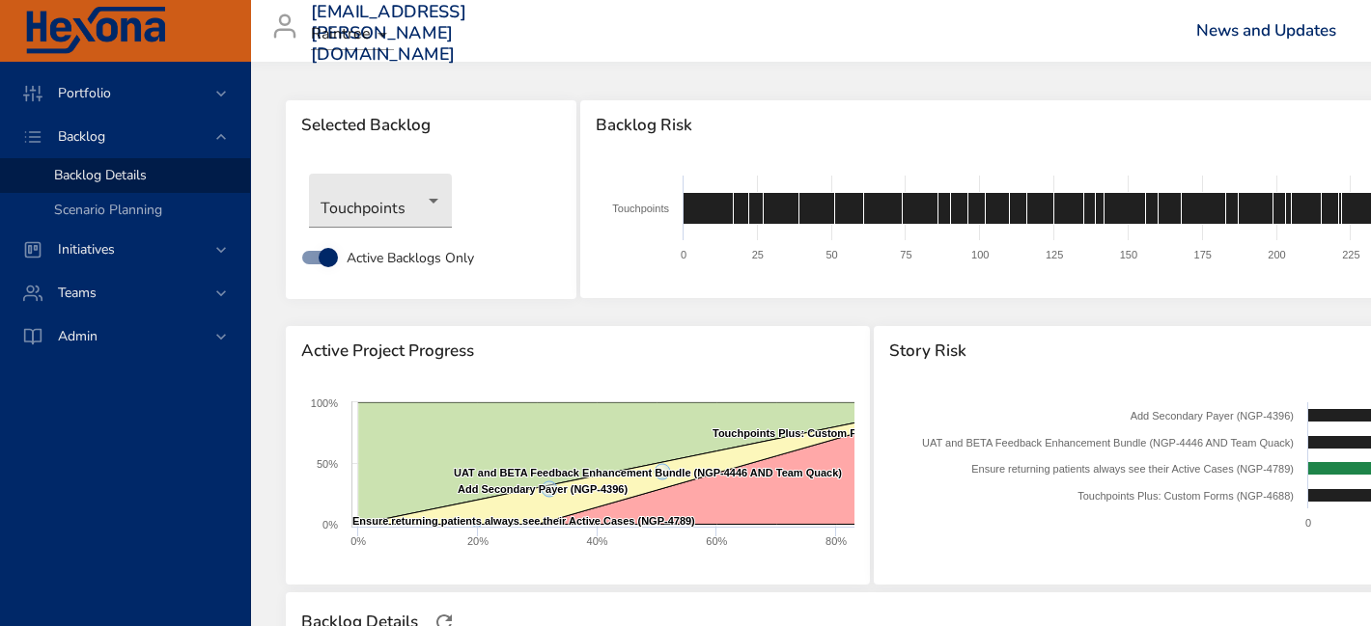
scroll to position [0, 0]
click at [114, 170] on span "Backlog Details" at bounding box center [100, 175] width 93 height 18
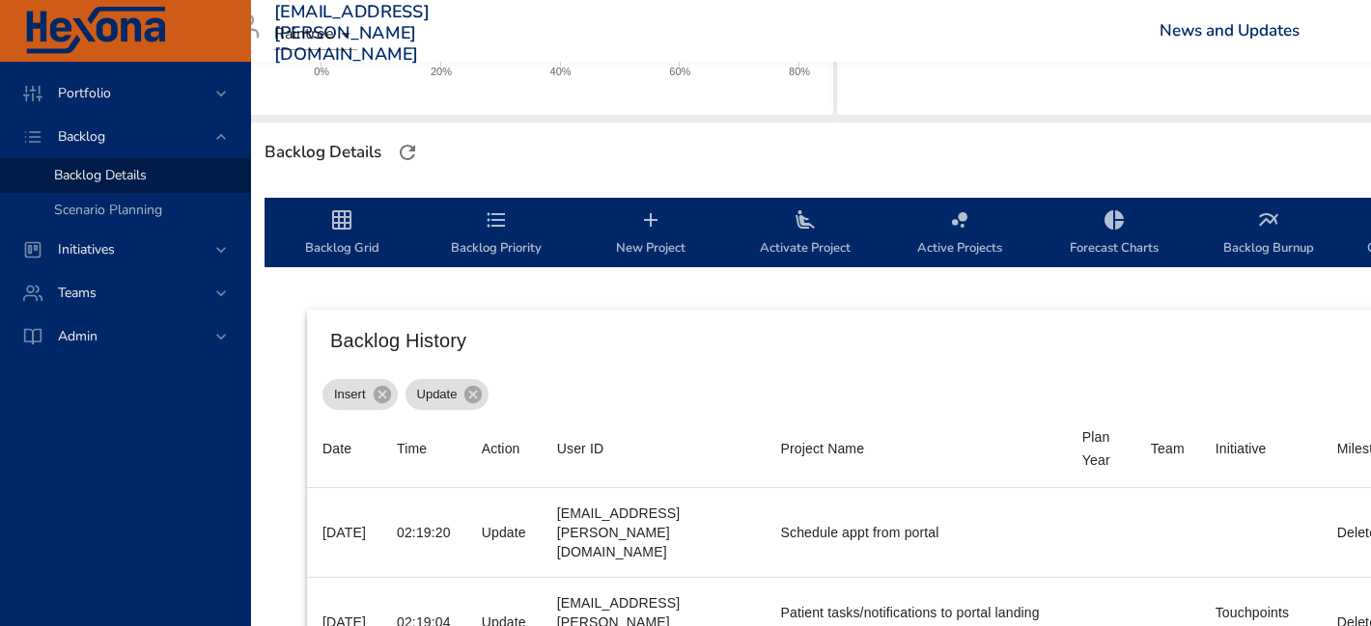
scroll to position [470, 42]
click at [503, 231] on icon "backlog-tab" at bounding box center [494, 219] width 23 height 23
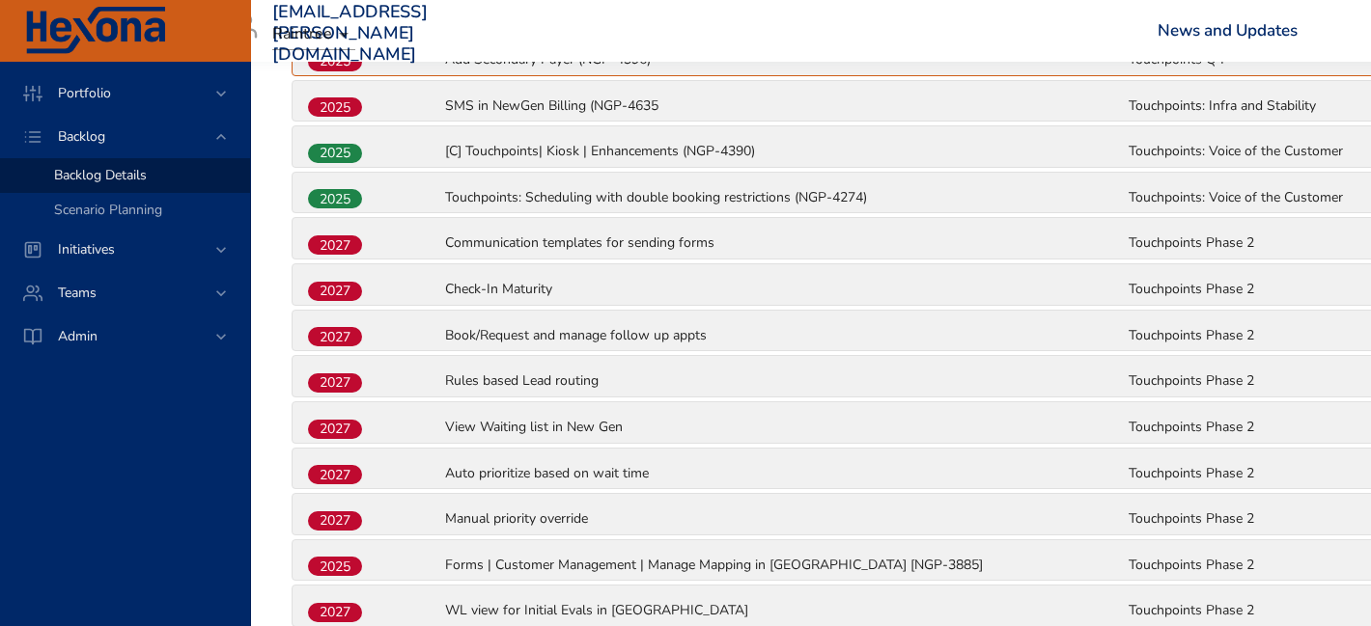
scroll to position [1033, 42]
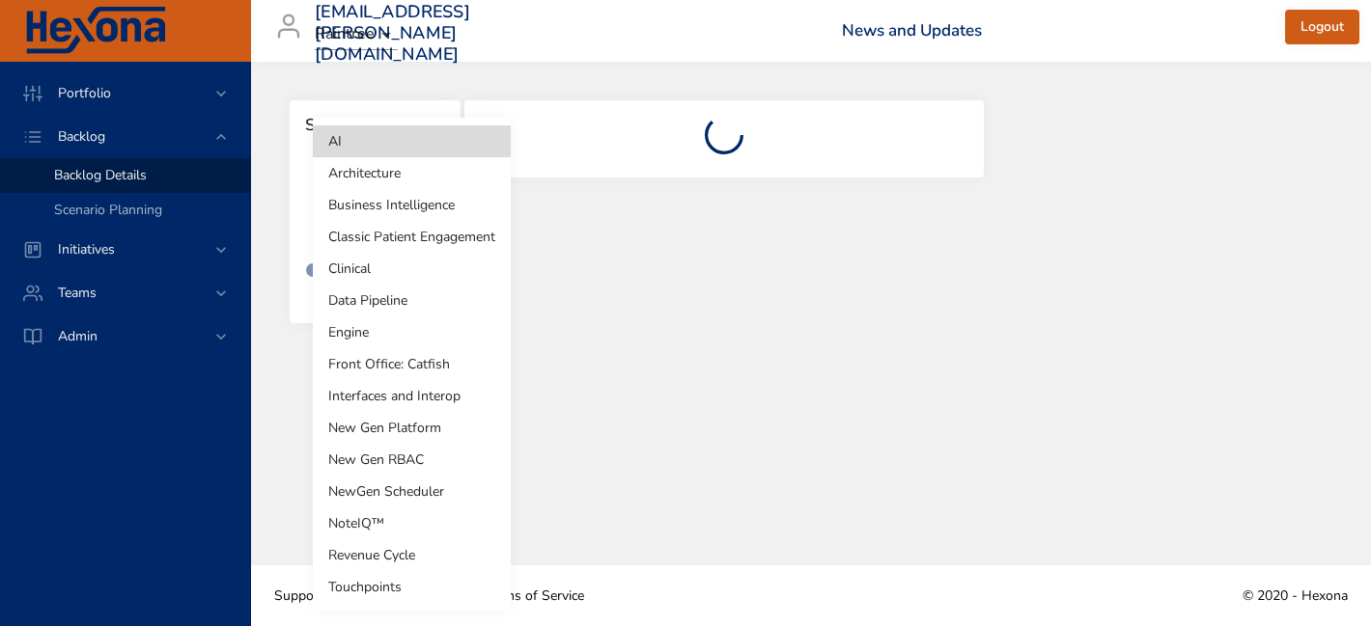
click at [400, 194] on body "Portfolio Backlog Backlog Details Scenario Planning Initiatives Teams Admin [EM…" at bounding box center [685, 313] width 1371 height 626
click at [356, 585] on li "Touchpoints" at bounding box center [412, 587] width 198 height 32
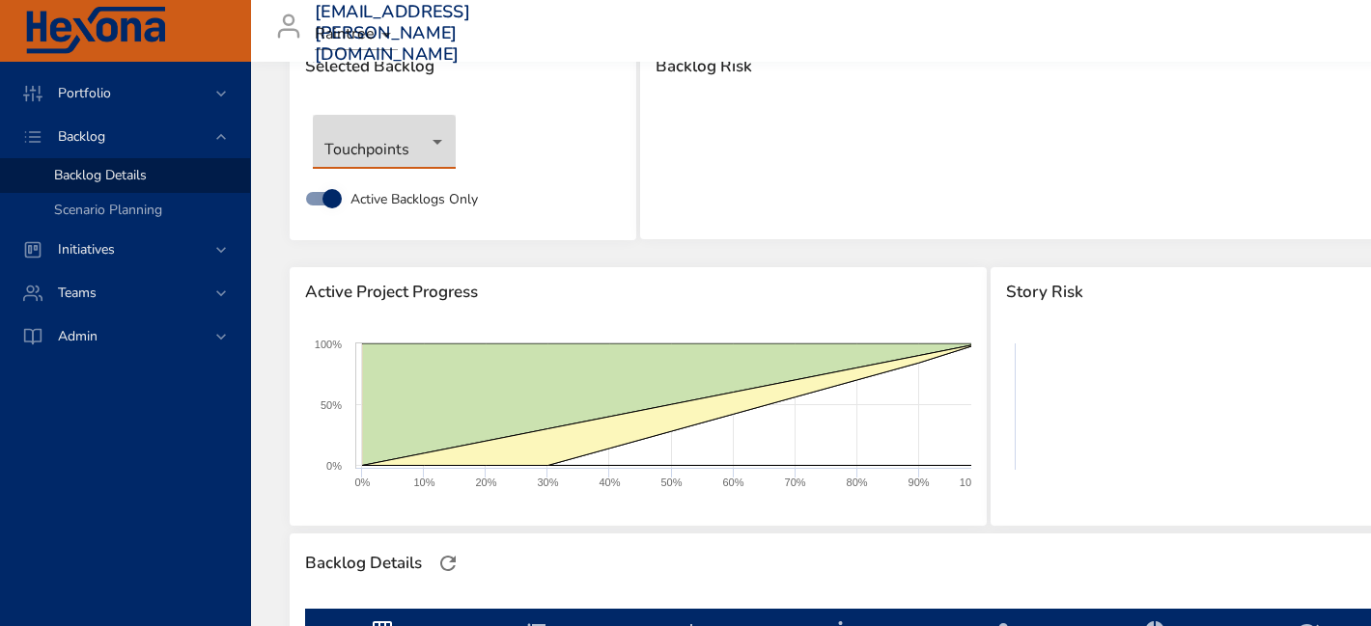
type input "**"
type input "*"
type input "**"
type input "*"
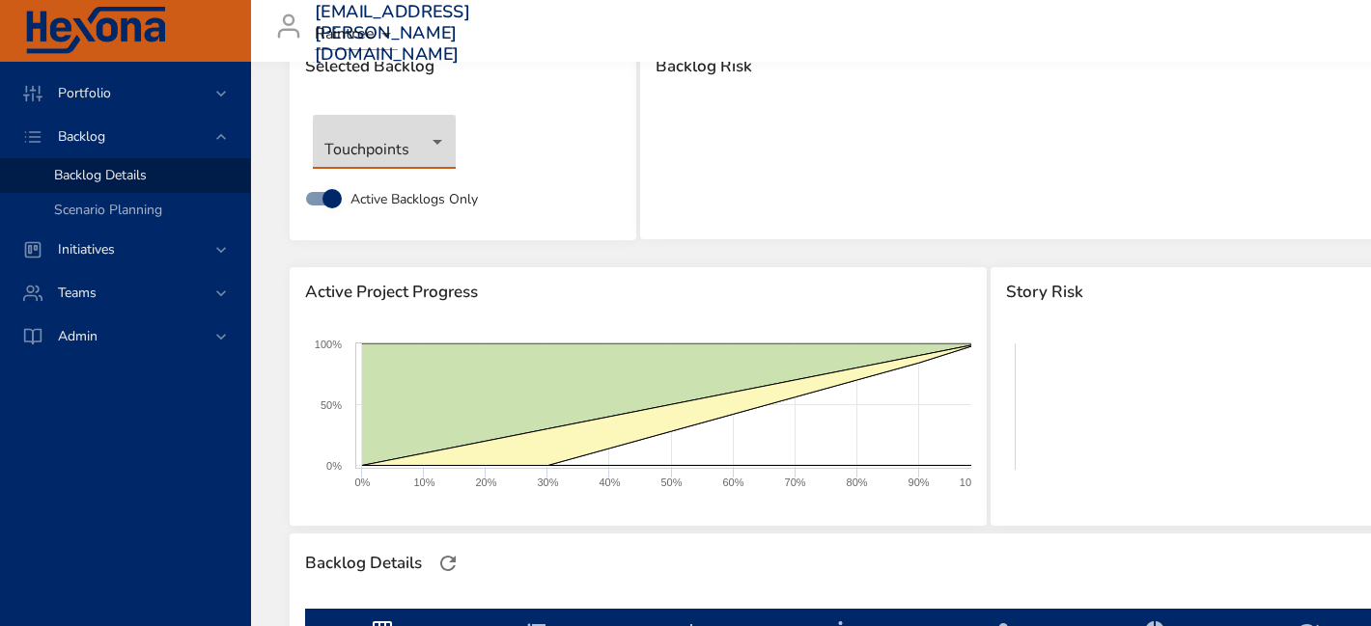
type input "*"
type input "**"
type input "*"
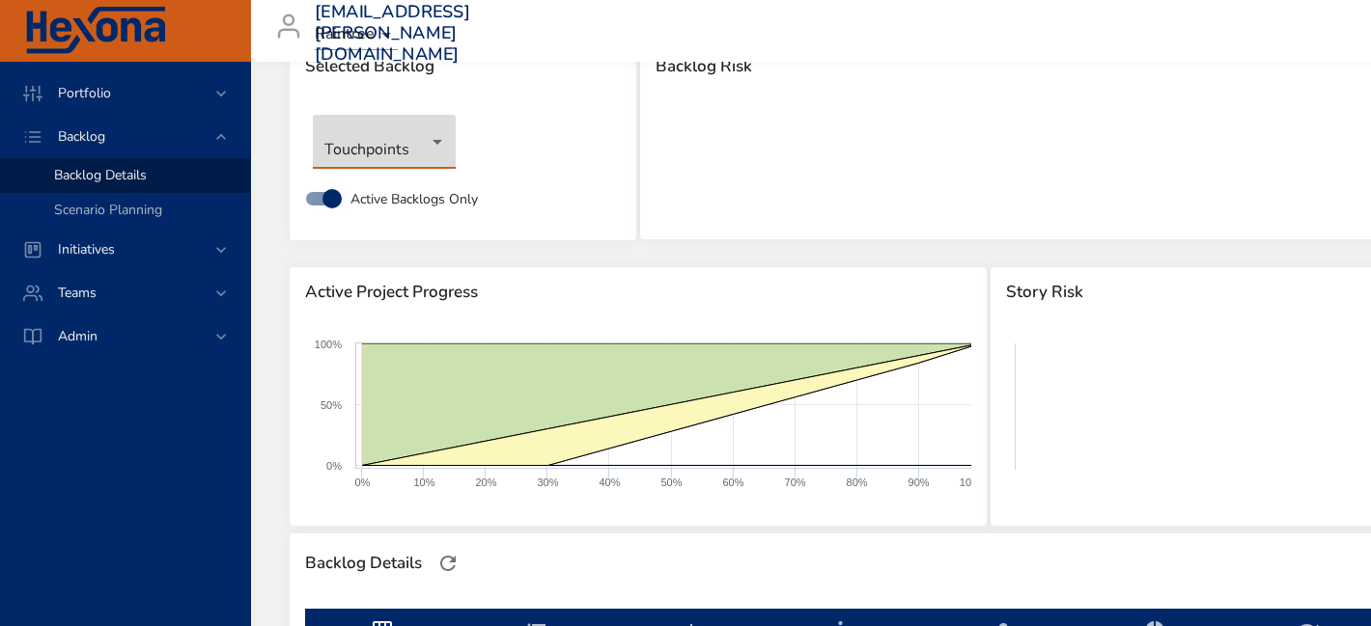
type input "**"
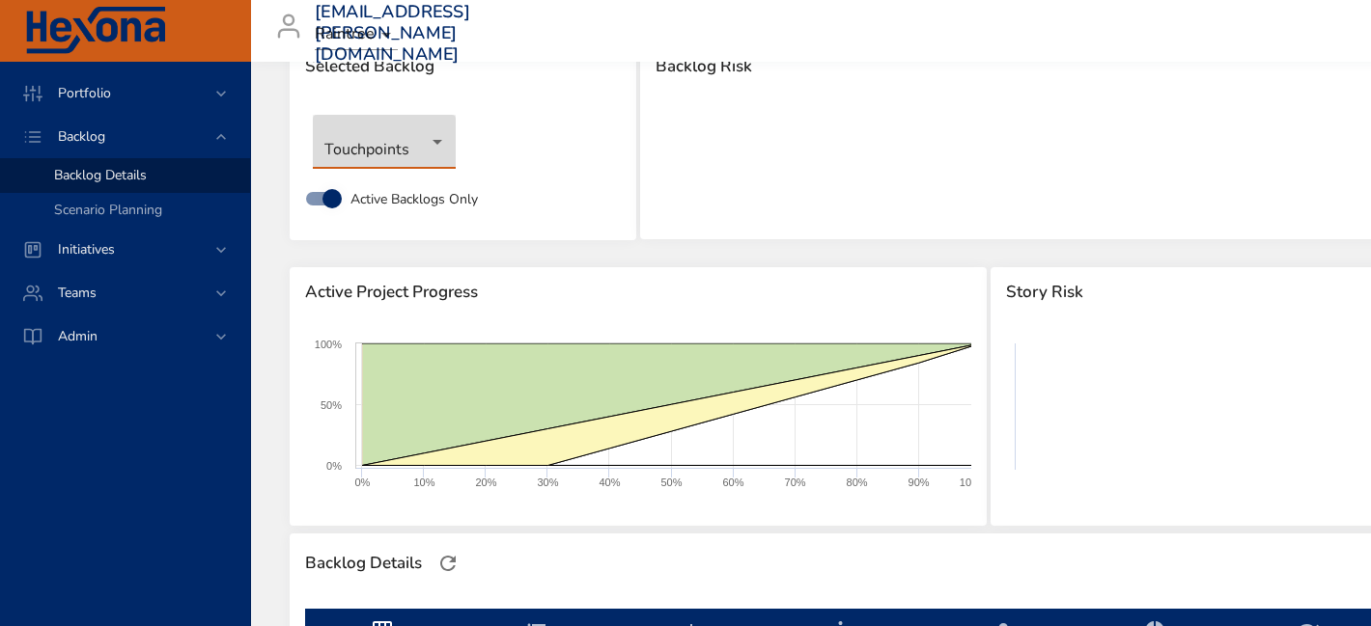
type input "*"
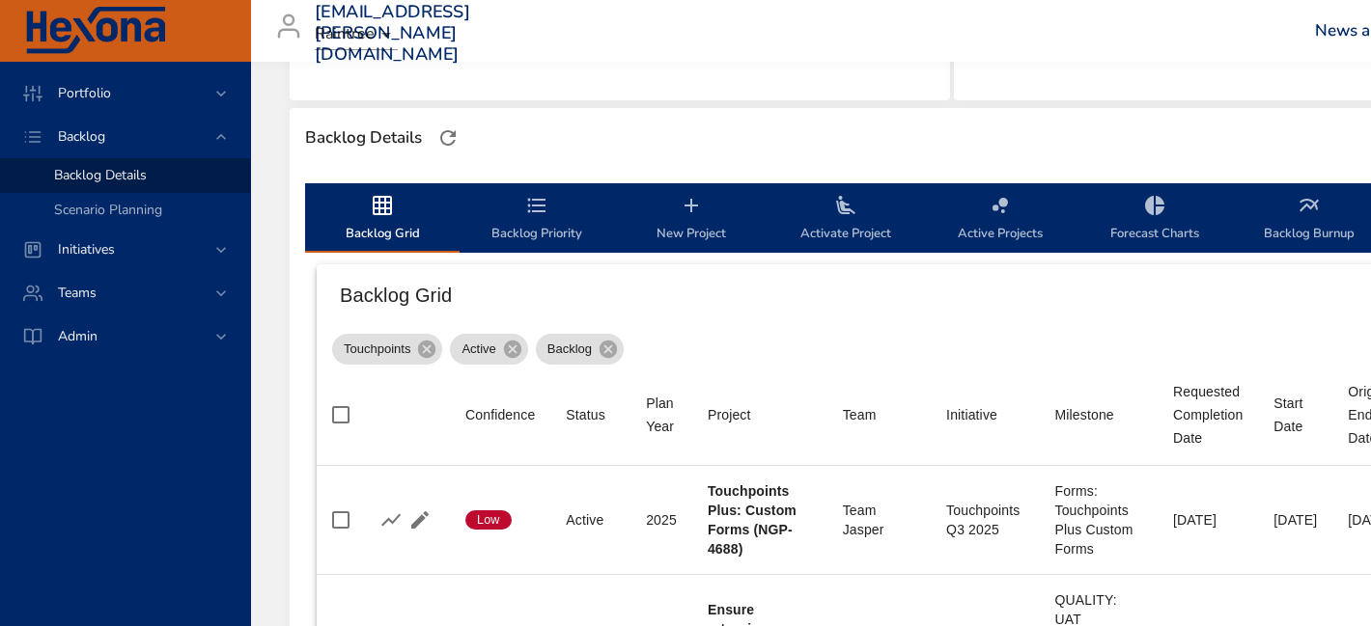
scroll to position [305, 0]
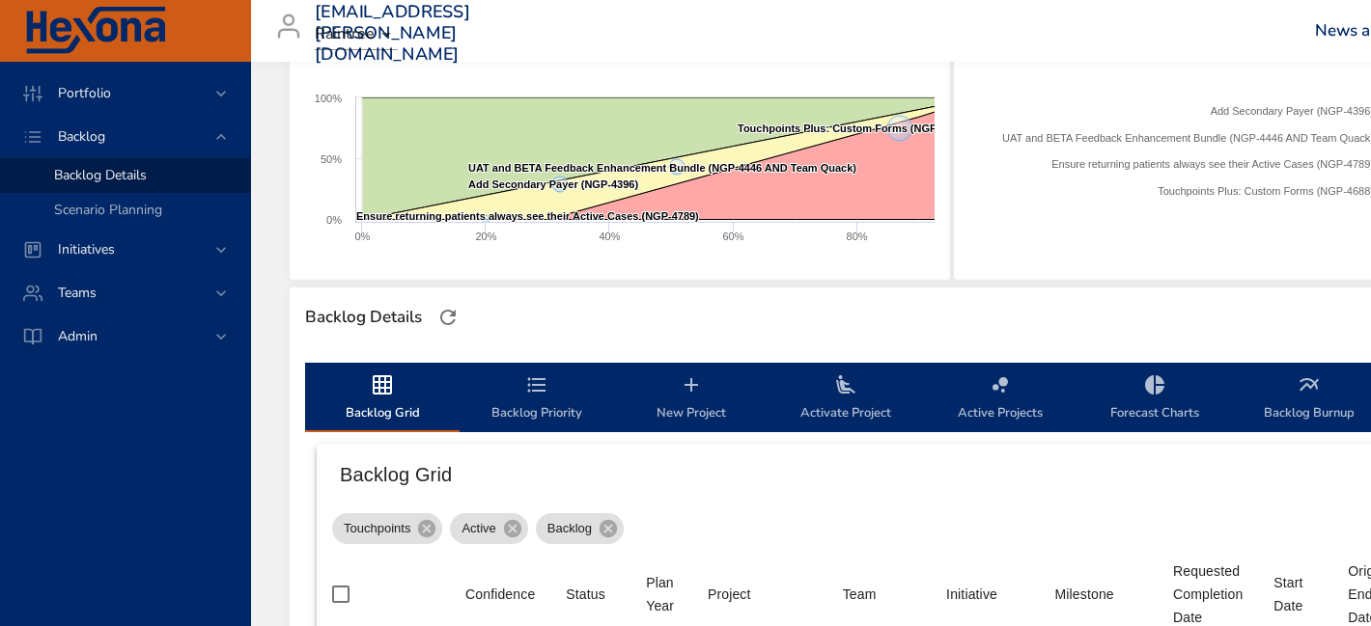
click at [551, 411] on span "Backlog Priority" at bounding box center [536, 399] width 131 height 51
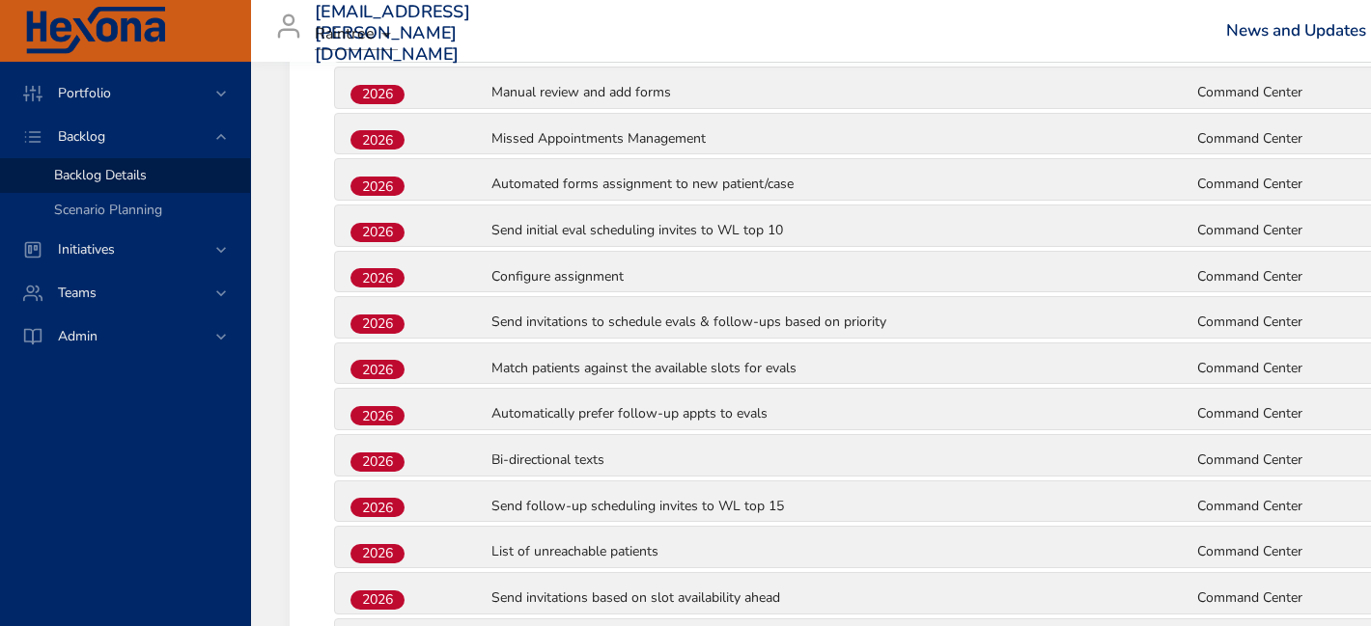
scroll to position [5466, 0]
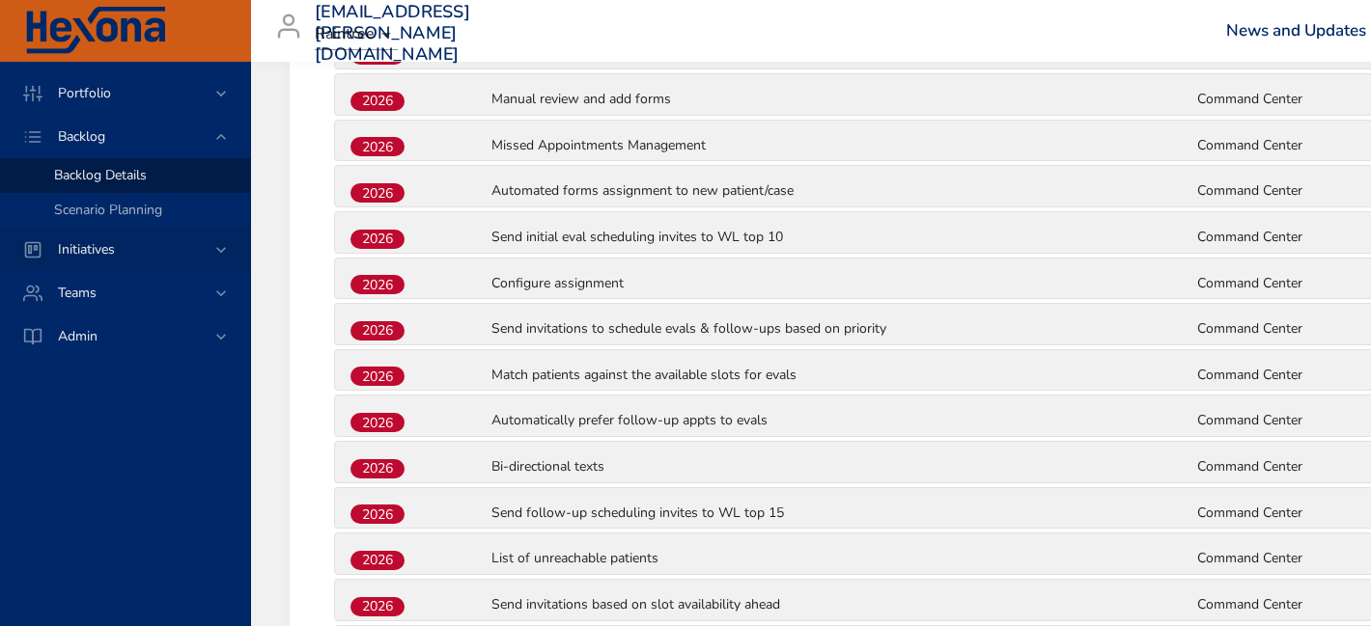
click at [149, 244] on div "Initiatives" at bounding box center [126, 249] width 169 height 20
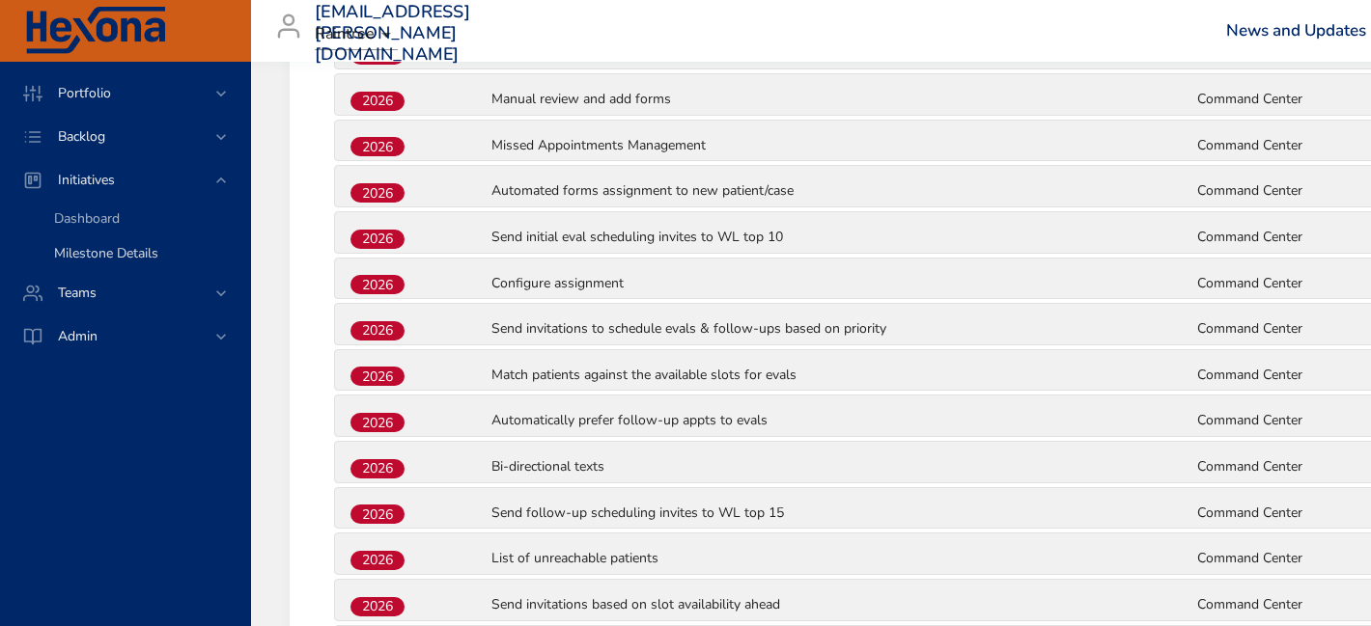
click at [133, 247] on span "Milestone Details" at bounding box center [106, 253] width 104 height 18
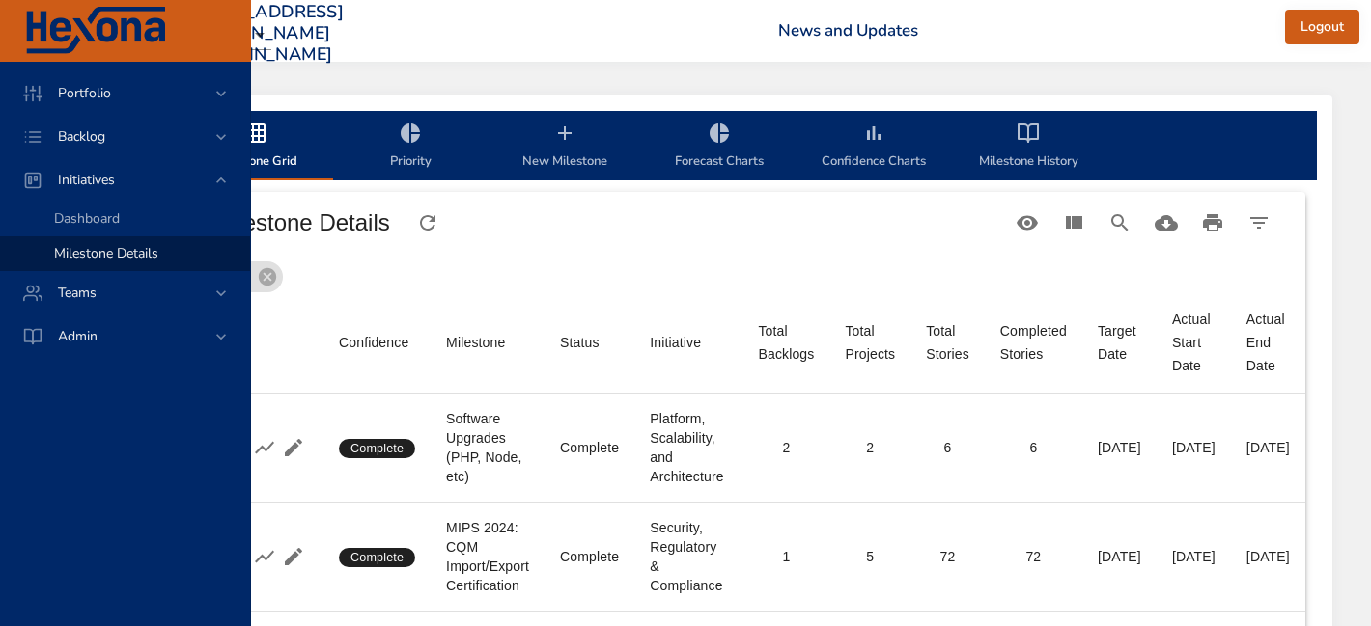
scroll to position [5, 192]
click at [1131, 213] on icon "Search" at bounding box center [1119, 222] width 23 height 23
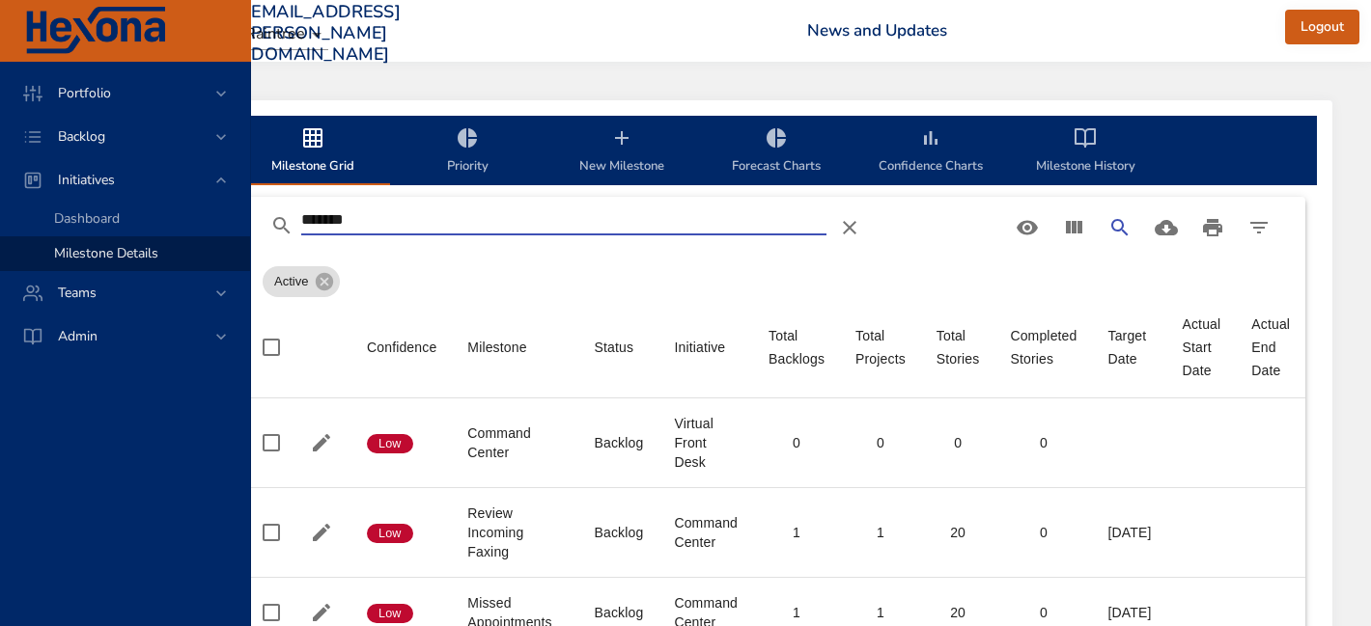
scroll to position [0, 0]
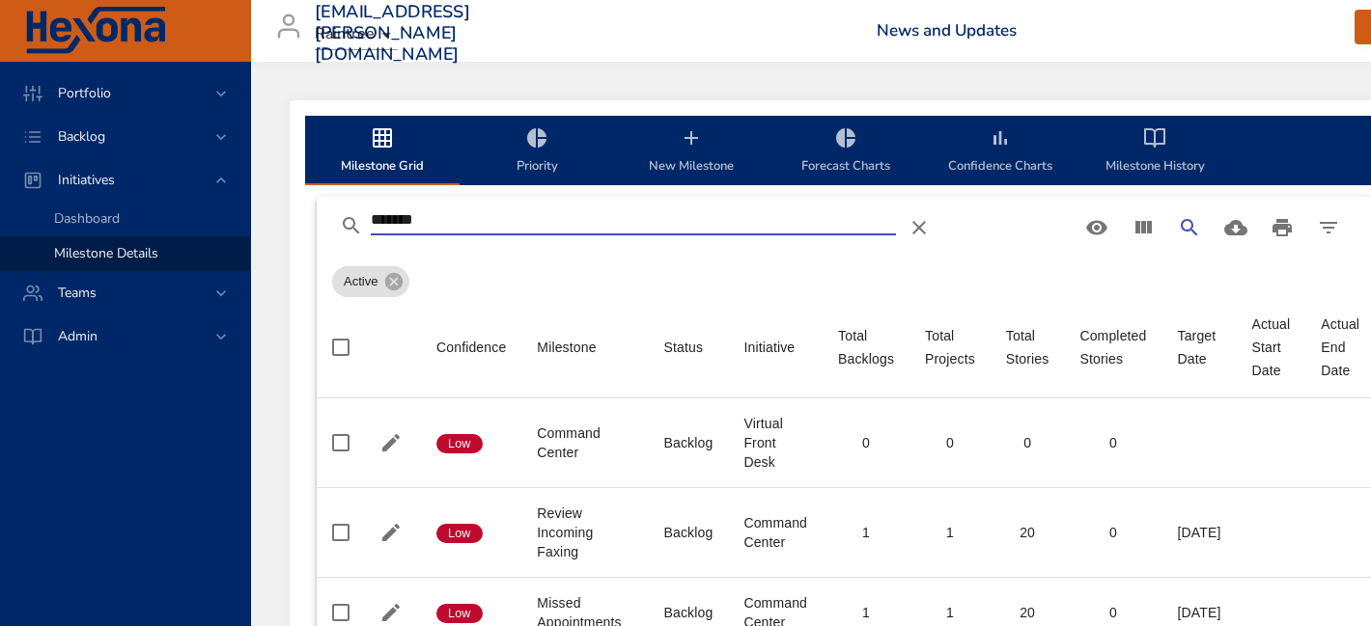
type input "*******"
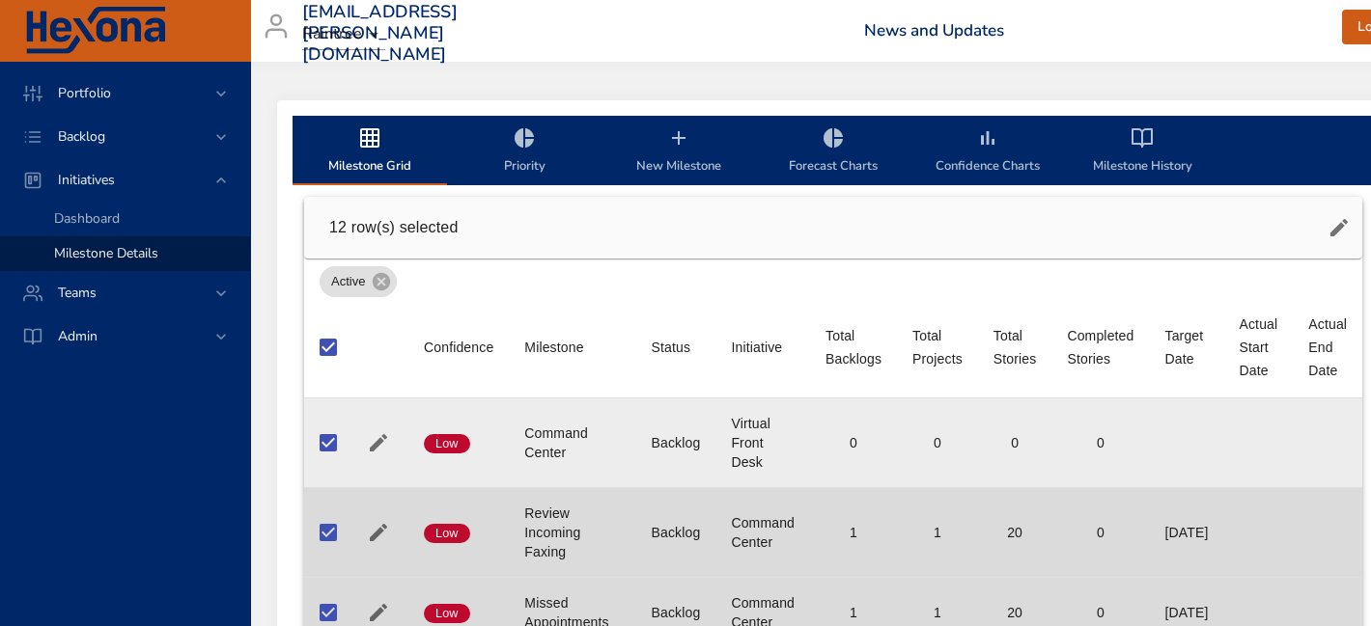
scroll to position [0, 95]
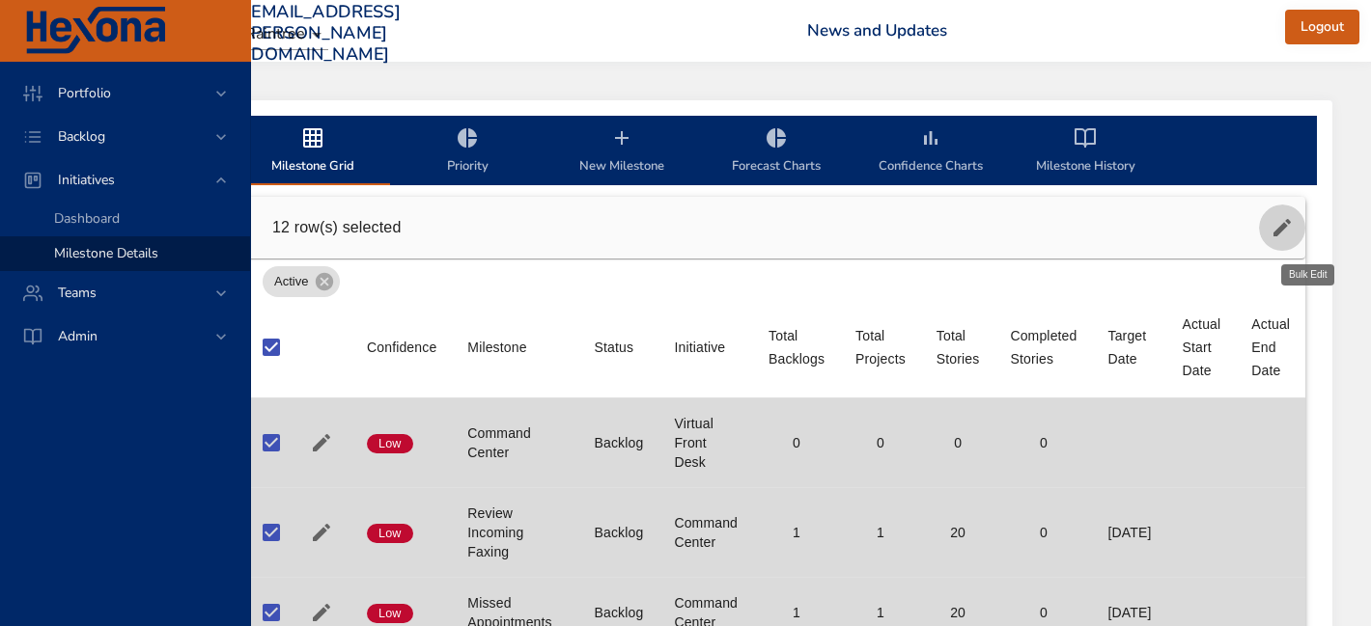
click at [1274, 226] on icon "button" at bounding box center [1281, 227] width 23 height 23
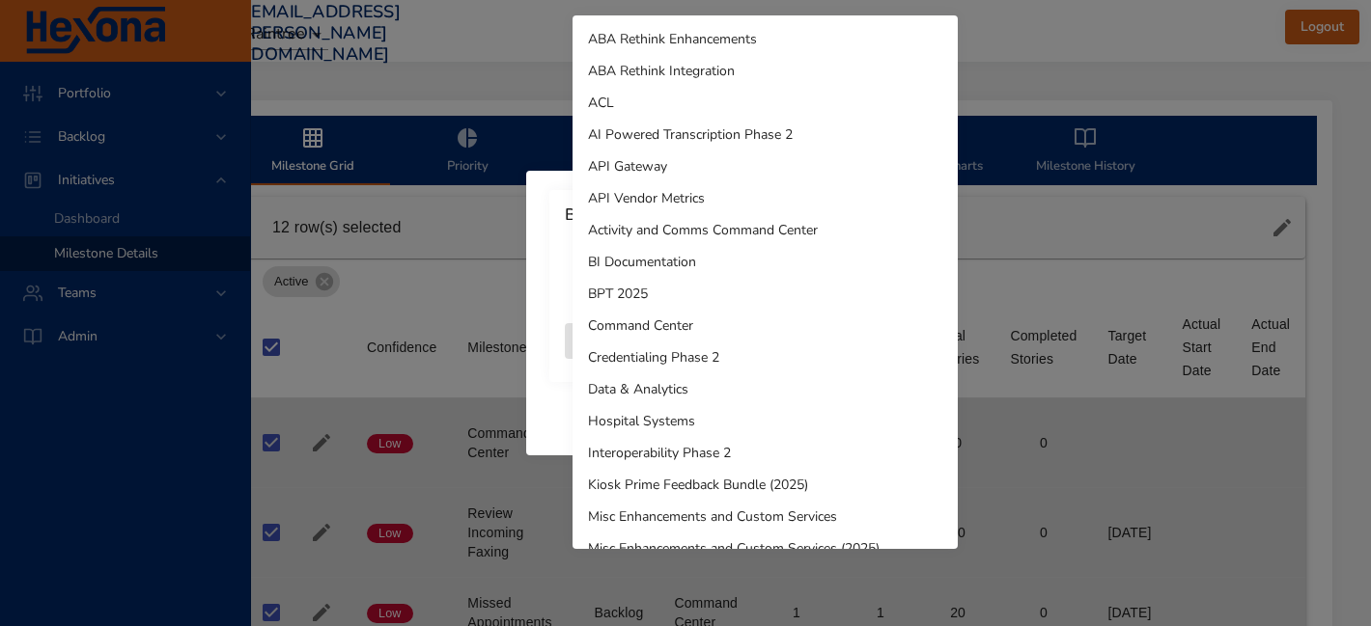
click at [660, 268] on body "Portfolio Backlog Initiatives Dashboard Milestone Details Teams Admin [EMAIL_AD…" at bounding box center [616, 313] width 1371 height 626
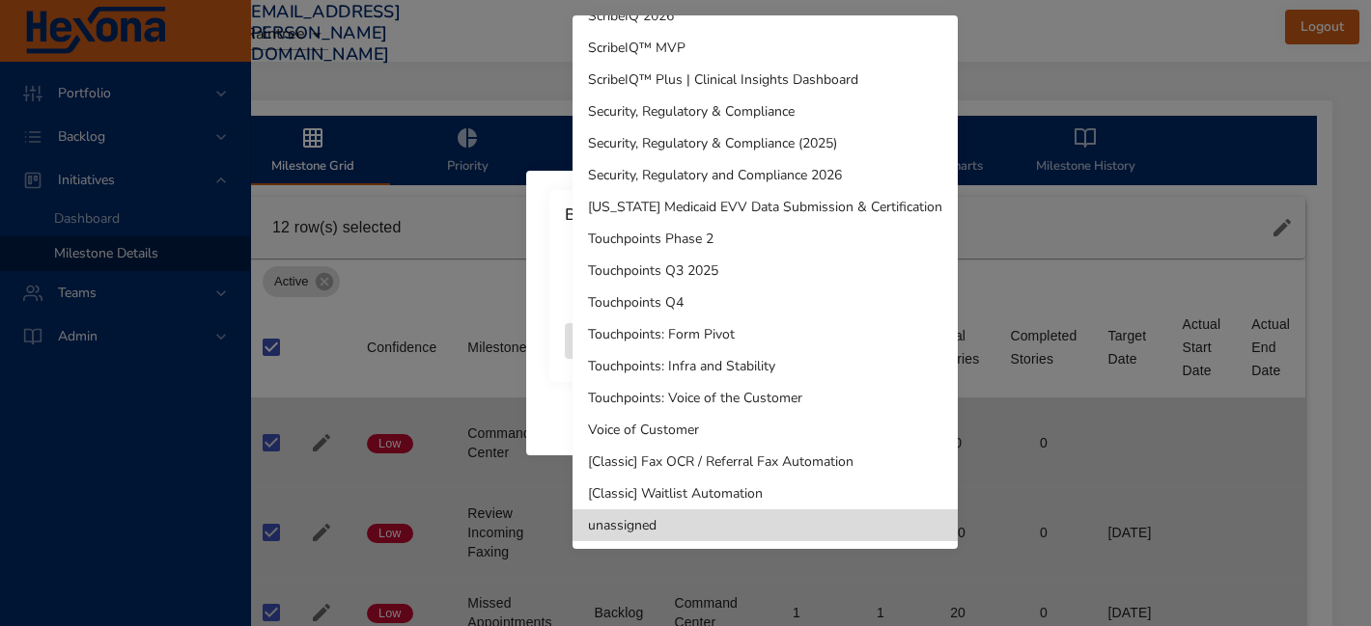
click at [535, 329] on div at bounding box center [685, 313] width 1371 height 626
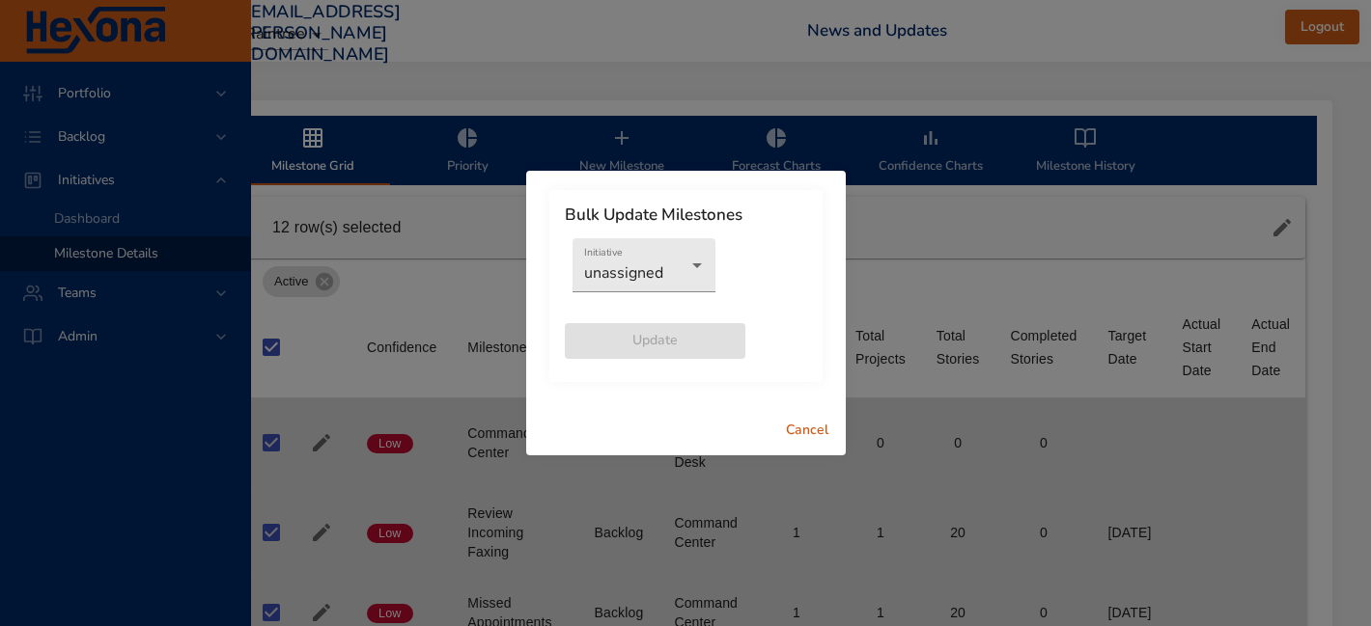
click at [828, 433] on span "Cancel" at bounding box center [807, 431] width 46 height 24
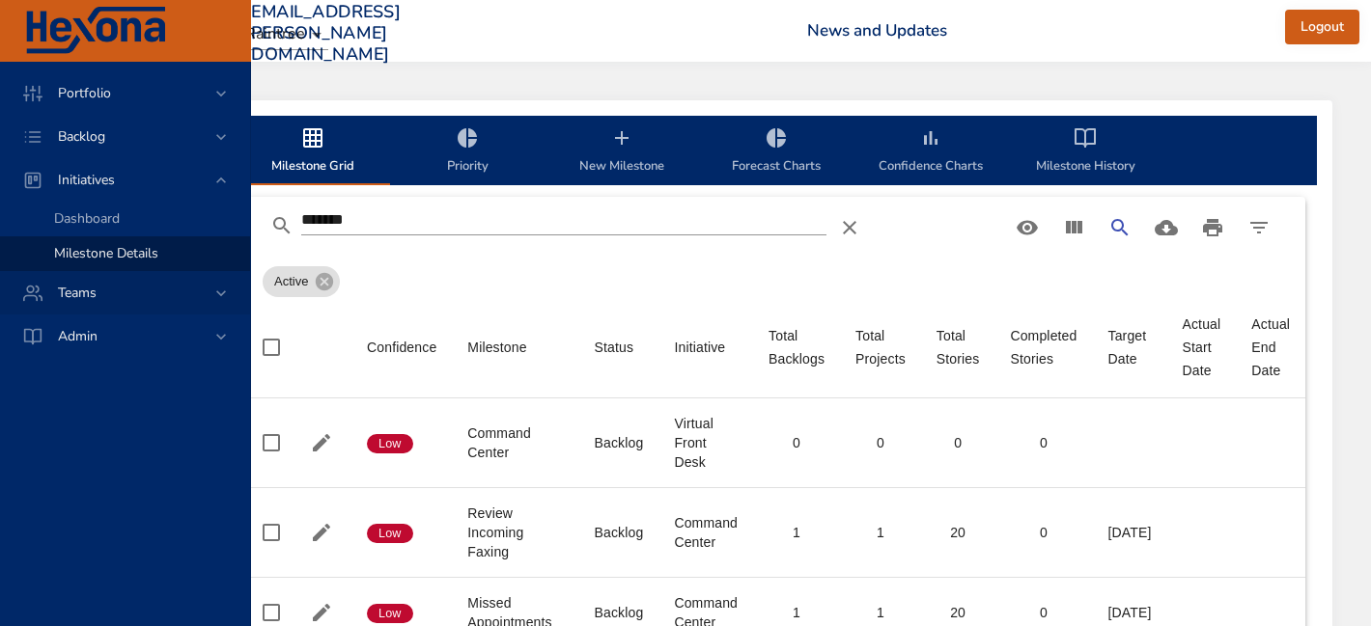
click at [115, 289] on div "Teams" at bounding box center [126, 293] width 169 height 20
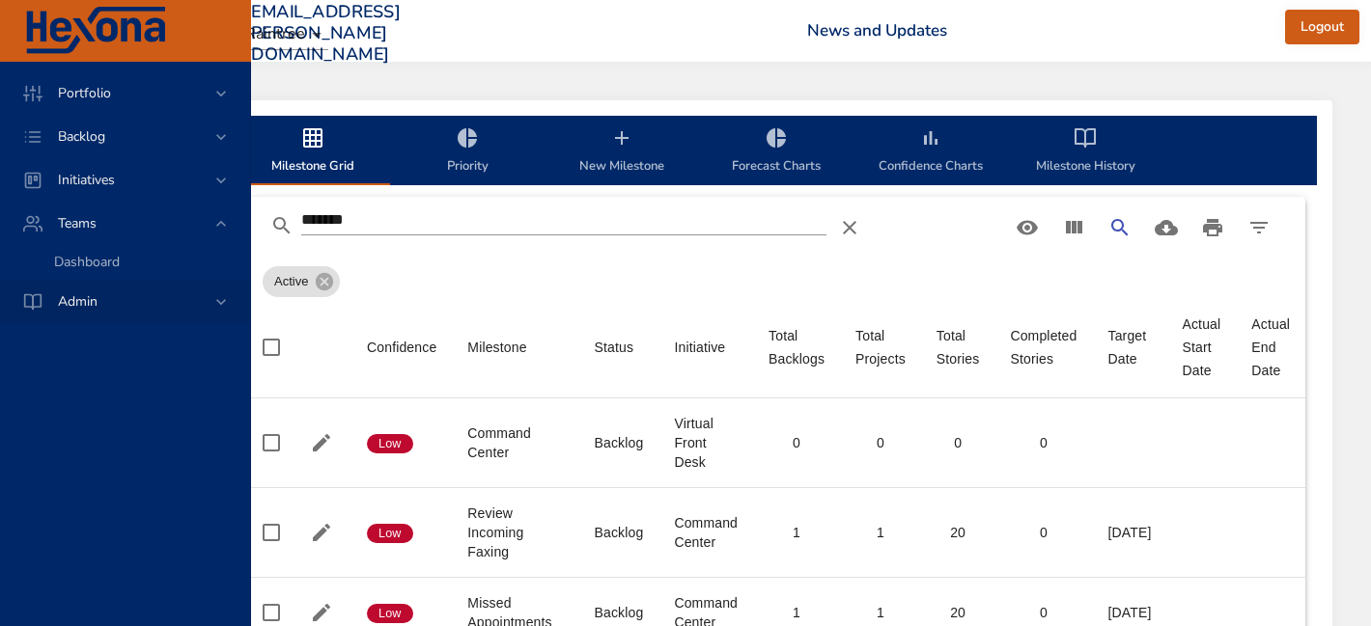
click at [115, 290] on div "Admin" at bounding box center [125, 301] width 250 height 43
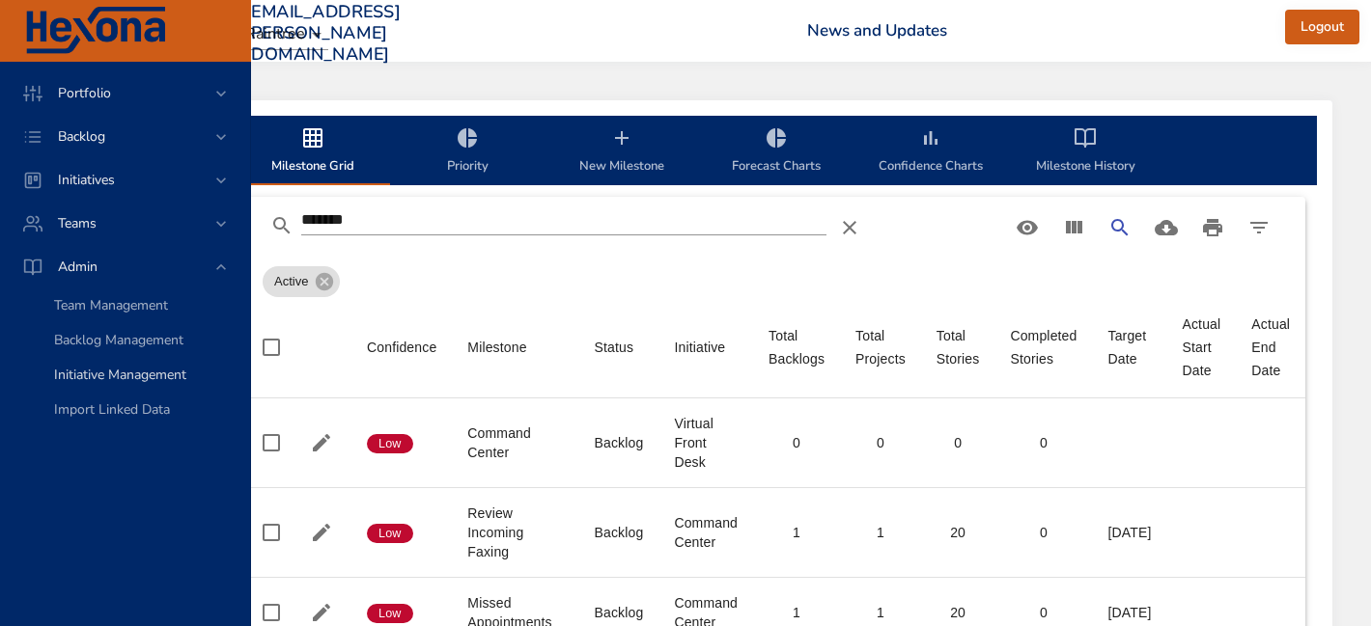
click at [117, 379] on span "Initiative Management" at bounding box center [120, 375] width 132 height 18
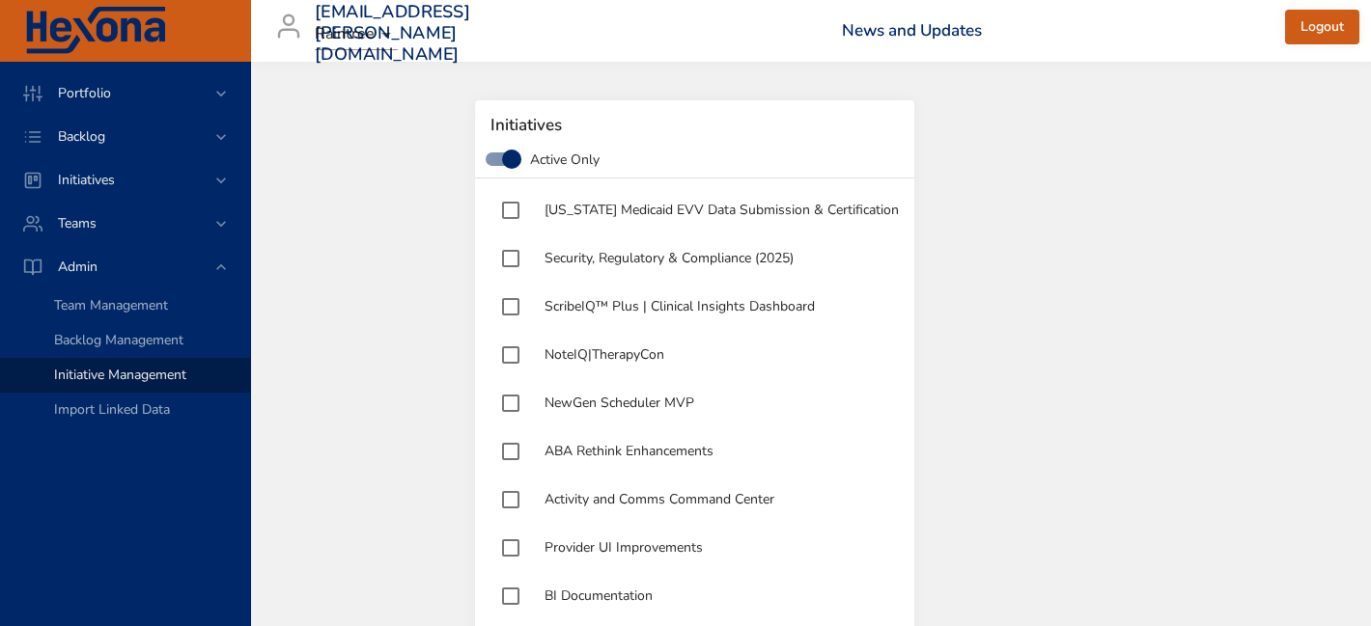
scroll to position [3000, 0]
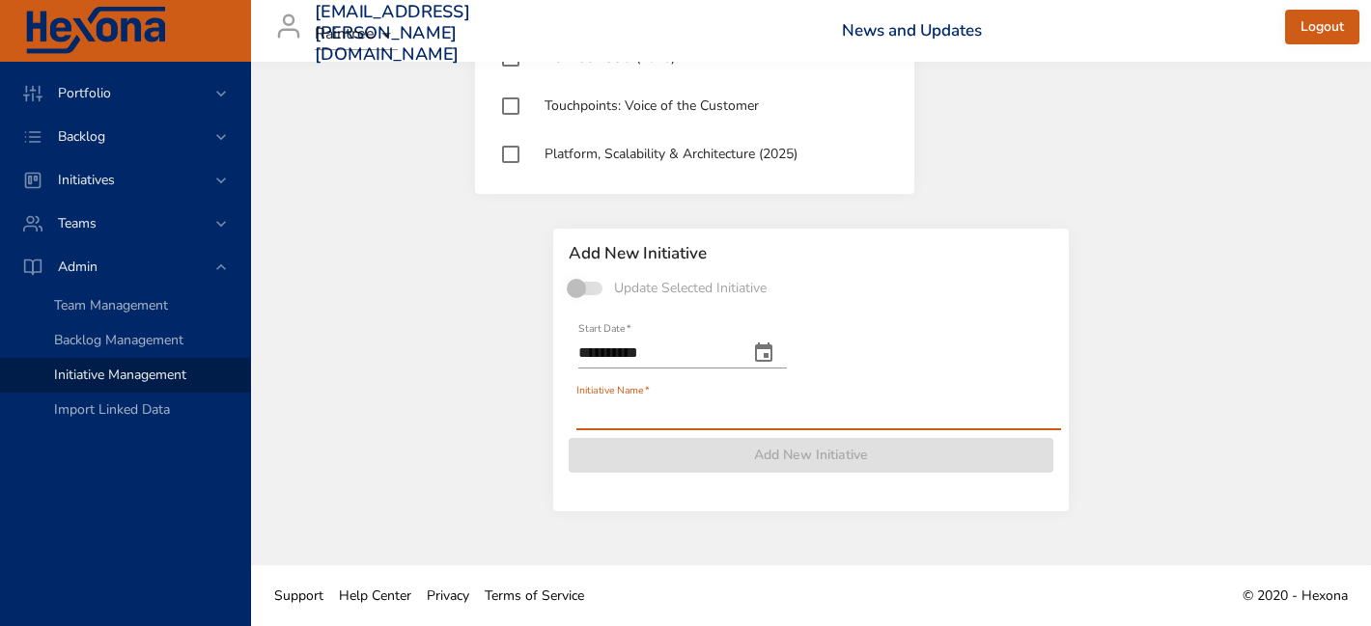
click at [628, 398] on div "Initiative Name   *" at bounding box center [818, 407] width 485 height 46
click at [628, 399] on div "Initiative Name   *" at bounding box center [818, 407] width 485 height 46
click at [625, 431] on div "**********" at bounding box center [810, 370] width 515 height 283
click at [636, 411] on input "Initiative Name   *" at bounding box center [818, 415] width 485 height 31
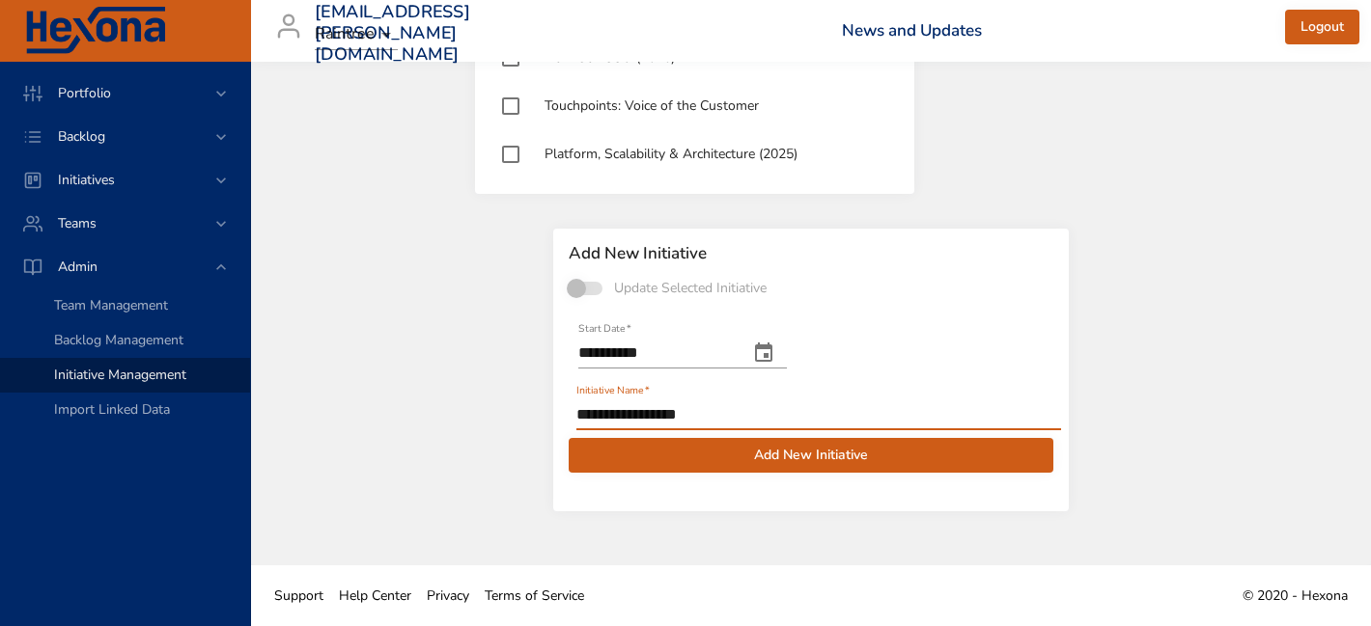
type input "**********"
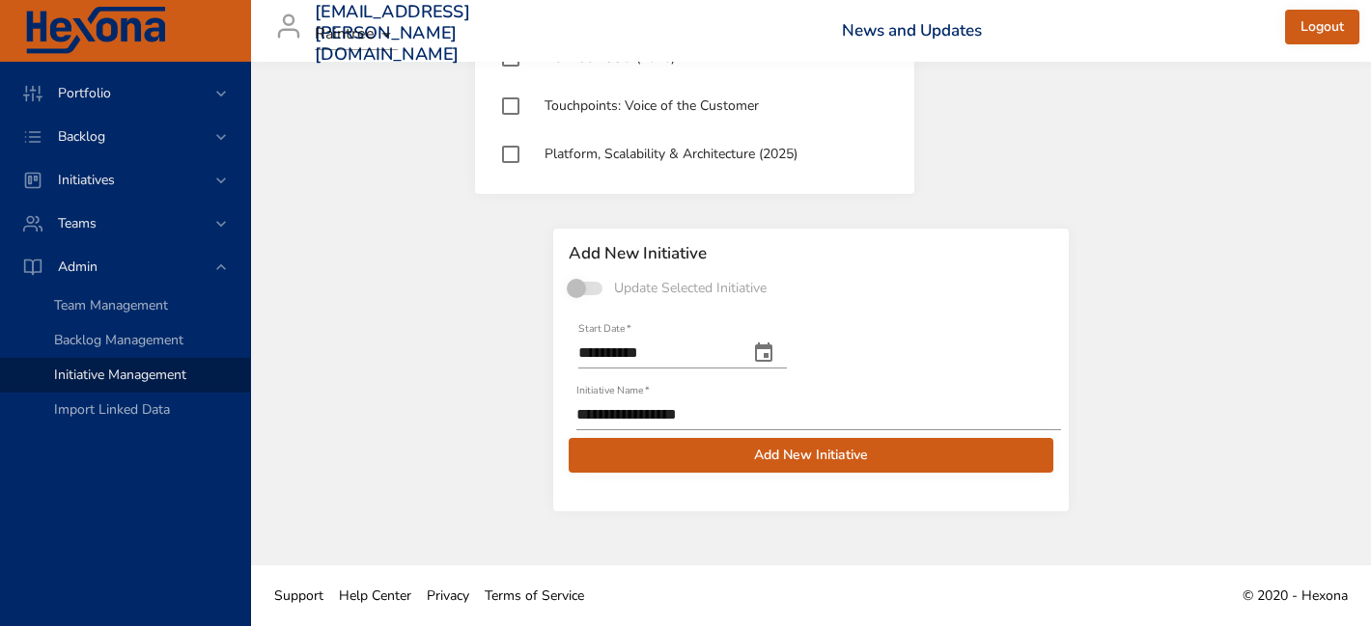
drag, startPoint x: 813, startPoint y: 450, endPoint x: 421, endPoint y: 440, distance: 392.0
click at [425, 449] on div "**********" at bounding box center [811, 378] width 1054 height 310
click at [669, 458] on span "Add New Initiative" at bounding box center [811, 456] width 454 height 24
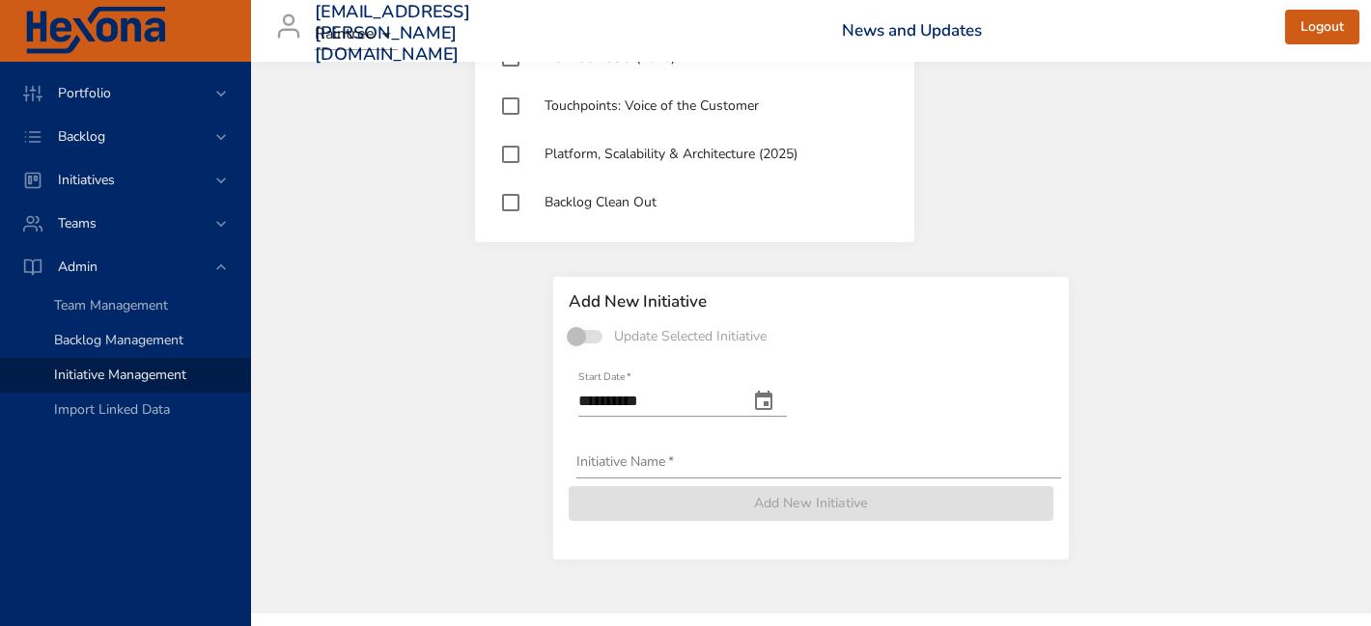
click at [127, 342] on span "Backlog Management" at bounding box center [118, 340] width 129 height 18
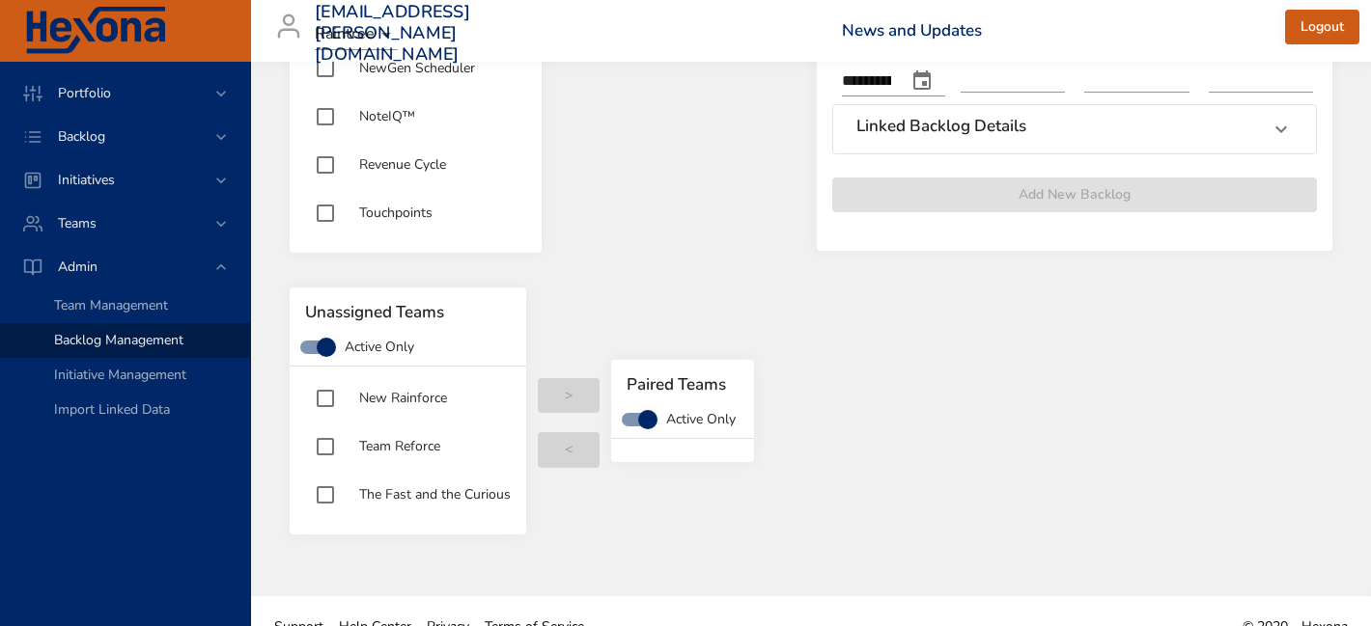
scroll to position [703, 0]
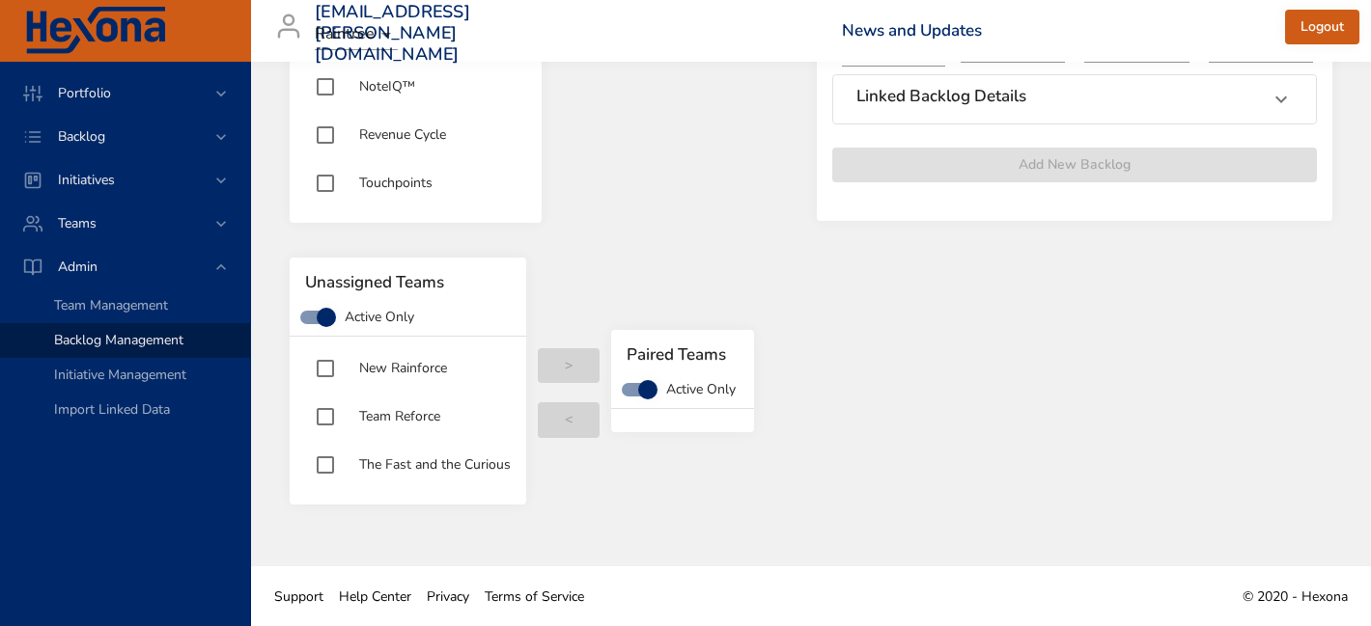
click at [397, 179] on span "Touchpoints" at bounding box center [395, 183] width 73 height 18
type input "**********"
type input "***"
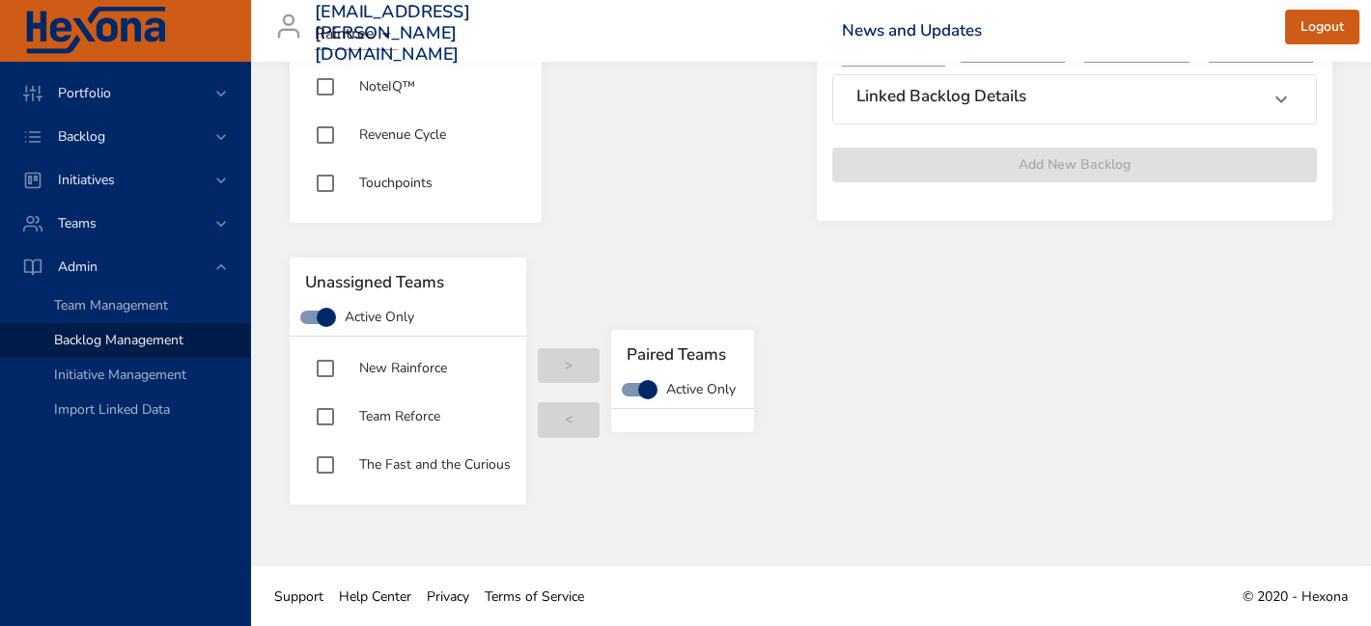
type input "***"
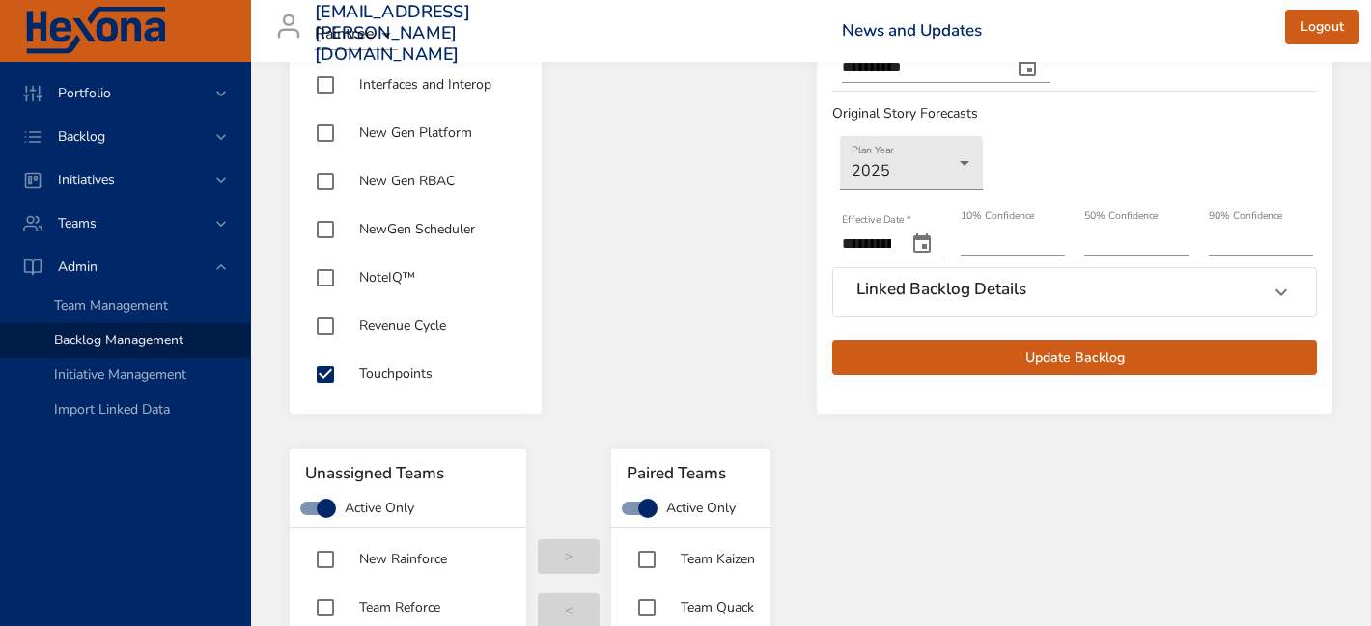
scroll to position [515, 0]
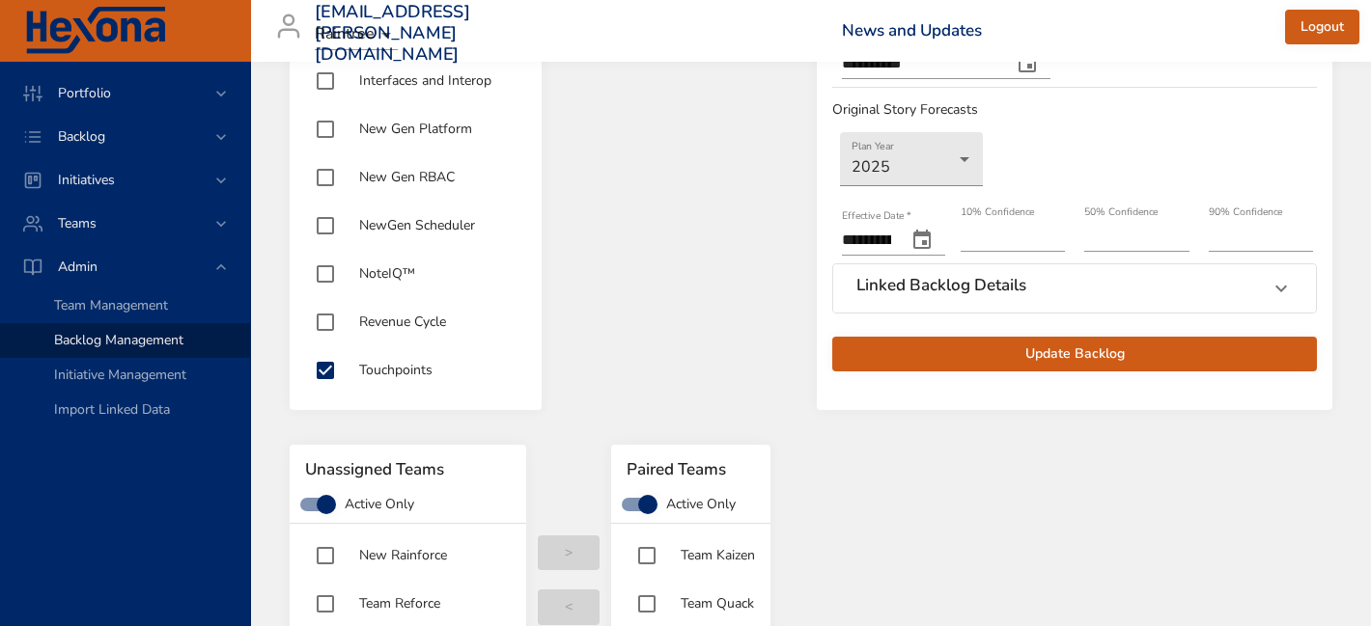
click at [936, 293] on h6 "Linked Backlog Details" at bounding box center [941, 285] width 170 height 19
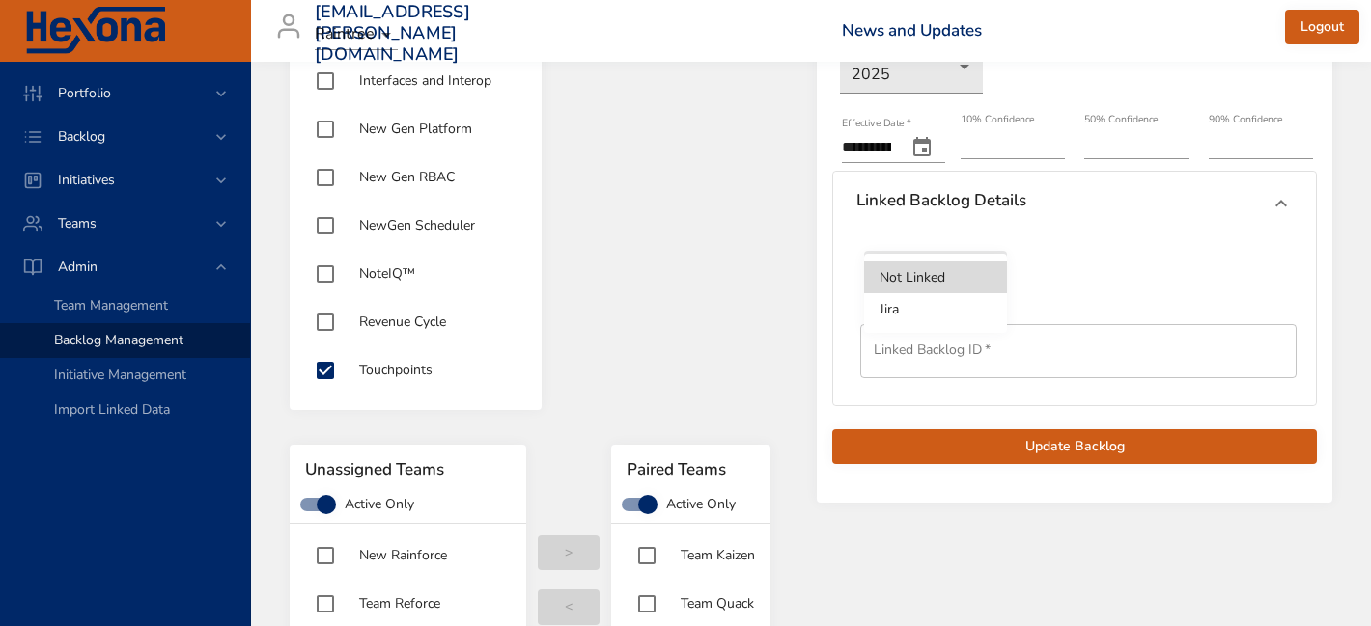
click at [775, 246] on div at bounding box center [685, 313] width 1371 height 626
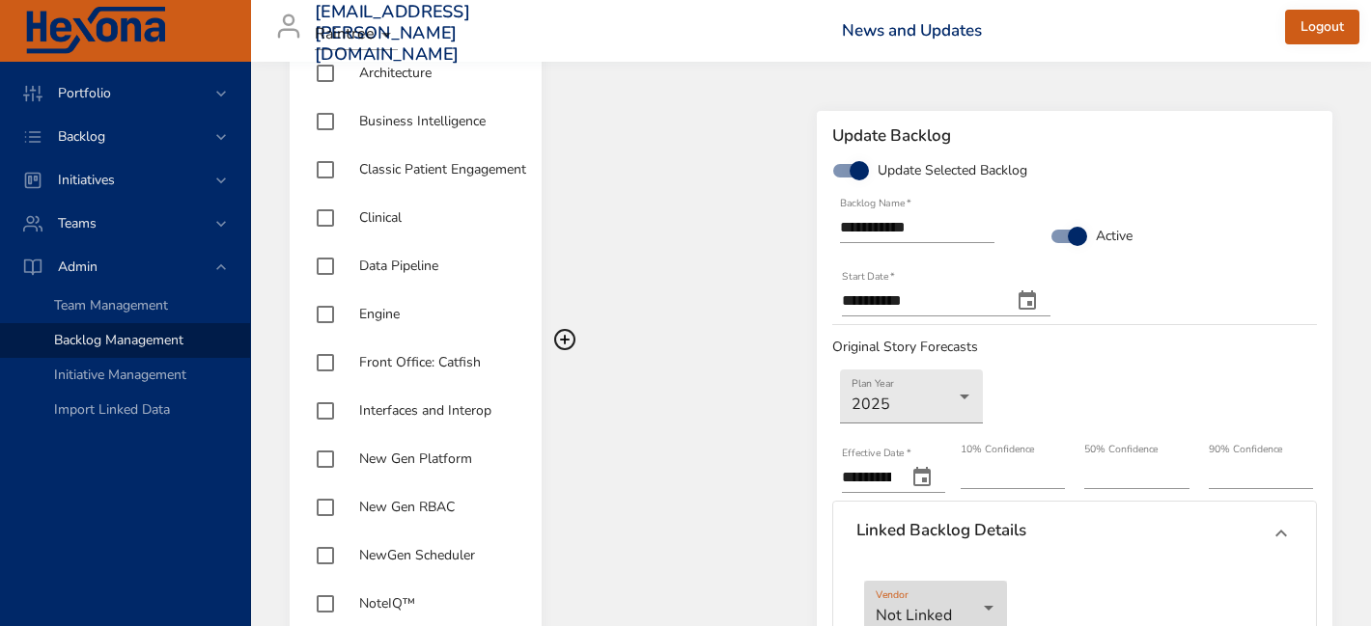
scroll to position [0, 0]
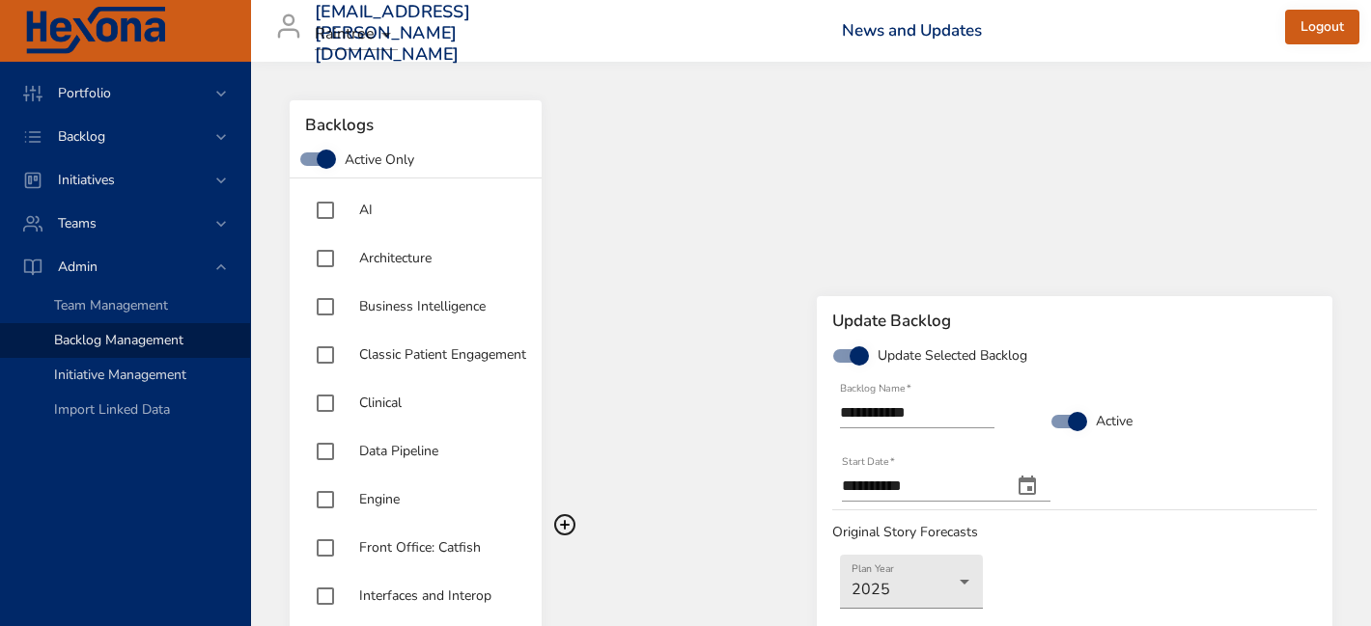
click at [125, 378] on span "Initiative Management" at bounding box center [120, 375] width 132 height 18
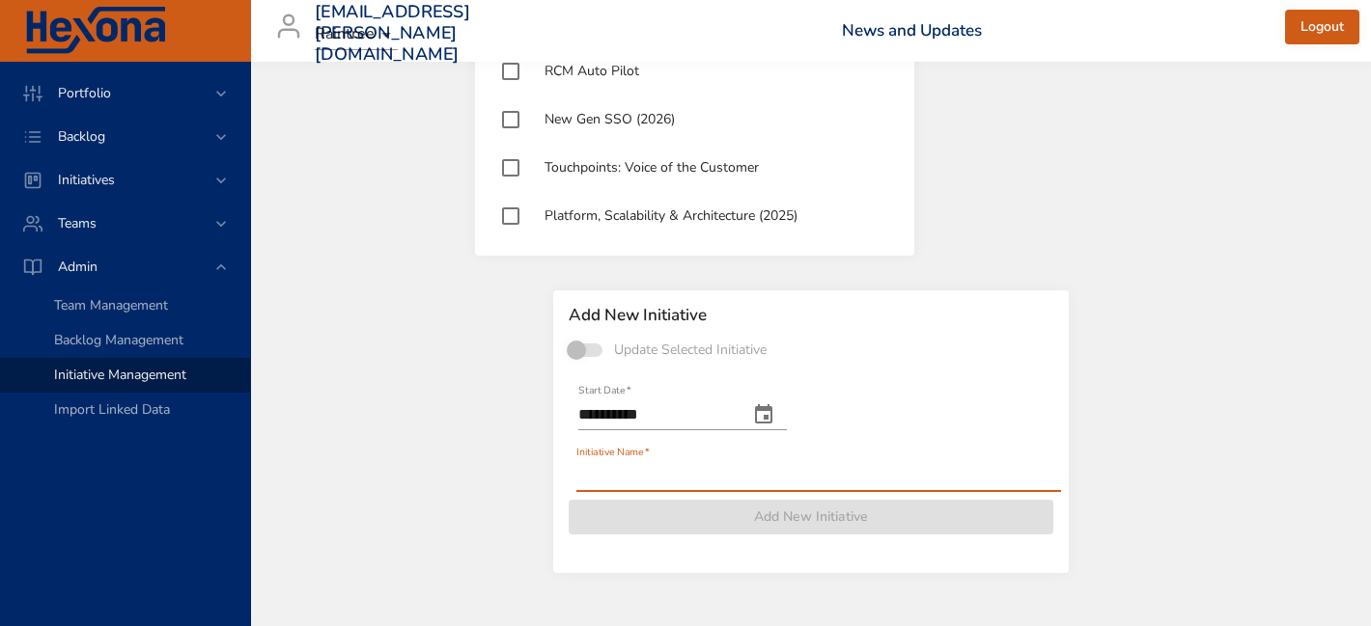
scroll to position [3039, 0]
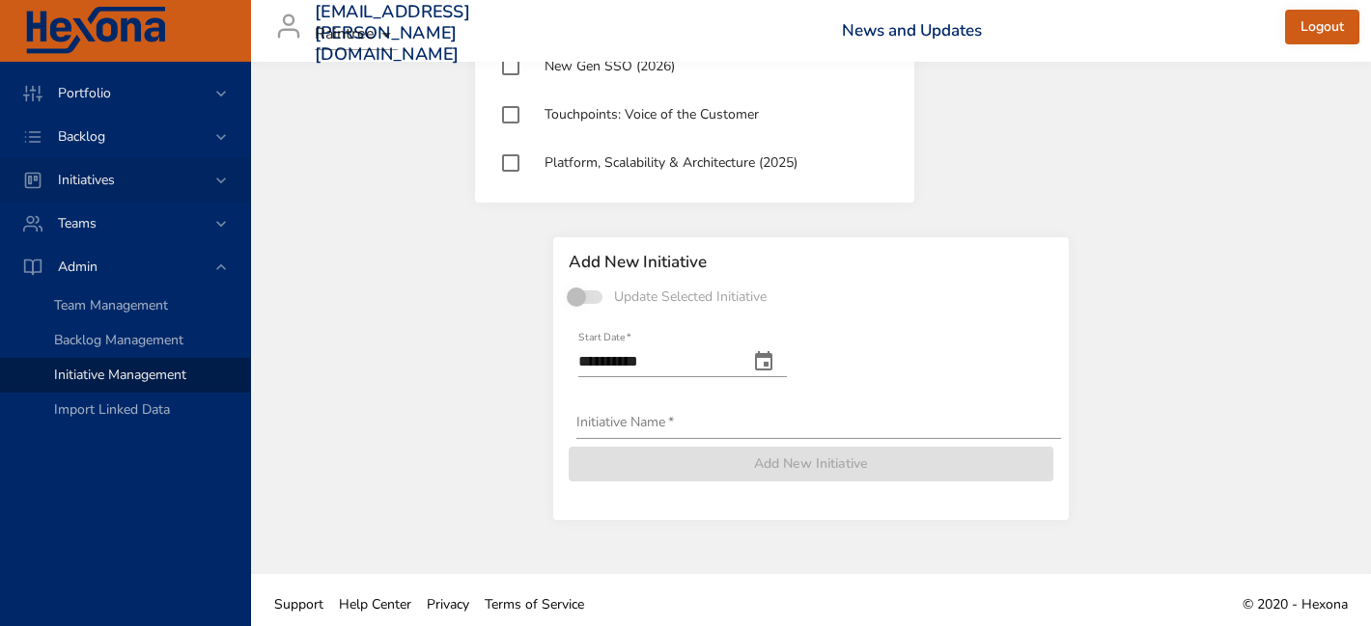
click at [103, 180] on span "Initiatives" at bounding box center [86, 180] width 88 height 18
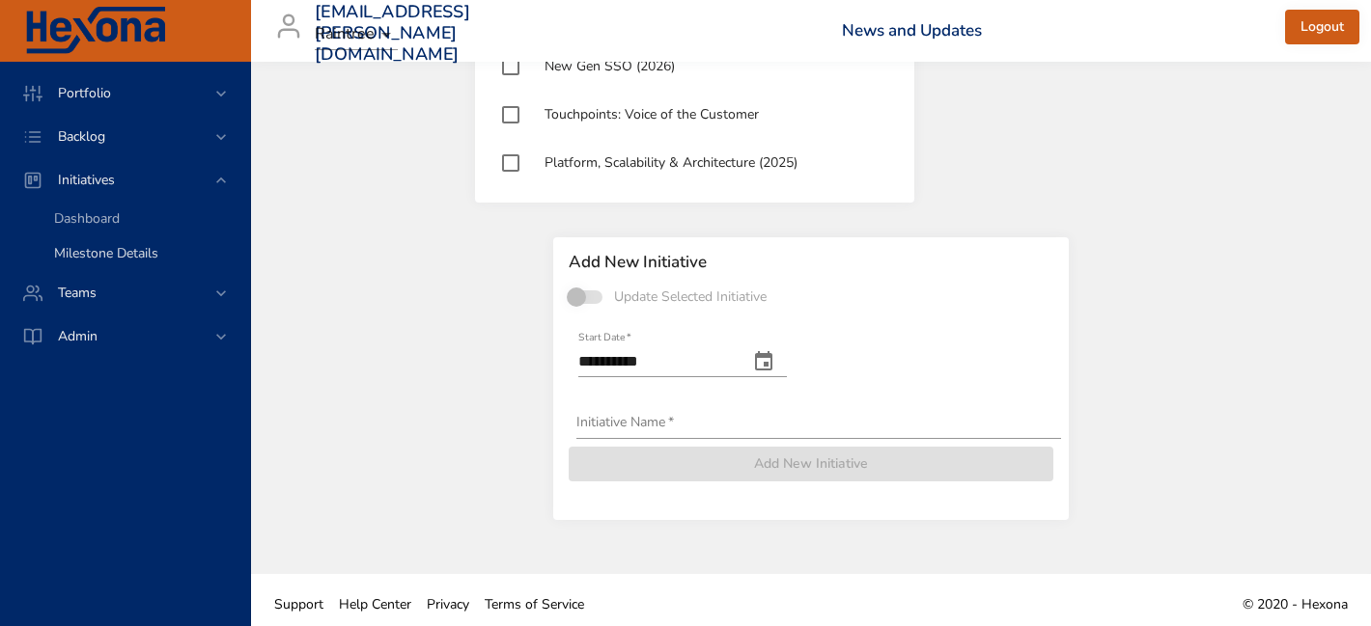
click at [96, 250] on span "Milestone Details" at bounding box center [106, 253] width 104 height 18
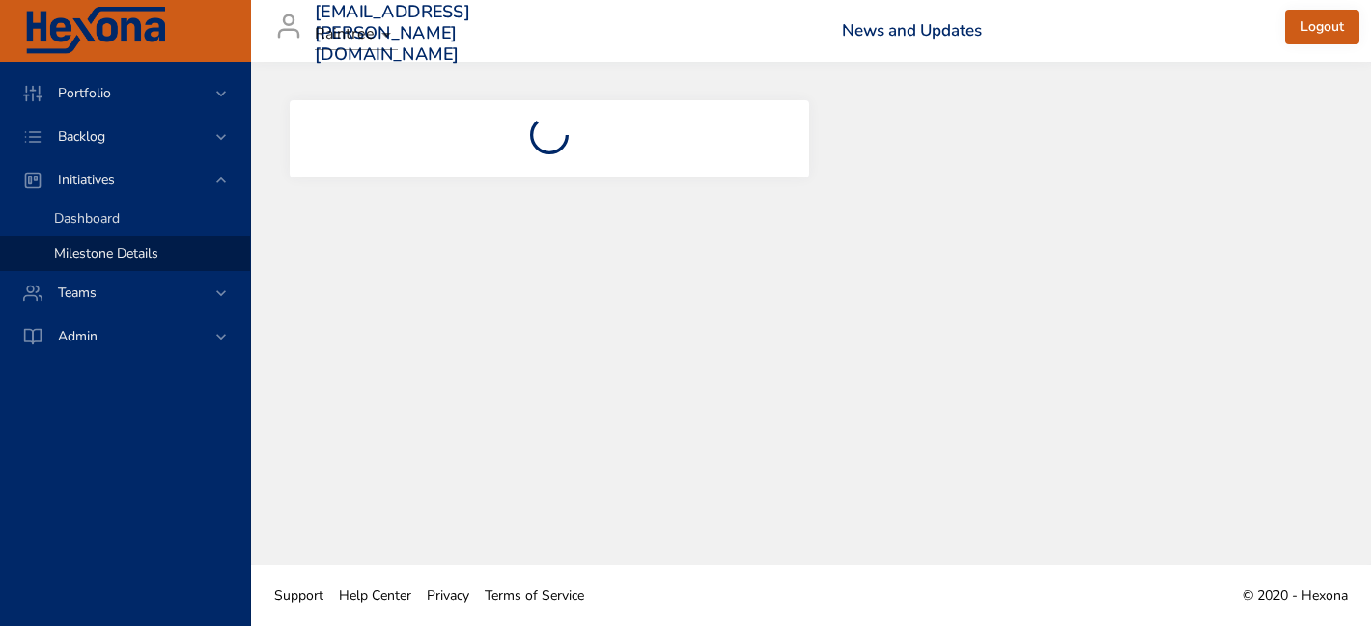
click at [95, 218] on span "Dashboard" at bounding box center [87, 218] width 66 height 18
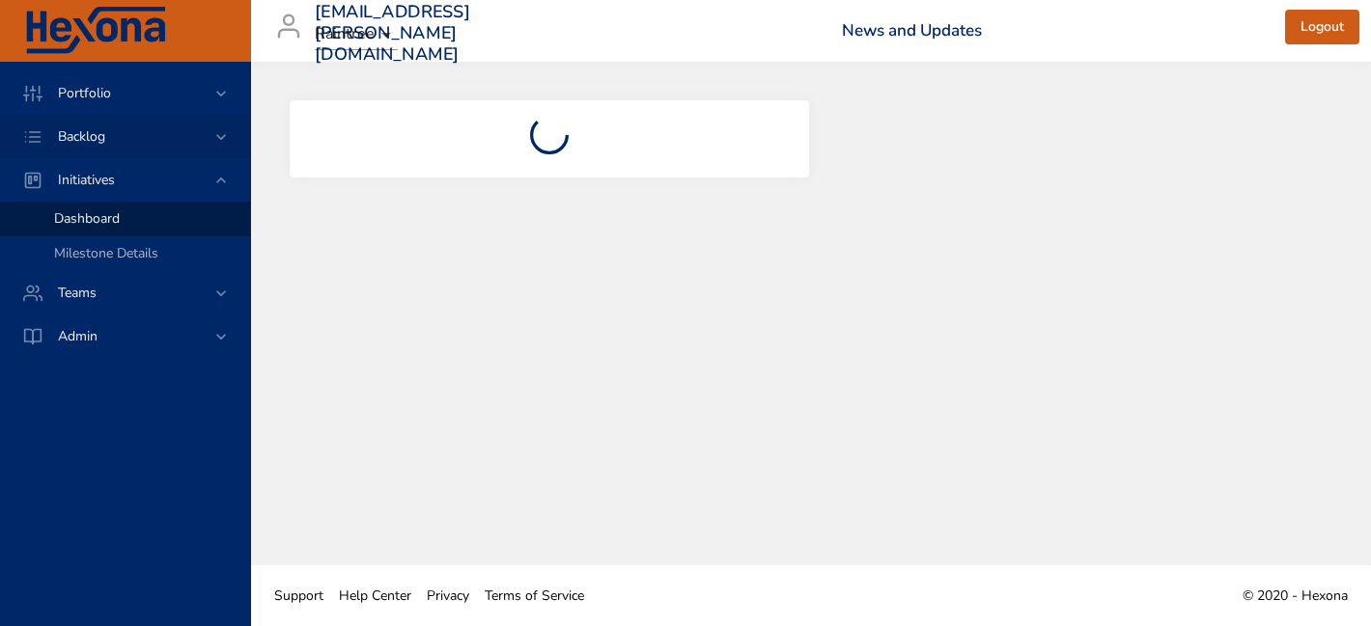
click at [99, 140] on span "Backlog" at bounding box center [81, 136] width 78 height 18
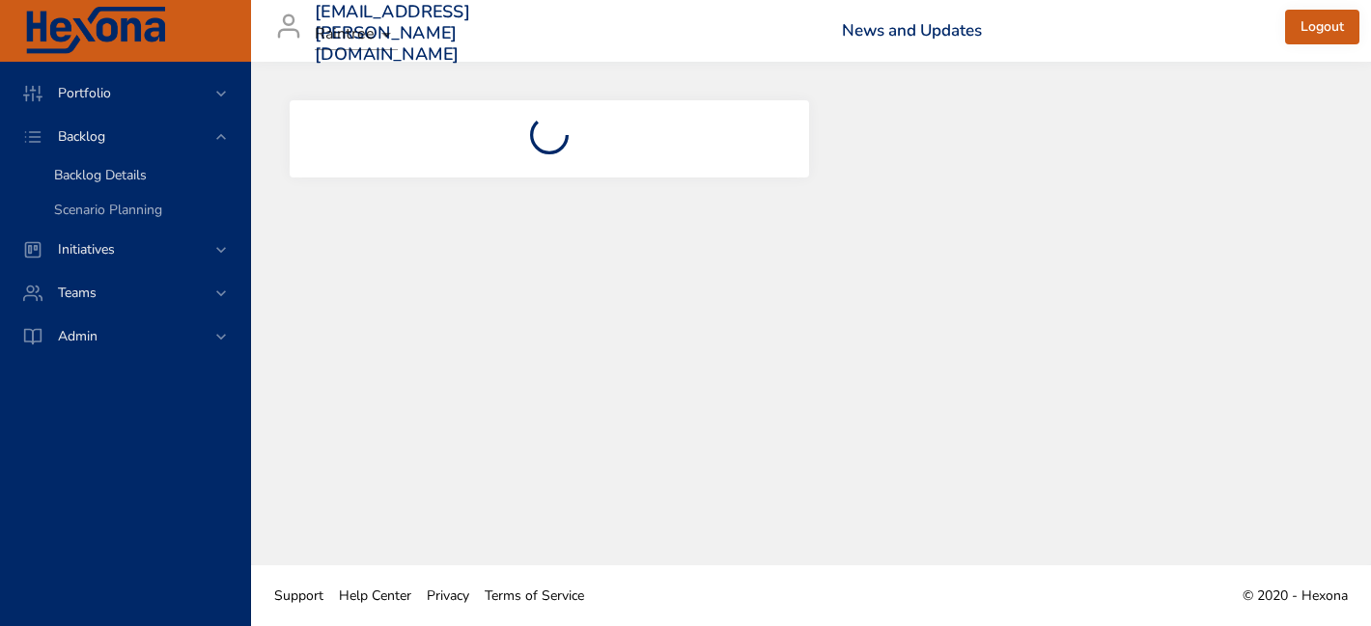
click at [97, 176] on span "Backlog Details" at bounding box center [100, 175] width 93 height 18
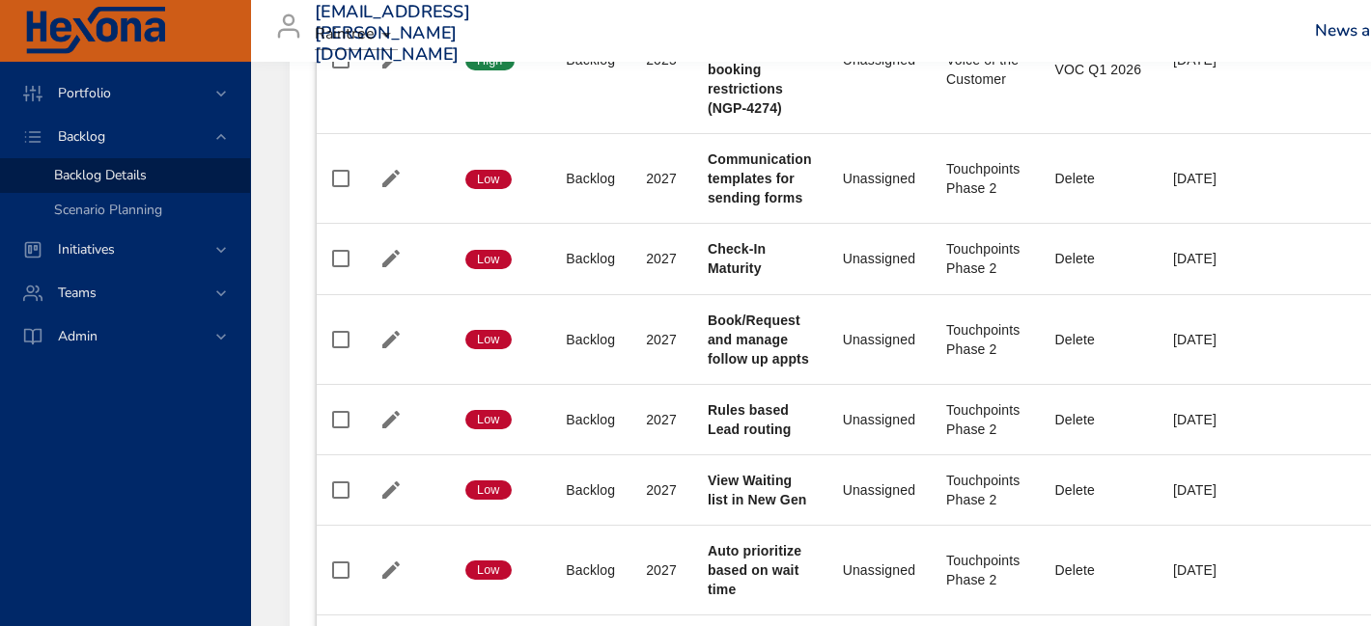
scroll to position [1845, 0]
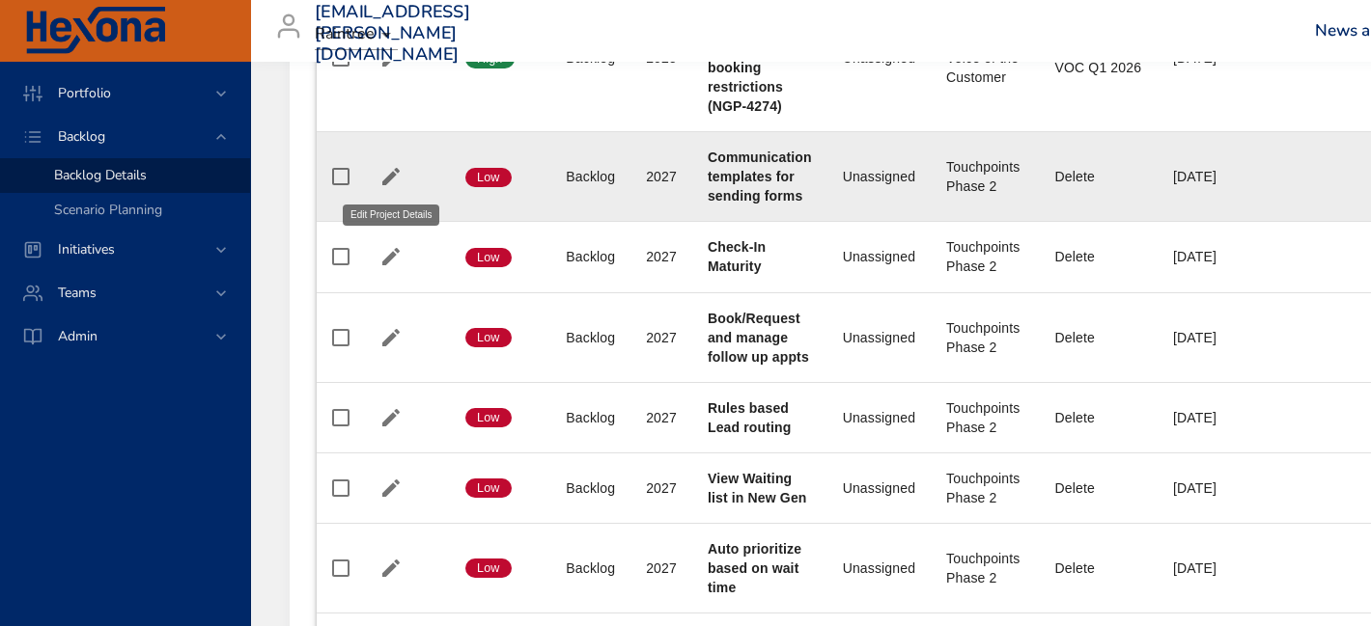
click at [396, 167] on icon "button" at bounding box center [390, 176] width 23 height 23
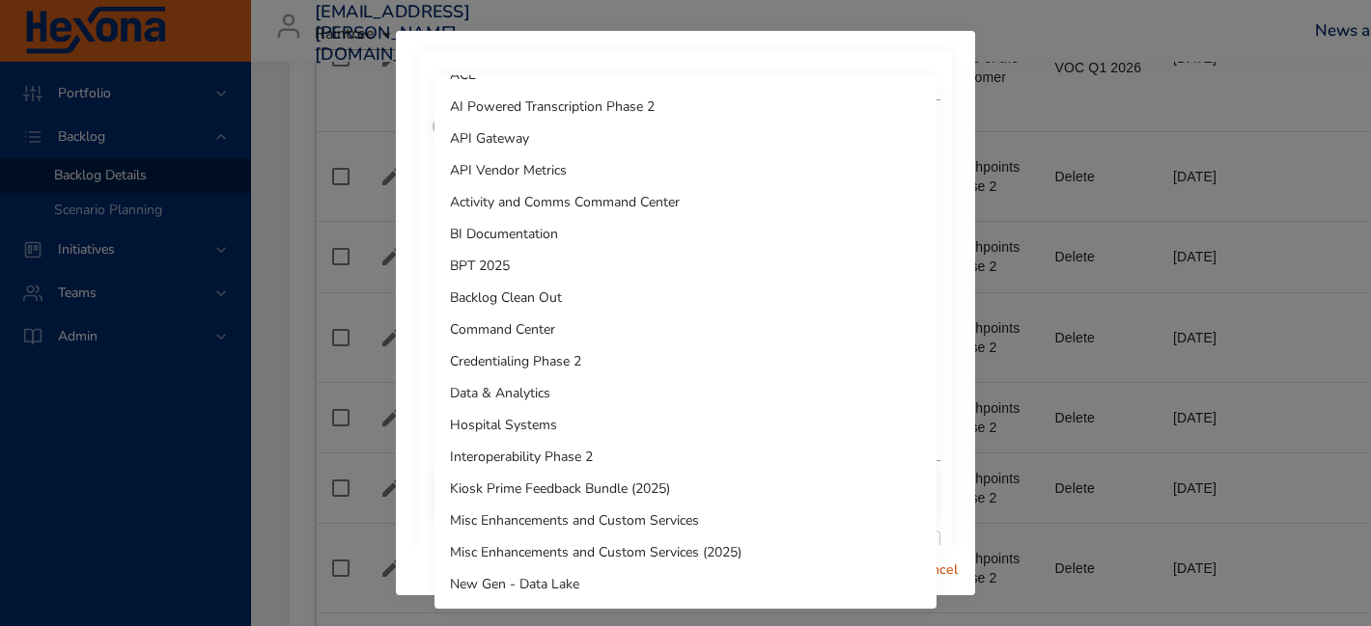
scroll to position [85, 0]
click at [402, 230] on div at bounding box center [685, 313] width 1371 height 626
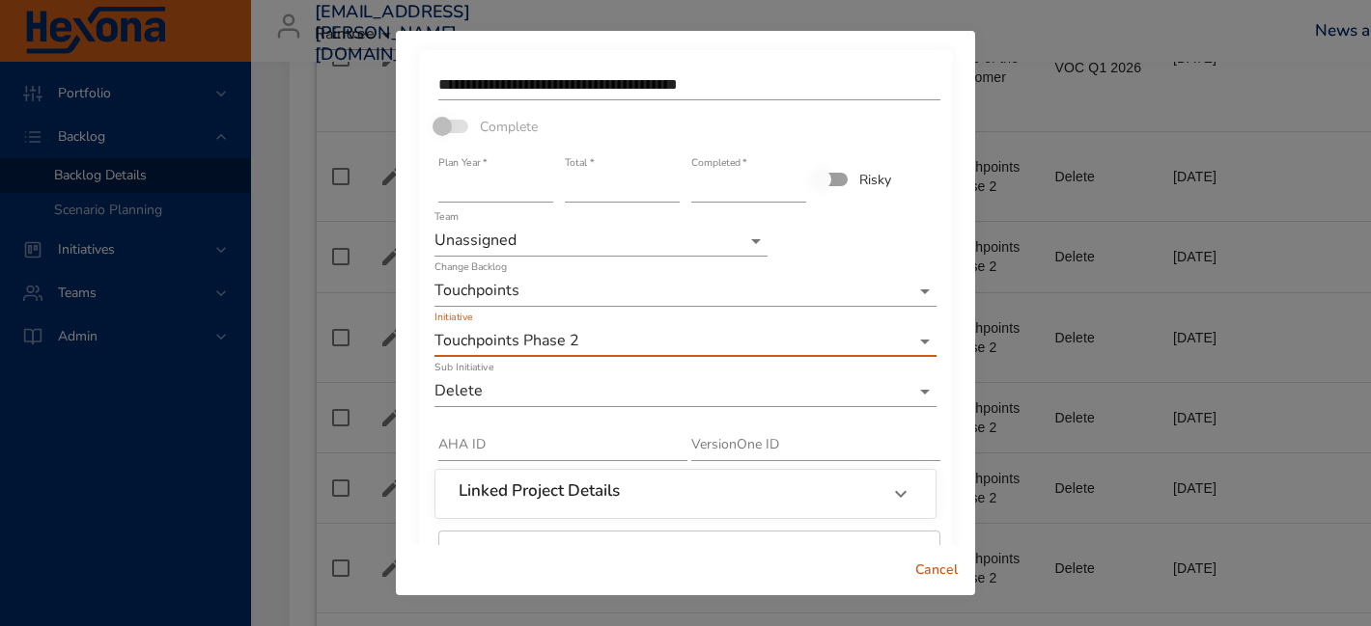
click at [957, 568] on span "Cancel" at bounding box center [936, 571] width 46 height 24
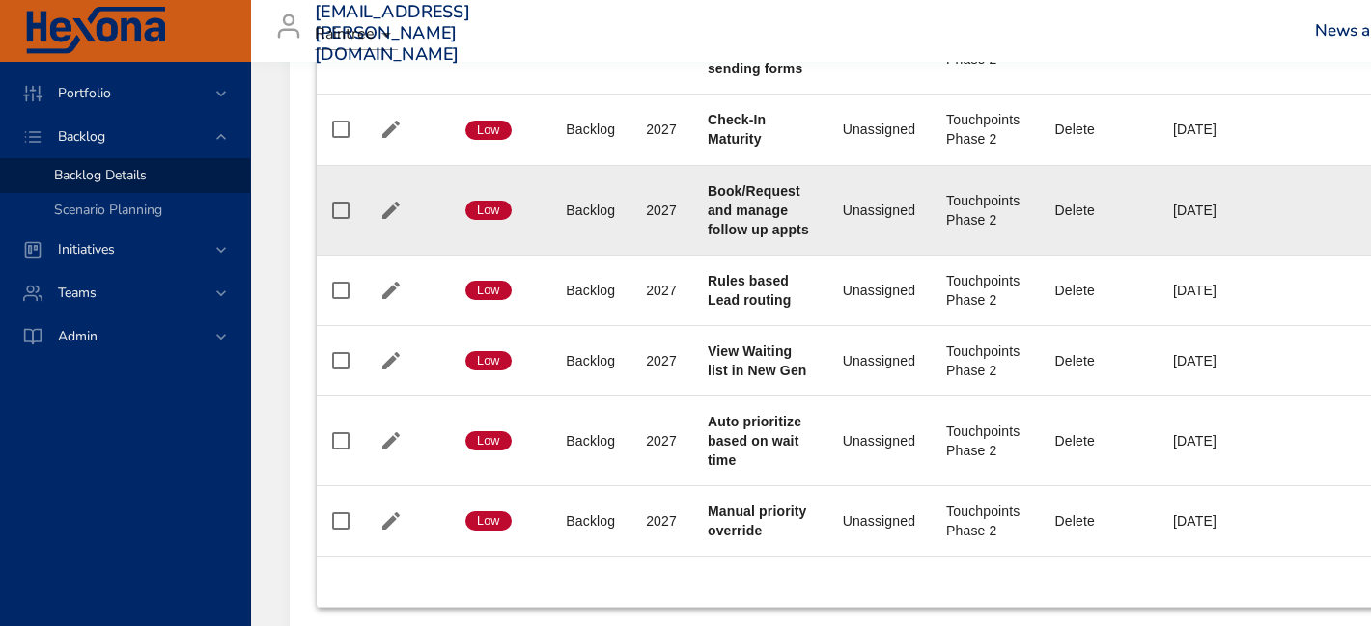
scroll to position [2043, 0]
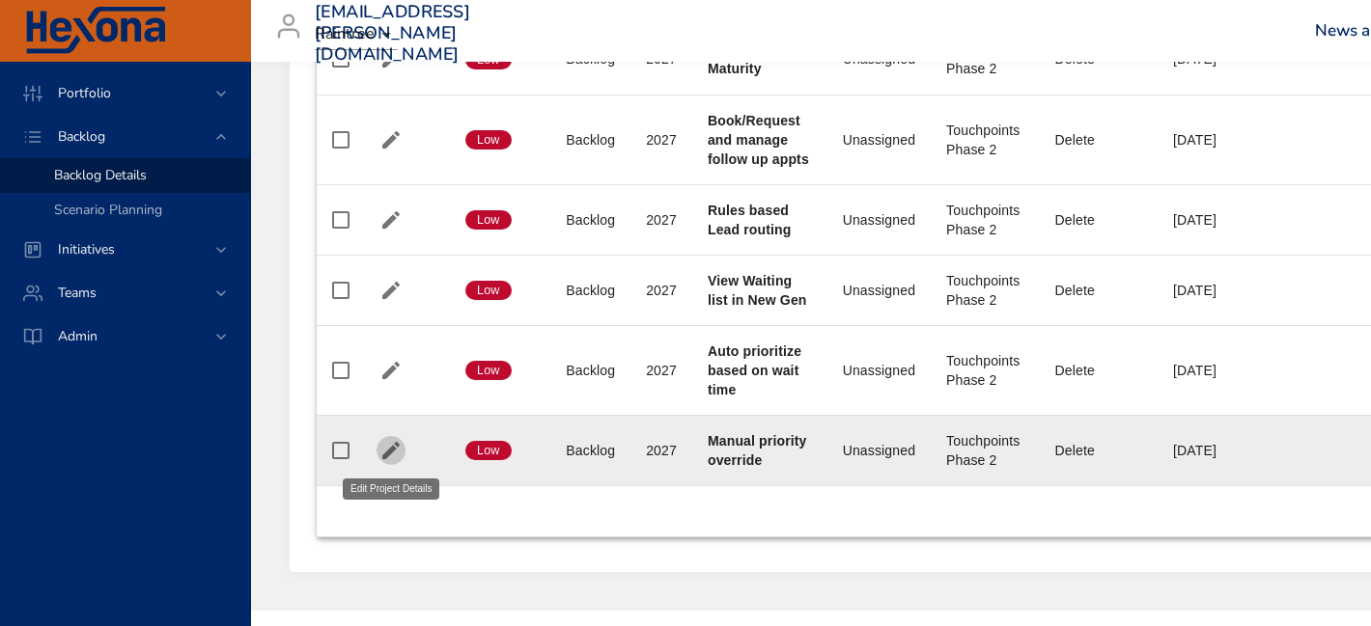
click at [392, 450] on icon "button" at bounding box center [390, 450] width 17 height 17
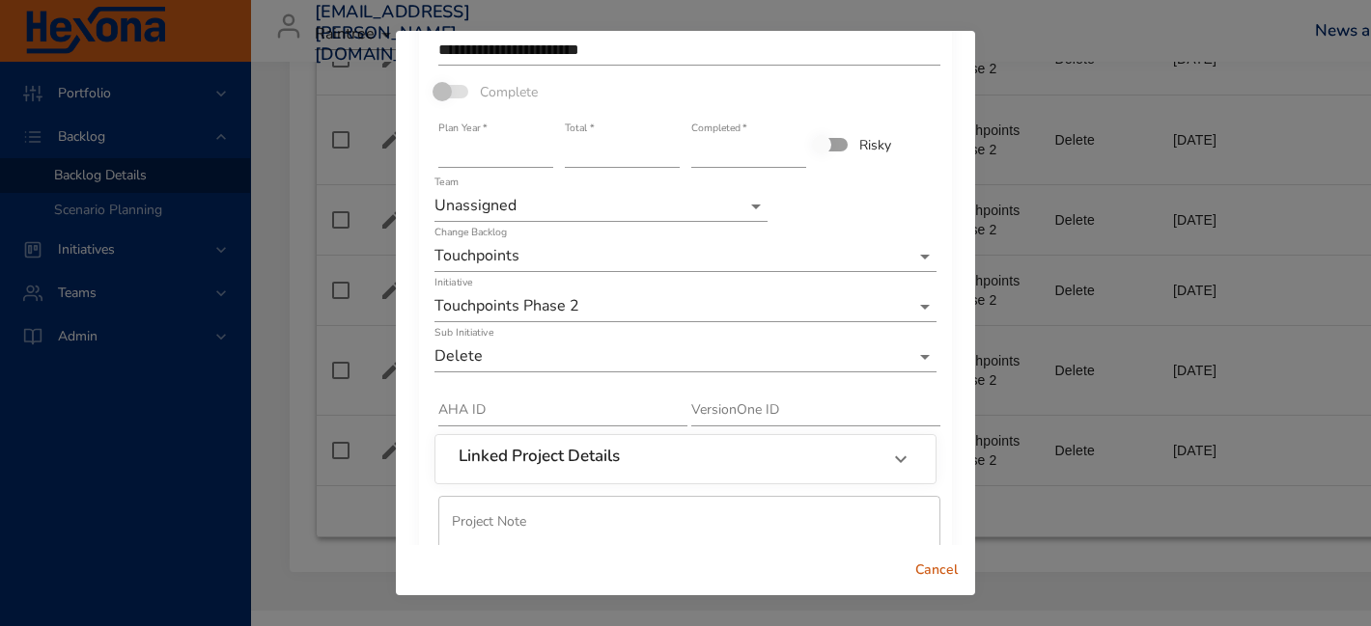
scroll to position [137, 0]
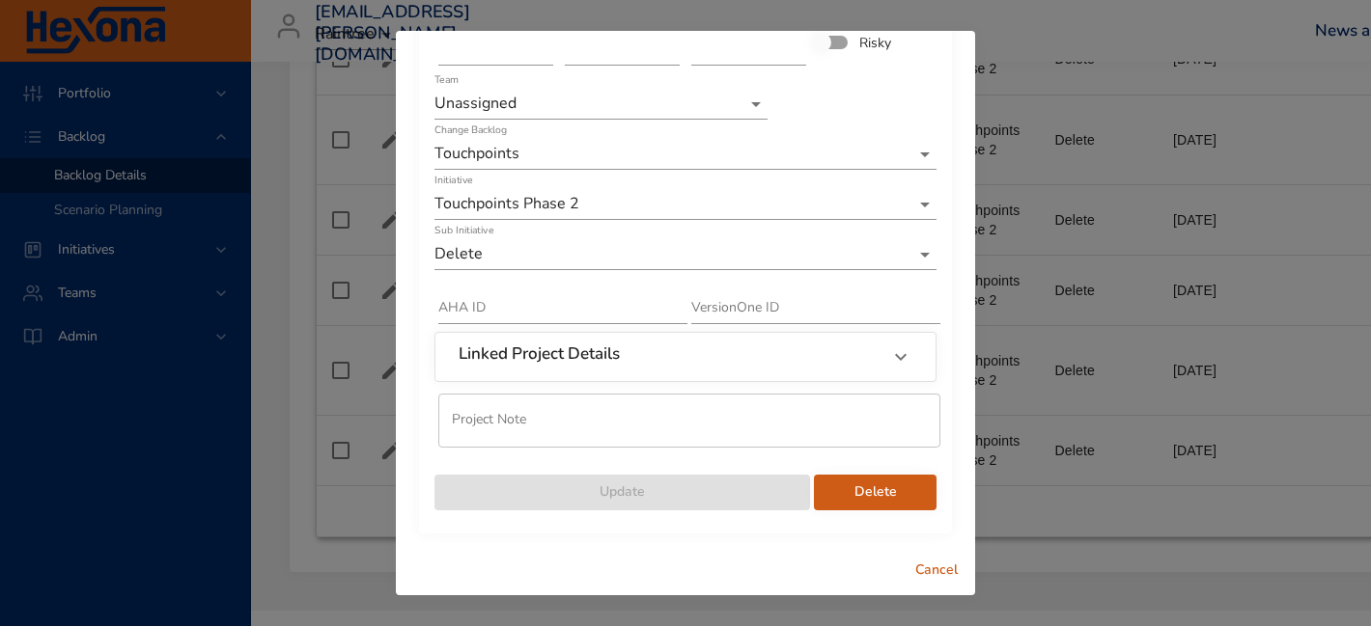
click at [885, 490] on span "Delete" at bounding box center [875, 493] width 92 height 24
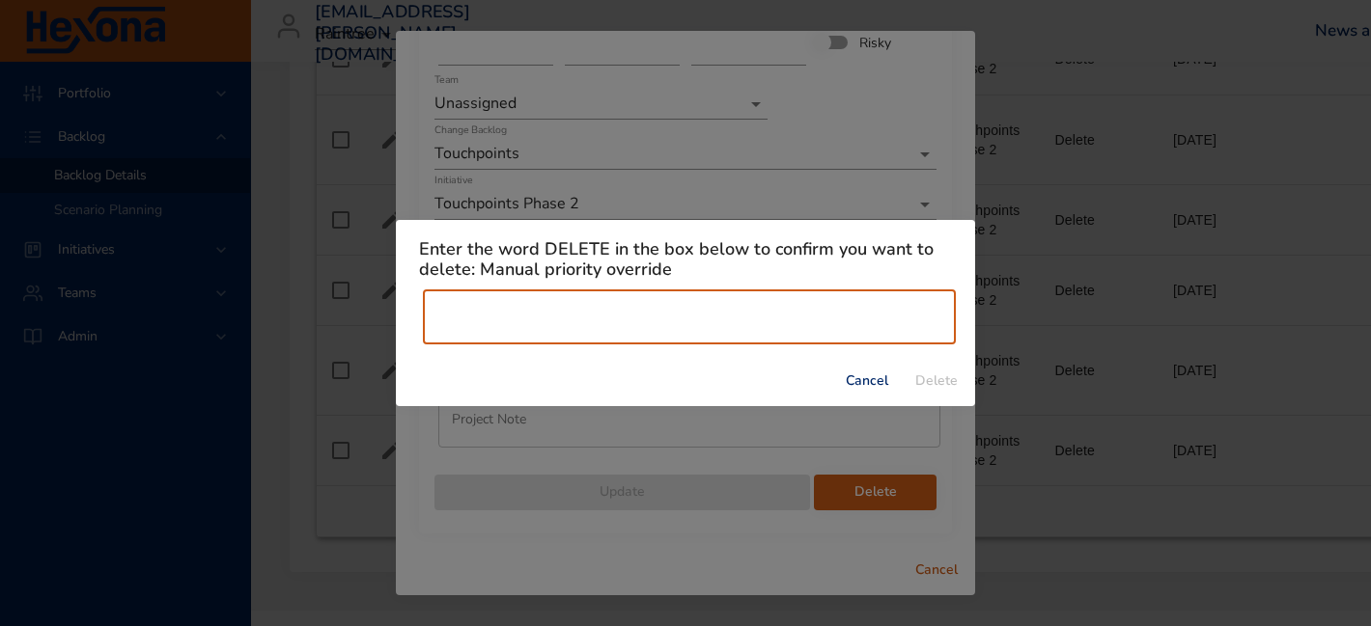
click at [865, 313] on input "text" at bounding box center [689, 318] width 533 height 54
type input "******"
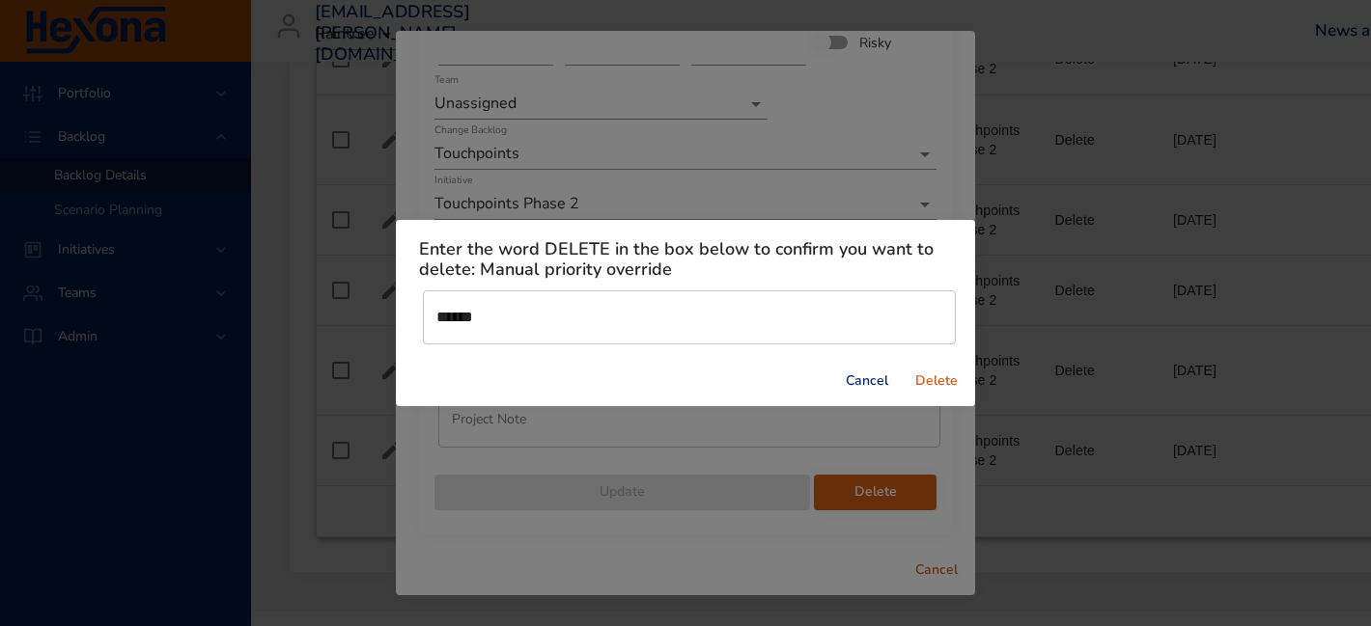
click at [931, 375] on span "Delete" at bounding box center [936, 382] width 46 height 24
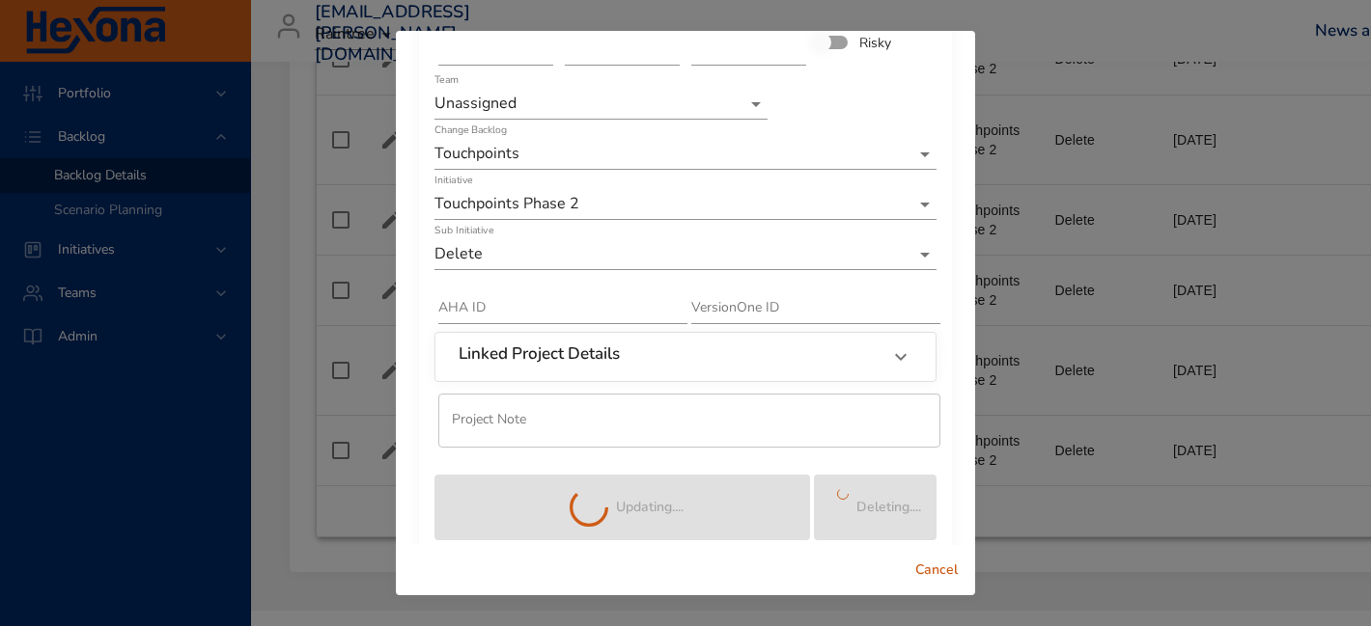
scroll to position [0, 0]
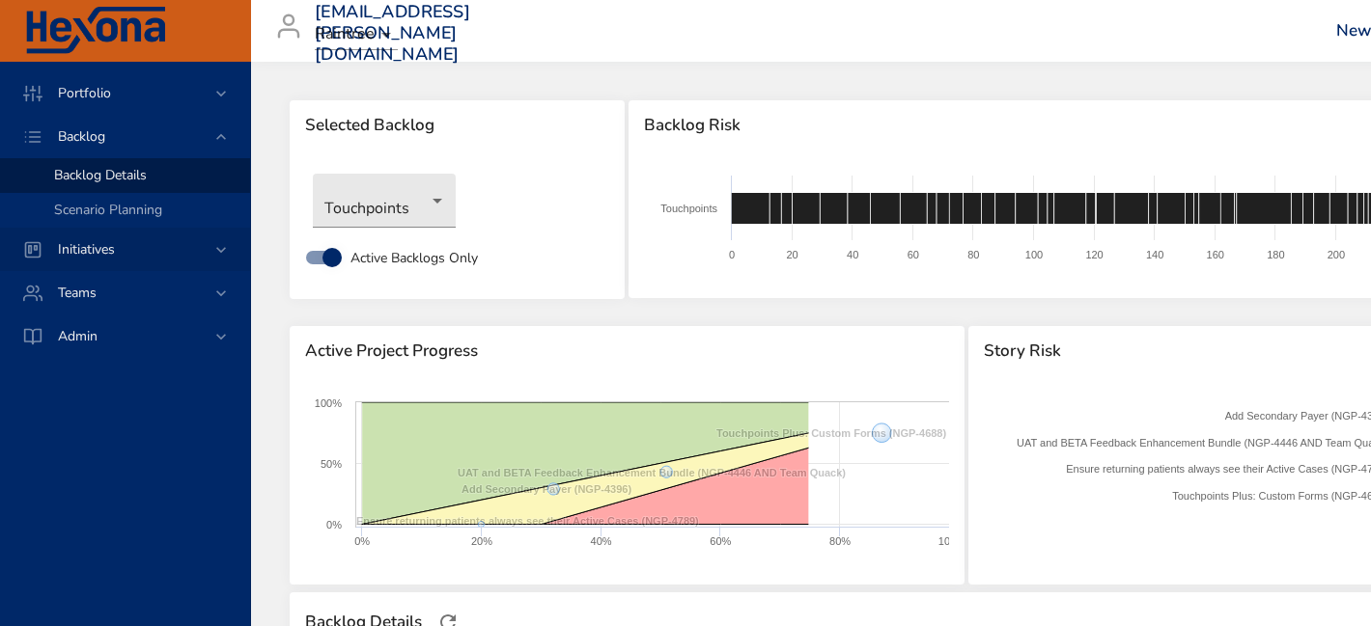
click at [208, 249] on div "Initiatives" at bounding box center [126, 249] width 169 height 20
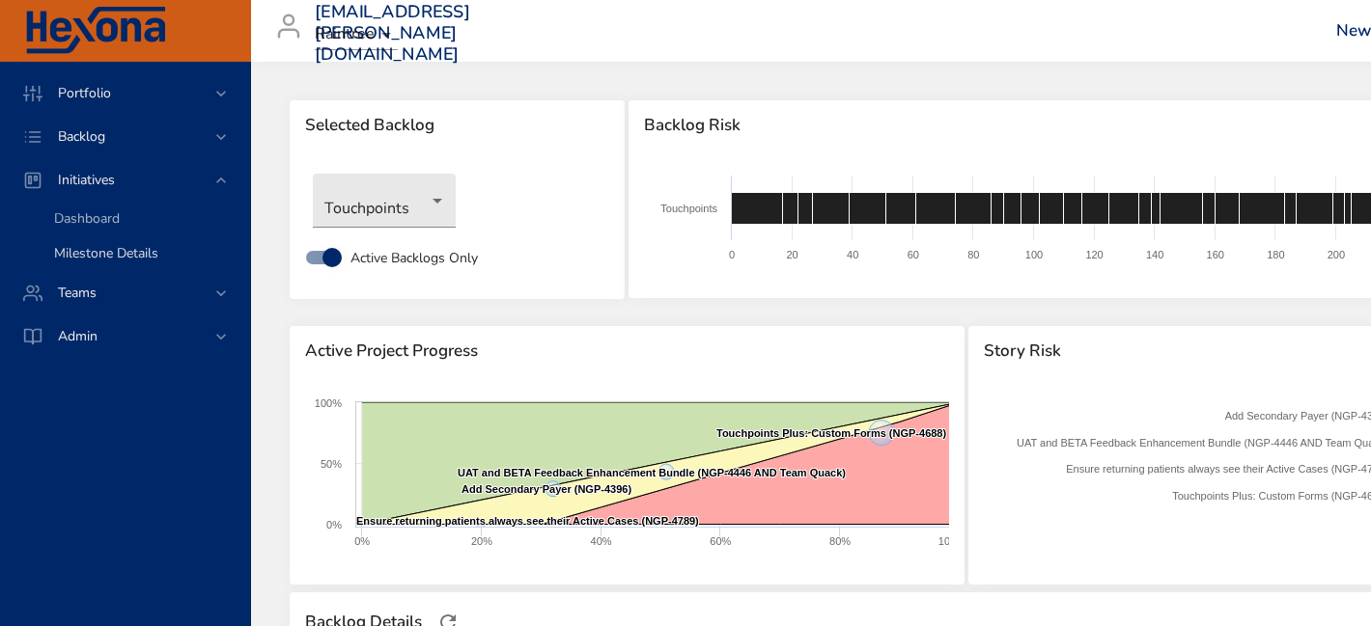
click at [182, 250] on div "Milestone Details" at bounding box center [144, 253] width 180 height 19
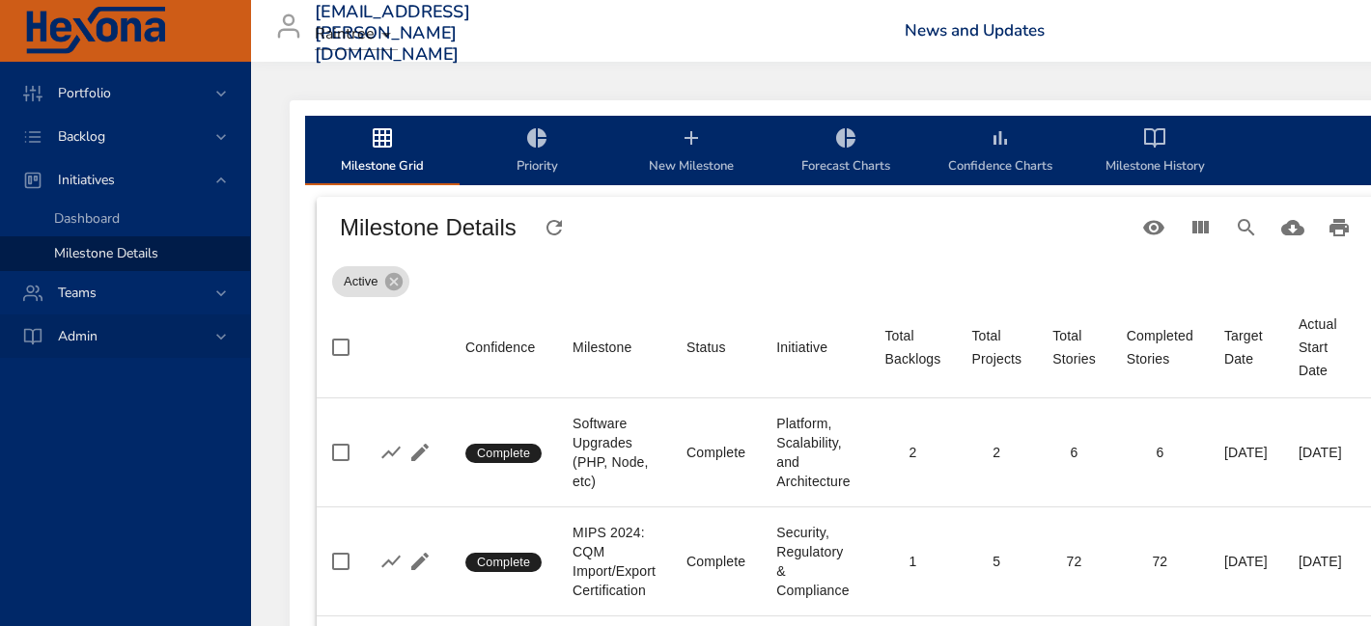
click at [219, 327] on icon at bounding box center [220, 336] width 19 height 19
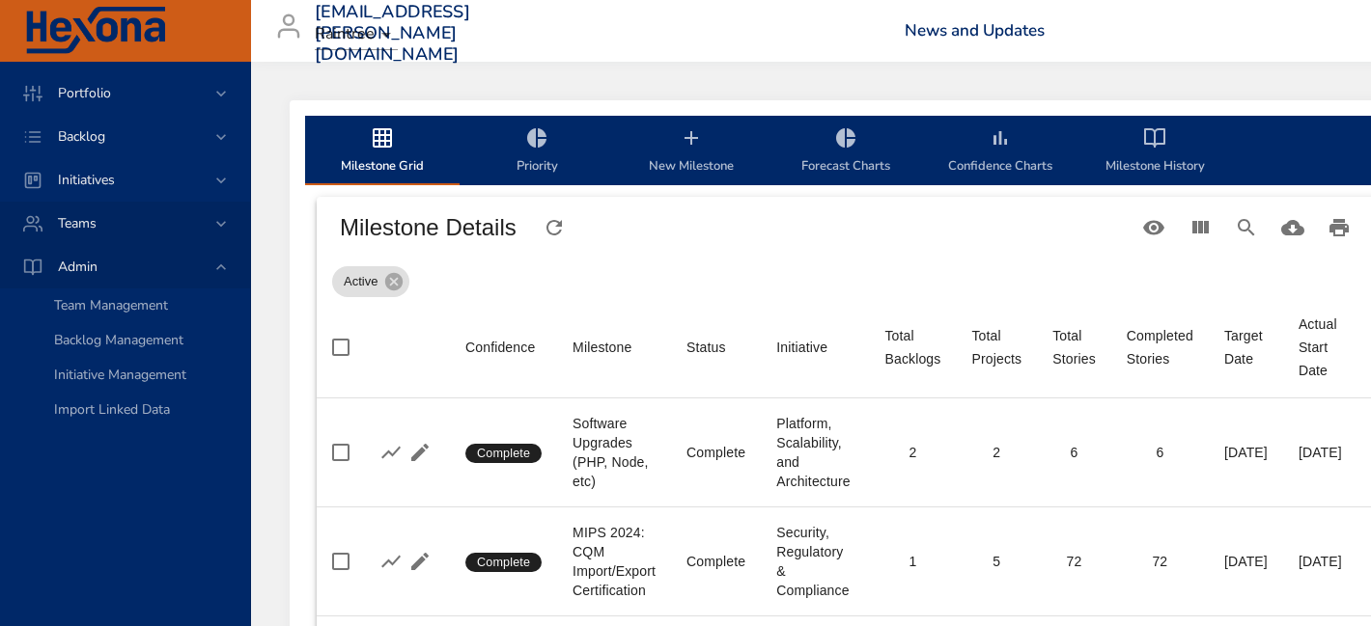
click at [217, 214] on icon at bounding box center [220, 223] width 19 height 19
click at [194, 177] on div "Initiatives" at bounding box center [126, 180] width 169 height 20
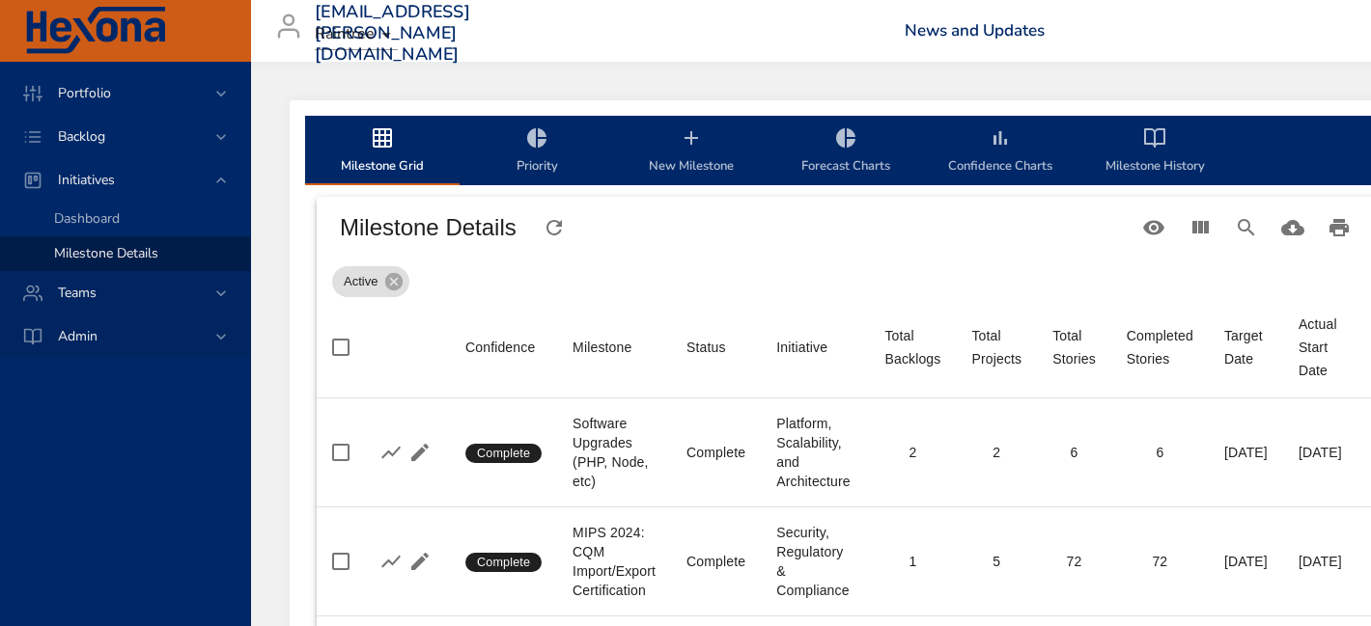
click at [539, 293] on div "Active" at bounding box center [874, 278] width 1084 height 39
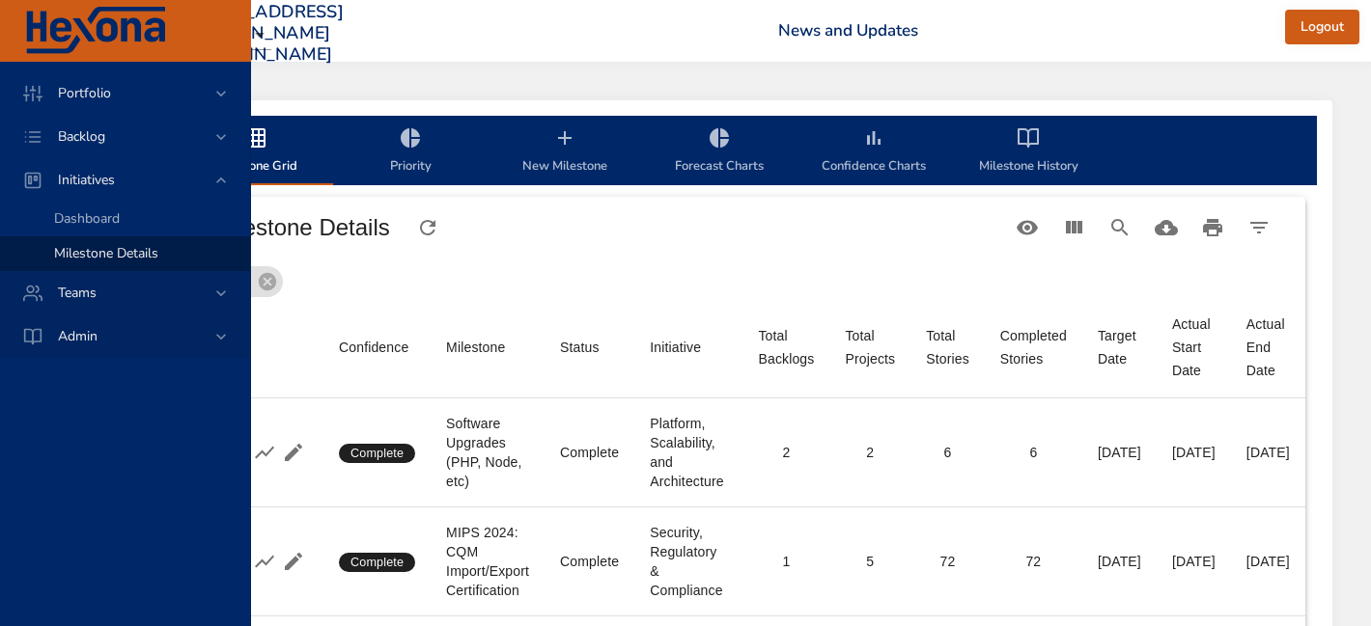
scroll to position [0, 203]
click at [1121, 227] on icon "Search" at bounding box center [1119, 227] width 23 height 23
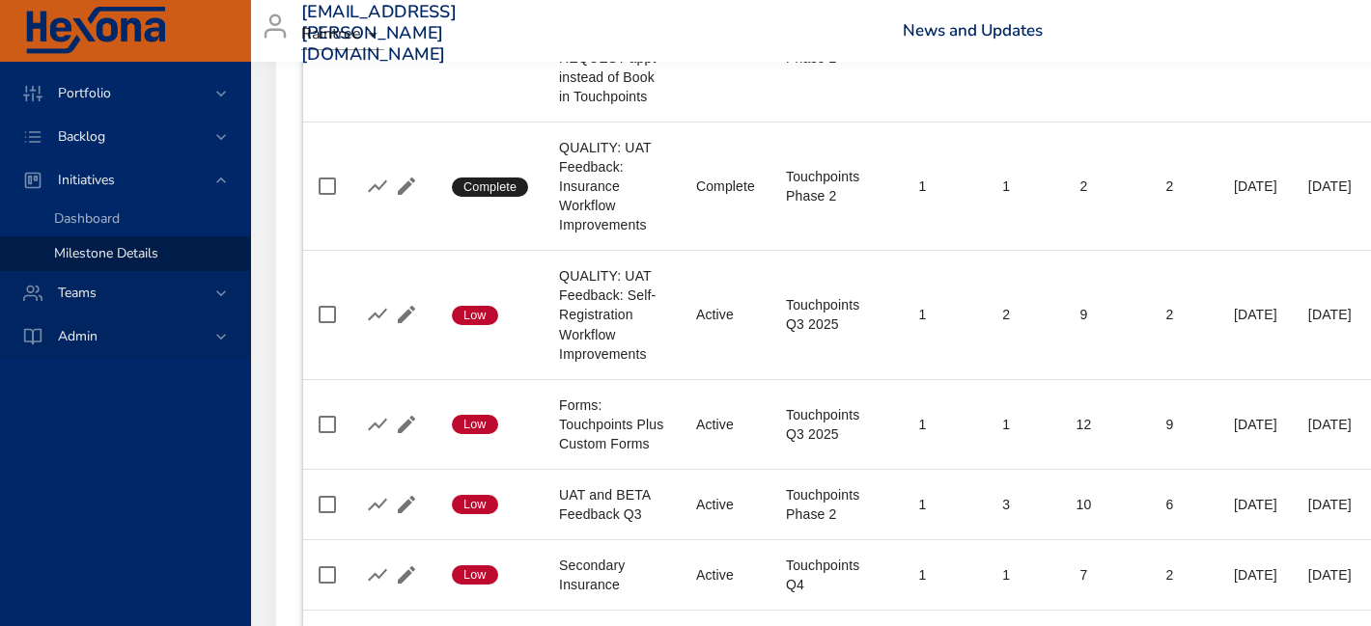
scroll to position [911, 0]
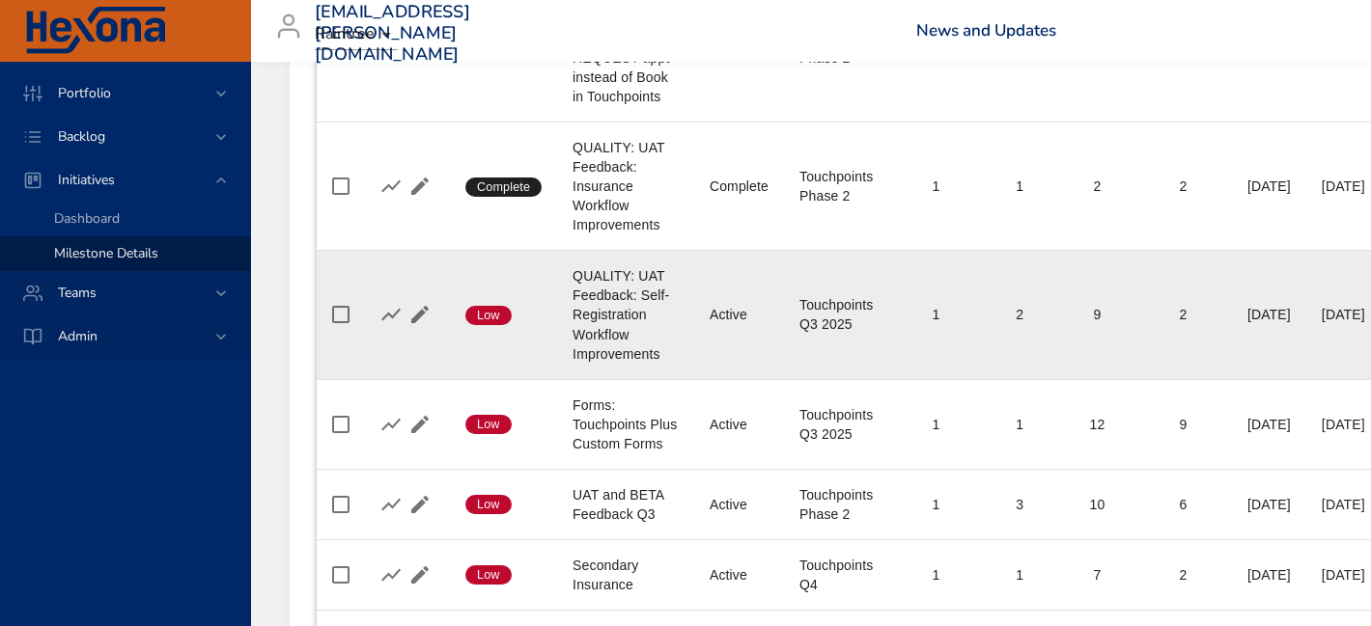
type input "*******"
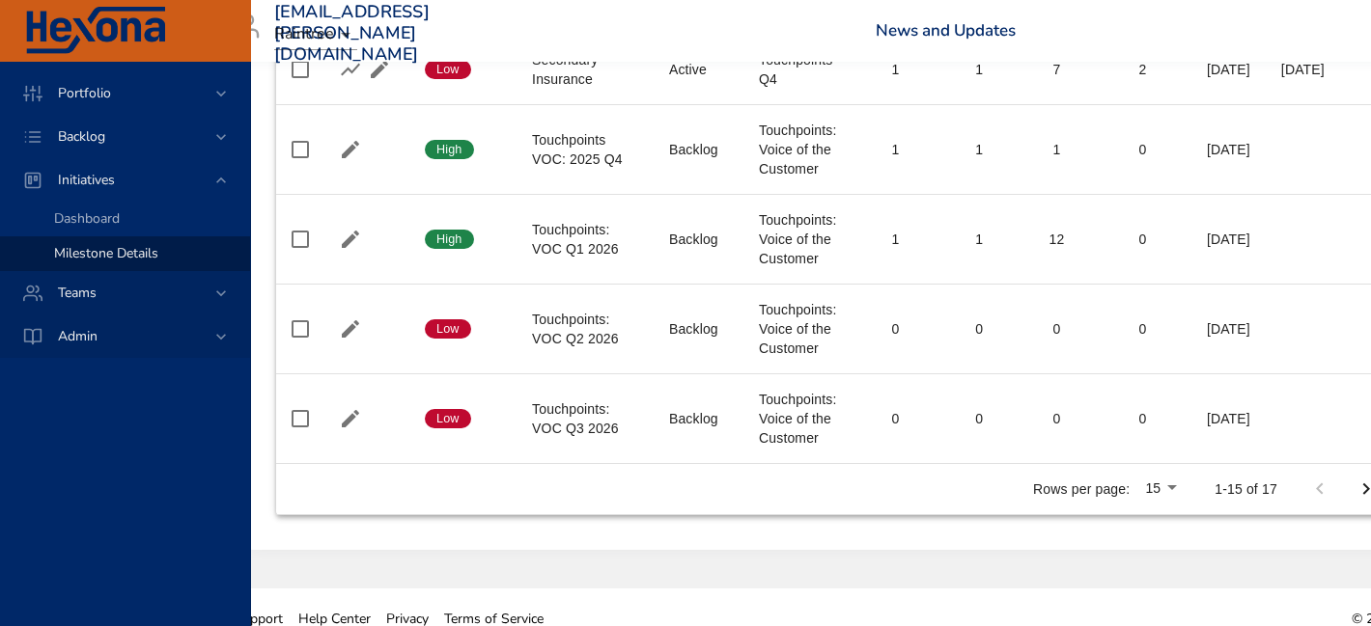
scroll to position [1417, 226]
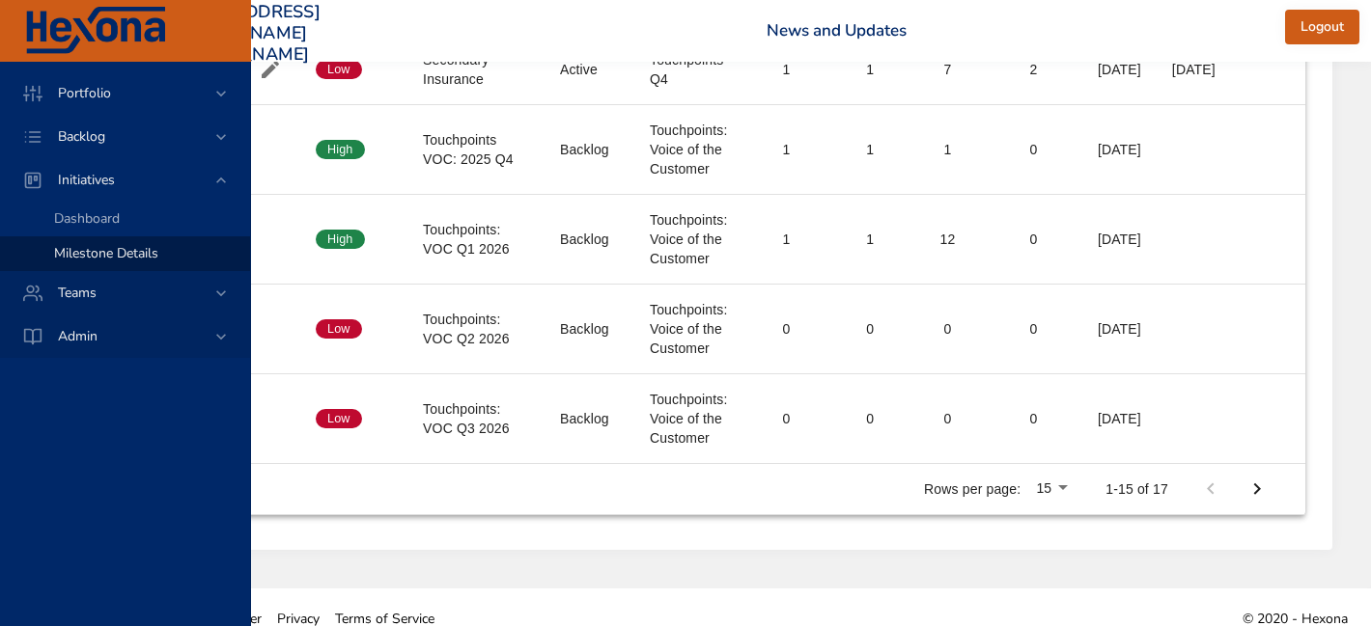
click at [1265, 478] on icon "Next Page" at bounding box center [1256, 489] width 23 height 23
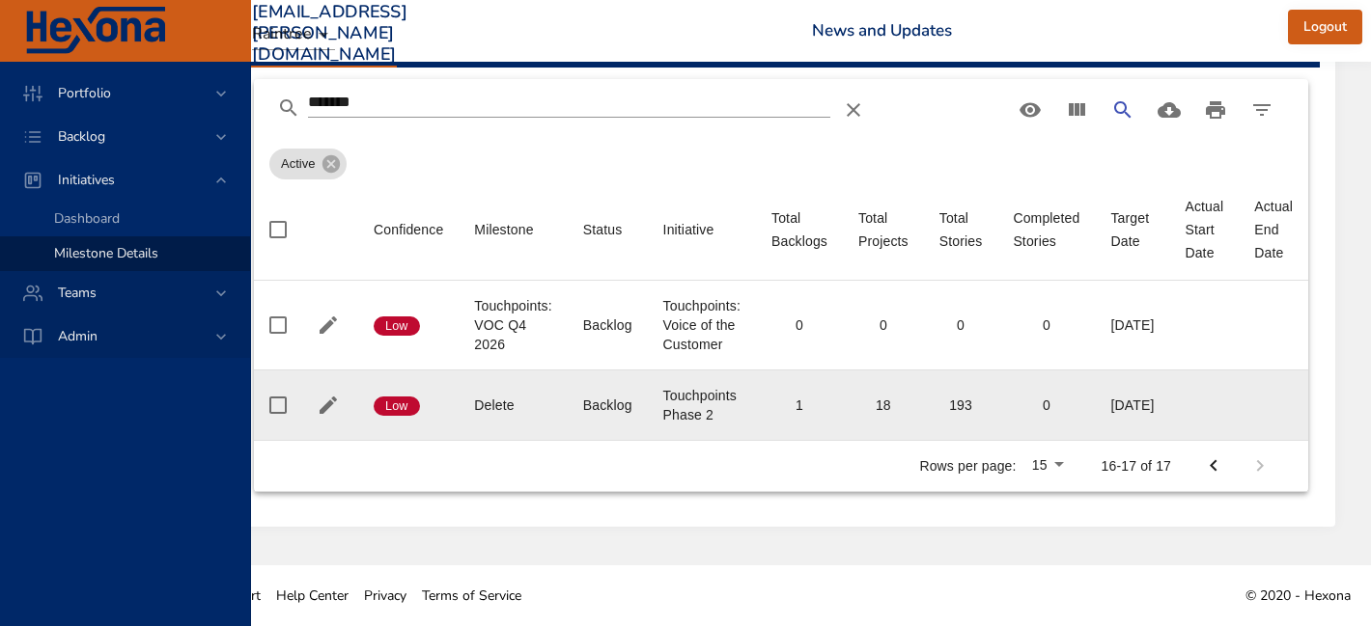
scroll to position [118, 0]
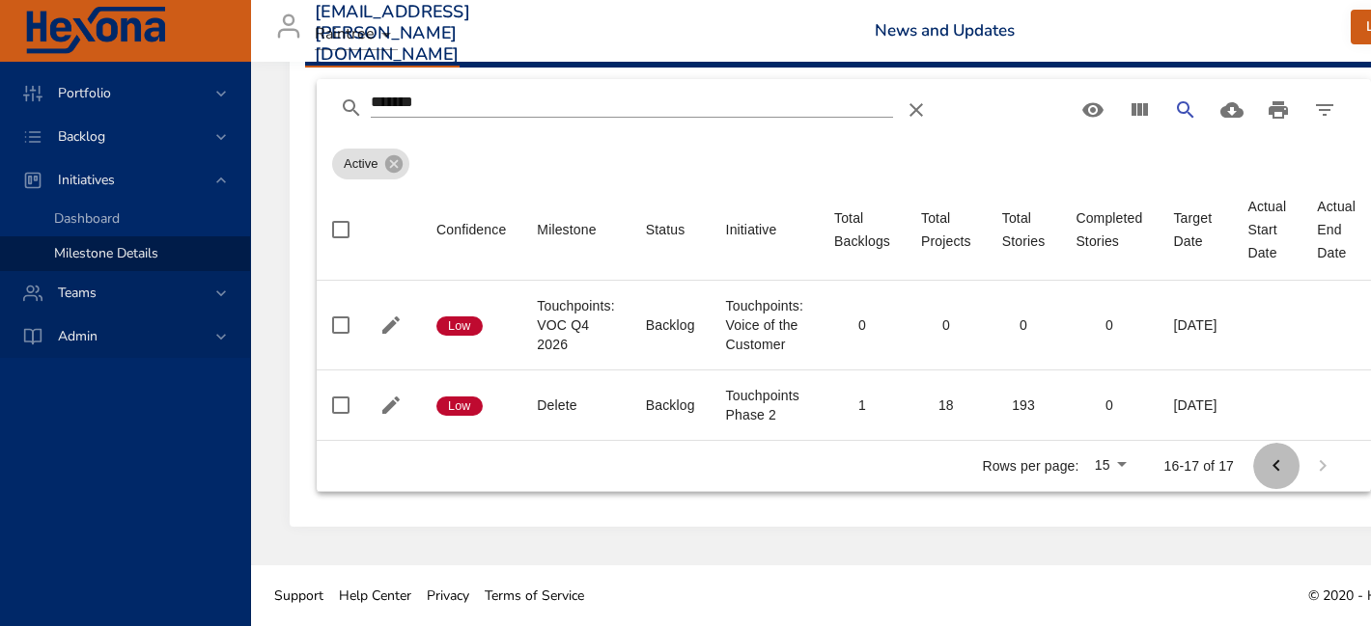
click at [1288, 471] on icon "Previous Page" at bounding box center [1275, 466] width 23 height 23
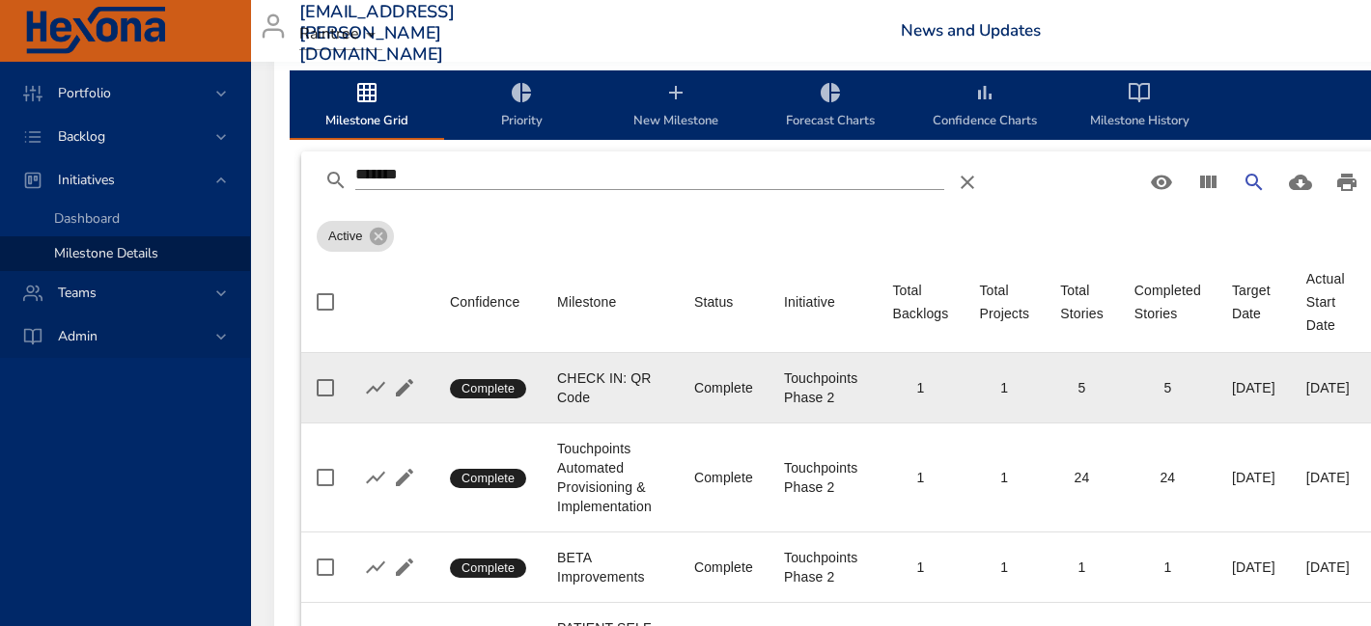
scroll to position [0, 15]
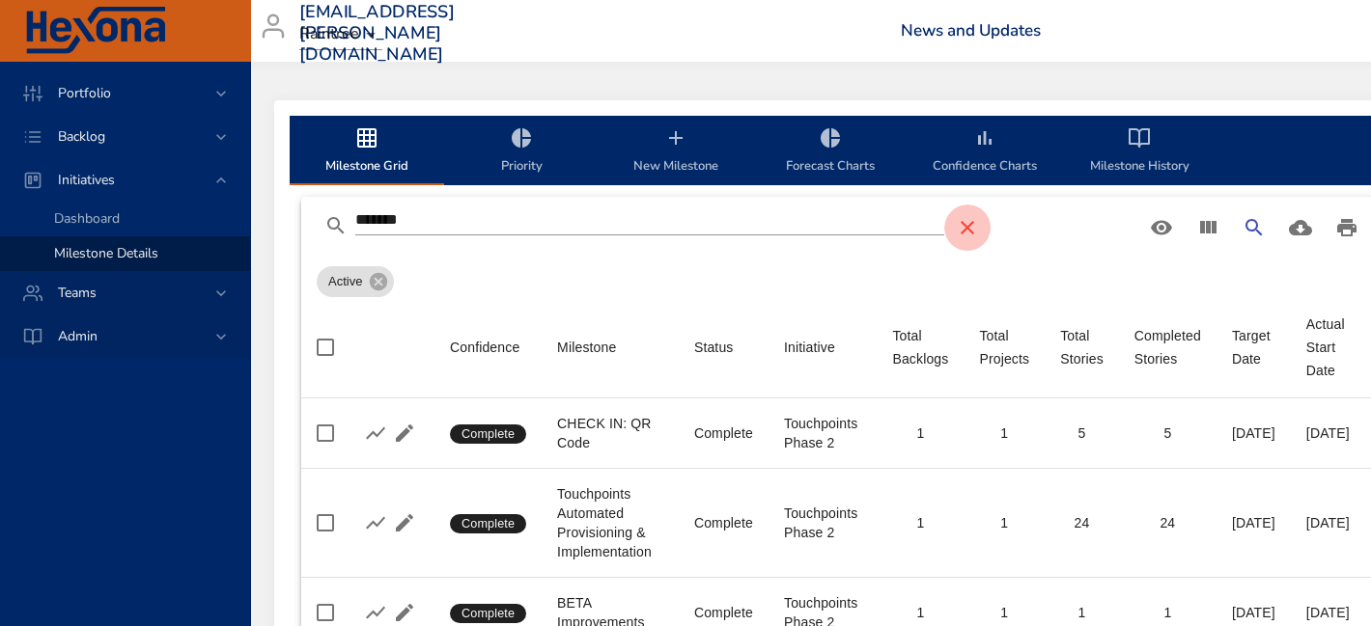
click at [974, 223] on icon "Table Toolbar" at bounding box center [967, 228] width 14 height 14
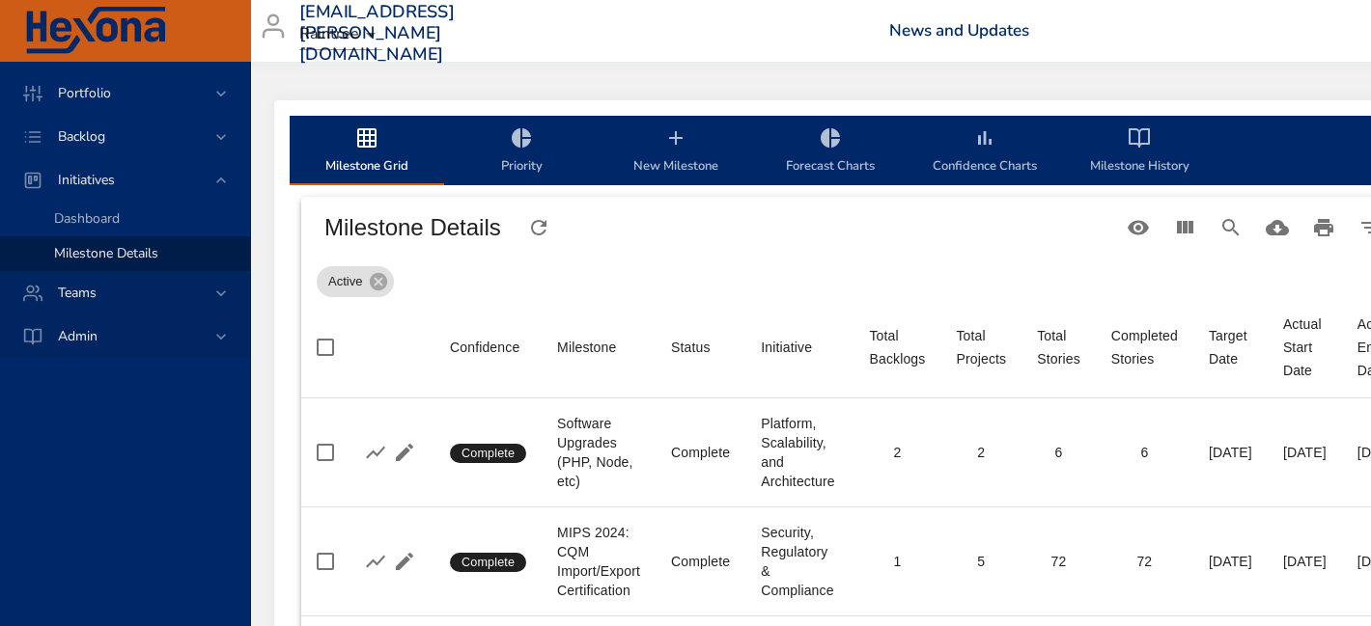
click at [856, 223] on div "Milestone Details" at bounding box center [720, 228] width 814 height 54
click at [1254, 229] on button "Search" at bounding box center [1230, 228] width 46 height 46
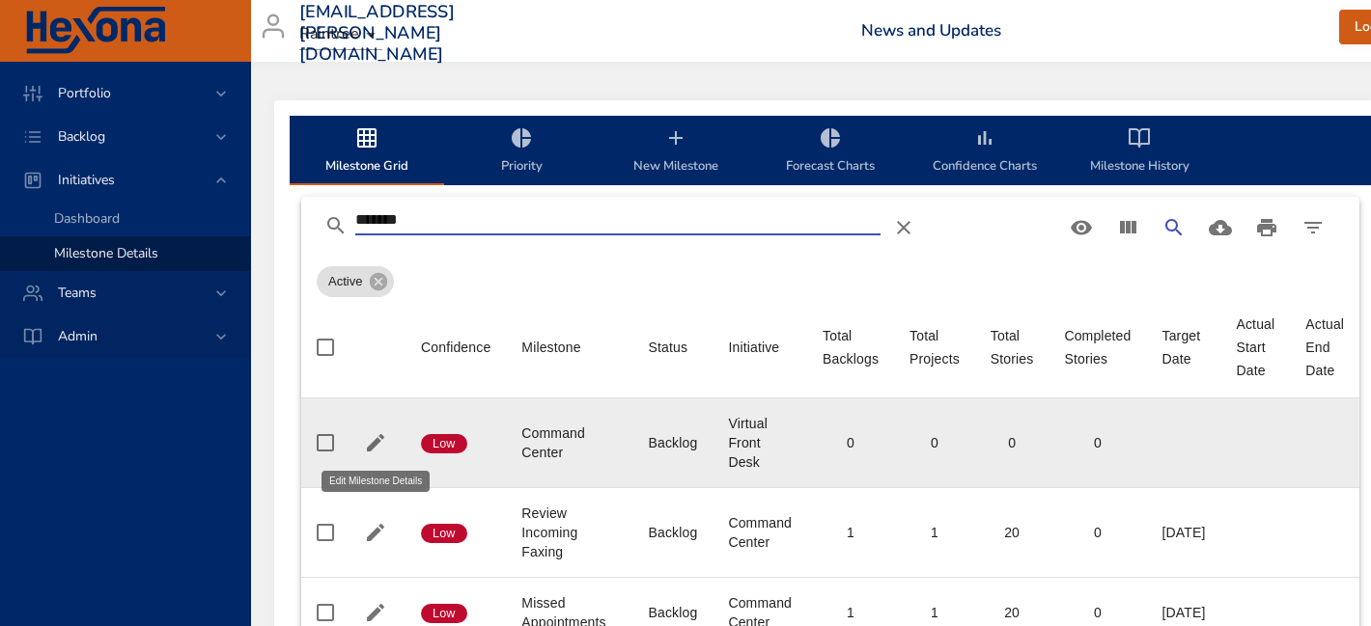
type input "*******"
click at [366, 437] on icon "button" at bounding box center [375, 442] width 23 height 23
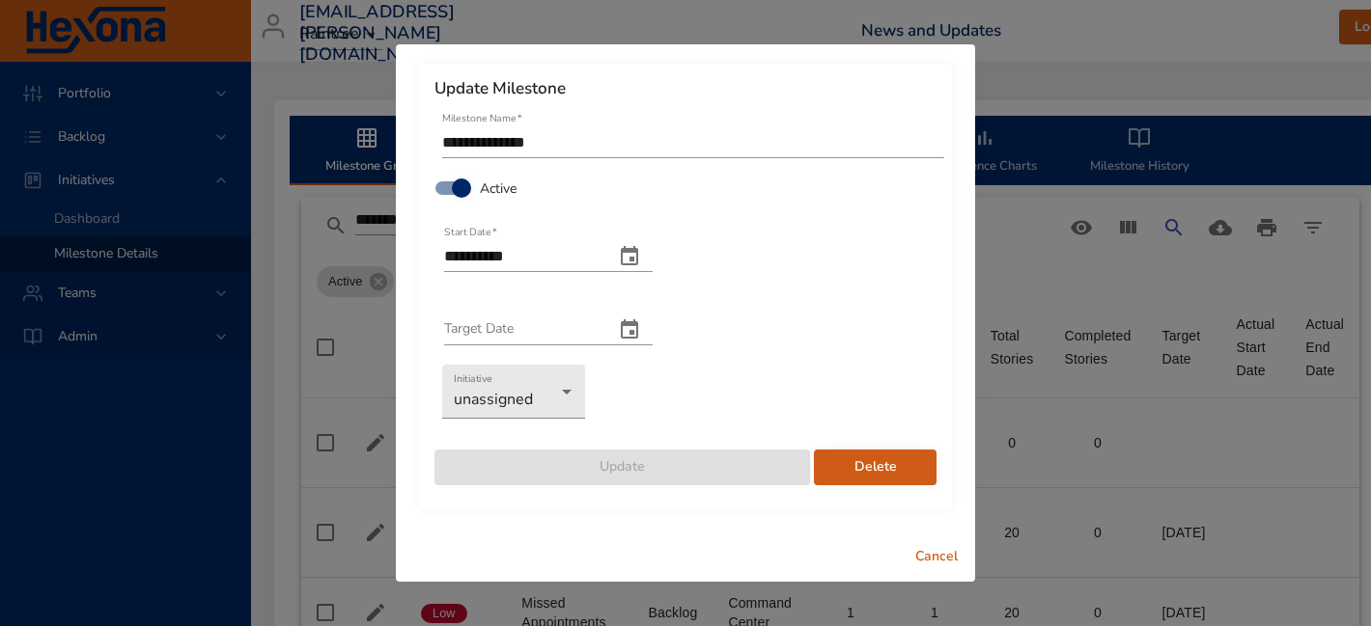
click at [864, 465] on span "Delete" at bounding box center [875, 468] width 92 height 24
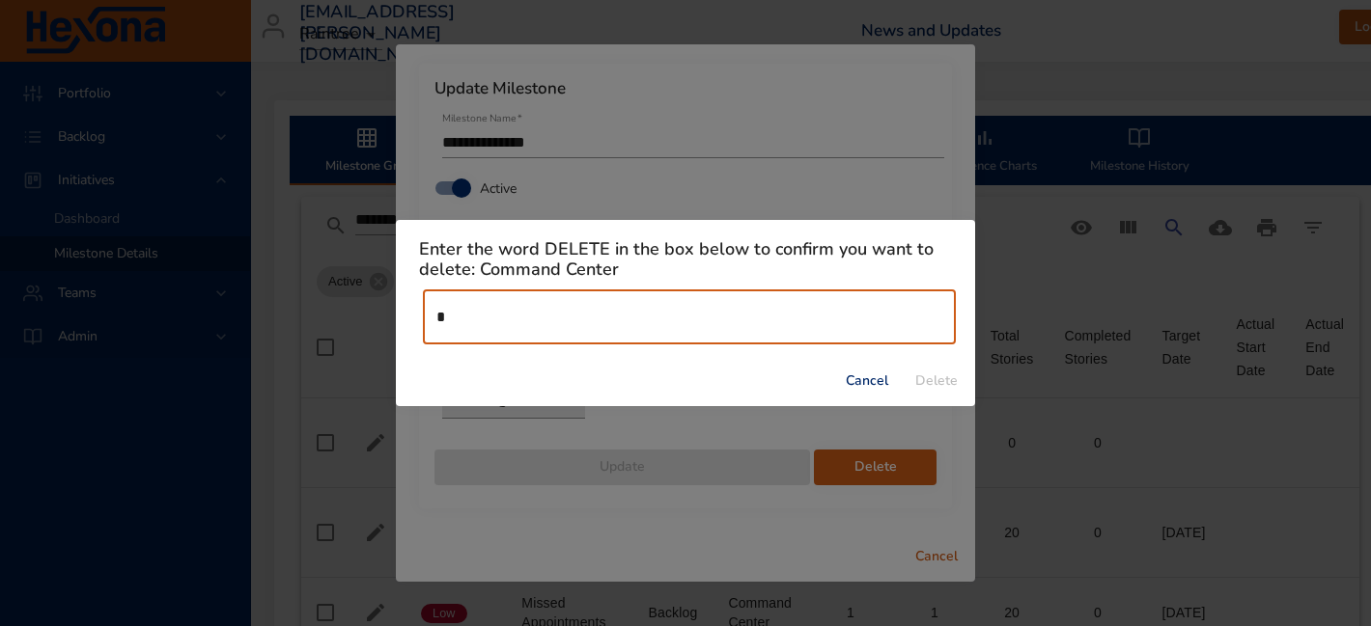
type input "******"
click at [956, 381] on span "Delete" at bounding box center [936, 382] width 46 height 24
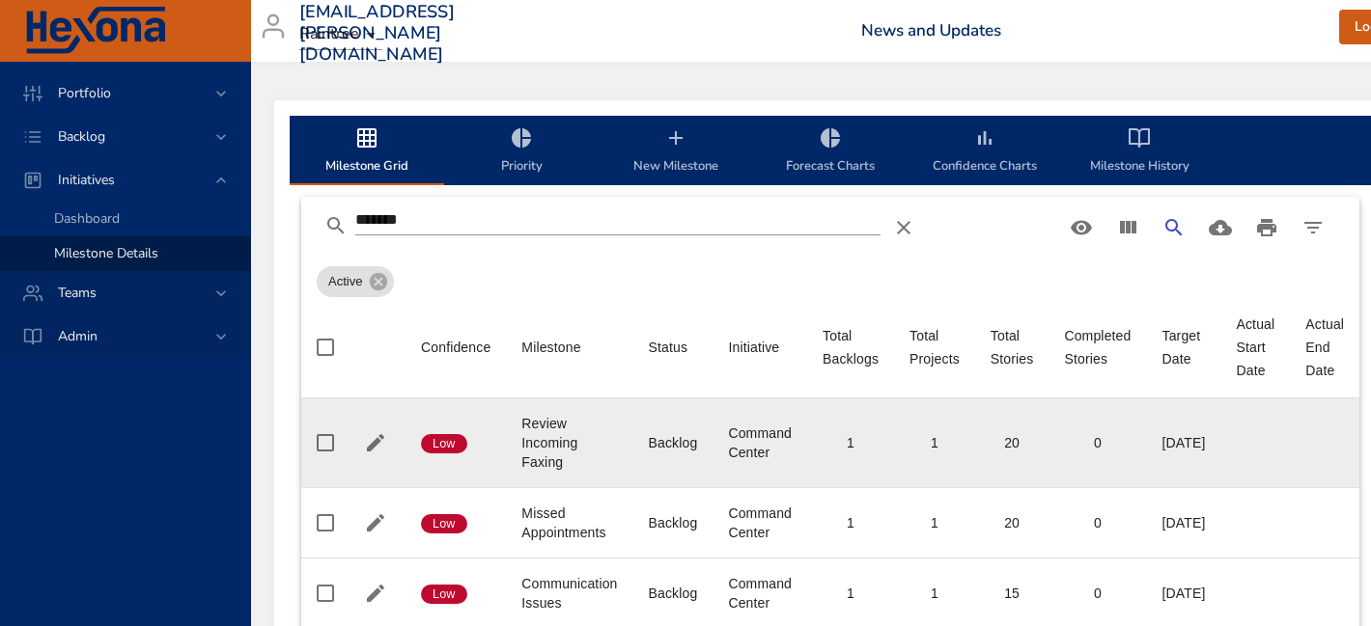
click at [349, 443] on td at bounding box center [376, 444] width 60 height 90
click at [384, 446] on icon "button" at bounding box center [375, 442] width 23 height 23
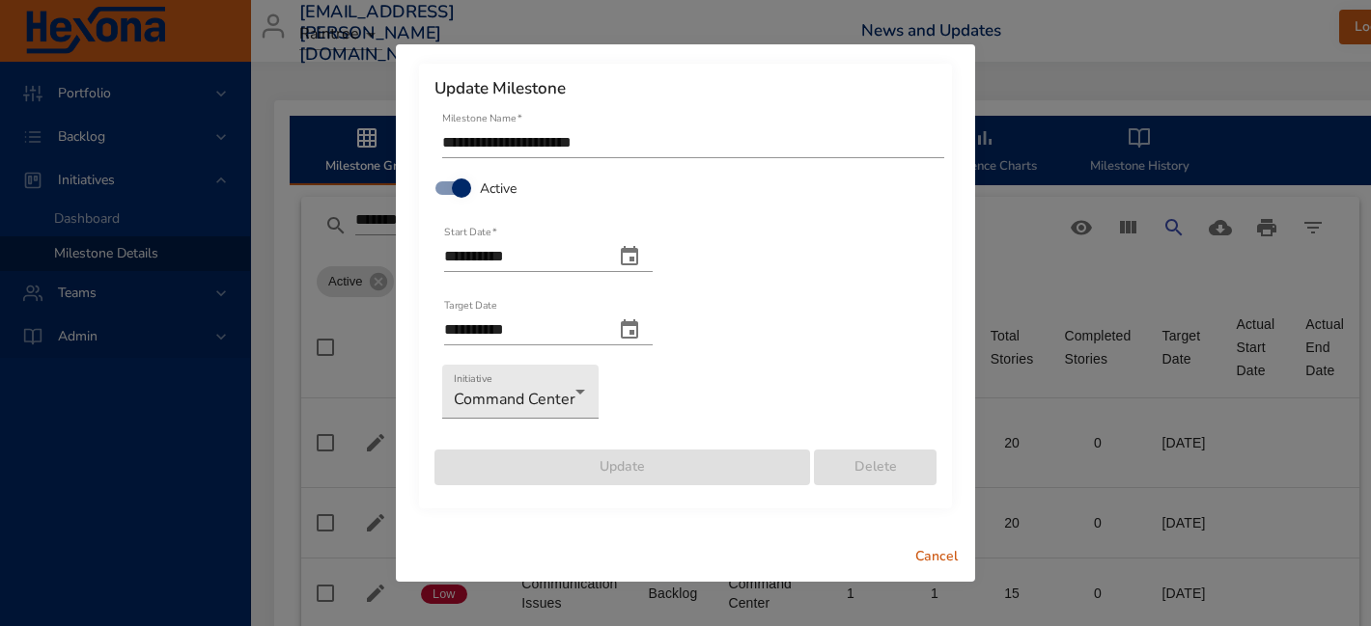
drag, startPoint x: 955, startPoint y: 564, endPoint x: 519, endPoint y: 203, distance: 565.5
click at [519, 207] on div "**********" at bounding box center [685, 313] width 579 height 538
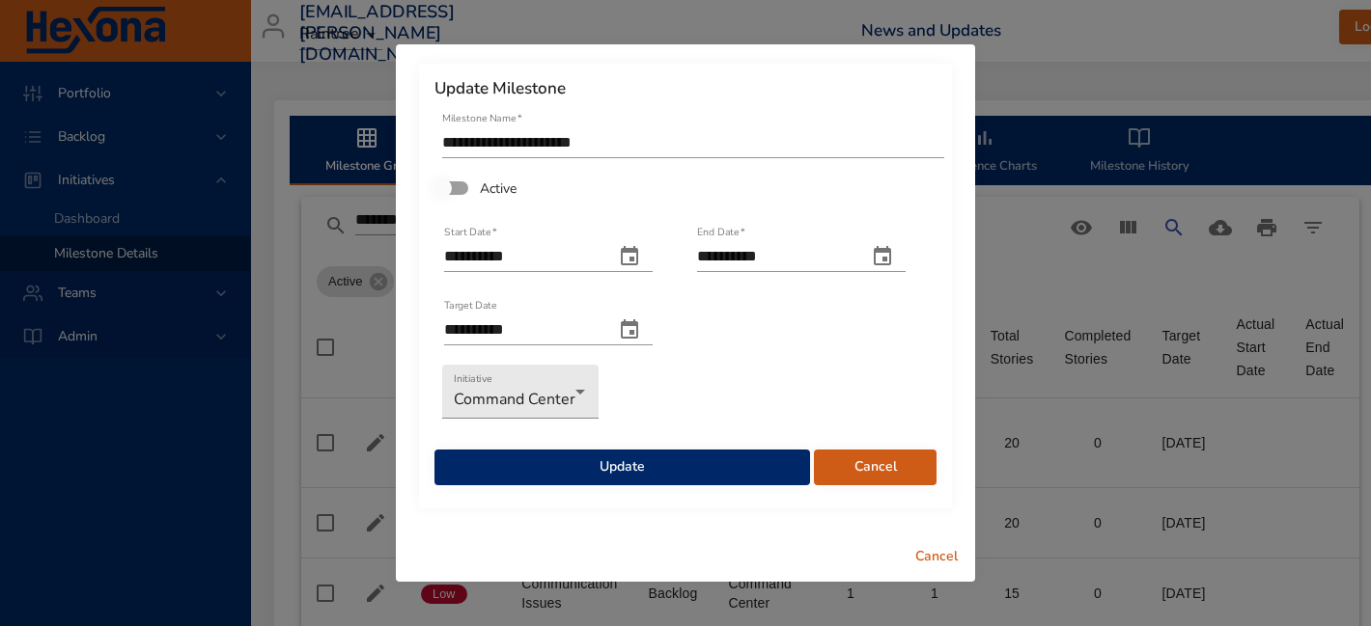
click at [903, 474] on span "Cancel" at bounding box center [875, 468] width 92 height 24
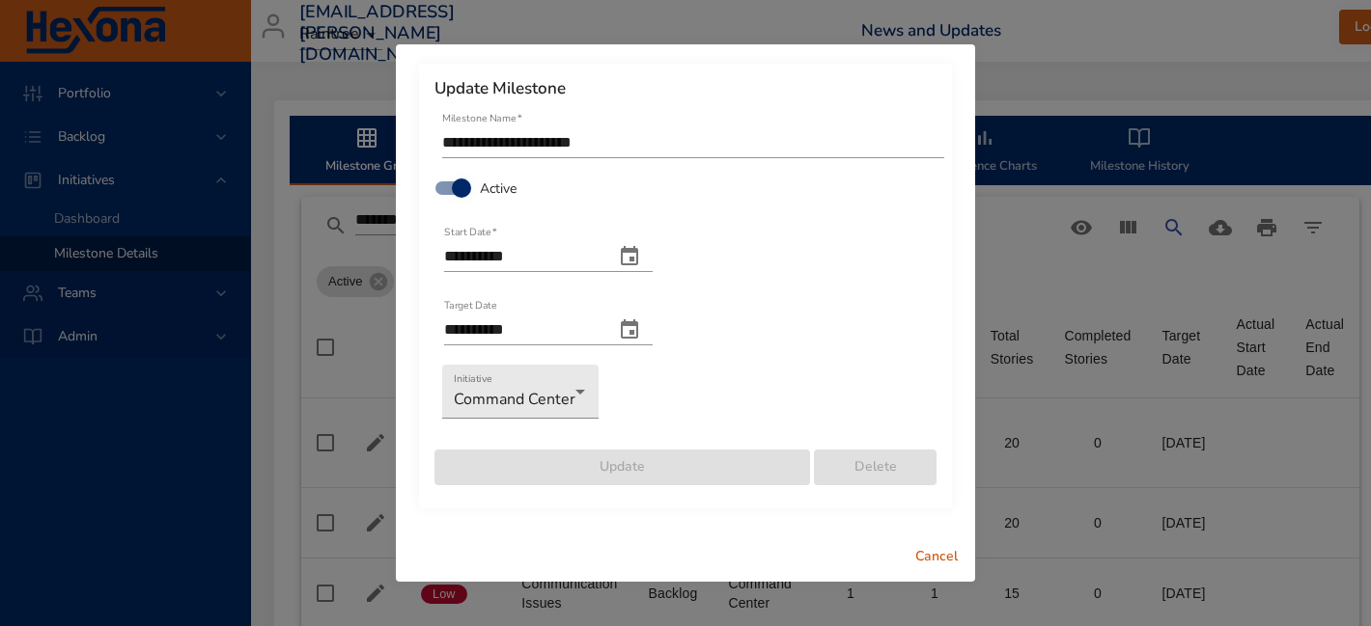
click at [896, 475] on div "Delete" at bounding box center [875, 458] width 126 height 59
click at [944, 554] on span "Cancel" at bounding box center [936, 557] width 46 height 24
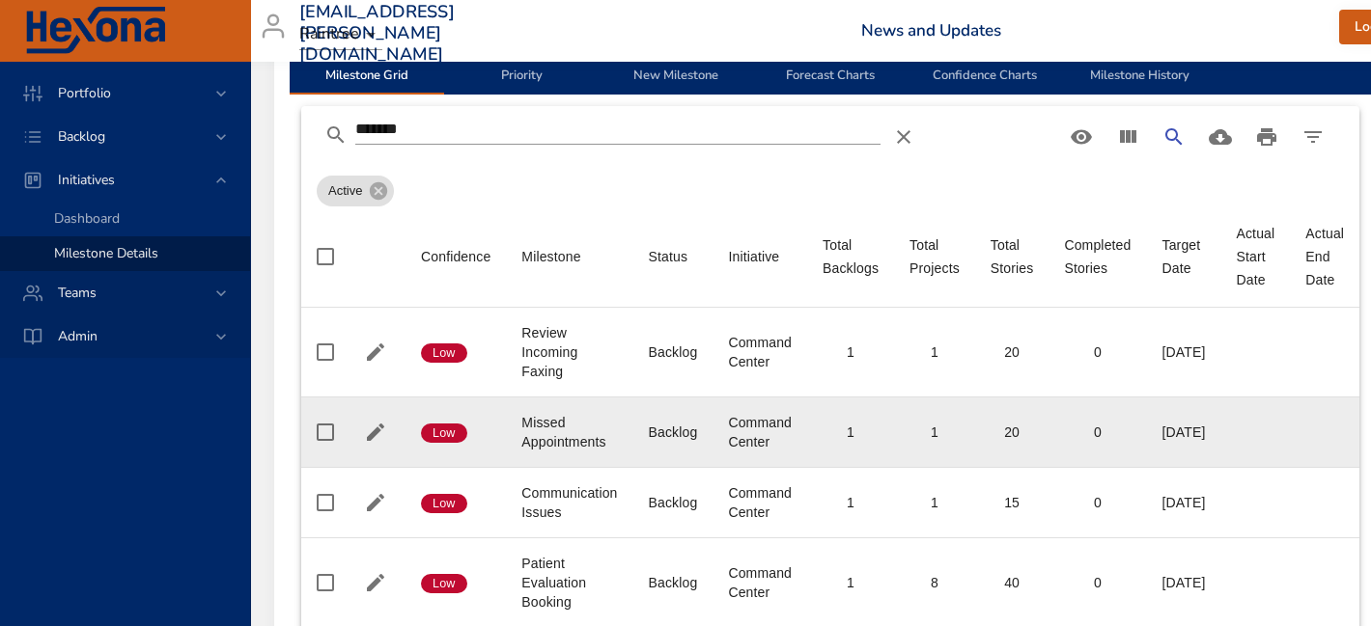
scroll to position [95, 15]
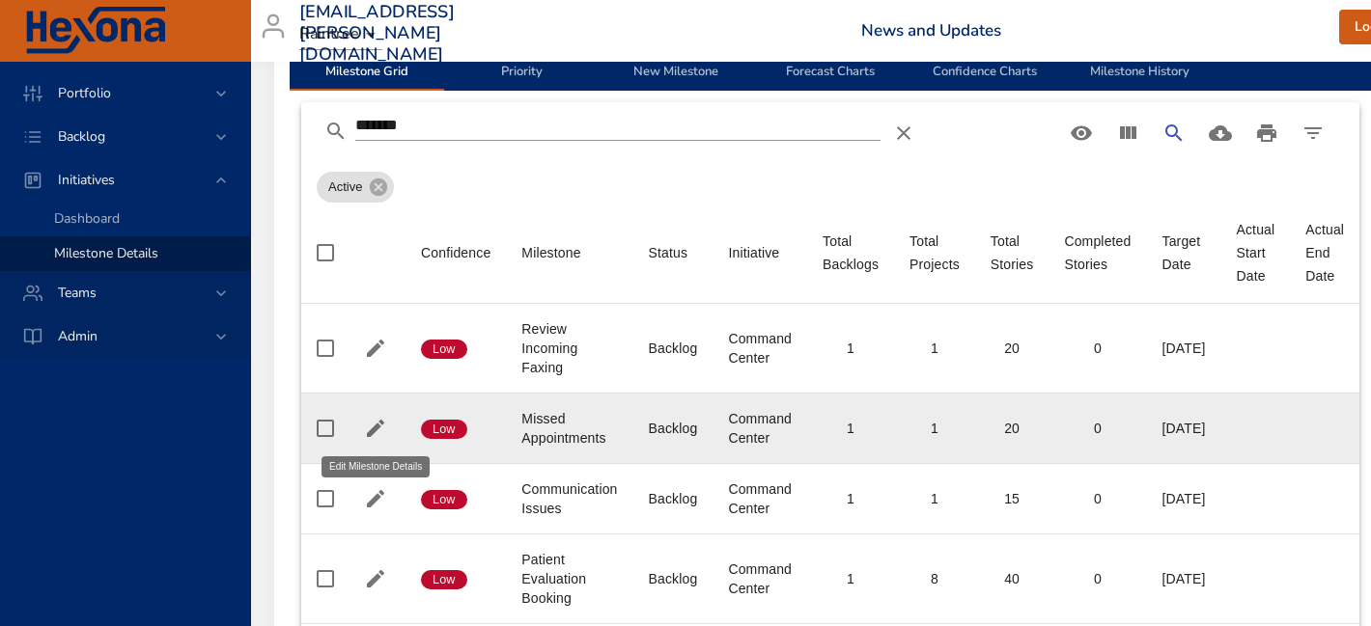
click at [369, 427] on icon "button" at bounding box center [375, 428] width 23 height 23
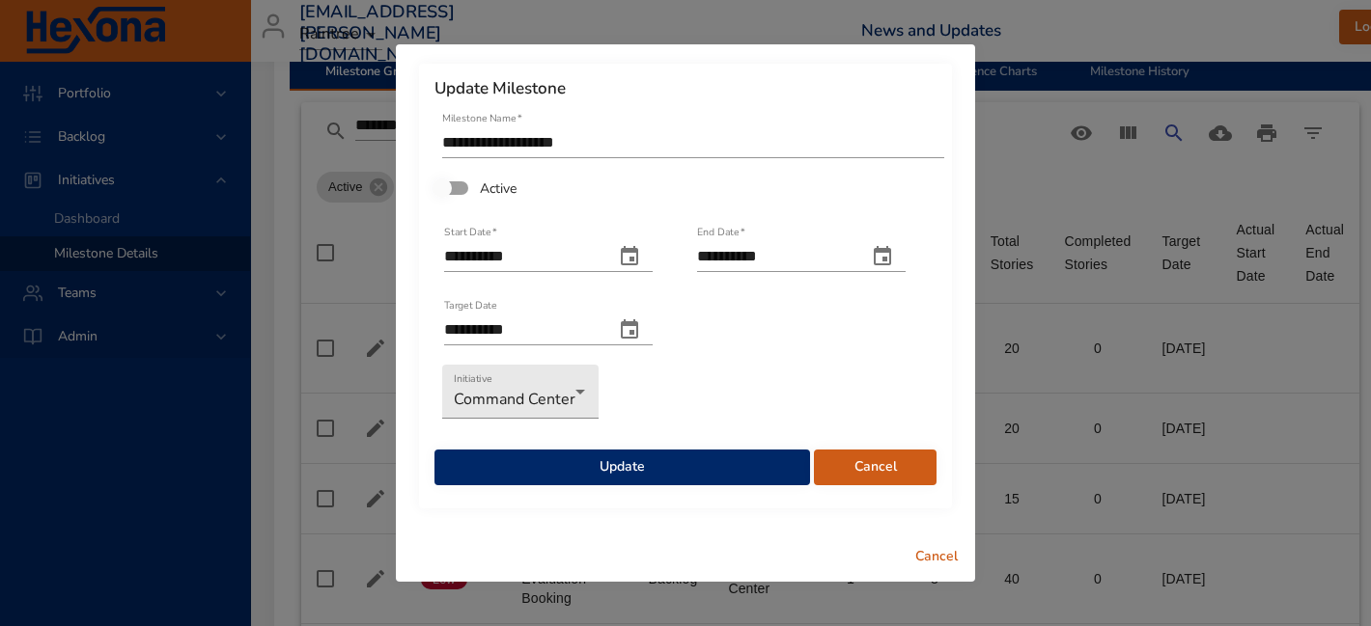
click at [950, 555] on span "Cancel" at bounding box center [936, 557] width 46 height 24
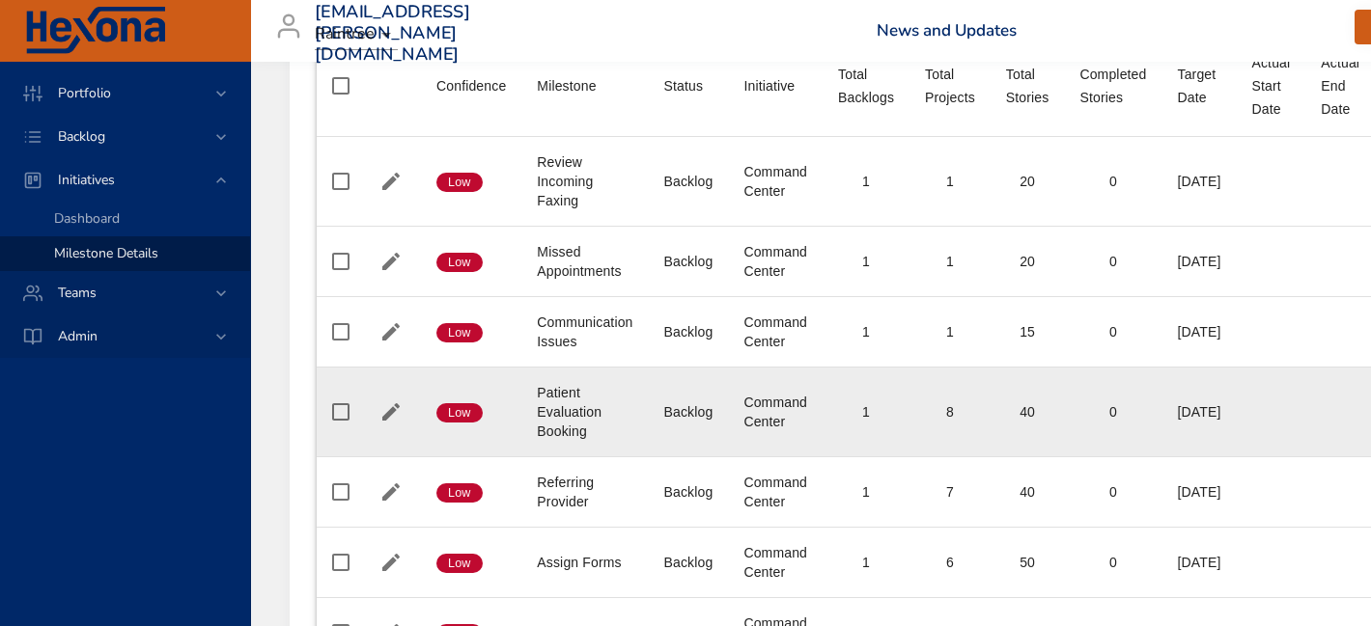
scroll to position [270, 0]
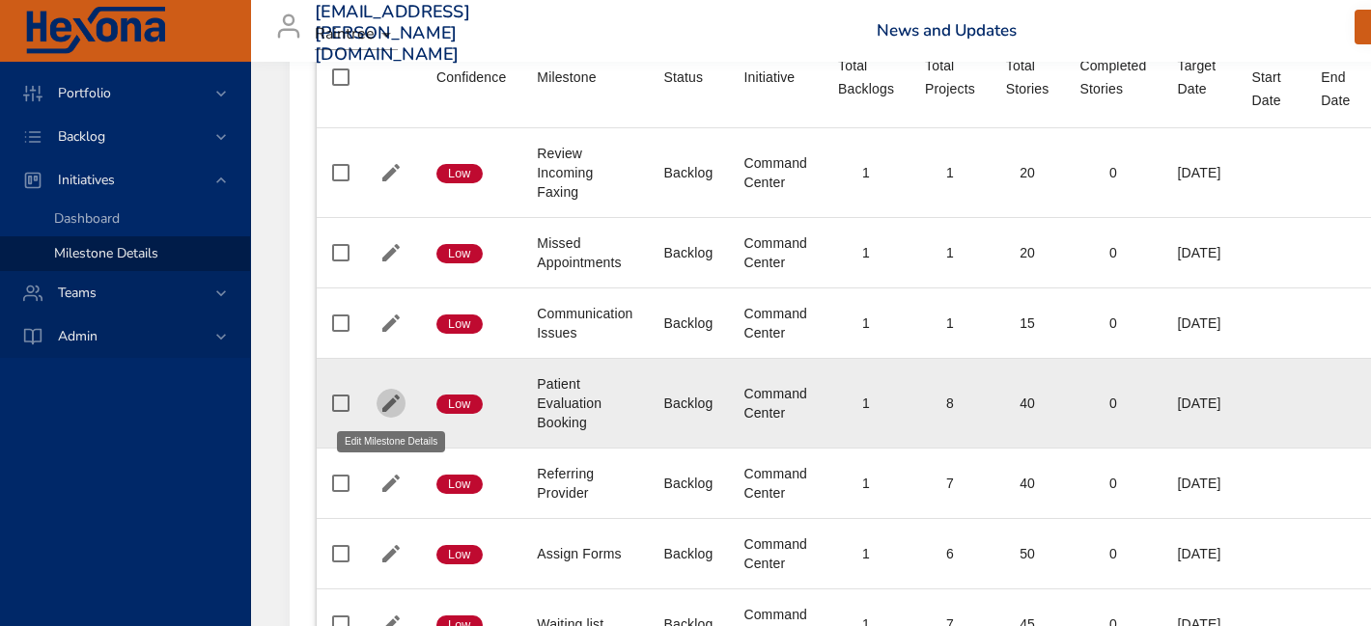
click at [383, 405] on icon "button" at bounding box center [390, 403] width 23 height 23
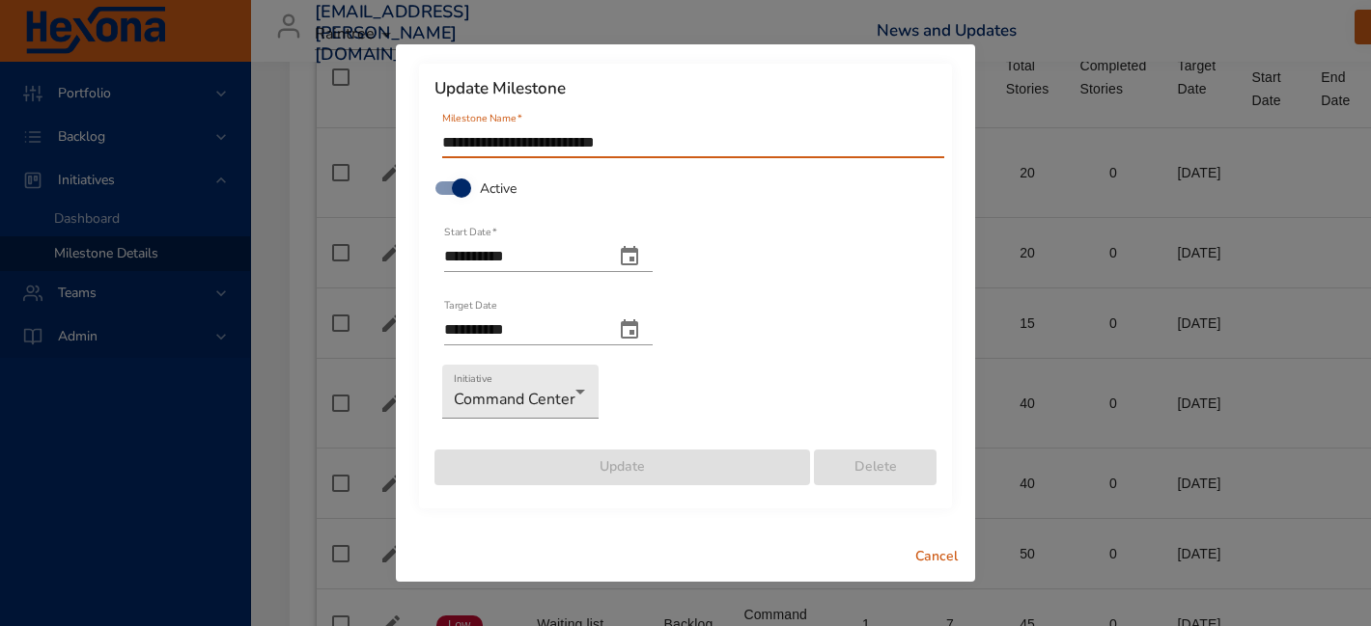
click at [934, 554] on span "Cancel" at bounding box center [936, 557] width 46 height 24
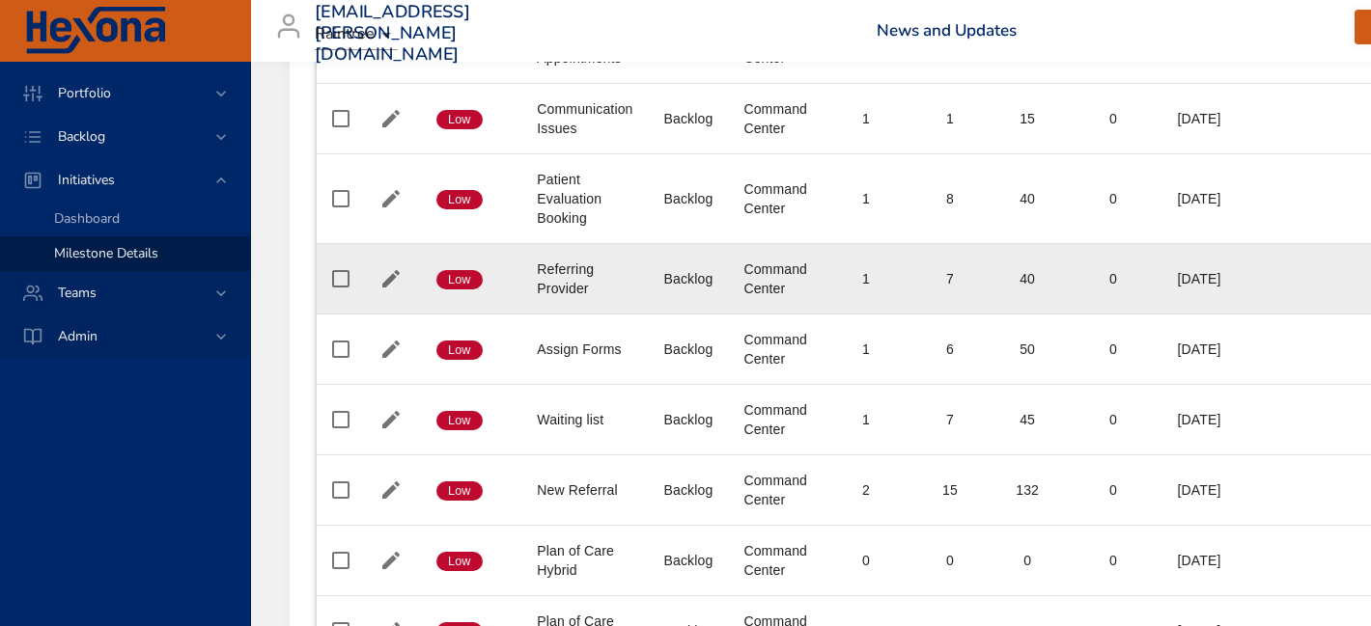
scroll to position [596, 0]
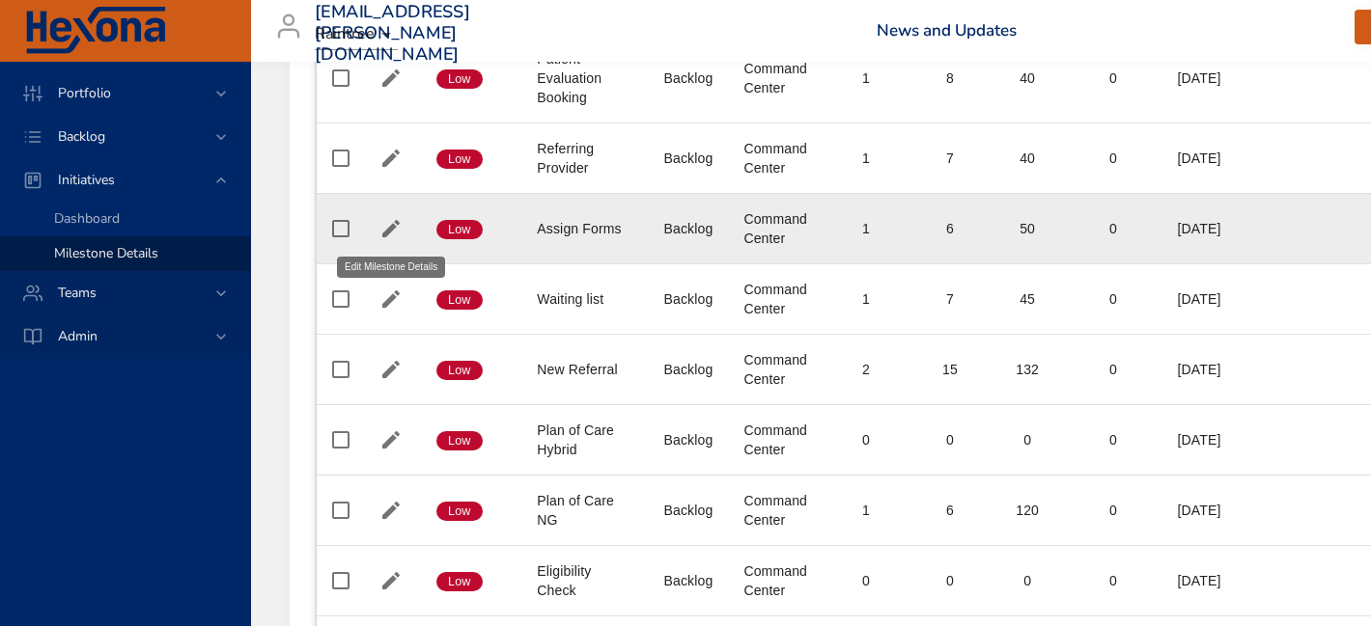
click at [377, 226] on button "button" at bounding box center [390, 228] width 29 height 29
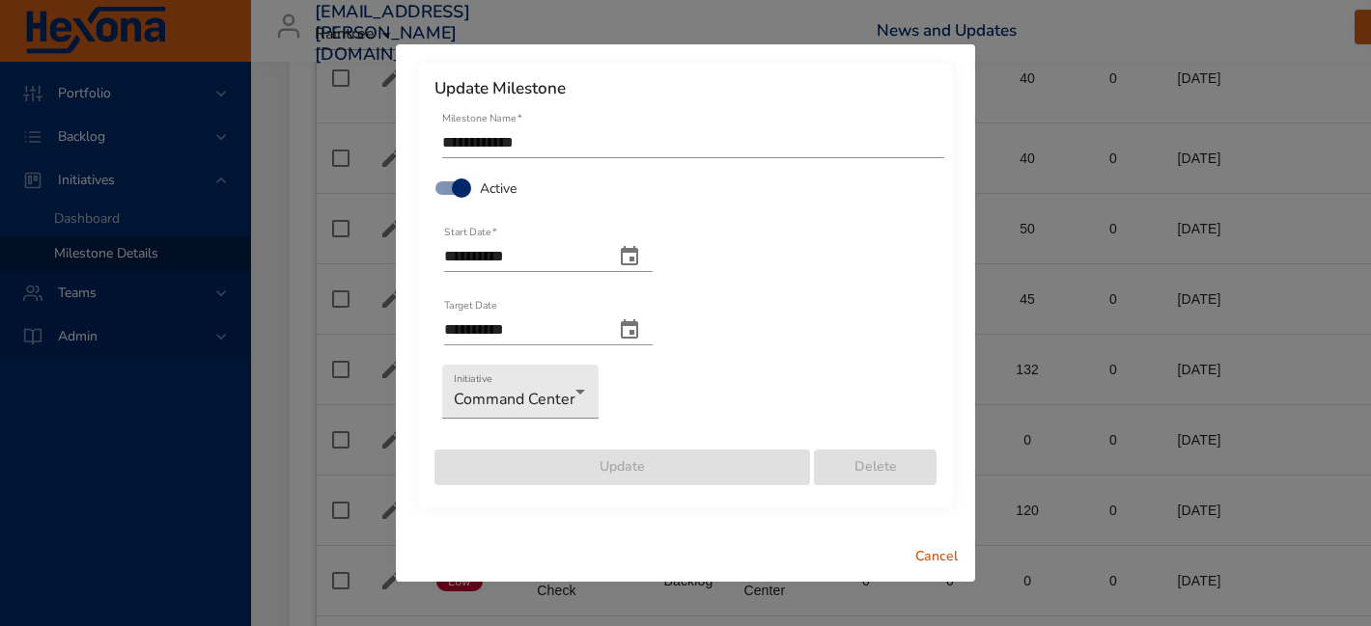
click at [954, 554] on span "Cancel" at bounding box center [936, 557] width 46 height 24
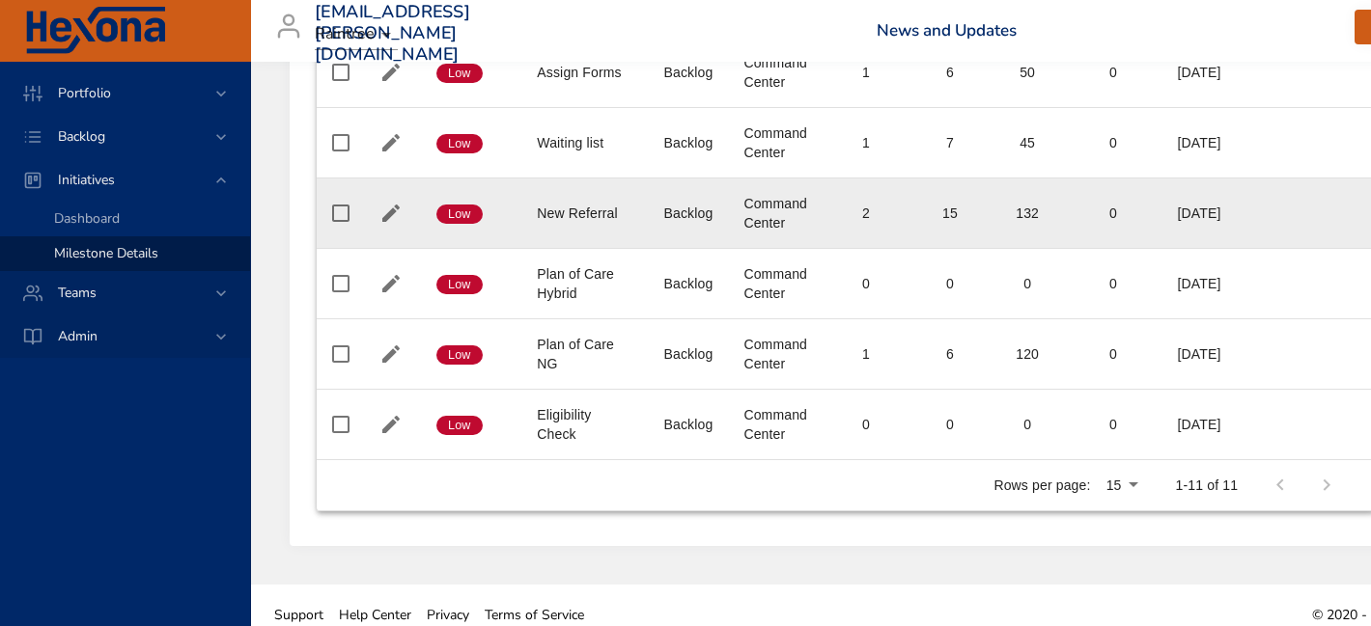
scroll to position [759, 0]
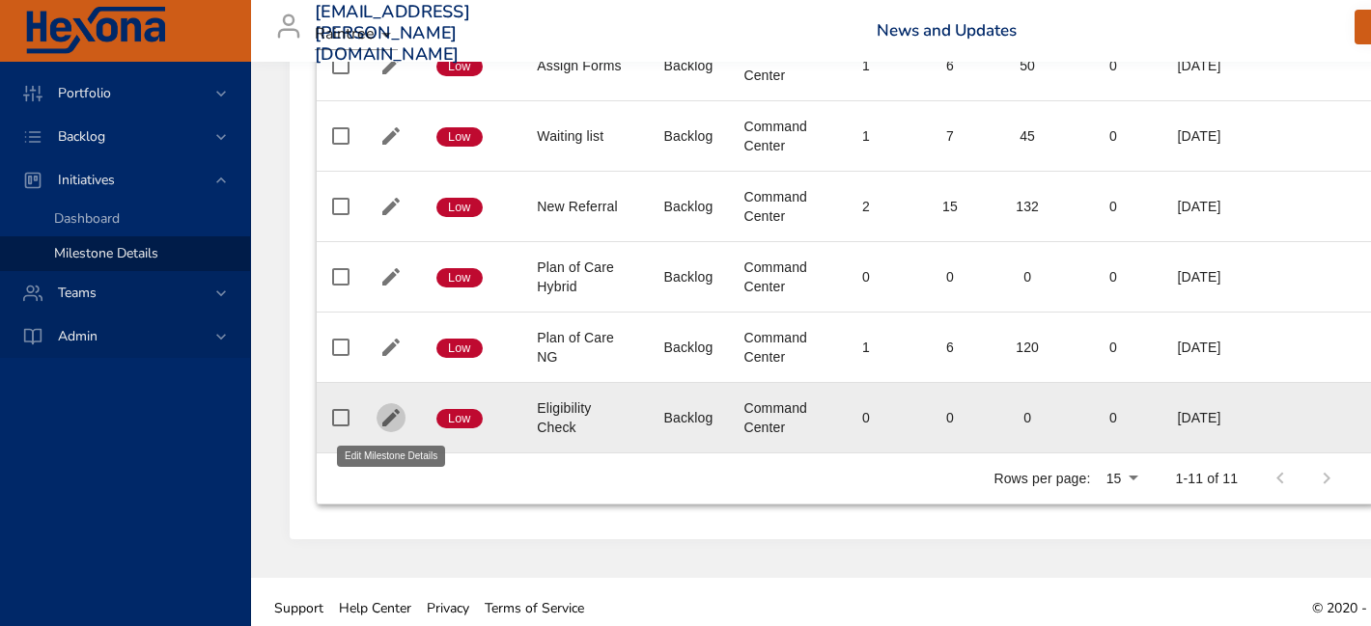
click at [383, 421] on icon "button" at bounding box center [390, 417] width 23 height 23
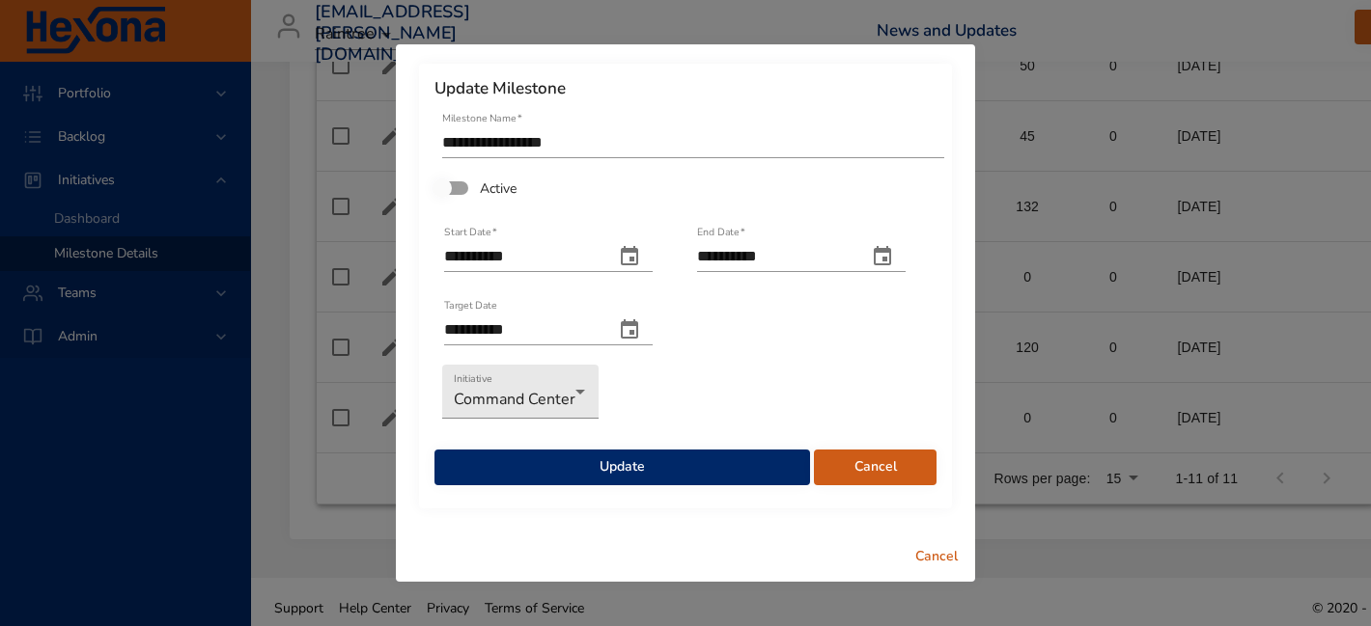
click at [723, 469] on span "Update" at bounding box center [622, 468] width 345 height 24
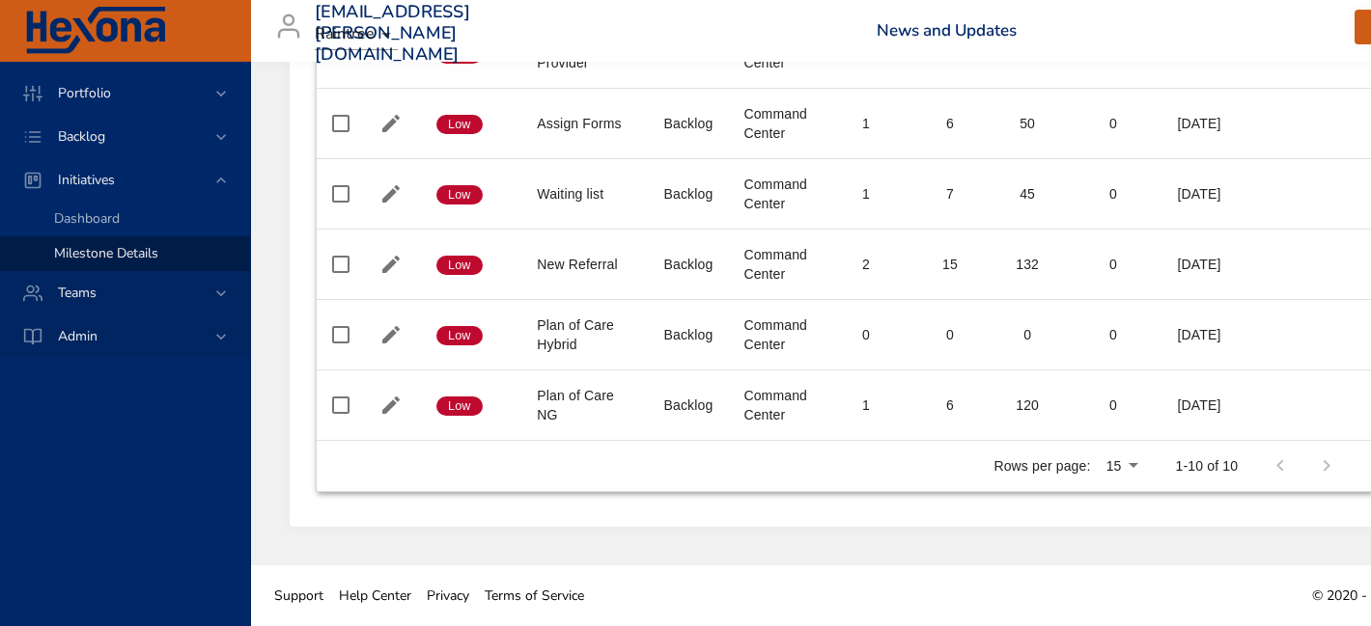
scroll to position [701, 0]
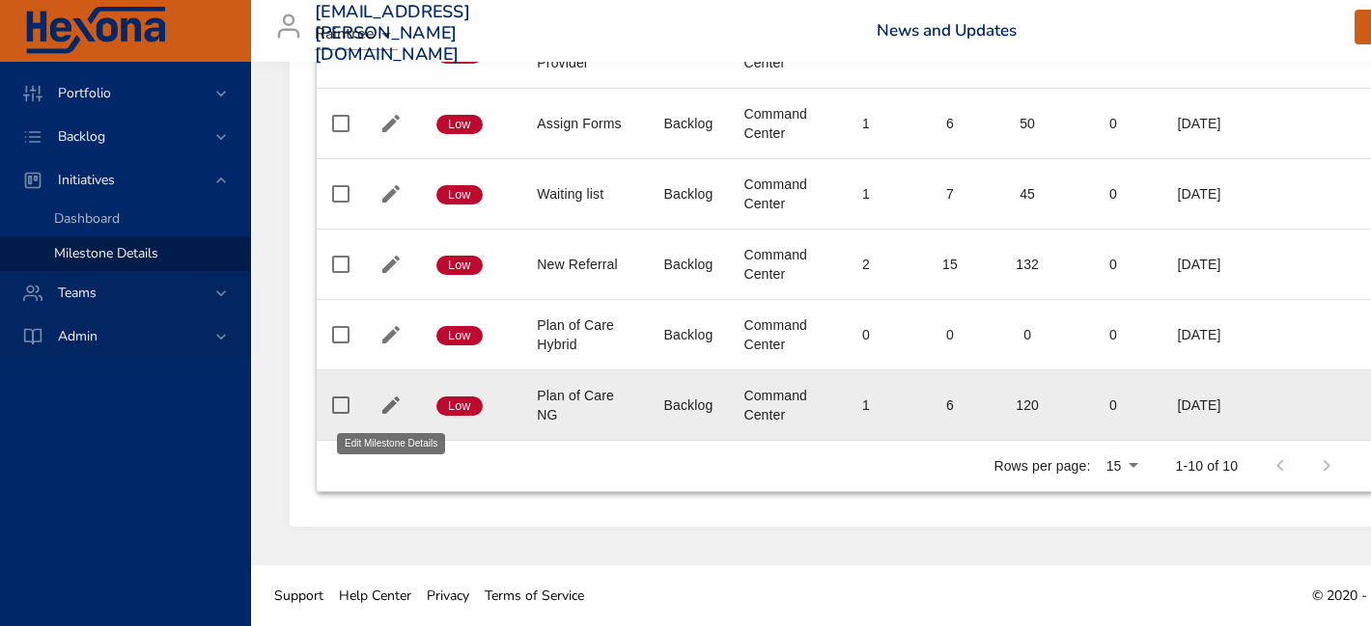
click at [394, 398] on icon "button" at bounding box center [390, 405] width 23 height 23
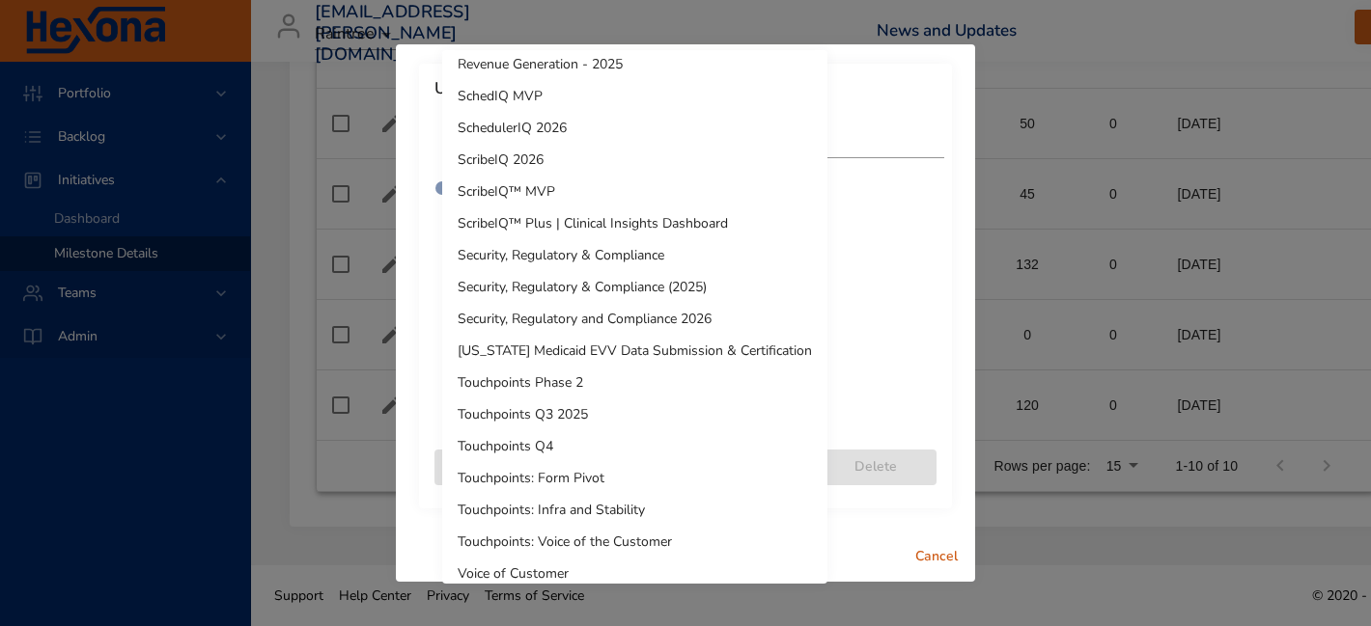
scroll to position [1520, 0]
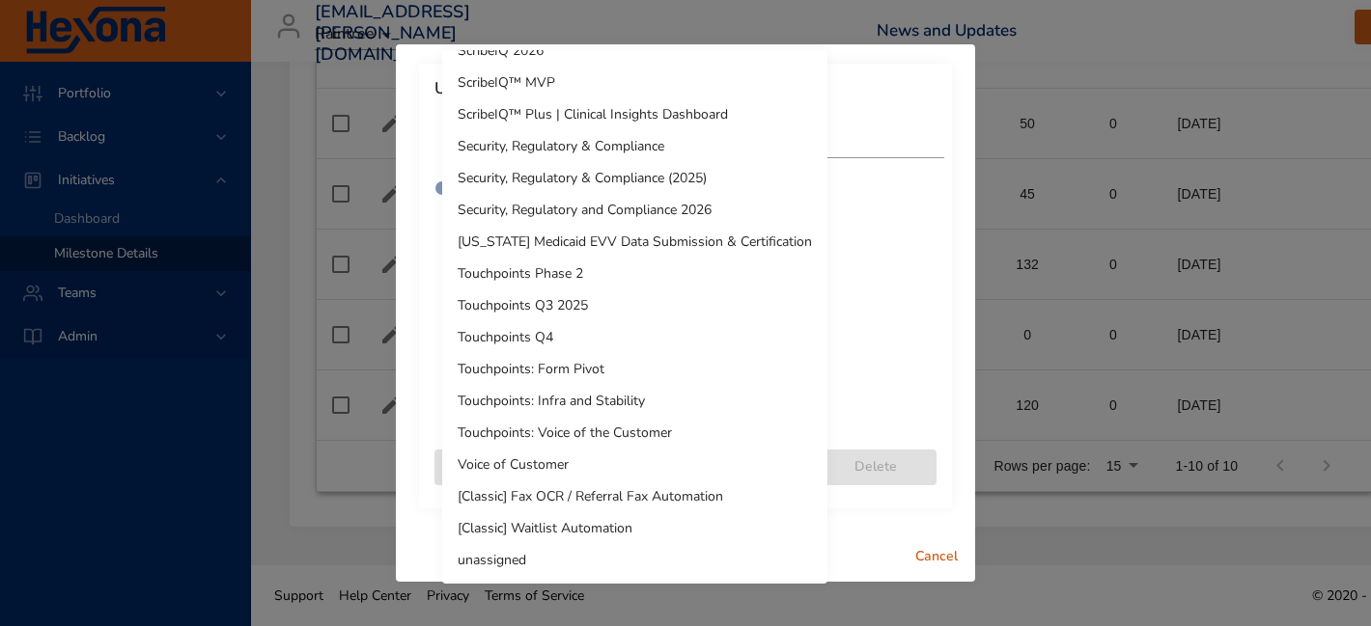
click at [916, 364] on div at bounding box center [685, 313] width 1371 height 626
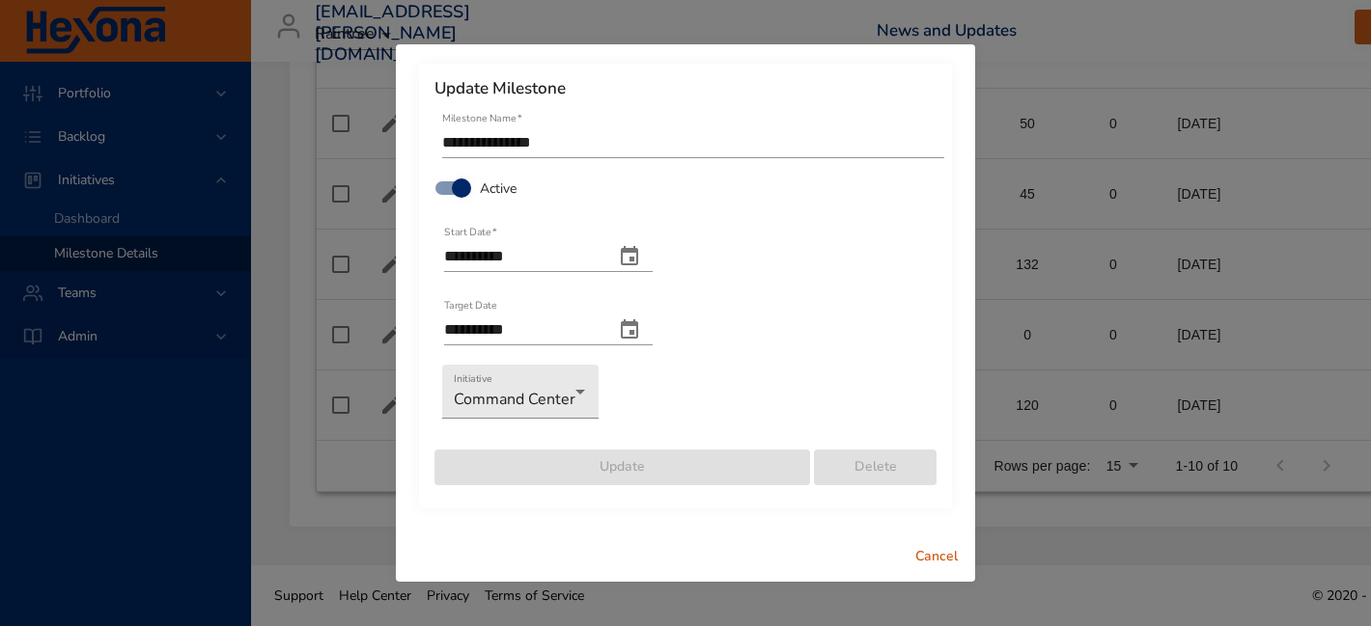
click at [945, 559] on span "Cancel" at bounding box center [936, 557] width 46 height 24
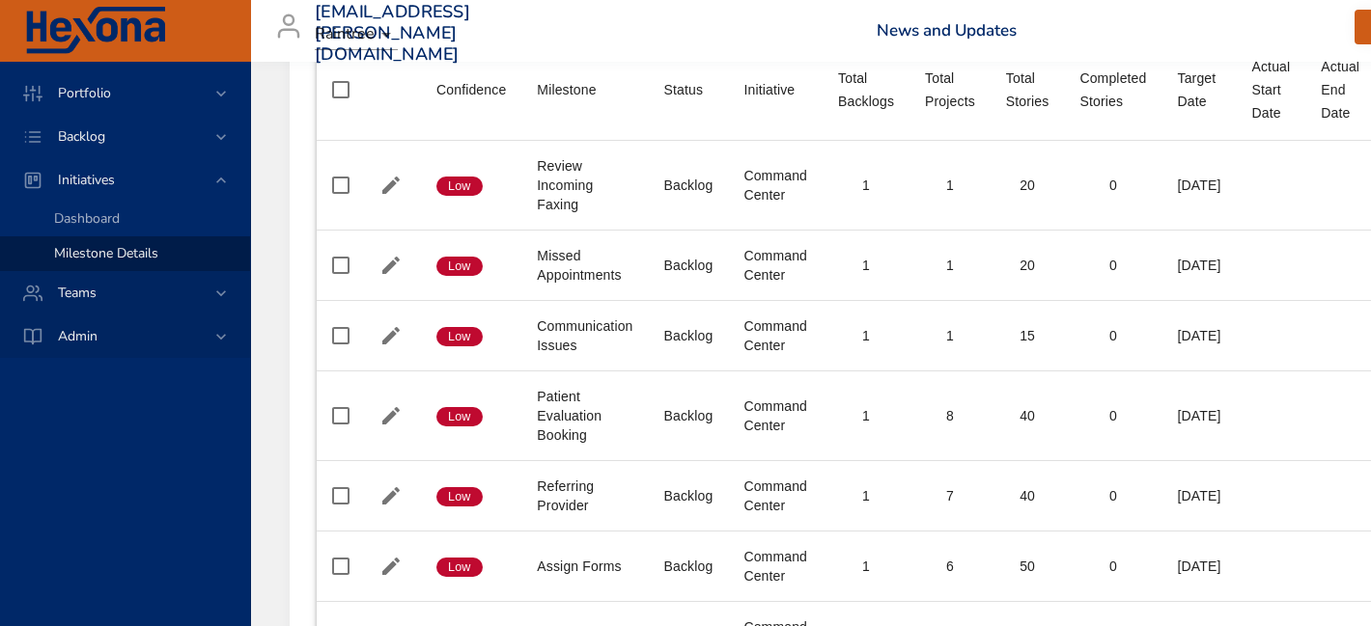
scroll to position [0, 0]
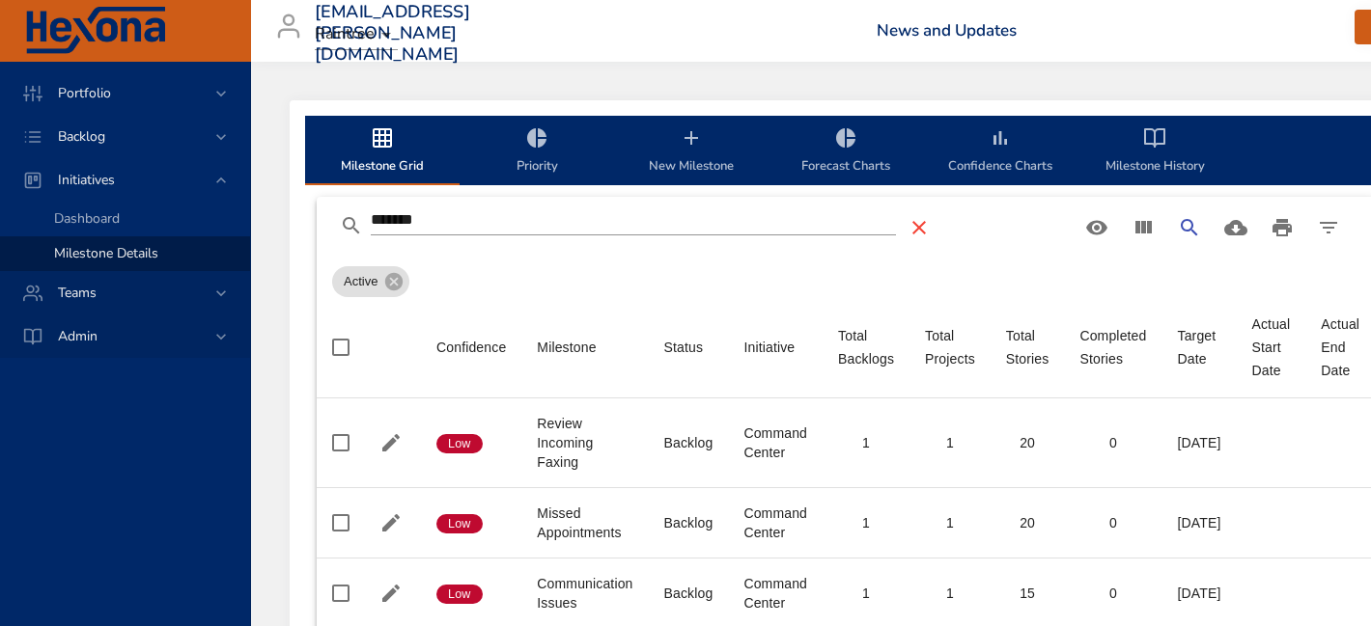
click at [930, 230] on icon "Table Toolbar" at bounding box center [918, 227] width 23 height 23
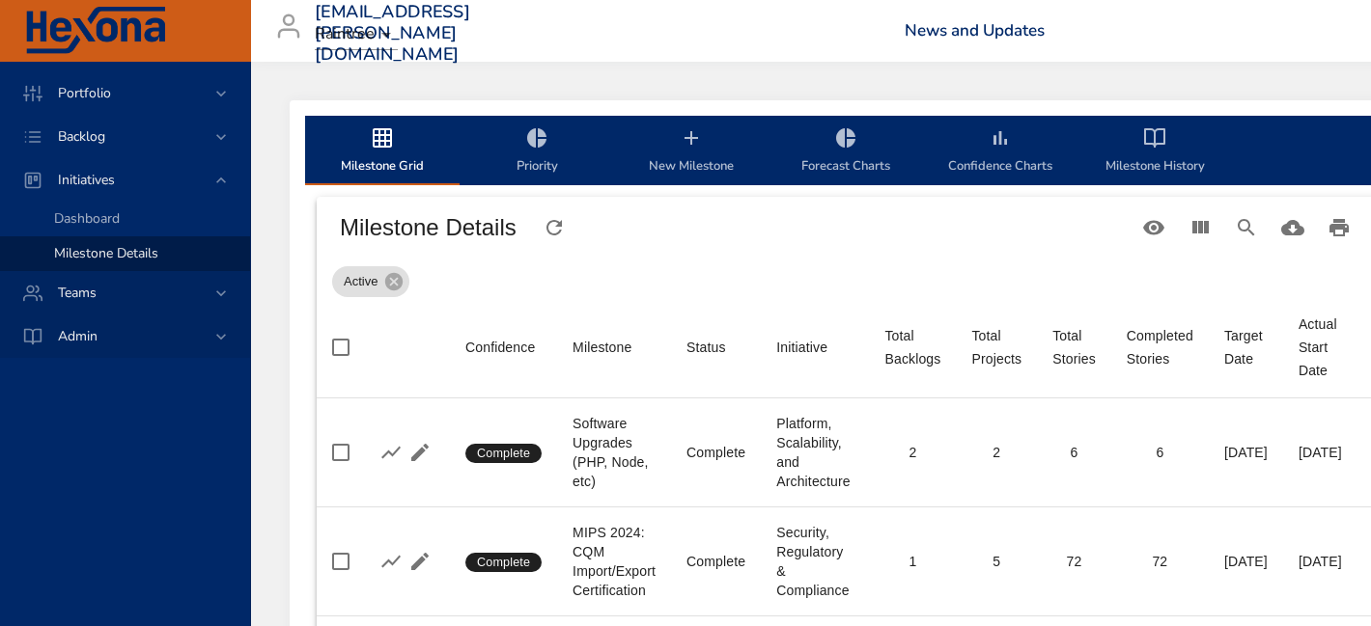
drag, startPoint x: 797, startPoint y: 350, endPoint x: 850, endPoint y: 289, distance: 81.4
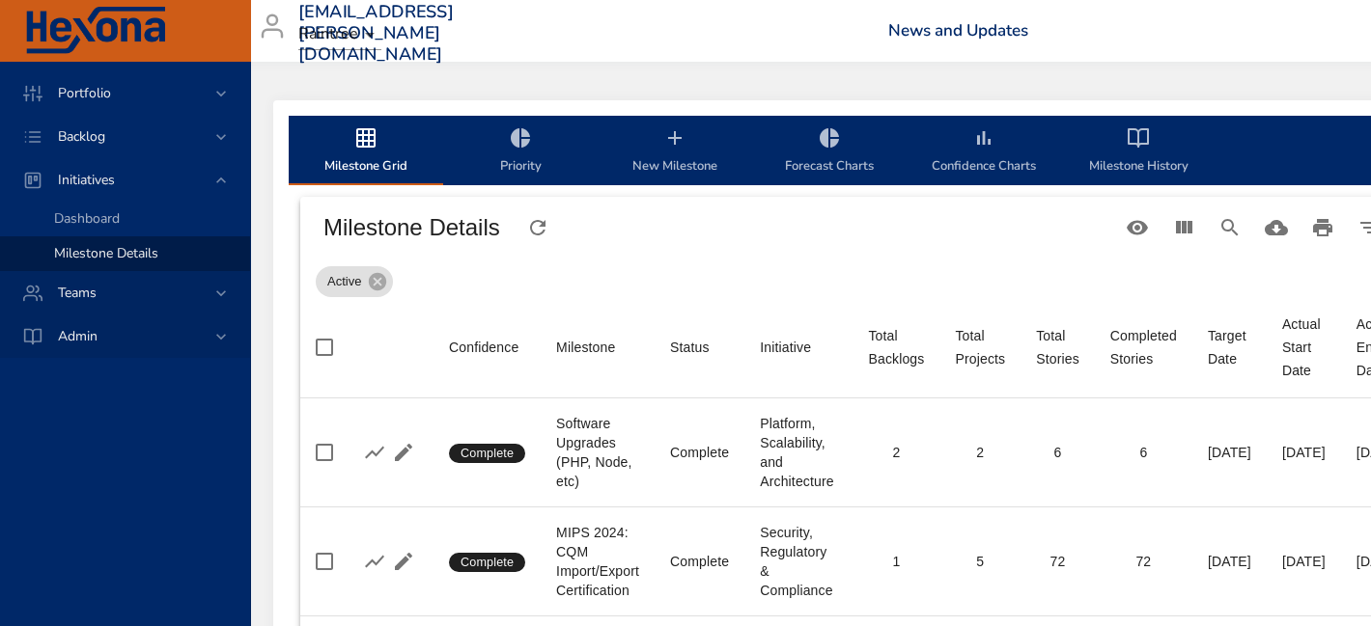
scroll to position [0, 26]
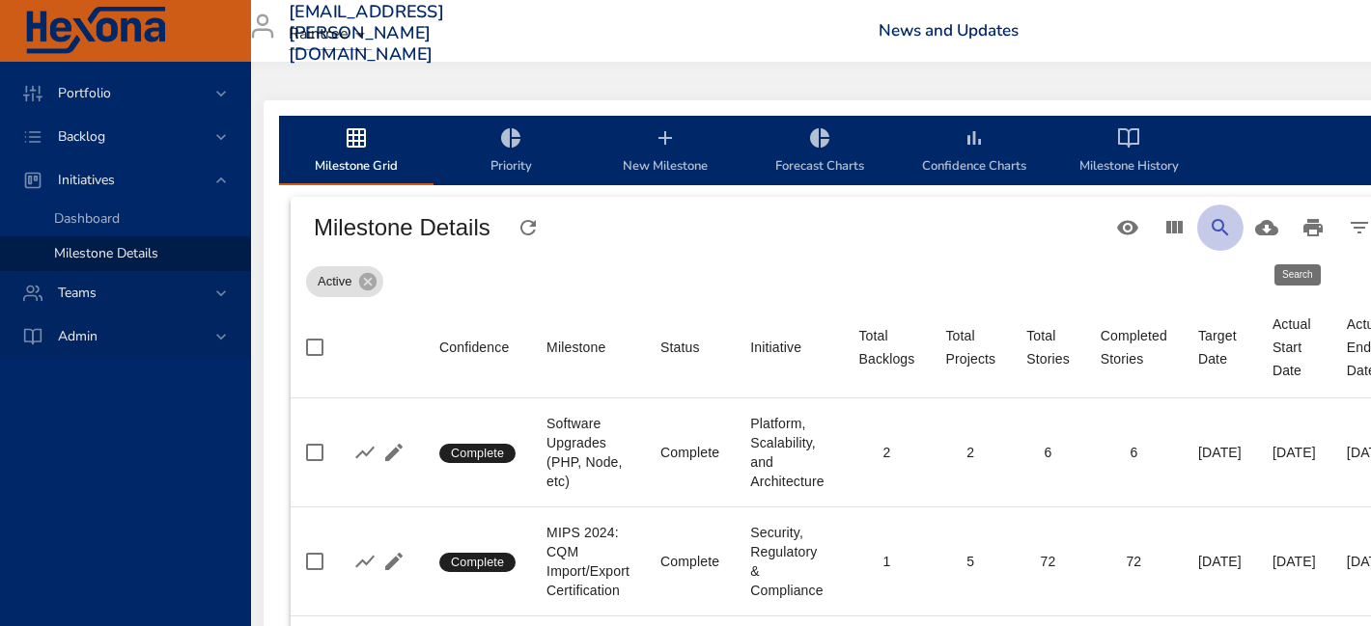
click at [1243, 229] on button "Search" at bounding box center [1220, 228] width 46 height 46
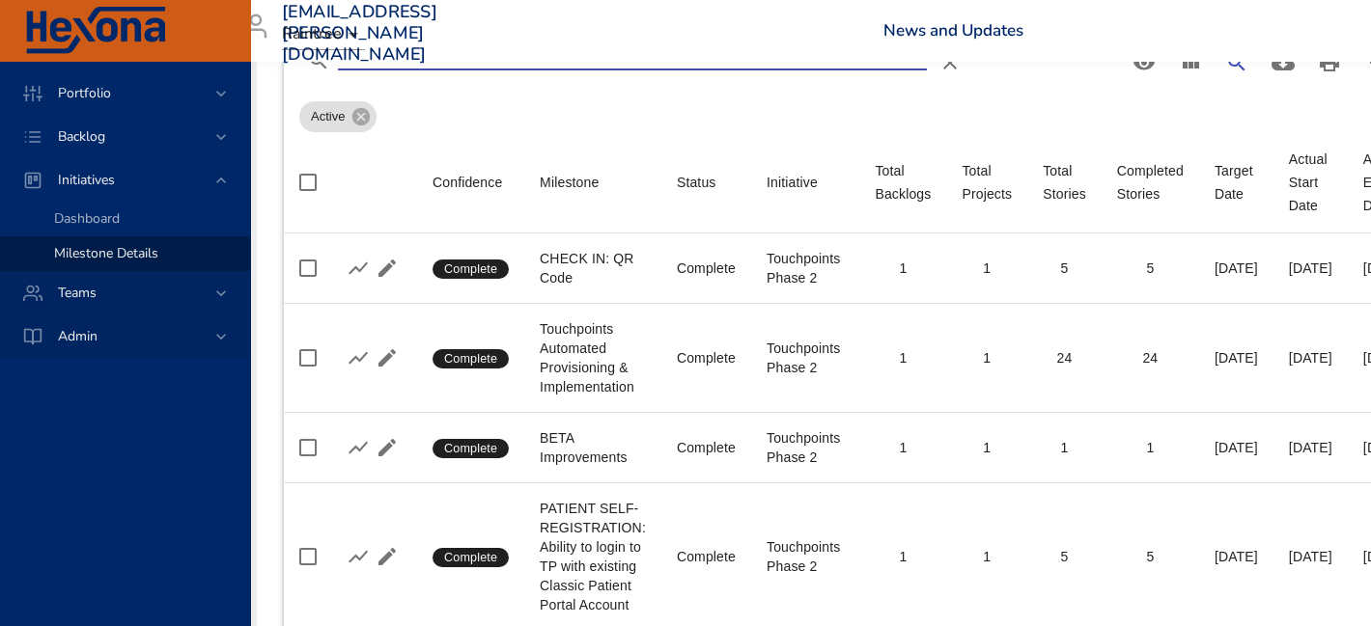
scroll to position [0, 33]
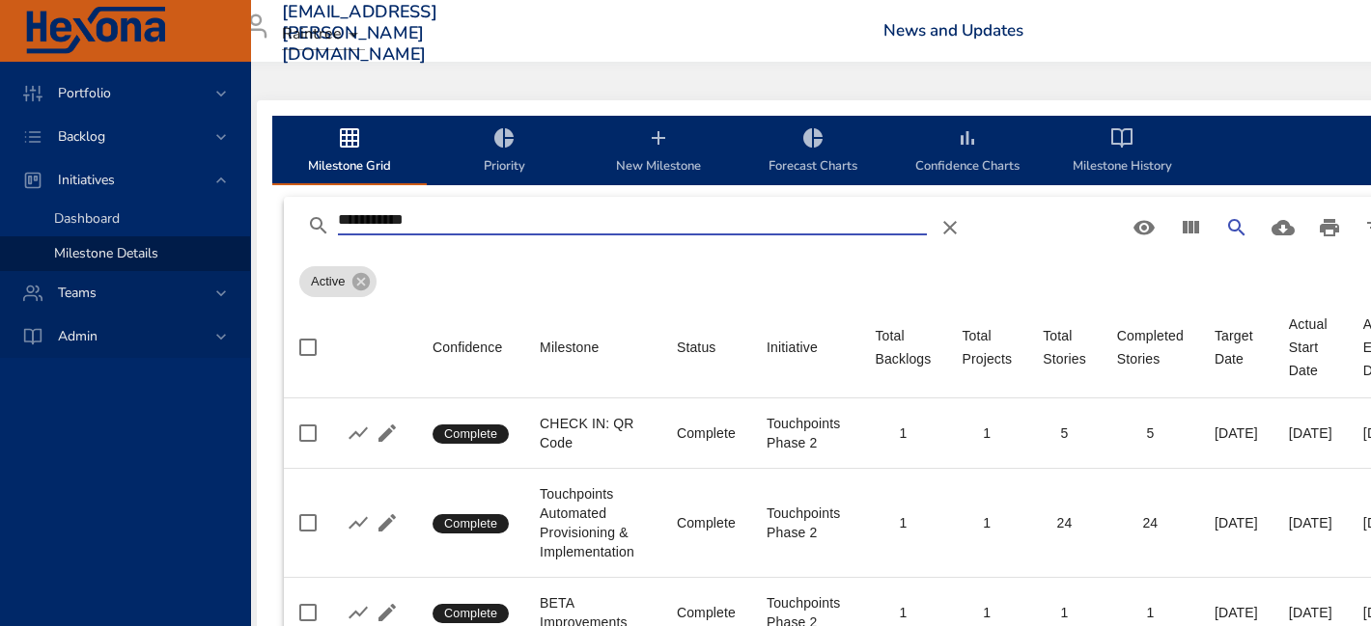
type input "**********"
click at [97, 221] on span "Dashboard" at bounding box center [87, 218] width 66 height 18
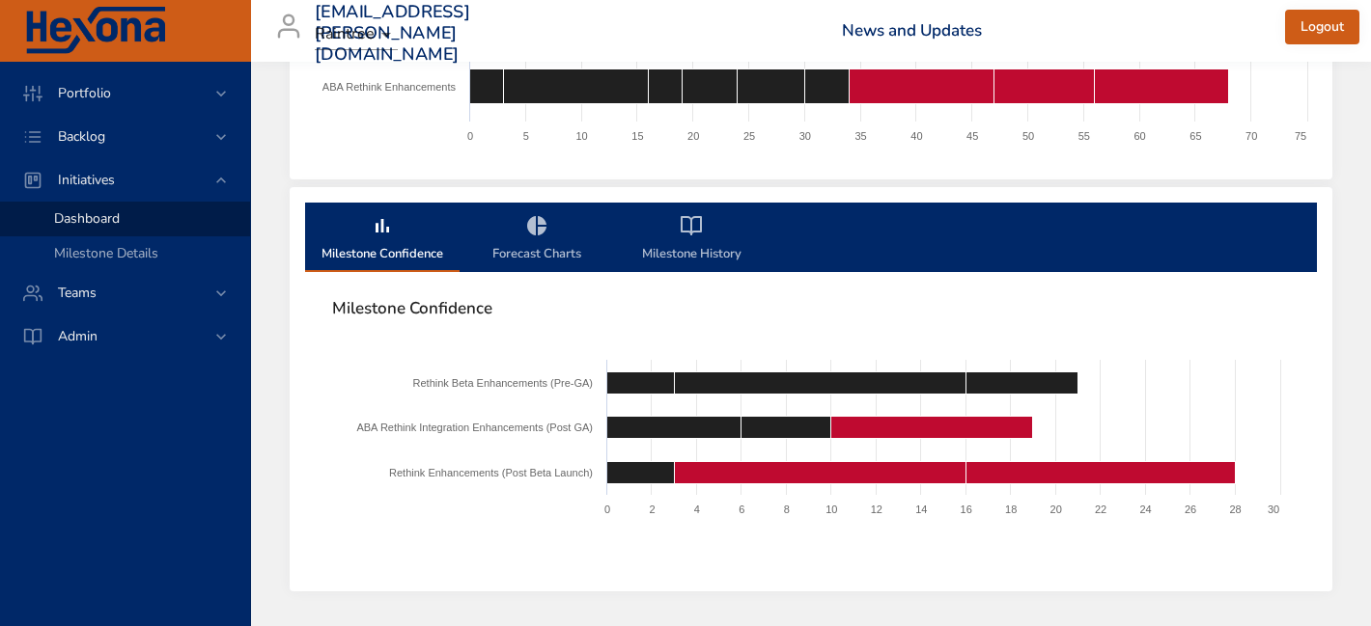
scroll to position [373, 0]
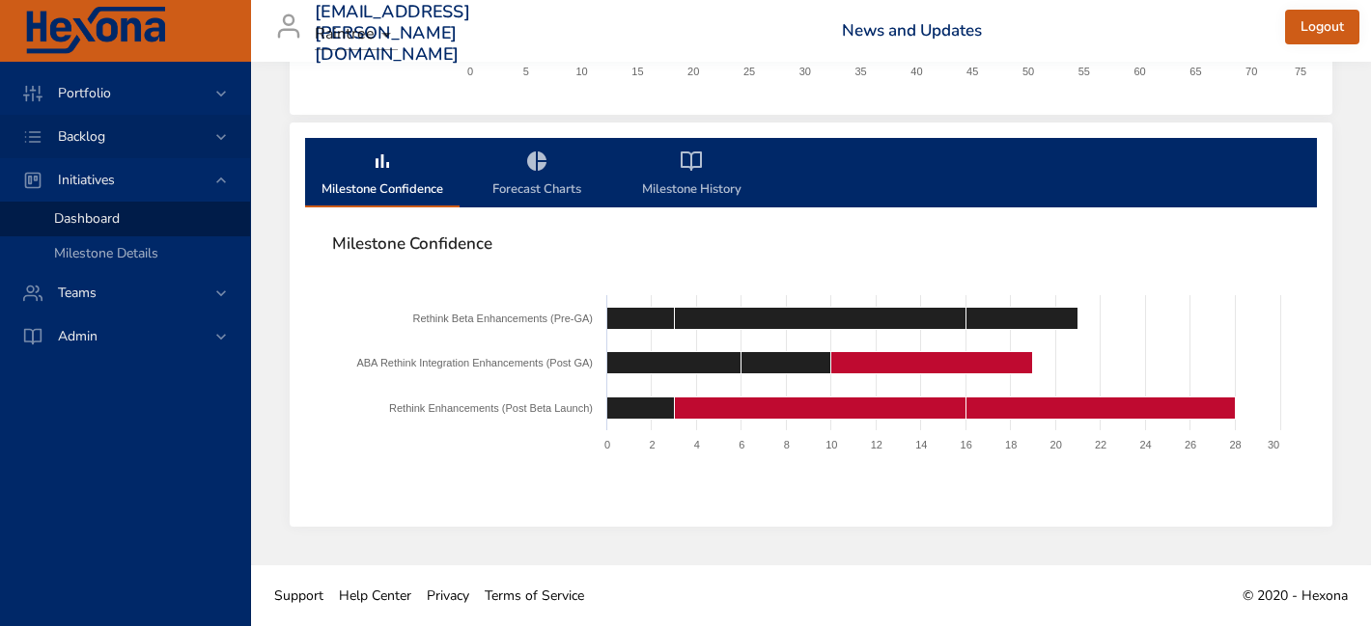
click at [150, 128] on div "Backlog" at bounding box center [126, 136] width 169 height 20
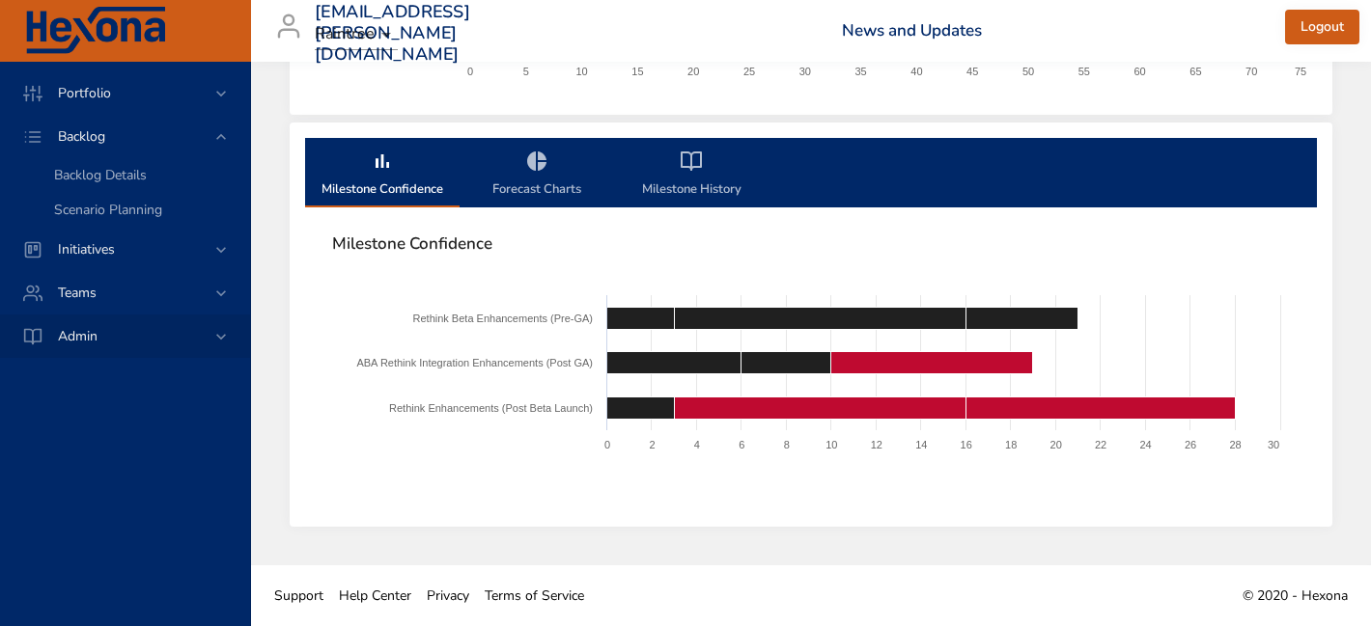
click at [124, 339] on div "Admin" at bounding box center [126, 336] width 169 height 20
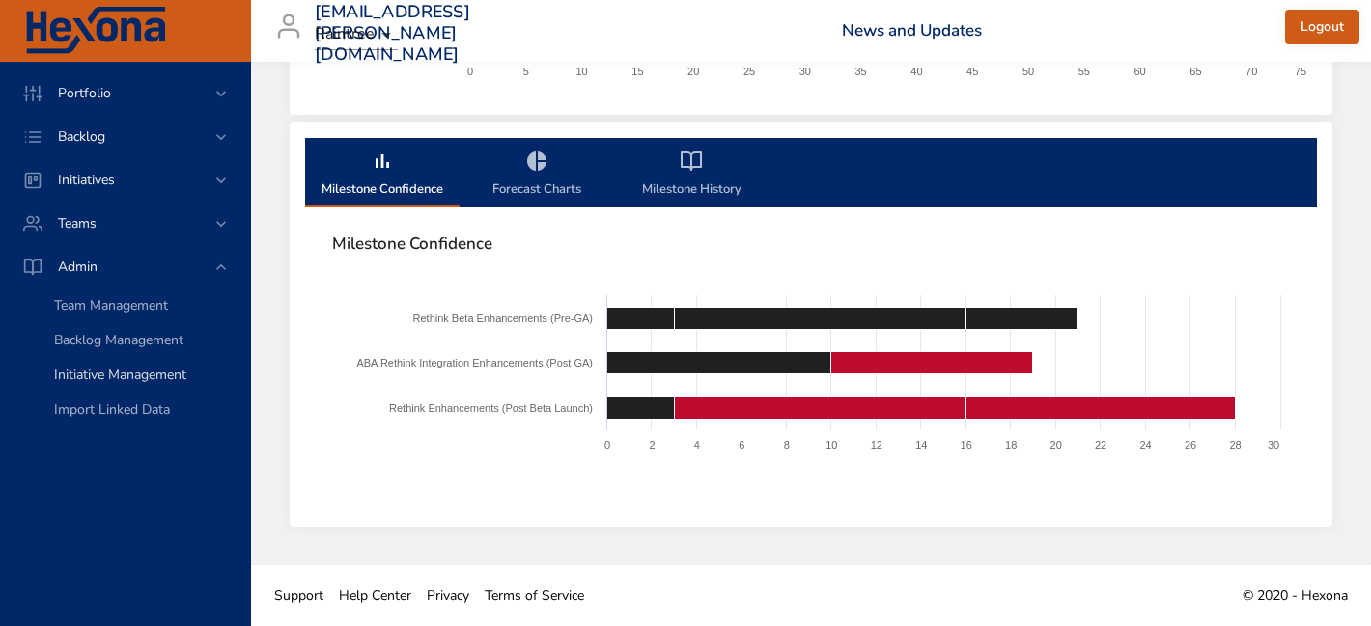
click at [118, 386] on link "Initiative Management" at bounding box center [125, 375] width 250 height 35
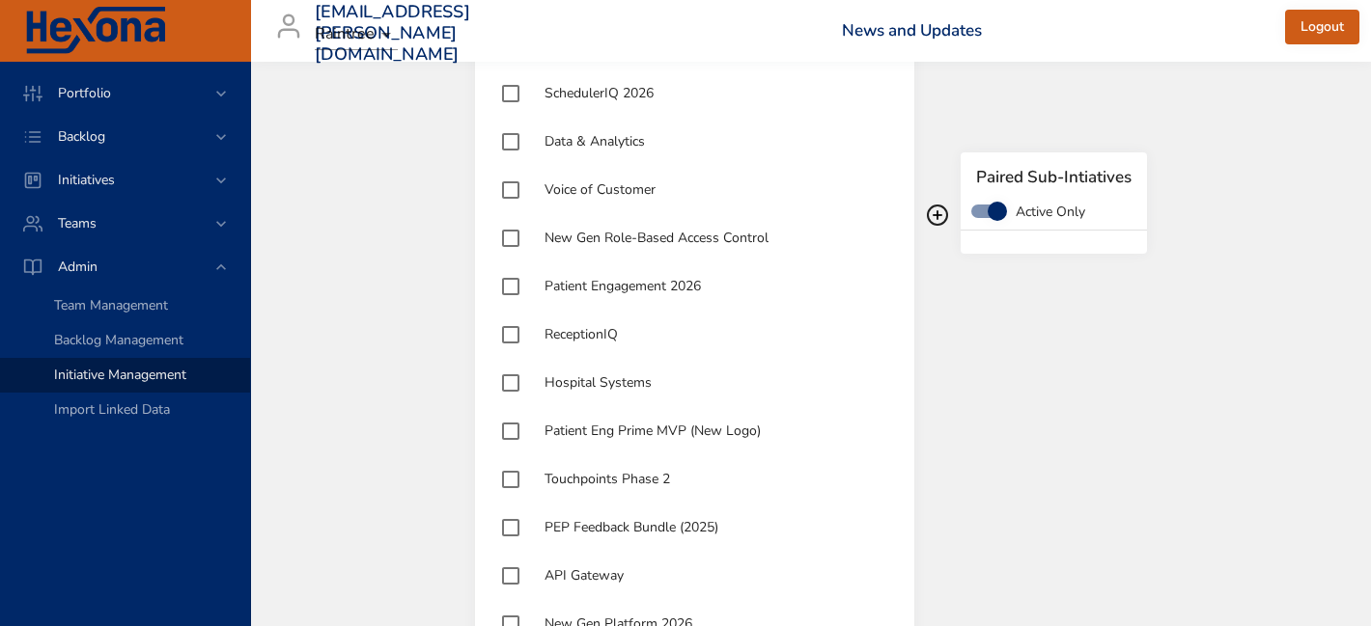
scroll to position [1375, 0]
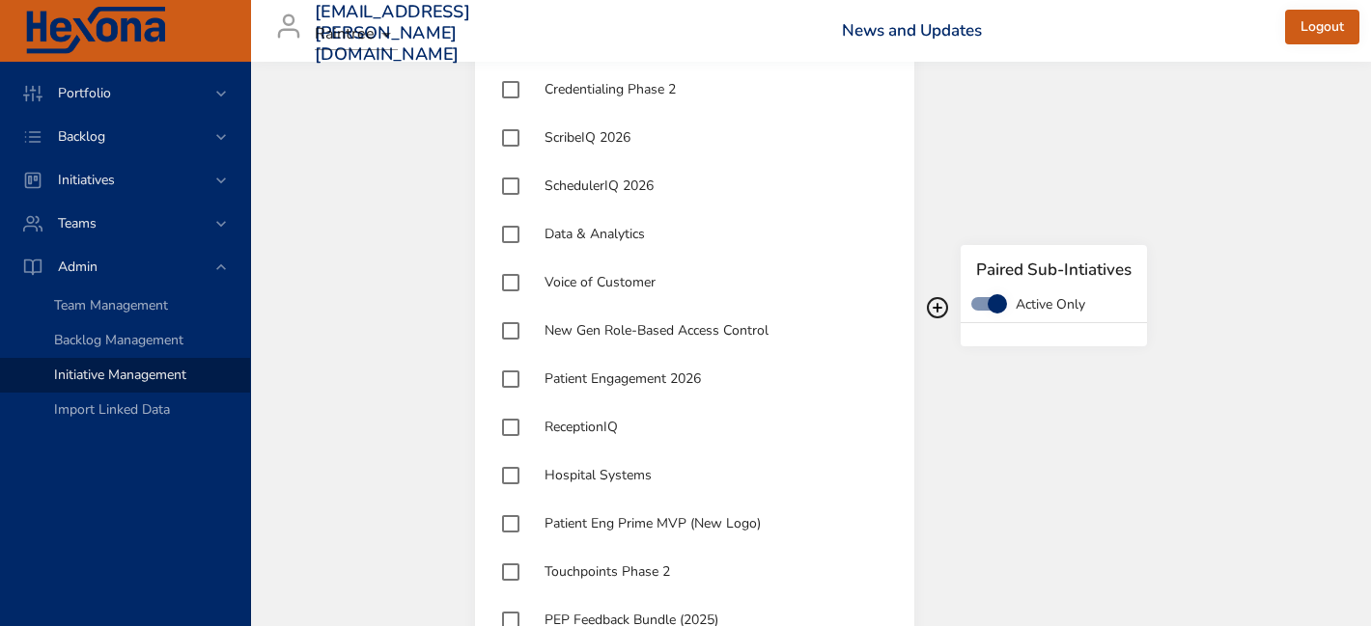
type input "**********"
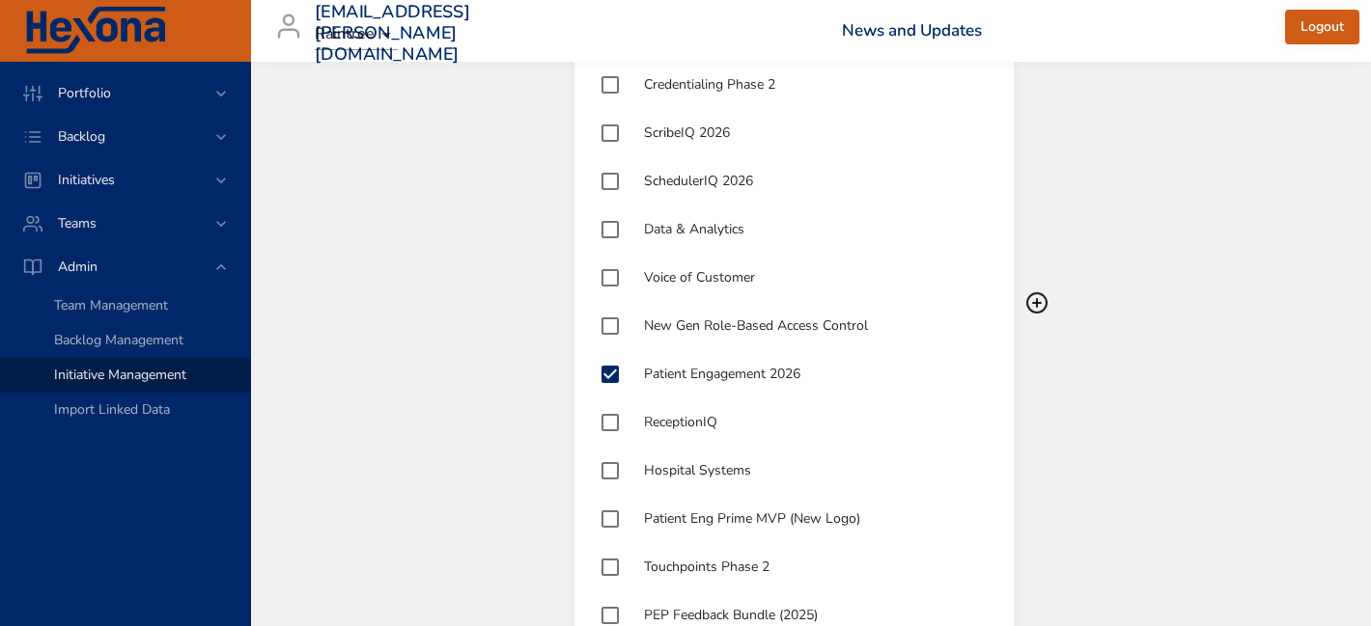
scroll to position [1381, 0]
type input "**********"
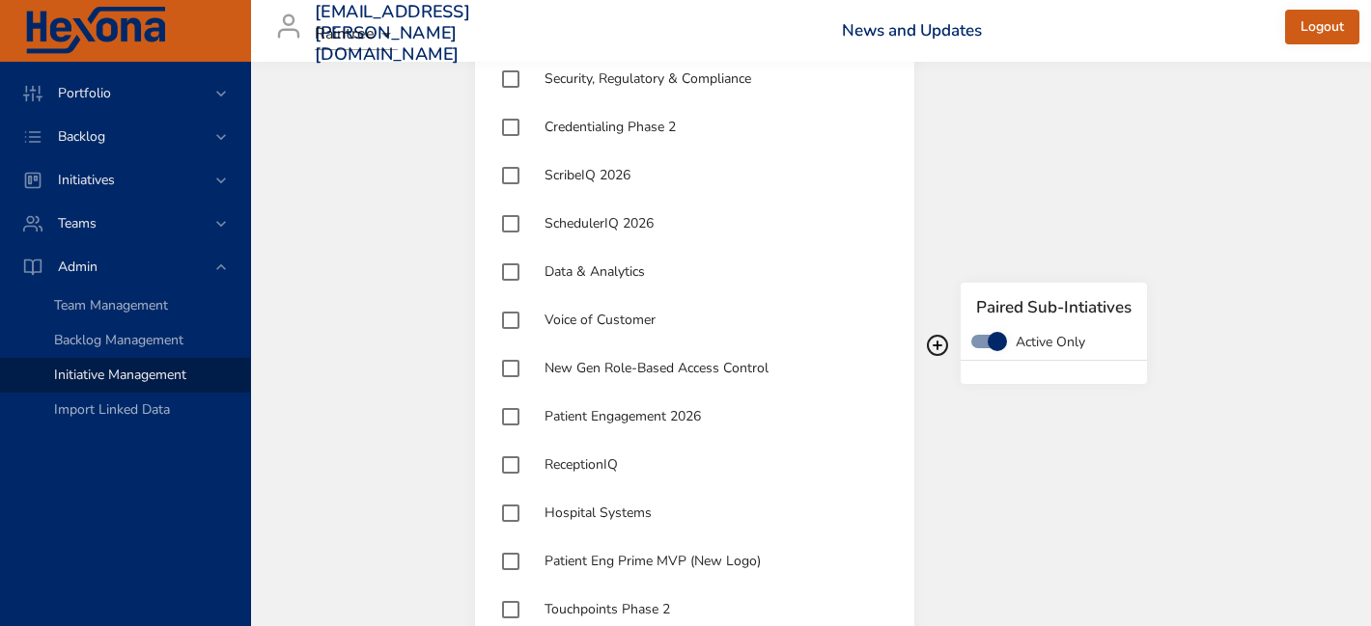
scroll to position [1336, 0]
click at [624, 320] on span "Voice of Customer" at bounding box center [599, 322] width 111 height 18
type input "**********"
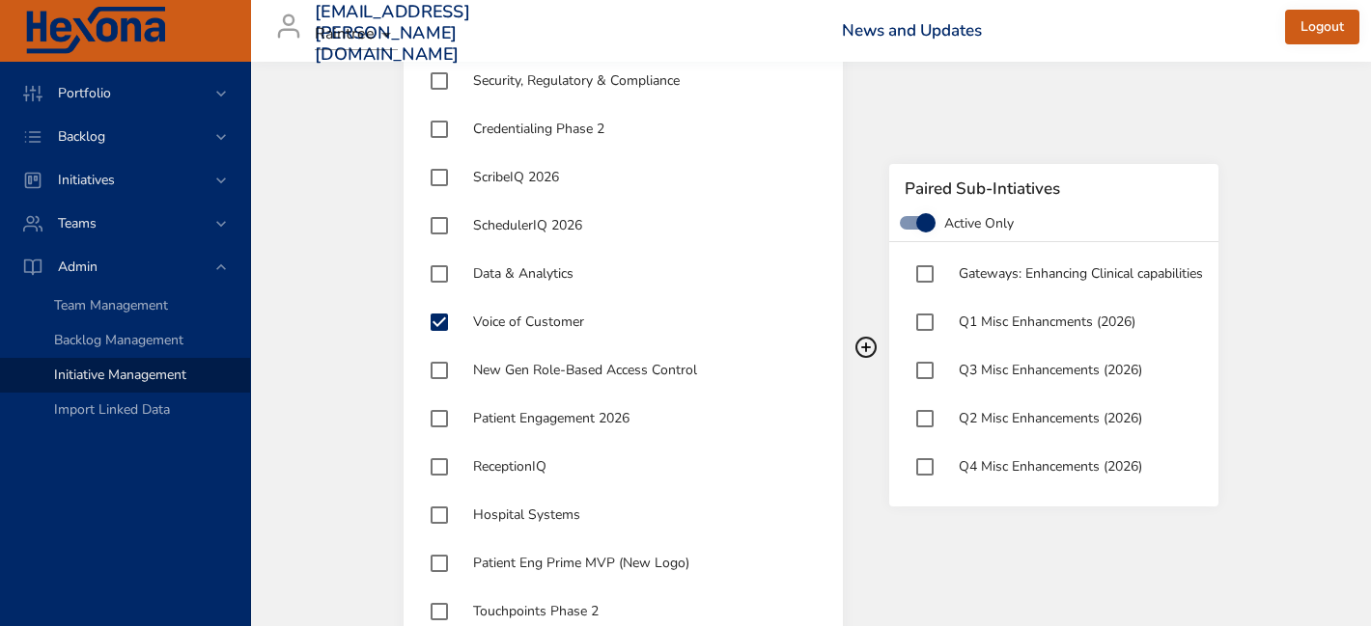
click at [624, 320] on div "Voice of Customer" at bounding box center [650, 322] width 354 height 19
type input "**********"
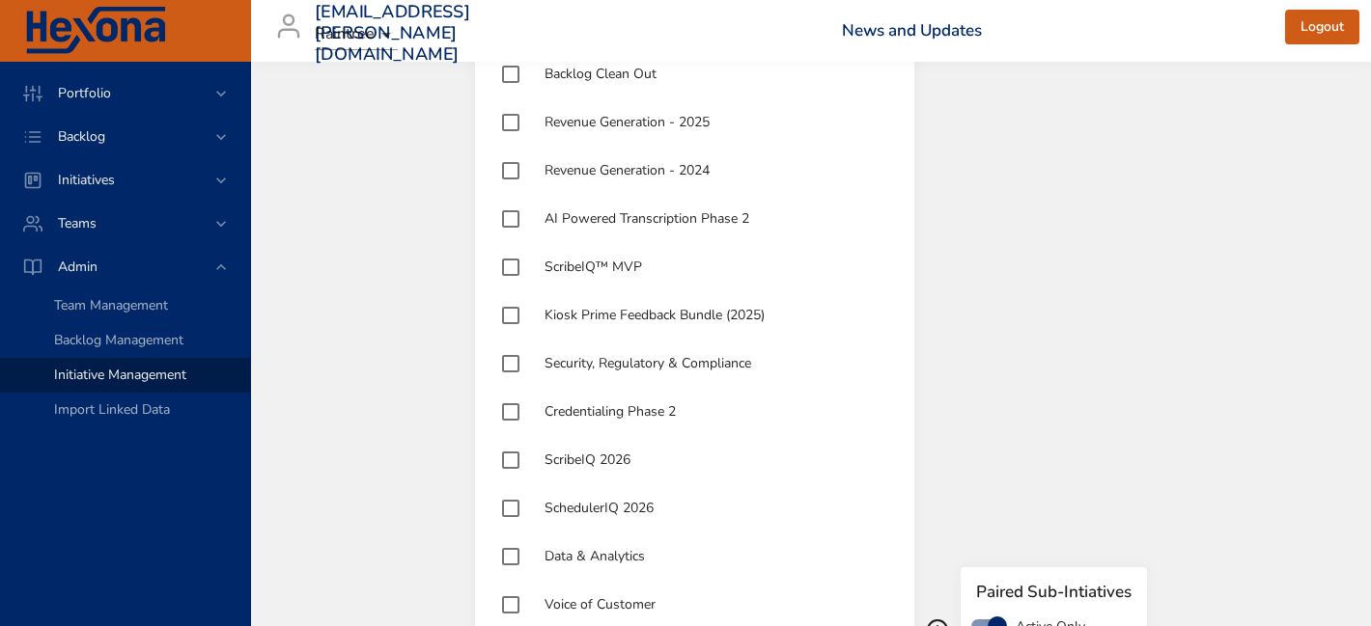
scroll to position [947, 0]
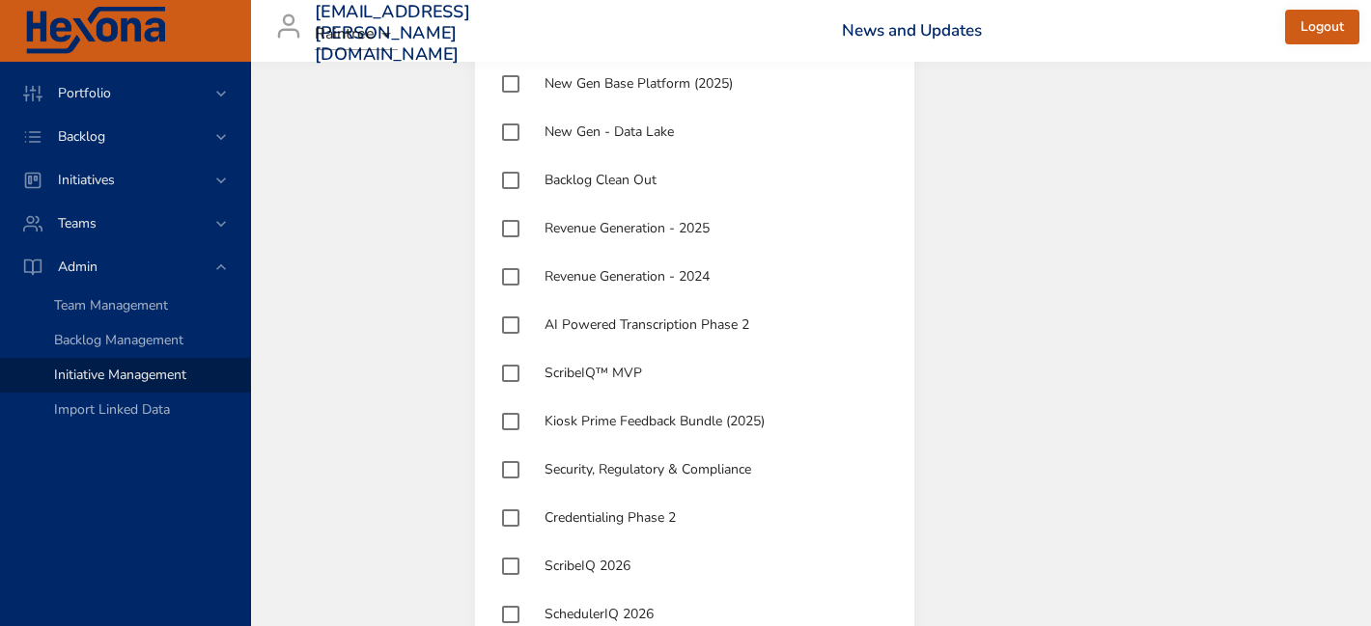
click at [614, 430] on span "Kiosk Prime Feedback Bundle (2025)" at bounding box center [654, 421] width 220 height 18
type input "**********"
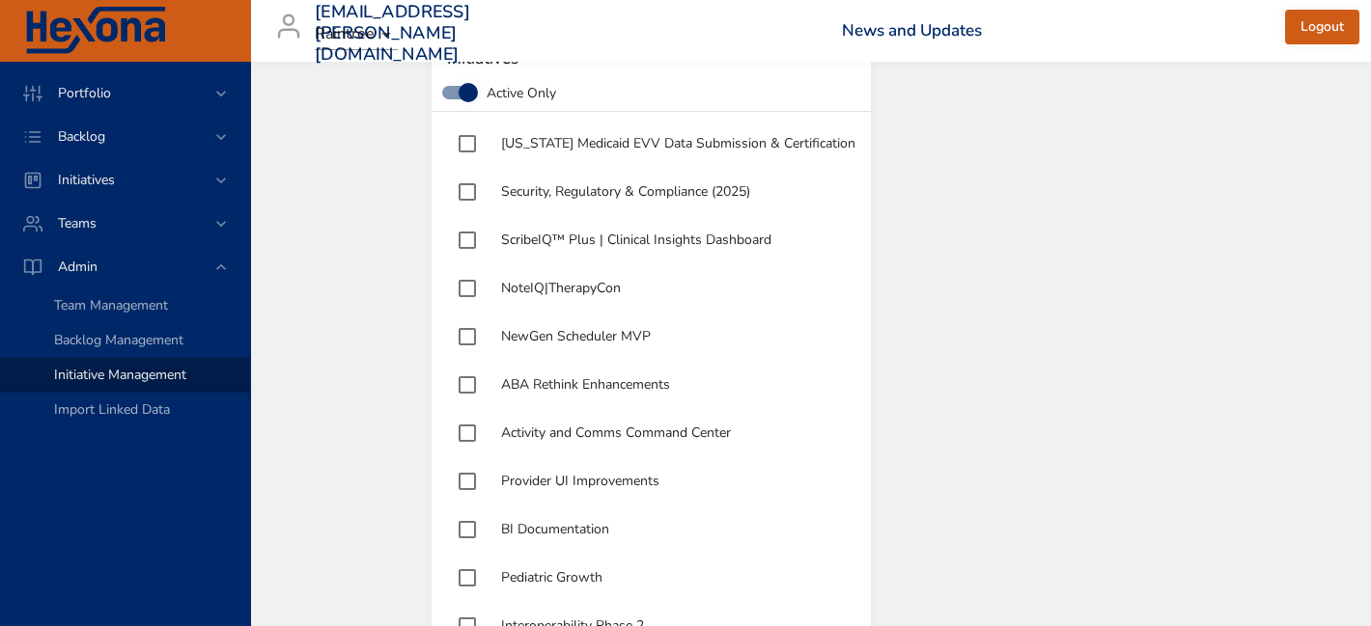
scroll to position [0, 0]
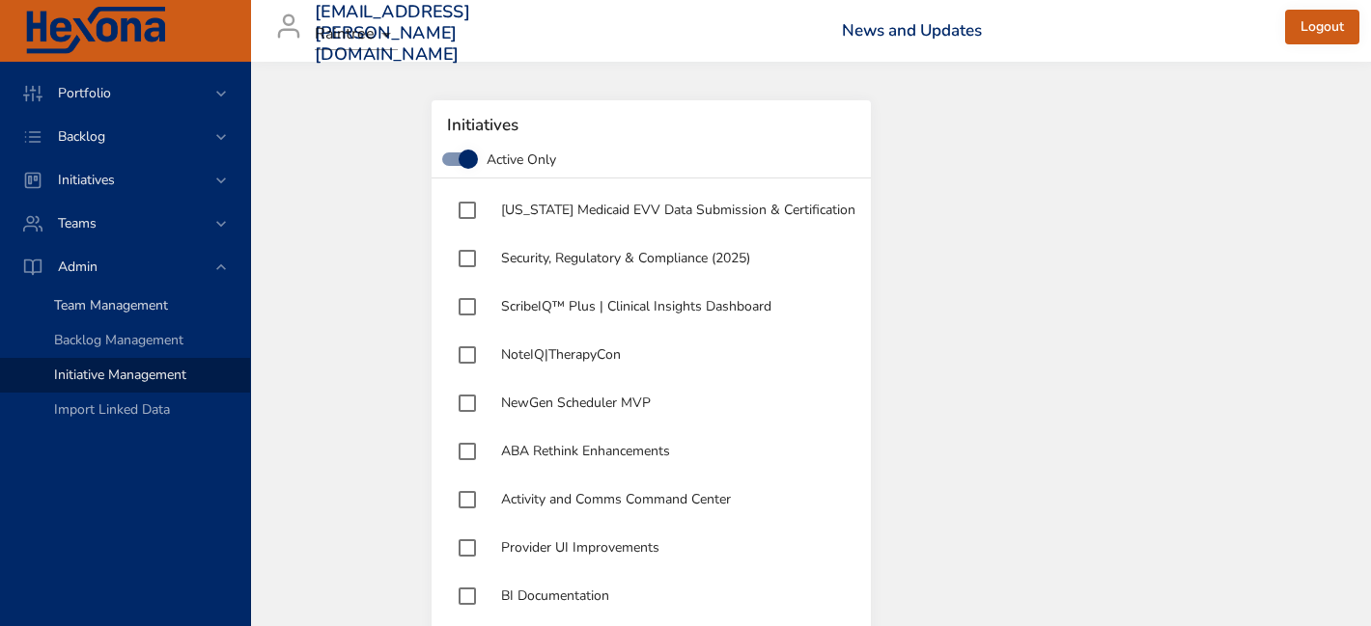
click at [173, 313] on div "Team Management" at bounding box center [144, 305] width 180 height 19
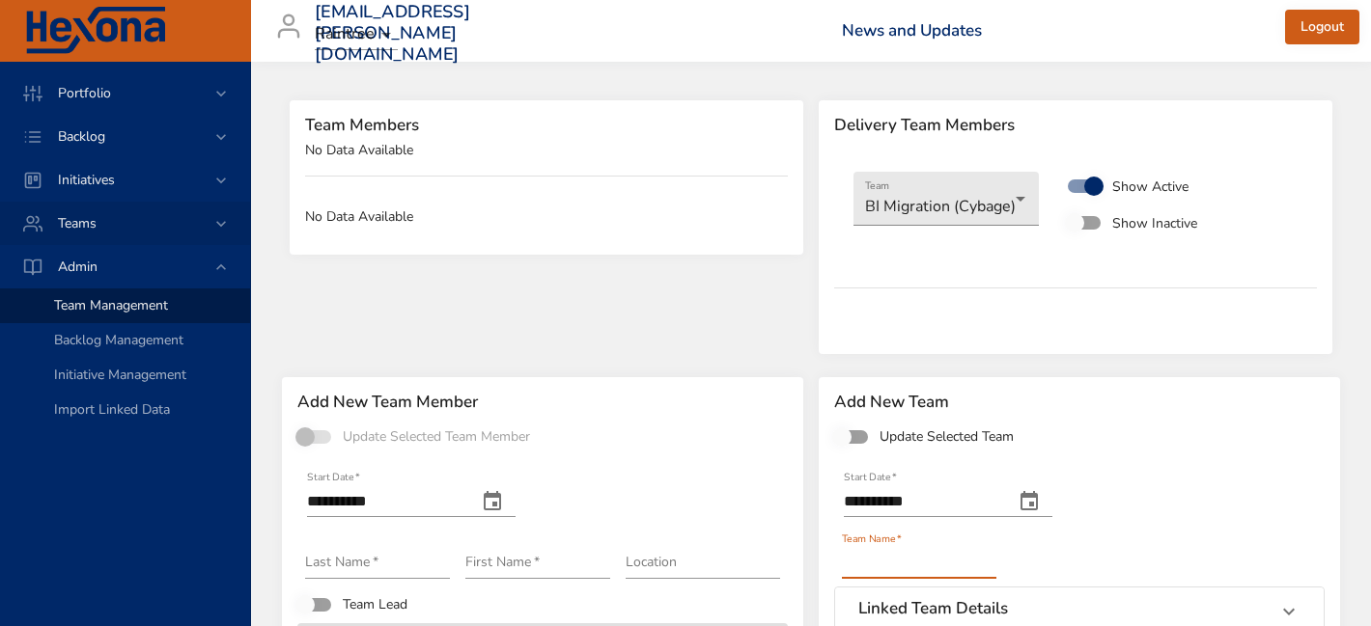
click at [162, 226] on div "Teams" at bounding box center [126, 223] width 169 height 20
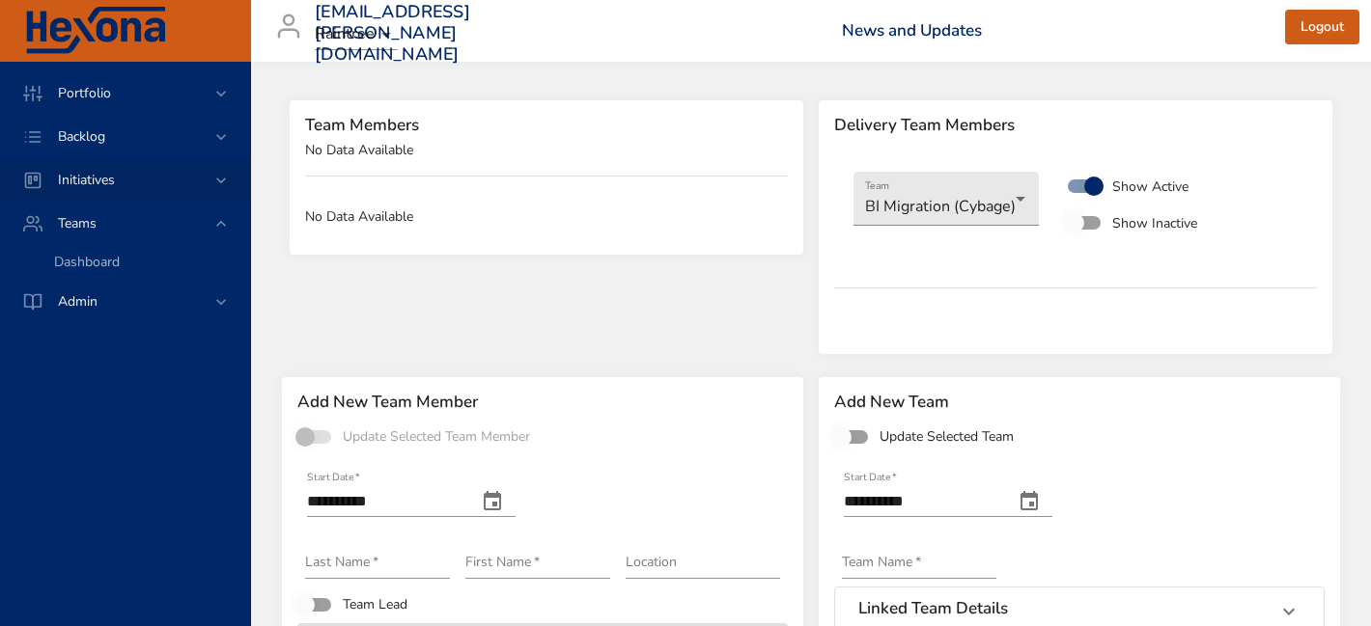
click at [151, 173] on div "Initiatives" at bounding box center [126, 180] width 169 height 20
click at [115, 137] on span "Backlog" at bounding box center [81, 136] width 78 height 18
click at [118, 177] on span "Backlog Details" at bounding box center [100, 175] width 93 height 18
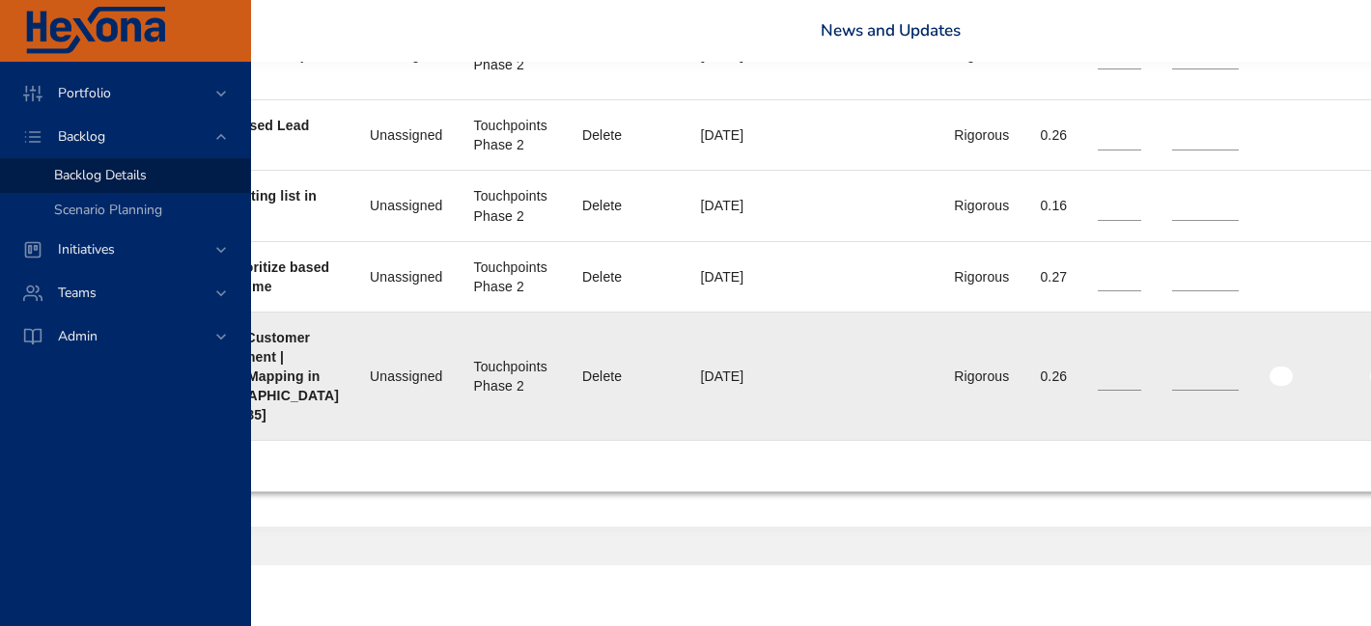
scroll to position [2185, 447]
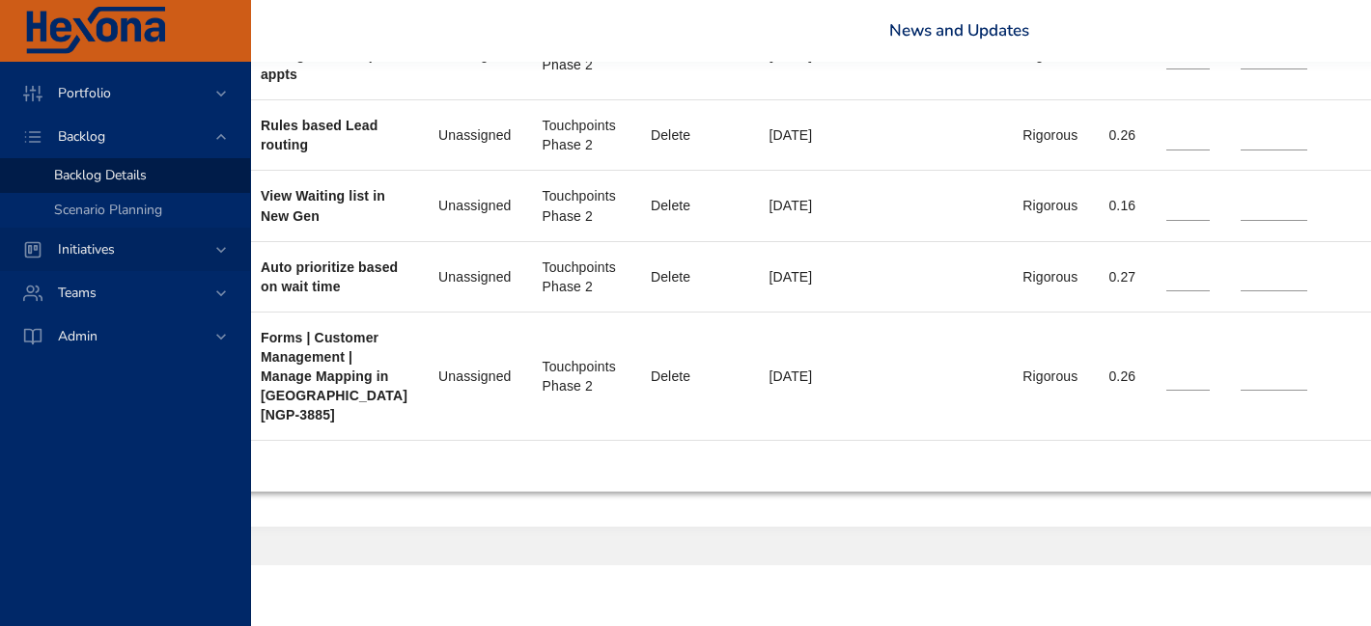
click at [129, 245] on span "Initiatives" at bounding box center [86, 249] width 88 height 18
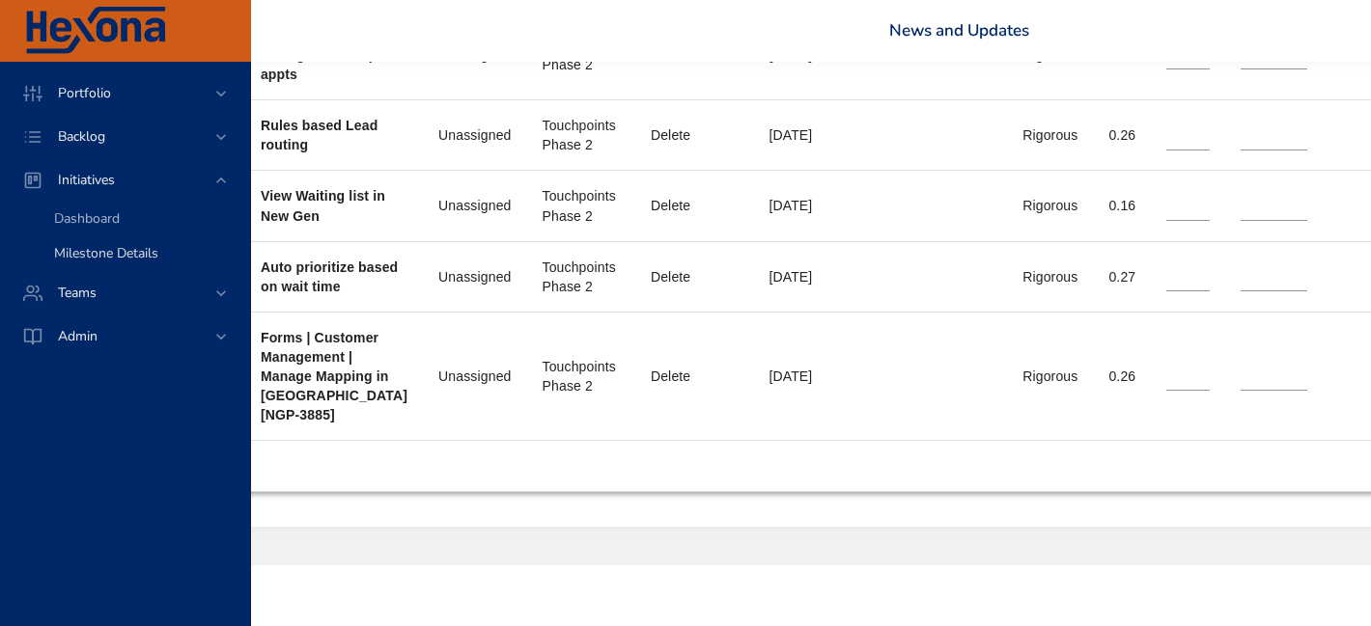
click at [130, 249] on span "Milestone Details" at bounding box center [106, 253] width 104 height 18
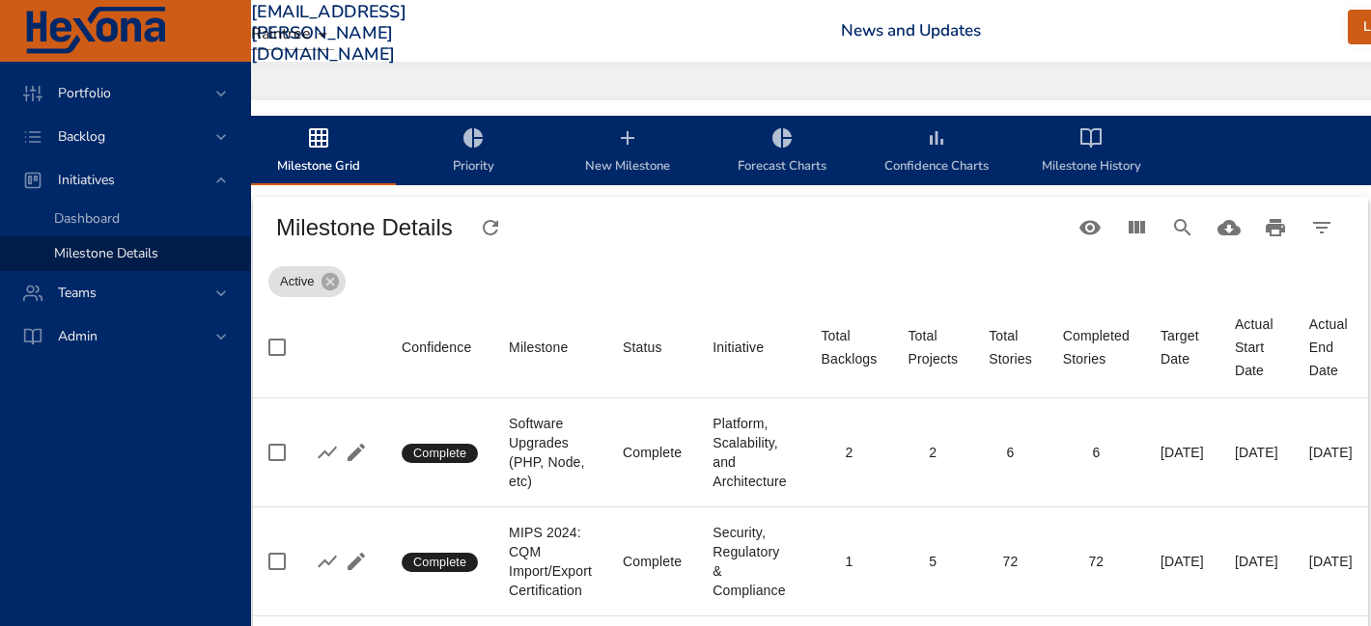
scroll to position [0, 104]
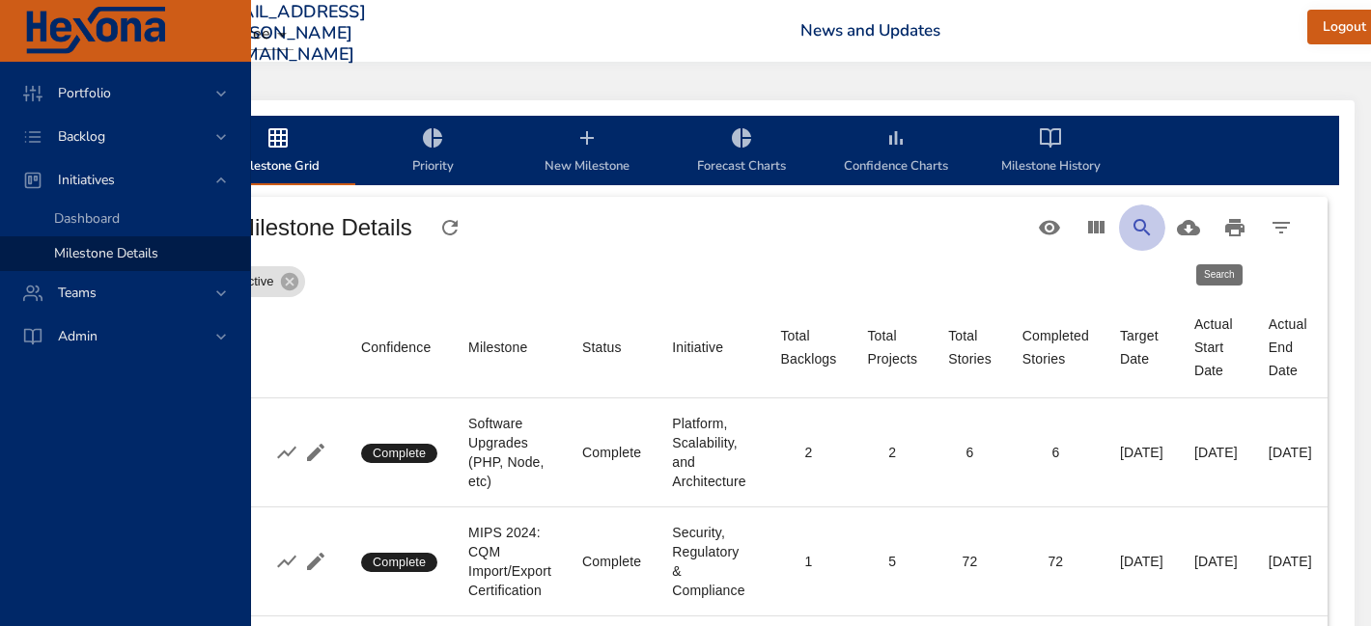
click at [1165, 228] on button "Search" at bounding box center [1142, 228] width 46 height 46
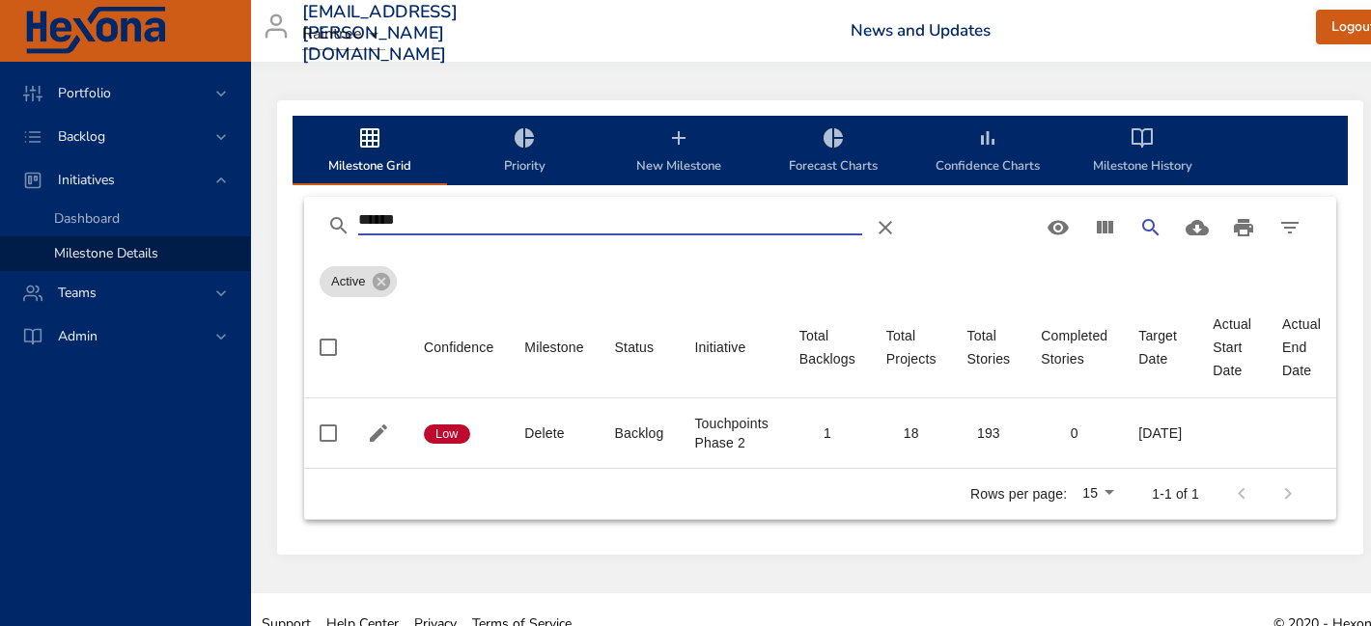
scroll to position [0, 0]
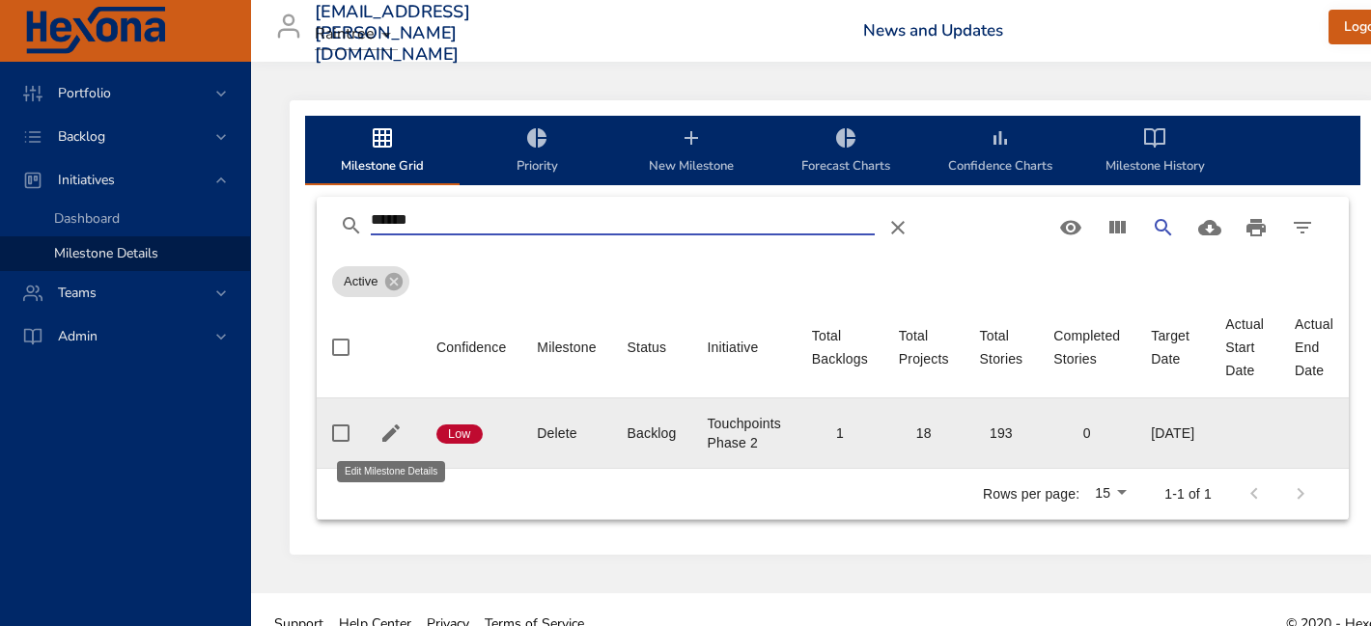
type input "******"
click at [384, 430] on icon "button" at bounding box center [390, 433] width 23 height 23
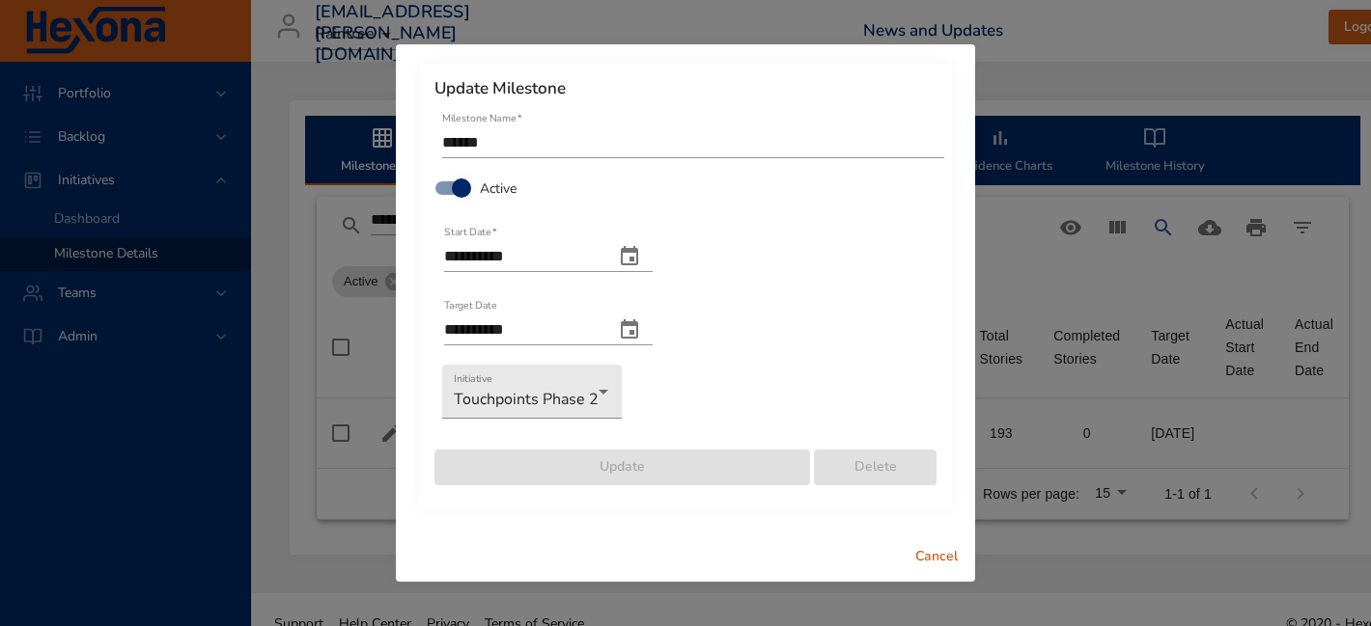
click at [638, 321] on icon "change end date" at bounding box center [629, 328] width 17 height 19
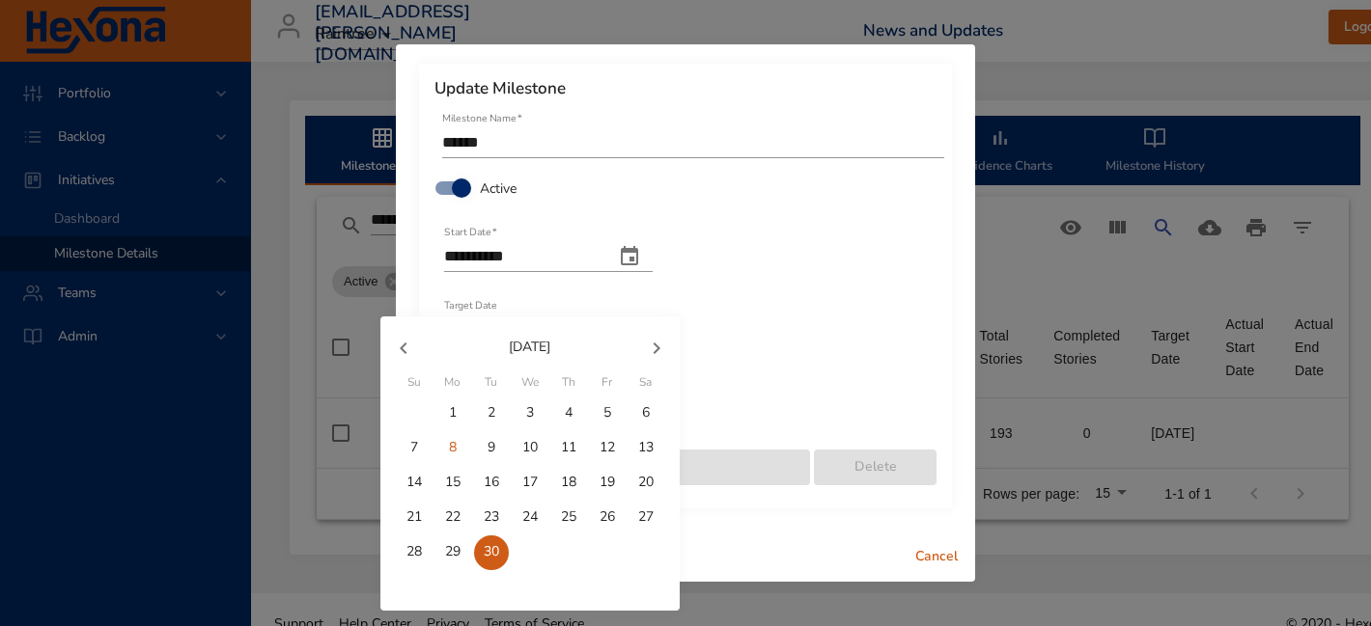
click at [657, 346] on icon "button" at bounding box center [655, 349] width 7 height 12
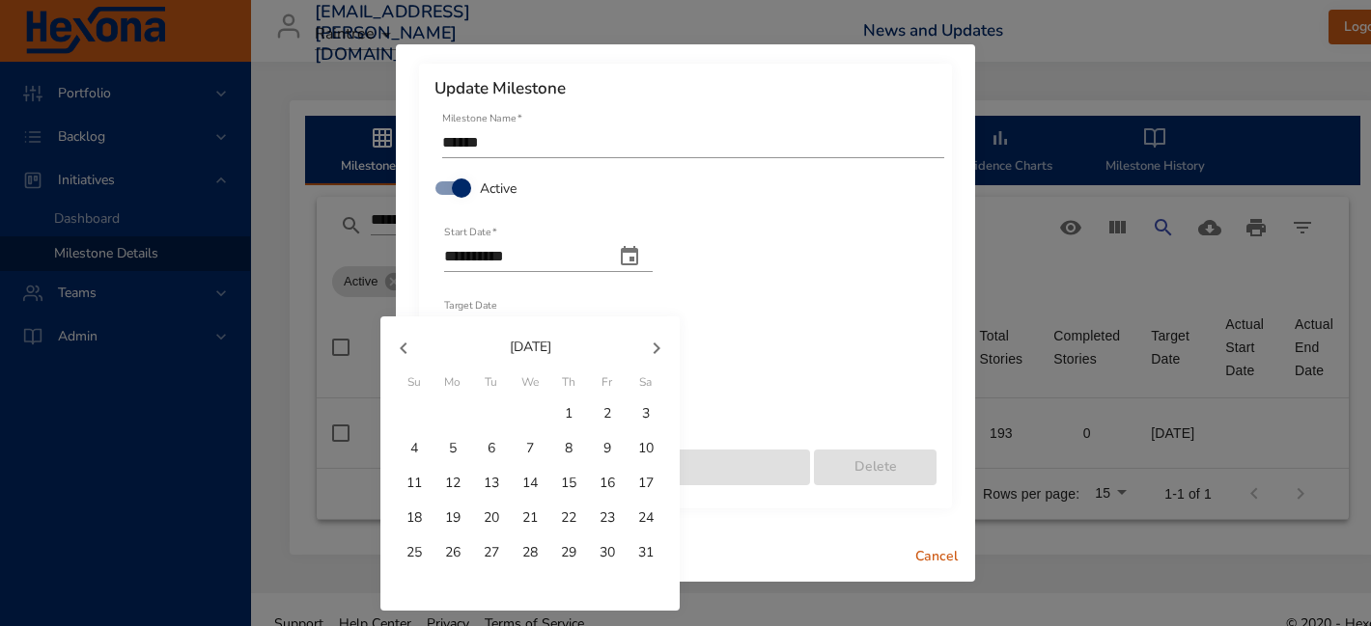
click at [657, 346] on icon "button" at bounding box center [655, 349] width 7 height 12
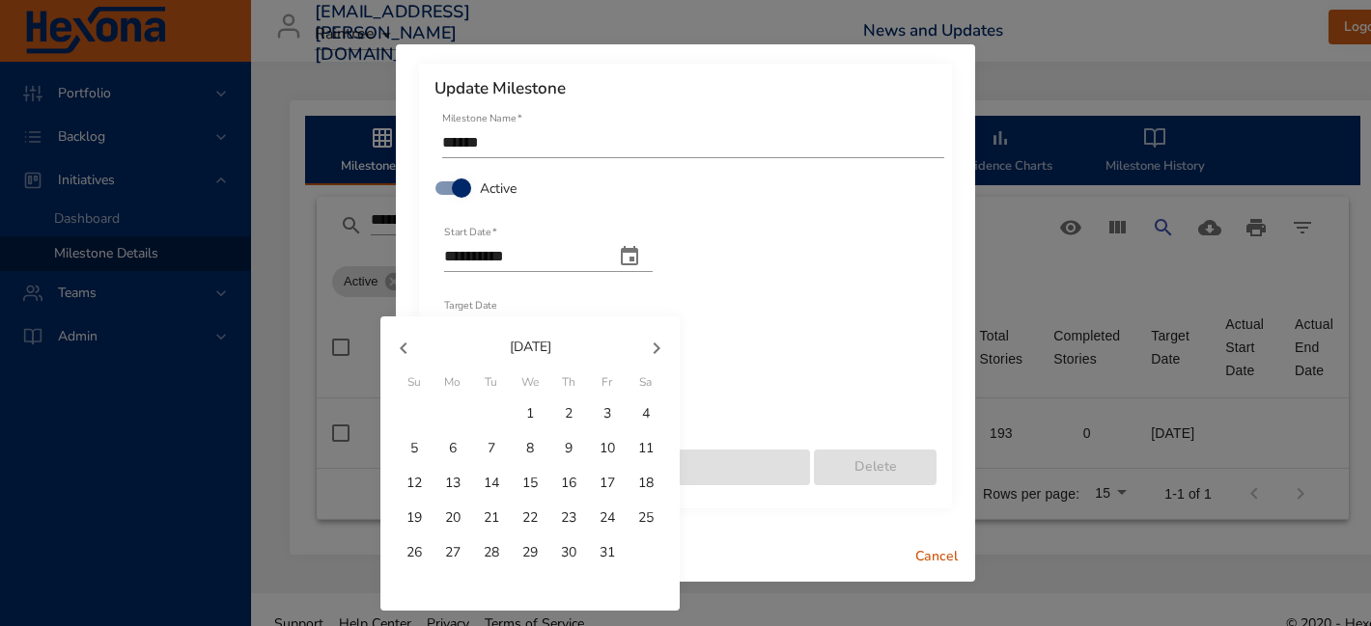
click at [657, 346] on icon "button" at bounding box center [655, 349] width 7 height 12
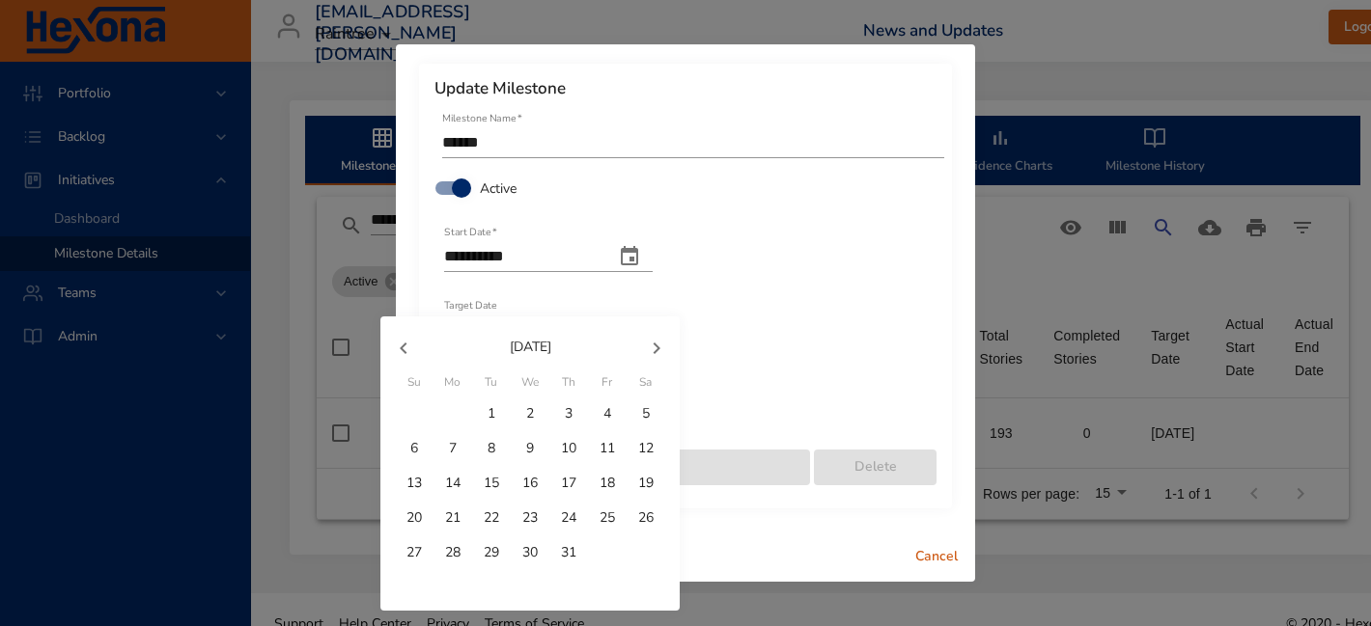
click at [657, 346] on icon "button" at bounding box center [655, 349] width 7 height 12
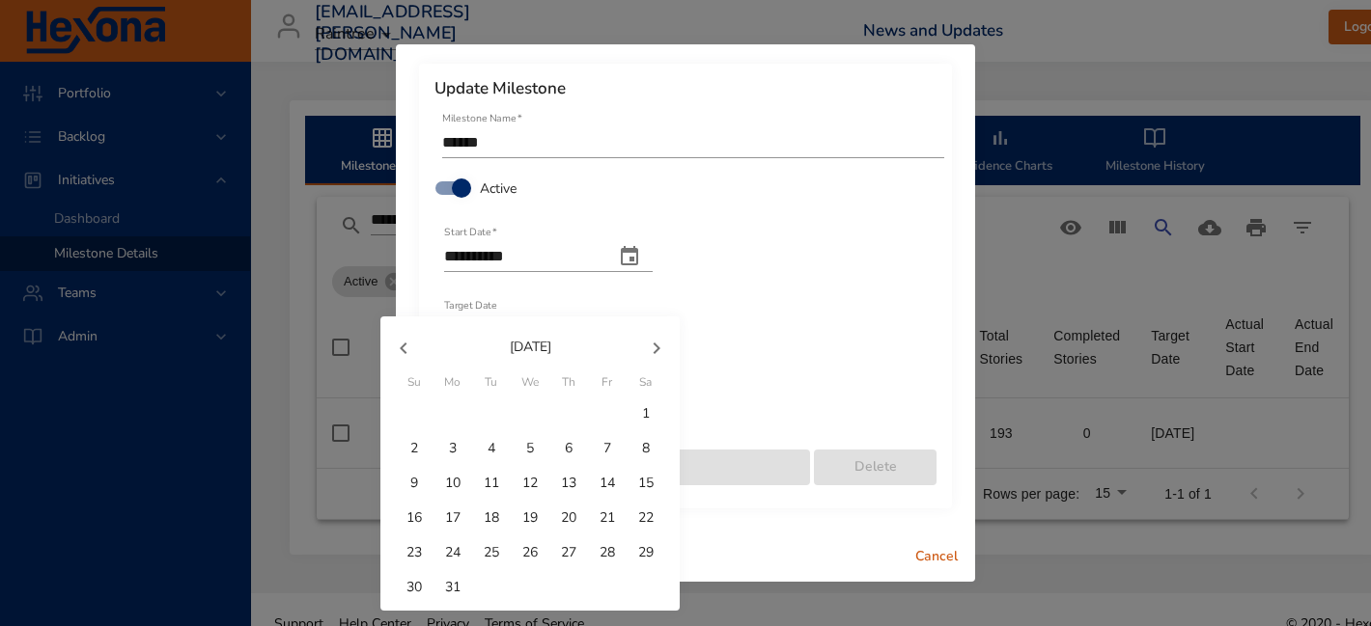
click at [657, 346] on icon "button" at bounding box center [655, 349] width 7 height 12
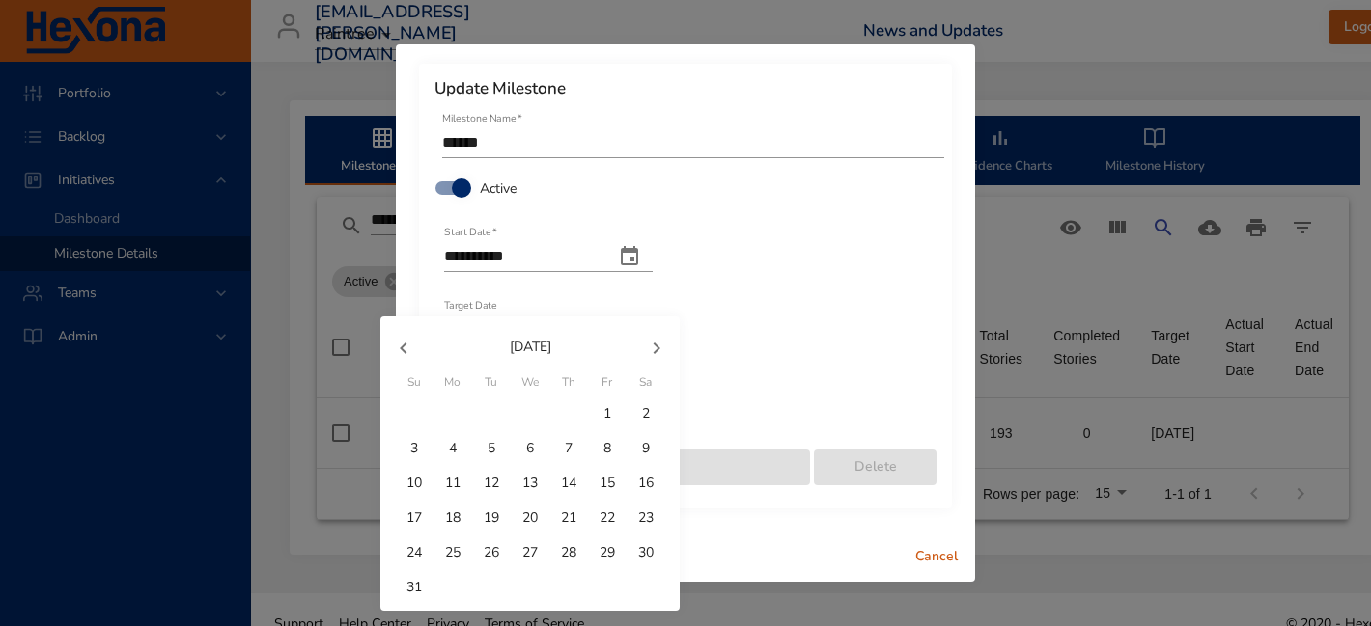
click at [657, 346] on icon "button" at bounding box center [655, 349] width 7 height 12
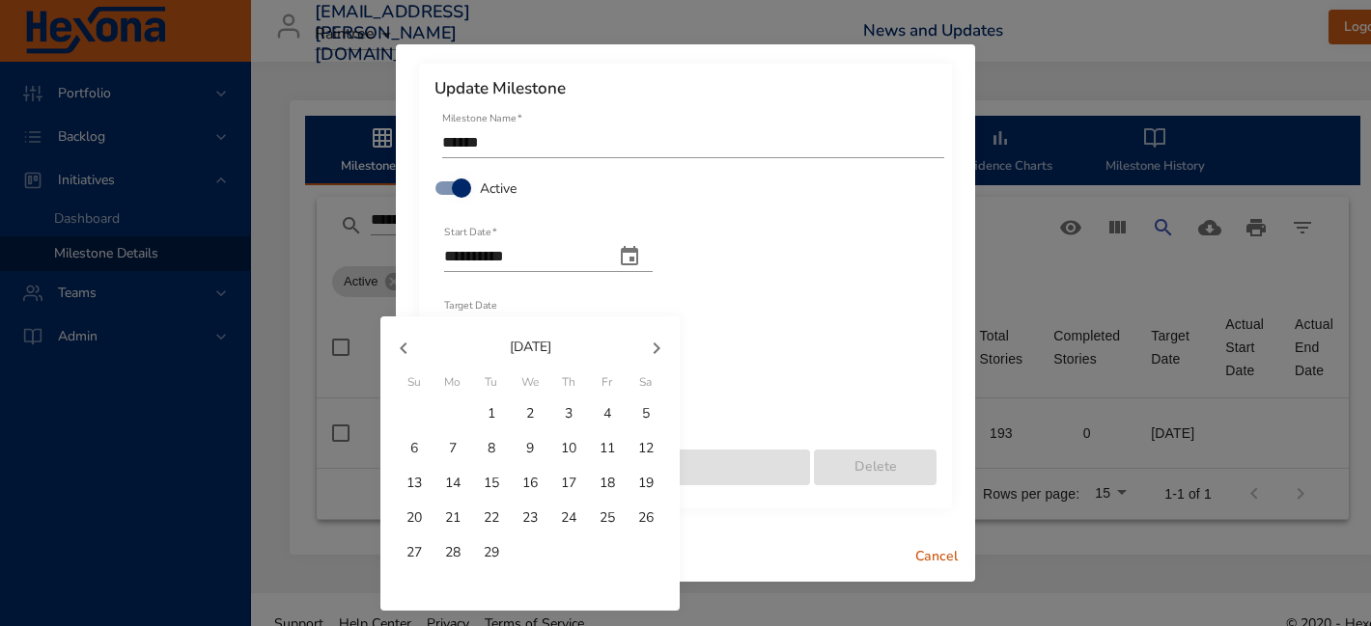
click at [657, 346] on icon "button" at bounding box center [655, 349] width 7 height 12
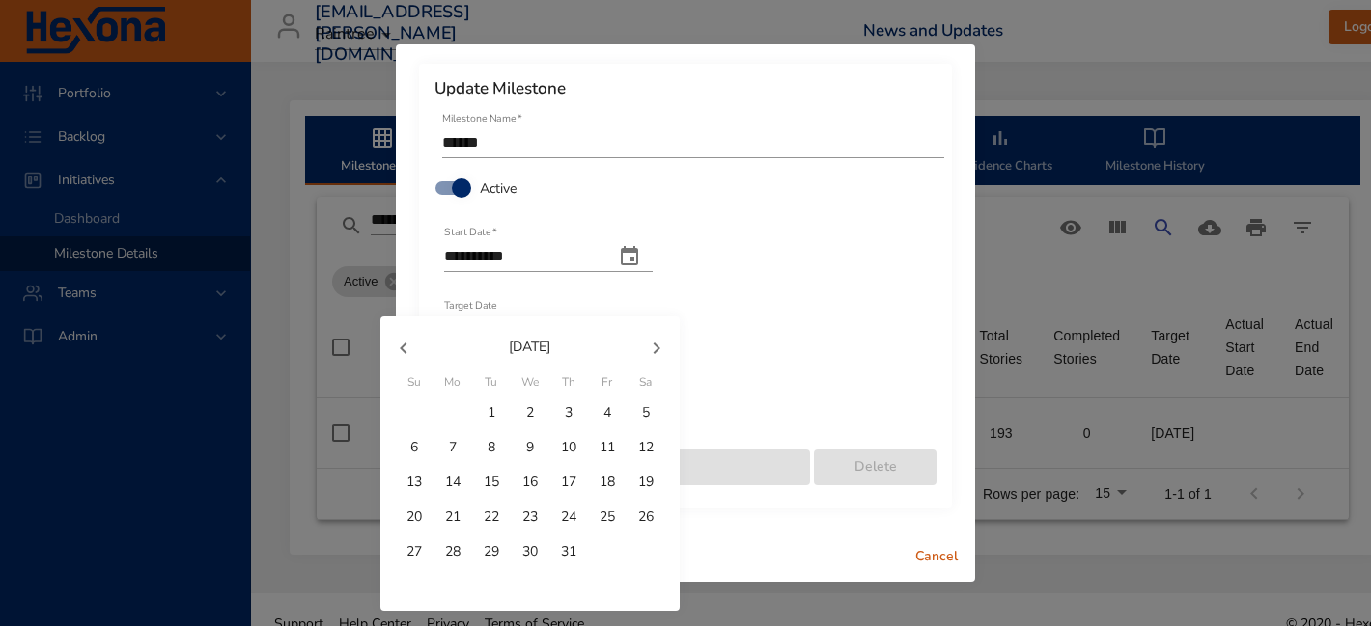
click at [562, 557] on p "31" at bounding box center [568, 551] width 15 height 19
type input "**********"
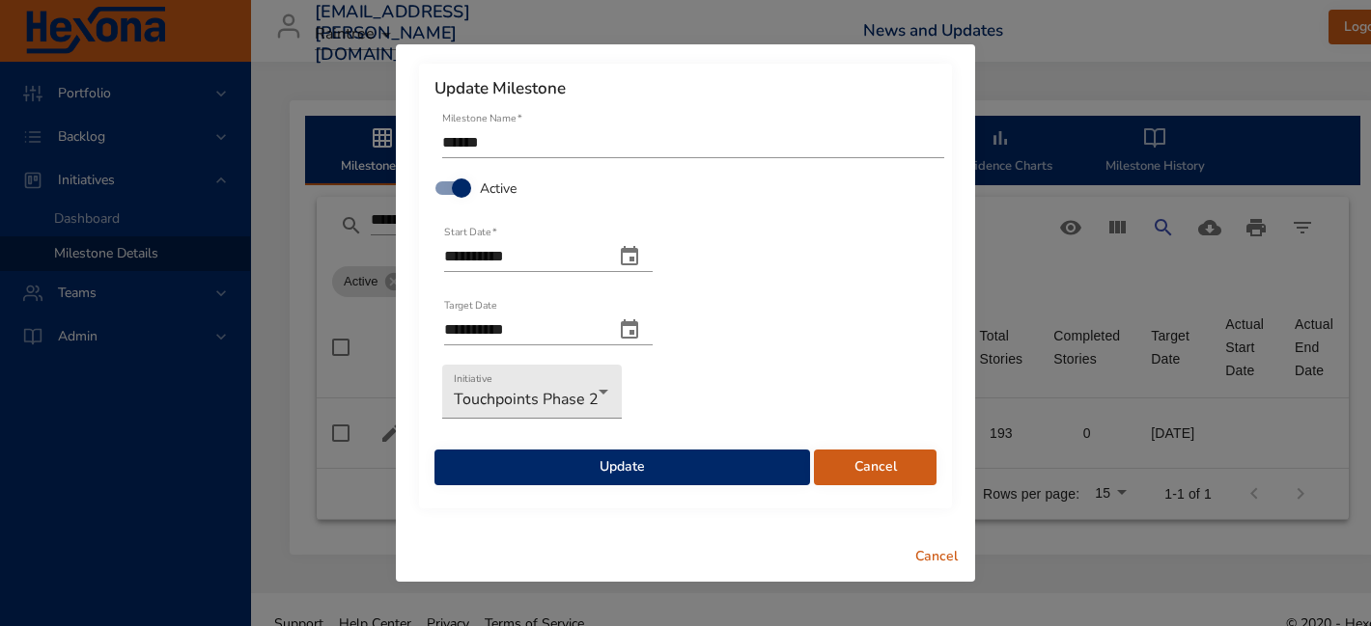
click at [653, 467] on span "Update" at bounding box center [622, 468] width 345 height 24
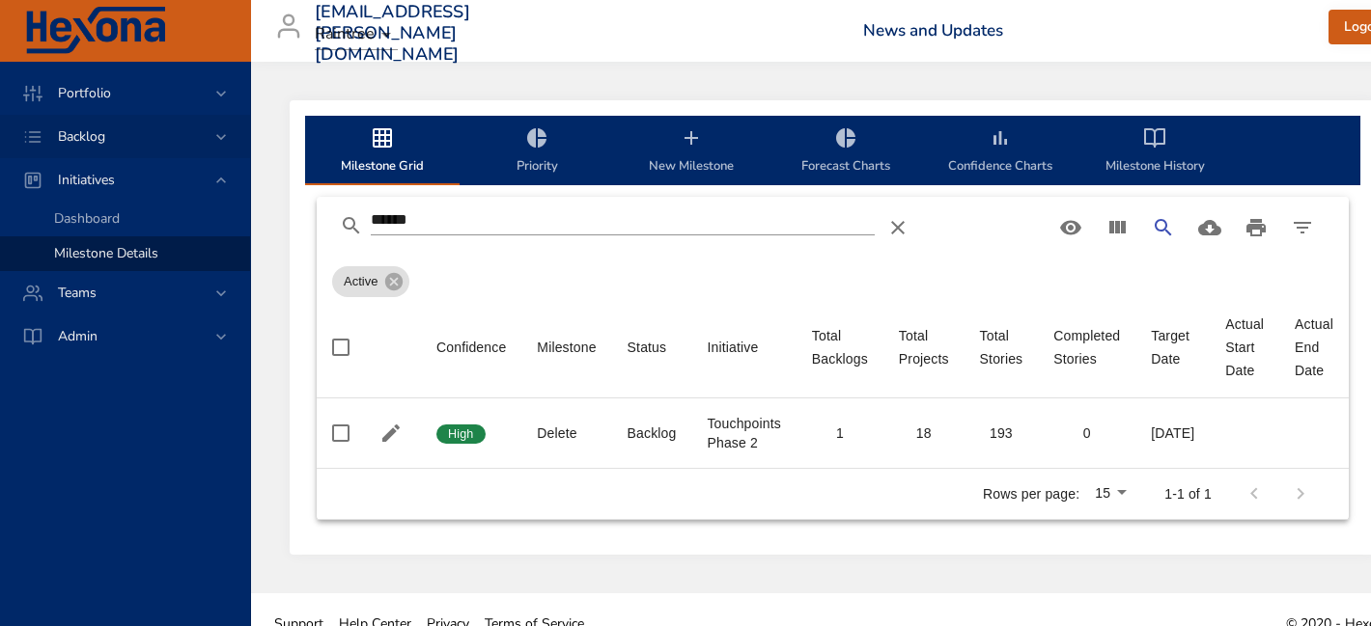
click at [103, 137] on span "Backlog" at bounding box center [81, 136] width 78 height 18
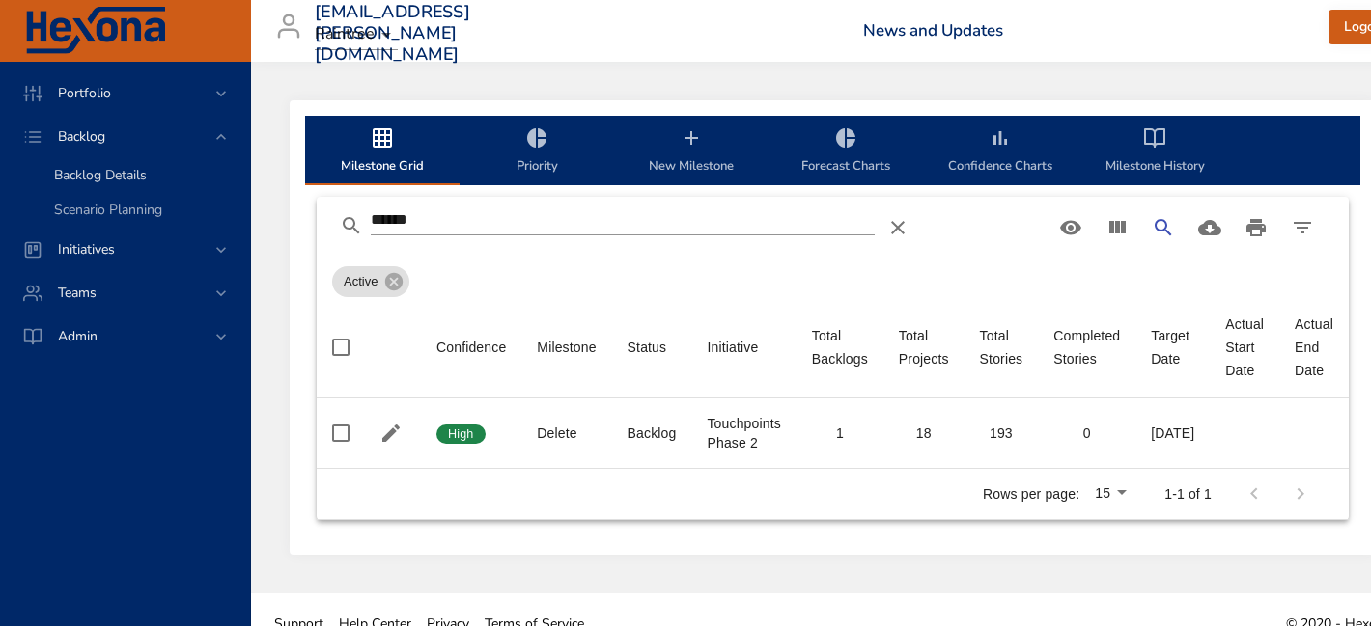
click at [114, 170] on span "Backlog Details" at bounding box center [100, 175] width 93 height 18
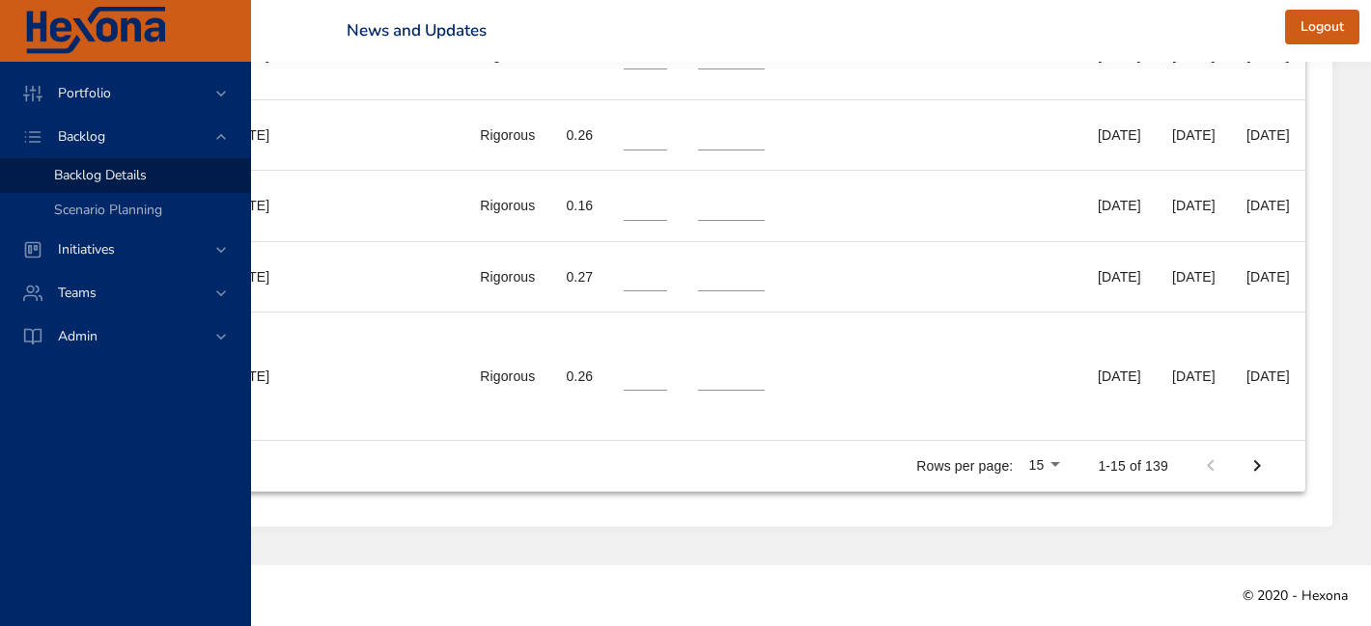
scroll to position [2185, 1070]
click at [1261, 469] on icon "Next Page" at bounding box center [1256, 466] width 23 height 23
type input "*"
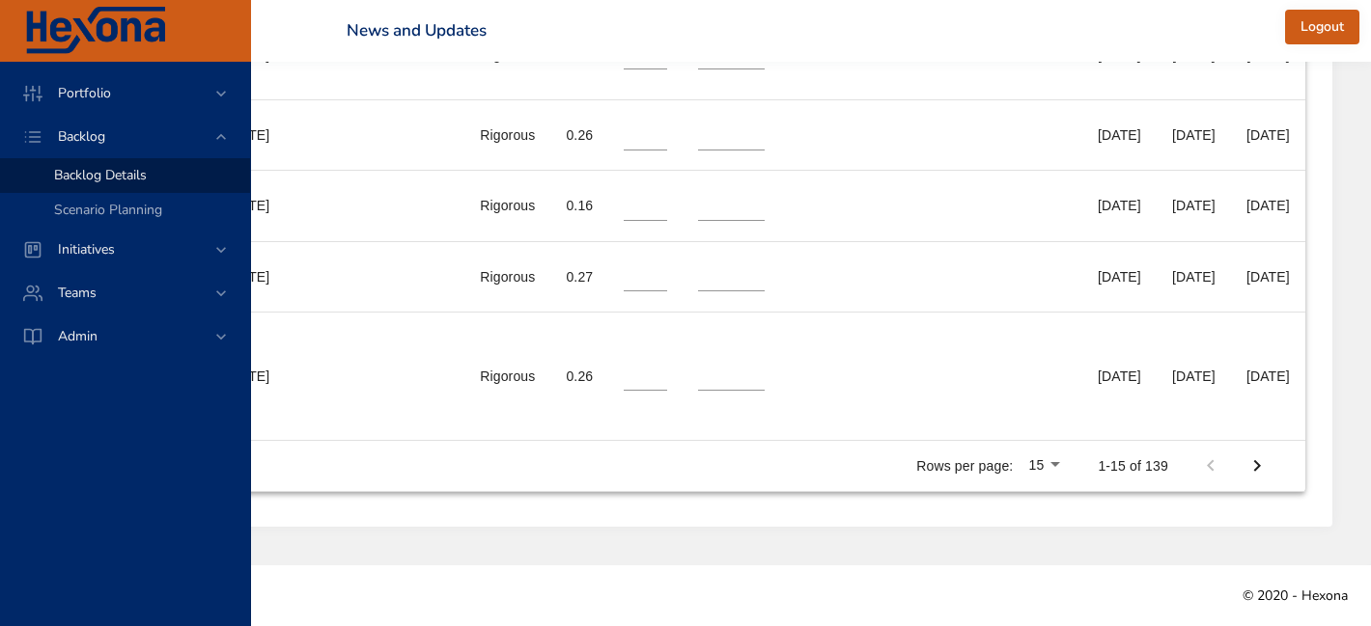
type input "**"
type input "*"
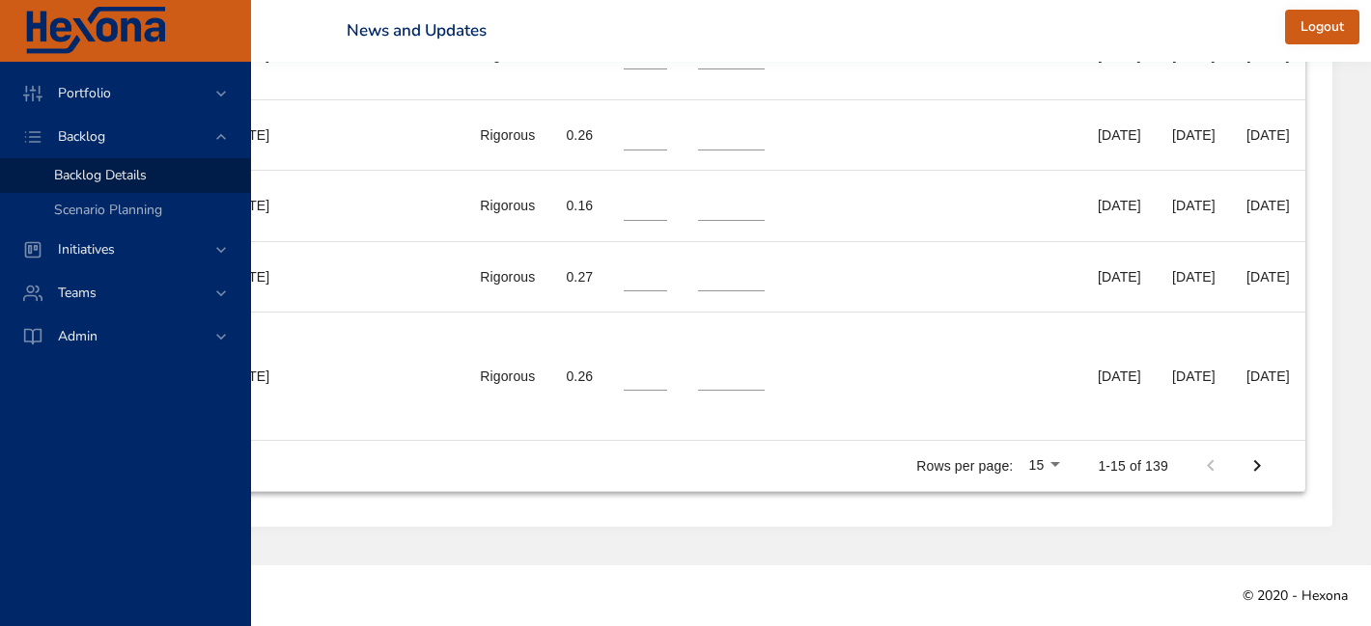
type input "*"
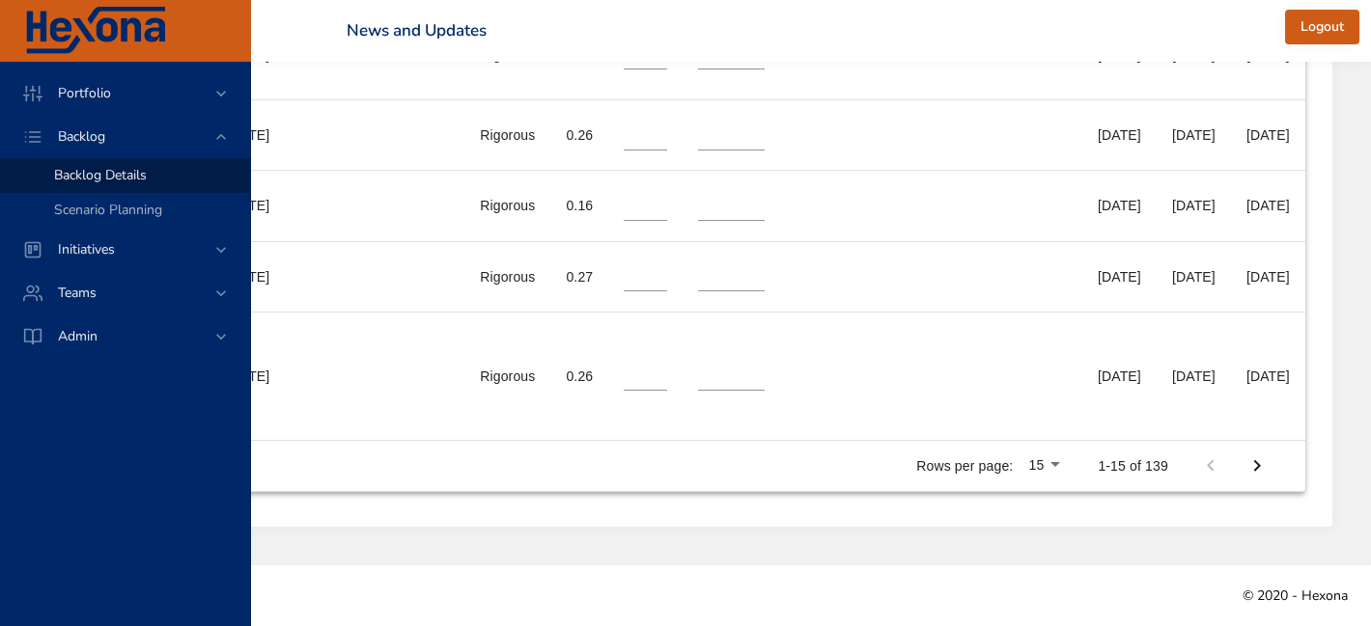
type input "*"
type input "**"
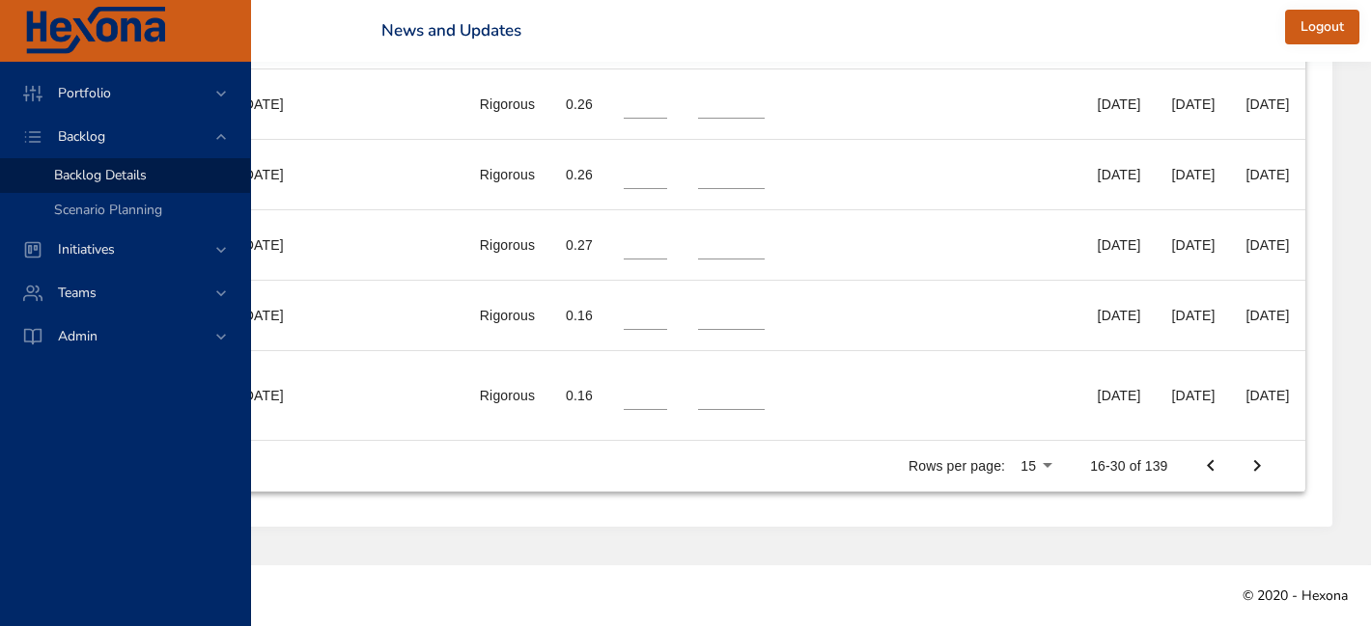
scroll to position [1721, 971]
click at [1044, 511] on li "100" at bounding box center [1040, 501] width 57 height 35
type input "*"
type input "**"
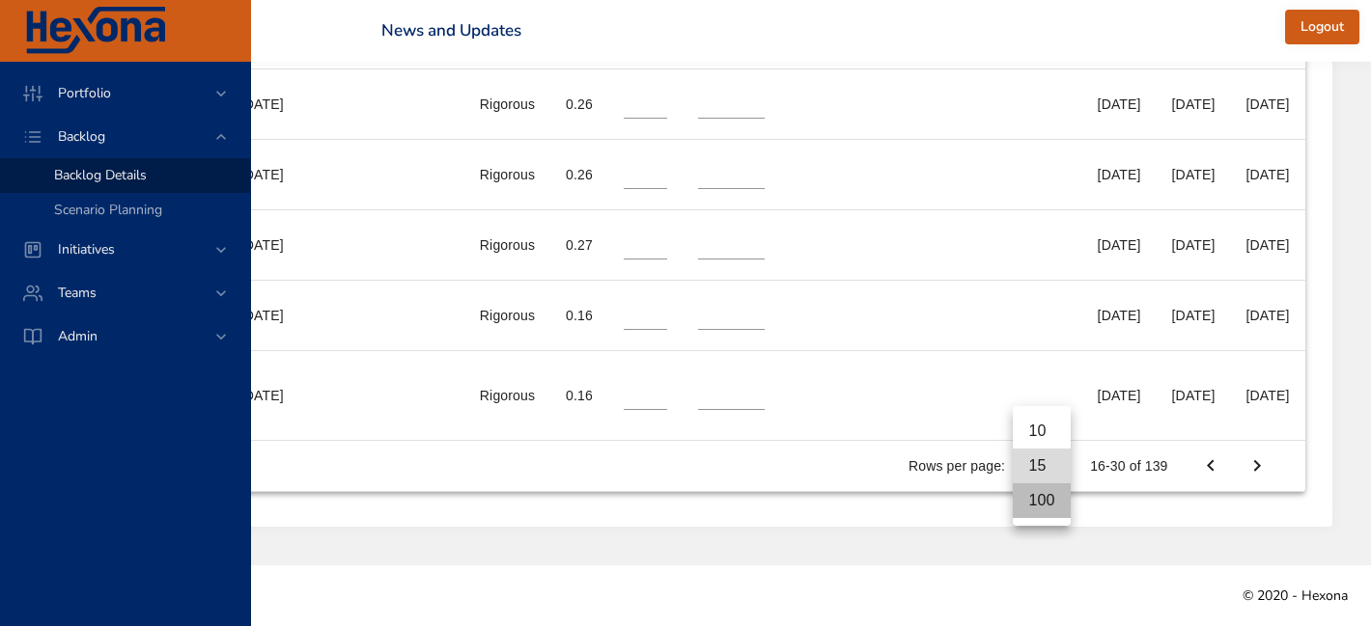
type input "**"
type input "*"
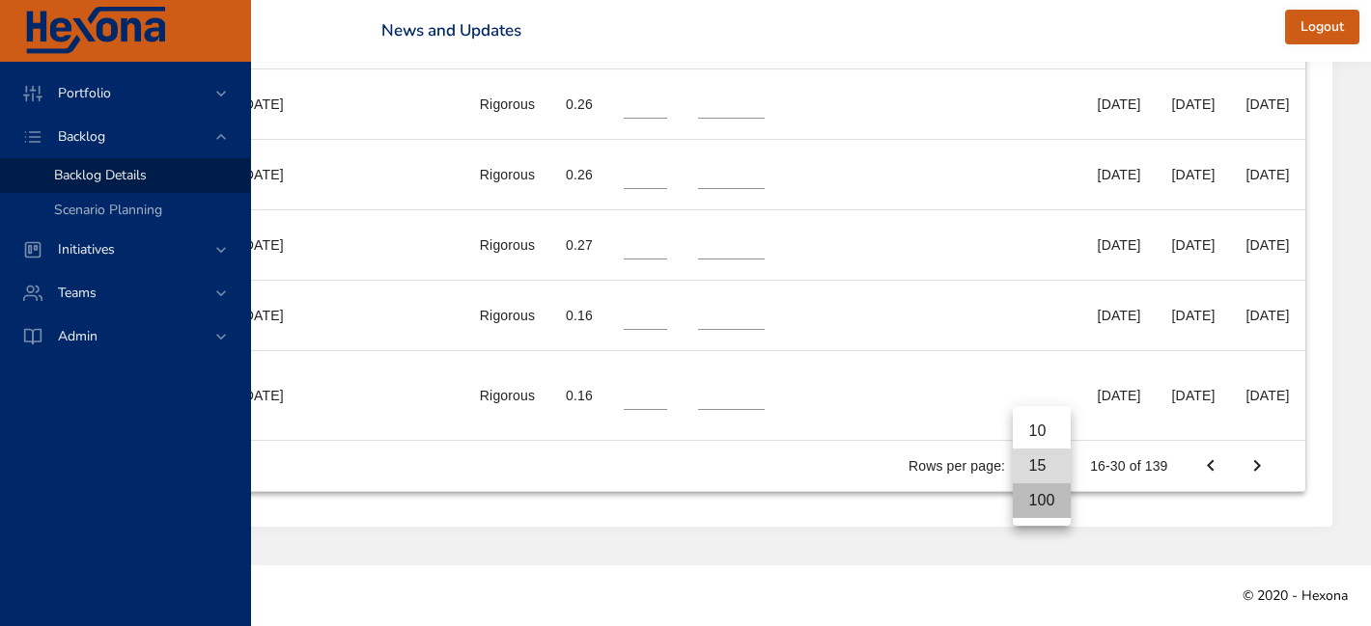
type input "*"
type input "**"
type input "*"
type input "**"
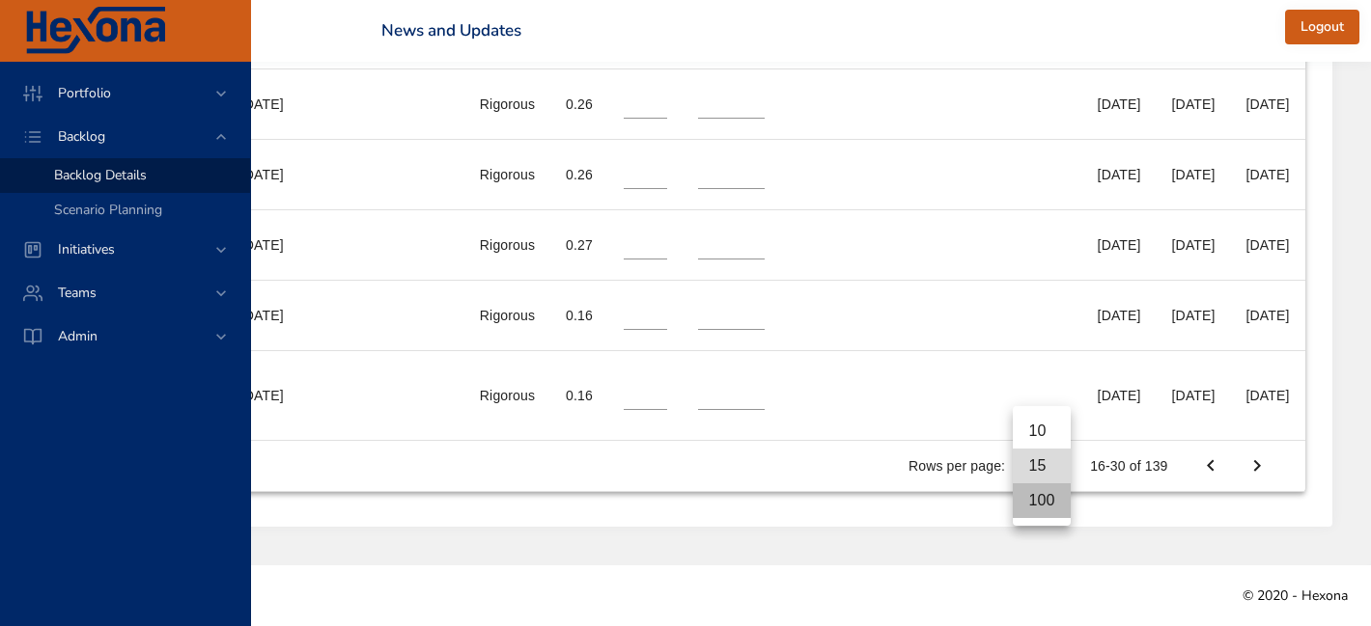
type input "**"
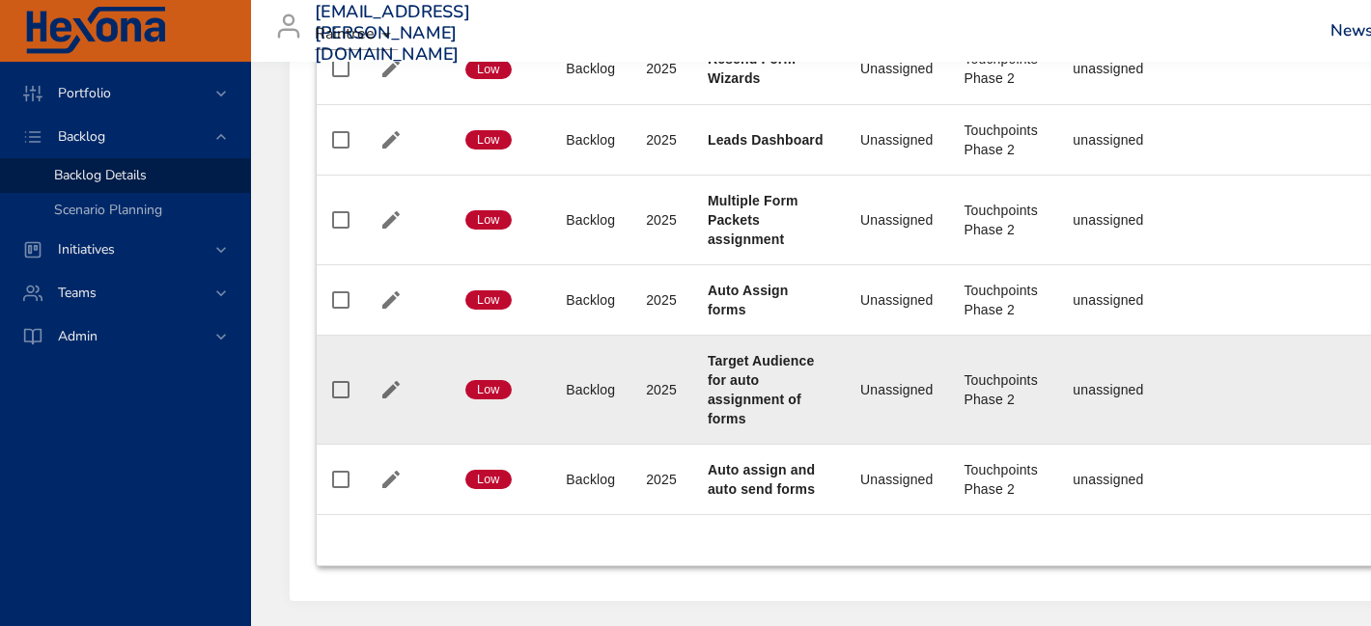
scroll to position [3989, 0]
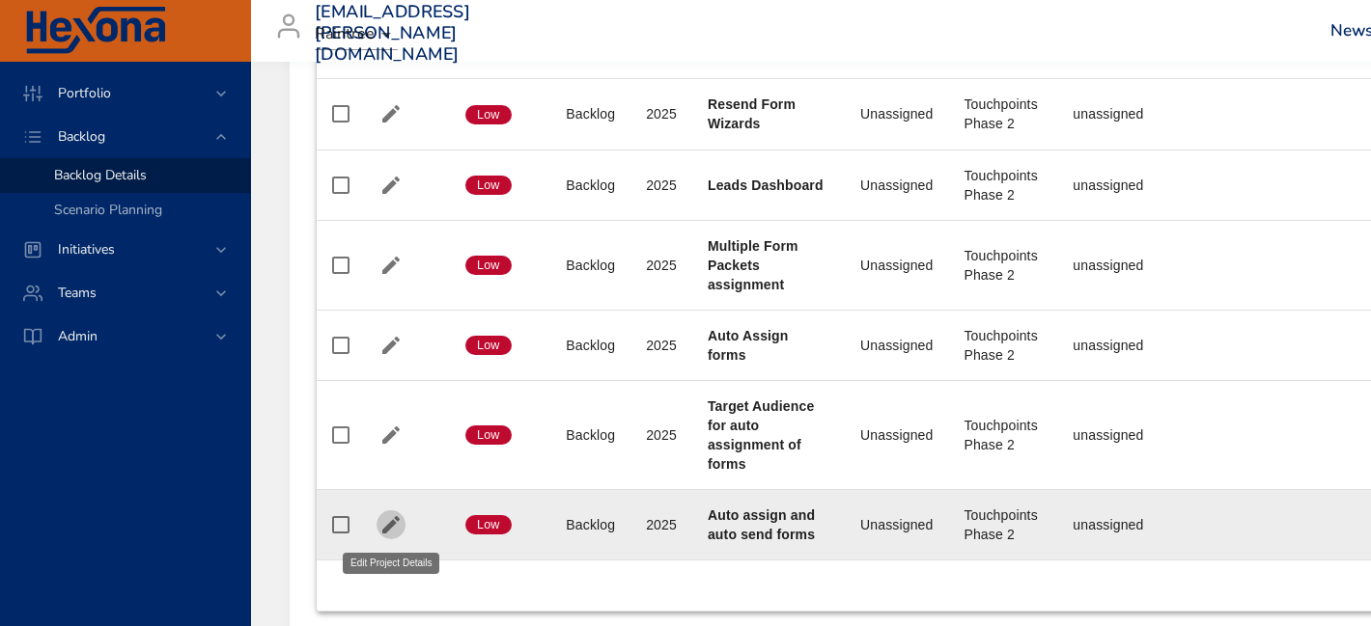
click at [380, 521] on icon "button" at bounding box center [390, 524] width 23 height 23
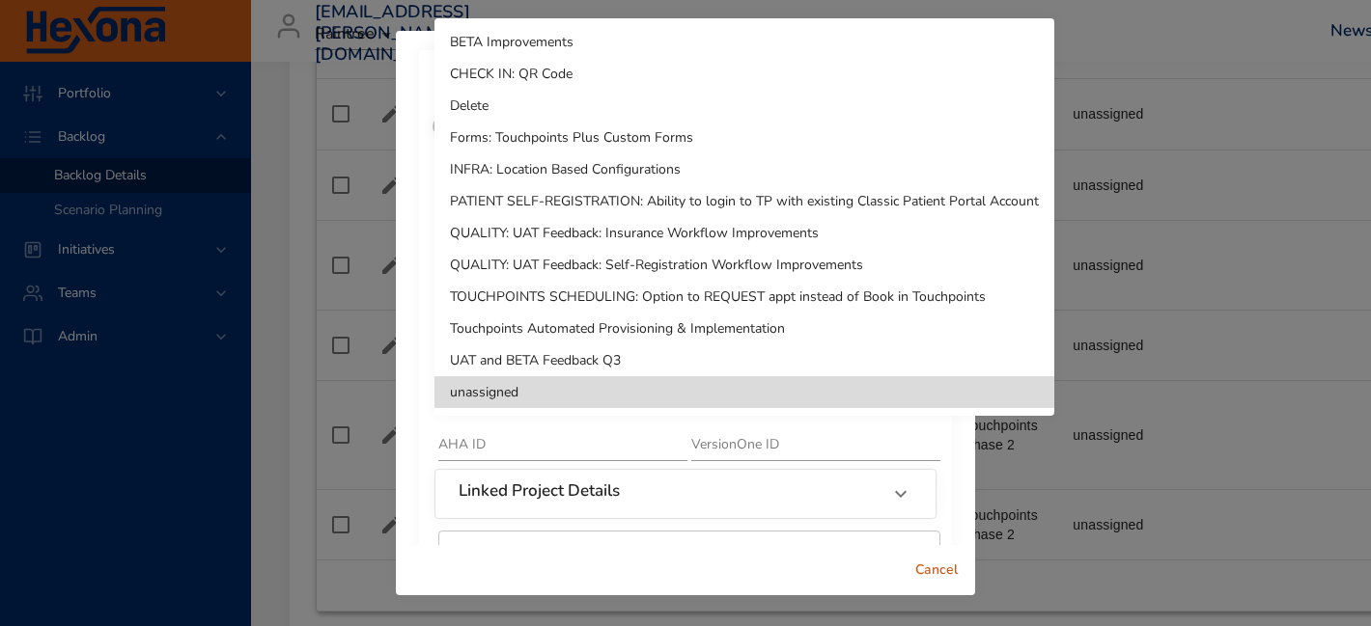
click at [627, 107] on li "Delete" at bounding box center [744, 106] width 620 height 32
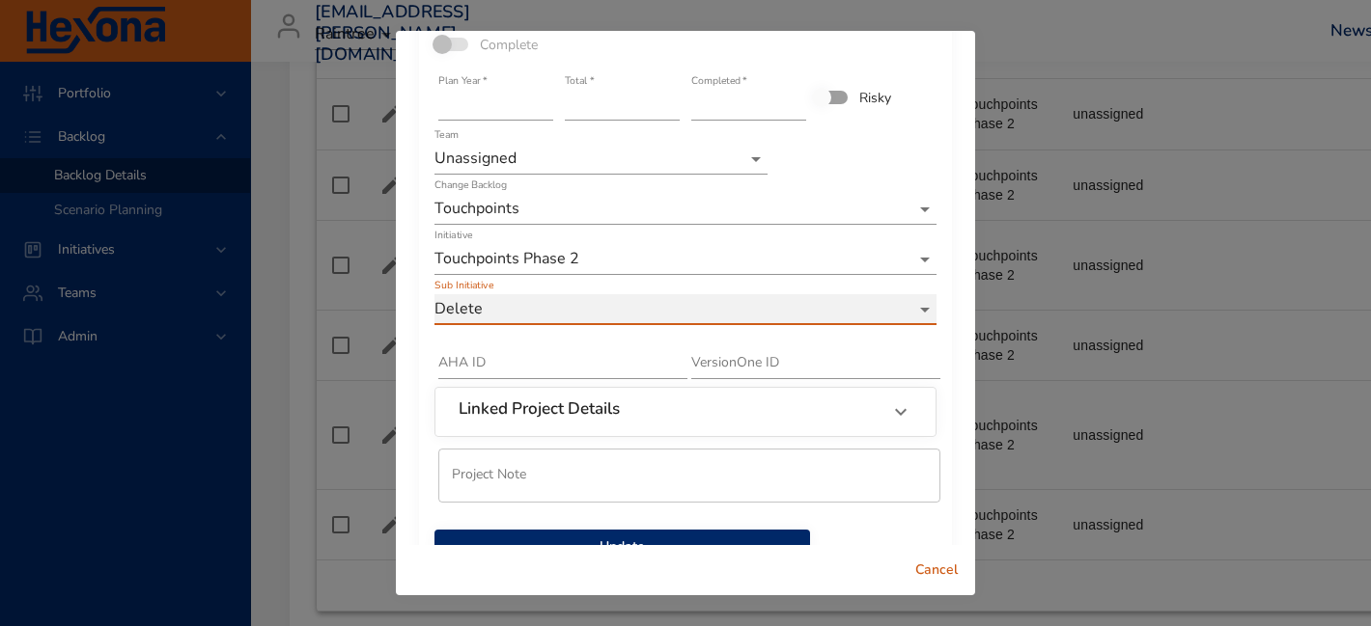
scroll to position [137, 0]
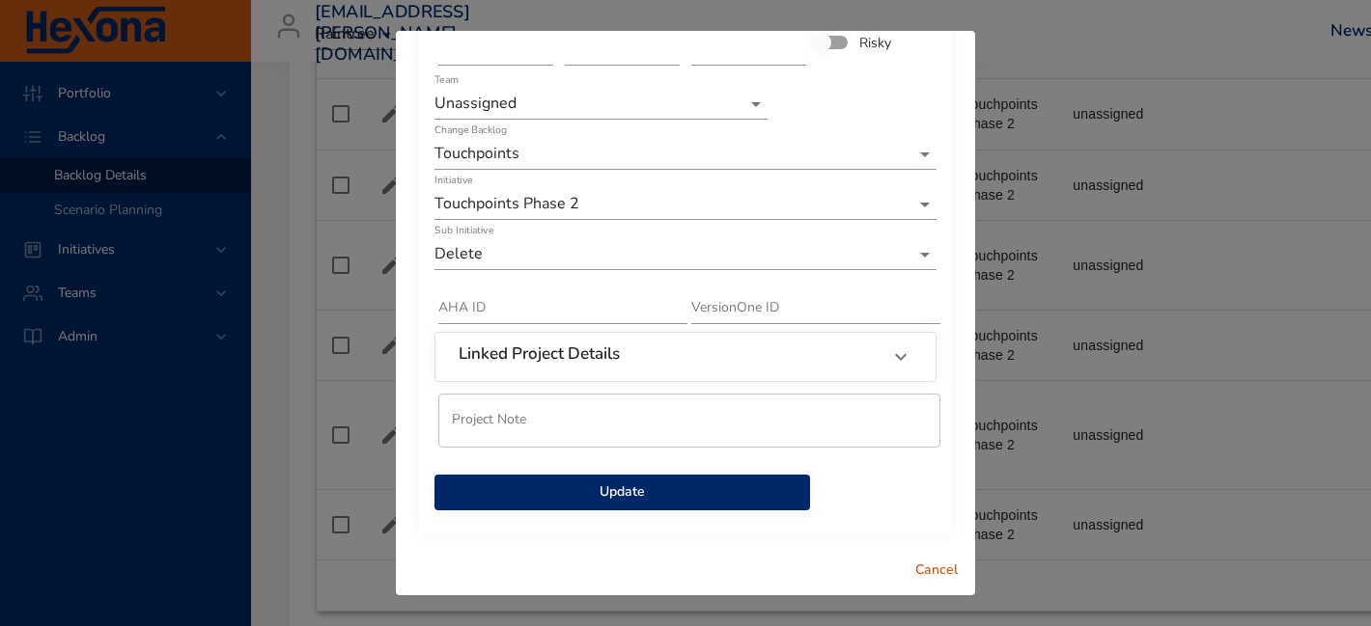
click at [717, 493] on span "Update" at bounding box center [622, 493] width 345 height 24
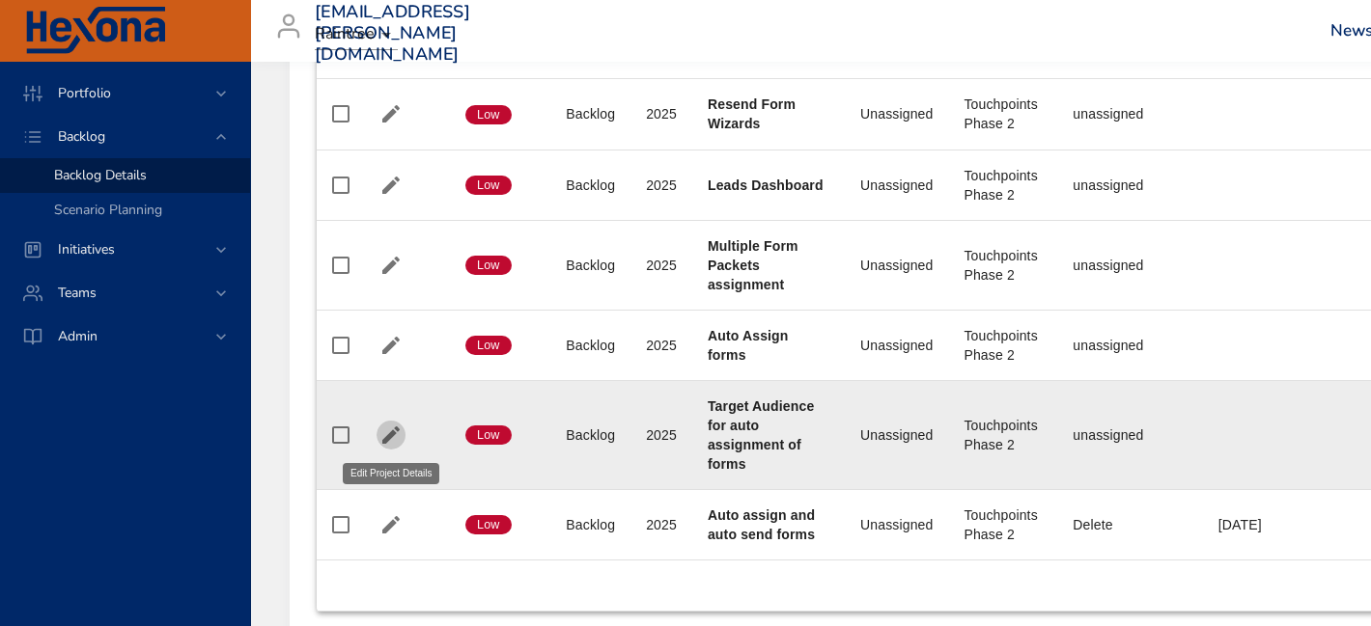
click at [385, 431] on icon "button" at bounding box center [390, 435] width 23 height 23
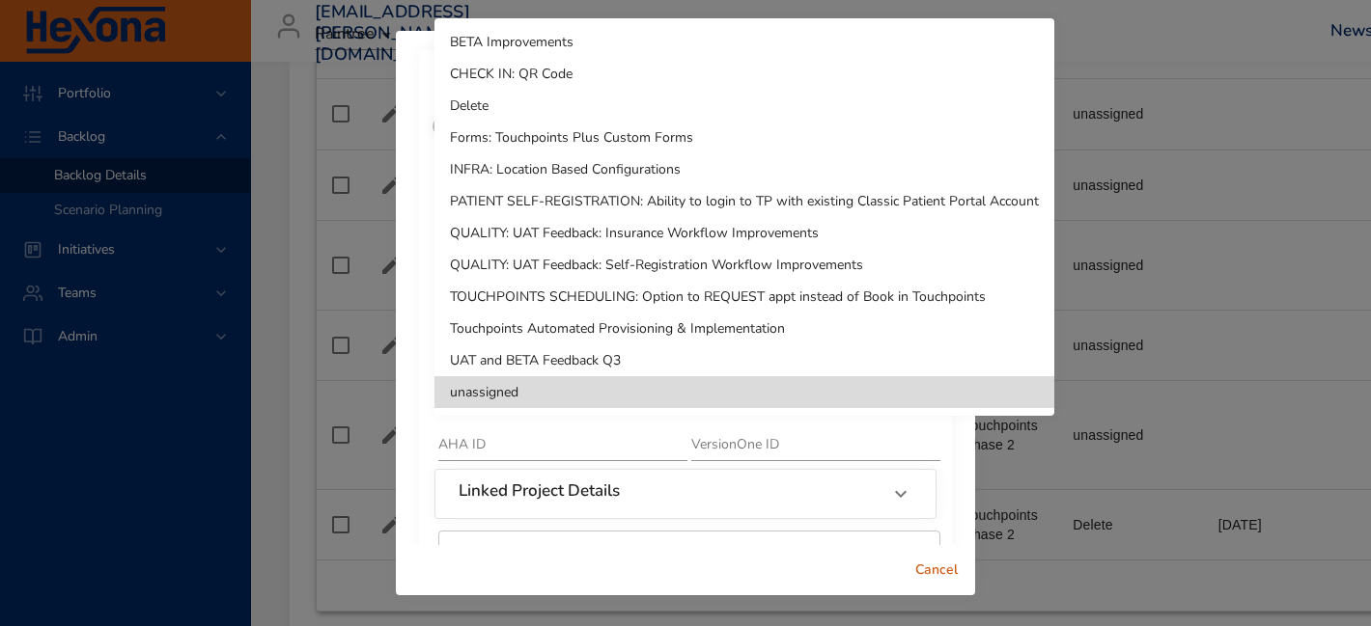
click at [538, 102] on li "Delete" at bounding box center [744, 106] width 620 height 32
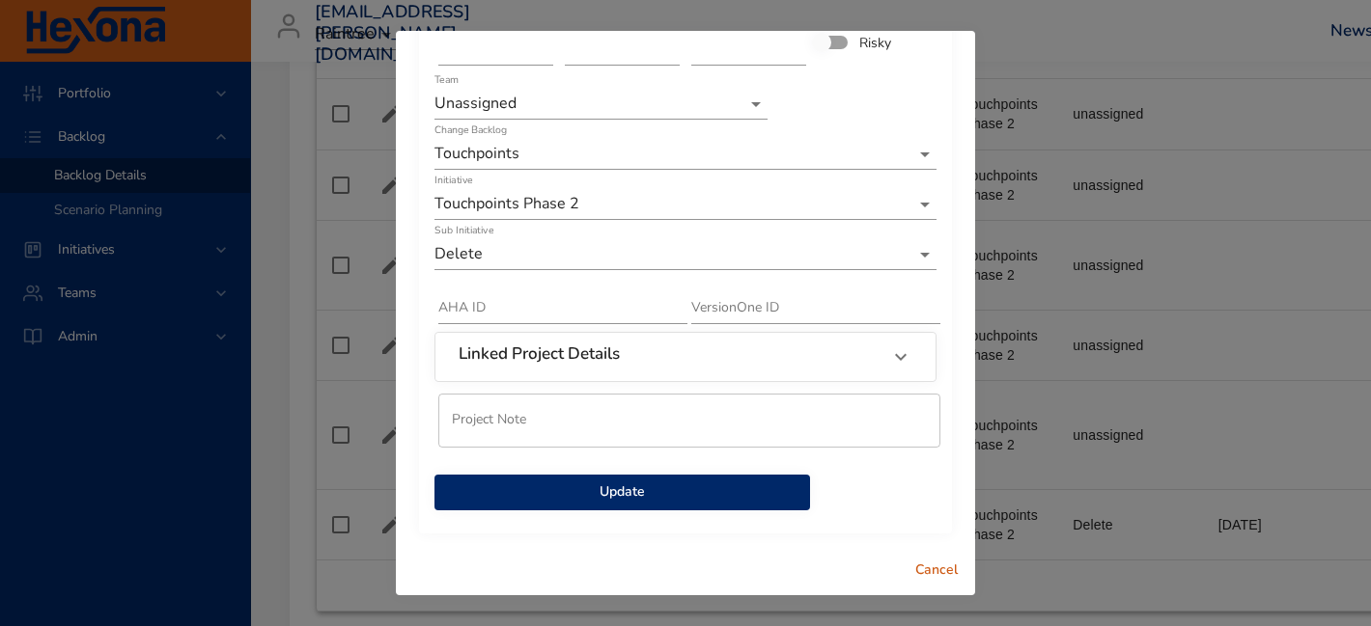
click at [705, 495] on span "Update" at bounding box center [622, 493] width 345 height 24
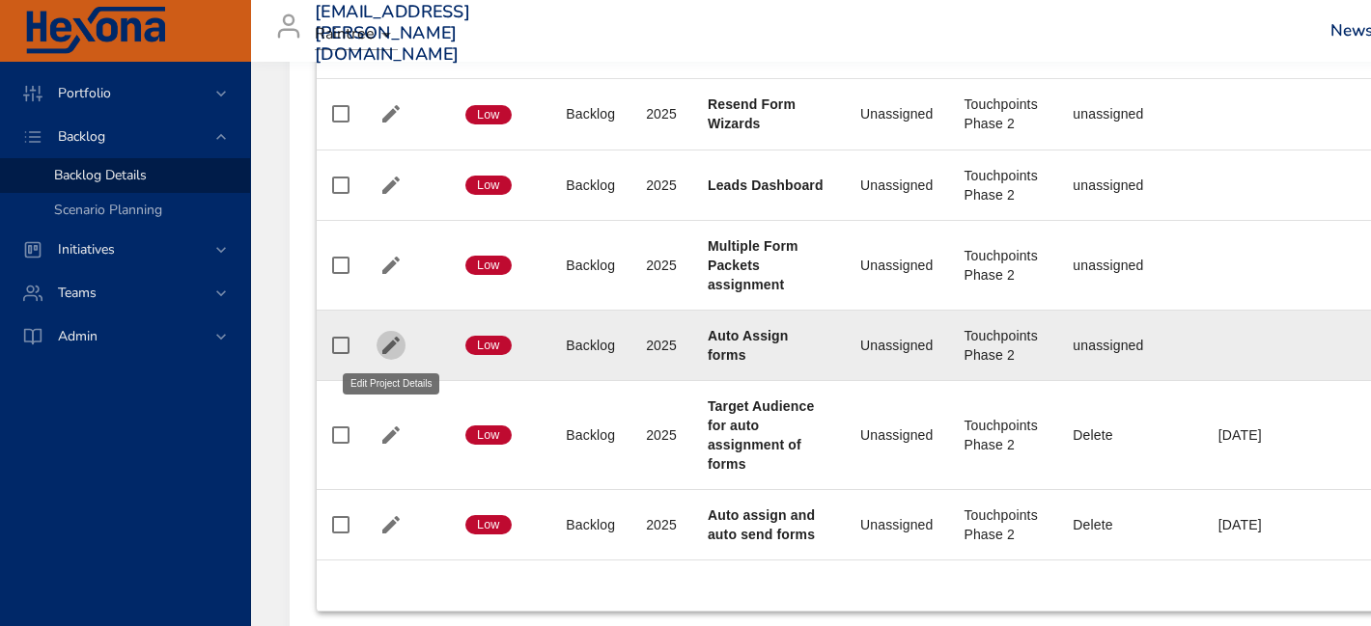
click at [388, 340] on icon "button" at bounding box center [390, 345] width 23 height 23
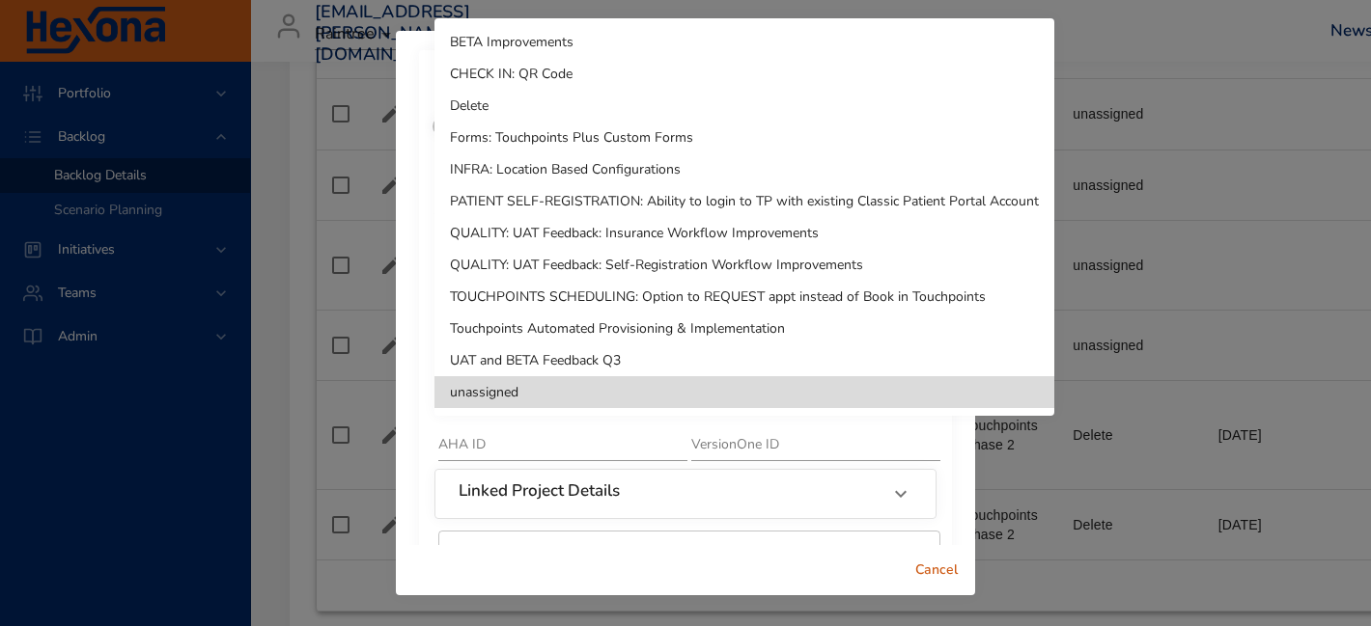
click at [533, 91] on li "Delete" at bounding box center [744, 106] width 620 height 32
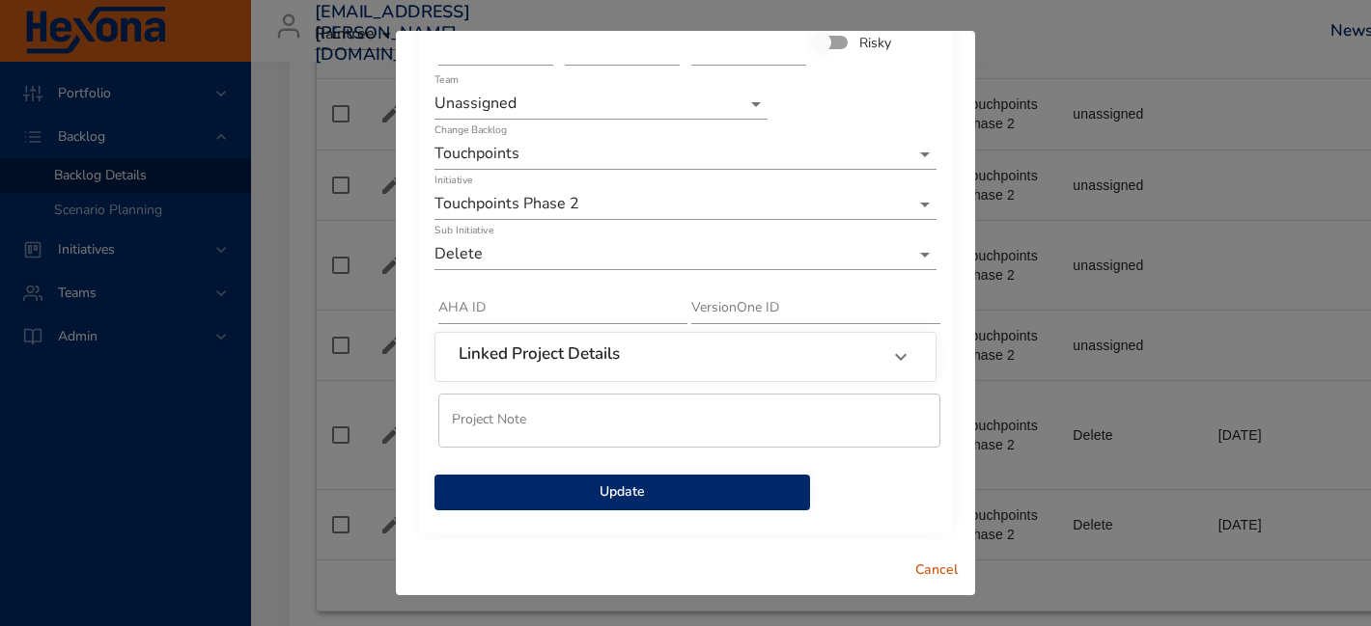
click at [704, 490] on span "Update" at bounding box center [622, 493] width 345 height 24
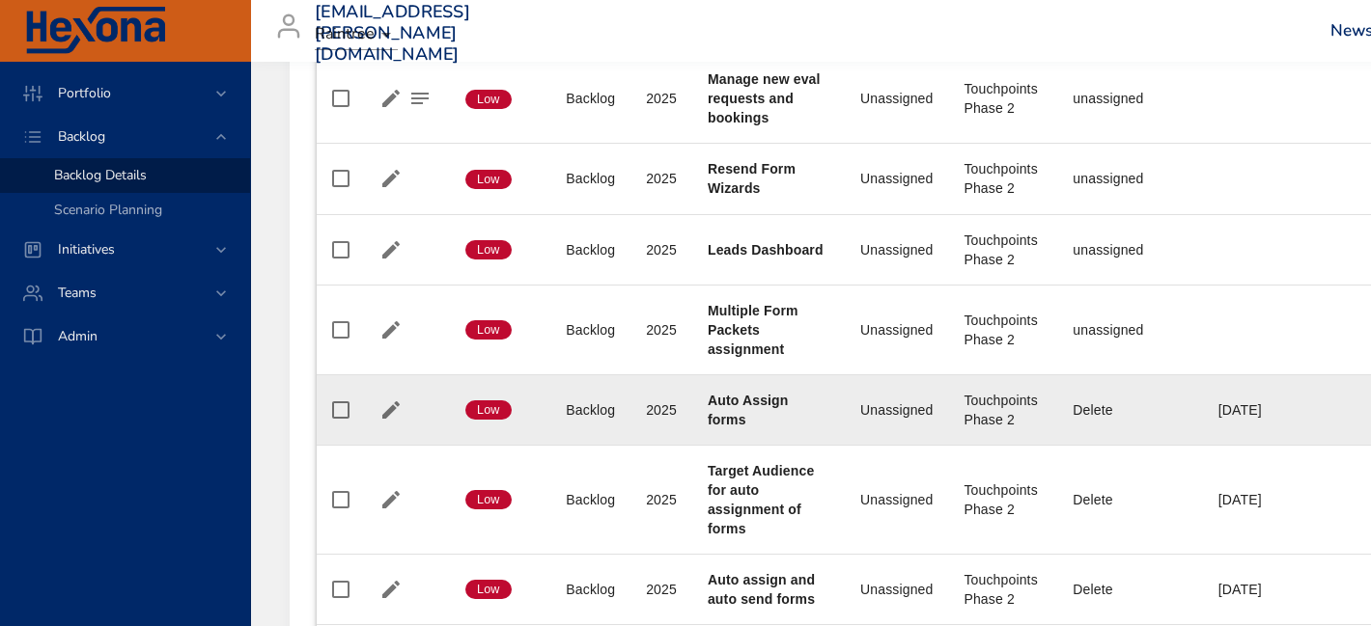
scroll to position [3915, 0]
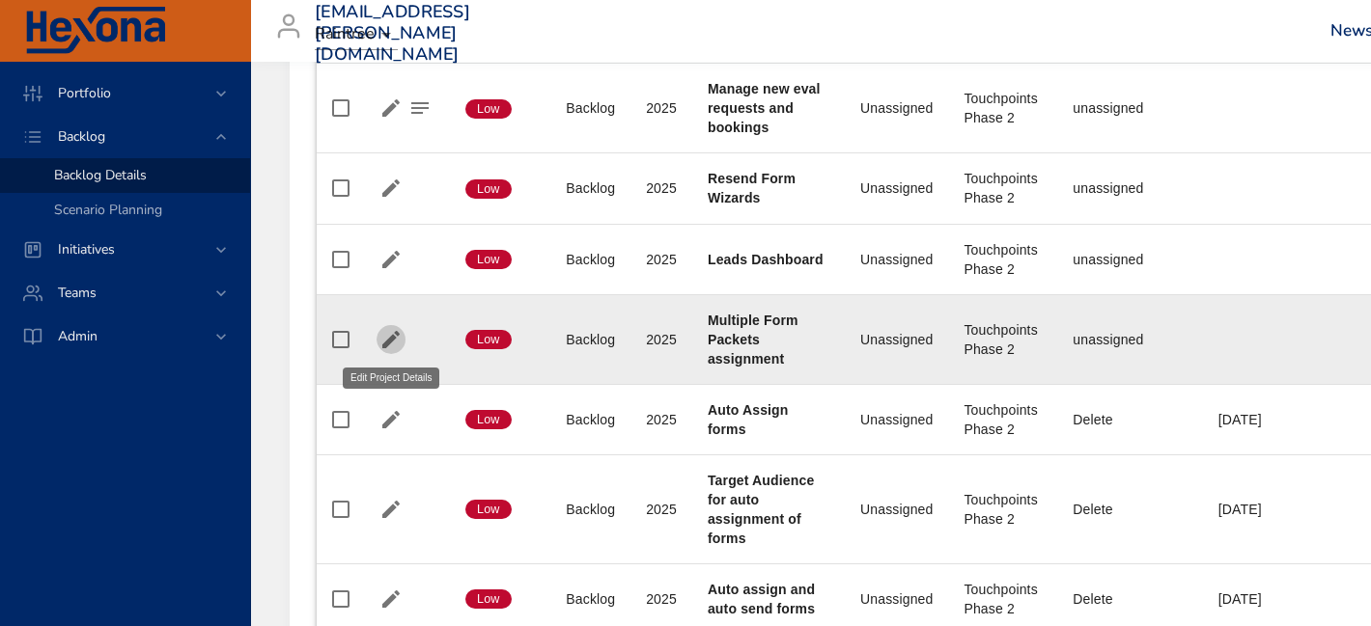
click at [396, 337] on icon "button" at bounding box center [390, 339] width 23 height 23
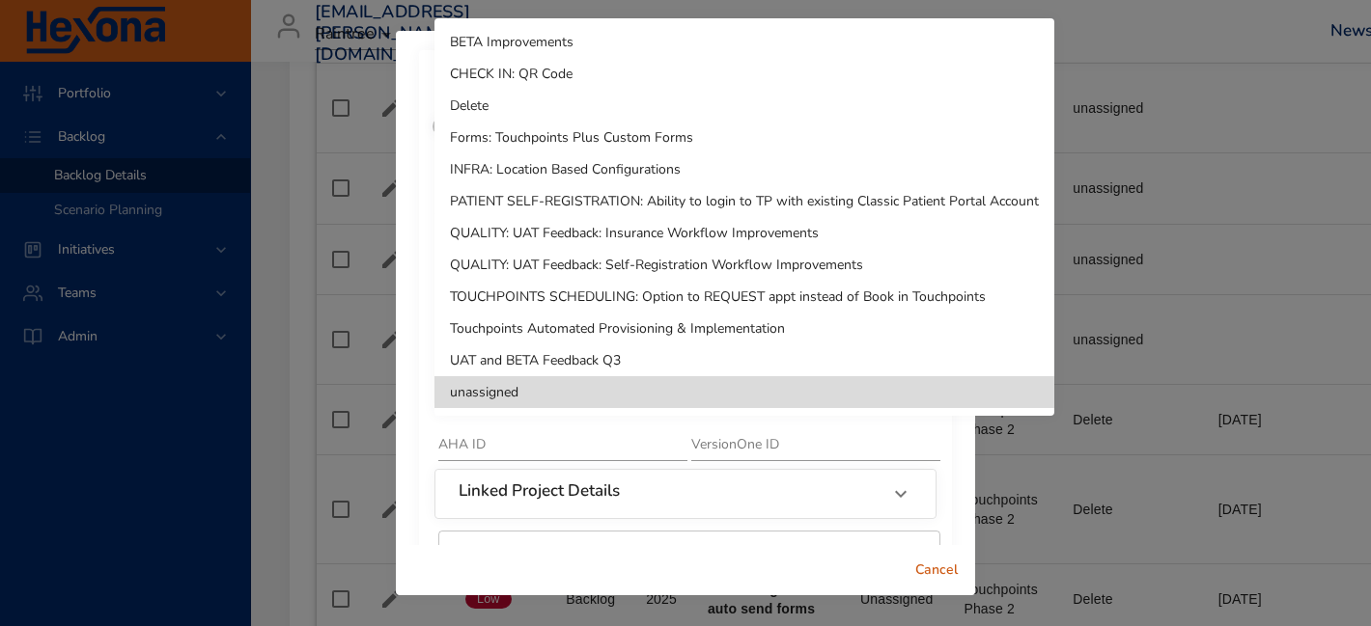
click at [567, 112] on li "Delete" at bounding box center [744, 106] width 620 height 32
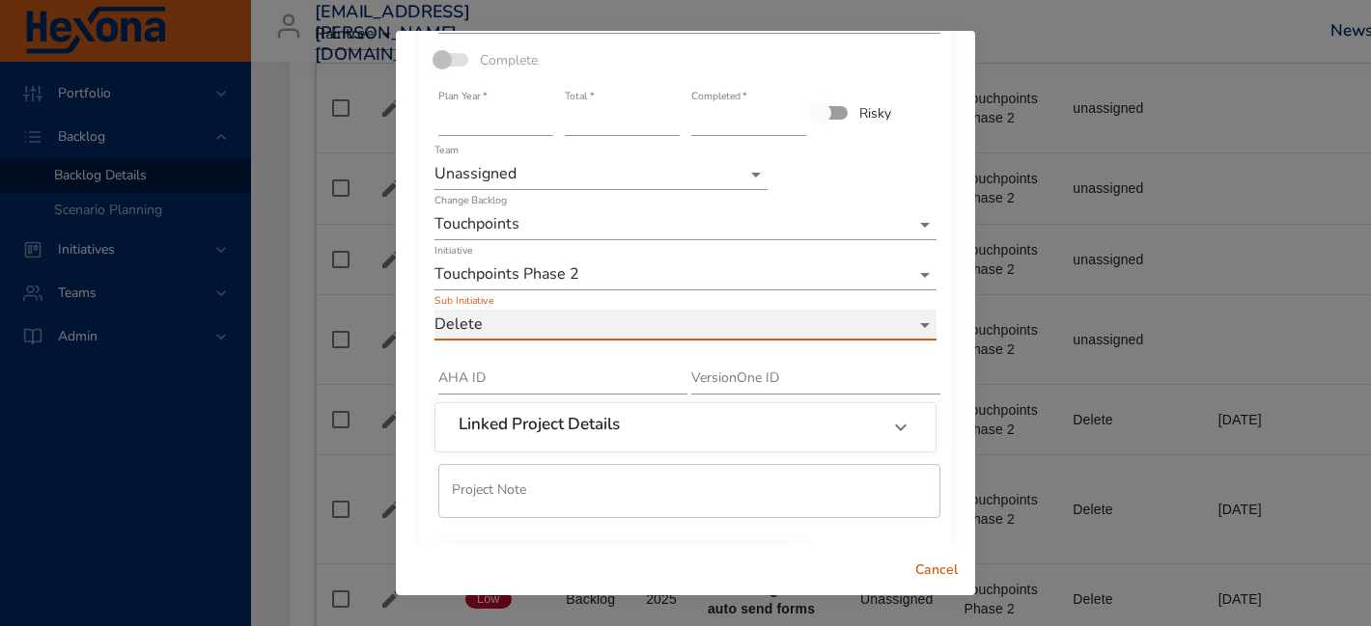
scroll to position [137, 0]
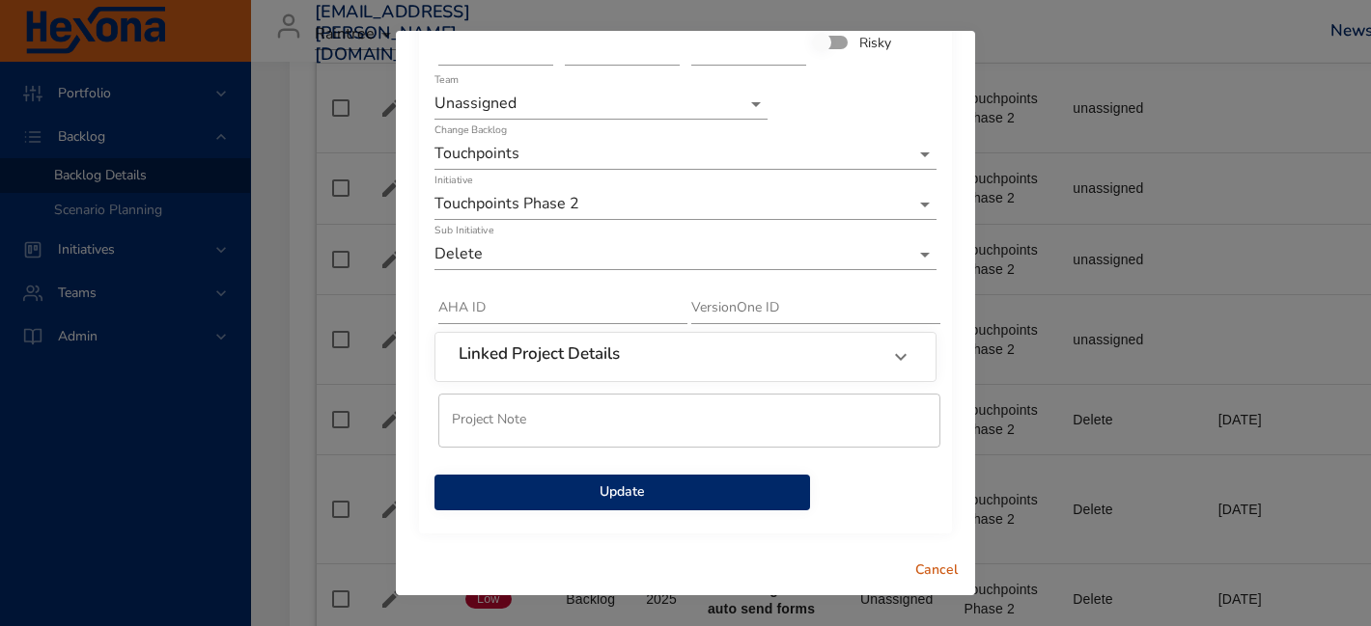
click at [654, 503] on span "Update" at bounding box center [622, 493] width 345 height 24
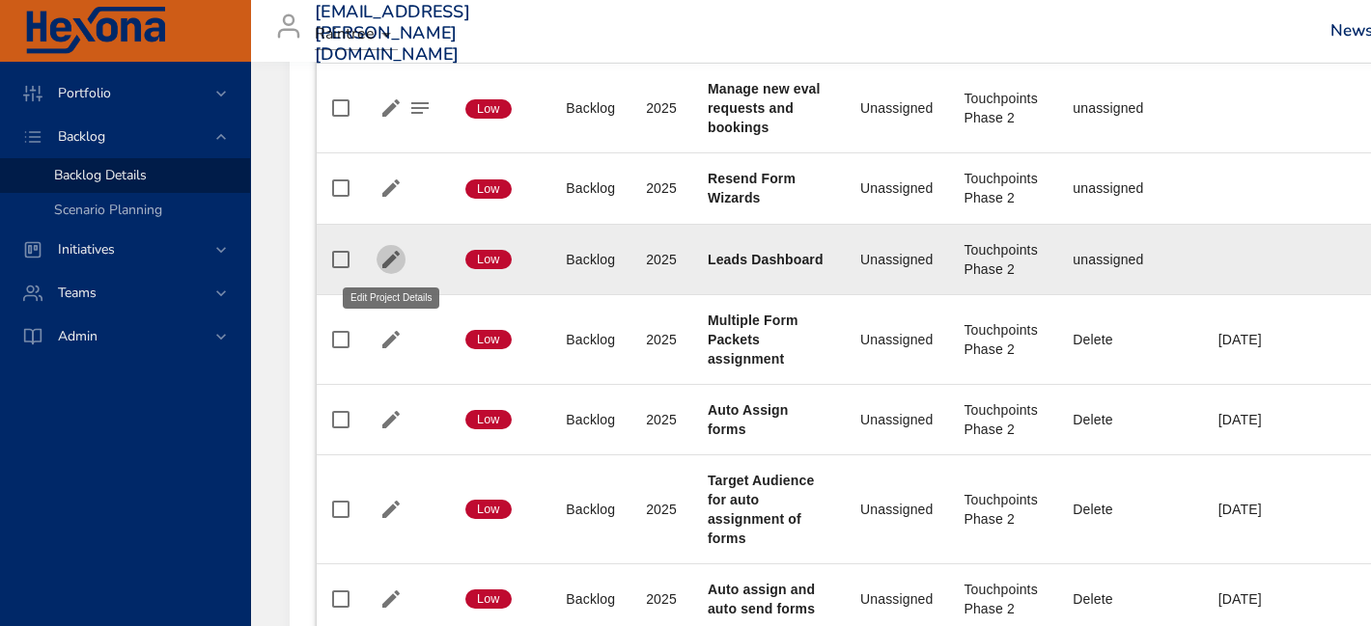
click at [394, 259] on icon "button" at bounding box center [390, 259] width 23 height 23
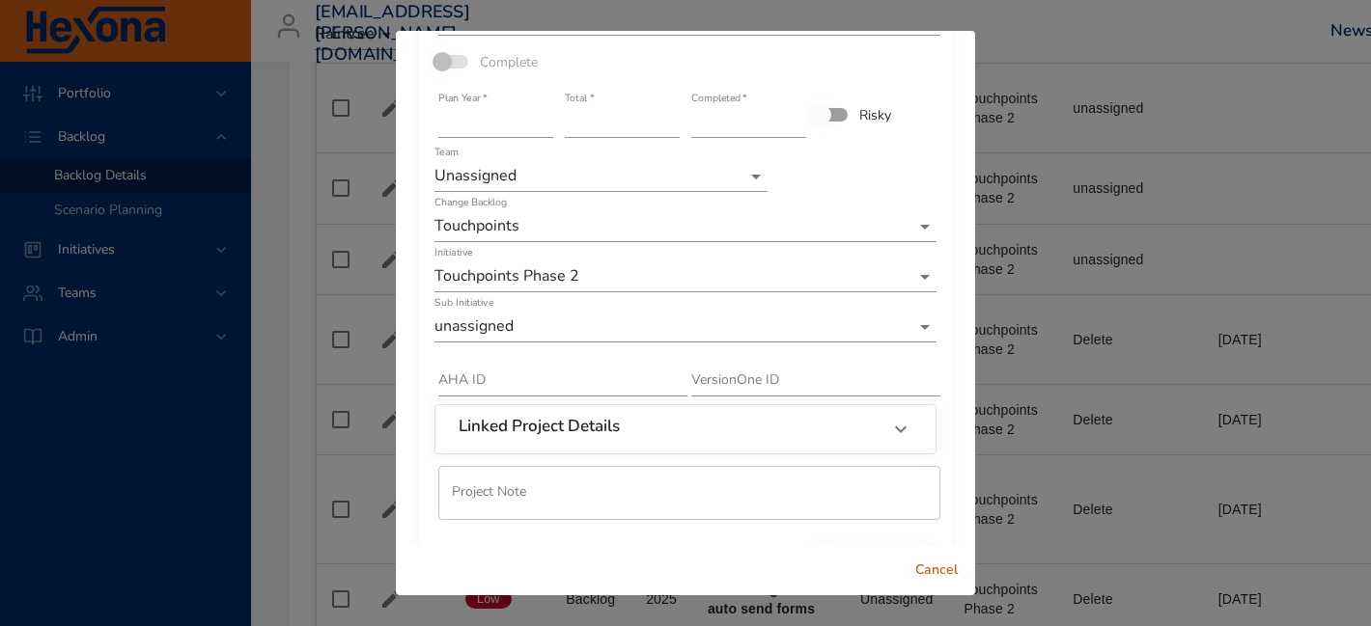
scroll to position [83, 0]
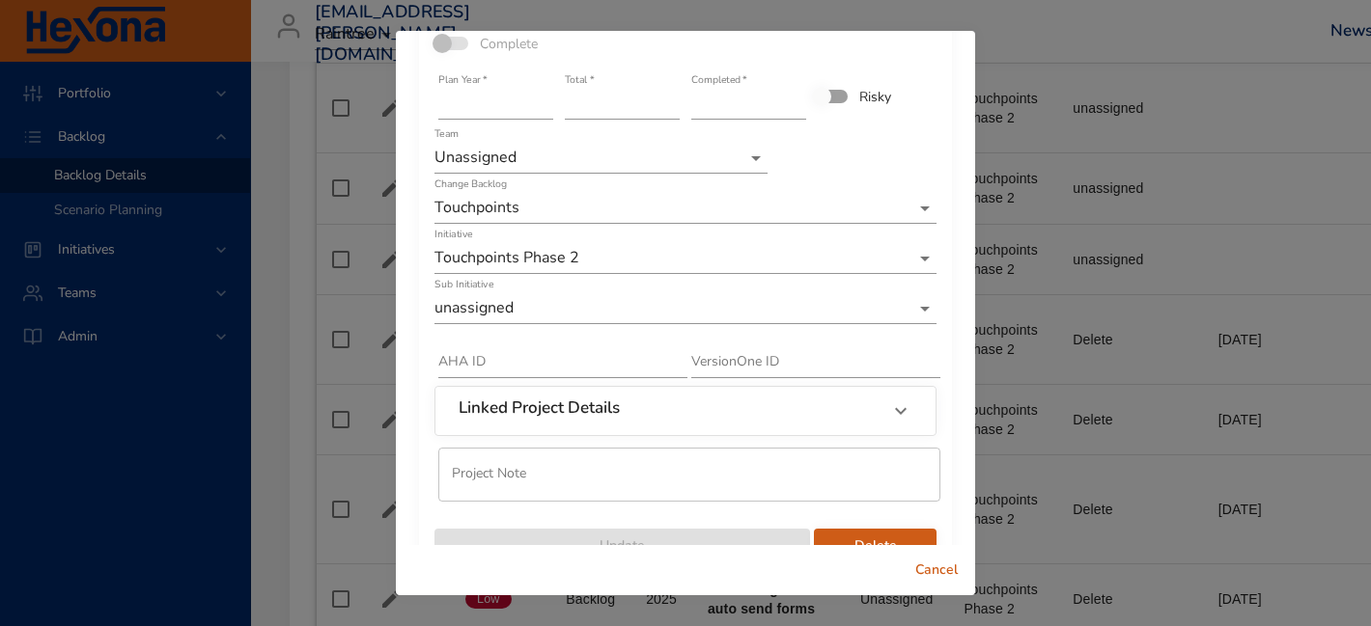
click at [551, 324] on div "Sub Initiative unassigned" at bounding box center [685, 301] width 506 height 50
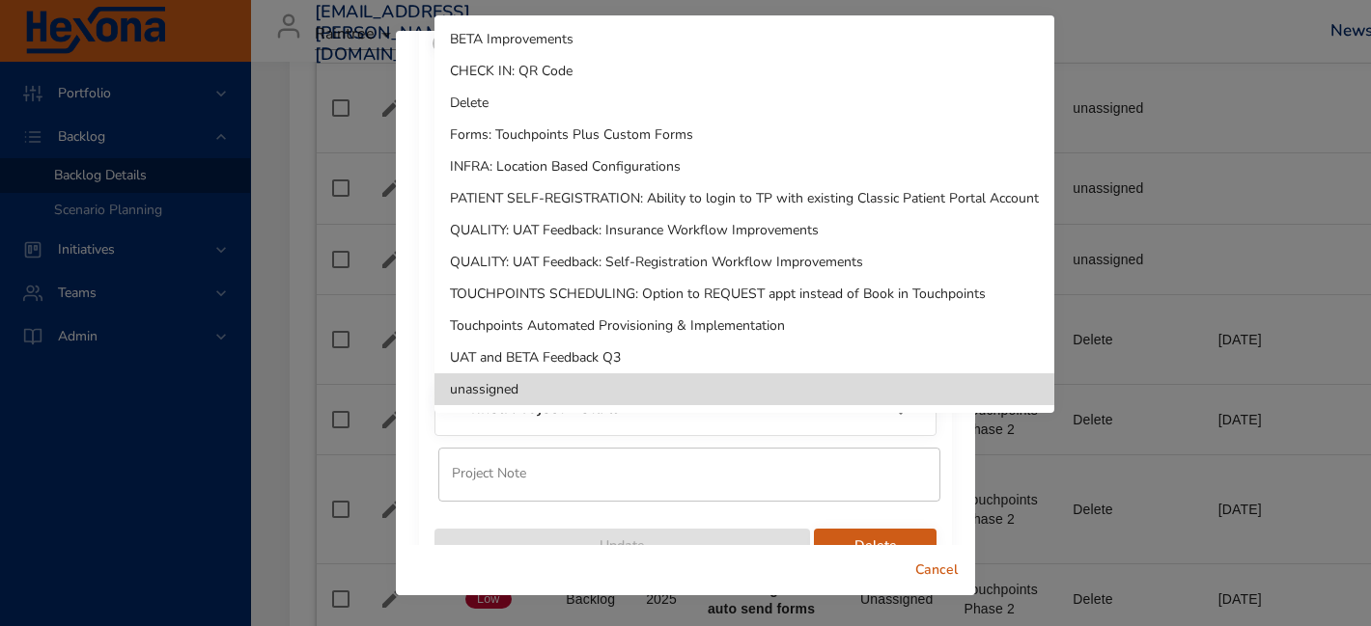
click at [532, 101] on li "Delete" at bounding box center [744, 103] width 620 height 32
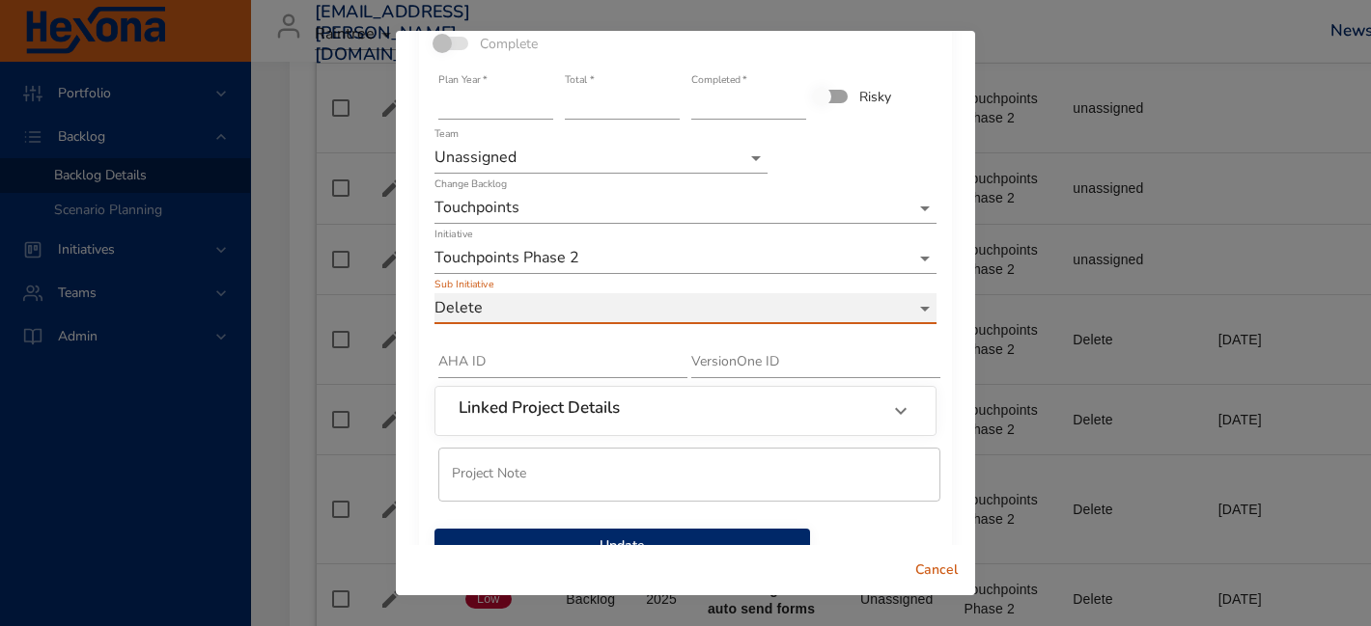
scroll to position [137, 0]
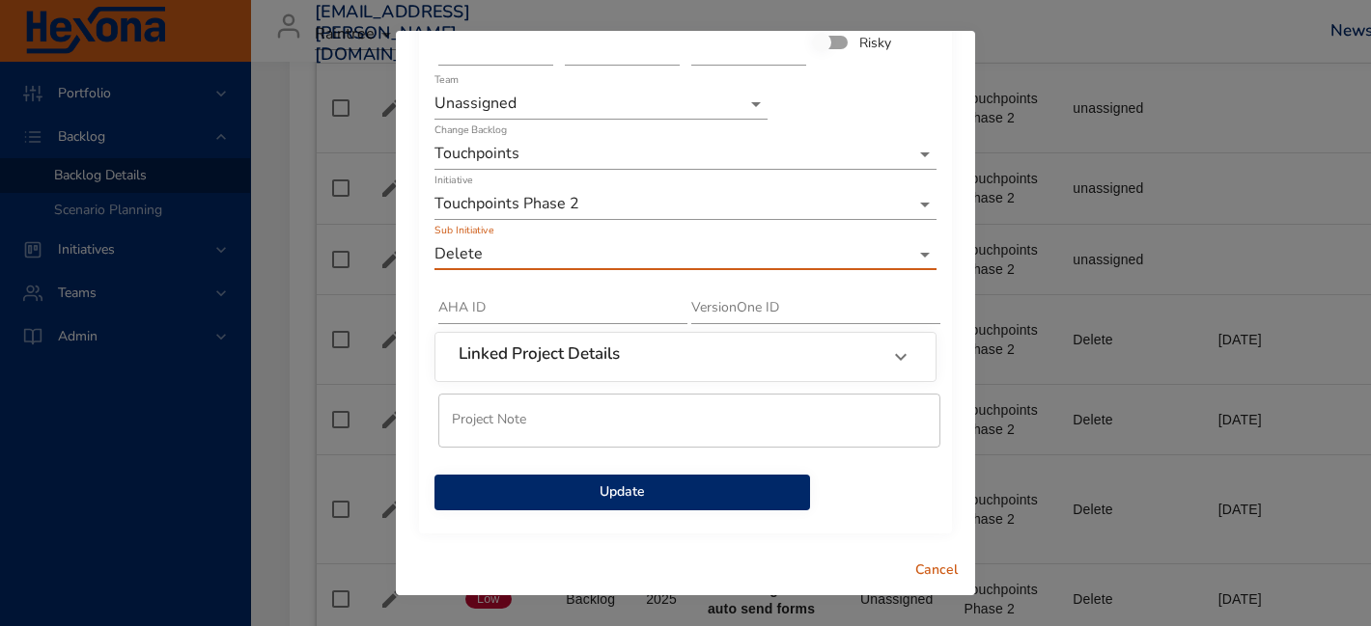
click at [574, 486] on span "Update" at bounding box center [622, 493] width 345 height 24
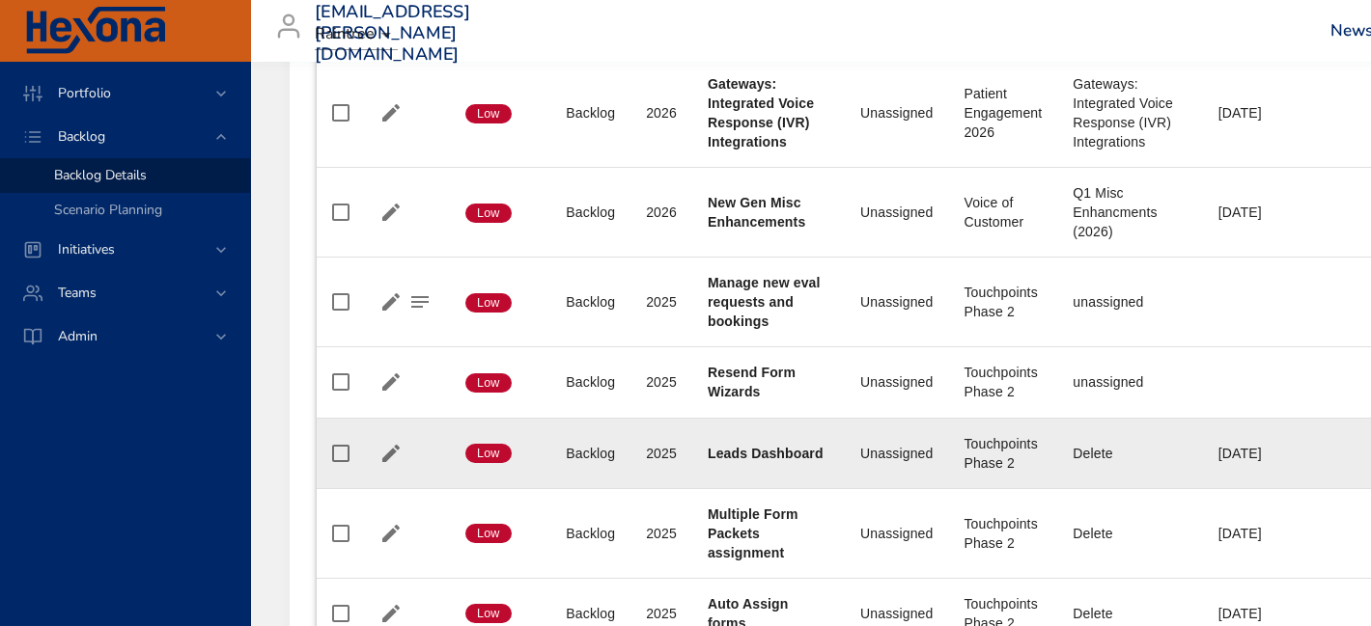
scroll to position [3769, 0]
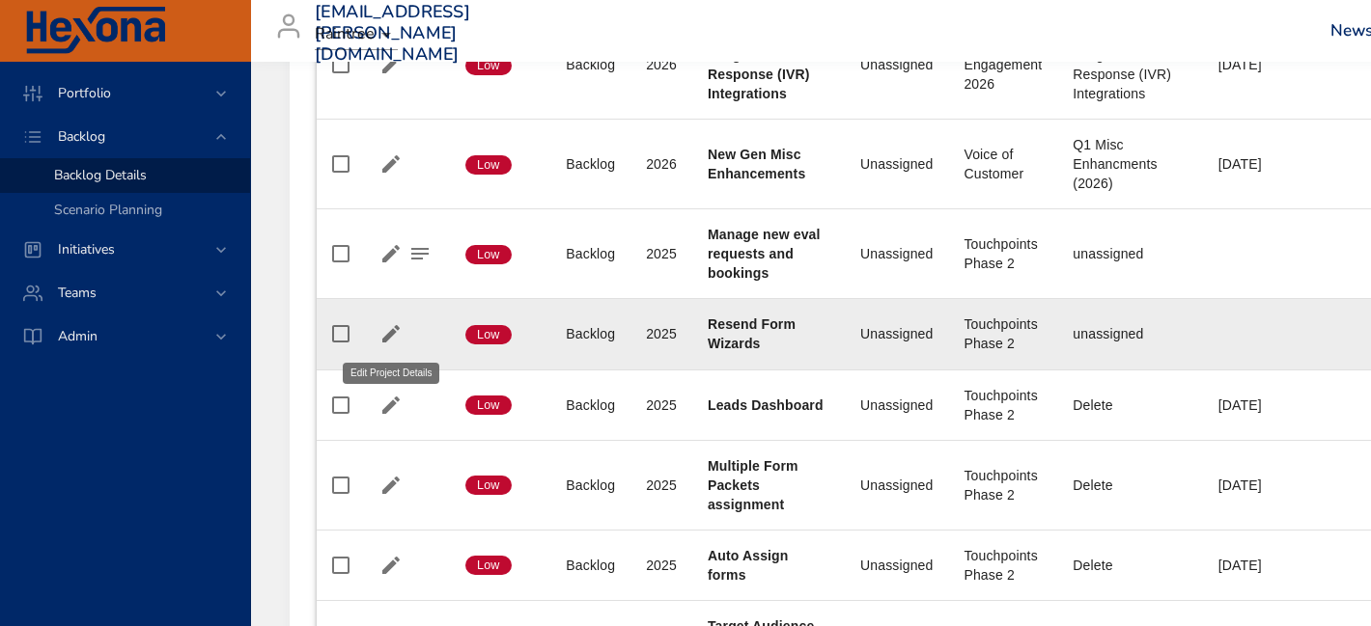
click at [398, 333] on icon "button" at bounding box center [390, 333] width 23 height 23
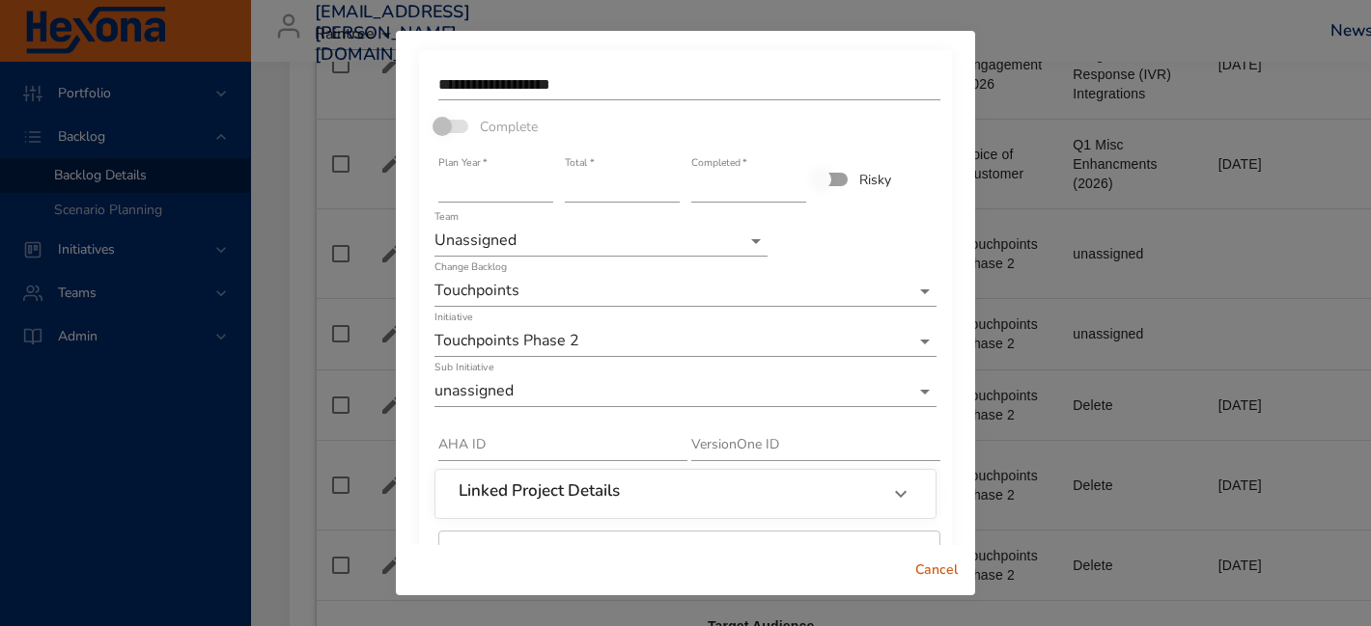
click at [530, 184] on input "****" at bounding box center [495, 187] width 115 height 31
click at [547, 186] on input "****" at bounding box center [495, 187] width 115 height 31
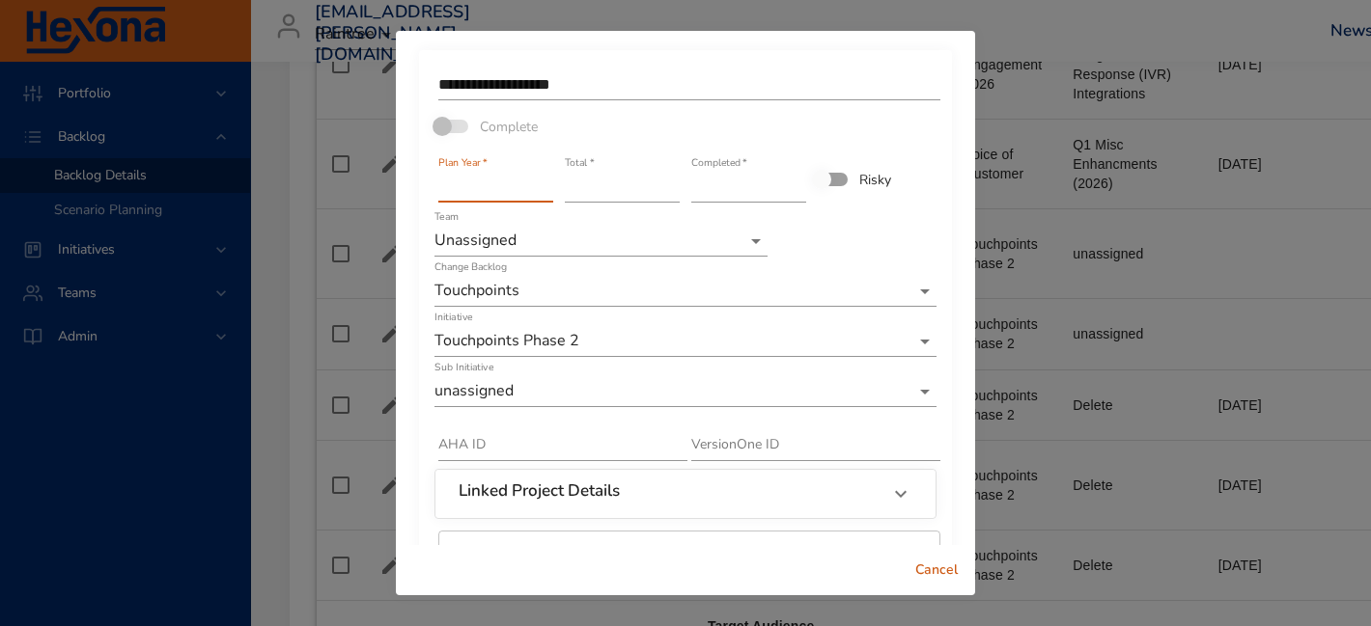
click at [547, 186] on input "****" at bounding box center [495, 187] width 115 height 31
click at [547, 212] on div "Team Unassigned" at bounding box center [600, 233] width 333 height 46
click at [548, 188] on input "****" at bounding box center [495, 187] width 115 height 31
click at [548, 189] on input "****" at bounding box center [495, 187] width 115 height 31
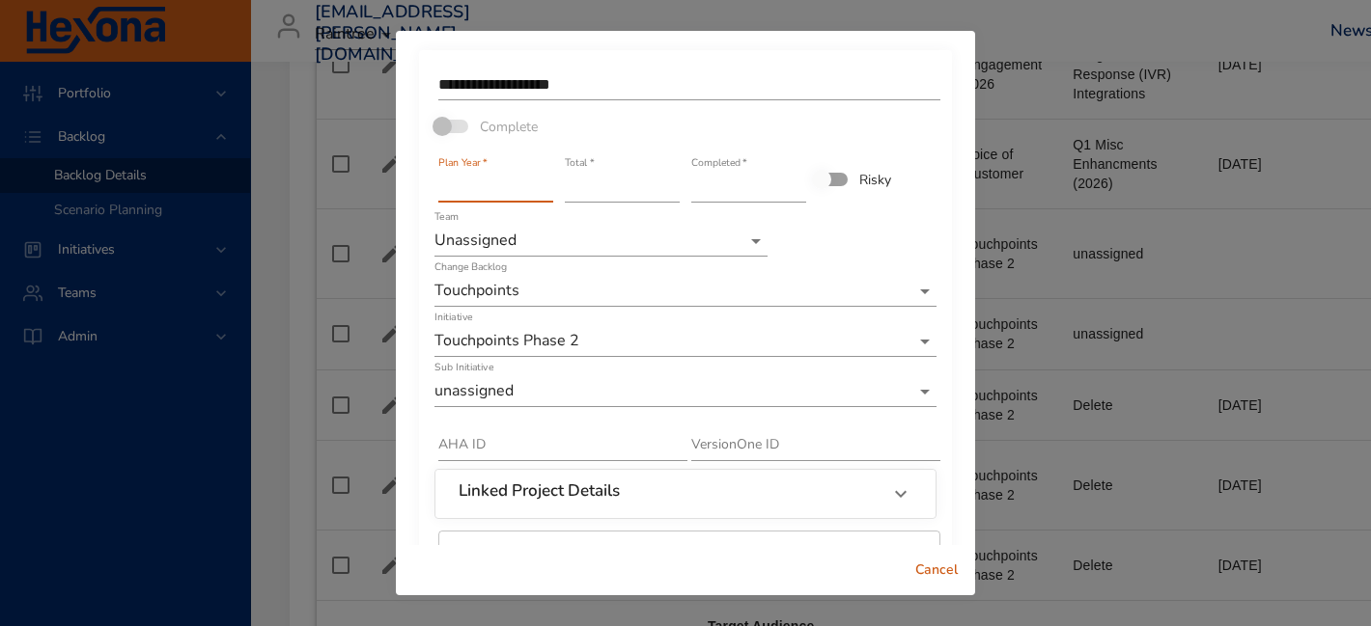
click at [548, 189] on input "****" at bounding box center [495, 187] width 115 height 31
click at [548, 171] on div "Plan Year   * ****" at bounding box center [495, 179] width 115 height 46
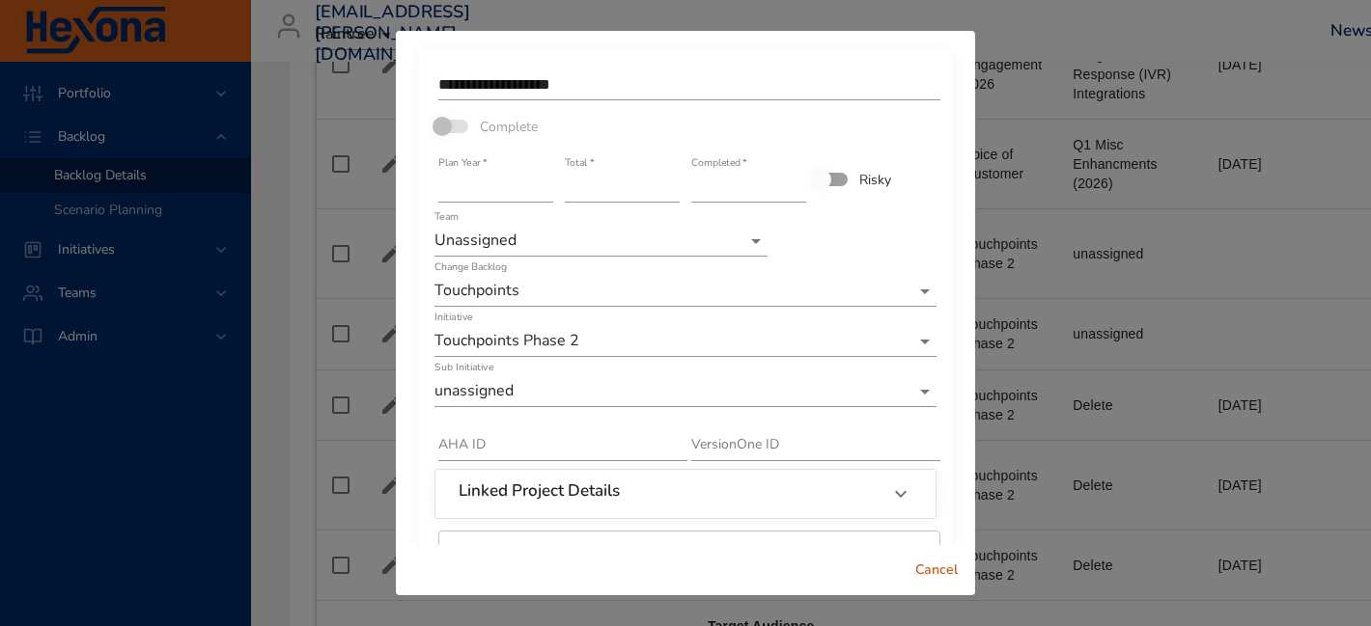
click at [543, 178] on input "****" at bounding box center [495, 187] width 115 height 31
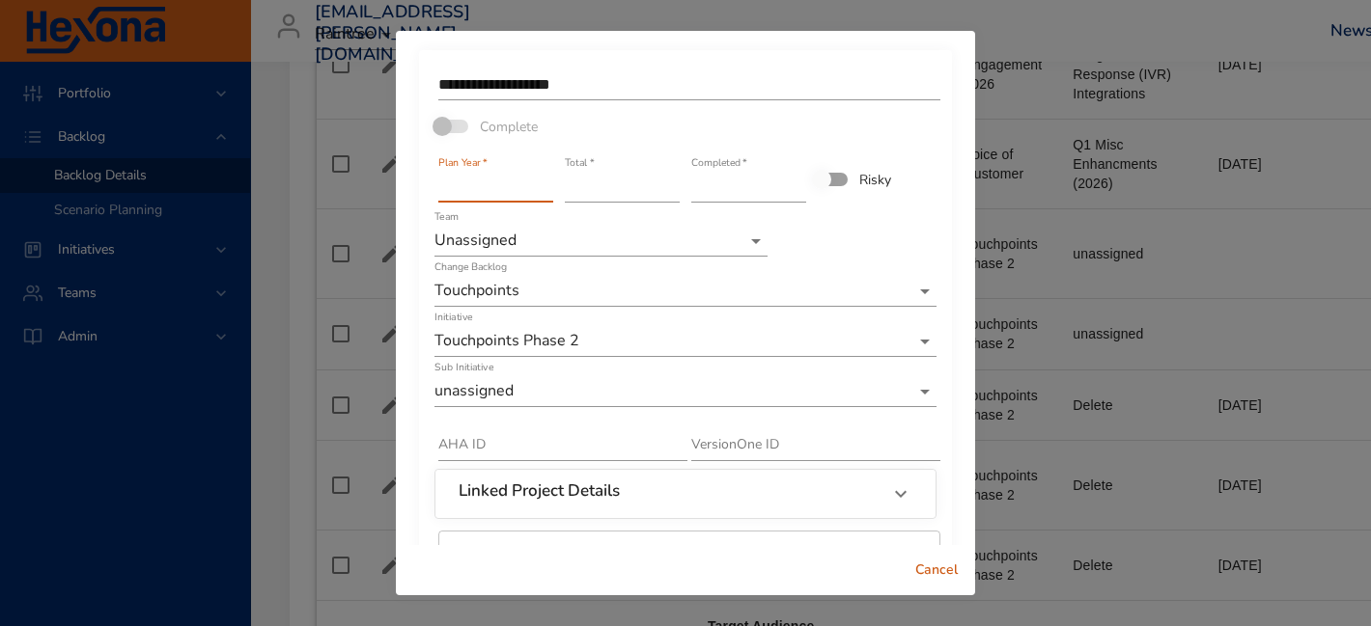
click at [543, 178] on input "****" at bounding box center [495, 187] width 115 height 31
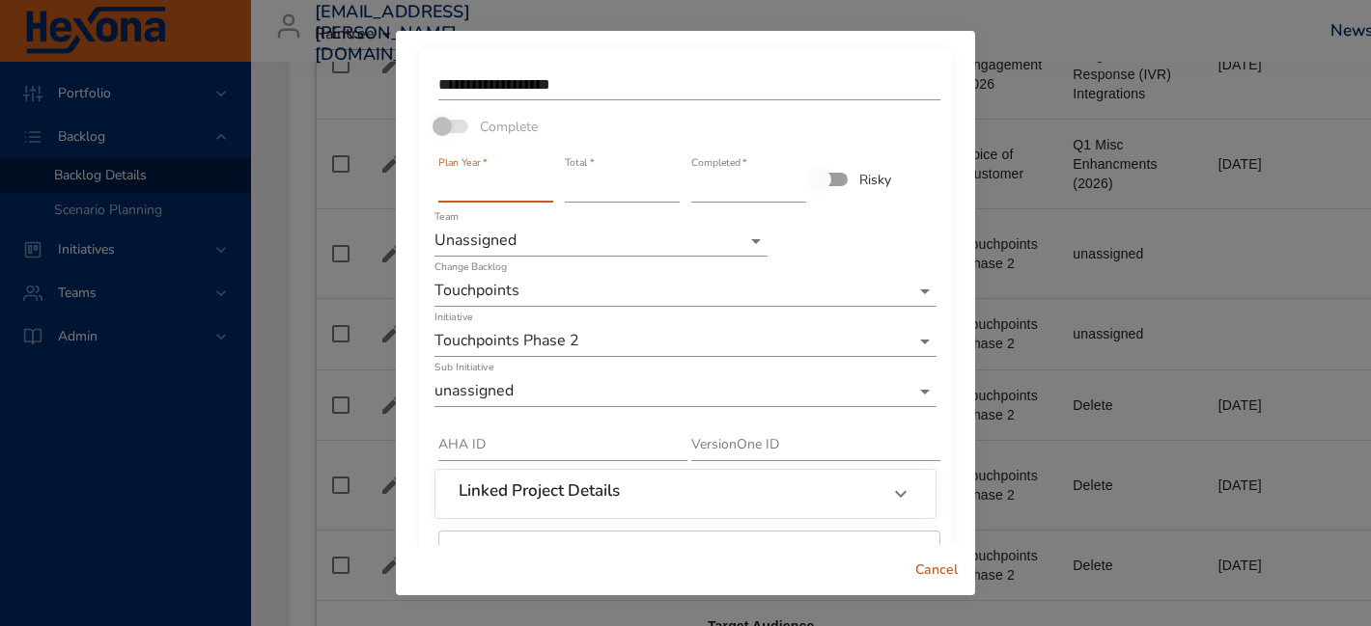
click at [543, 178] on input "****" at bounding box center [495, 187] width 115 height 31
type input "****"
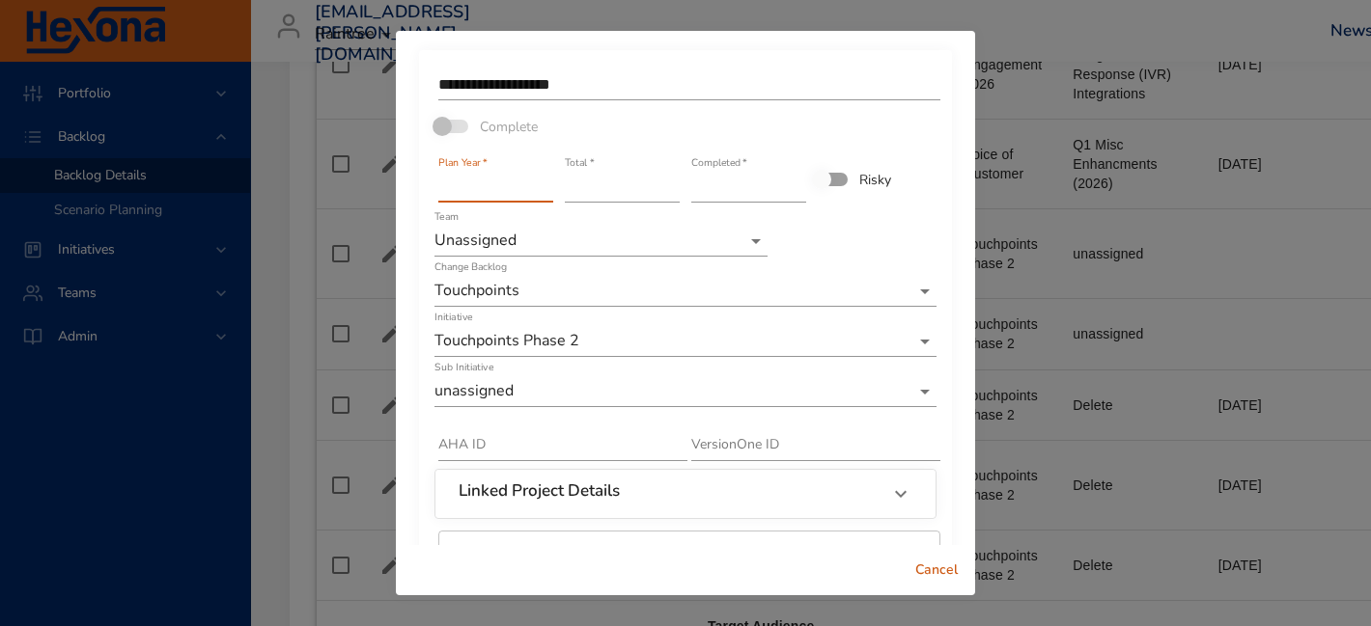
click at [543, 178] on input "****" at bounding box center [495, 187] width 115 height 31
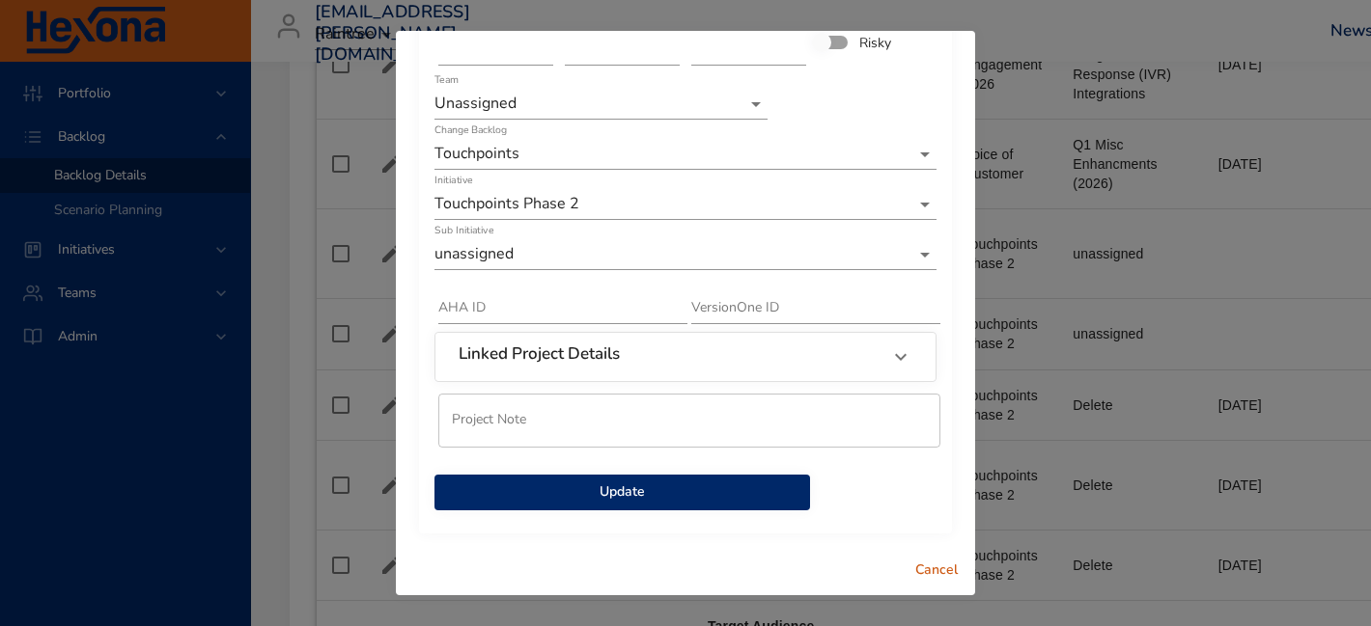
click at [672, 499] on span "Update" at bounding box center [622, 493] width 345 height 24
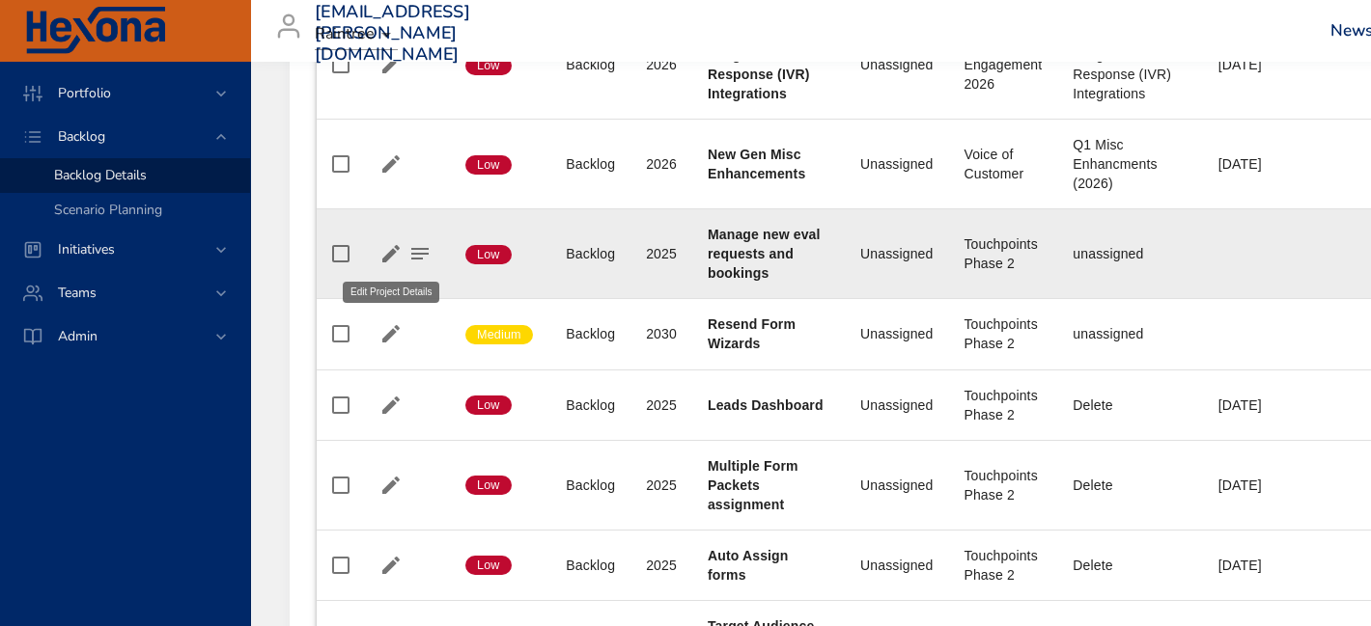
click at [394, 252] on icon "button" at bounding box center [390, 253] width 17 height 17
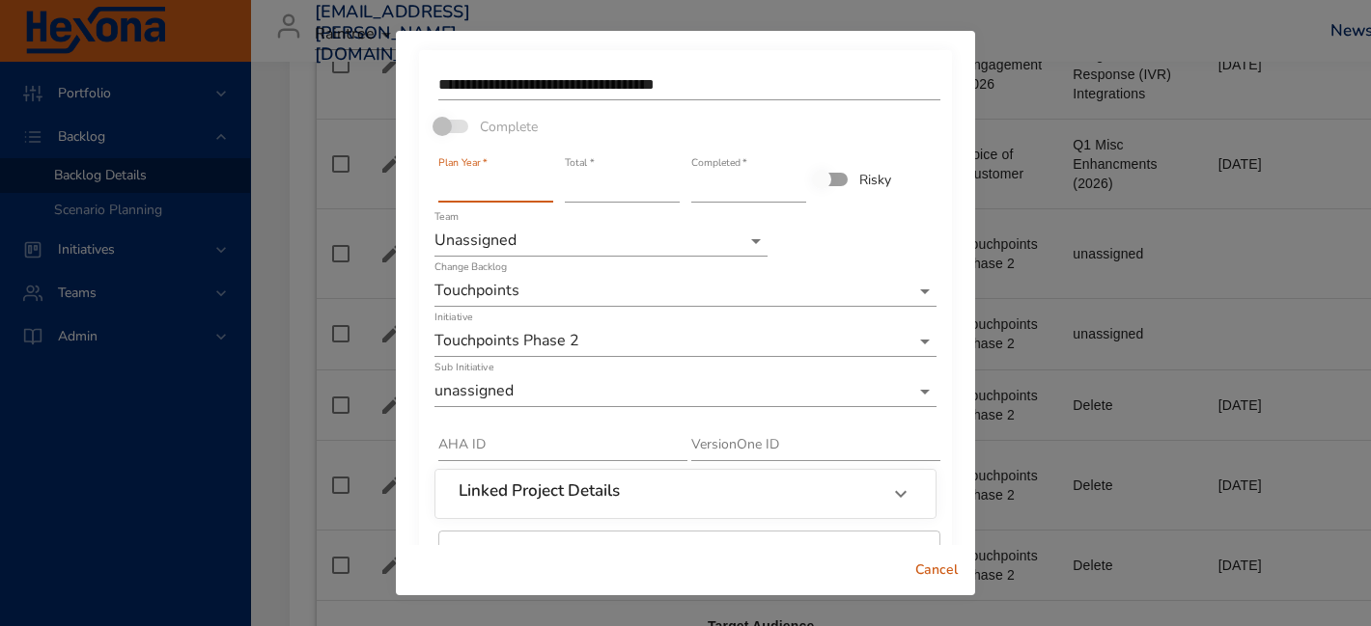
drag, startPoint x: 504, startPoint y: 180, endPoint x: 365, endPoint y: 167, distance: 139.6
click at [373, 171] on div "**********" at bounding box center [685, 313] width 1371 height 626
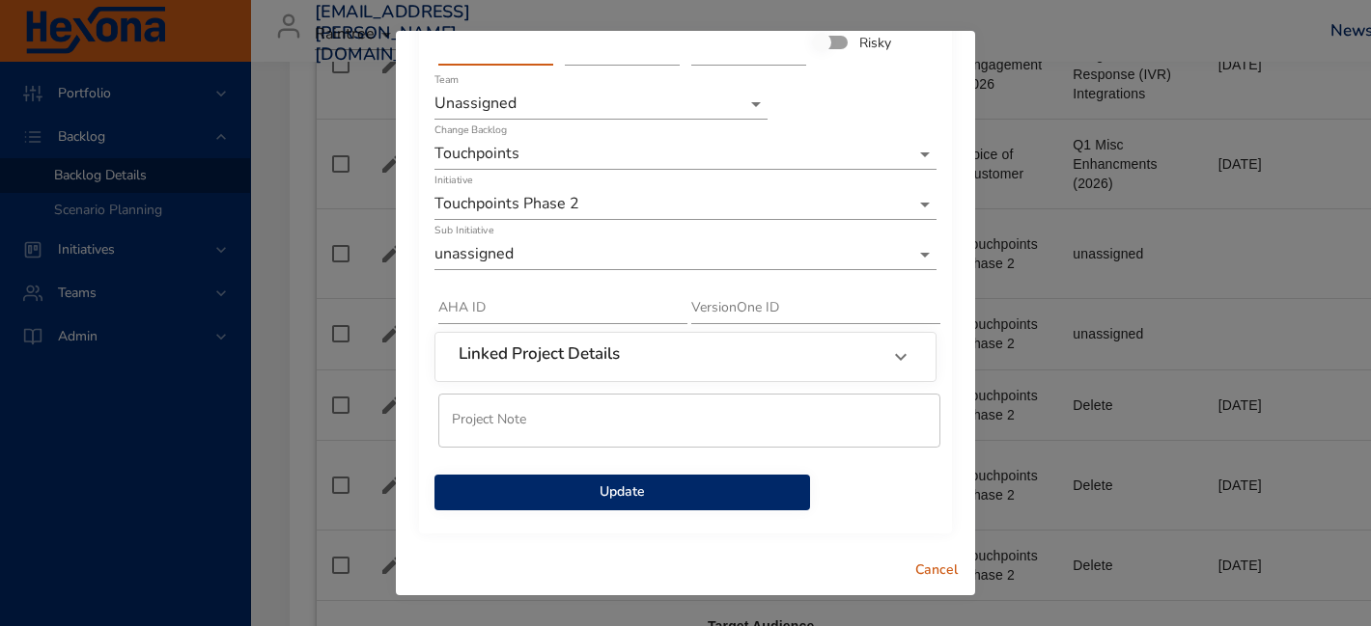
type input "****"
click at [536, 278] on div "AHA ID" at bounding box center [562, 301] width 249 height 46
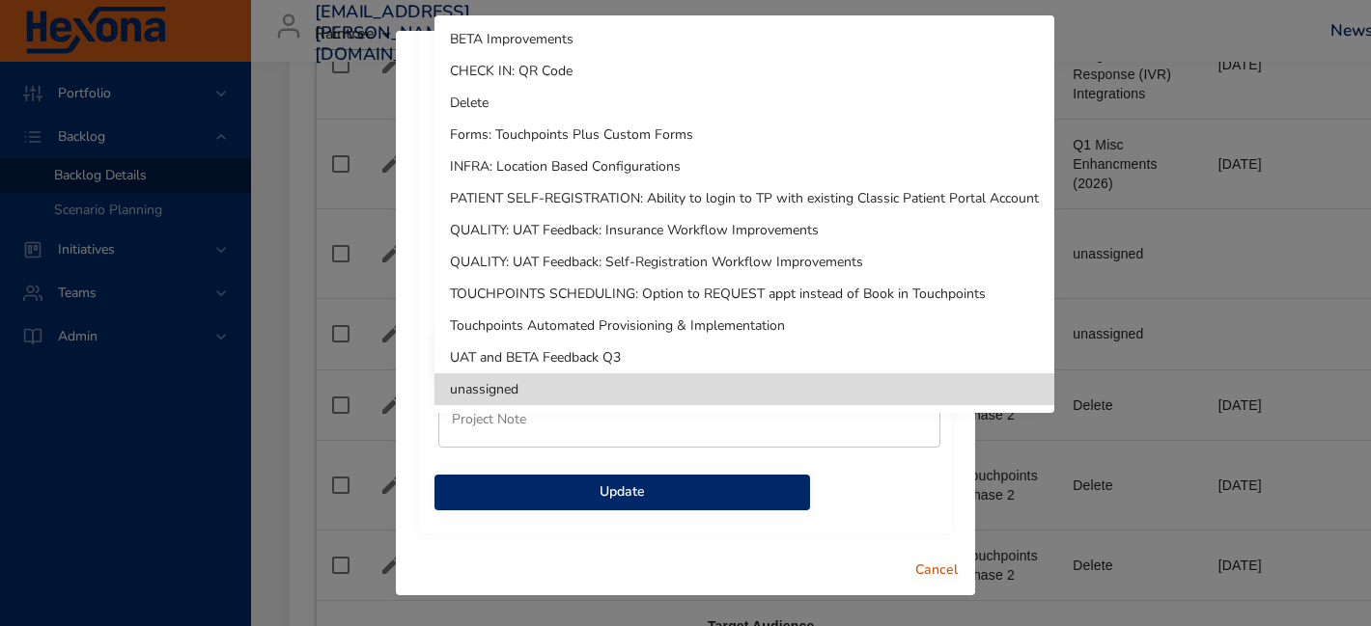
click at [568, 98] on li "Delete" at bounding box center [744, 103] width 620 height 32
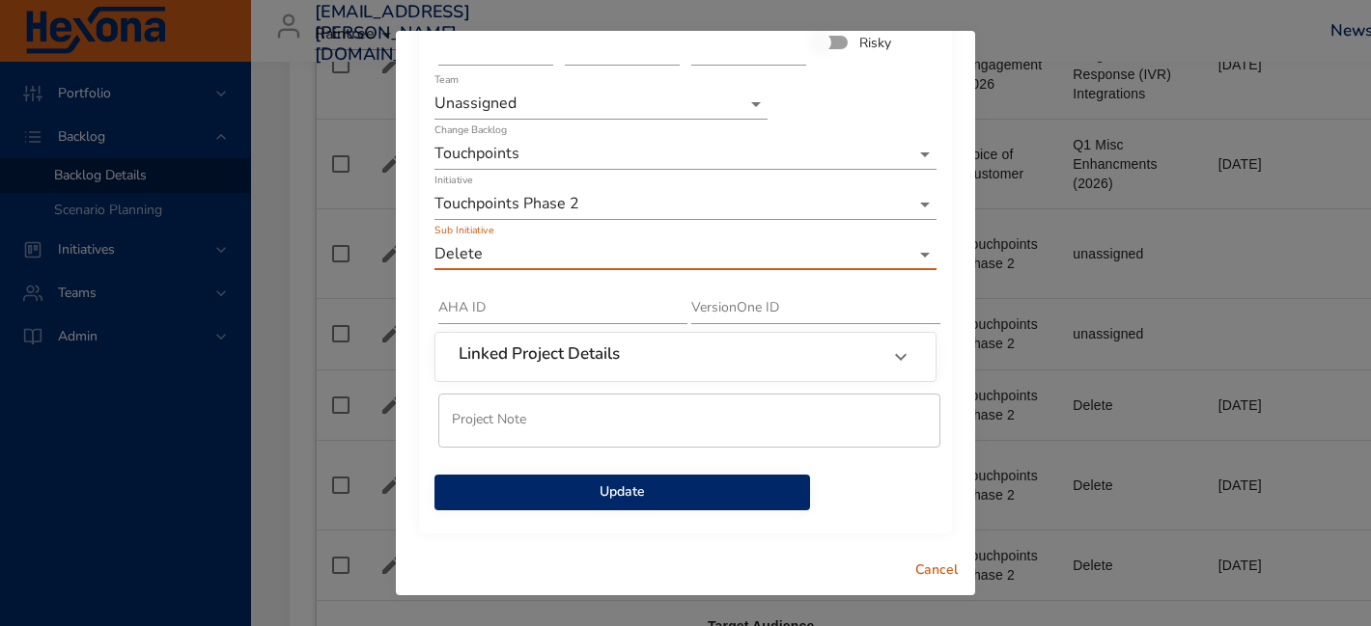
click at [564, 494] on span "Update" at bounding box center [622, 493] width 345 height 24
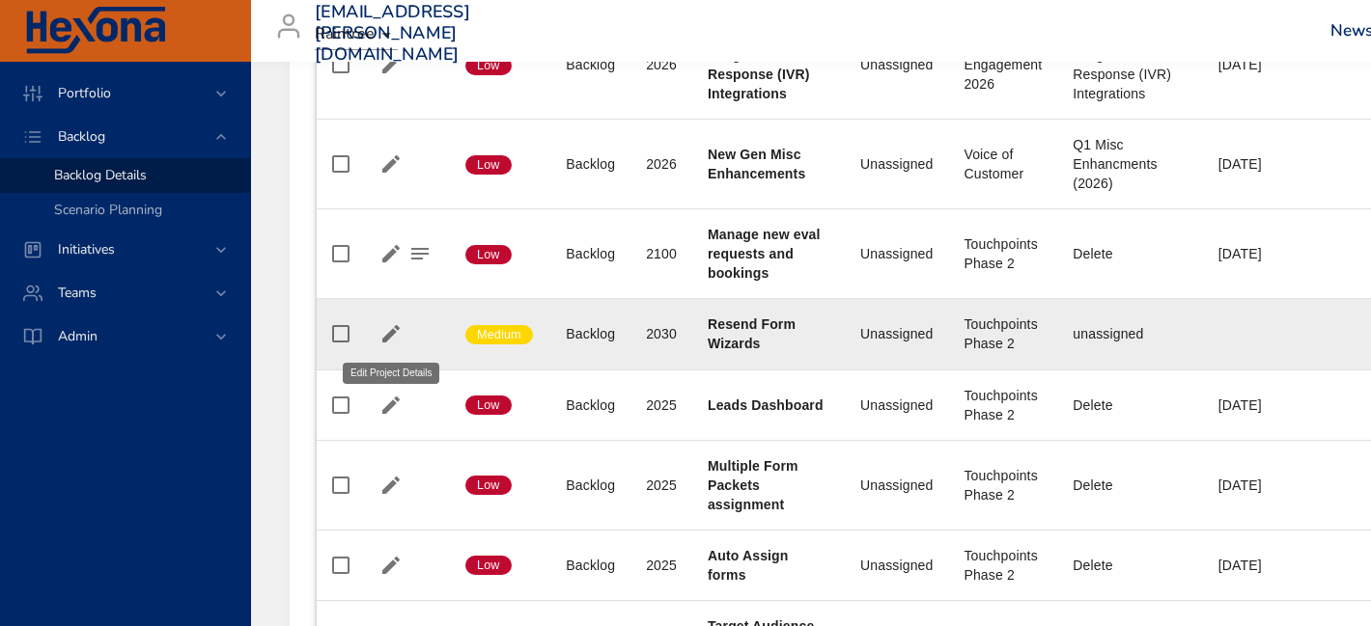
click at [390, 330] on icon "button" at bounding box center [390, 333] width 17 height 17
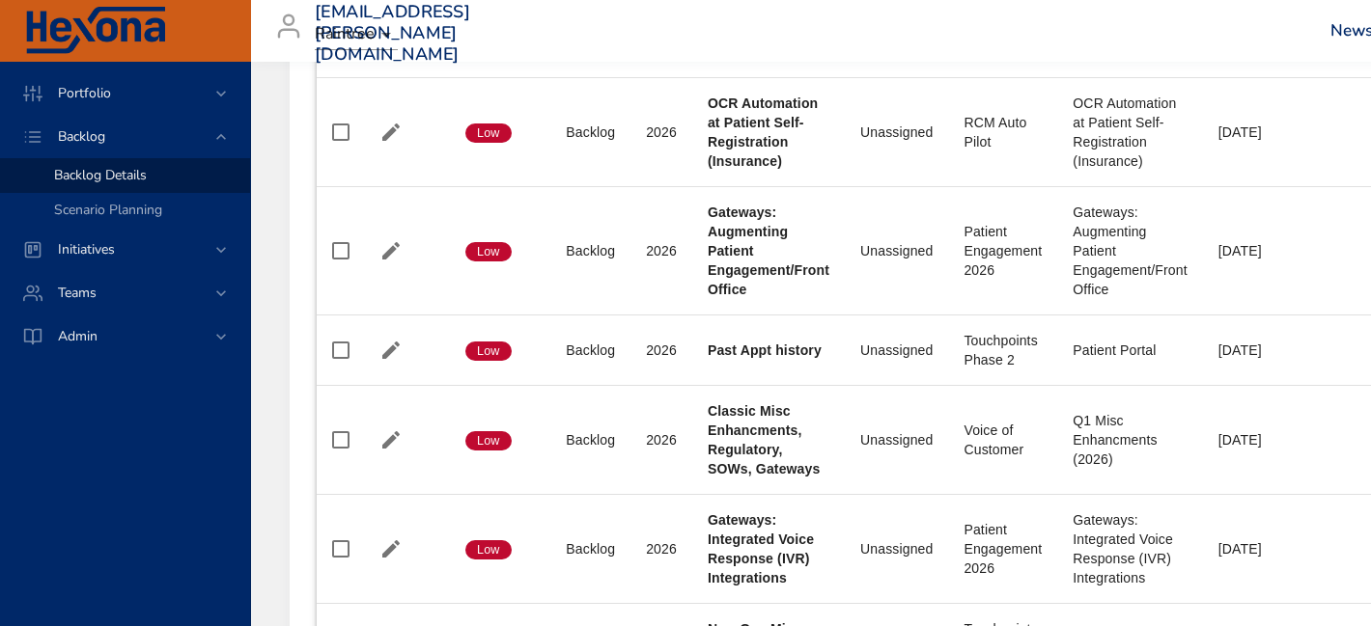
scroll to position [3260, 0]
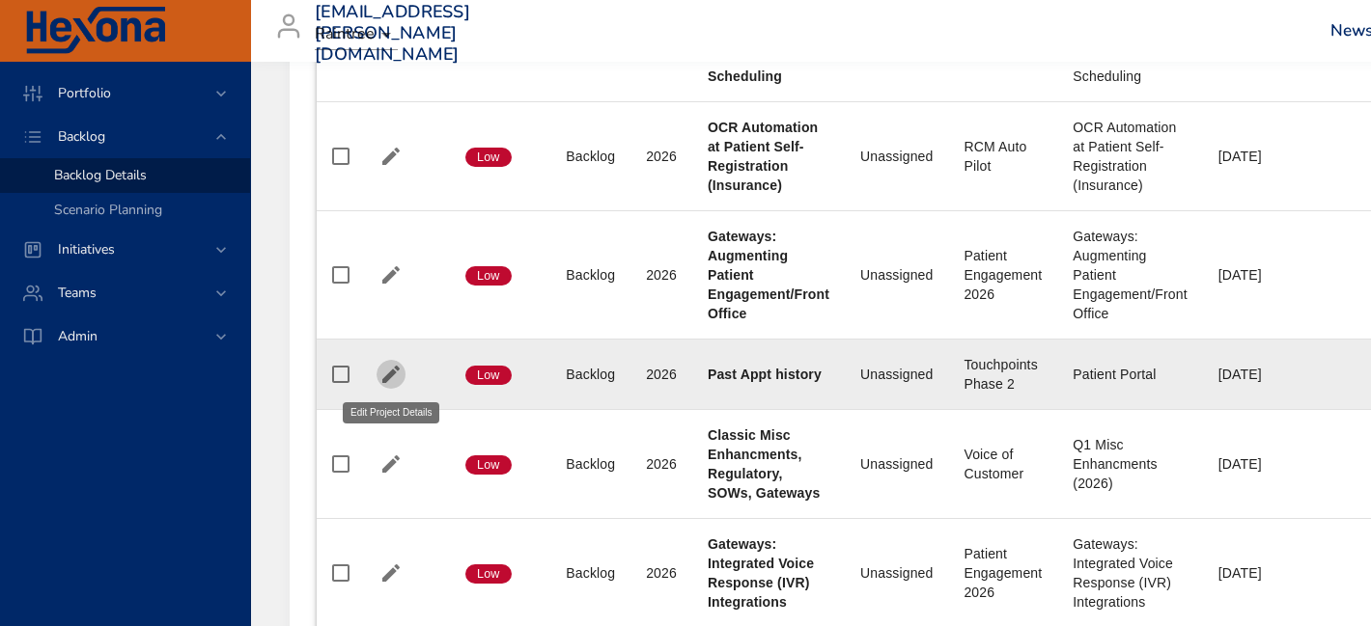
click at [390, 369] on icon "button" at bounding box center [390, 374] width 23 height 23
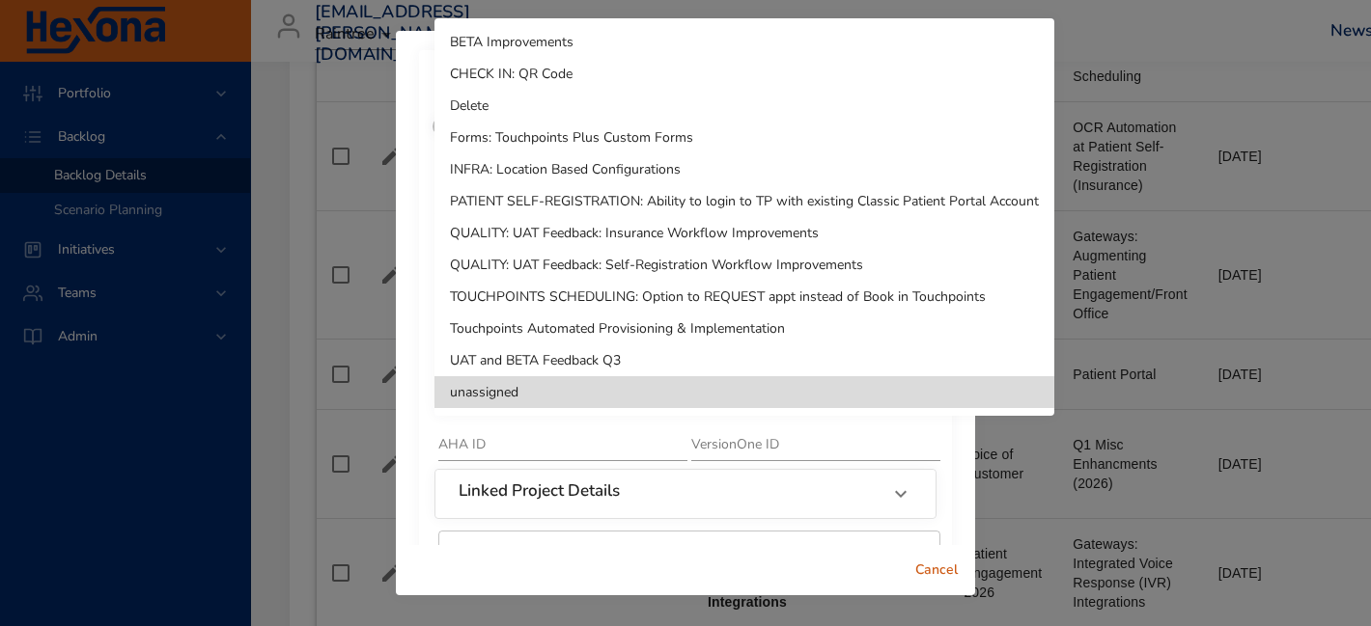
click at [540, 101] on li "Delete" at bounding box center [744, 106] width 620 height 32
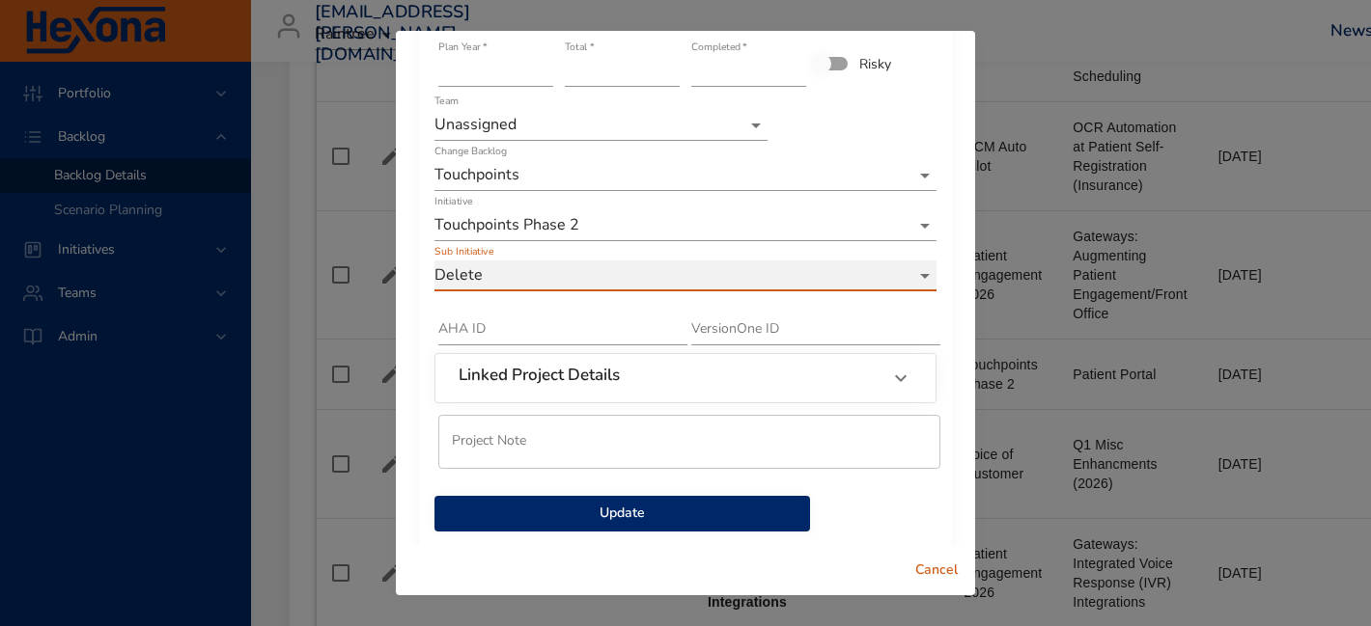
scroll to position [137, 0]
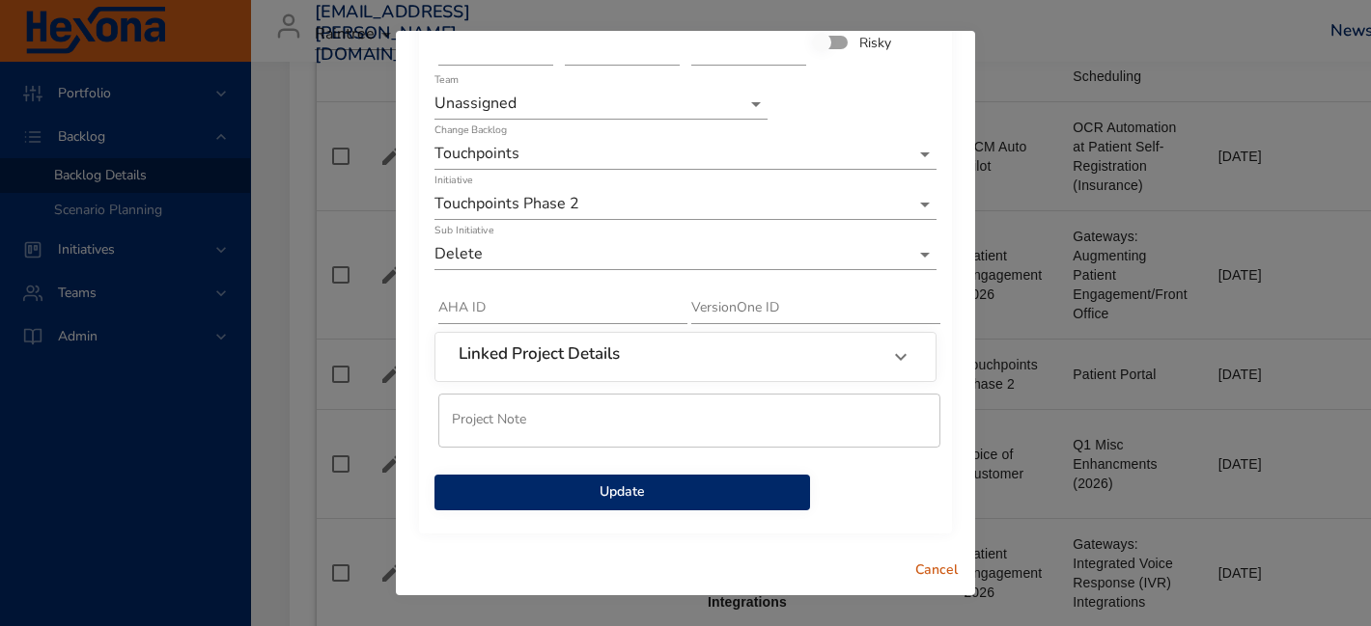
click at [731, 498] on span "Update" at bounding box center [622, 493] width 345 height 24
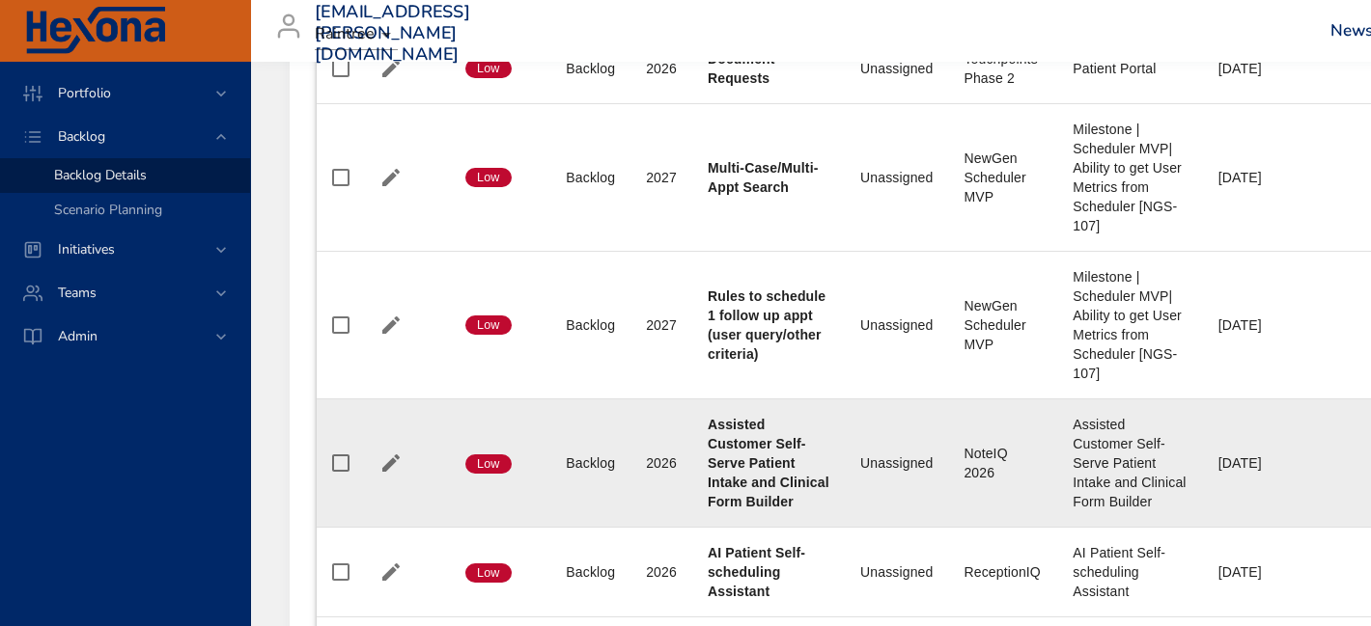
scroll to position [2619, 0]
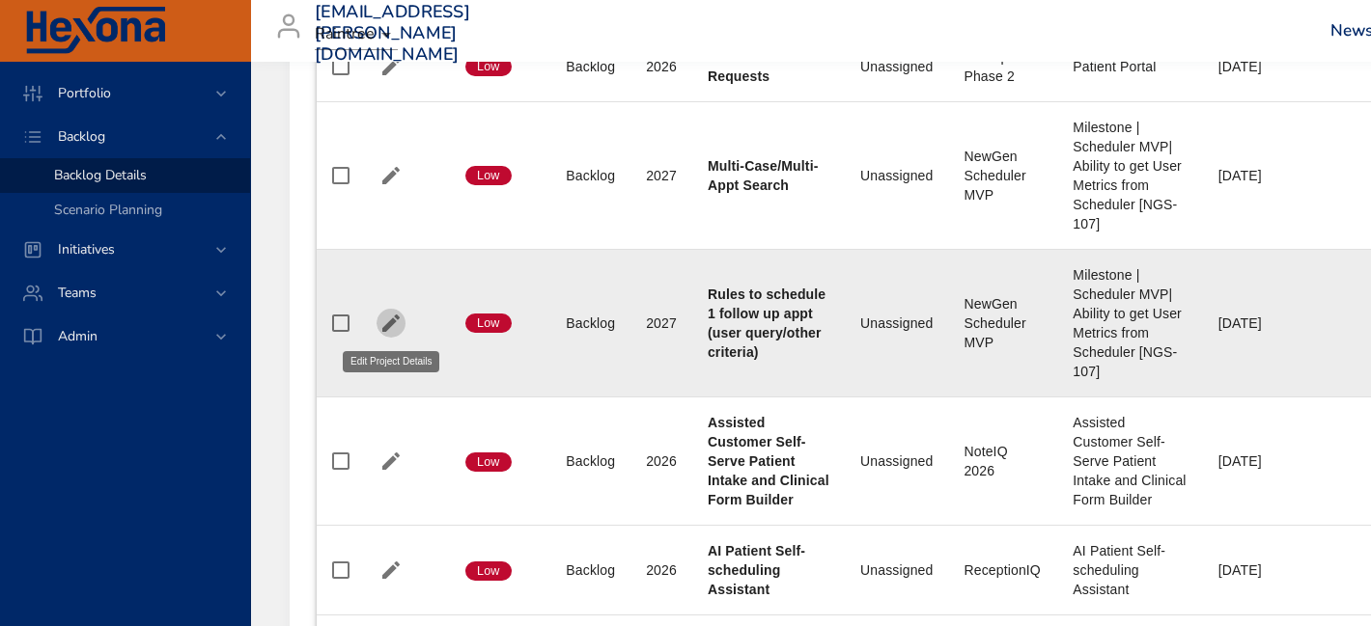
click at [383, 319] on icon "button" at bounding box center [390, 323] width 23 height 23
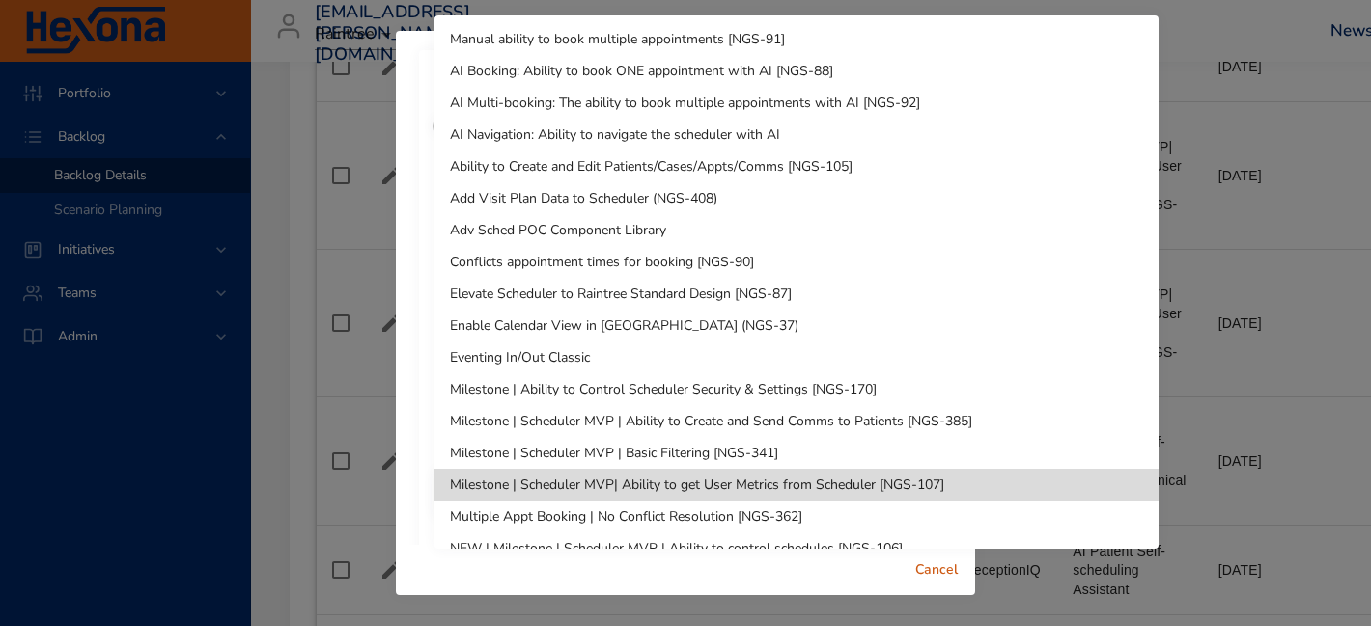
click at [430, 344] on div at bounding box center [685, 313] width 1371 height 626
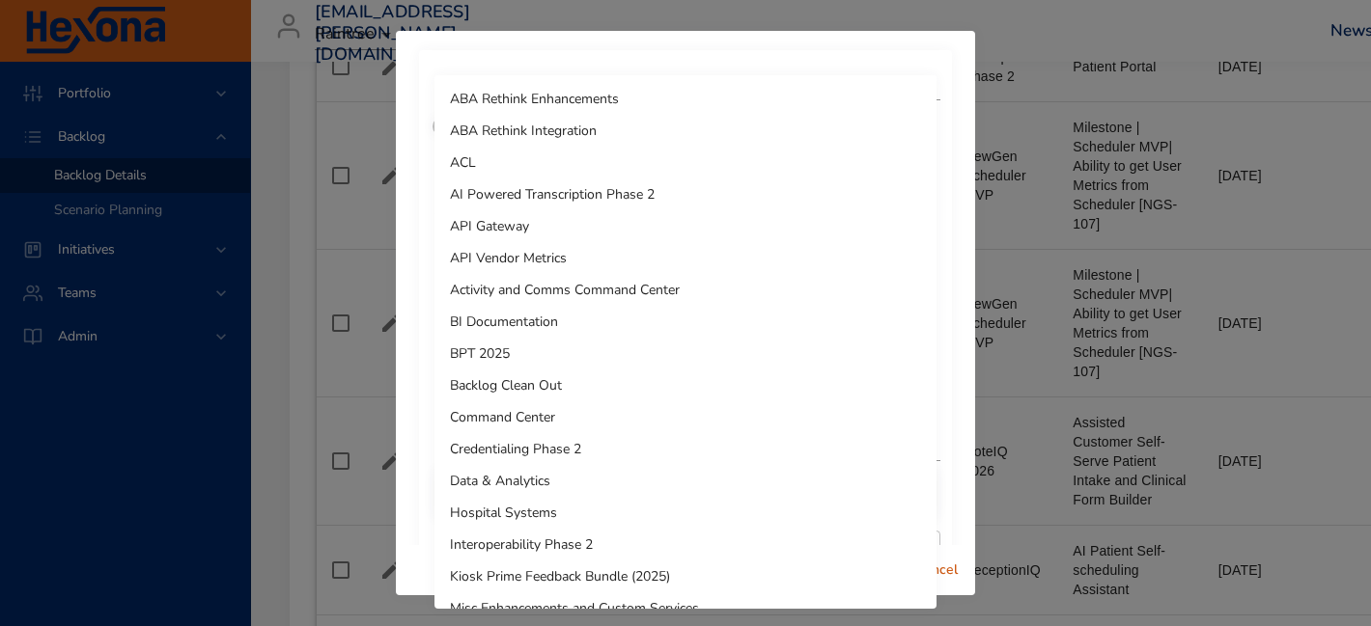
scroll to position [585, 0]
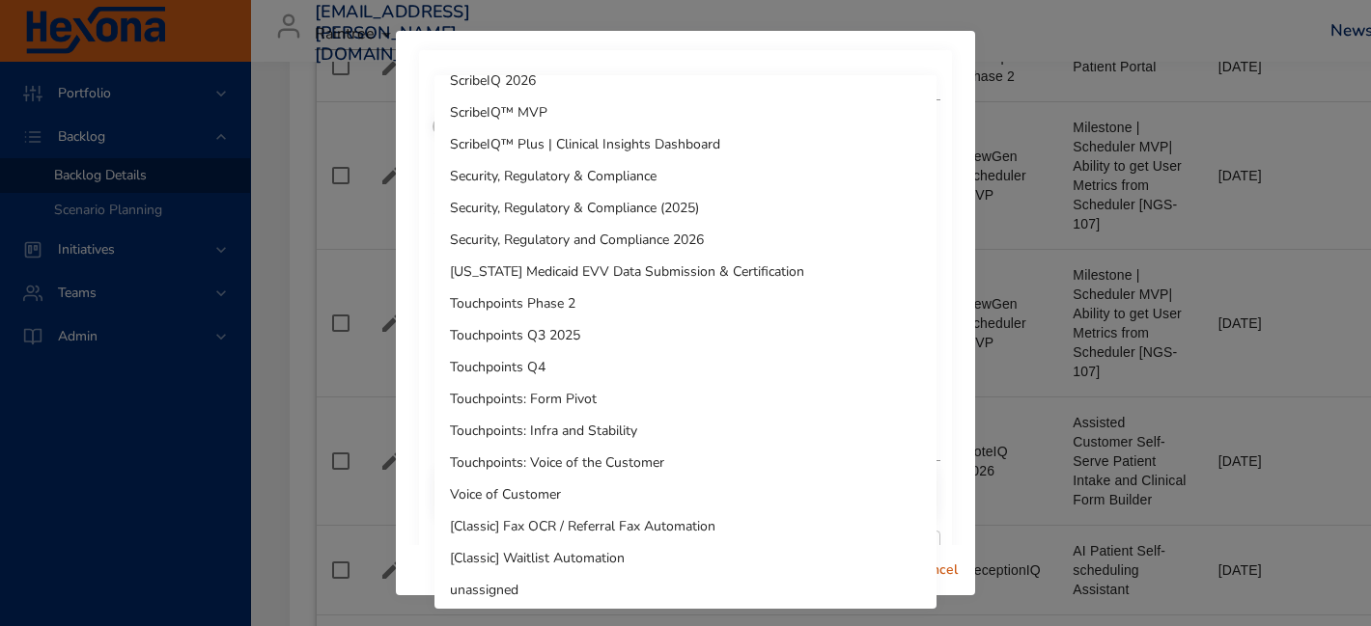
scroll to position [1520, 0]
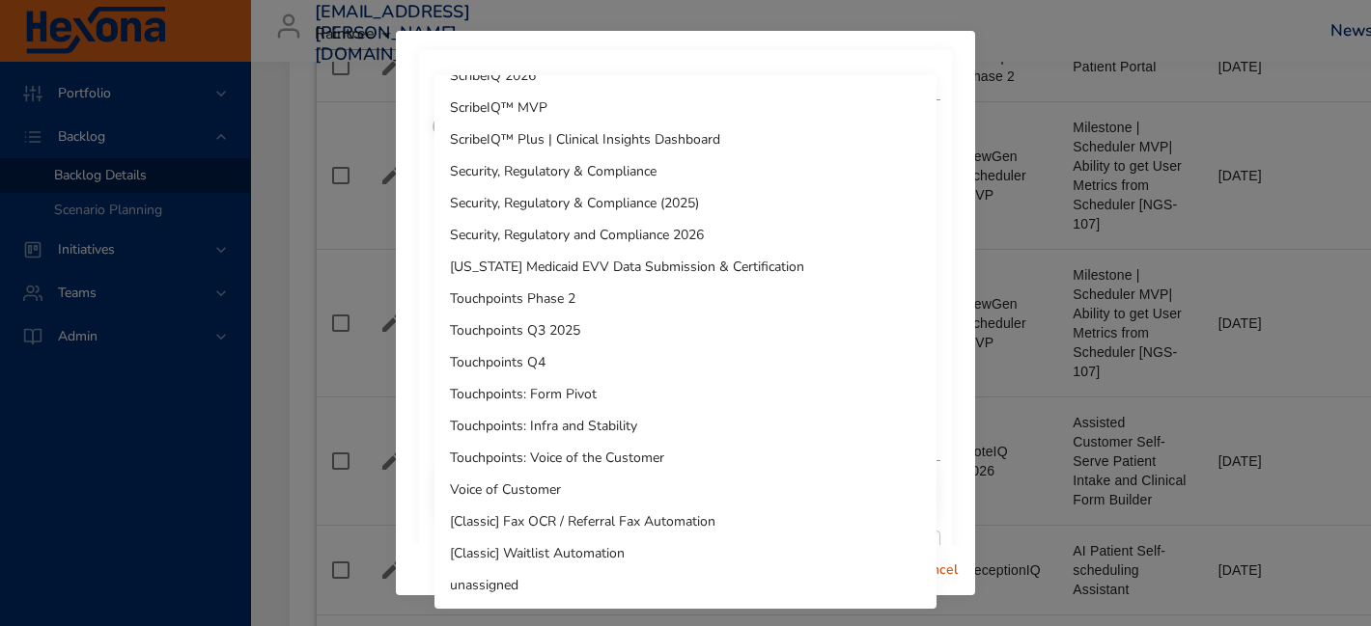
click at [539, 296] on li "Touchpoints Phase 2" at bounding box center [685, 299] width 502 height 32
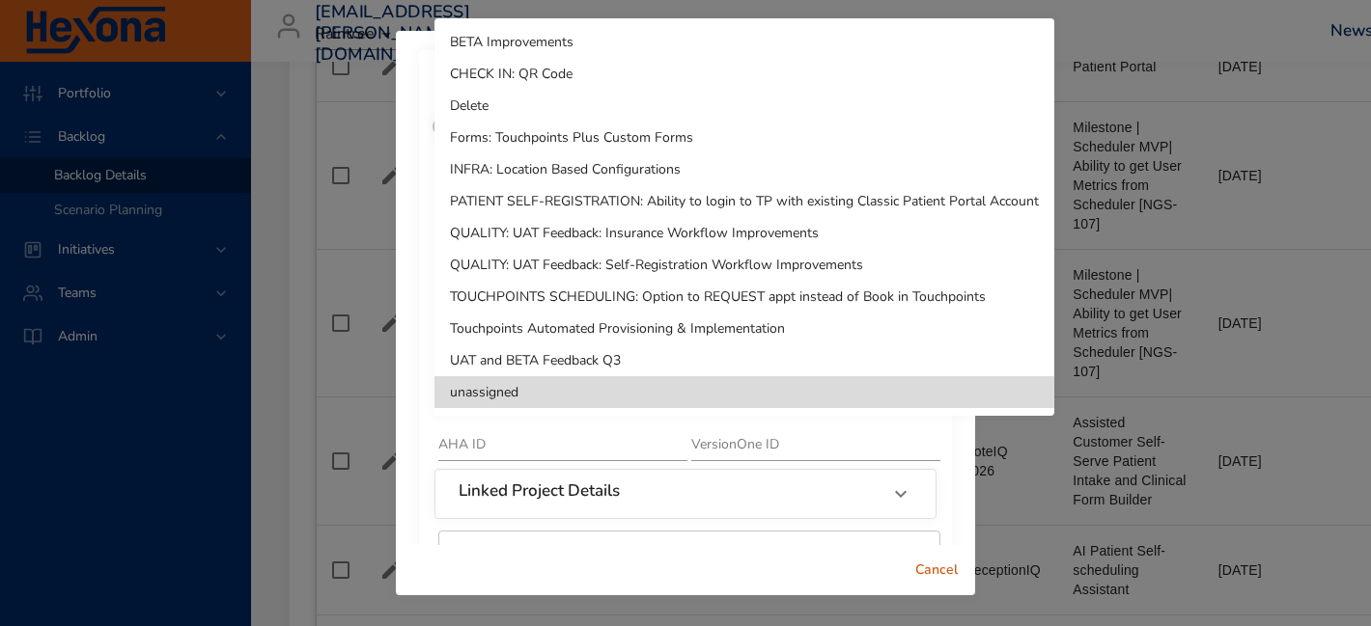
click at [513, 103] on li "Delete" at bounding box center [744, 106] width 620 height 32
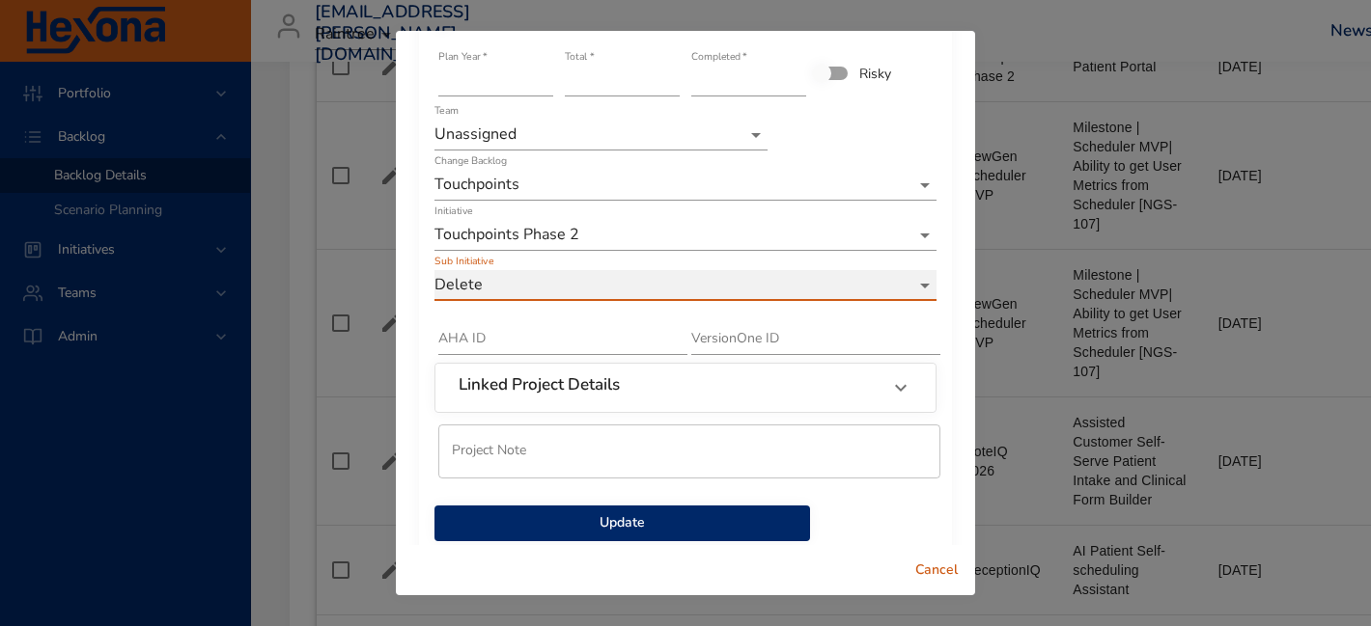
scroll to position [137, 0]
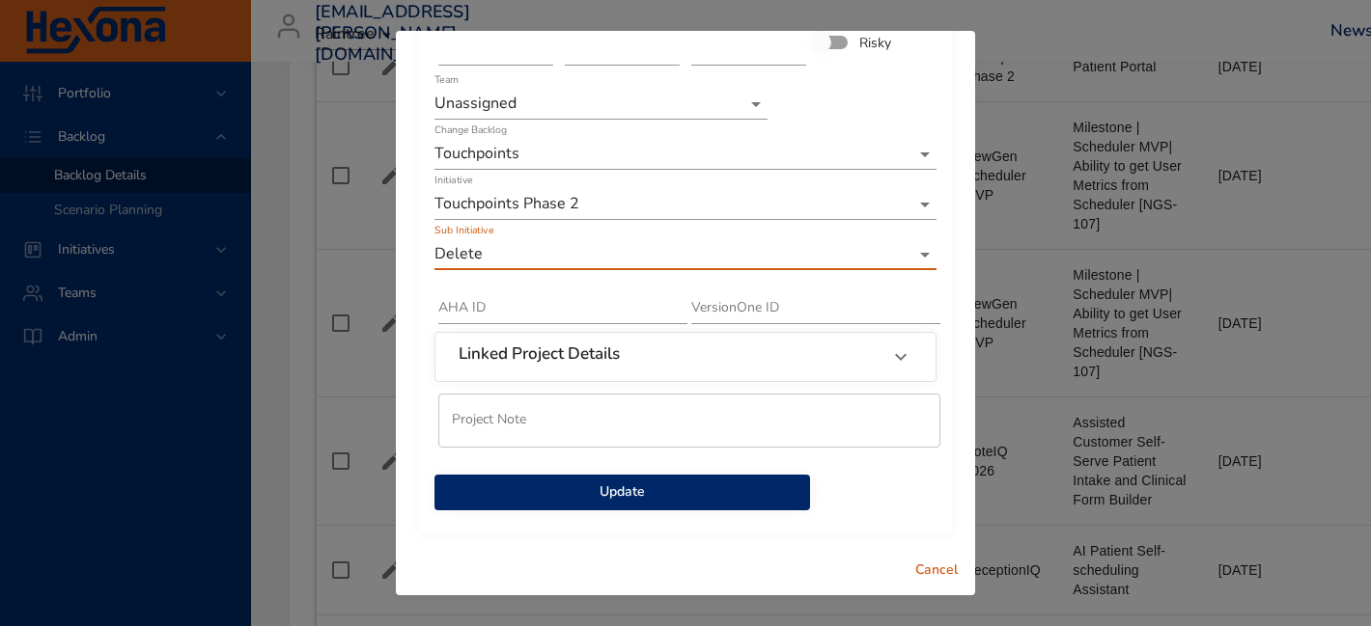
click at [697, 501] on span "Update" at bounding box center [622, 493] width 345 height 24
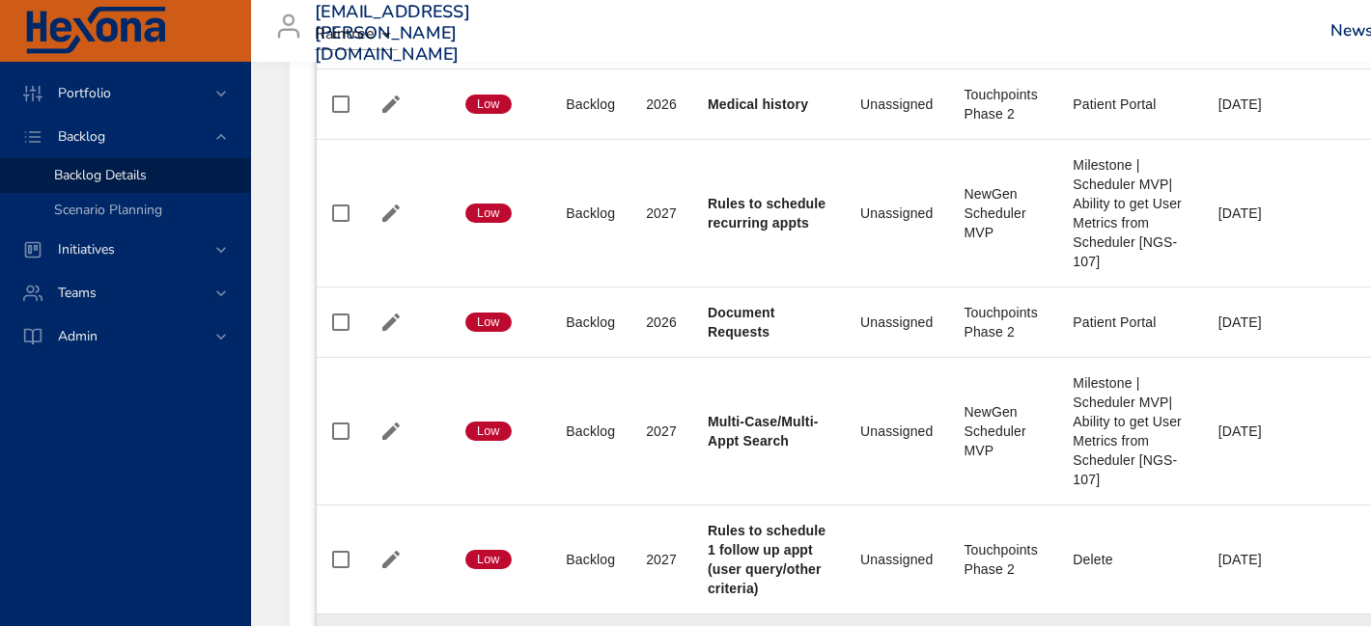
scroll to position [2355, 0]
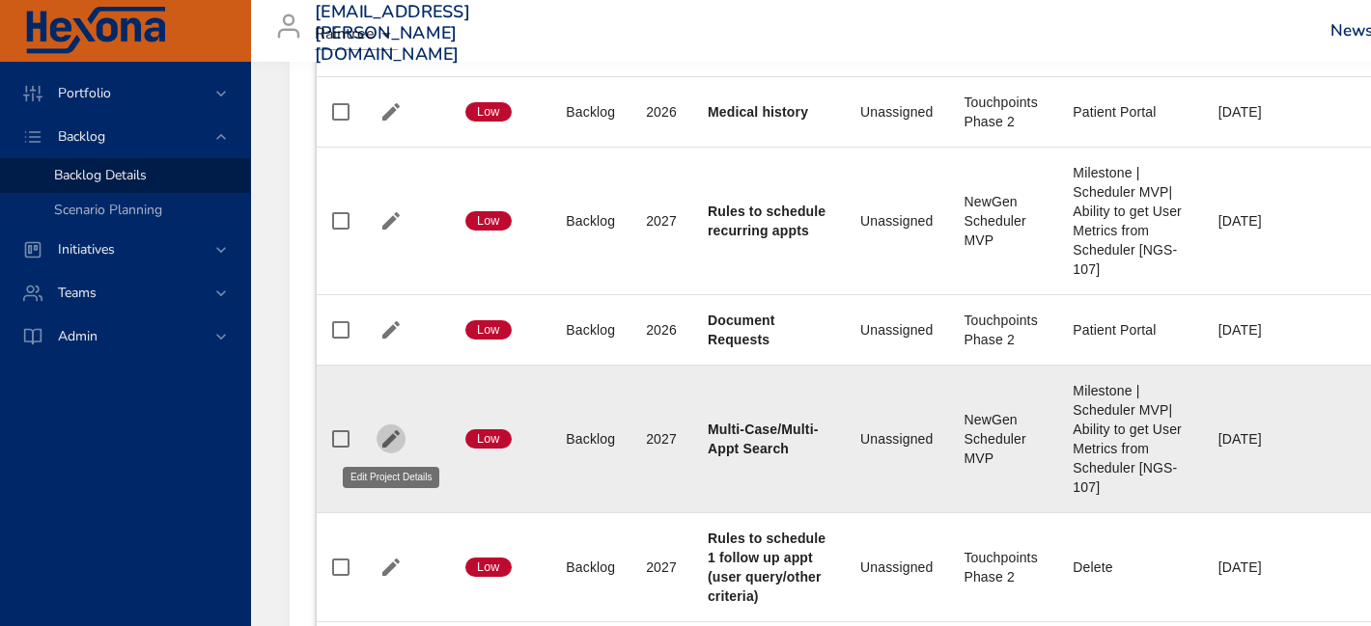
click at [399, 437] on icon "button" at bounding box center [390, 439] width 23 height 23
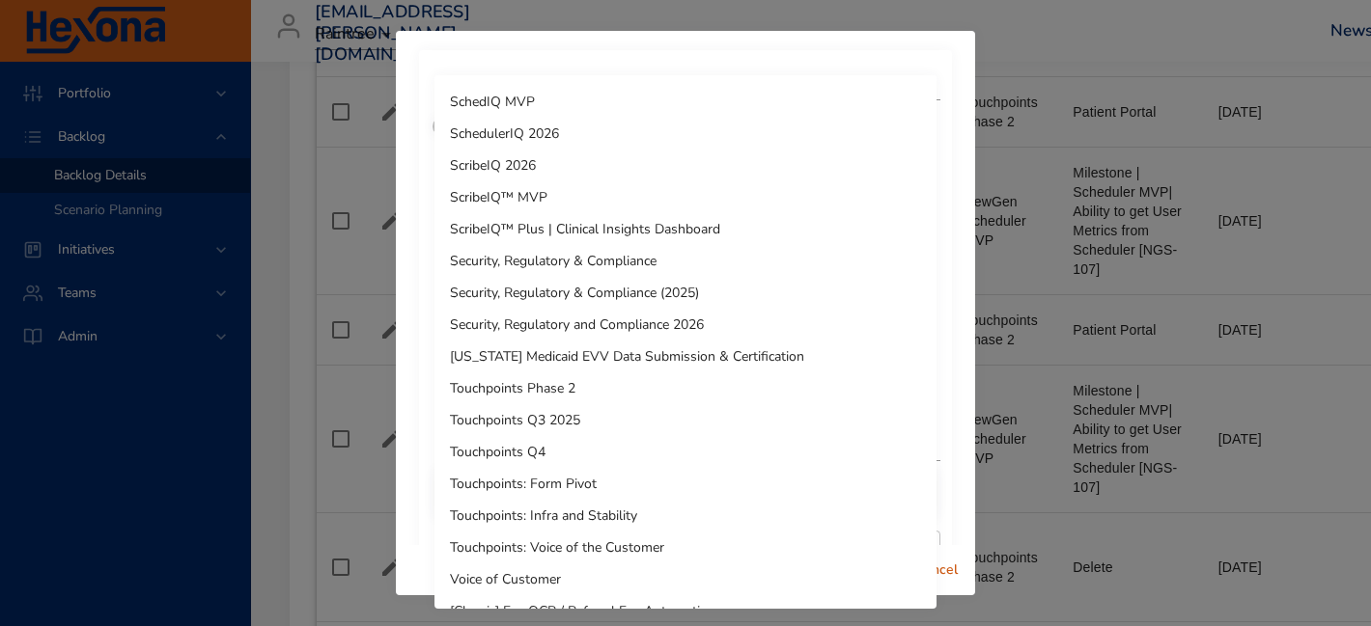
scroll to position [1520, 0]
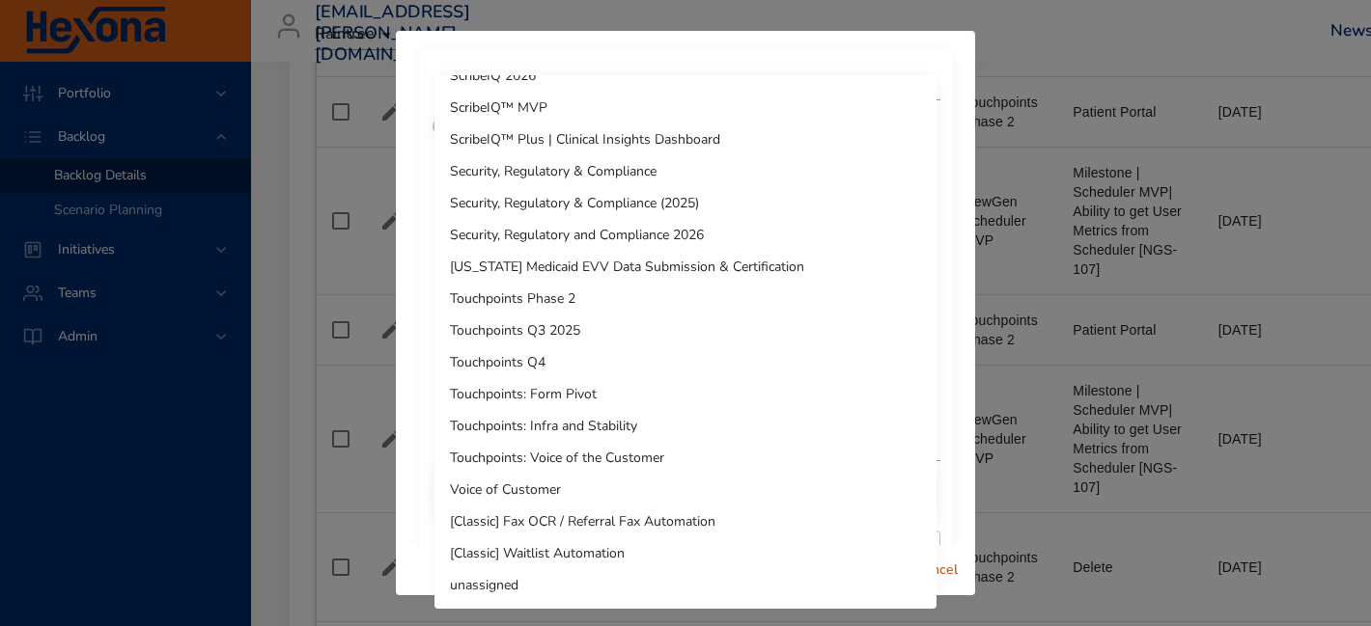
click at [546, 307] on li "Touchpoints Phase 2" at bounding box center [685, 299] width 502 height 32
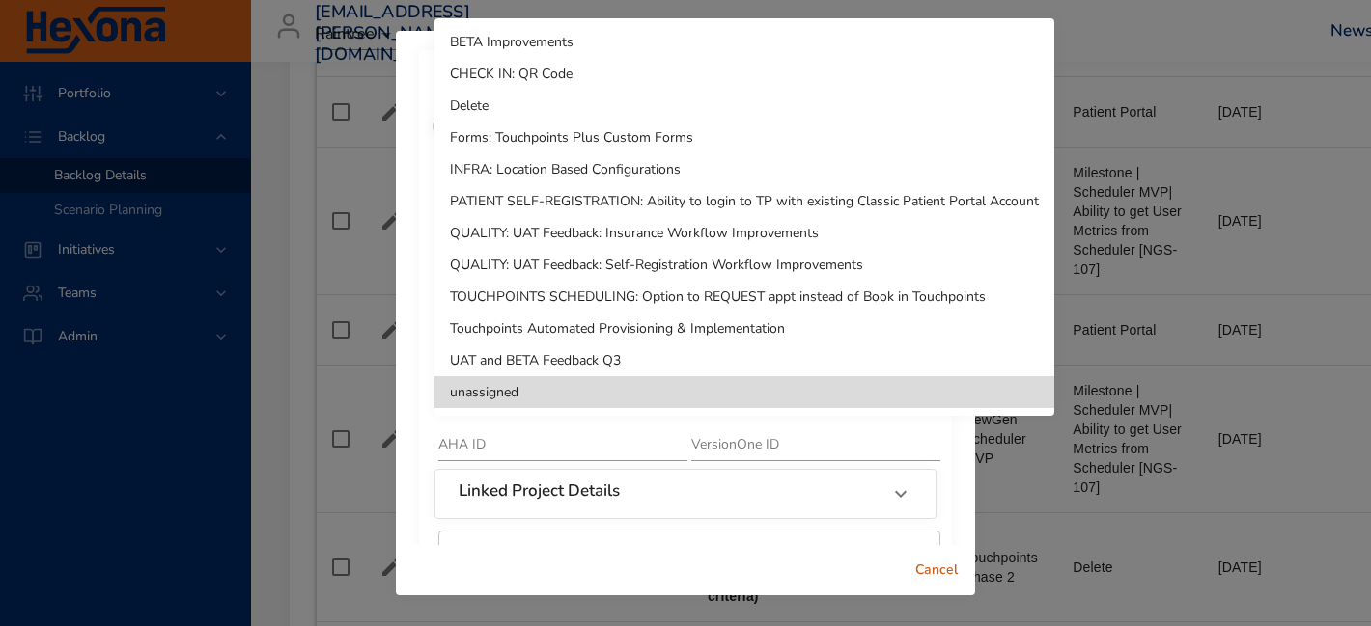
click at [533, 86] on li "CHECK IN: QR Code" at bounding box center [744, 74] width 620 height 32
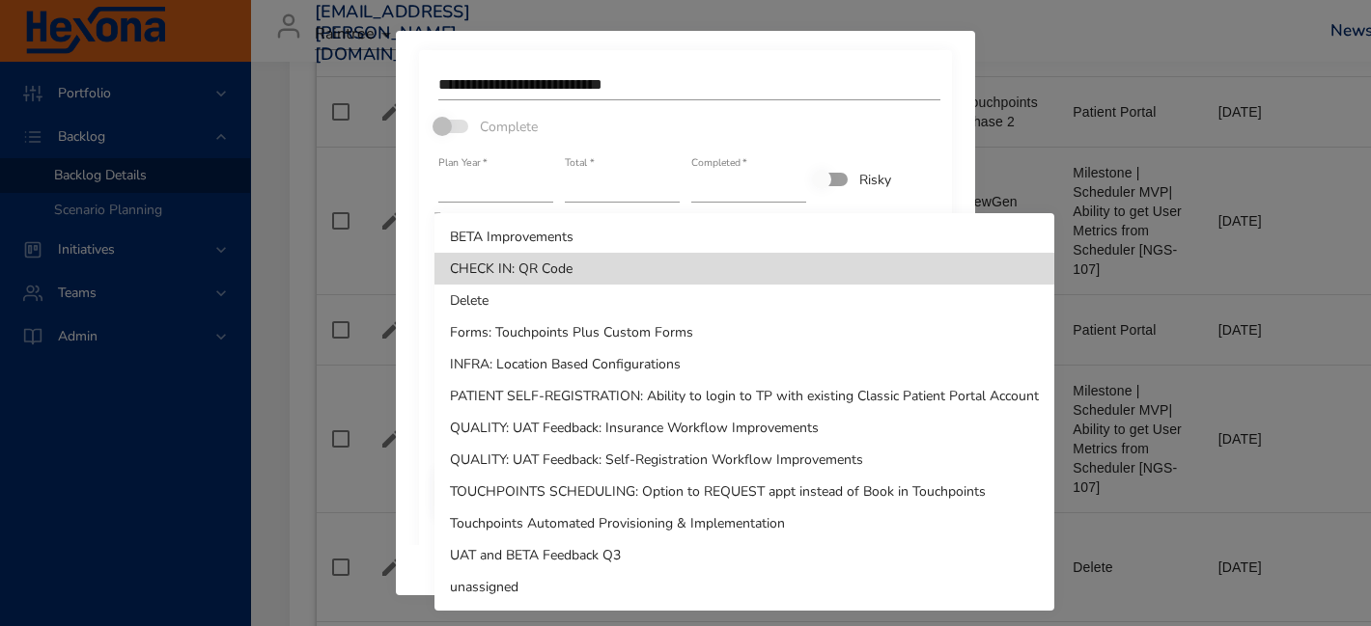
click at [517, 309] on li "Delete" at bounding box center [744, 301] width 620 height 32
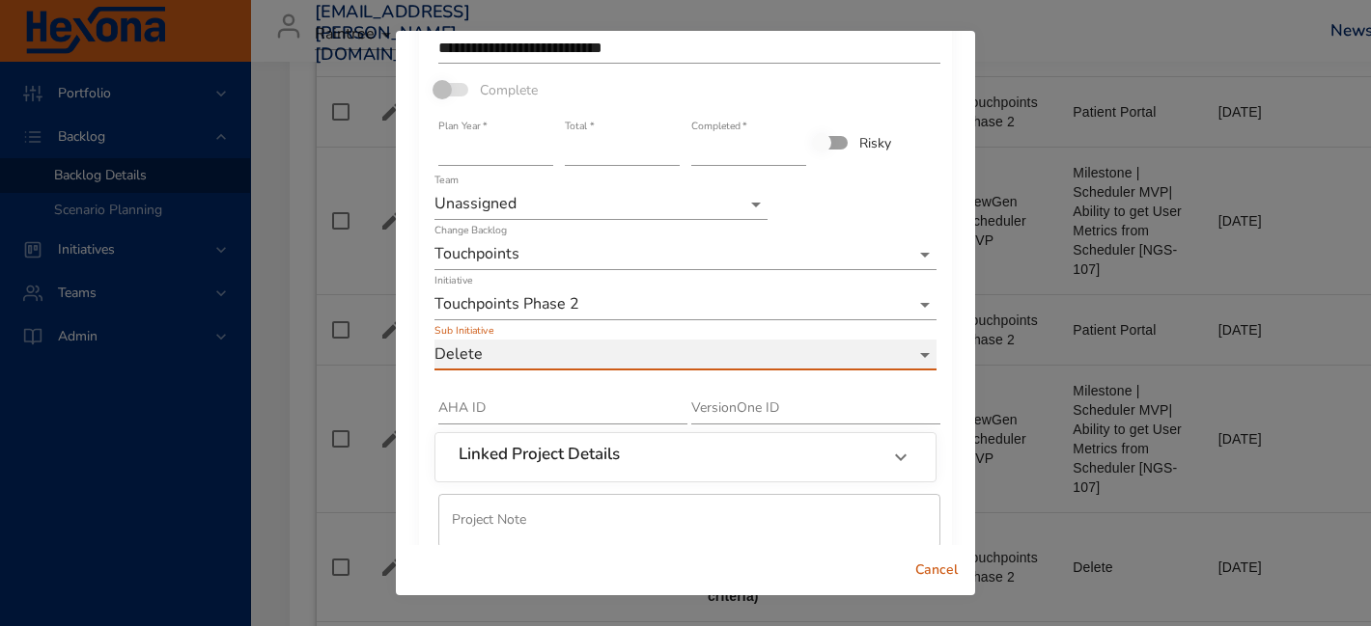
scroll to position [137, 0]
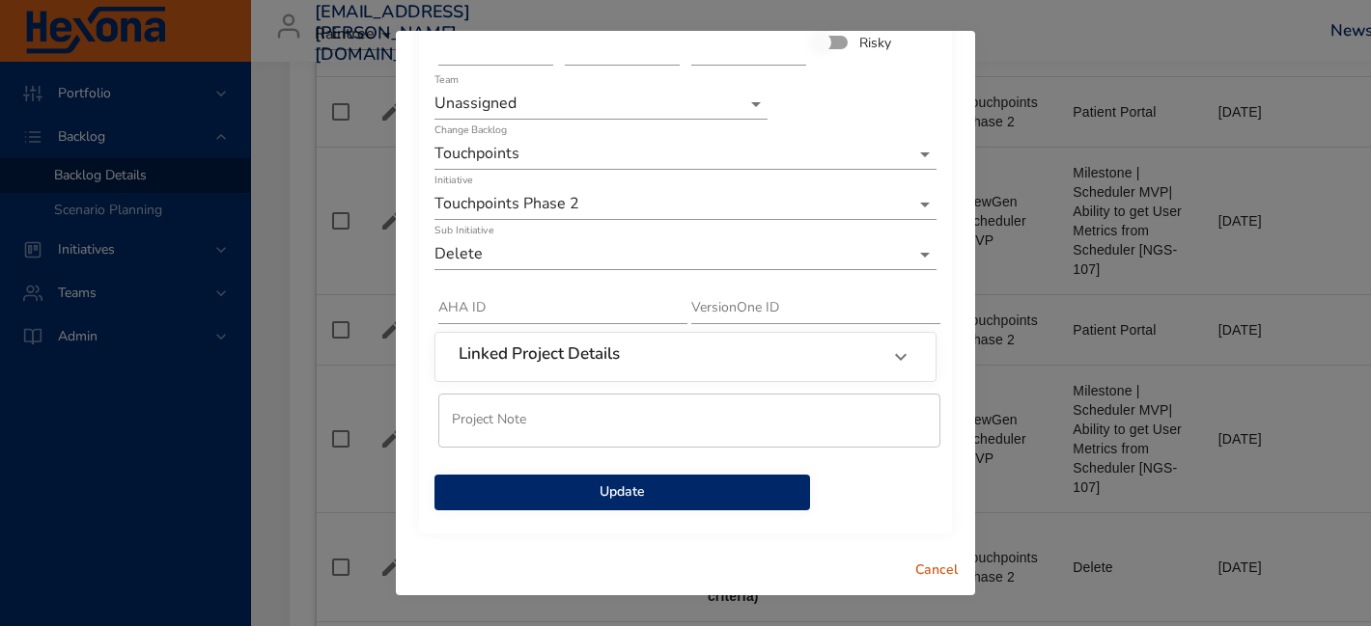
click at [674, 507] on button "Update" at bounding box center [621, 493] width 375 height 36
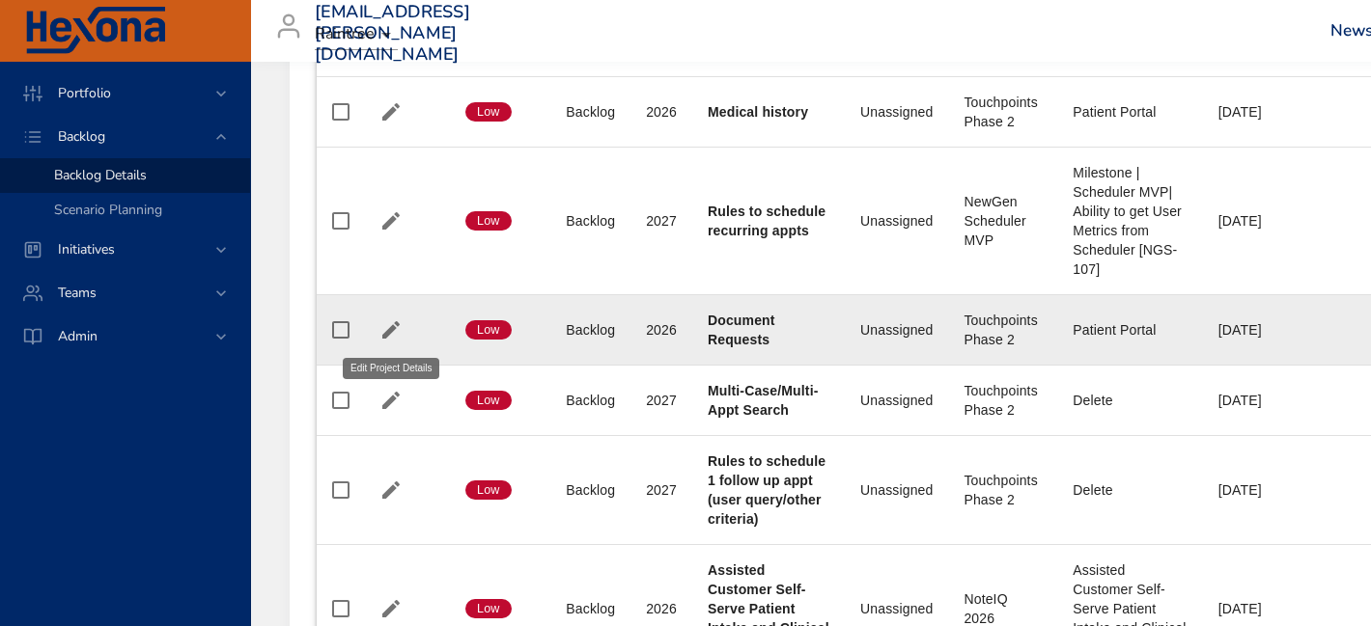
click at [389, 327] on icon "button" at bounding box center [390, 330] width 23 height 23
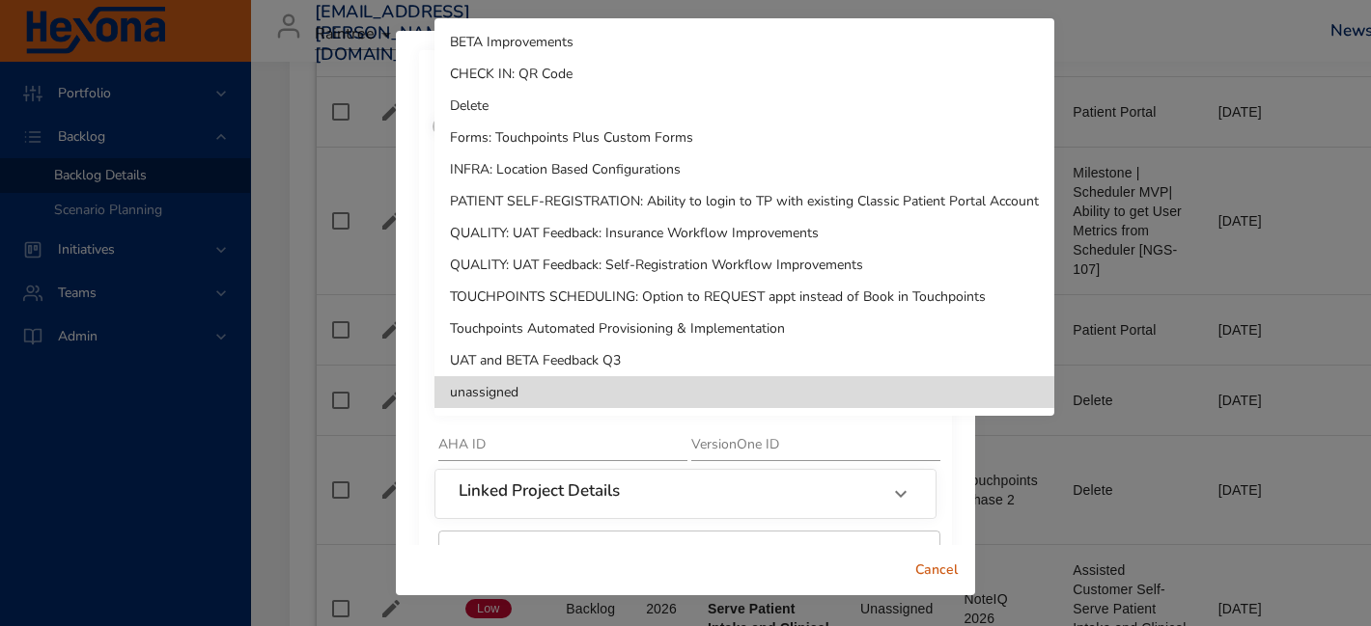
click at [539, 103] on li "Delete" at bounding box center [744, 106] width 620 height 32
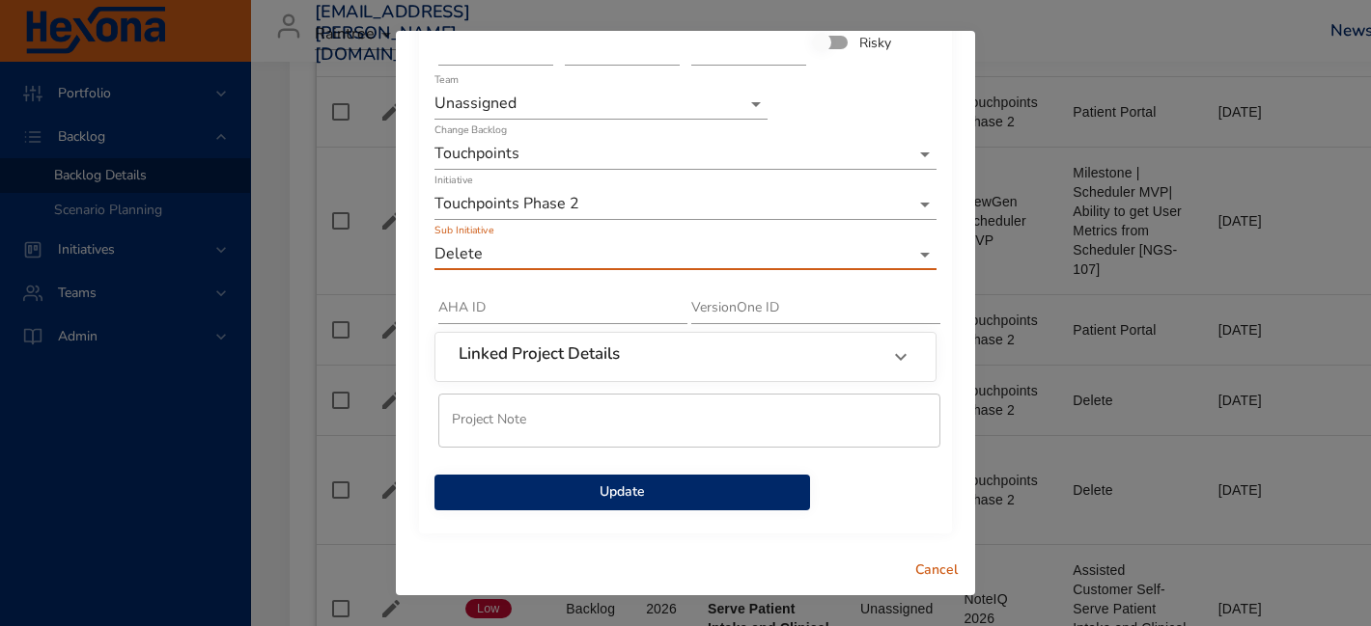
click at [586, 499] on span "Update" at bounding box center [622, 493] width 345 height 24
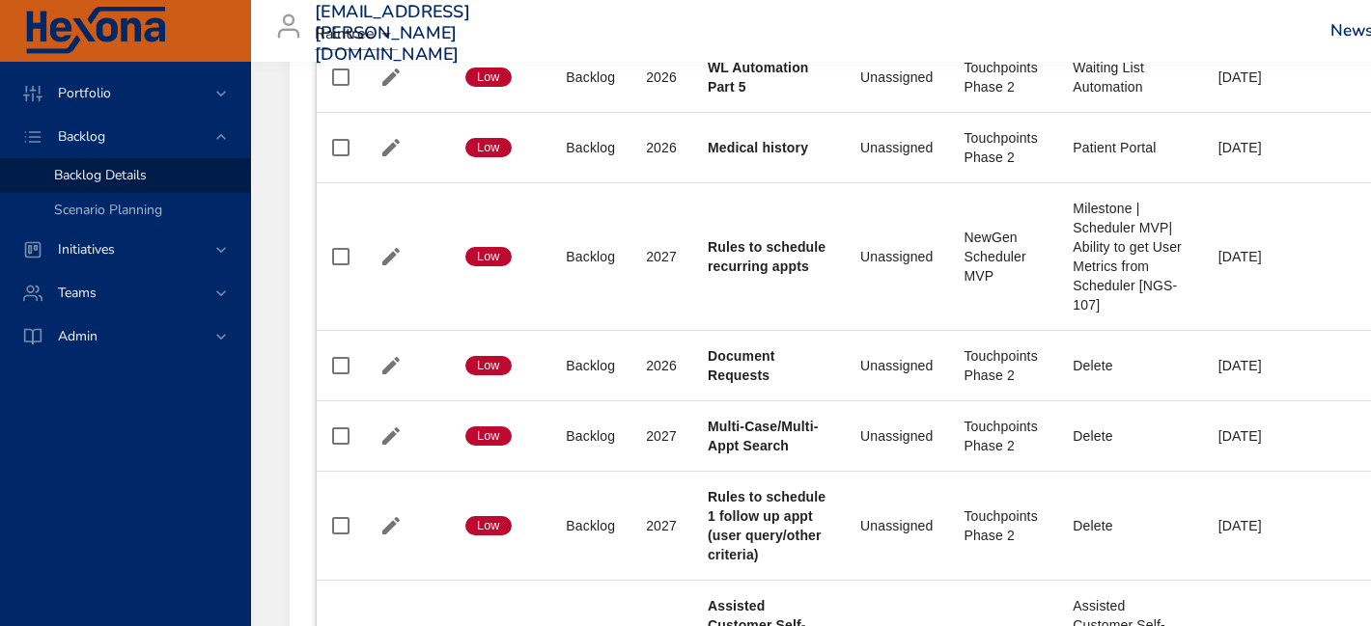
scroll to position [2238, 0]
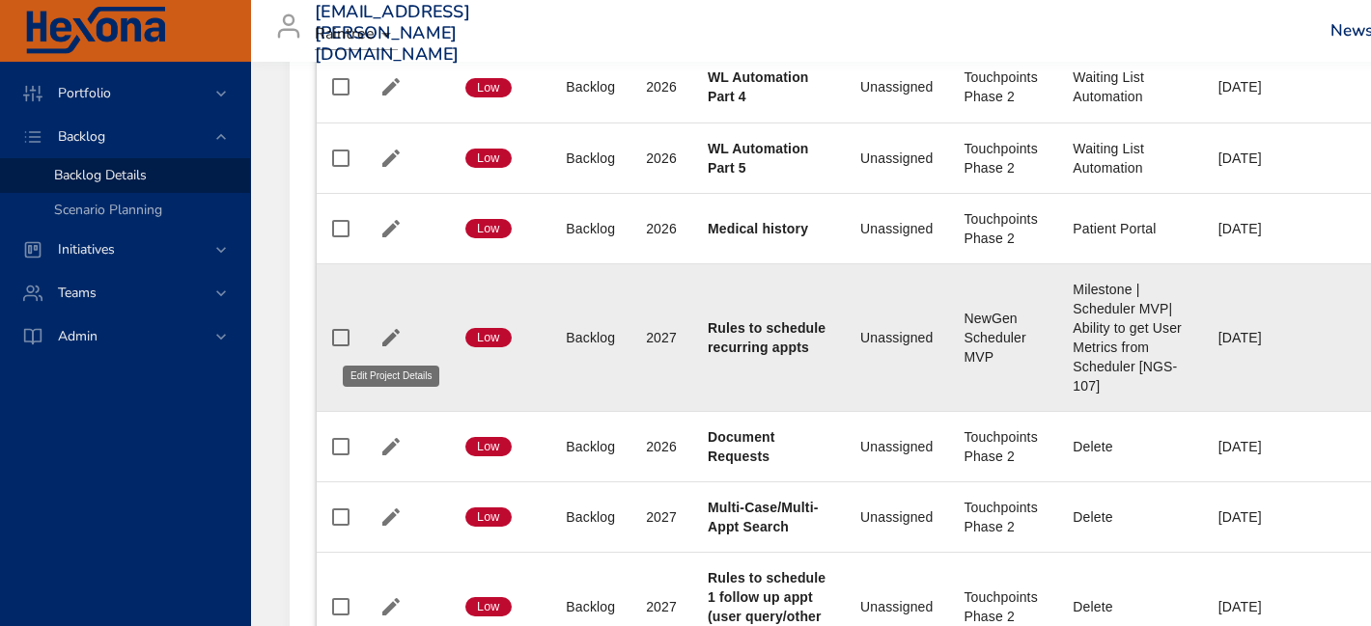
click at [392, 334] on icon "button" at bounding box center [390, 337] width 17 height 17
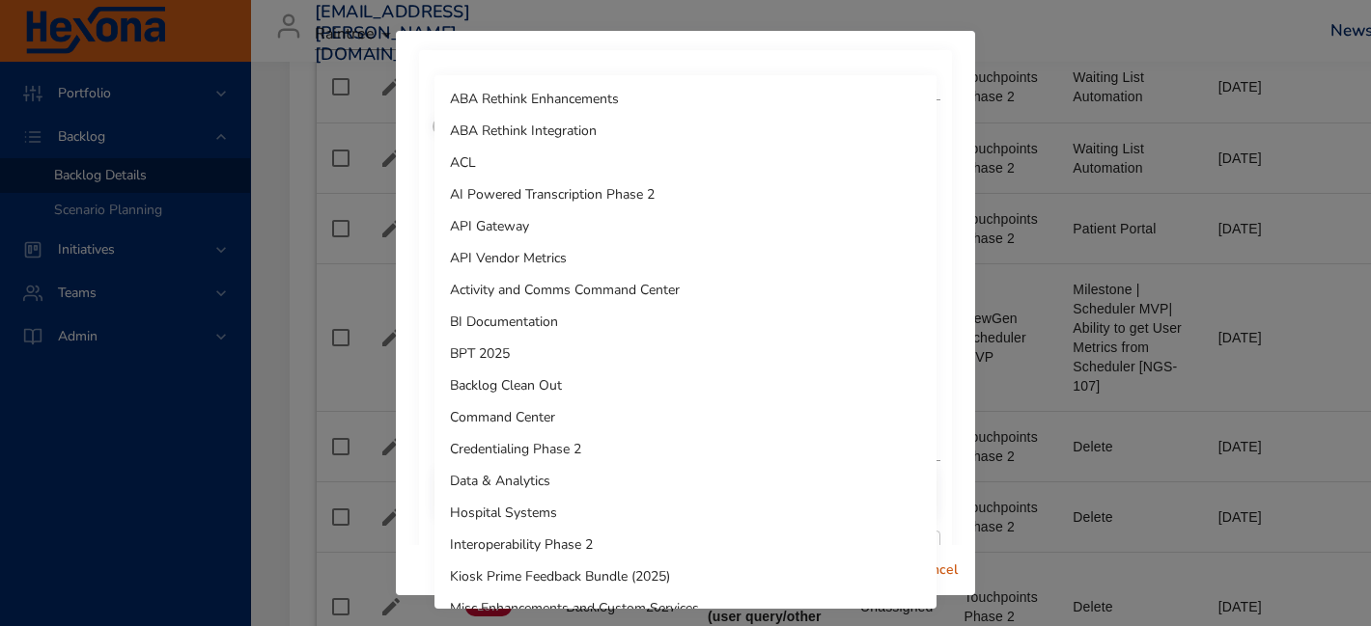
scroll to position [585, 0]
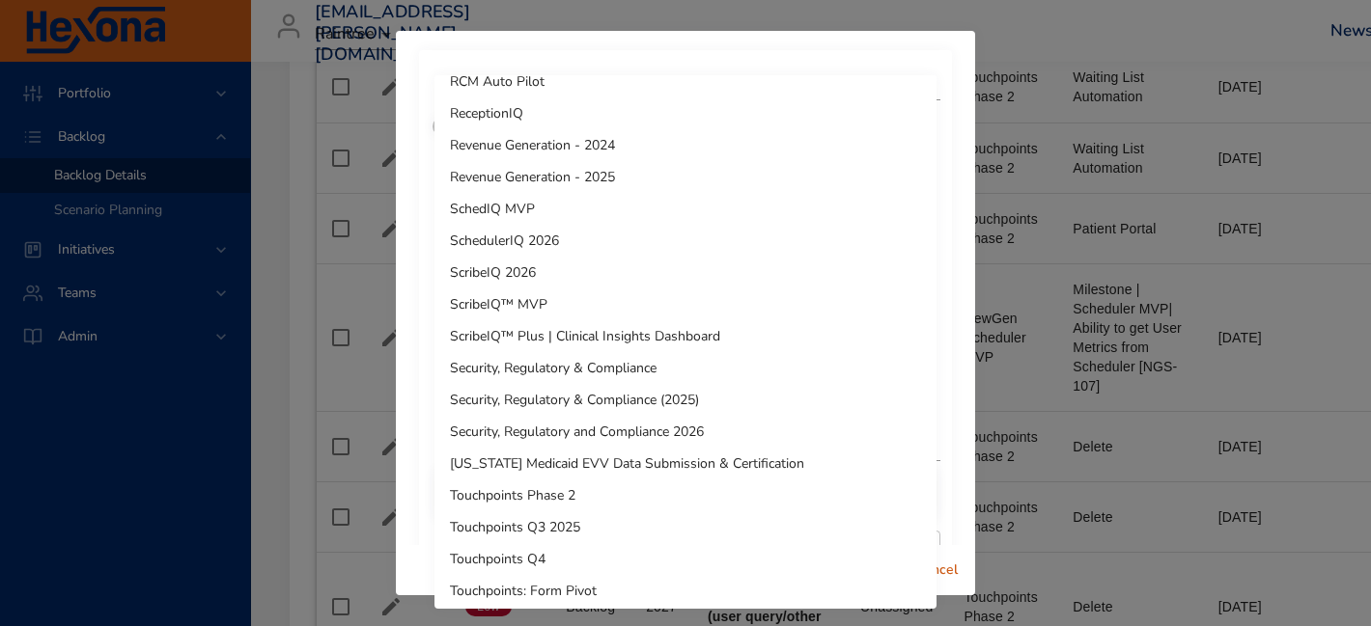
scroll to position [1520, 0]
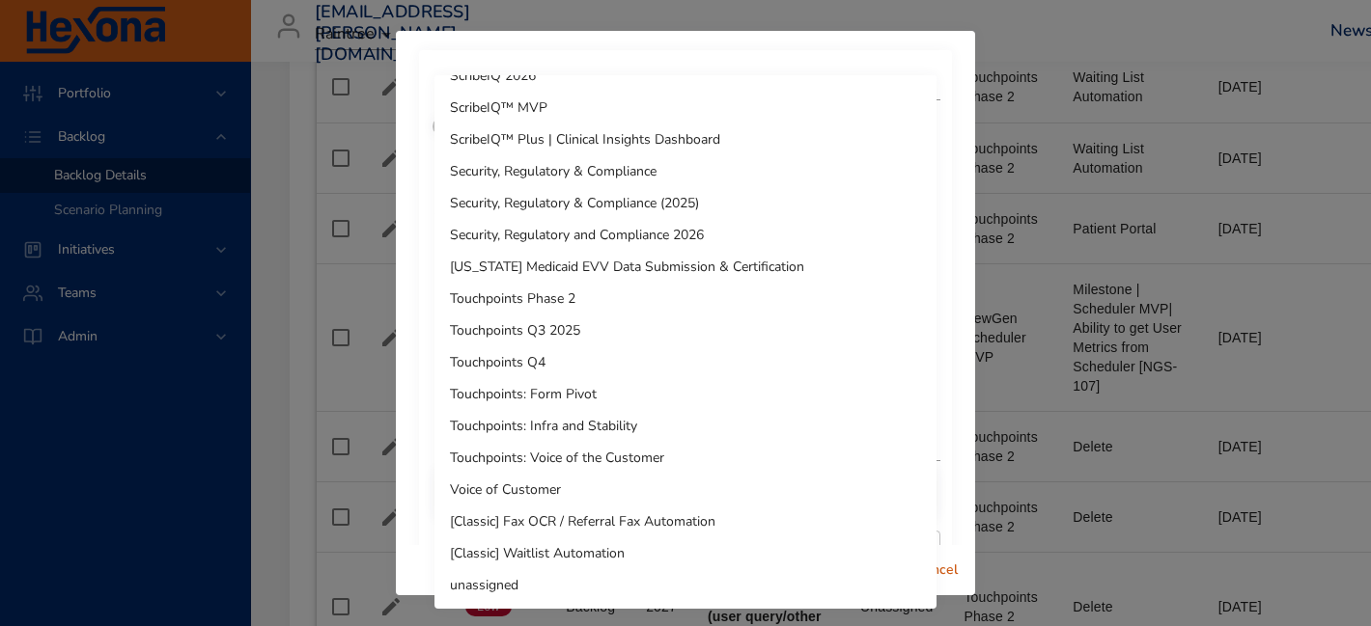
click at [552, 294] on li "Touchpoints Phase 2" at bounding box center [685, 299] width 502 height 32
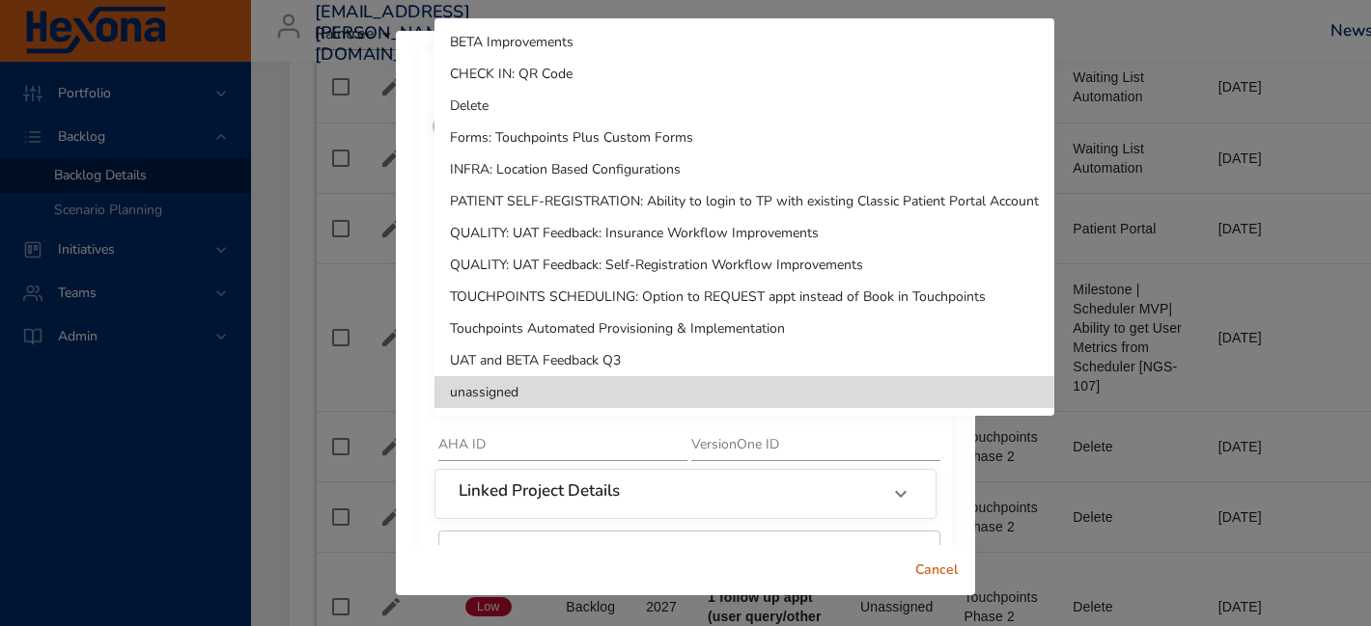
click at [526, 103] on li "Delete" at bounding box center [744, 106] width 620 height 32
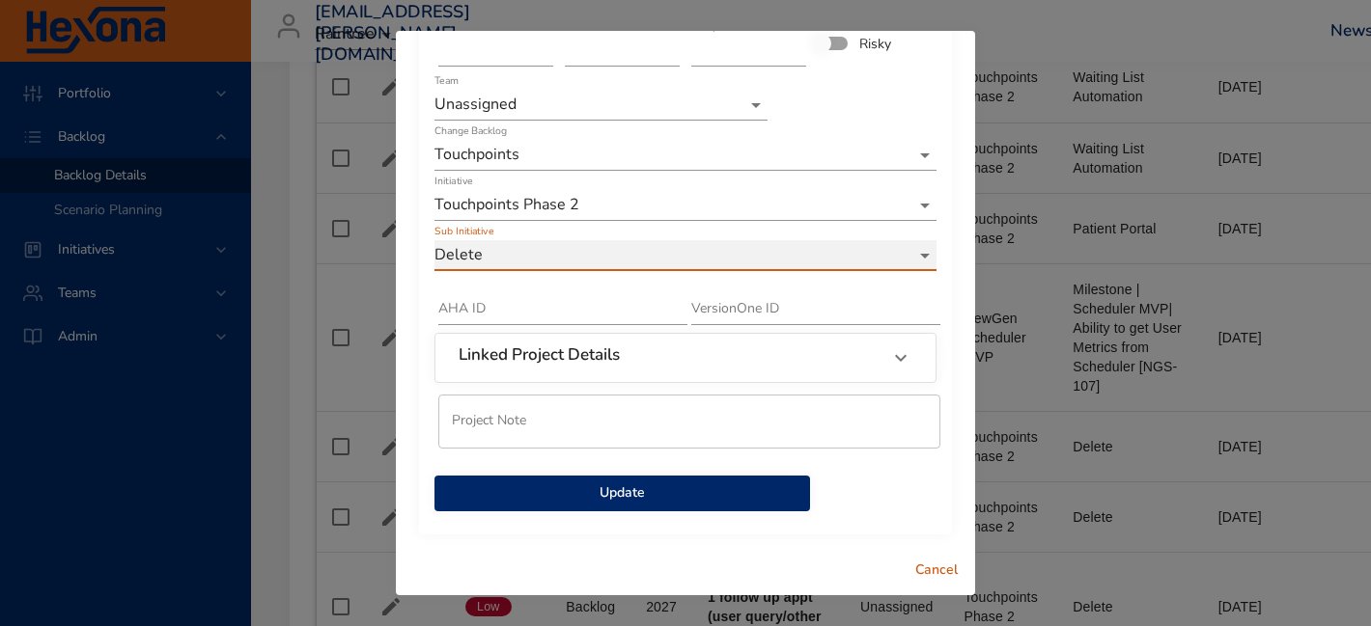
scroll to position [137, 0]
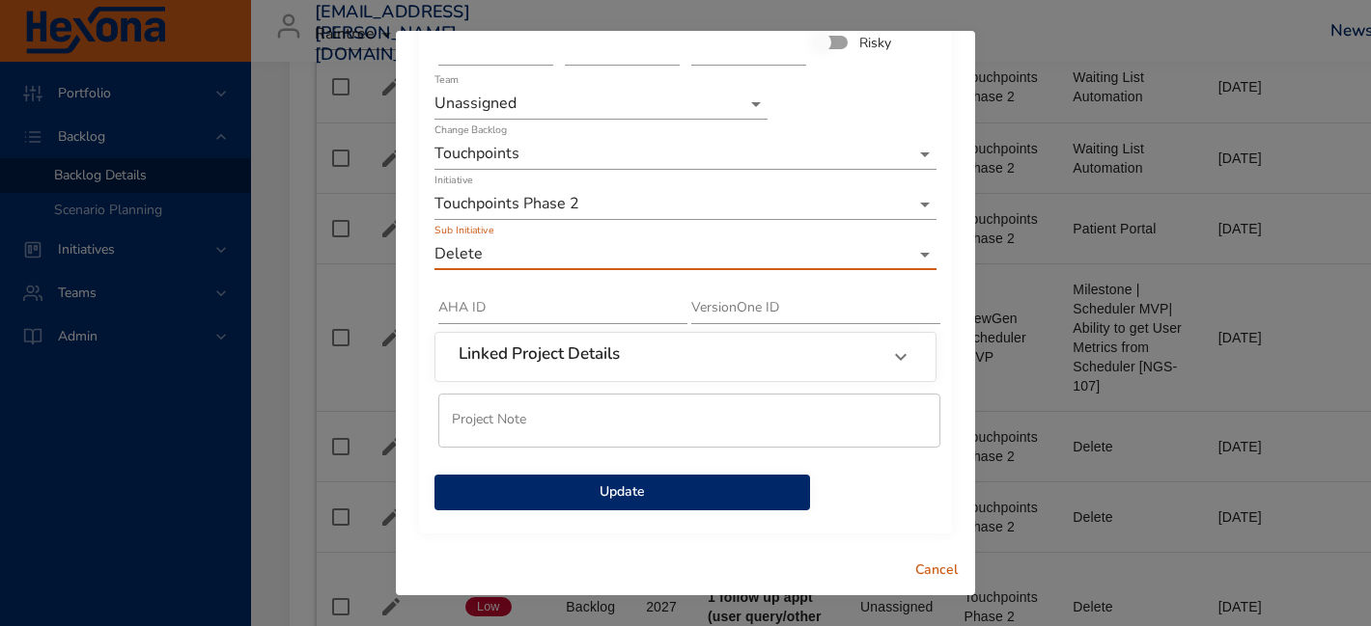
click at [573, 504] on span "Update" at bounding box center [622, 493] width 345 height 24
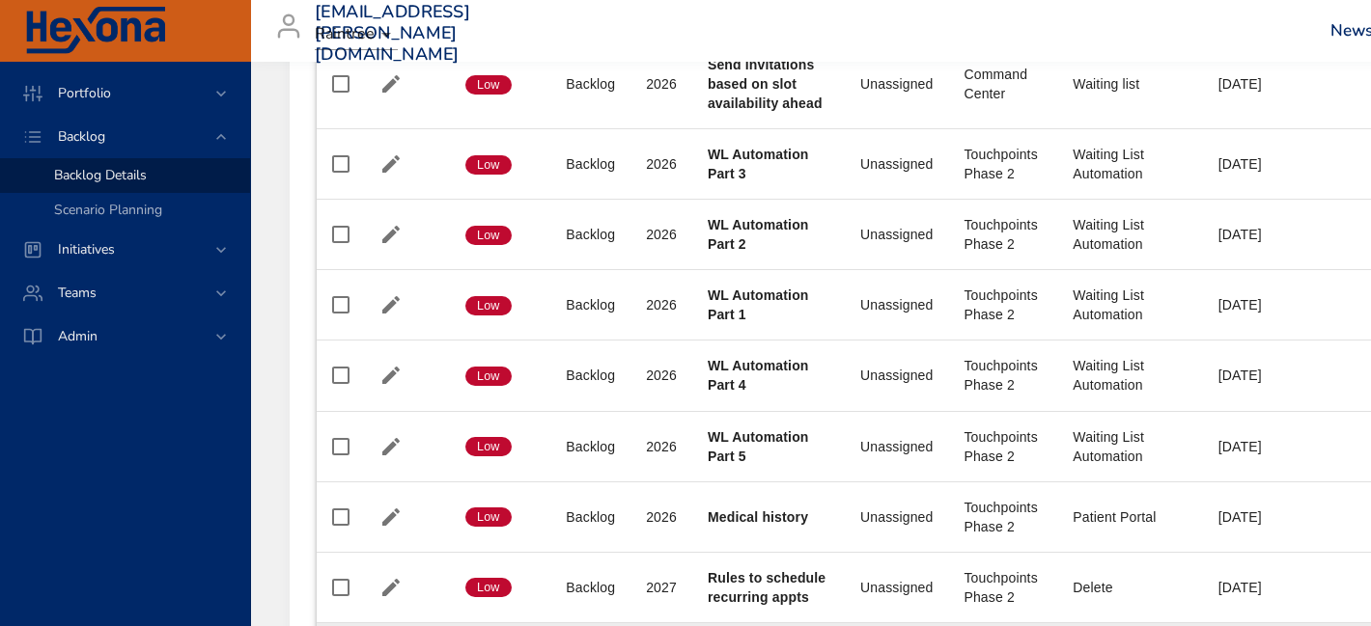
scroll to position [1949, 0]
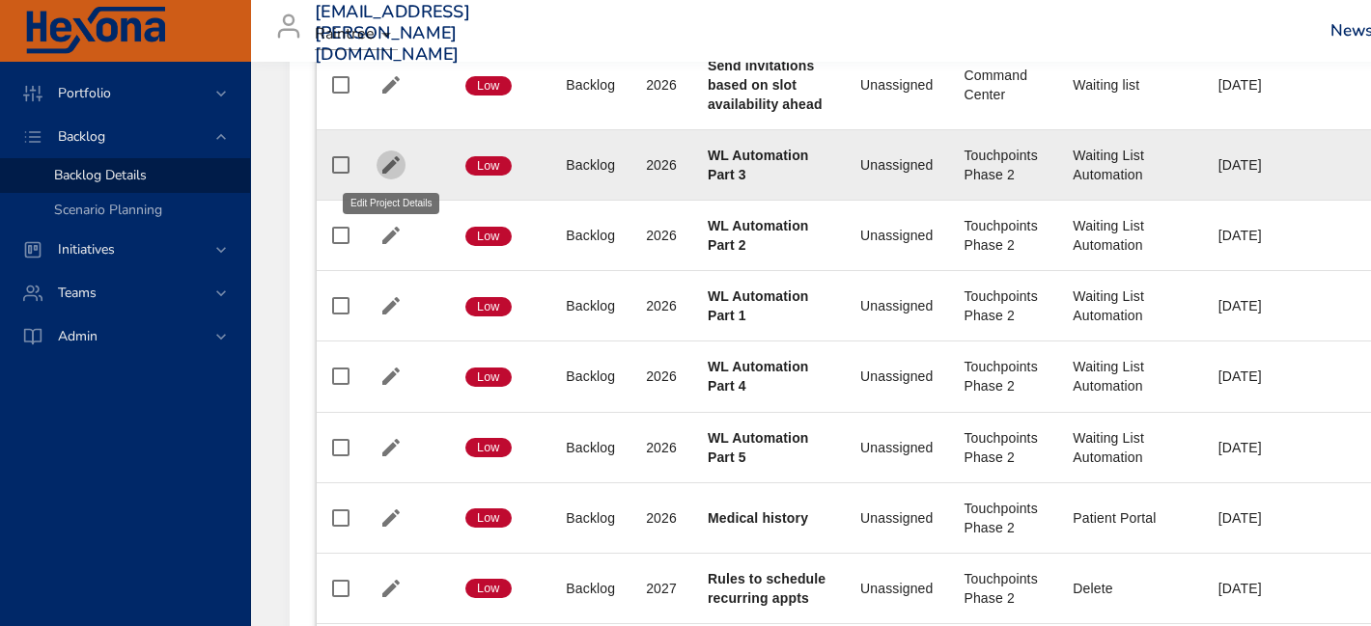
click at [393, 160] on icon "button" at bounding box center [390, 164] width 17 height 17
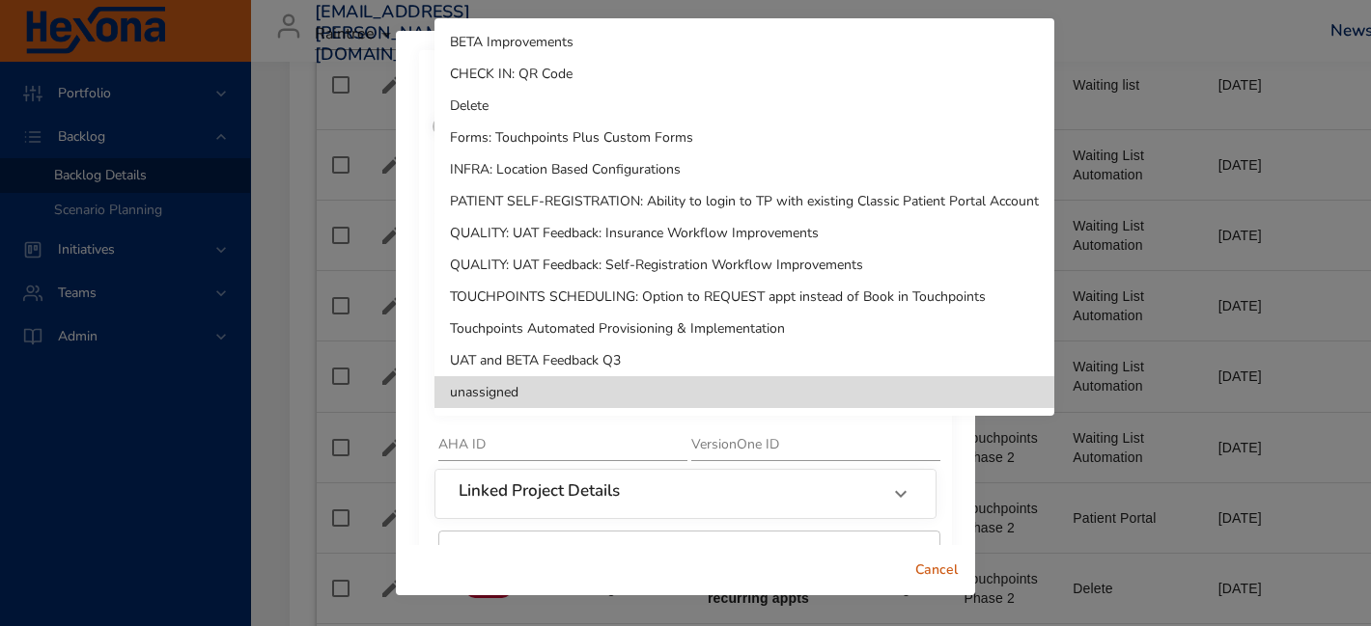
click at [551, 104] on li "Delete" at bounding box center [744, 106] width 620 height 32
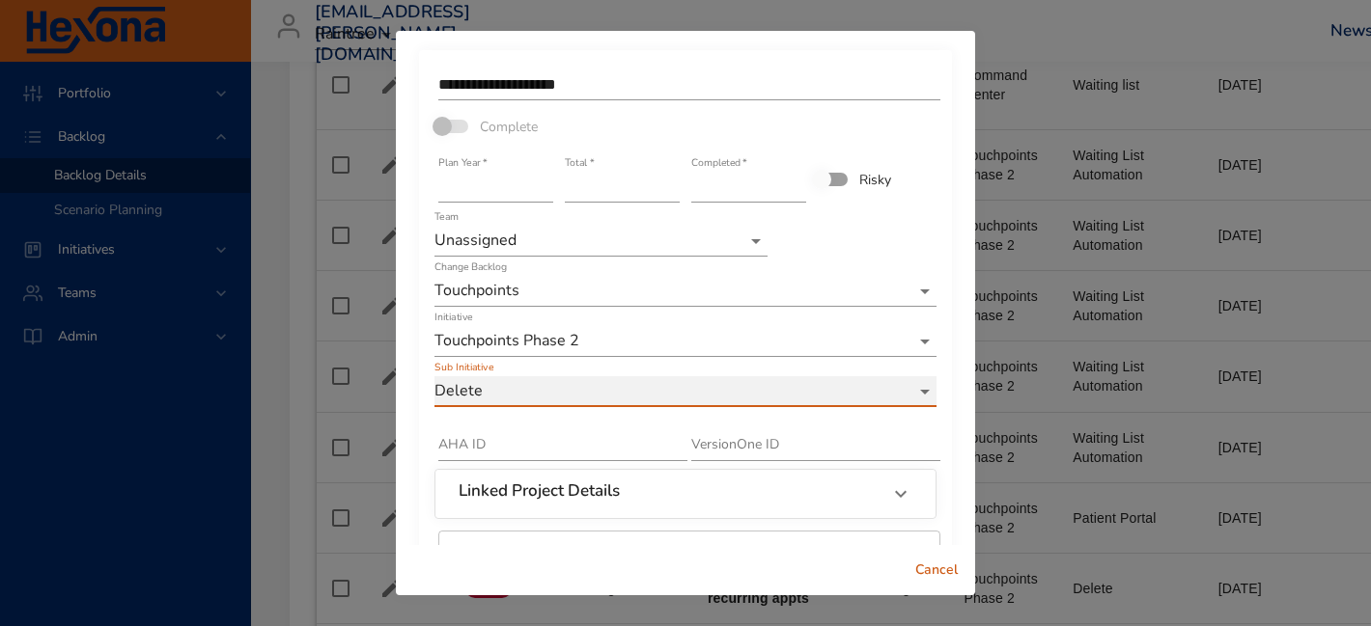
scroll to position [137, 0]
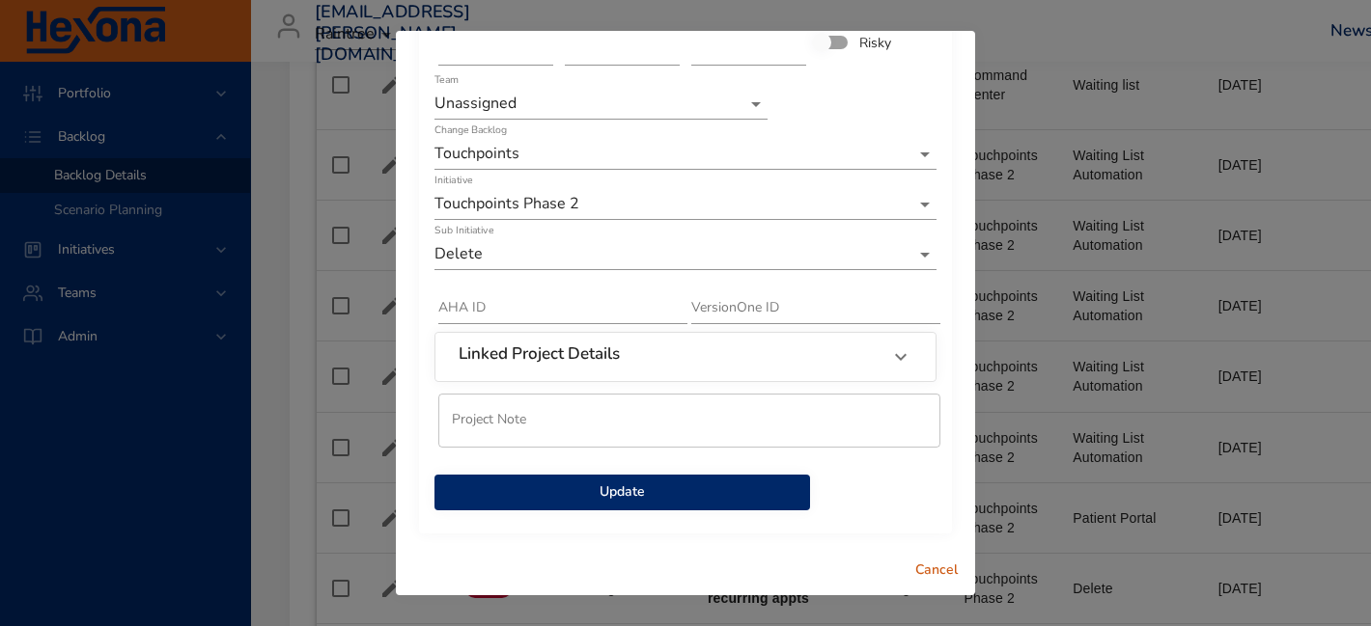
click at [682, 501] on span "Update" at bounding box center [622, 493] width 345 height 24
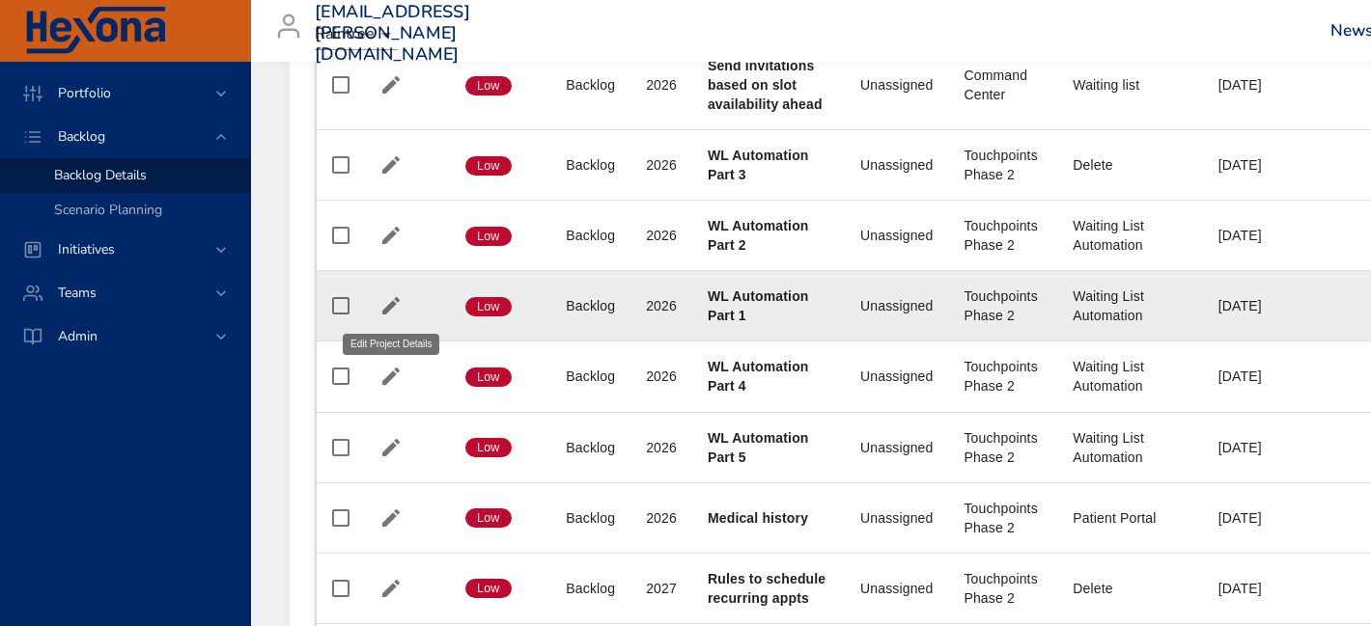
click at [385, 306] on icon "button" at bounding box center [390, 305] width 23 height 23
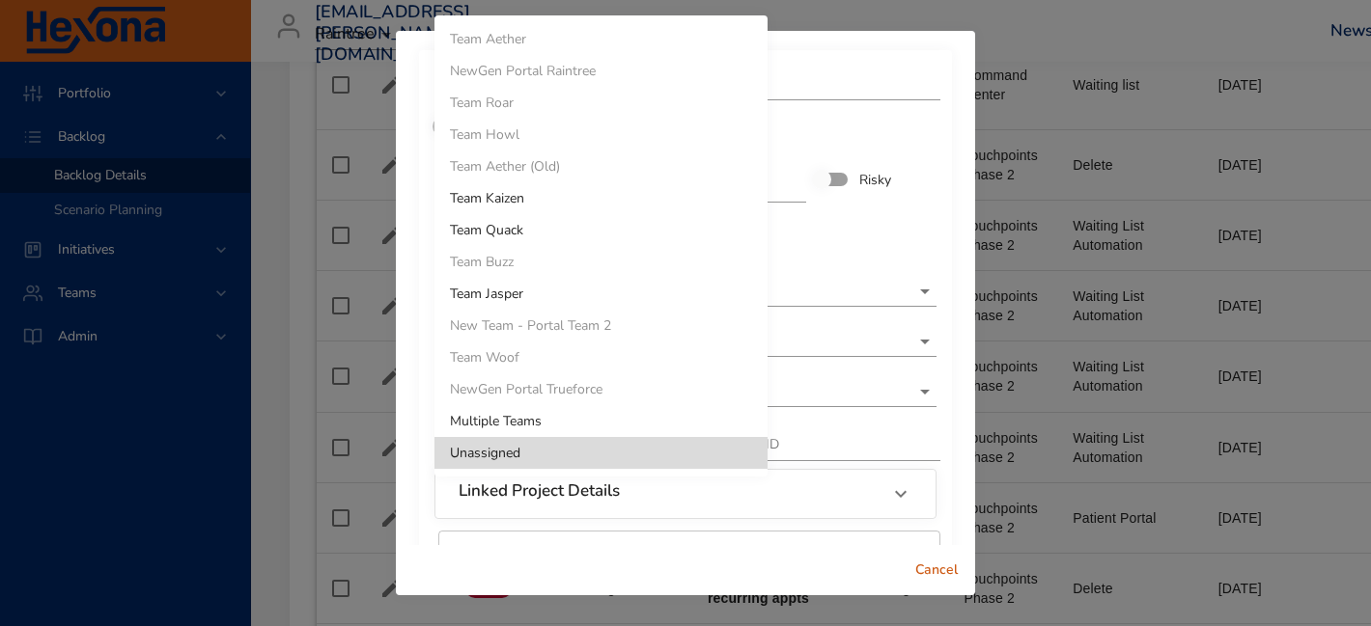
click at [863, 205] on div at bounding box center [685, 313] width 1371 height 626
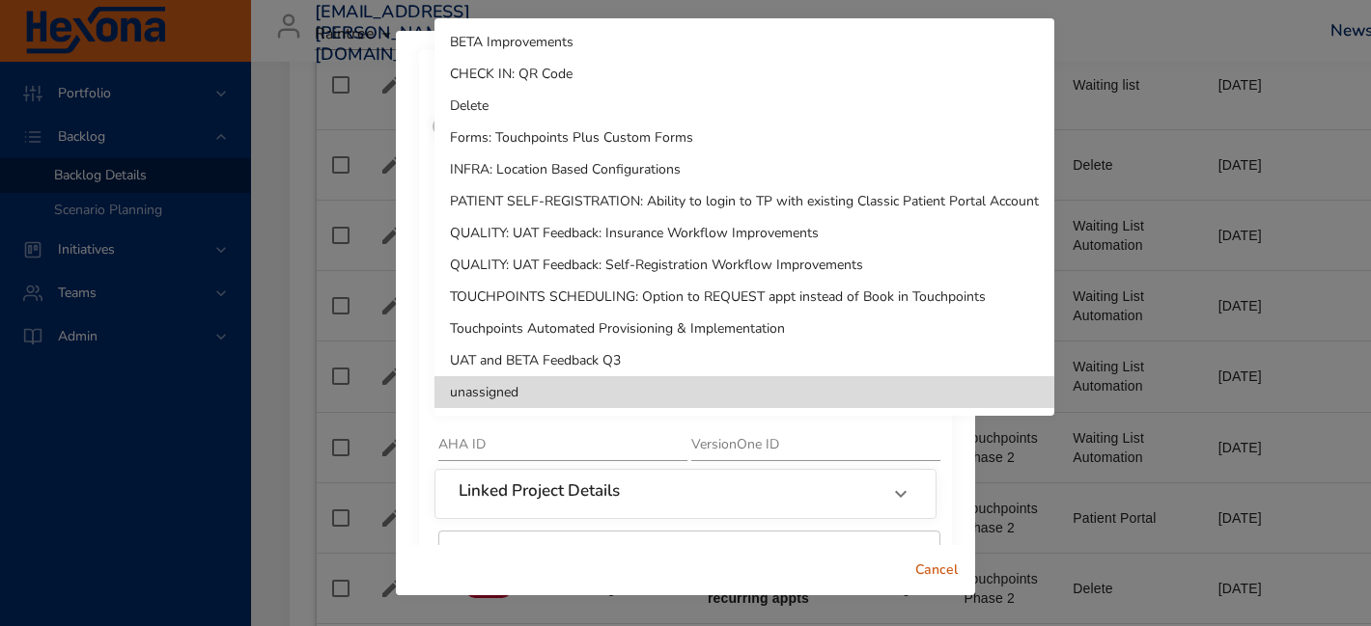
click at [611, 109] on li "Delete" at bounding box center [744, 106] width 620 height 32
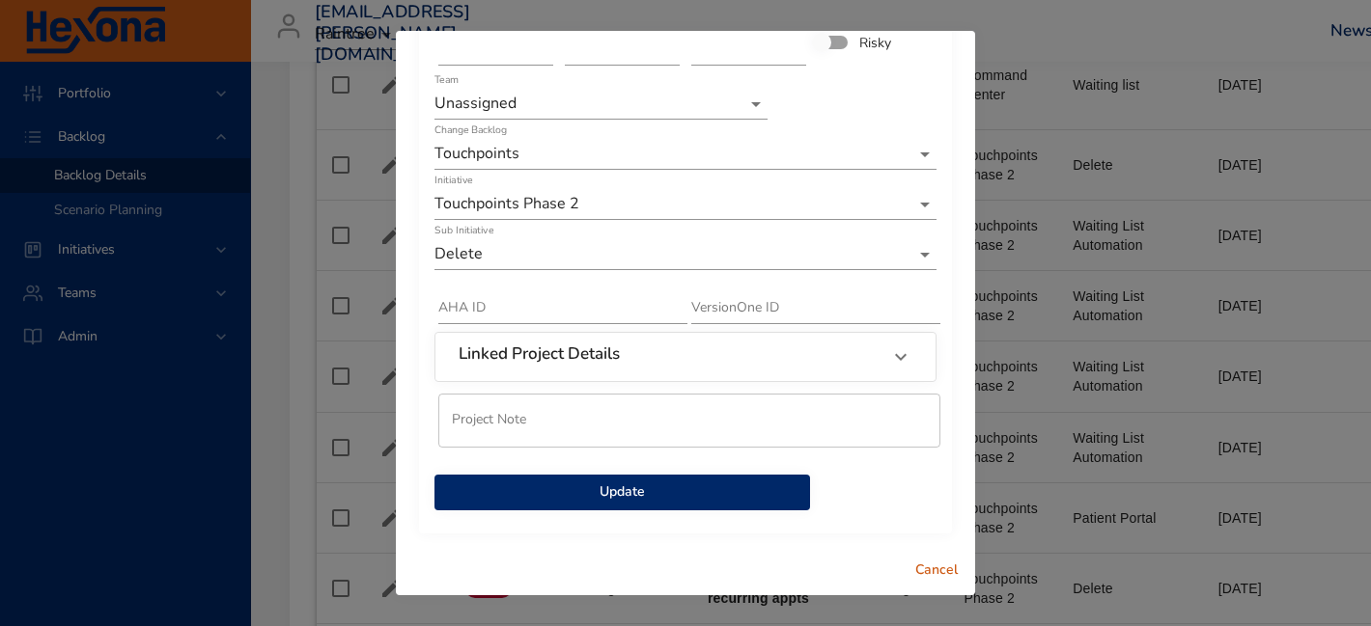
click at [593, 497] on span "Update" at bounding box center [622, 493] width 345 height 24
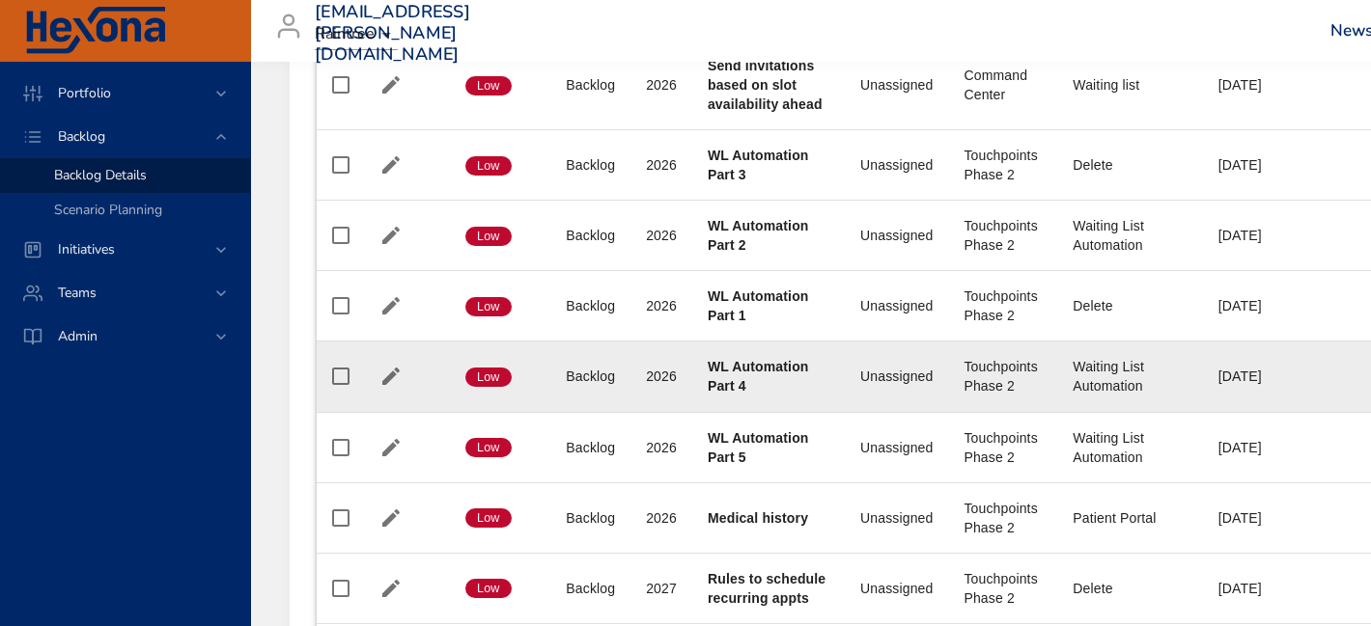
click at [397, 360] on td at bounding box center [405, 377] width 89 height 70
click at [396, 374] on icon "button" at bounding box center [390, 376] width 23 height 23
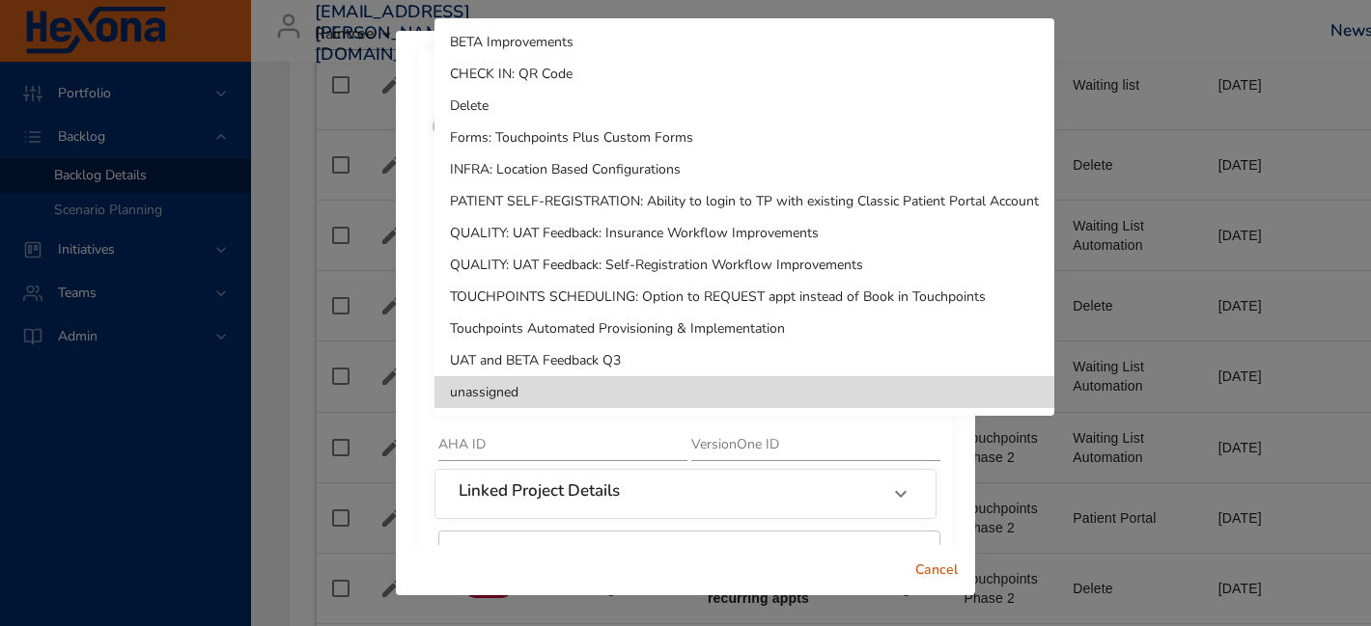
click at [520, 110] on li "Delete" at bounding box center [744, 106] width 620 height 32
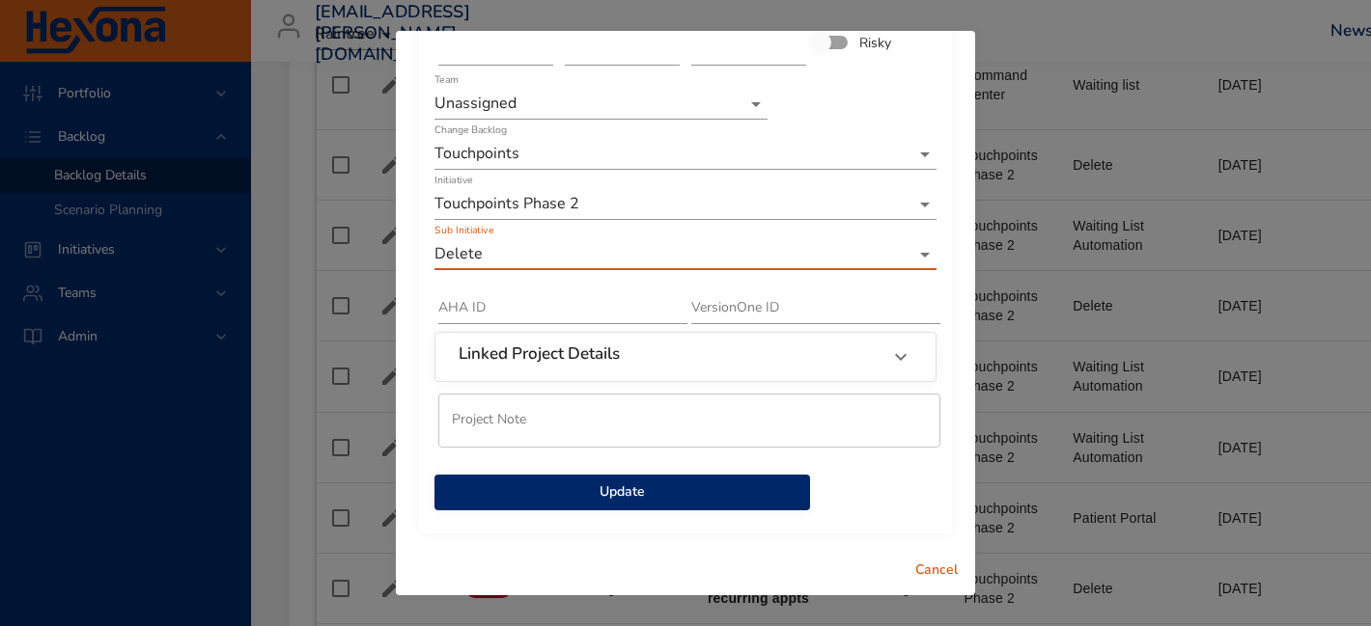
click at [645, 489] on span "Update" at bounding box center [622, 493] width 345 height 24
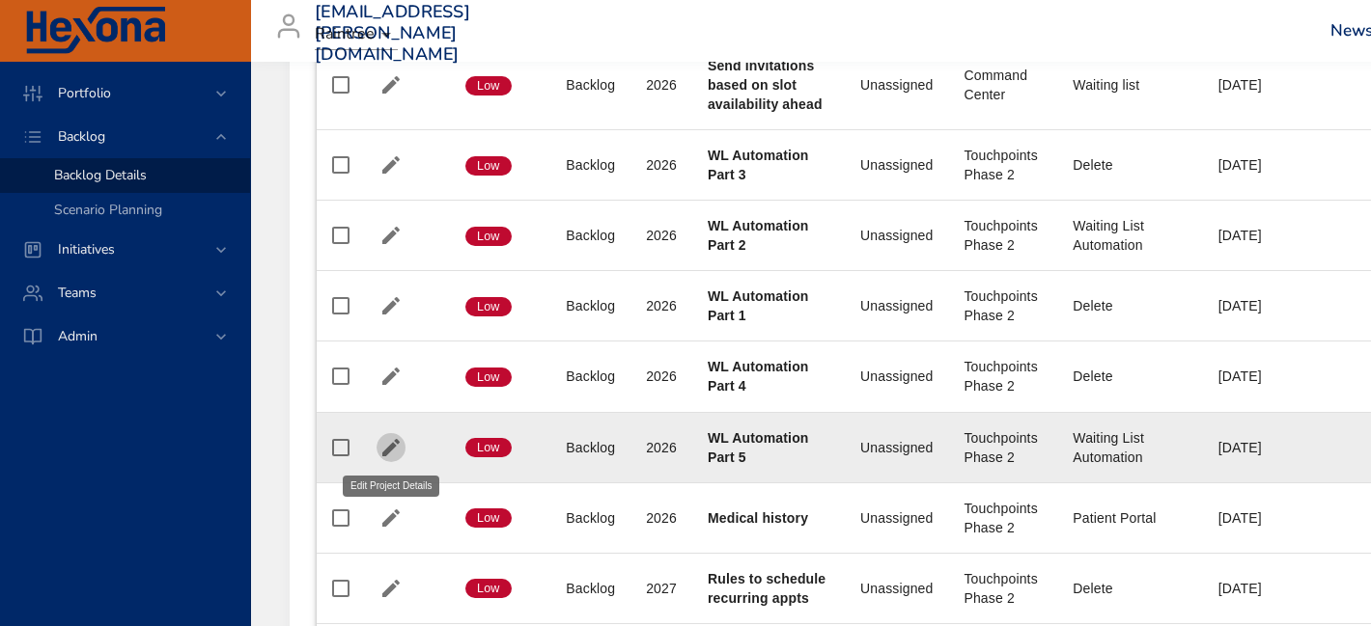
click at [392, 440] on icon "button" at bounding box center [390, 447] width 23 height 23
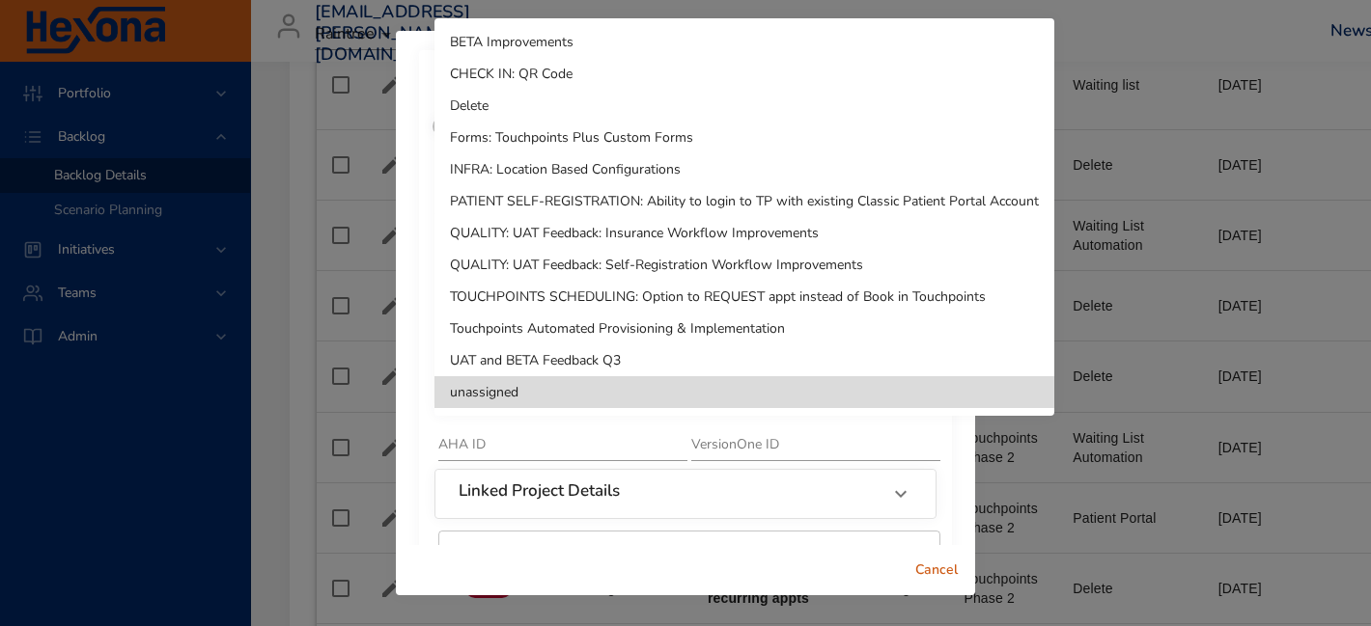
click at [541, 105] on li "Delete" at bounding box center [744, 106] width 620 height 32
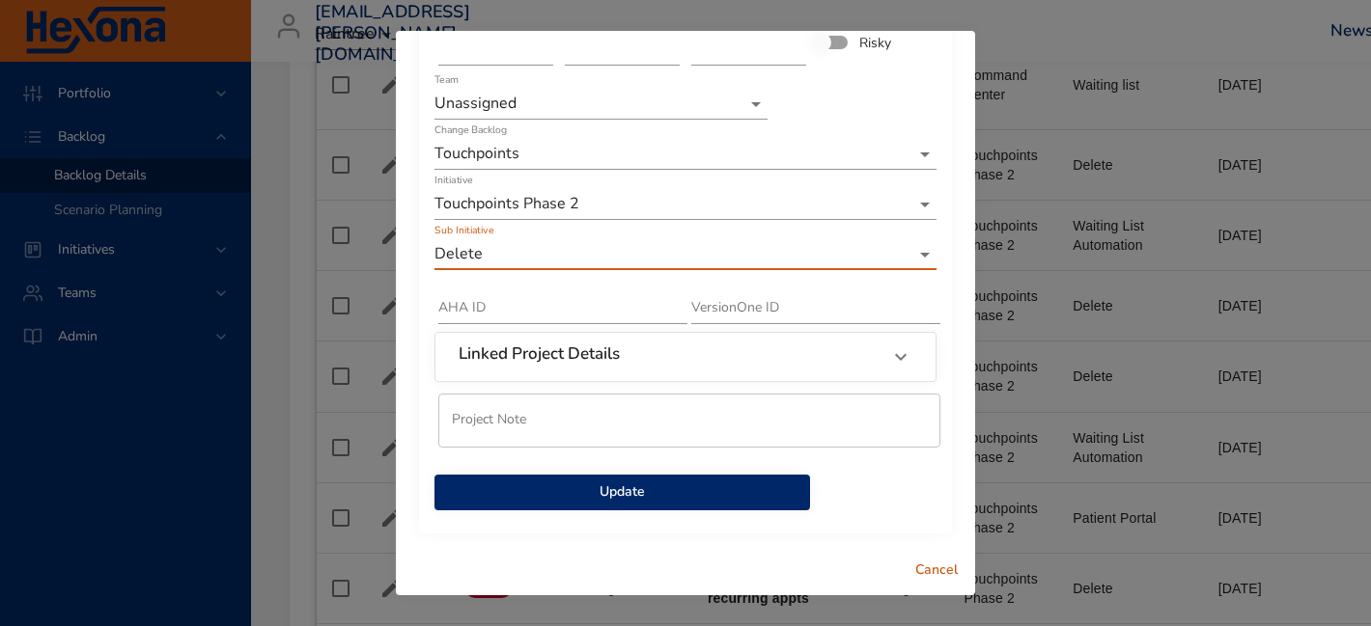
click at [570, 502] on span "Update" at bounding box center [622, 493] width 345 height 24
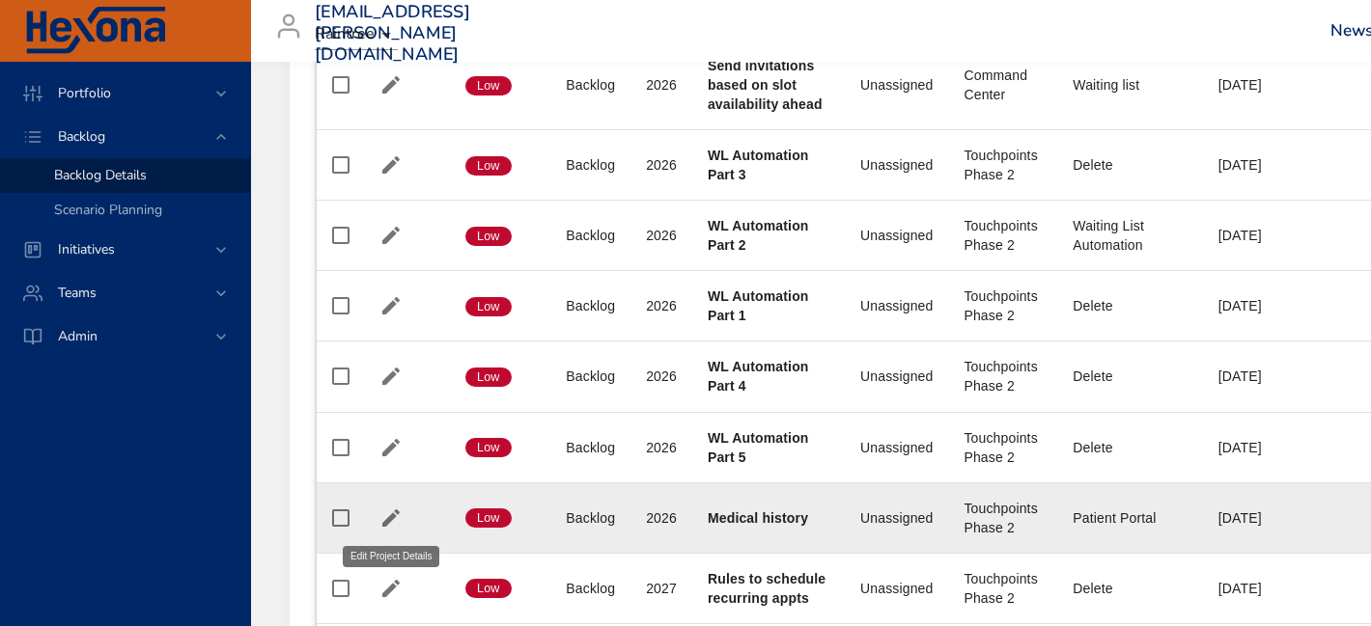
click at [392, 514] on icon "button" at bounding box center [390, 518] width 17 height 17
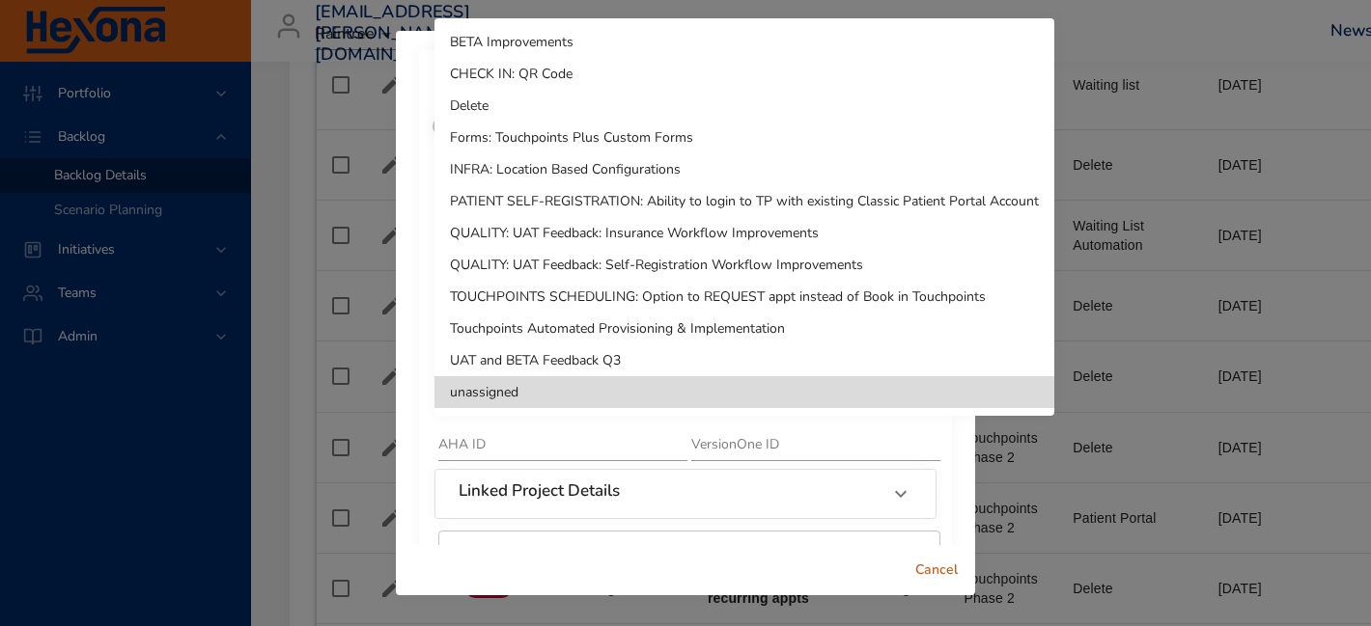
click at [516, 114] on li "Delete" at bounding box center [744, 106] width 620 height 32
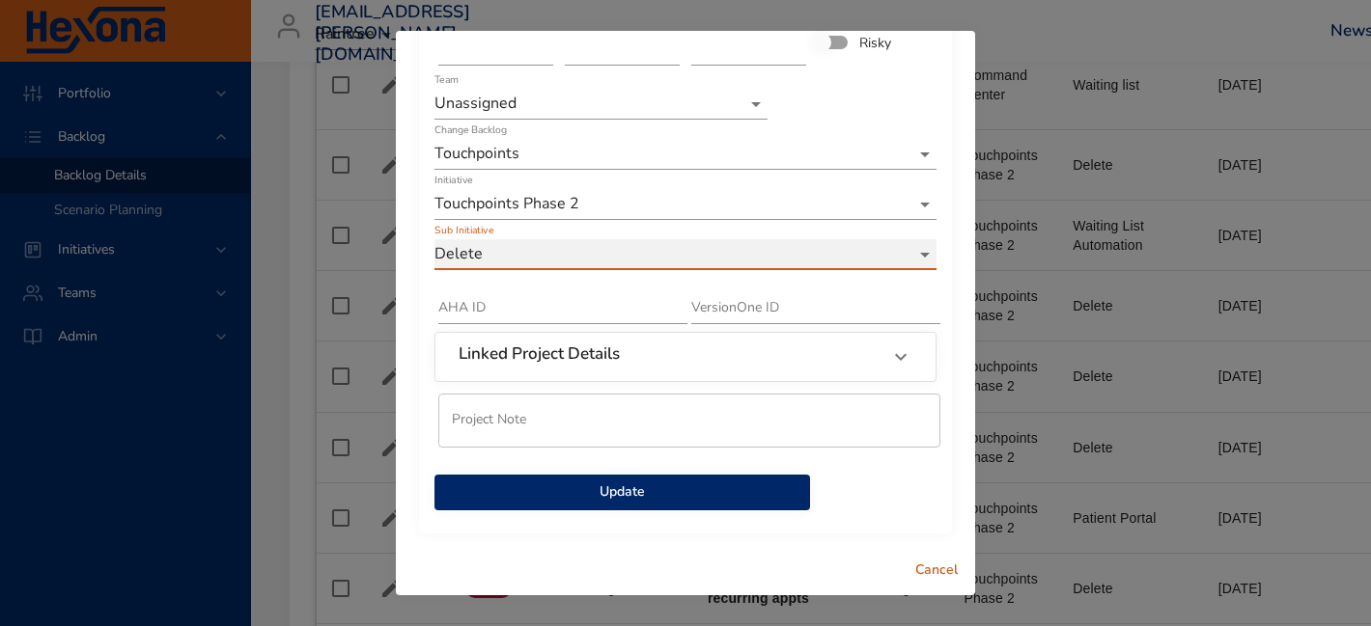
scroll to position [0, 0]
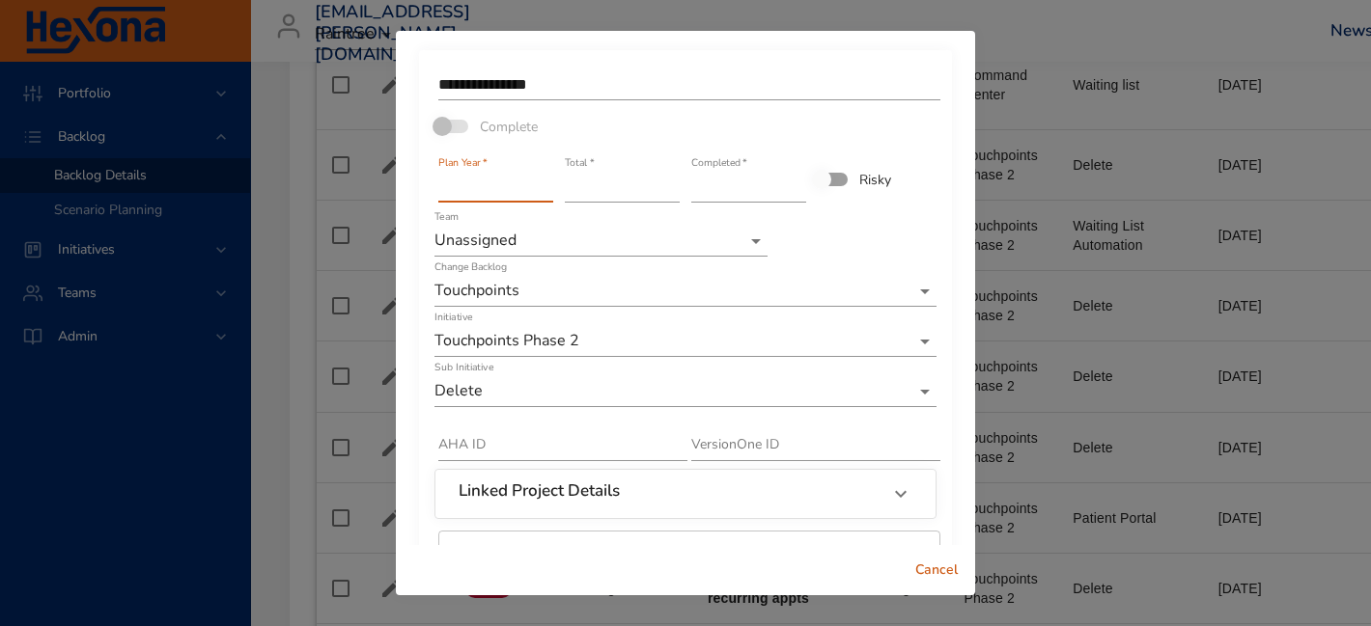
click at [495, 186] on input "****" at bounding box center [495, 187] width 115 height 31
drag, startPoint x: 495, startPoint y: 186, endPoint x: 388, endPoint y: 184, distance: 107.2
click at [394, 186] on div "**********" at bounding box center [685, 313] width 1371 height 626
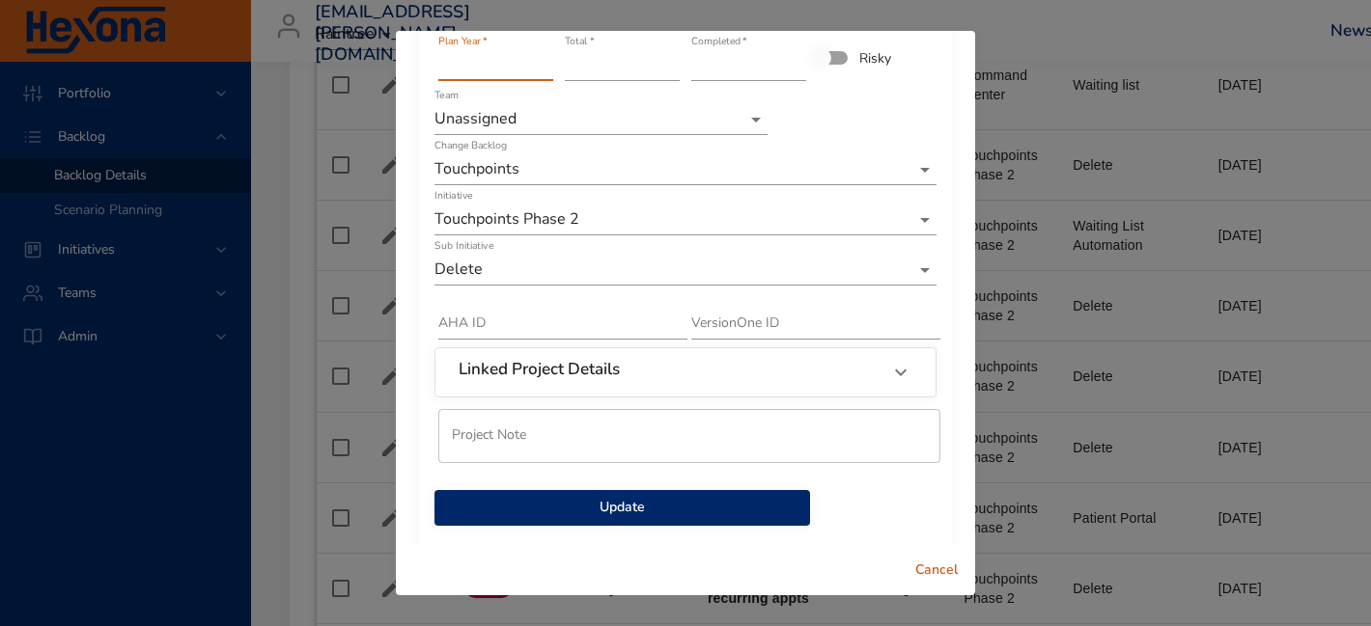
scroll to position [137, 0]
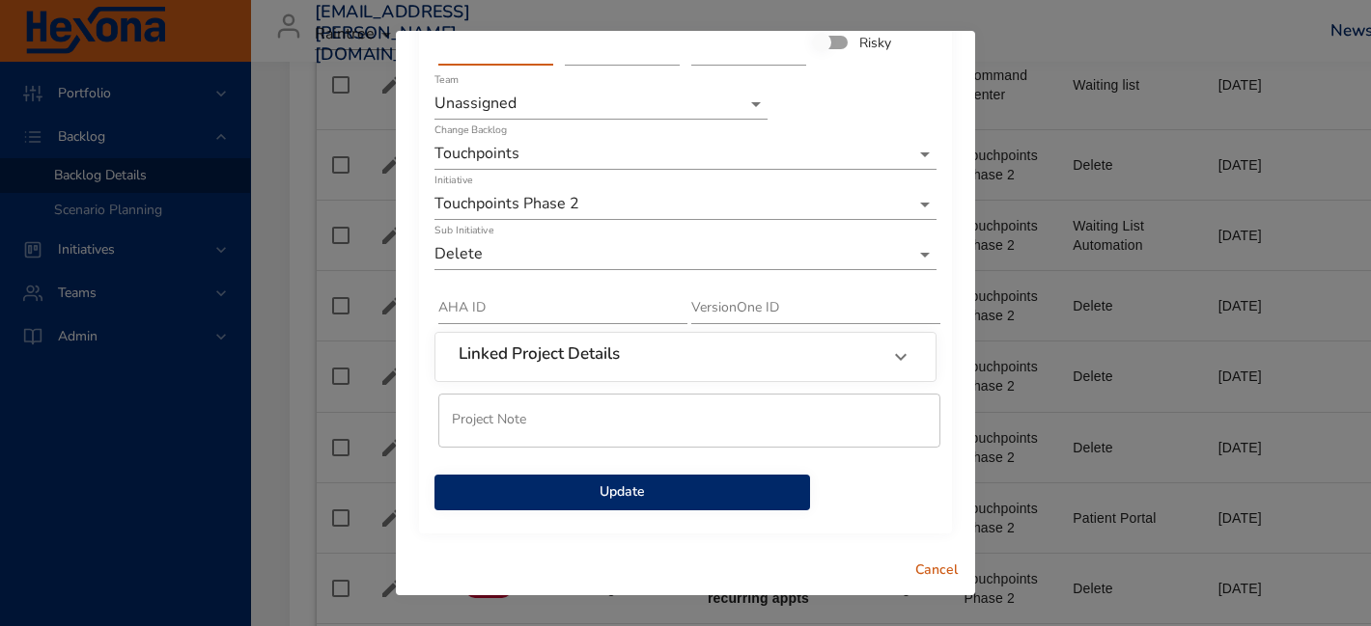
type input "****"
click at [604, 499] on span "Update" at bounding box center [622, 493] width 345 height 24
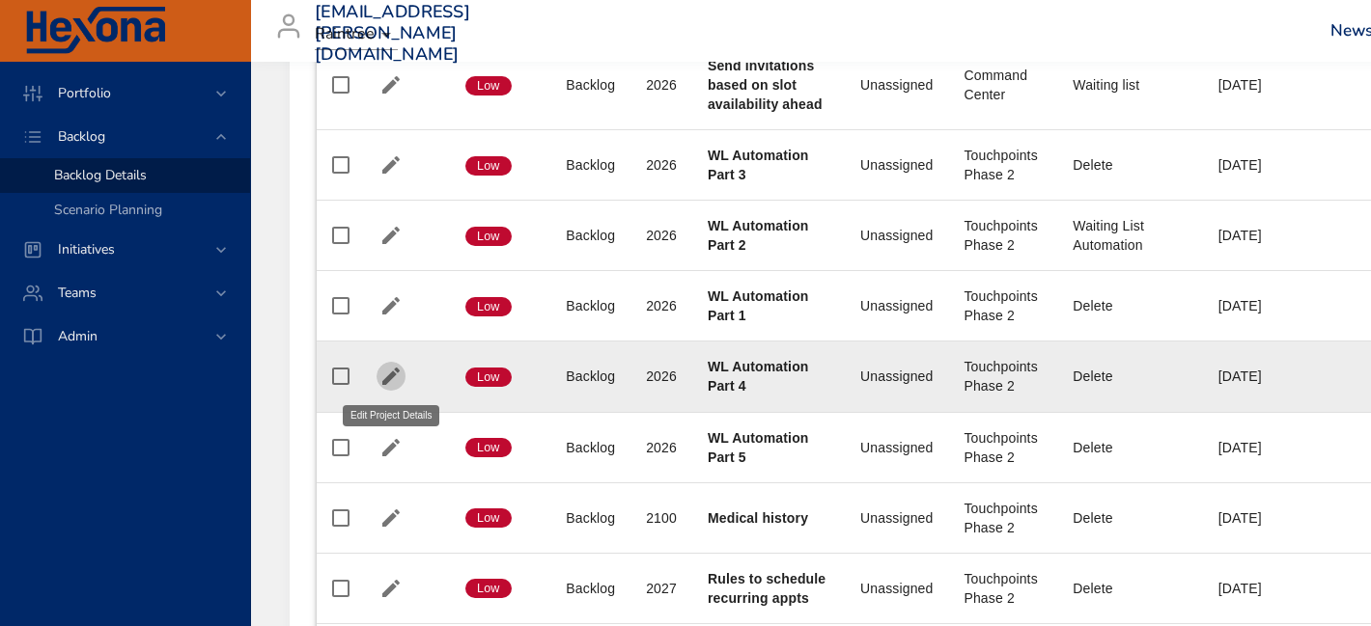
click at [394, 371] on icon "button" at bounding box center [390, 376] width 23 height 23
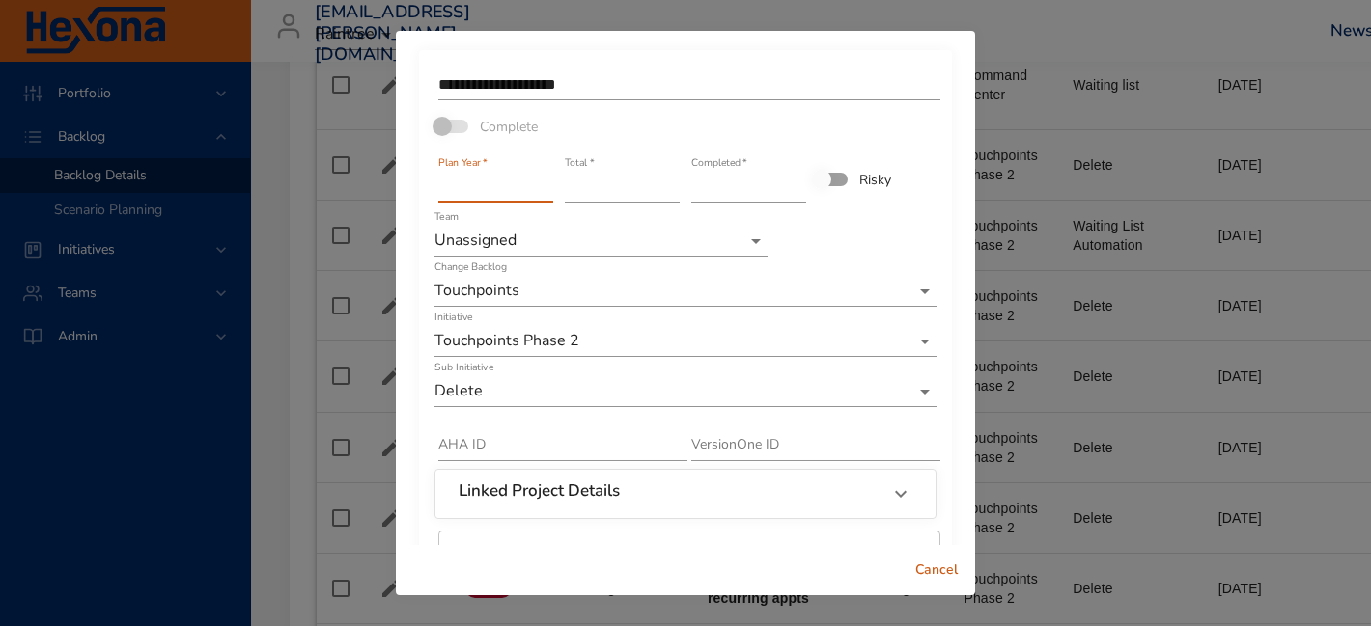
drag, startPoint x: 491, startPoint y: 179, endPoint x: 402, endPoint y: 175, distance: 88.9
click at [404, 177] on div "**********" at bounding box center [685, 288] width 579 height 514
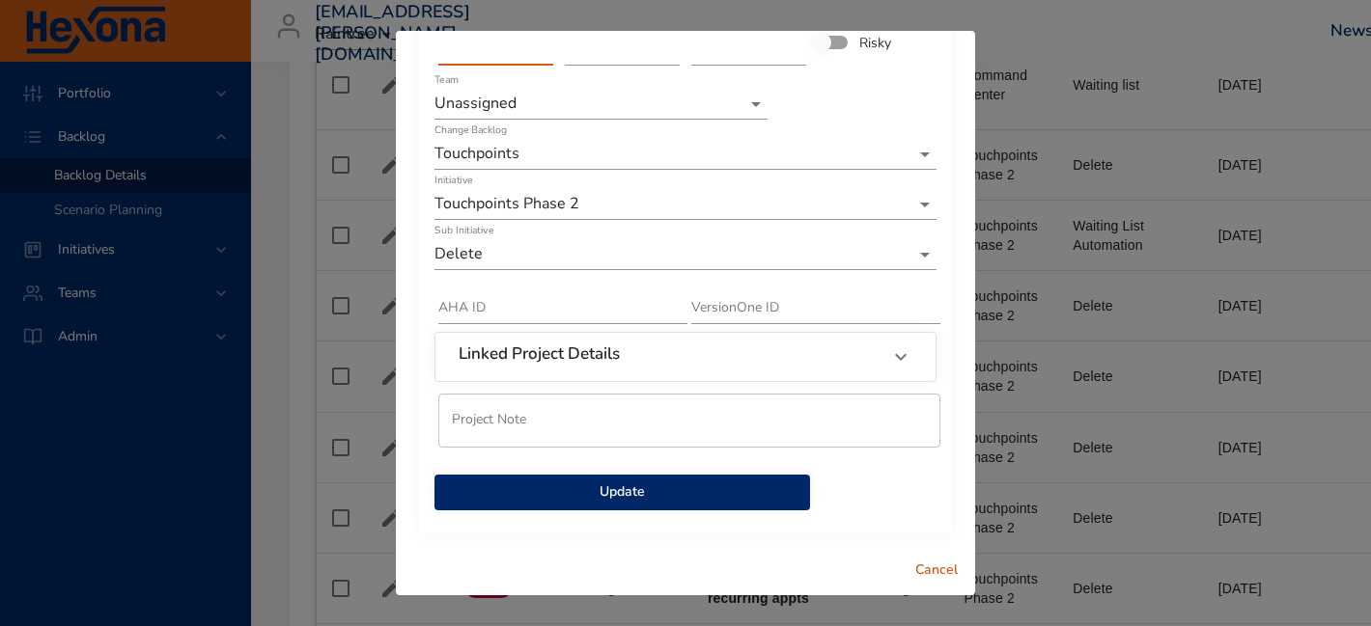
type input "****"
click at [531, 486] on span "Update" at bounding box center [622, 493] width 345 height 24
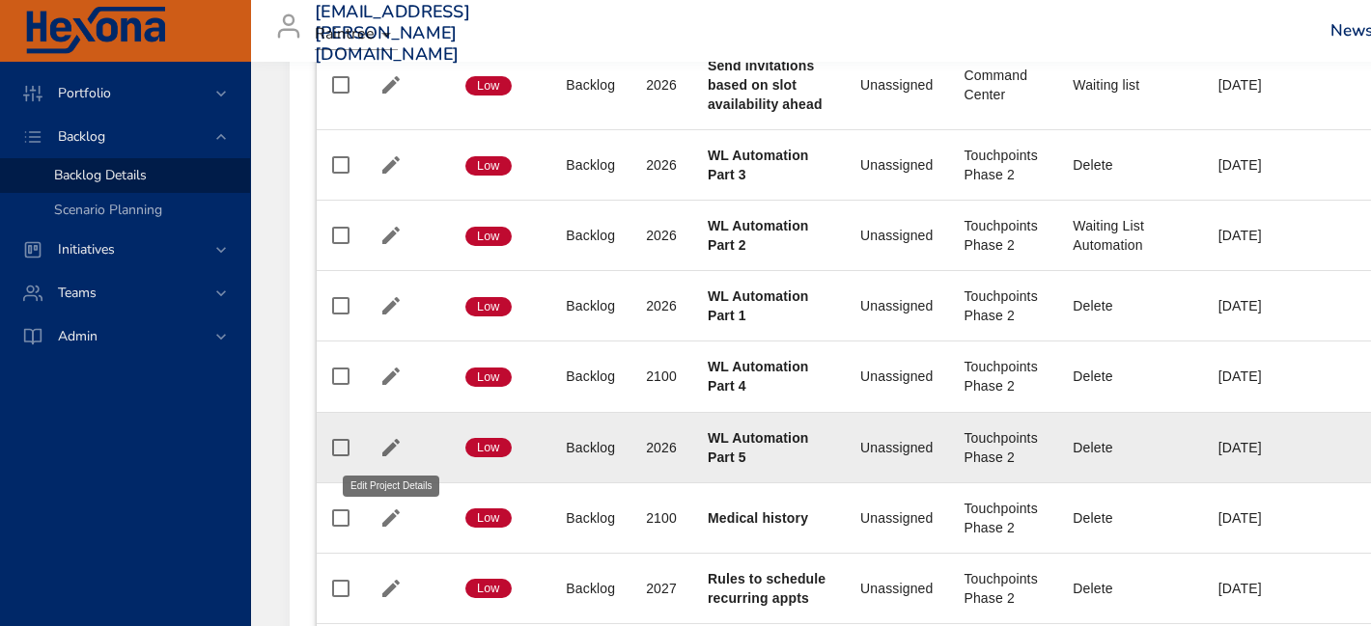
click at [388, 448] on icon "button" at bounding box center [390, 447] width 17 height 17
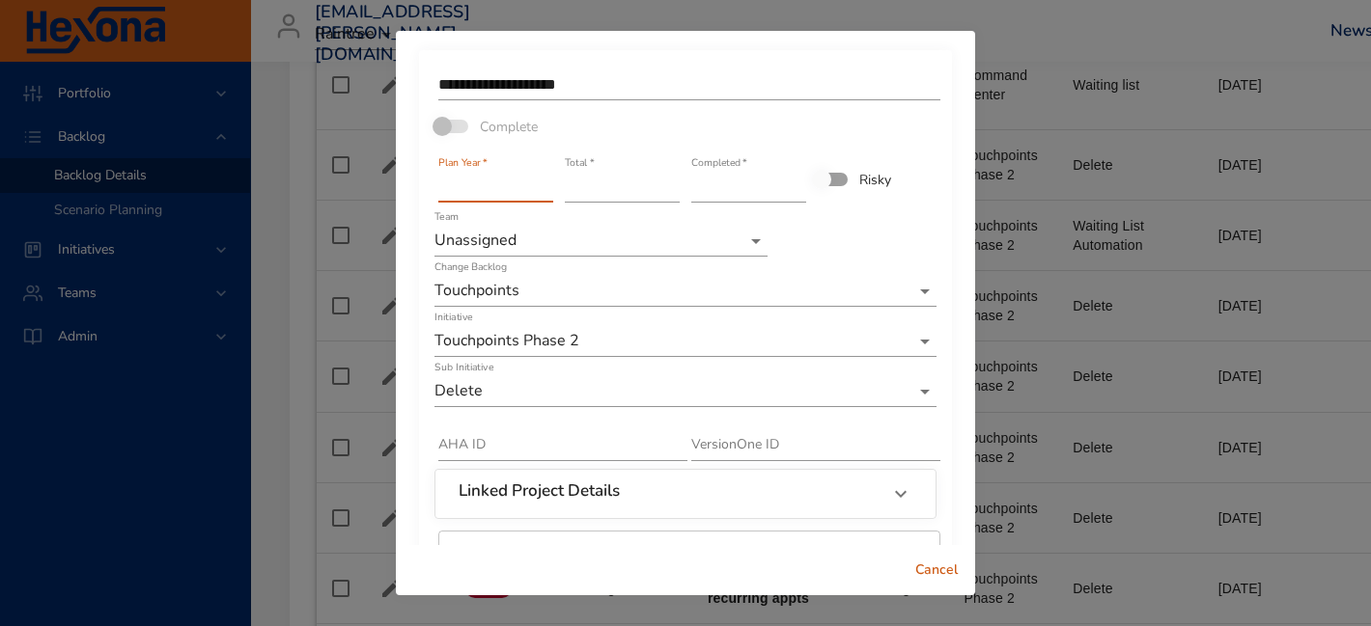
drag, startPoint x: 490, startPoint y: 189, endPoint x: 352, endPoint y: 187, distance: 138.0
click at [352, 187] on div "**********" at bounding box center [685, 313] width 1371 height 626
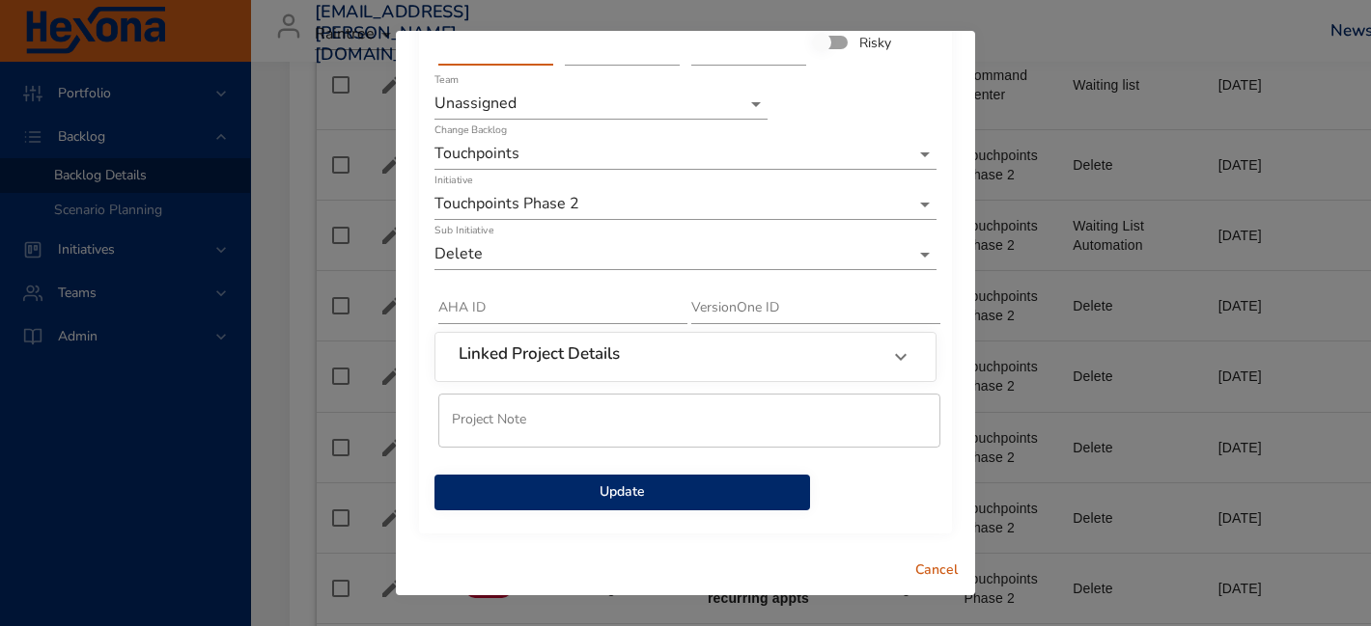
type input "****"
click at [588, 473] on div "Update" at bounding box center [621, 483] width 379 height 59
click at [588, 486] on span "Update" at bounding box center [622, 493] width 345 height 24
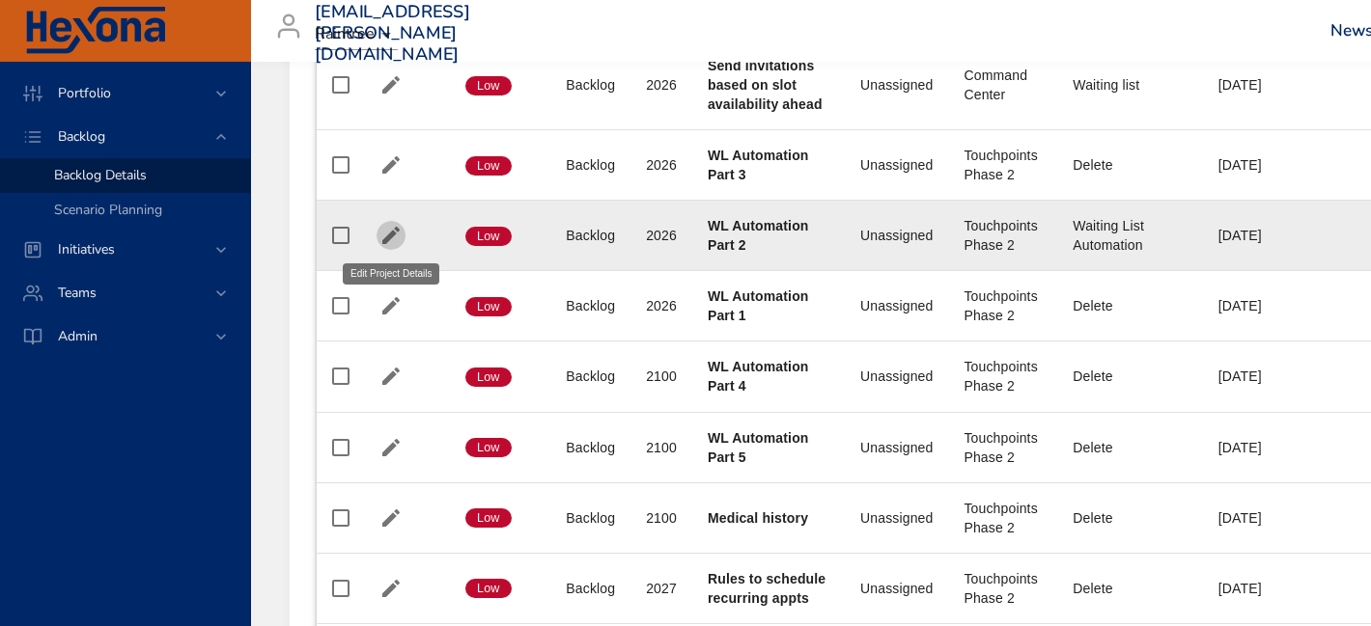
click at [387, 233] on icon "button" at bounding box center [390, 235] width 23 height 23
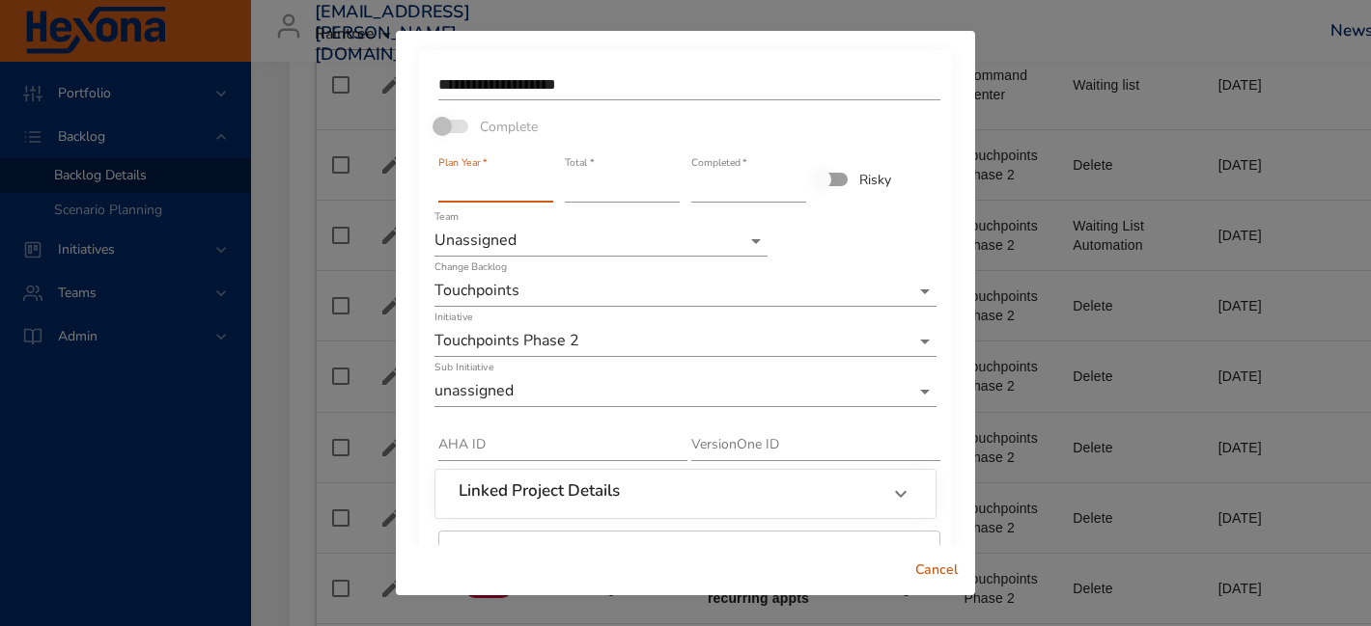
drag, startPoint x: 496, startPoint y: 190, endPoint x: 317, endPoint y: 187, distance: 179.6
click at [319, 187] on div "**********" at bounding box center [685, 313] width 1371 height 626
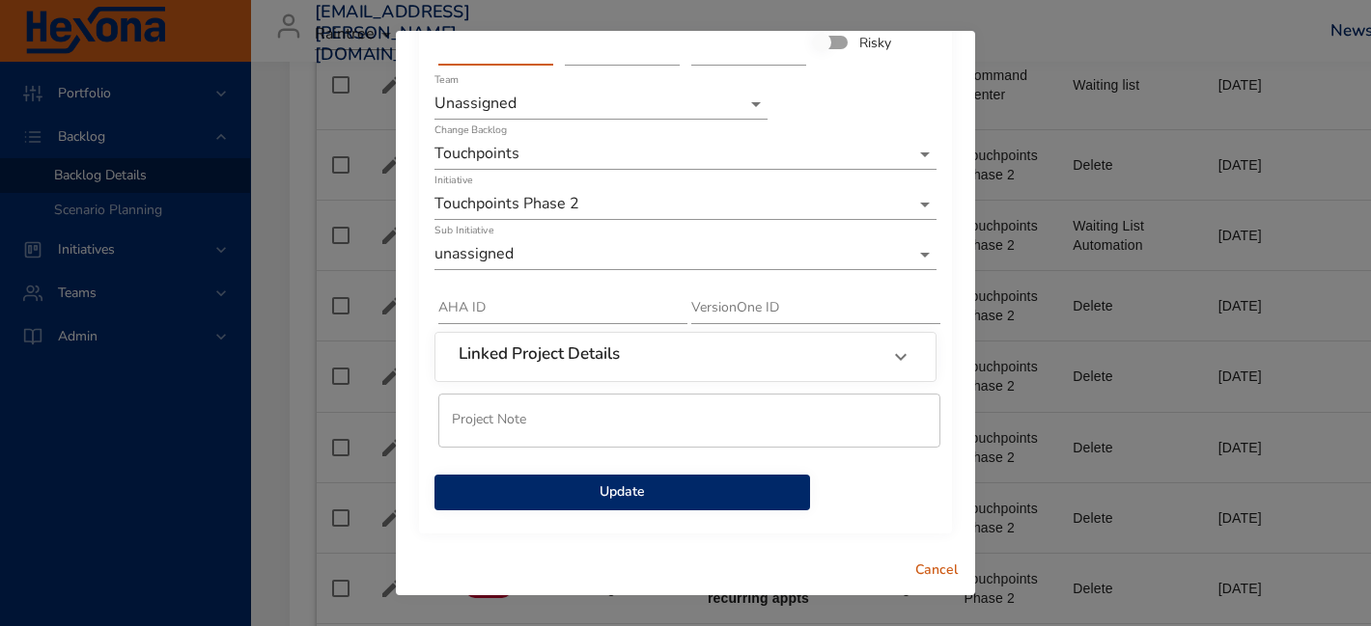
type input "****"
click at [542, 511] on div "Update" at bounding box center [621, 483] width 379 height 59
click at [542, 502] on span "Update" at bounding box center [622, 493] width 345 height 24
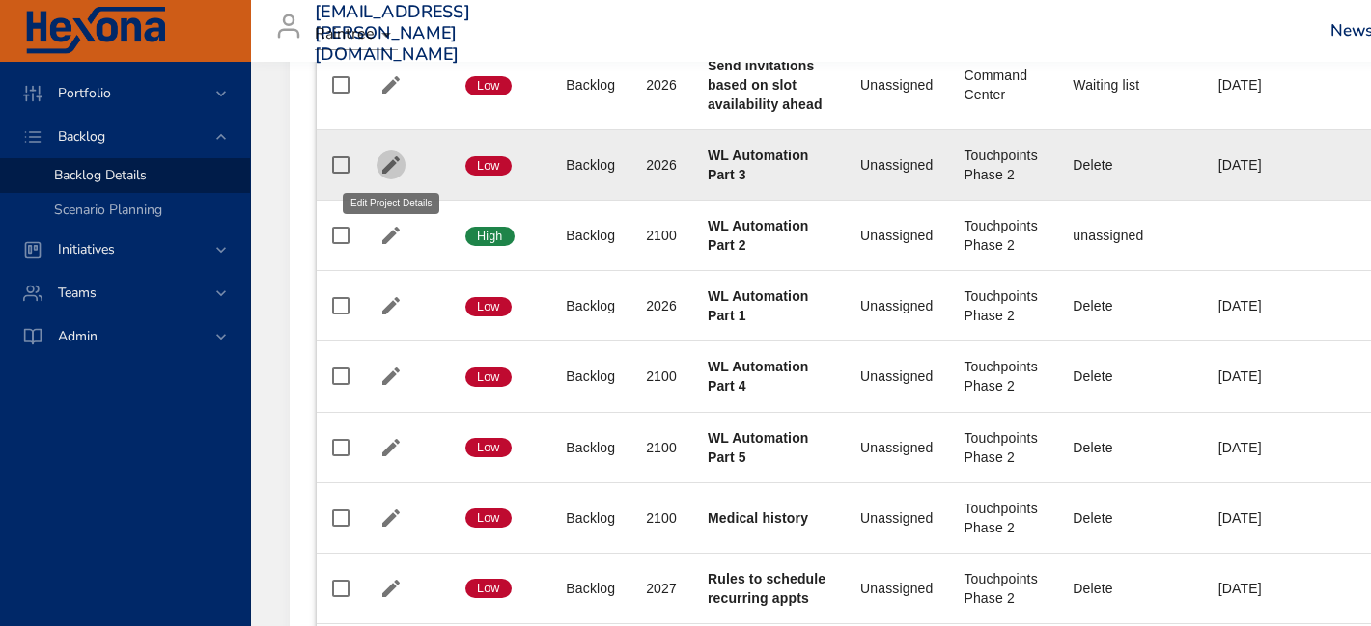
click at [385, 166] on icon "button" at bounding box center [390, 164] width 23 height 23
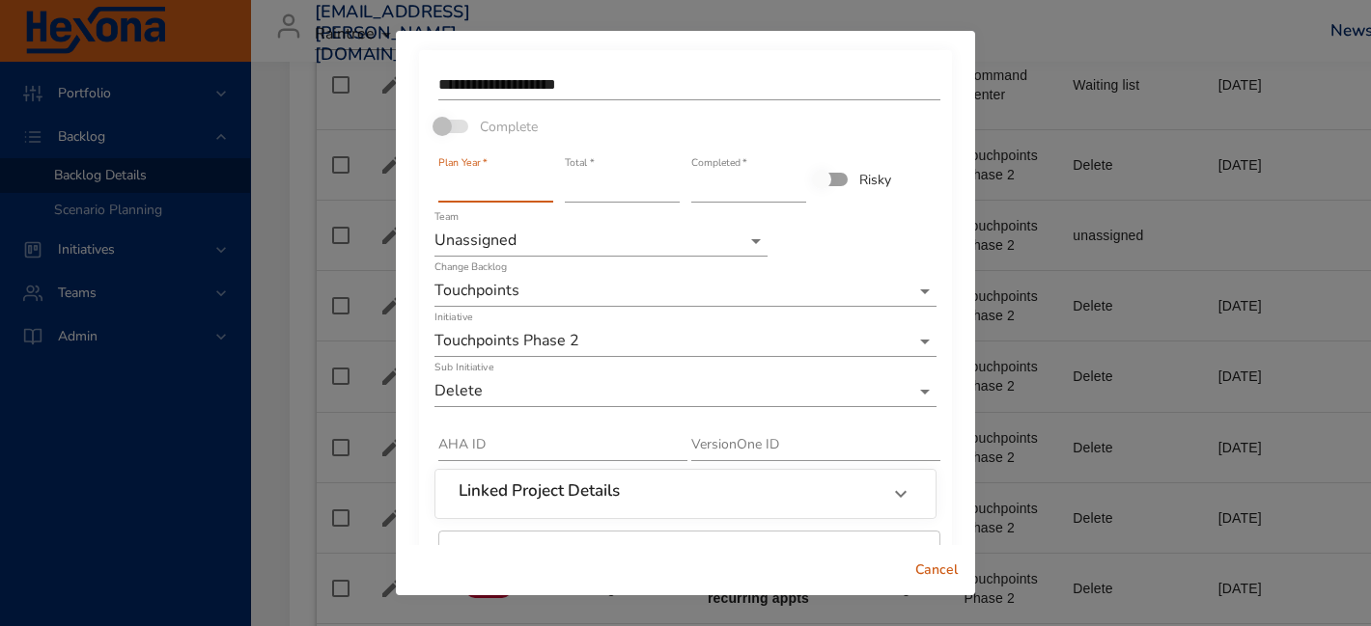
drag, startPoint x: 518, startPoint y: 184, endPoint x: 370, endPoint y: 176, distance: 148.9
click at [383, 180] on div "**********" at bounding box center [685, 313] width 1371 height 626
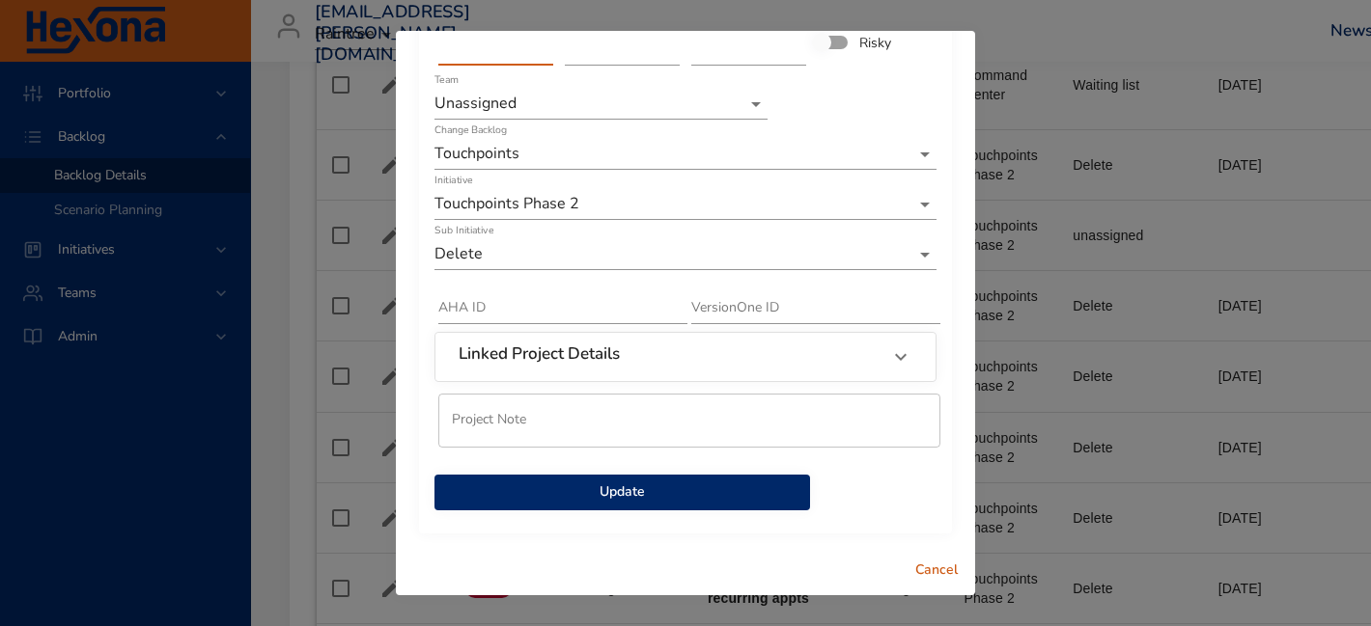
type input "****"
click at [652, 492] on span "Update" at bounding box center [622, 493] width 345 height 24
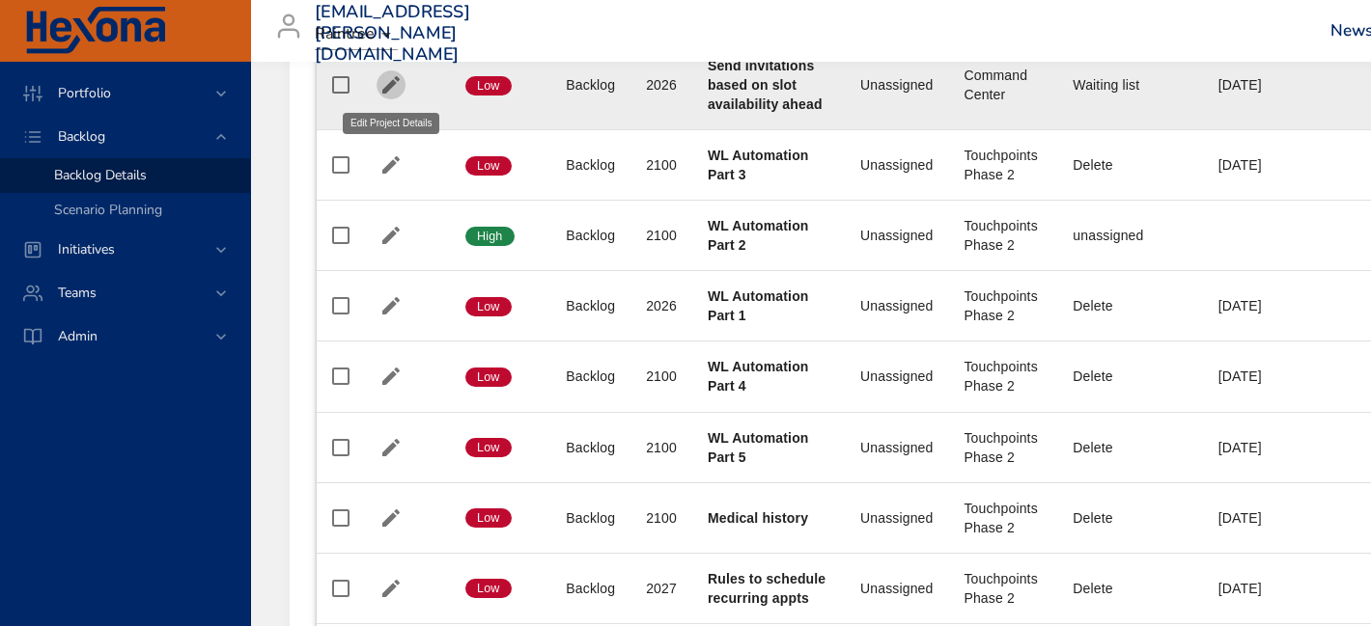
click at [385, 91] on icon "button" at bounding box center [390, 84] width 17 height 17
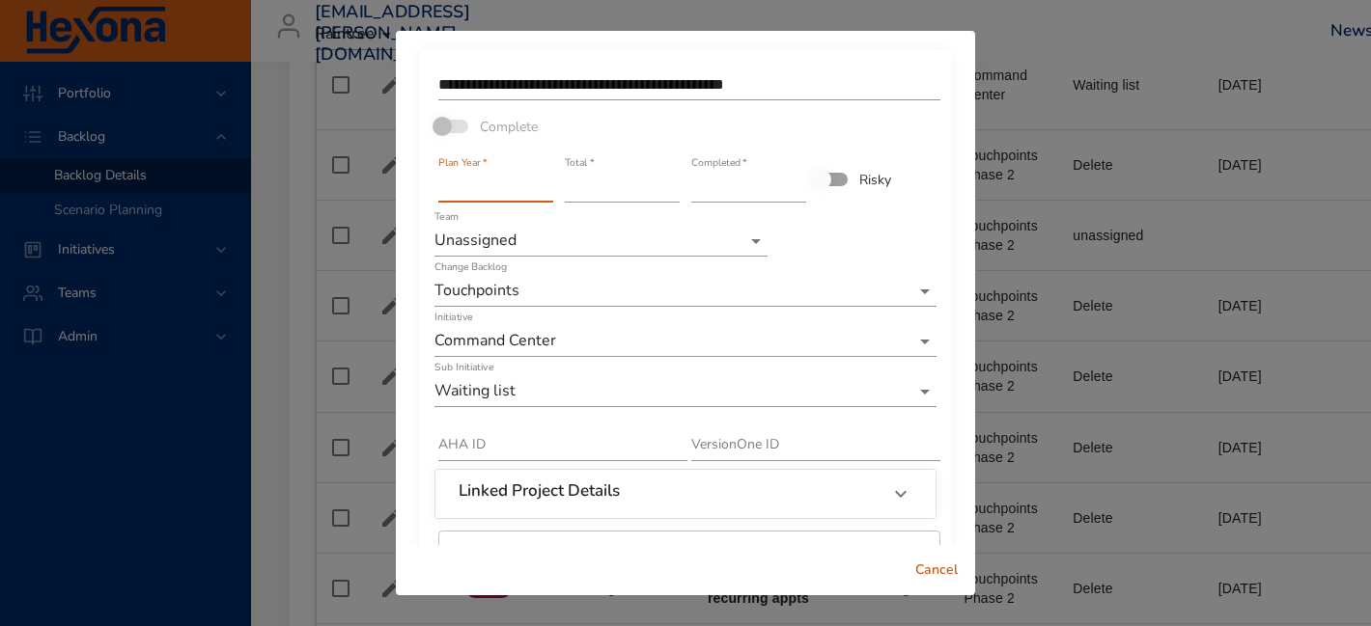
scroll to position [1, 0]
drag, startPoint x: 496, startPoint y: 194, endPoint x: 333, endPoint y: 184, distance: 163.4
click at [336, 187] on div "**********" at bounding box center [685, 313] width 1371 height 626
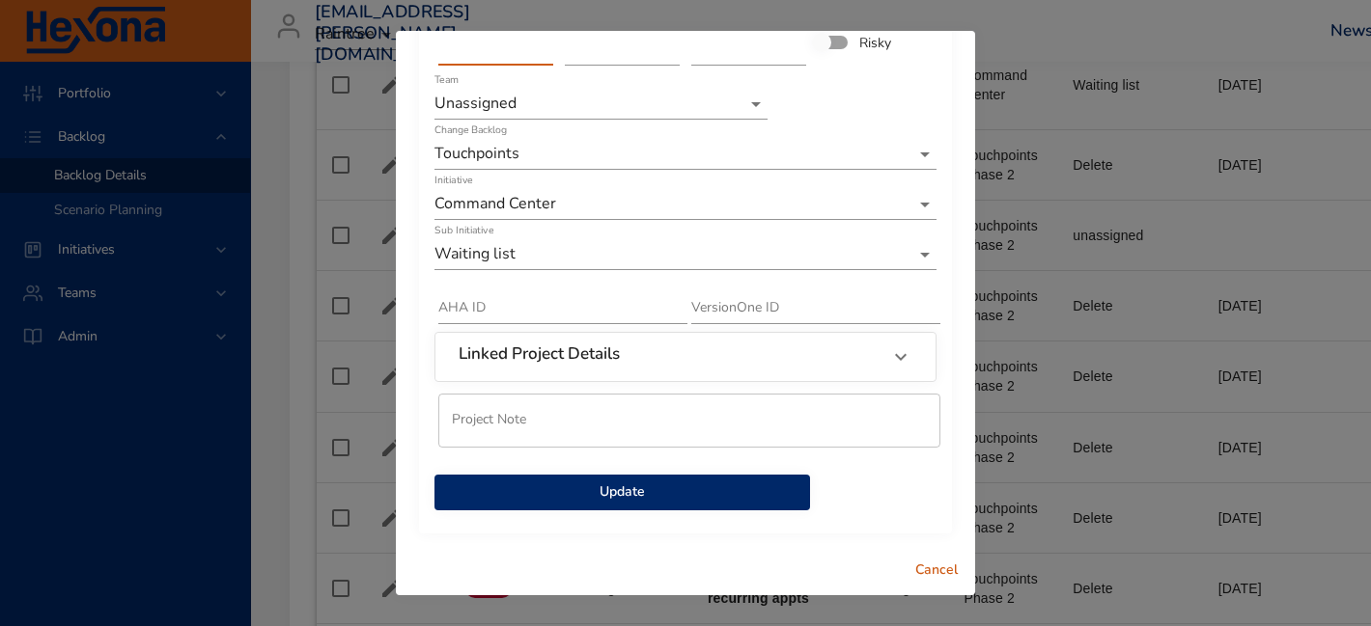
type input "****"
click at [609, 490] on span "Update" at bounding box center [622, 493] width 345 height 24
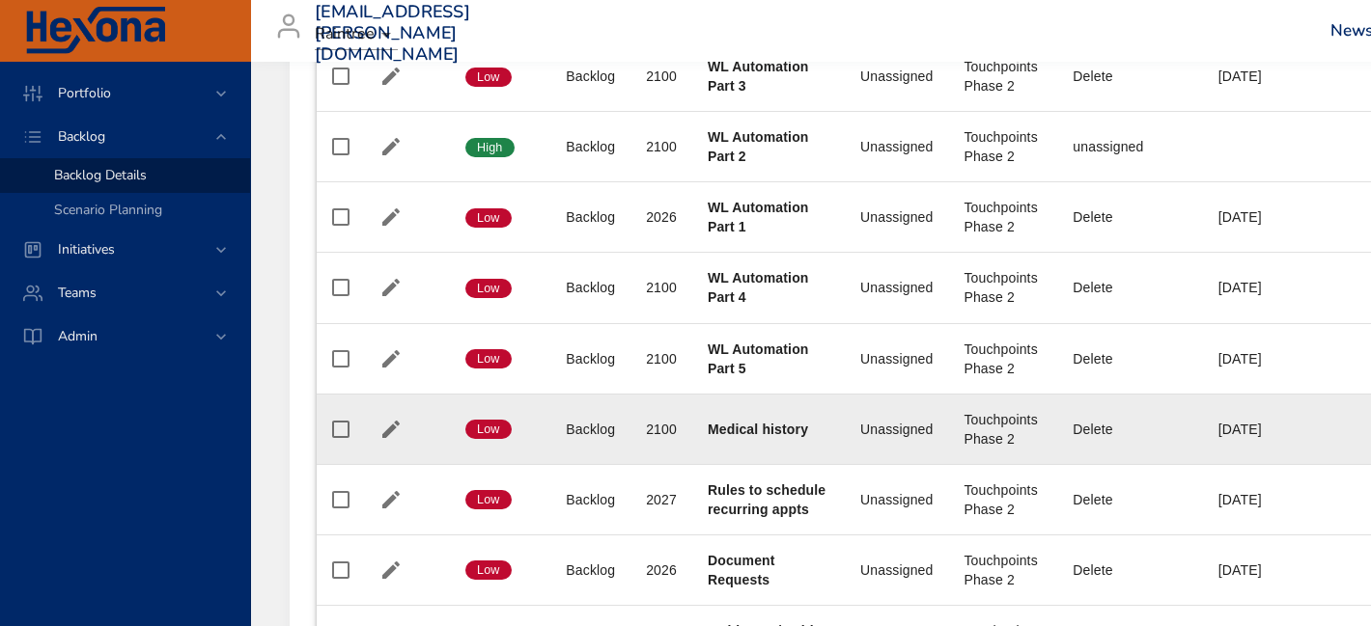
scroll to position [2046, 0]
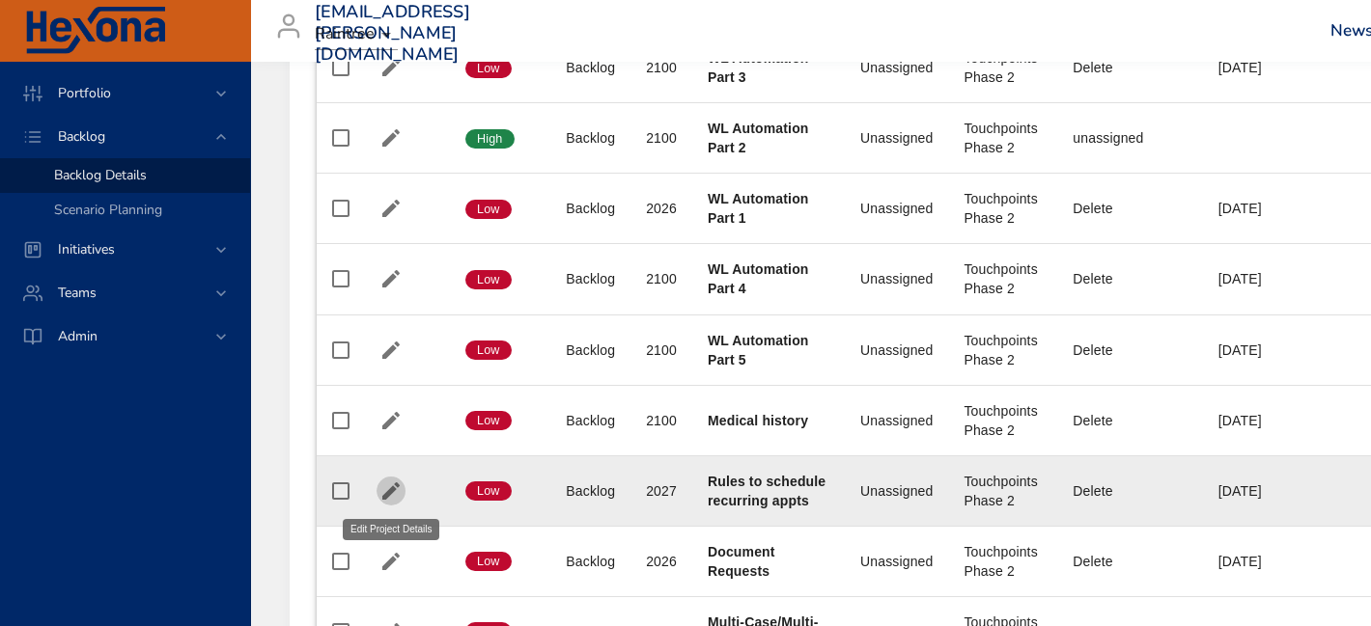
click at [388, 489] on icon "button" at bounding box center [390, 491] width 17 height 17
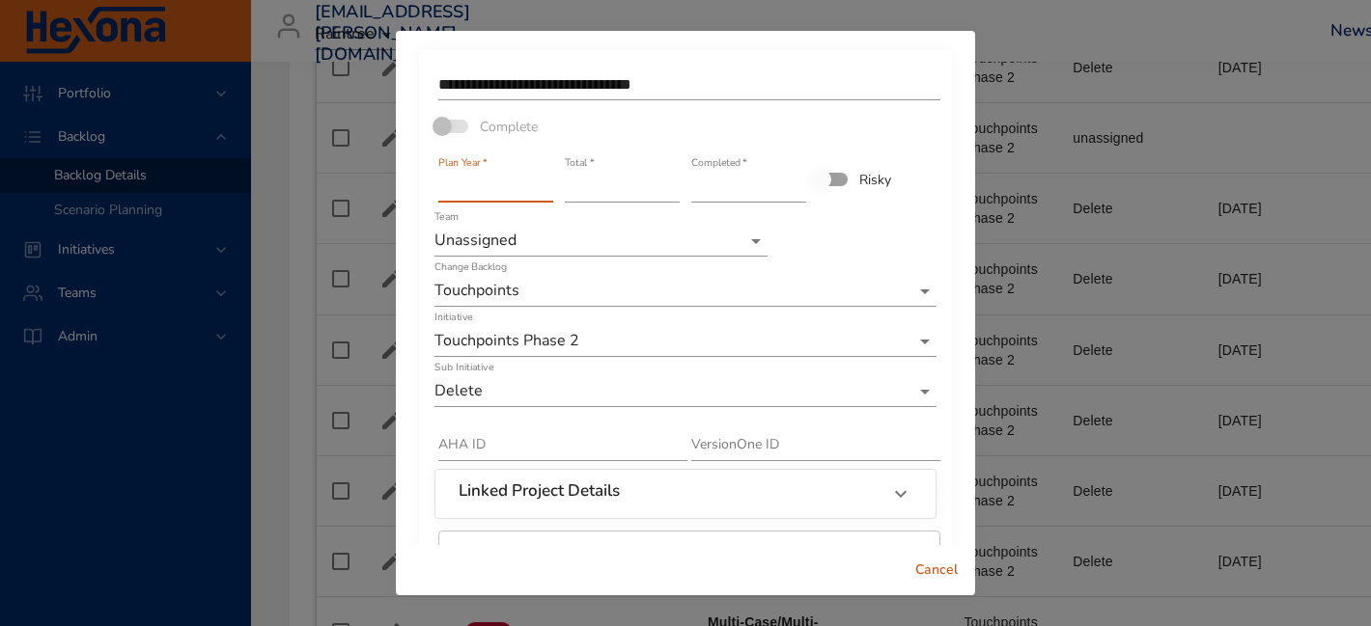
drag, startPoint x: 491, startPoint y: 181, endPoint x: 337, endPoint y: 171, distance: 154.8
click at [337, 171] on div "**********" at bounding box center [685, 313] width 1371 height 626
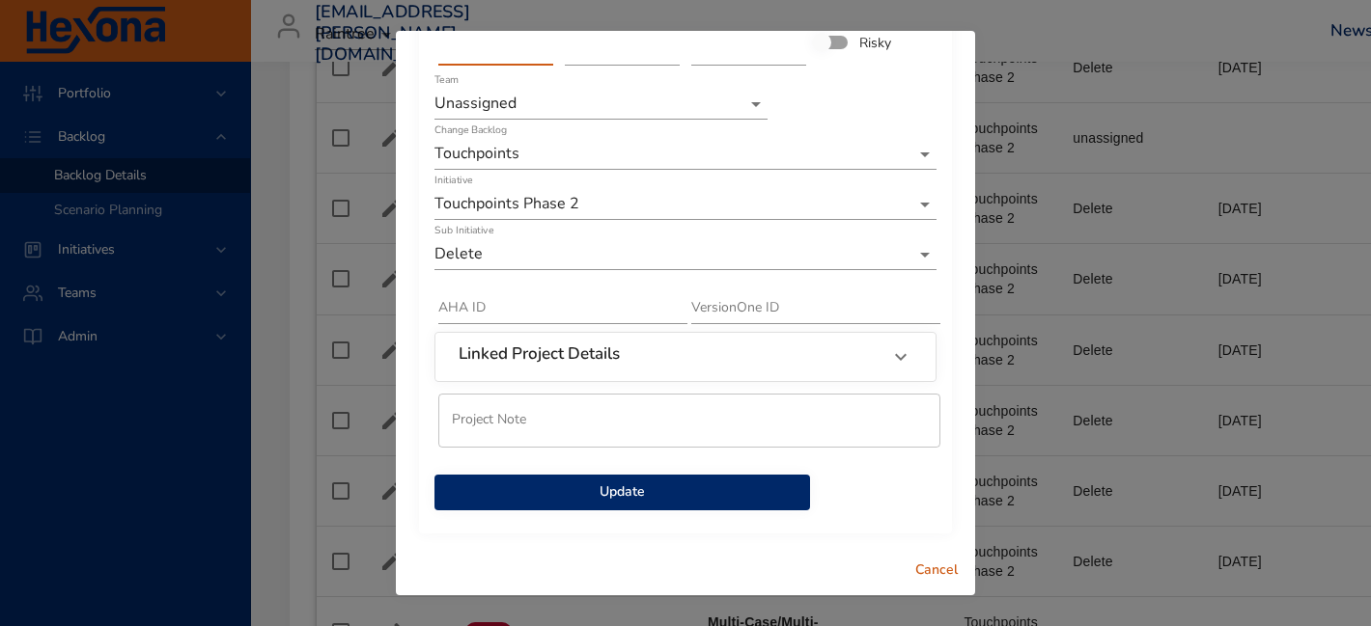
type input "****"
click at [618, 498] on span "Update" at bounding box center [622, 493] width 345 height 24
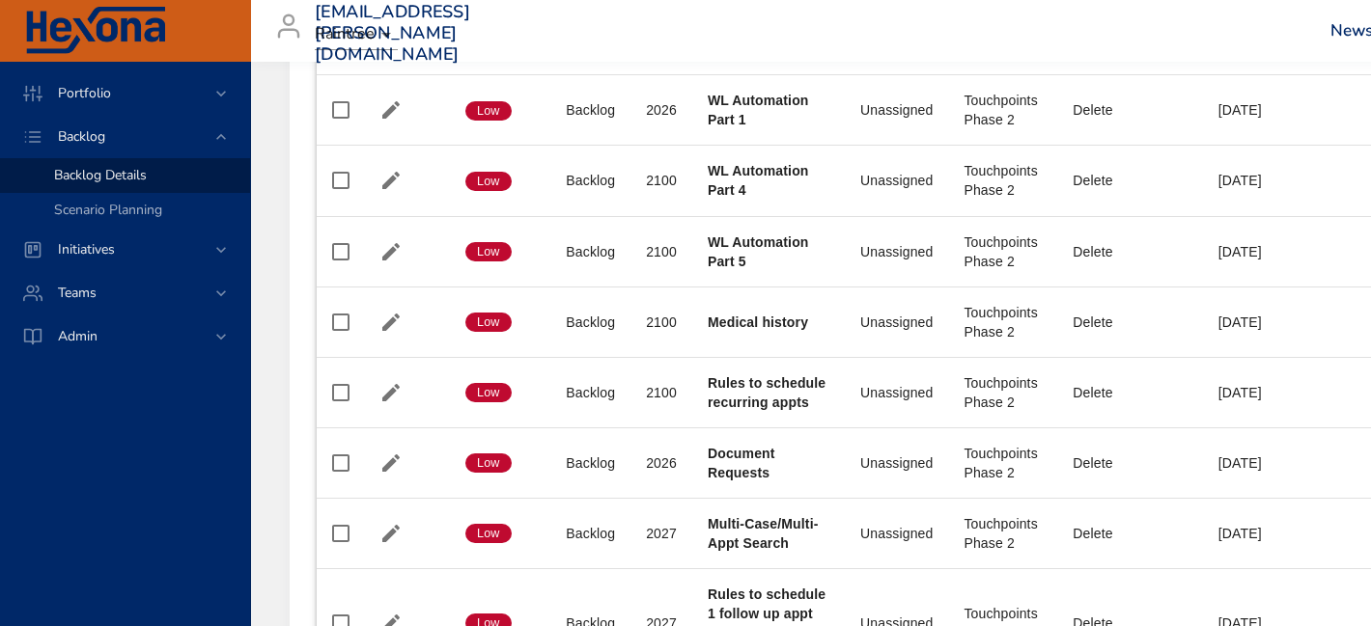
scroll to position [2170, 0]
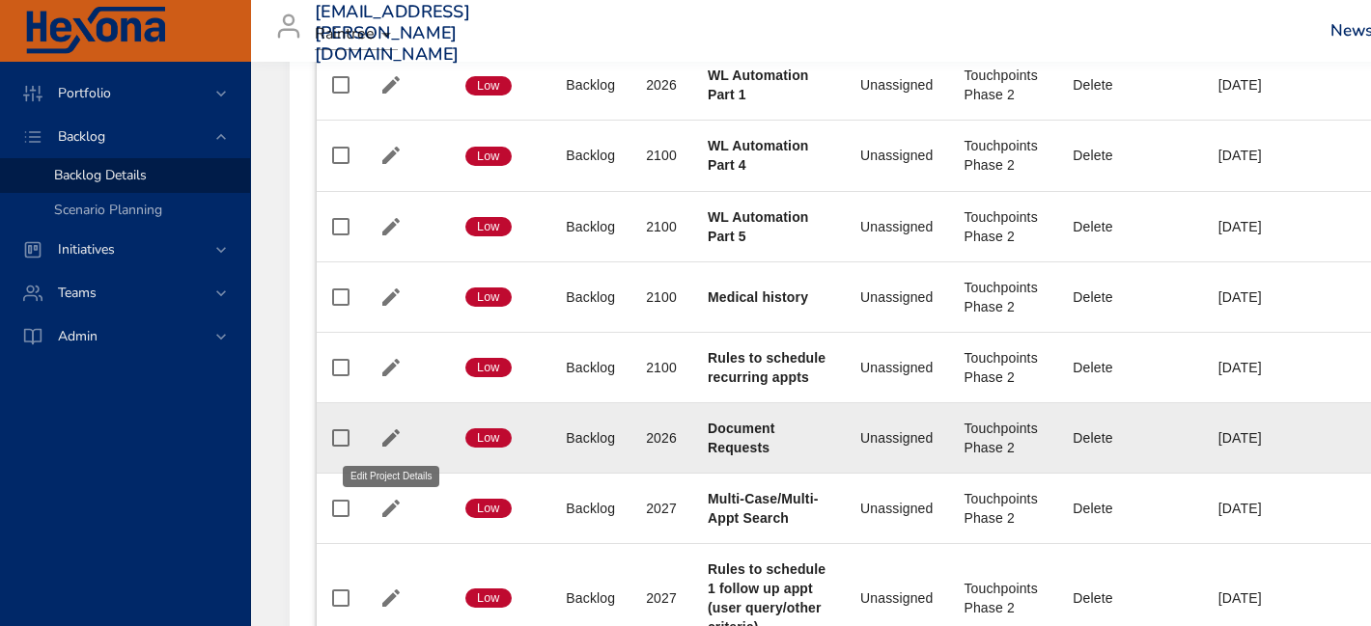
click at [389, 430] on icon "button" at bounding box center [390, 438] width 23 height 23
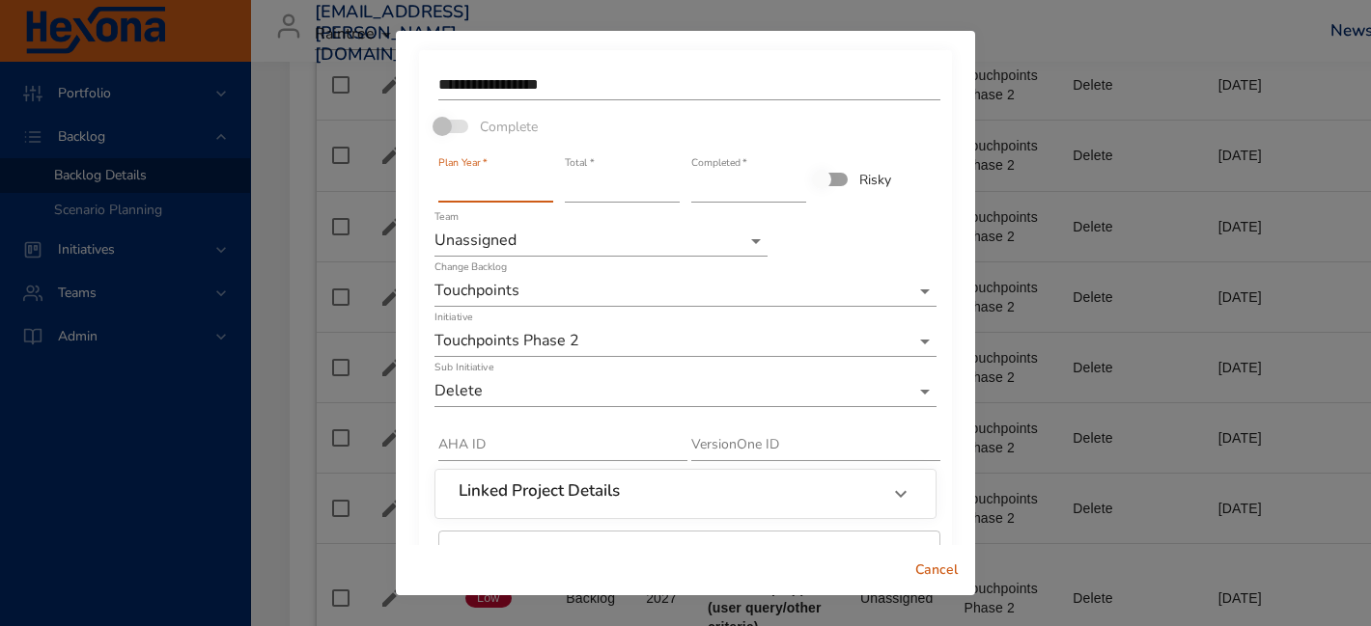
scroll to position [0, 0]
drag, startPoint x: 528, startPoint y: 191, endPoint x: 367, endPoint y: 169, distance: 162.7
click at [373, 176] on div "**********" at bounding box center [685, 313] width 1371 height 626
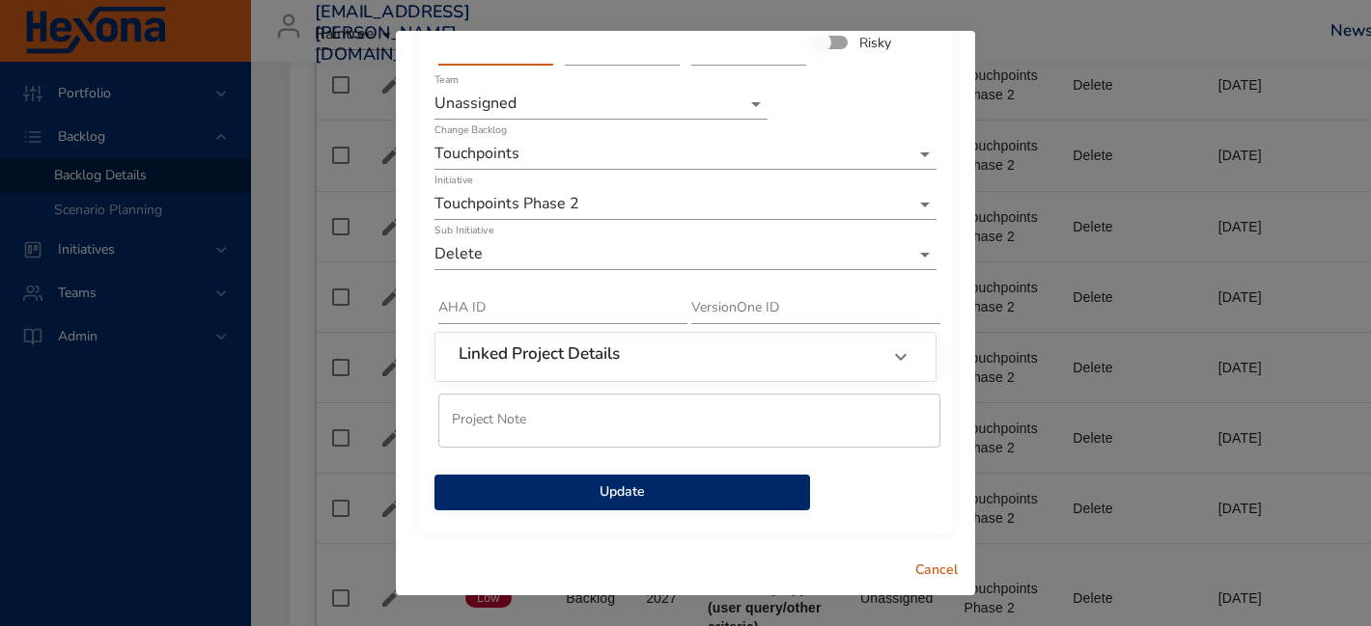
type input "****"
click at [578, 501] on span "Update" at bounding box center [622, 493] width 345 height 24
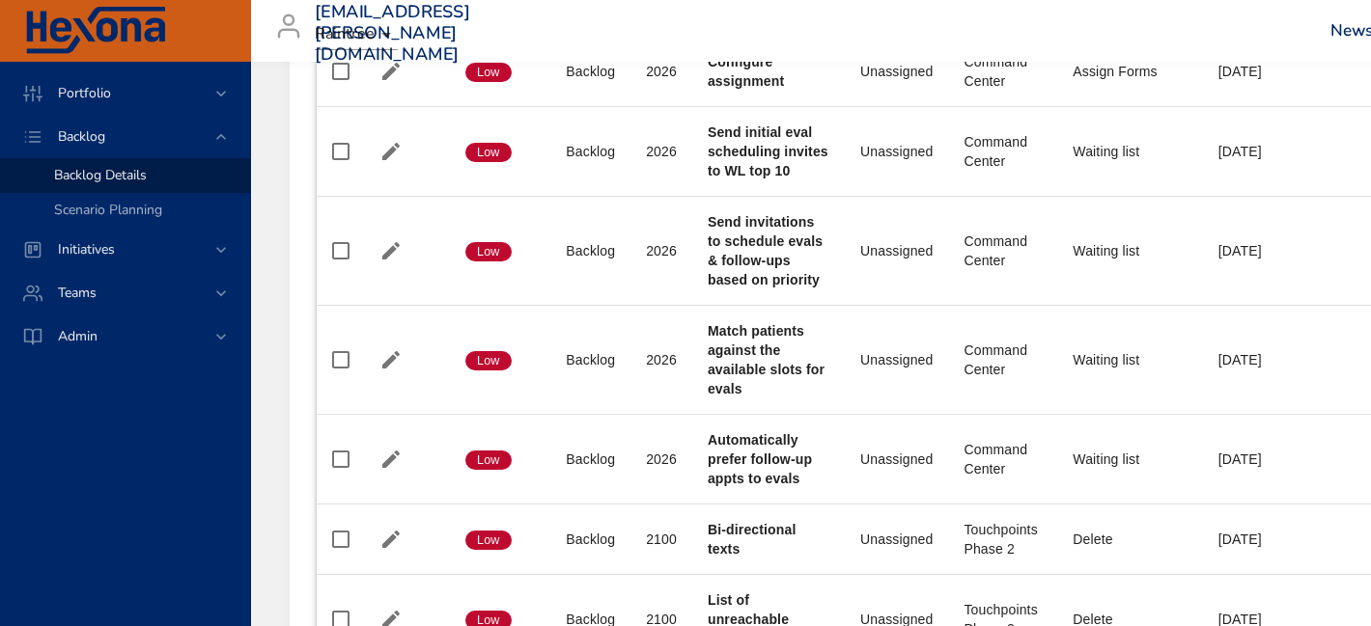
scroll to position [1232, 0]
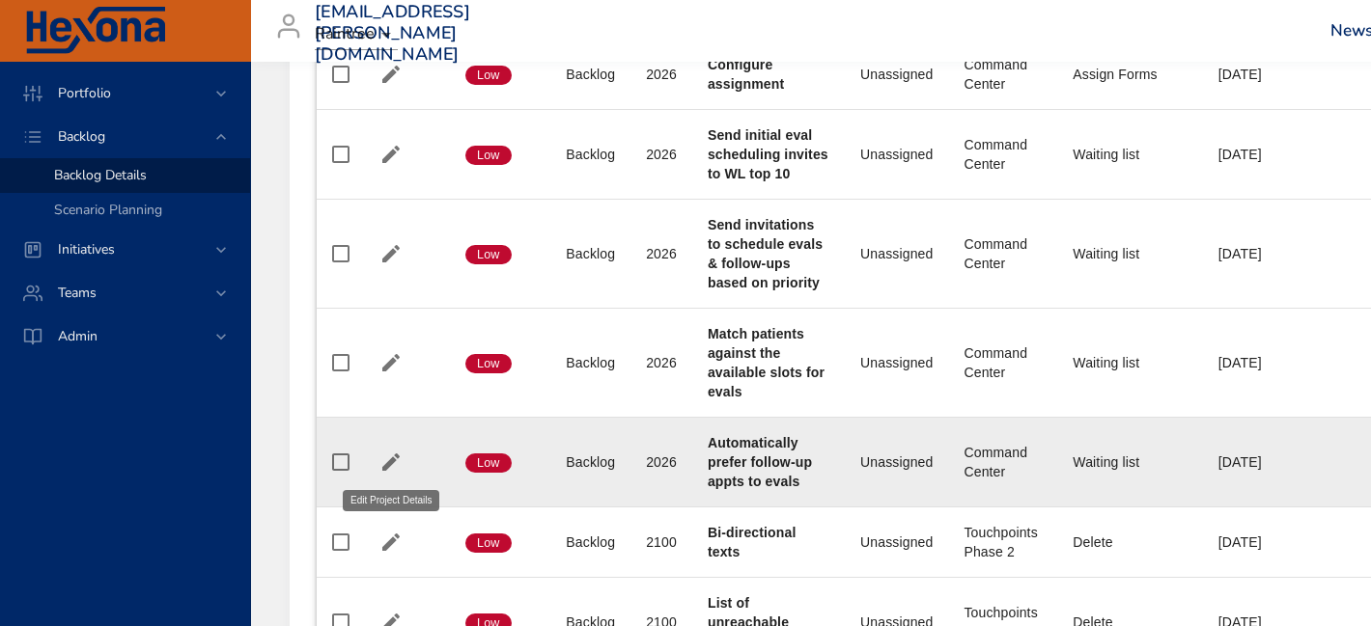
click at [388, 454] on icon "button" at bounding box center [390, 462] width 23 height 23
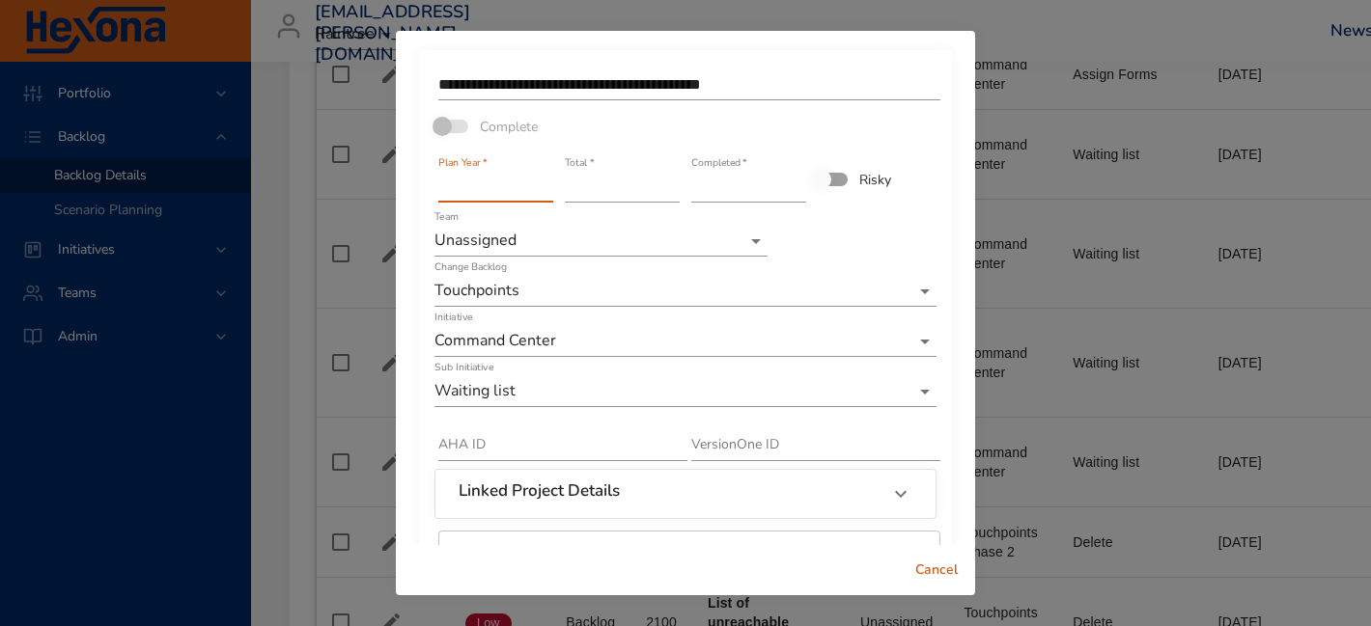
drag, startPoint x: 488, startPoint y: 177, endPoint x: 361, endPoint y: 171, distance: 127.5
click at [368, 175] on div "**********" at bounding box center [685, 313] width 1371 height 626
drag, startPoint x: 508, startPoint y: 191, endPoint x: 342, endPoint y: 188, distance: 166.0
click at [342, 188] on div "**********" at bounding box center [685, 313] width 1371 height 626
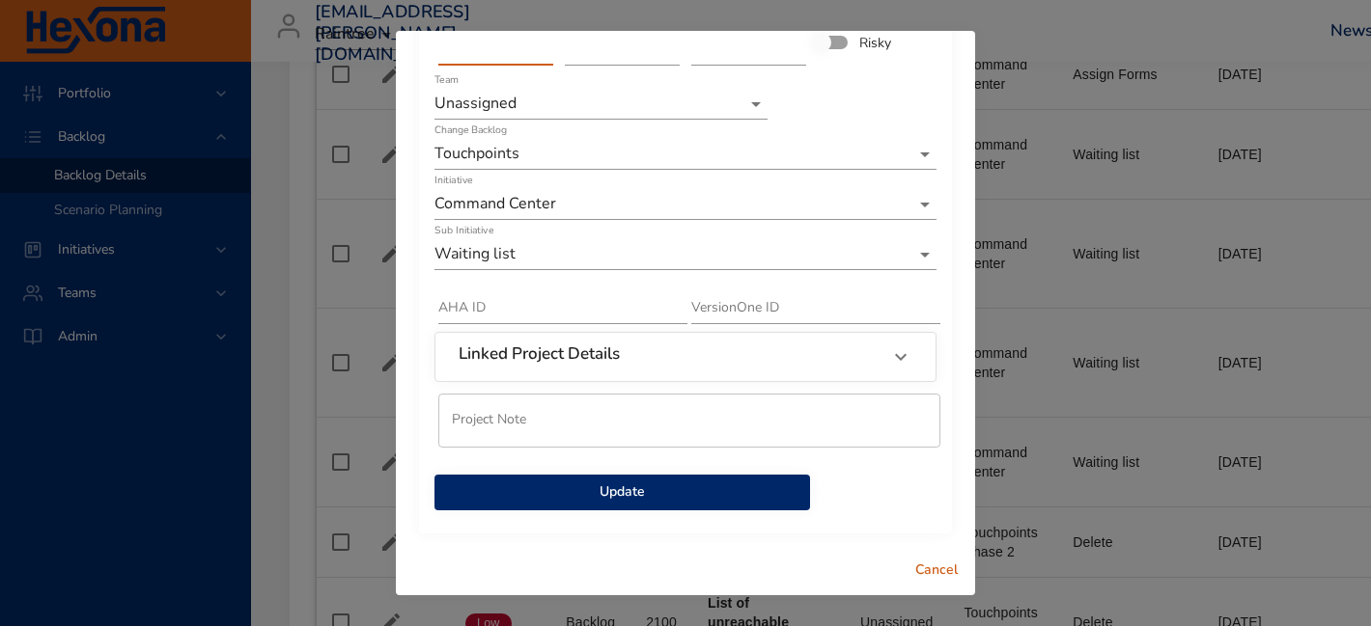
type input "****"
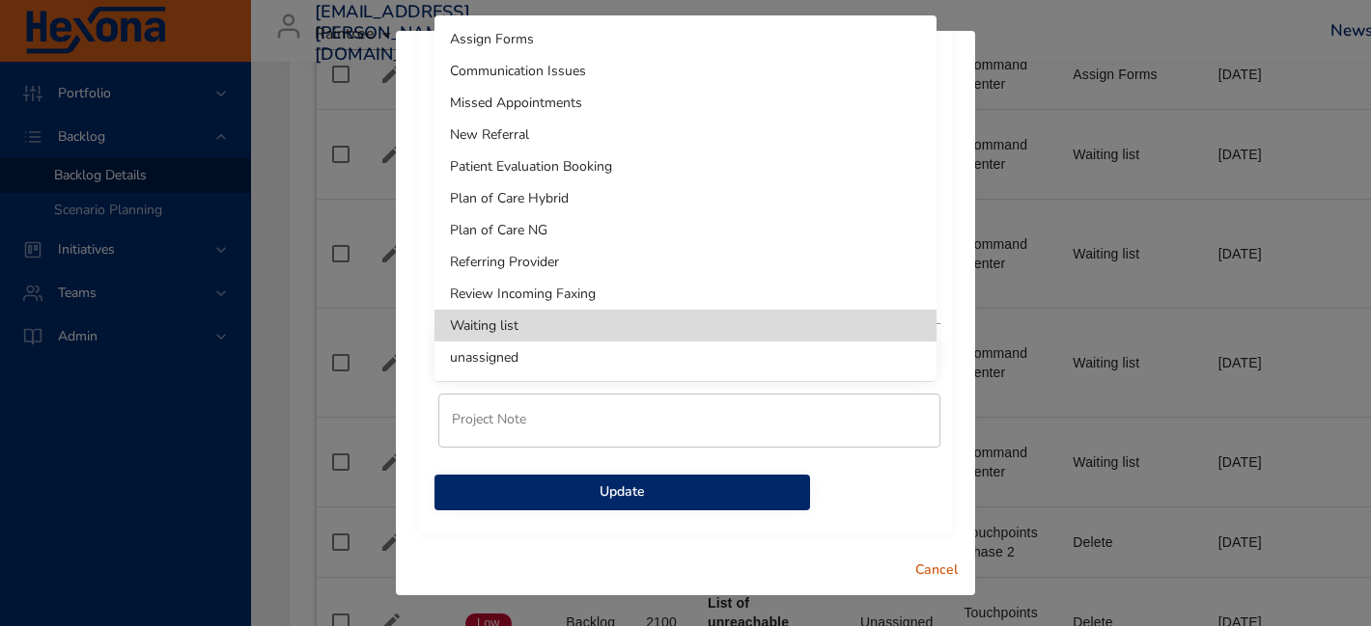
scroll to position [0, 0]
click at [885, 484] on div at bounding box center [685, 313] width 1371 height 626
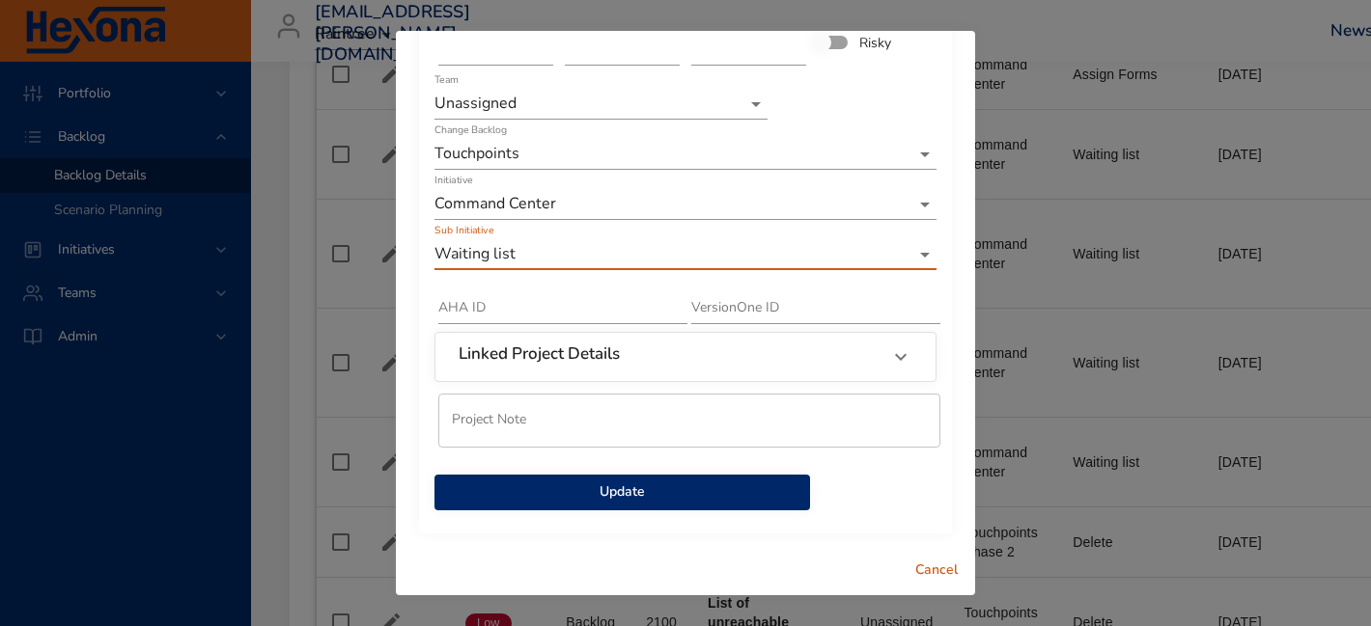
click at [996, 569] on div "**********" at bounding box center [685, 313] width 1371 height 626
click at [945, 570] on span "Cancel" at bounding box center [936, 571] width 46 height 24
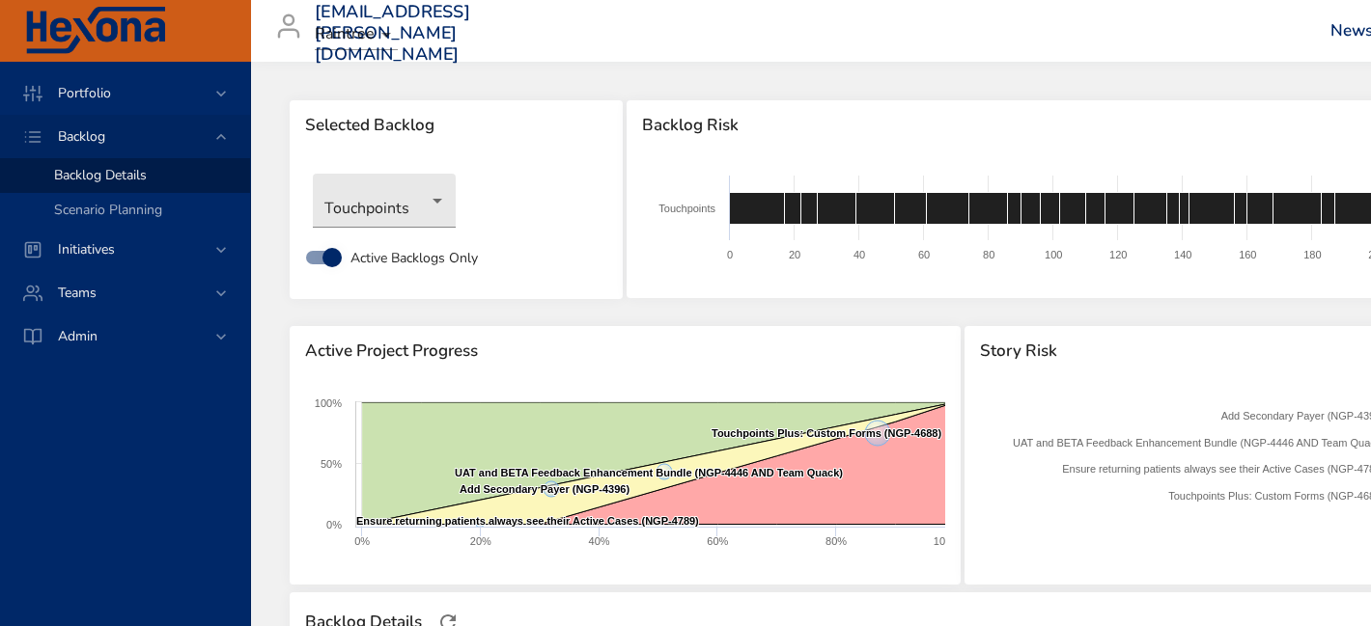
click at [103, 154] on div "Backlog" at bounding box center [125, 136] width 250 height 43
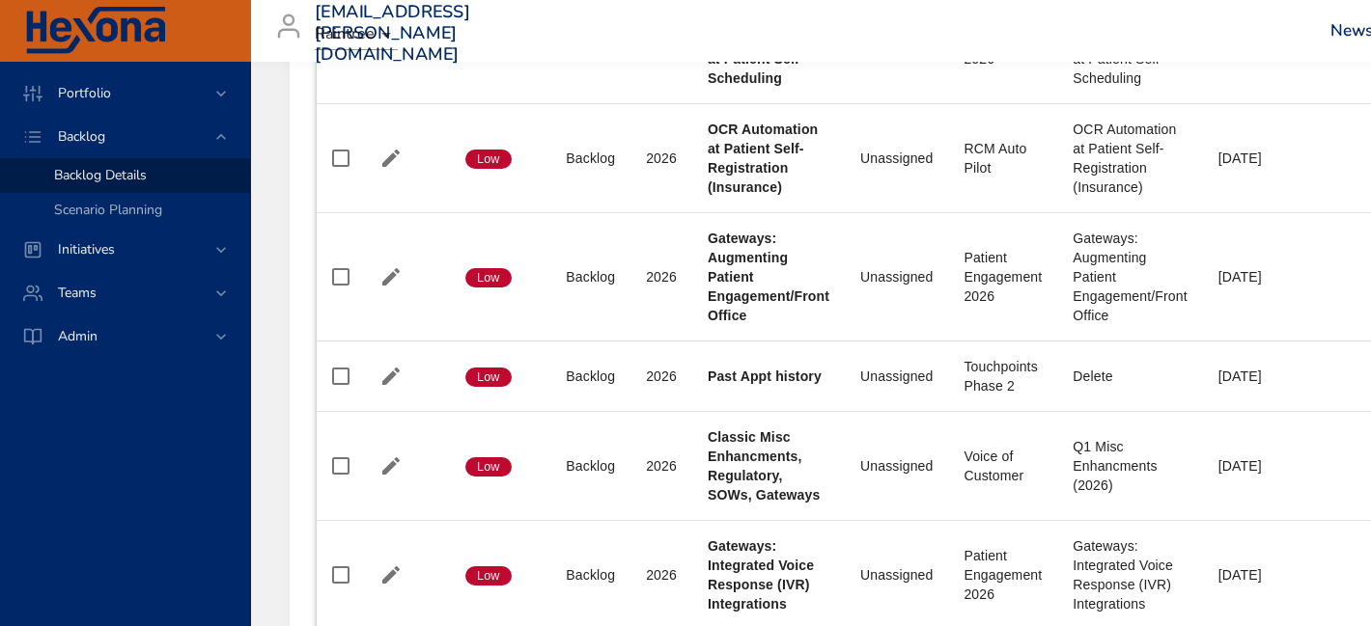
scroll to position [3896, 0]
